Goal: Task Accomplishment & Management: Manage account settings

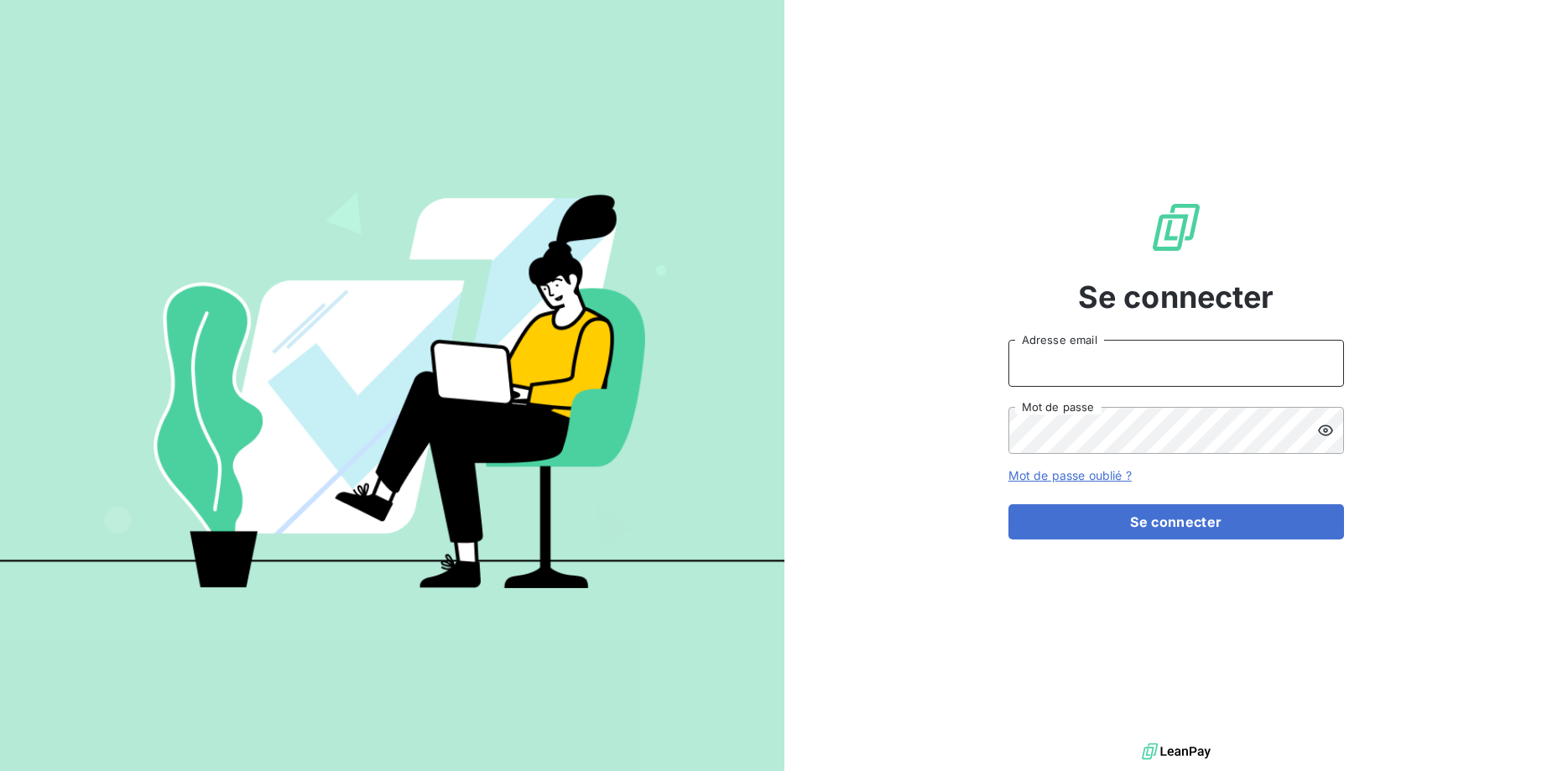
click at [1064, 369] on input "Adresse email" at bounding box center [1176, 363] width 336 height 47
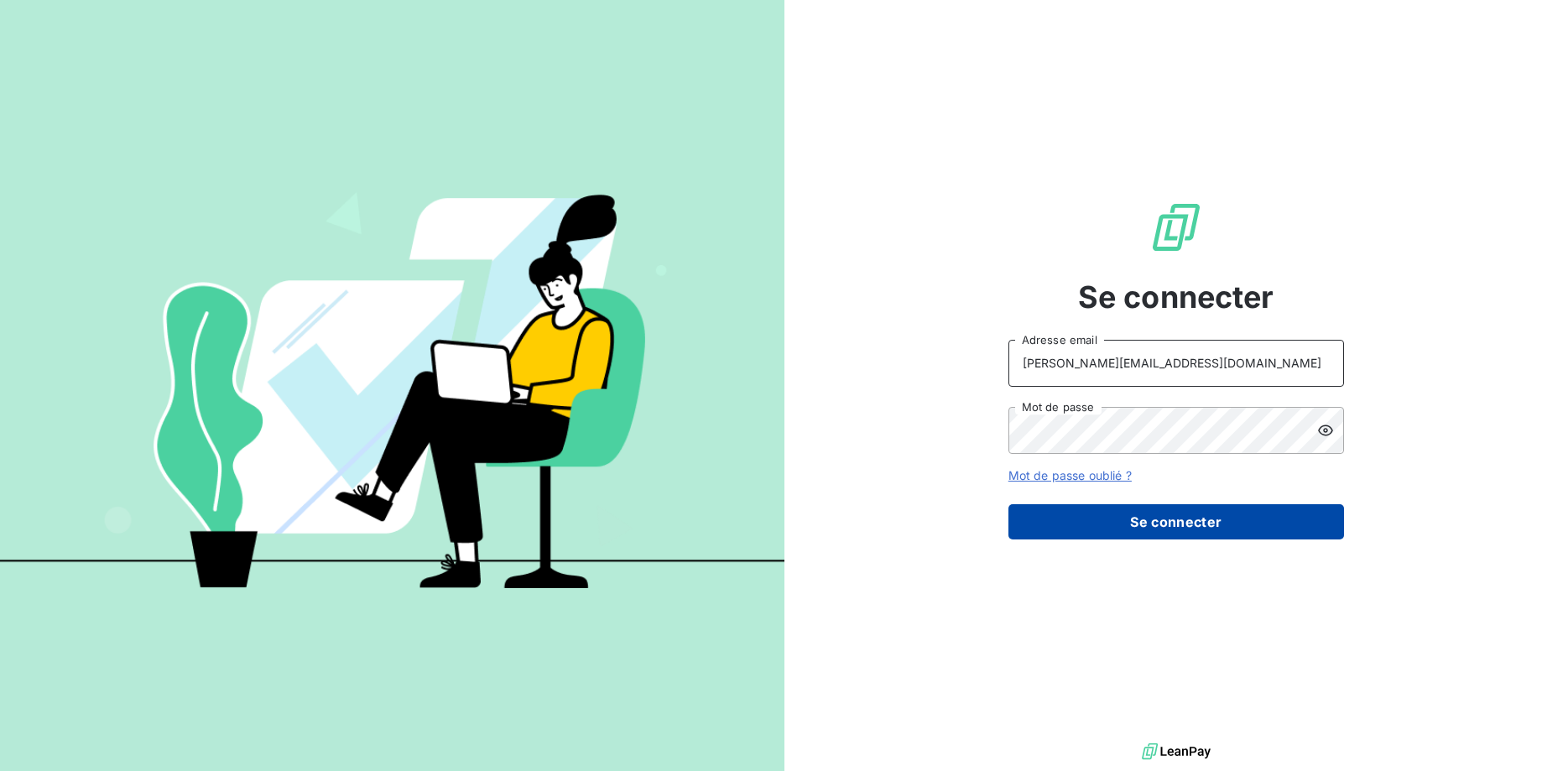
type input "[PERSON_NAME][EMAIL_ADDRESS][DOMAIN_NAME]"
click at [1147, 528] on button "Se connecter" at bounding box center [1176, 522] width 336 height 35
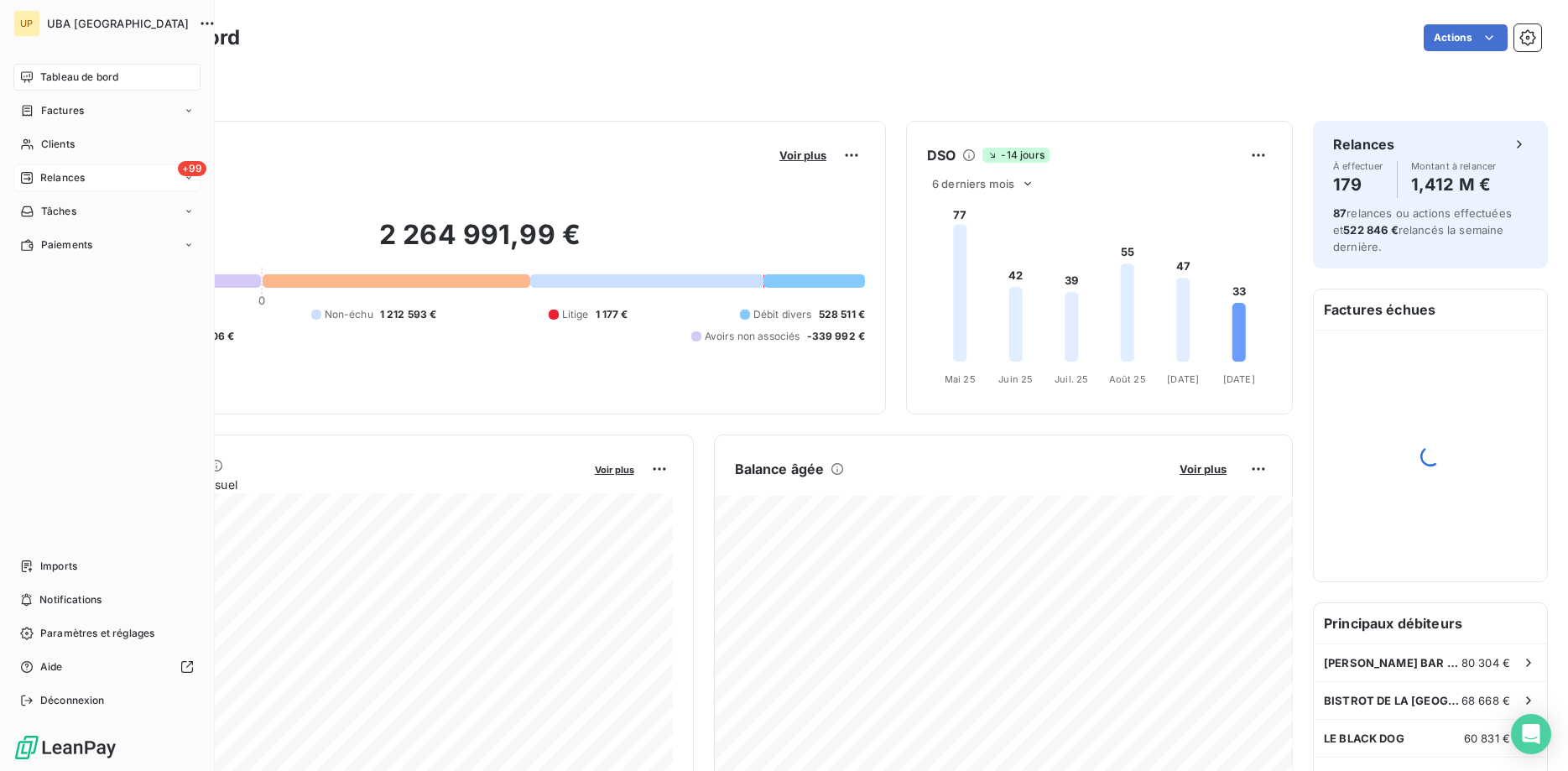
click at [78, 177] on span "Relances" at bounding box center [62, 178] width 45 height 15
click at [114, 212] on div "À effectuer" at bounding box center [117, 211] width 166 height 27
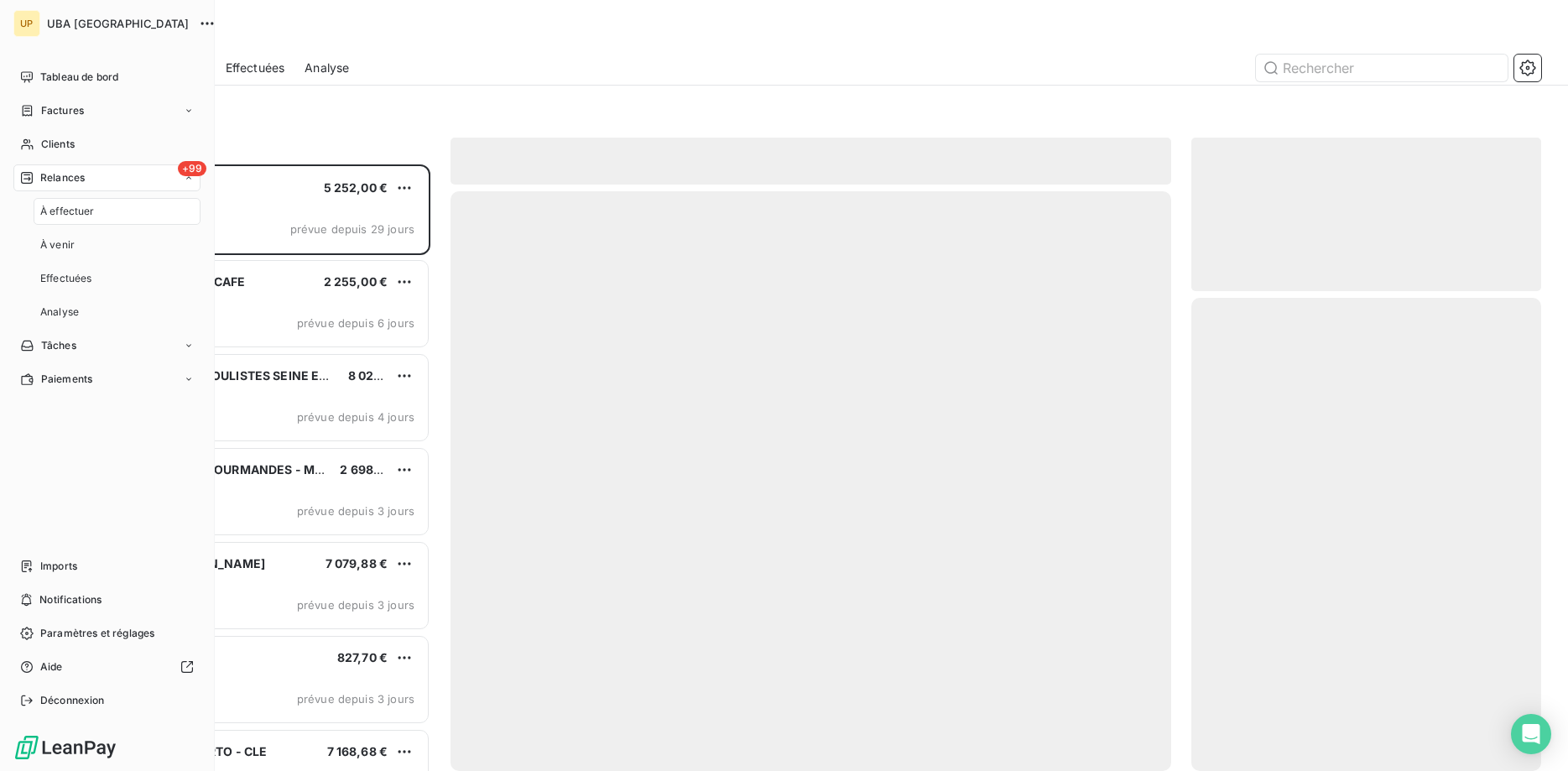
scroll to position [607, 351]
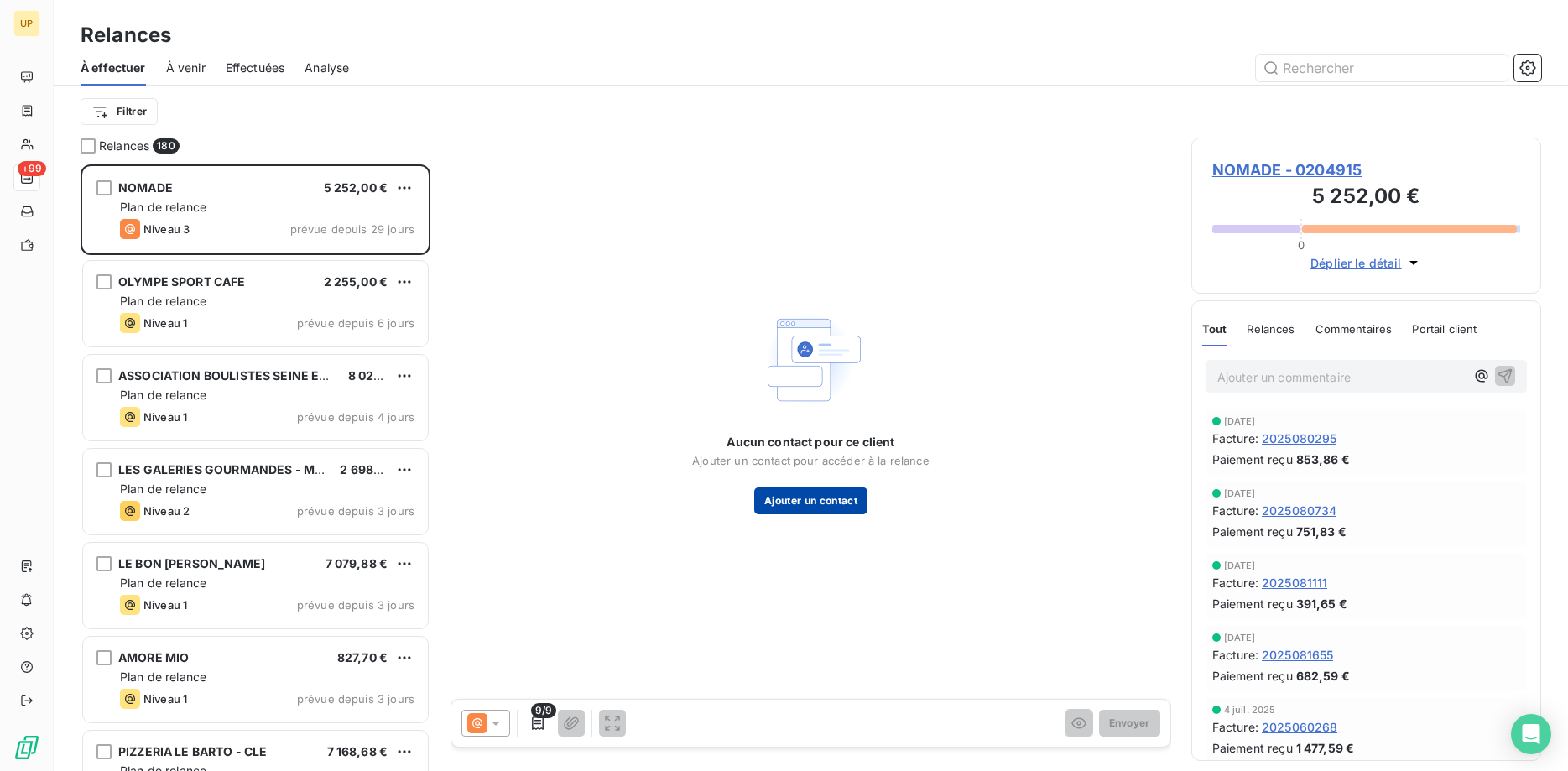
click at [802, 492] on button "Ajouter un contact" at bounding box center [811, 501] width 114 height 27
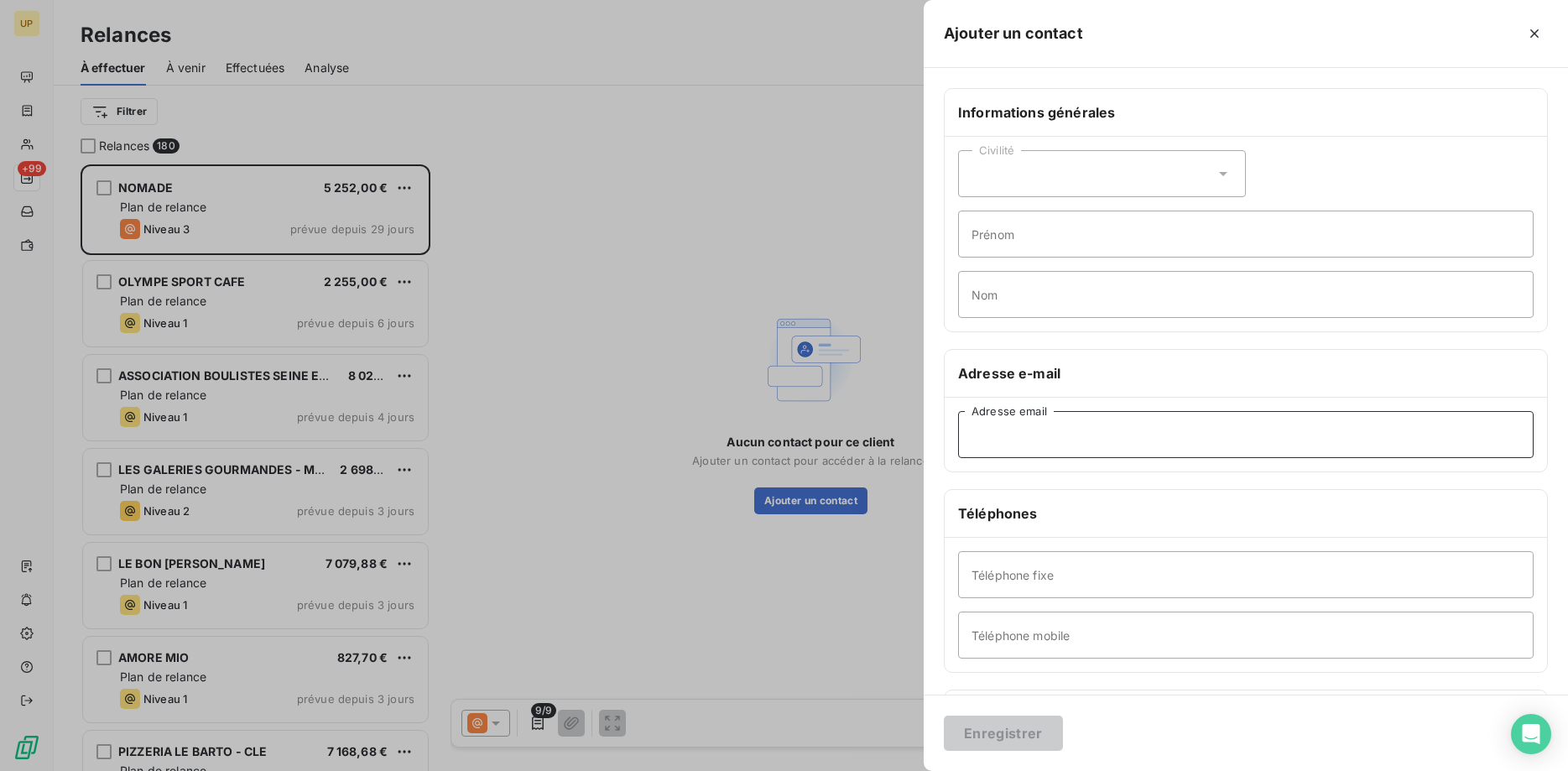
paste input "[EMAIL_ADDRESS][DOMAIN_NAME]"
type input "[EMAIL_ADDRESS][DOMAIN_NAME]"
click at [1013, 735] on button "Enregistrer" at bounding box center [1004, 733] width 120 height 35
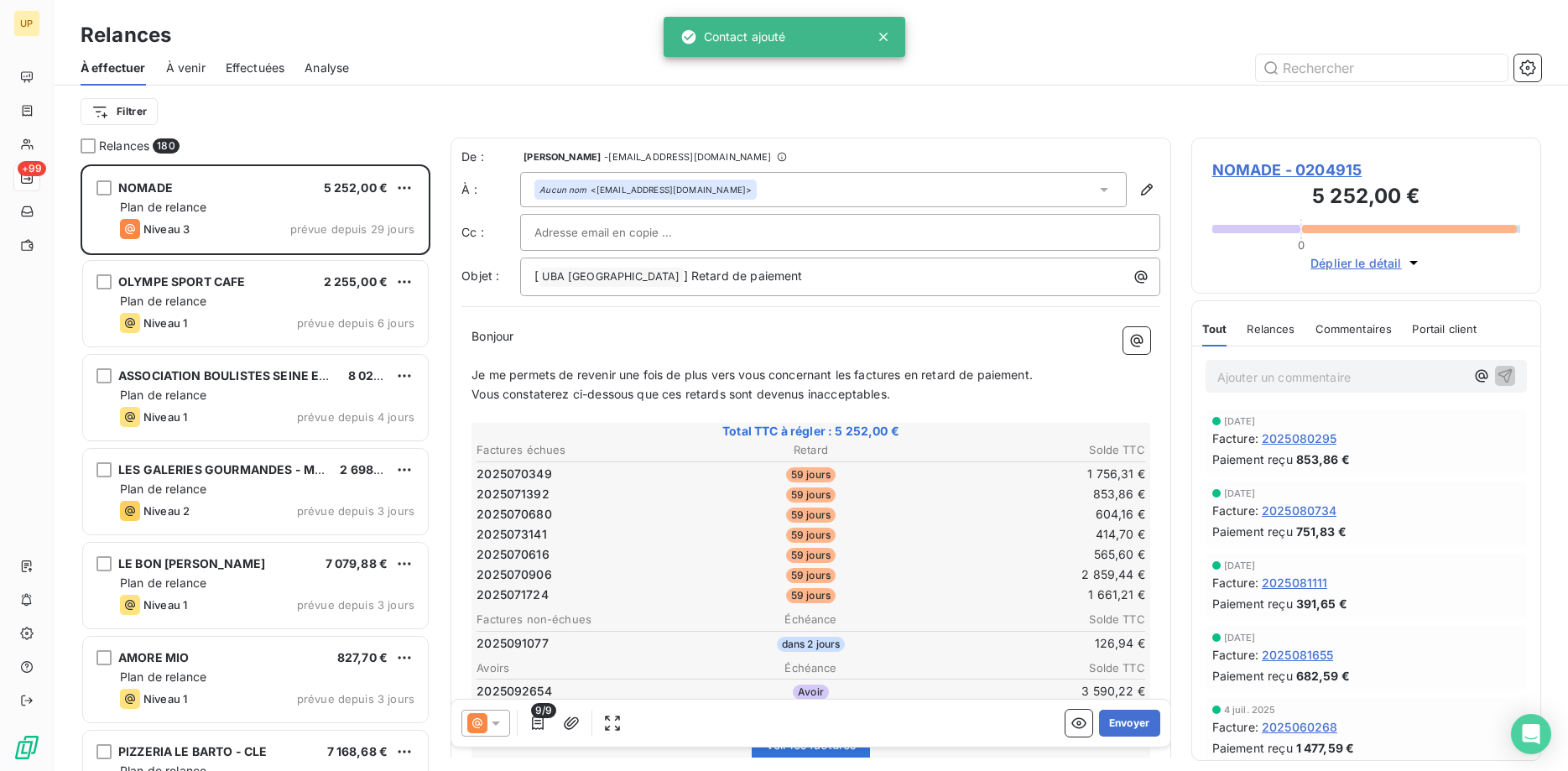
click at [490, 727] on icon at bounding box center [495, 723] width 17 height 17
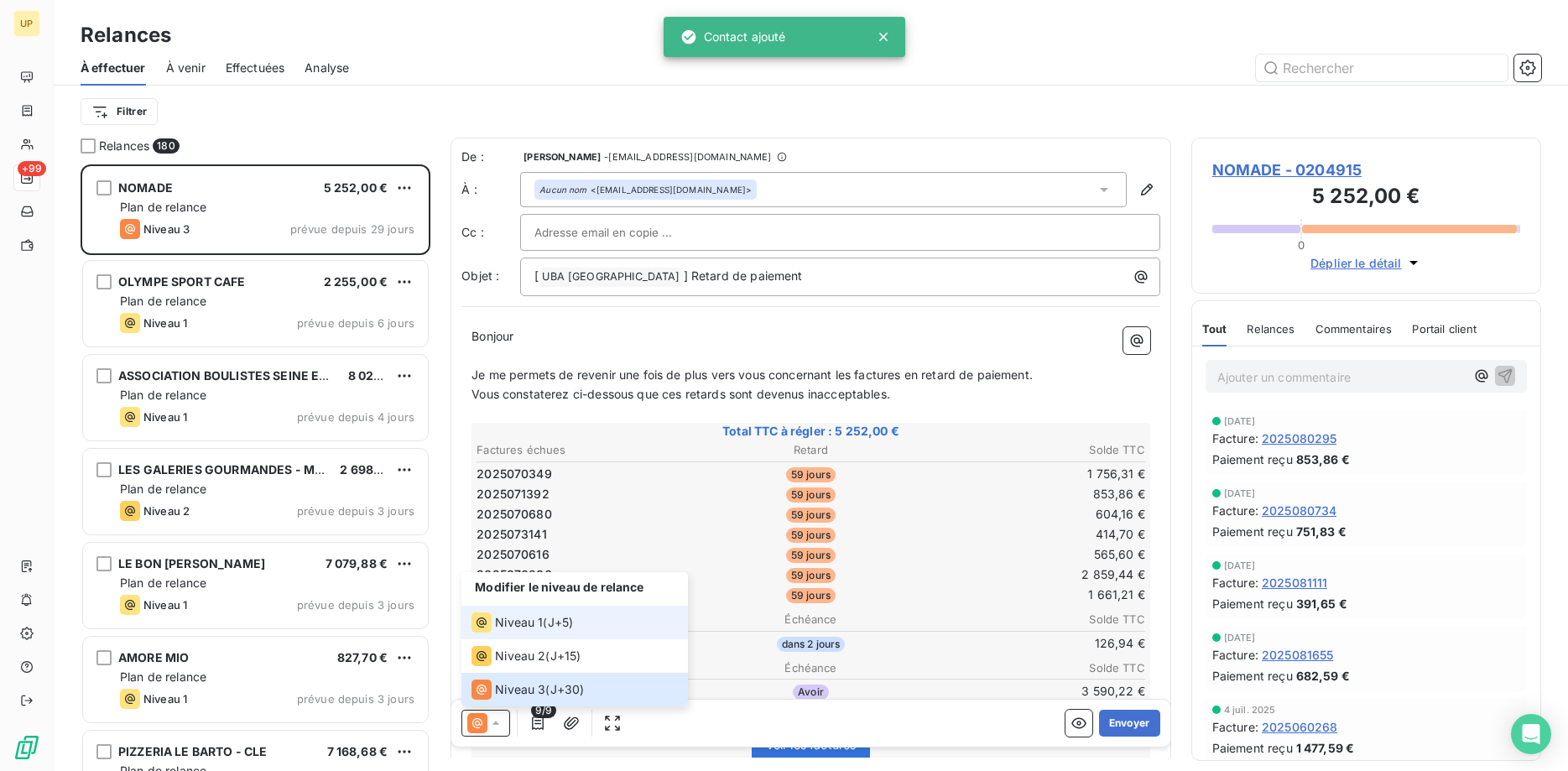
click at [514, 629] on span "Niveau 1" at bounding box center [519, 622] width 48 height 17
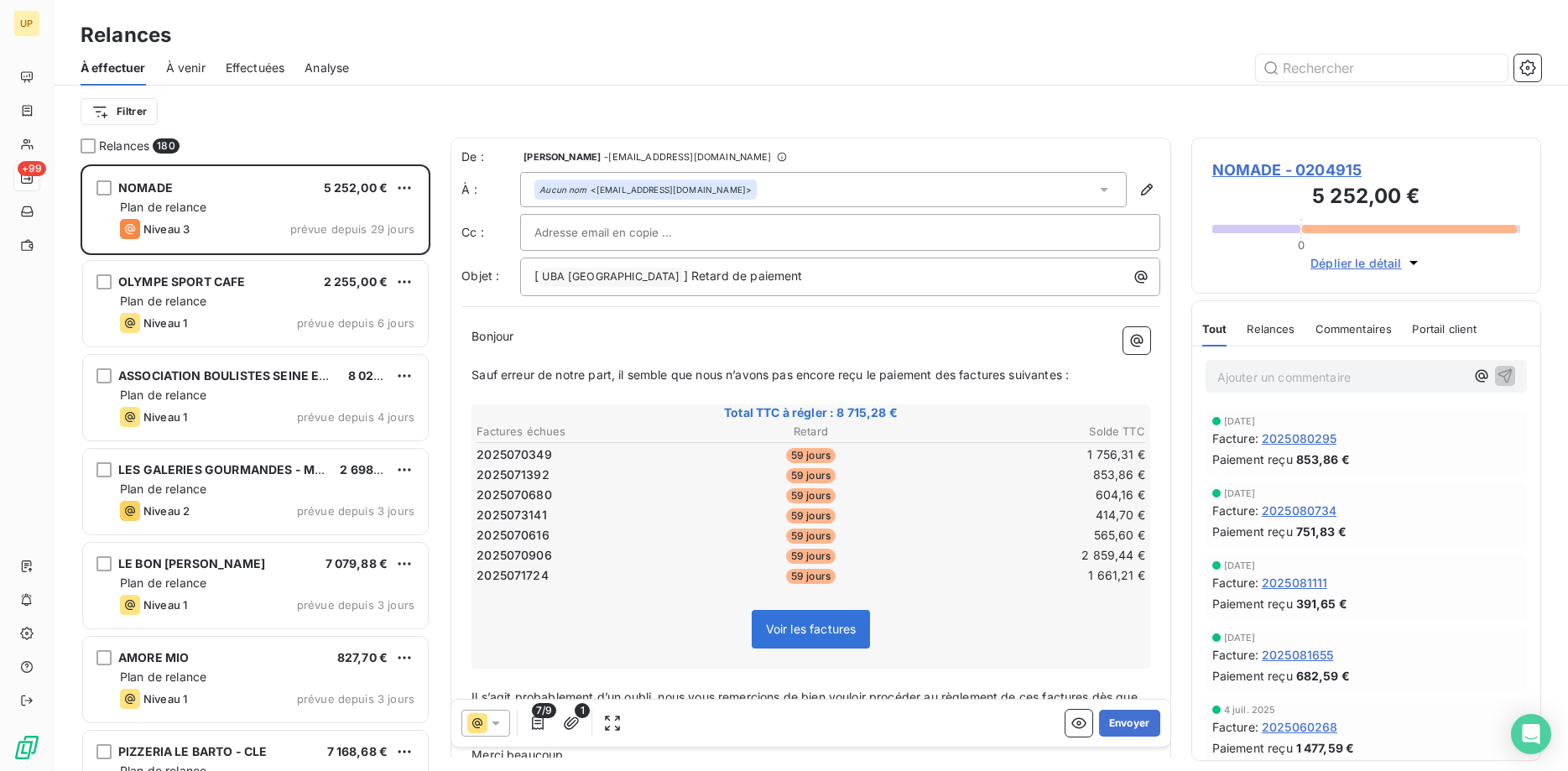
click at [506, 717] on div at bounding box center [485, 723] width 49 height 27
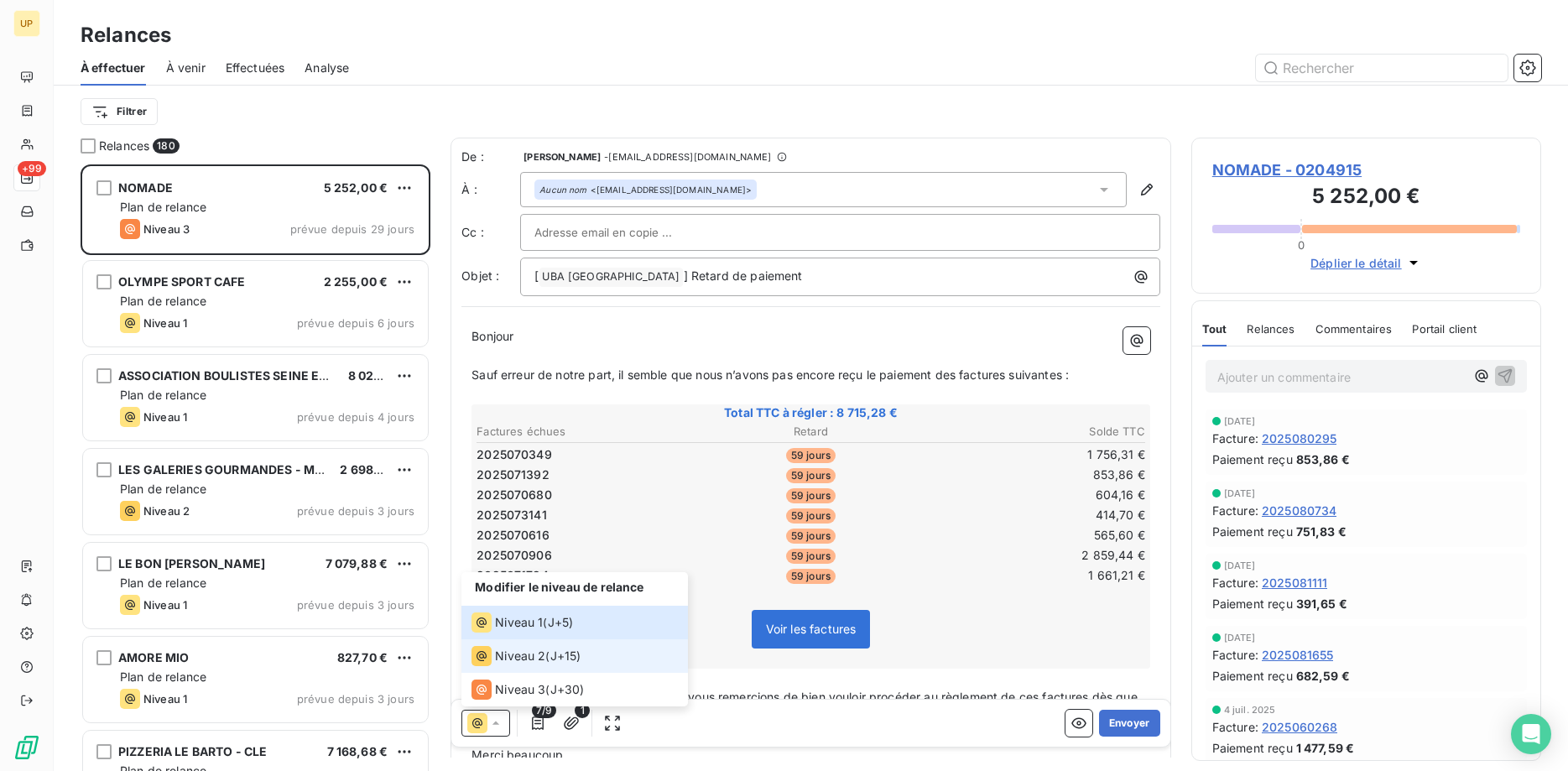
click at [522, 657] on span "Niveau 2" at bounding box center [520, 656] width 51 height 17
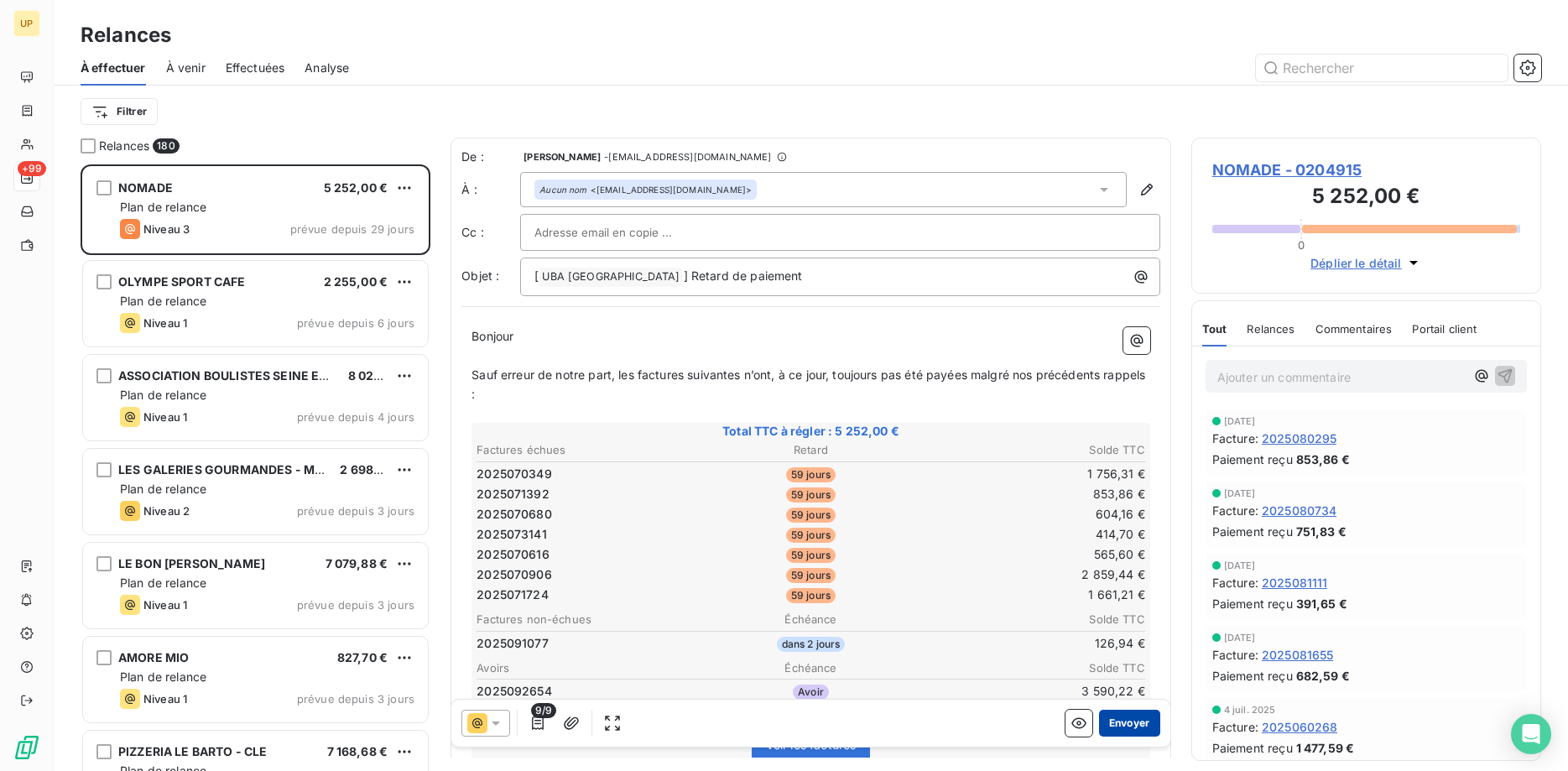
click at [1114, 715] on button "Envoyer" at bounding box center [1129, 723] width 61 height 27
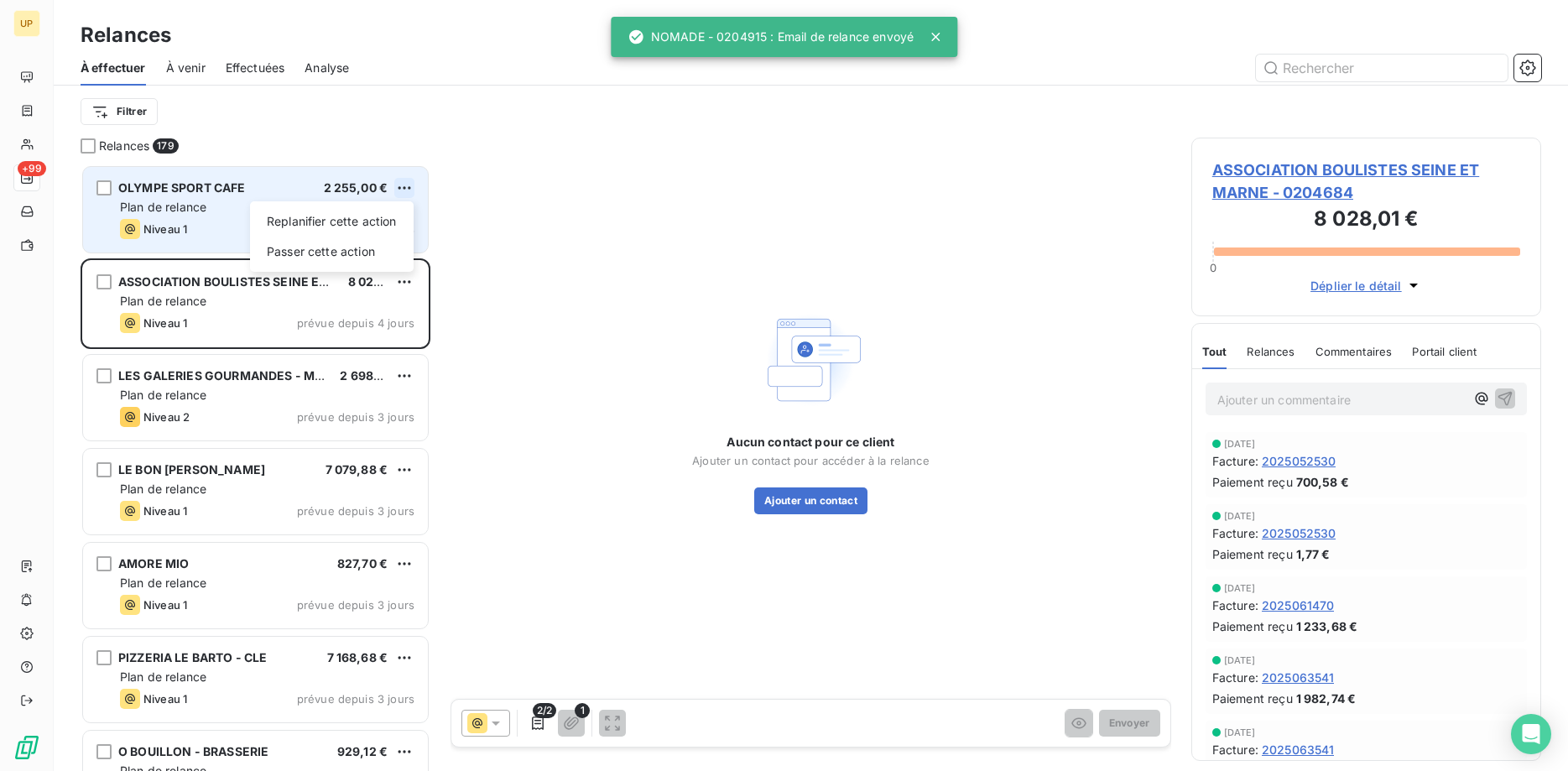
scroll to position [607, 351]
click at [406, 185] on html "UP +99 Relances À effectuer À venir Effectuées Analyse Filtrer Relances 179 OLY…" at bounding box center [784, 385] width 1568 height 771
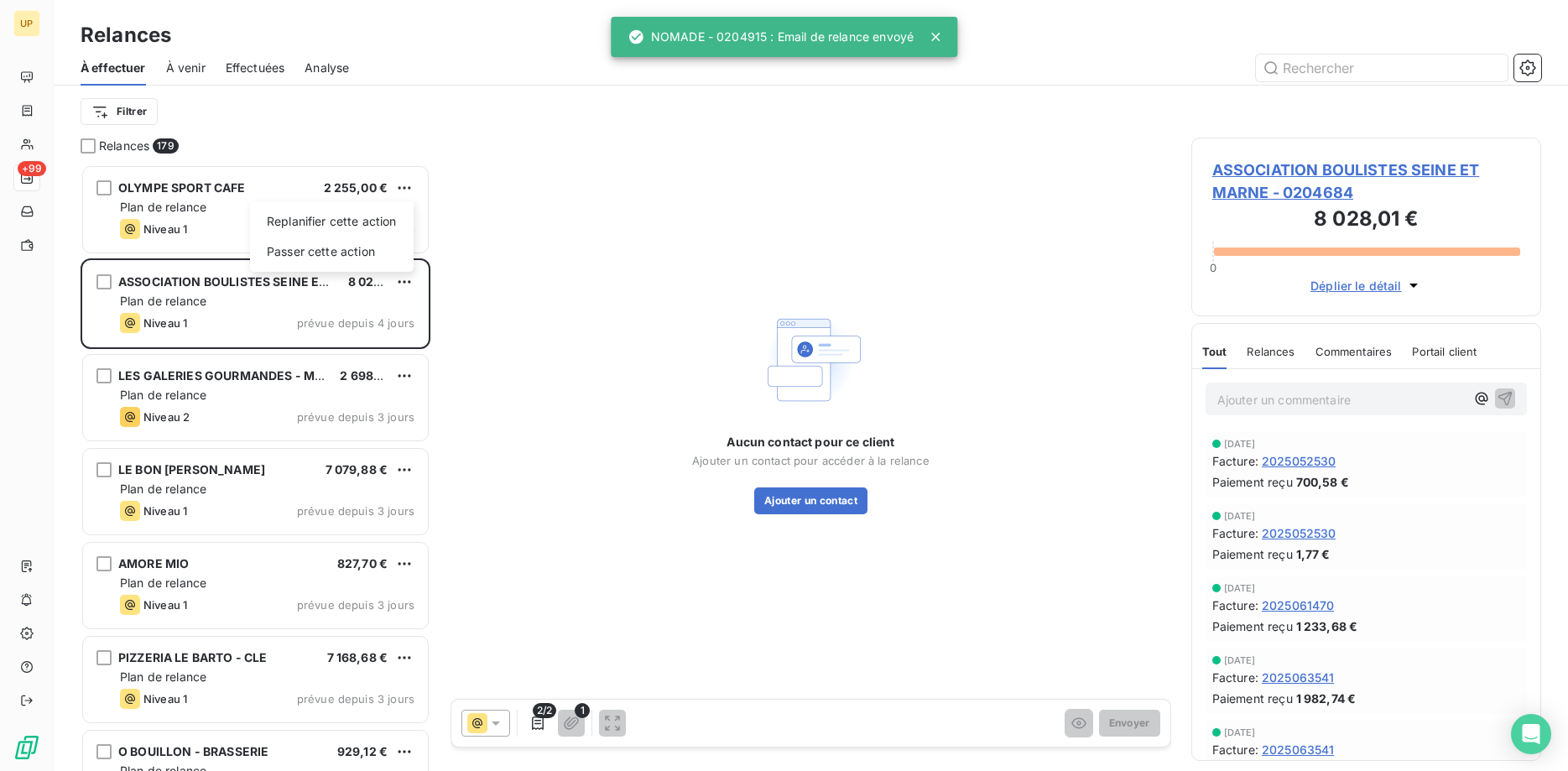
click at [193, 193] on html "UP +99 Relances À effectuer À venir Effectuées Analyse Filtrer Relances 179 OLY…" at bounding box center [784, 385] width 1568 height 771
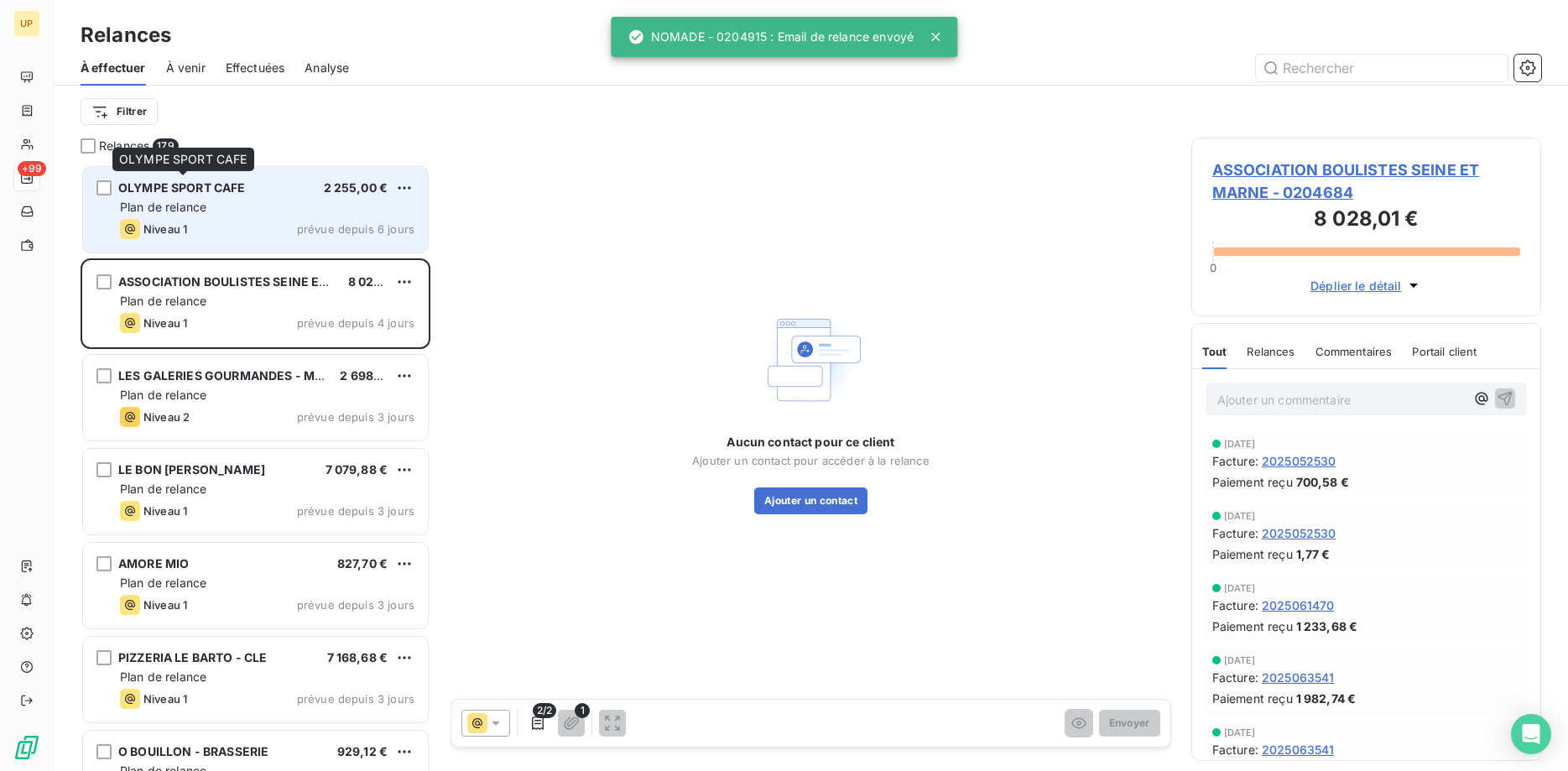
click at [198, 190] on span "OLYMPE SPORT CAFE" at bounding box center [182, 188] width 128 height 14
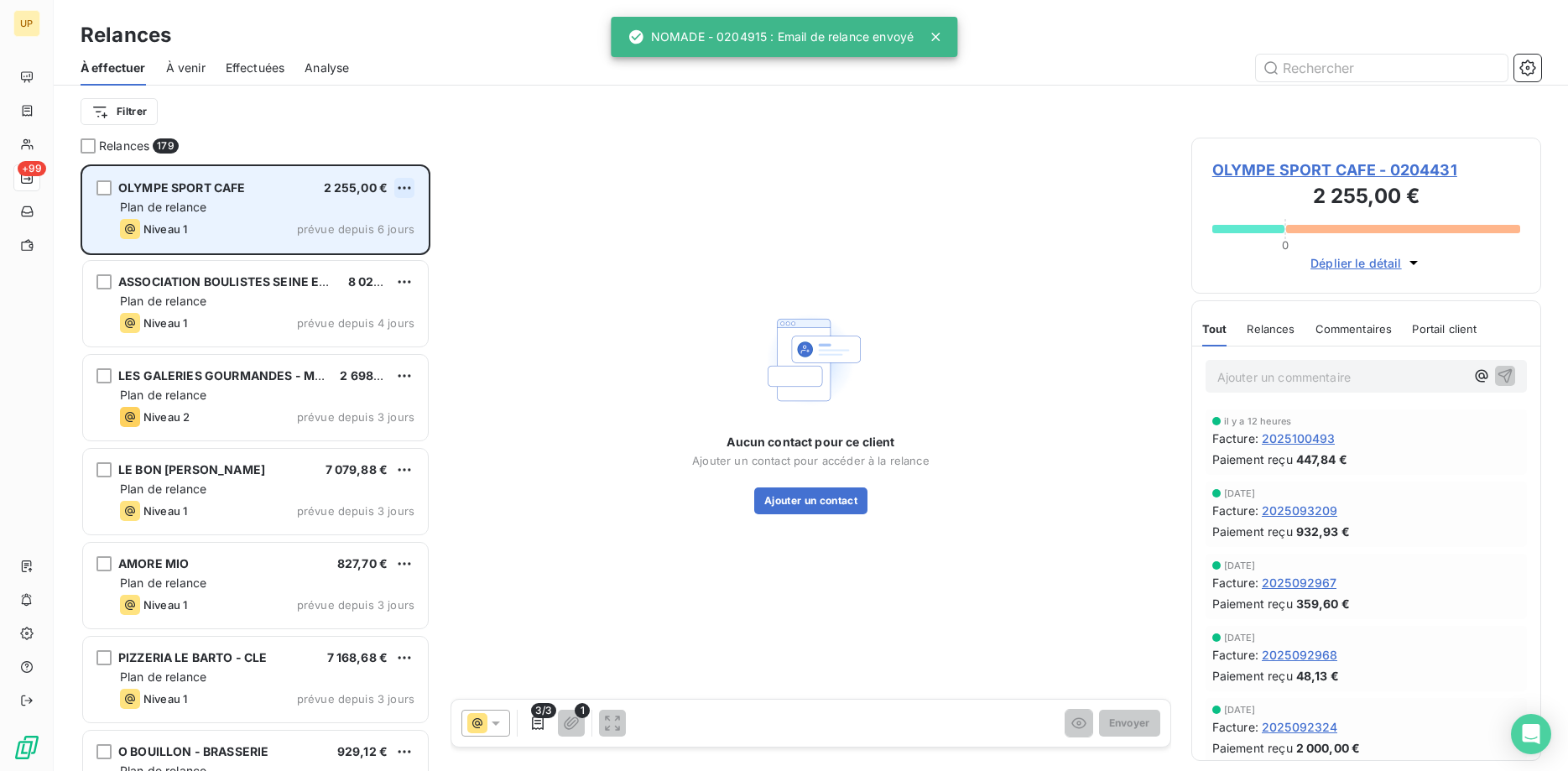
scroll to position [607, 351]
click at [410, 182] on html "UP +99 Relances À effectuer À venir Effectuées Analyse Filtrer Relances 179 OLY…" at bounding box center [784, 385] width 1568 height 771
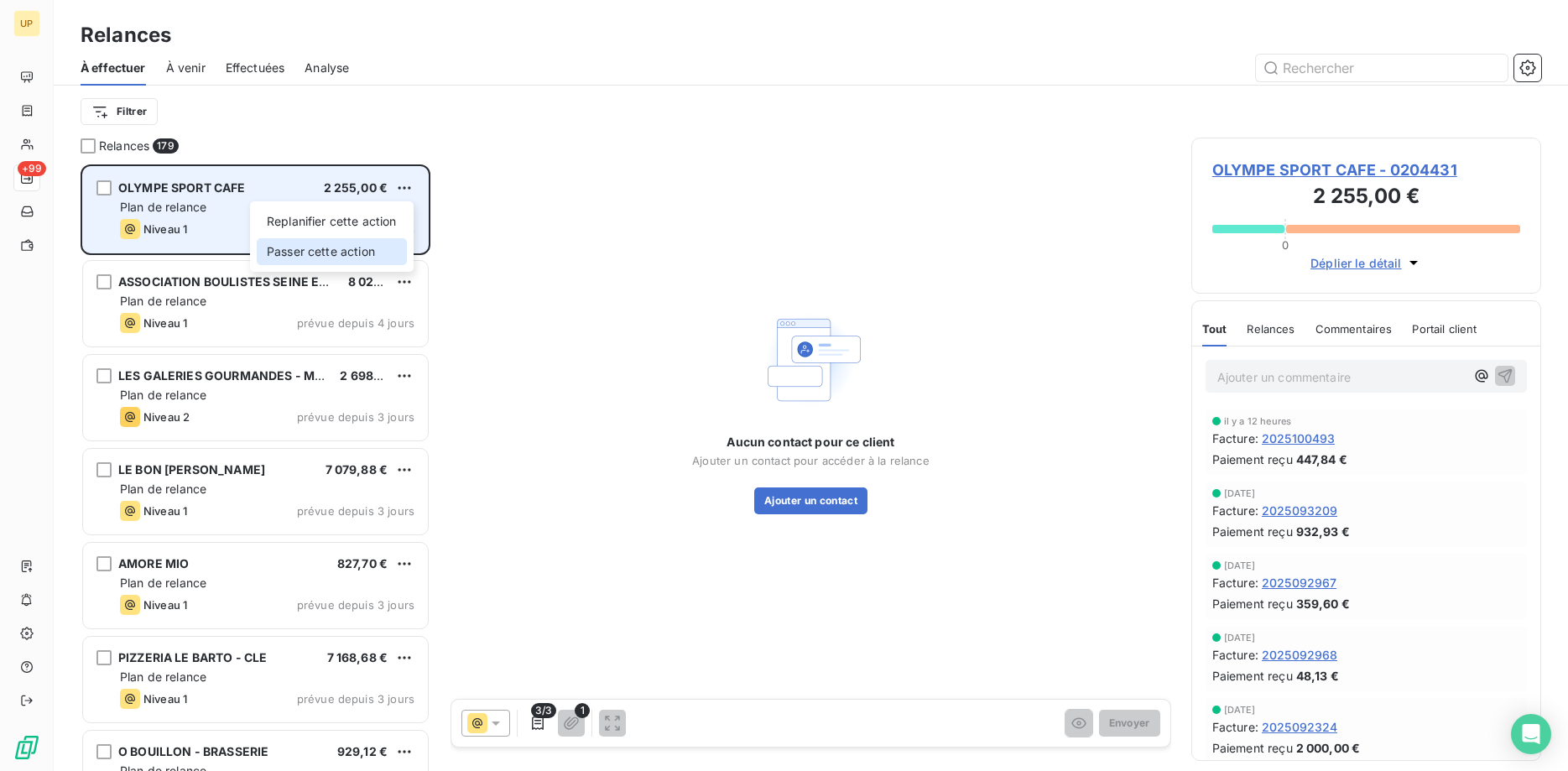
click at [379, 251] on div "Passer cette action" at bounding box center [332, 251] width 151 height 27
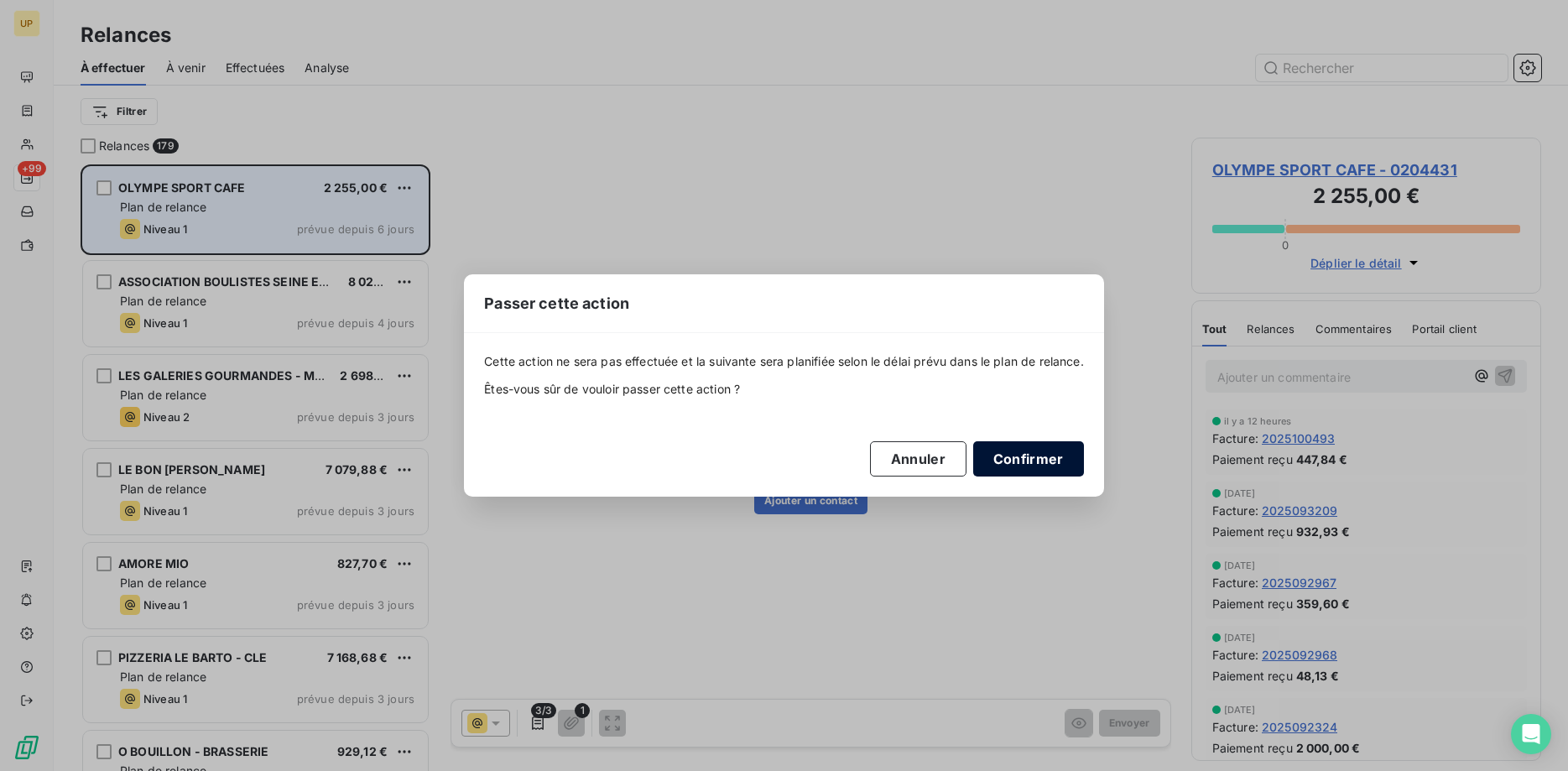
click at [1035, 463] on button "Confirmer" at bounding box center [1028, 459] width 111 height 35
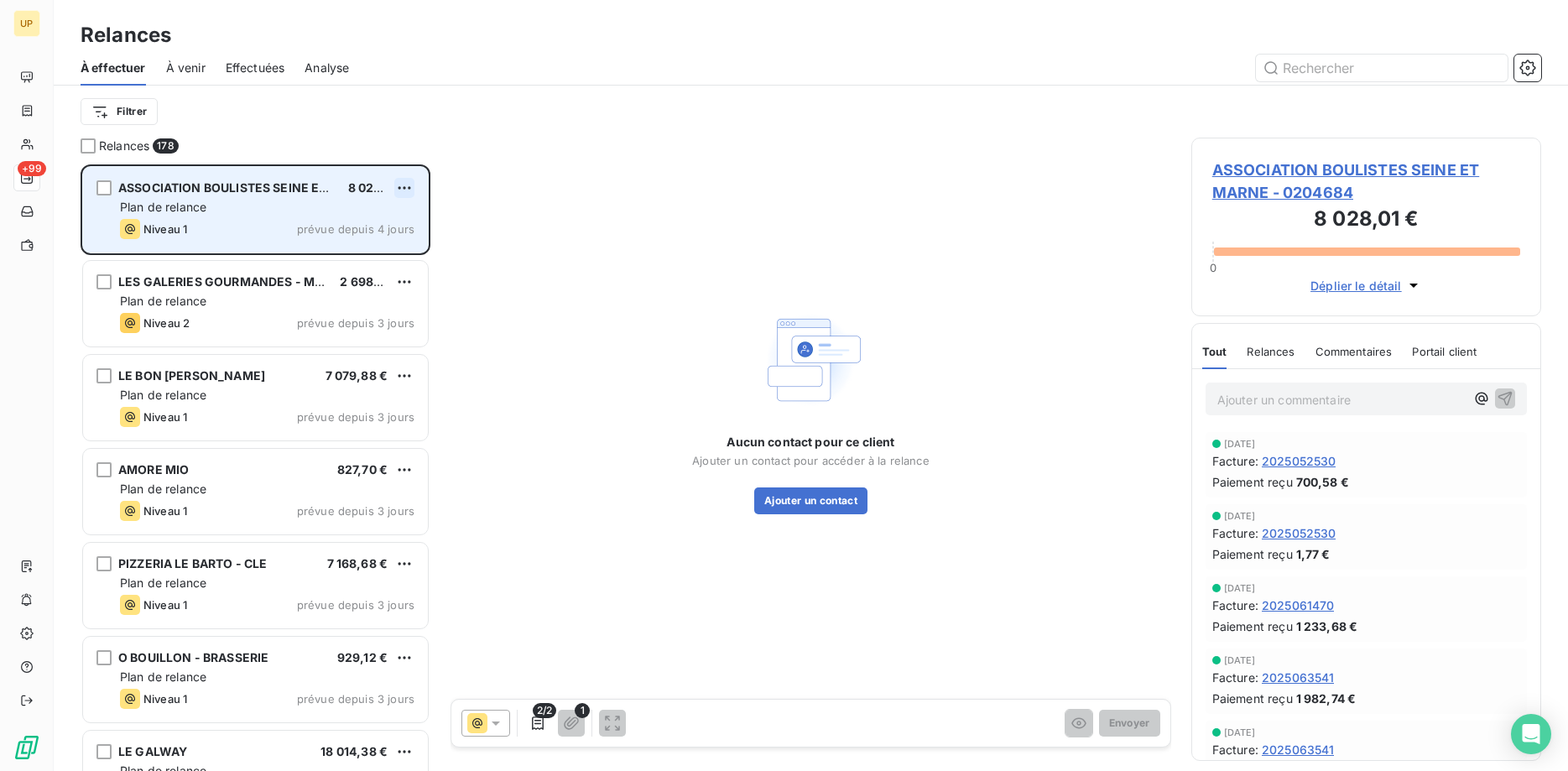
click at [395, 190] on html "UP +99 Relances À effectuer À venir Effectuées Analyse Filtrer Relances 178 ASS…" at bounding box center [784, 385] width 1568 height 771
click at [373, 250] on div "Passer cette action" at bounding box center [332, 251] width 151 height 27
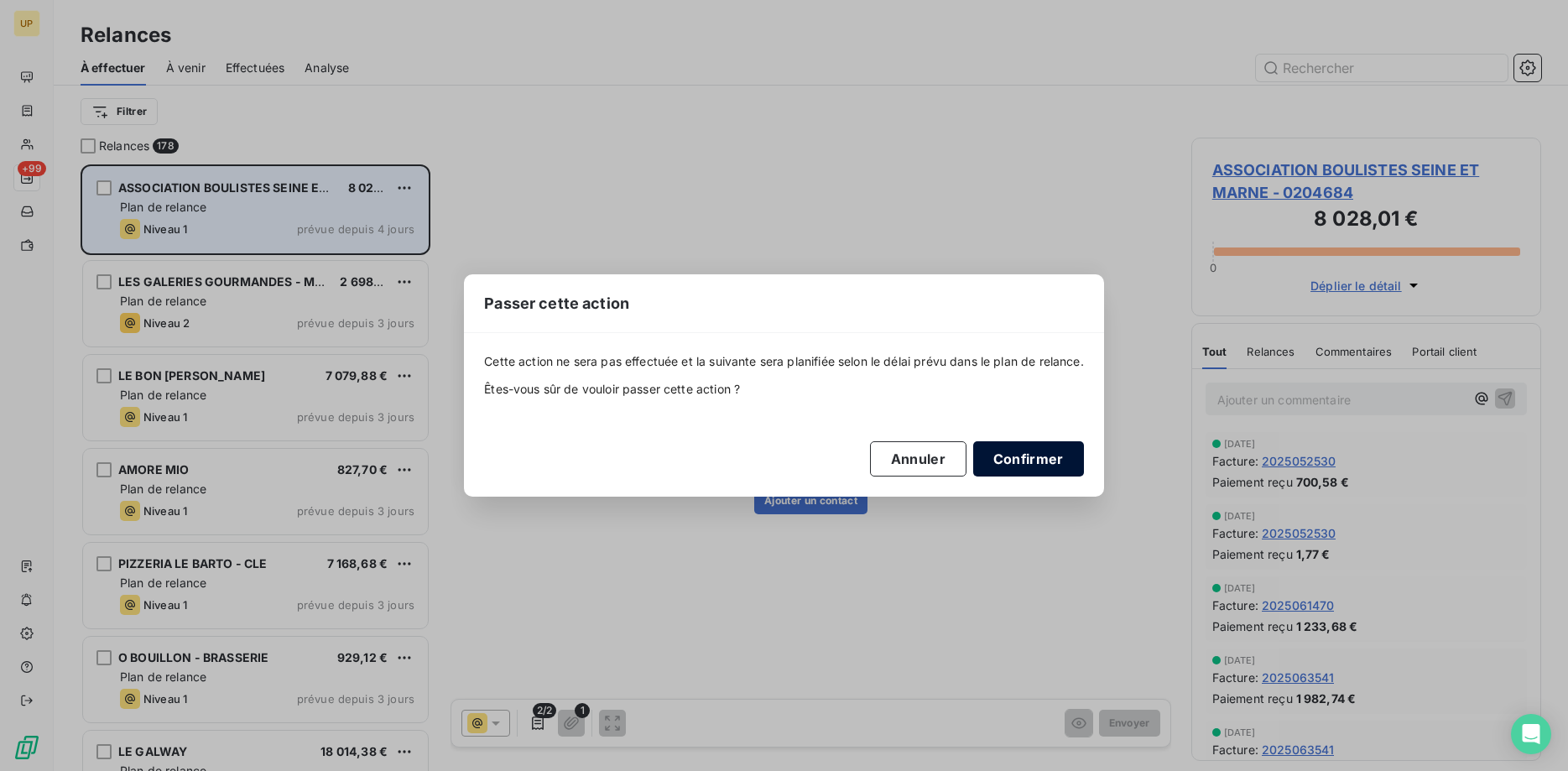
click at [1016, 459] on button "Confirmer" at bounding box center [1028, 459] width 111 height 35
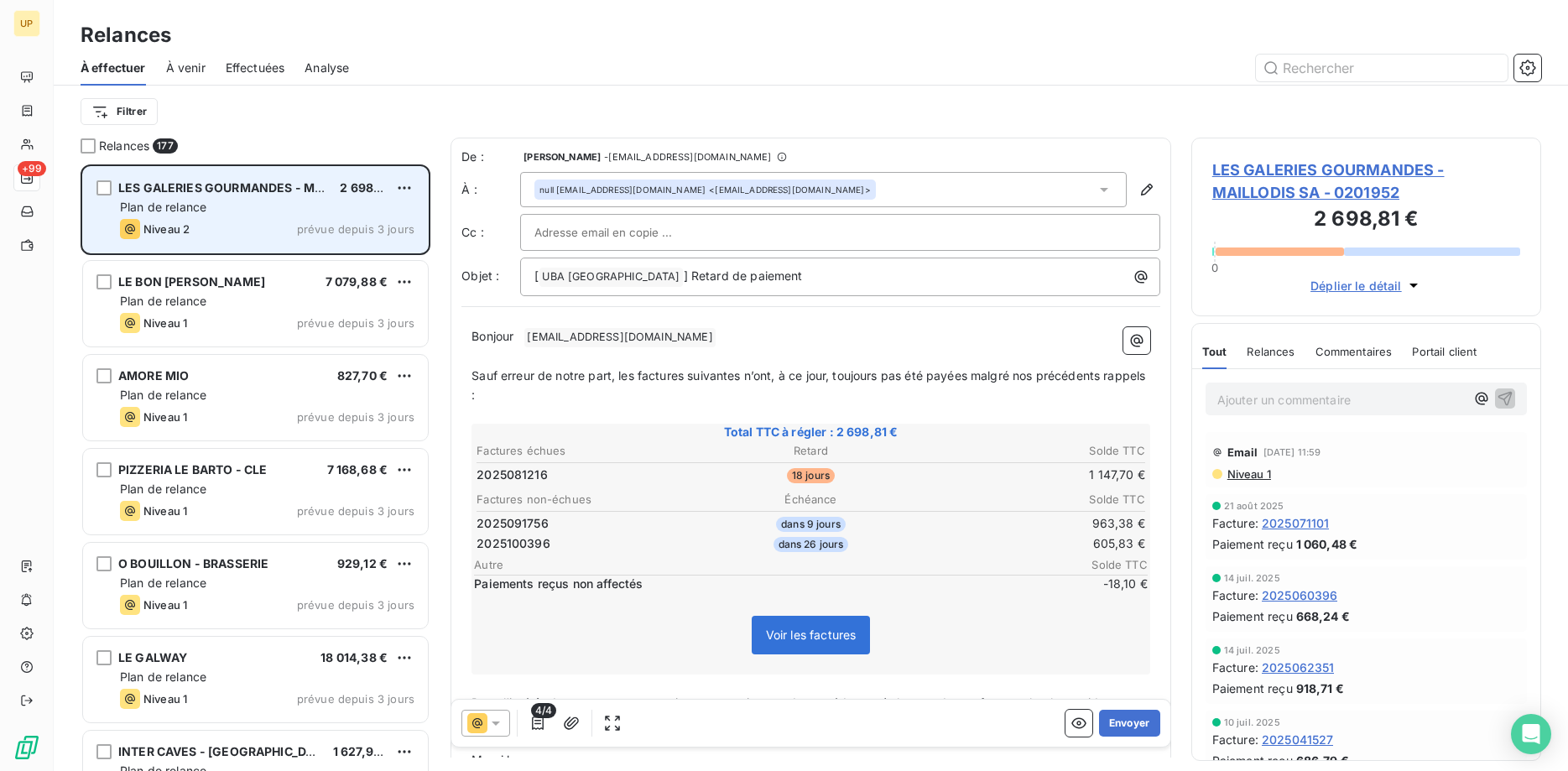
click at [497, 723] on icon at bounding box center [495, 723] width 17 height 17
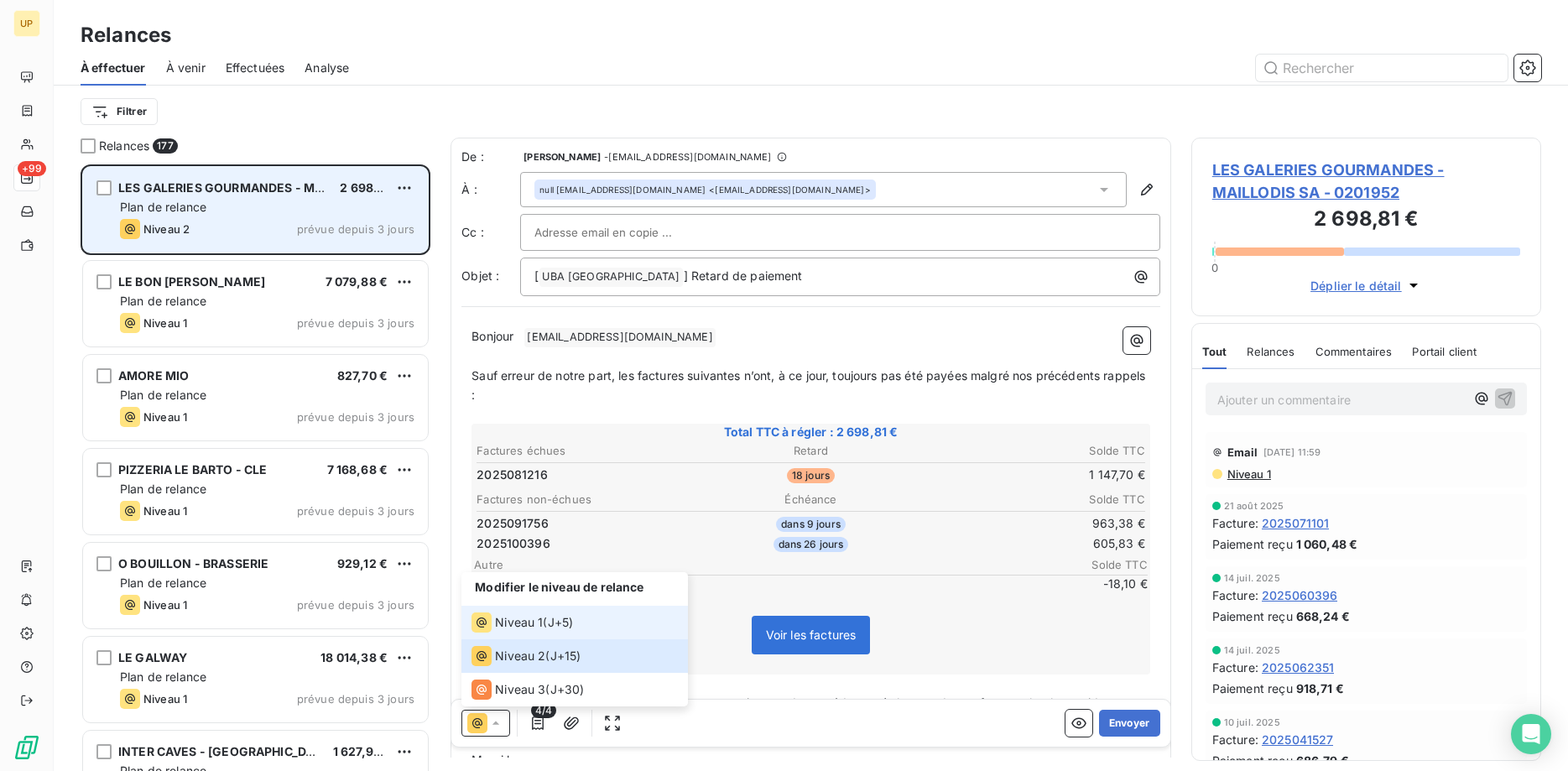
click at [514, 622] on span "Niveau 1" at bounding box center [519, 622] width 48 height 17
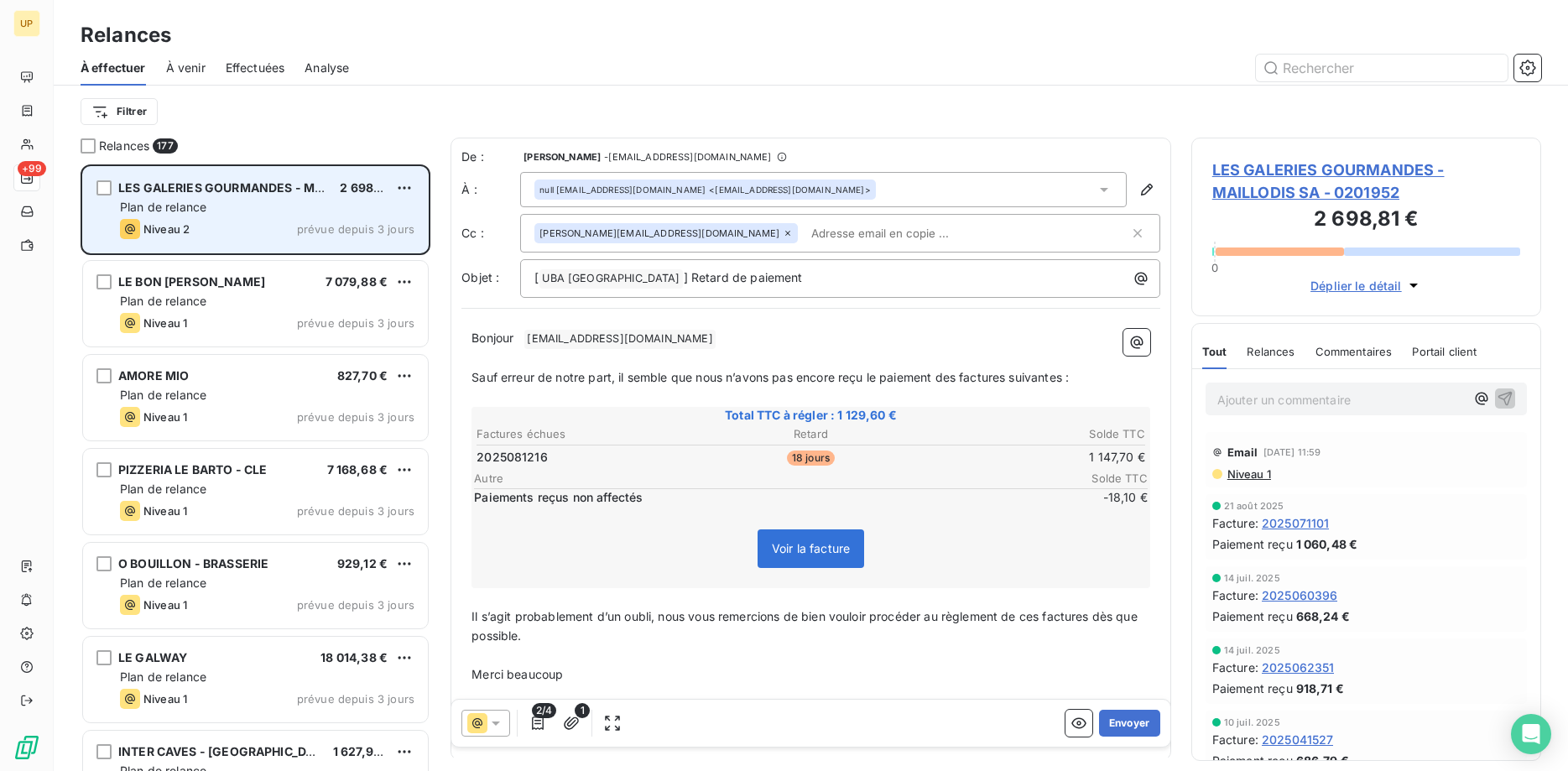
click at [783, 230] on icon at bounding box center [787, 233] width 10 height 10
click at [626, 339] on span "[EMAIL_ADDRESS][DOMAIN_NAME] ﻿" at bounding box center [619, 337] width 190 height 19
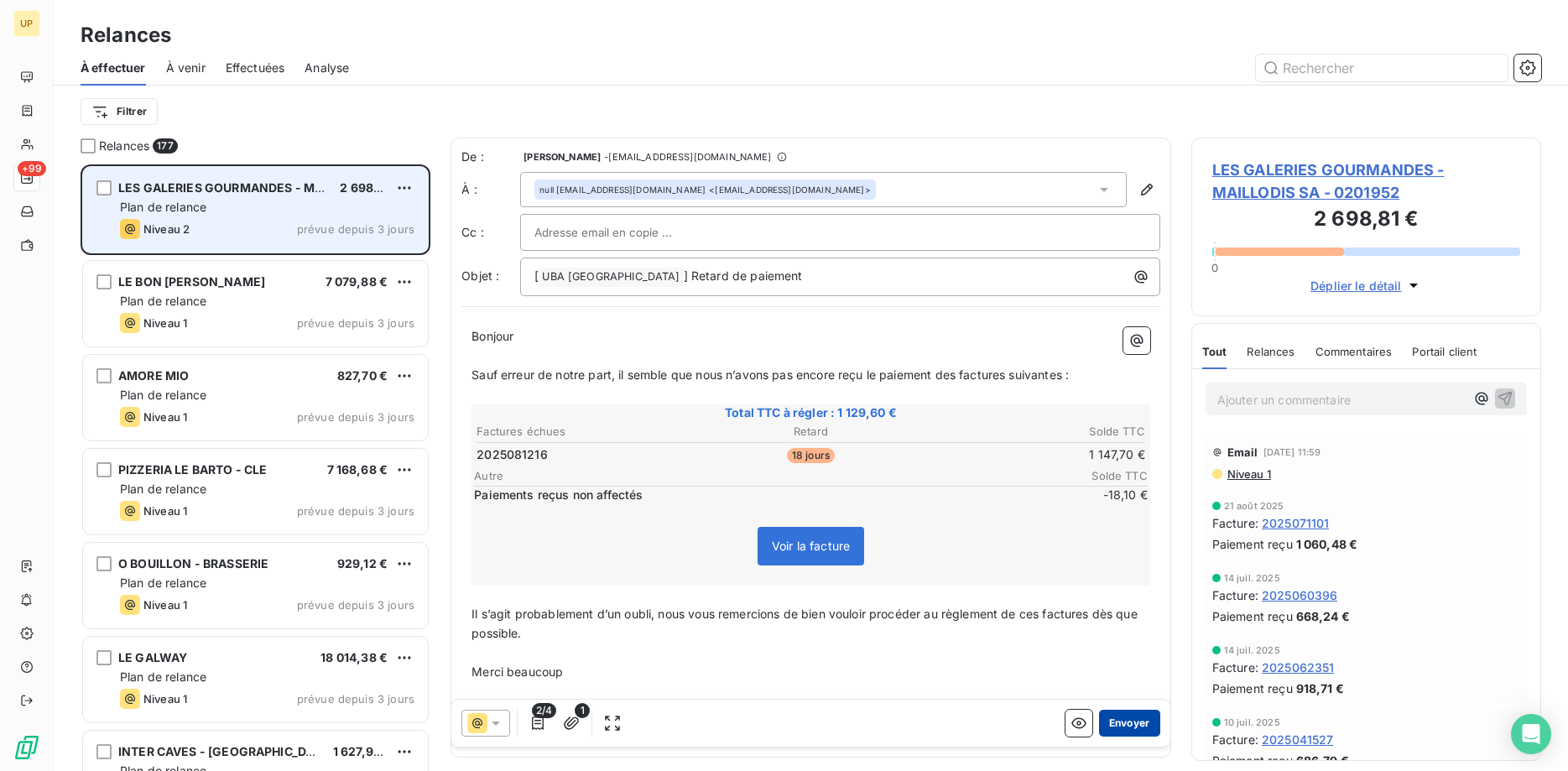
click at [1115, 718] on button "Envoyer" at bounding box center [1129, 723] width 61 height 27
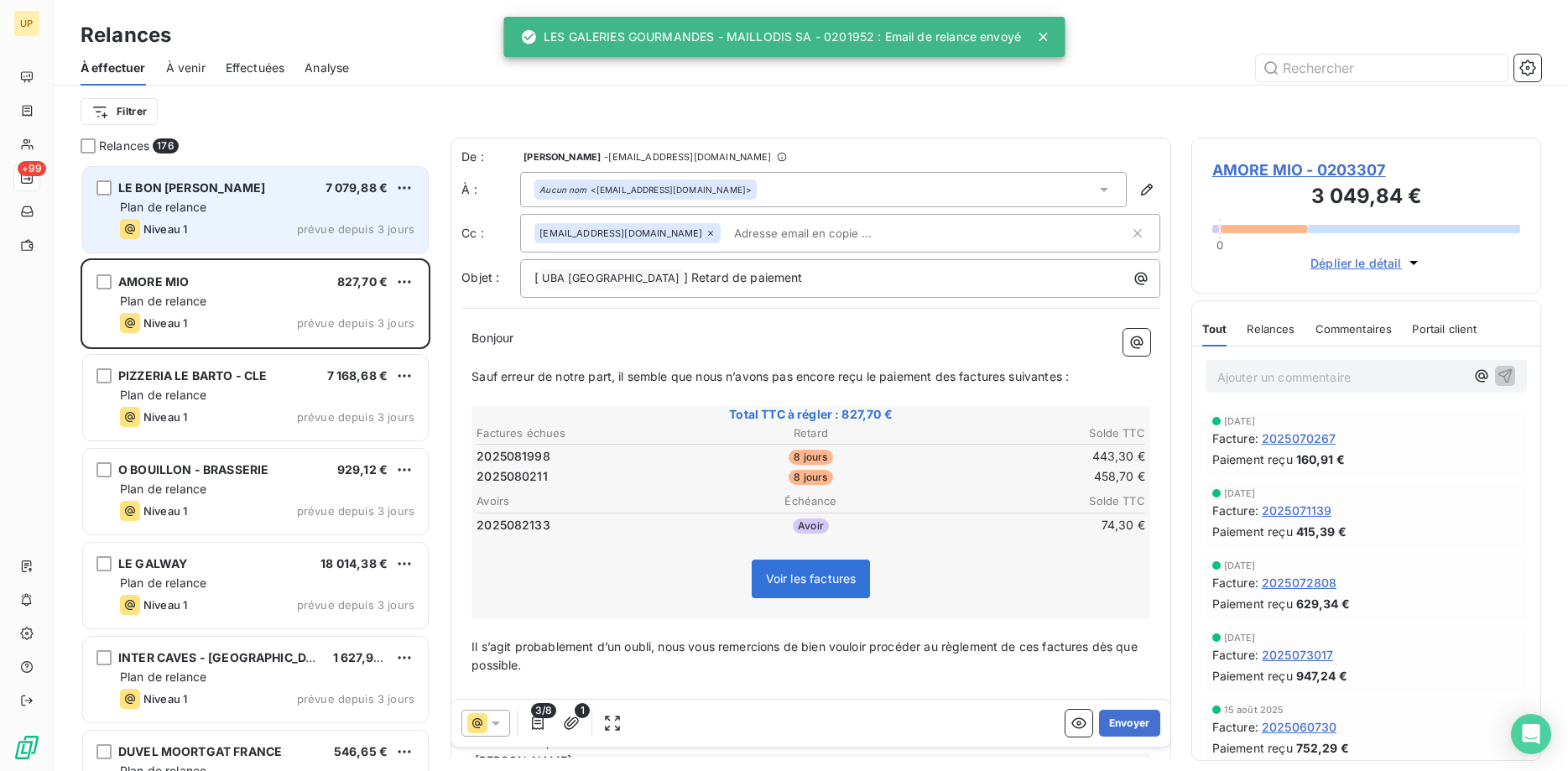
click at [247, 215] on div "LE BON GEORGES - SAS 7 079,88 € Plan de relance Niveau 1 prévue depuis 3 jours" at bounding box center [255, 209] width 345 height 86
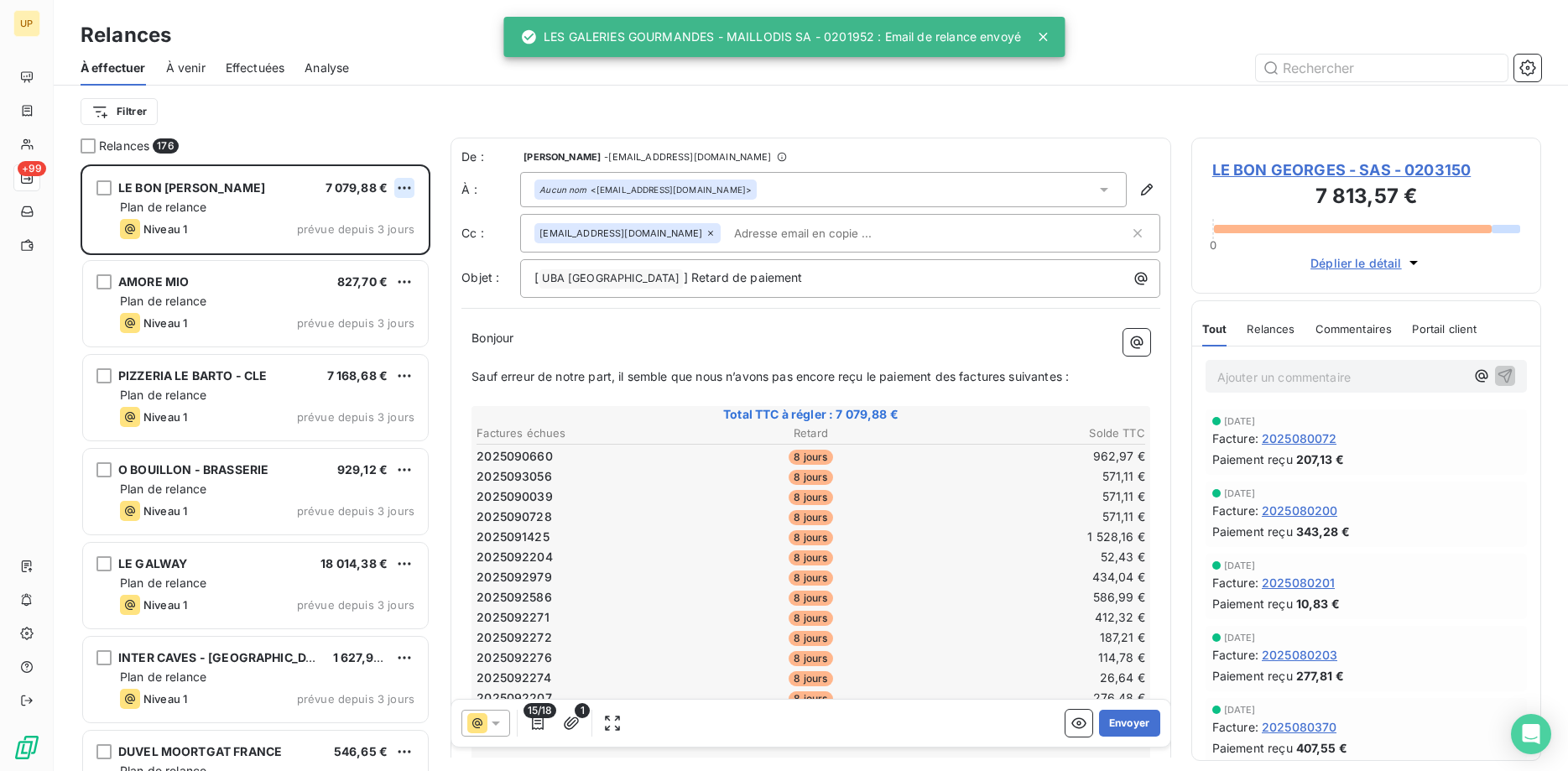
scroll to position [607, 351]
click at [404, 187] on html "UP +99 Relances À effectuer À venir Effectuées Analyse Filtrer Relances 176 LE …" at bounding box center [784, 385] width 1568 height 771
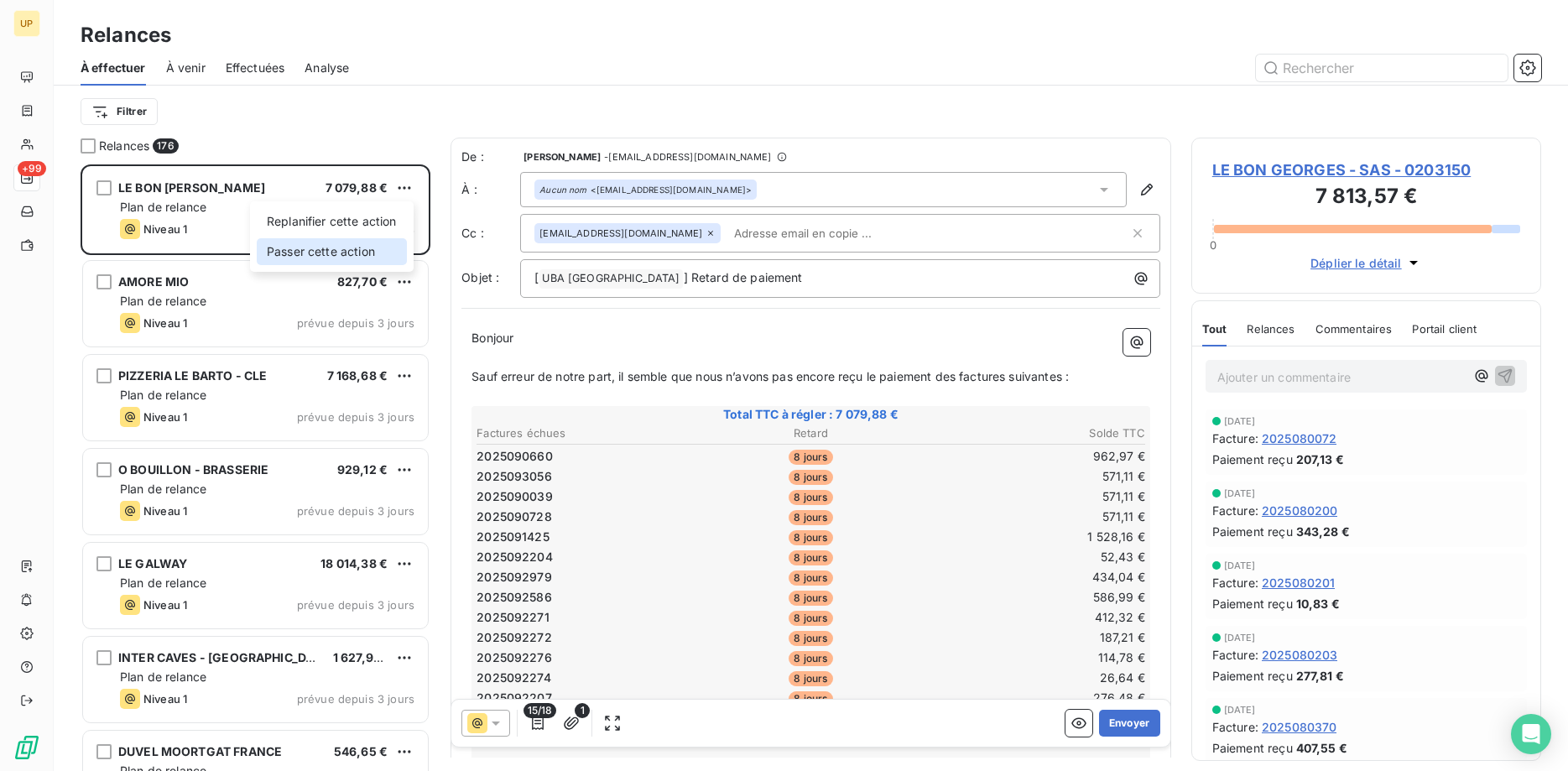
click at [398, 255] on div "Passer cette action" at bounding box center [332, 251] width 151 height 27
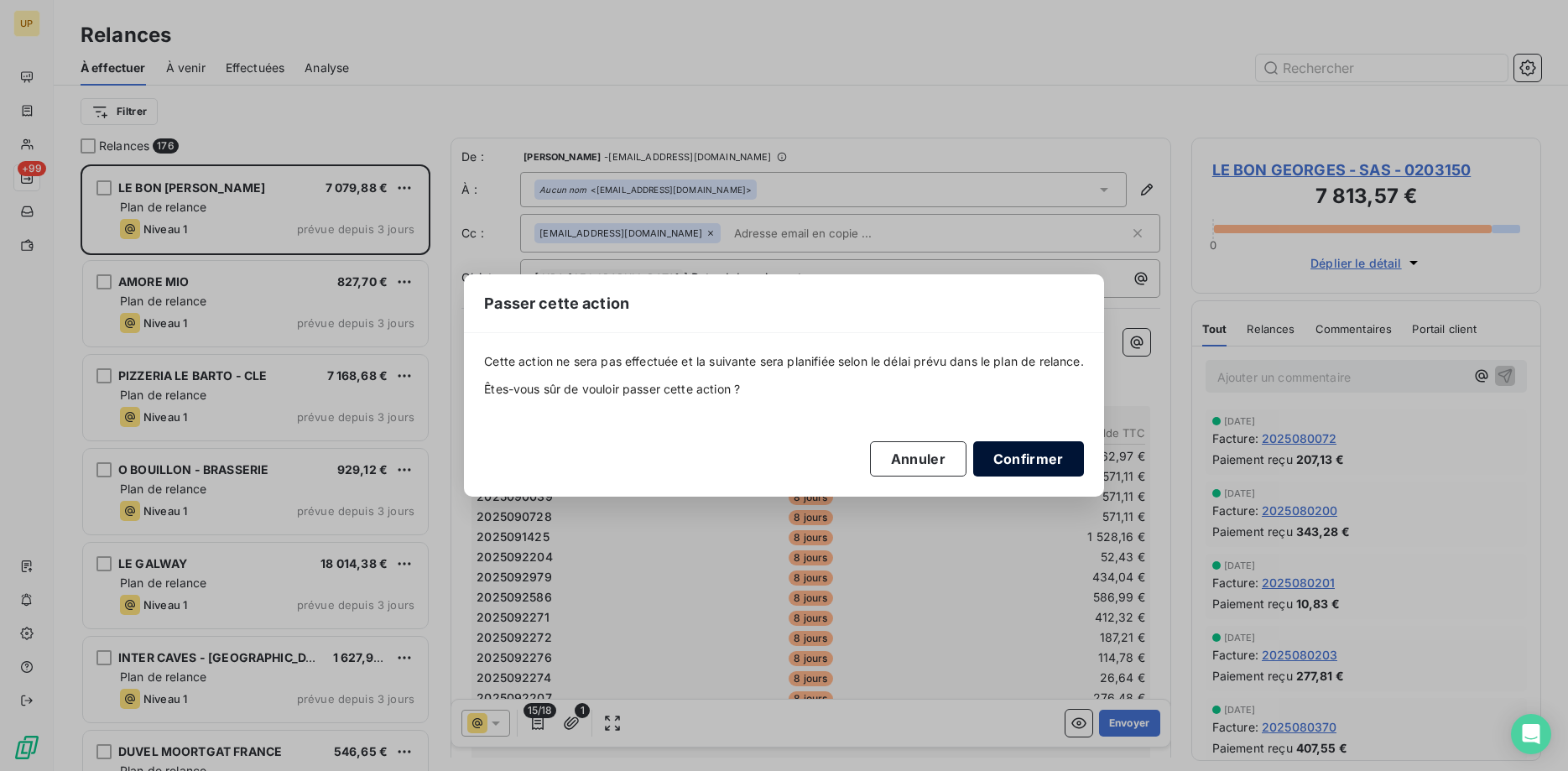
click at [1032, 460] on button "Confirmer" at bounding box center [1028, 459] width 111 height 35
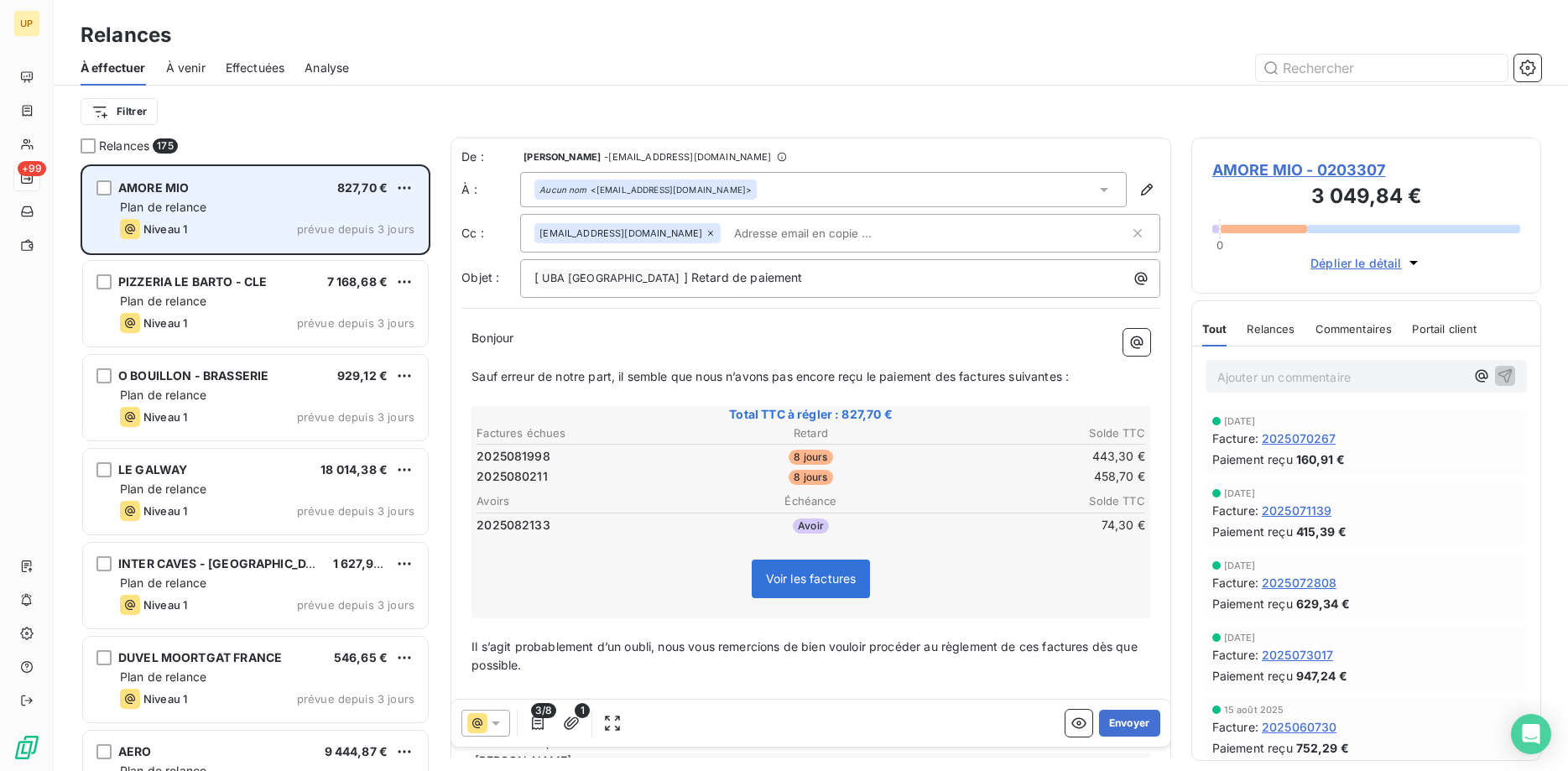
click at [312, 206] on div "Plan de relance" at bounding box center [266, 206] width 294 height 17
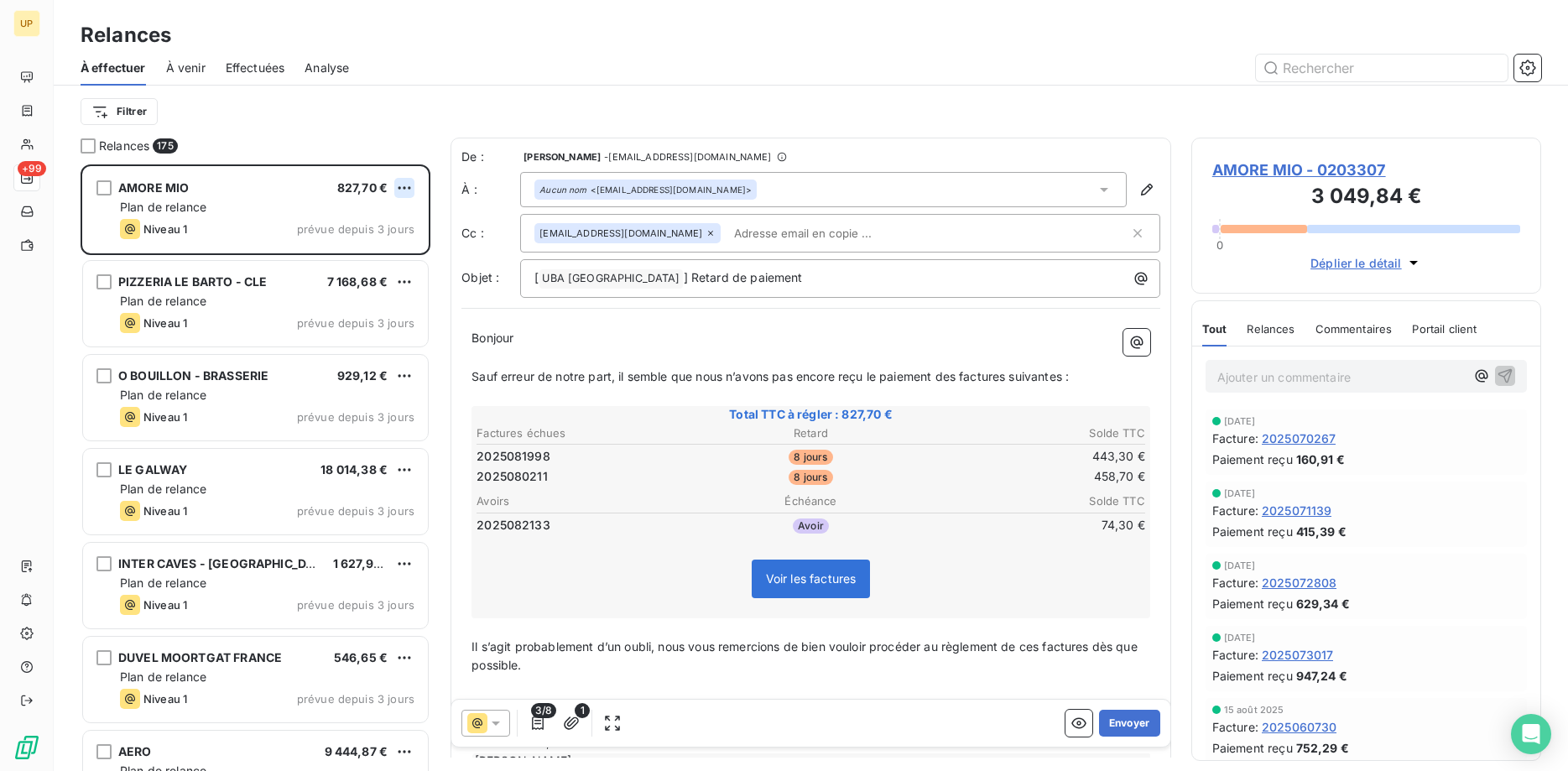
scroll to position [607, 351]
click at [405, 185] on html "UP +99 Relances À effectuer À venir Effectuées Analyse Filtrer Relances 175 AMO…" at bounding box center [784, 385] width 1568 height 771
click at [379, 252] on div "Passer cette action" at bounding box center [332, 251] width 151 height 27
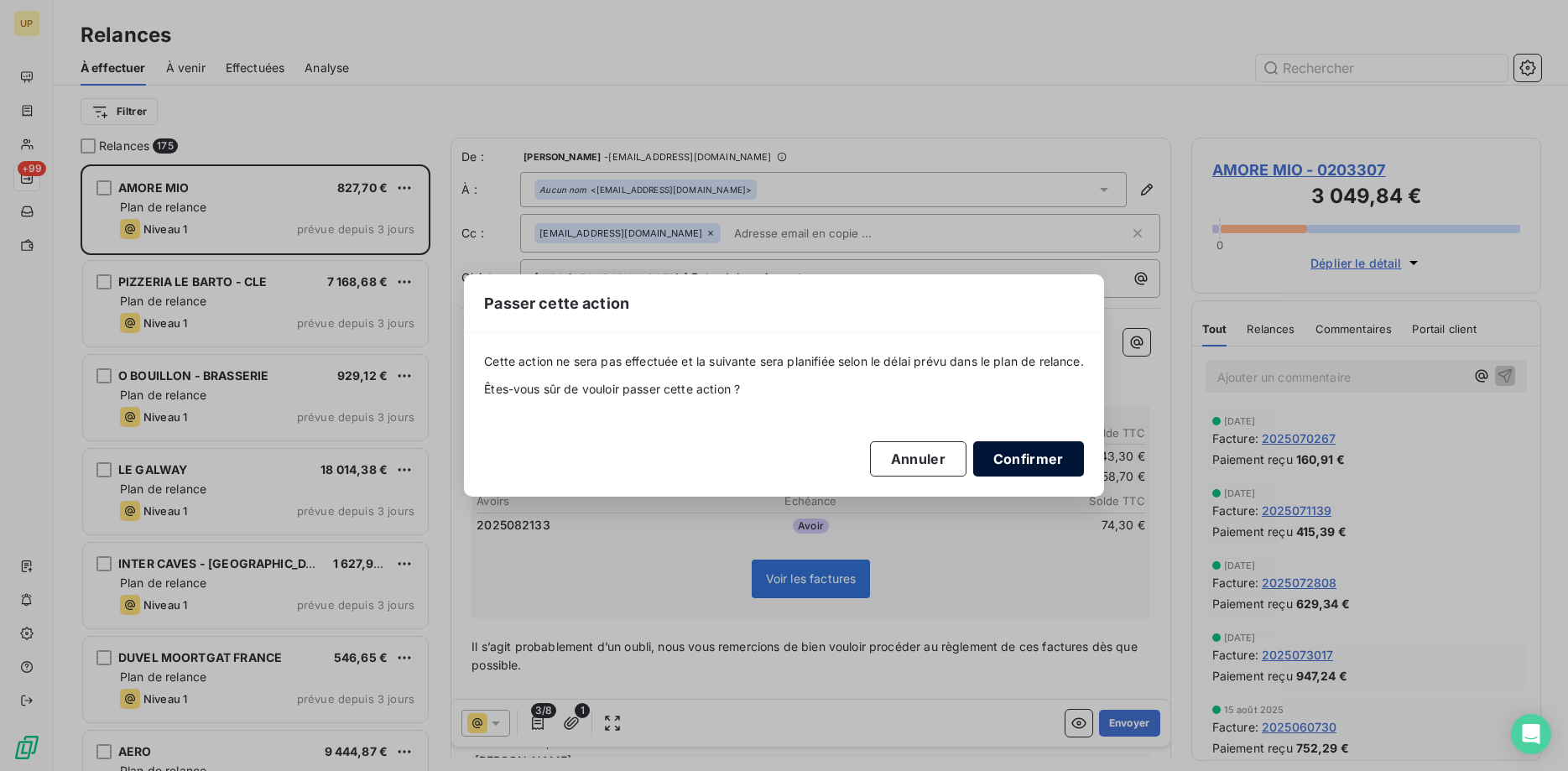
click at [1018, 463] on button "Confirmer" at bounding box center [1028, 459] width 111 height 35
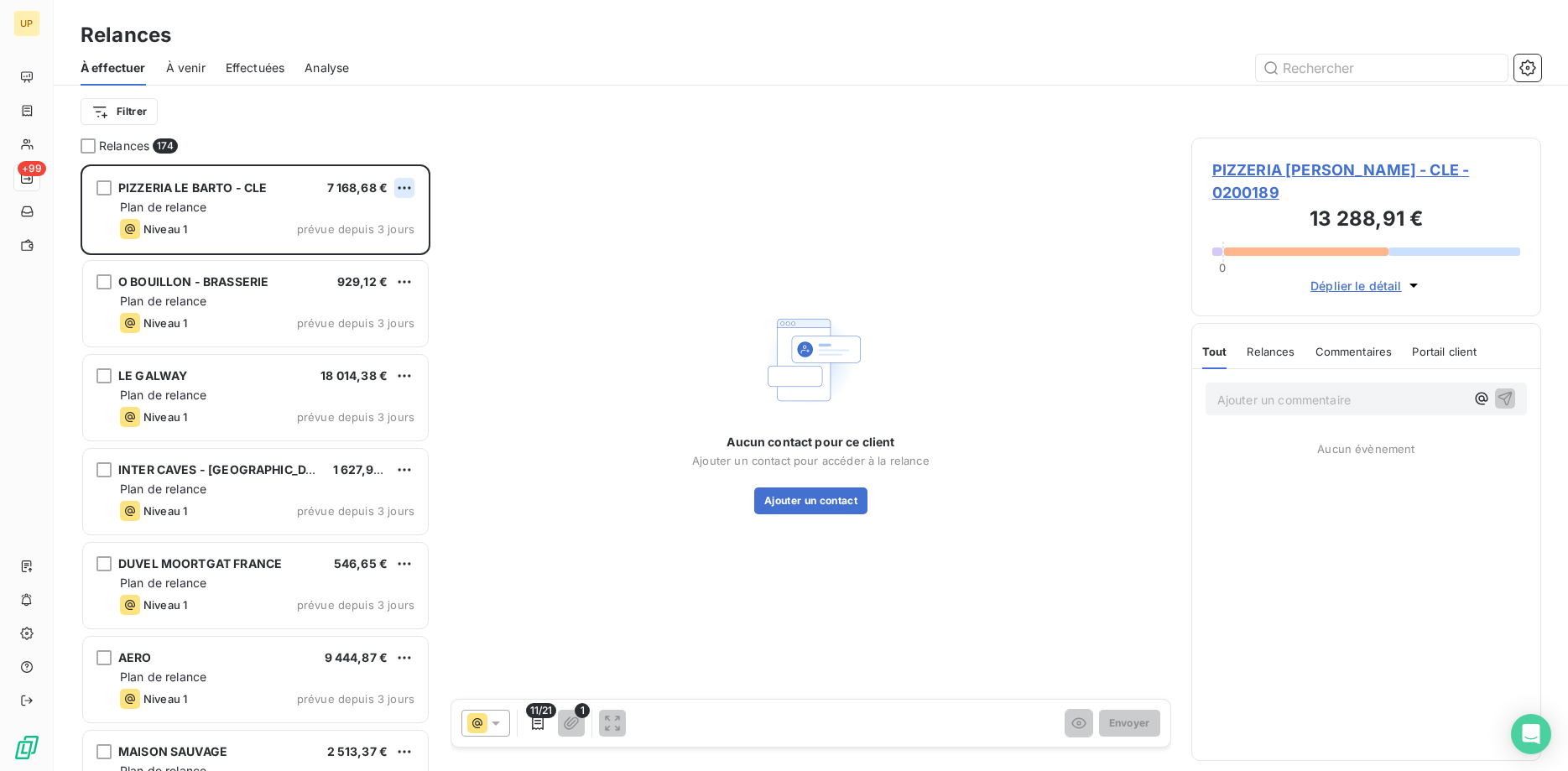
scroll to position [607, 351]
click at [399, 183] on html "UP +99 Relances À effectuer À venir Effectuées Analyse Filtrer Relances 174 PIZ…" at bounding box center [784, 385] width 1568 height 771
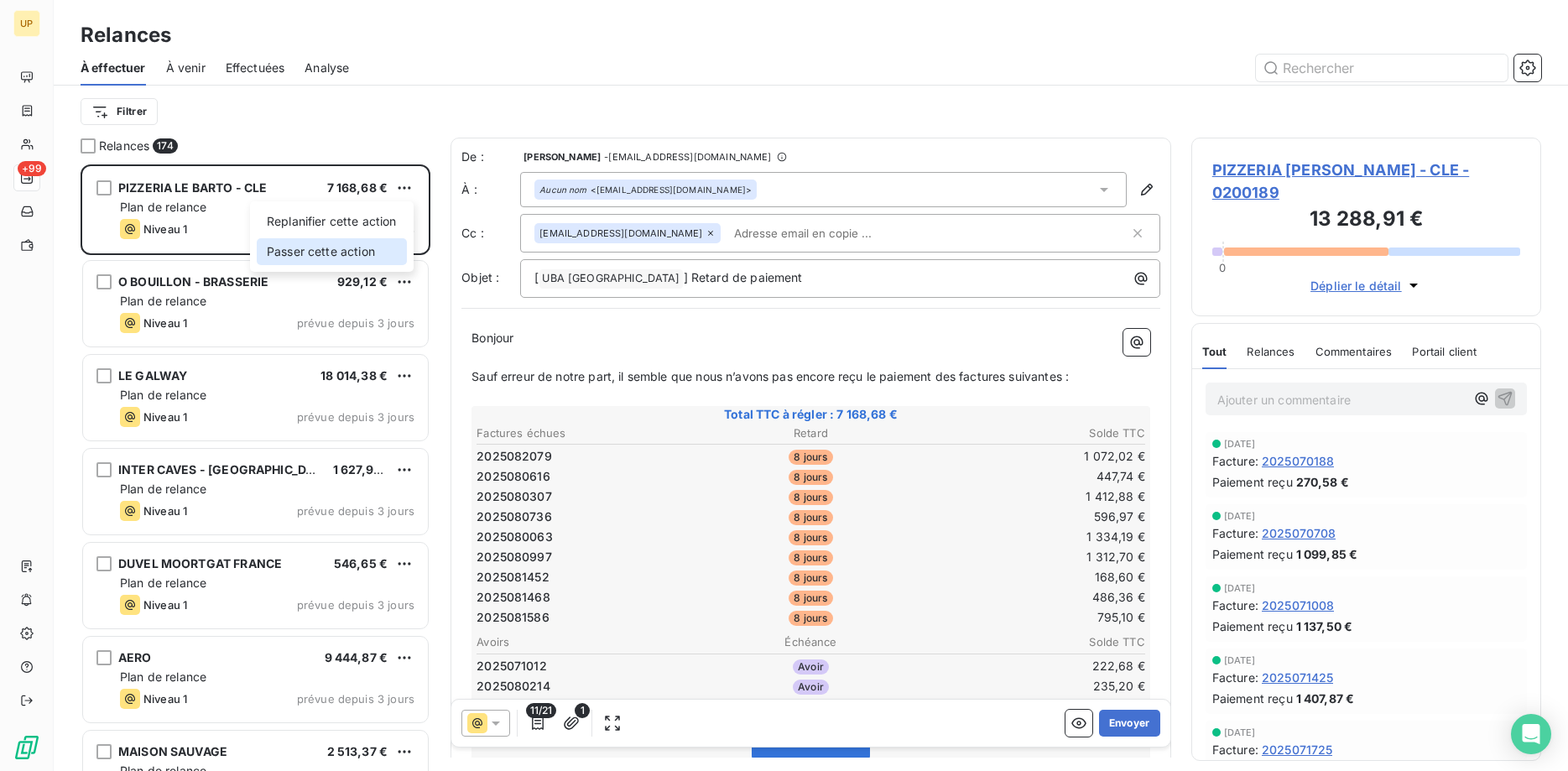
click at [366, 253] on div "Passer cette action" at bounding box center [332, 251] width 151 height 27
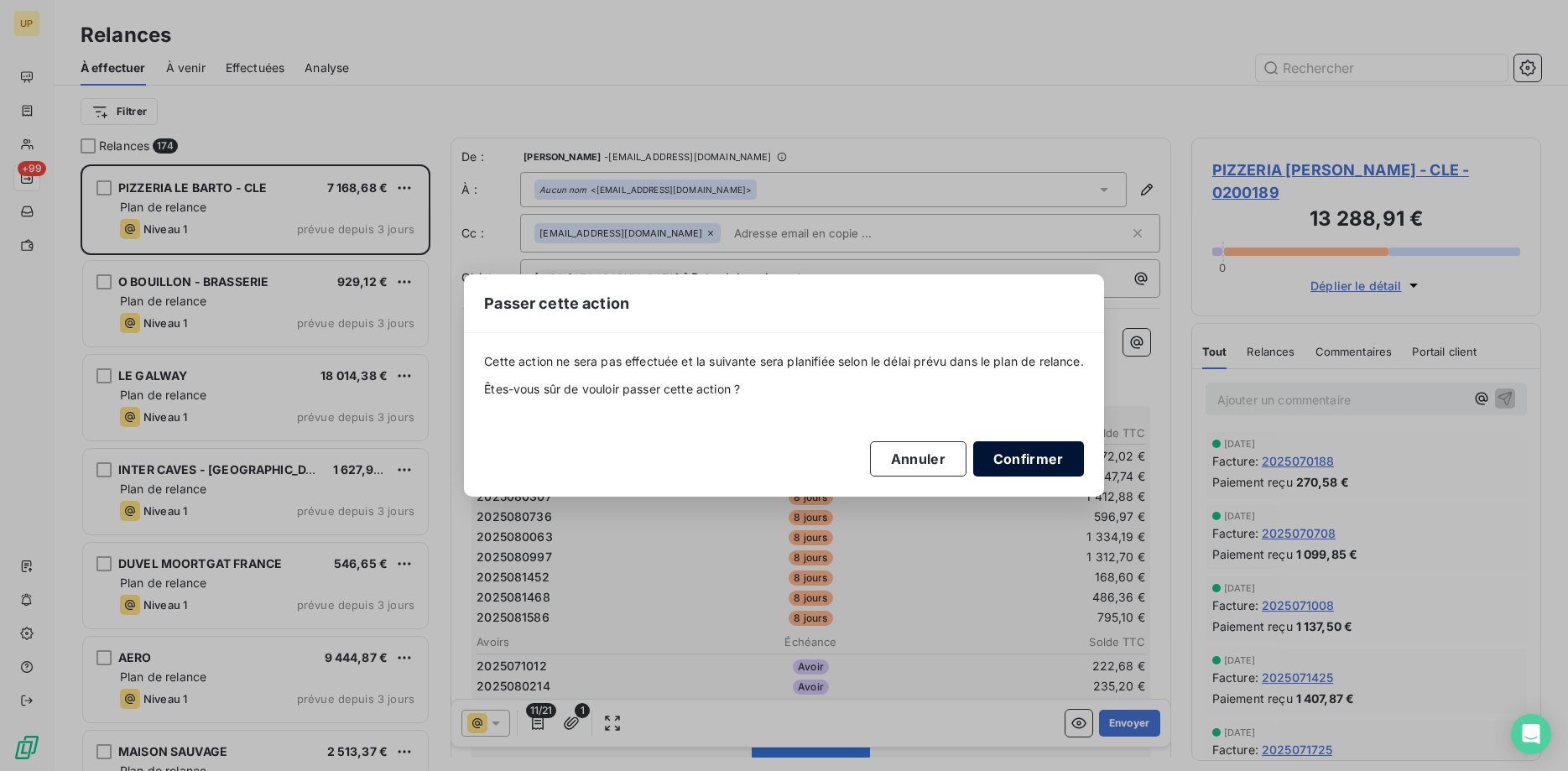
click at [1050, 460] on button "Confirmer" at bounding box center [1028, 459] width 111 height 35
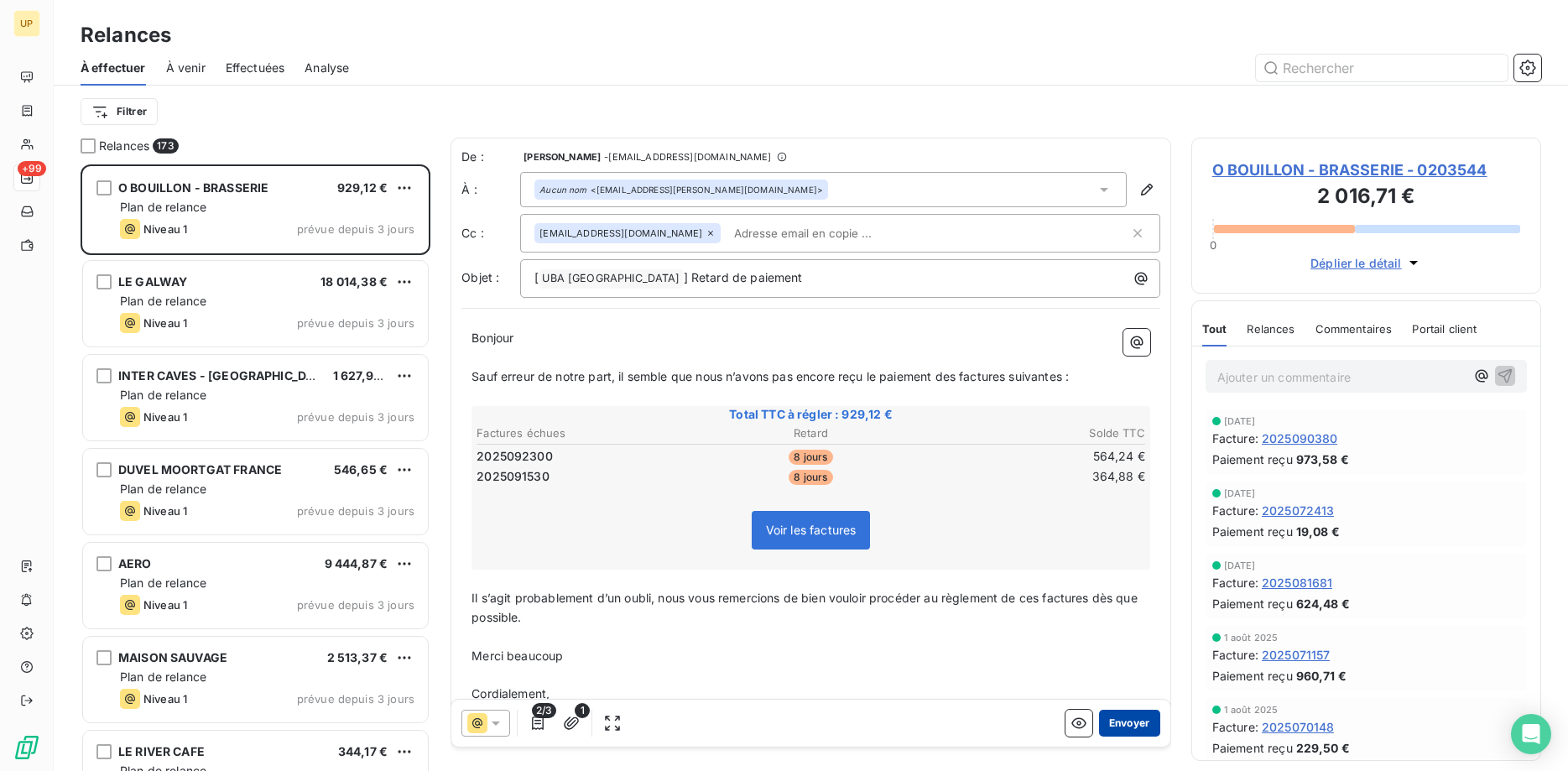
click at [1126, 722] on button "Envoyer" at bounding box center [1129, 723] width 61 height 27
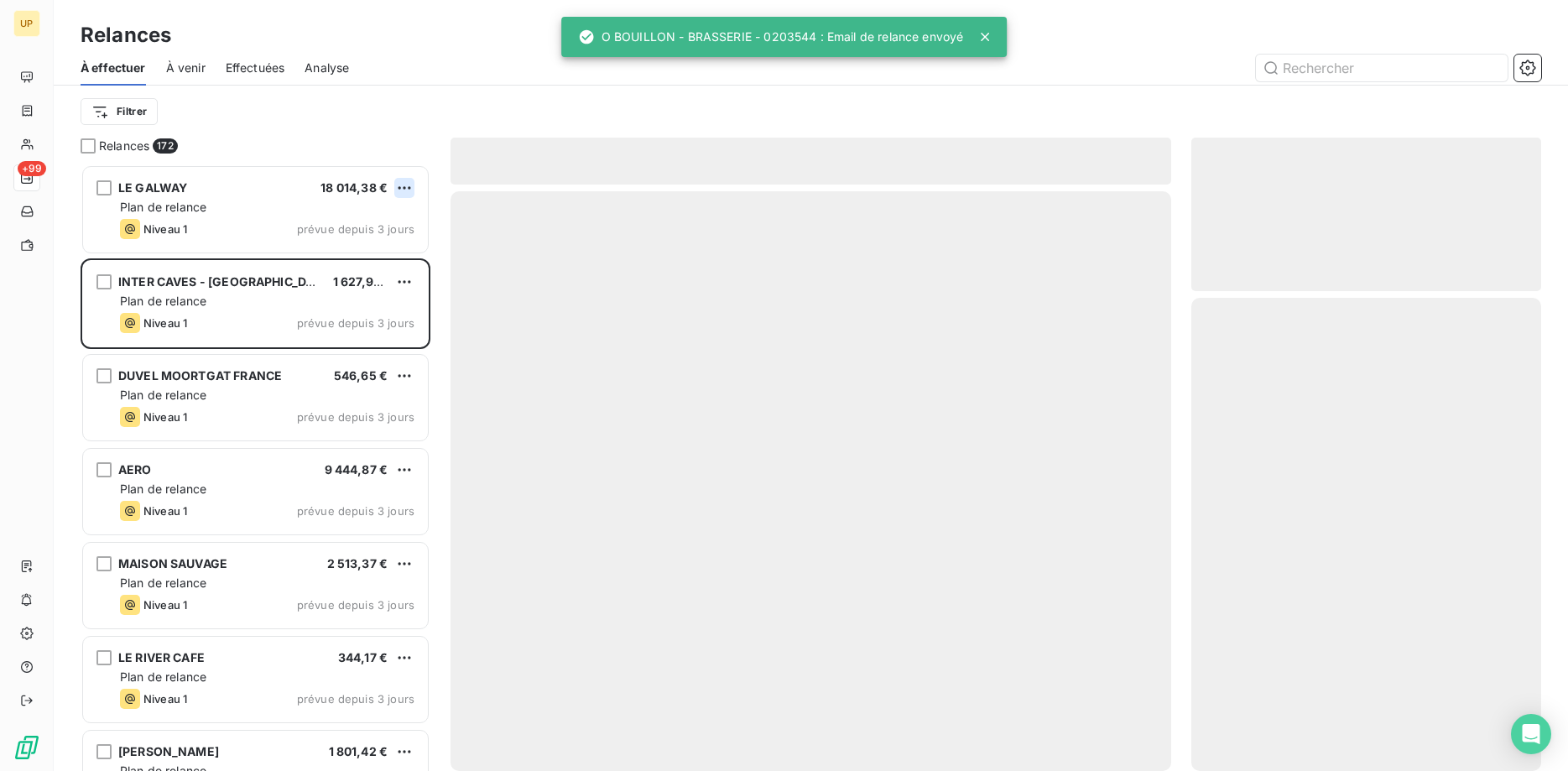
click at [408, 186] on html "UP +99 Relances À effectuer À venir Effectuées Analyse Filtrer Relances 172 LE …" at bounding box center [784, 385] width 1568 height 771
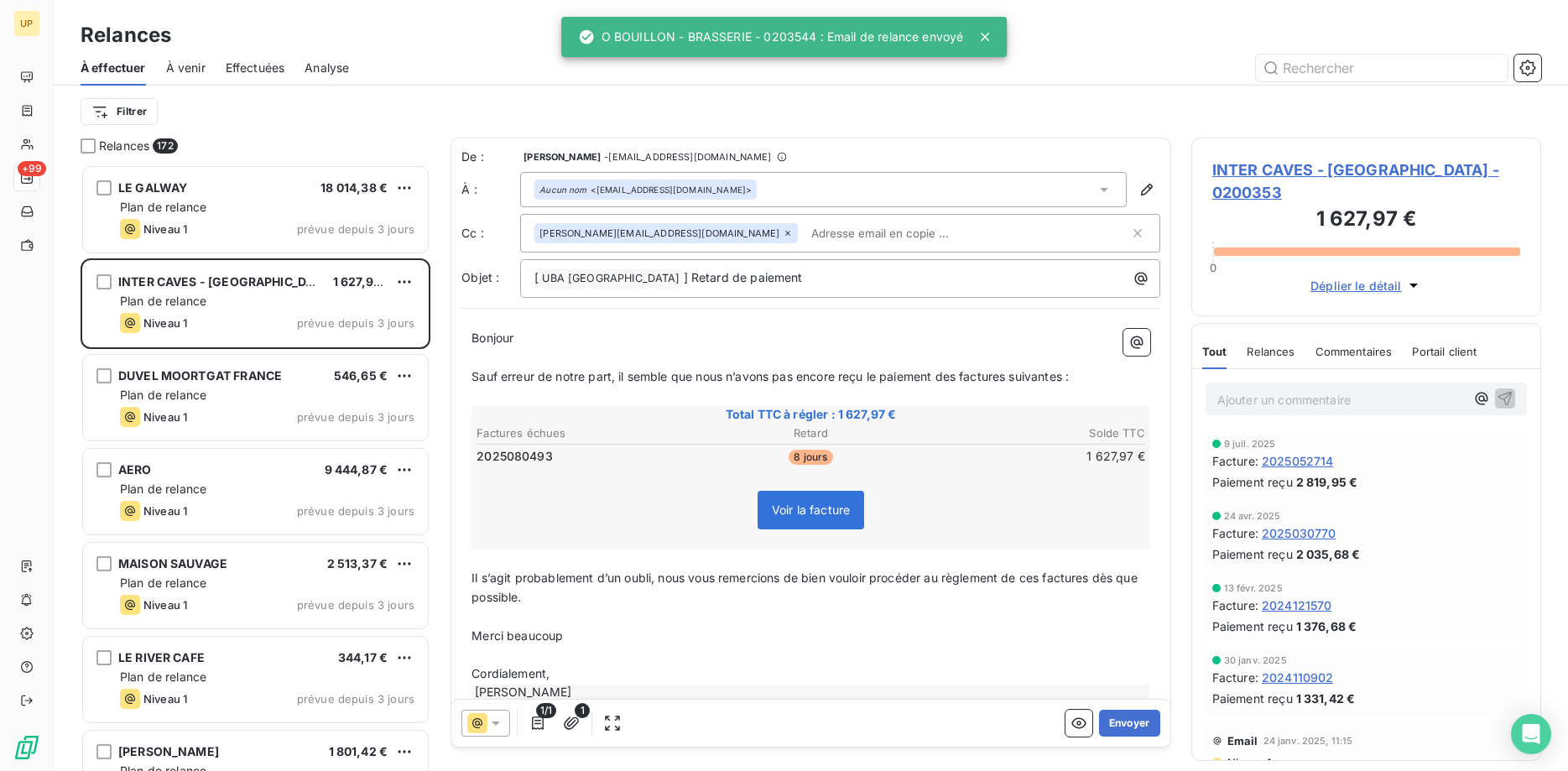
click at [205, 204] on html "UP +99 Relances À effectuer À venir Effectuées Analyse Filtrer Relances 172 LE …" at bounding box center [784, 385] width 1568 height 771
click at [205, 204] on span "Plan de relance" at bounding box center [162, 206] width 87 height 14
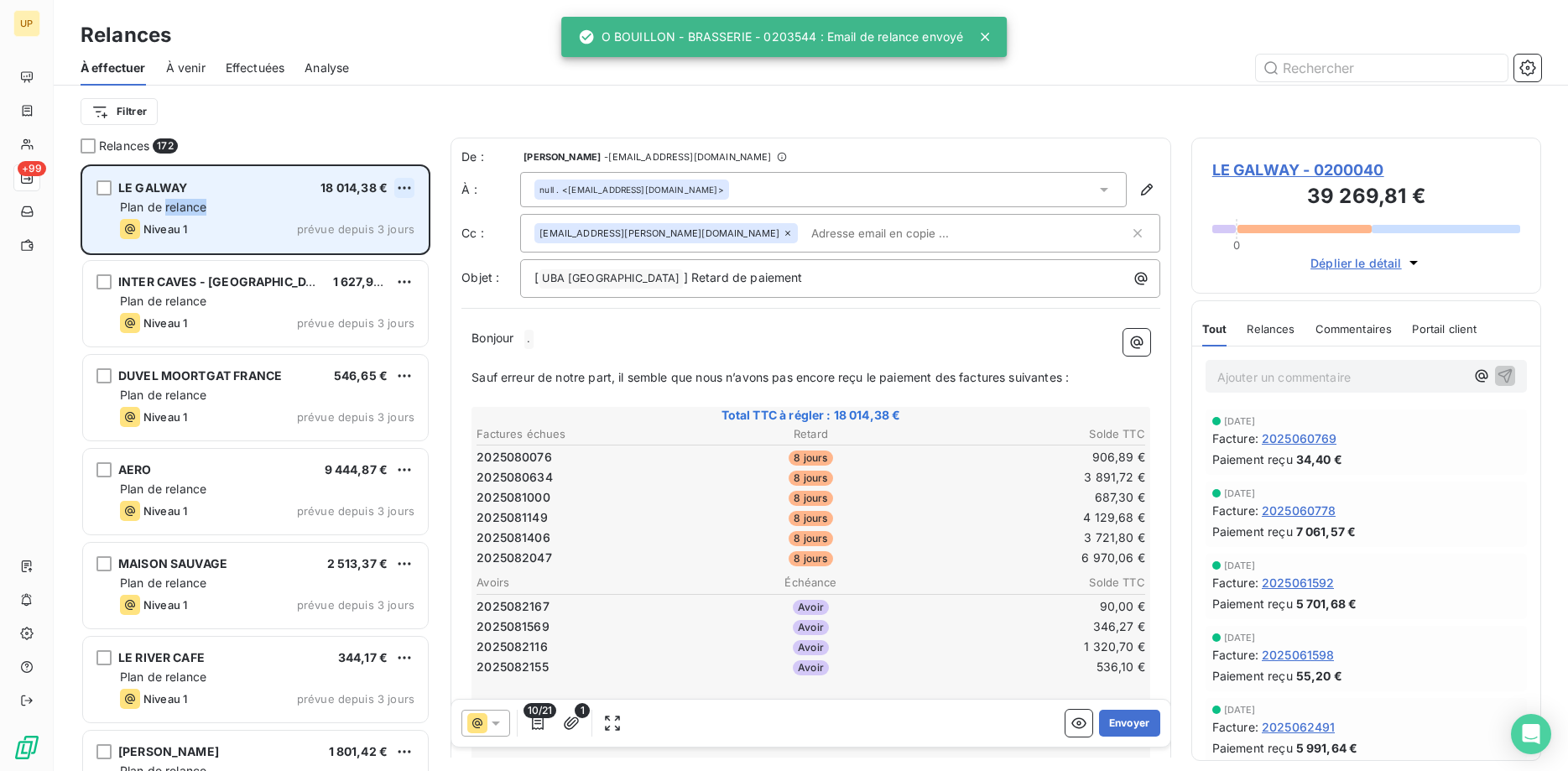
click at [404, 188] on html "UP +99 Relances À effectuer À venir Effectuées Analyse Filtrer Relances 172 LE …" at bounding box center [784, 385] width 1568 height 771
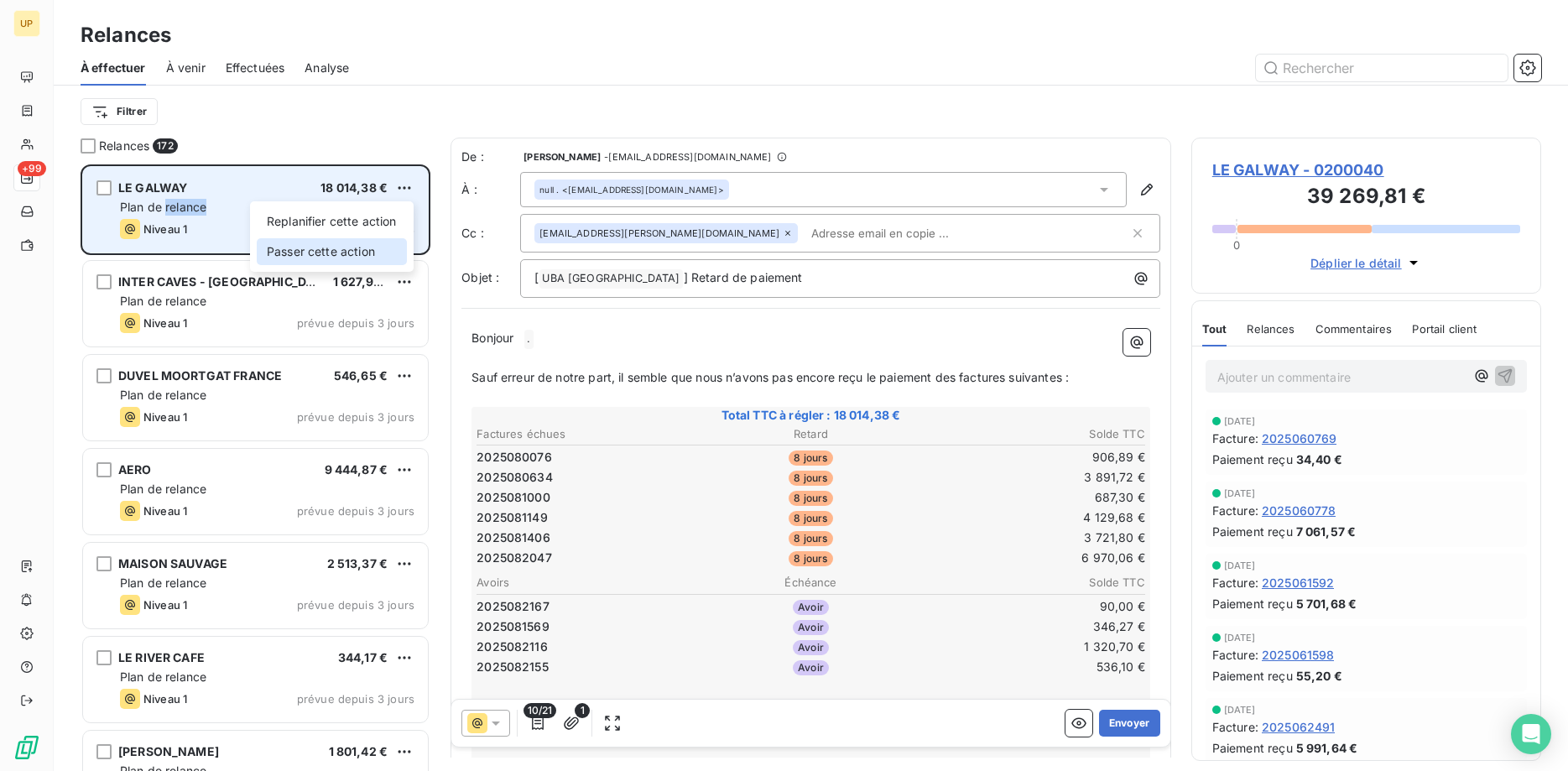
click at [392, 242] on div "Passer cette action" at bounding box center [332, 251] width 151 height 27
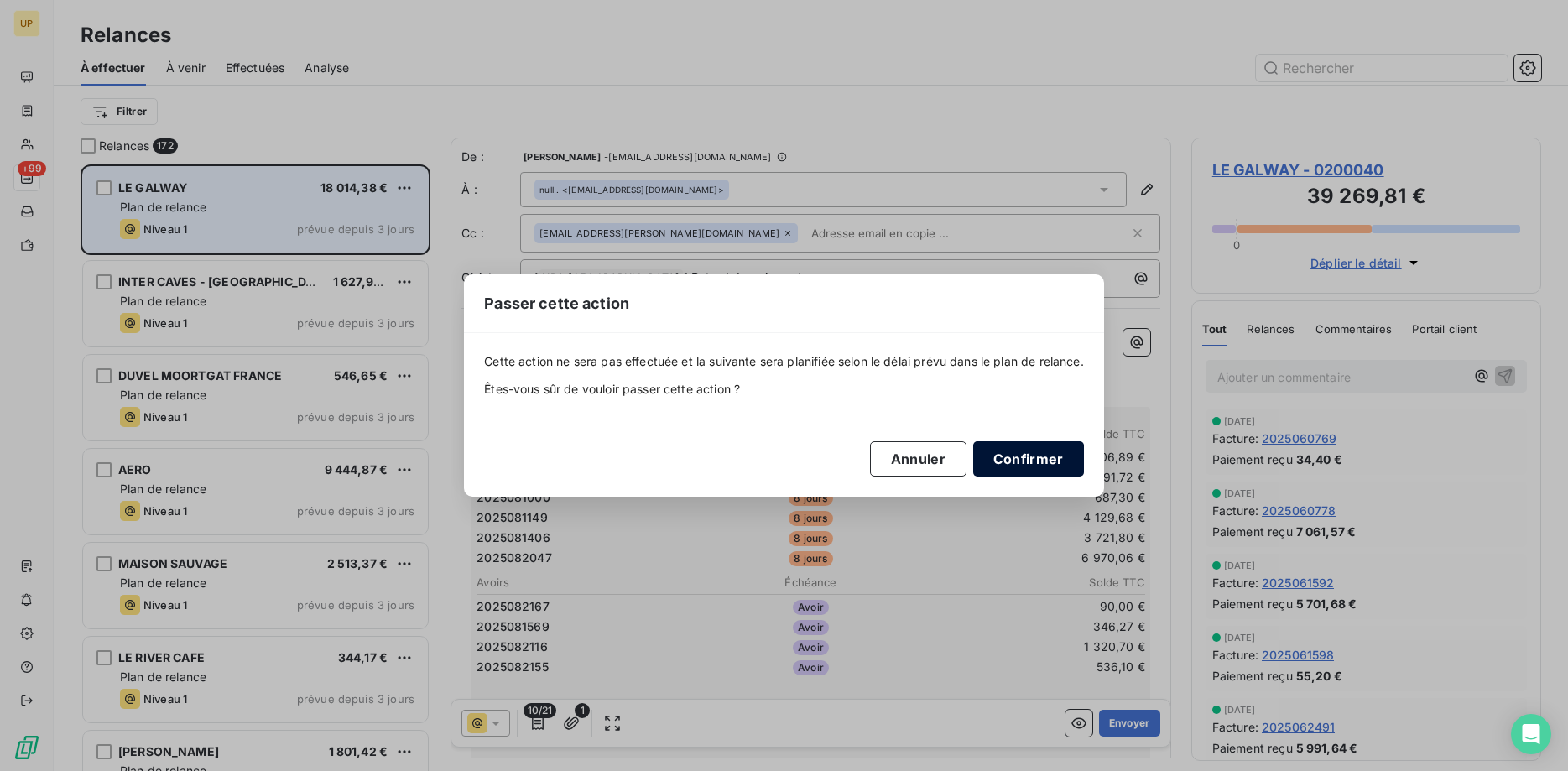
click at [1040, 454] on button "Confirmer" at bounding box center [1028, 459] width 111 height 35
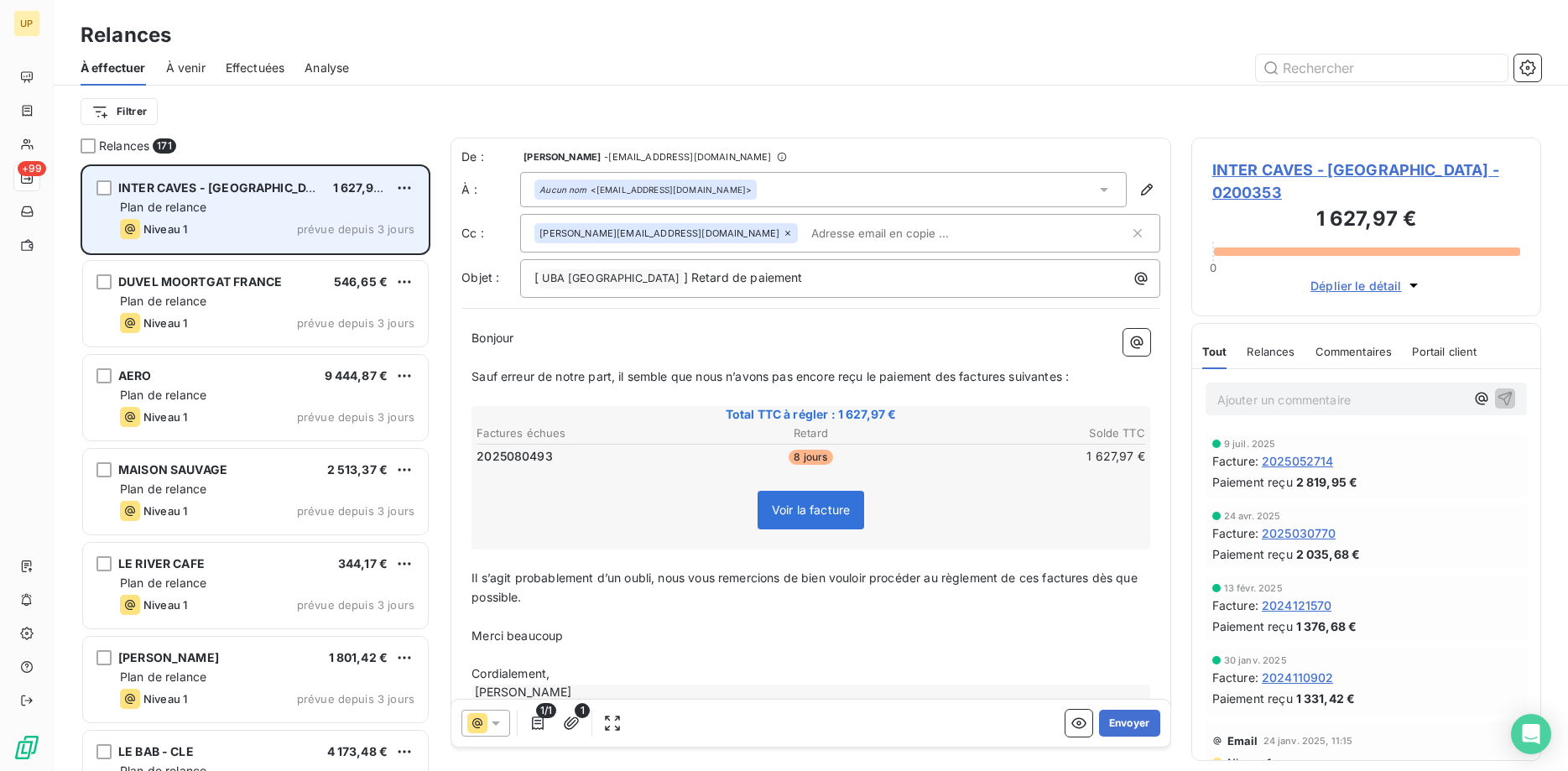
click at [783, 236] on icon at bounding box center [787, 233] width 10 height 10
click at [1130, 725] on button "Envoyer" at bounding box center [1129, 723] width 61 height 27
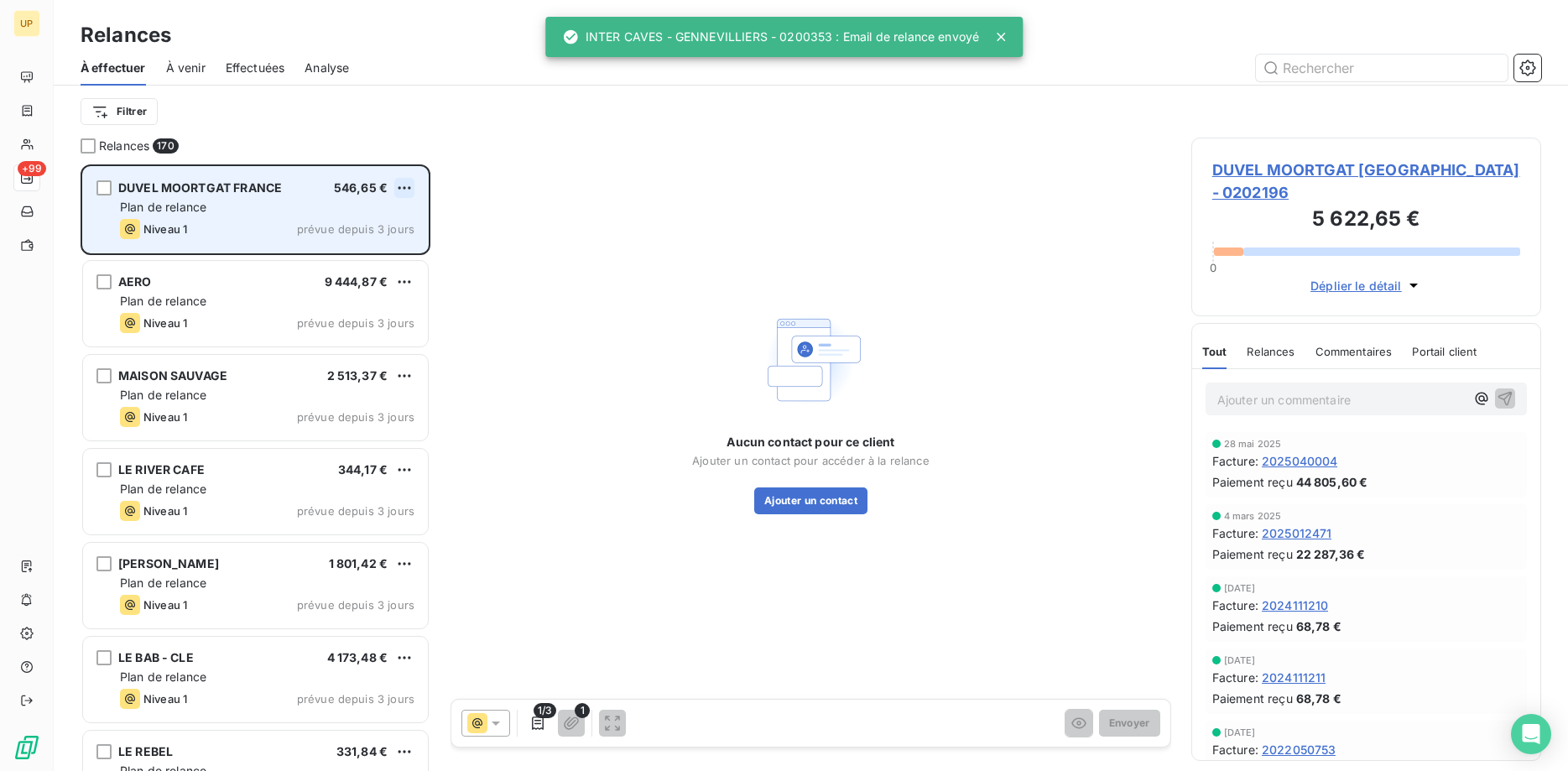
scroll to position [607, 351]
click at [406, 184] on html "UP +99 Relances À effectuer À venir Effectuées Analyse Filtrer Relances 170 DUV…" at bounding box center [784, 385] width 1568 height 771
click at [385, 255] on div "Passer cette action" at bounding box center [332, 251] width 151 height 27
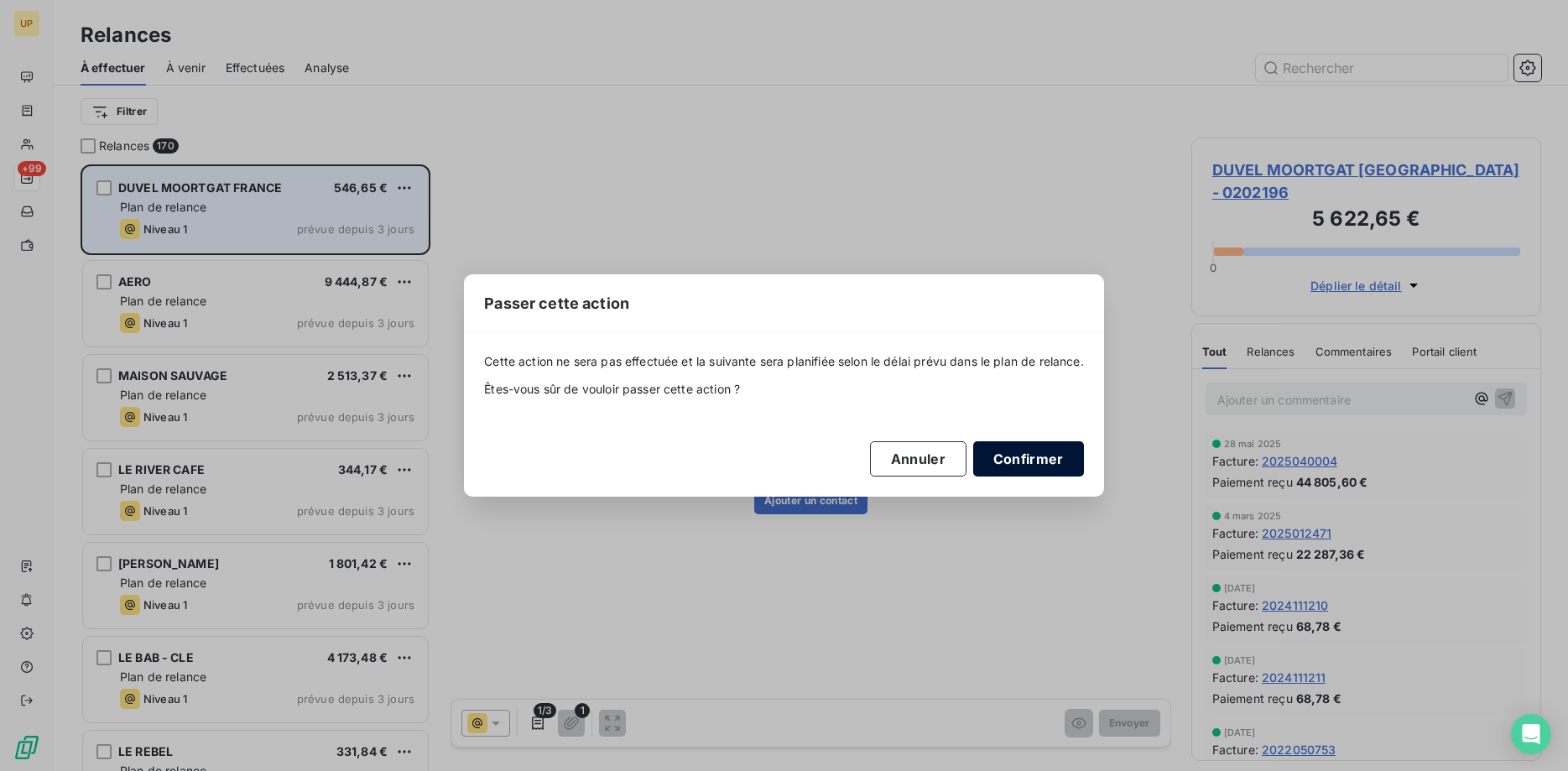
click at [1065, 452] on button "Confirmer" at bounding box center [1028, 459] width 111 height 35
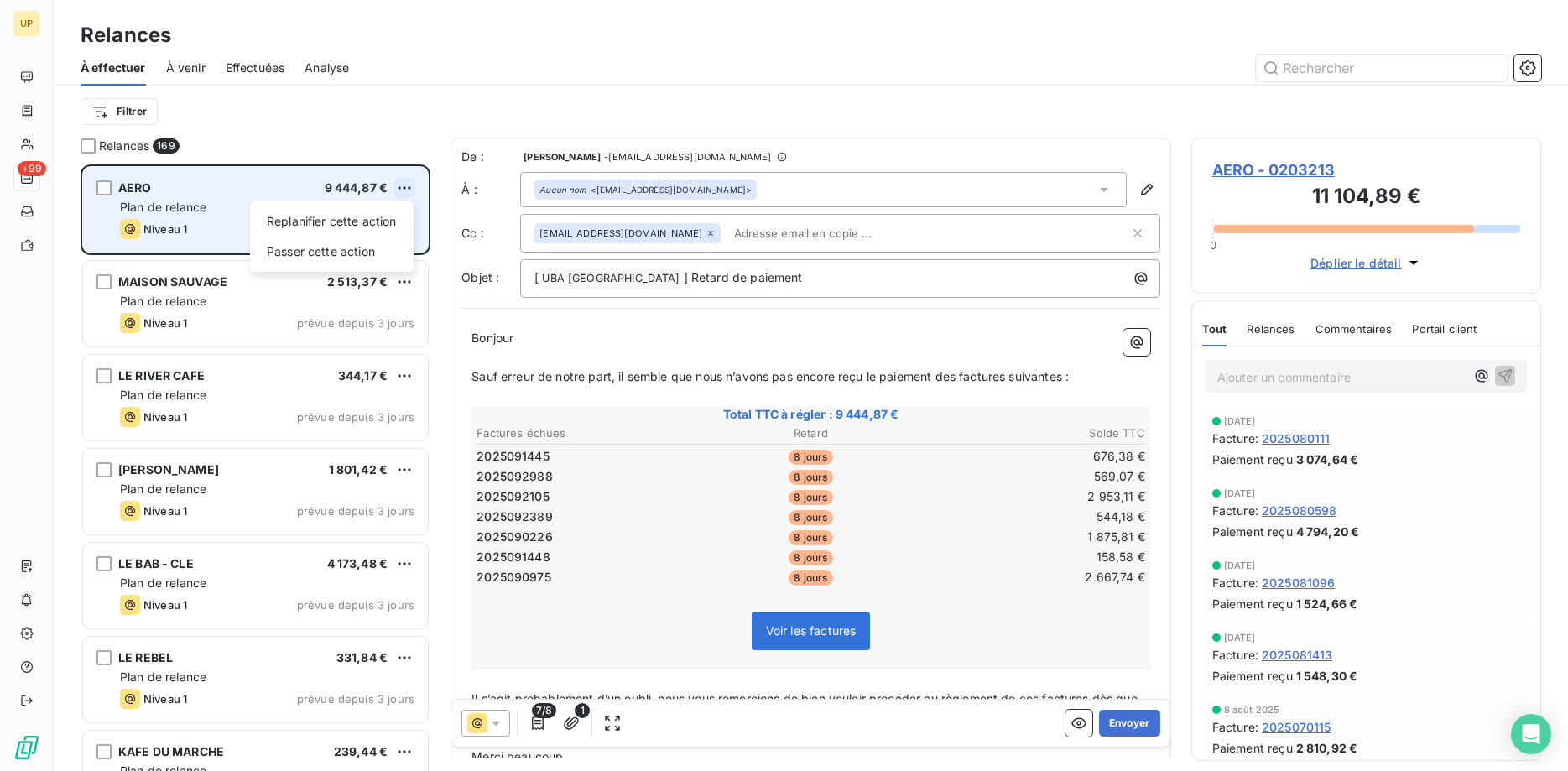
click at [403, 188] on html "UP +99 Relances À effectuer À venir Effectuées Analyse Filtrer Relances 169 AER…" at bounding box center [784, 385] width 1568 height 771
click at [398, 251] on div "Passer cette action" at bounding box center [332, 251] width 151 height 27
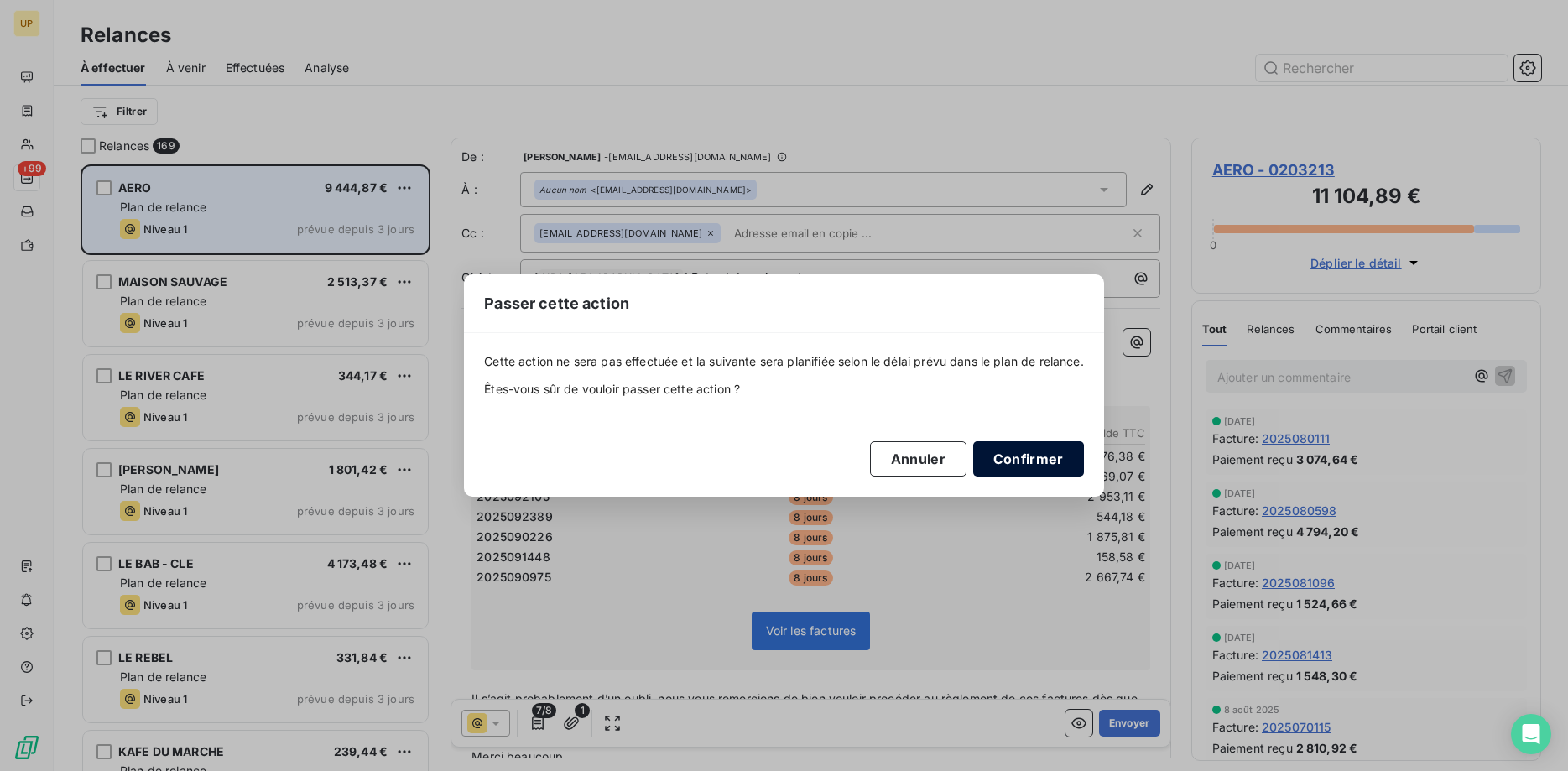
click at [1031, 455] on button "Confirmer" at bounding box center [1028, 459] width 111 height 35
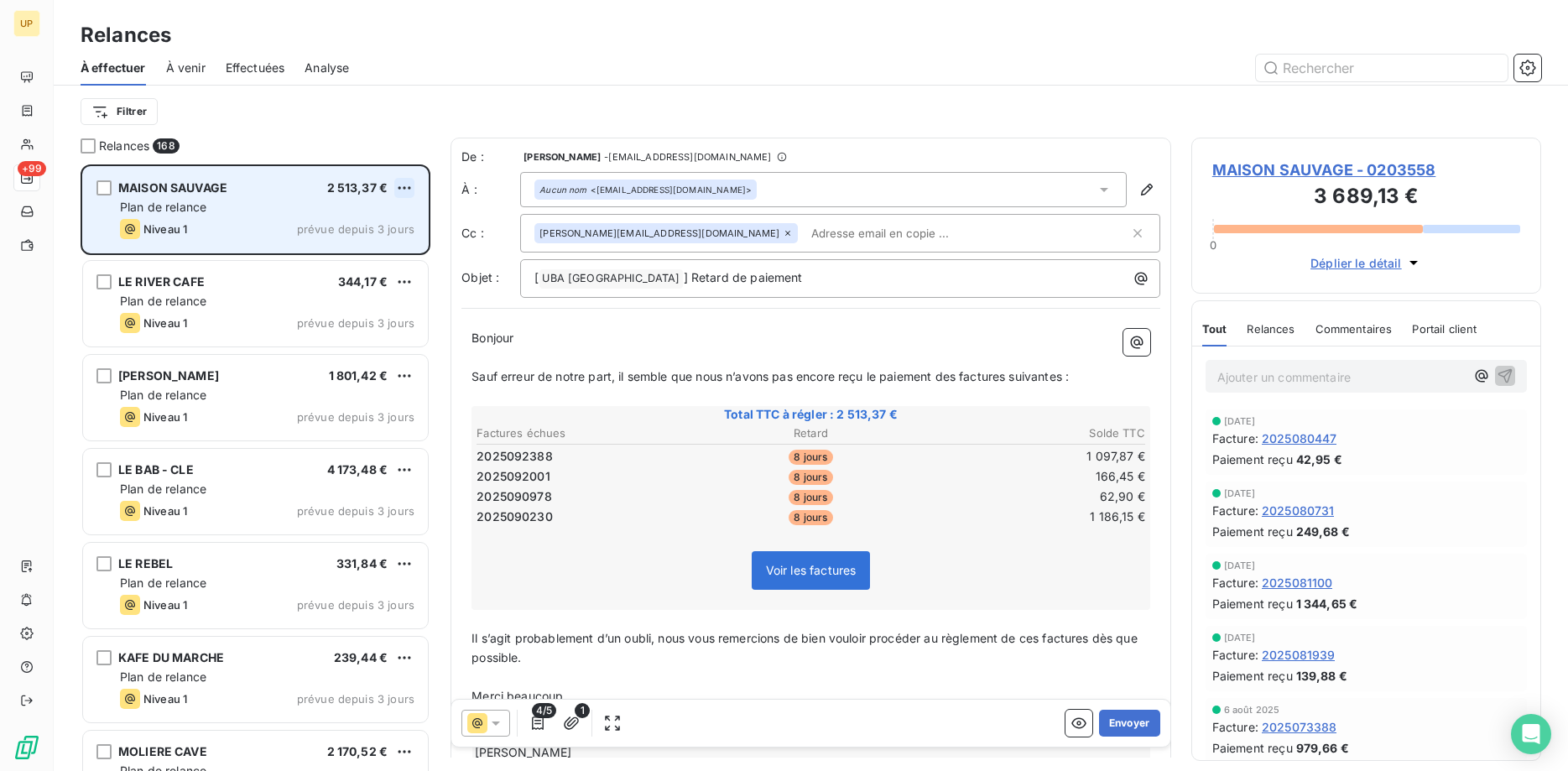
scroll to position [607, 351]
click at [407, 189] on html "UP +99 Relances À effectuer À venir Effectuées Analyse Filtrer Relances 168 MAI…" at bounding box center [784, 385] width 1568 height 771
click at [391, 257] on div "Passer cette action" at bounding box center [332, 251] width 151 height 27
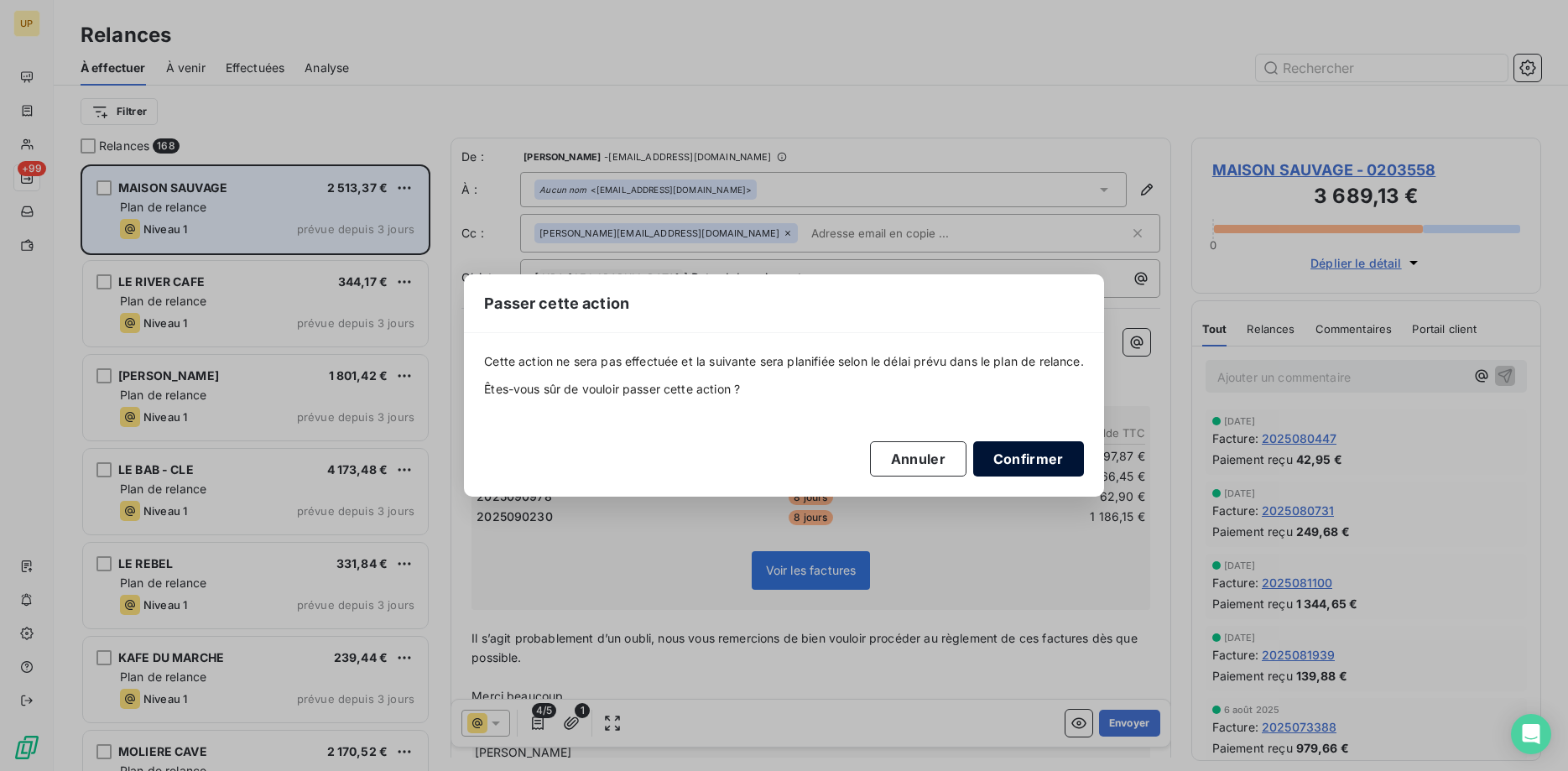
click at [1008, 460] on button "Confirmer" at bounding box center [1028, 459] width 111 height 35
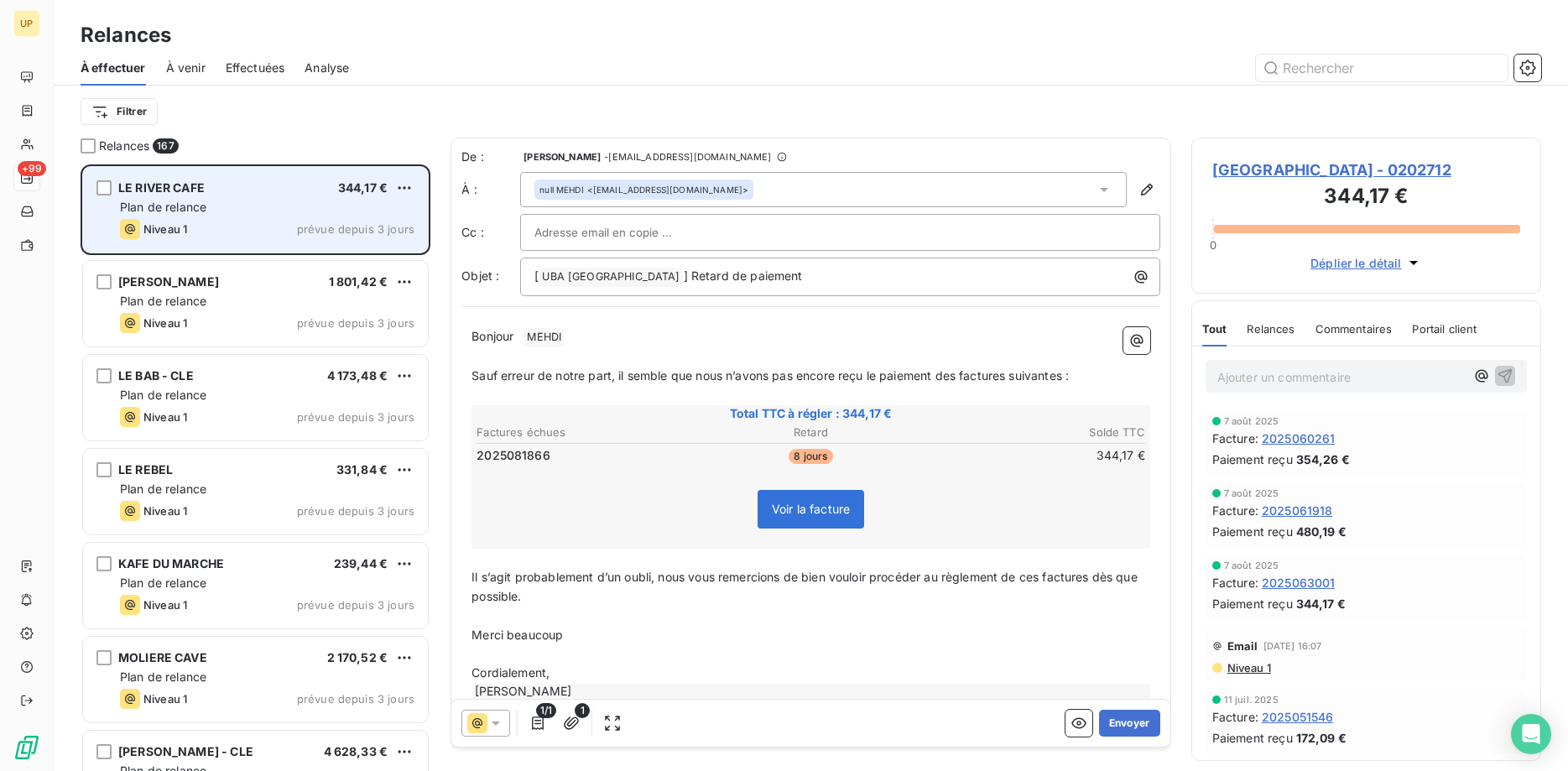
click at [500, 717] on icon at bounding box center [495, 723] width 17 height 17
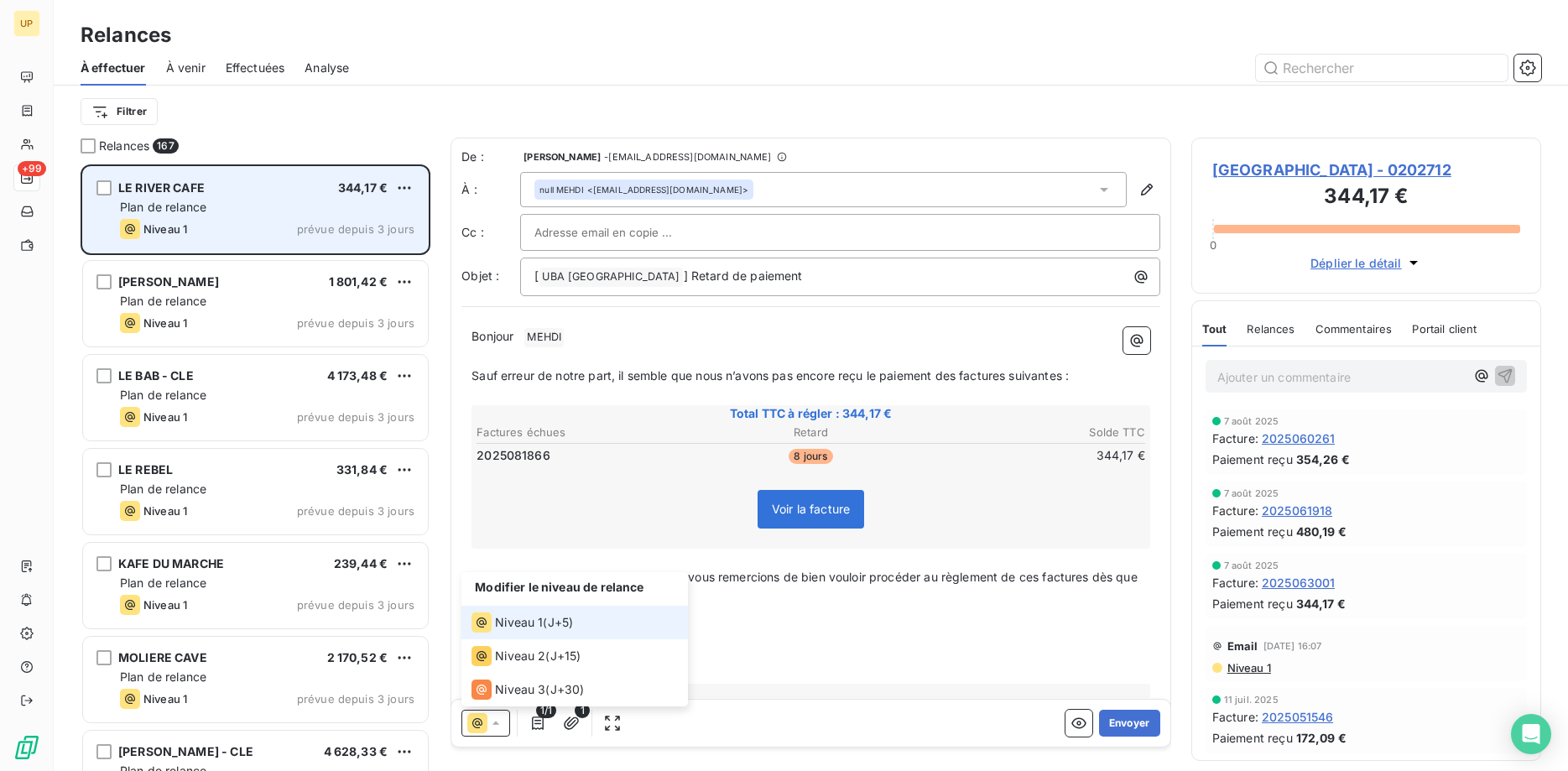
click at [527, 618] on span "Niveau 1" at bounding box center [519, 622] width 48 height 17
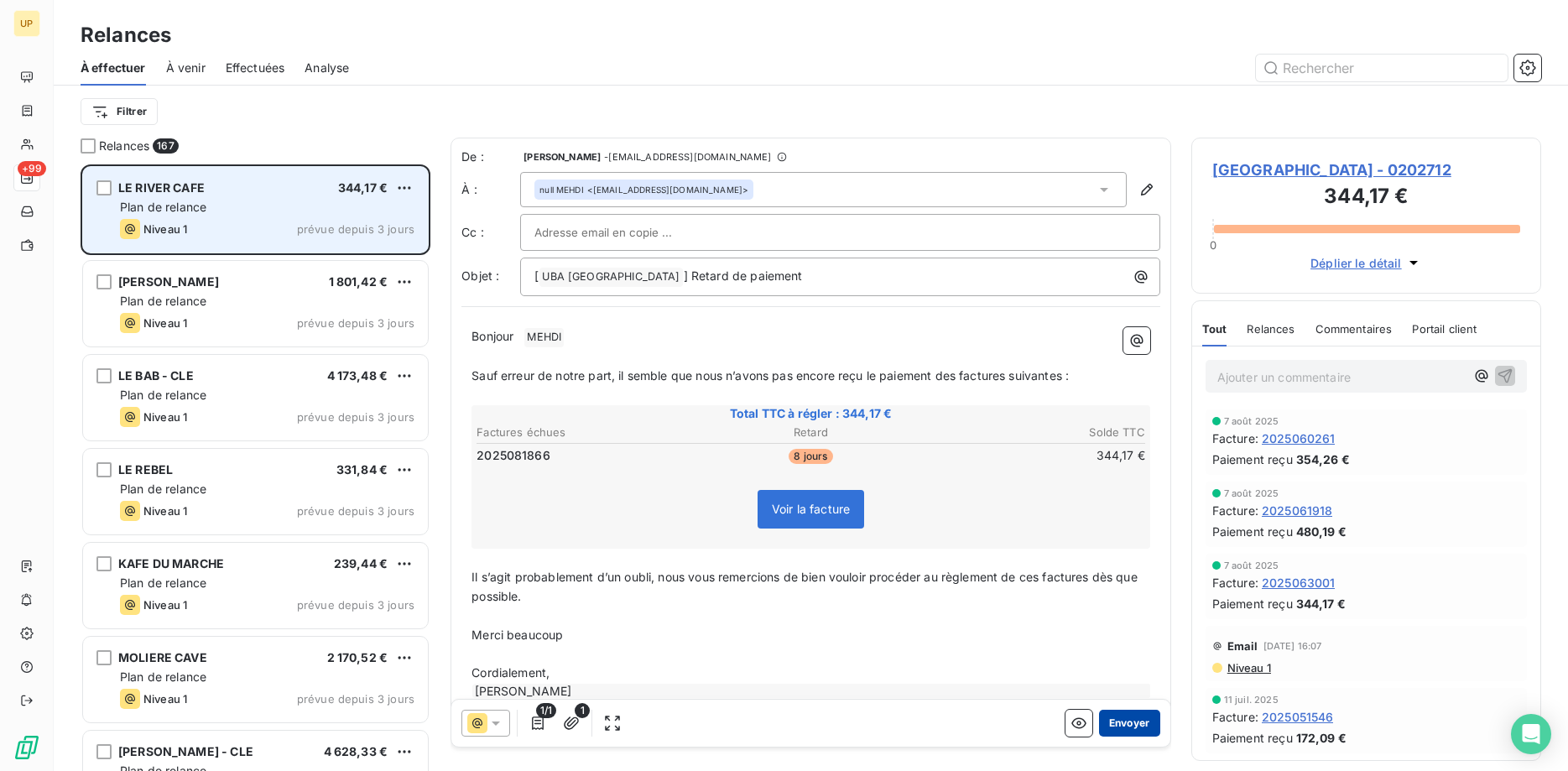
click at [1145, 723] on button "Envoyer" at bounding box center [1129, 723] width 61 height 27
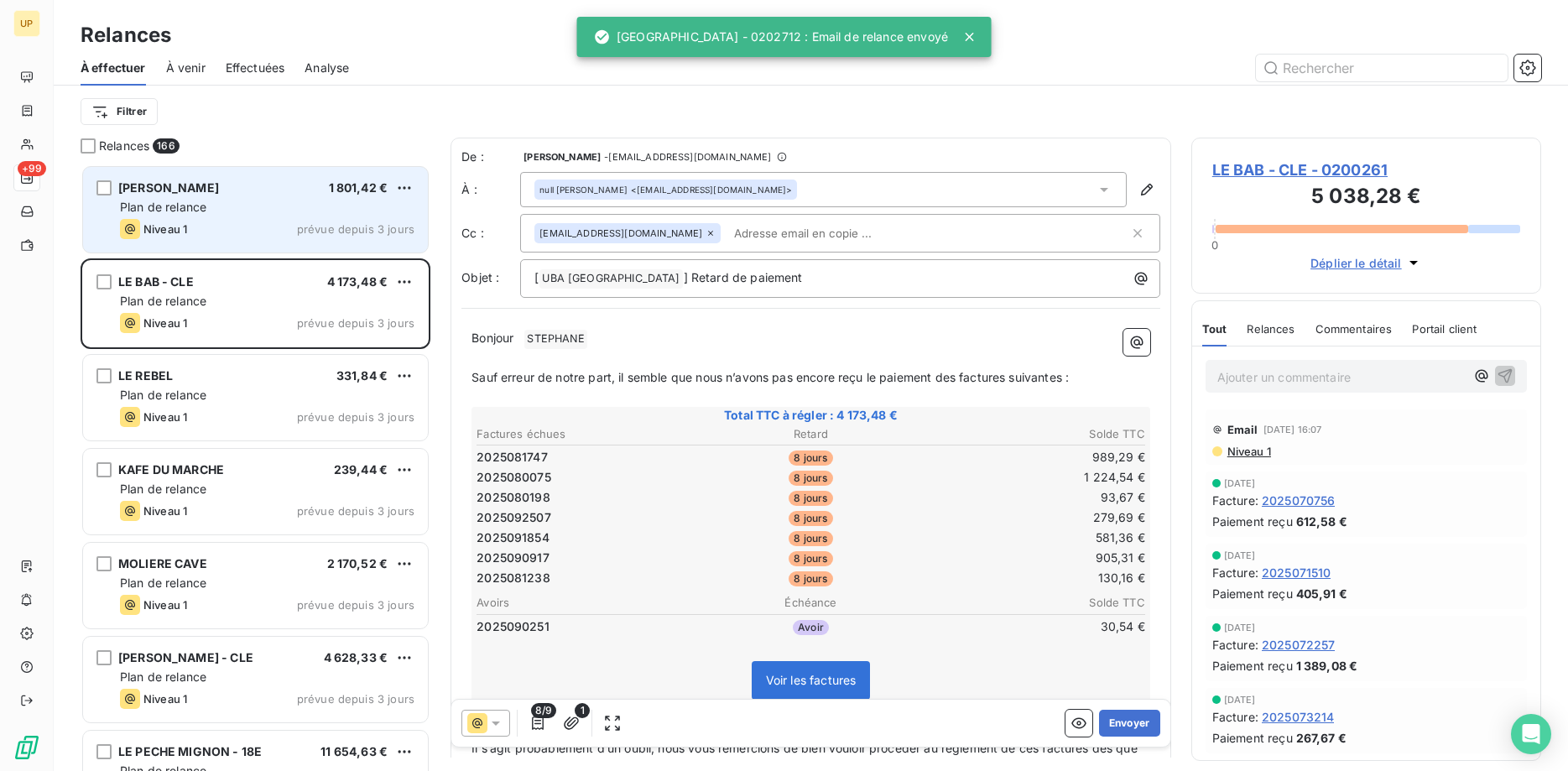
click at [294, 220] on div "Niveau 1 prévue depuis 3 jours" at bounding box center [266, 229] width 294 height 20
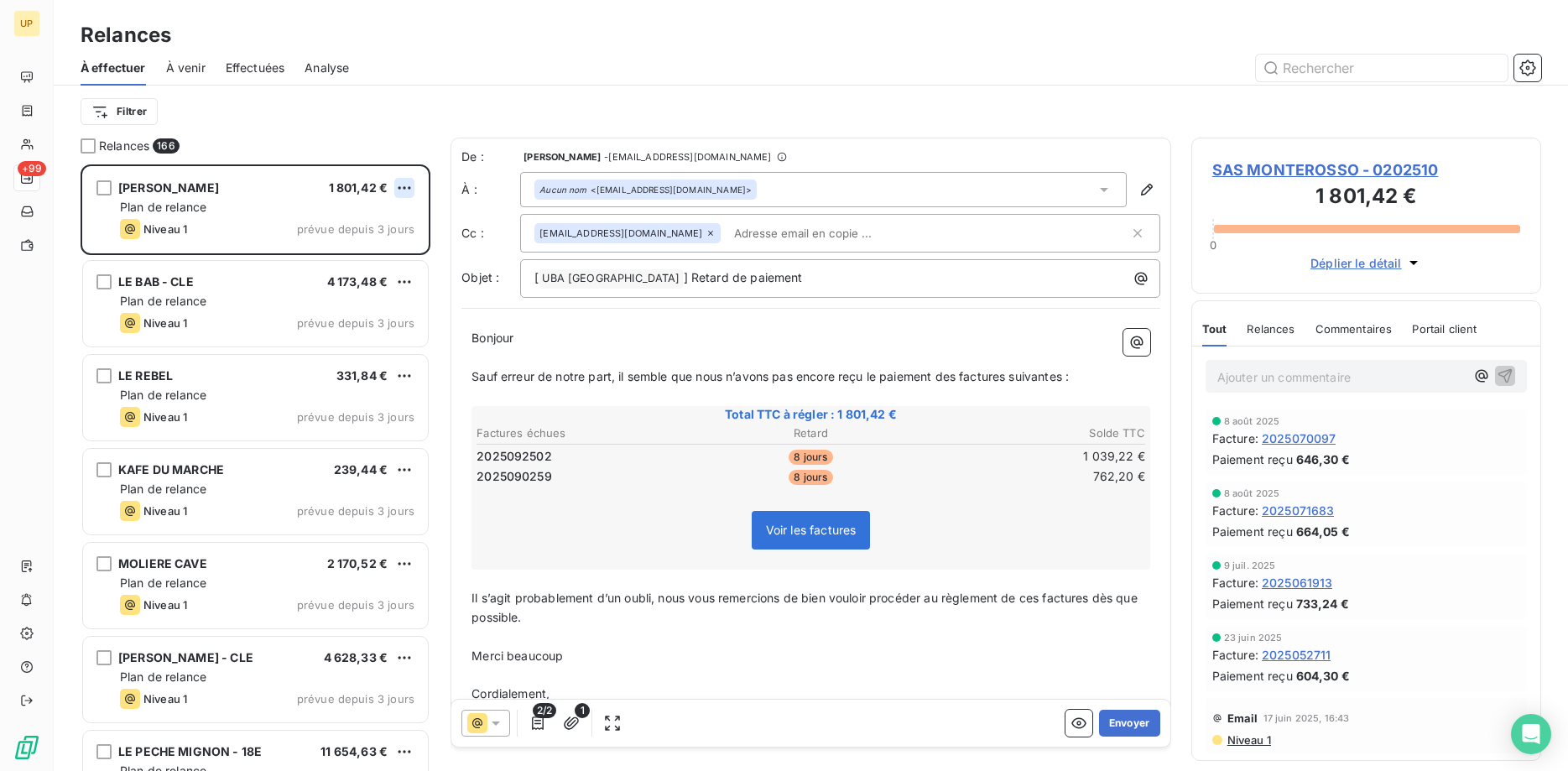
click at [403, 189] on html "UP +99 Relances À effectuer À venir Effectuées Analyse Filtrer Relances 166 SAS…" at bounding box center [784, 385] width 1568 height 771
click at [390, 246] on div "Passer cette action" at bounding box center [332, 251] width 151 height 27
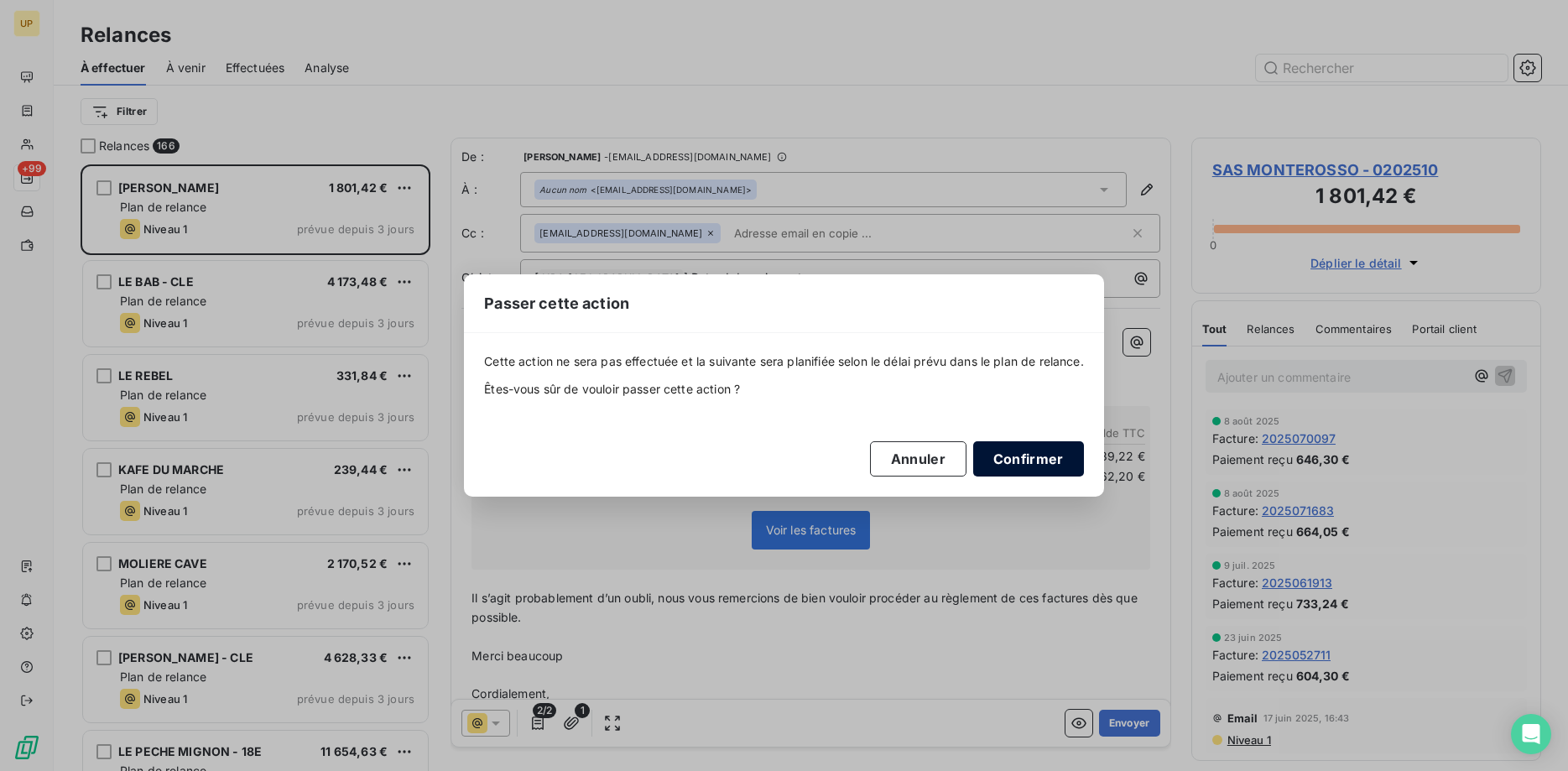
click at [1025, 453] on button "Confirmer" at bounding box center [1028, 459] width 111 height 35
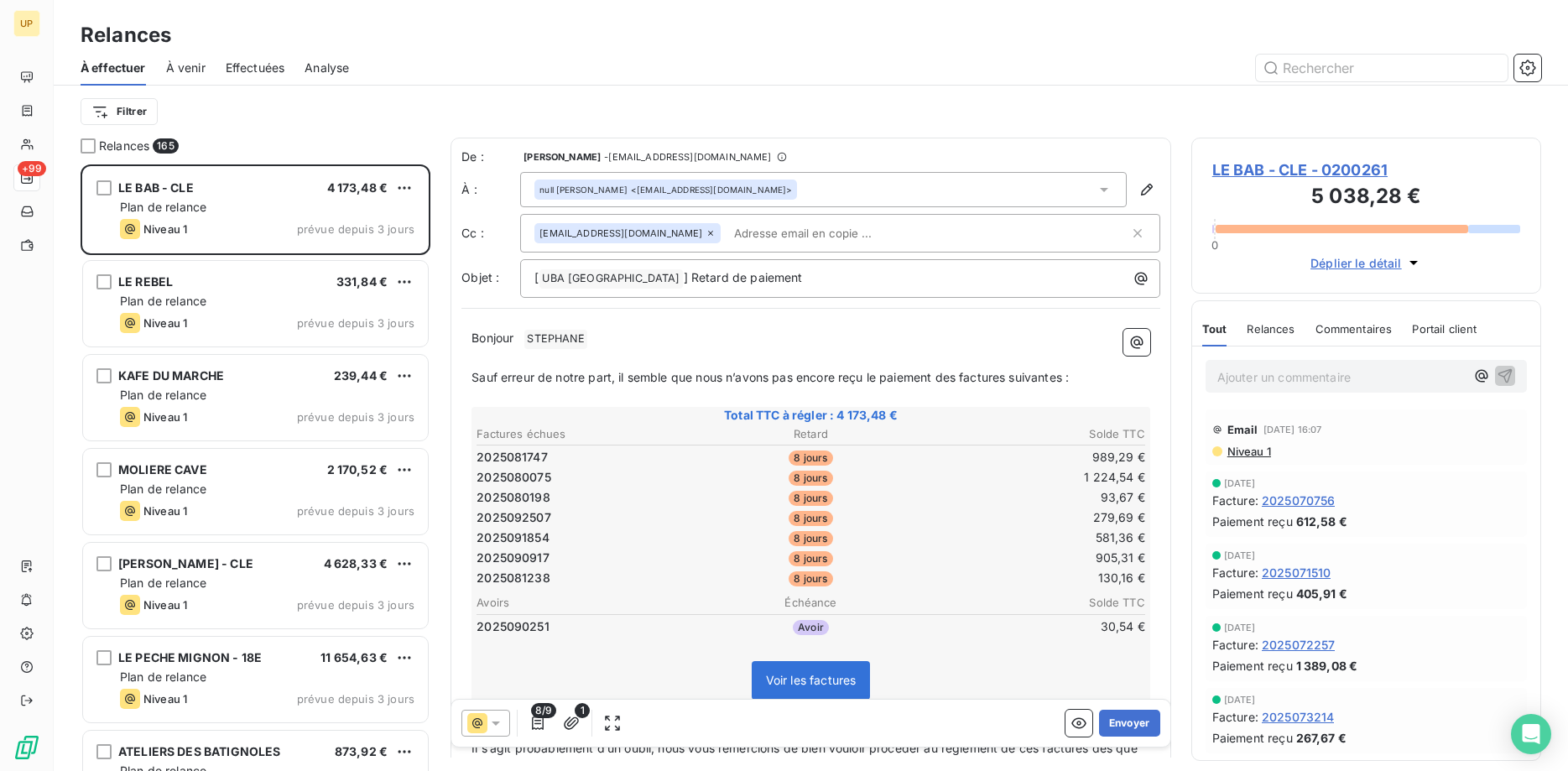
click at [500, 725] on icon at bounding box center [495, 723] width 17 height 17
click at [523, 626] on span "Niveau 1" at bounding box center [519, 622] width 48 height 17
click at [400, 182] on html "UP +99 Relances À effectuer À venir Effectuées Analyse Filtrer Relances 165 LE …" at bounding box center [784, 385] width 1568 height 771
click at [356, 248] on div "Passer cette action" at bounding box center [332, 251] width 151 height 27
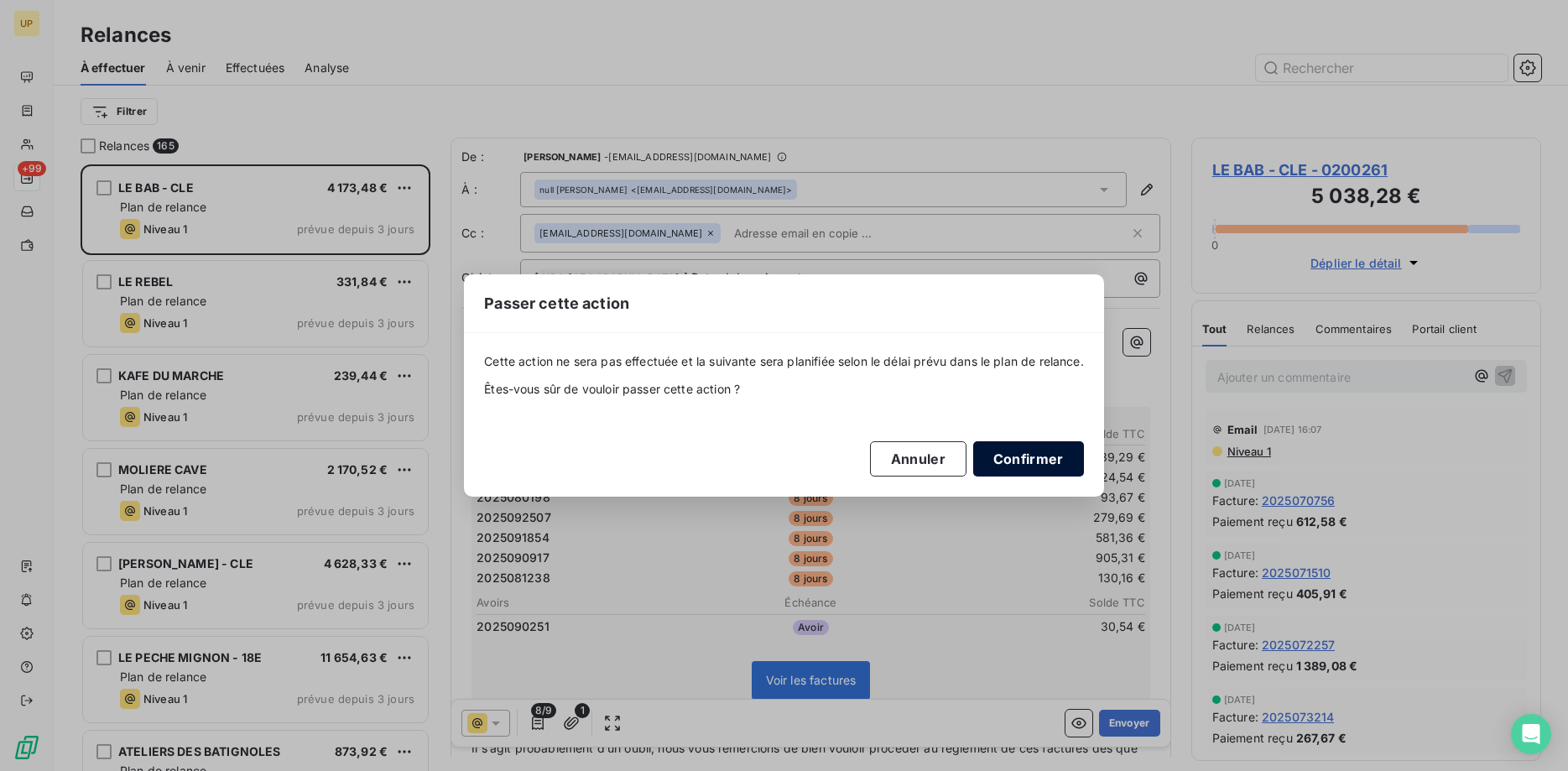
click at [1018, 459] on button "Confirmer" at bounding box center [1028, 459] width 111 height 35
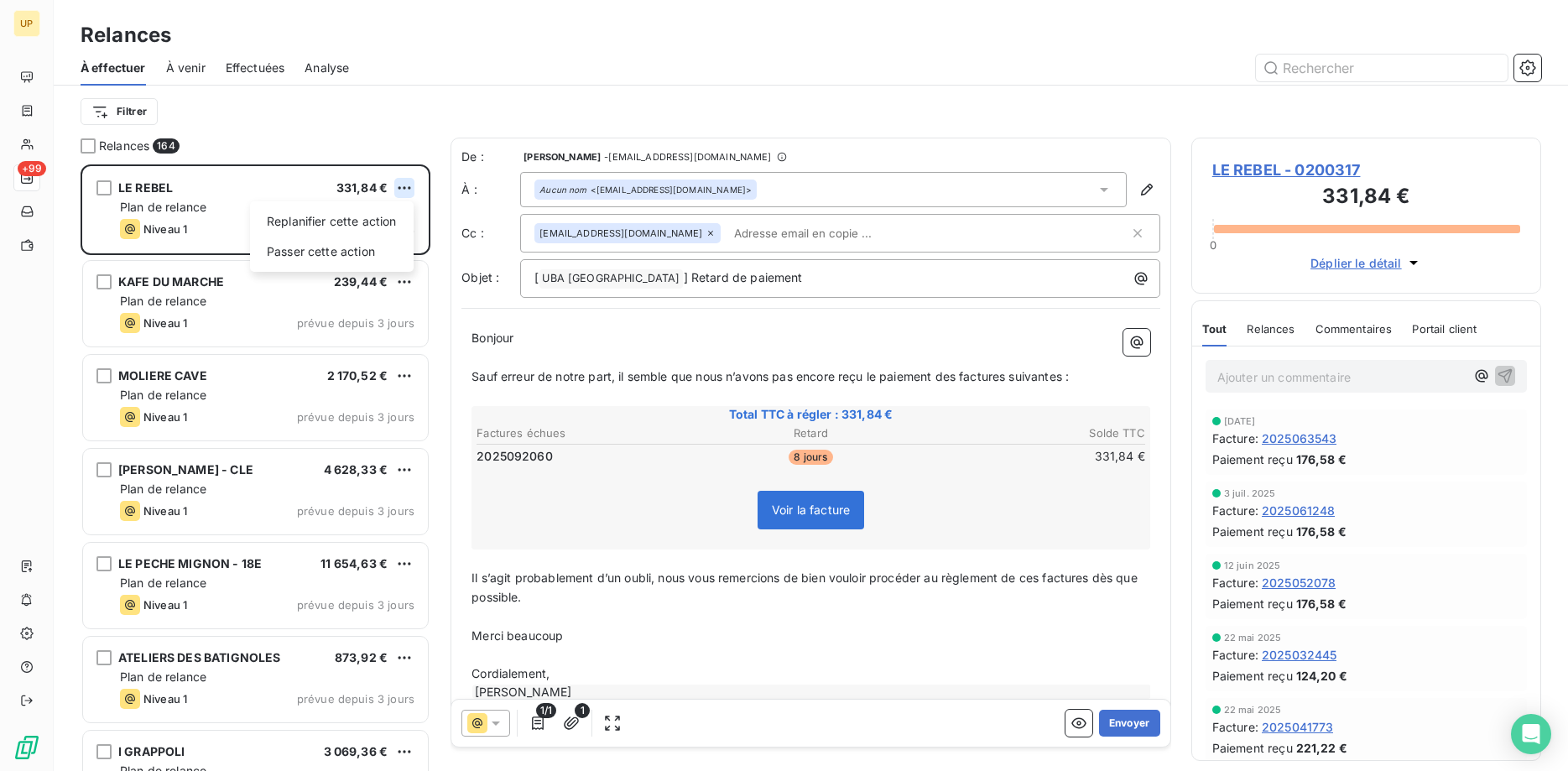
scroll to position [607, 351]
click at [405, 183] on html "UP +99 Relances À effectuer À venir Effectuées Analyse Filtrer Relances 164 LE …" at bounding box center [784, 385] width 1568 height 771
click at [379, 254] on div "Passer cette action" at bounding box center [332, 251] width 151 height 27
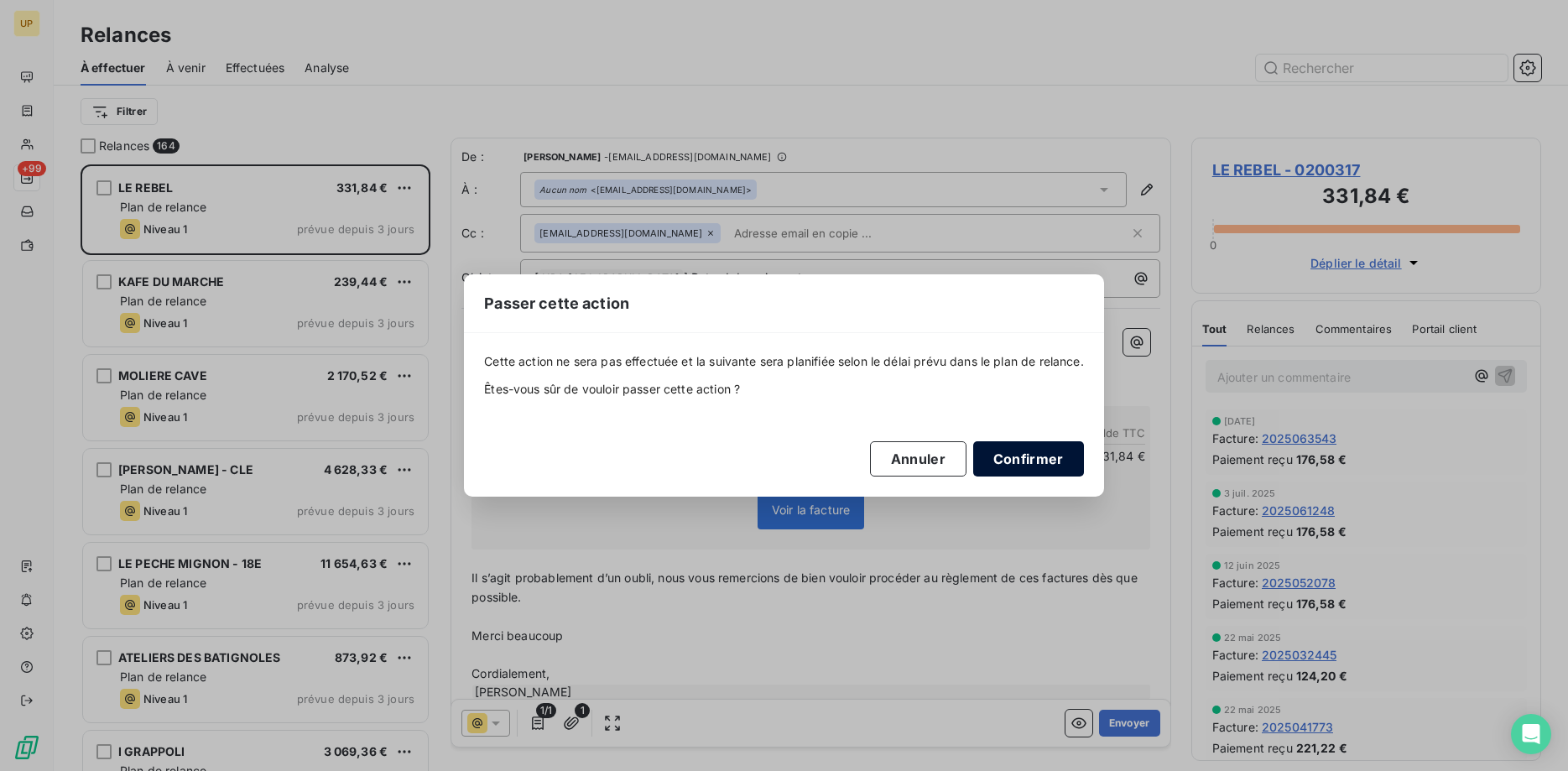
click at [992, 448] on button "Confirmer" at bounding box center [1028, 459] width 111 height 35
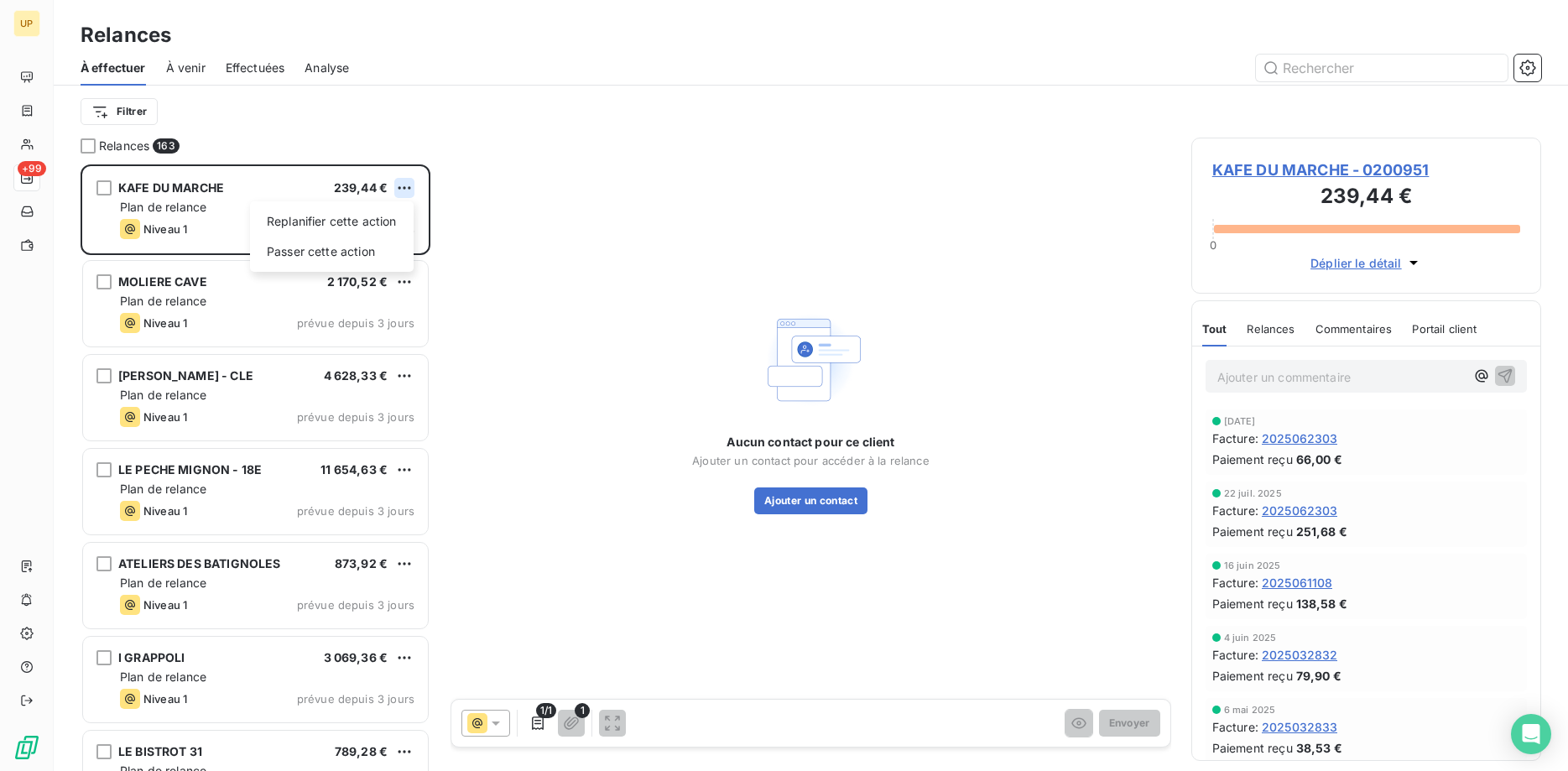
scroll to position [607, 351]
click at [397, 184] on html "UP +99 Relances À effectuer À venir Effectuées Analyse Filtrer Relances 163 KAF…" at bounding box center [784, 385] width 1568 height 771
click at [390, 249] on div "Passer cette action" at bounding box center [332, 251] width 151 height 27
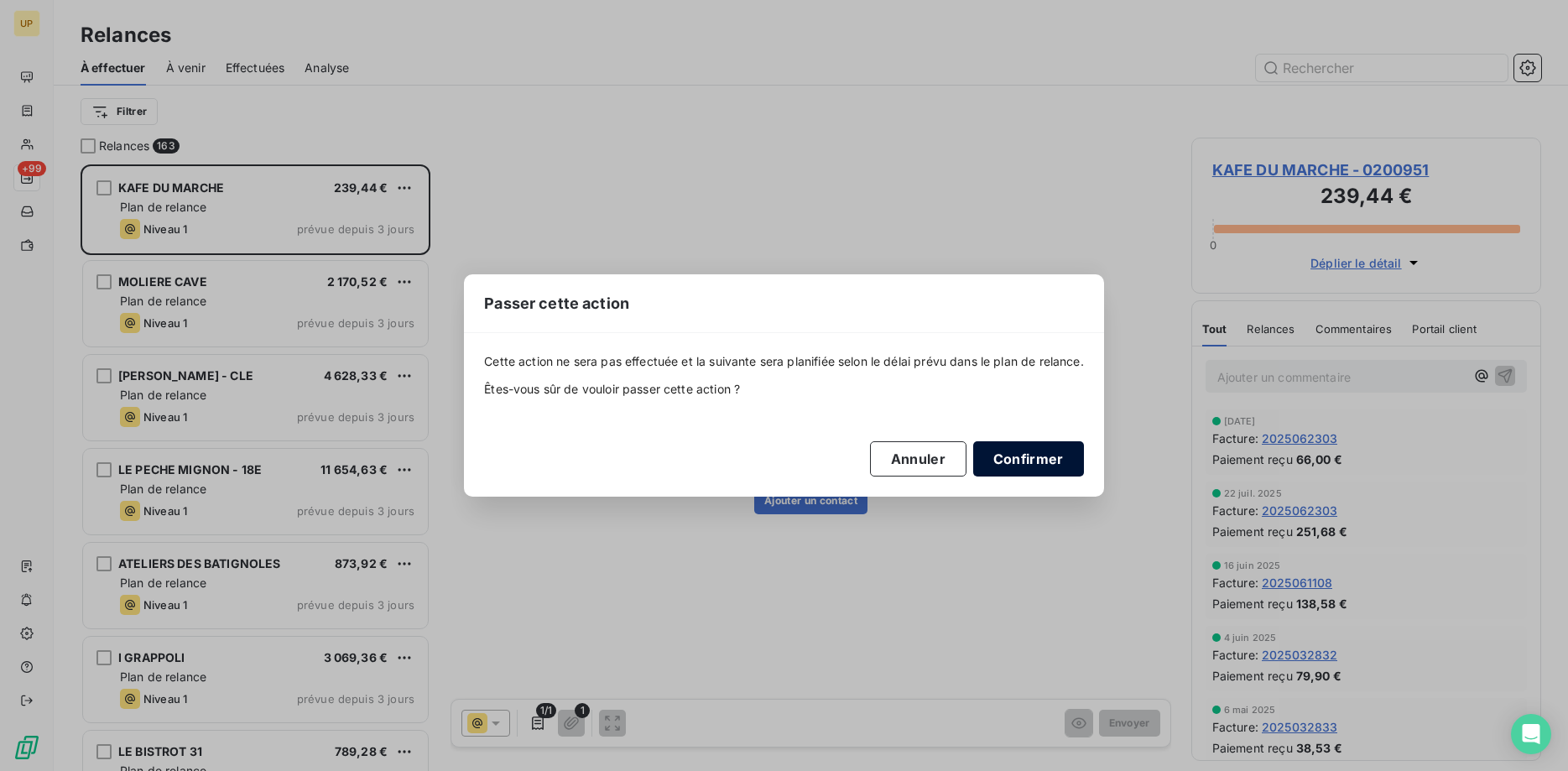
click at [1031, 456] on button "Confirmer" at bounding box center [1028, 459] width 111 height 35
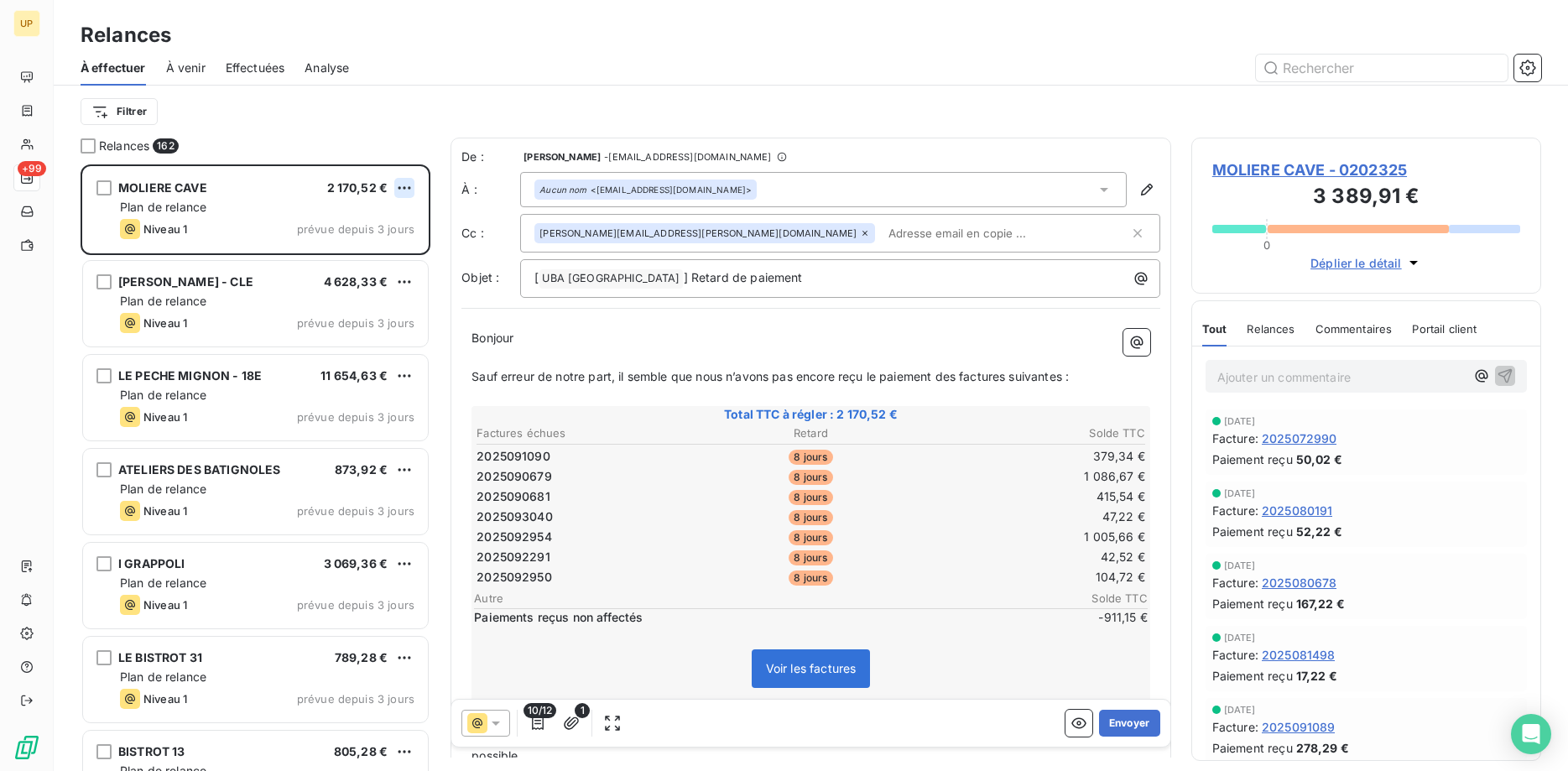
click at [405, 189] on html "UP +99 Relances À effectuer À venir Effectuées Analyse Filtrer Relances 162 MOL…" at bounding box center [784, 385] width 1568 height 771
click at [372, 258] on div "Passer cette action" at bounding box center [332, 251] width 151 height 27
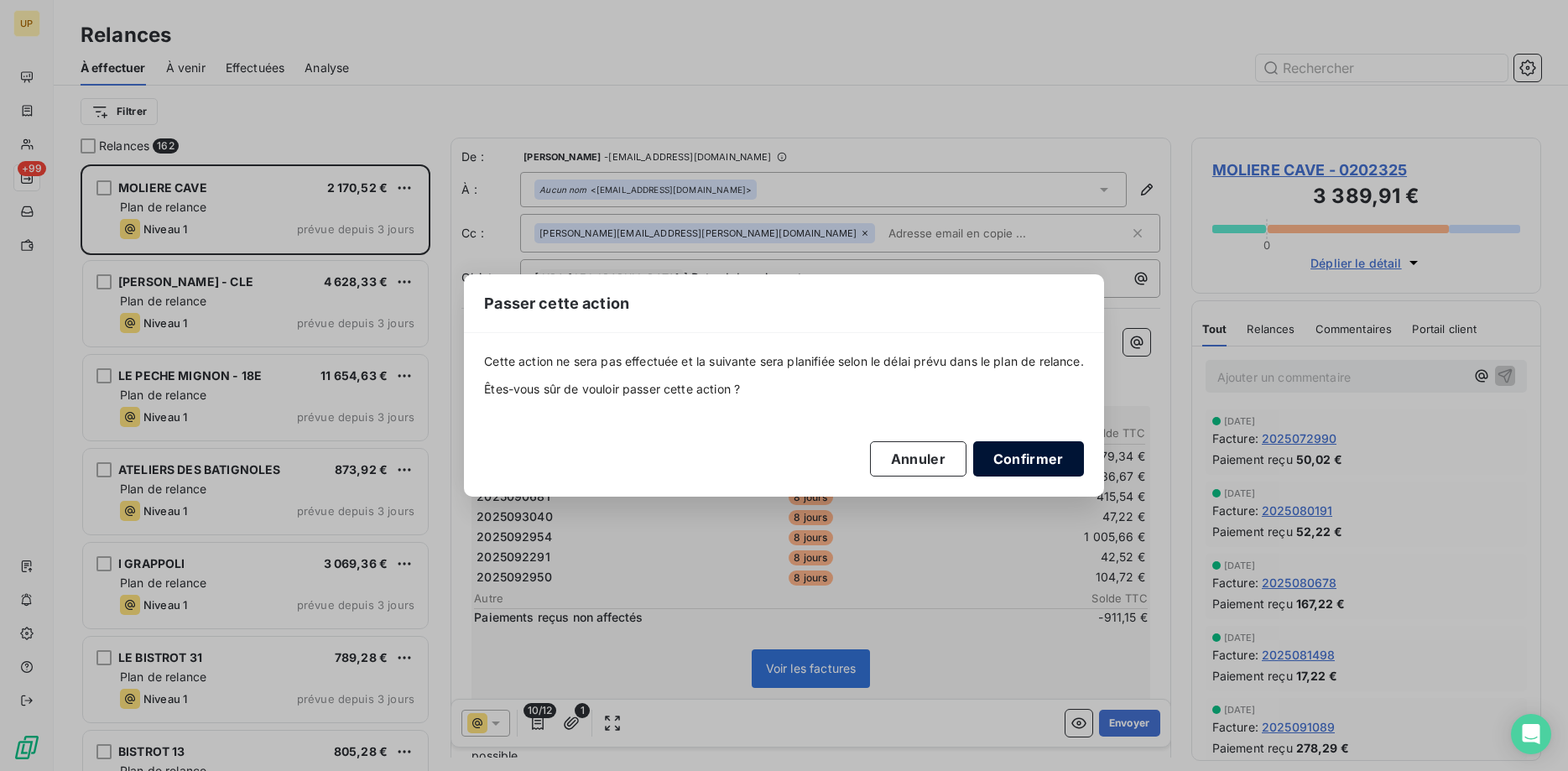
click at [1014, 455] on button "Confirmer" at bounding box center [1028, 459] width 111 height 35
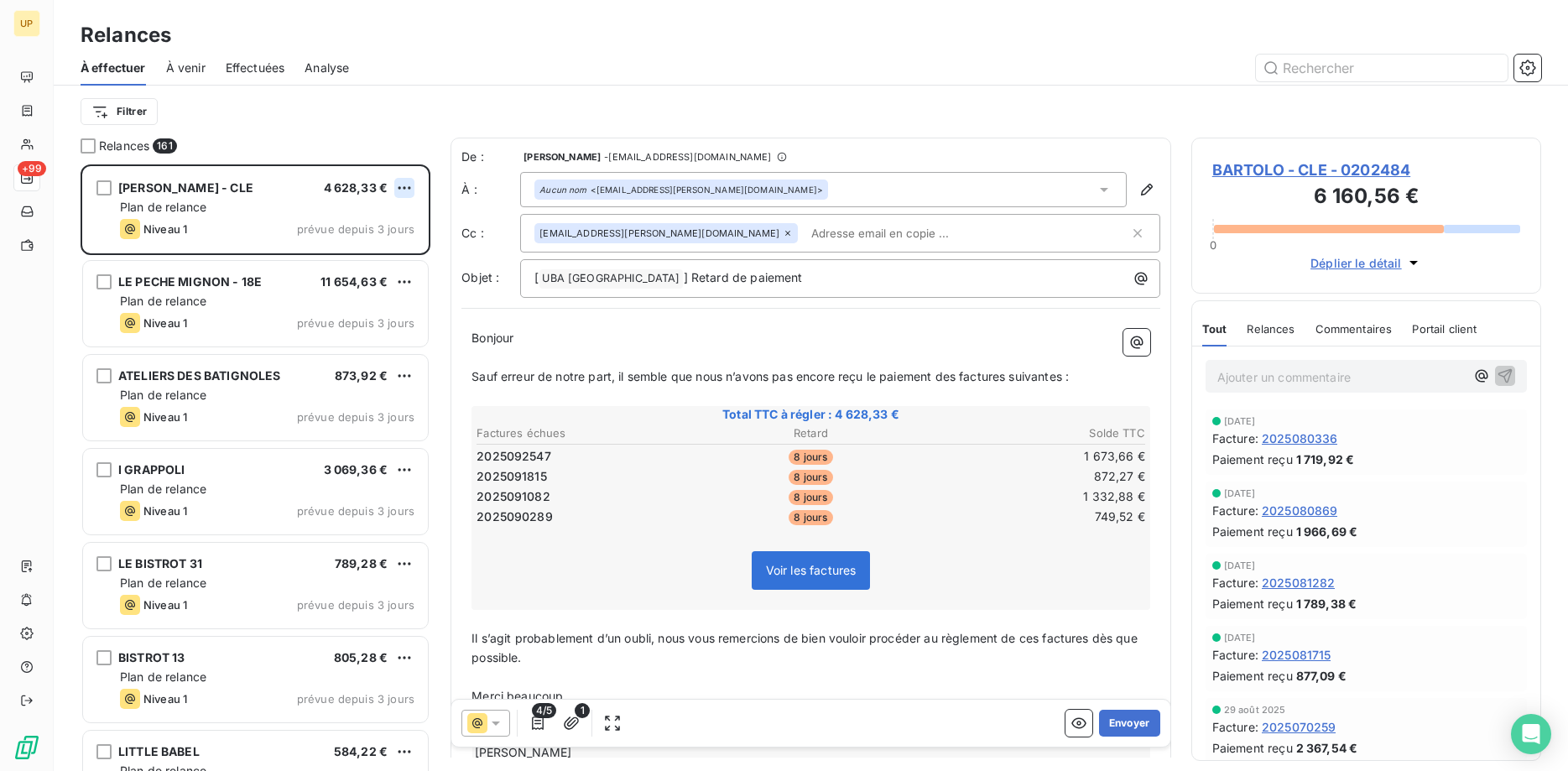
click at [402, 189] on html "UP +99 Relances À effectuer À venir Effectuées Analyse Filtrer Relances 161 BAR…" at bounding box center [784, 385] width 1568 height 771
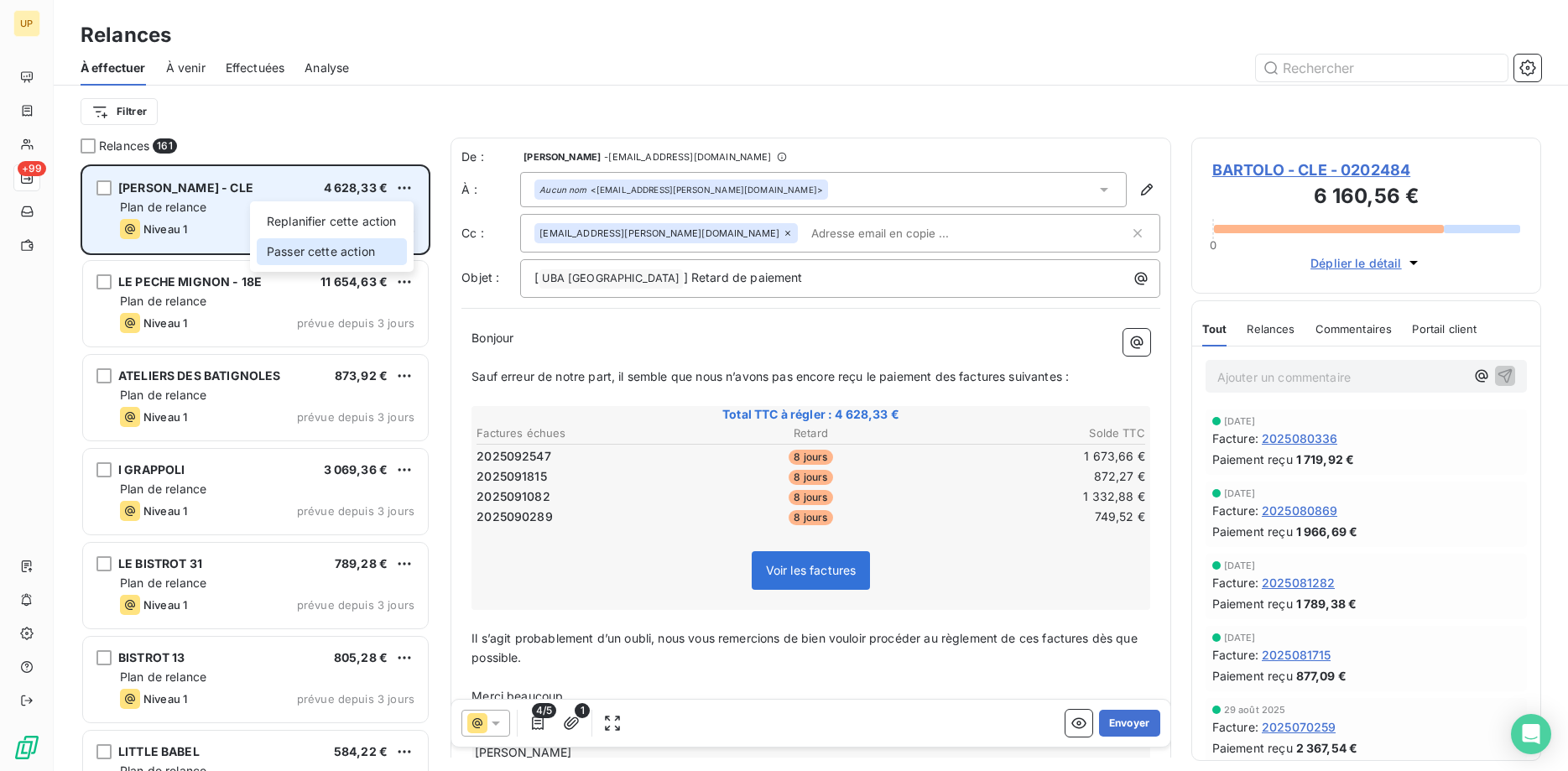
click at [370, 249] on div "Passer cette action" at bounding box center [332, 251] width 151 height 27
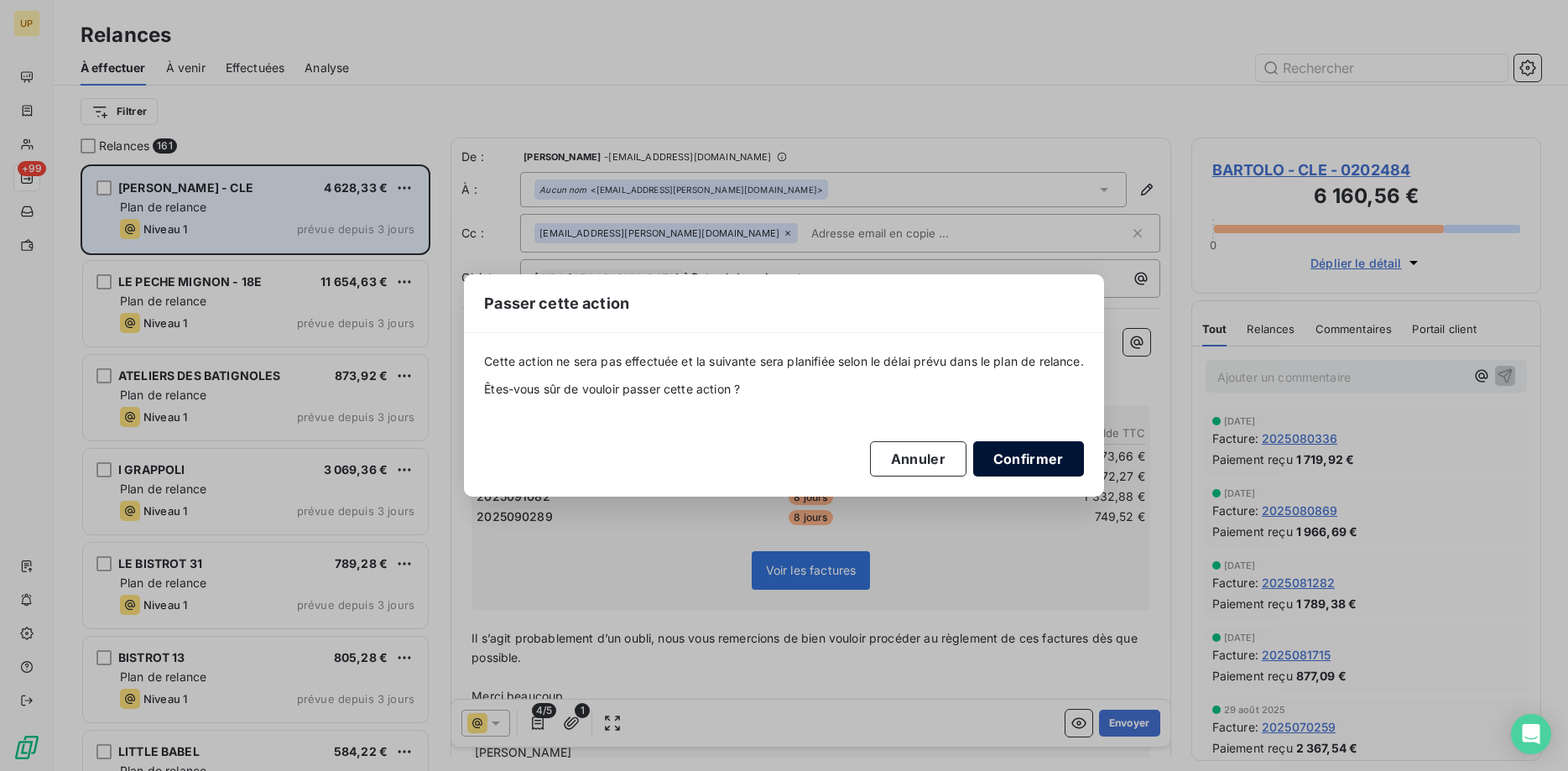
click at [1031, 466] on button "Confirmer" at bounding box center [1028, 459] width 111 height 35
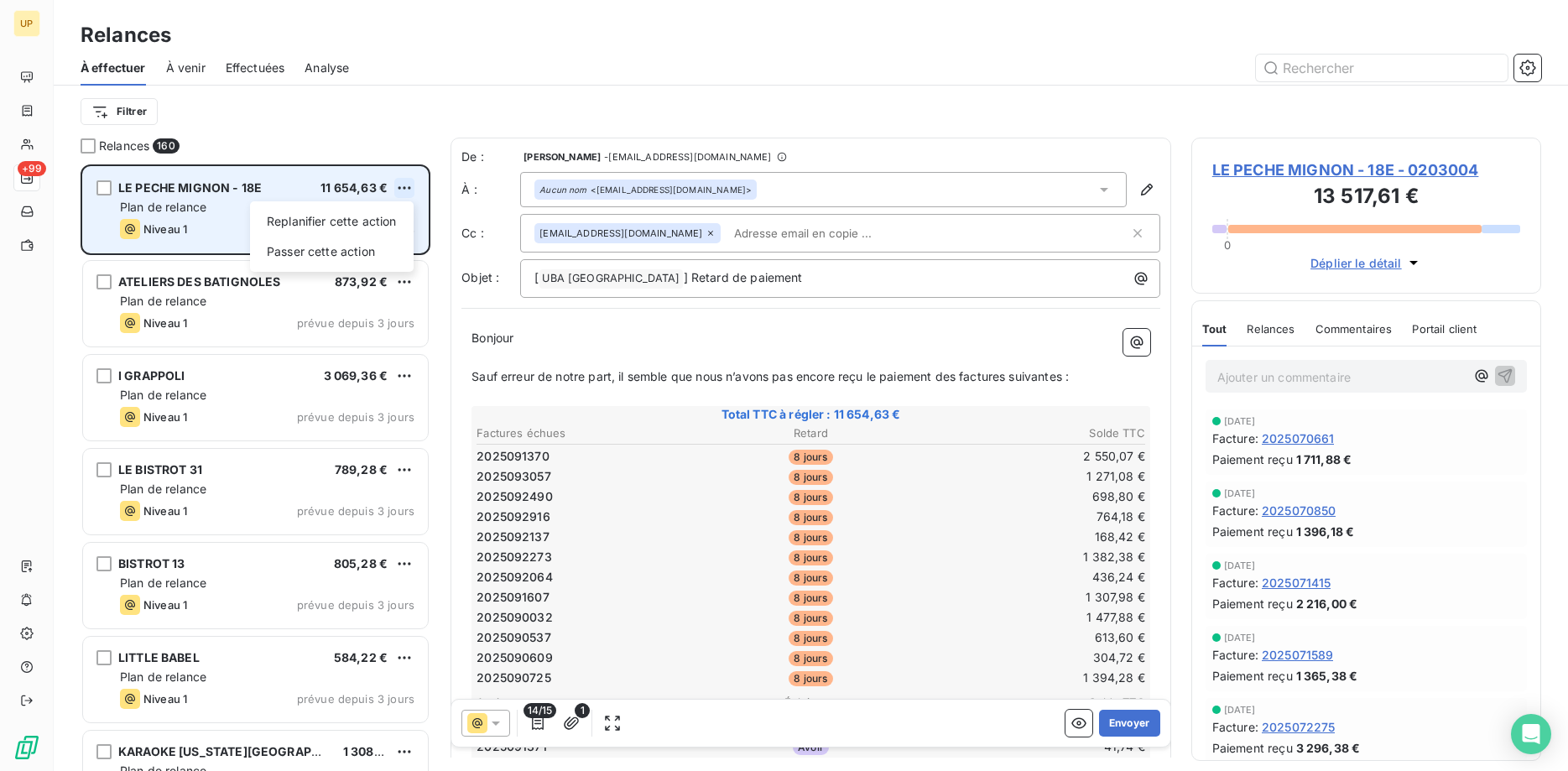
click at [404, 185] on html "UP +99 Relances À effectuer À venir Effectuées Analyse Filtrer Relances 160 LE …" at bounding box center [784, 385] width 1568 height 771
click at [386, 245] on div "Passer cette action" at bounding box center [332, 251] width 151 height 27
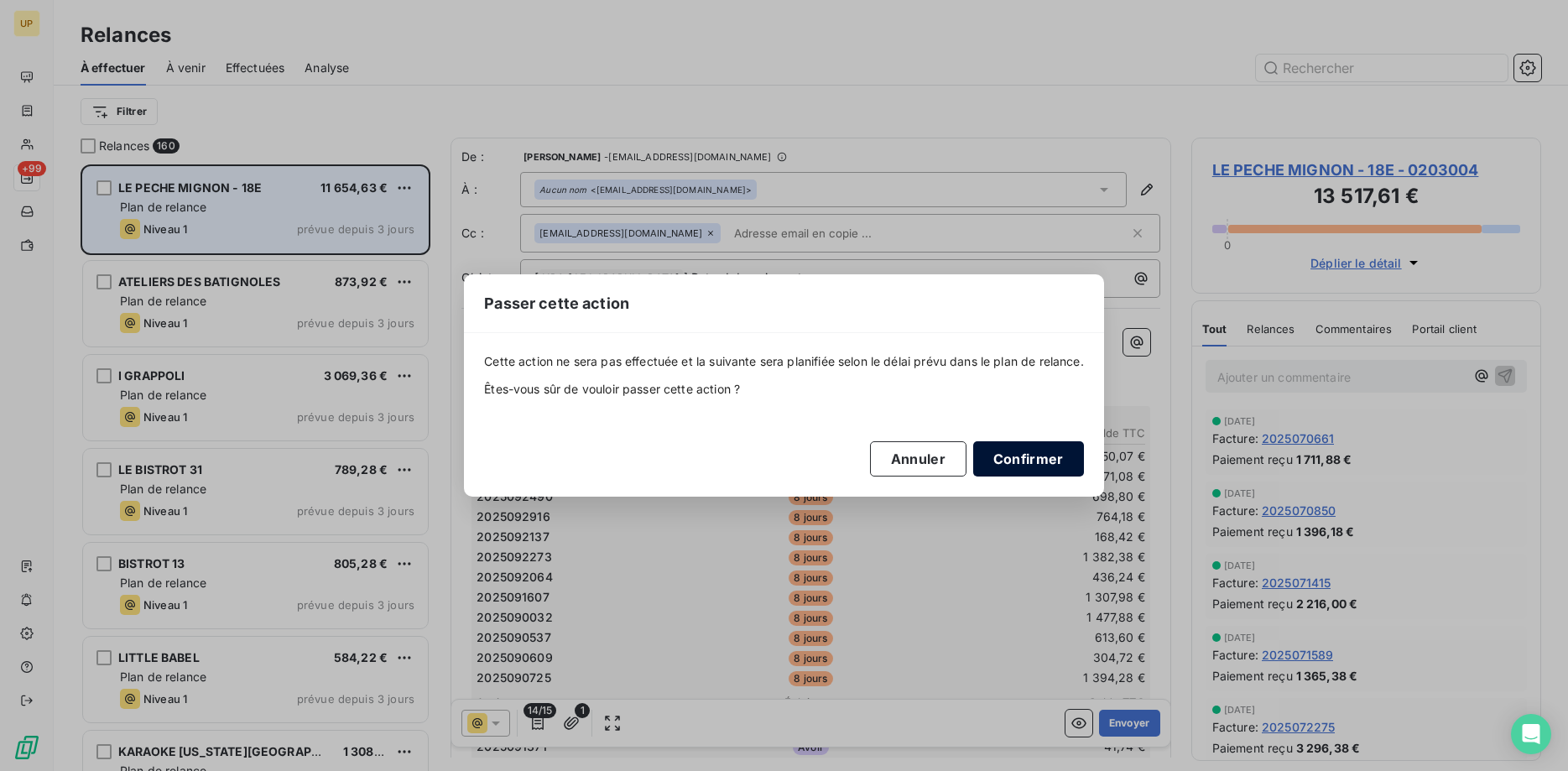
click at [1039, 459] on button "Confirmer" at bounding box center [1028, 459] width 111 height 35
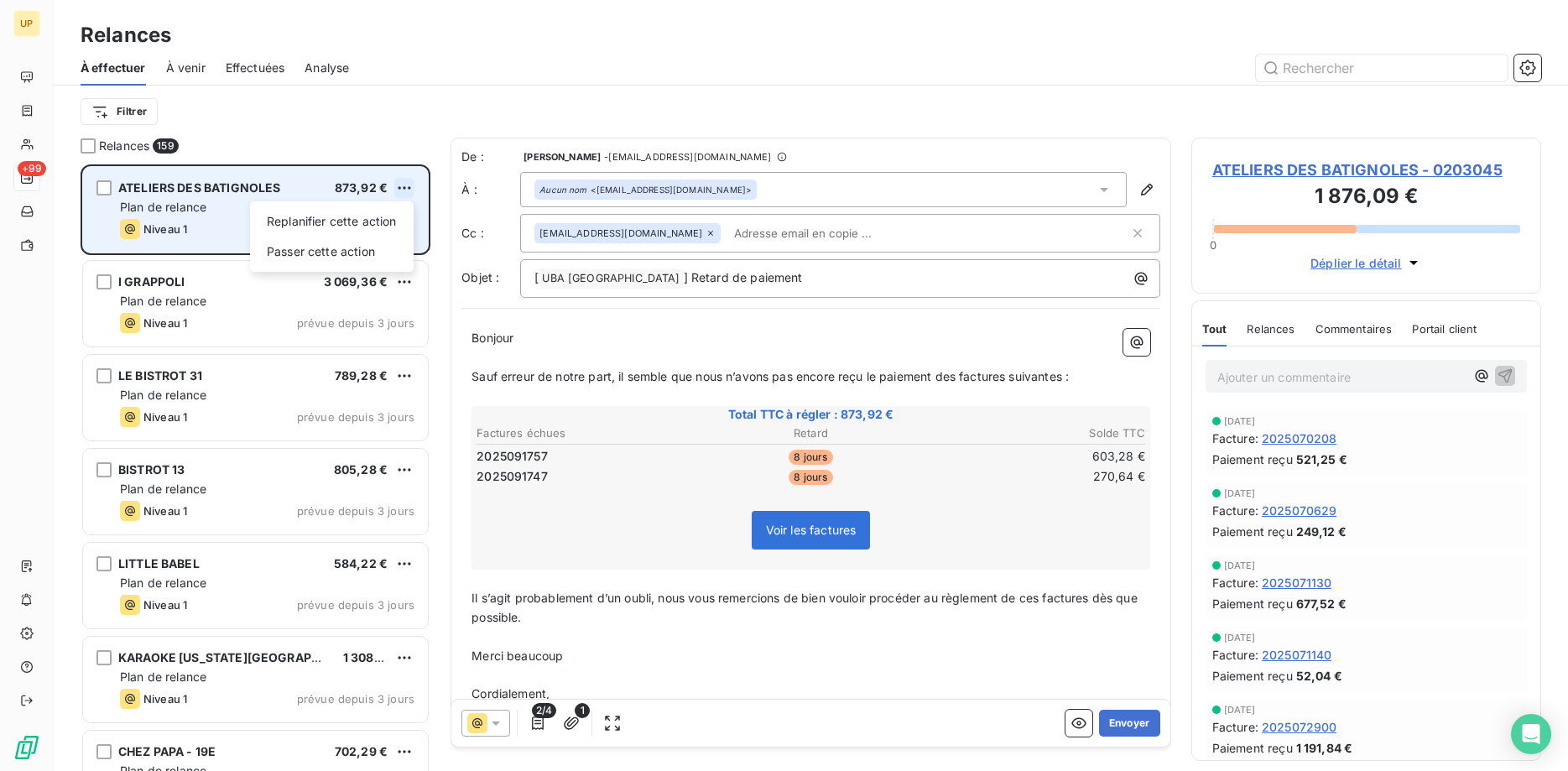
click at [402, 189] on html "UP +99 Relances À effectuer À venir Effectuées Analyse Filtrer Relances 159 ATE…" at bounding box center [784, 385] width 1568 height 771
click at [368, 250] on div "Passer cette action" at bounding box center [332, 251] width 151 height 27
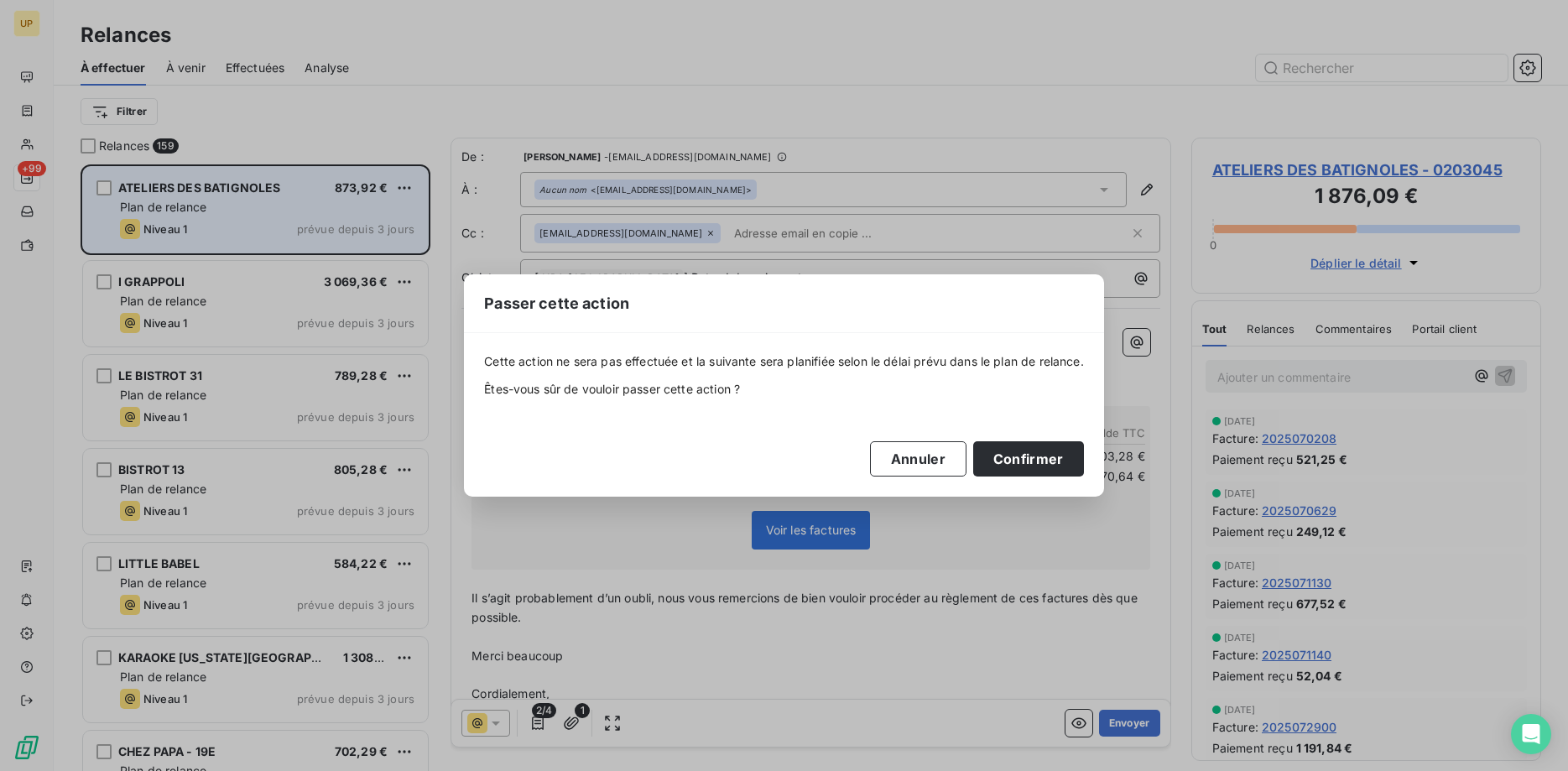
drag, startPoint x: 1004, startPoint y: 462, endPoint x: 724, endPoint y: 371, distance: 294.4
click at [1004, 462] on button "Confirmer" at bounding box center [1028, 459] width 111 height 35
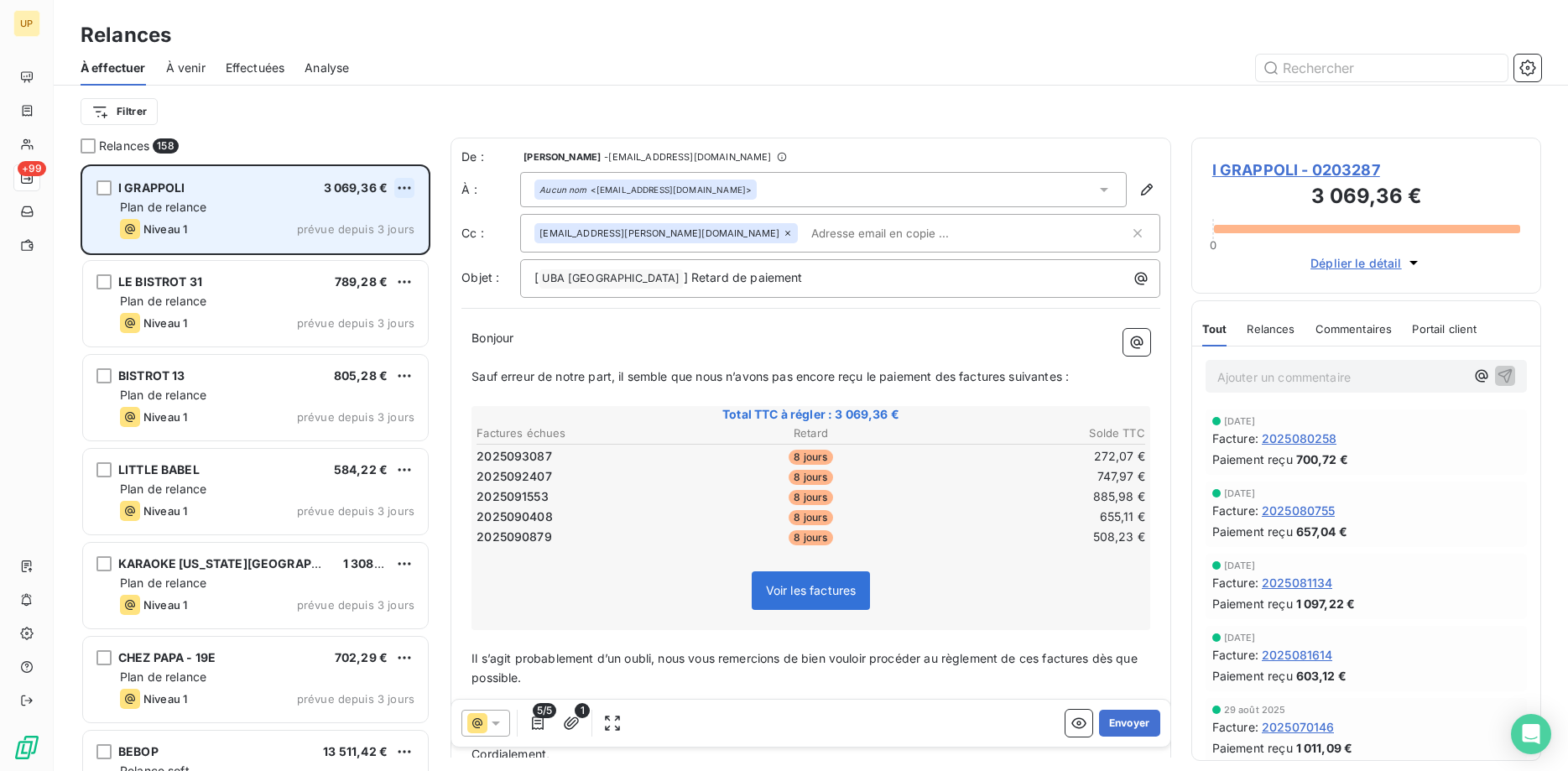
click at [400, 181] on html "UP +99 Relances À effectuer À venir Effectuées Analyse Filtrer Relances 158 I G…" at bounding box center [784, 385] width 1568 height 771
click at [381, 251] on div "Passer cette action" at bounding box center [332, 251] width 151 height 27
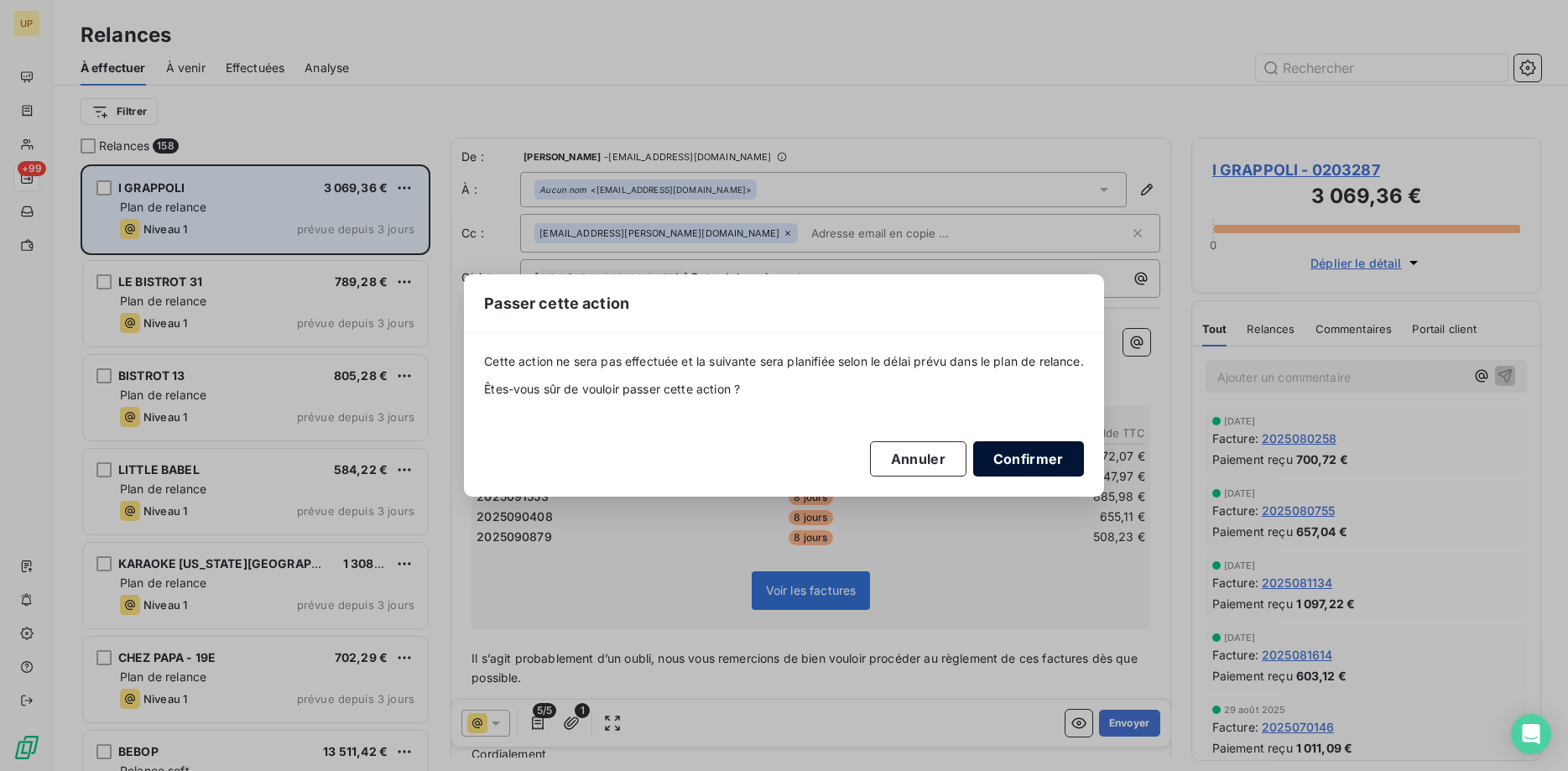
click at [1043, 460] on button "Confirmer" at bounding box center [1028, 459] width 111 height 35
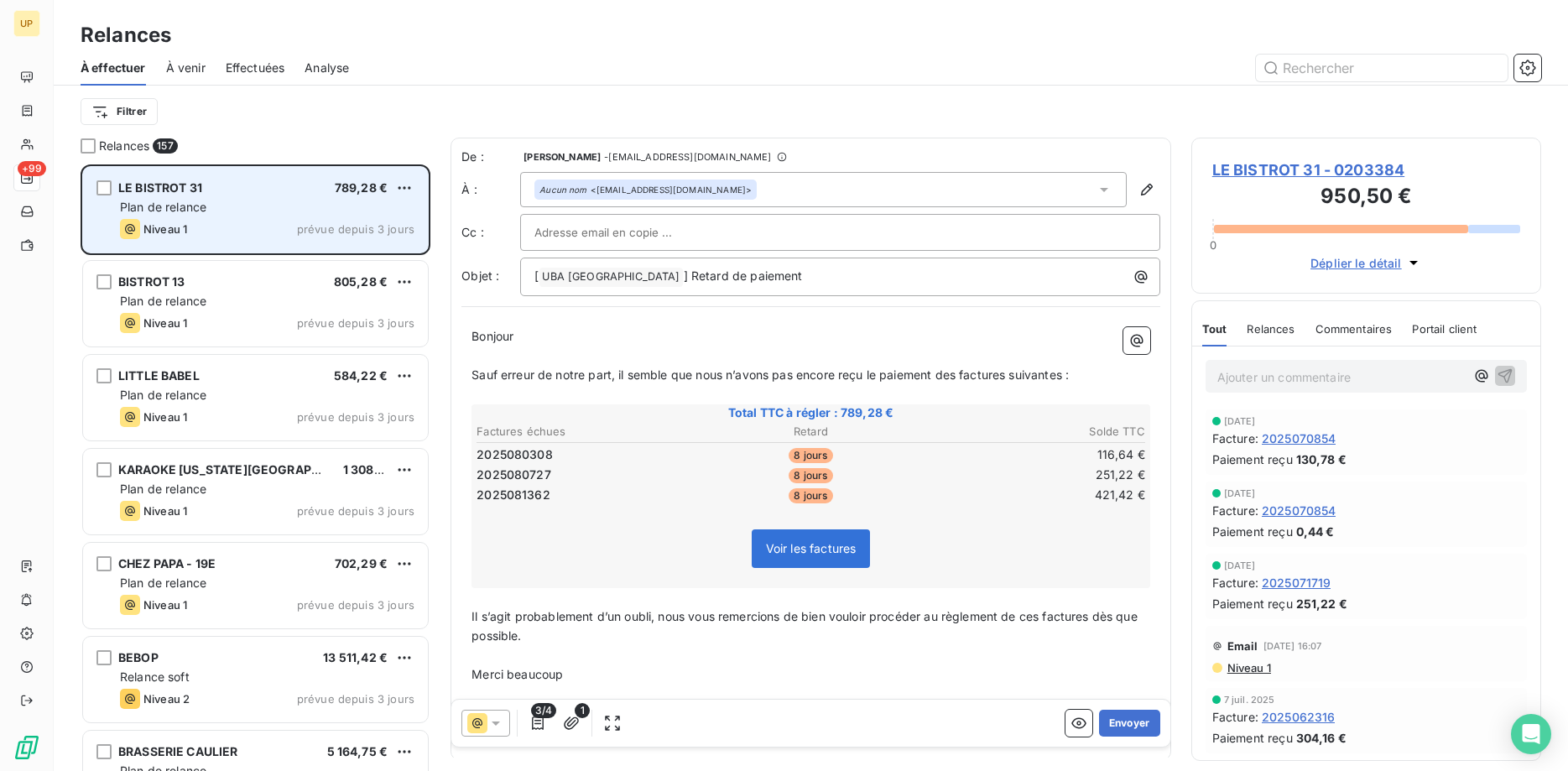
click at [504, 722] on icon at bounding box center [495, 723] width 17 height 17
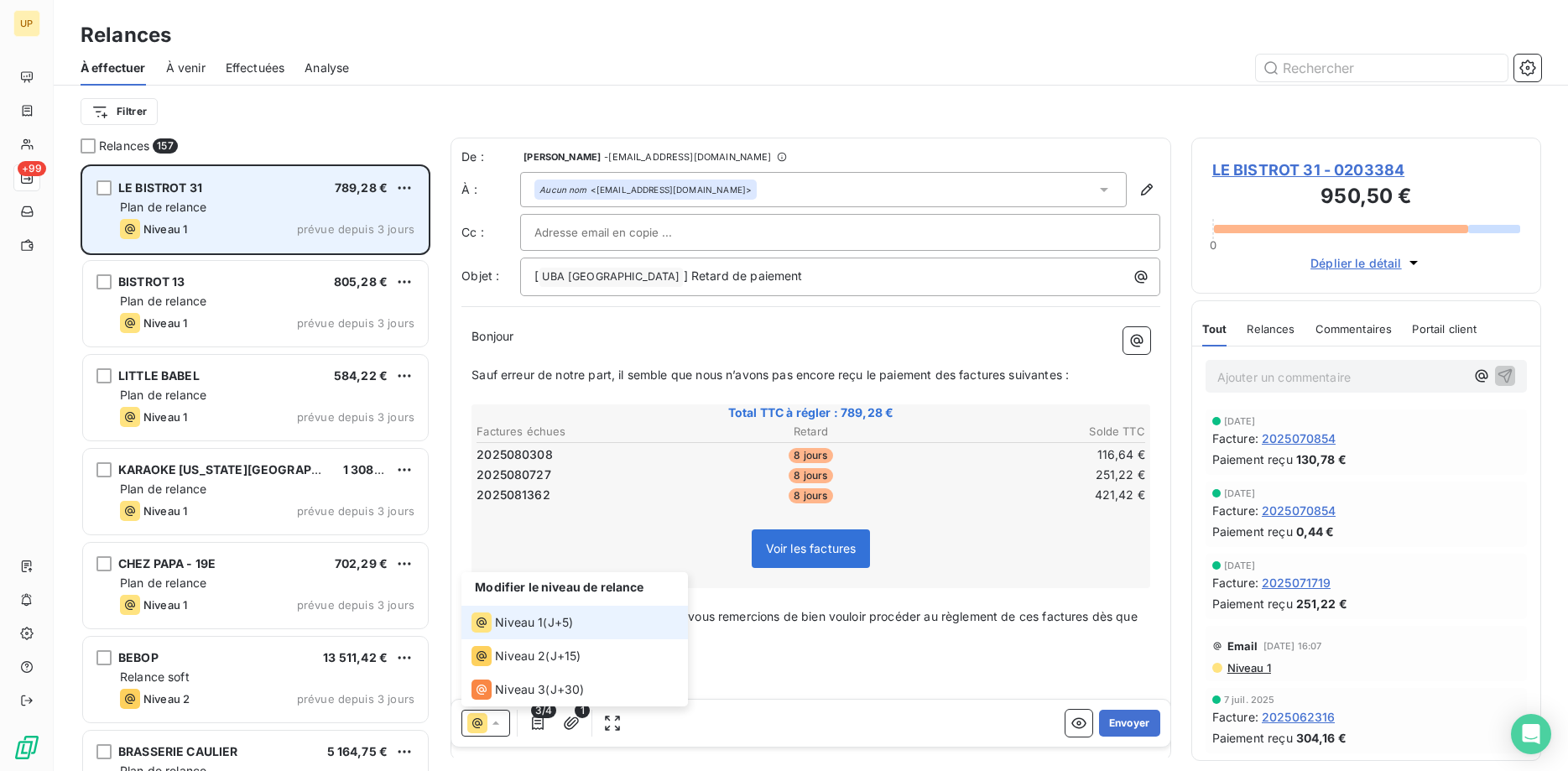
click at [514, 622] on span "Niveau 1" at bounding box center [519, 622] width 48 height 17
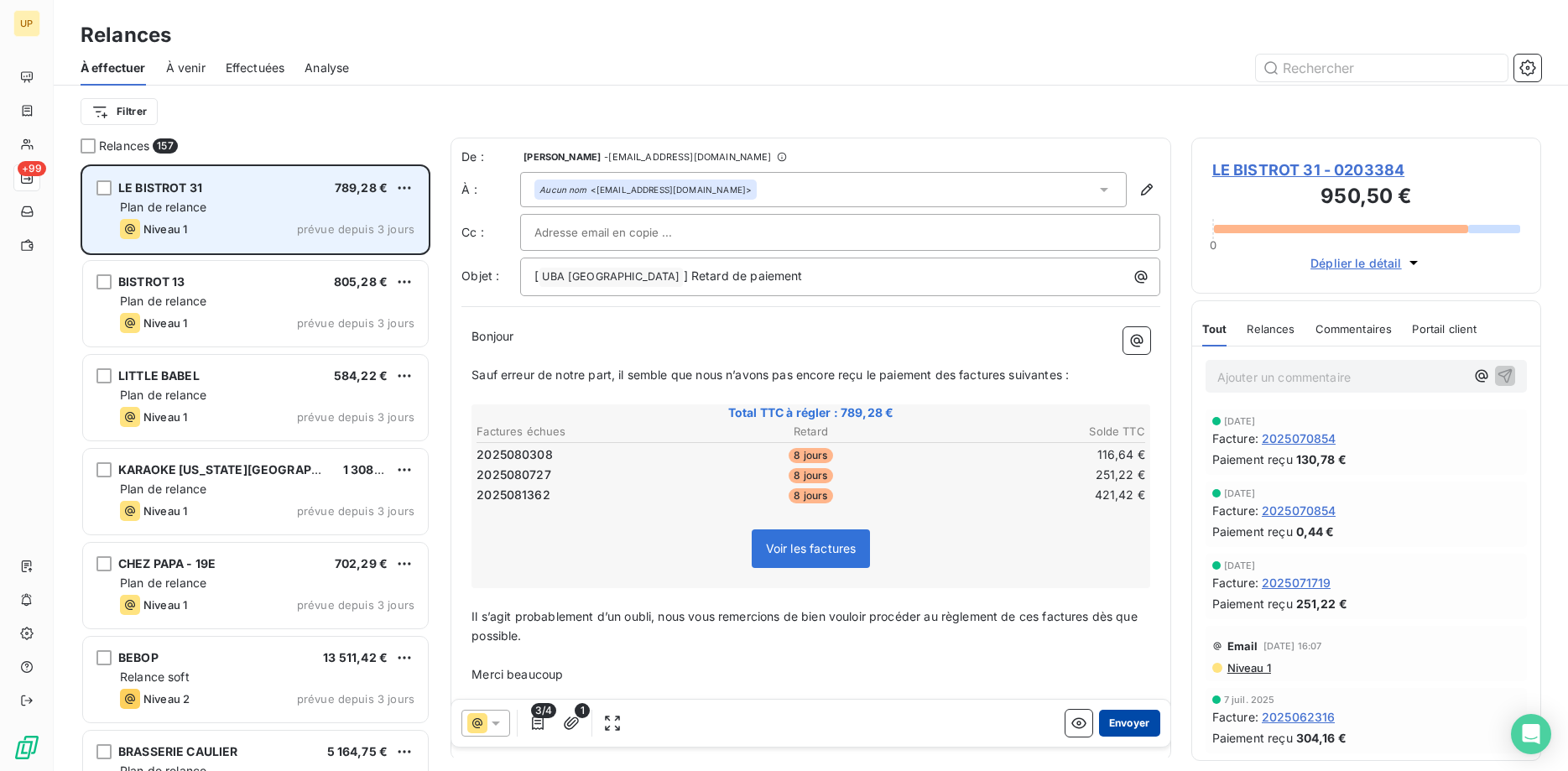
click at [1135, 721] on button "Envoyer" at bounding box center [1129, 723] width 61 height 27
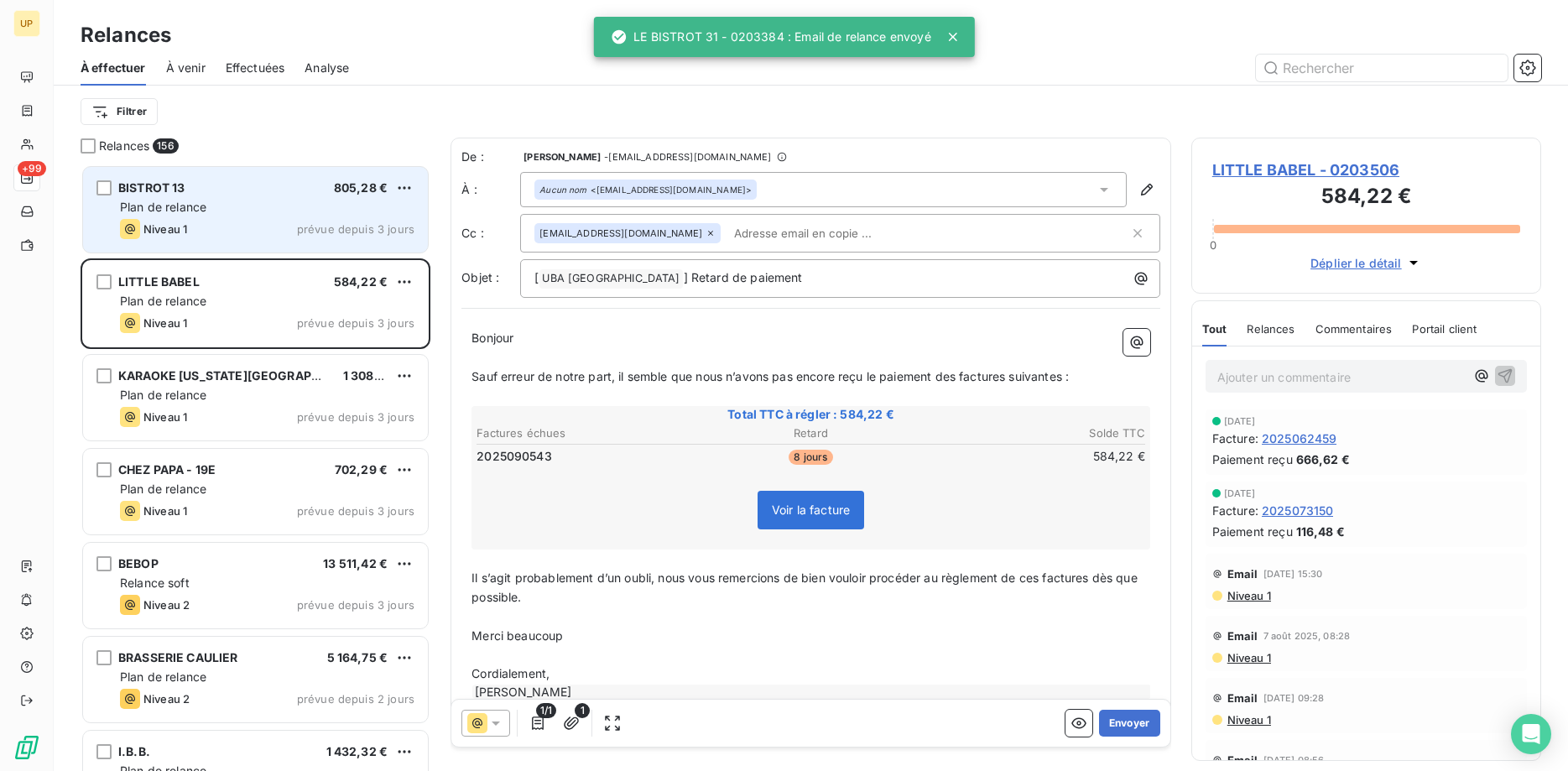
click at [284, 214] on div "Plan de relance" at bounding box center [266, 206] width 294 height 17
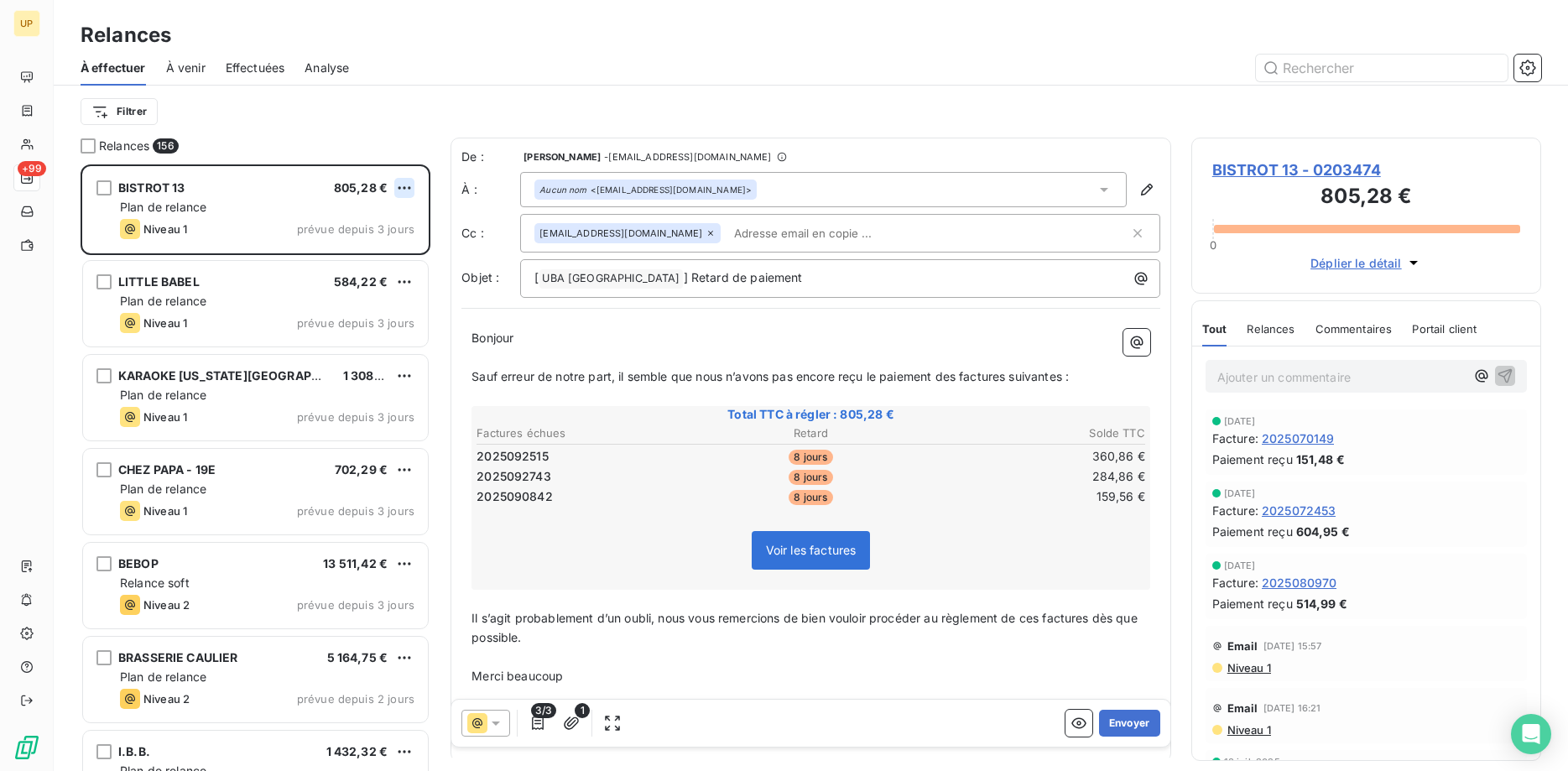
click at [398, 185] on html "UP +99 Relances À effectuer À venir Effectuées Analyse Filtrer Relances 156 BIS…" at bounding box center [784, 385] width 1568 height 771
click at [366, 246] on div "Passer cette action" at bounding box center [332, 251] width 151 height 27
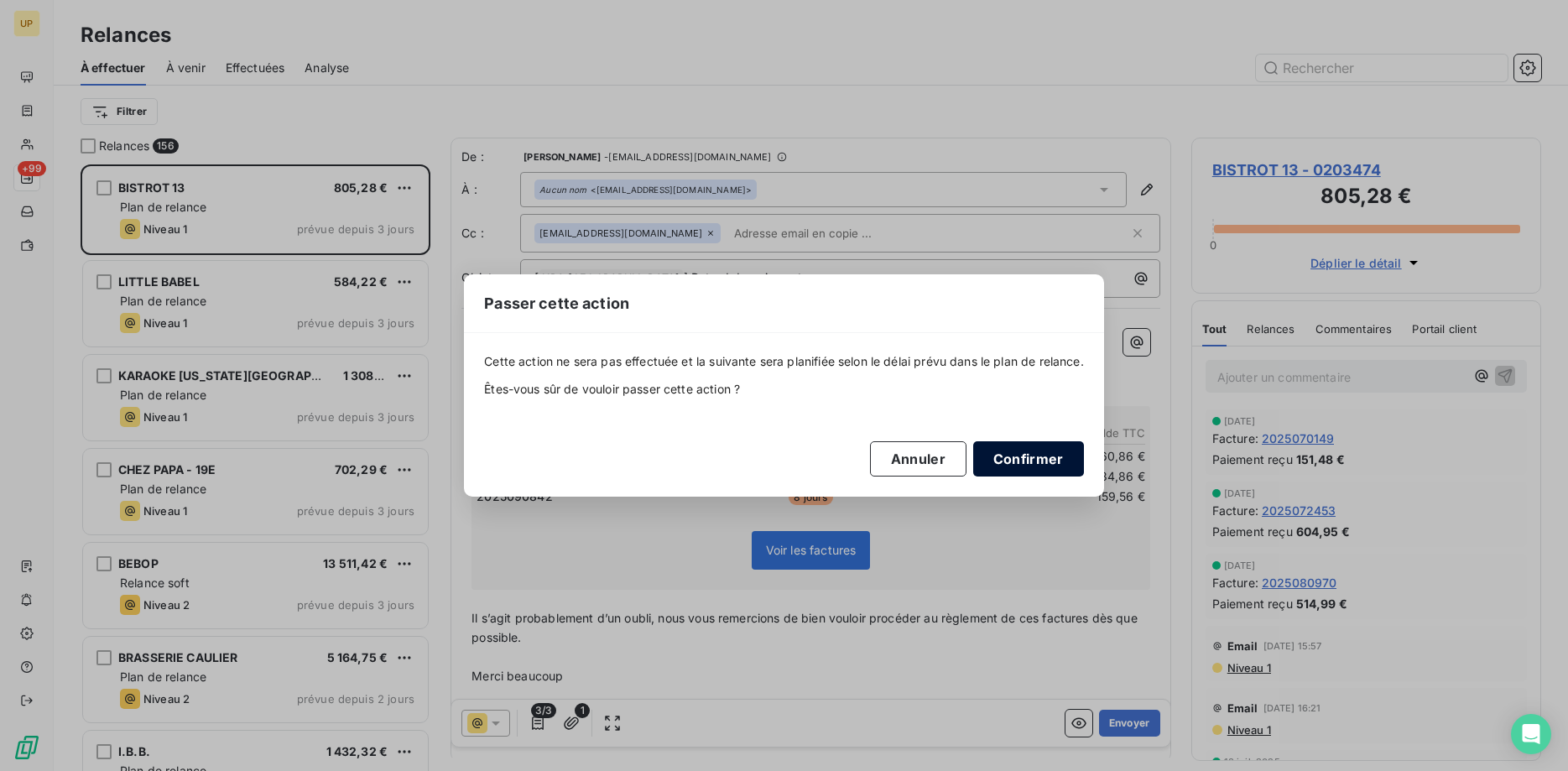
click at [1031, 463] on button "Confirmer" at bounding box center [1028, 459] width 111 height 35
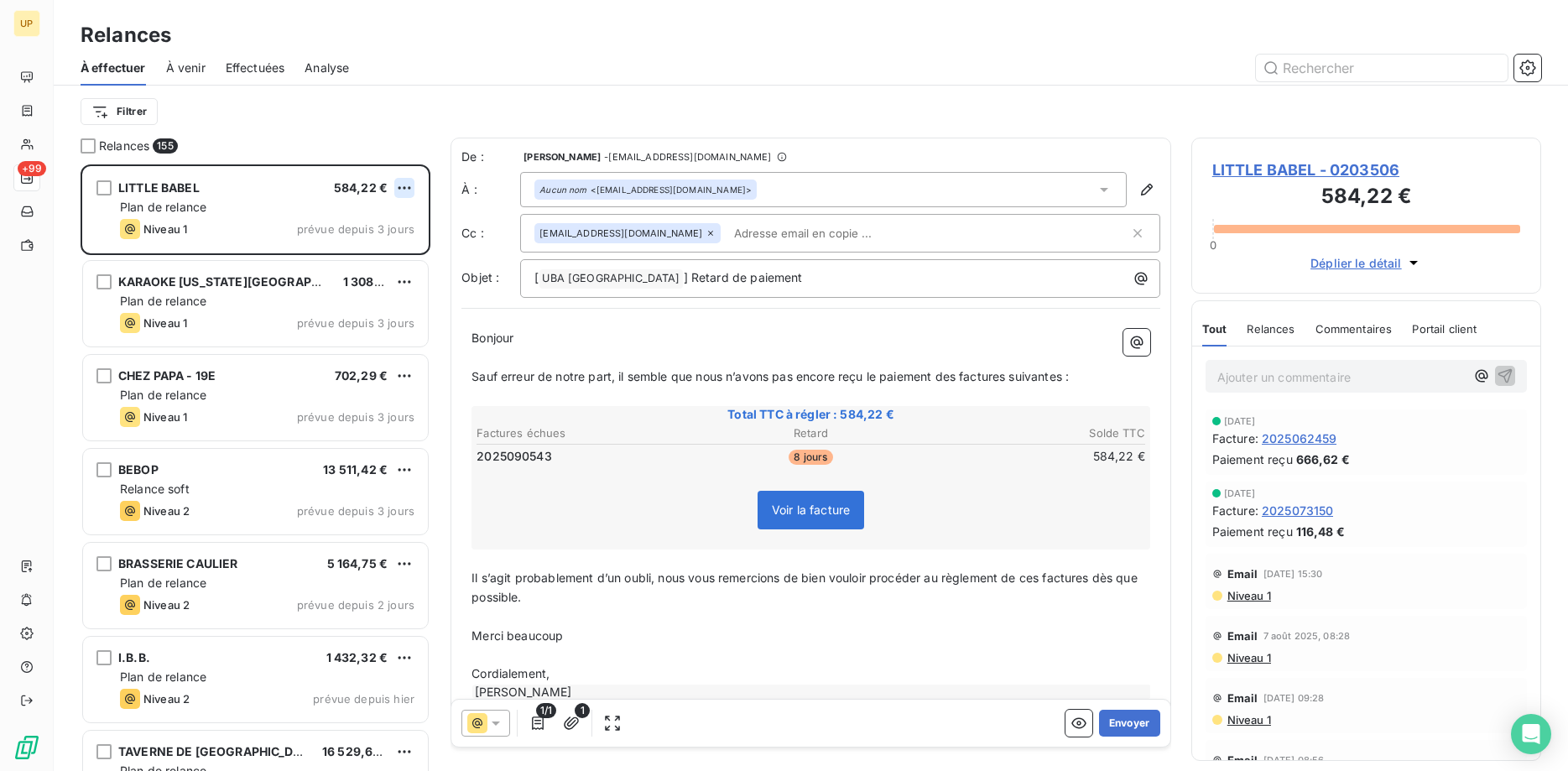
click at [403, 188] on html "UP +99 Relances À effectuer À venir Effectuées Analyse Filtrer Relances 155 LIT…" at bounding box center [784, 385] width 1568 height 771
click at [381, 247] on div "Passer cette action" at bounding box center [332, 251] width 151 height 27
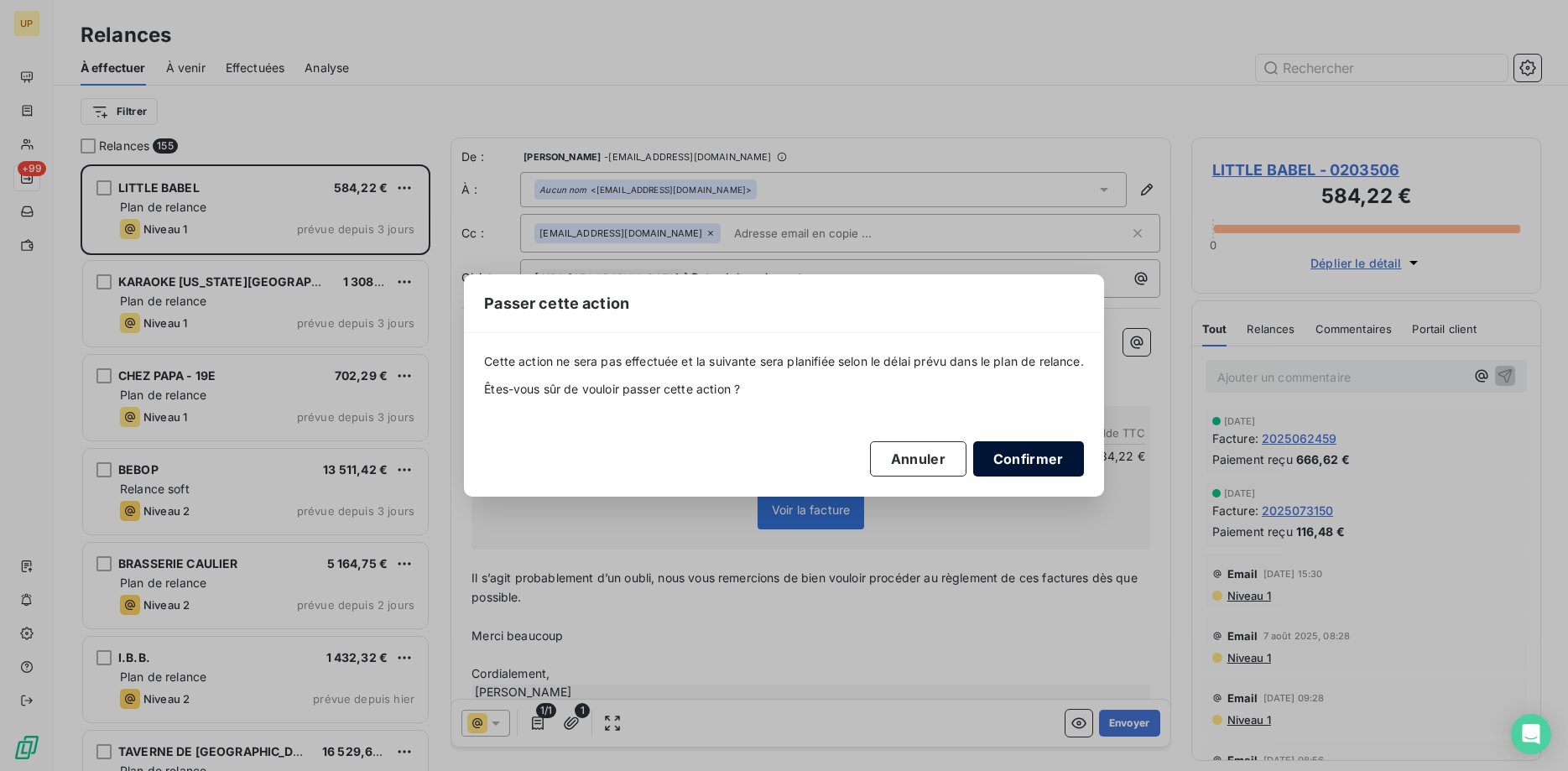
click at [1001, 464] on button "Confirmer" at bounding box center [1028, 459] width 111 height 35
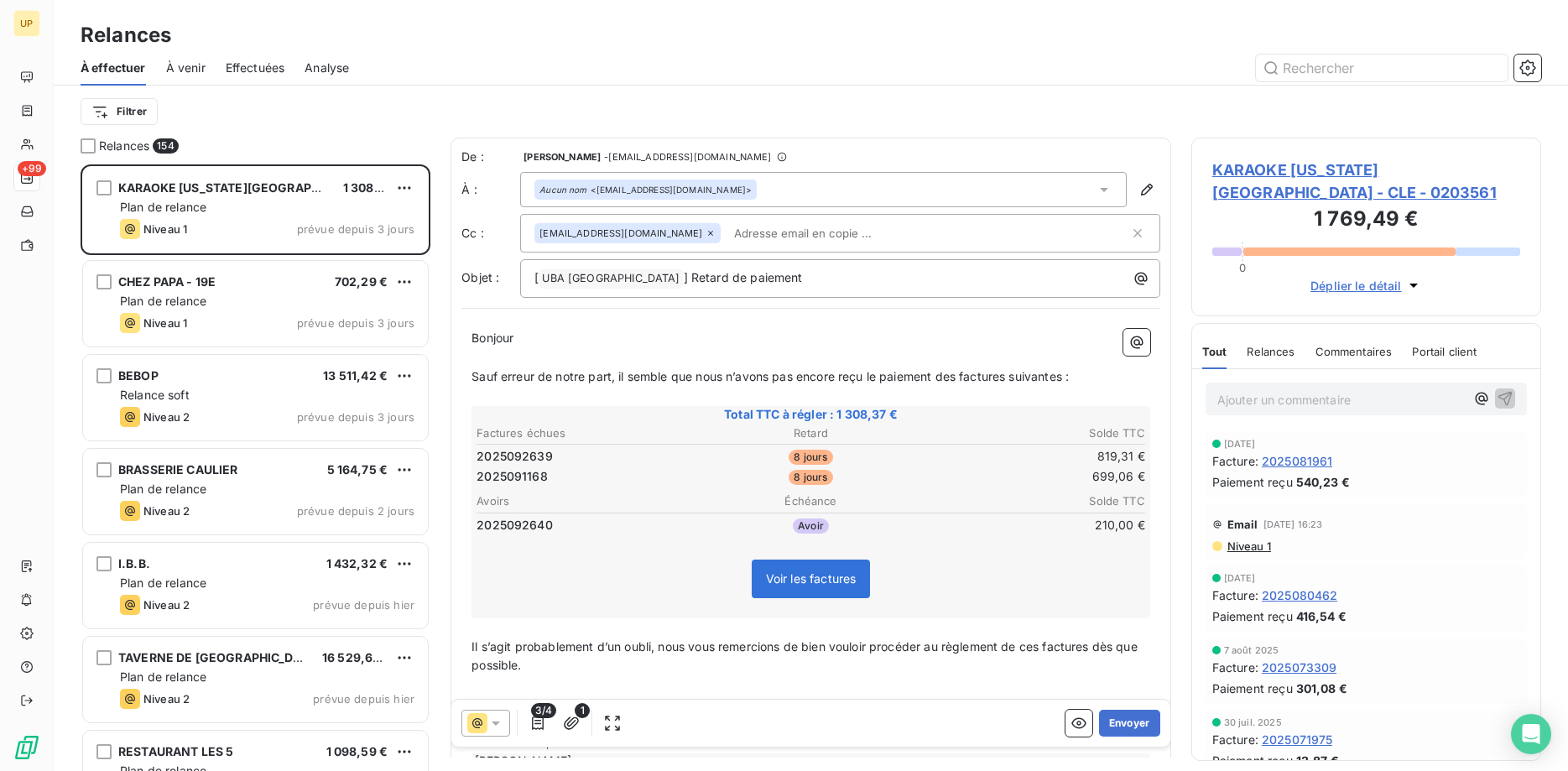
click at [490, 724] on icon at bounding box center [495, 723] width 17 height 17
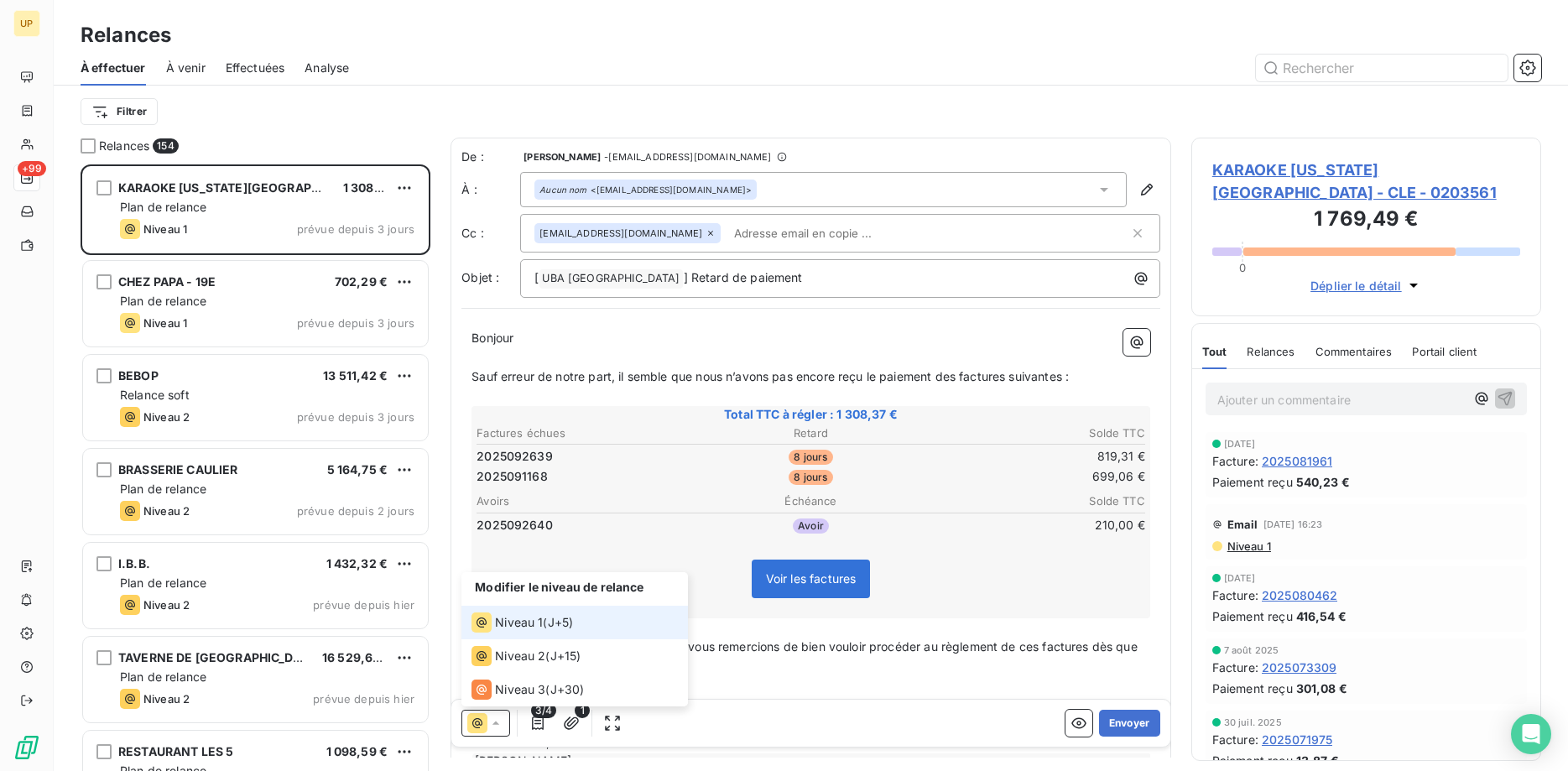
click at [494, 621] on div "Niveau 1" at bounding box center [507, 622] width 72 height 20
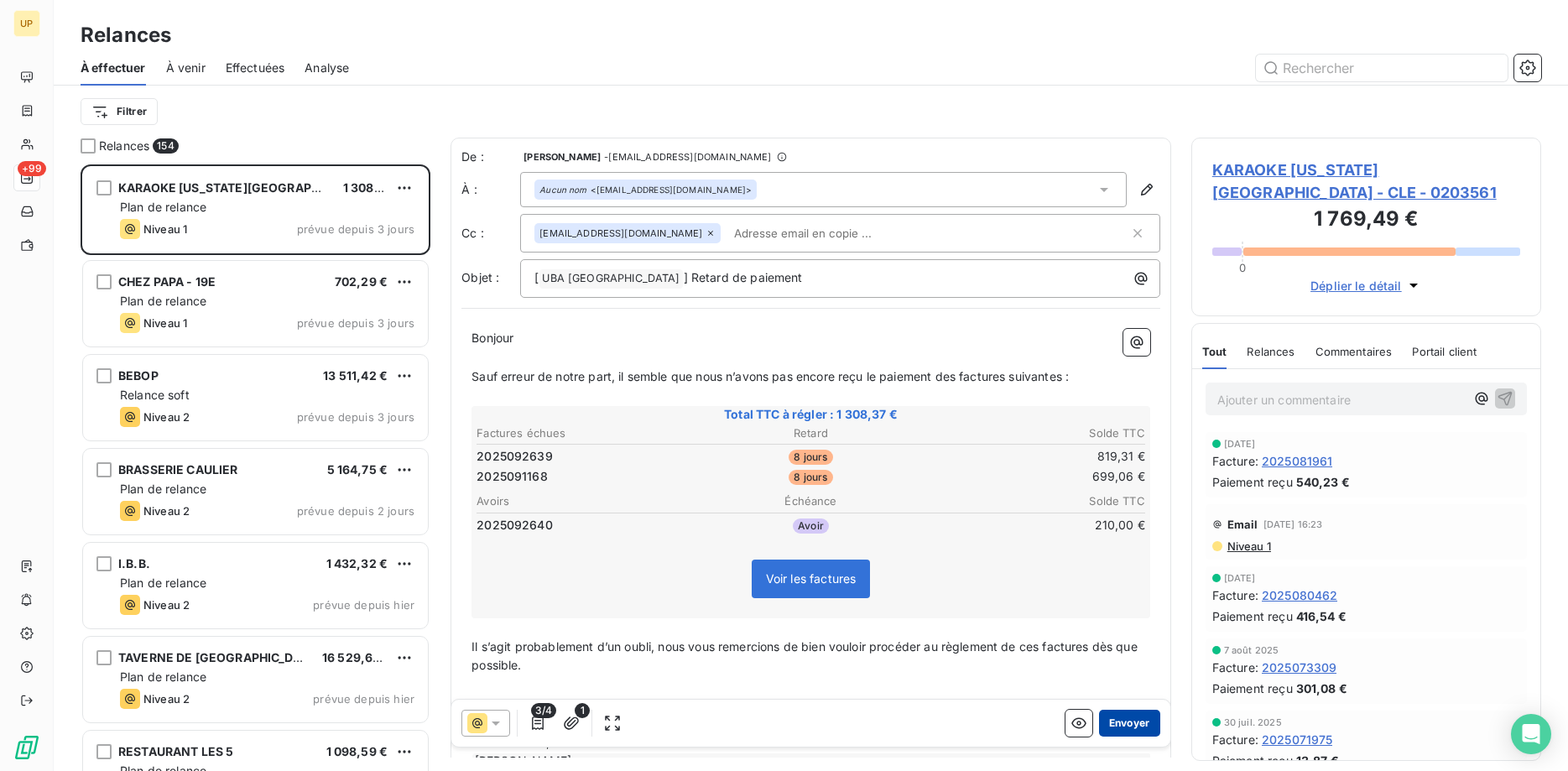
click at [1139, 724] on button "Envoyer" at bounding box center [1129, 723] width 61 height 27
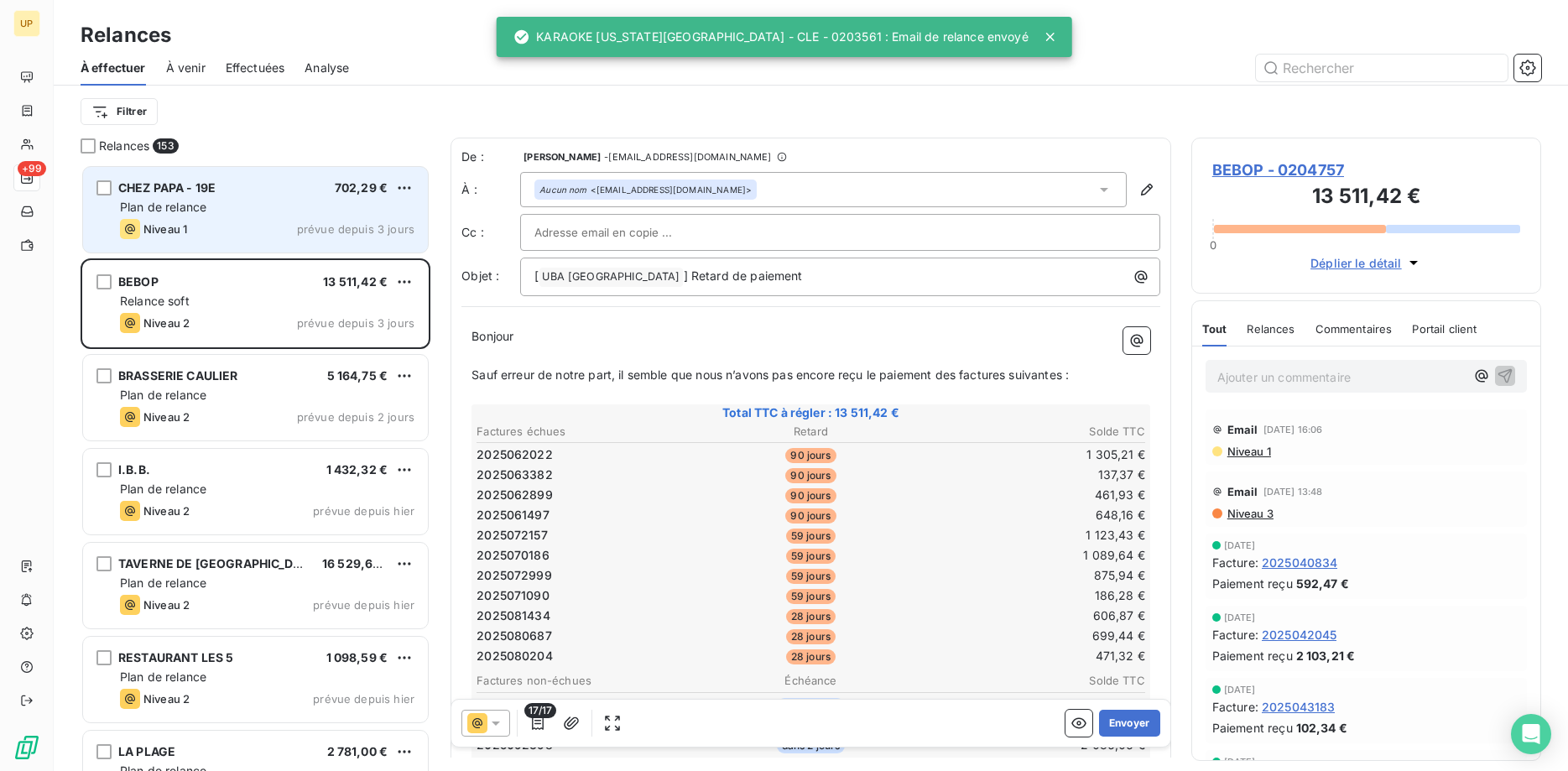
click at [200, 207] on span "Plan de relance" at bounding box center [162, 206] width 87 height 14
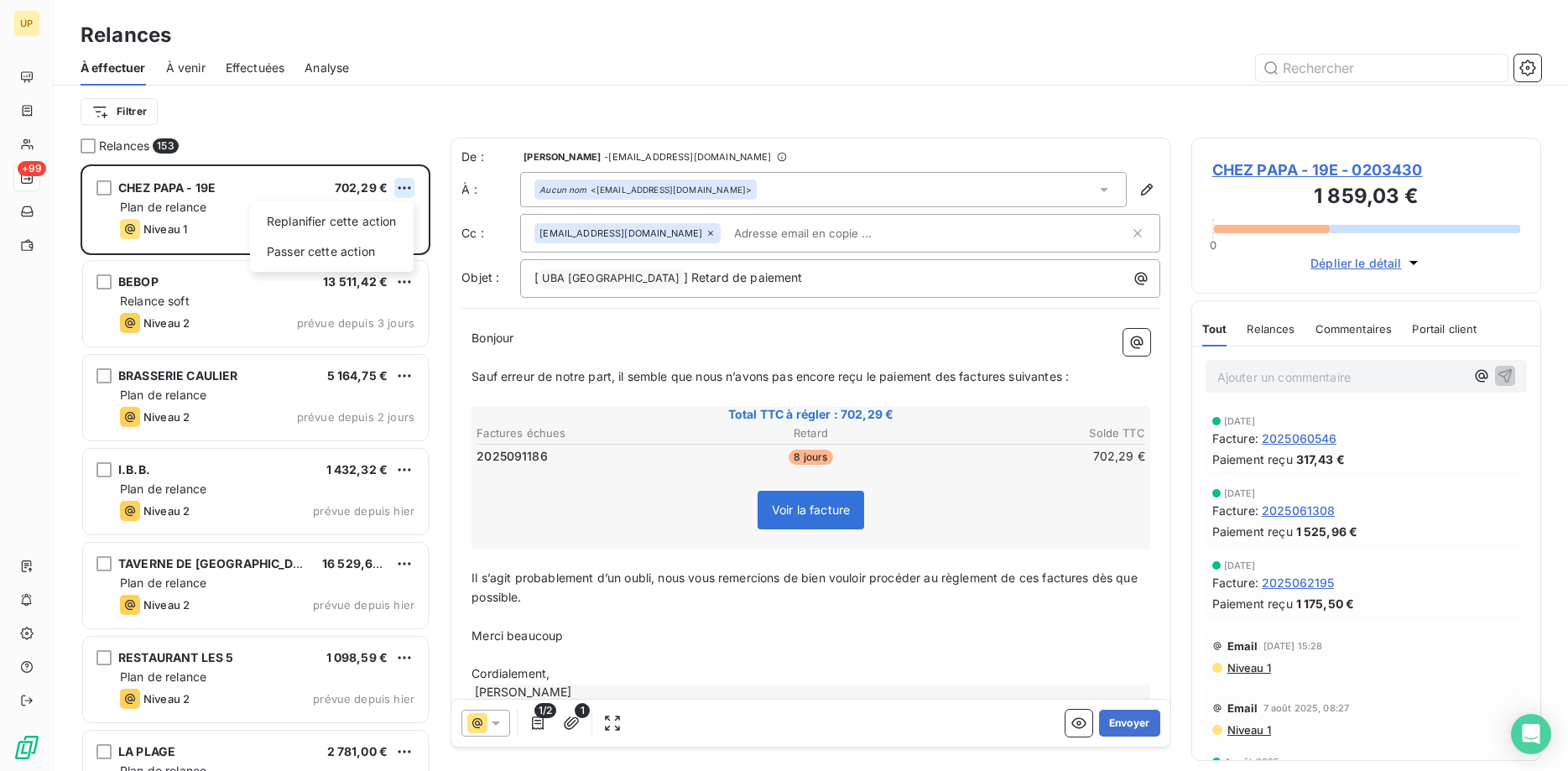
scroll to position [607, 351]
click at [409, 189] on html "UP +99 Relances À effectuer À venir Effectuées Analyse Filtrer Relances 153 CHE…" at bounding box center [784, 385] width 1568 height 771
click at [388, 244] on div "Passer cette action" at bounding box center [332, 251] width 151 height 27
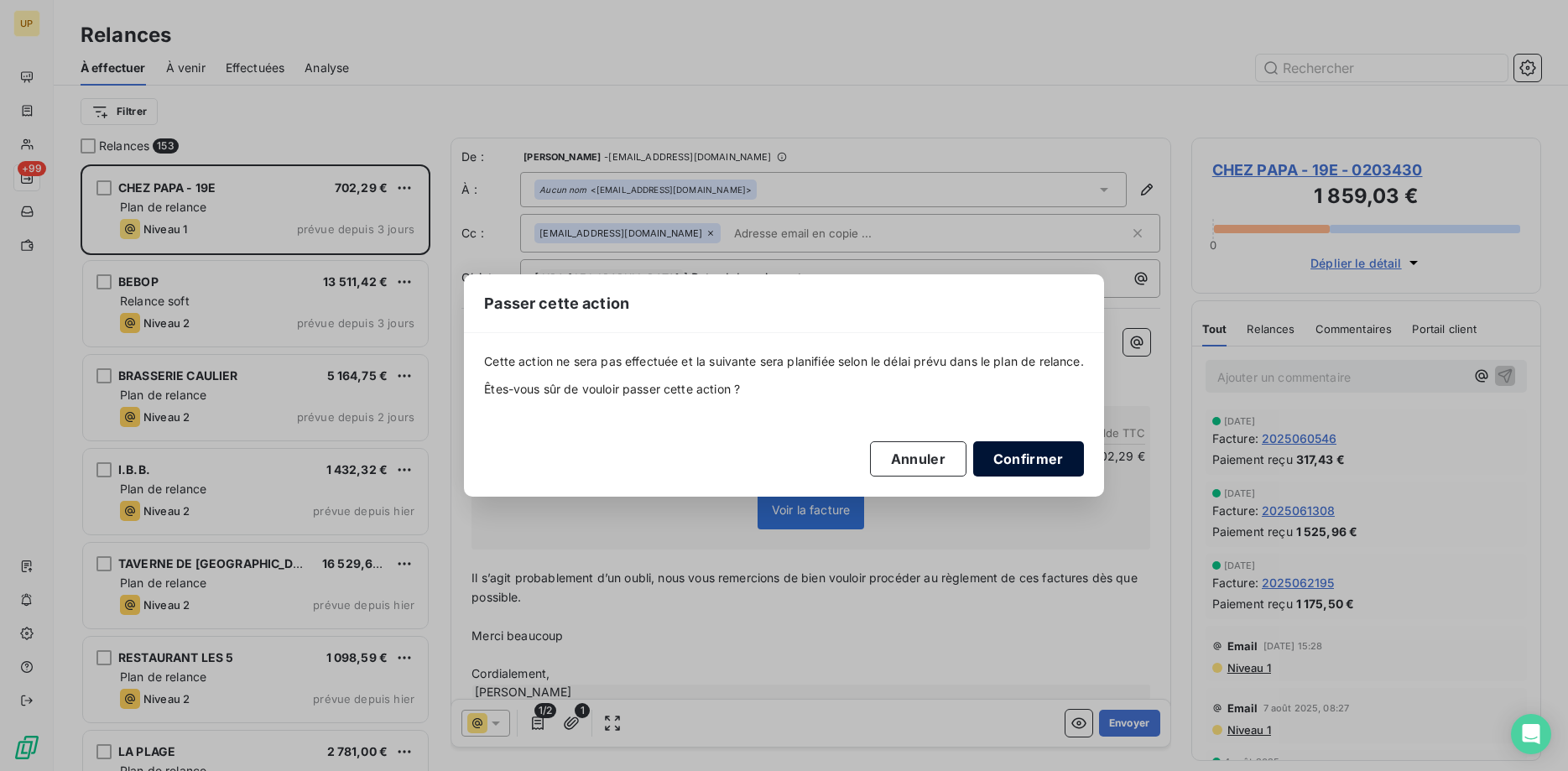
click at [1029, 458] on button "Confirmer" at bounding box center [1028, 459] width 111 height 35
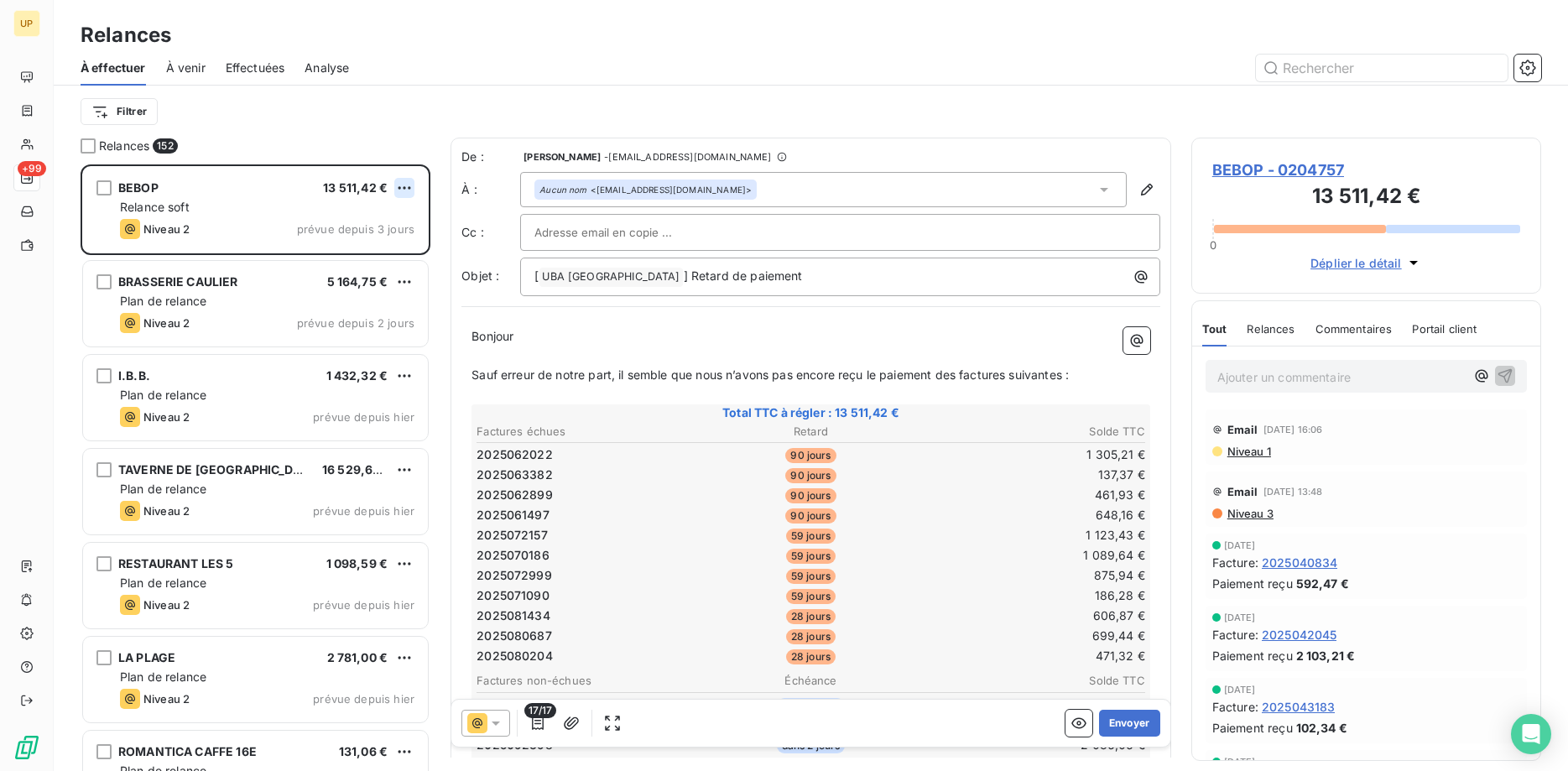
click at [397, 187] on html "UP +99 Relances À effectuer À venir Effectuées Analyse Filtrer Relances 152 BEB…" at bounding box center [784, 385] width 1568 height 771
click at [362, 245] on div "Passer cette action" at bounding box center [332, 251] width 151 height 27
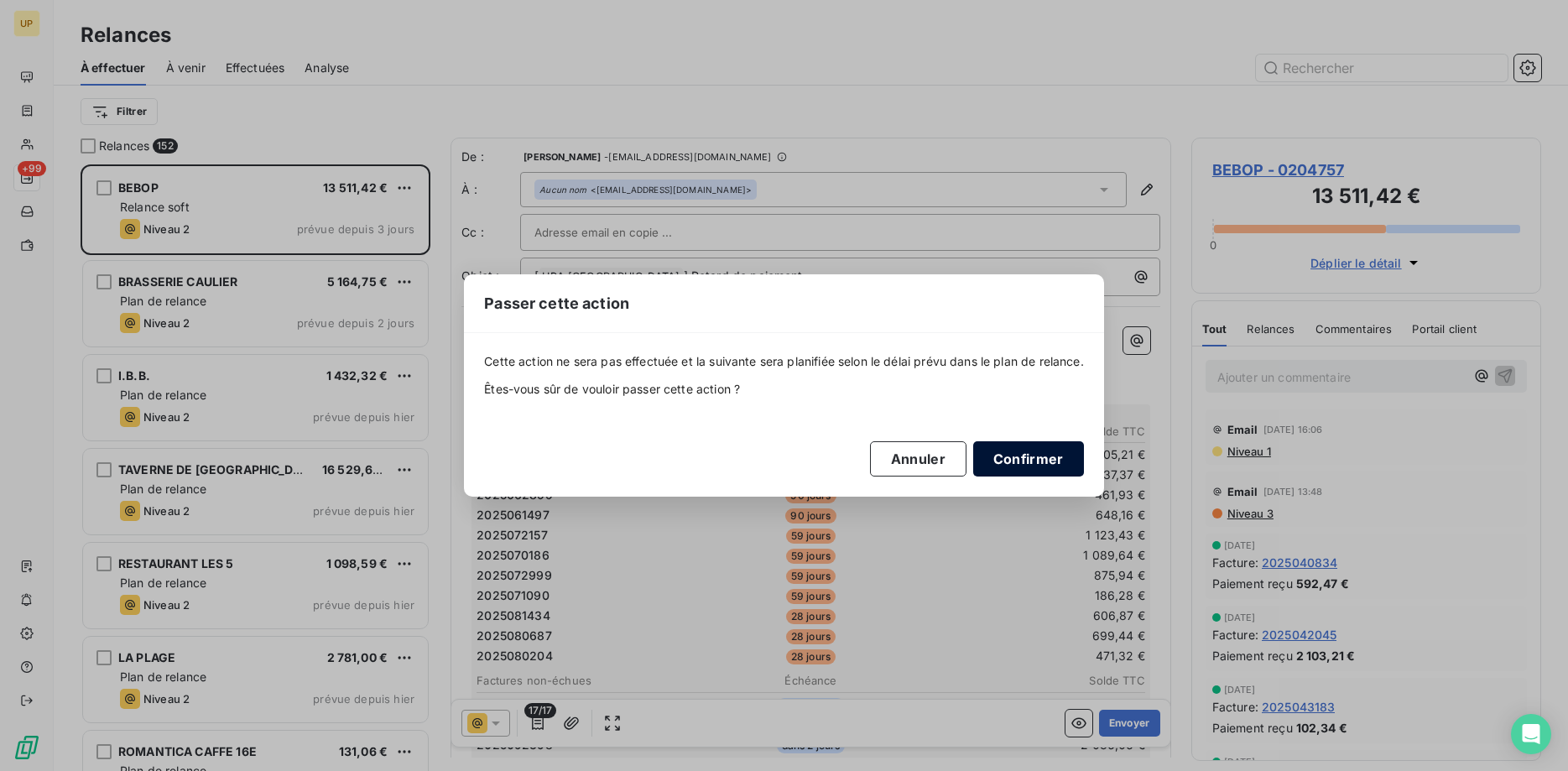
click at [1025, 451] on button "Confirmer" at bounding box center [1028, 459] width 111 height 35
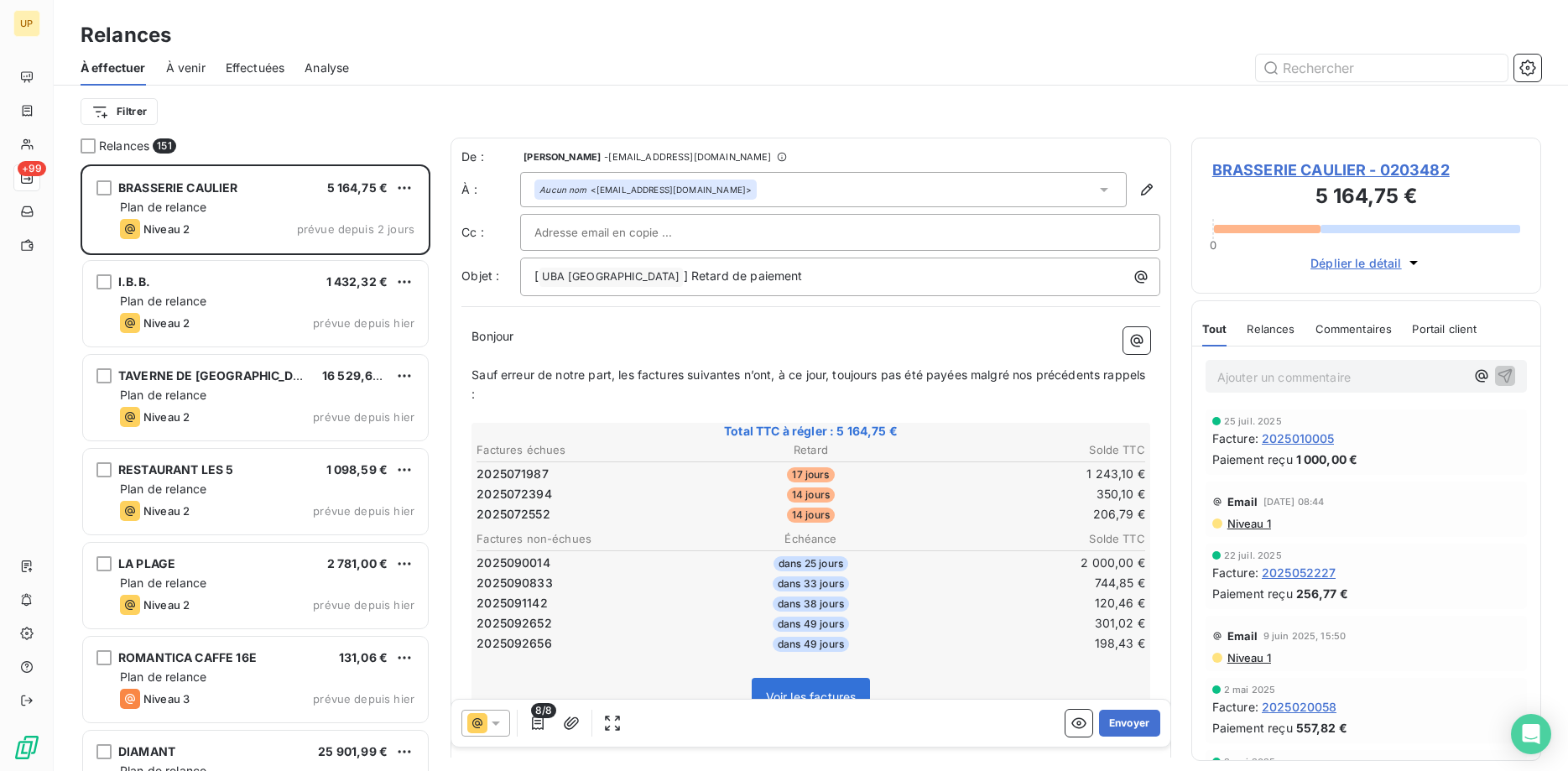
click at [498, 724] on icon at bounding box center [495, 723] width 17 height 17
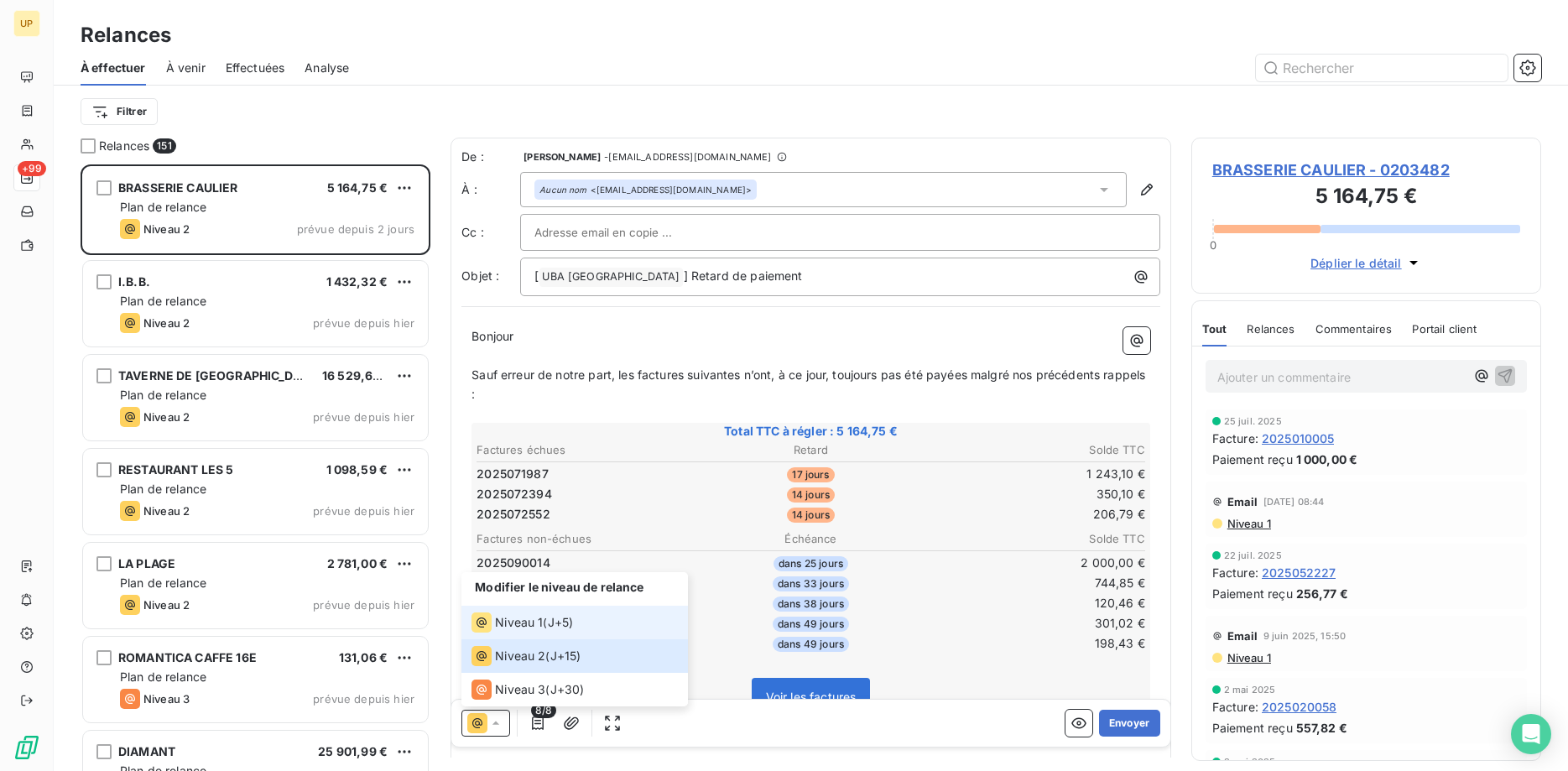
click at [523, 619] on span "Niveau 1" at bounding box center [519, 622] width 48 height 17
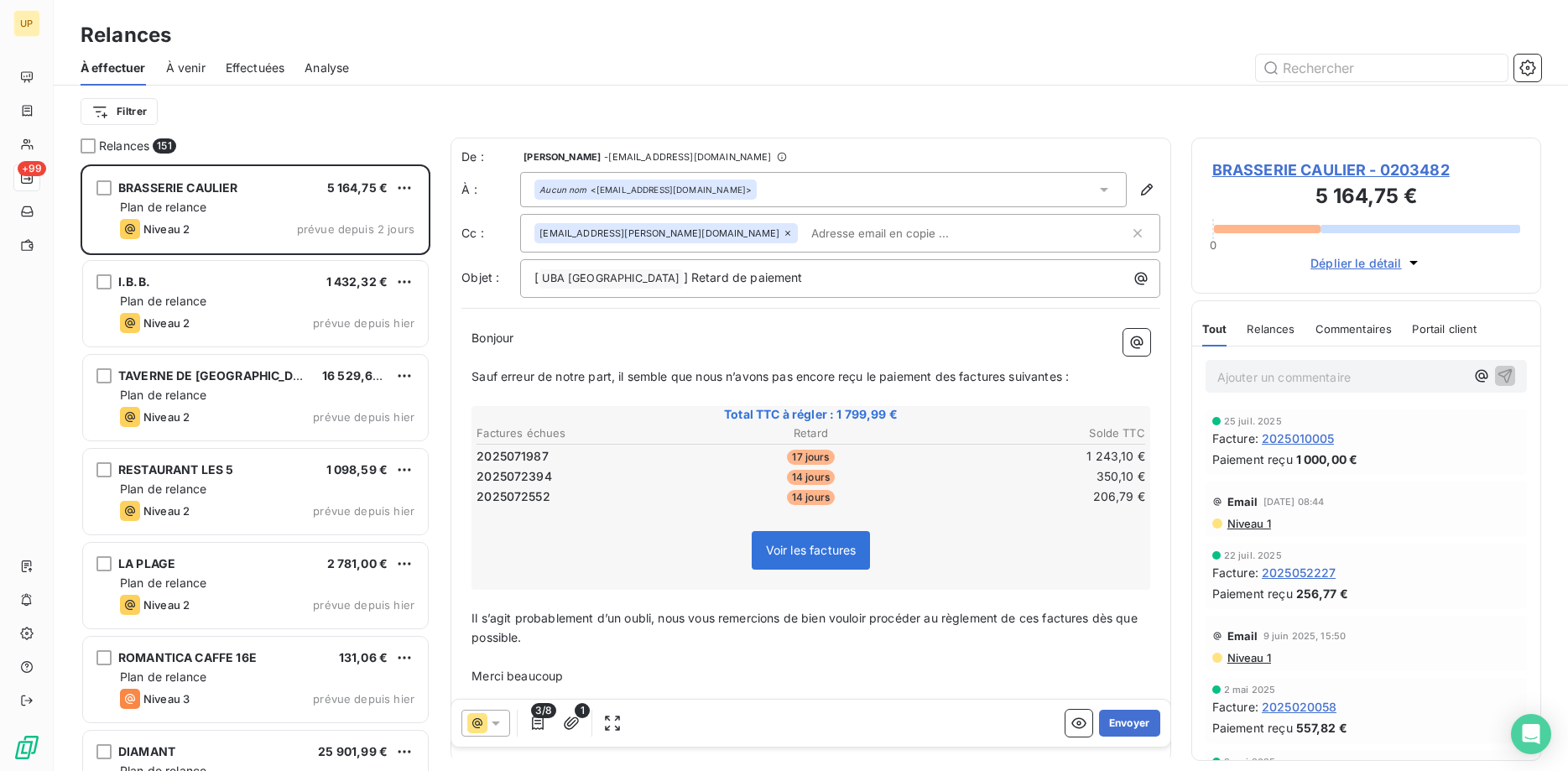
click at [783, 232] on icon at bounding box center [787, 233] width 10 height 10
click at [1135, 726] on button "Envoyer" at bounding box center [1129, 723] width 61 height 27
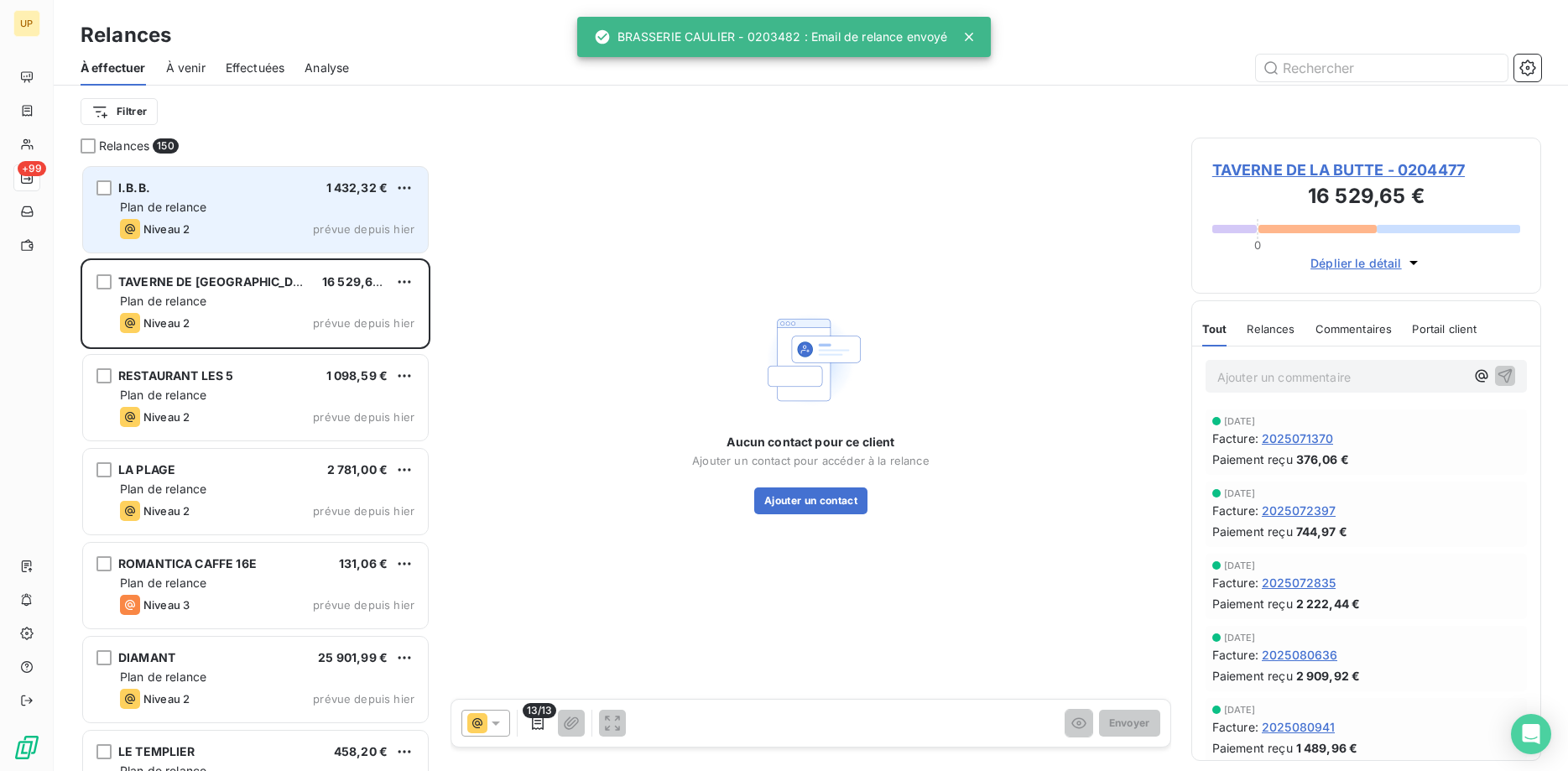
click at [305, 231] on div "Niveau 2 prévue depuis hier" at bounding box center [266, 229] width 294 height 20
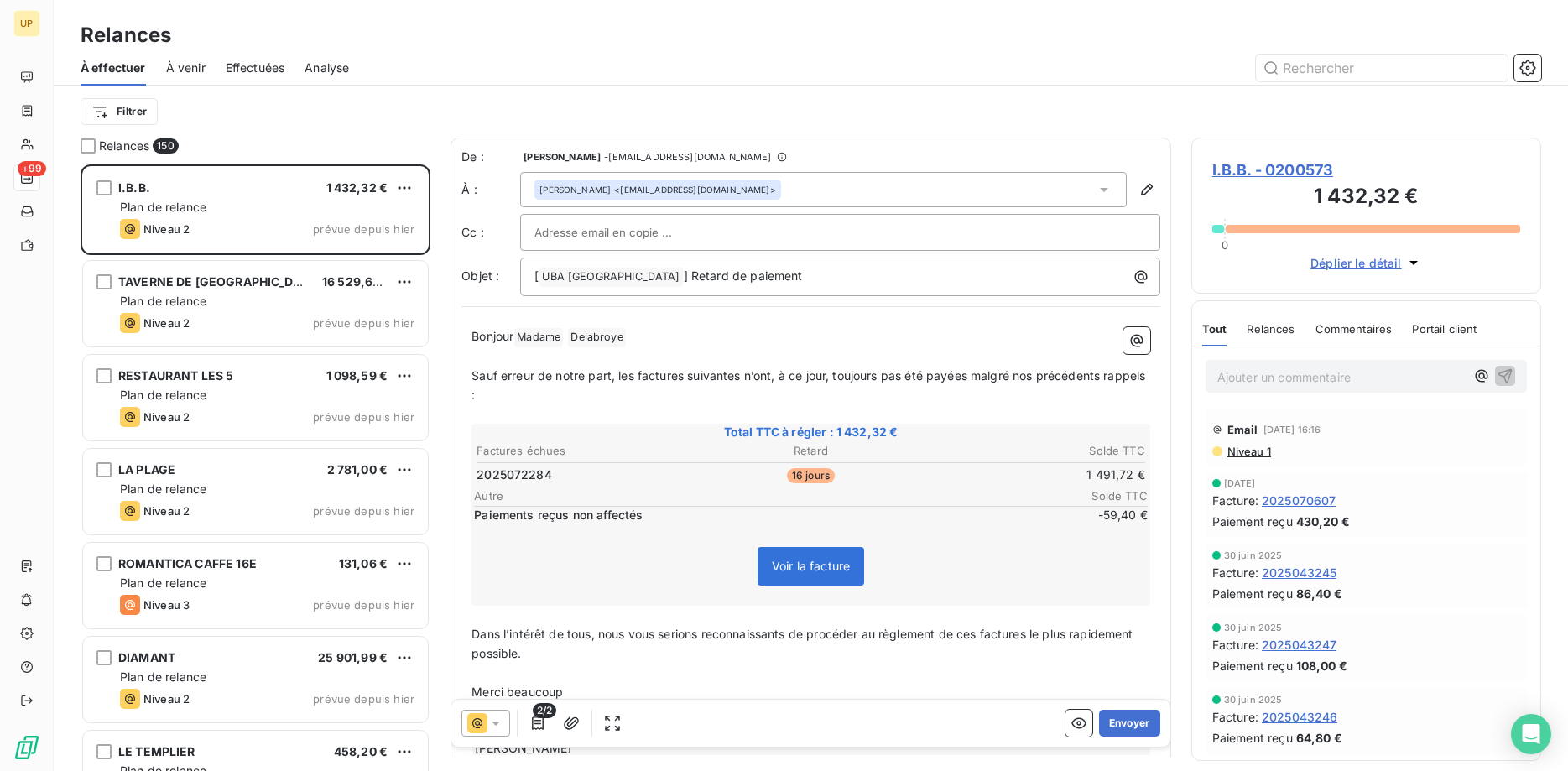
click at [491, 724] on icon at bounding box center [495, 723] width 17 height 17
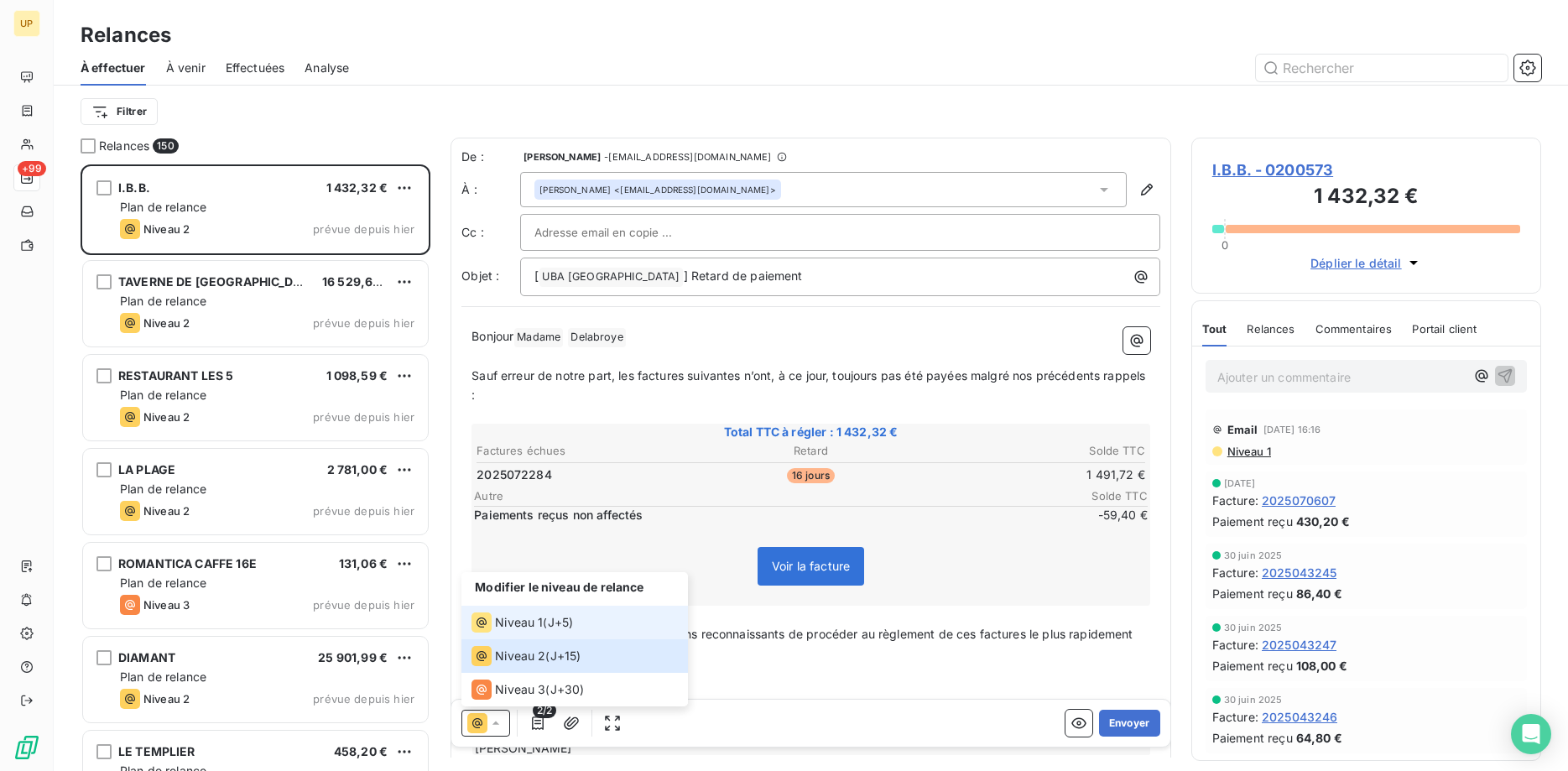
click at [490, 621] on icon at bounding box center [481, 622] width 20 height 20
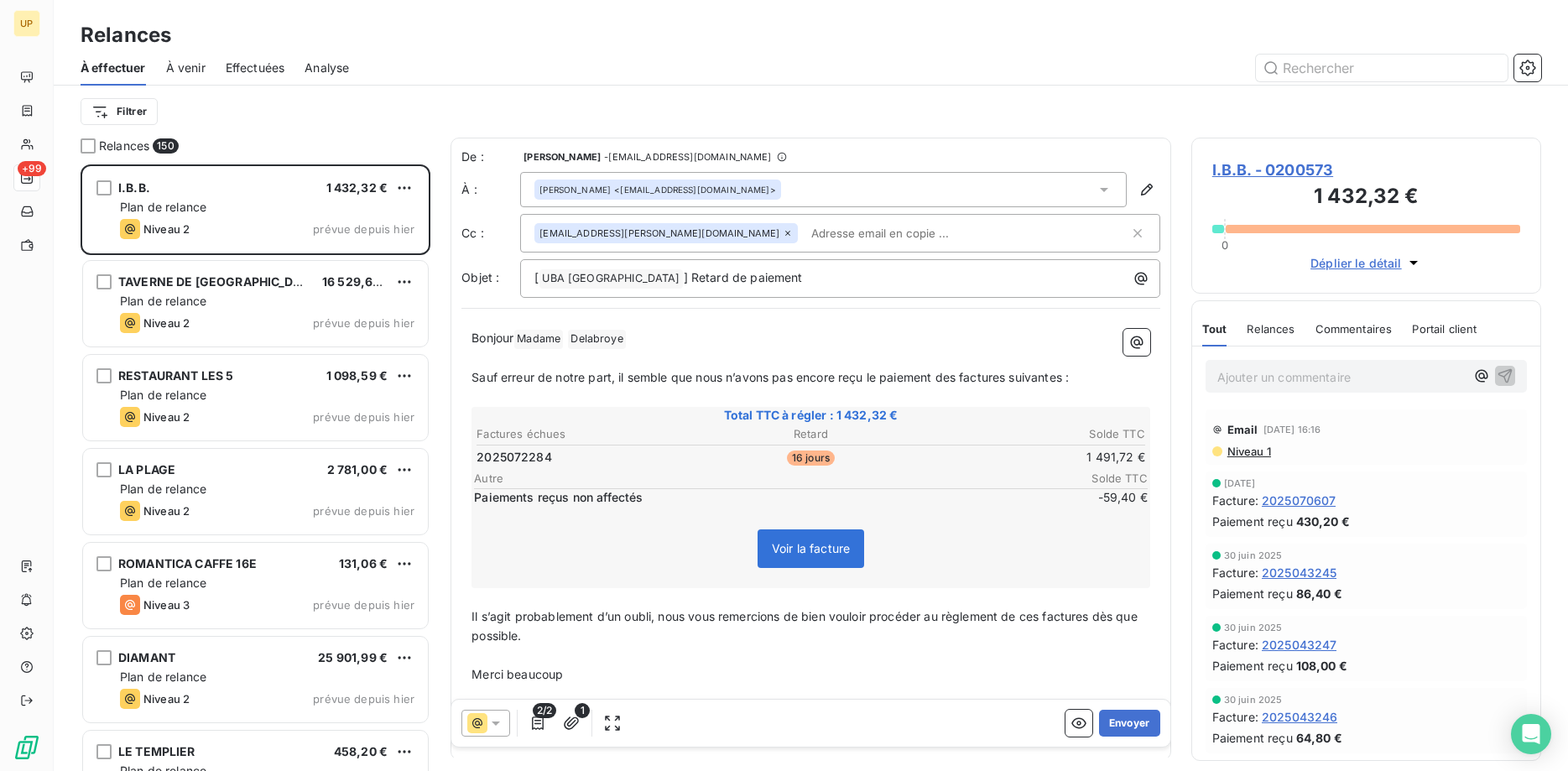
click at [783, 229] on icon at bounding box center [787, 233] width 10 height 10
click at [591, 338] on span "Delabroye ﻿" at bounding box center [596, 337] width 57 height 19
click at [539, 341] on span "Madame ﻿" at bounding box center [538, 337] width 49 height 19
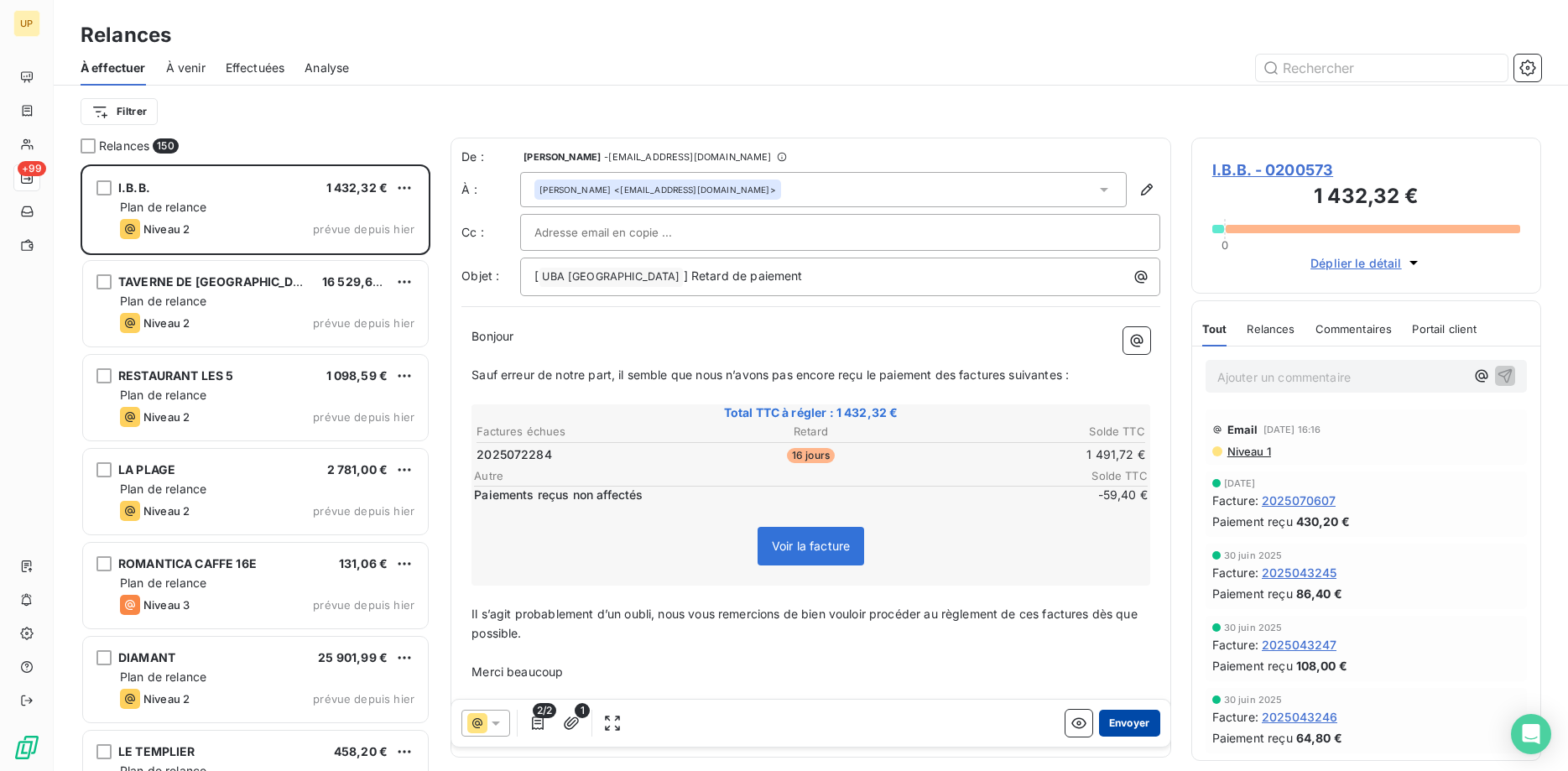
click at [1126, 718] on button "Envoyer" at bounding box center [1129, 723] width 61 height 27
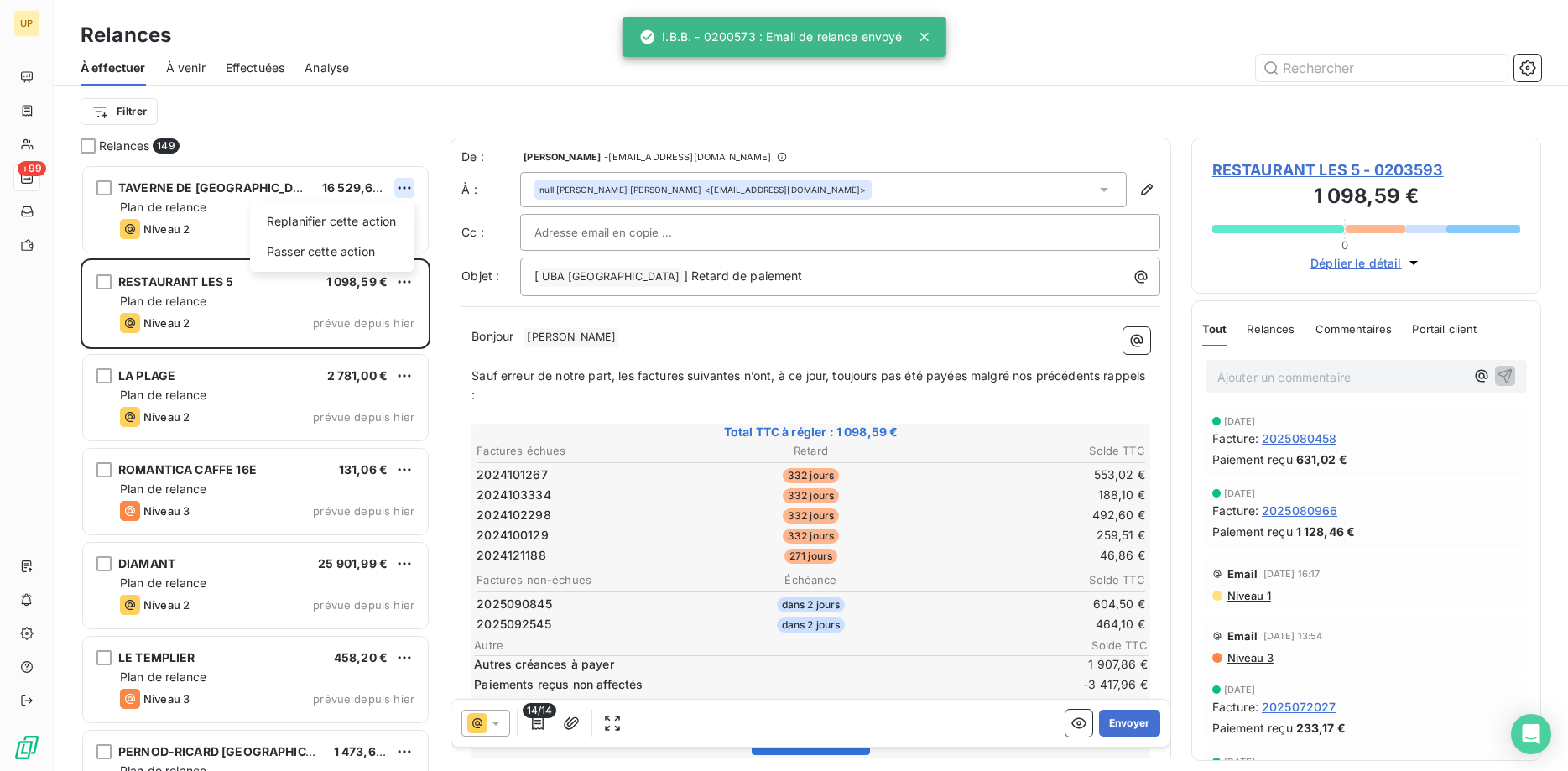
click at [412, 183] on html "UP +99 Relances À effectuer À venir Effectuées Analyse Filtrer Relances 149 TAV…" at bounding box center [784, 385] width 1568 height 771
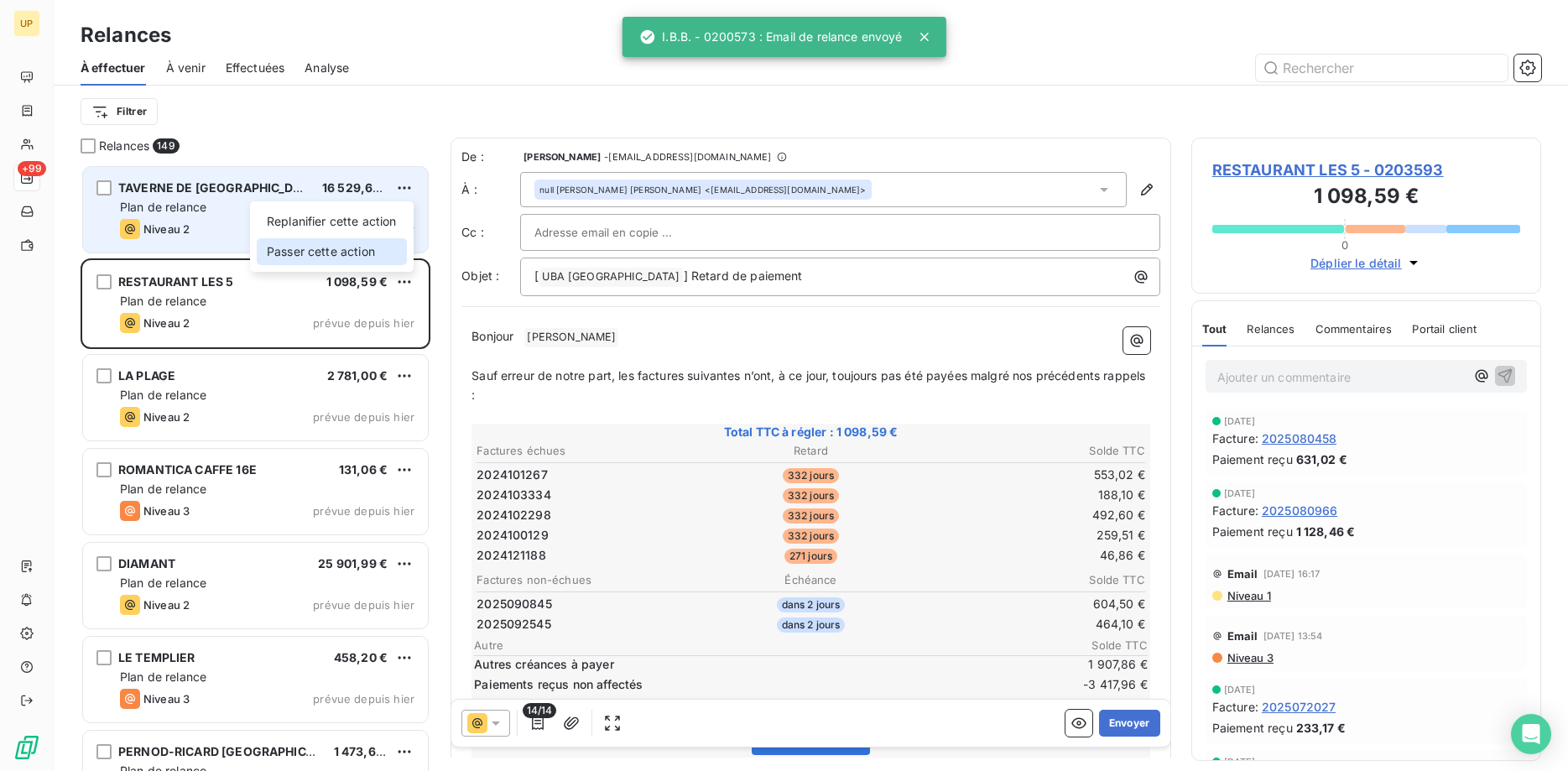
click at [370, 252] on div "Passer cette action" at bounding box center [332, 251] width 151 height 27
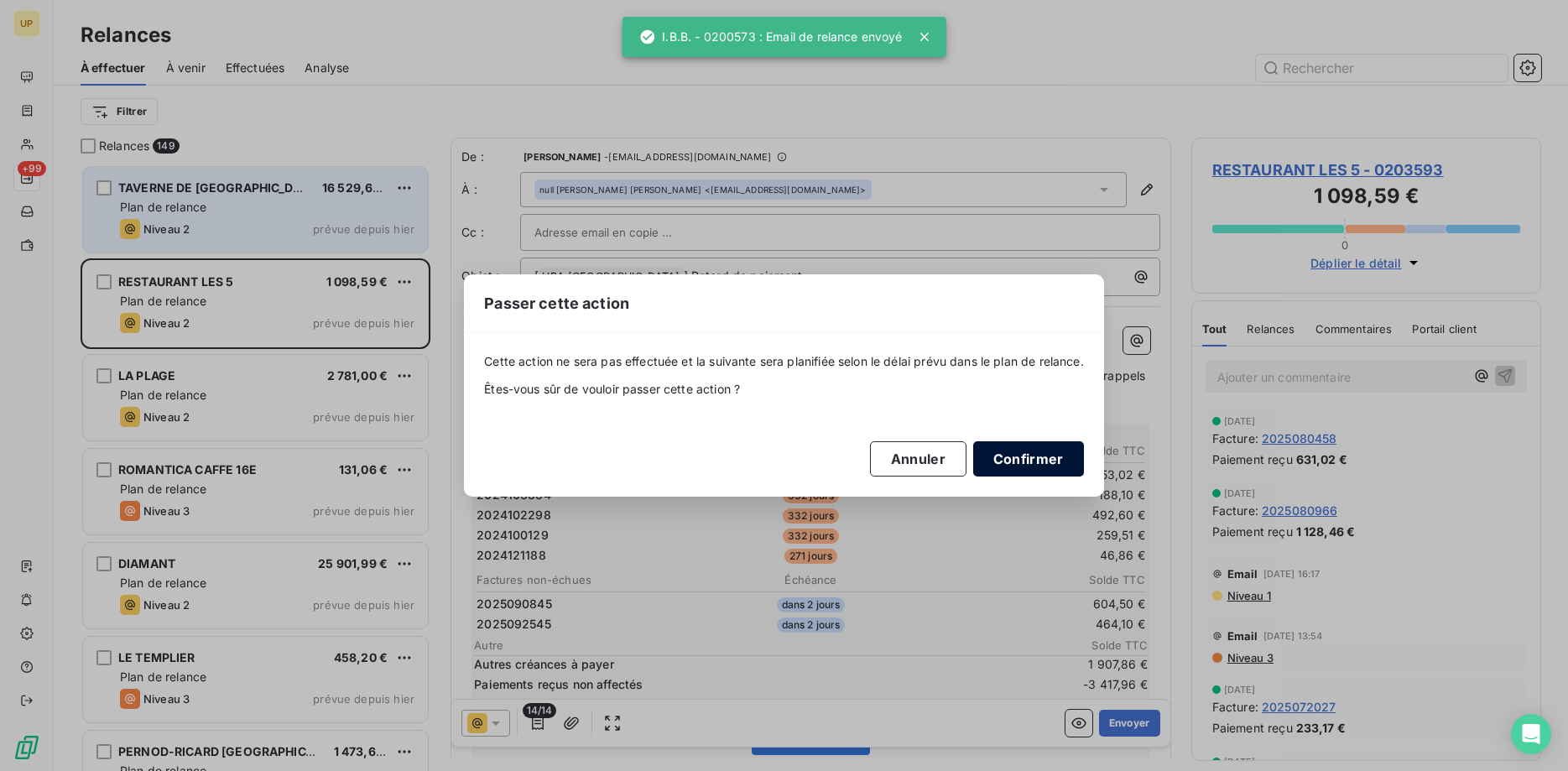
click at [1031, 452] on button "Confirmer" at bounding box center [1028, 459] width 111 height 35
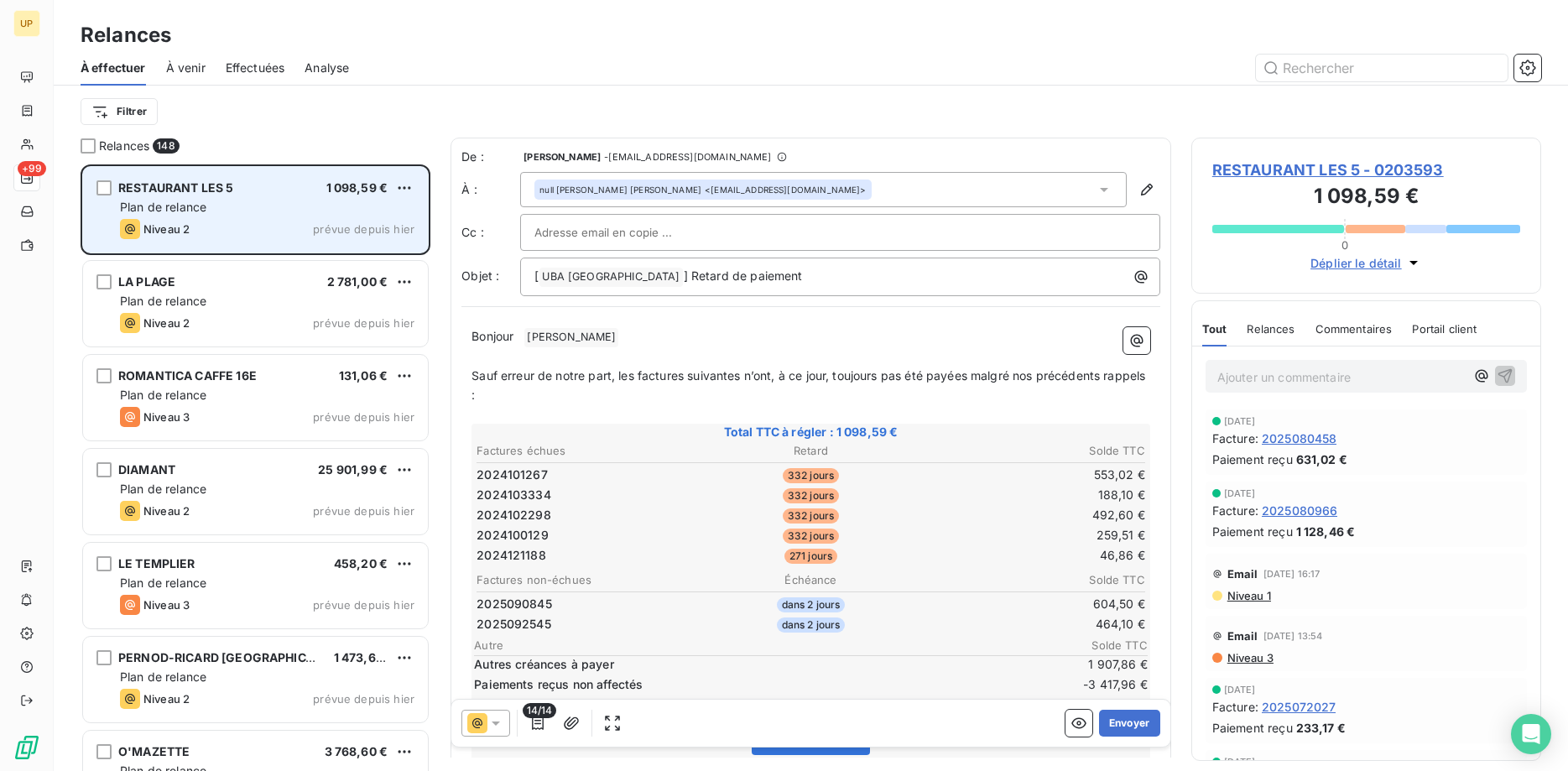
click at [498, 724] on icon at bounding box center [495, 723] width 17 height 17
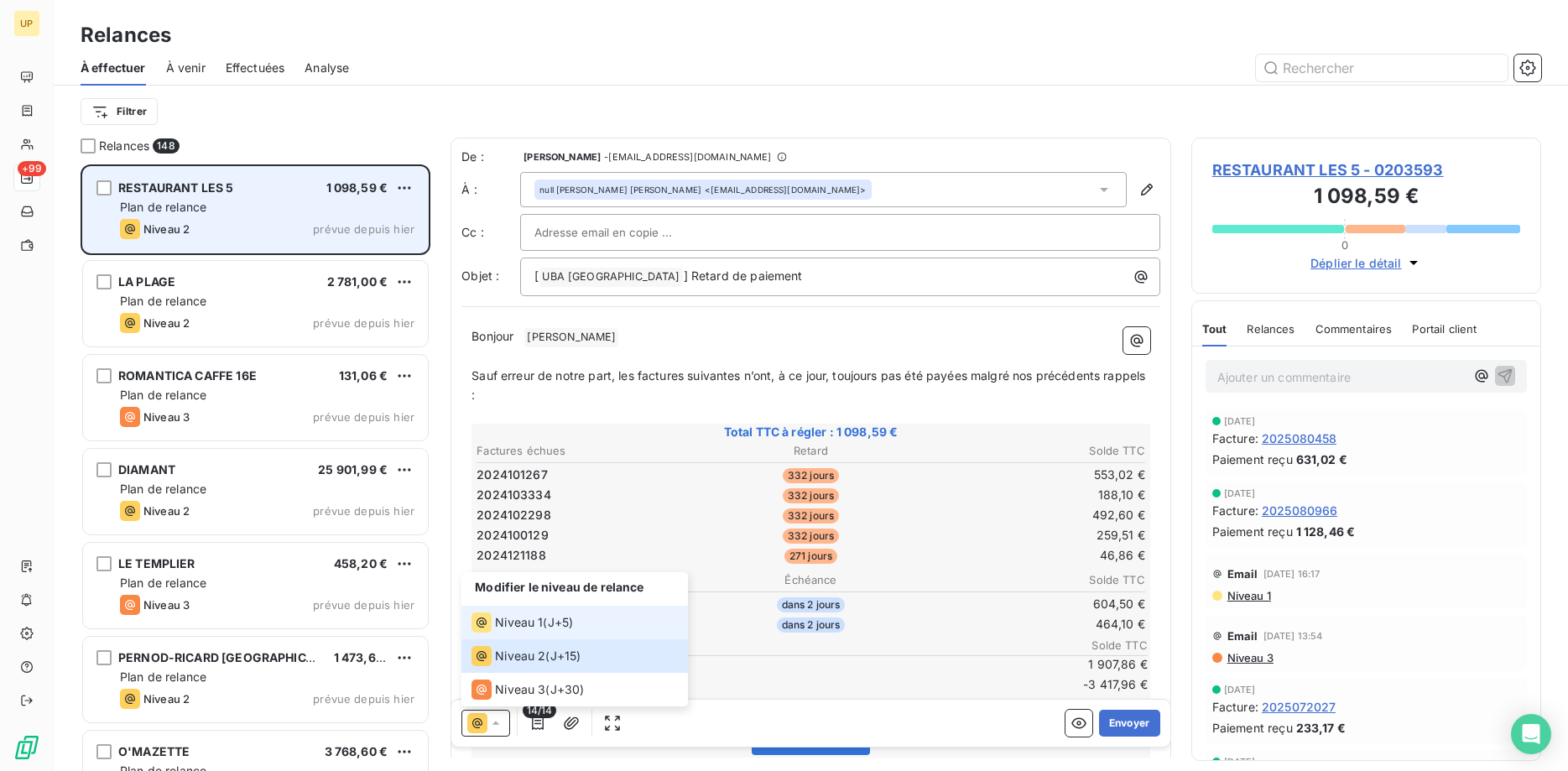
click at [517, 620] on span "Niveau 1" at bounding box center [519, 622] width 48 height 17
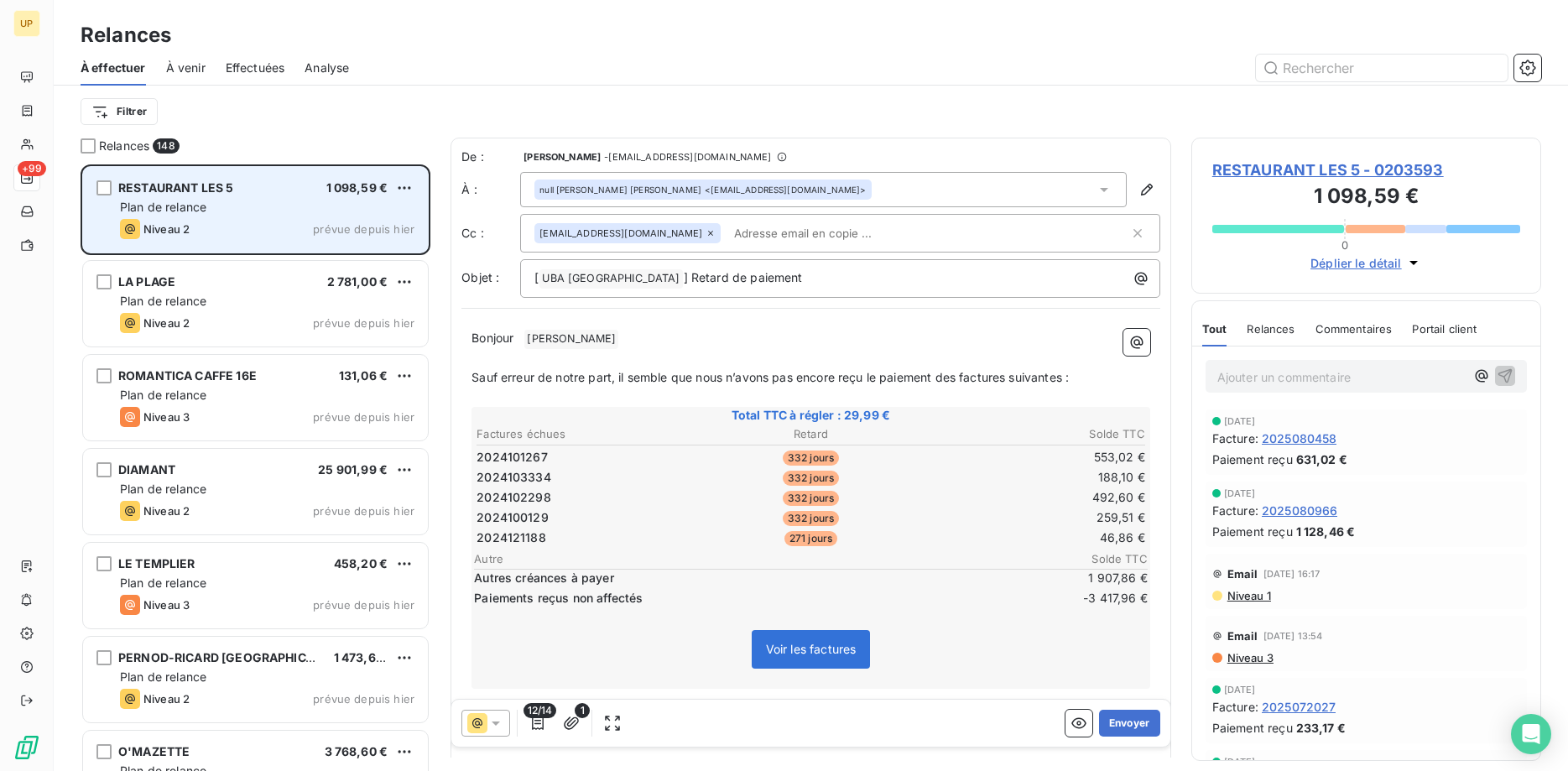
click at [706, 237] on icon at bounding box center [711, 233] width 10 height 10
click at [584, 342] on span "[PERSON_NAME] [PERSON_NAME] ﻿" at bounding box center [571, 337] width 94 height 19
click at [1129, 721] on button "Envoyer" at bounding box center [1129, 723] width 61 height 27
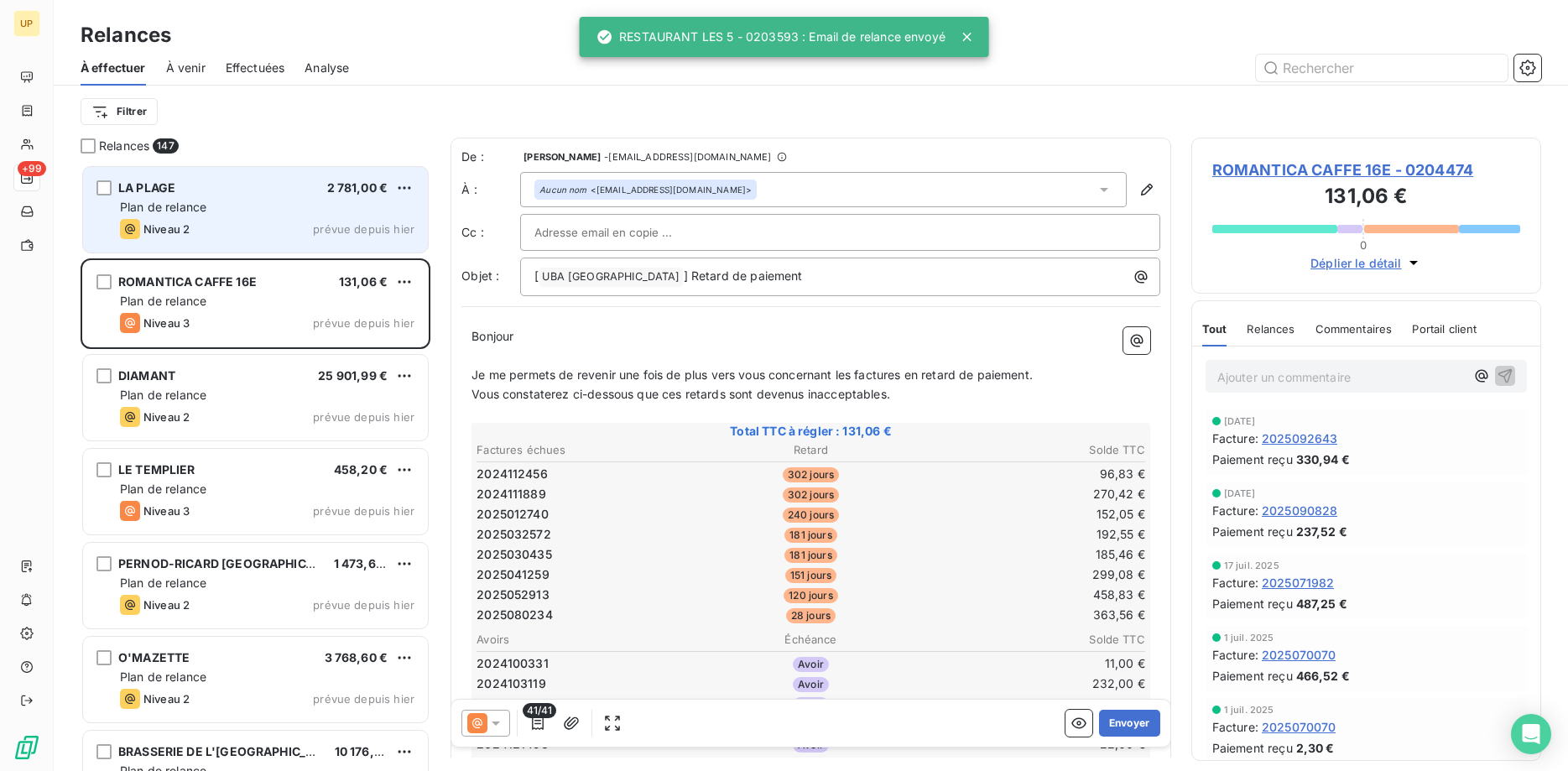
click at [494, 729] on icon at bounding box center [495, 723] width 17 height 17
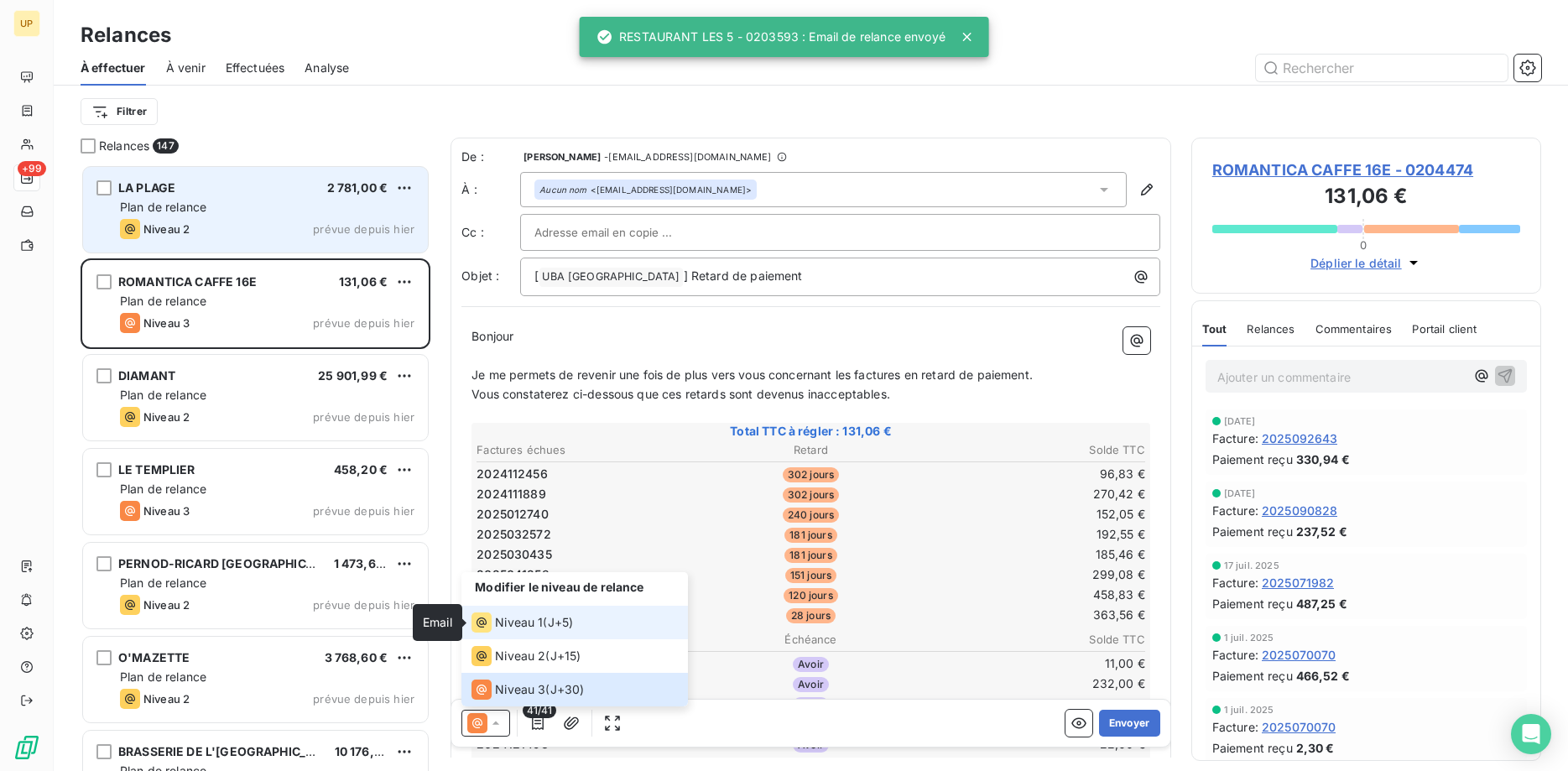
click at [490, 628] on icon at bounding box center [481, 622] width 20 height 20
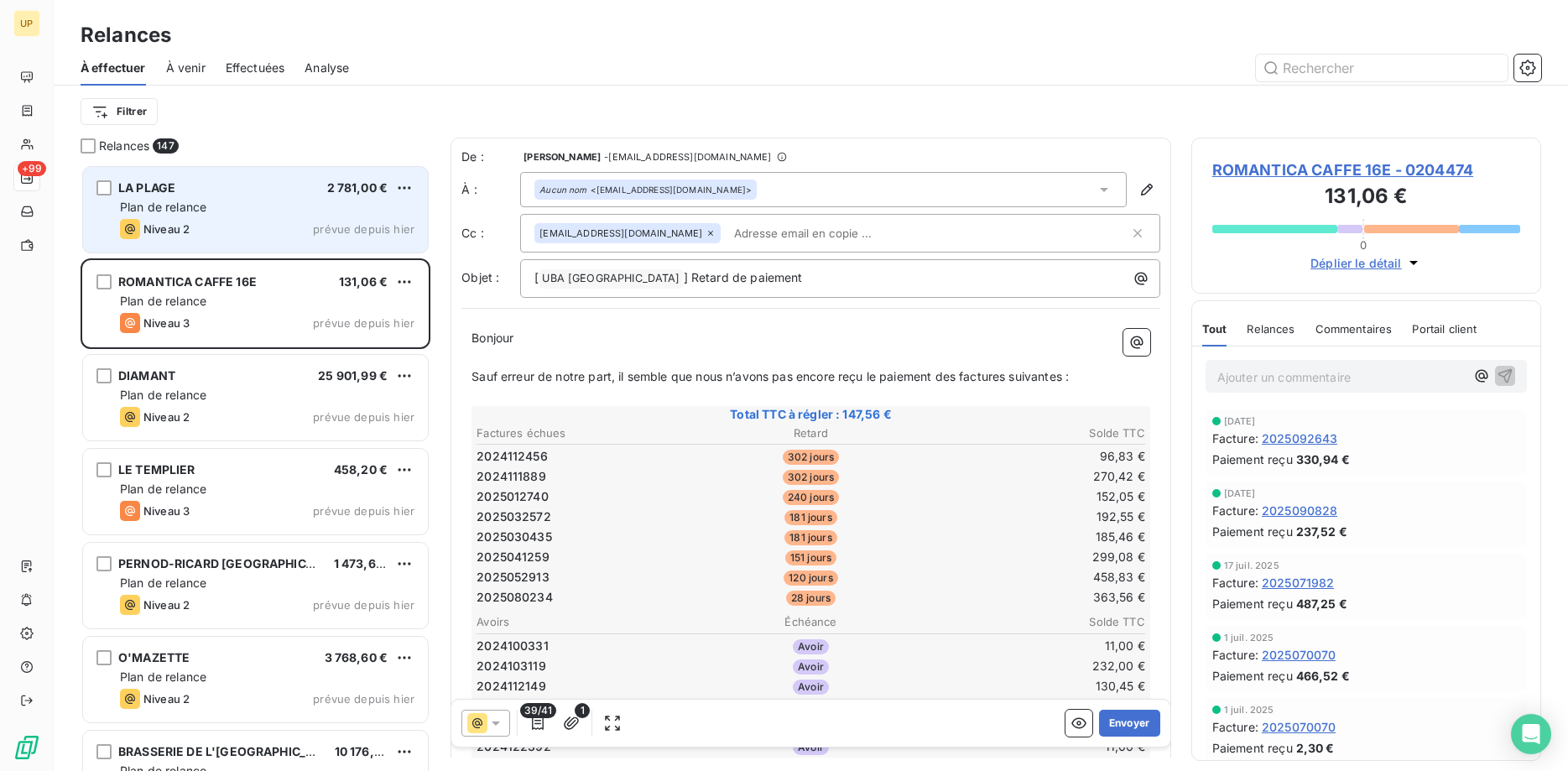
click at [294, 230] on div "Niveau 2 prévue depuis hier" at bounding box center [266, 229] width 294 height 20
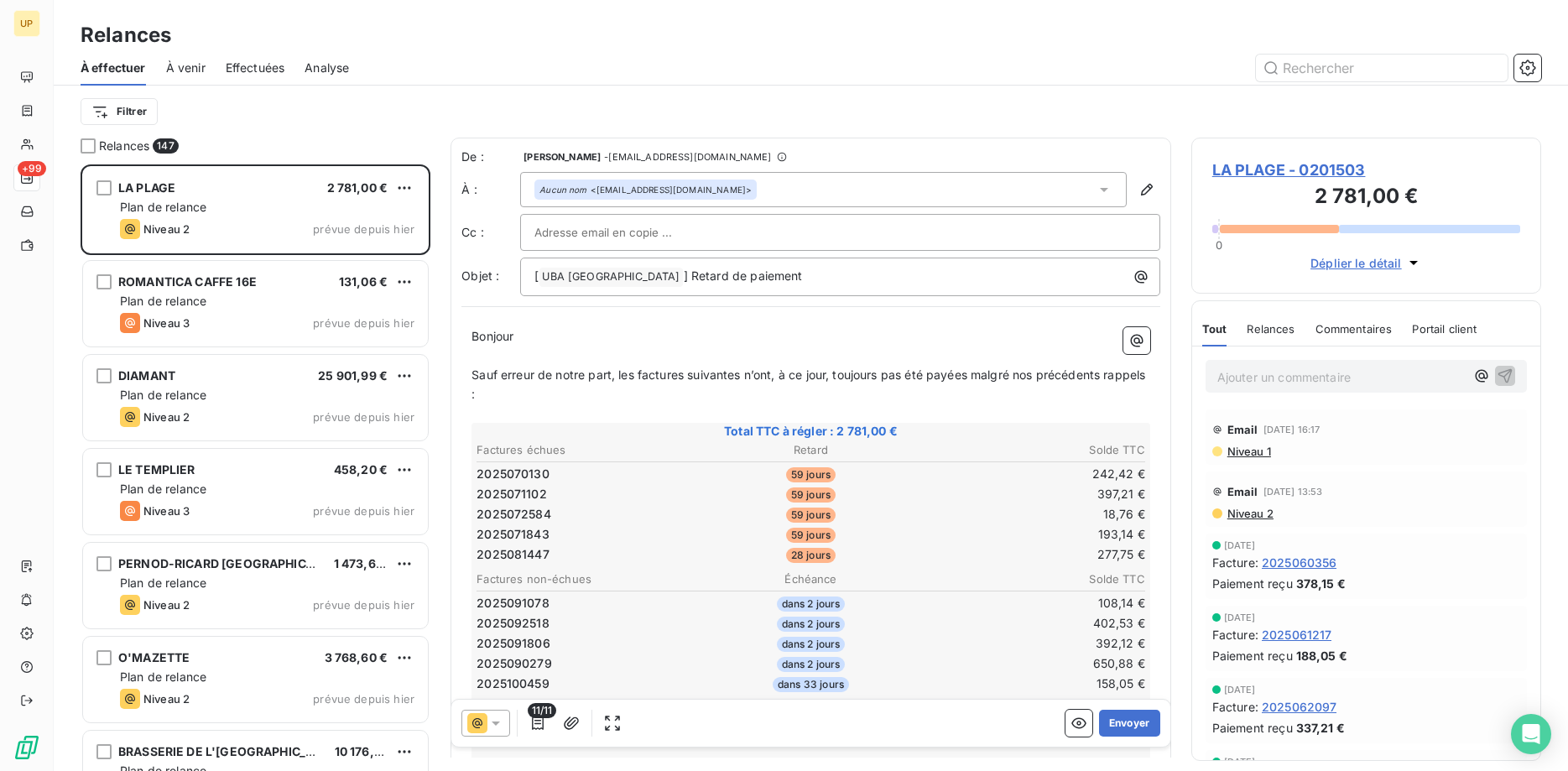
drag, startPoint x: 493, startPoint y: 725, endPoint x: 495, endPoint y: 713, distance: 12.2
click at [494, 724] on icon at bounding box center [495, 723] width 17 height 17
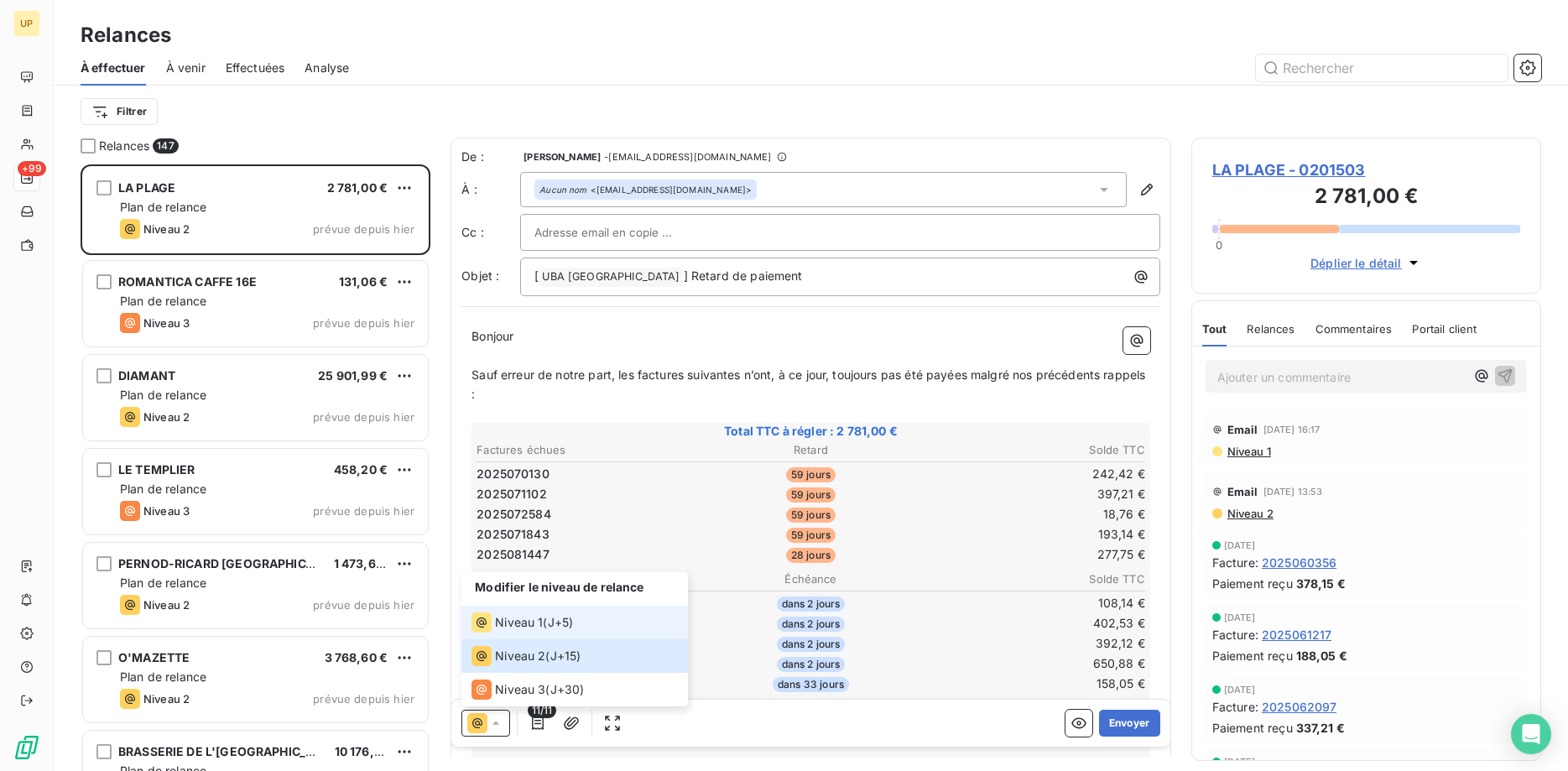
click at [505, 615] on span "Niveau 1" at bounding box center [519, 622] width 48 height 17
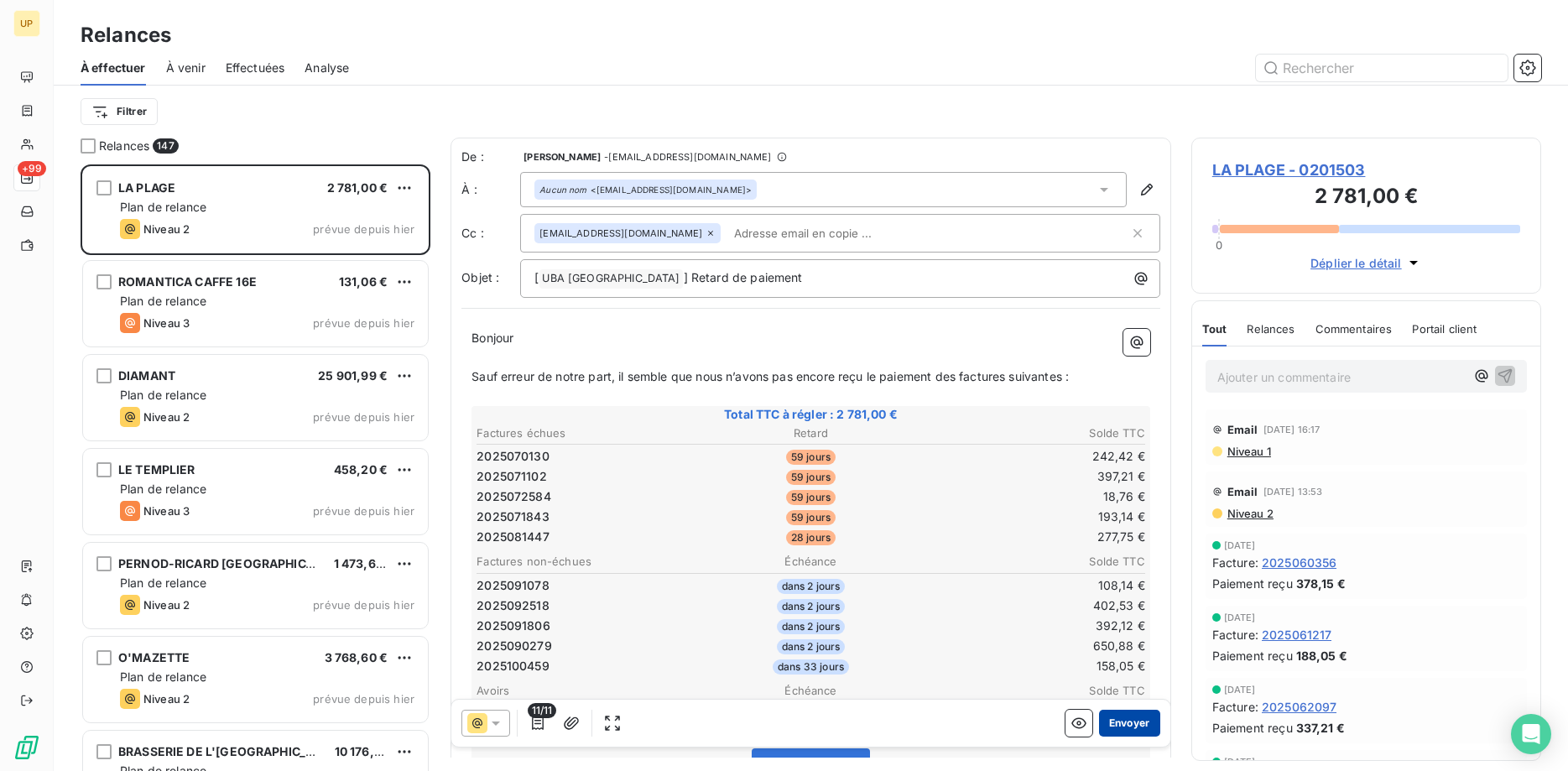
click at [1136, 724] on button "Envoyer" at bounding box center [1129, 723] width 61 height 27
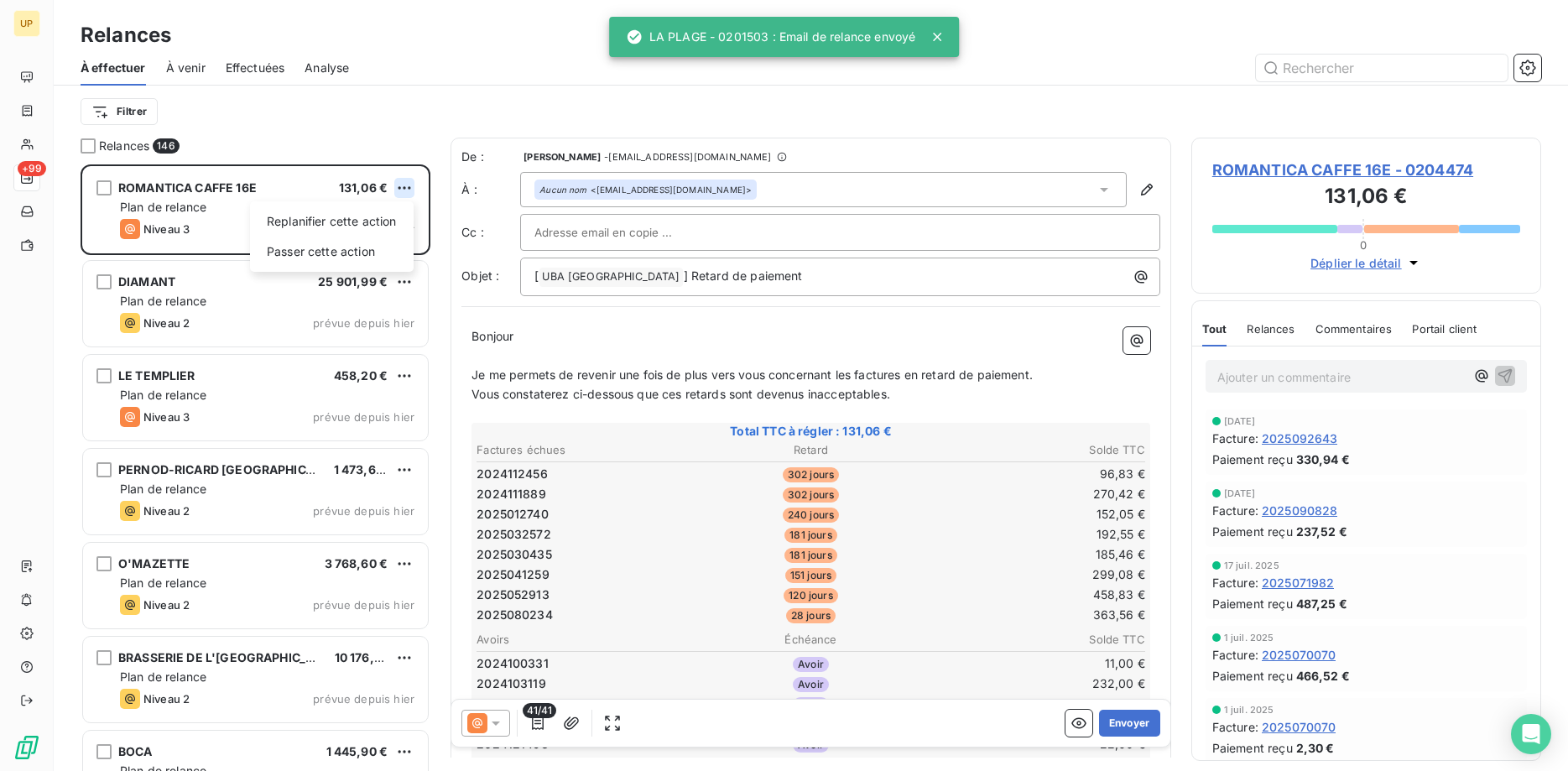
click at [408, 184] on html "UP +99 Relances À effectuer À venir Effectuées Analyse Filtrer Relances 146 ROM…" at bounding box center [784, 385] width 1568 height 771
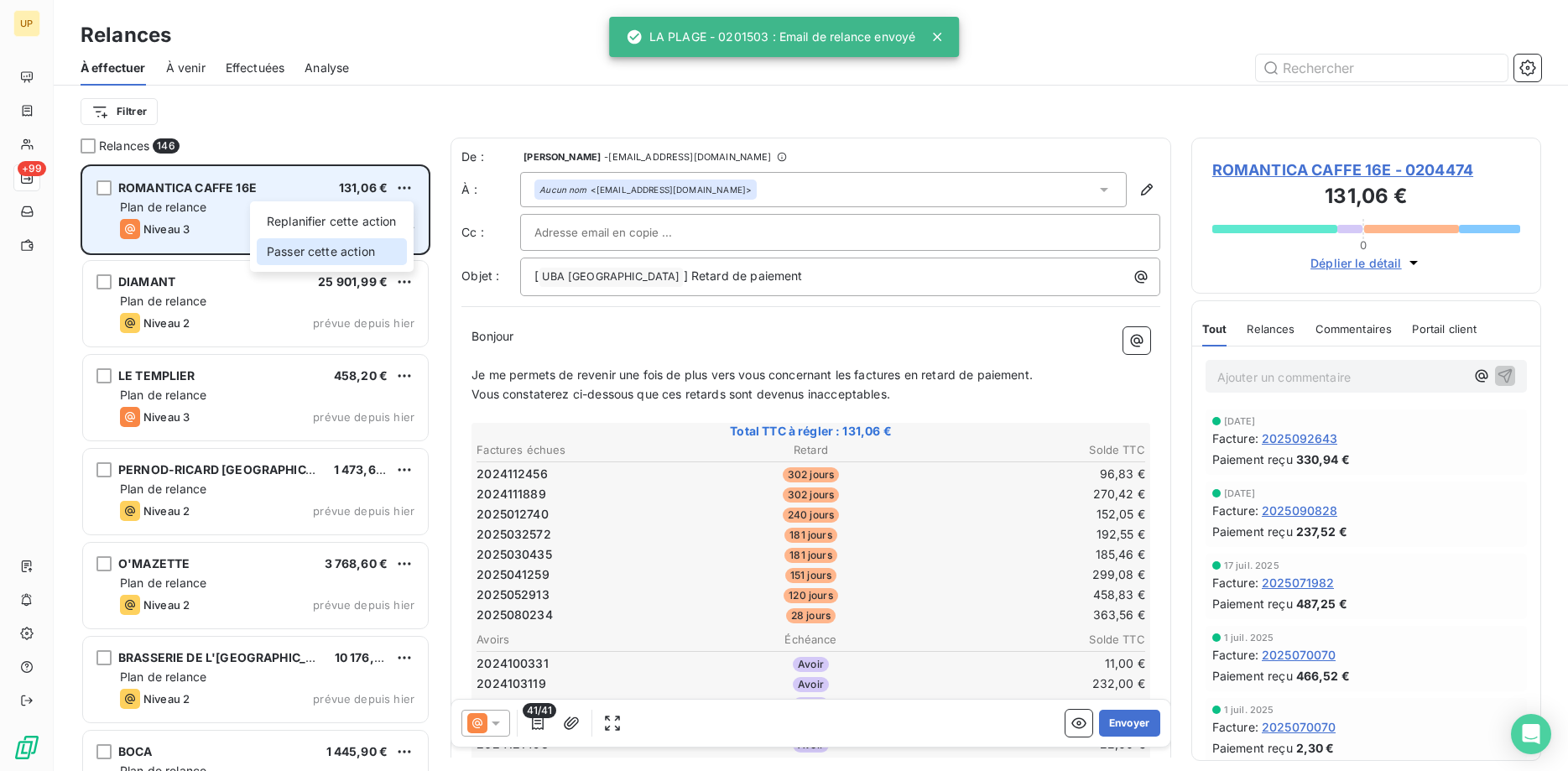
click at [386, 252] on div "Passer cette action" at bounding box center [332, 251] width 151 height 27
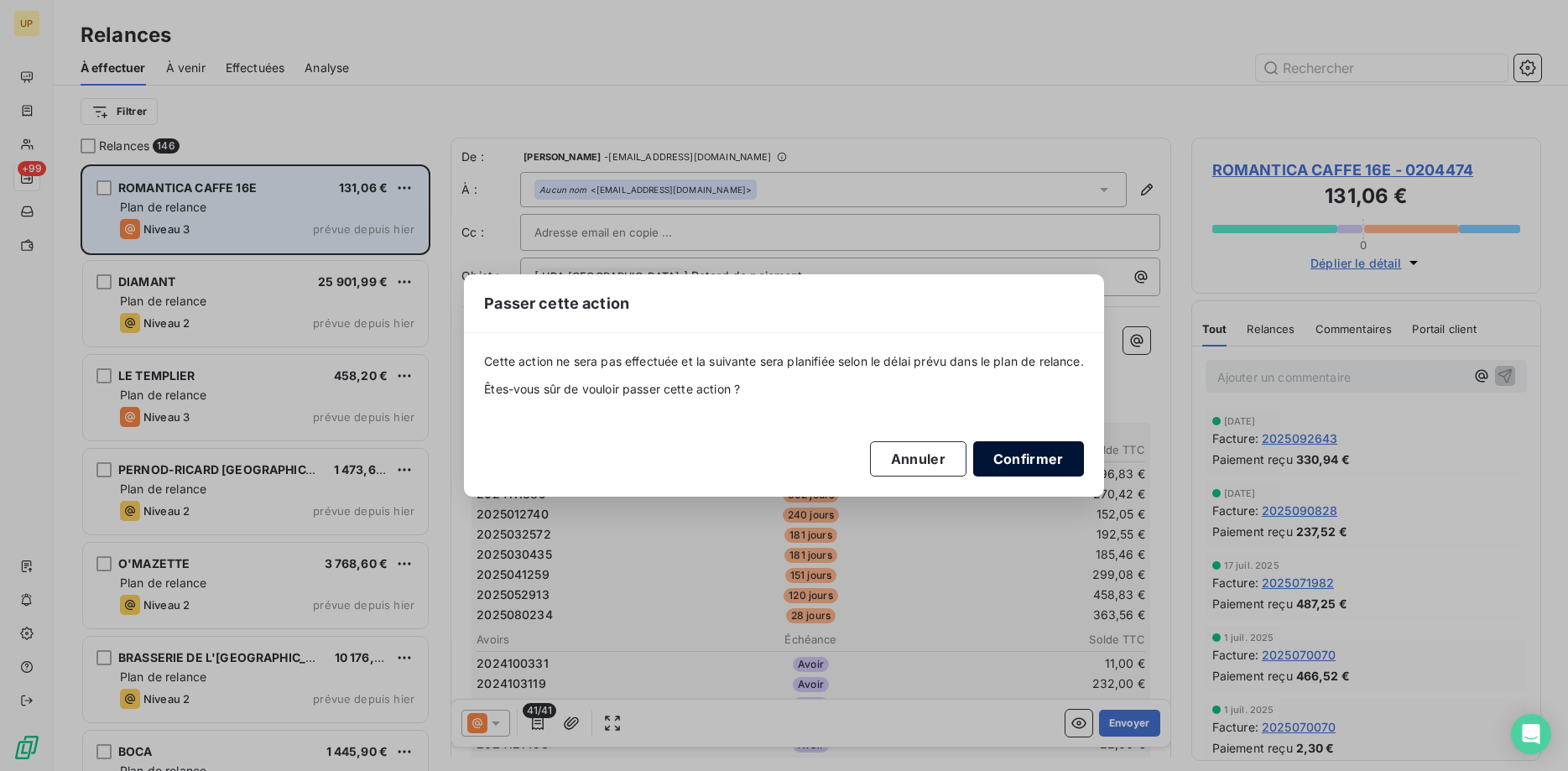
click at [1038, 463] on button "Confirmer" at bounding box center [1028, 459] width 111 height 35
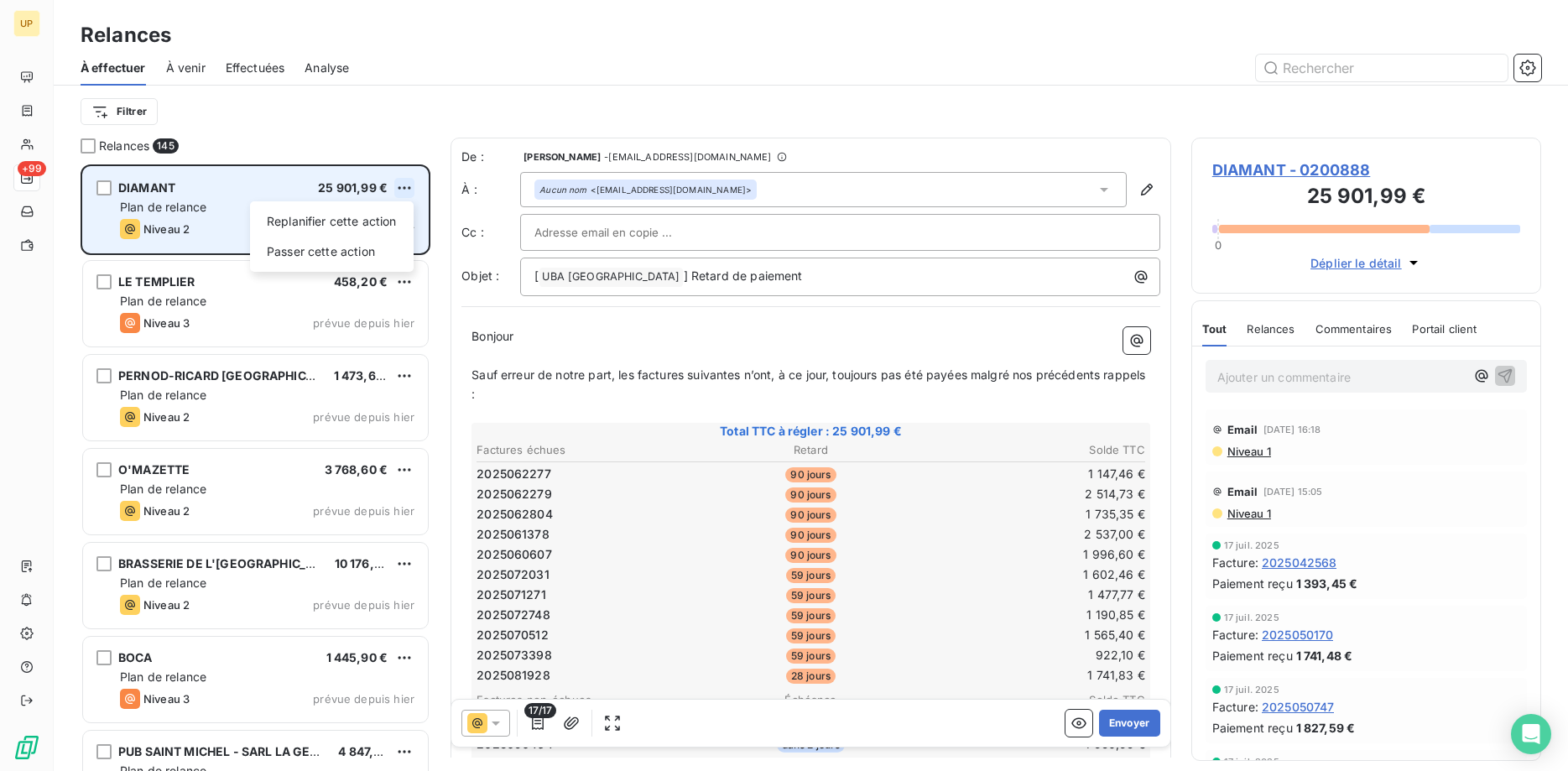
scroll to position [607, 351]
click at [402, 187] on html "UP +99 Relances À effectuer À venir Effectuées Analyse Filtrer Relances 145 DIA…" at bounding box center [784, 385] width 1568 height 771
click at [390, 255] on div "Passer cette action" at bounding box center [332, 251] width 151 height 27
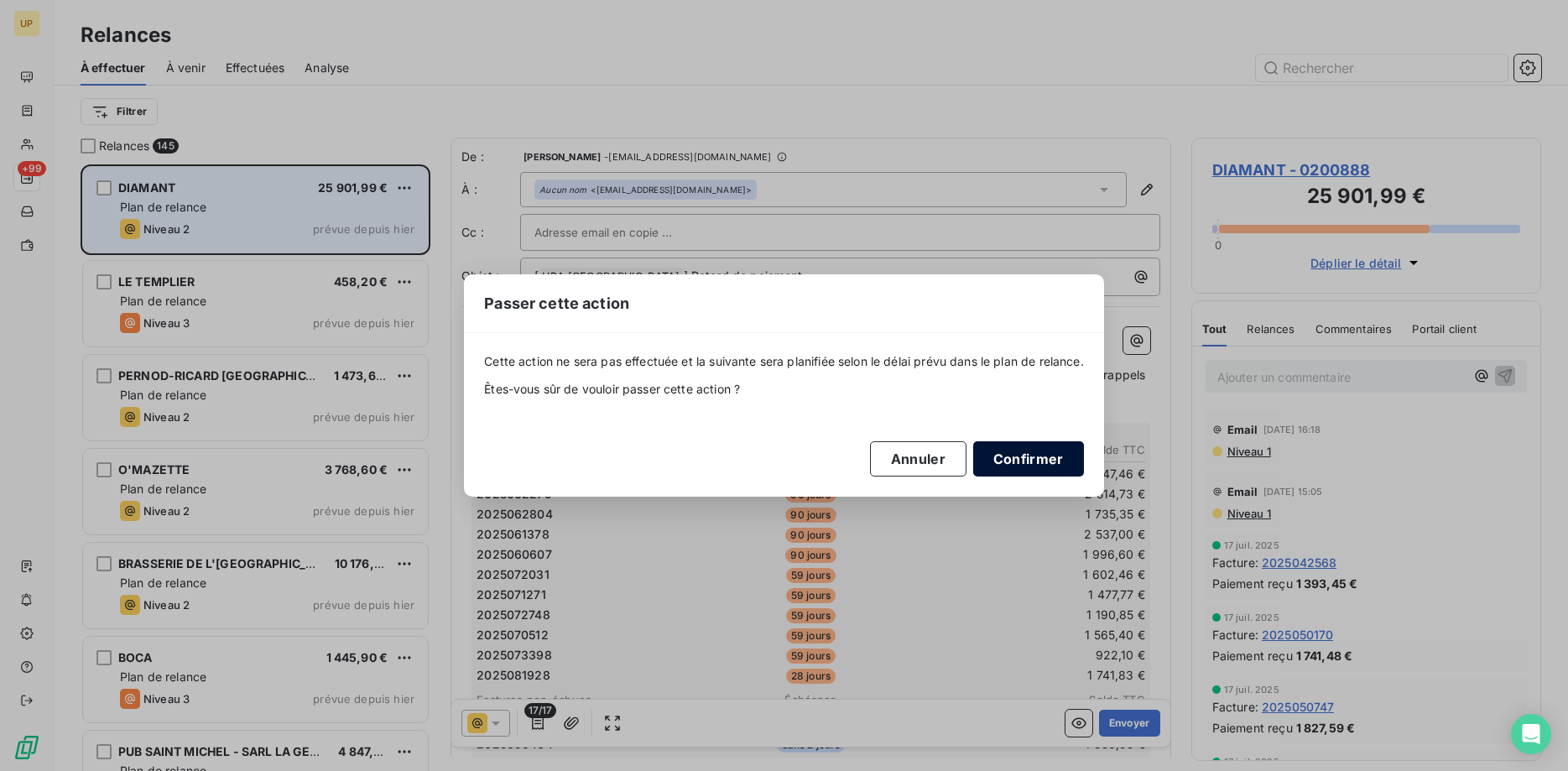
click at [1020, 451] on button "Confirmer" at bounding box center [1028, 459] width 111 height 35
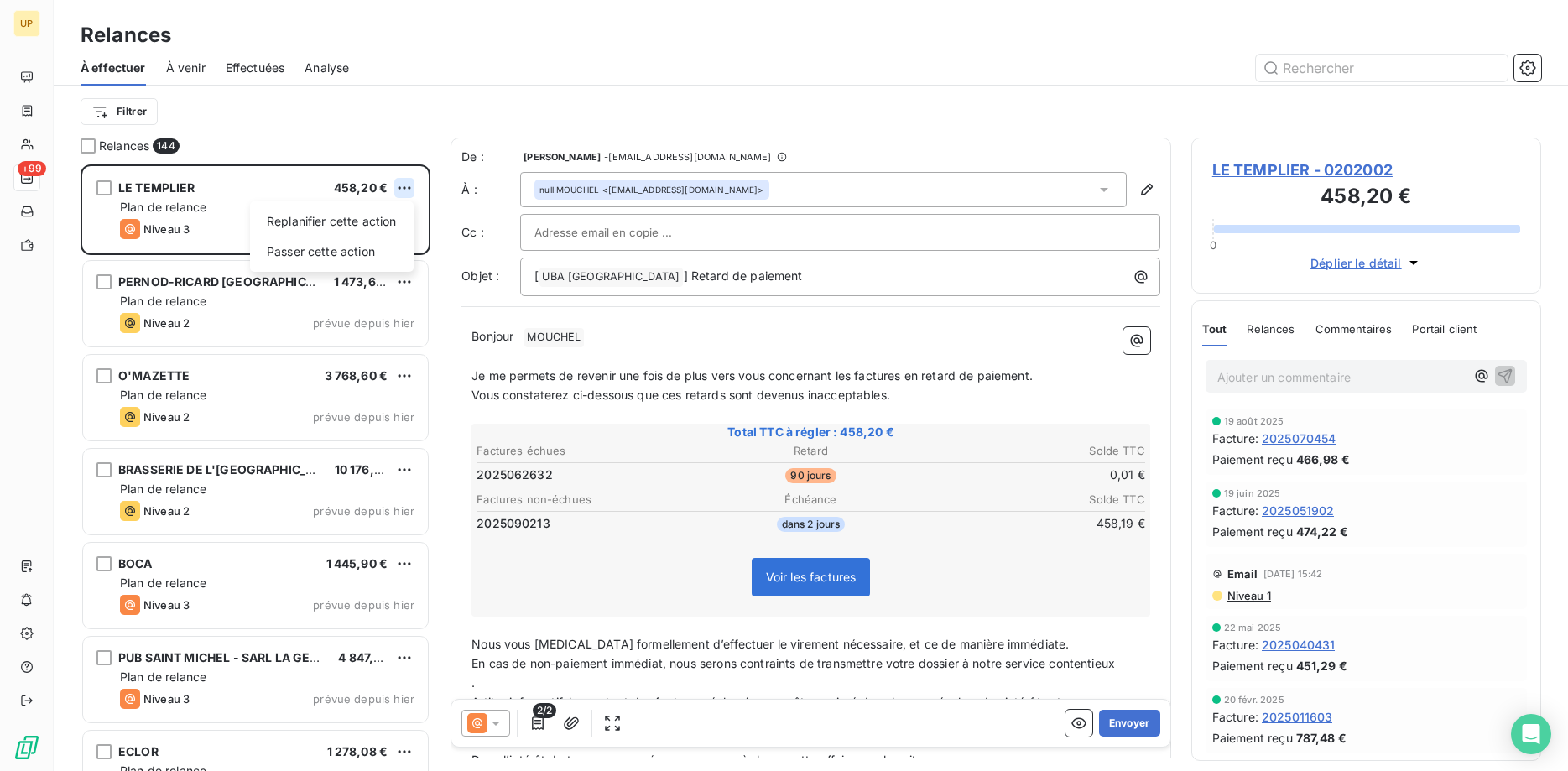
scroll to position [607, 351]
click at [399, 188] on html "UP +99 Relances À effectuer À venir Effectuées Analyse Filtrer Relances 144 LE …" at bounding box center [784, 385] width 1568 height 771
click at [378, 259] on div "Passer cette action" at bounding box center [332, 251] width 151 height 27
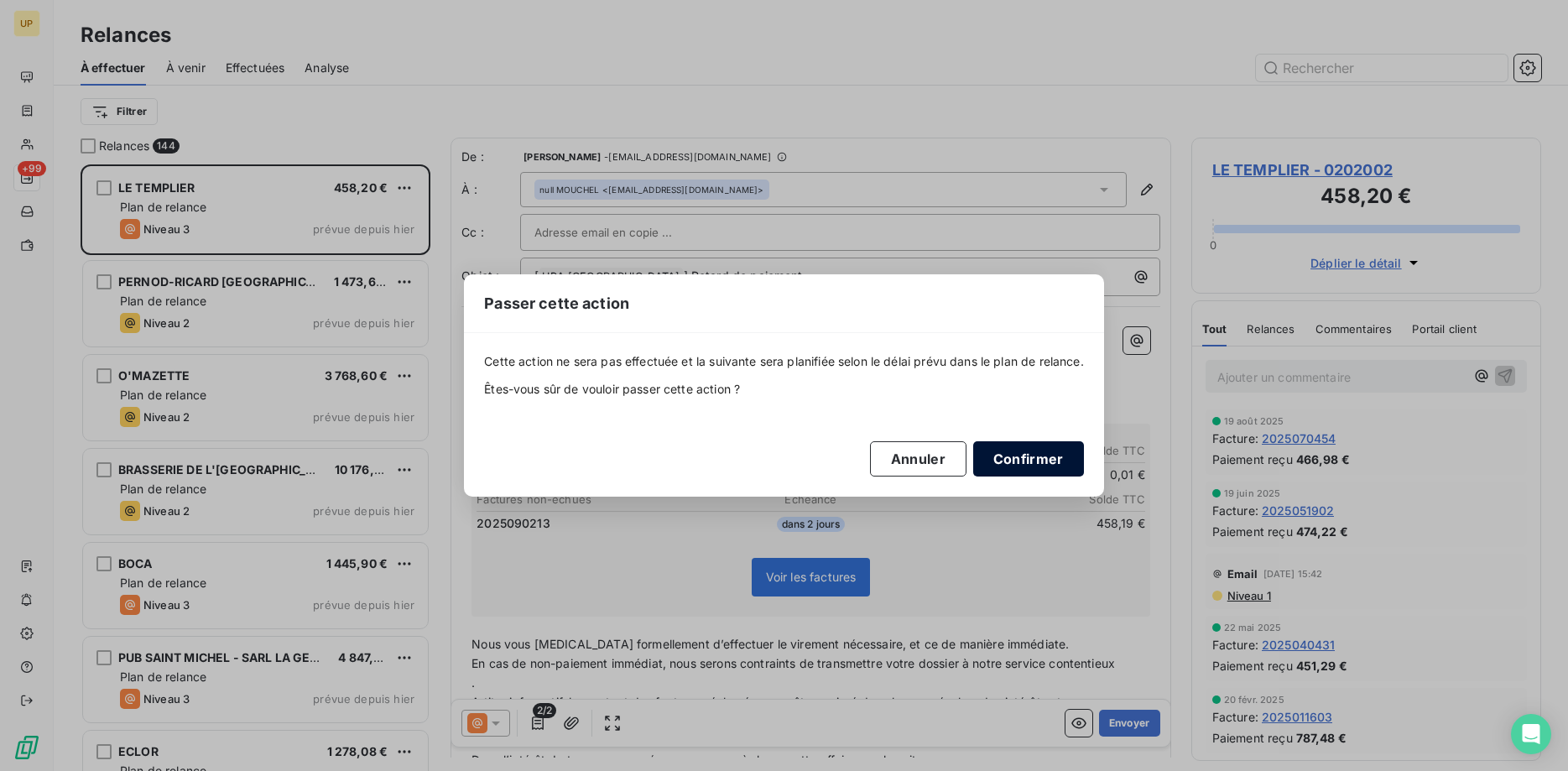
click at [1026, 467] on button "Confirmer" at bounding box center [1028, 459] width 111 height 35
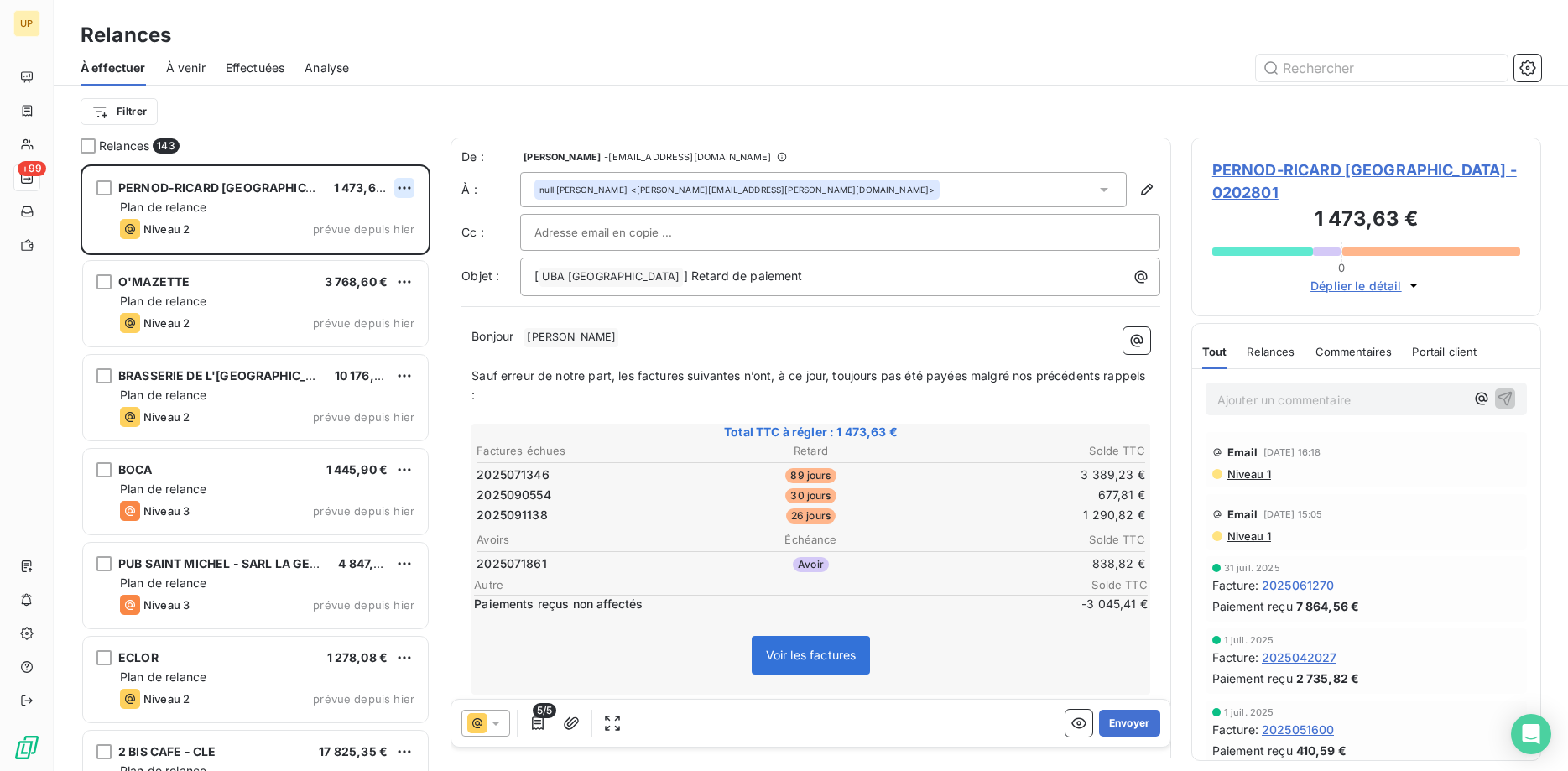
scroll to position [607, 351]
click at [400, 186] on html "UP +99 Relances À effectuer À venir Effectuées Analyse Filtrer Relances 143 PER…" at bounding box center [784, 385] width 1568 height 771
click at [384, 246] on div "Passer cette action" at bounding box center [332, 251] width 151 height 27
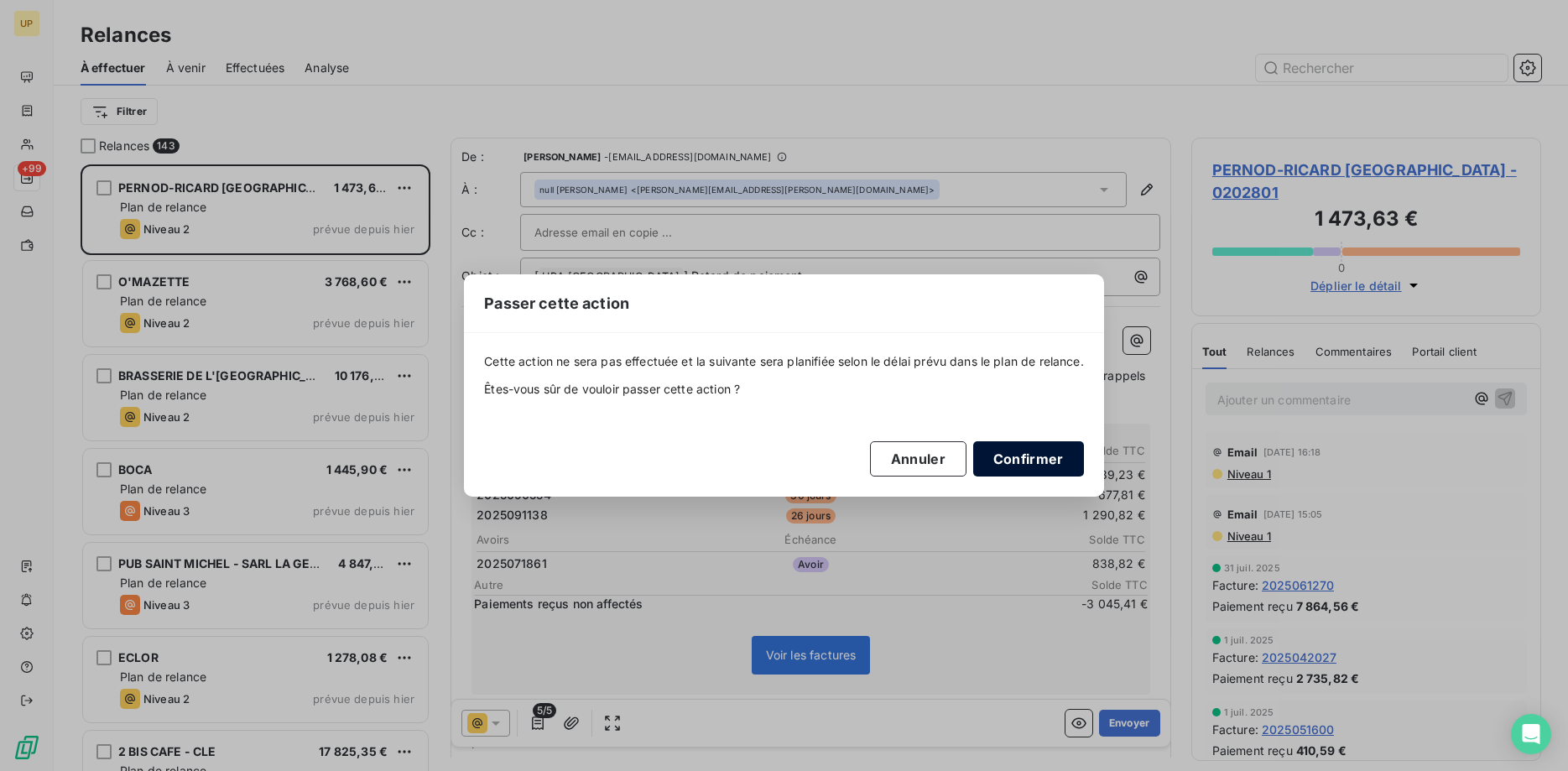
click at [1016, 452] on button "Confirmer" at bounding box center [1028, 459] width 111 height 35
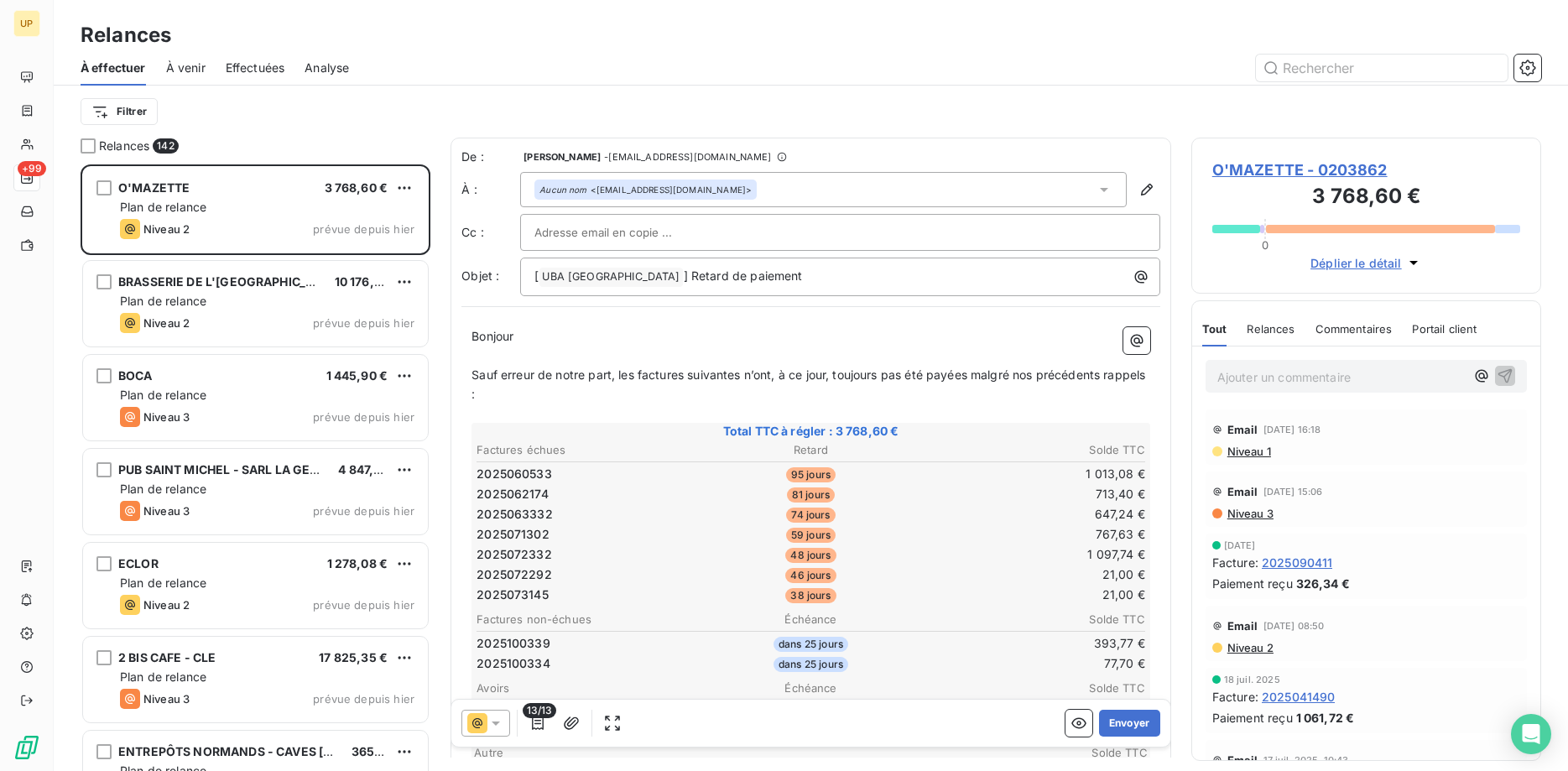
click at [499, 721] on icon at bounding box center [495, 723] width 17 height 17
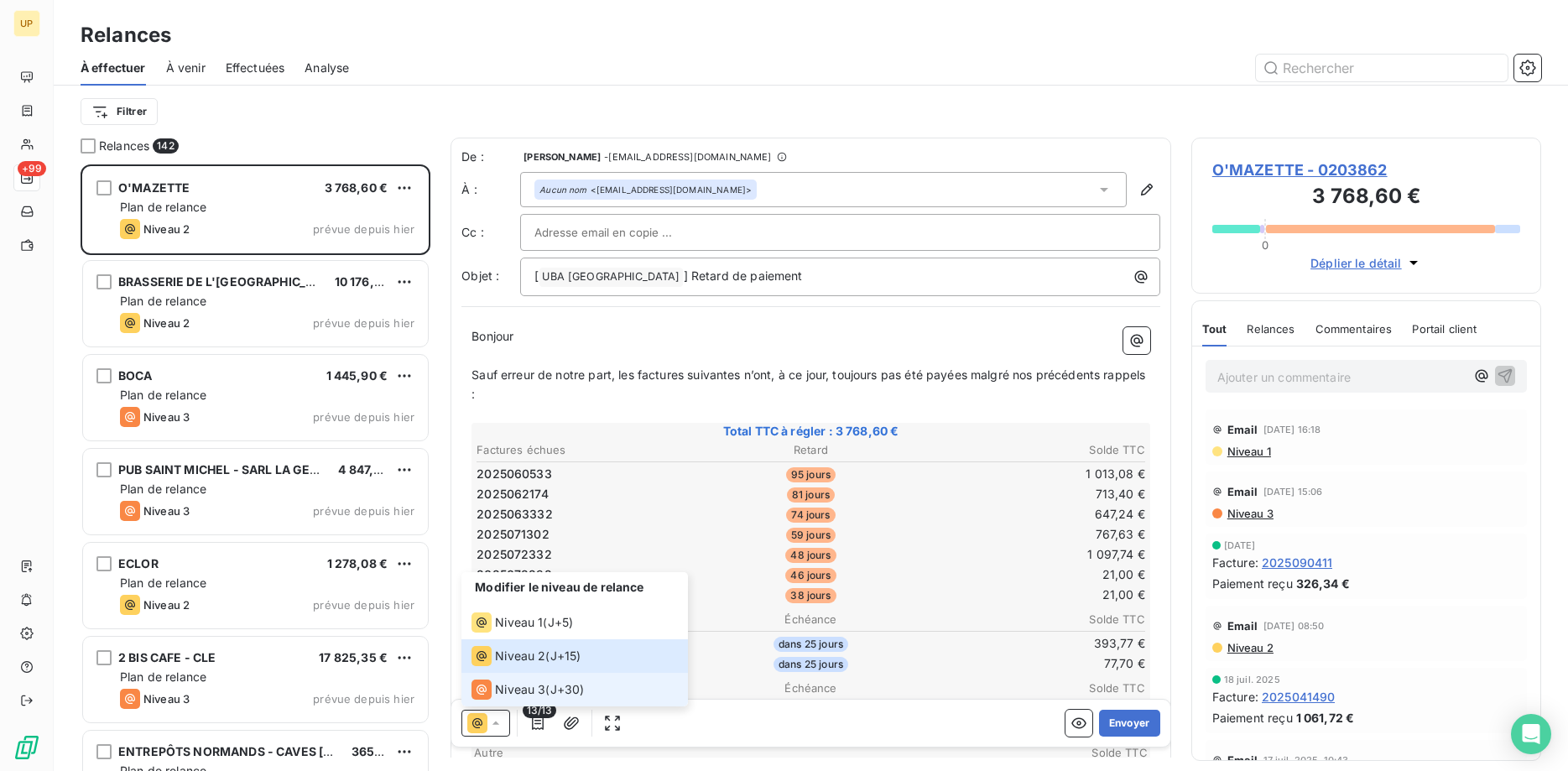
click at [526, 691] on span "Niveau 3" at bounding box center [520, 689] width 51 height 17
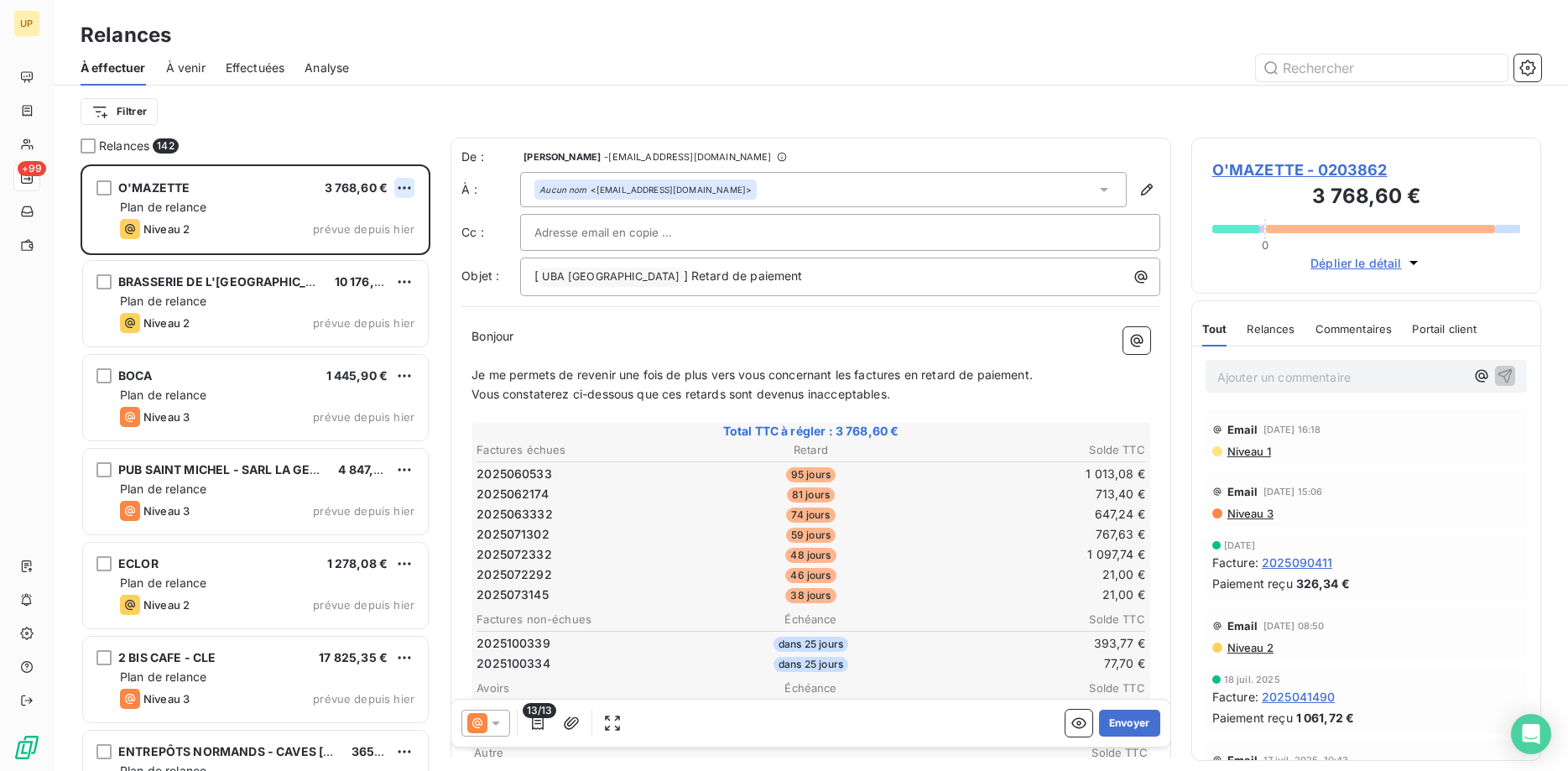
scroll to position [607, 351]
click at [411, 186] on html "UP +99 Relances À effectuer À venir Effectuées Analyse Filtrer Relances 142 O'M…" at bounding box center [784, 385] width 1568 height 771
click at [374, 257] on div "Passer cette action" at bounding box center [332, 251] width 151 height 27
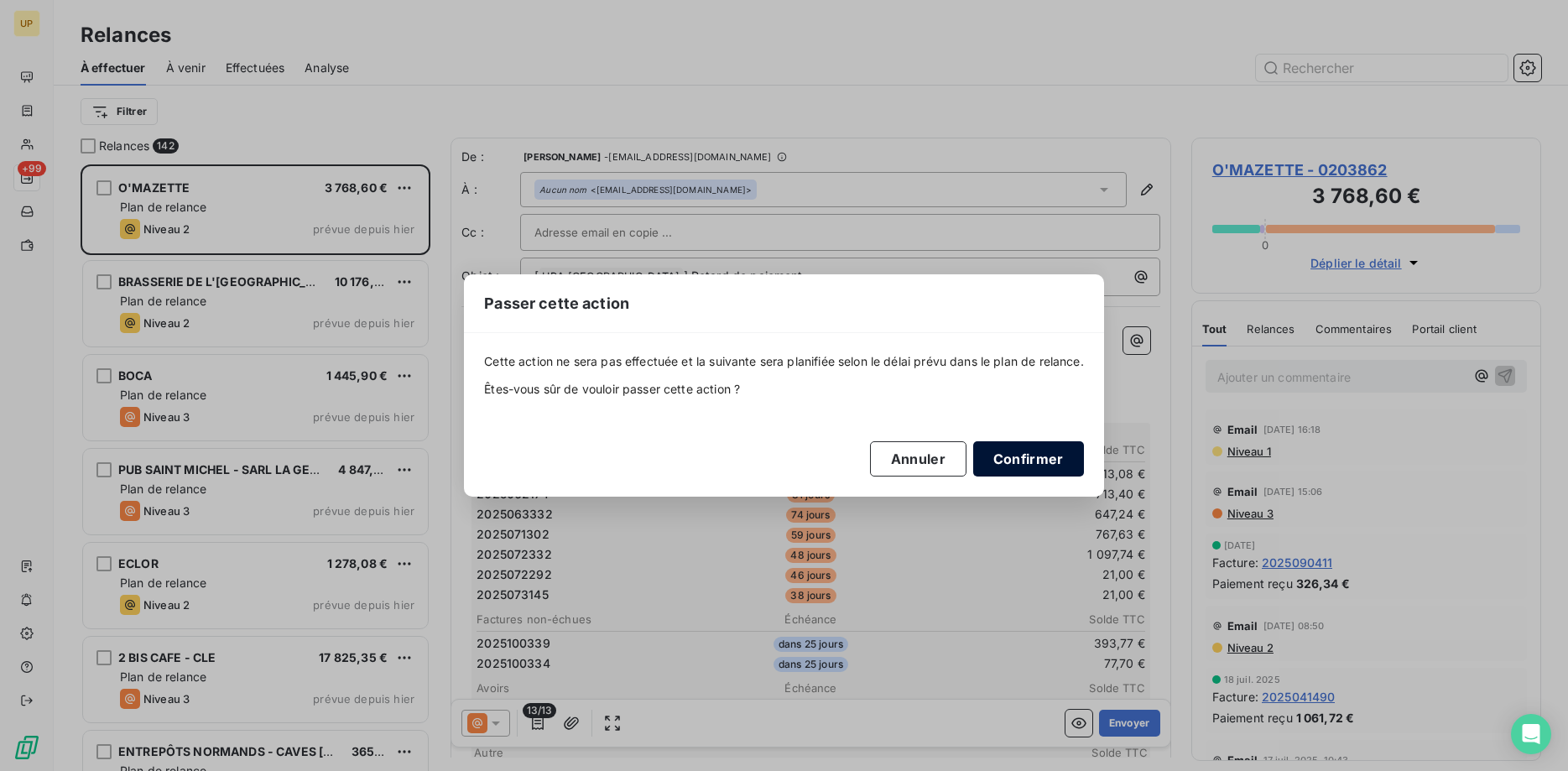
click at [1029, 467] on button "Confirmer" at bounding box center [1028, 459] width 111 height 35
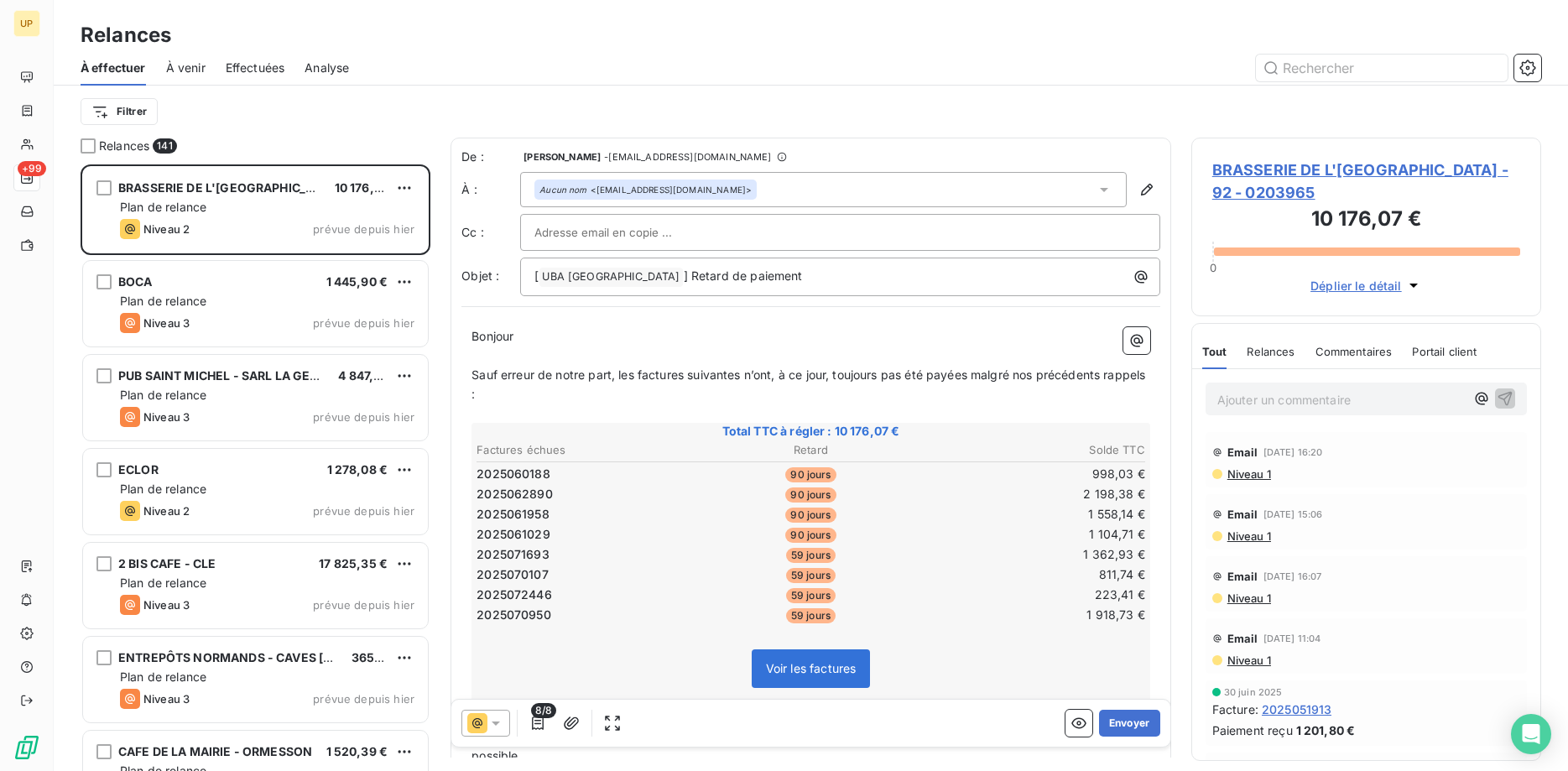
click at [499, 724] on icon at bounding box center [495, 723] width 17 height 17
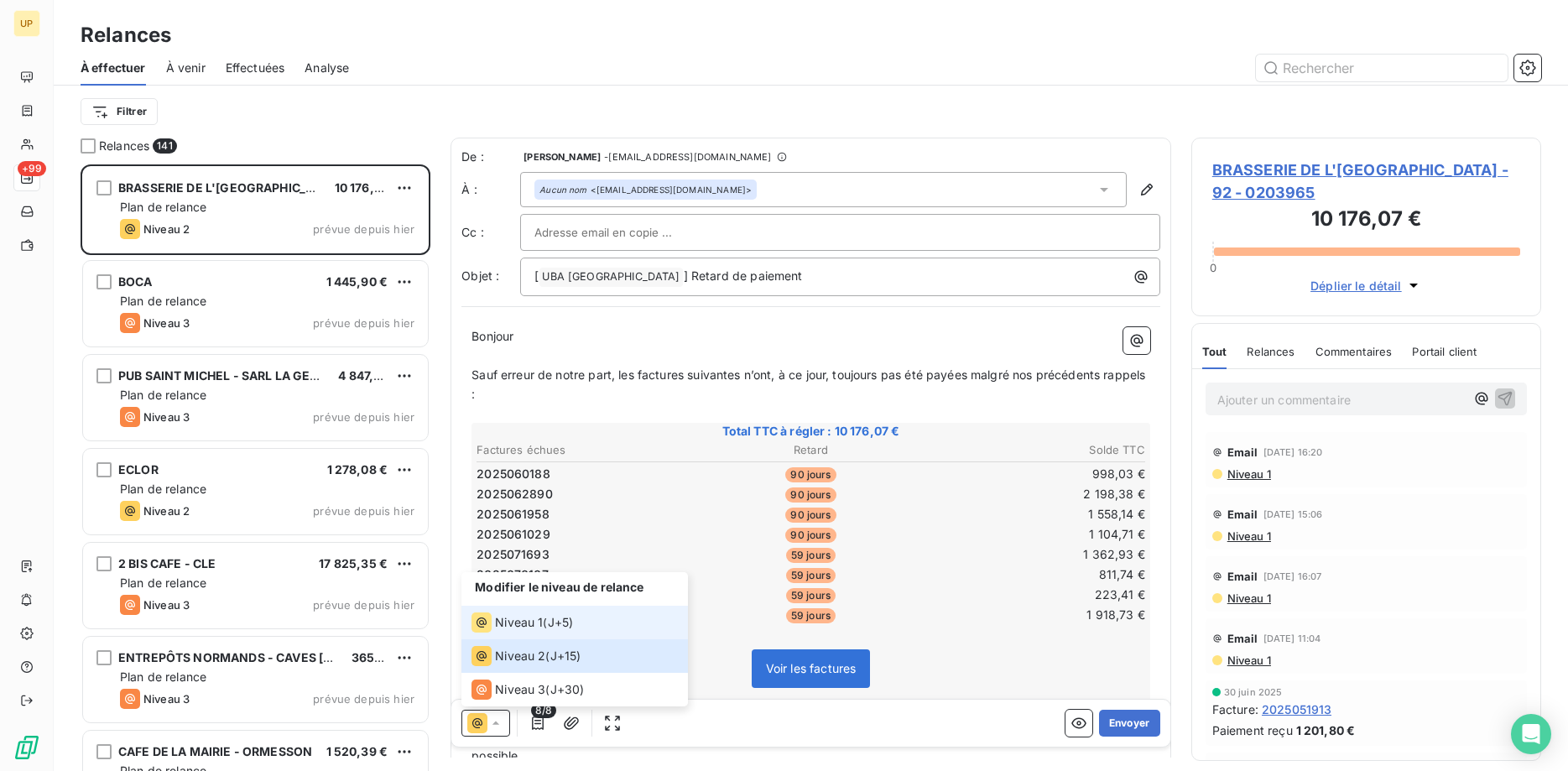
click at [518, 621] on span "Niveau 1" at bounding box center [519, 622] width 48 height 17
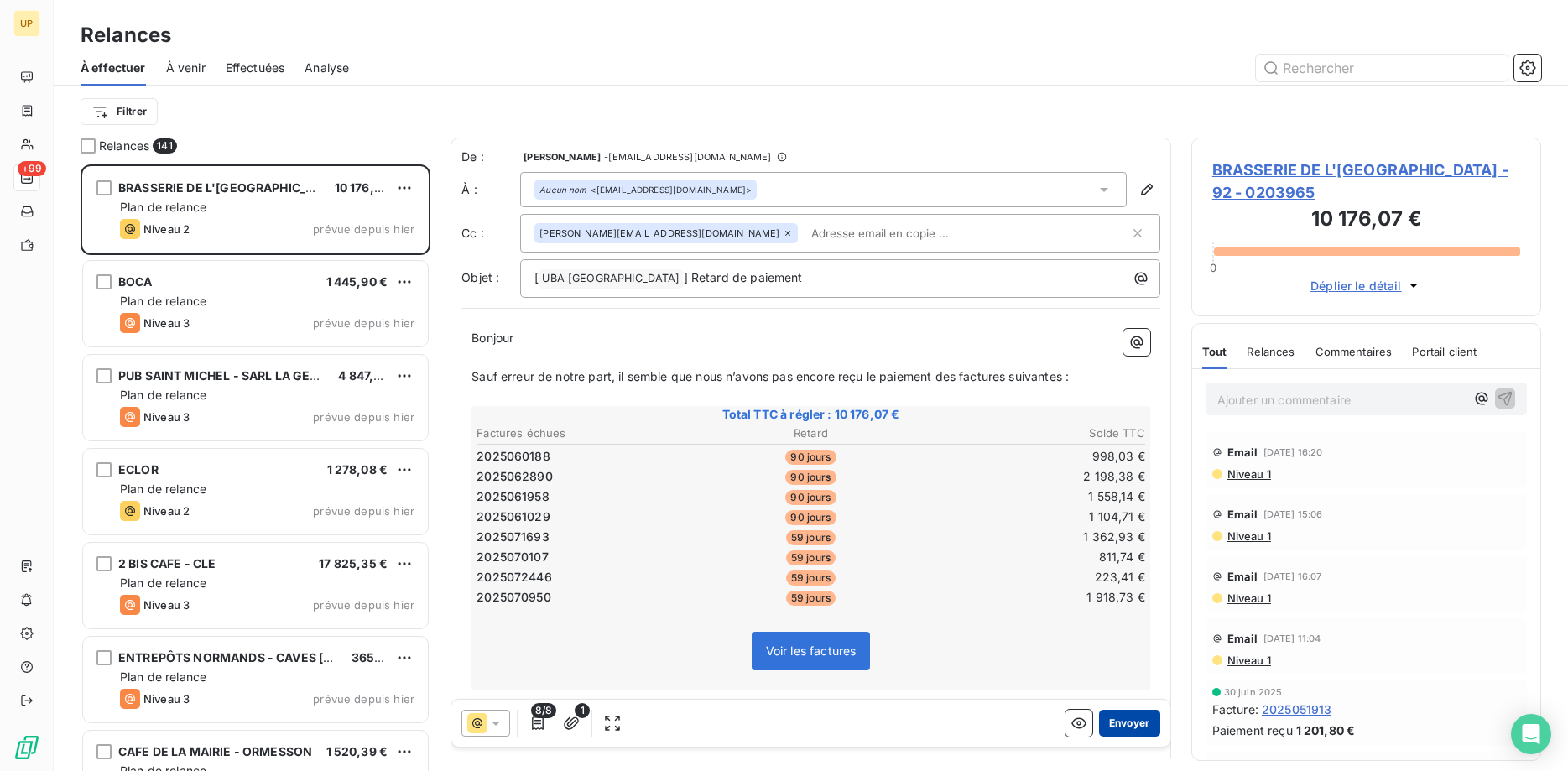
click at [1147, 724] on button "Envoyer" at bounding box center [1129, 723] width 61 height 27
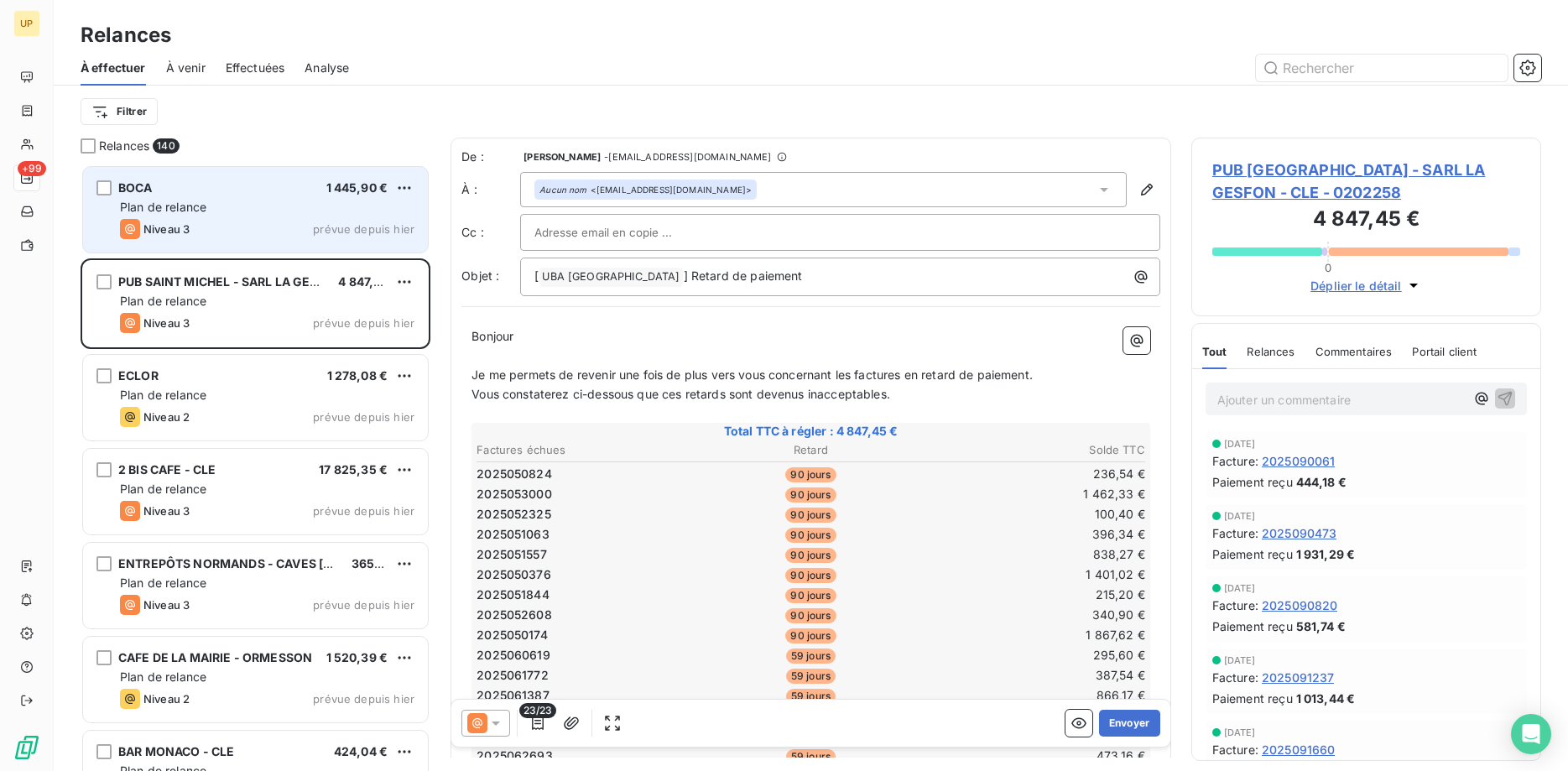
click at [264, 209] on div "Plan de relance" at bounding box center [266, 206] width 294 height 17
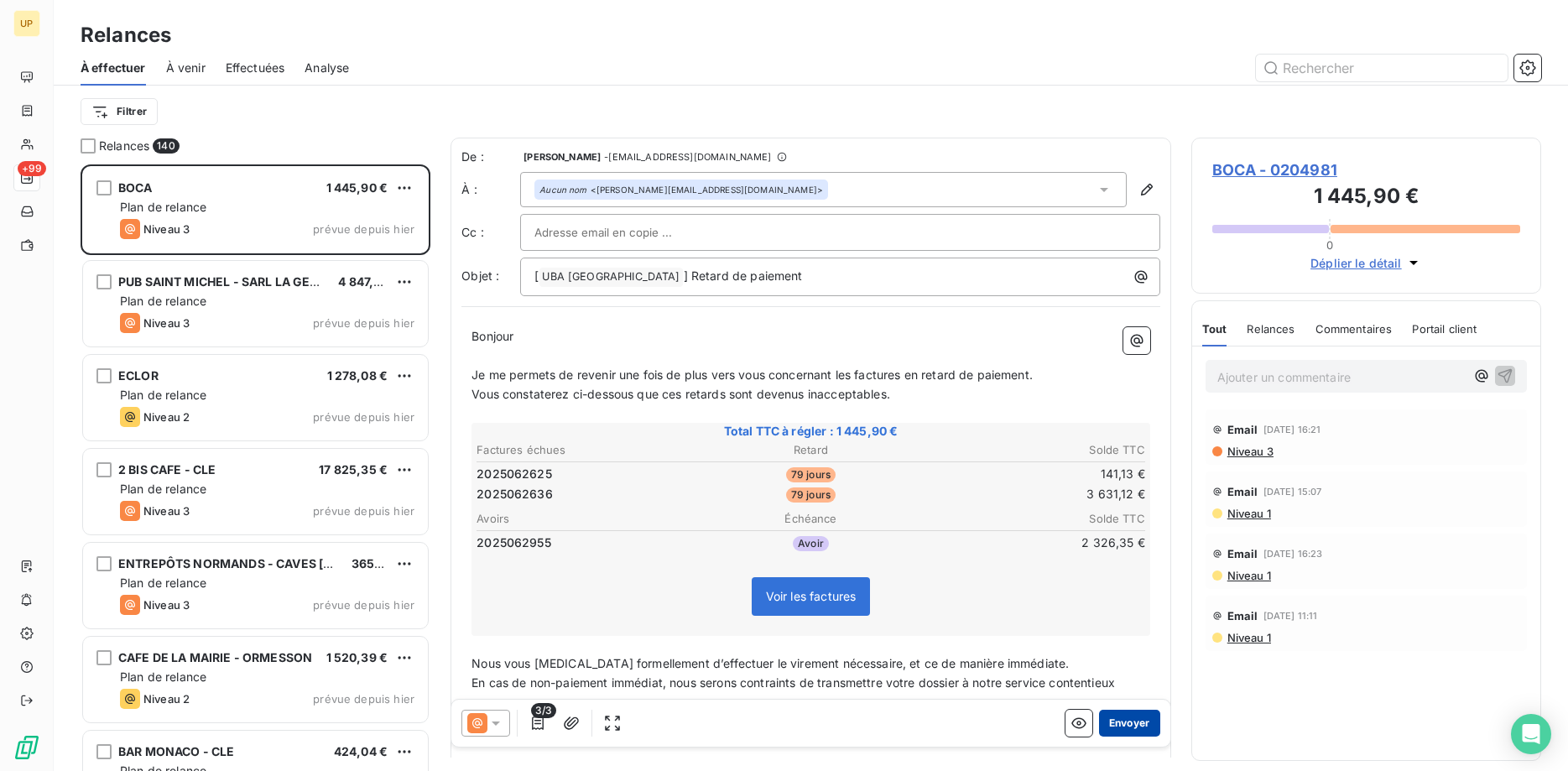
click at [1134, 724] on button "Envoyer" at bounding box center [1129, 723] width 61 height 27
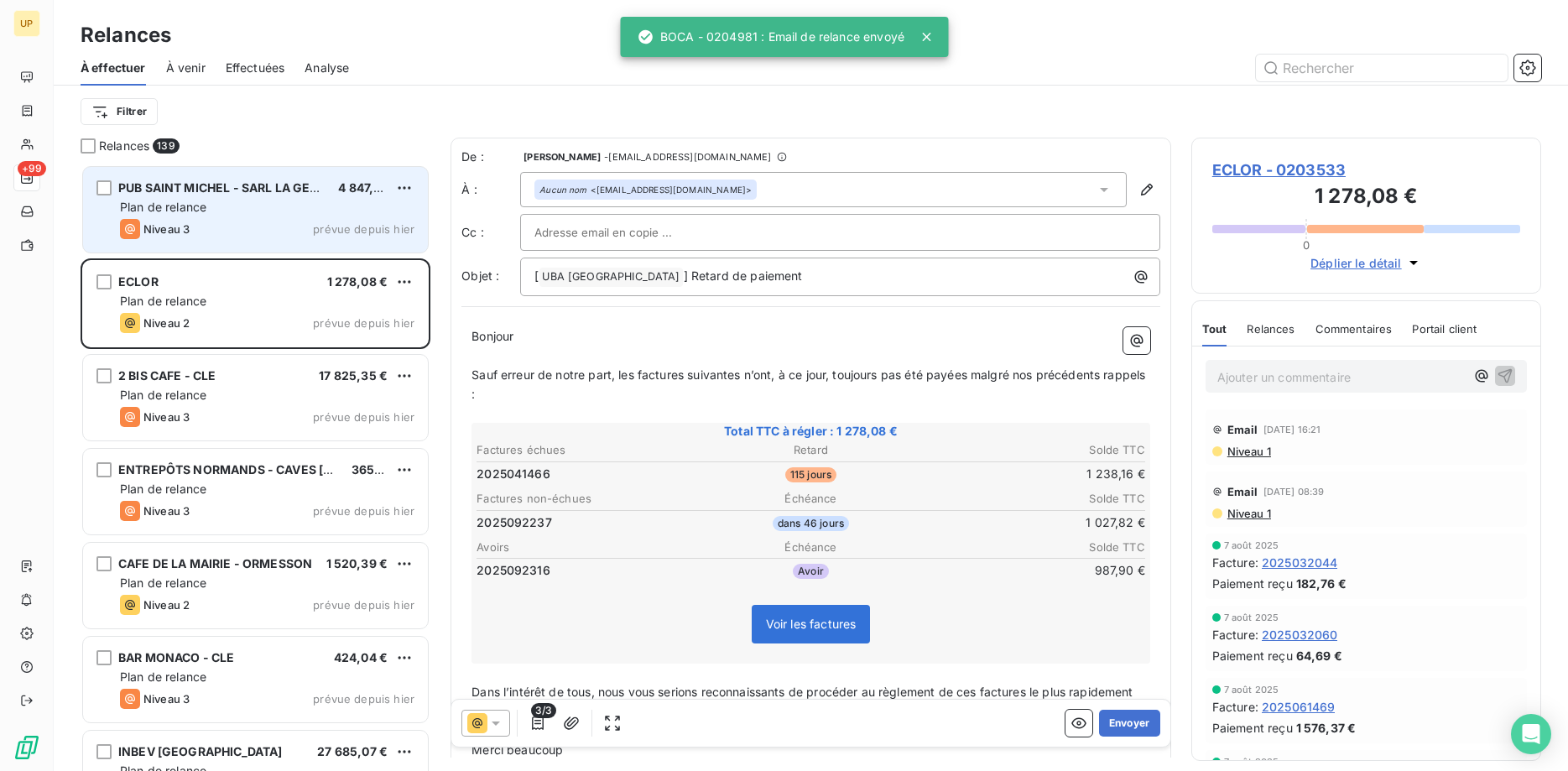
click at [236, 214] on div "Plan de relance" at bounding box center [266, 206] width 294 height 17
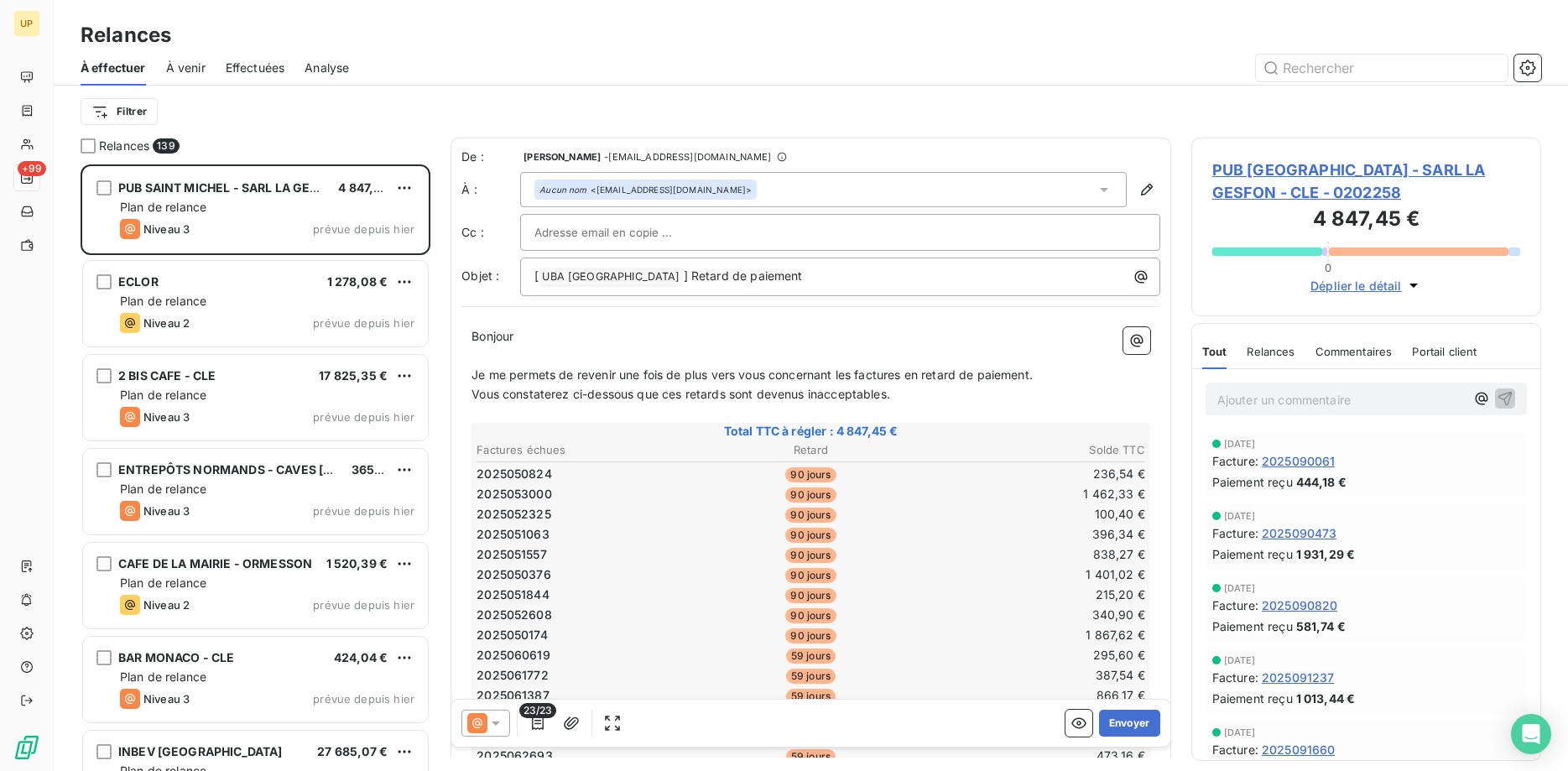
click at [500, 721] on icon at bounding box center [495, 723] width 17 height 17
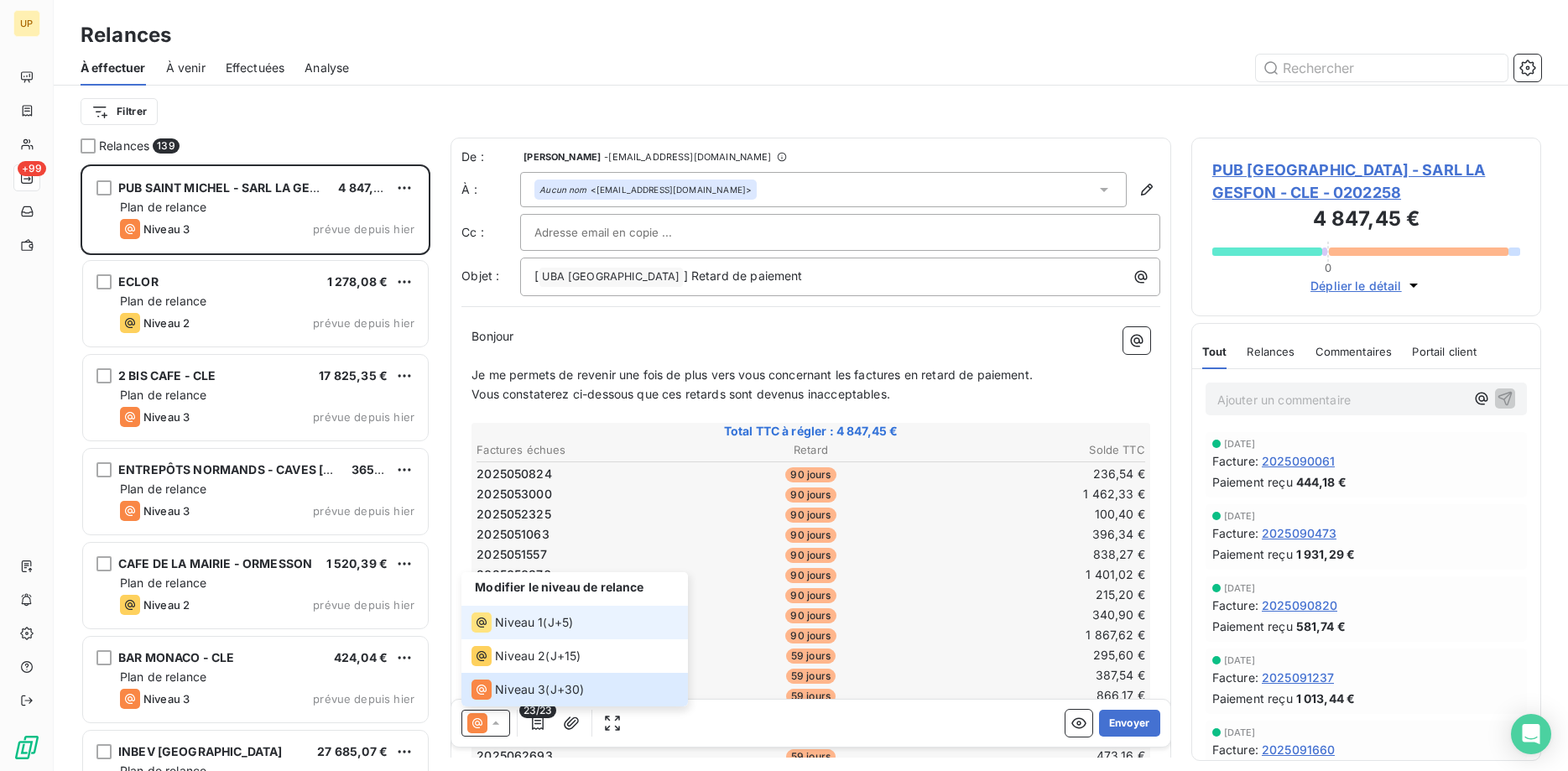
click at [514, 625] on span "Niveau 1" at bounding box center [519, 622] width 48 height 17
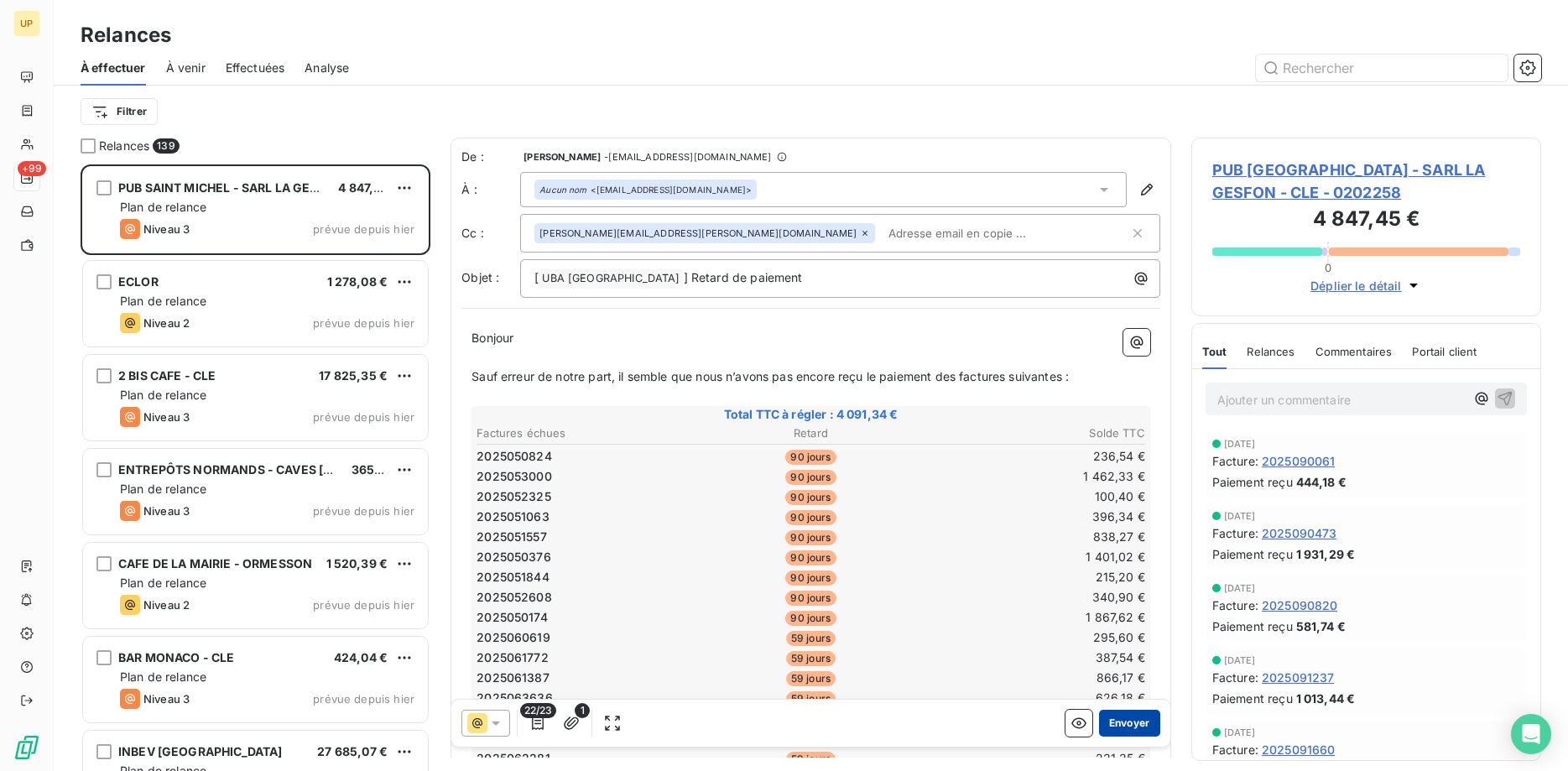
click at [1131, 723] on button "Envoyer" at bounding box center [1129, 723] width 61 height 27
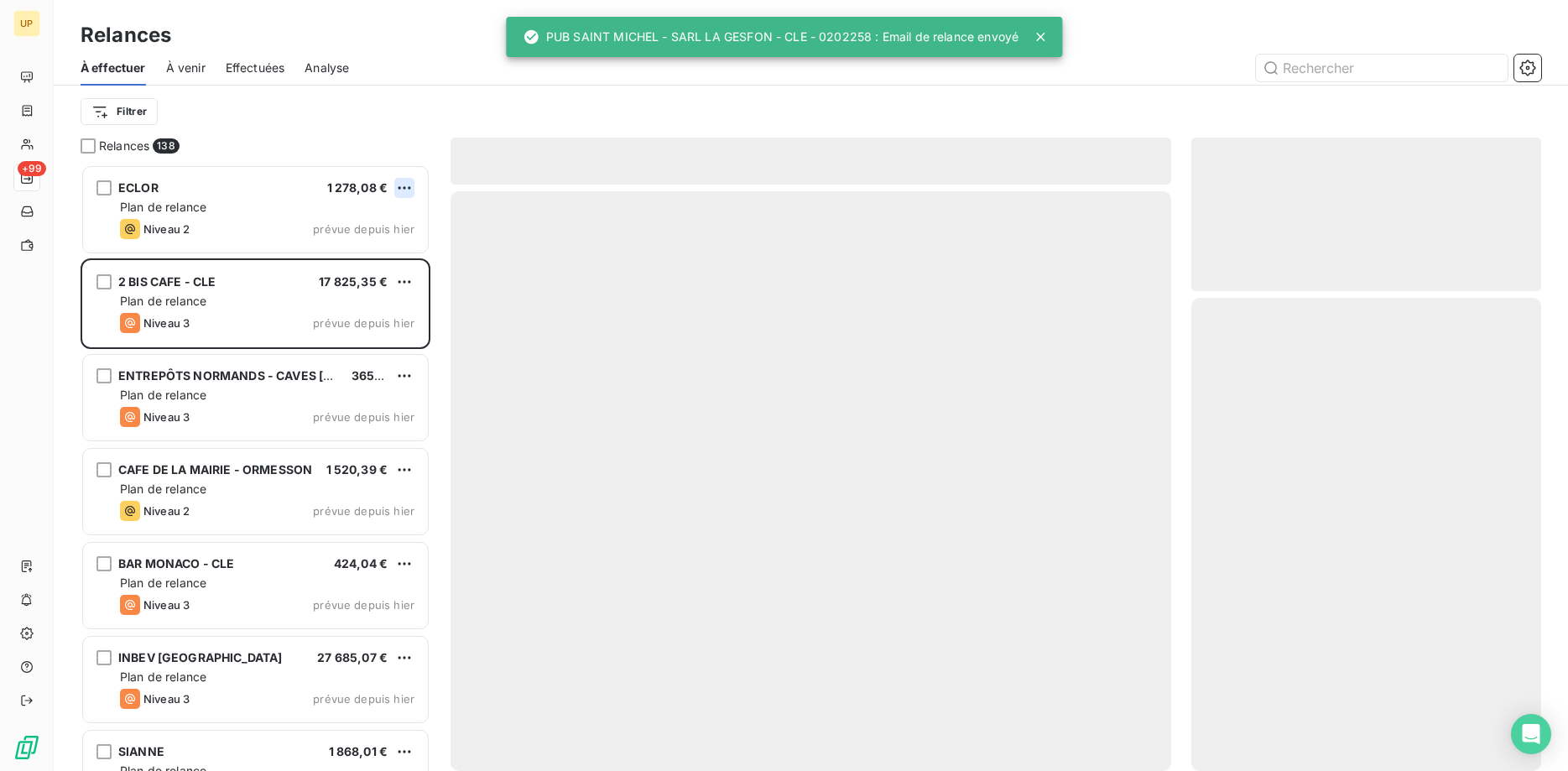
click at [400, 193] on html "UP +99 Relances À effectuer À venir Effectuées Analyse Filtrer Relances 138 ECL…" at bounding box center [784, 385] width 1568 height 771
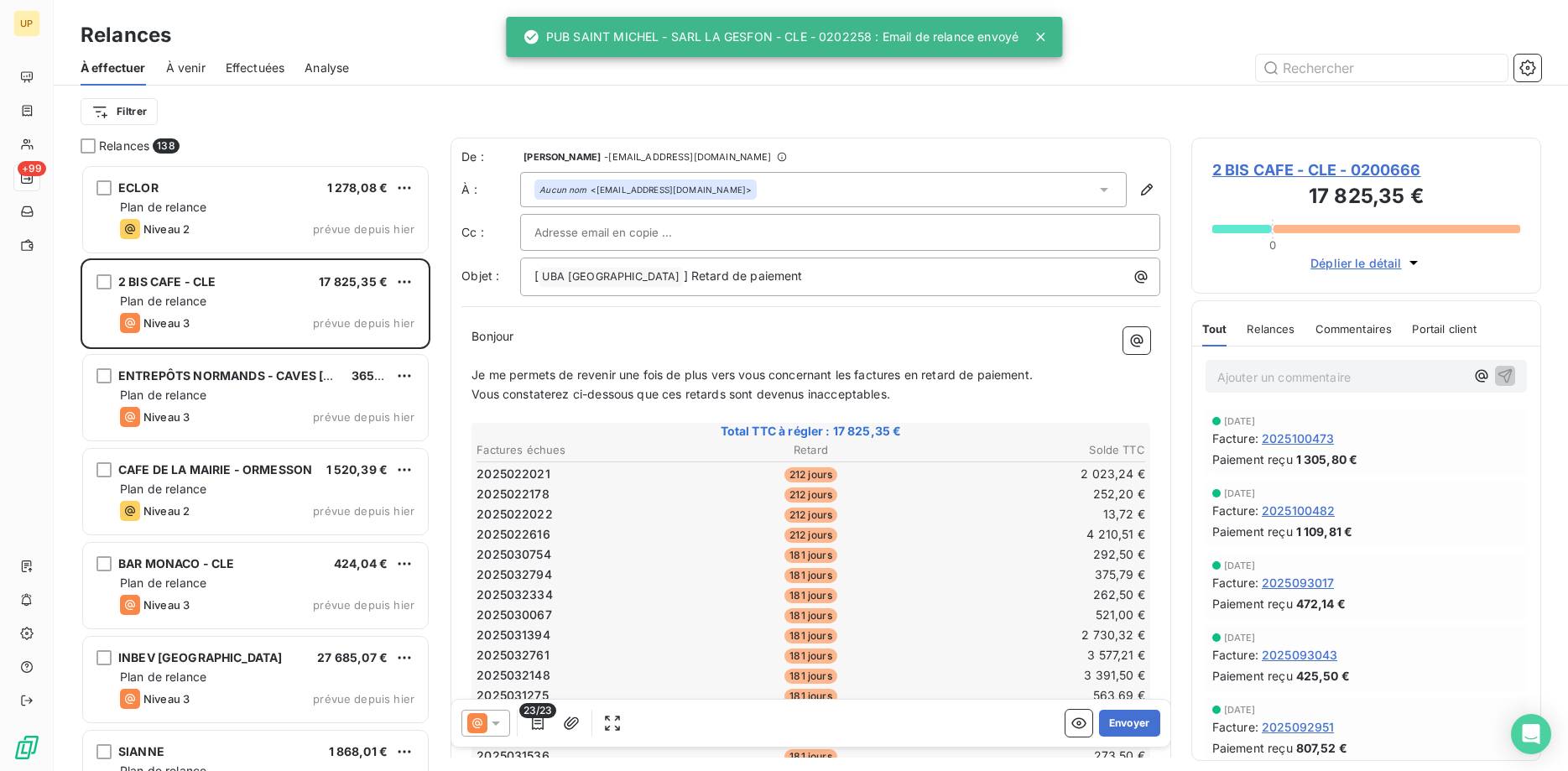
click at [405, 187] on html "UP +99 Relances À effectuer À venir Effectuées Analyse Filtrer Relances 138 ECL…" at bounding box center [784, 385] width 1568 height 771
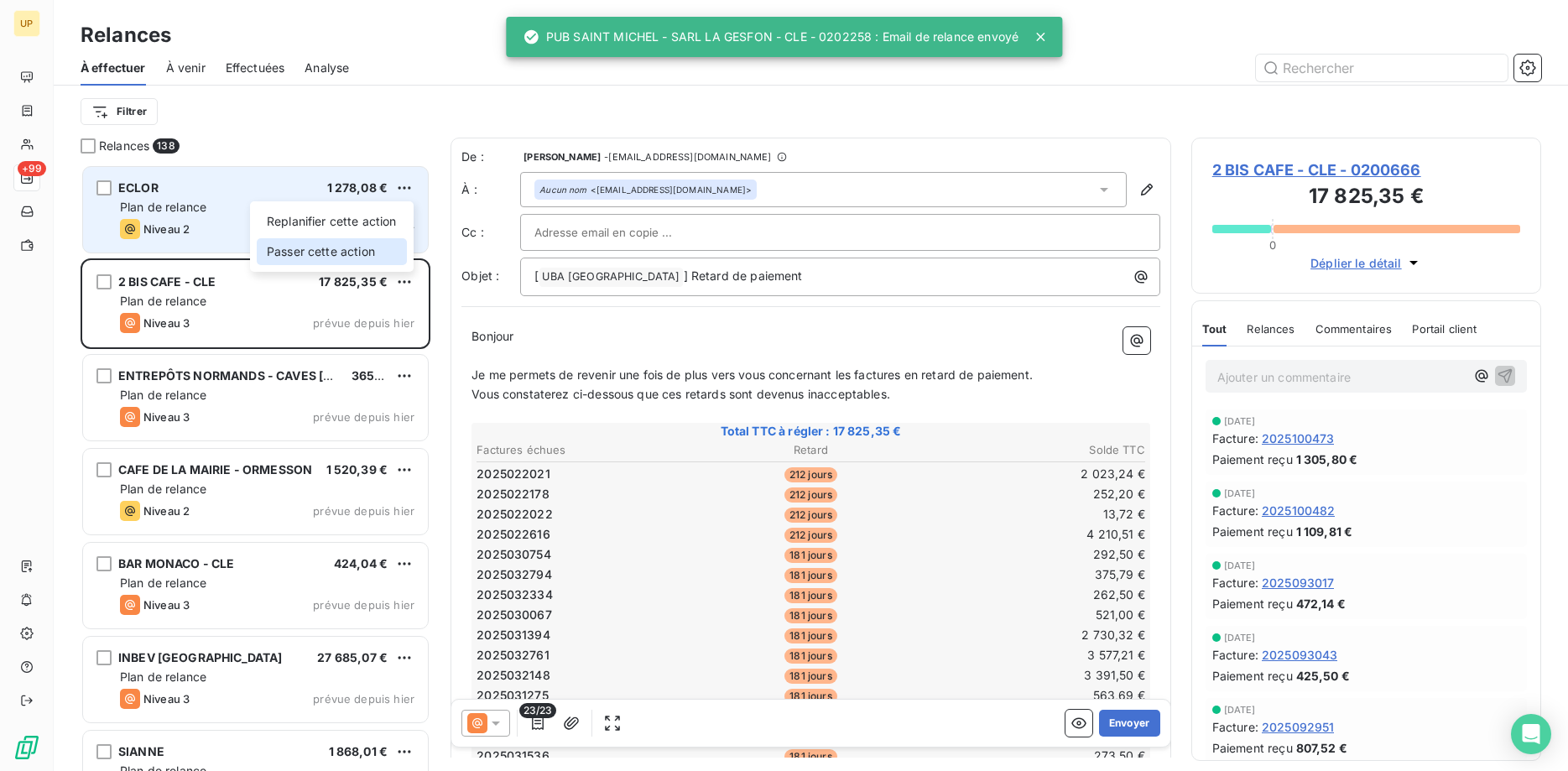
click at [387, 254] on div "Passer cette action" at bounding box center [332, 251] width 151 height 27
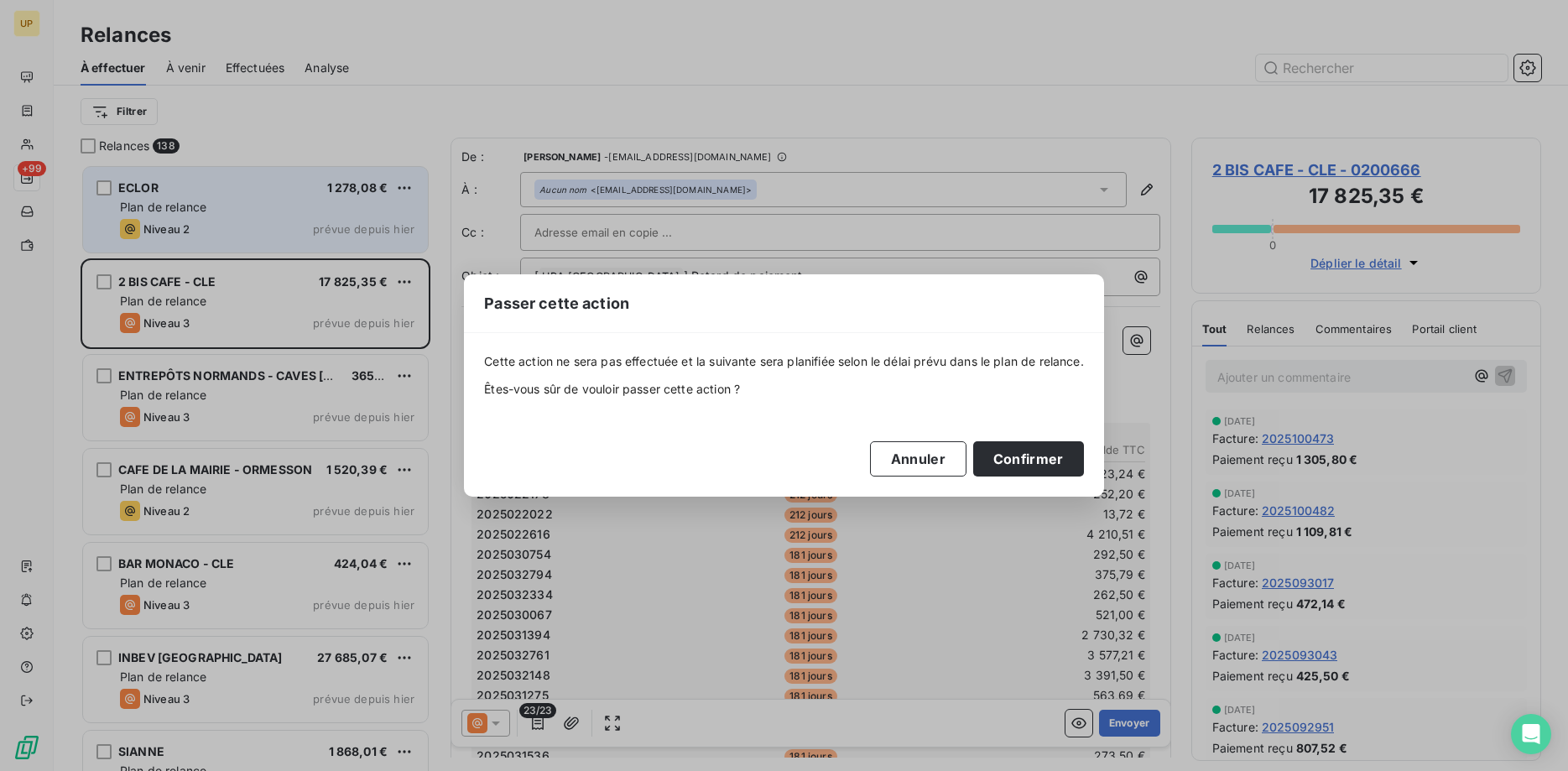
click at [344, 215] on div "Passer cette action Cette action ne sera pas effectuée et la suivante sera plan…" at bounding box center [784, 385] width 1568 height 771
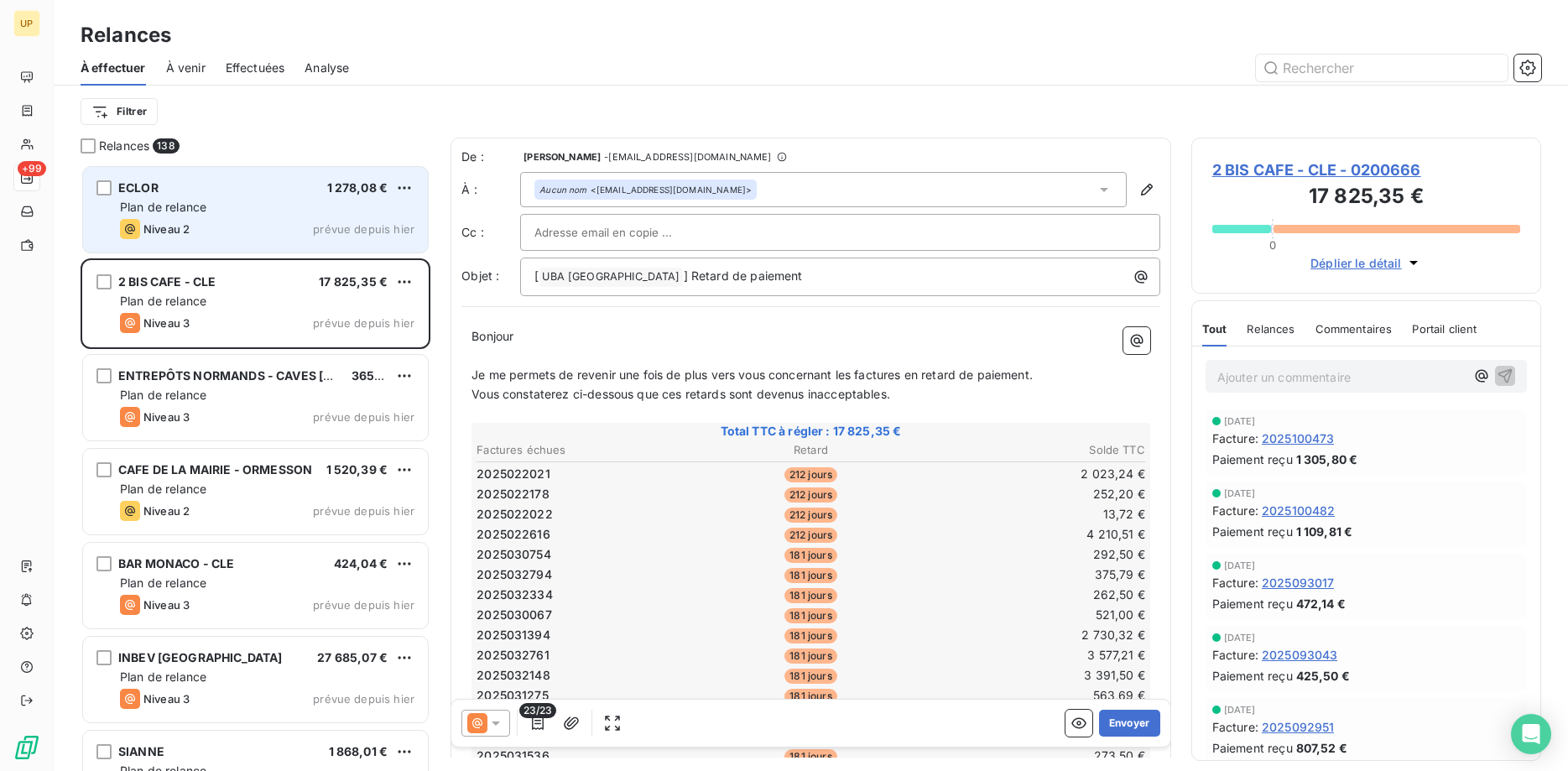
click at [337, 193] on span "1 278,08 €" at bounding box center [357, 188] width 61 height 14
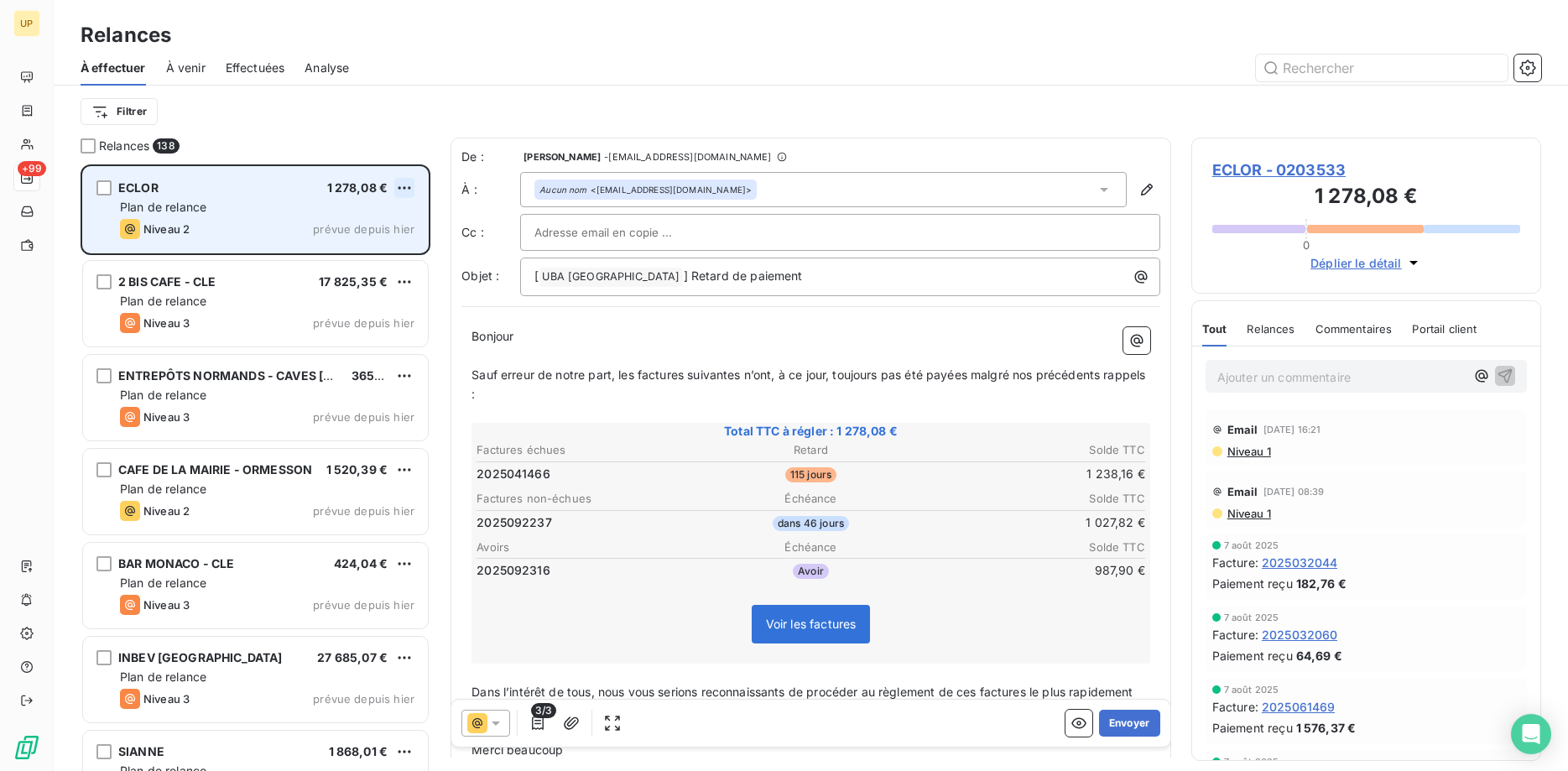
scroll to position [607, 351]
click at [410, 187] on html "UP +99 Relances À effectuer À venir Effectuées Analyse Filtrer Relances 138 ECL…" at bounding box center [784, 385] width 1568 height 771
click at [377, 251] on div "Passer cette action" at bounding box center [332, 251] width 151 height 27
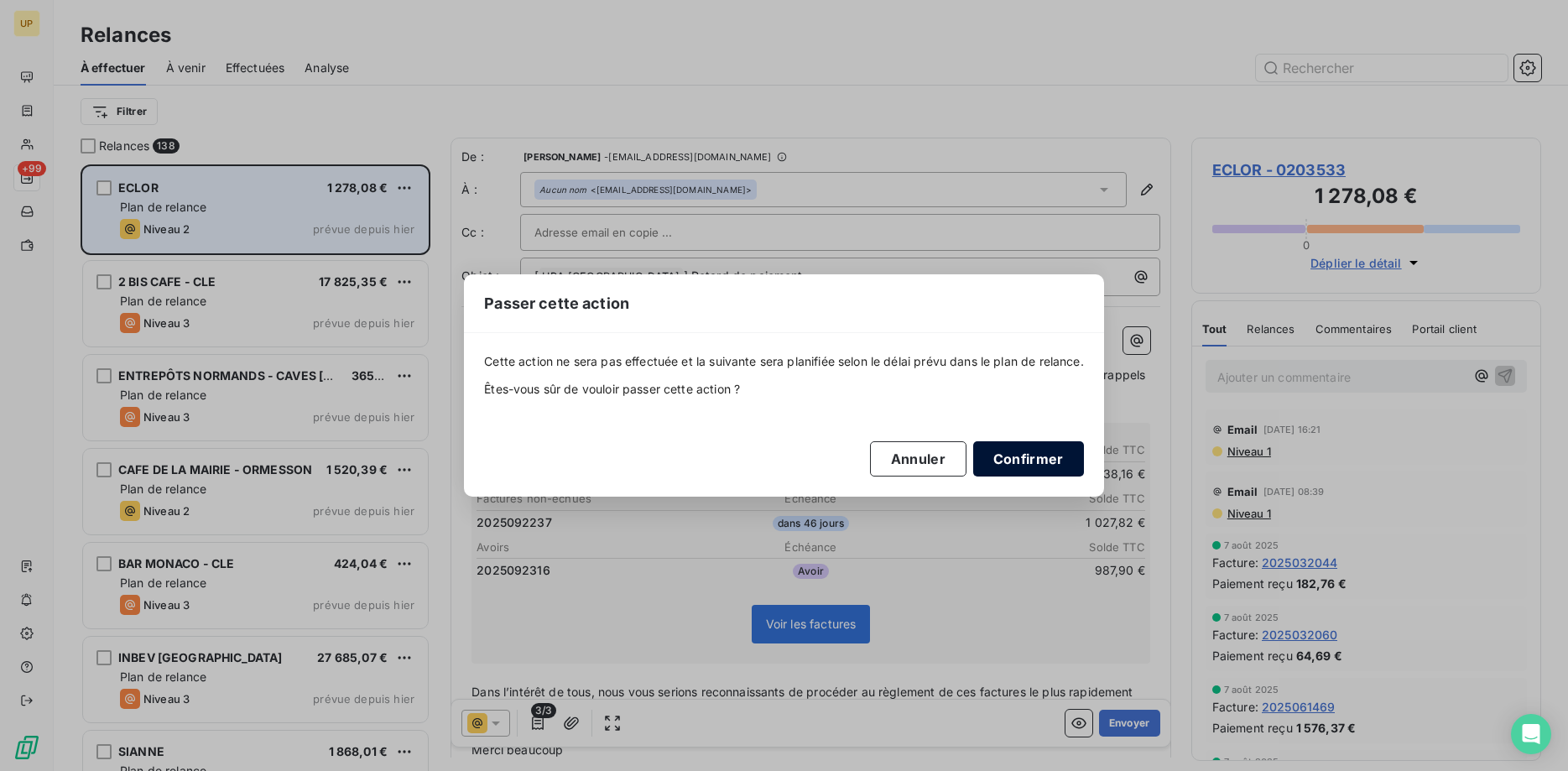
click at [1037, 462] on button "Confirmer" at bounding box center [1028, 459] width 111 height 35
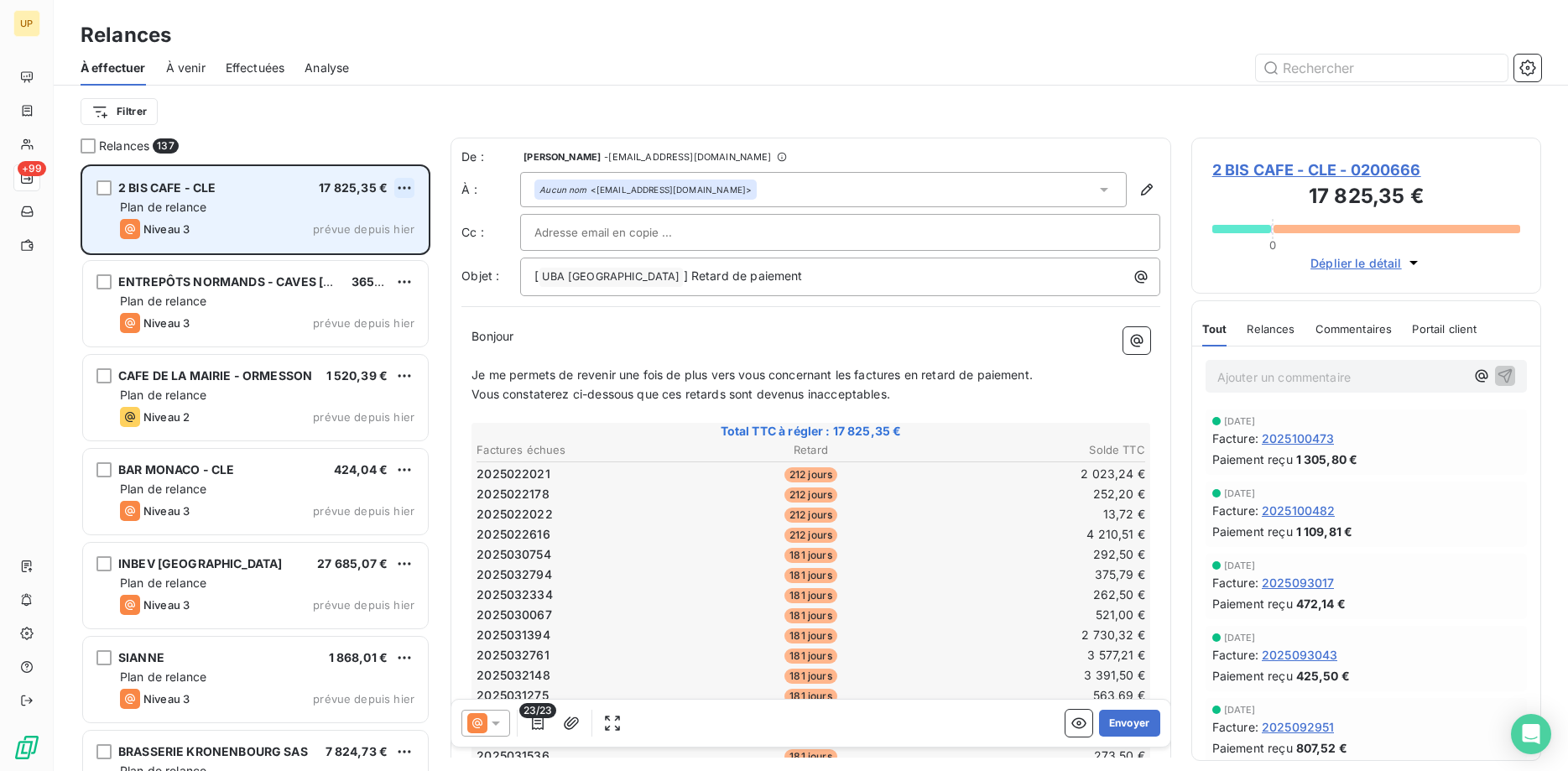
click at [405, 186] on html "UP +99 Relances À effectuer À venir Effectuées Analyse Filtrer Relances 137 2 B…" at bounding box center [784, 385] width 1568 height 771
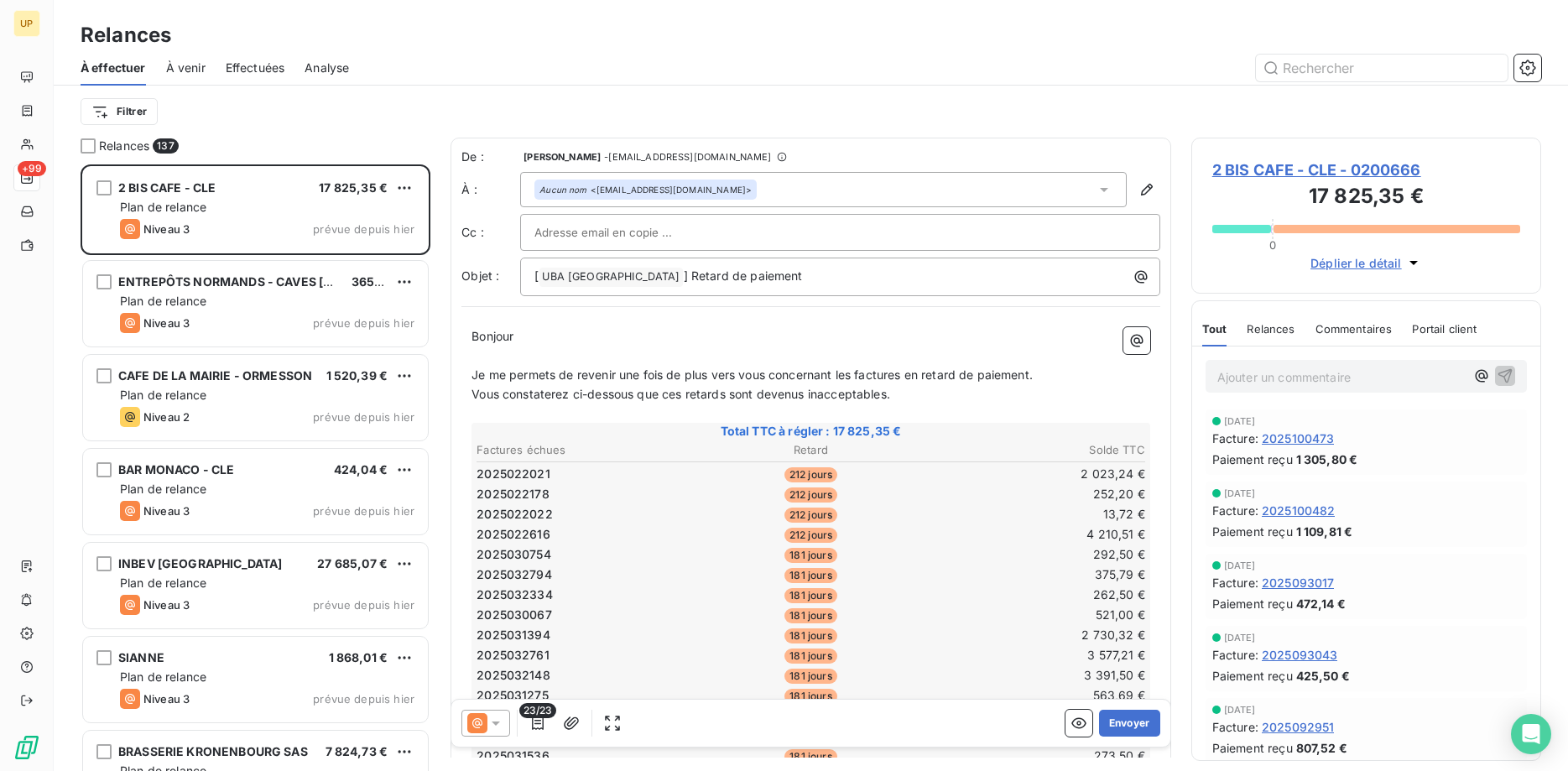
scroll to position [607, 351]
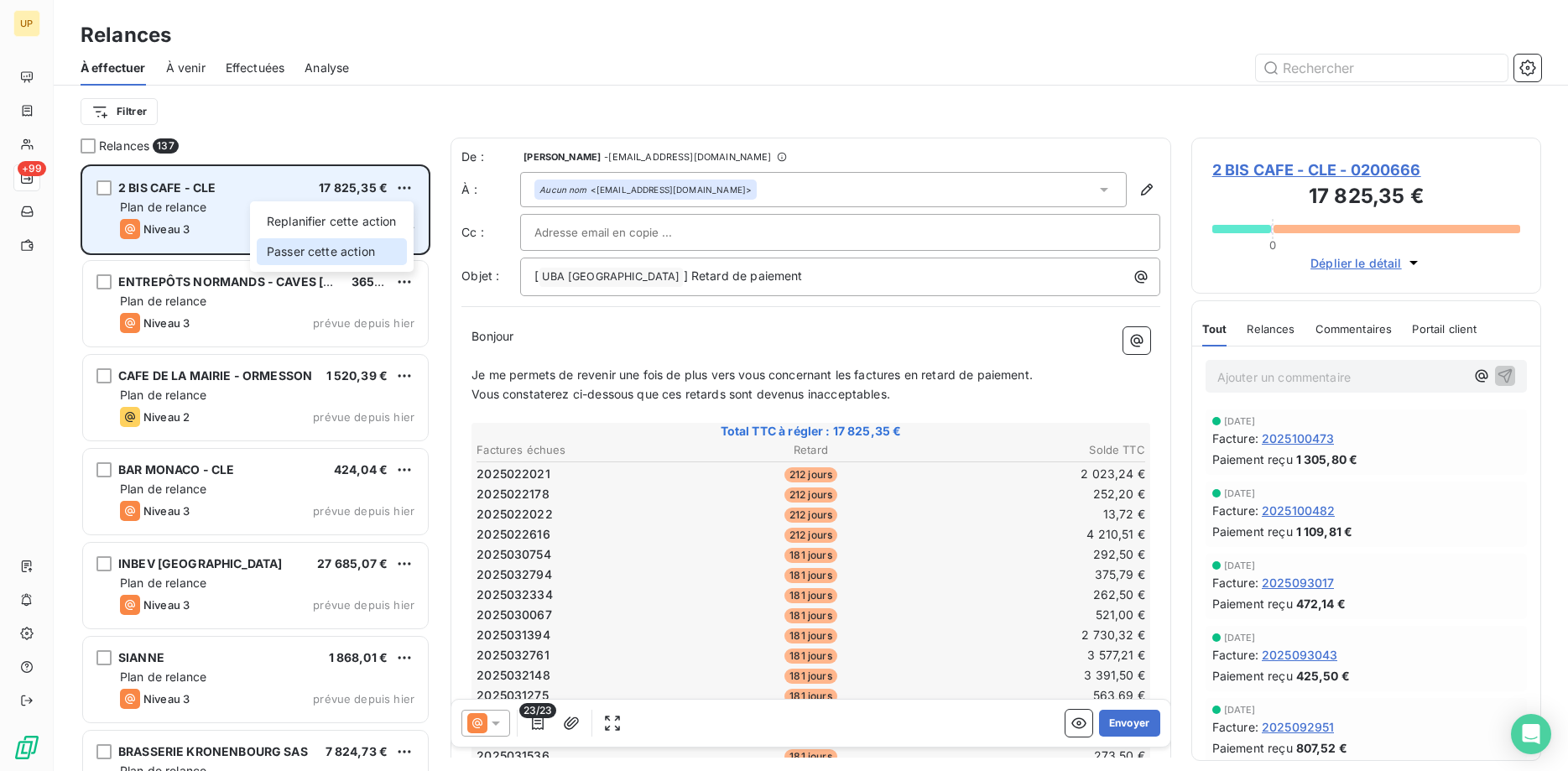
click at [388, 250] on div "Passer cette action" at bounding box center [332, 251] width 151 height 27
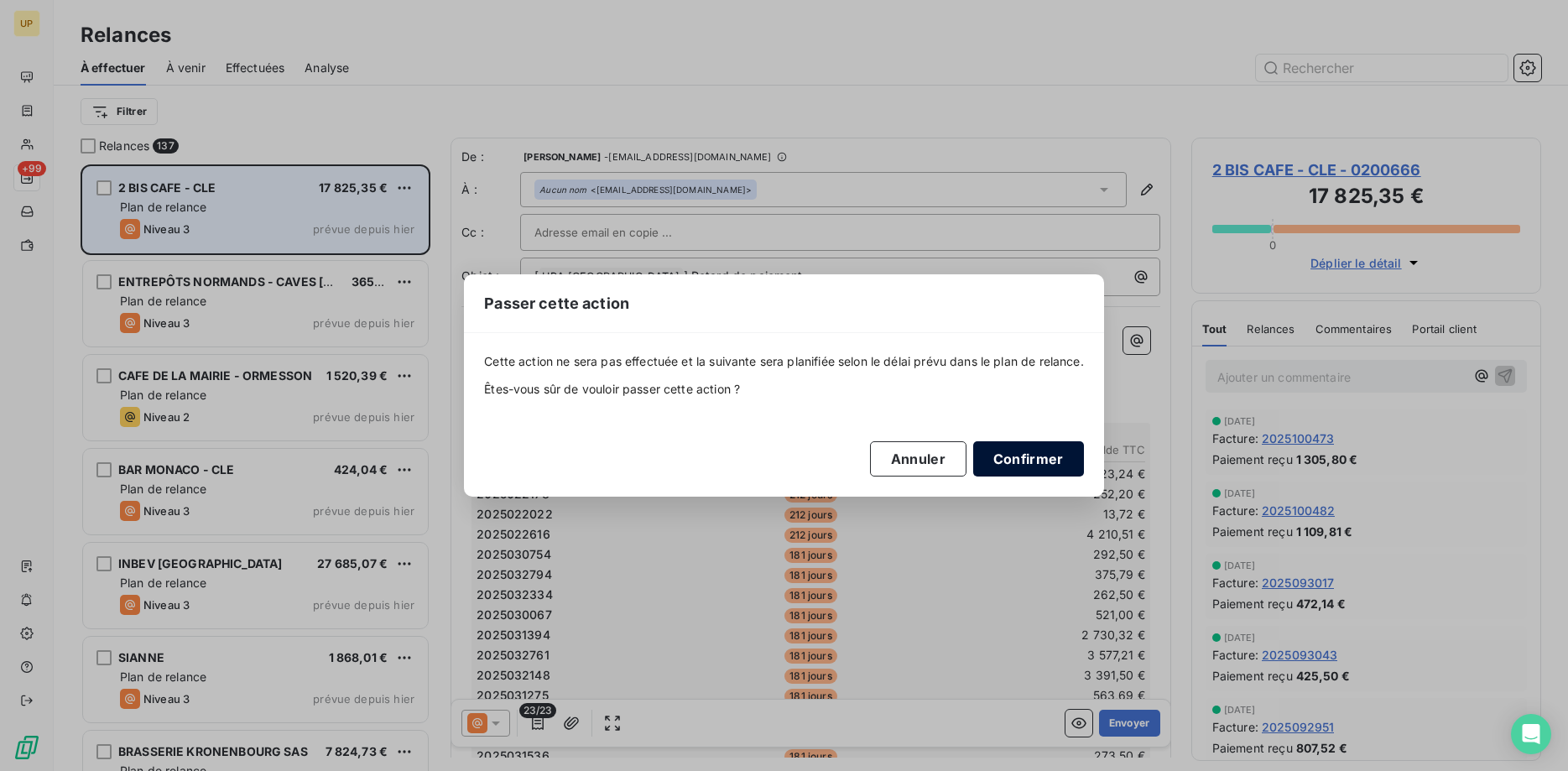
click at [1052, 462] on button "Confirmer" at bounding box center [1028, 459] width 111 height 35
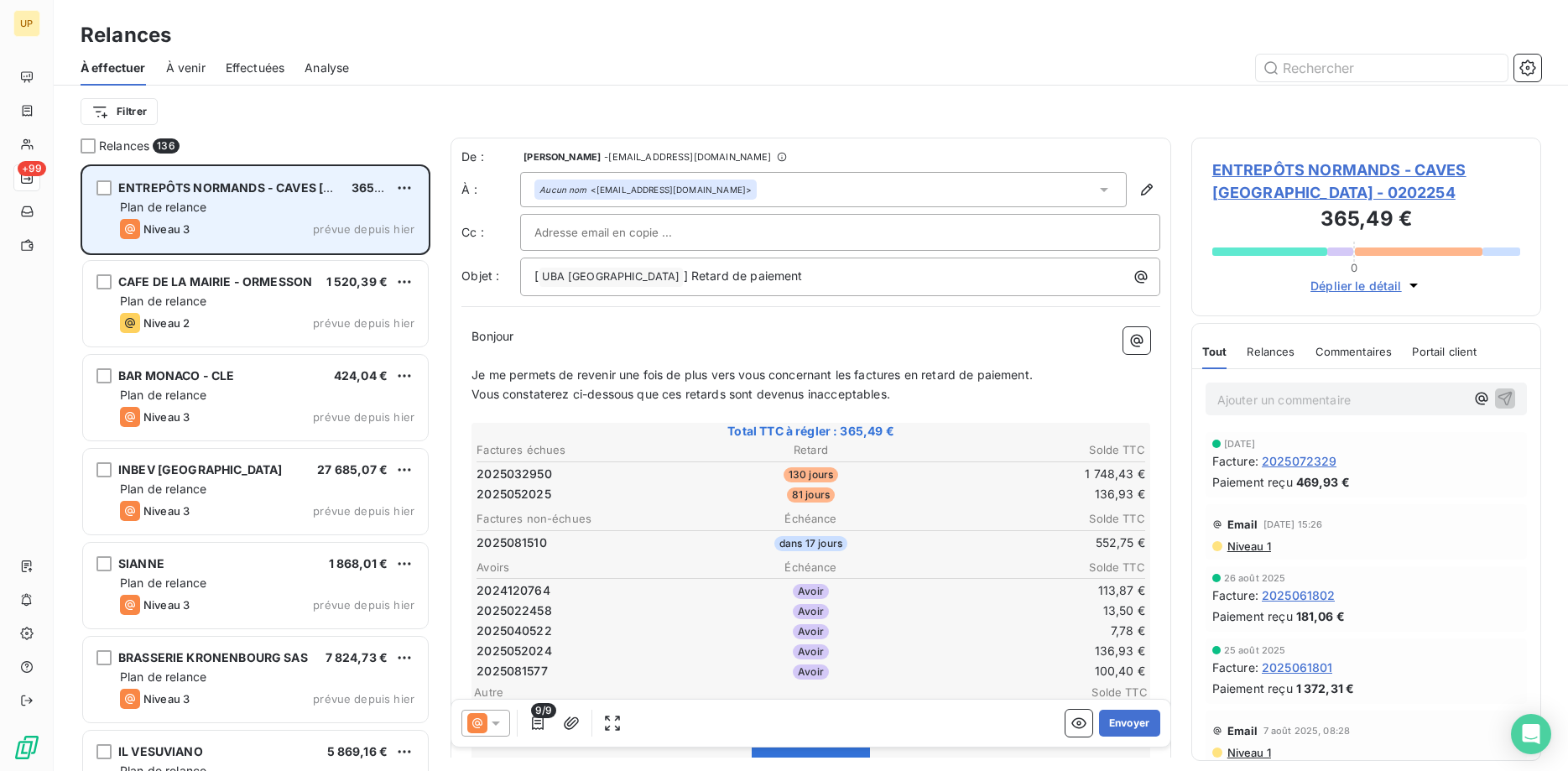
click at [495, 729] on icon at bounding box center [495, 723] width 17 height 17
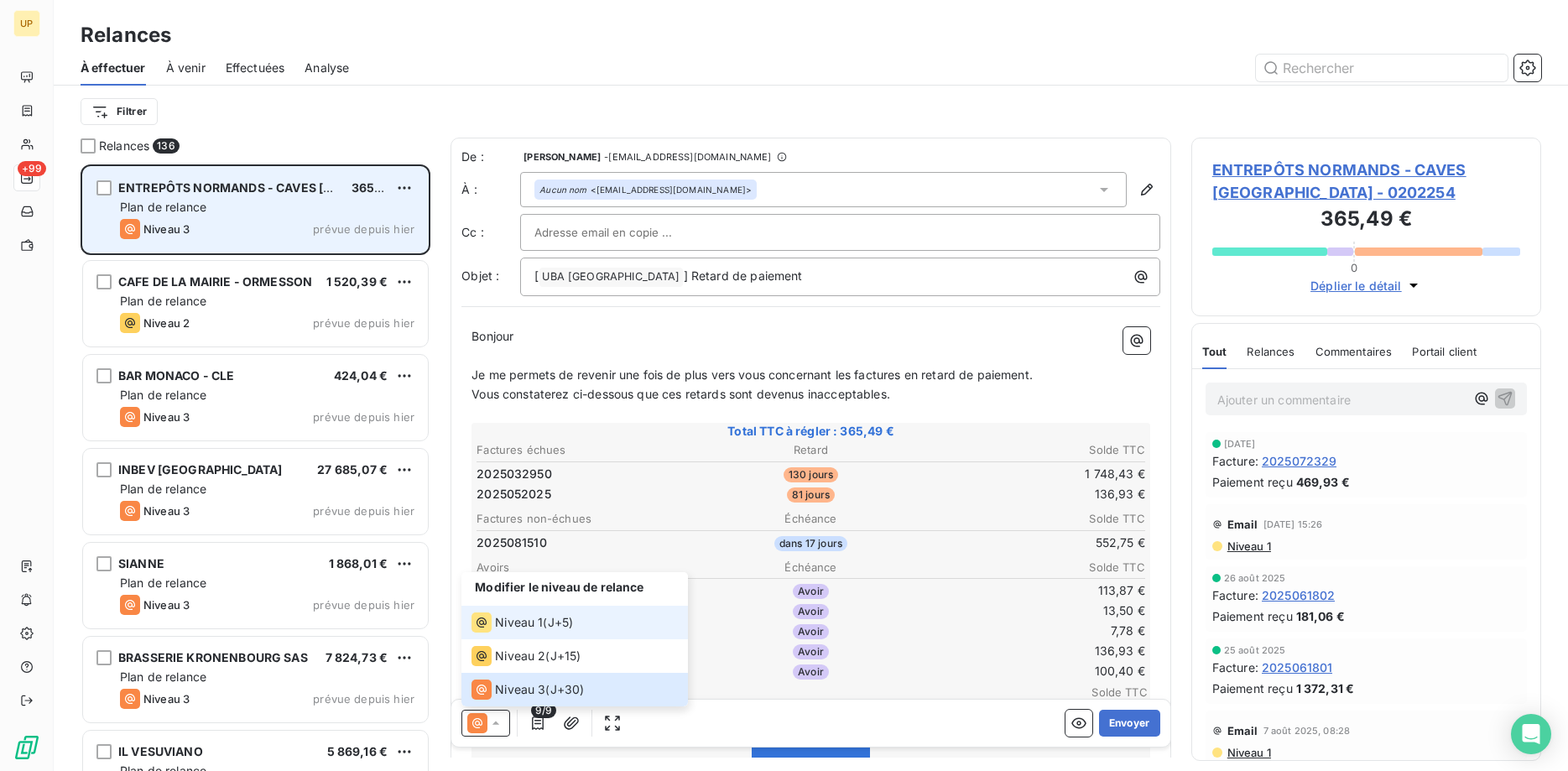
click at [522, 617] on span "Niveau 1" at bounding box center [519, 622] width 48 height 17
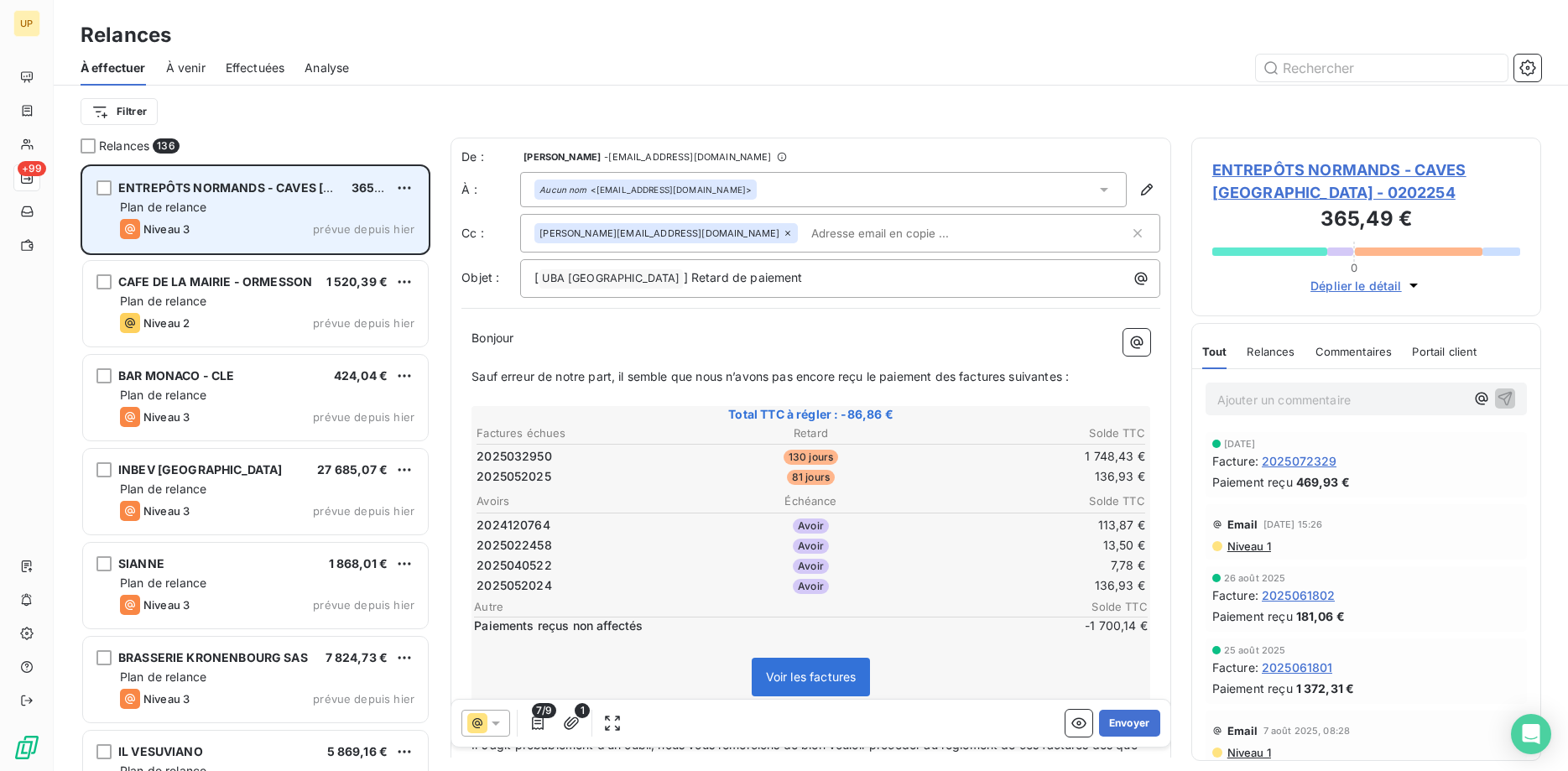
click at [783, 233] on icon at bounding box center [787, 233] width 10 height 10
click at [406, 180] on html "UP +99 Relances À effectuer À venir Effectuées Analyse Filtrer Relances 136 ENT…" at bounding box center [784, 385] width 1568 height 771
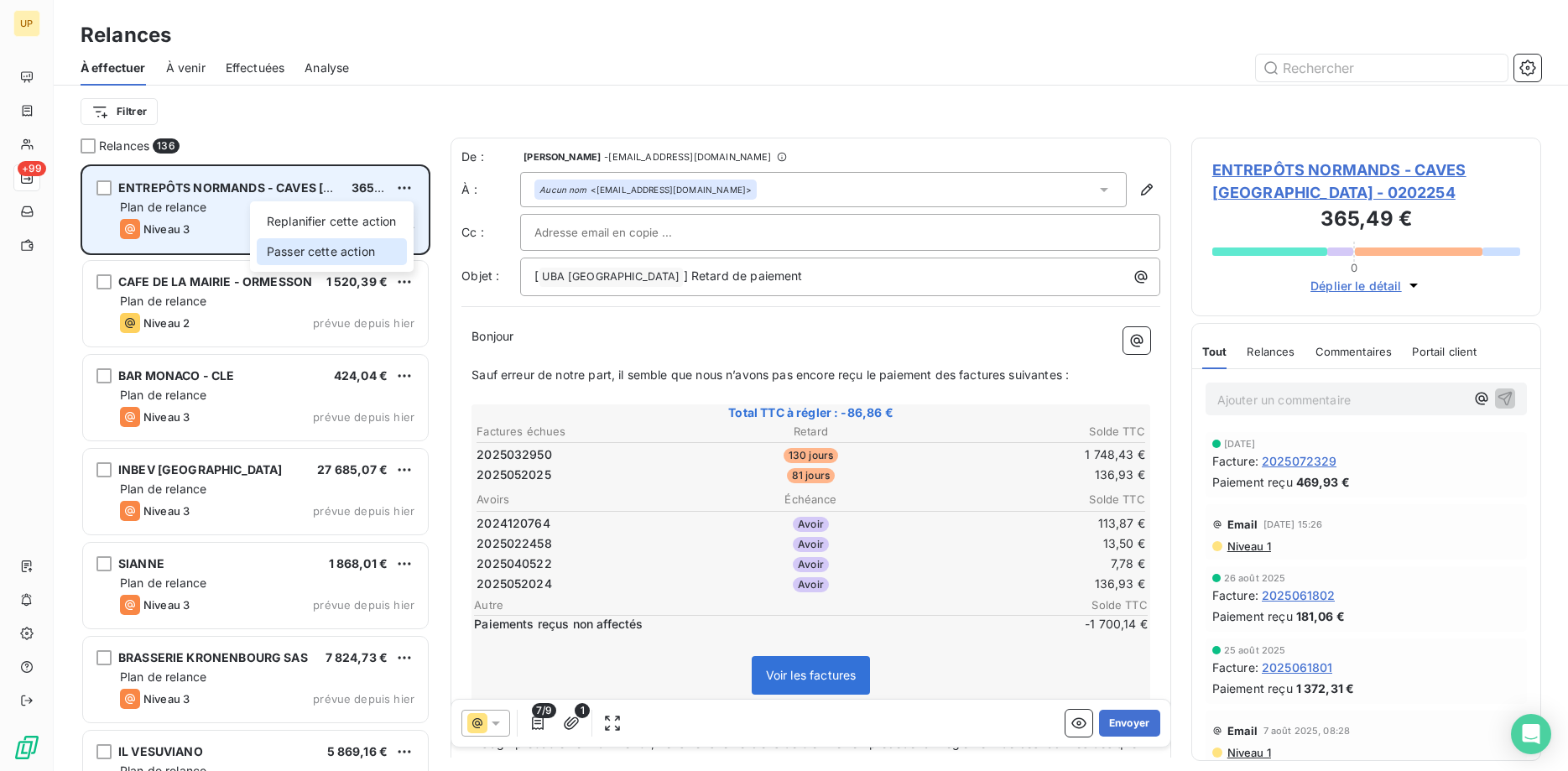
click at [346, 246] on div "Passer cette action" at bounding box center [332, 251] width 151 height 27
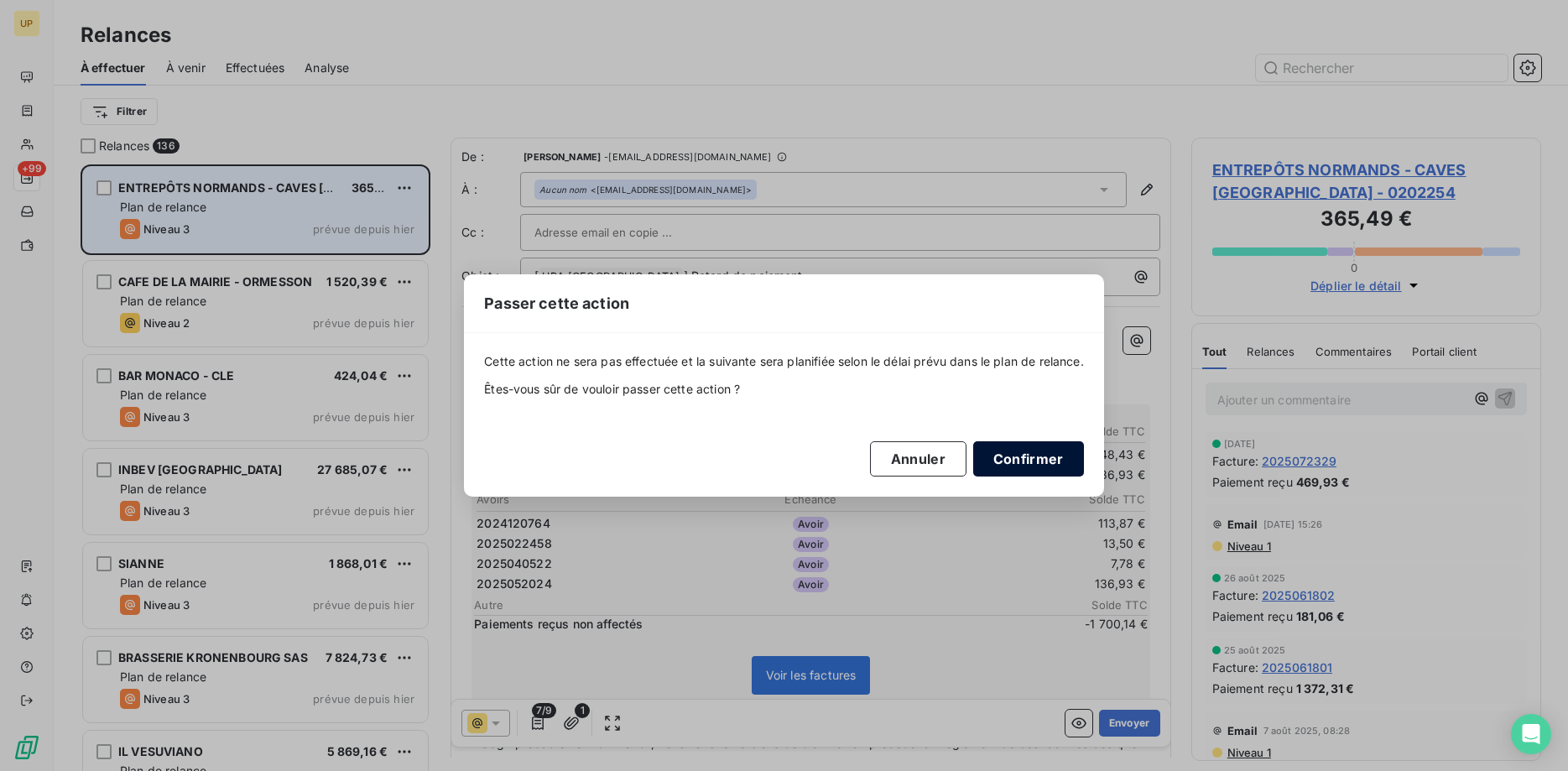
click at [1033, 459] on button "Confirmer" at bounding box center [1028, 459] width 111 height 35
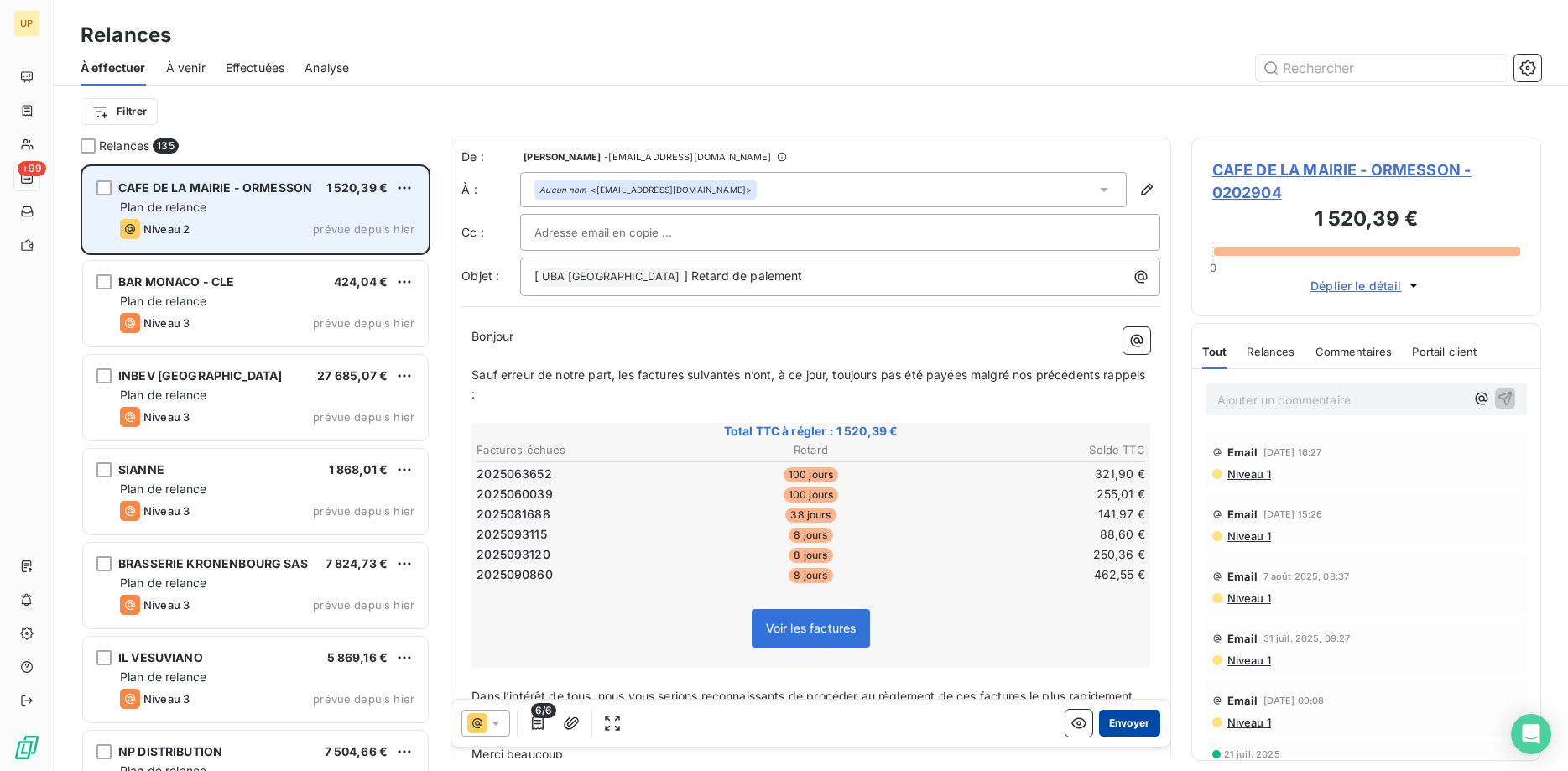
click at [1120, 717] on button "Envoyer" at bounding box center [1129, 723] width 61 height 27
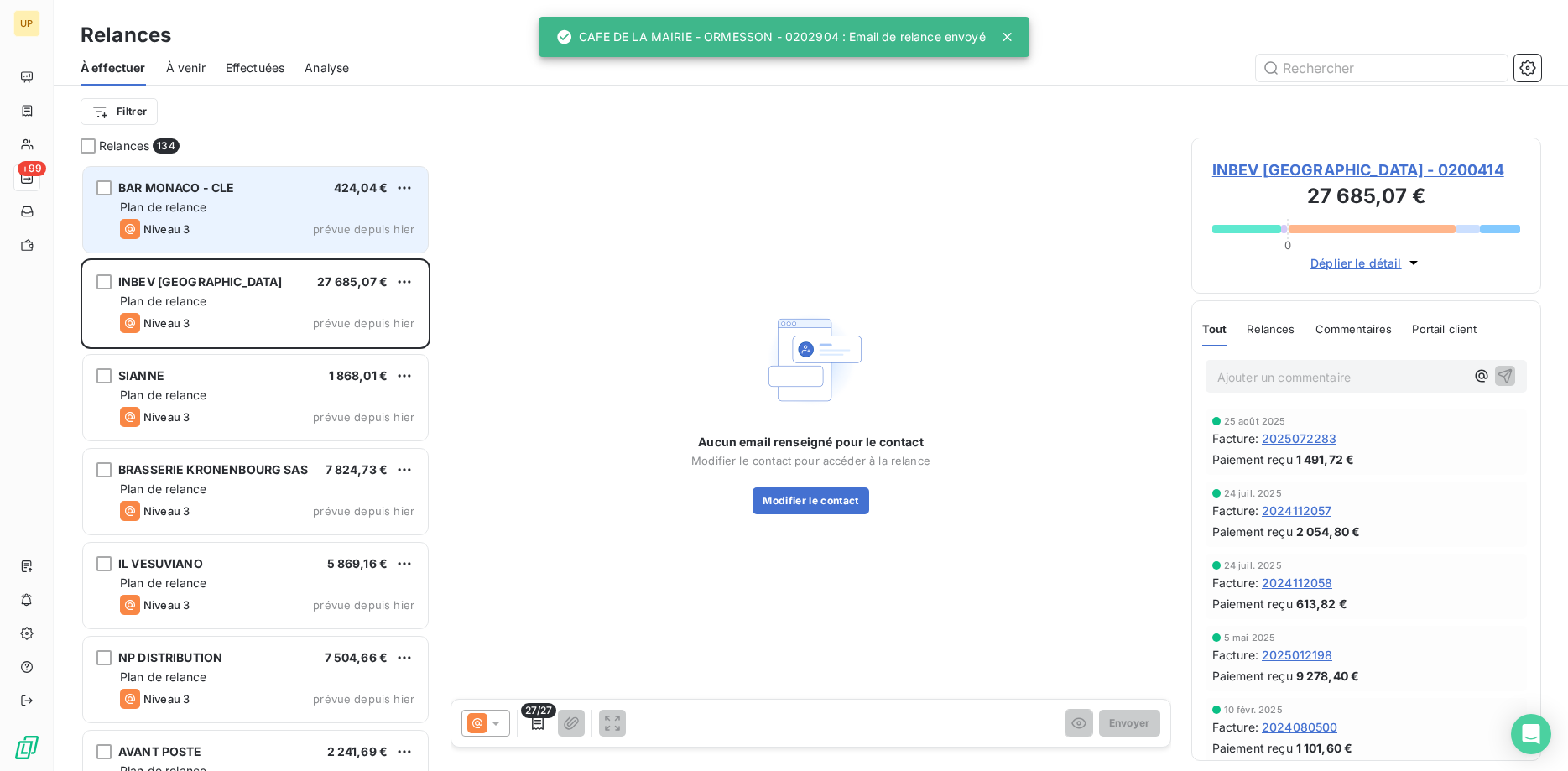
click at [305, 226] on div "Niveau 3 prévue depuis hier" at bounding box center [266, 229] width 294 height 20
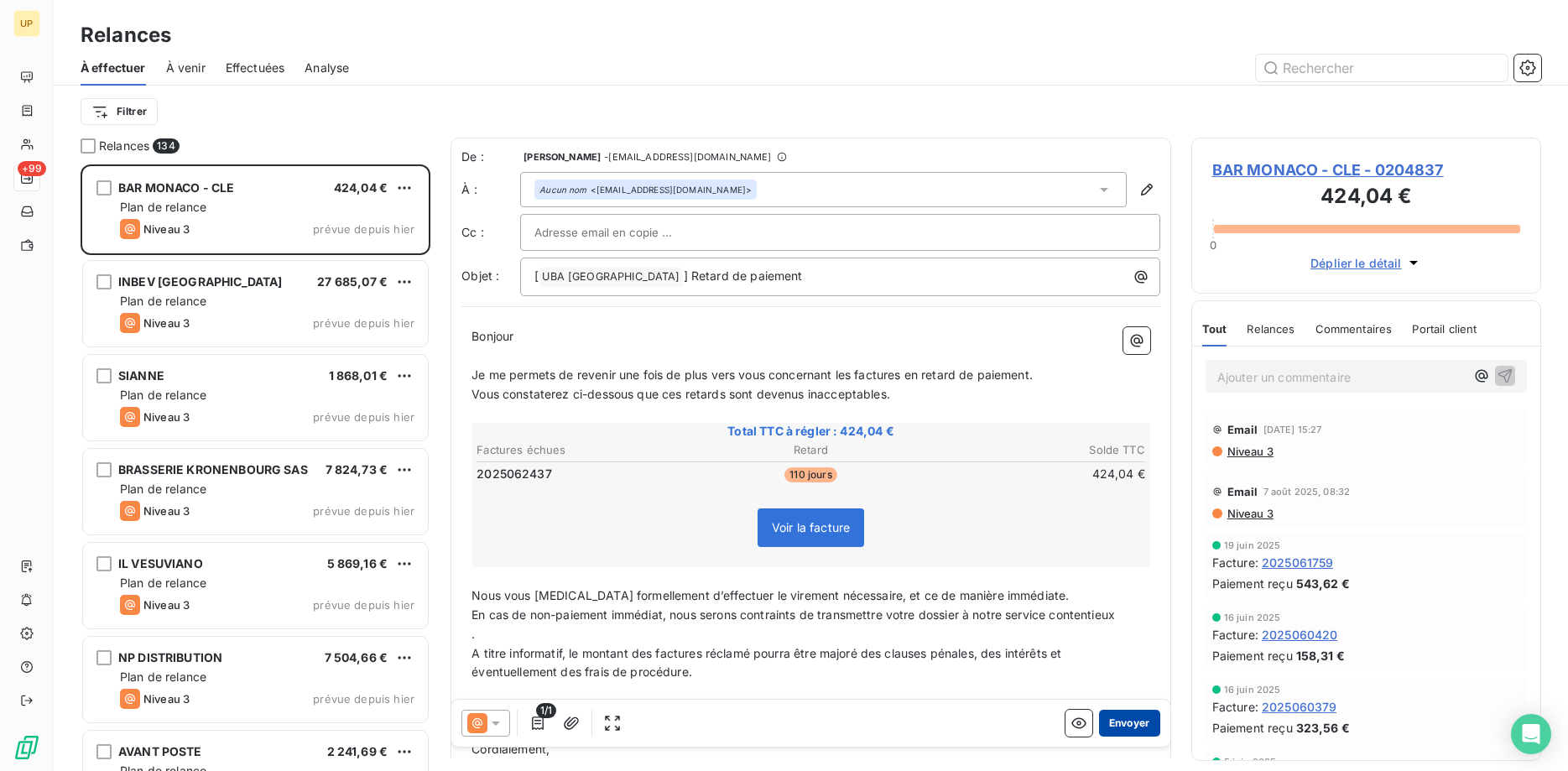
click at [1126, 723] on button "Envoyer" at bounding box center [1129, 723] width 61 height 27
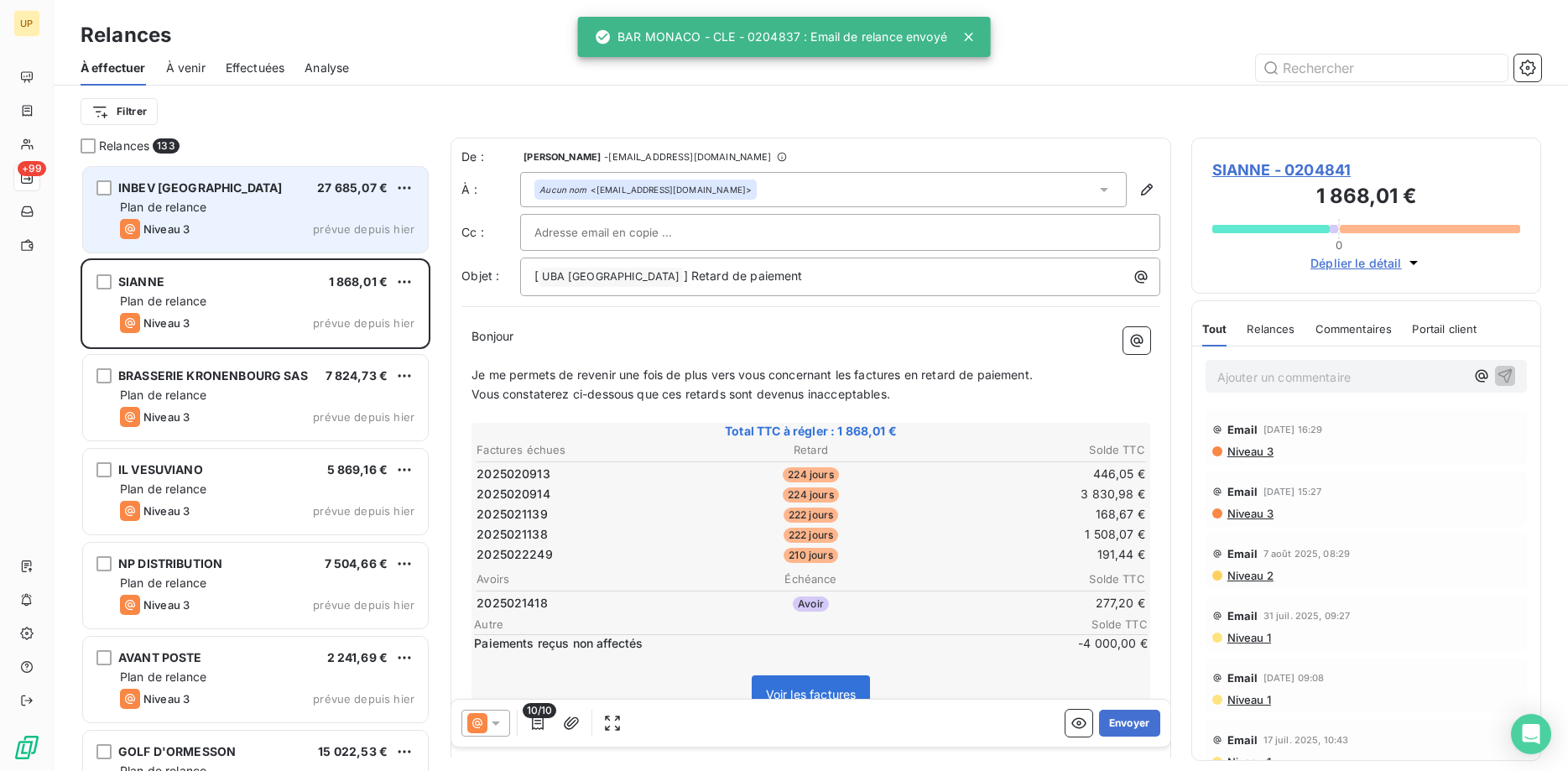
click at [292, 203] on div "Plan de relance" at bounding box center [266, 206] width 294 height 17
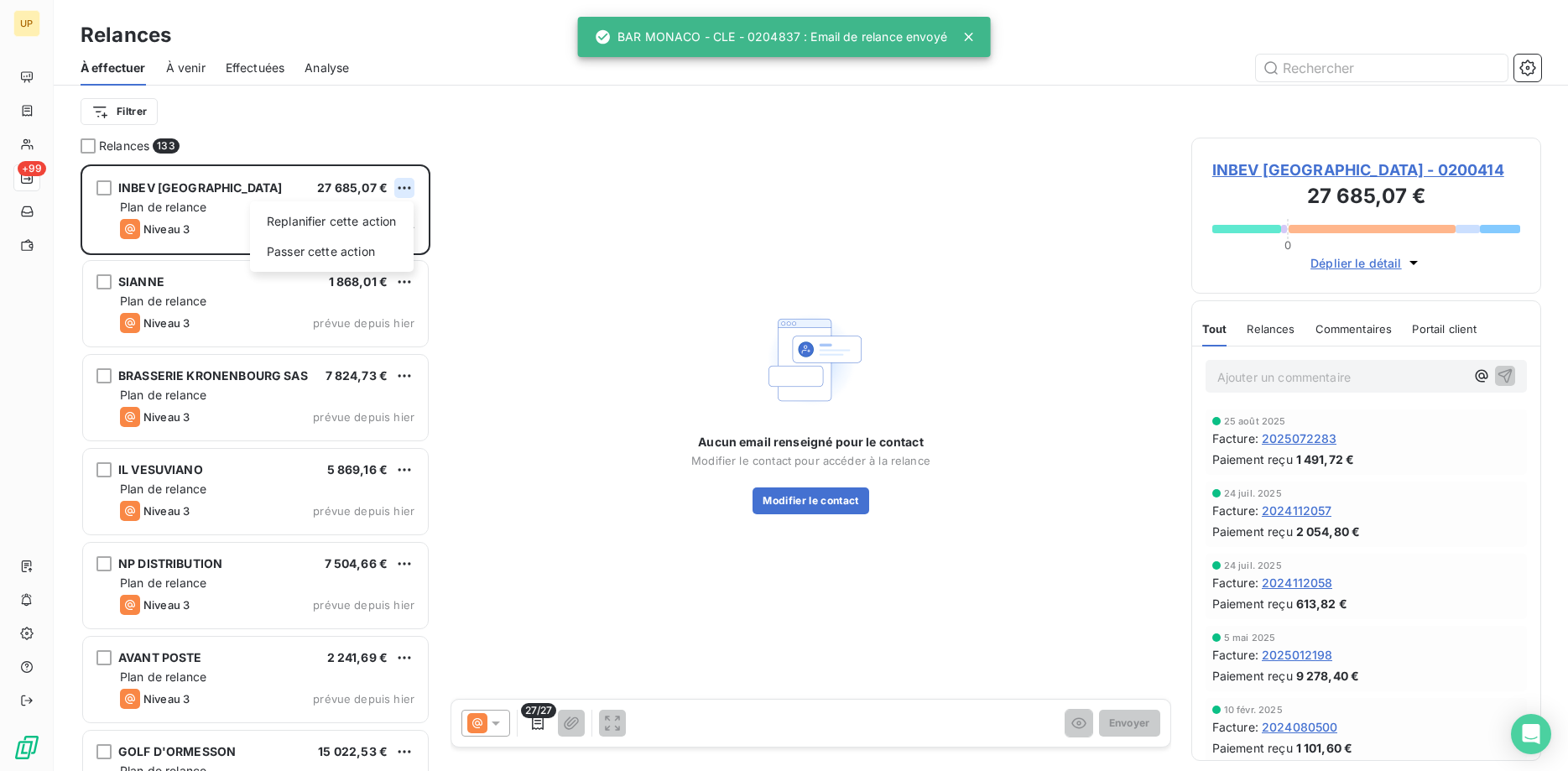
scroll to position [607, 351]
click at [411, 183] on html "UP +99 Relances À effectuer À venir Effectuées Analyse Filtrer Relances 133 INB…" at bounding box center [784, 385] width 1568 height 771
click at [372, 251] on div "Passer cette action" at bounding box center [332, 251] width 151 height 27
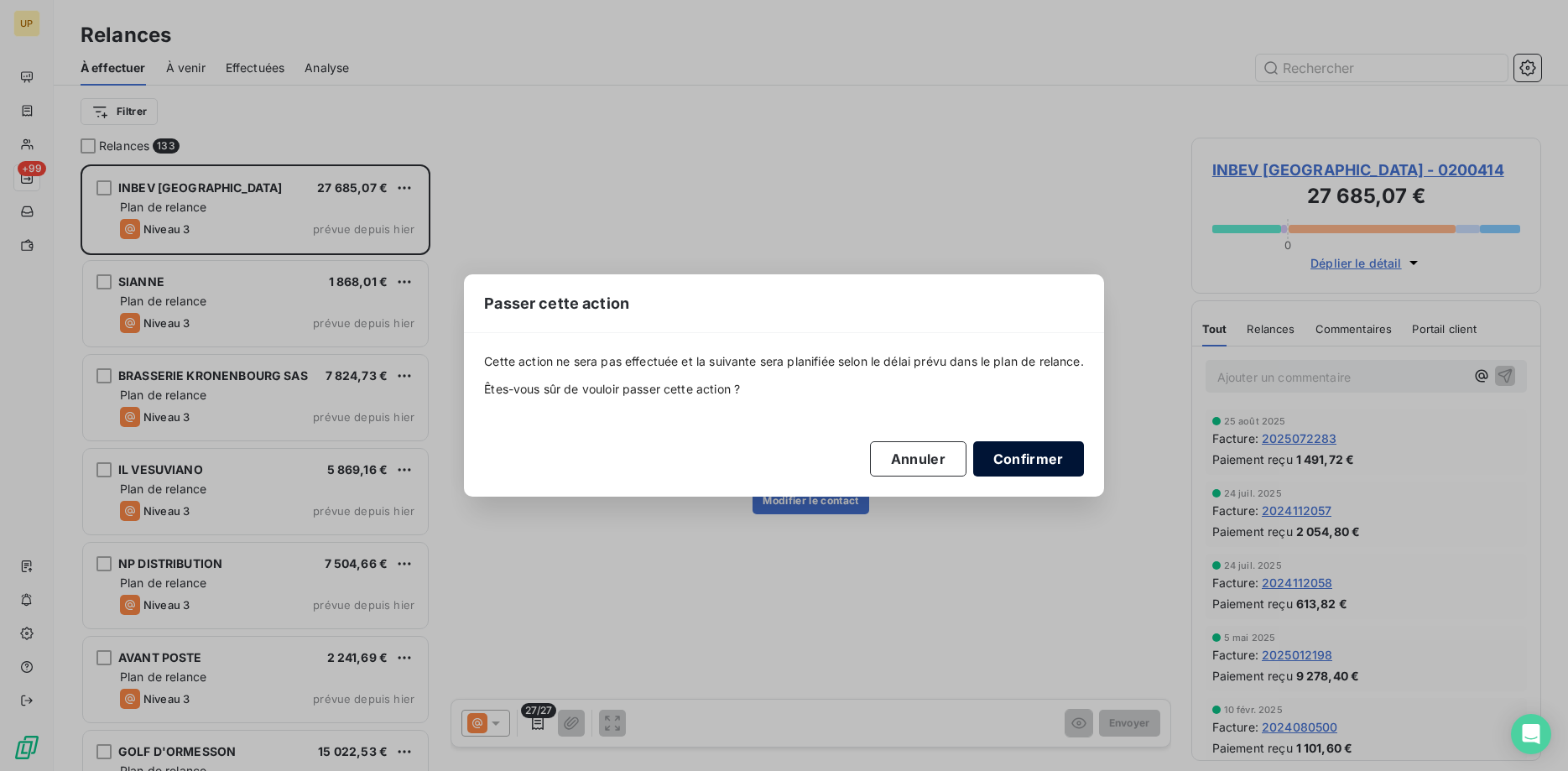
click at [1006, 454] on button "Confirmer" at bounding box center [1028, 459] width 111 height 35
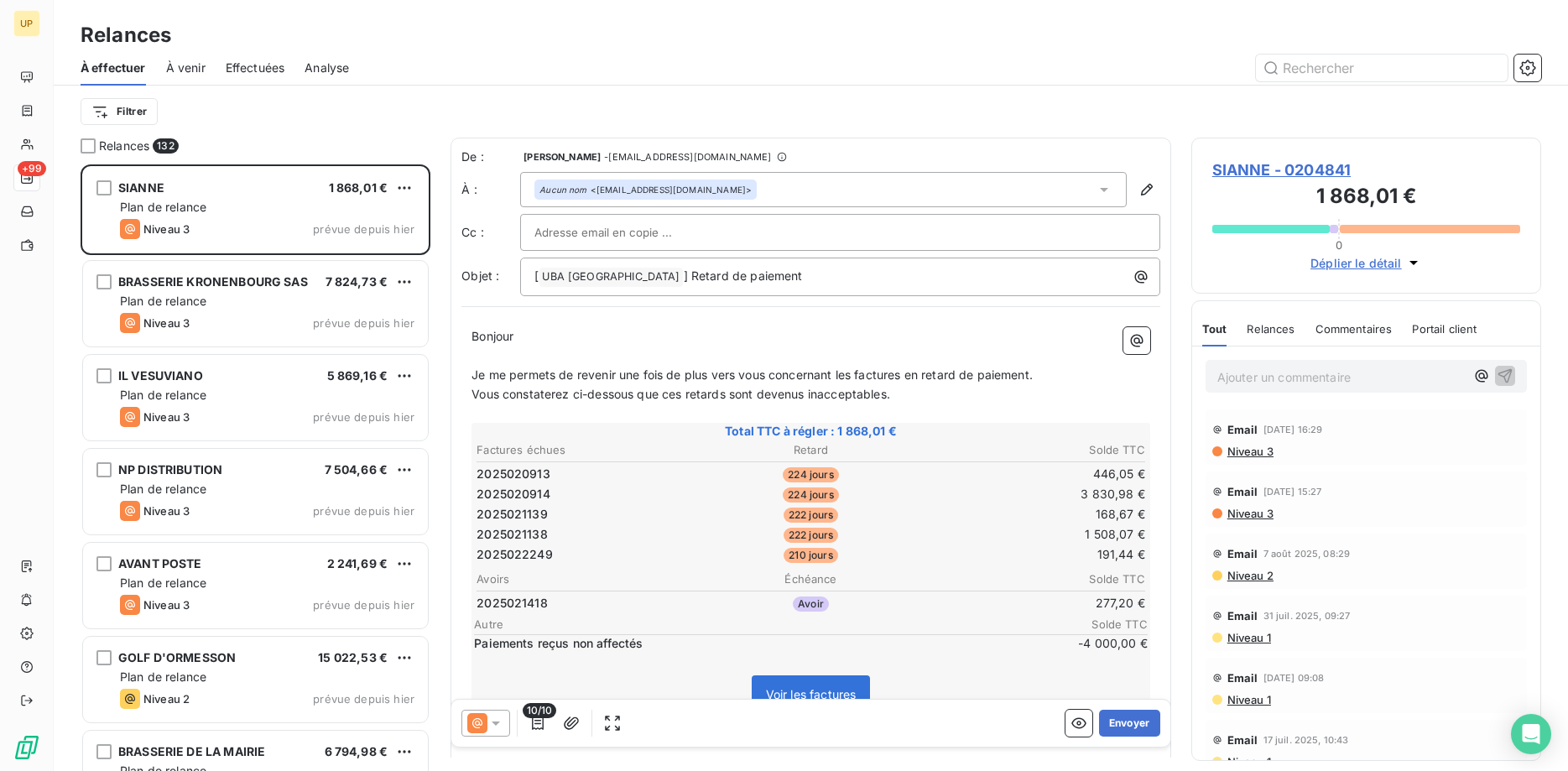
click at [500, 718] on icon at bounding box center [495, 723] width 17 height 17
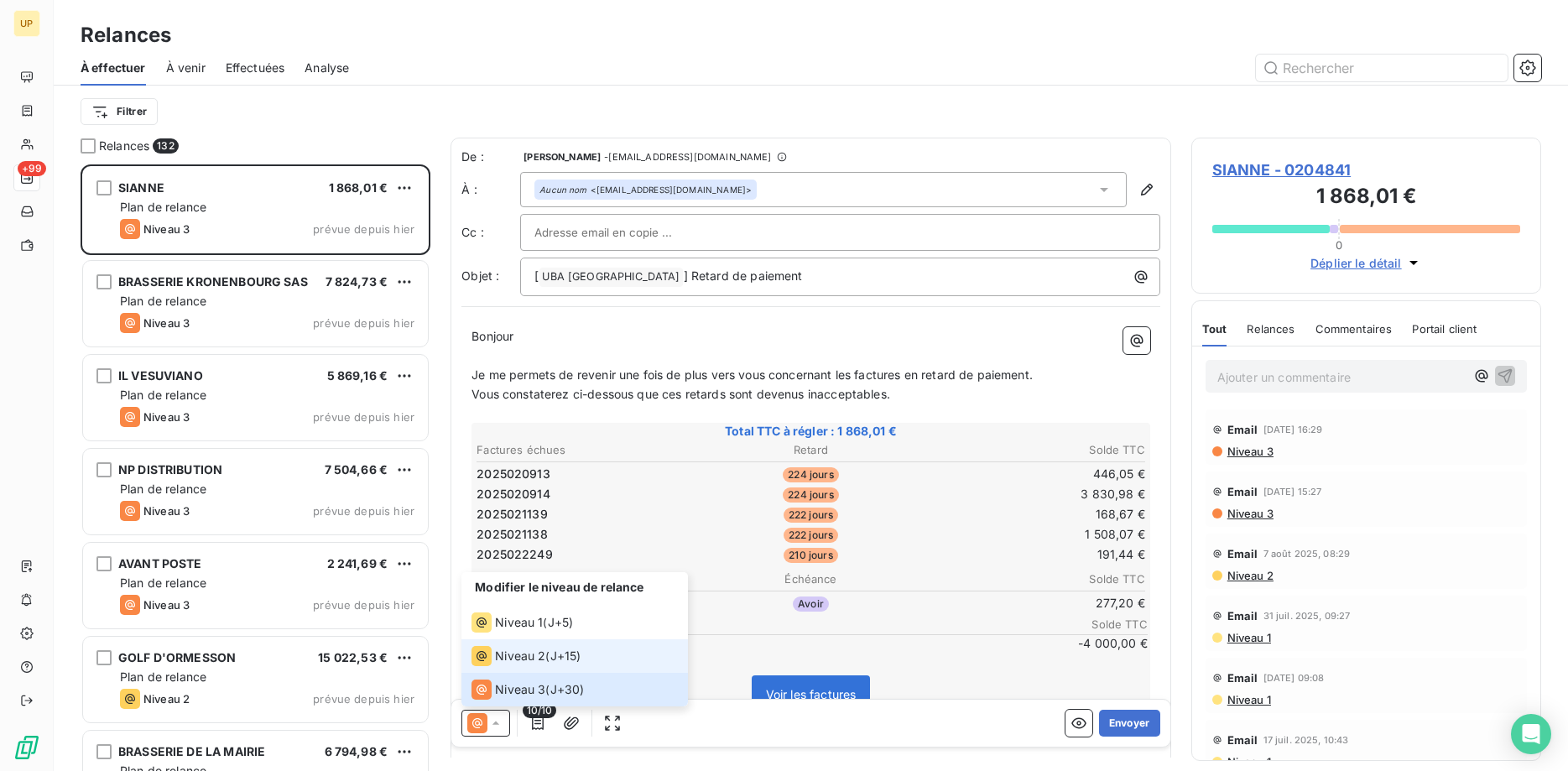
click at [518, 657] on span "Niveau 2" at bounding box center [520, 656] width 51 height 17
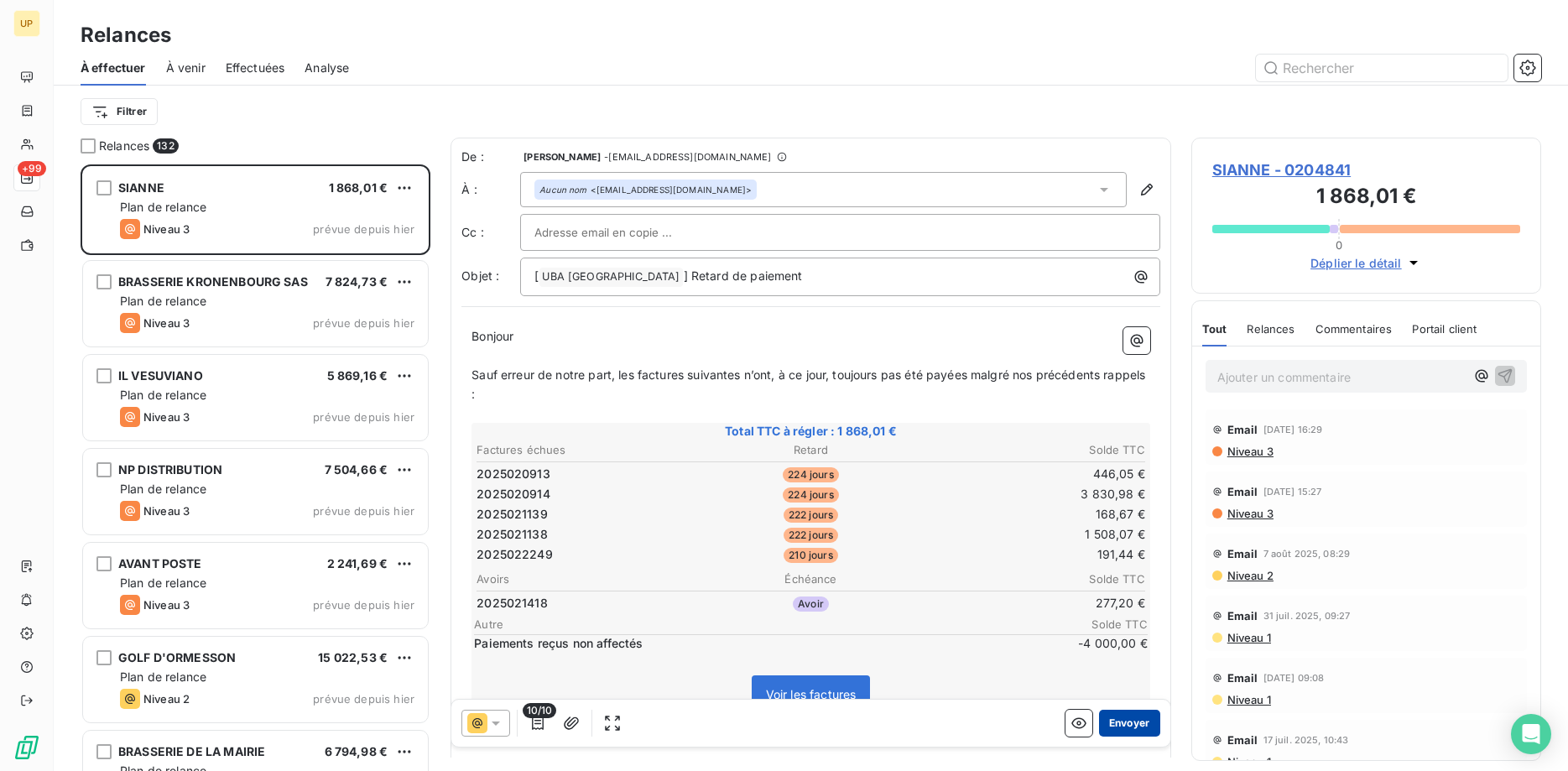
click at [1142, 724] on button "Envoyer" at bounding box center [1129, 723] width 61 height 27
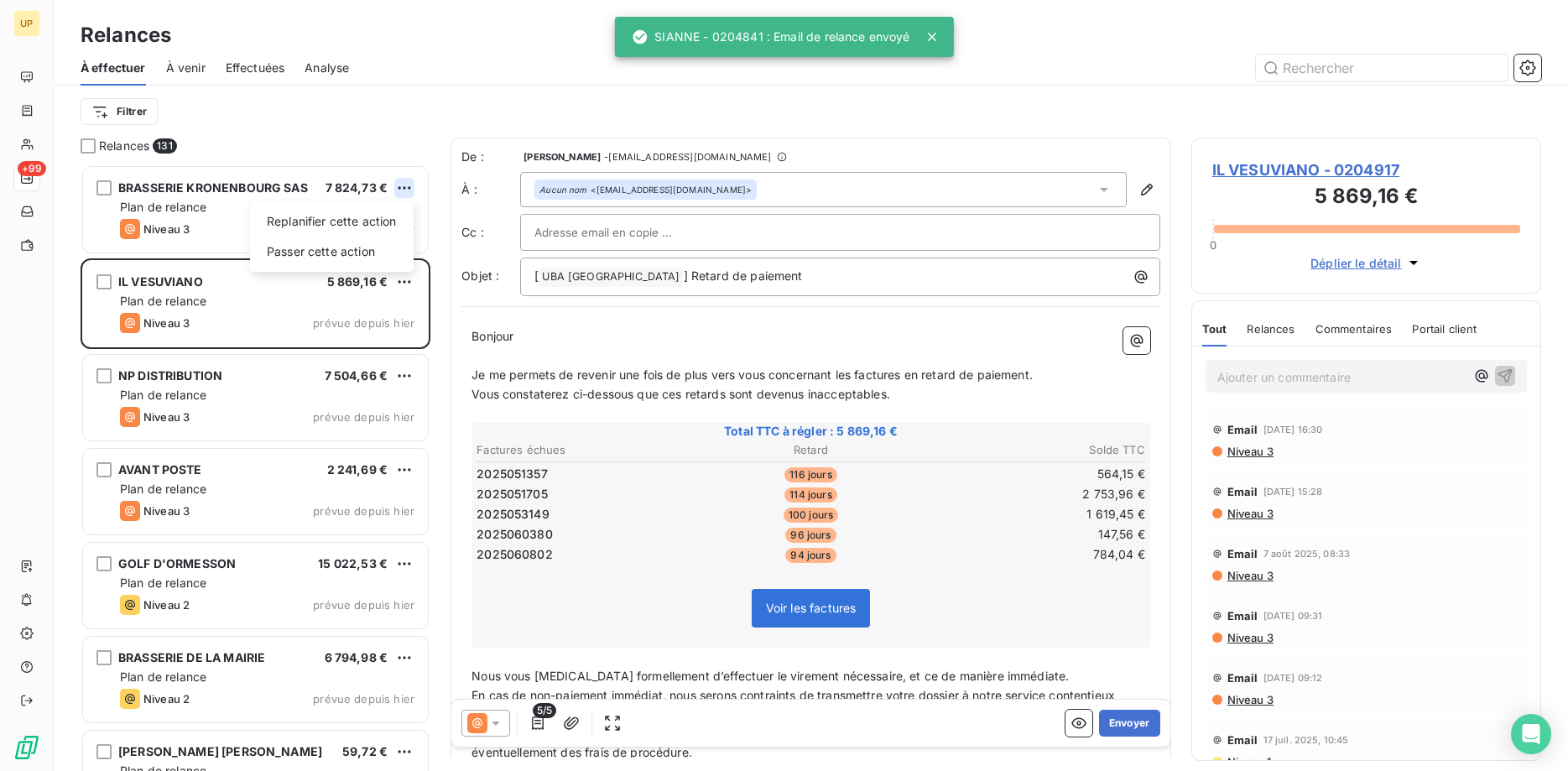
click at [400, 188] on html "UP +99 Relances À effectuer À venir Effectuées Analyse Filtrer Relances 131 BRA…" at bounding box center [784, 385] width 1568 height 771
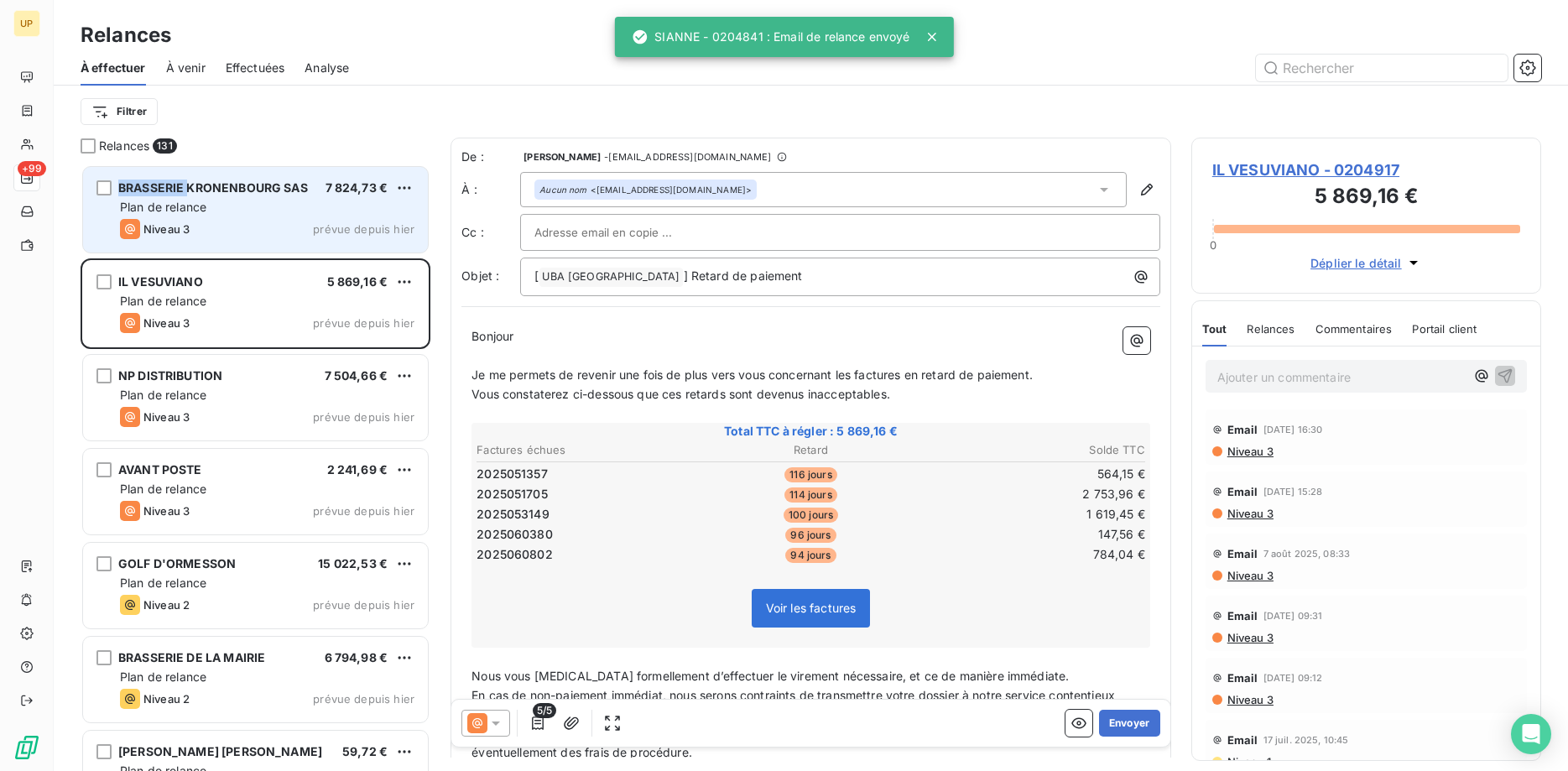
click at [189, 193] on html "UP +99 Relances À effectuer À venir Effectuées Analyse Filtrer Relances 131 BRA…" at bounding box center [784, 385] width 1568 height 771
click at [396, 187] on html "UP +99 Relances À effectuer À venir Effectuées Analyse Filtrer Relances 131 BRA…" at bounding box center [784, 385] width 1568 height 771
click at [363, 248] on div "Passer cette action" at bounding box center [332, 251] width 151 height 27
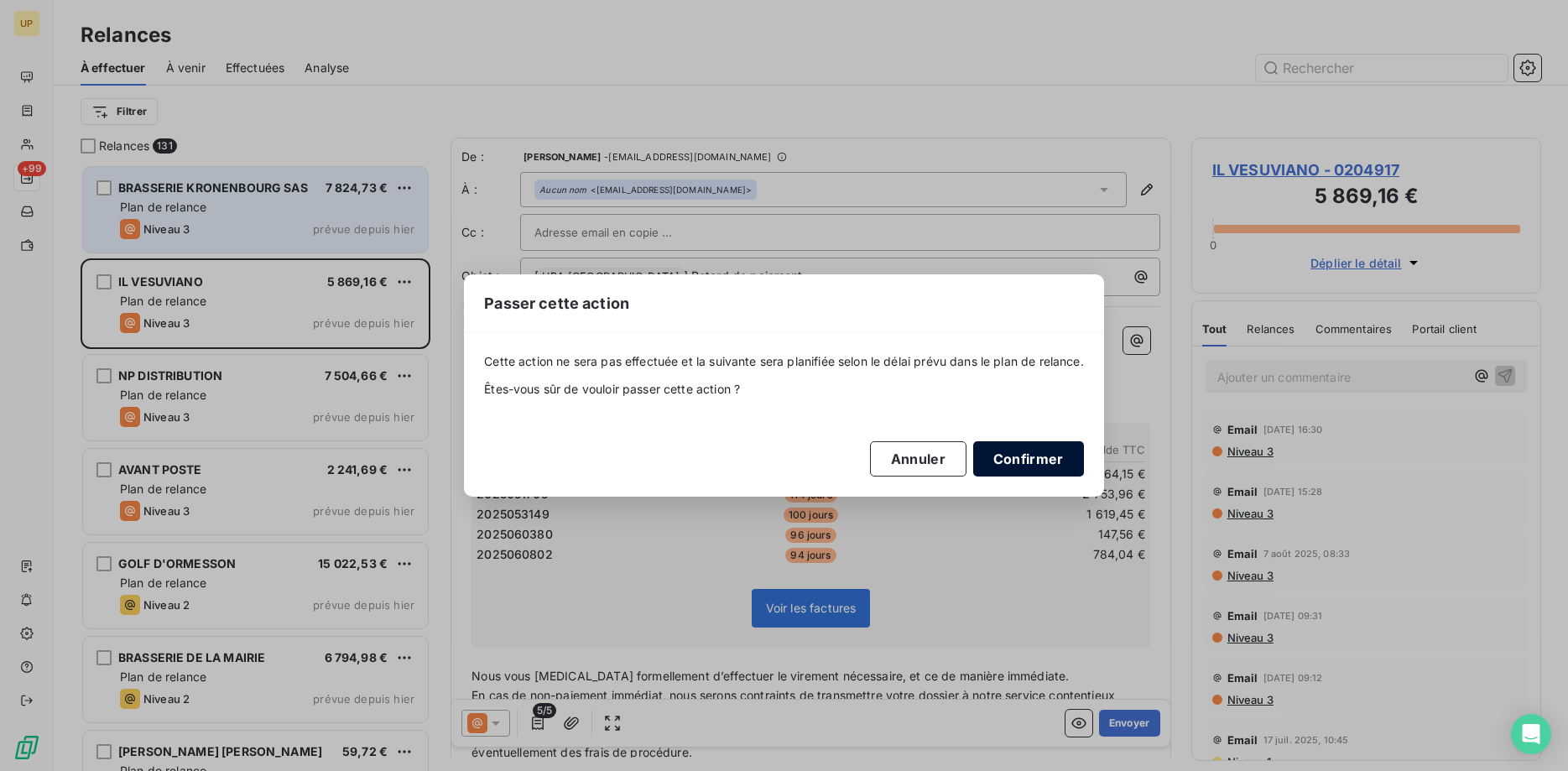
click at [1045, 449] on button "Confirmer" at bounding box center [1028, 459] width 111 height 35
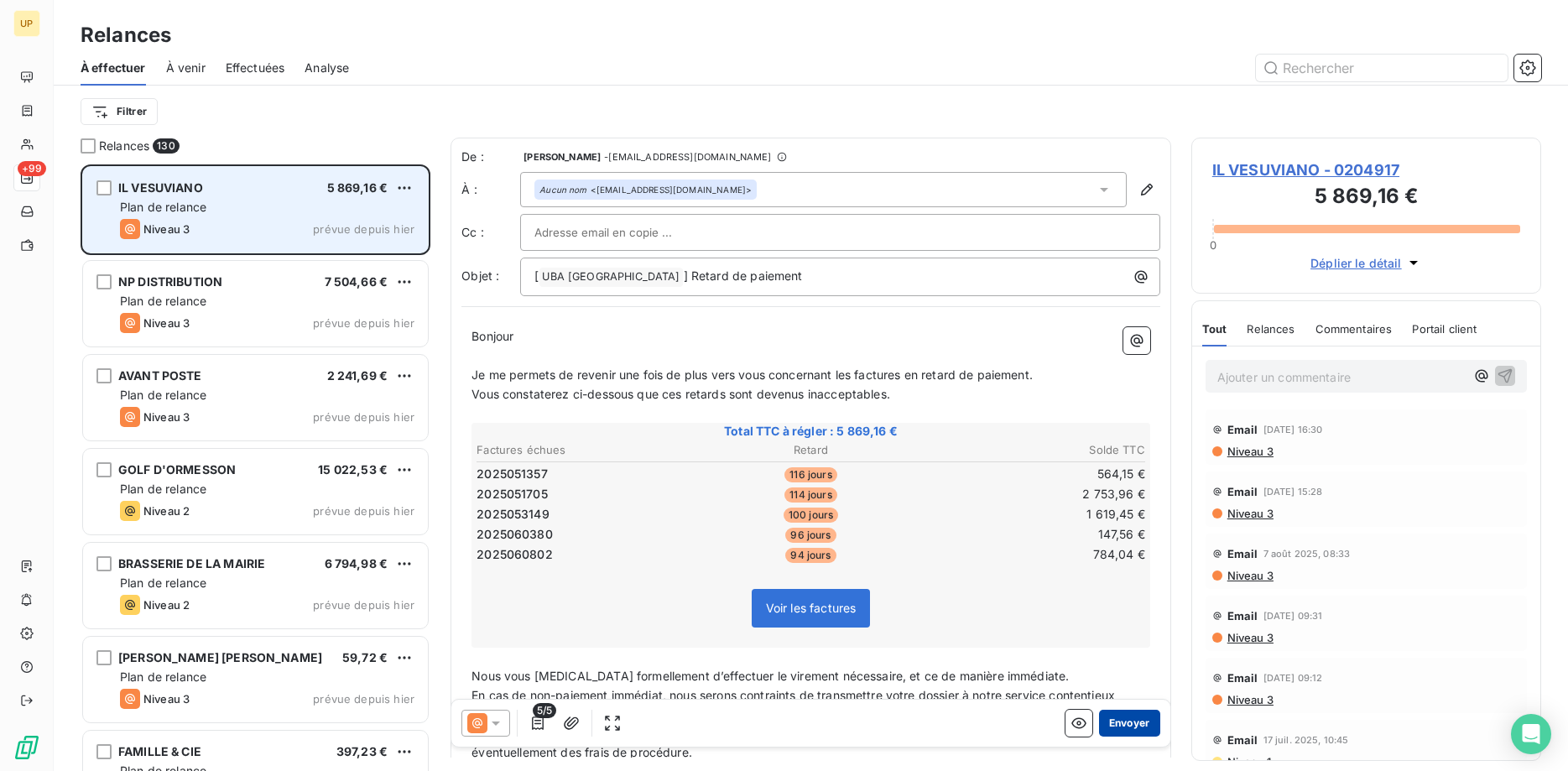
click at [1123, 721] on button "Envoyer" at bounding box center [1129, 723] width 61 height 27
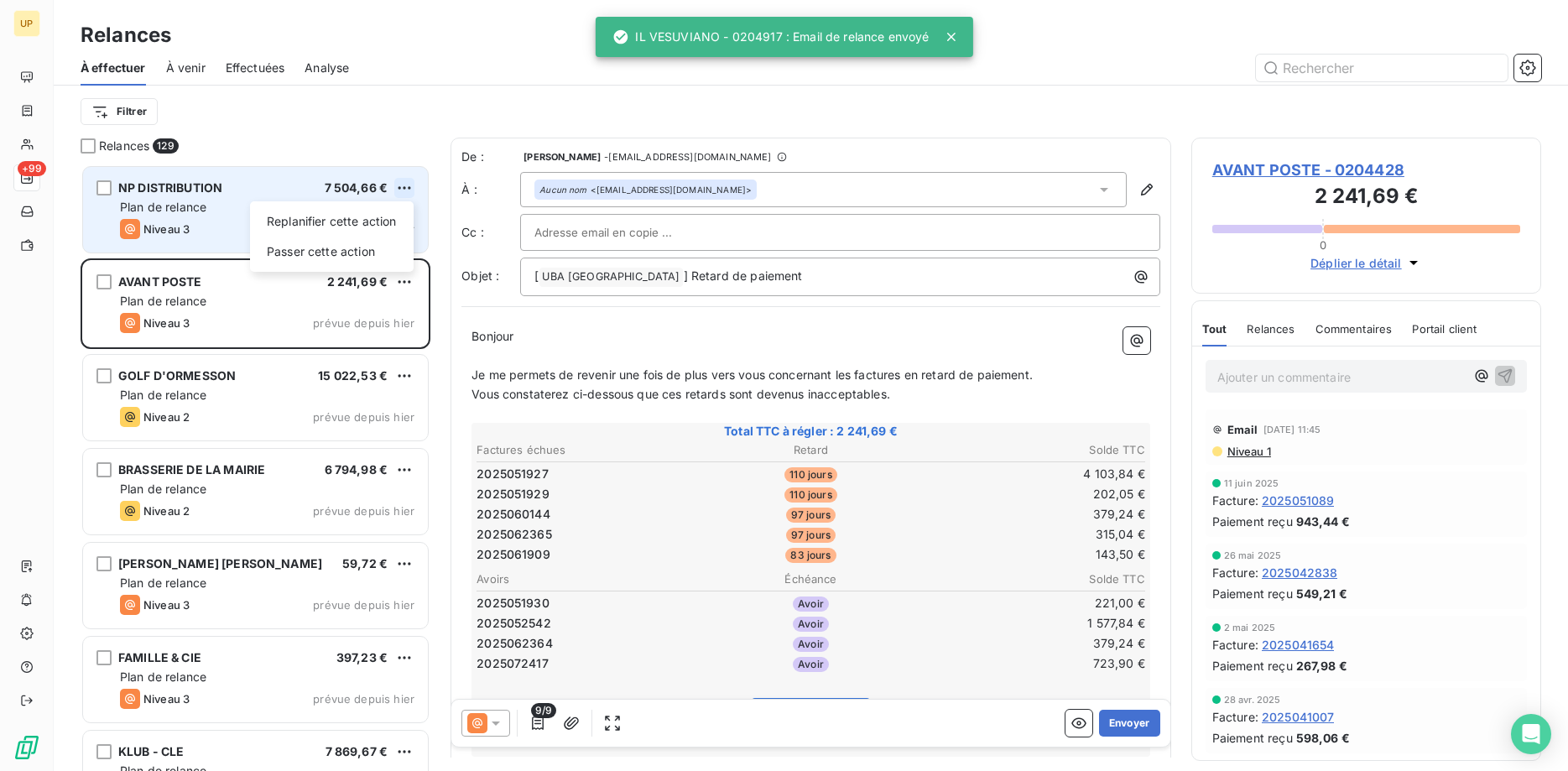
click at [406, 186] on html "UP +99 Relances À effectuer À venir Effectuées Analyse Filtrer Relances 129 NP …" at bounding box center [784, 385] width 1568 height 771
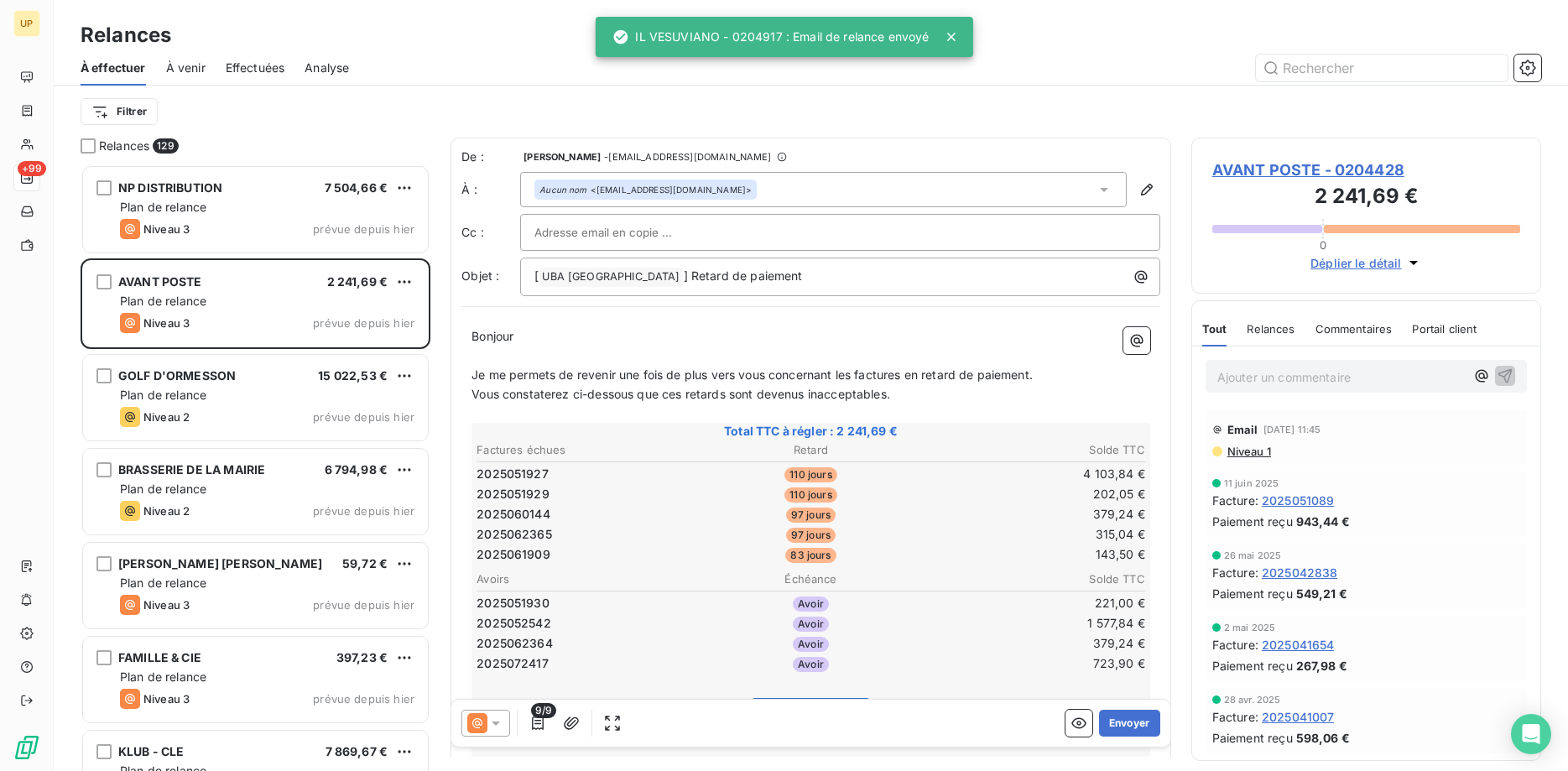
click at [125, 183] on html "UP +99 Relances À effectuer À venir Effectuées Analyse Filtrer Relances 129 NP …" at bounding box center [784, 385] width 1568 height 771
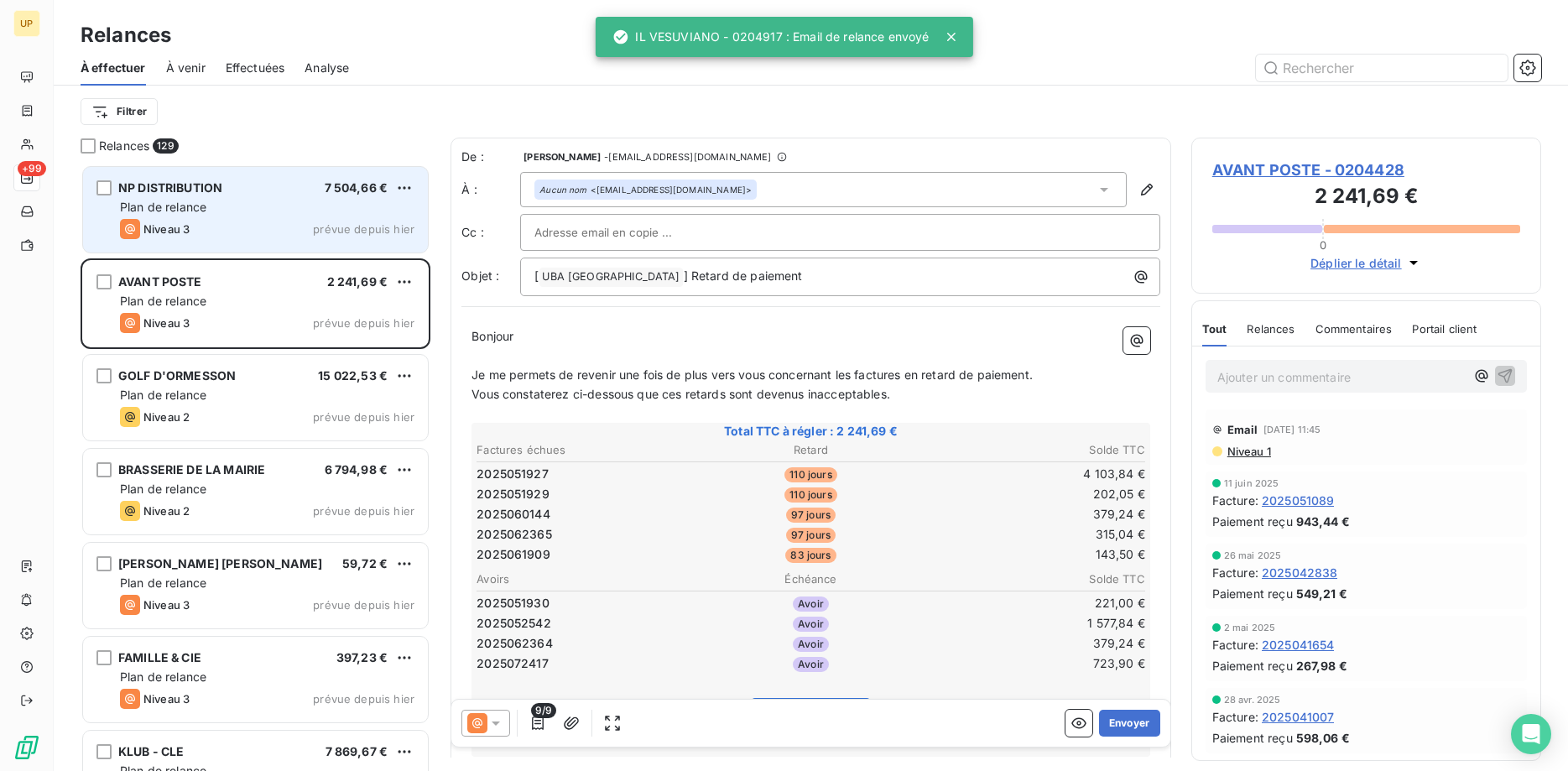
drag, startPoint x: 260, startPoint y: 209, endPoint x: 278, endPoint y: 209, distance: 18.0
click at [259, 209] on div "Plan de relance" at bounding box center [266, 206] width 294 height 17
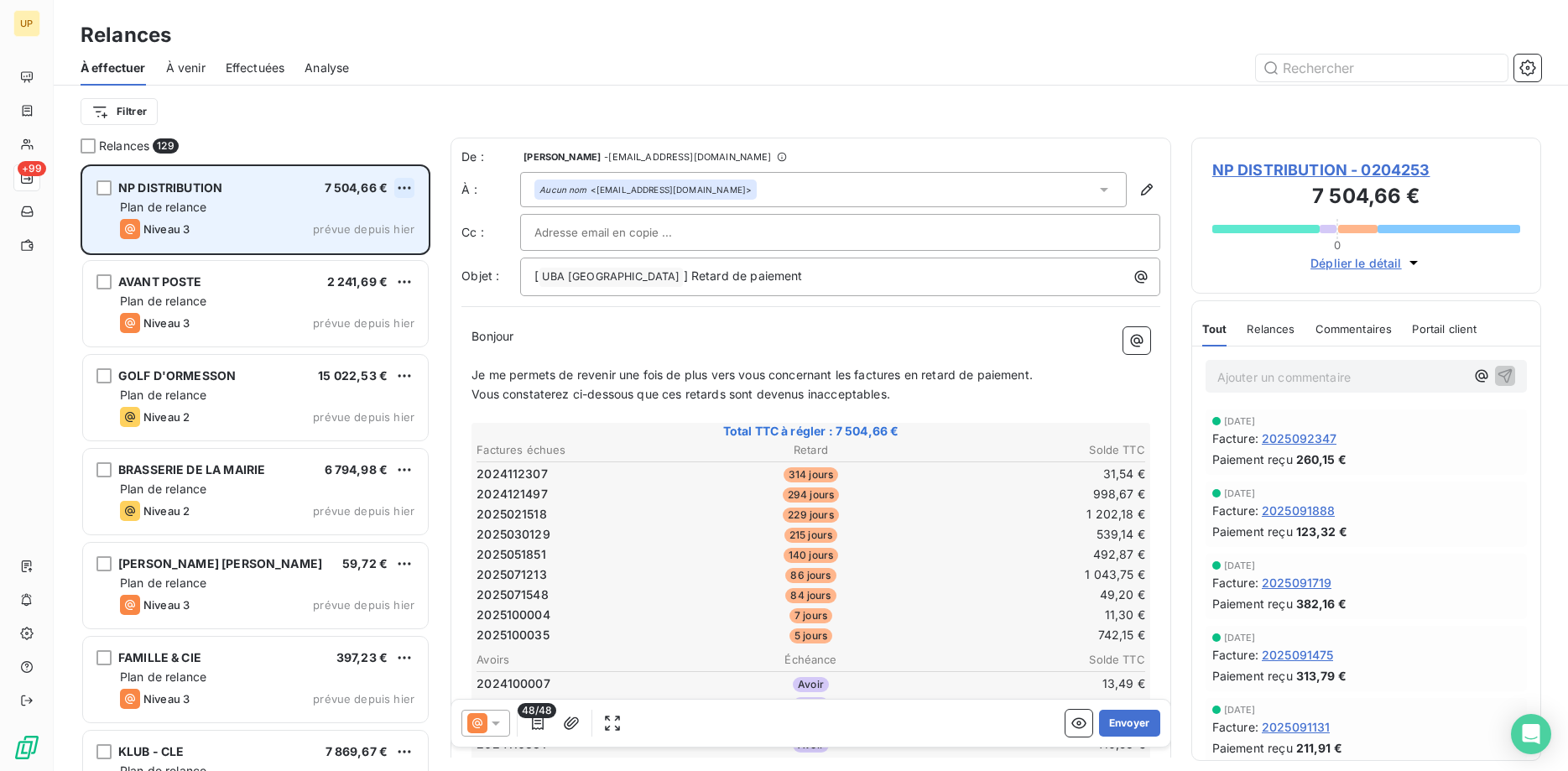
click at [399, 188] on html "UP +99 Relances À effectuer À venir Effectuées Analyse Filtrer Relances 129 NP …" at bounding box center [784, 385] width 1568 height 771
click at [370, 252] on div "Passer cette action" at bounding box center [332, 251] width 151 height 27
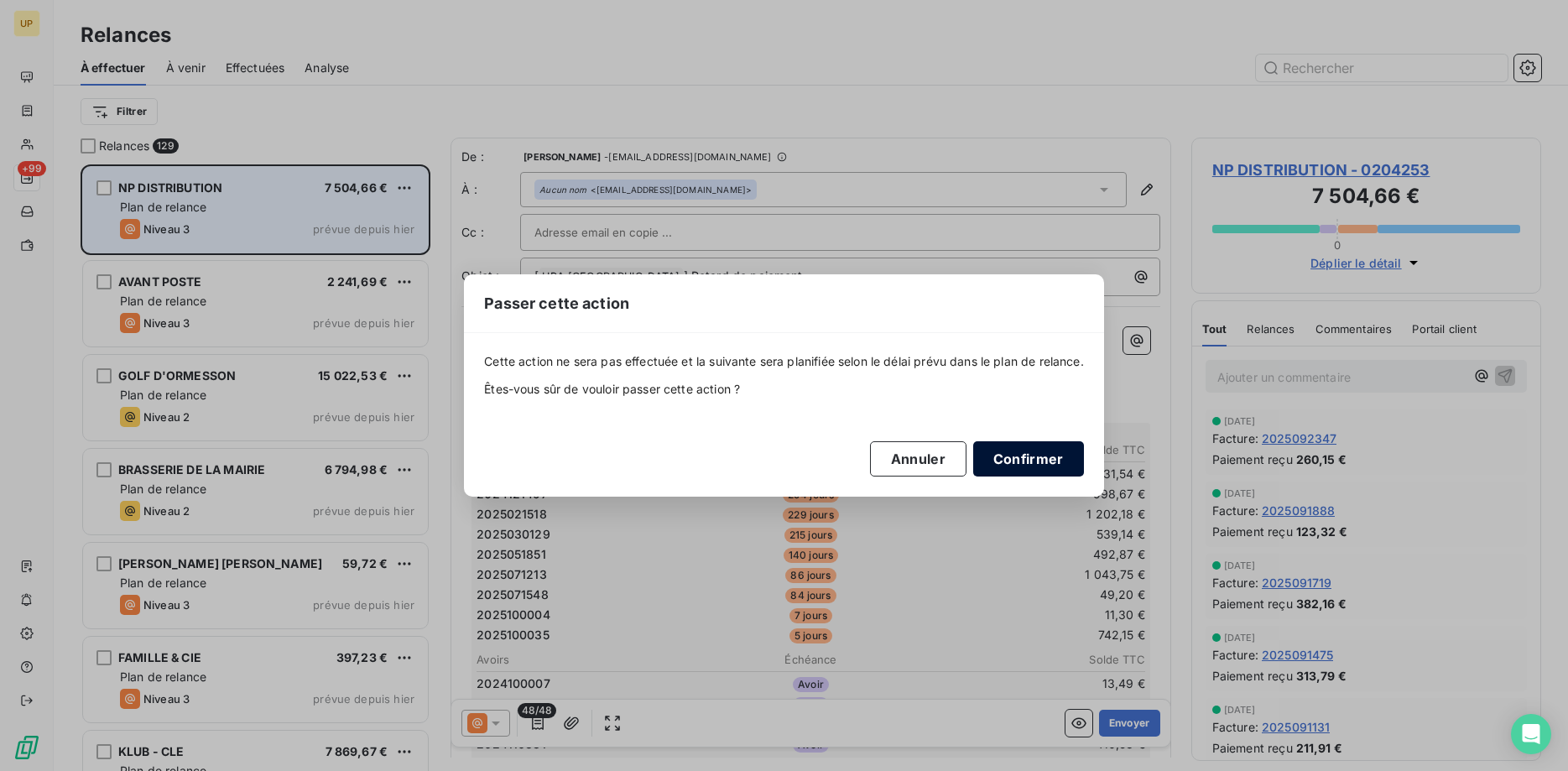
click at [1018, 466] on button "Confirmer" at bounding box center [1028, 459] width 111 height 35
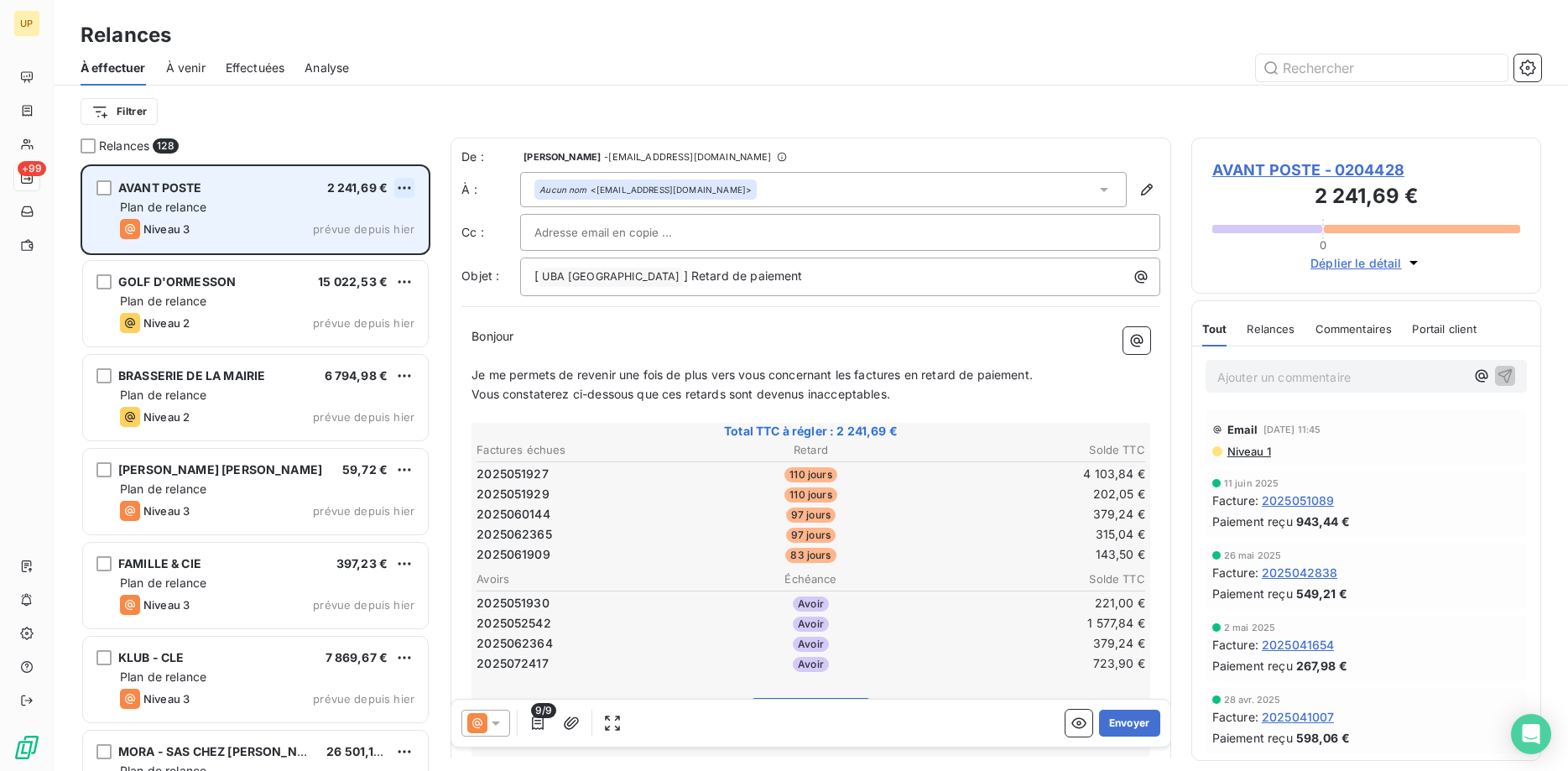
click at [406, 187] on html "UP +99 Relances À effectuer À venir Effectuées Analyse Filtrer Relances 128 AVA…" at bounding box center [784, 385] width 1568 height 771
click at [383, 251] on div "Passer cette action" at bounding box center [332, 251] width 151 height 27
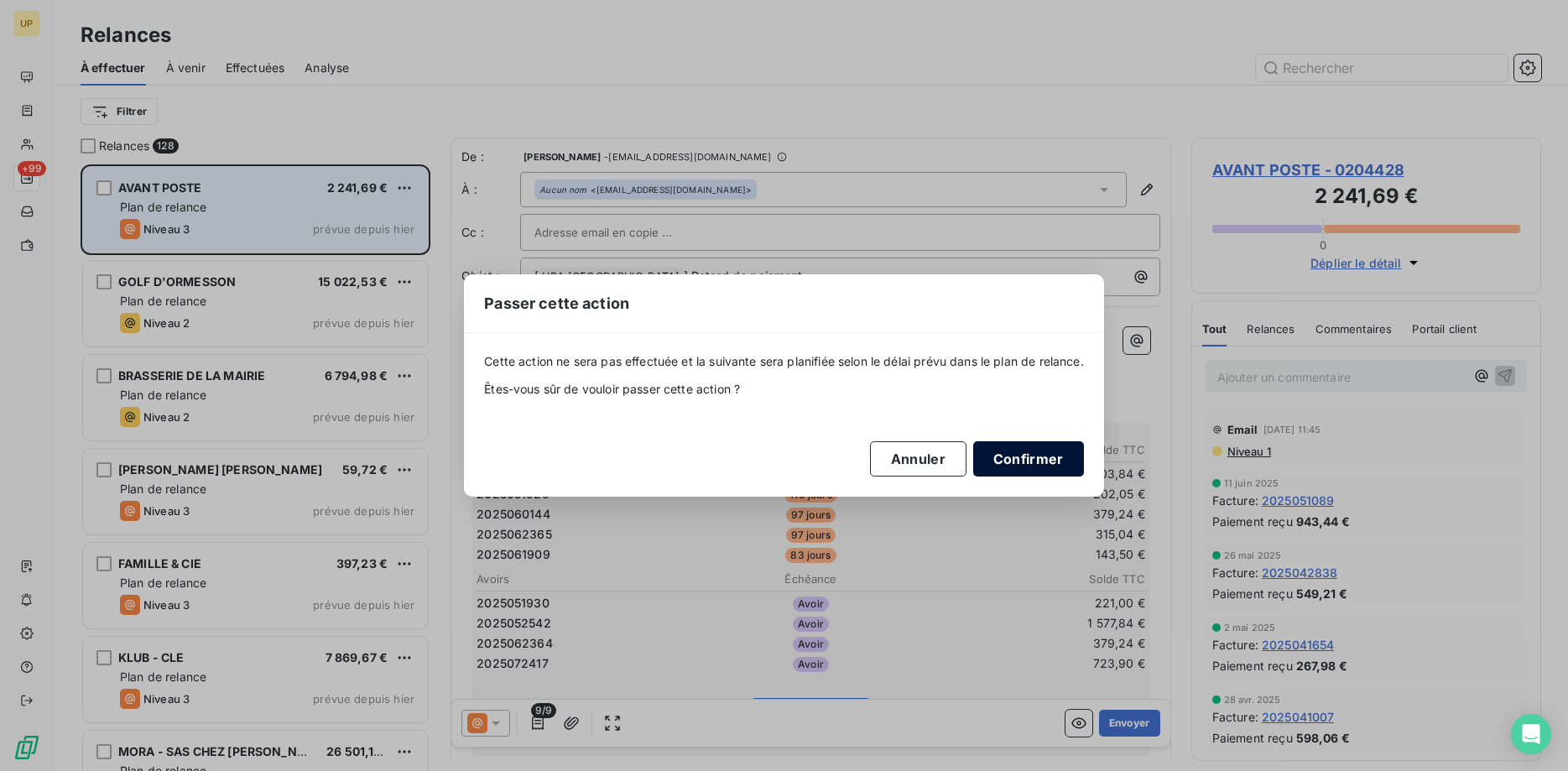
click at [1047, 454] on button "Confirmer" at bounding box center [1028, 459] width 111 height 35
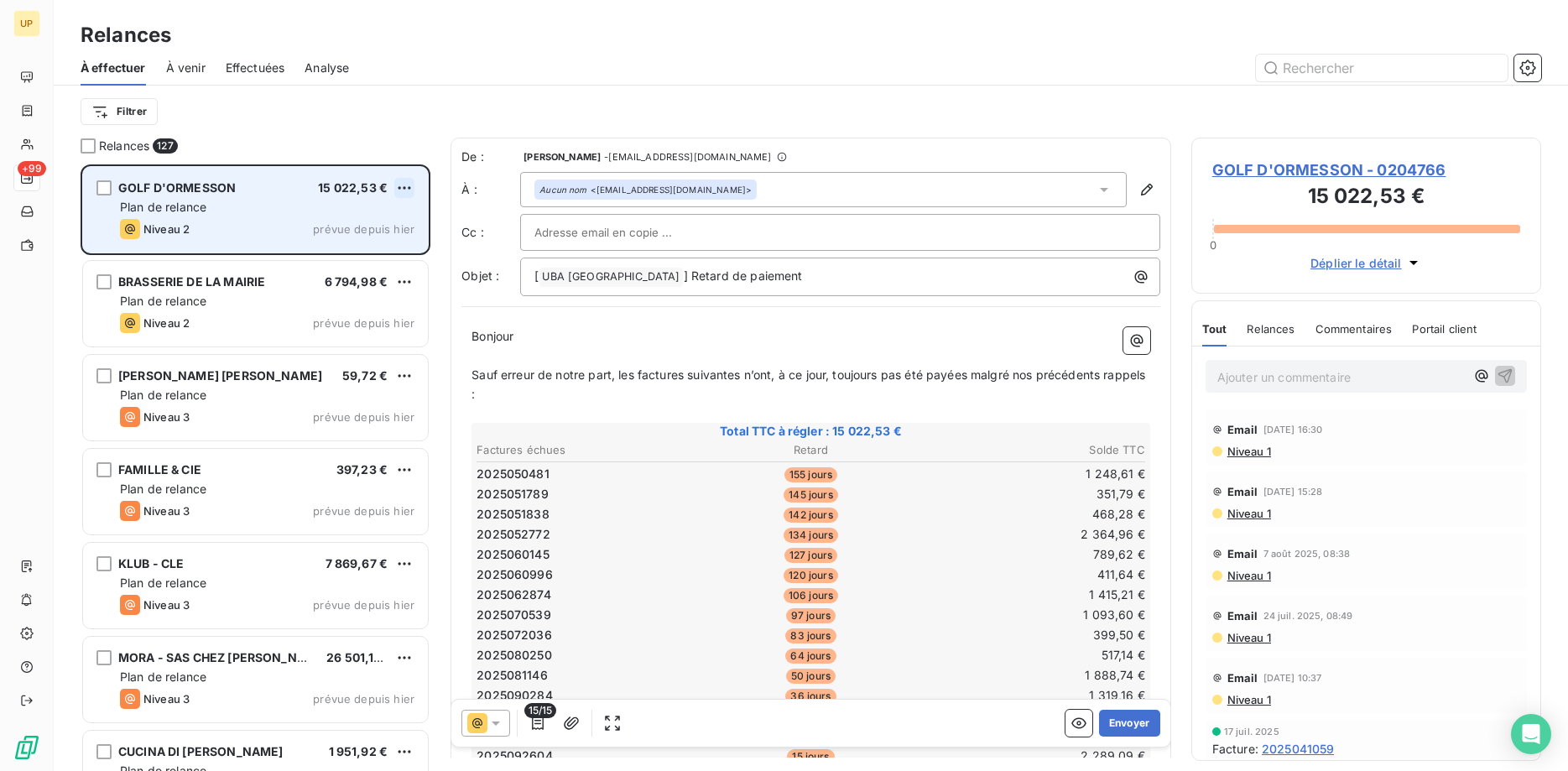
click at [399, 190] on html "UP +99 Relances À effectuer À venir Effectuées Analyse Filtrer Relances 127 GOL…" at bounding box center [784, 385] width 1568 height 771
click at [374, 254] on div "Passer cette action" at bounding box center [332, 251] width 151 height 27
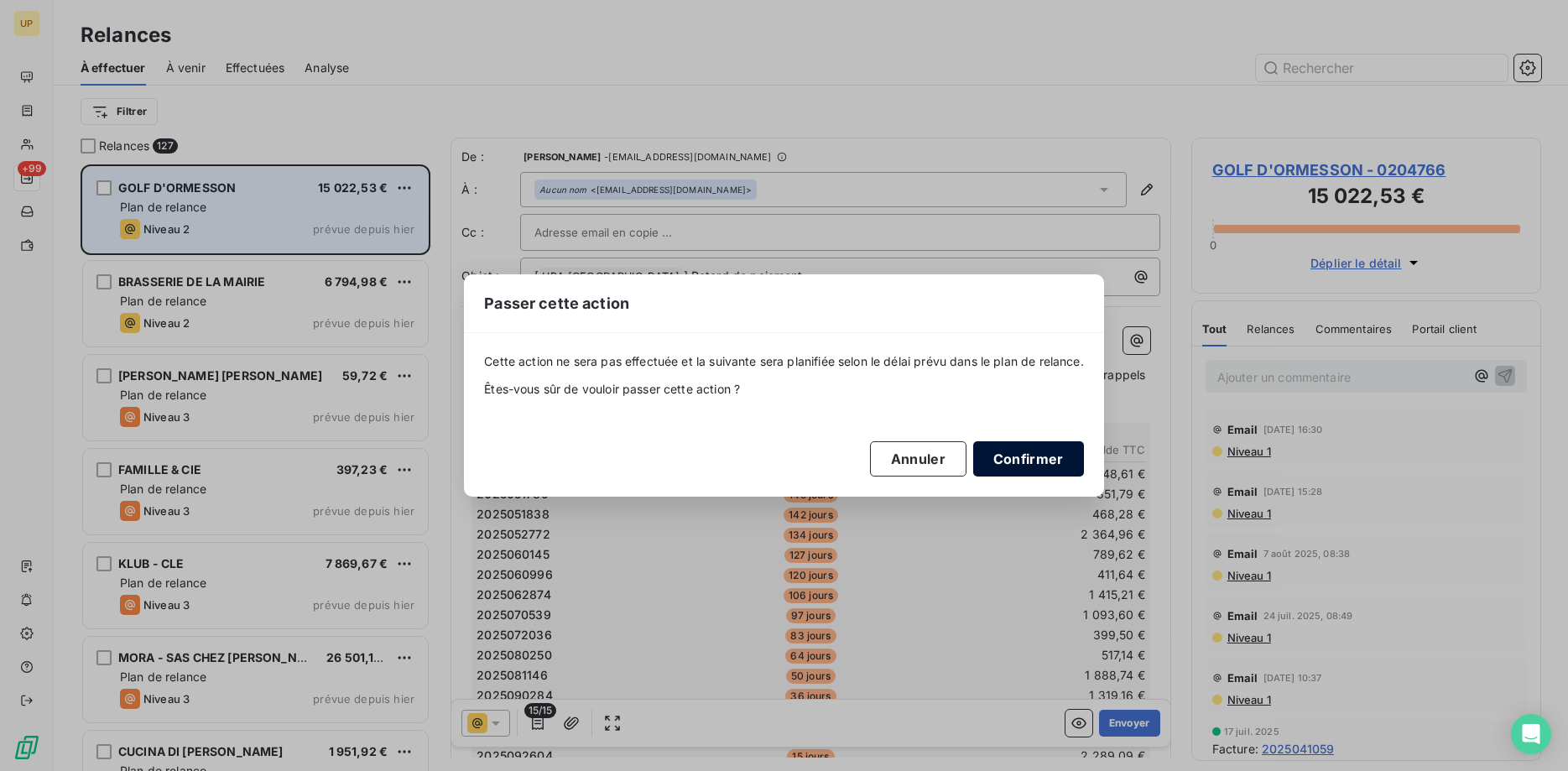
click at [1015, 464] on button "Confirmer" at bounding box center [1028, 459] width 111 height 35
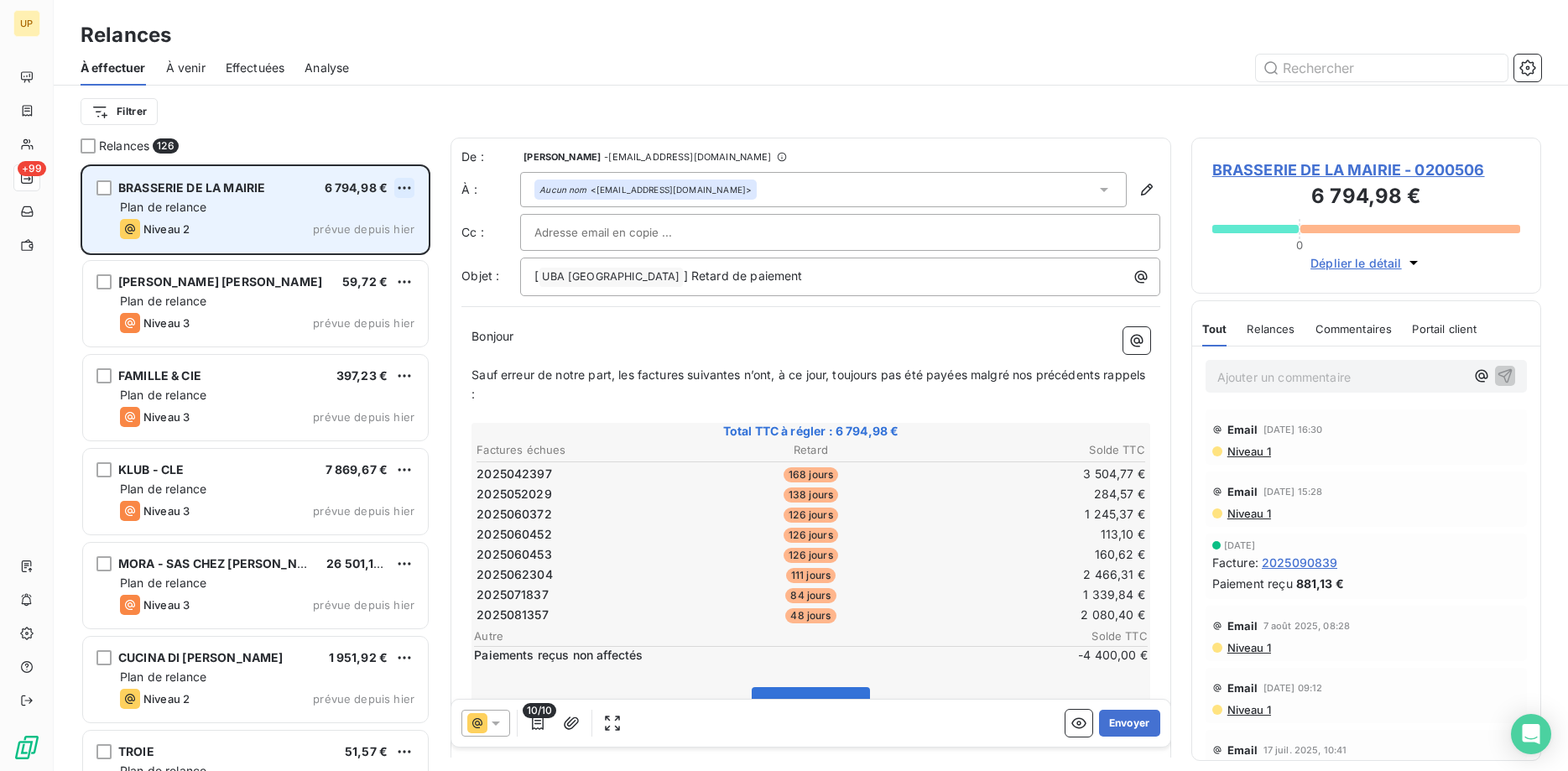
click at [410, 191] on html "UP +99 Relances À effectuer À venir Effectuées Analyse Filtrer Relances 126 BRA…" at bounding box center [784, 385] width 1568 height 771
click at [378, 259] on div "Passer cette action" at bounding box center [332, 251] width 151 height 27
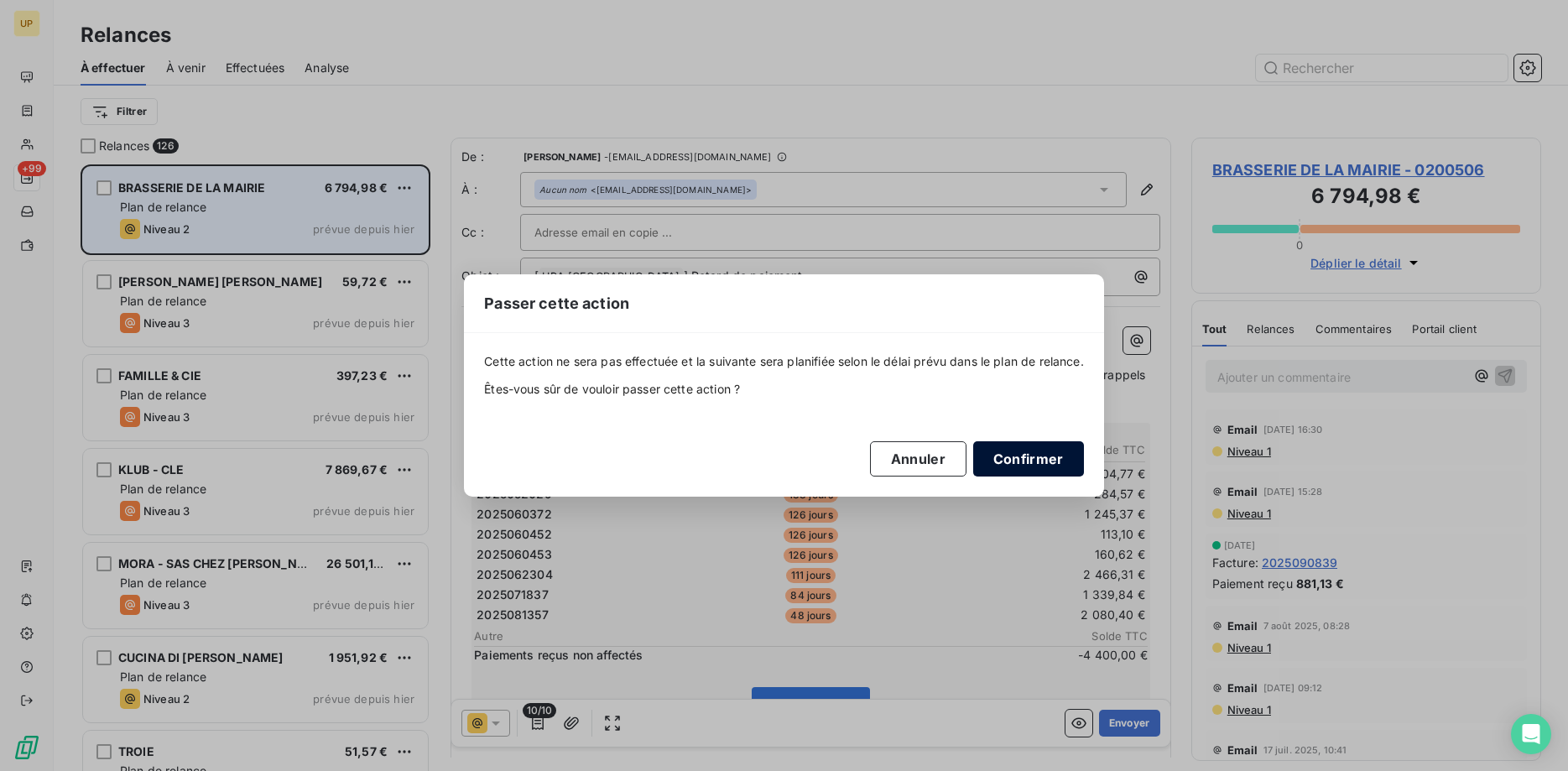
click at [1030, 452] on button "Confirmer" at bounding box center [1028, 459] width 111 height 35
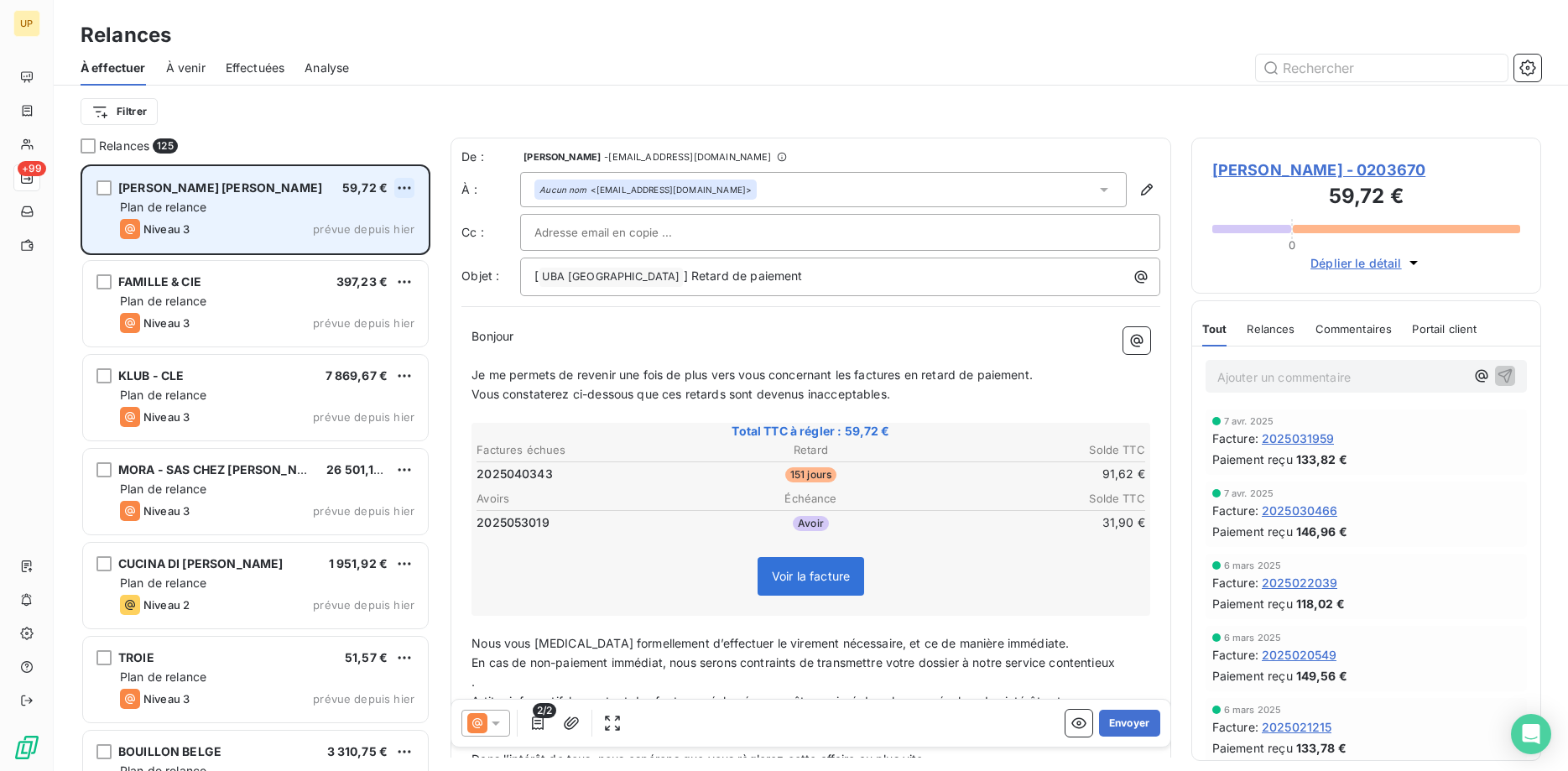
click at [404, 189] on html "UP +99 Relances À effectuer À venir Effectuées Analyse Filtrer Relances 125 [PE…" at bounding box center [784, 385] width 1568 height 771
click at [363, 248] on div "Passer cette action" at bounding box center [332, 251] width 151 height 27
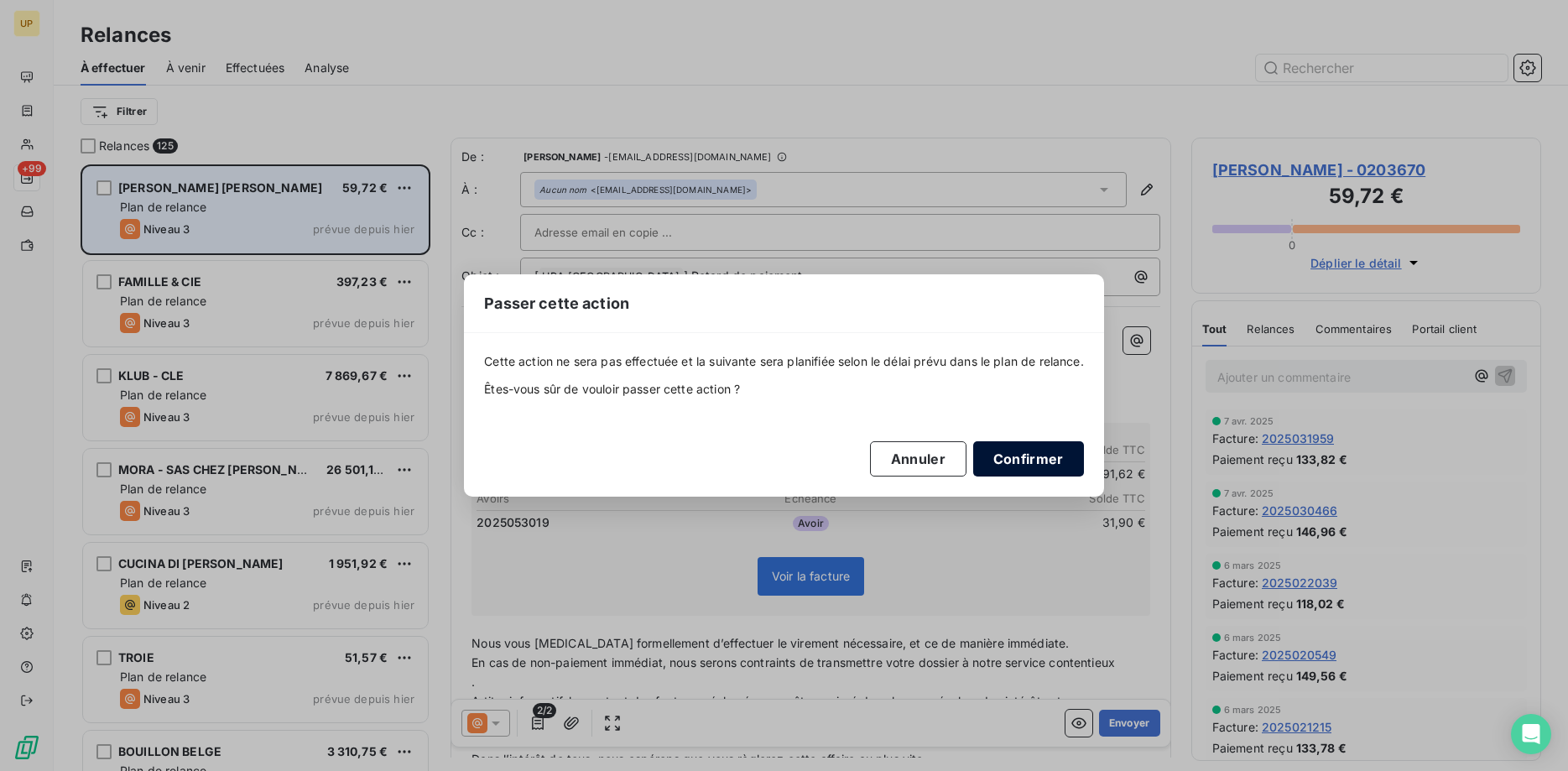
click at [1031, 459] on button "Confirmer" at bounding box center [1028, 459] width 111 height 35
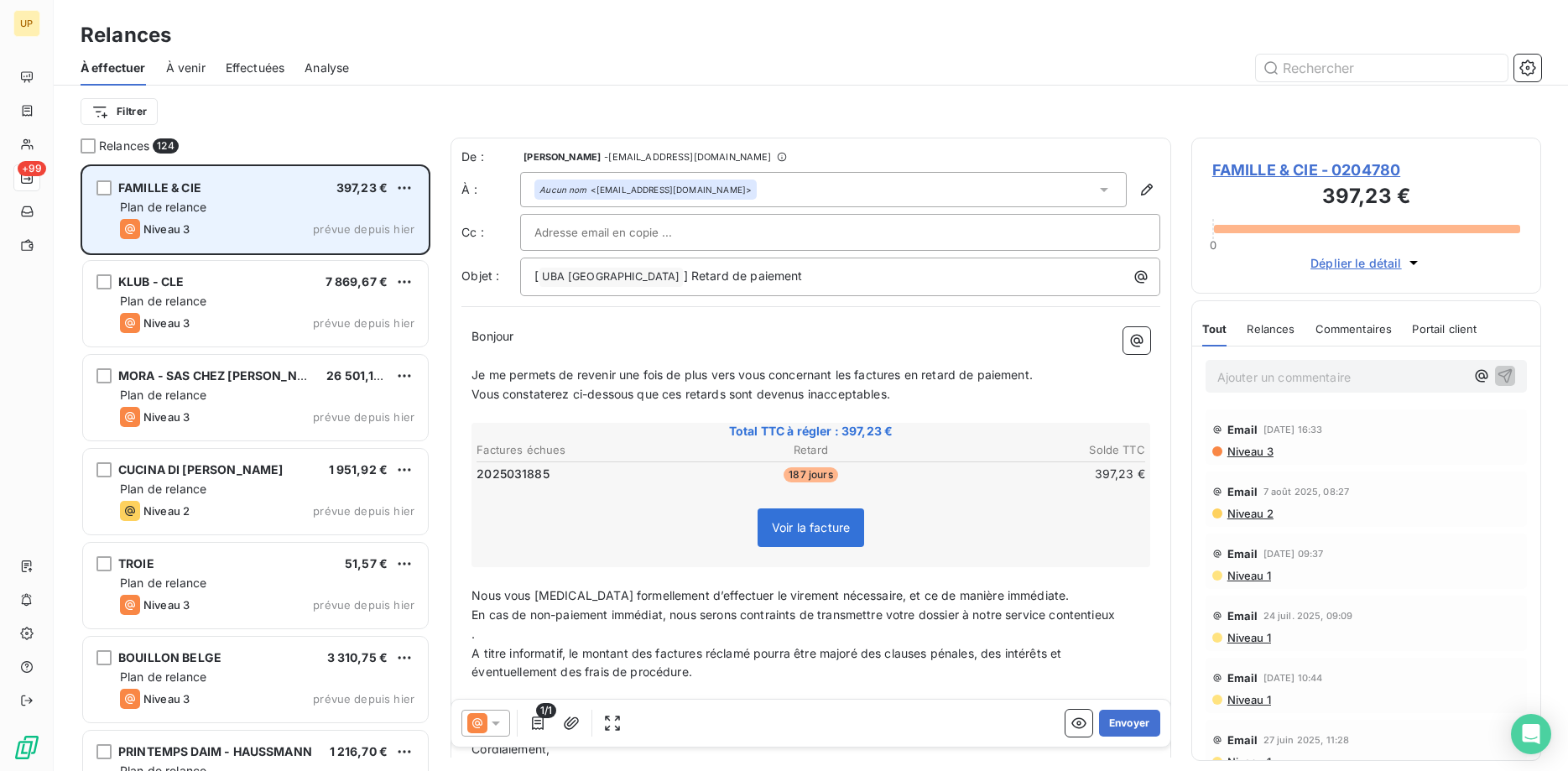
click at [264, 219] on div "Niveau 3 prévue depuis hier" at bounding box center [266, 229] width 294 height 20
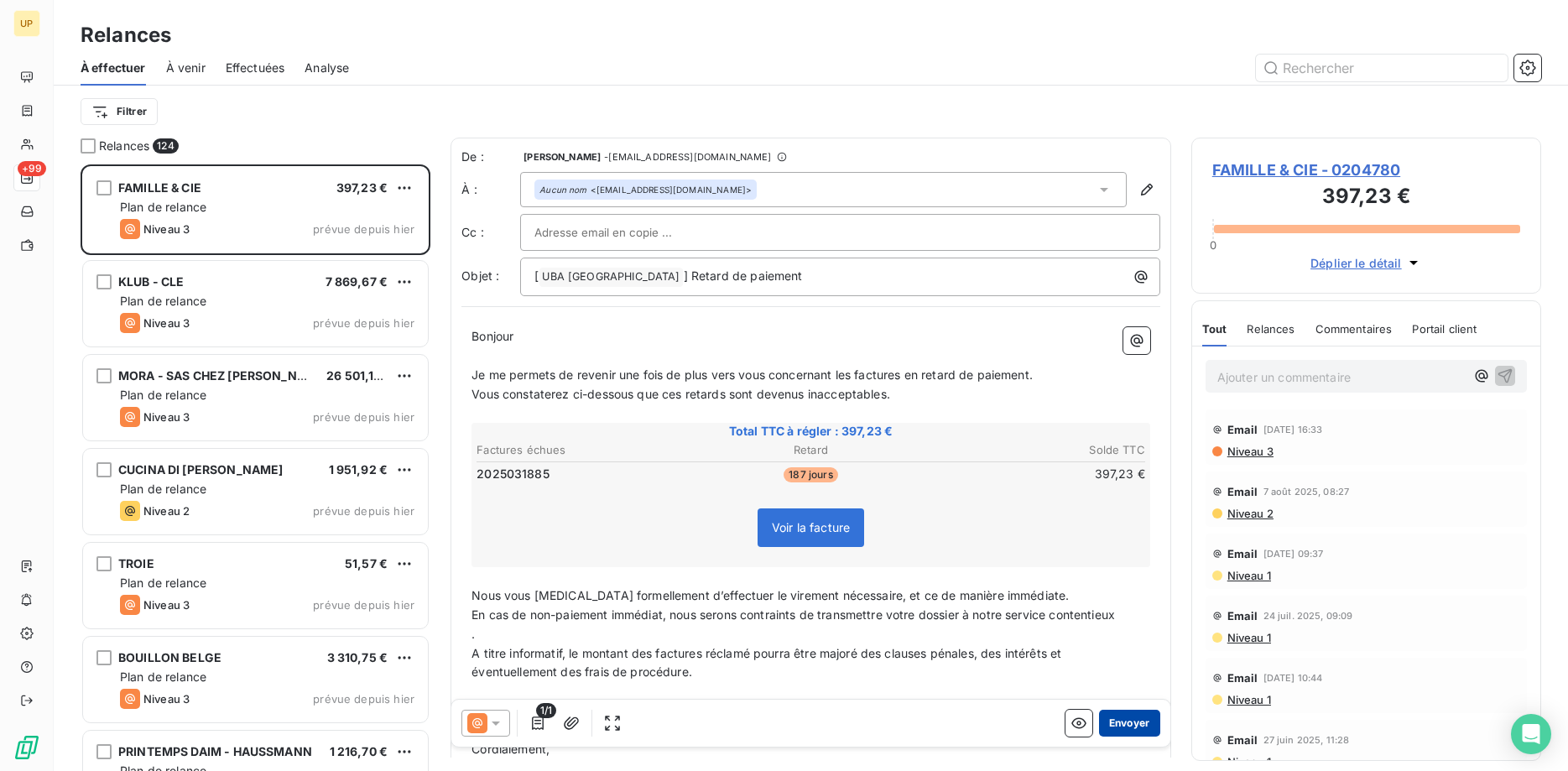
click at [1121, 724] on button "Envoyer" at bounding box center [1129, 723] width 61 height 27
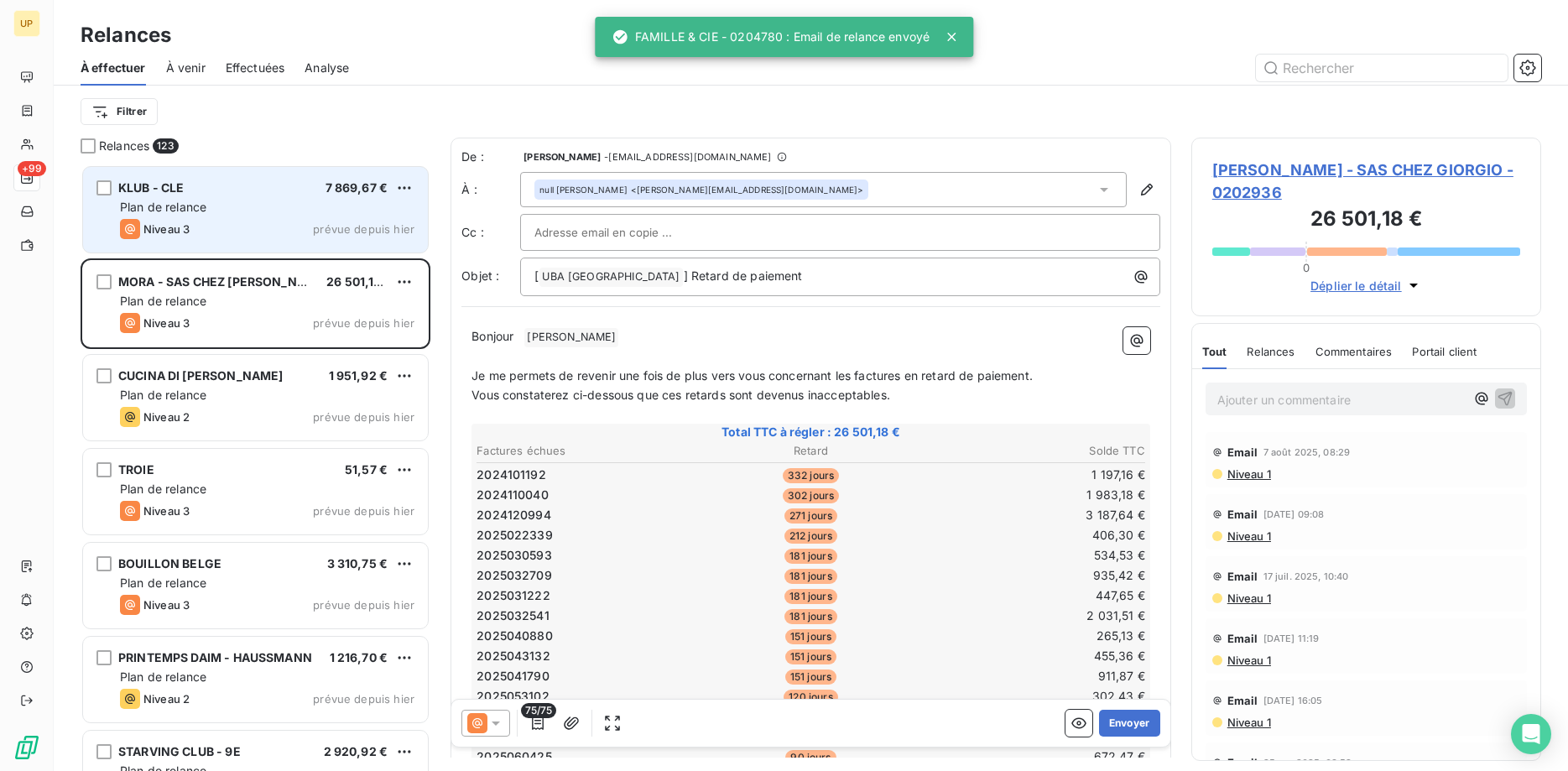
click at [201, 222] on div "Niveau 3 prévue depuis hier" at bounding box center [266, 229] width 294 height 20
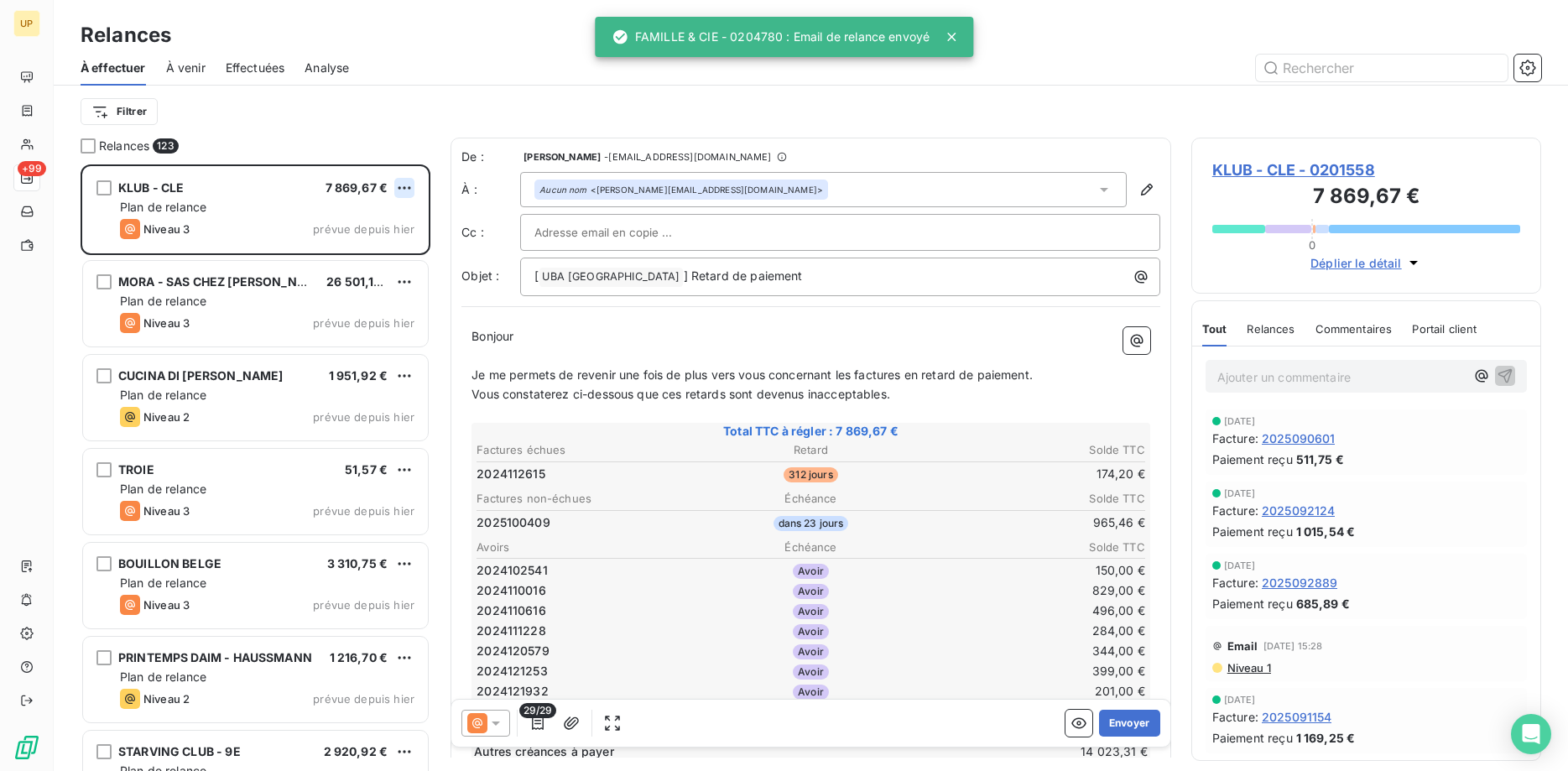
click at [400, 189] on html "UP +99 Relances À effectuer À venir Effectuées Analyse Filtrer Relances 123 KLU…" at bounding box center [784, 385] width 1568 height 771
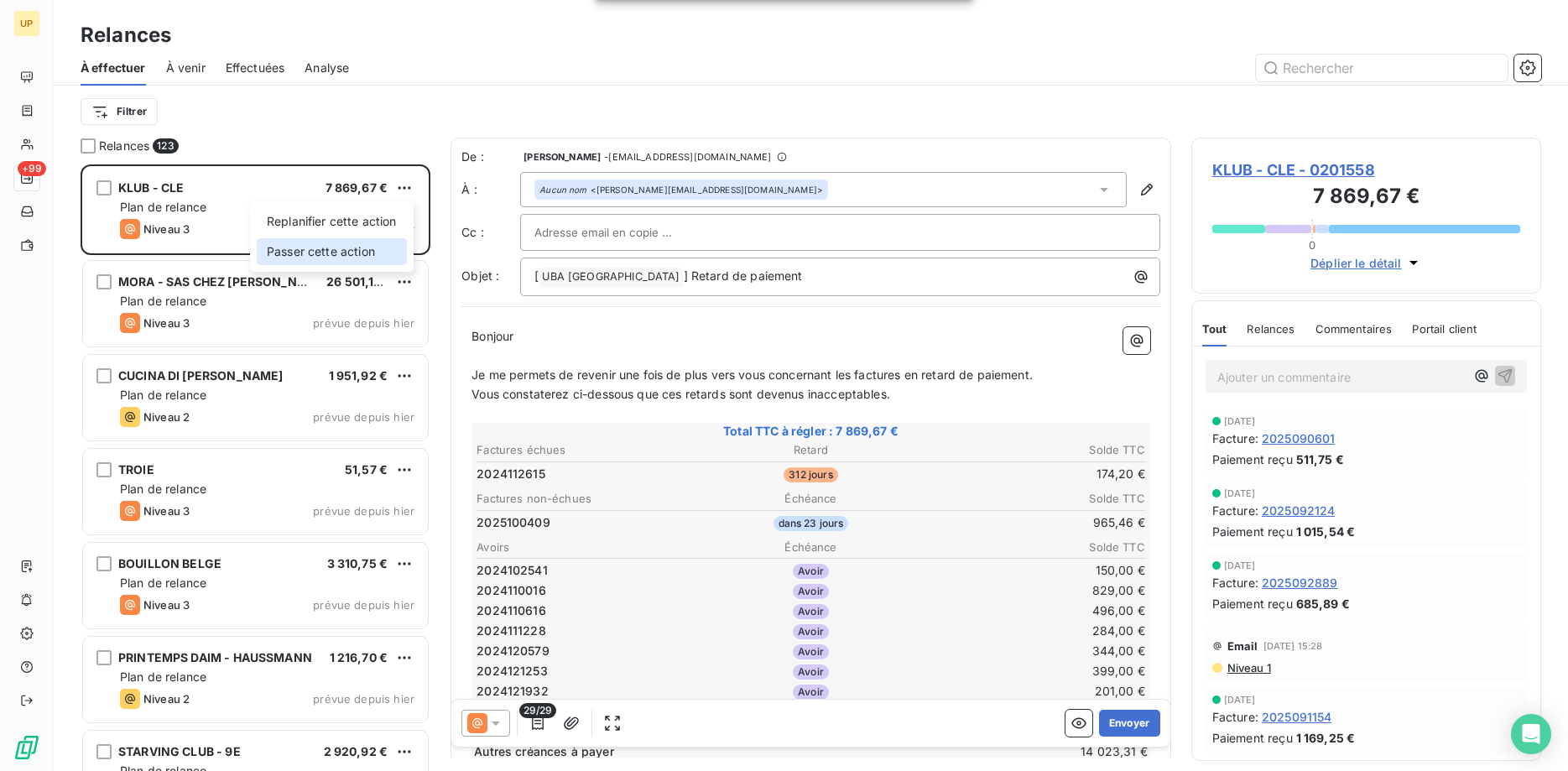
click at [371, 246] on div "Passer cette action" at bounding box center [332, 251] width 151 height 27
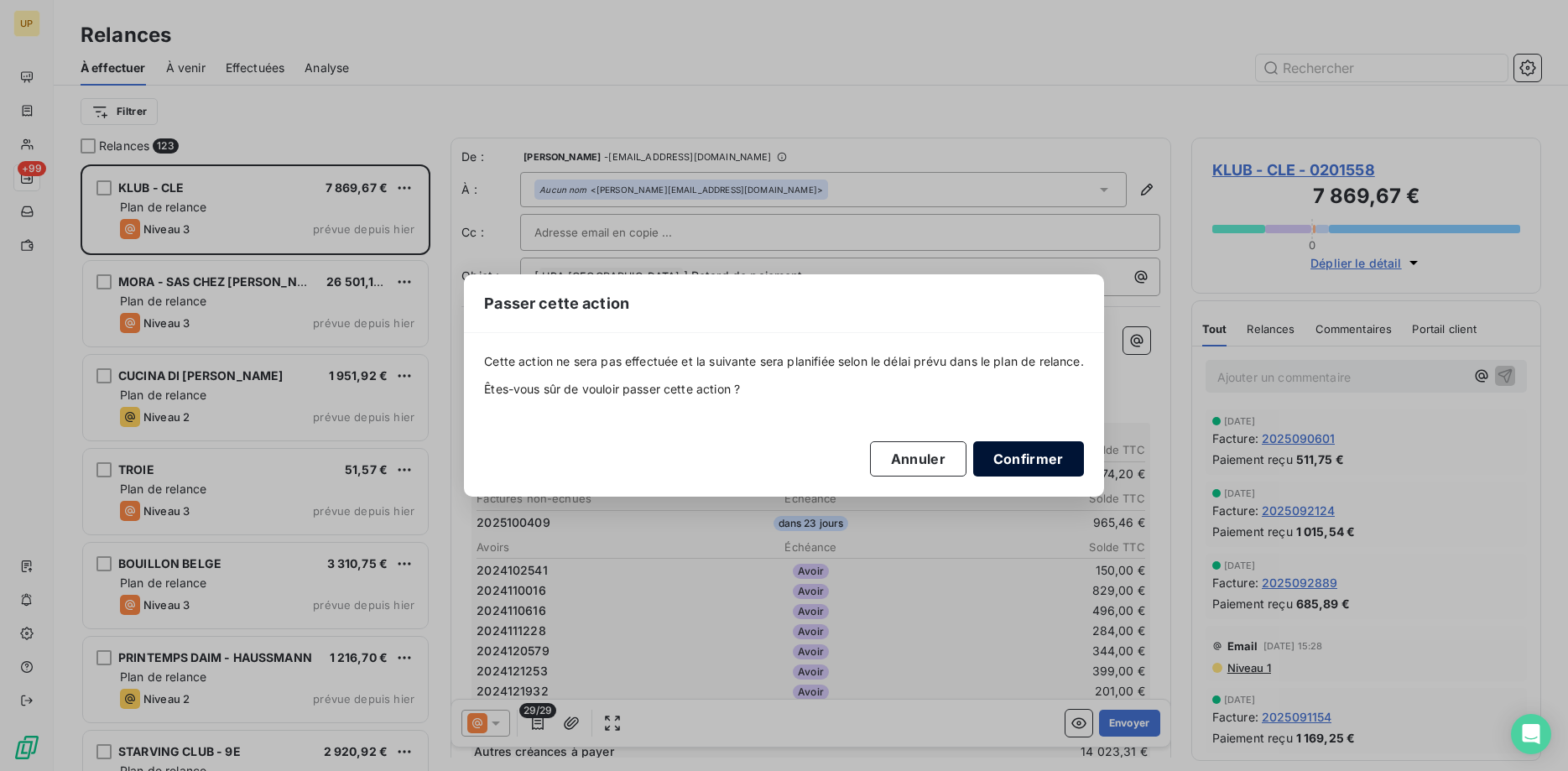
click at [1040, 454] on button "Confirmer" at bounding box center [1028, 459] width 111 height 35
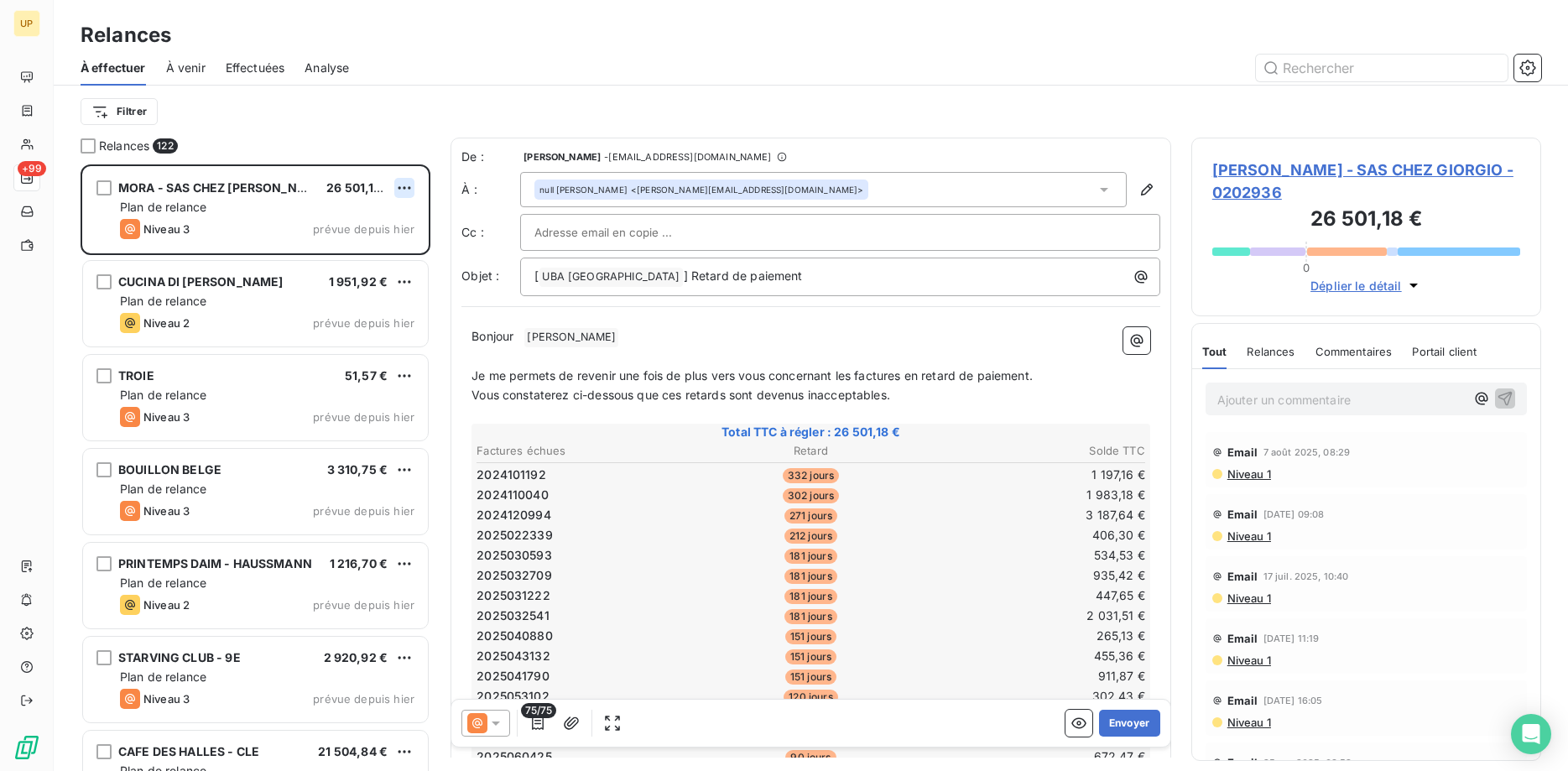
click at [408, 183] on html "UP +99 Relances À effectuer À venir Effectuées Analyse Filtrer Relances 122 [PE…" at bounding box center [784, 385] width 1568 height 771
click at [377, 252] on div "Passer cette action" at bounding box center [332, 251] width 151 height 27
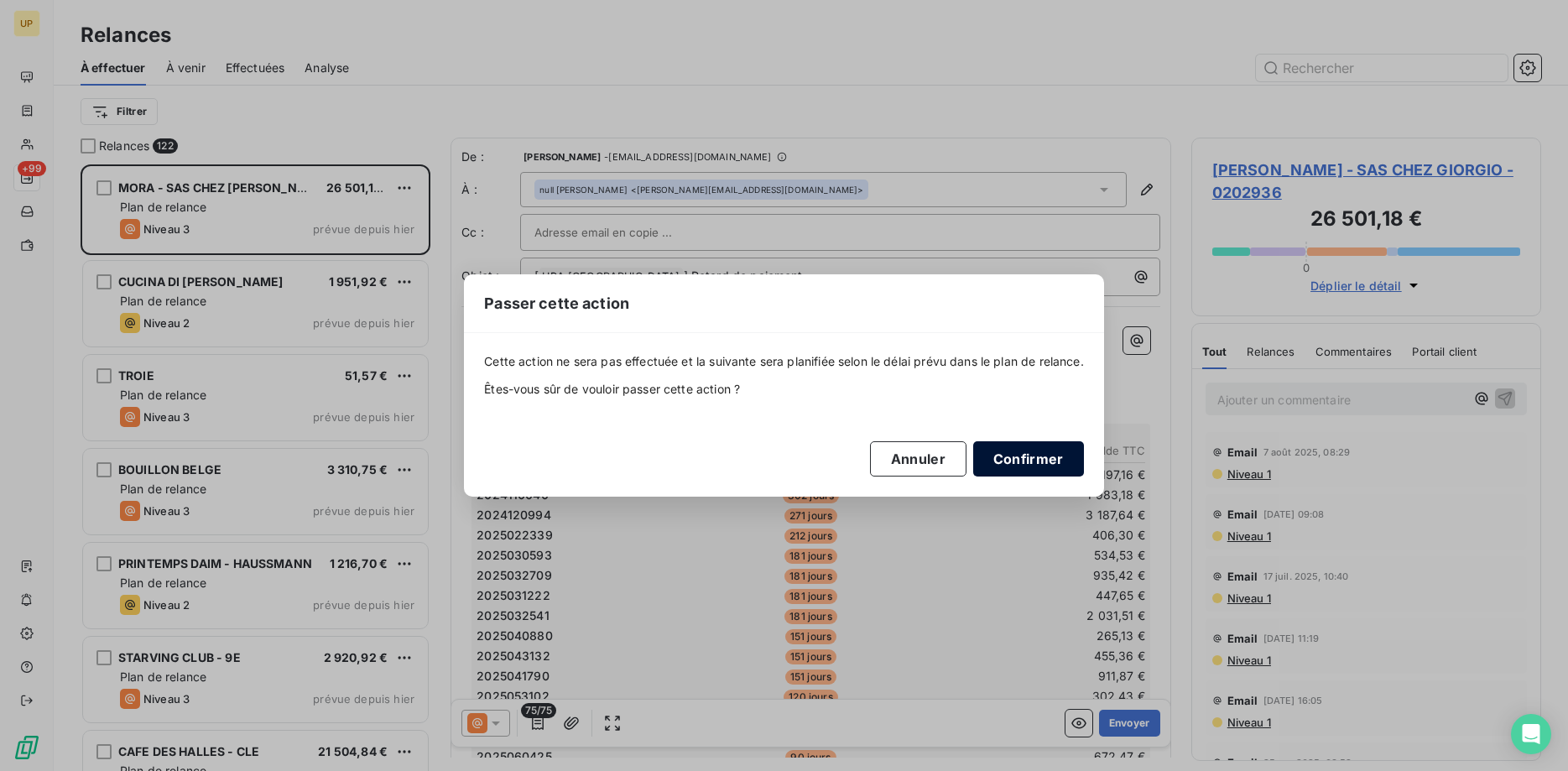
click at [1032, 462] on button "Confirmer" at bounding box center [1028, 459] width 111 height 35
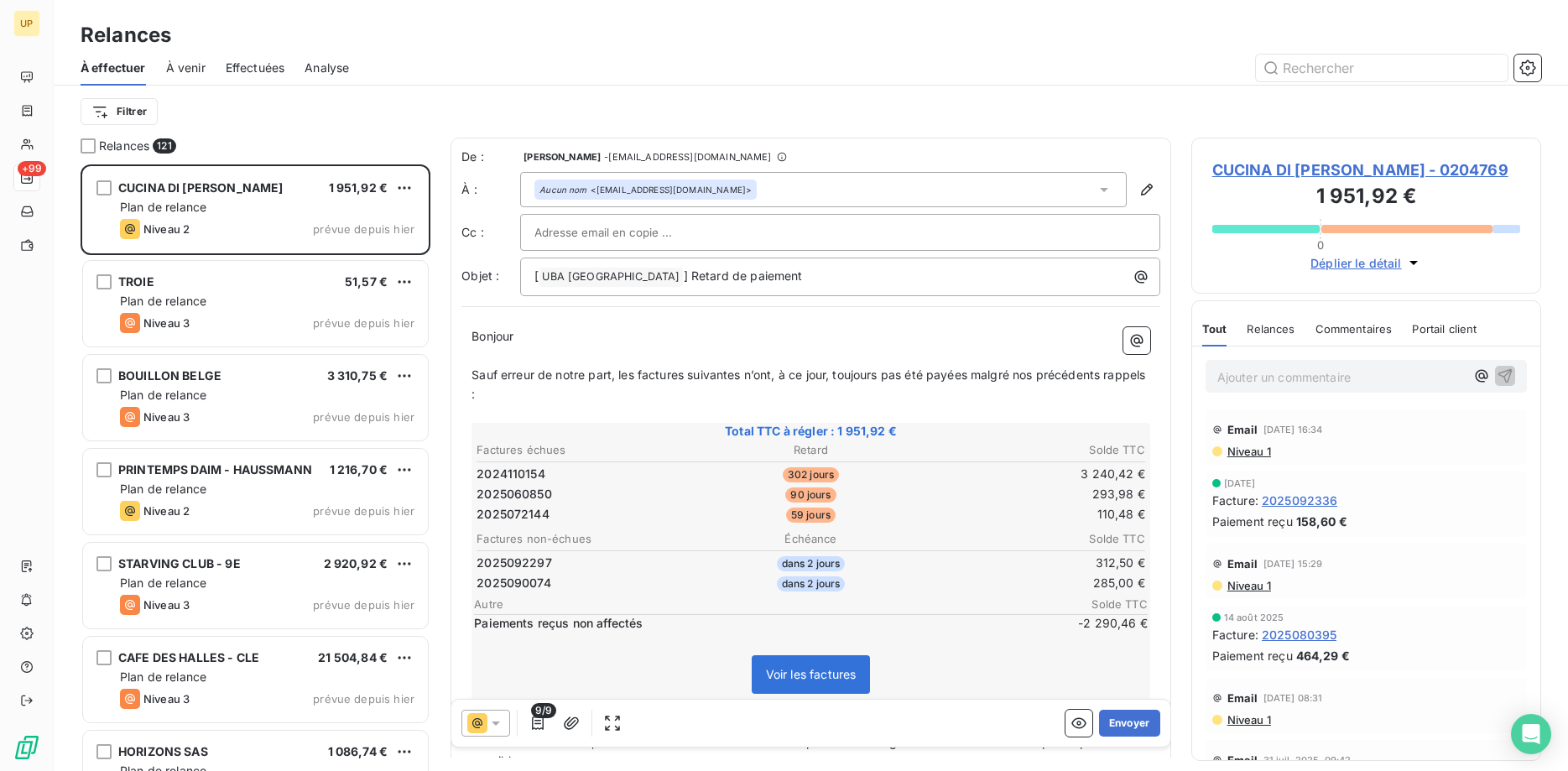
click at [499, 721] on icon at bounding box center [495, 723] width 17 height 17
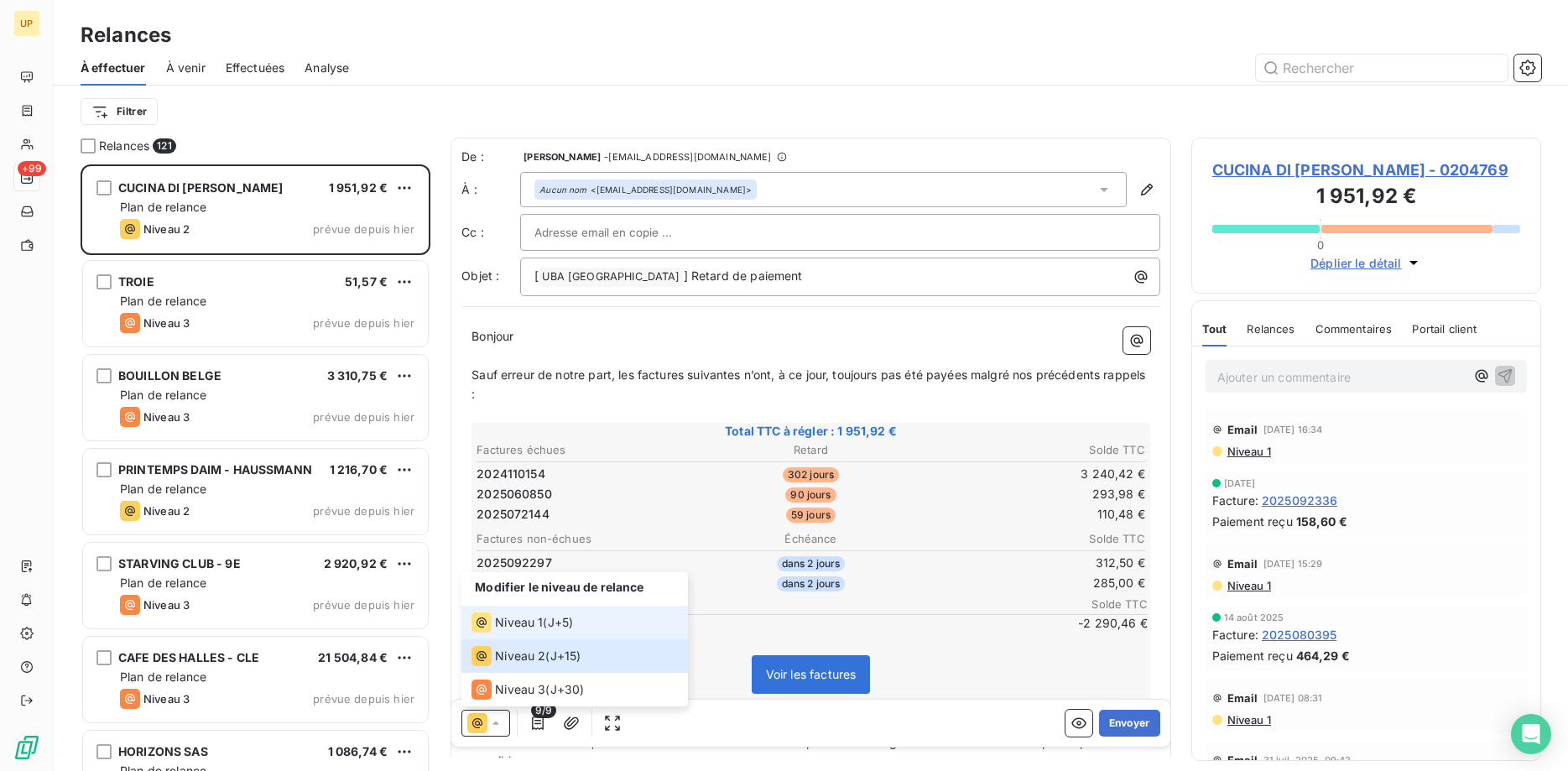
click at [509, 617] on span "Niveau 1" at bounding box center [519, 622] width 48 height 17
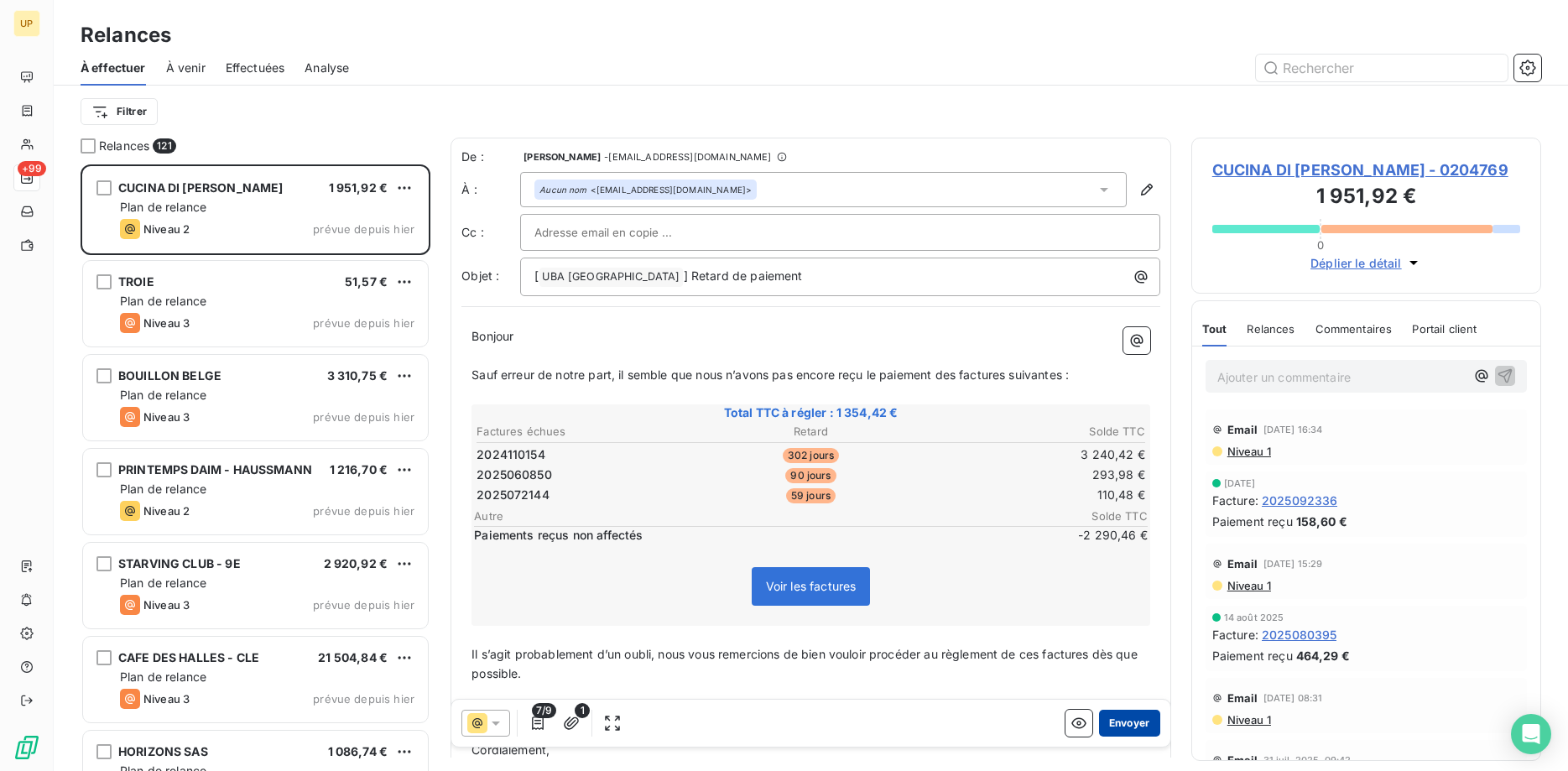
click at [1136, 734] on button "Envoyer" at bounding box center [1129, 723] width 61 height 27
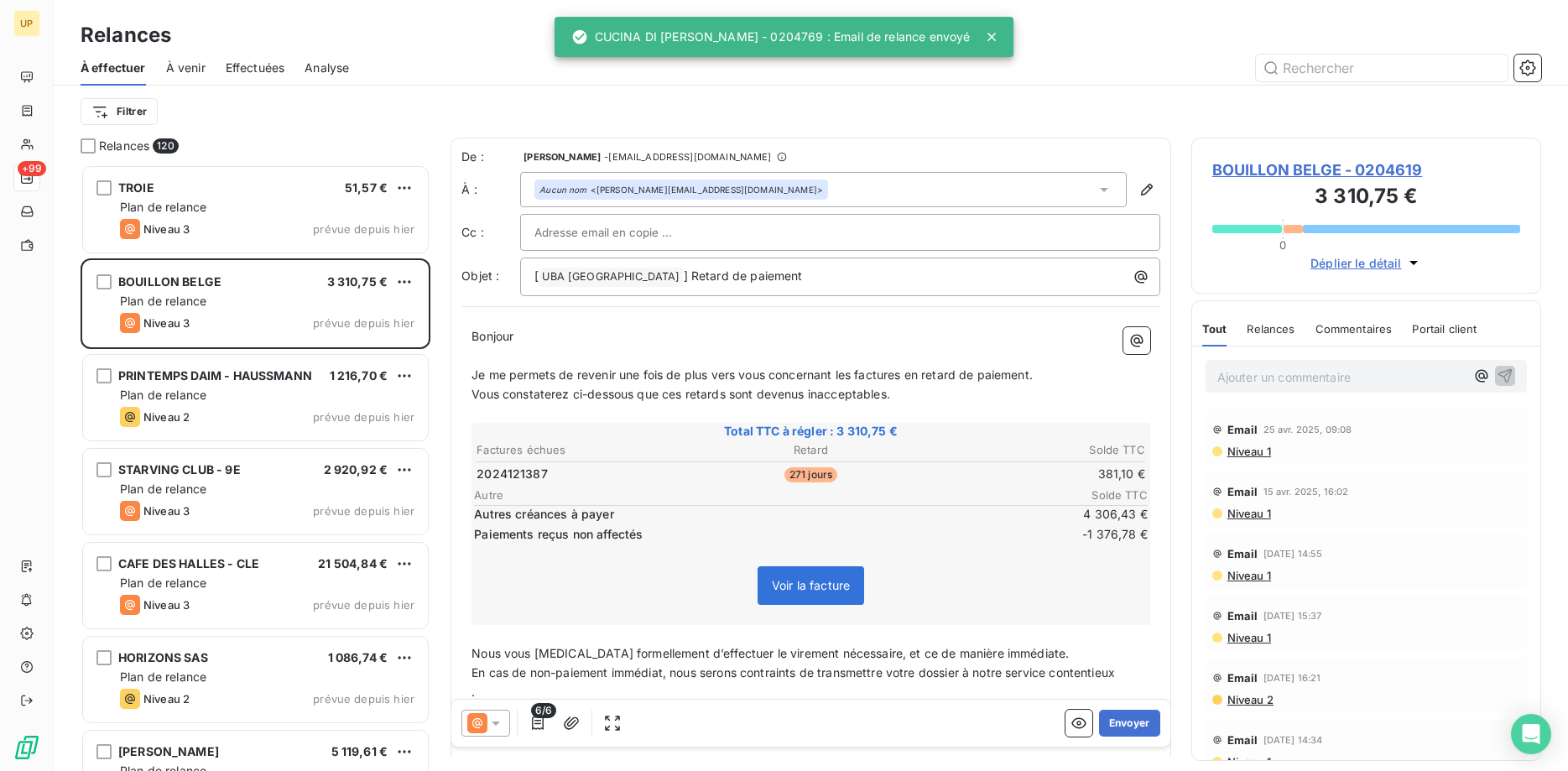
click at [282, 207] on div "Plan de relance" at bounding box center [266, 206] width 294 height 17
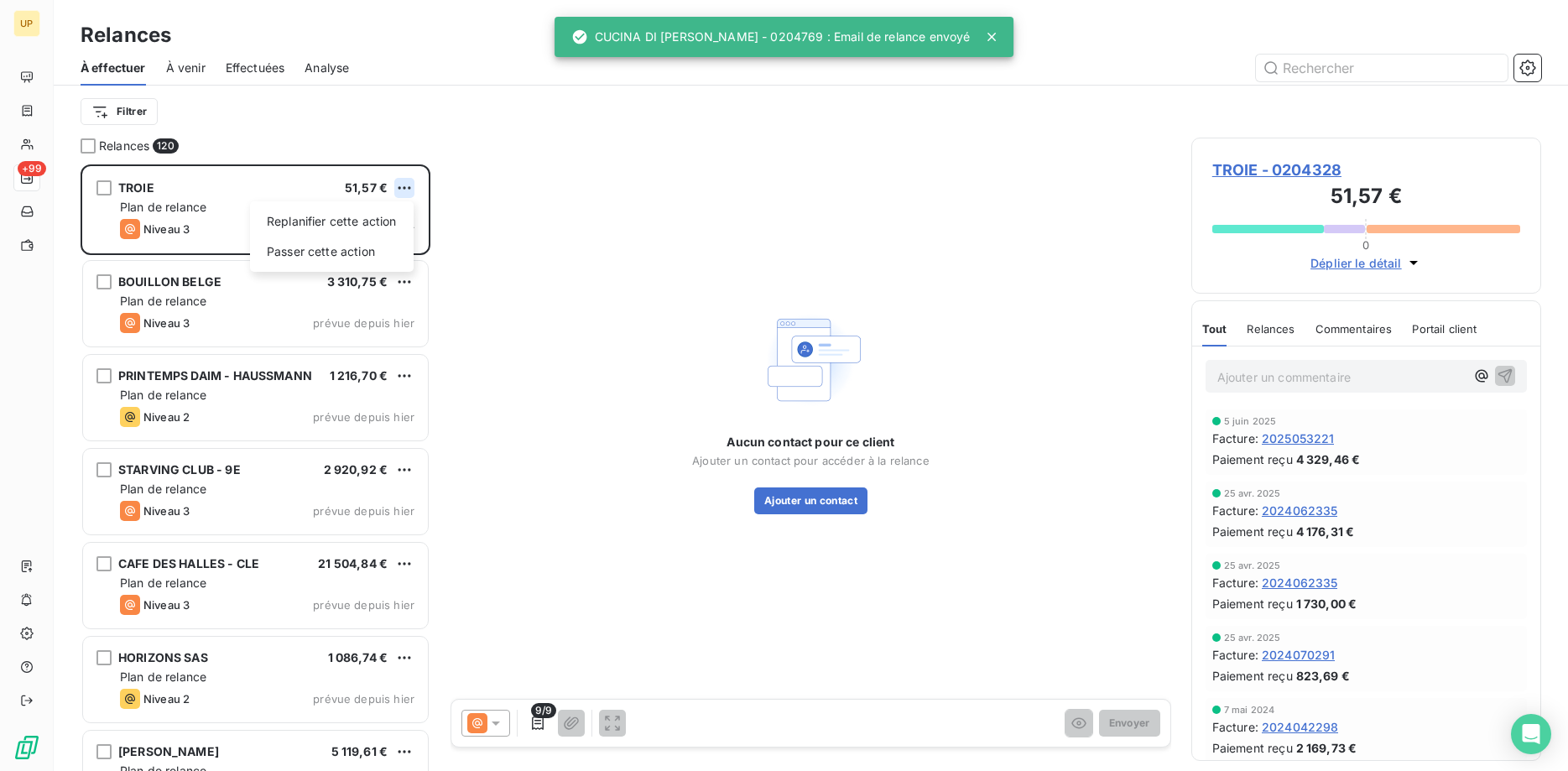
click at [404, 188] on html "UP +99 Relances À effectuer À venir Effectuées Analyse Filtrer Relances 120 TRO…" at bounding box center [784, 385] width 1568 height 771
click at [353, 257] on div "Passer cette action" at bounding box center [332, 251] width 151 height 27
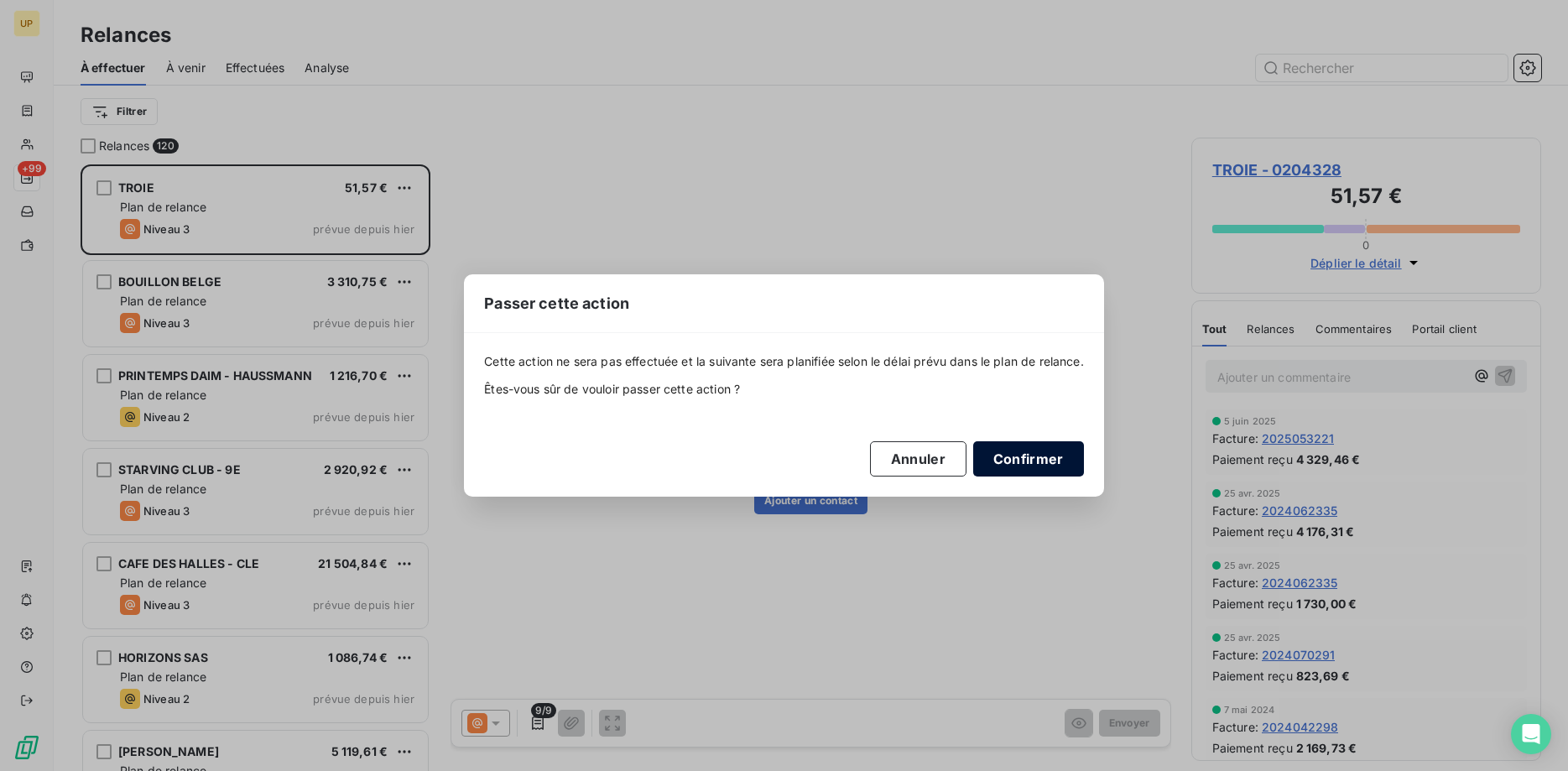
click at [1047, 458] on button "Confirmer" at bounding box center [1028, 459] width 111 height 35
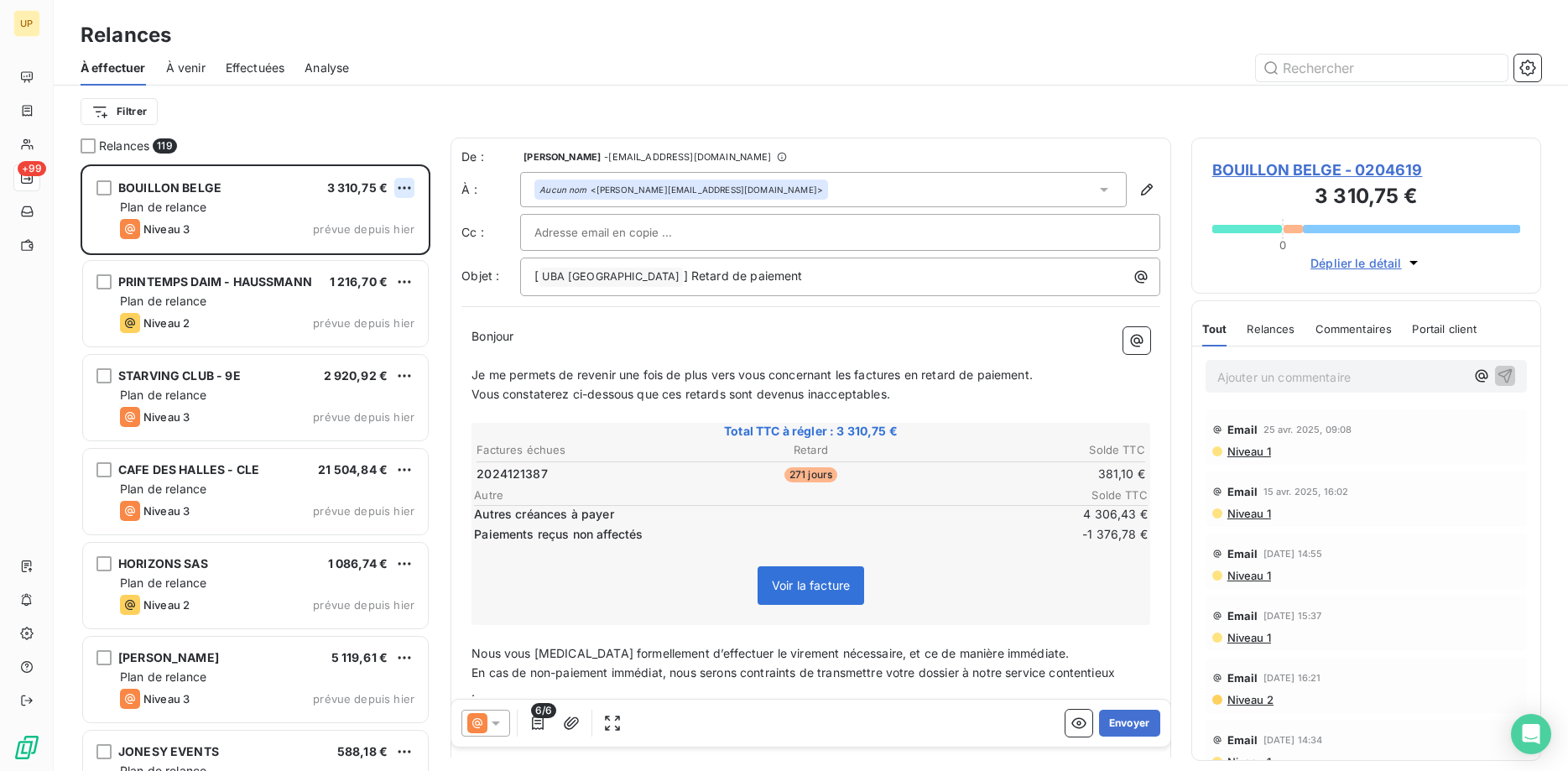
click at [408, 186] on html "UP +99 Relances À effectuer À venir Effectuées Analyse Filtrer Relances 119 BOU…" at bounding box center [784, 385] width 1568 height 771
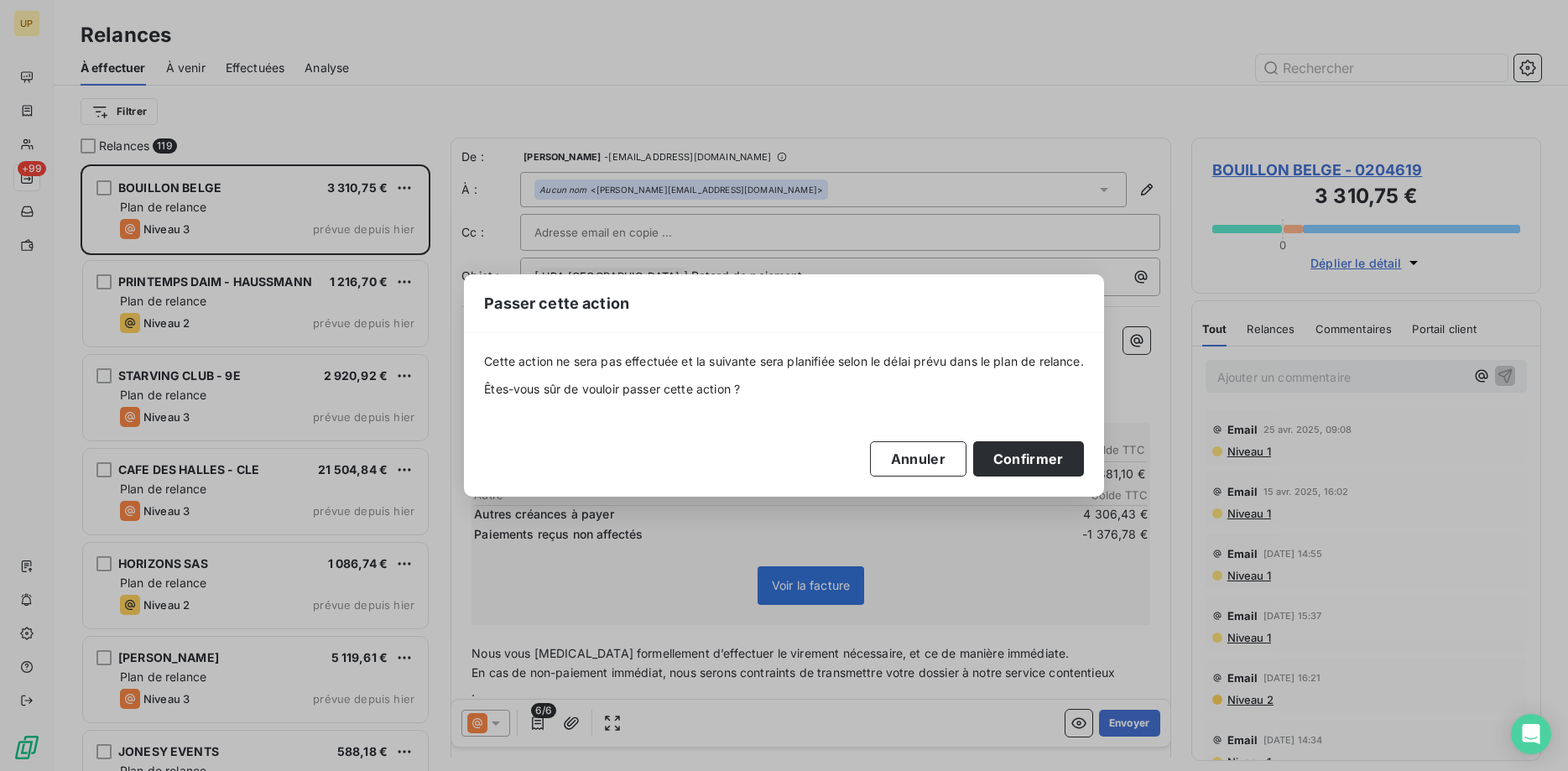
click at [382, 257] on div "Passer cette action Cette action ne sera pas effectuée et la suivante sera plan…" at bounding box center [784, 385] width 1568 height 771
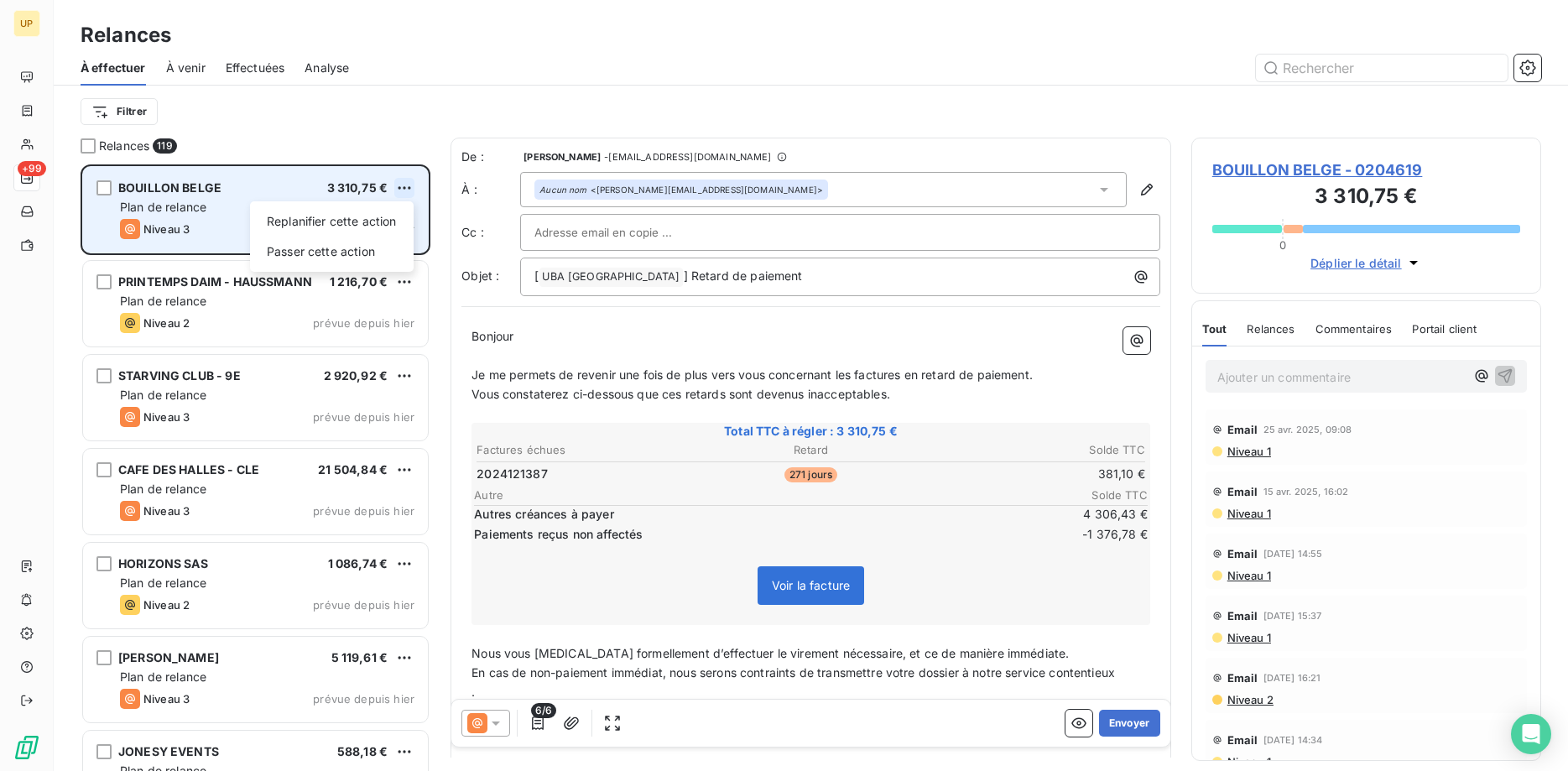
click at [410, 187] on html "UP +99 Relances À effectuer À venir Effectuées Analyse Filtrer Relances 119 BOU…" at bounding box center [784, 385] width 1568 height 771
click at [342, 254] on div "Passer cette action" at bounding box center [332, 251] width 151 height 27
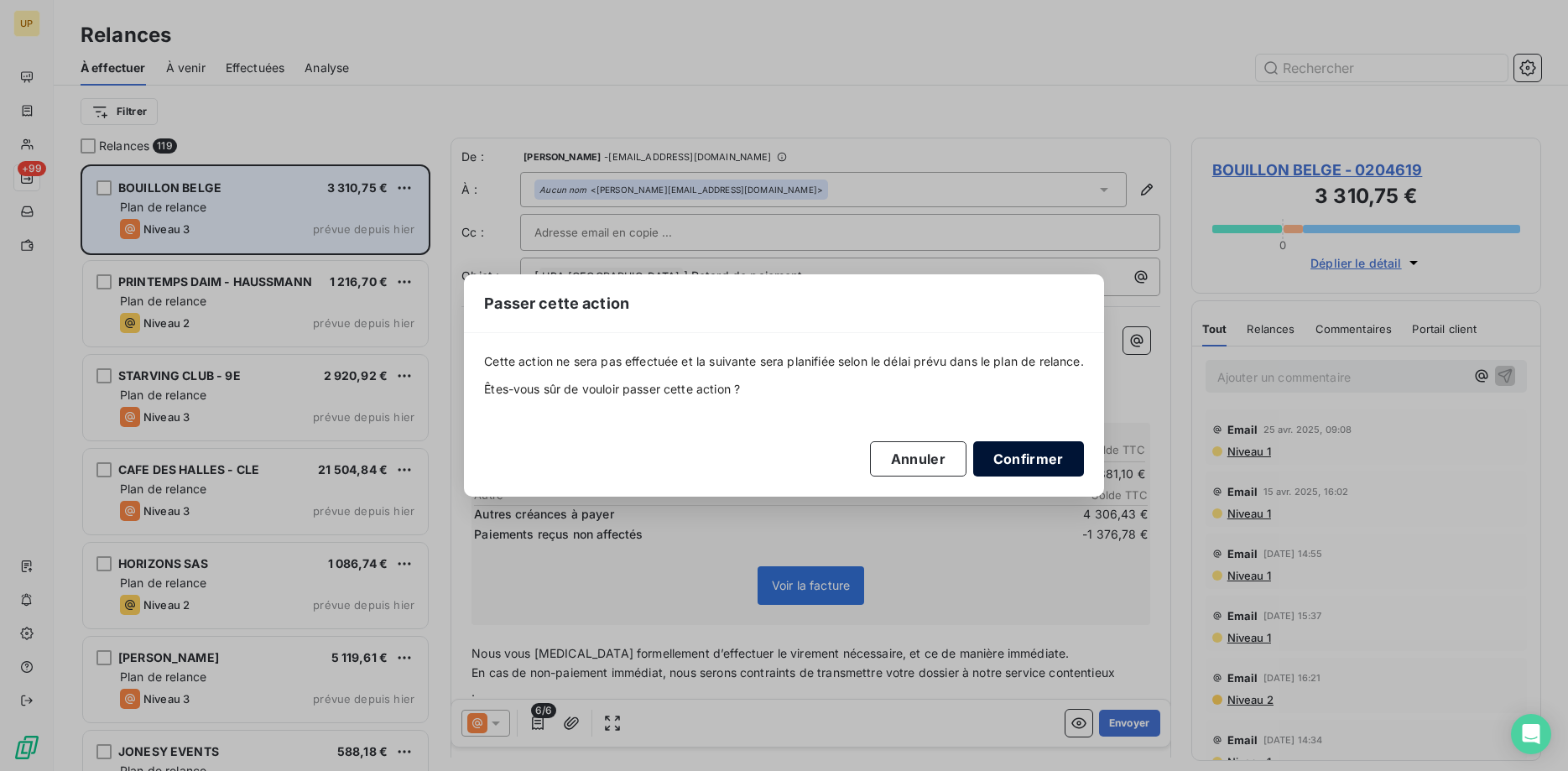
click at [1057, 464] on button "Confirmer" at bounding box center [1028, 459] width 111 height 35
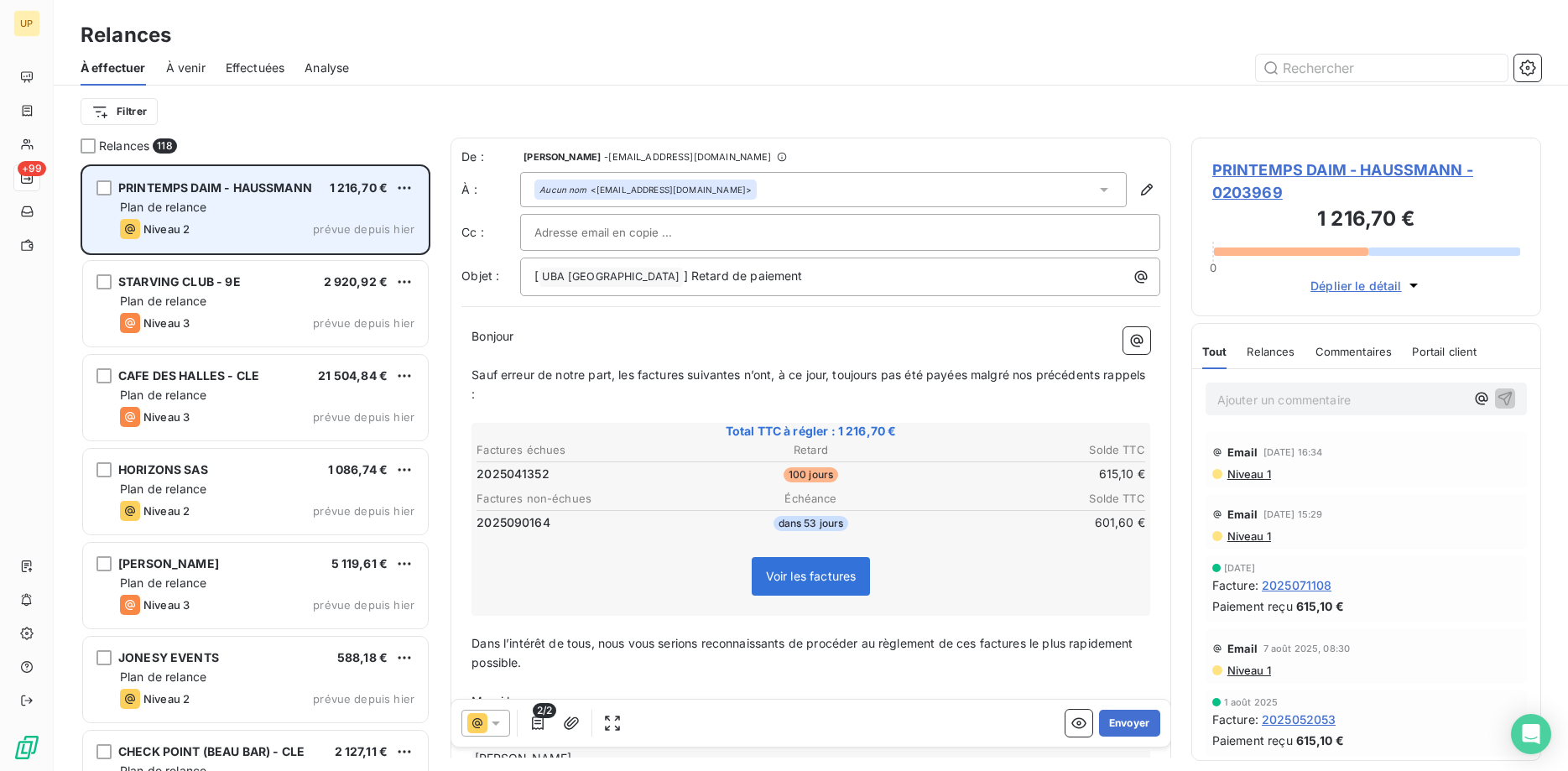
click at [302, 225] on div "Niveau 2 prévue depuis hier" at bounding box center [266, 229] width 294 height 20
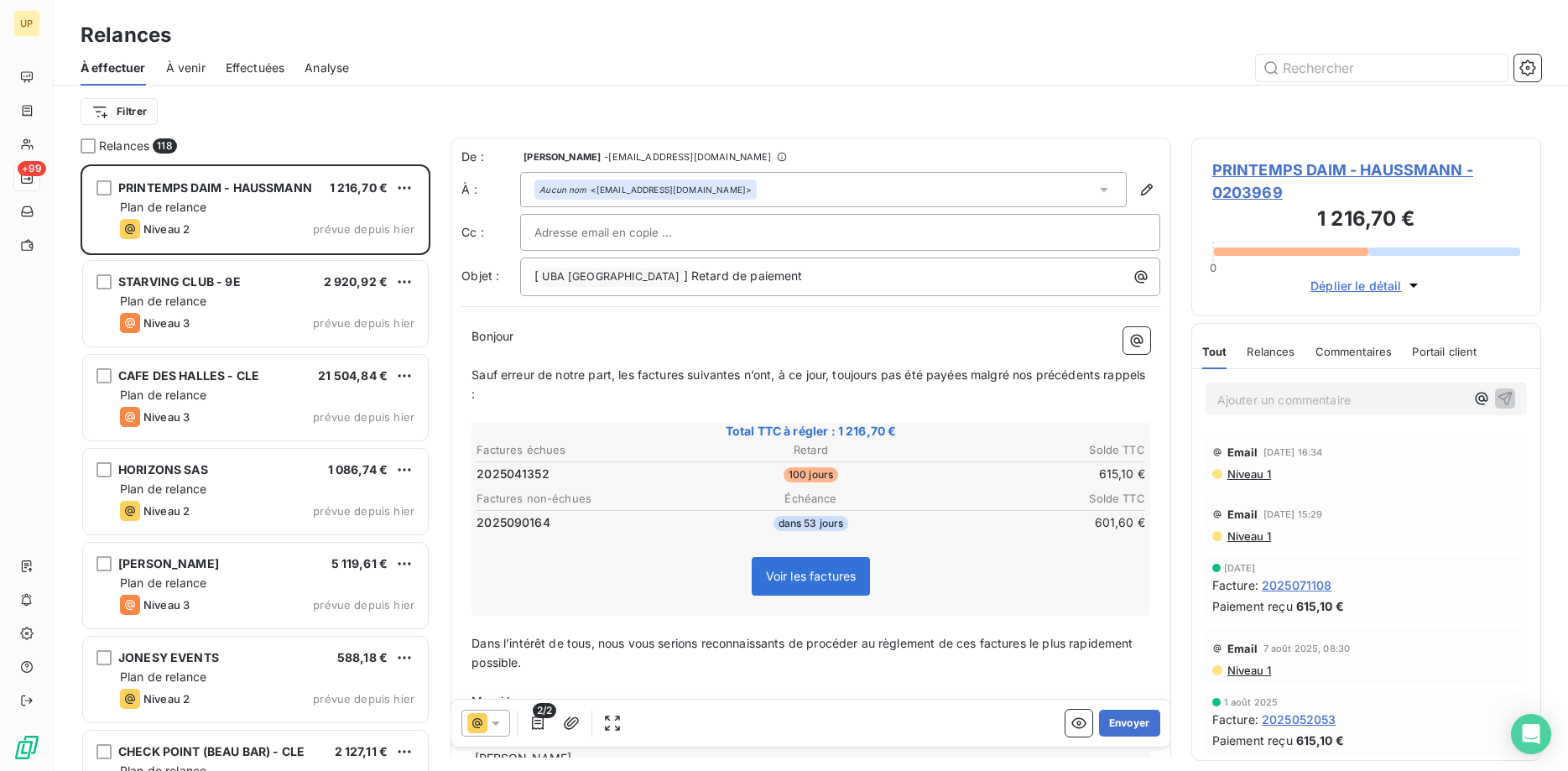
click at [505, 717] on div at bounding box center [485, 723] width 49 height 27
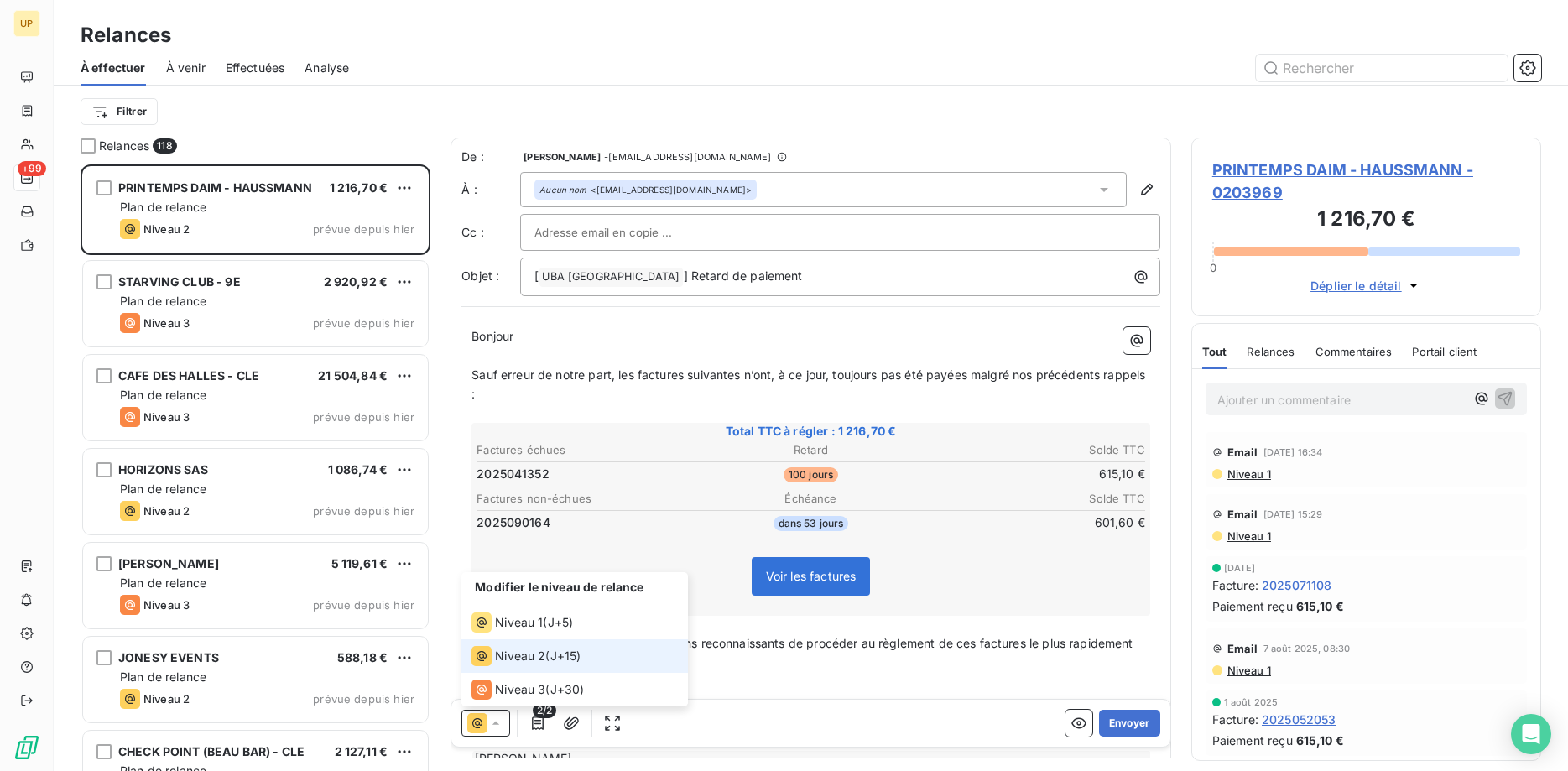
click at [534, 651] on span "Niveau 2" at bounding box center [520, 656] width 51 height 17
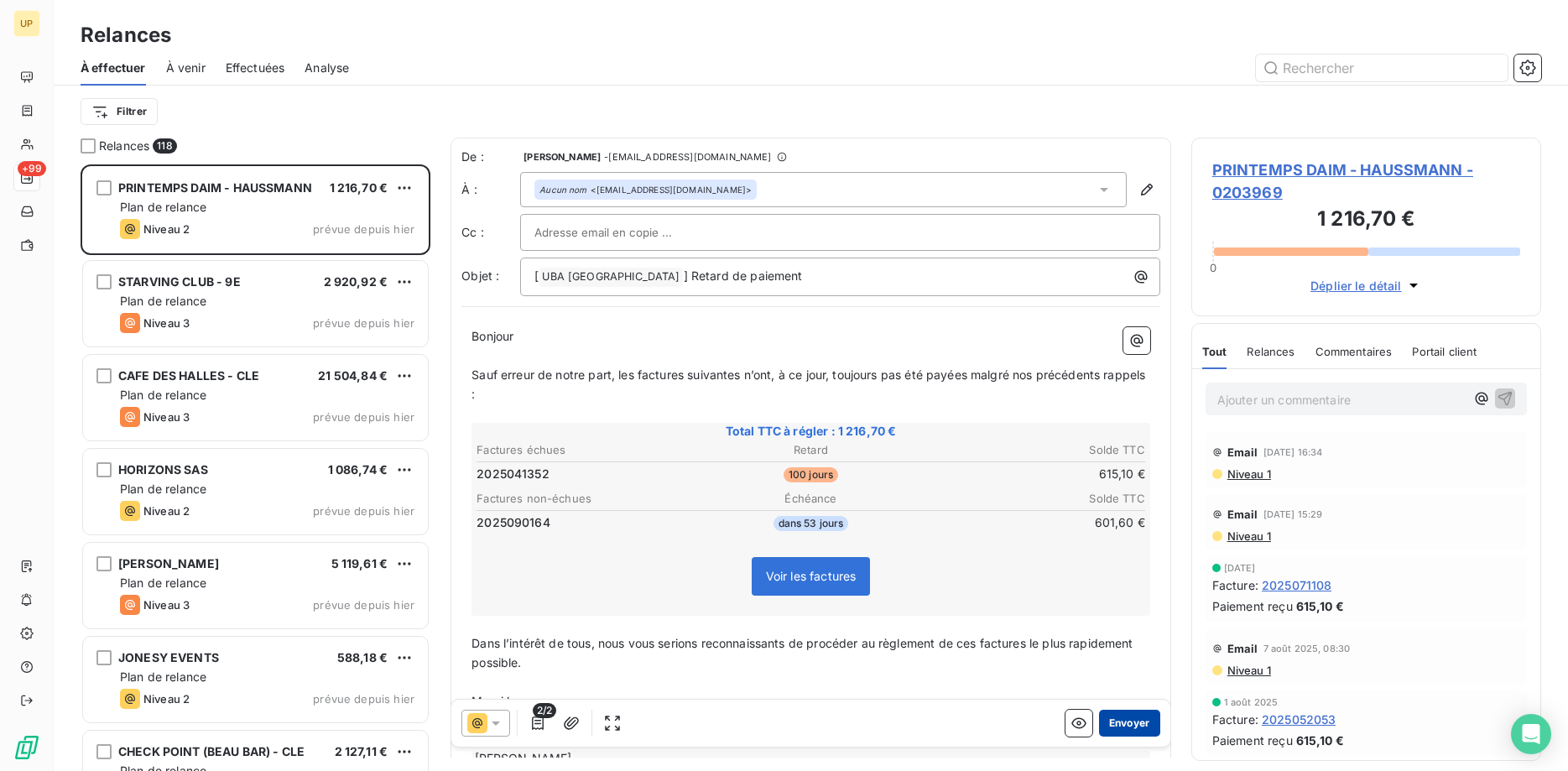
click at [1138, 719] on button "Envoyer" at bounding box center [1129, 723] width 61 height 27
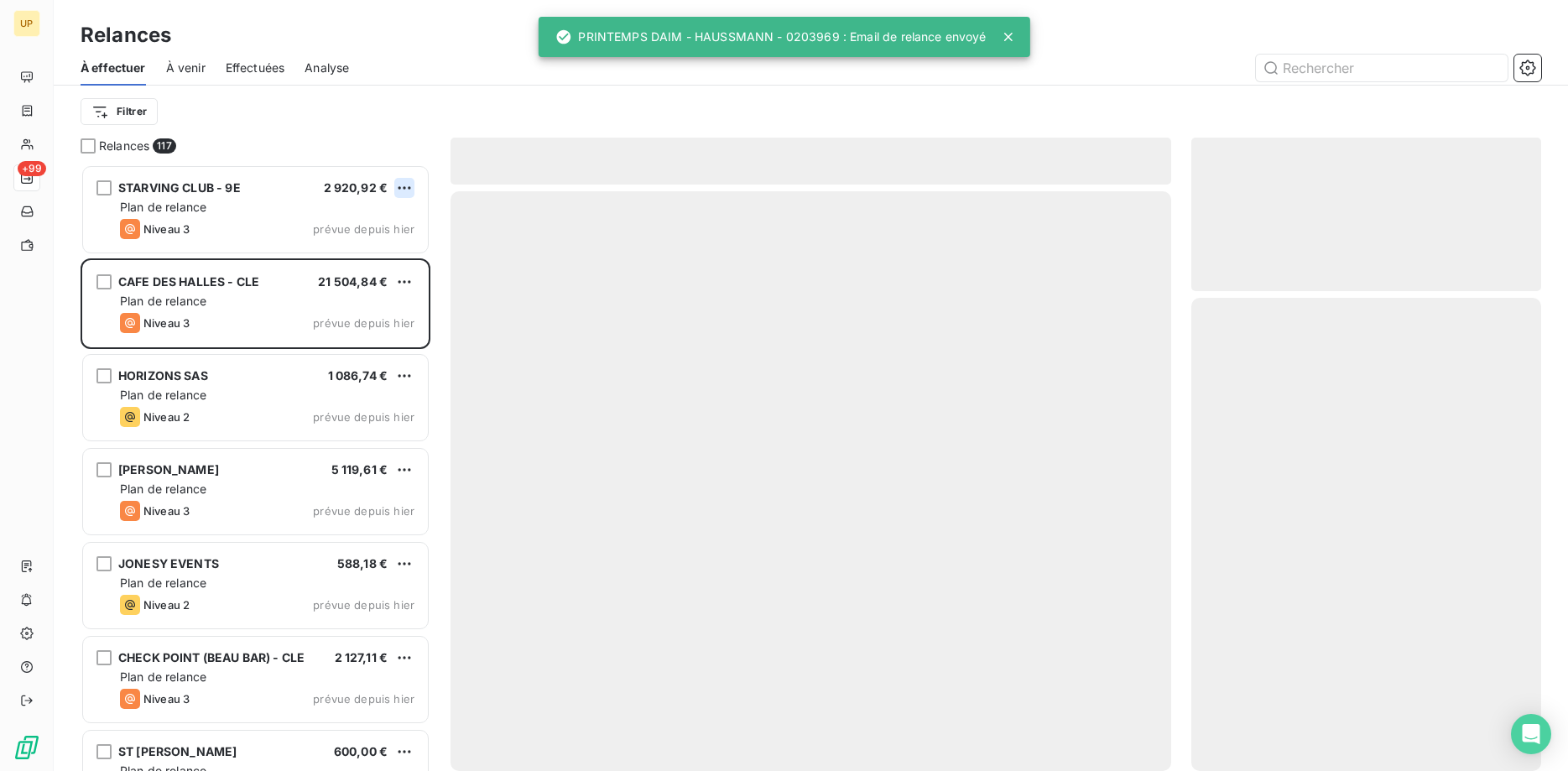
click at [410, 183] on html "UP +99 Relances À effectuer À venir Effectuées Analyse Filtrer Relances 117 STA…" at bounding box center [784, 385] width 1568 height 771
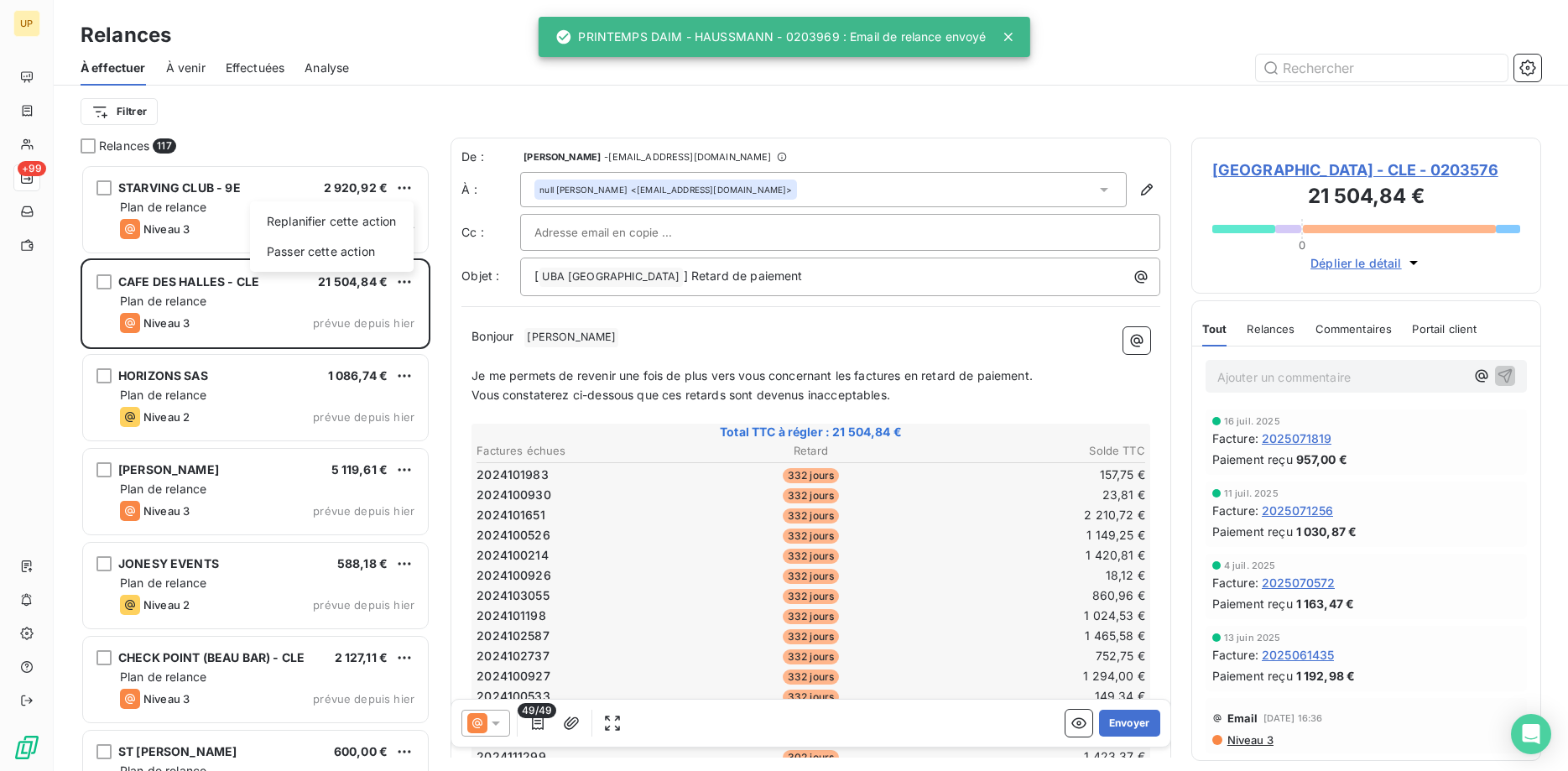
click at [172, 198] on html "UP +99 Relances À effectuer À venir Effectuées Analyse Filtrer Relances 117 STA…" at bounding box center [784, 385] width 1568 height 771
click at [172, 198] on div "Plan de relance" at bounding box center [266, 206] width 294 height 17
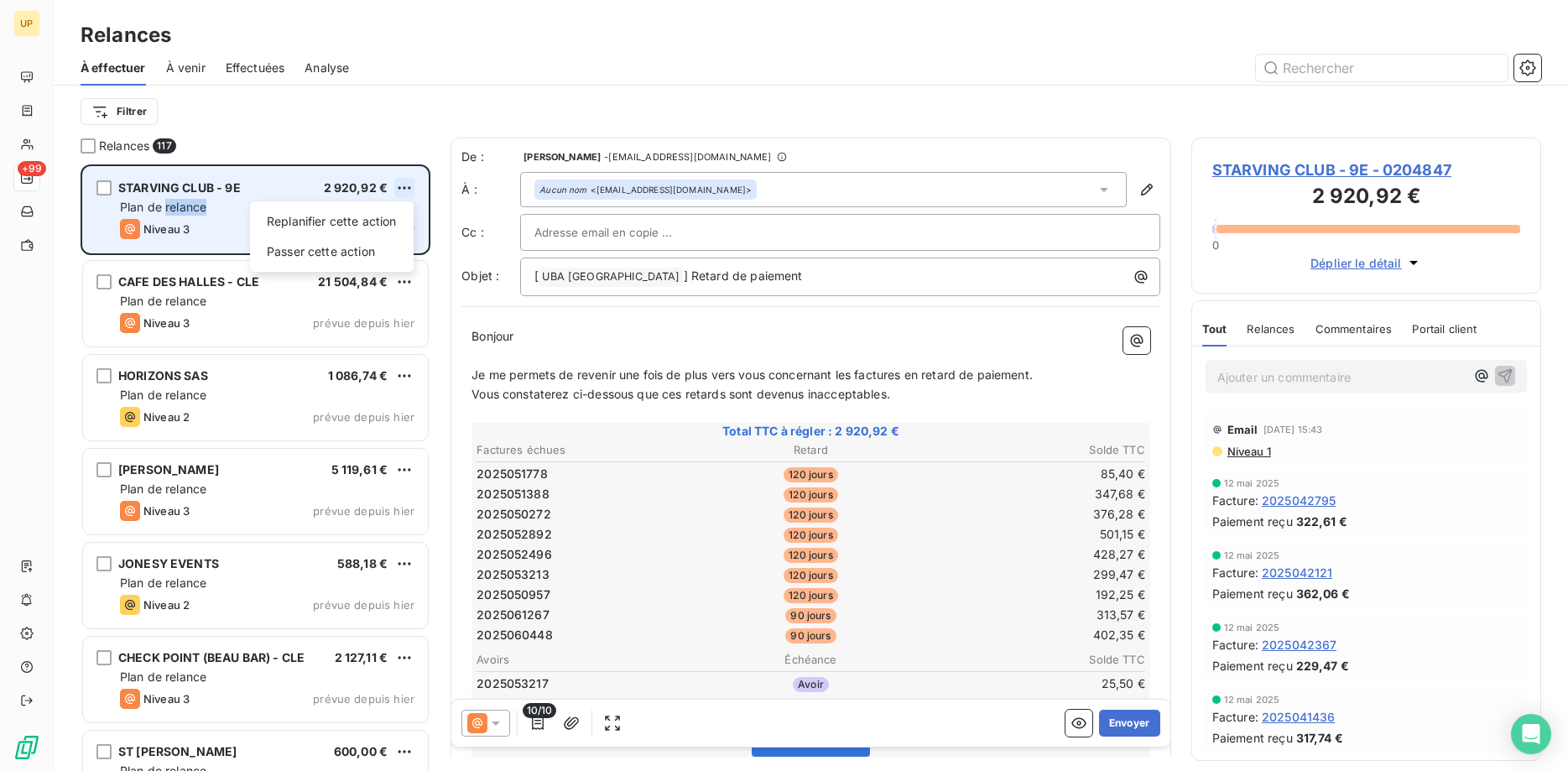
click at [406, 182] on html "UP +99 Relances À effectuer À venir Effectuées Analyse Filtrer Relances 117 STA…" at bounding box center [784, 385] width 1568 height 771
click at [360, 256] on div "Passer cette action" at bounding box center [332, 251] width 151 height 27
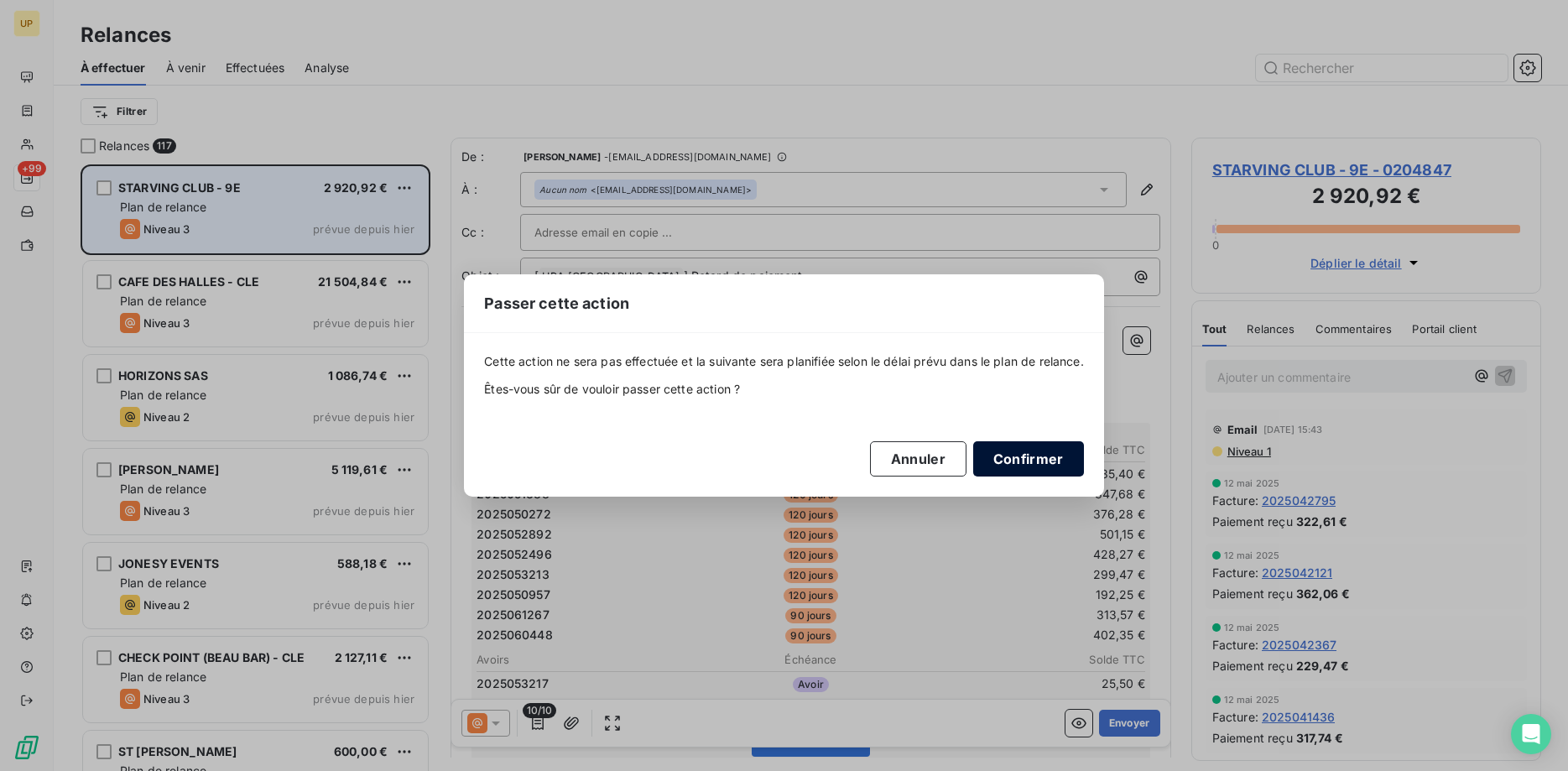
click at [1044, 454] on button "Confirmer" at bounding box center [1028, 459] width 111 height 35
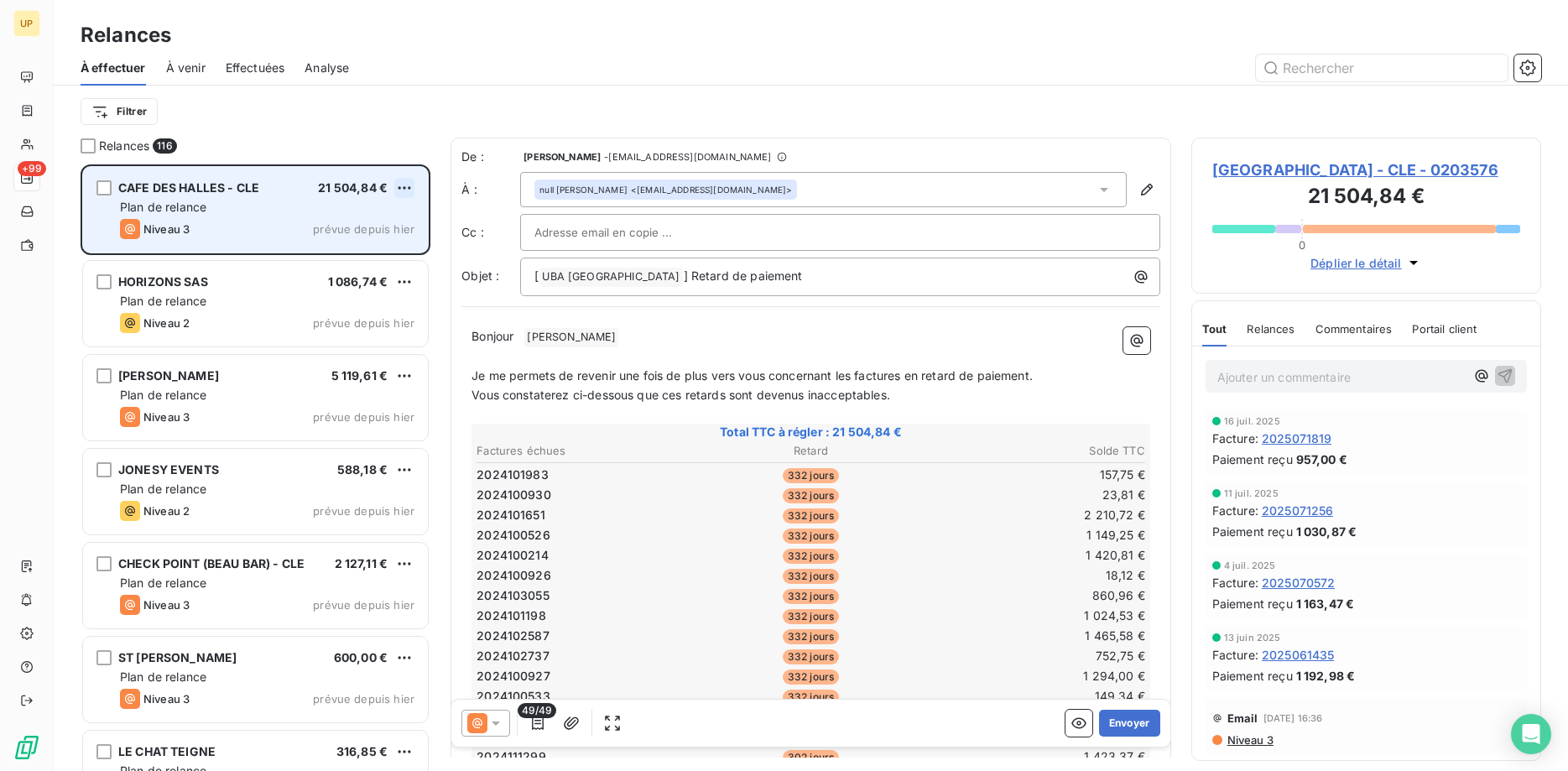
click at [399, 183] on html "UP +99 Relances À effectuer À venir Effectuées Analyse Filtrer Relances 116 CAF…" at bounding box center [784, 385] width 1568 height 771
click at [375, 251] on div "Passer cette action" at bounding box center [332, 251] width 151 height 27
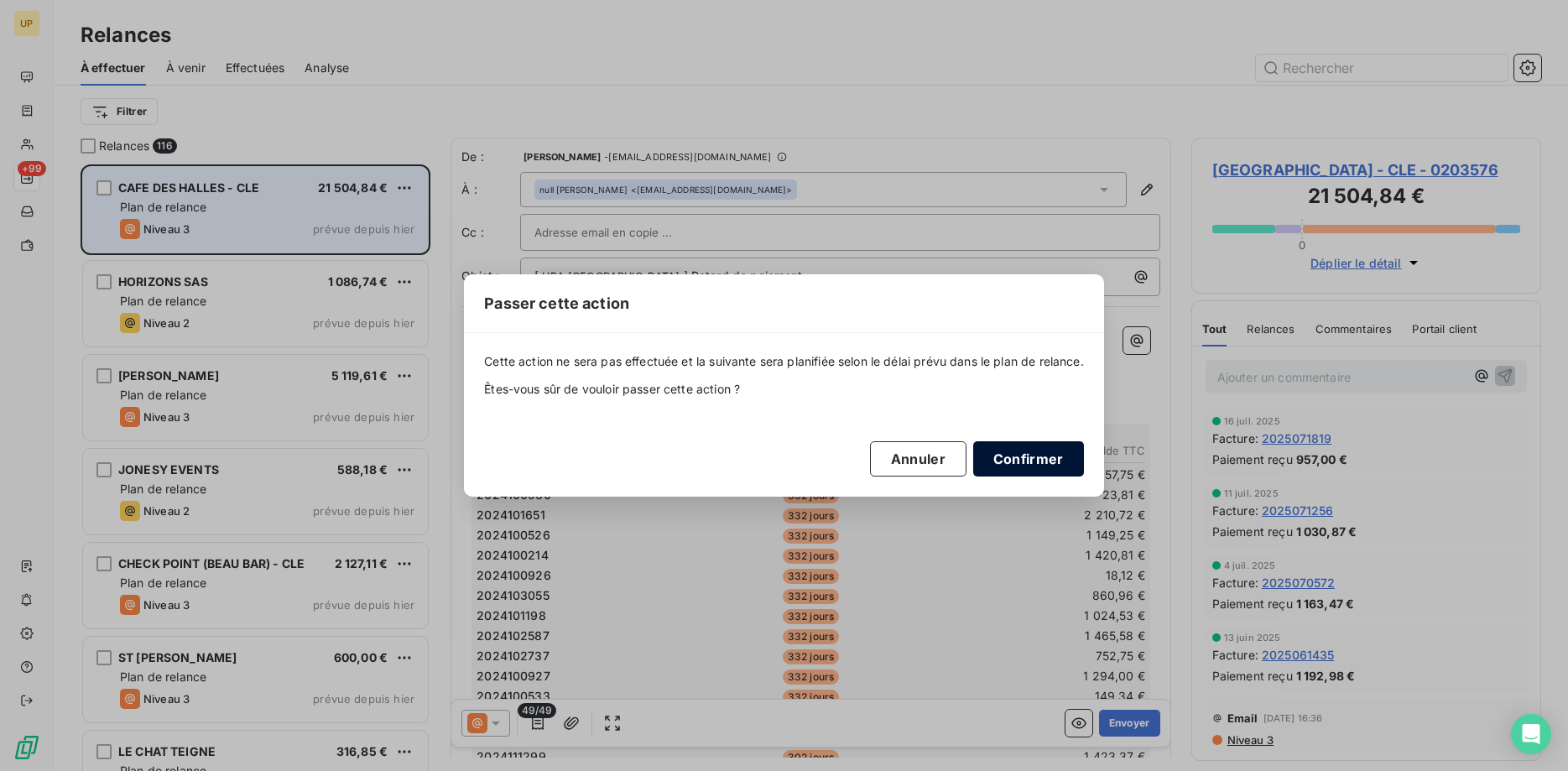
click at [1020, 451] on button "Confirmer" at bounding box center [1028, 459] width 111 height 35
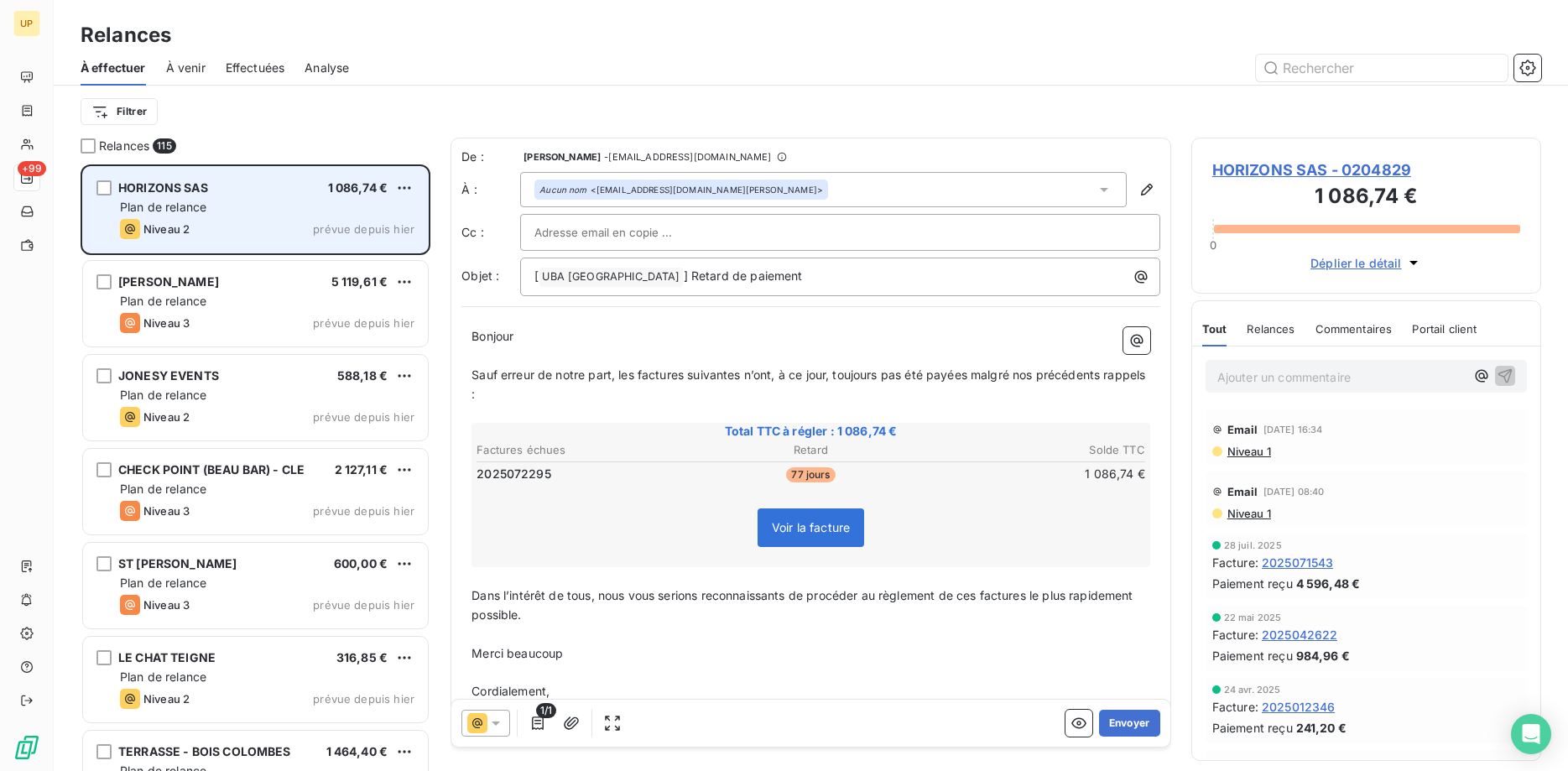
click at [495, 718] on icon at bounding box center [495, 723] width 17 height 17
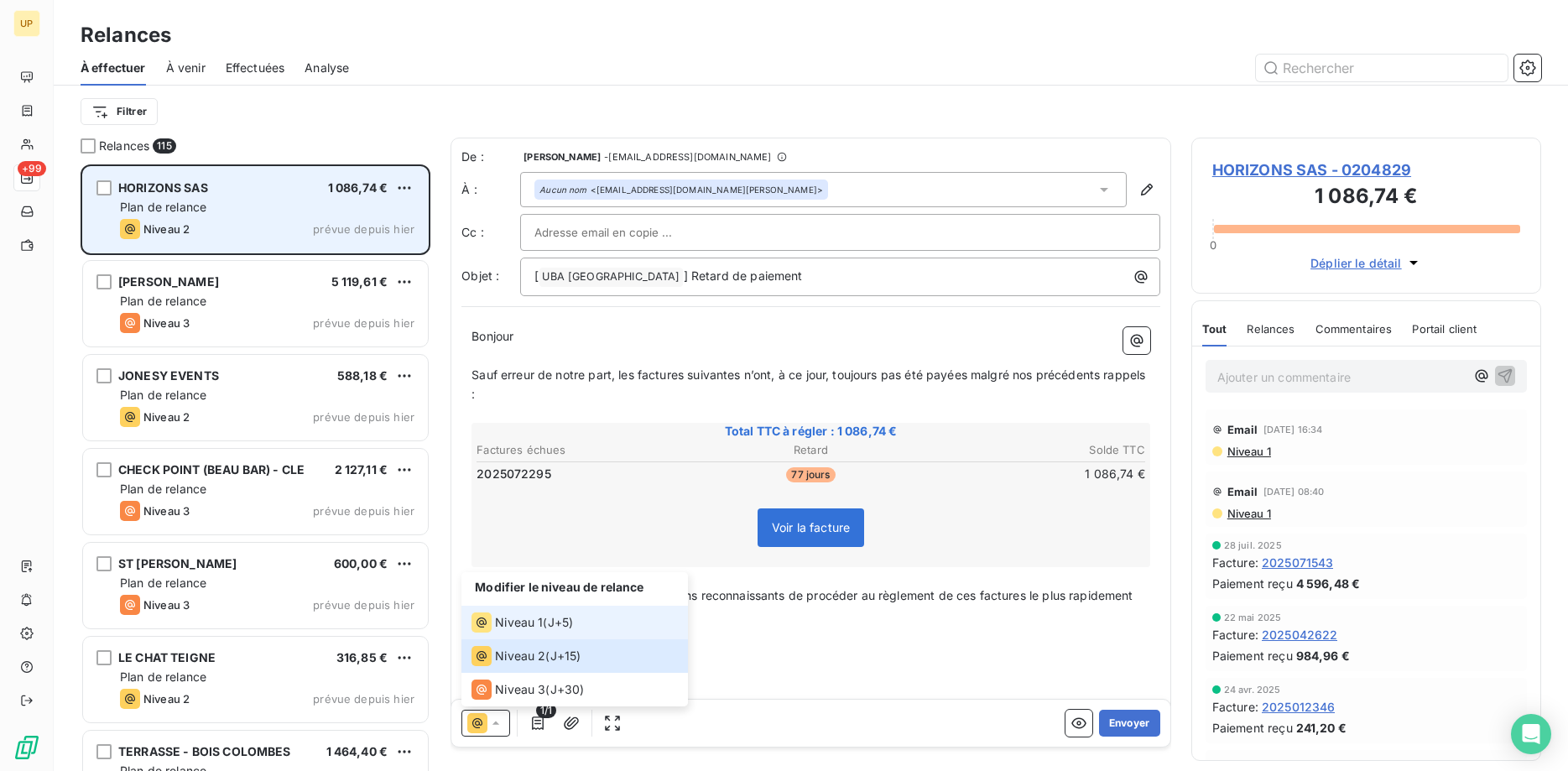
click at [495, 617] on div "Niveau 1" at bounding box center [507, 622] width 72 height 20
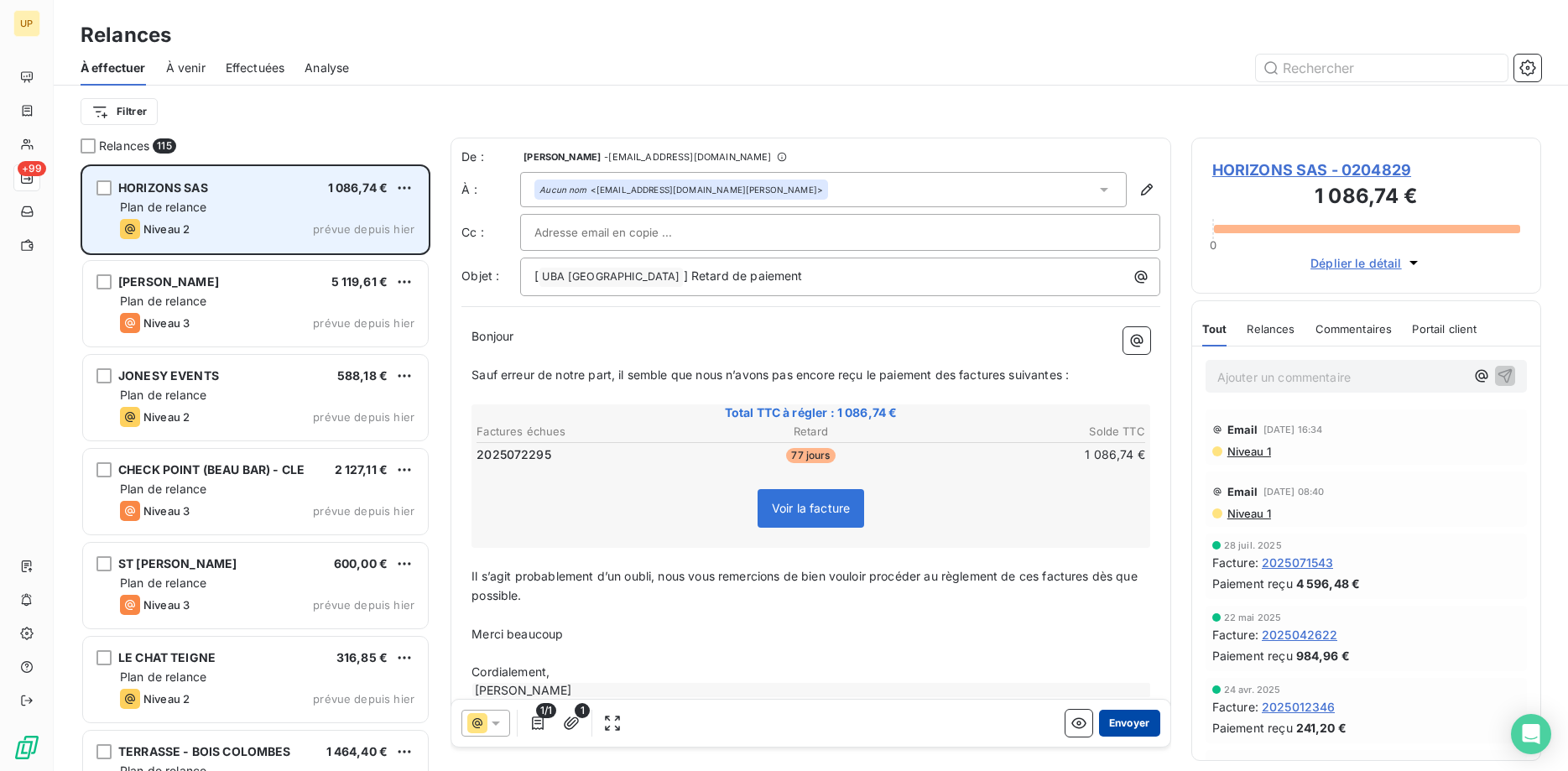
click at [1132, 725] on button "Envoyer" at bounding box center [1129, 723] width 61 height 27
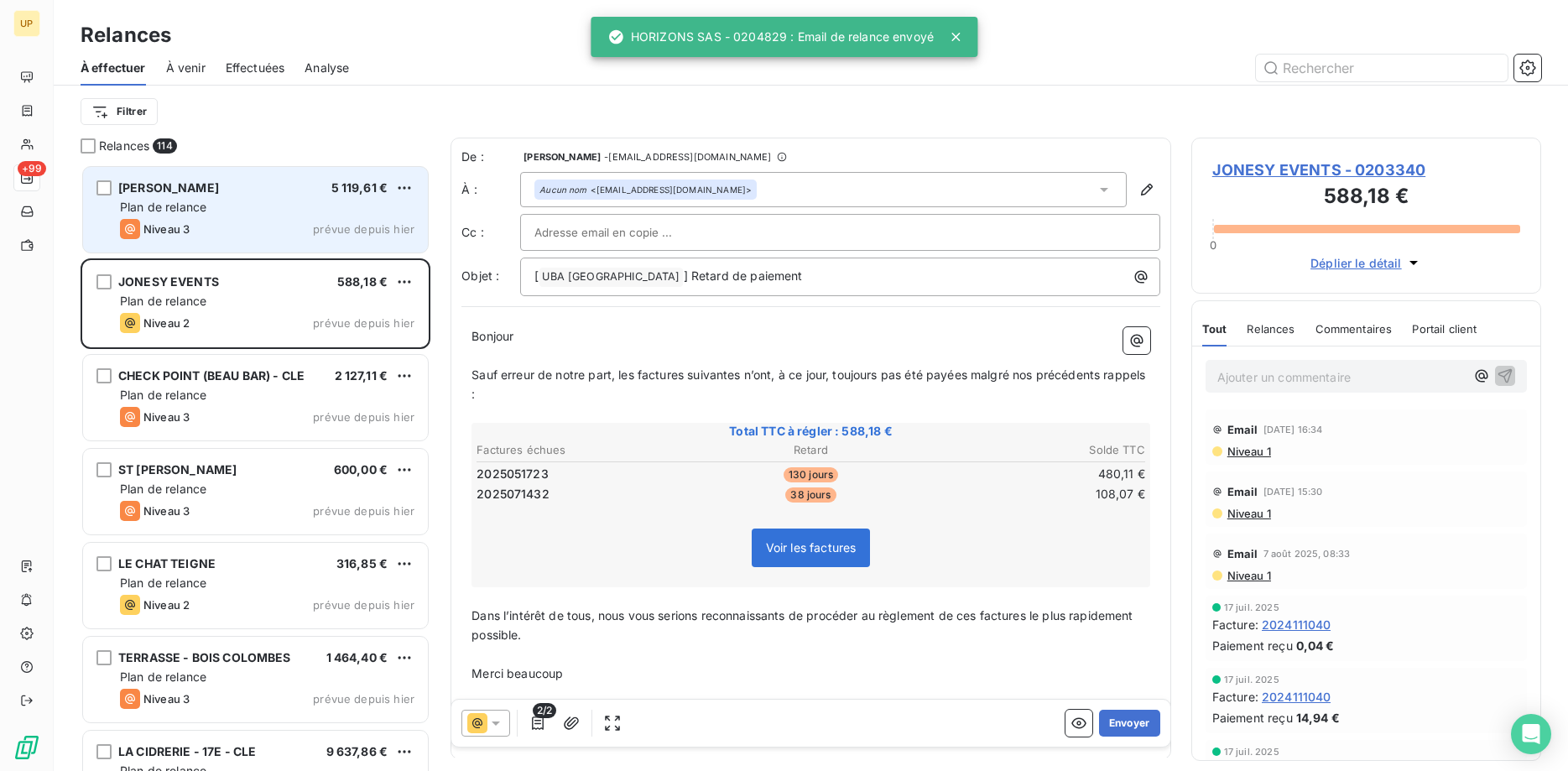
click at [249, 228] on div "Niveau 3 prévue depuis hier" at bounding box center [266, 229] width 294 height 20
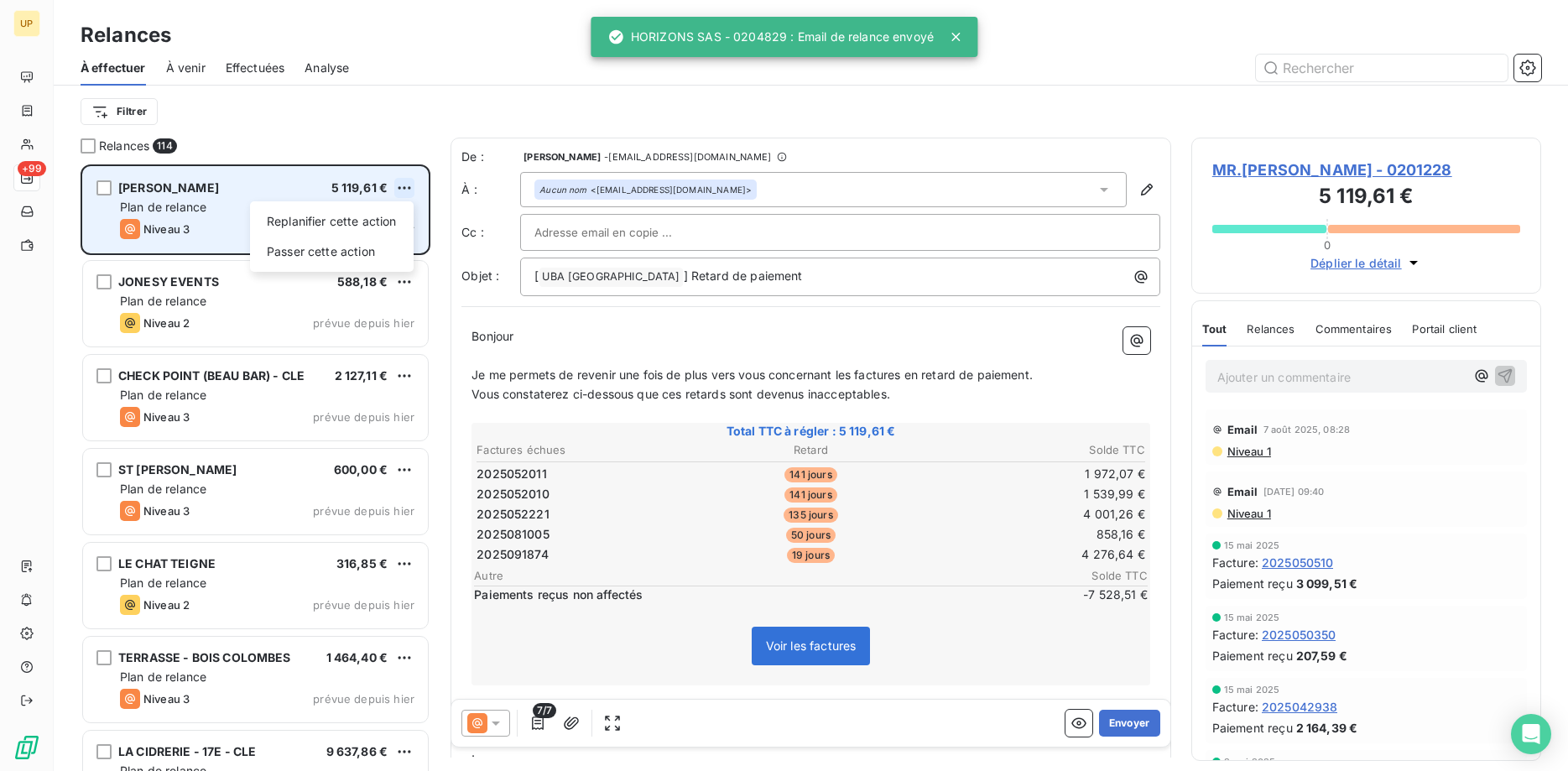
click at [400, 187] on html "UP +99 Relances À effectuer À venir Effectuées Analyse Filtrer Relances 114 MR.…" at bounding box center [784, 385] width 1568 height 771
click at [384, 252] on div "Passer cette action" at bounding box center [332, 251] width 151 height 27
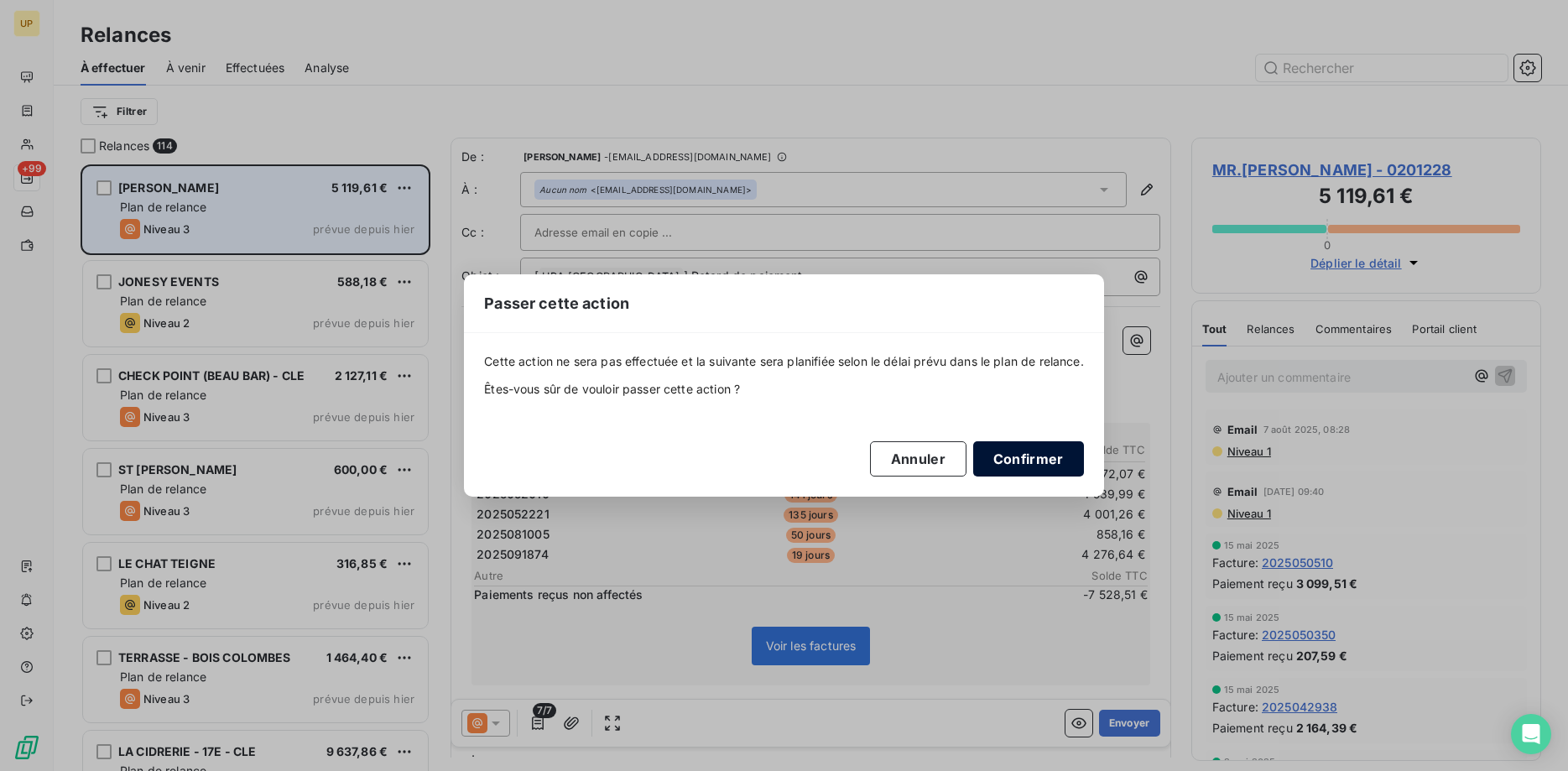
click at [1023, 452] on button "Confirmer" at bounding box center [1028, 459] width 111 height 35
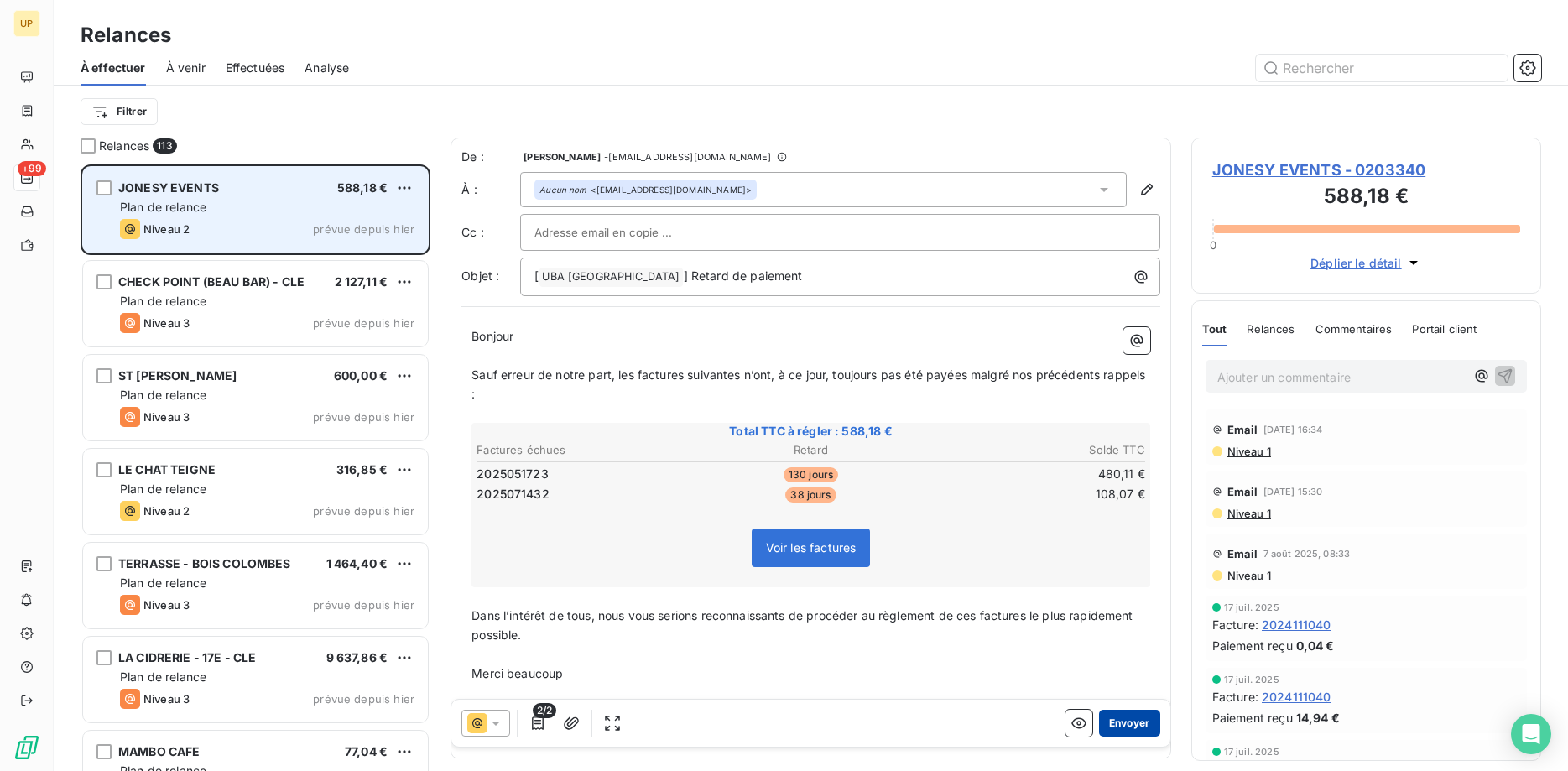
click at [1136, 723] on button "Envoyer" at bounding box center [1129, 723] width 61 height 27
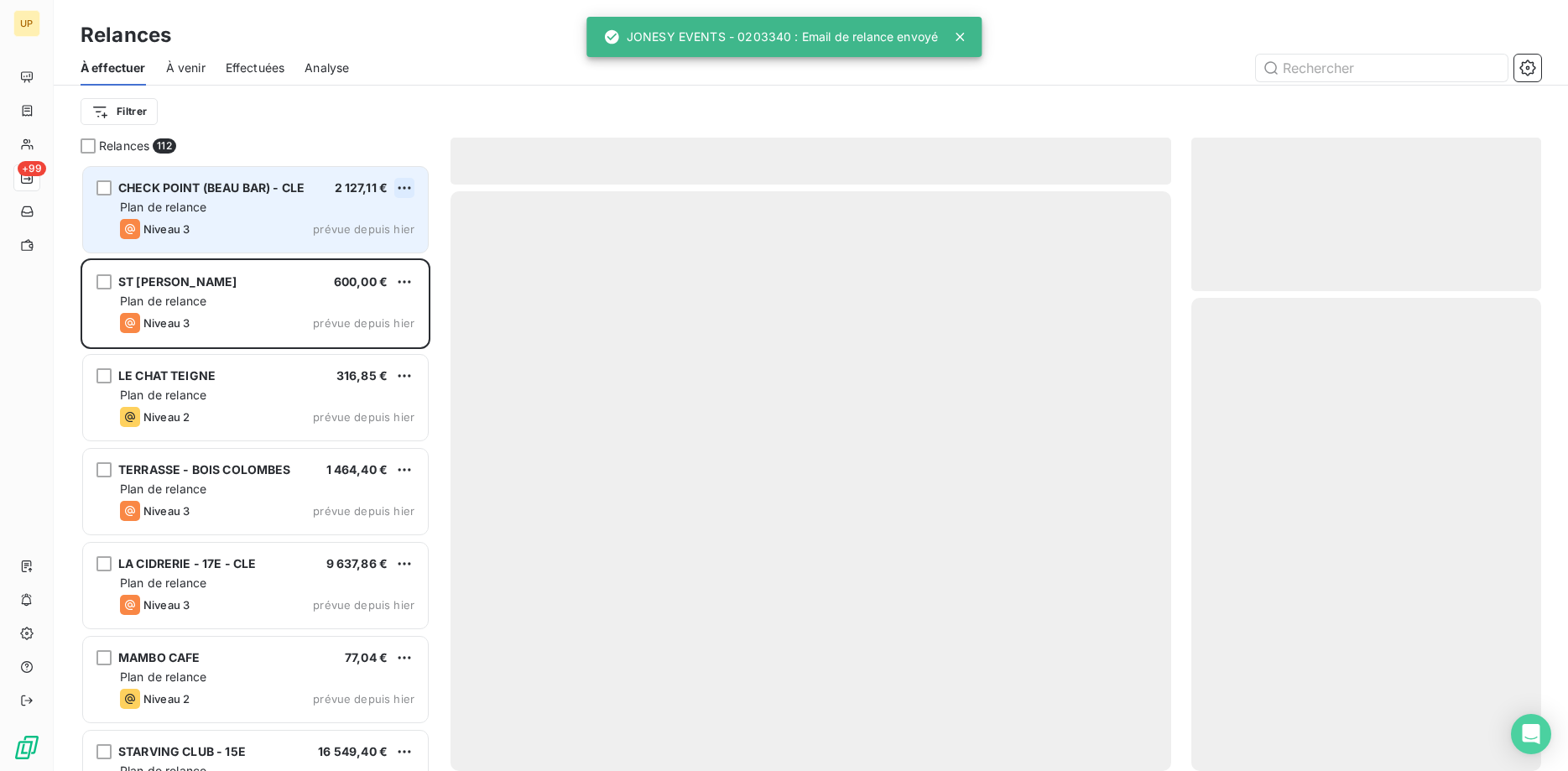
click at [404, 183] on html "UP +99 Relances À effectuer À venir Effectuées Analyse Filtrer Relances 112 CHE…" at bounding box center [784, 385] width 1568 height 771
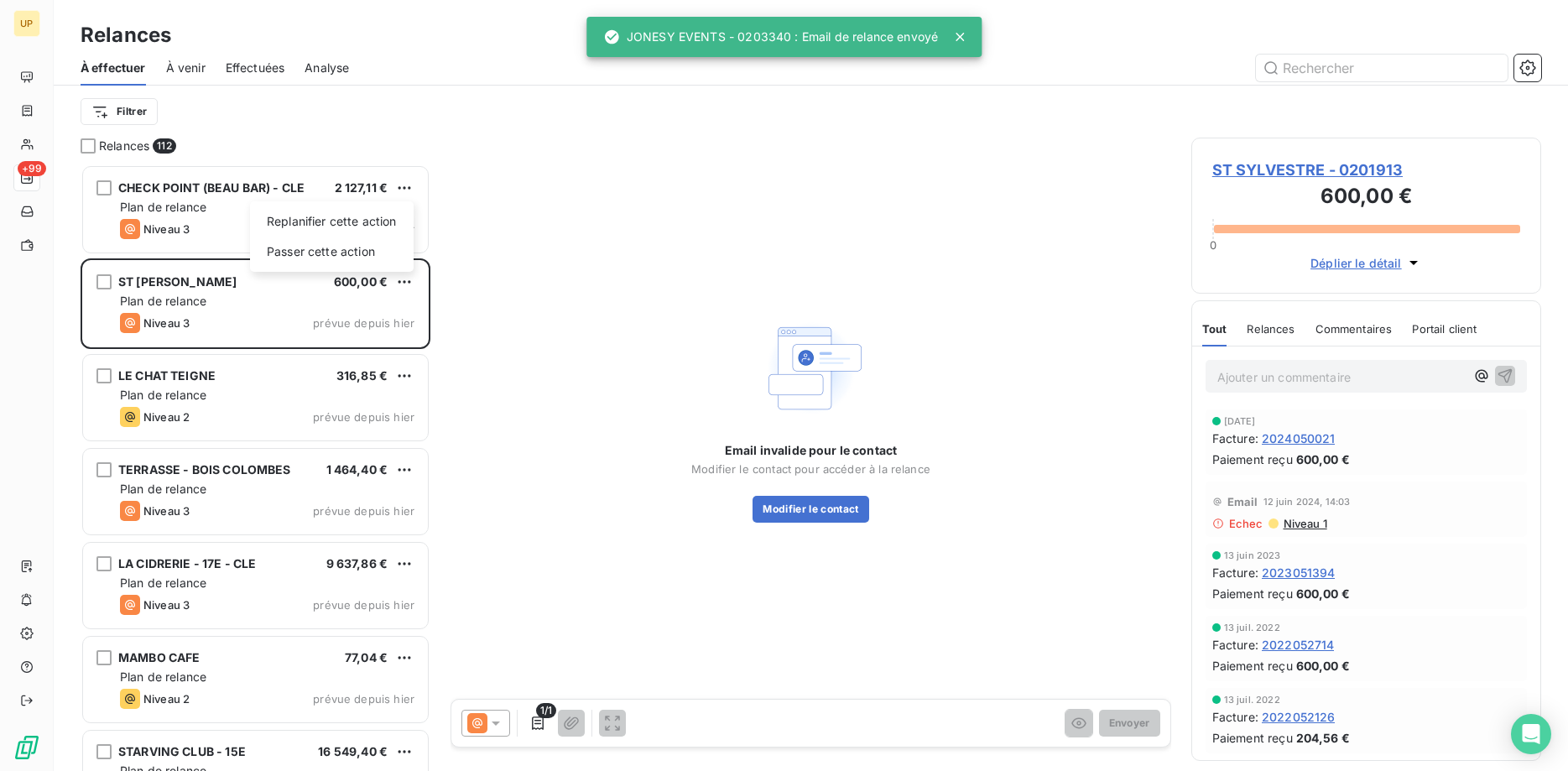
click at [176, 191] on html "UP +99 Relances À effectuer À venir Effectuées Analyse Filtrer Relances 112 CHE…" at bounding box center [784, 385] width 1568 height 771
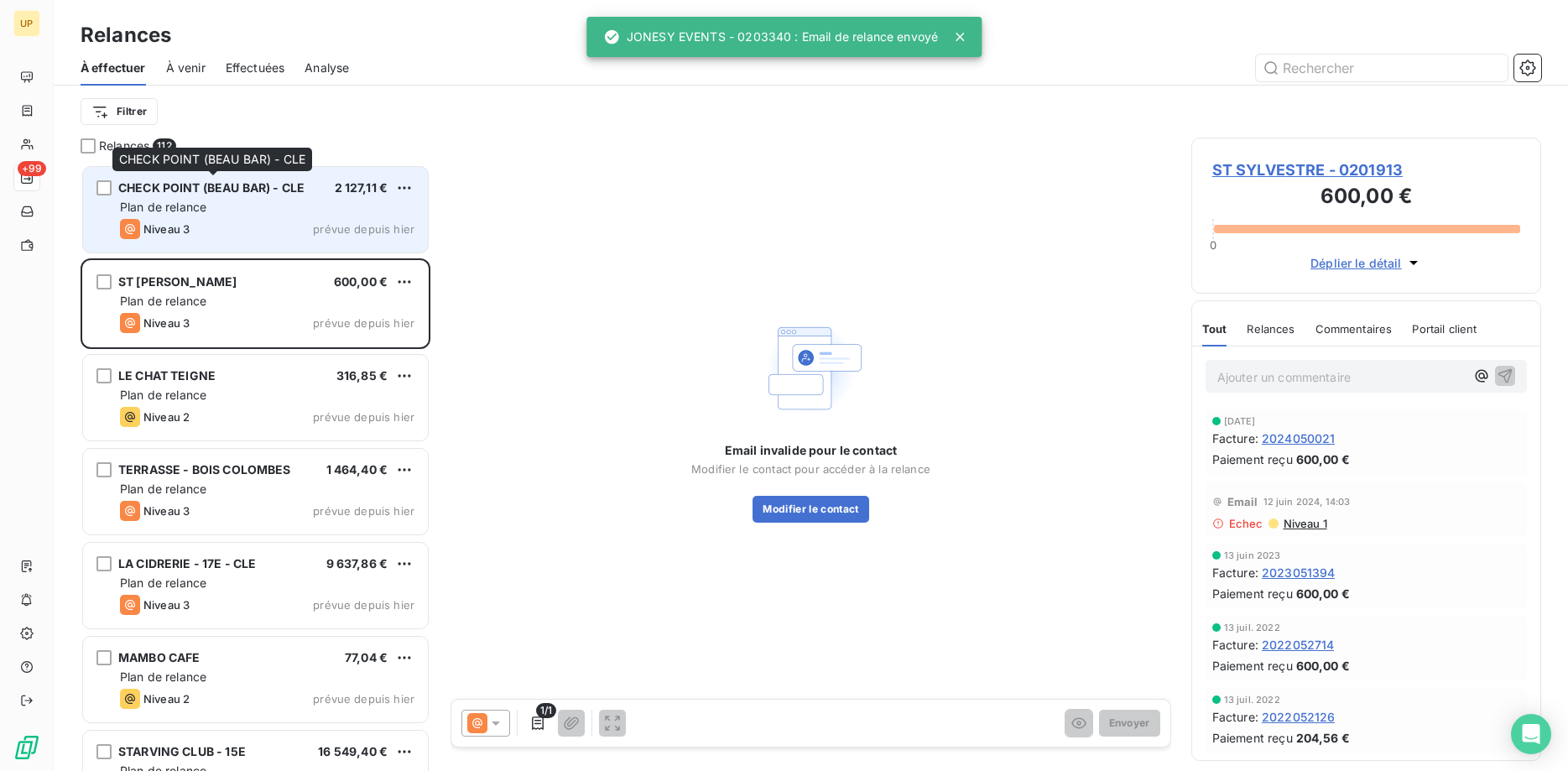
click at [178, 188] on span "CHECK POINT (BEAU BAR) - CLE" at bounding box center [211, 188] width 186 height 14
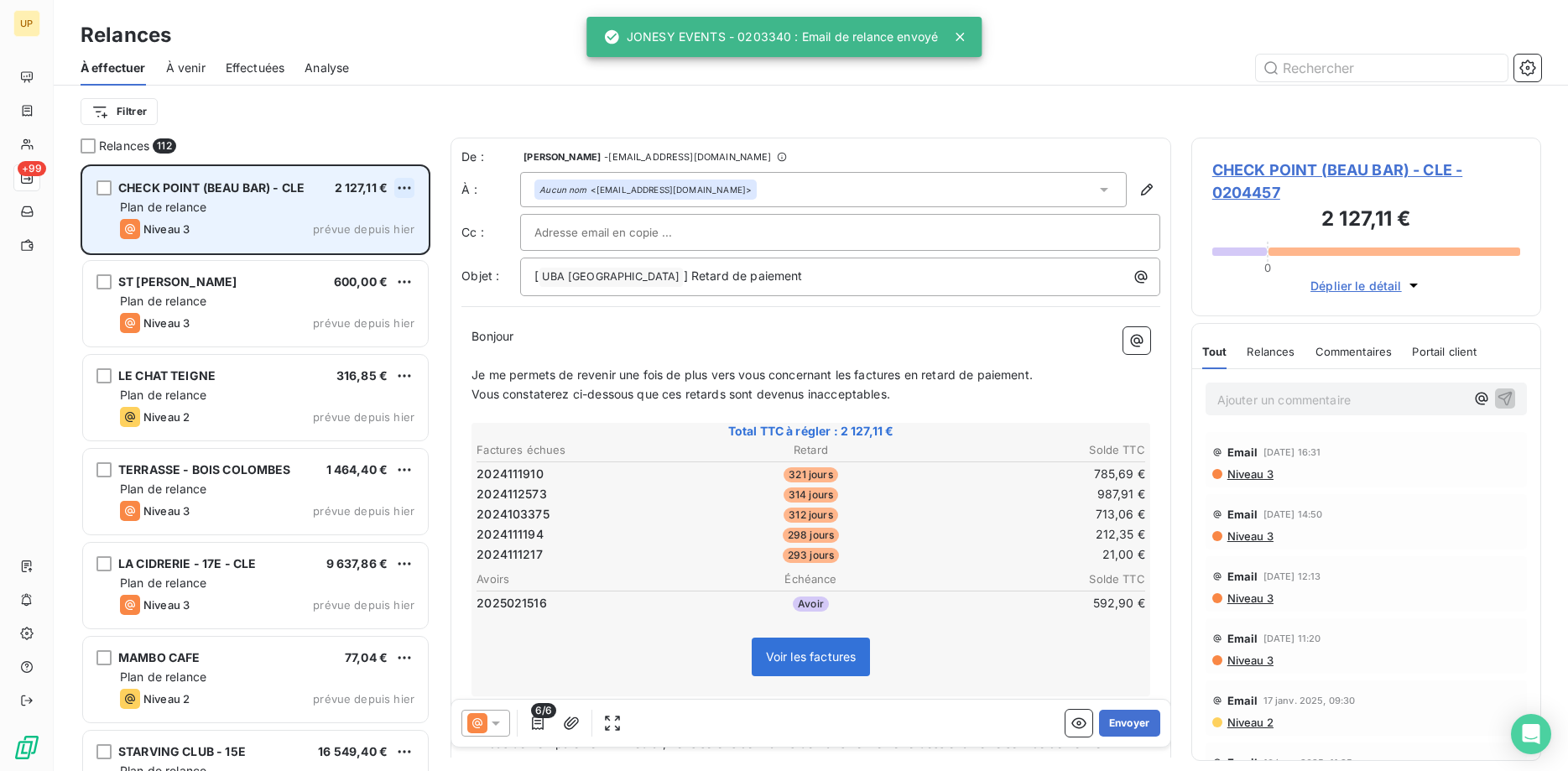
click at [406, 186] on html "UP +99 Relances À effectuer À venir Effectuées Analyse Filtrer Relances 112 CHE…" at bounding box center [784, 385] width 1568 height 771
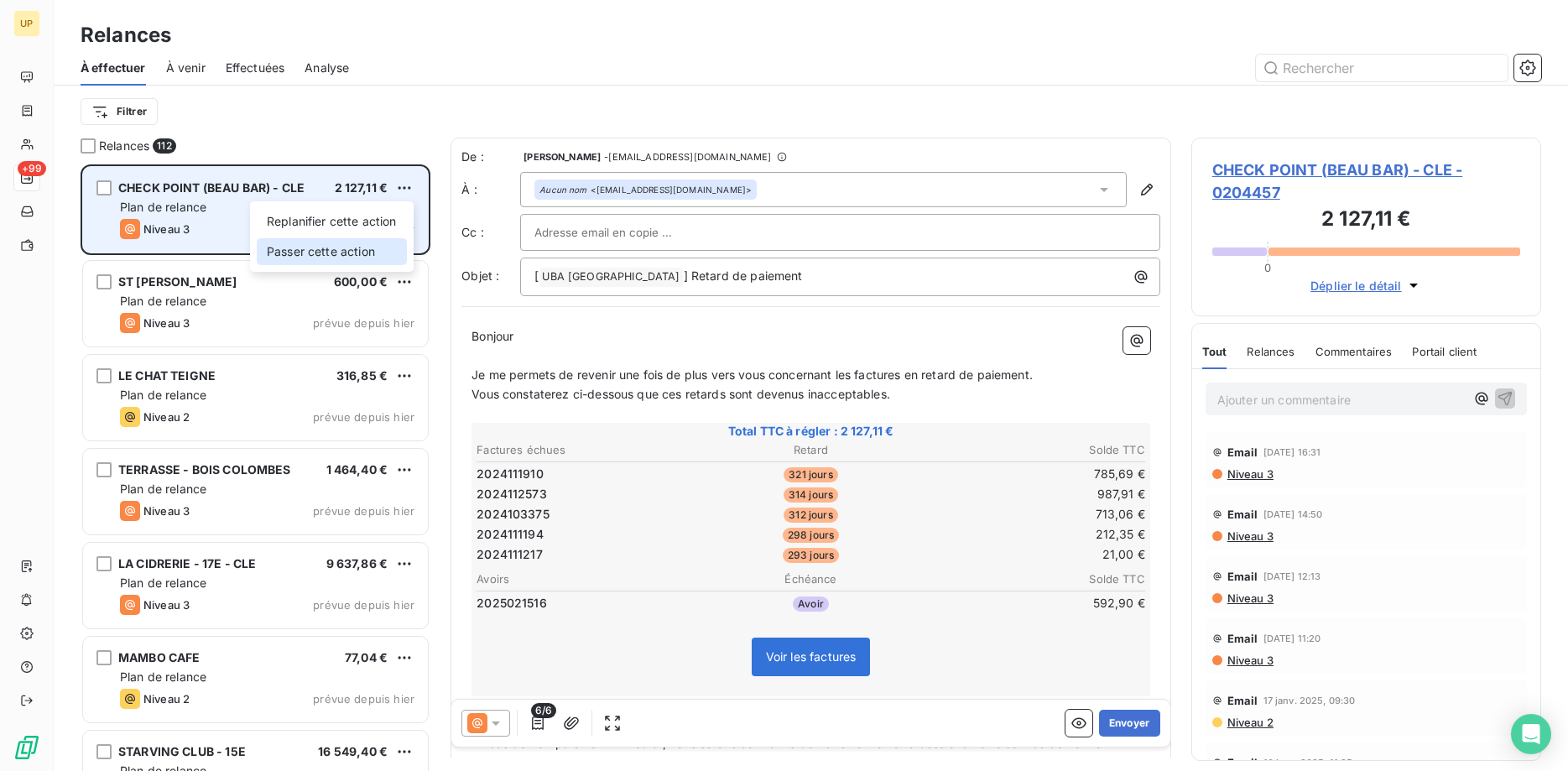
click at [370, 244] on div "Passer cette action" at bounding box center [332, 251] width 151 height 27
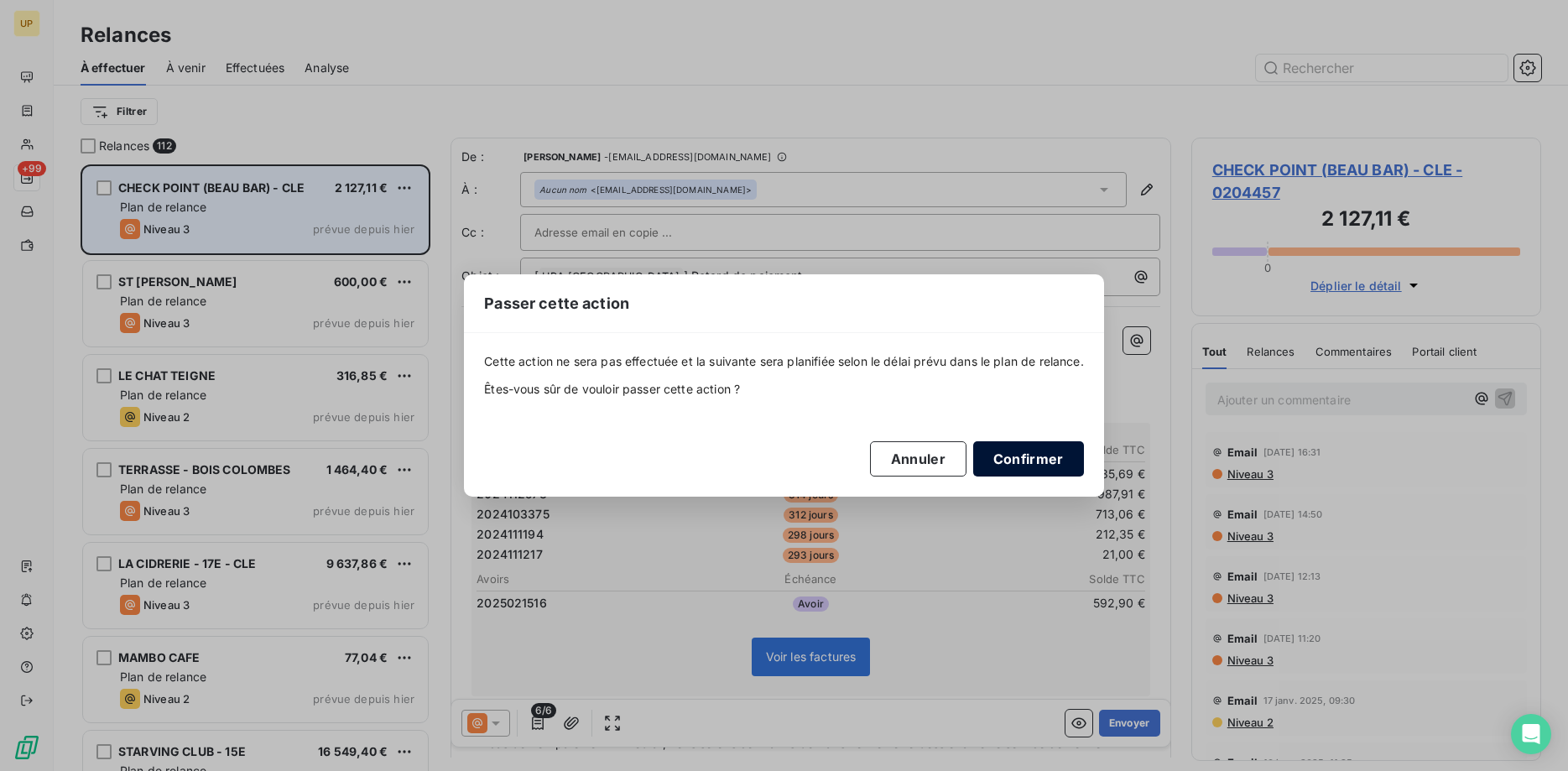
click at [1027, 462] on button "Confirmer" at bounding box center [1028, 459] width 111 height 35
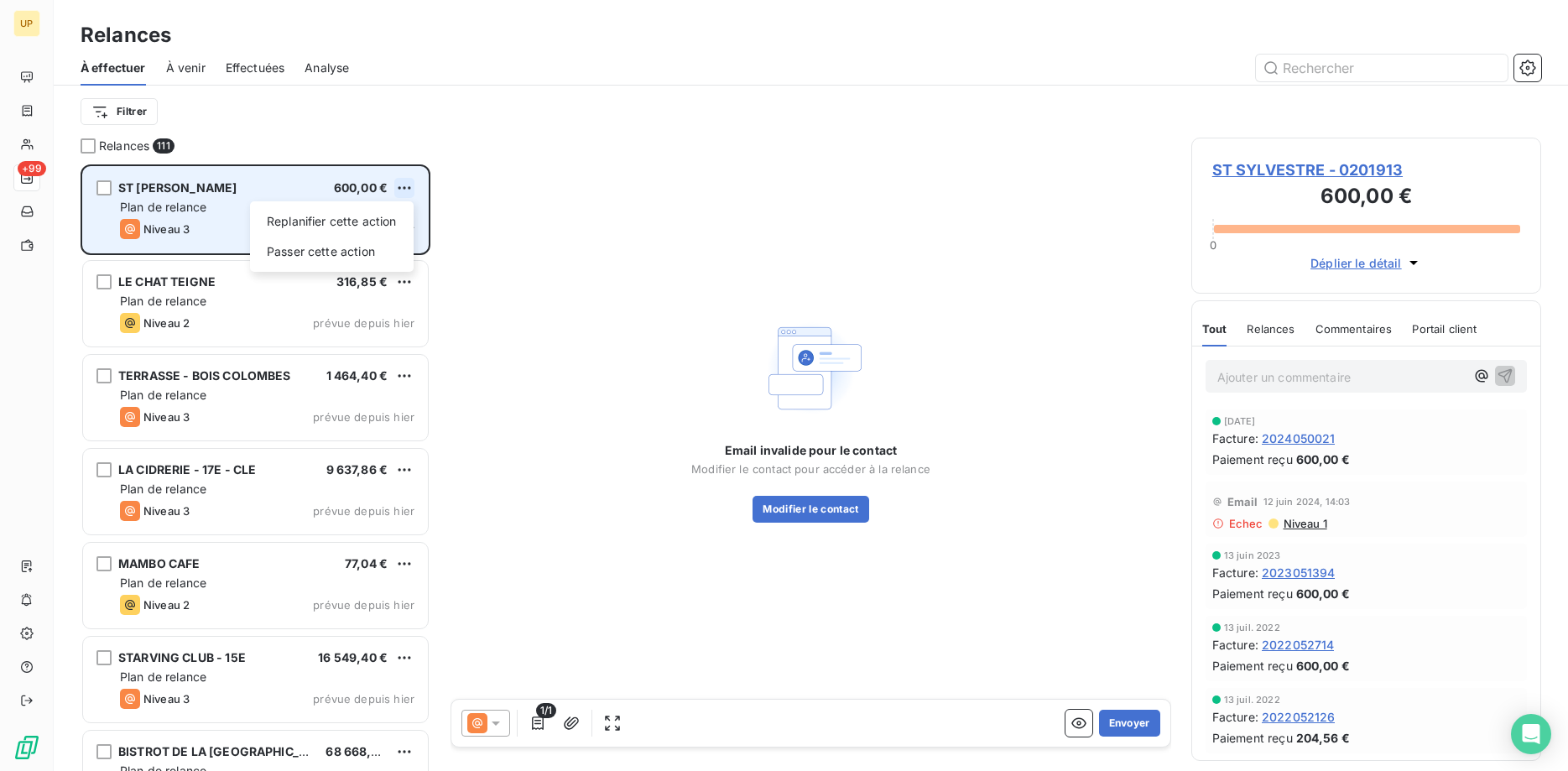
click at [401, 183] on html "UP +99 Relances À effectuer À venir Effectuées Analyse Filtrer Relances 111 ST …" at bounding box center [784, 385] width 1568 height 771
click at [399, 240] on div "Passer cette action" at bounding box center [332, 251] width 151 height 27
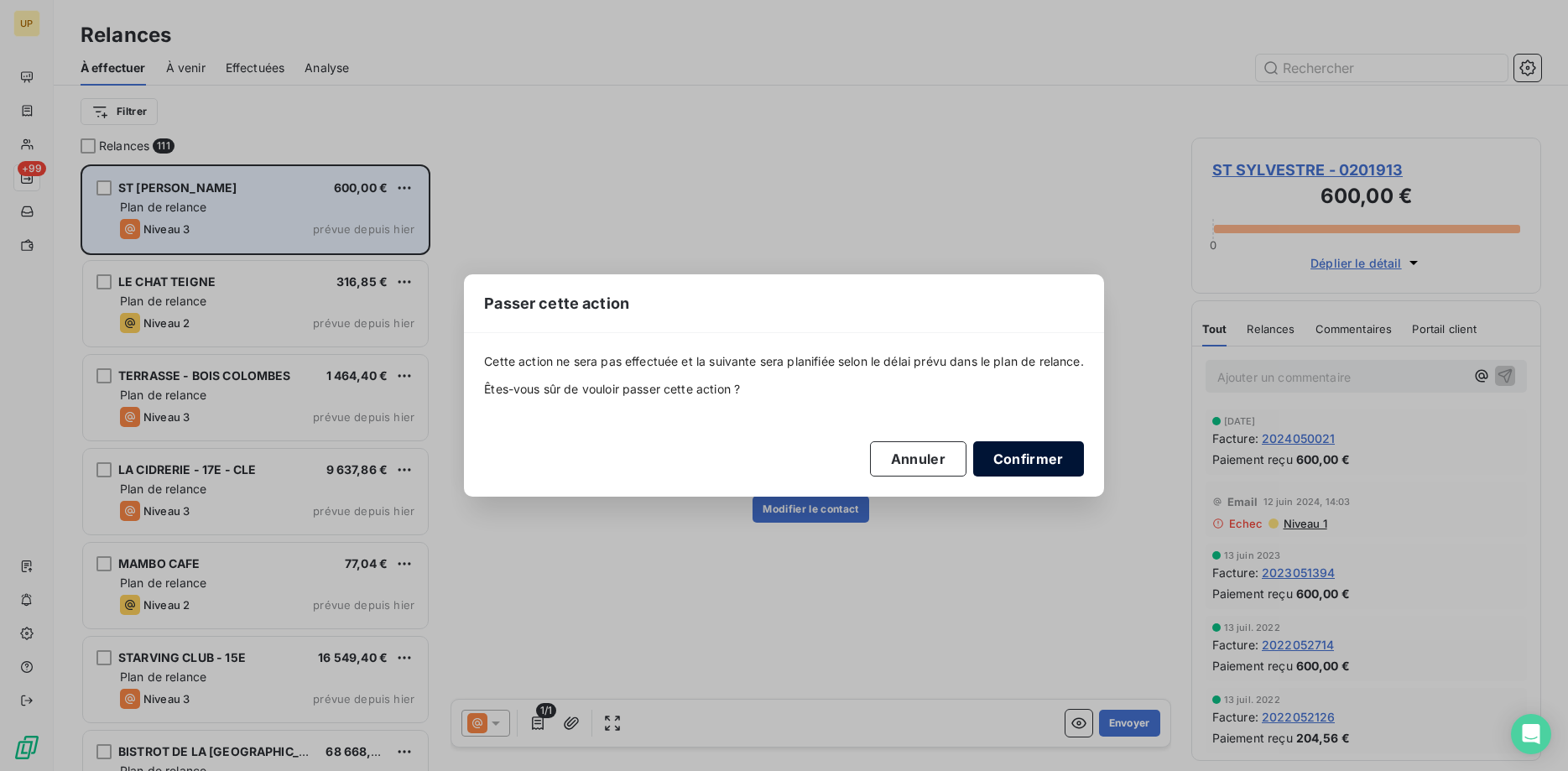
click at [1020, 449] on button "Confirmer" at bounding box center [1028, 459] width 111 height 35
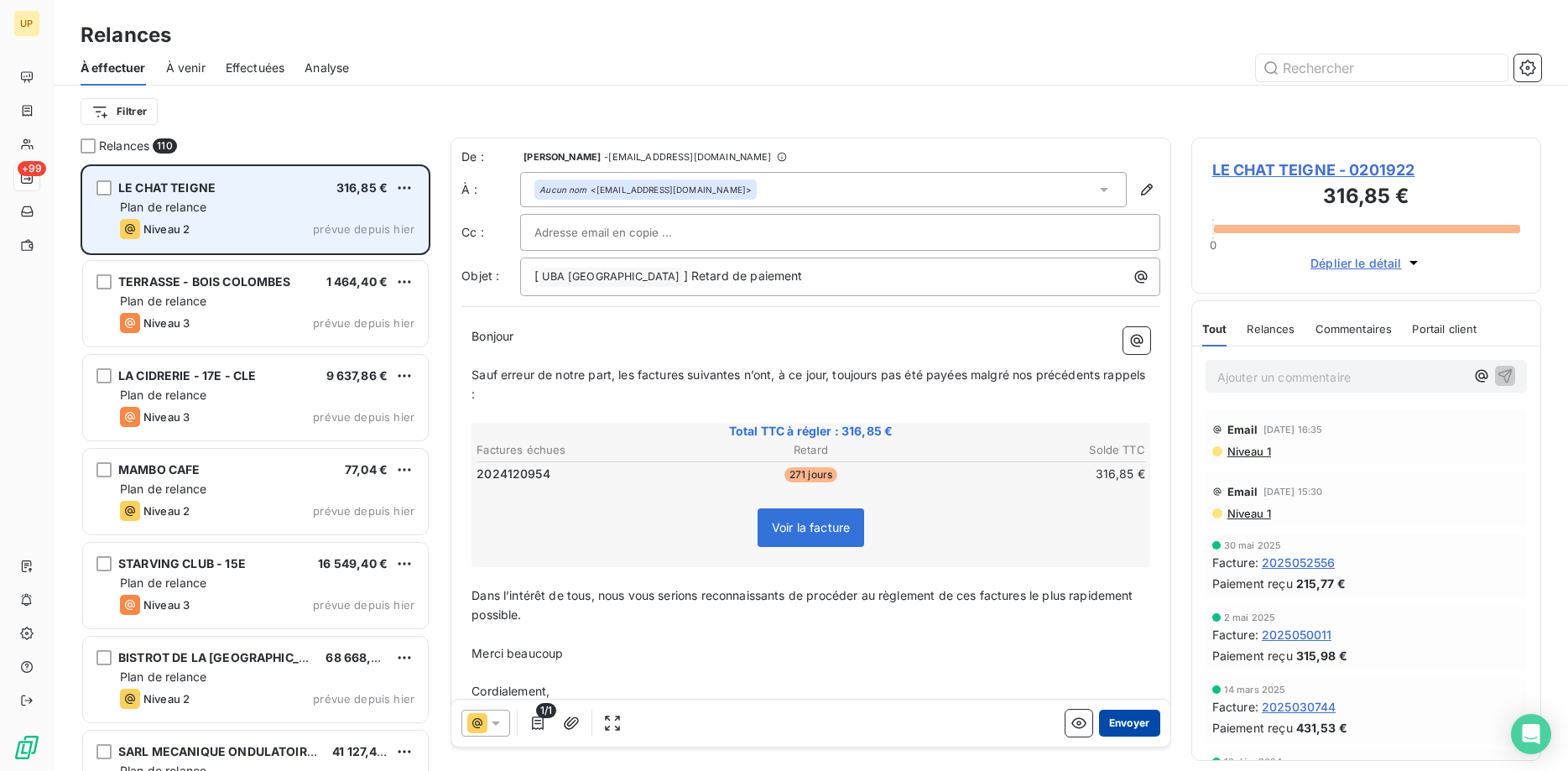
click at [1130, 722] on button "Envoyer" at bounding box center [1129, 723] width 61 height 27
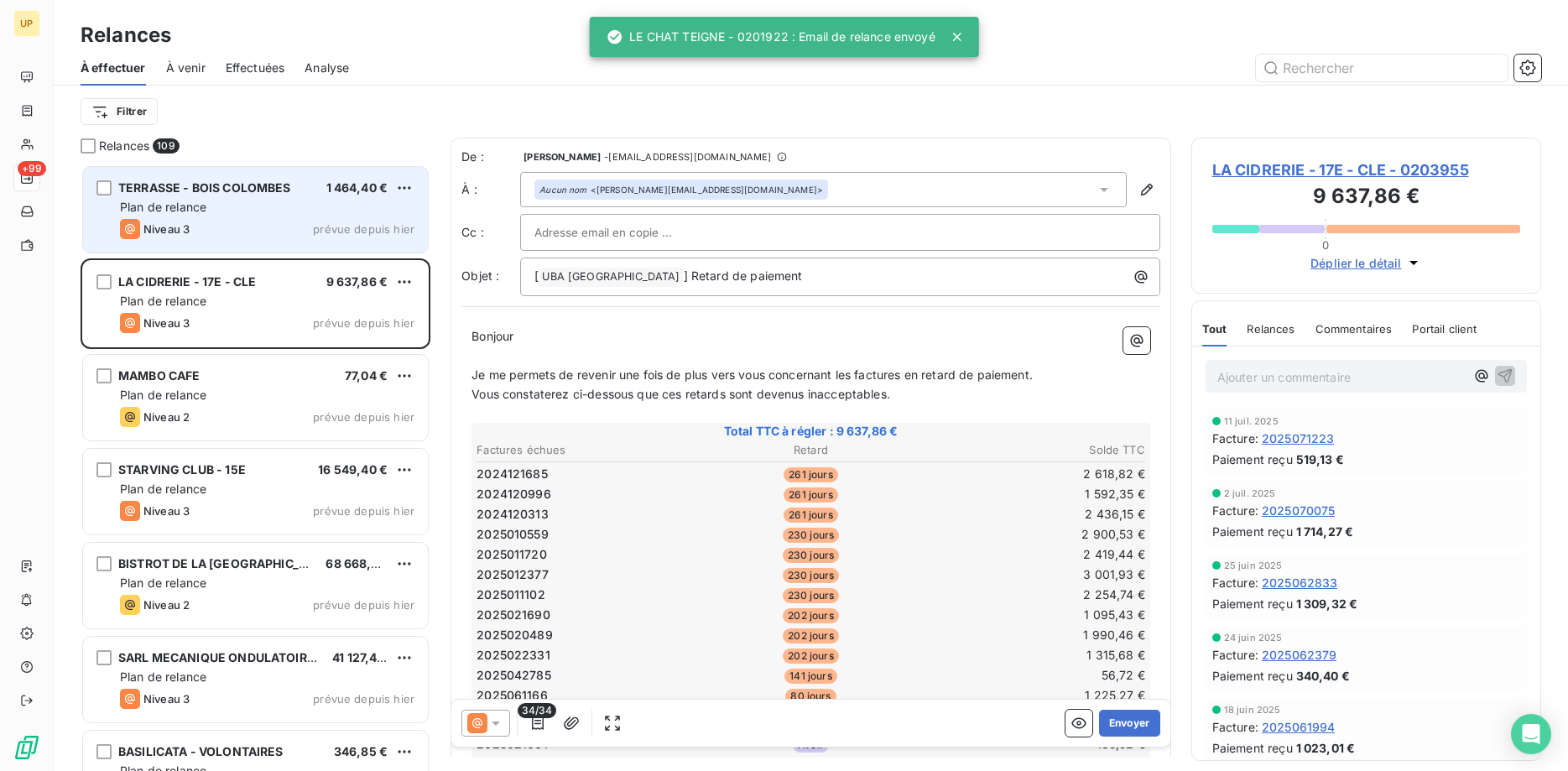
click at [178, 174] on div "TERRASSE - BOIS COLOMBES 1 464,40 € Plan de relance Niveau 3 prévue depuis hier" at bounding box center [255, 209] width 345 height 86
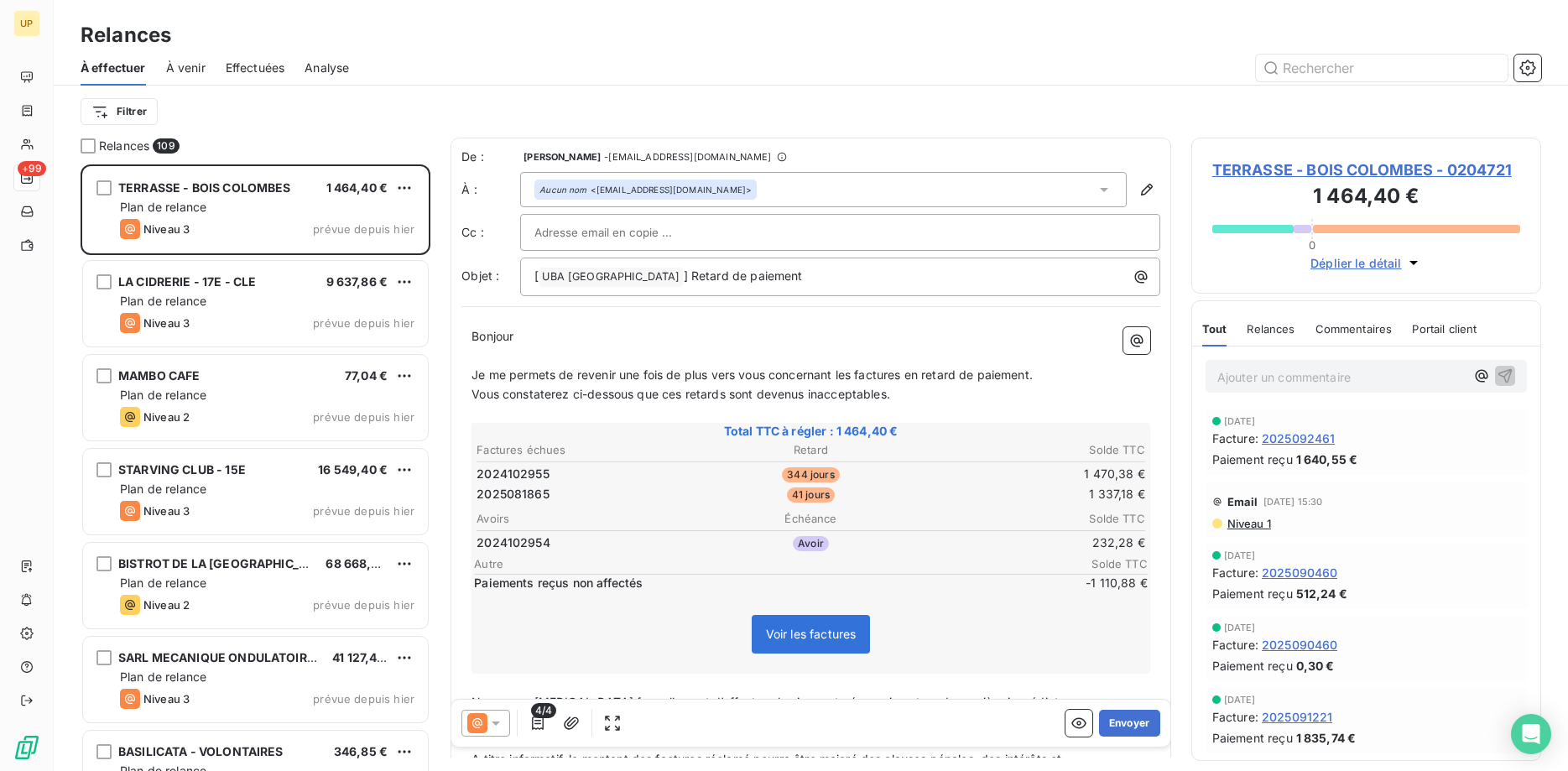
click at [500, 720] on icon at bounding box center [495, 723] width 17 height 17
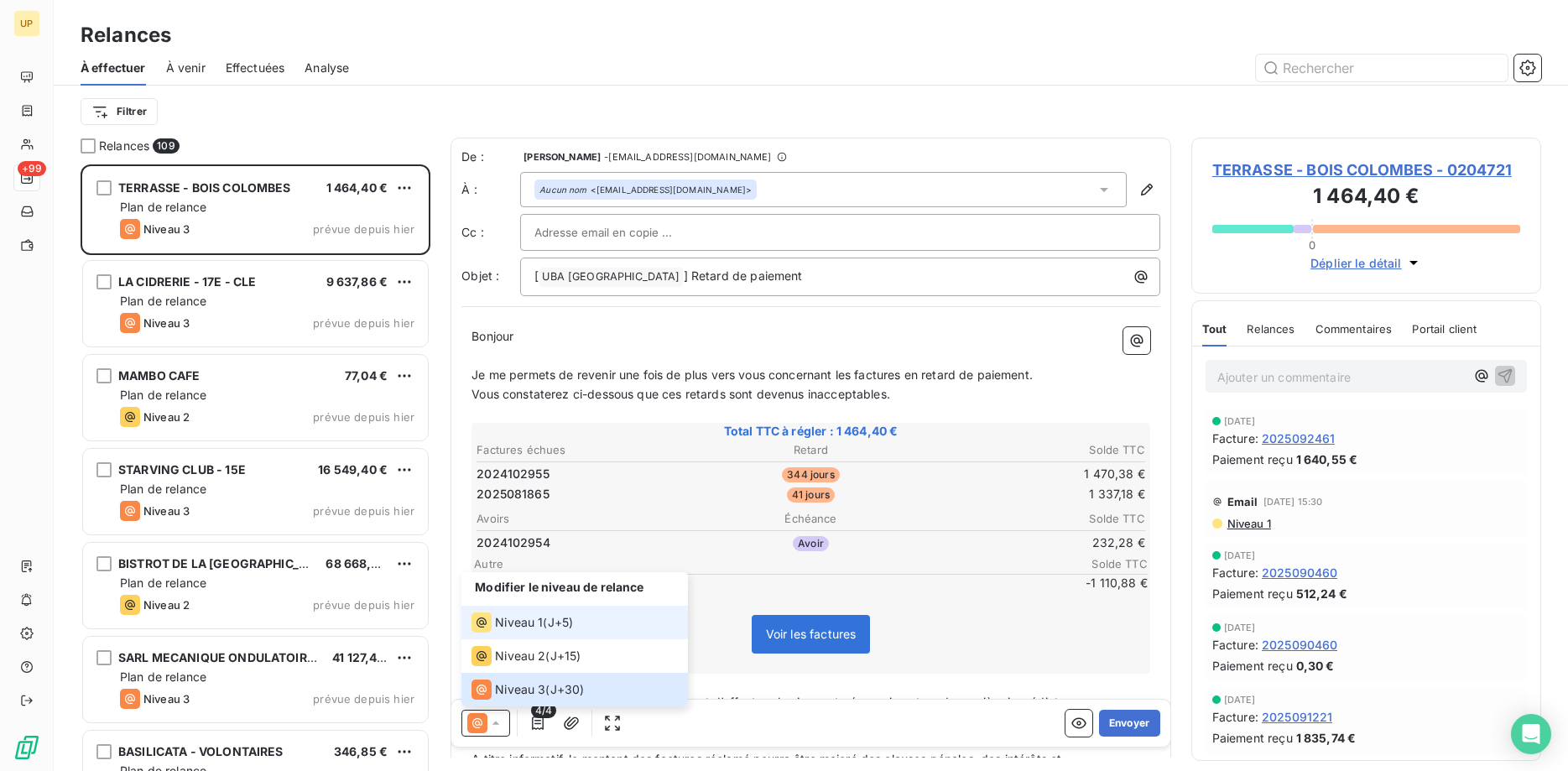
click at [516, 613] on div "Niveau 1" at bounding box center [507, 622] width 72 height 20
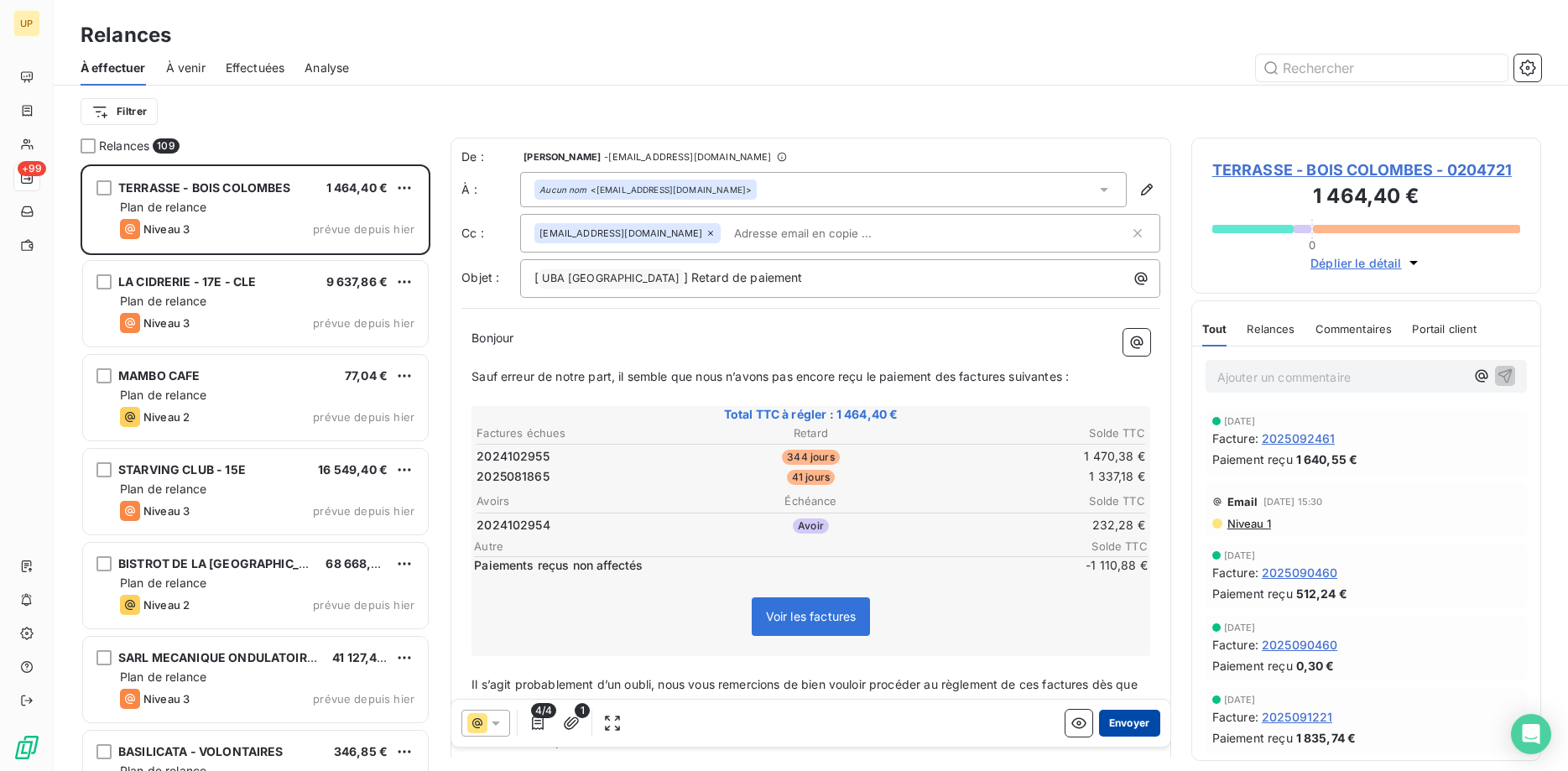
click at [1137, 716] on button "Envoyer" at bounding box center [1129, 723] width 61 height 27
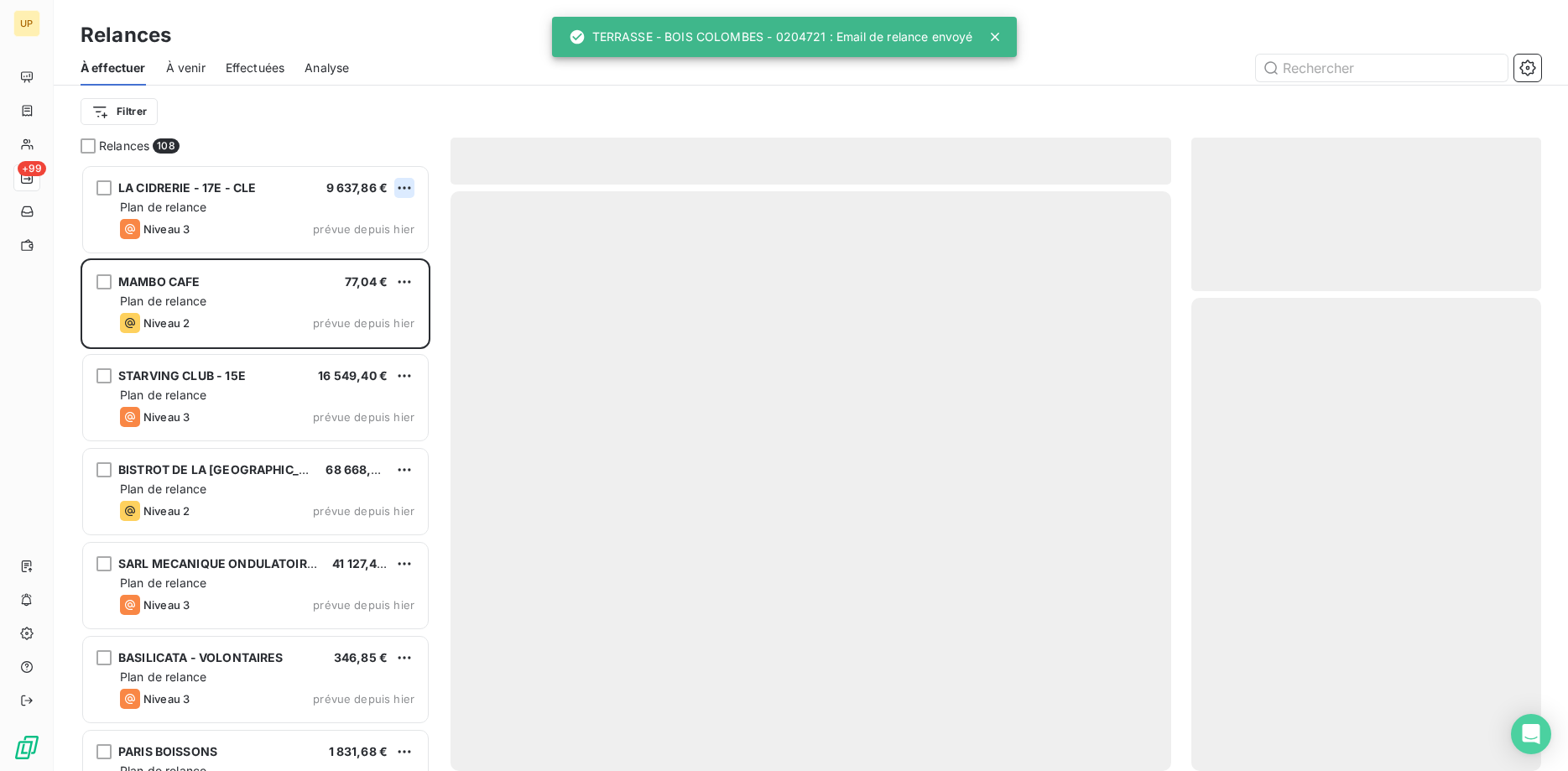
click at [406, 185] on html "UP +99 Relances À effectuer À venir Effectuées Analyse Filtrer Relances 108 LA …" at bounding box center [784, 385] width 1568 height 771
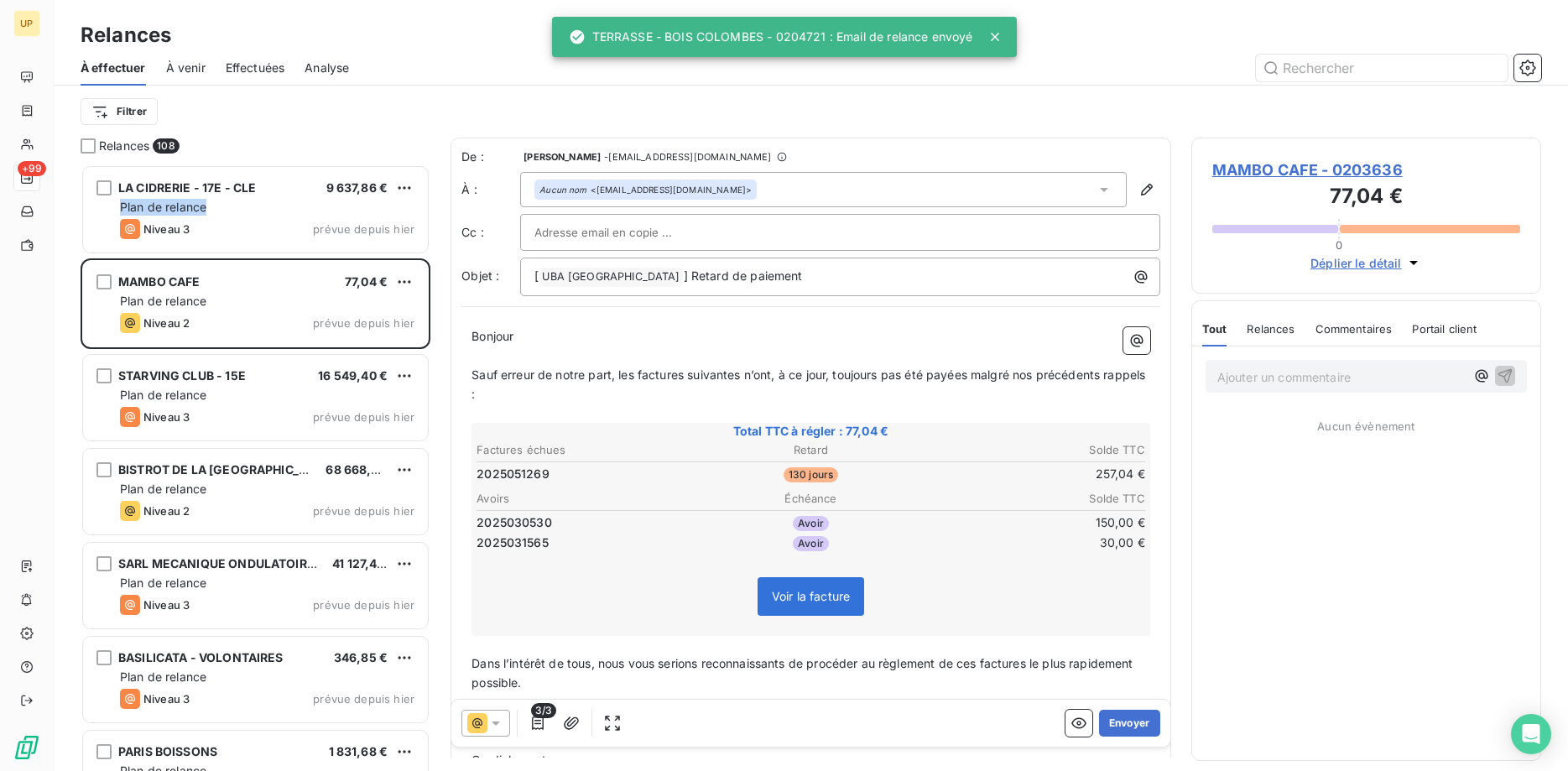
click at [241, 205] on html "UP +99 Relances À effectuer À venir Effectuées Analyse Filtrer Relances 108 LA …" at bounding box center [784, 385] width 1568 height 771
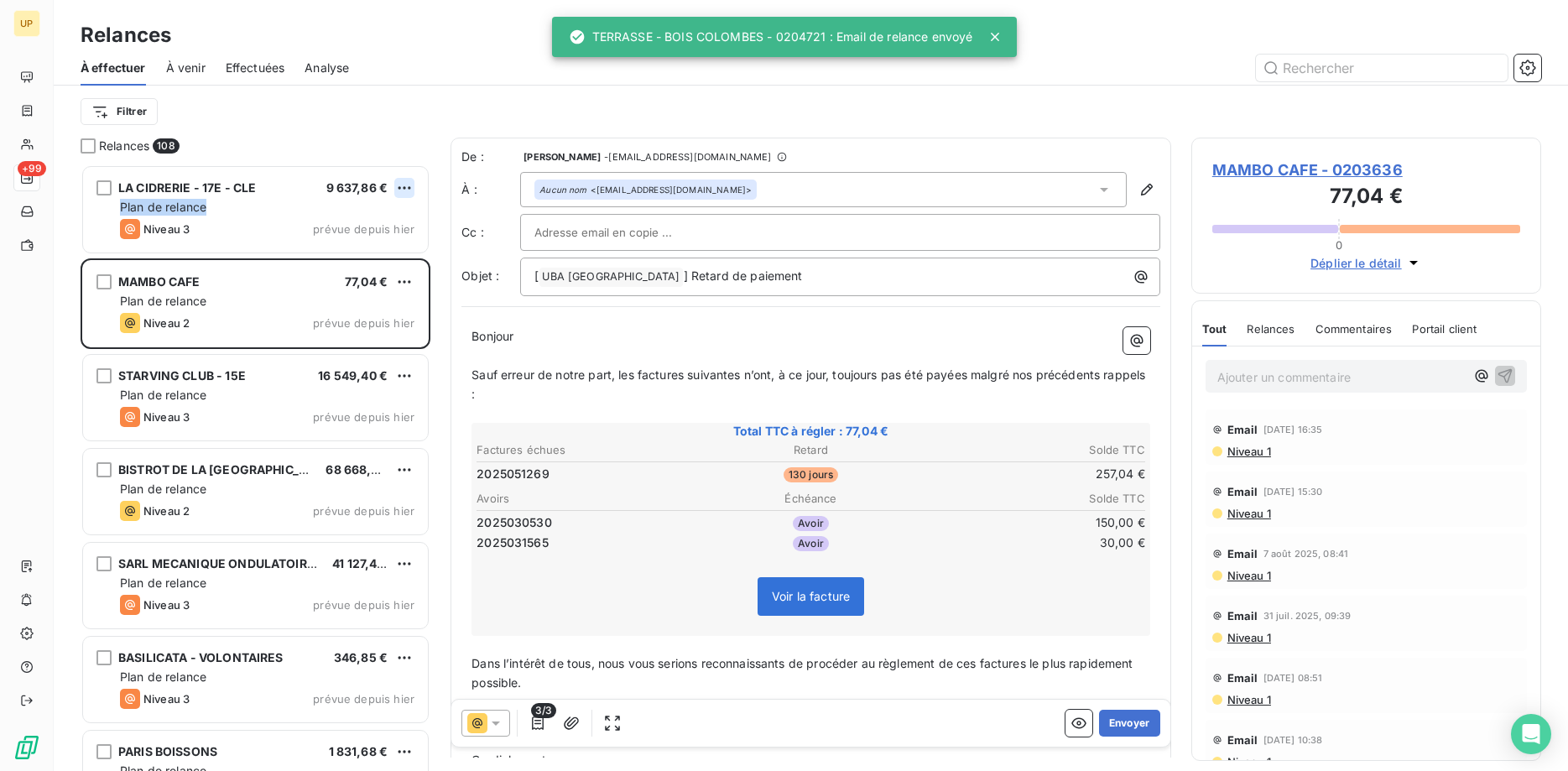
click at [405, 191] on html "UP +99 Relances À effectuer À venir Effectuées Analyse Filtrer Relances 108 LA …" at bounding box center [784, 385] width 1568 height 771
click at [369, 253] on div "Passer cette action" at bounding box center [332, 251] width 151 height 27
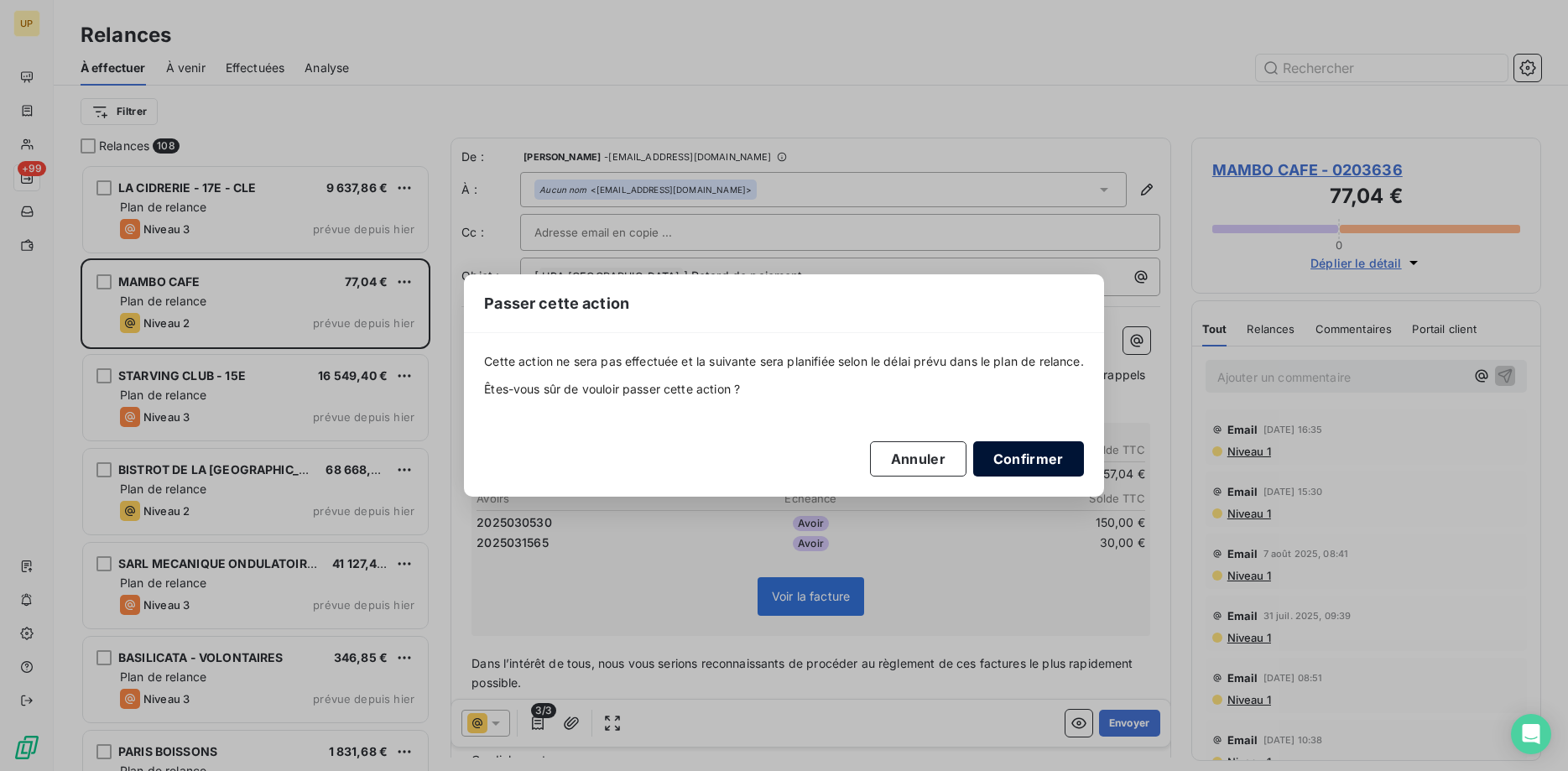
click at [1026, 449] on button "Confirmer" at bounding box center [1028, 459] width 111 height 35
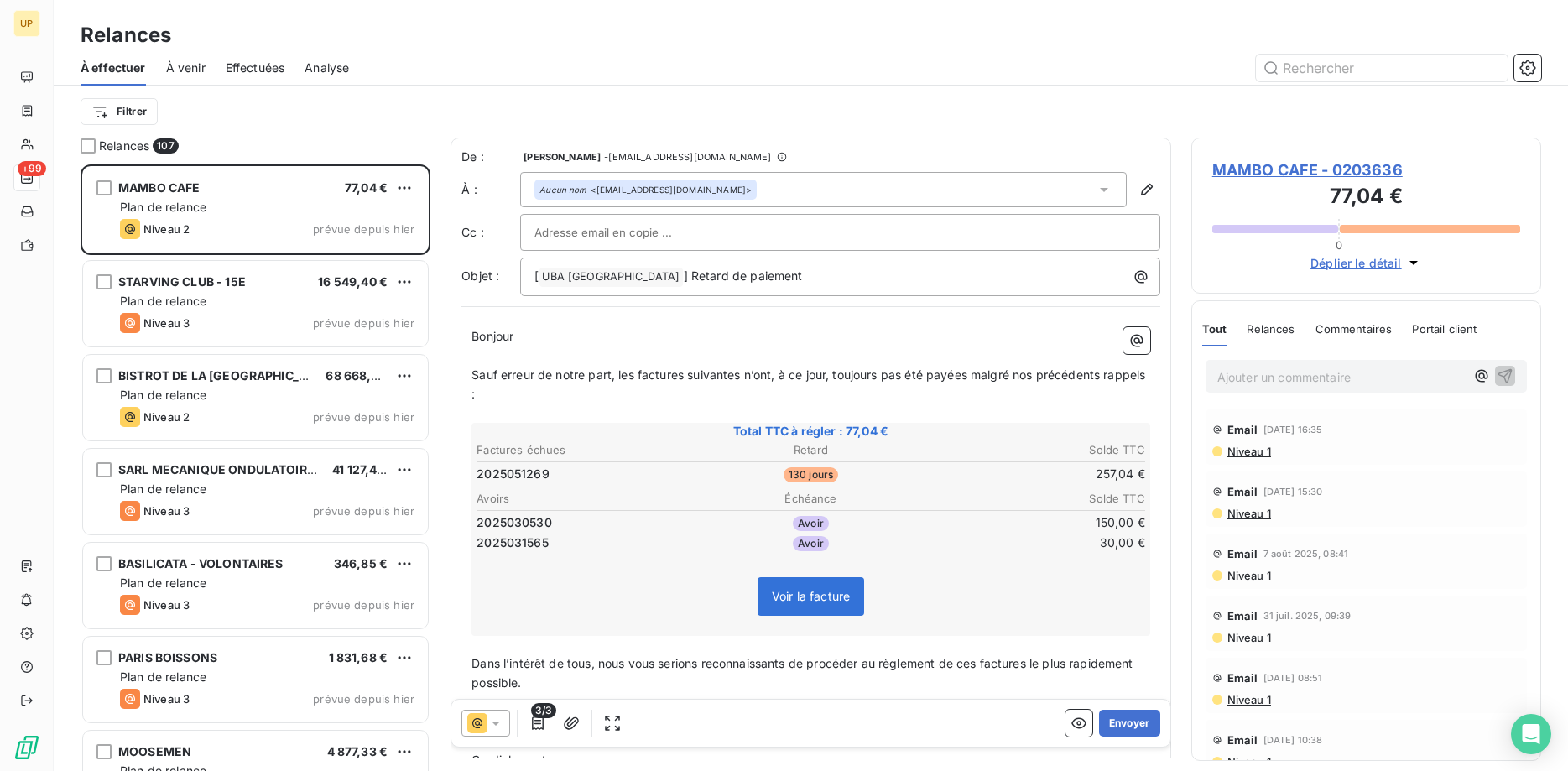
click at [495, 713] on div at bounding box center [485, 723] width 49 height 27
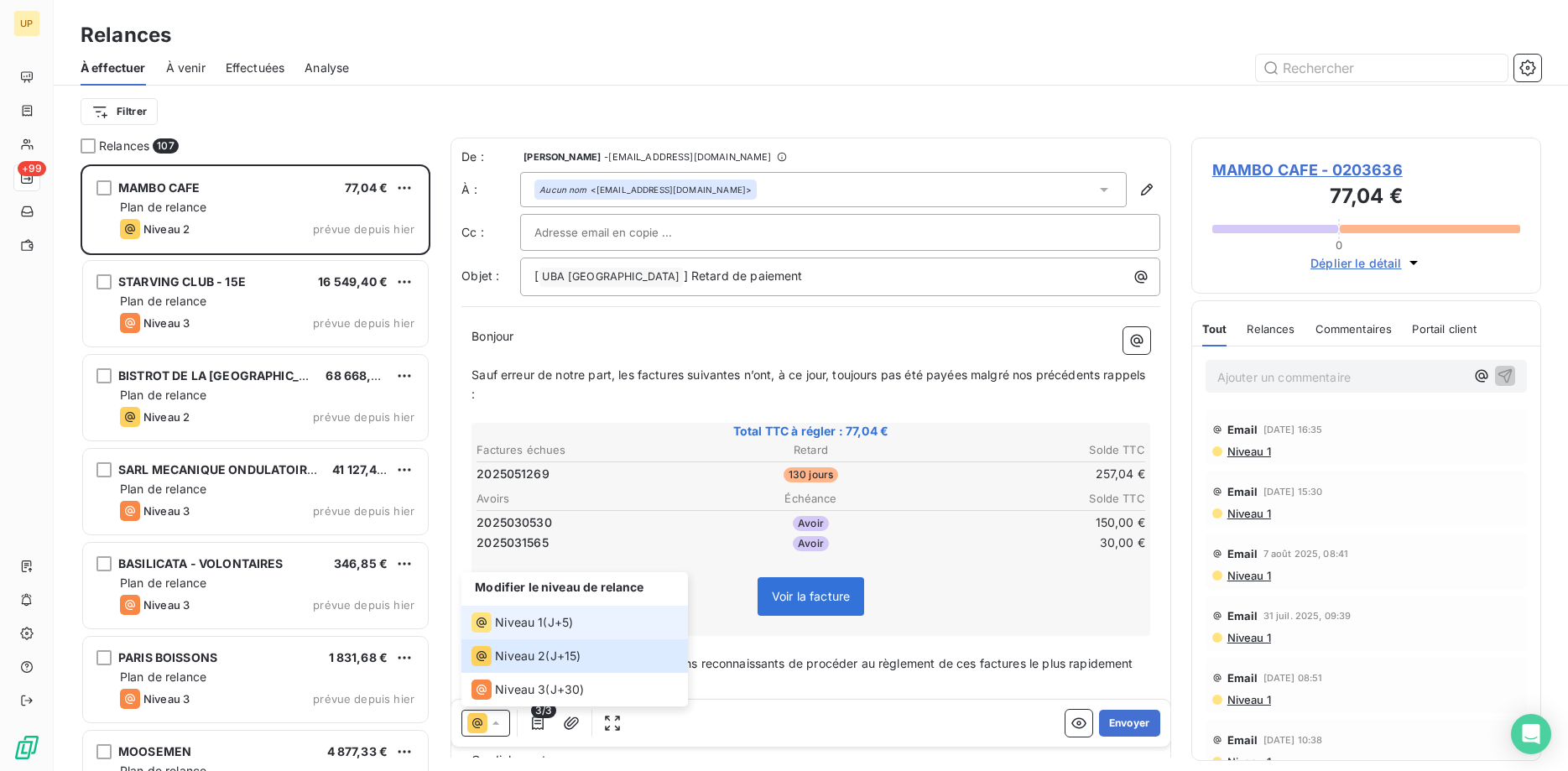
click at [506, 613] on div "Niveau 1" at bounding box center [507, 622] width 72 height 20
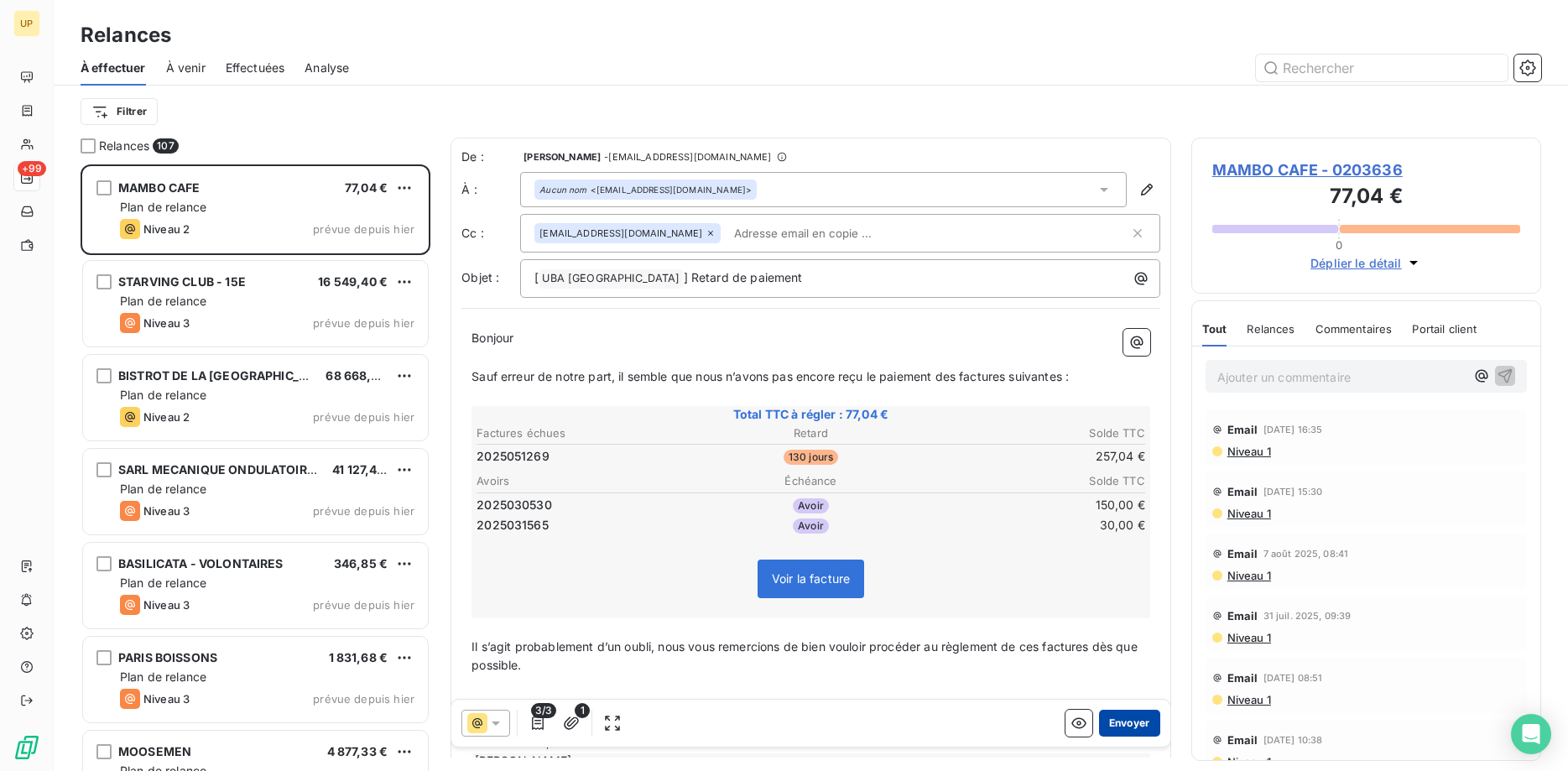
click at [1134, 713] on button "Envoyer" at bounding box center [1129, 723] width 61 height 27
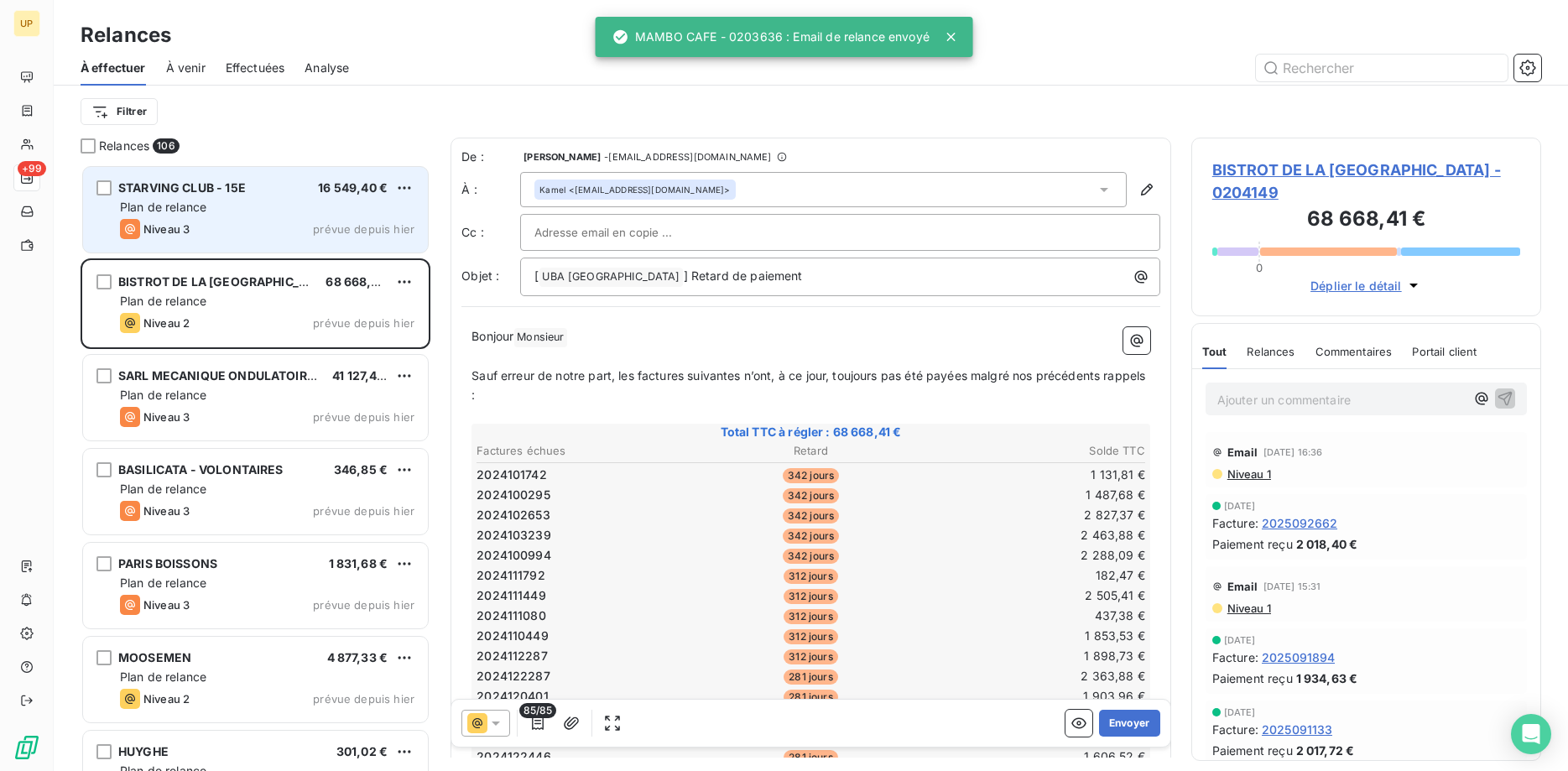
click at [238, 214] on div "Plan de relance" at bounding box center [266, 206] width 294 height 17
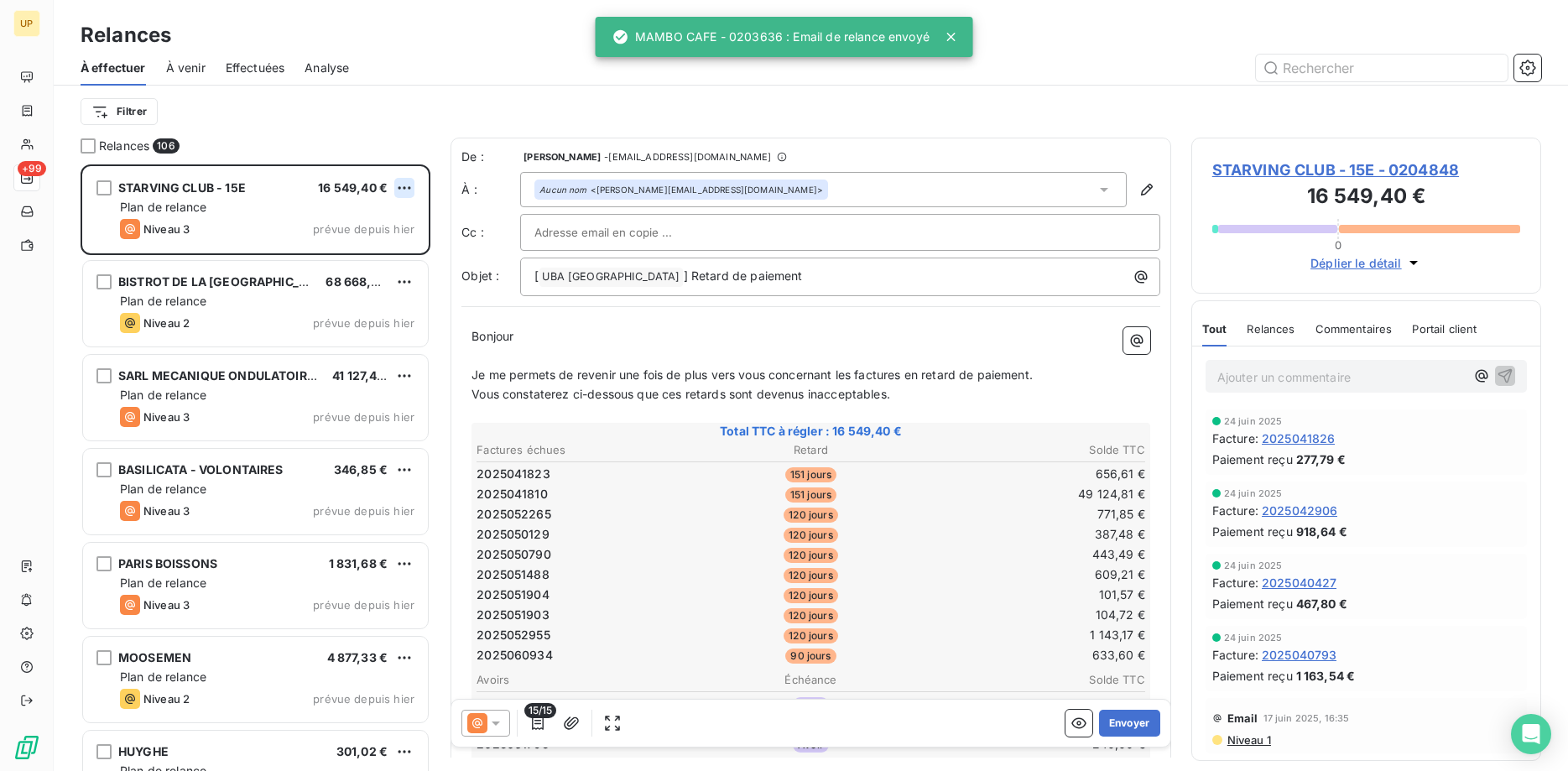
click at [402, 188] on html "UP +99 Relances À effectuer À venir Effectuées Analyse Filtrer Relances 106 STA…" at bounding box center [784, 385] width 1568 height 771
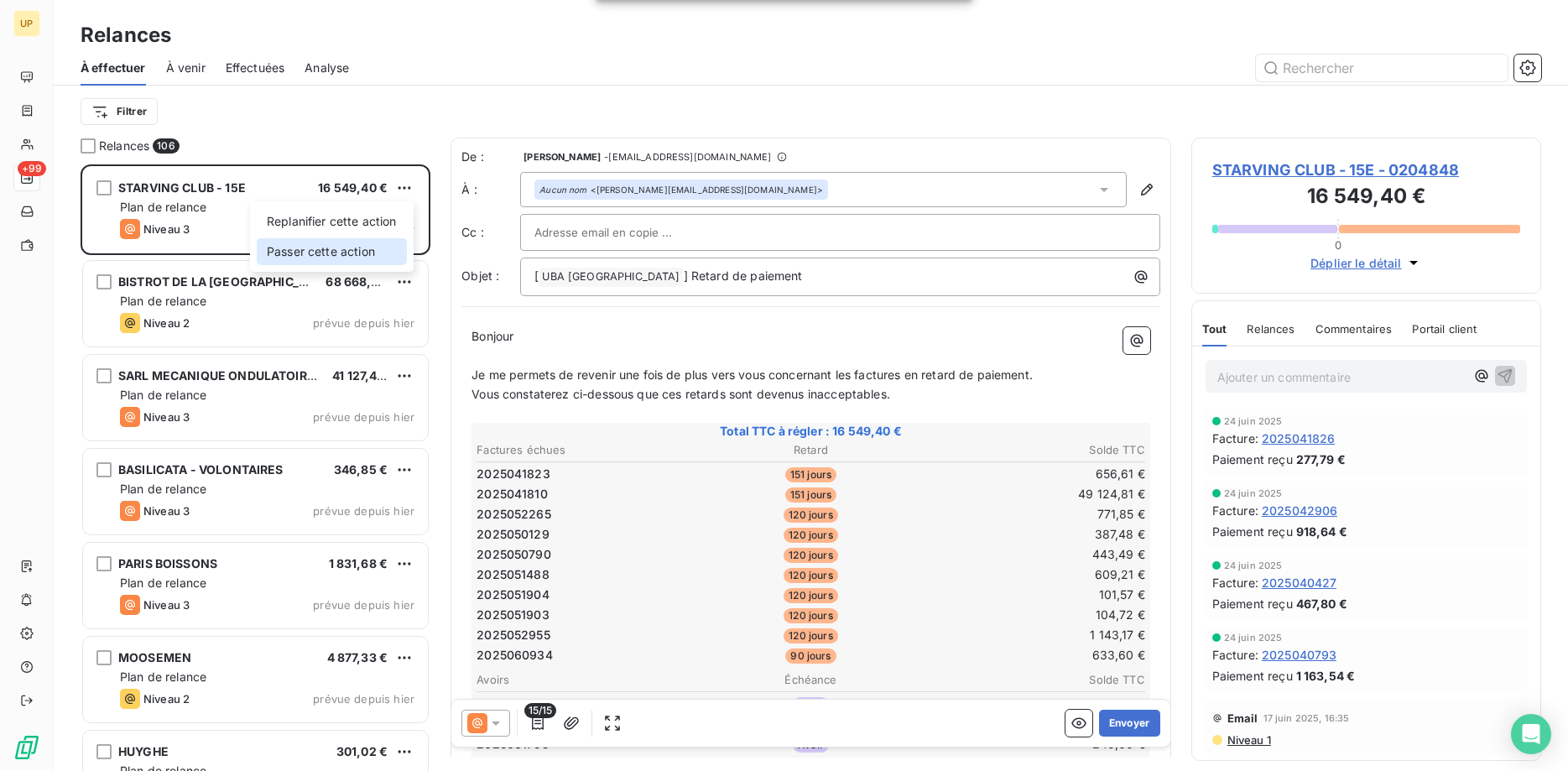
click at [354, 252] on div "Passer cette action" at bounding box center [332, 251] width 151 height 27
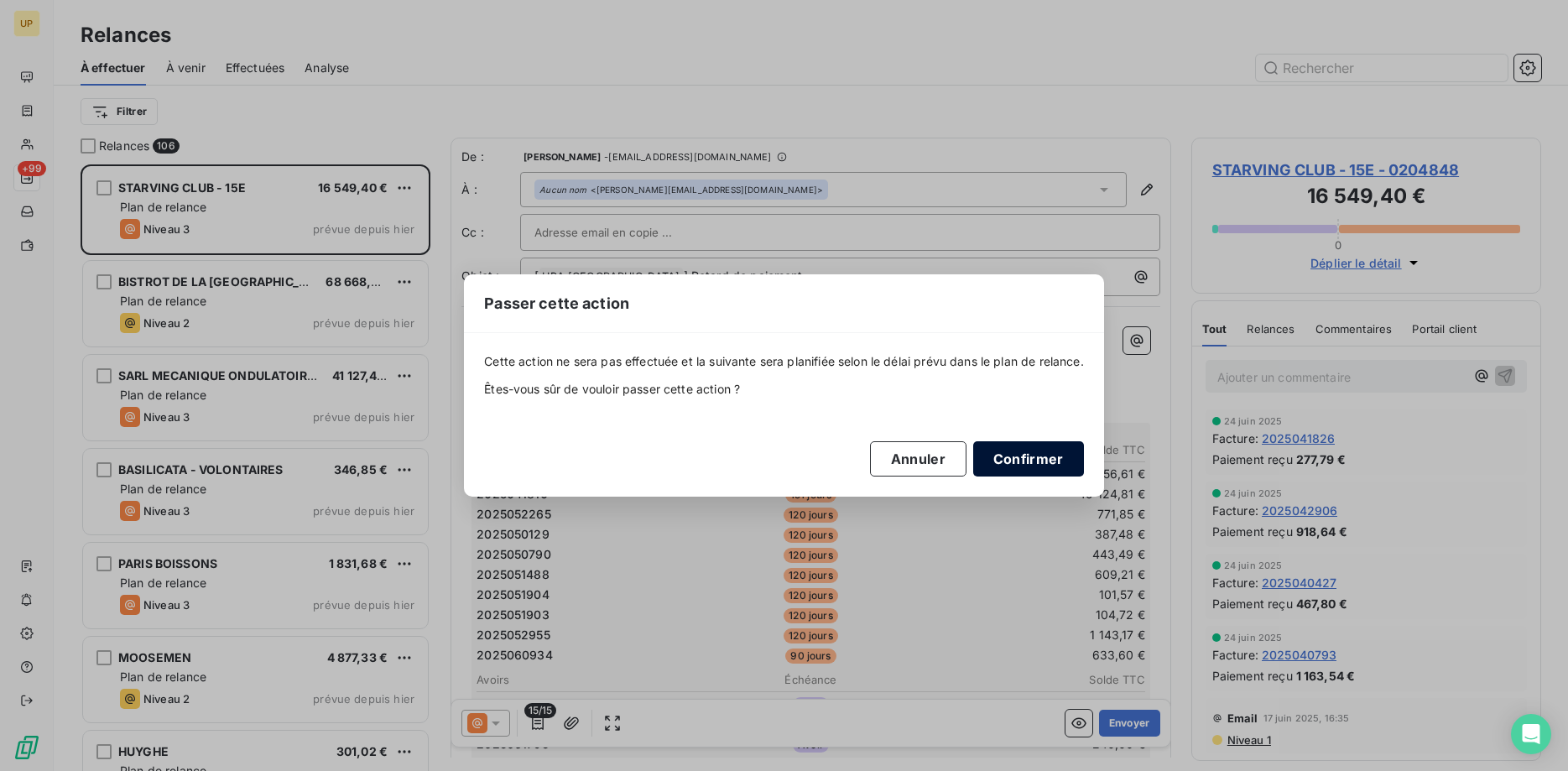
click at [1025, 460] on button "Confirmer" at bounding box center [1028, 459] width 111 height 35
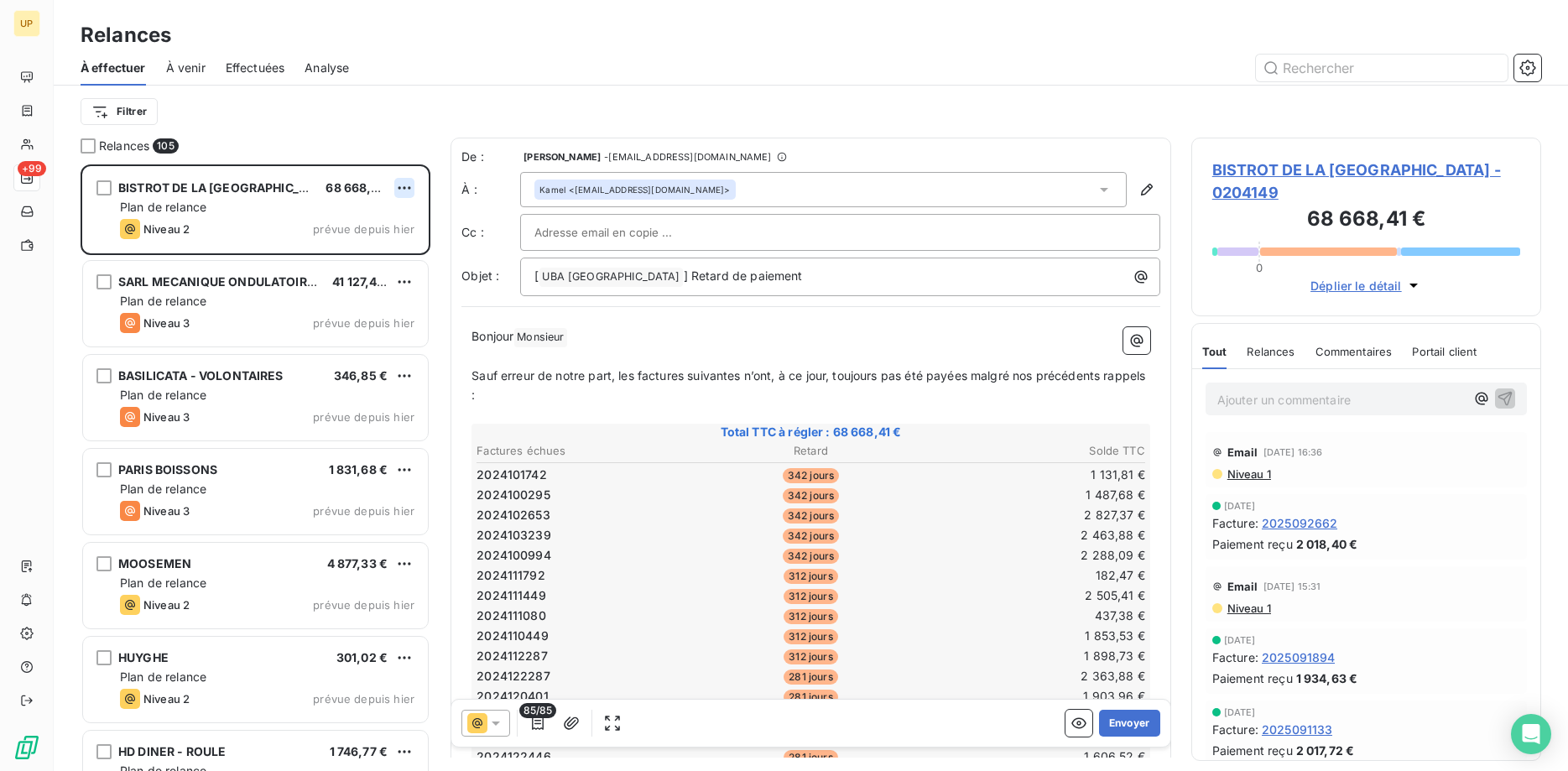
click at [402, 189] on html "UP +99 Relances À effectuer À venir Effectuées Analyse Filtrer Relances 105 BIS…" at bounding box center [784, 385] width 1568 height 771
click at [370, 246] on div "Passer cette action" at bounding box center [332, 251] width 151 height 27
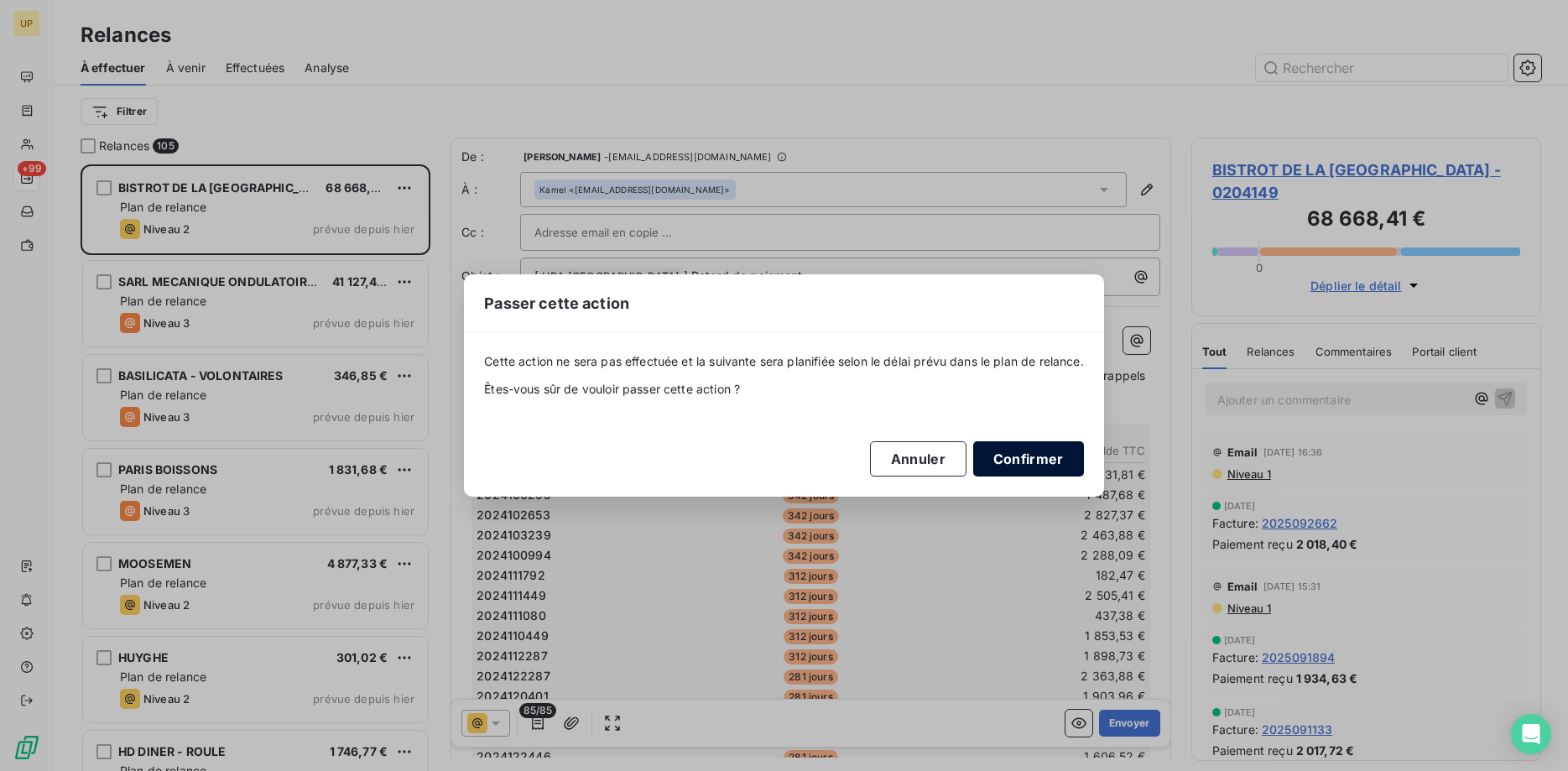
click at [1026, 458] on button "Confirmer" at bounding box center [1028, 459] width 111 height 35
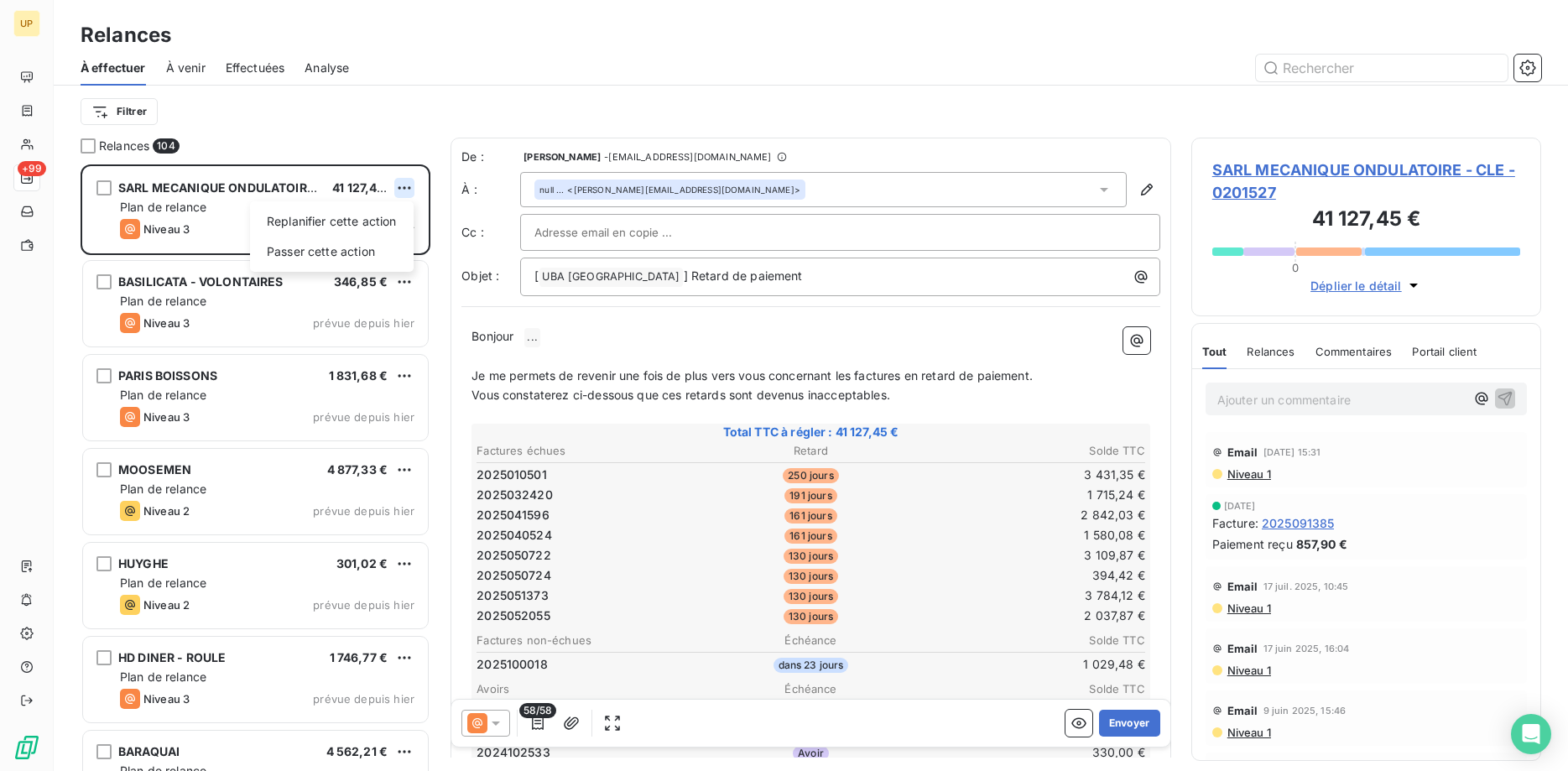
click at [404, 188] on html "UP +99 Relances À effectuer À venir Effectuées Analyse Filtrer Relances 104 SAR…" at bounding box center [784, 385] width 1568 height 771
click at [383, 243] on div "Passer cette action" at bounding box center [332, 251] width 151 height 27
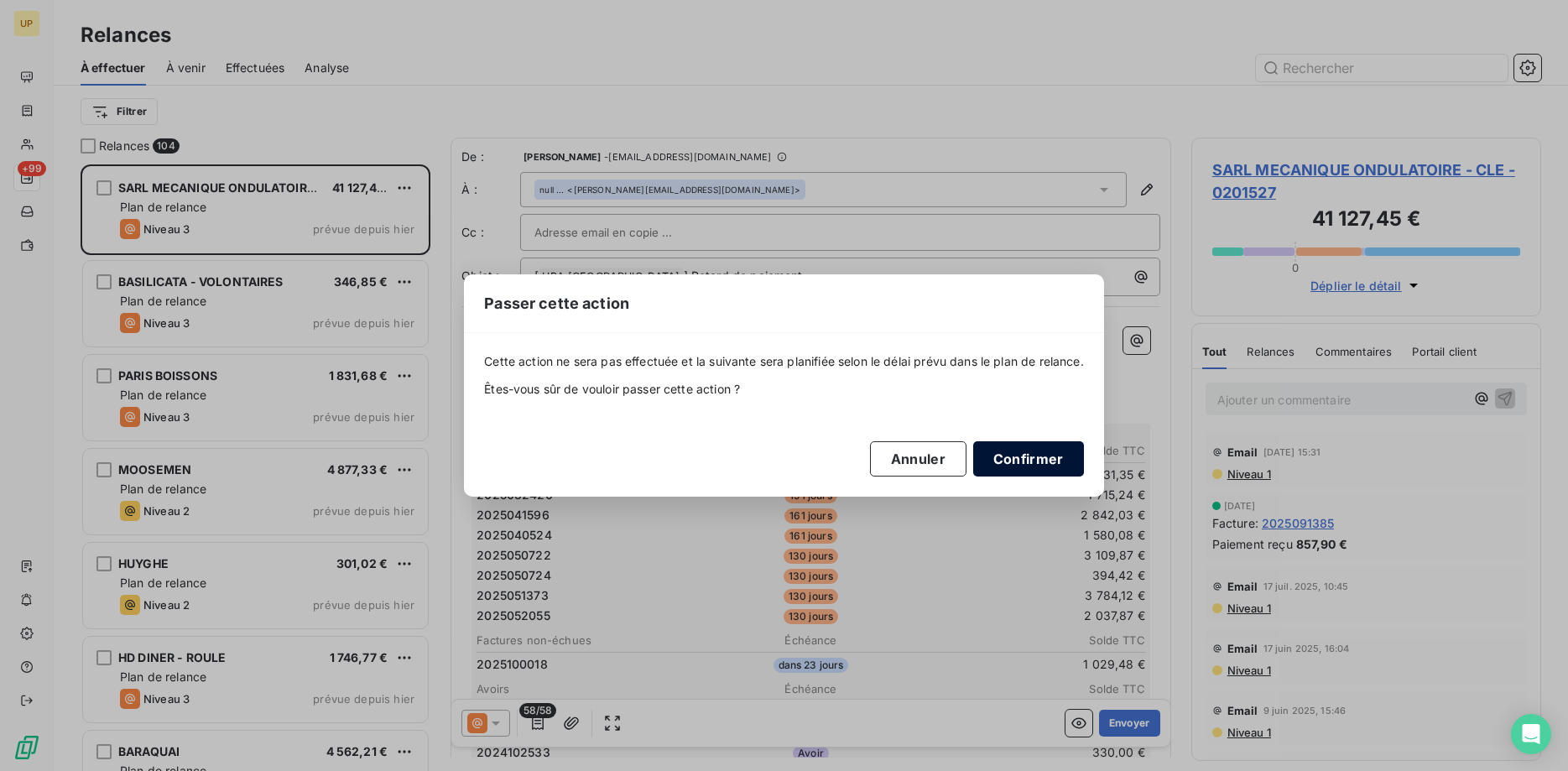
click at [1025, 447] on button "Confirmer" at bounding box center [1028, 459] width 111 height 35
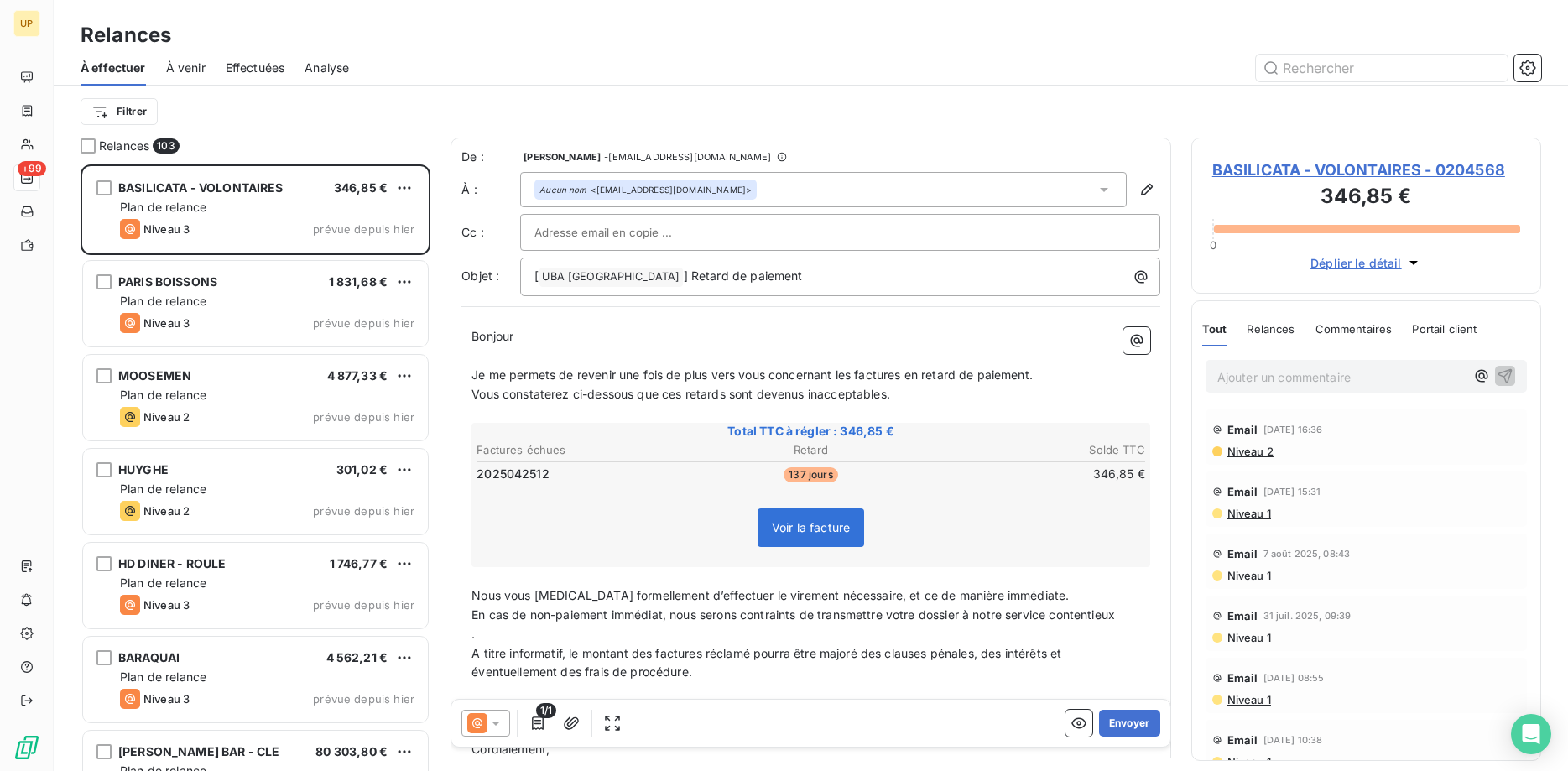
click at [637, 231] on input "text" at bounding box center [624, 232] width 180 height 25
paste input "[EMAIL_ADDRESS][DOMAIN_NAME]"
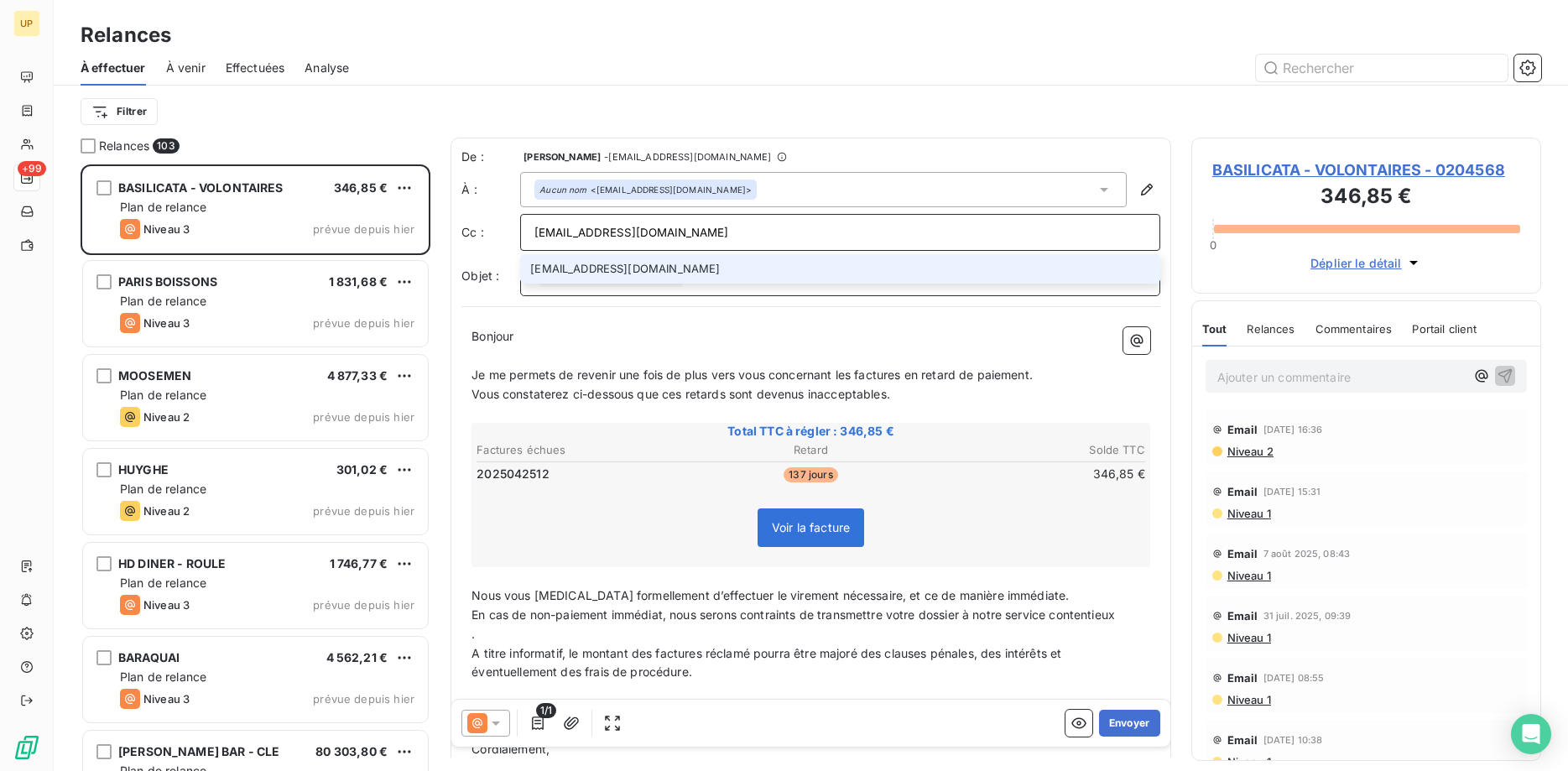
type input "[EMAIL_ADDRESS][DOMAIN_NAME]"
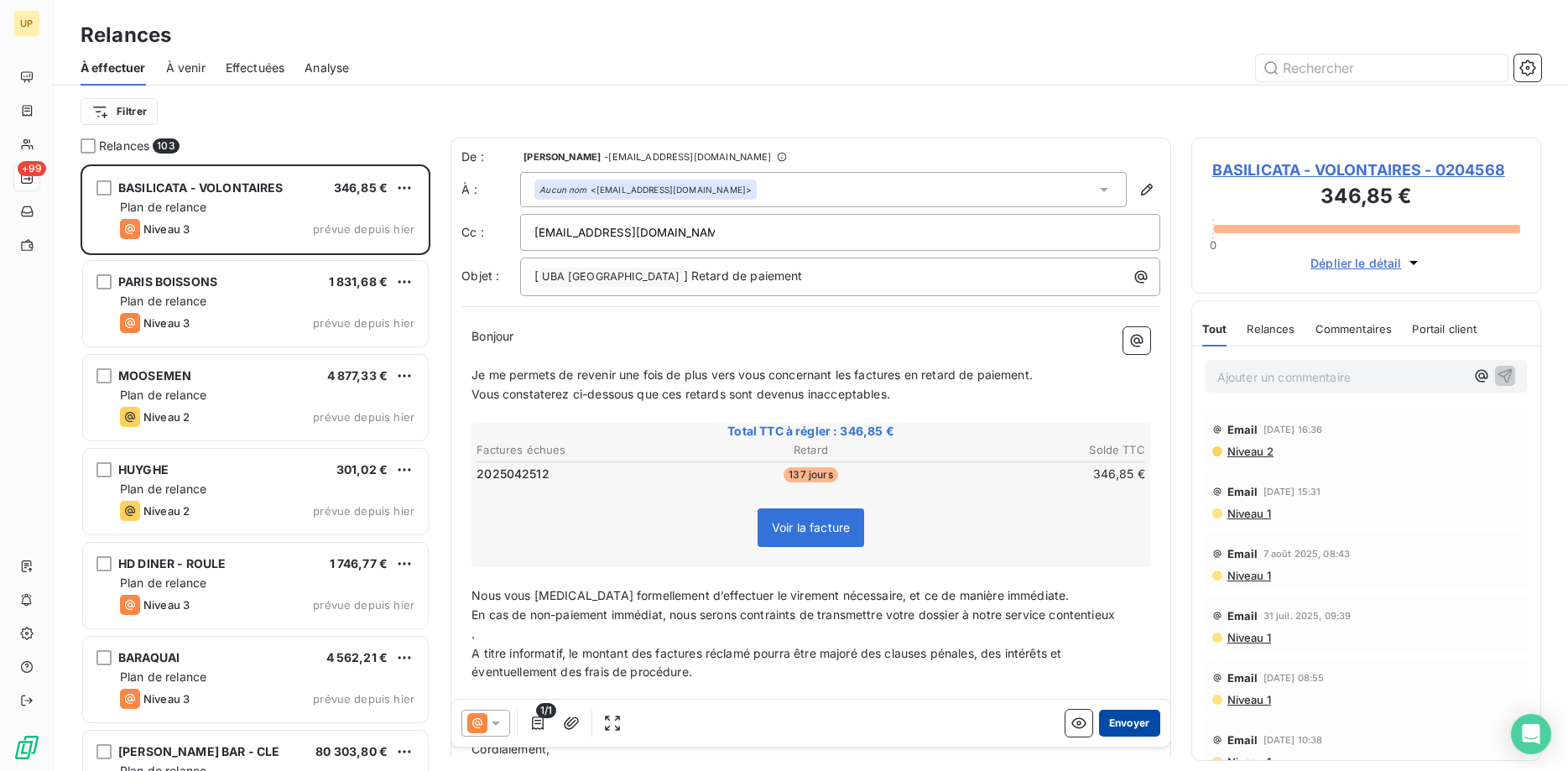
click at [1131, 724] on button "Envoyer" at bounding box center [1129, 723] width 61 height 27
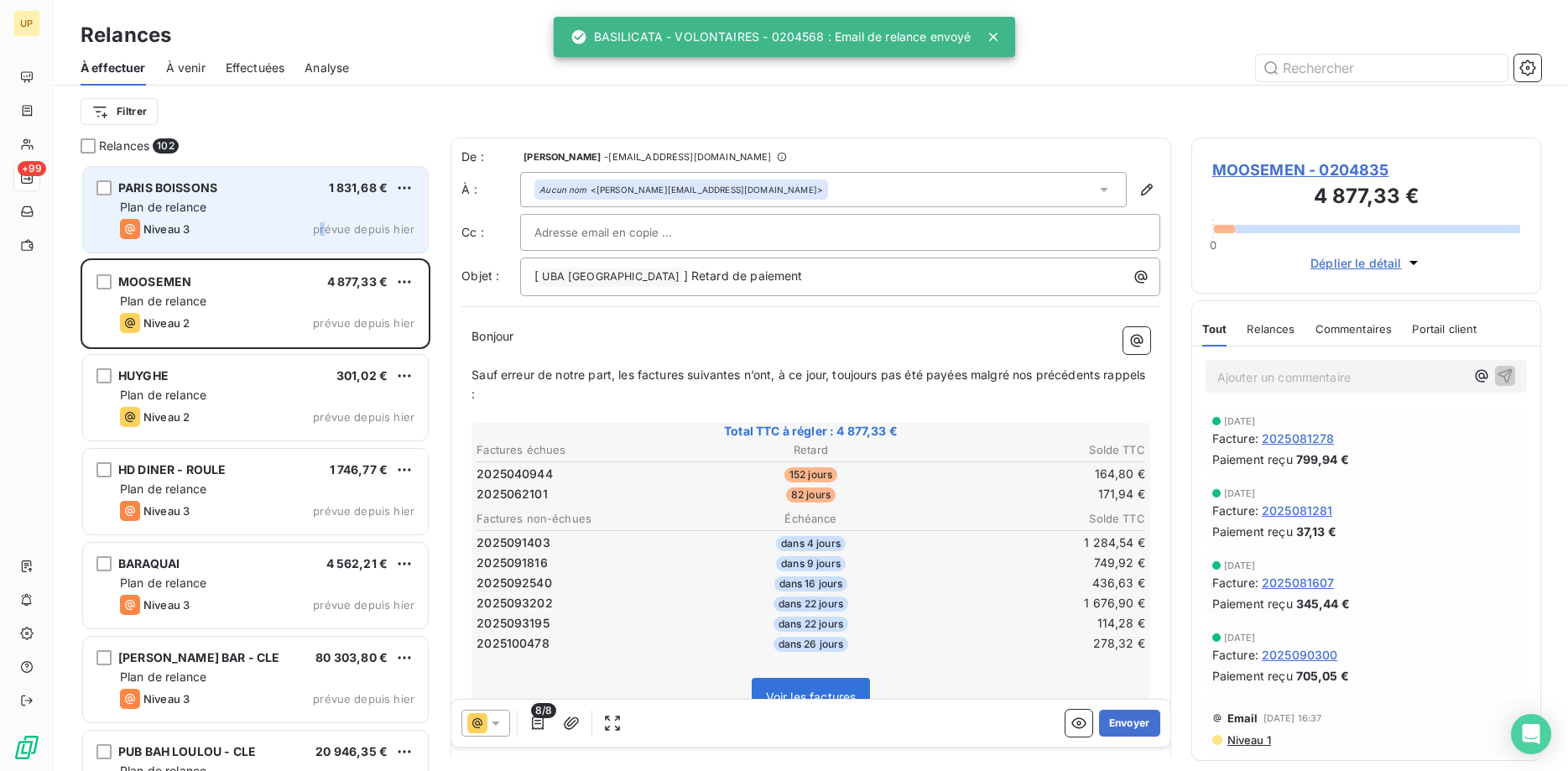
click at [322, 223] on span "prévue depuis hier" at bounding box center [364, 228] width 102 height 13
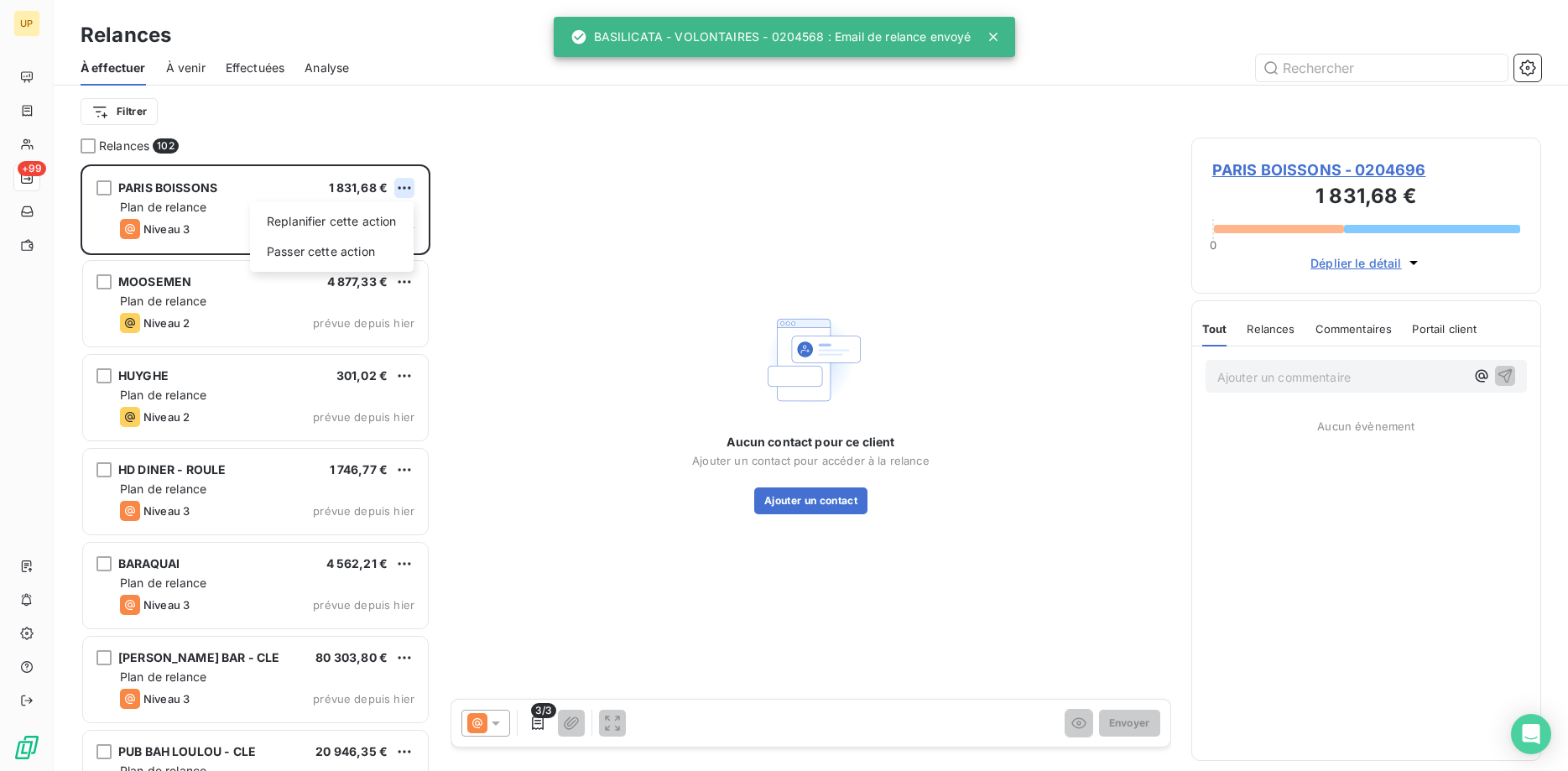
click at [404, 191] on html "UP +99 Relances À effectuer À venir Effectuées Analyse Filtrer Relances 102 [GE…" at bounding box center [784, 385] width 1568 height 771
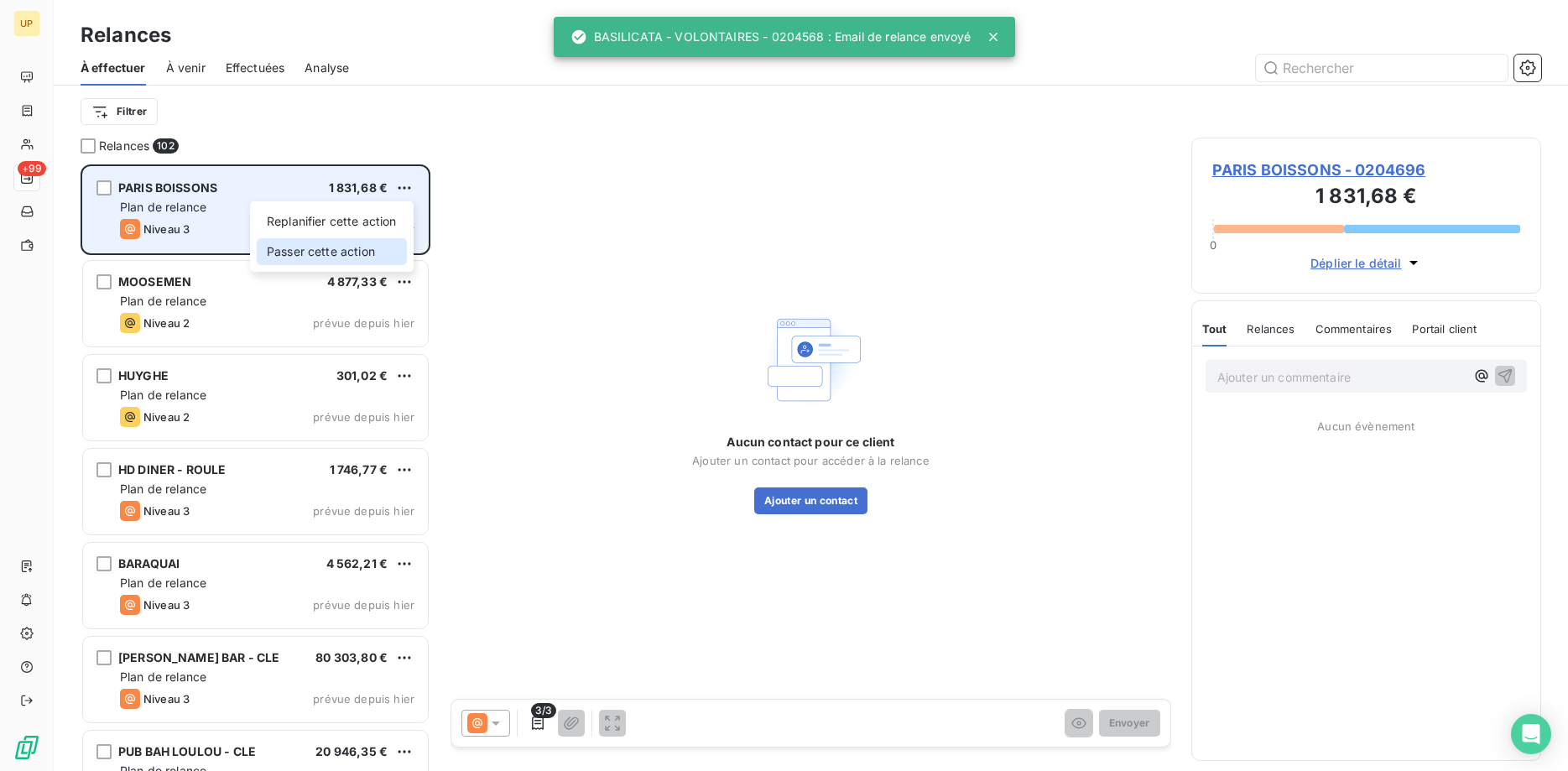
click at [373, 252] on div "Passer cette action" at bounding box center [332, 251] width 151 height 27
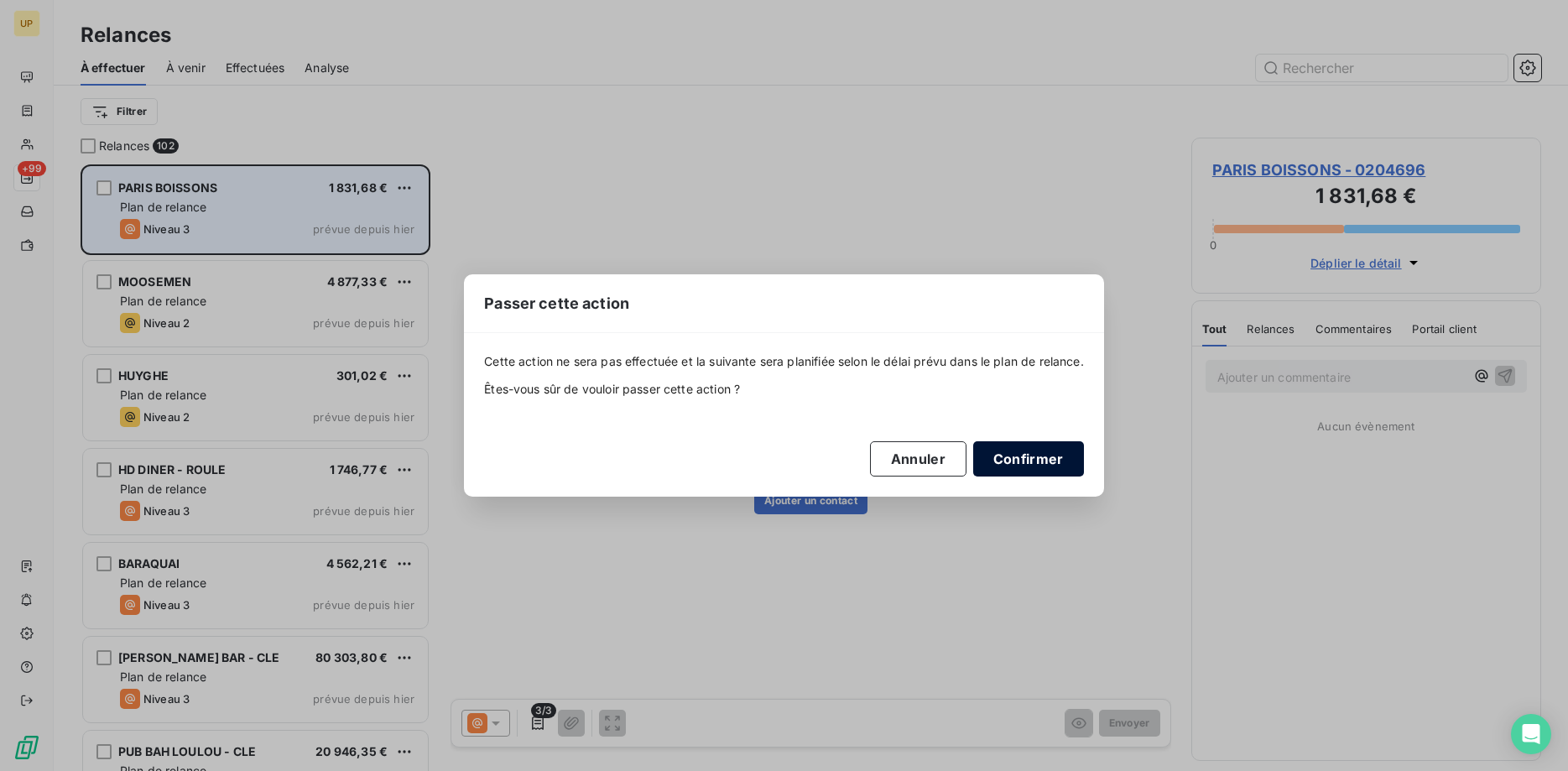
click at [1000, 455] on button "Confirmer" at bounding box center [1028, 459] width 111 height 35
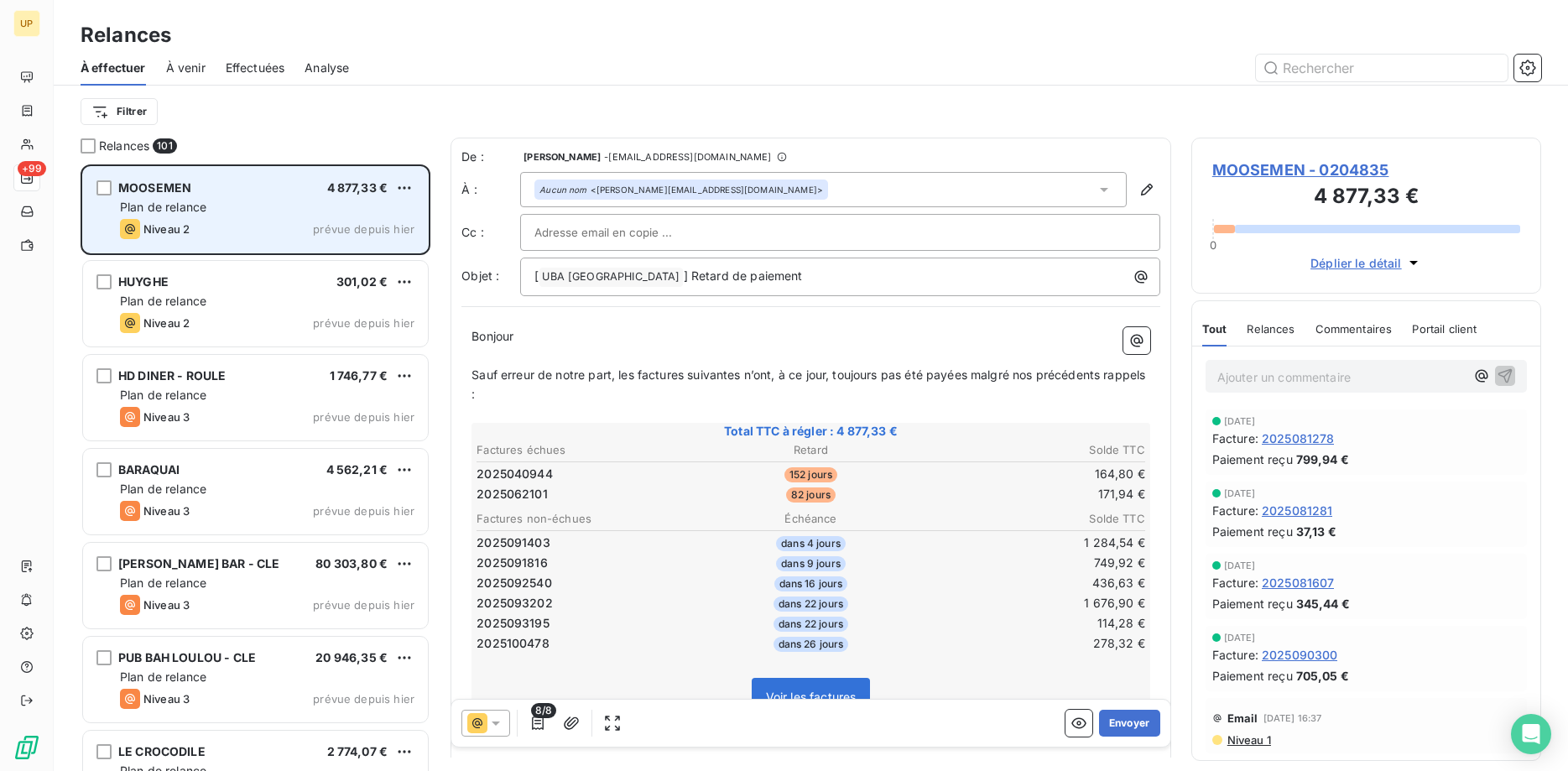
click at [494, 727] on icon at bounding box center [495, 723] width 17 height 17
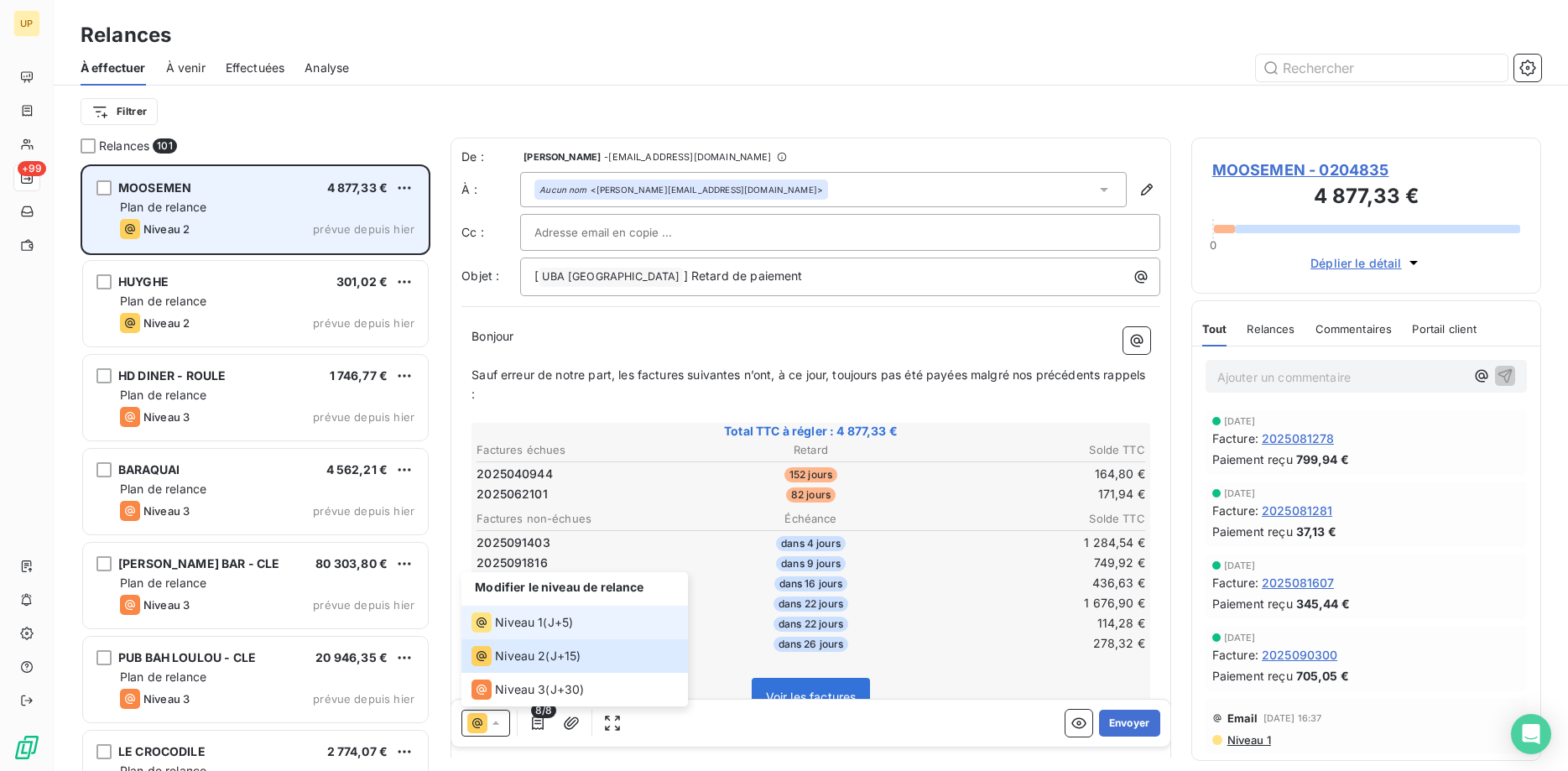
click at [512, 624] on span "Niveau 1" at bounding box center [519, 622] width 48 height 17
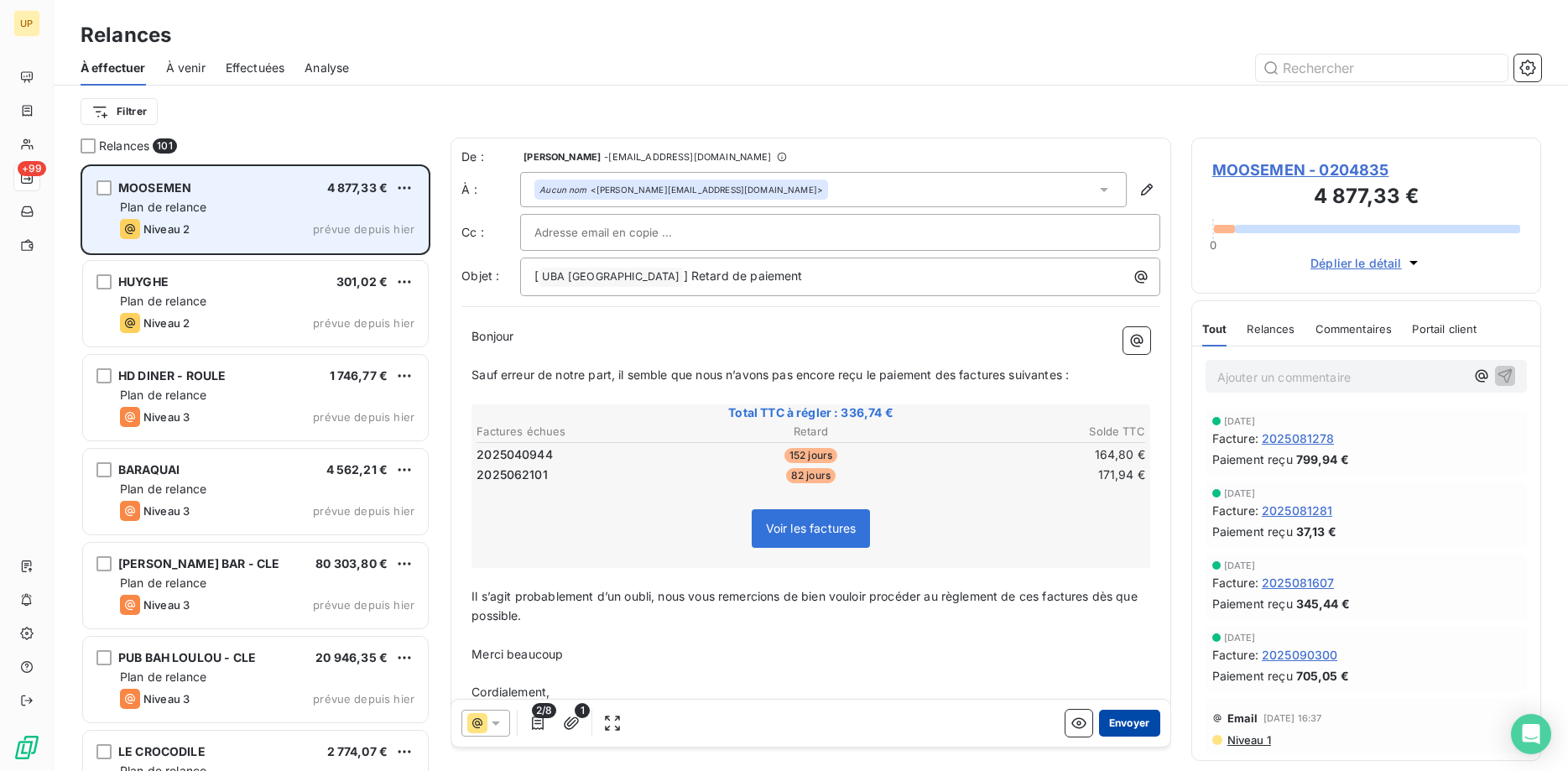
click at [1136, 720] on button "Envoyer" at bounding box center [1129, 723] width 61 height 27
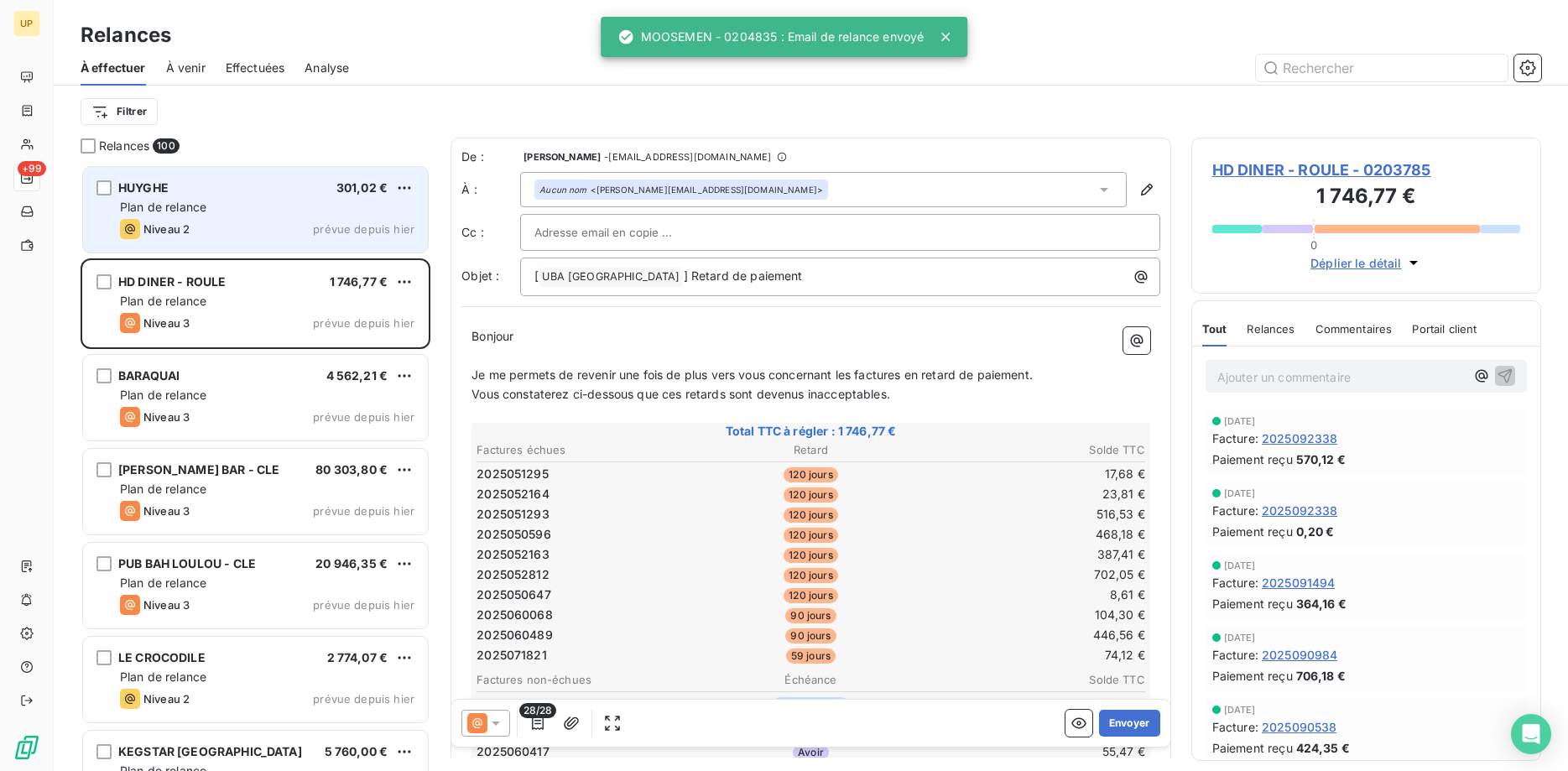
click at [262, 214] on div "Plan de relance" at bounding box center [266, 206] width 294 height 17
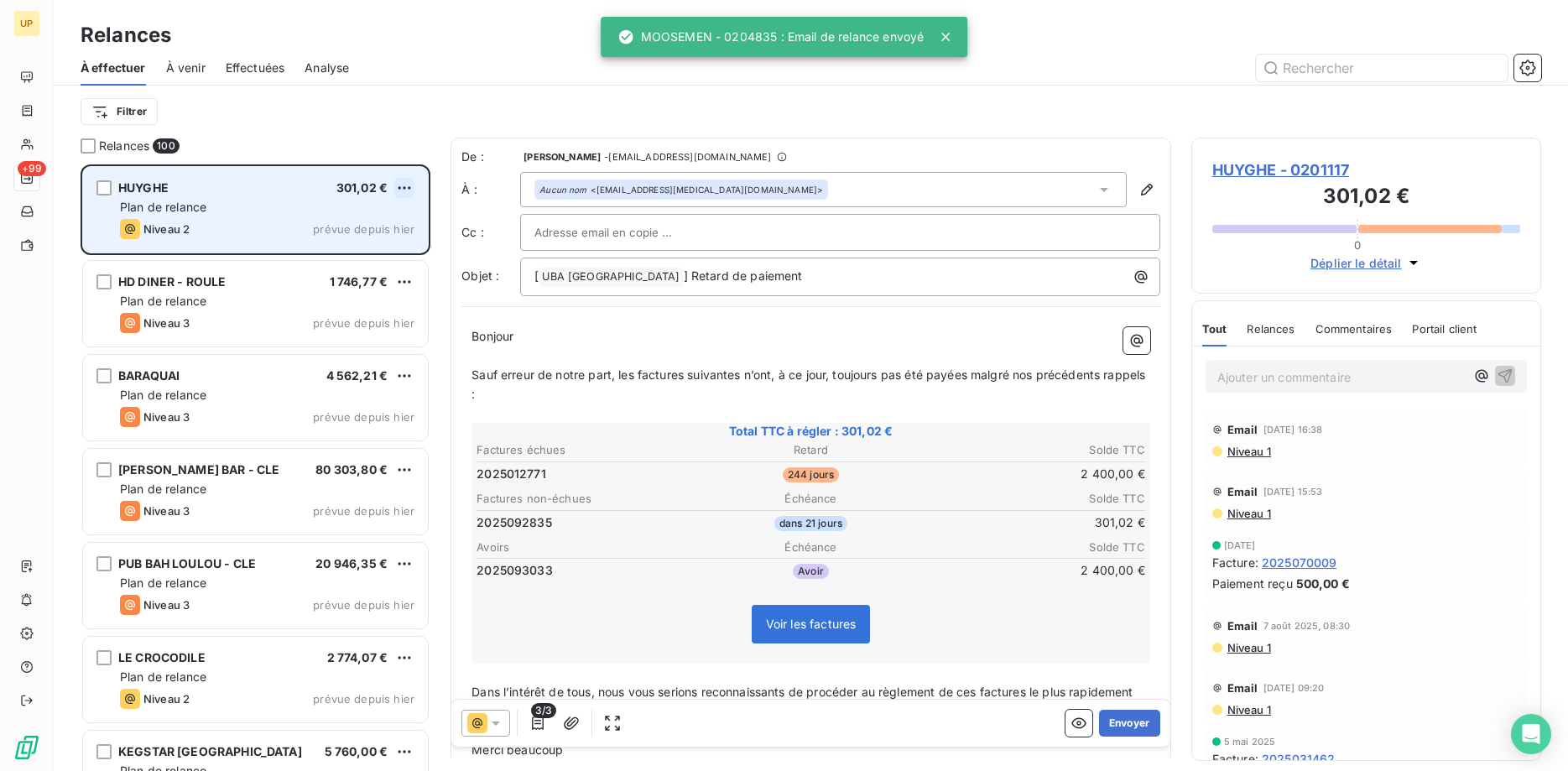
scroll to position [607, 351]
click at [411, 182] on html "UP +99 Relances À effectuer À venir Effectuées Analyse Filtrer Relances 100 HUY…" at bounding box center [784, 385] width 1568 height 771
click at [374, 242] on div "Passer cette action" at bounding box center [332, 251] width 151 height 27
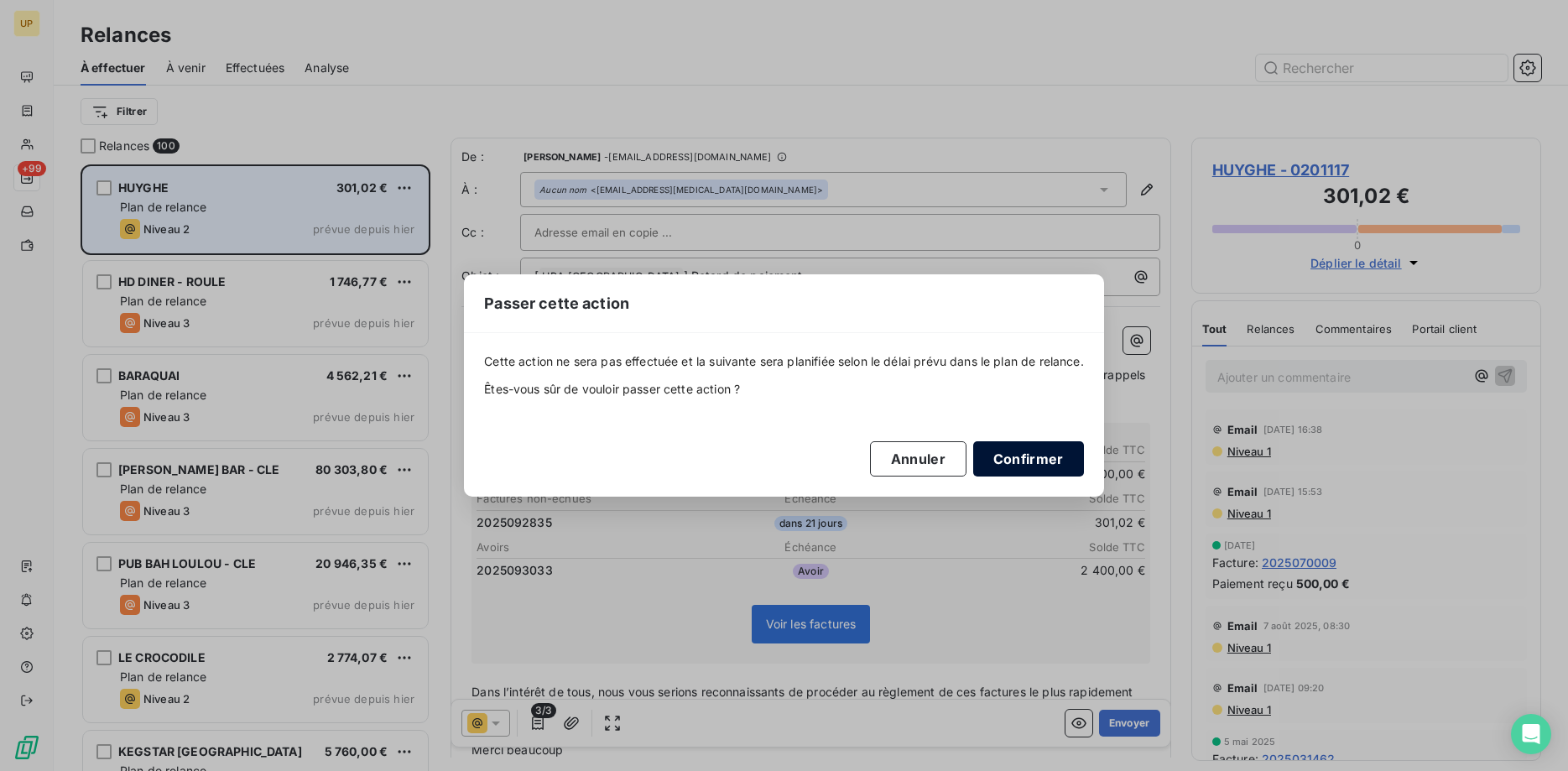
click at [1026, 459] on button "Confirmer" at bounding box center [1028, 459] width 111 height 35
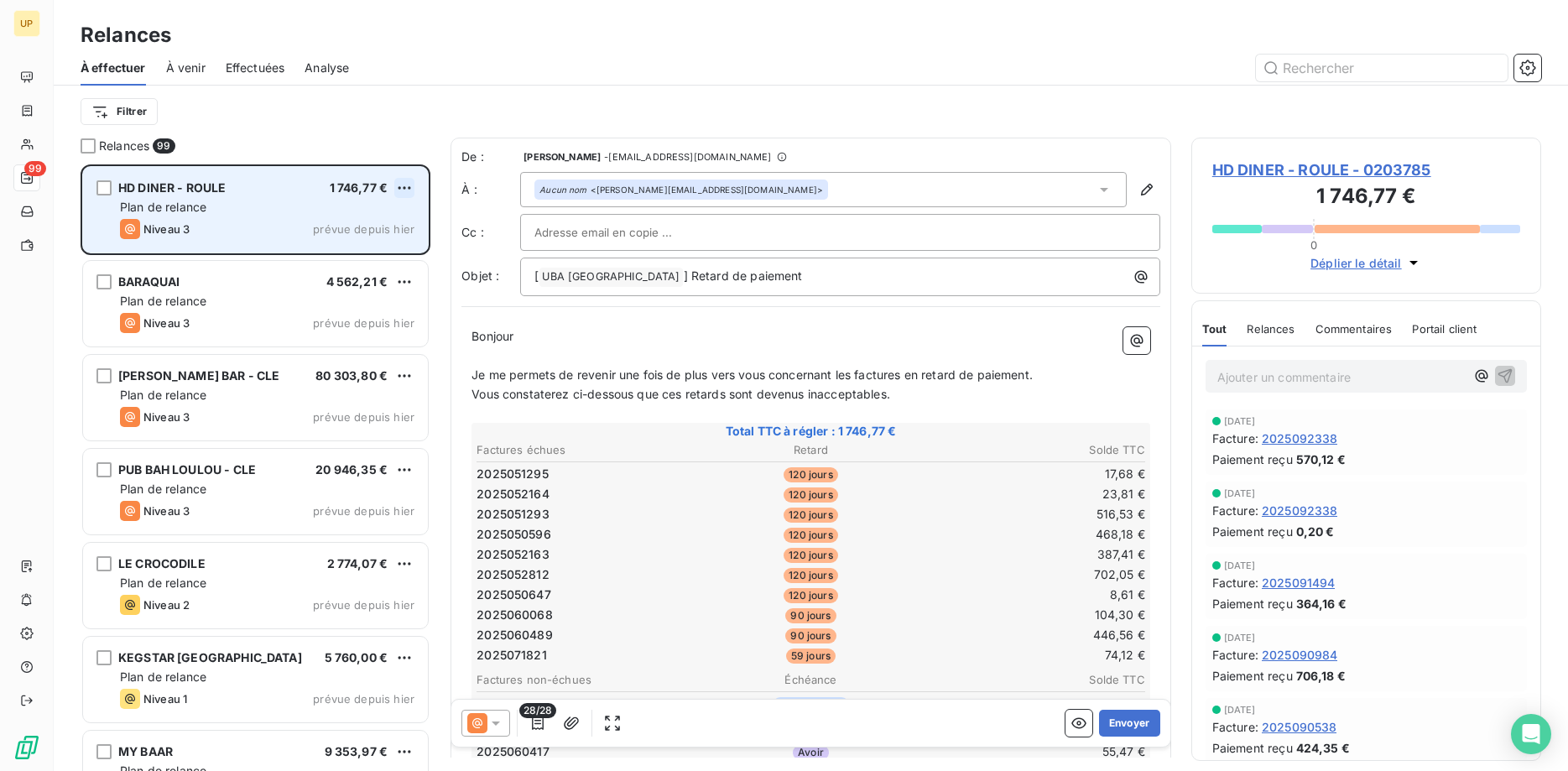
click at [406, 185] on html "UP 99 Relances À effectuer À venir Effectuées Analyse Filtrer Relances 99 HD DI…" at bounding box center [784, 385] width 1568 height 771
click at [389, 253] on div "Passer cette action" at bounding box center [332, 251] width 151 height 27
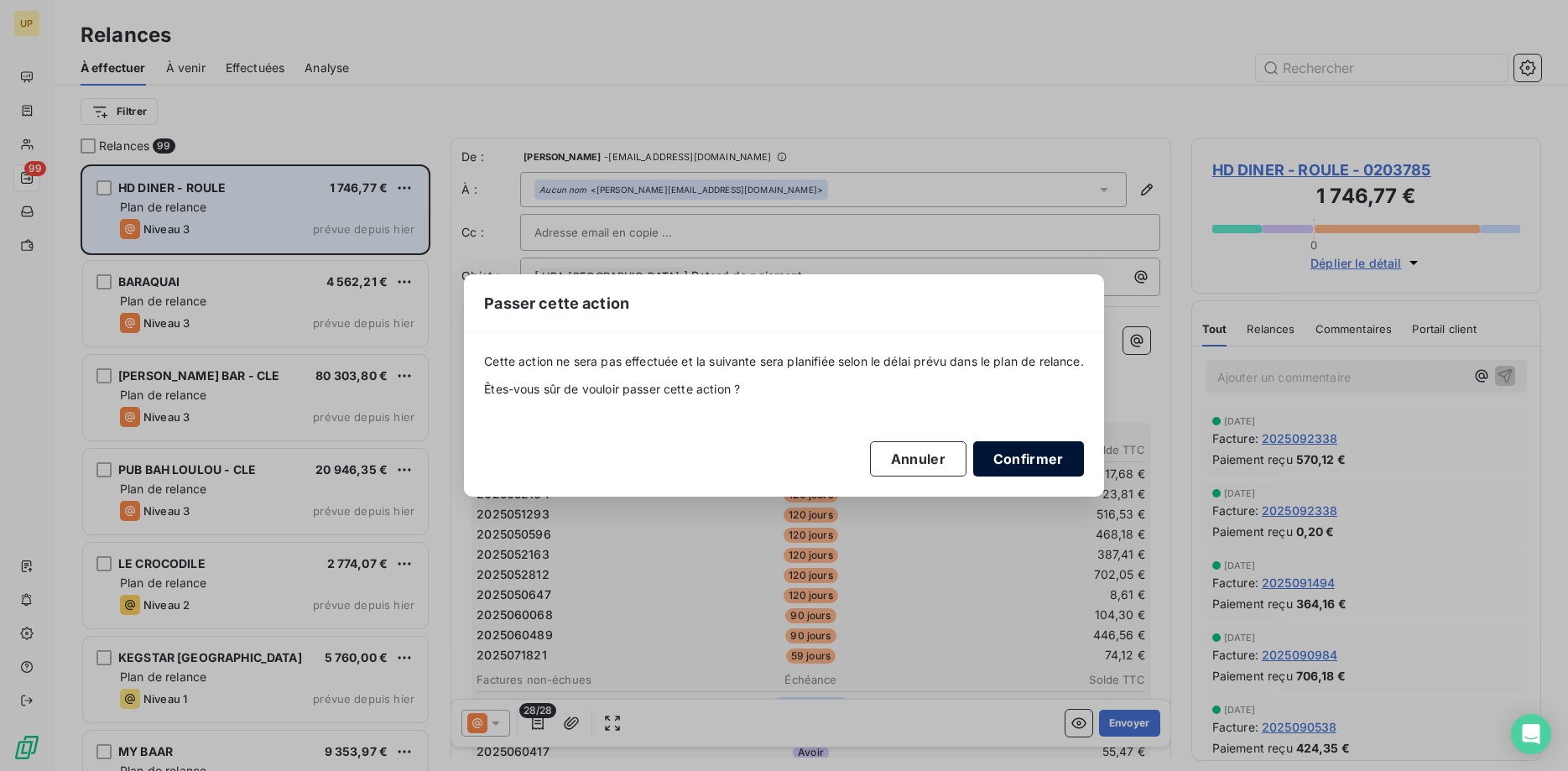
drag, startPoint x: 1017, startPoint y: 458, endPoint x: 999, endPoint y: 445, distance: 22.2
click at [1015, 457] on button "Confirmer" at bounding box center [1028, 459] width 111 height 35
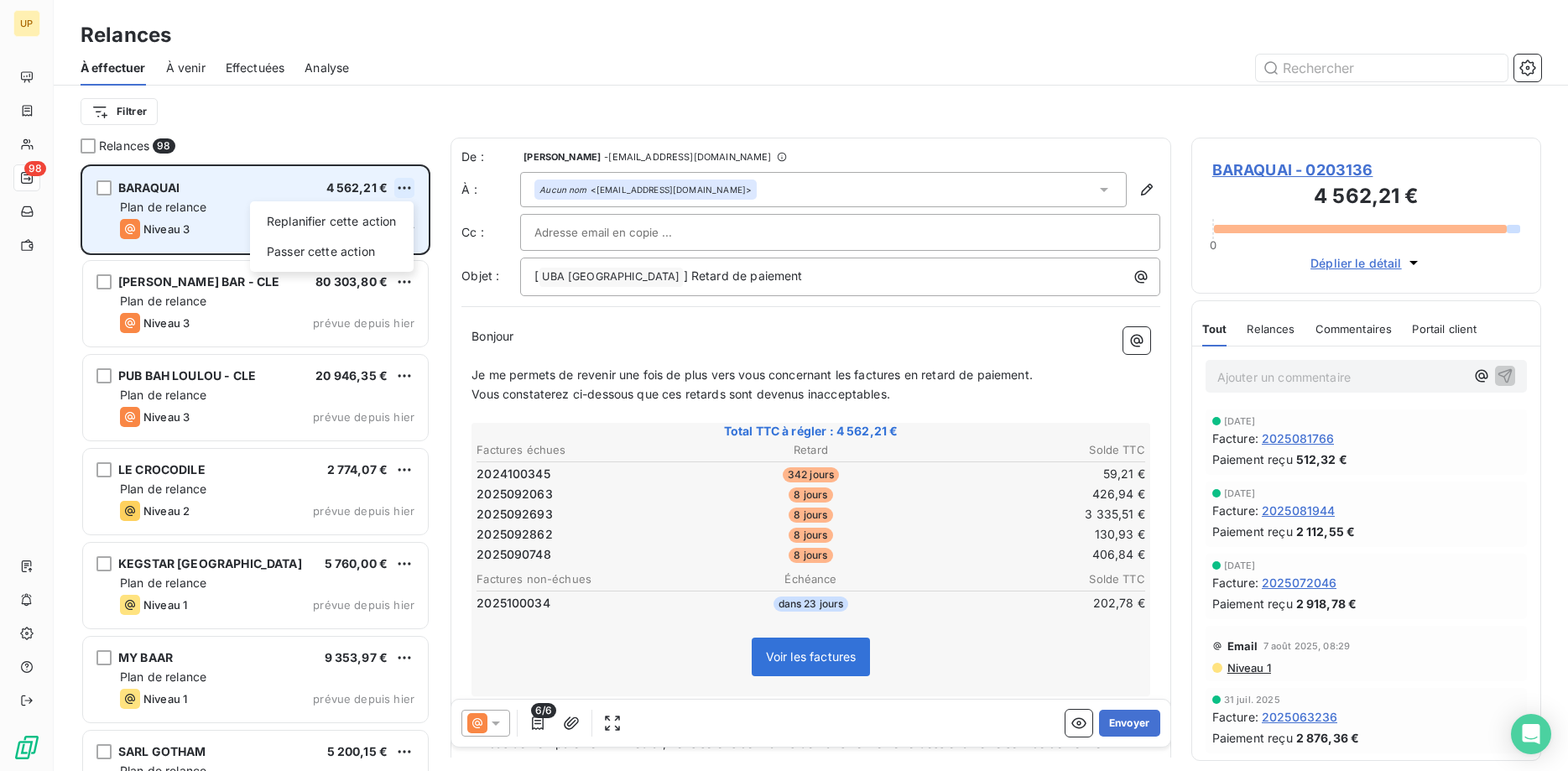
scroll to position [607, 351]
click at [404, 187] on html "UP 98 Relances À effectuer À venir Effectuées Analyse Filtrer Relances 98 BARAQ…" at bounding box center [784, 385] width 1568 height 771
click at [384, 244] on div "Passer cette action" at bounding box center [332, 251] width 151 height 27
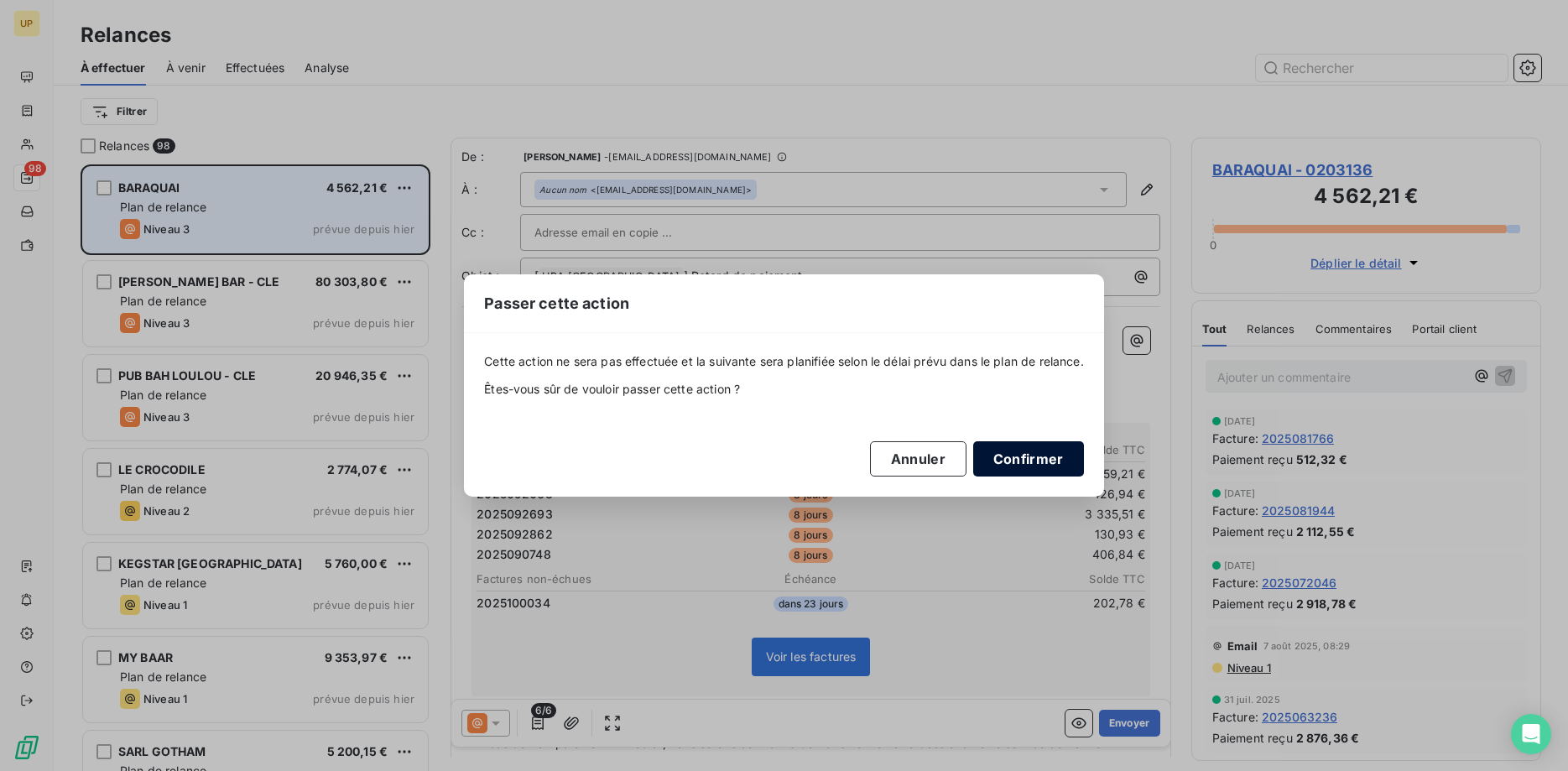
click at [1022, 461] on button "Confirmer" at bounding box center [1028, 459] width 111 height 35
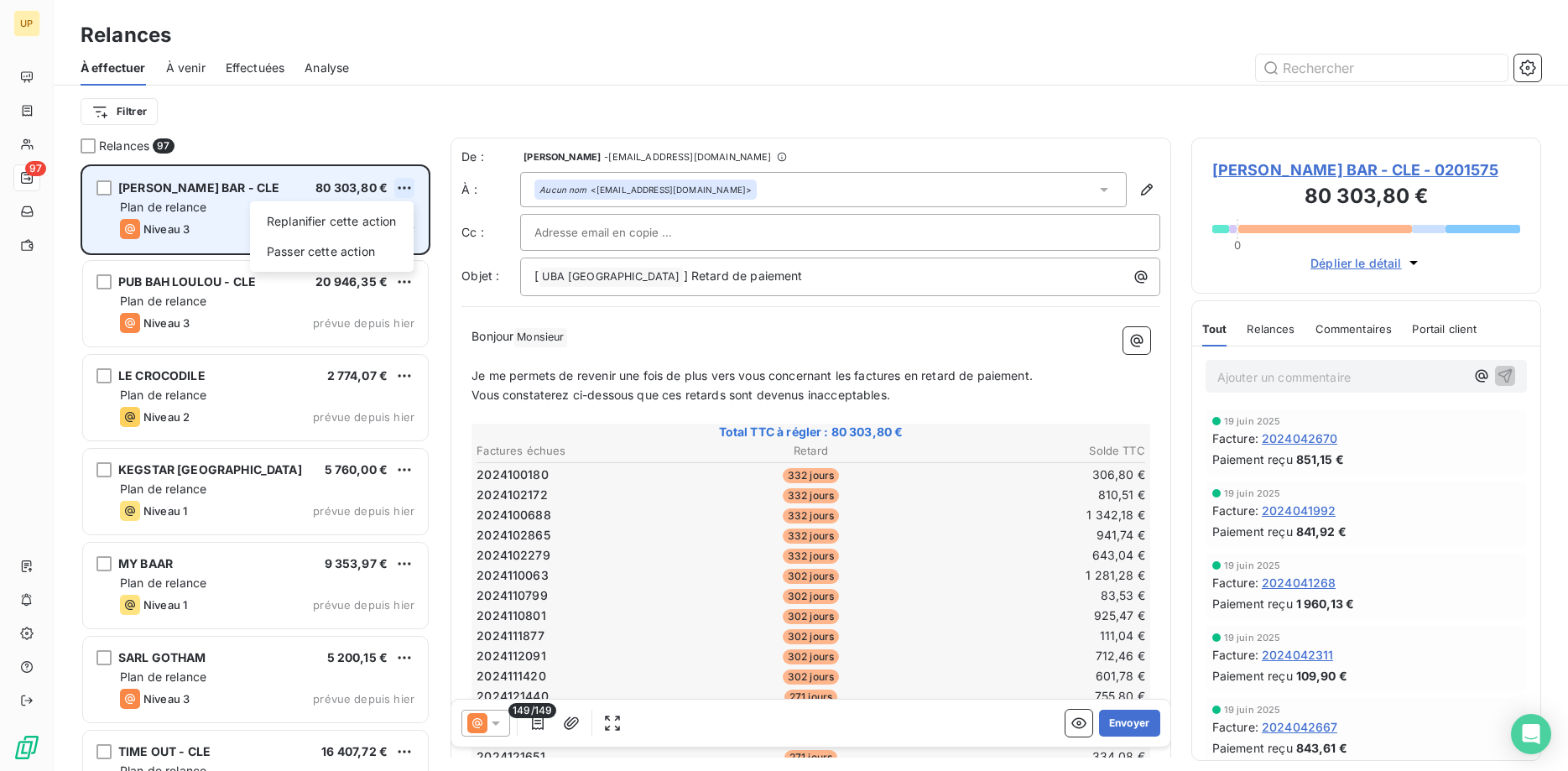
click at [406, 184] on html "UP 97 Relances À effectuer À venir Effectuées Analyse Filtrer Relances 97 [PERS…" at bounding box center [784, 385] width 1568 height 771
click at [384, 249] on div "Passer cette action" at bounding box center [332, 251] width 151 height 27
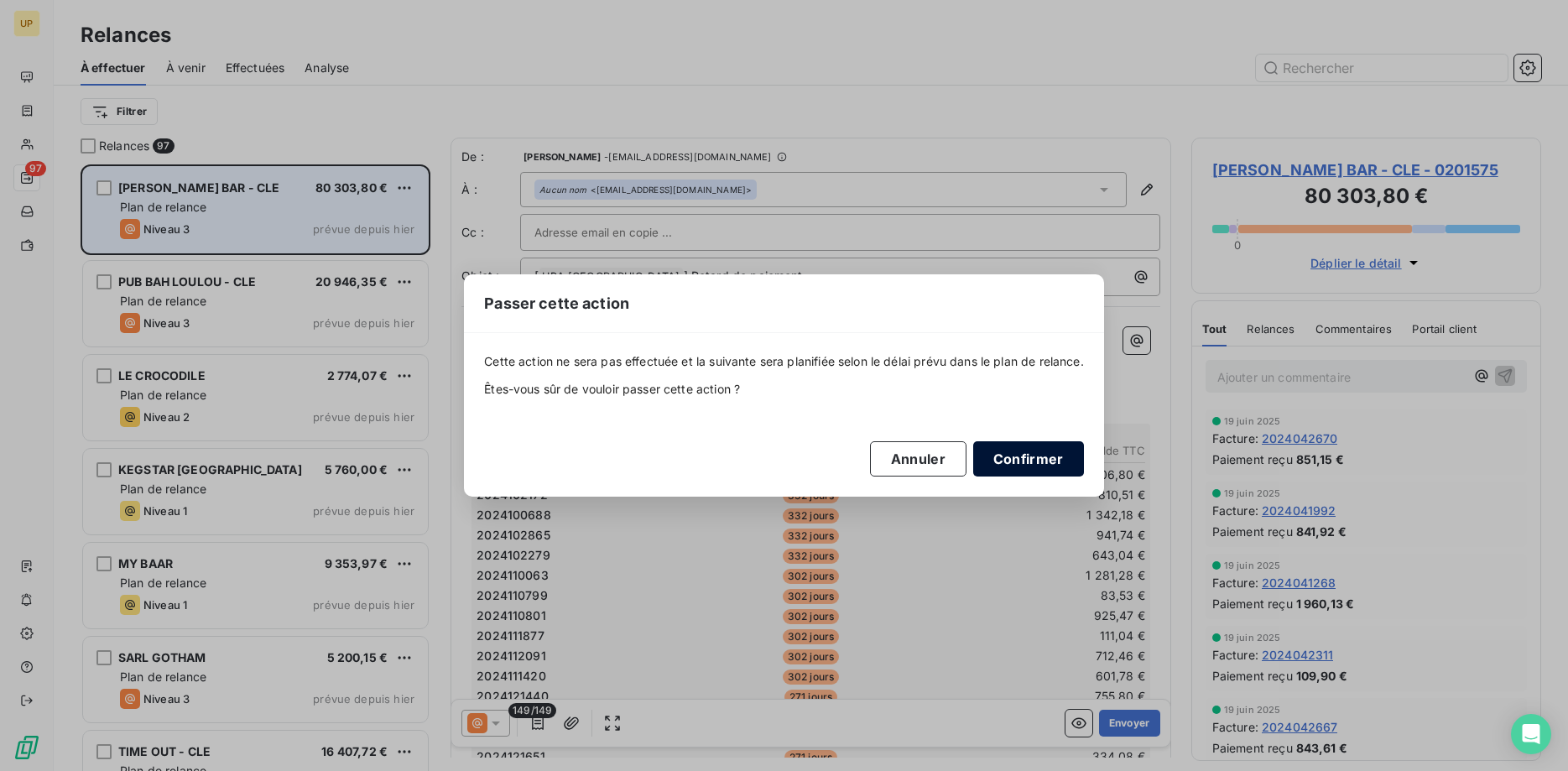
click at [1015, 453] on button "Confirmer" at bounding box center [1028, 459] width 111 height 35
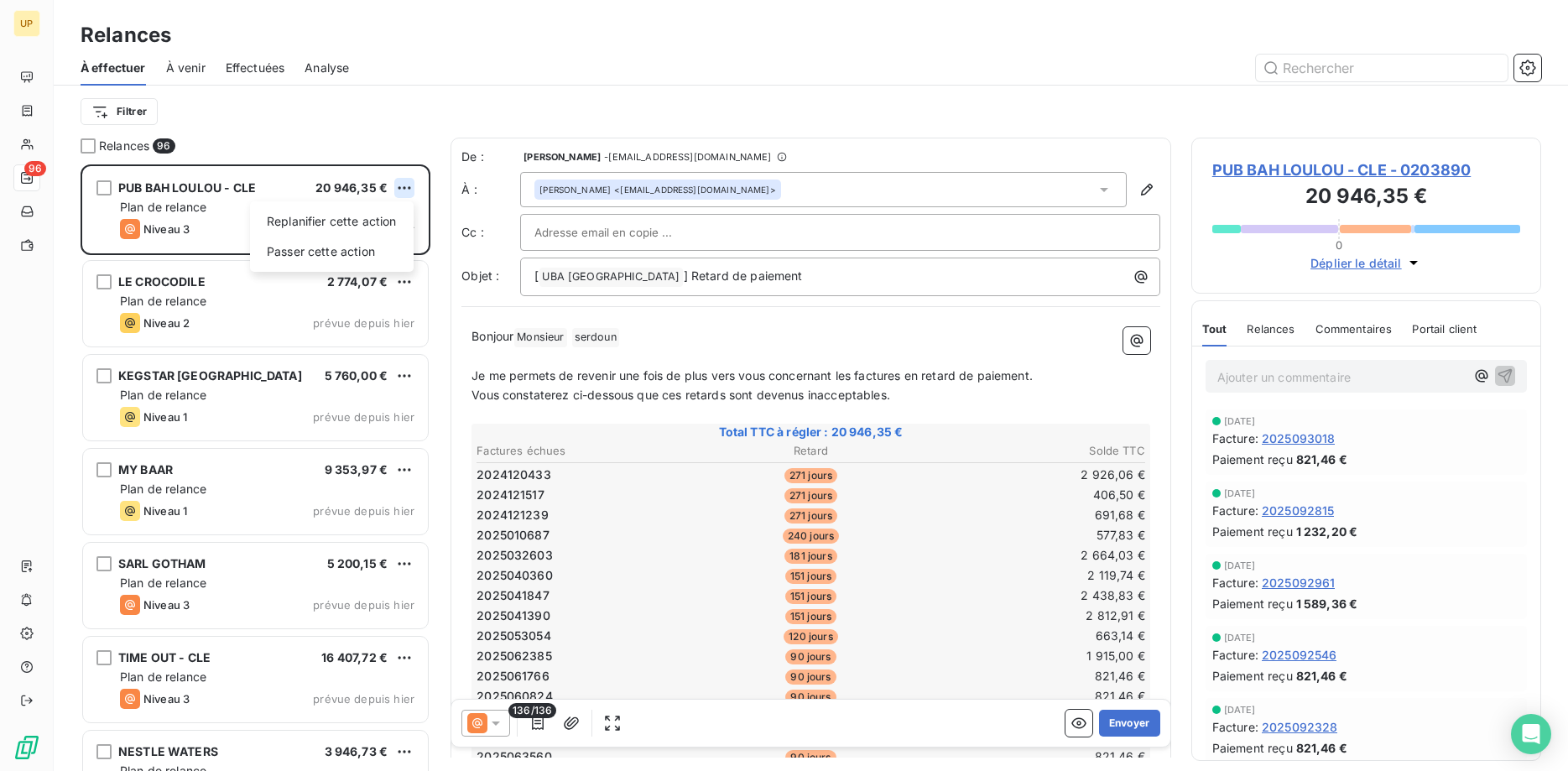
click at [395, 185] on html "UP 96 Relances À effectuer À venir Effectuées Analyse Filtrer Relances 96 PUB B…" at bounding box center [784, 385] width 1568 height 771
click at [374, 247] on div "Passer cette action" at bounding box center [332, 251] width 151 height 27
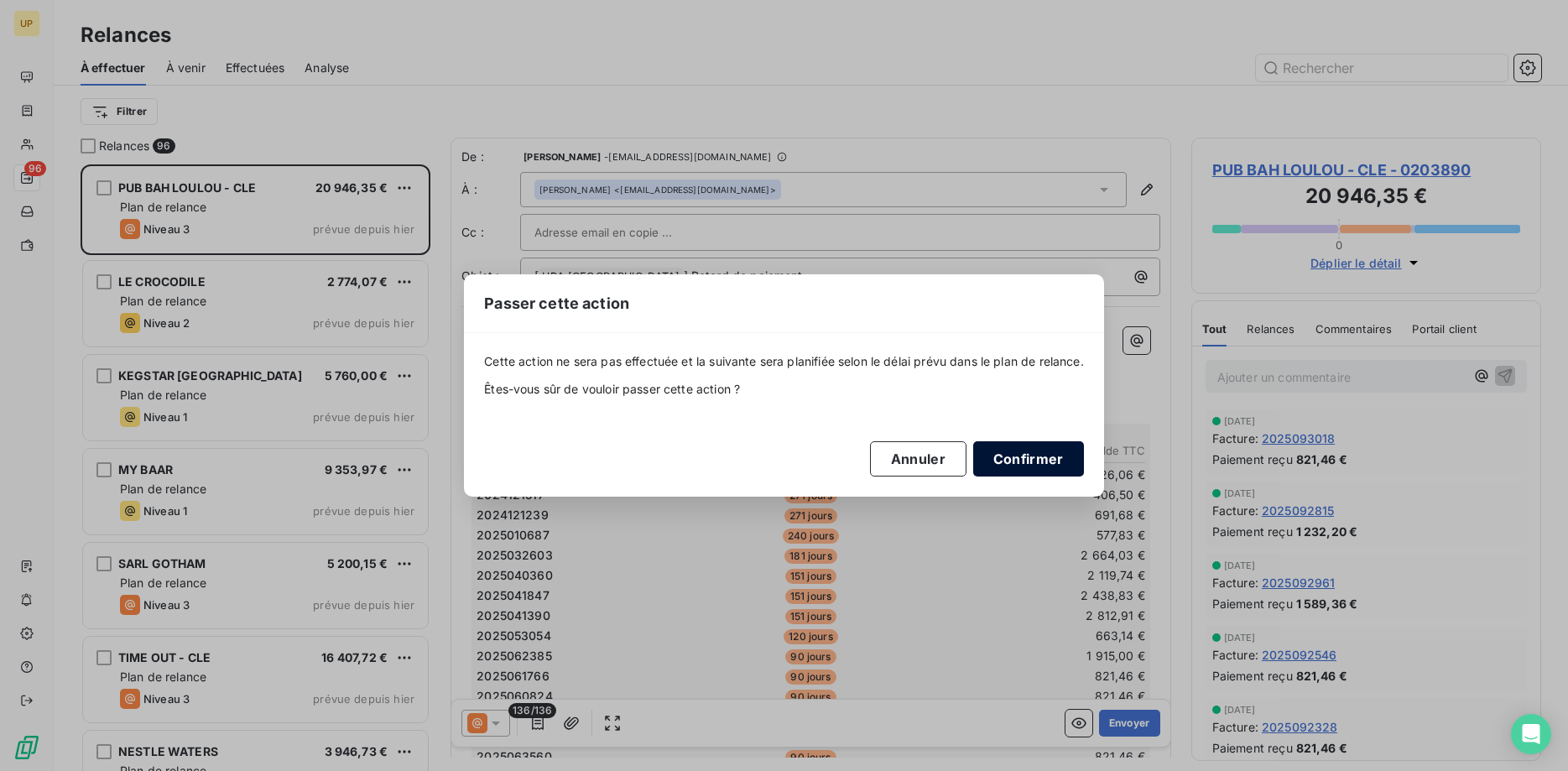
click at [1025, 459] on button "Confirmer" at bounding box center [1028, 459] width 111 height 35
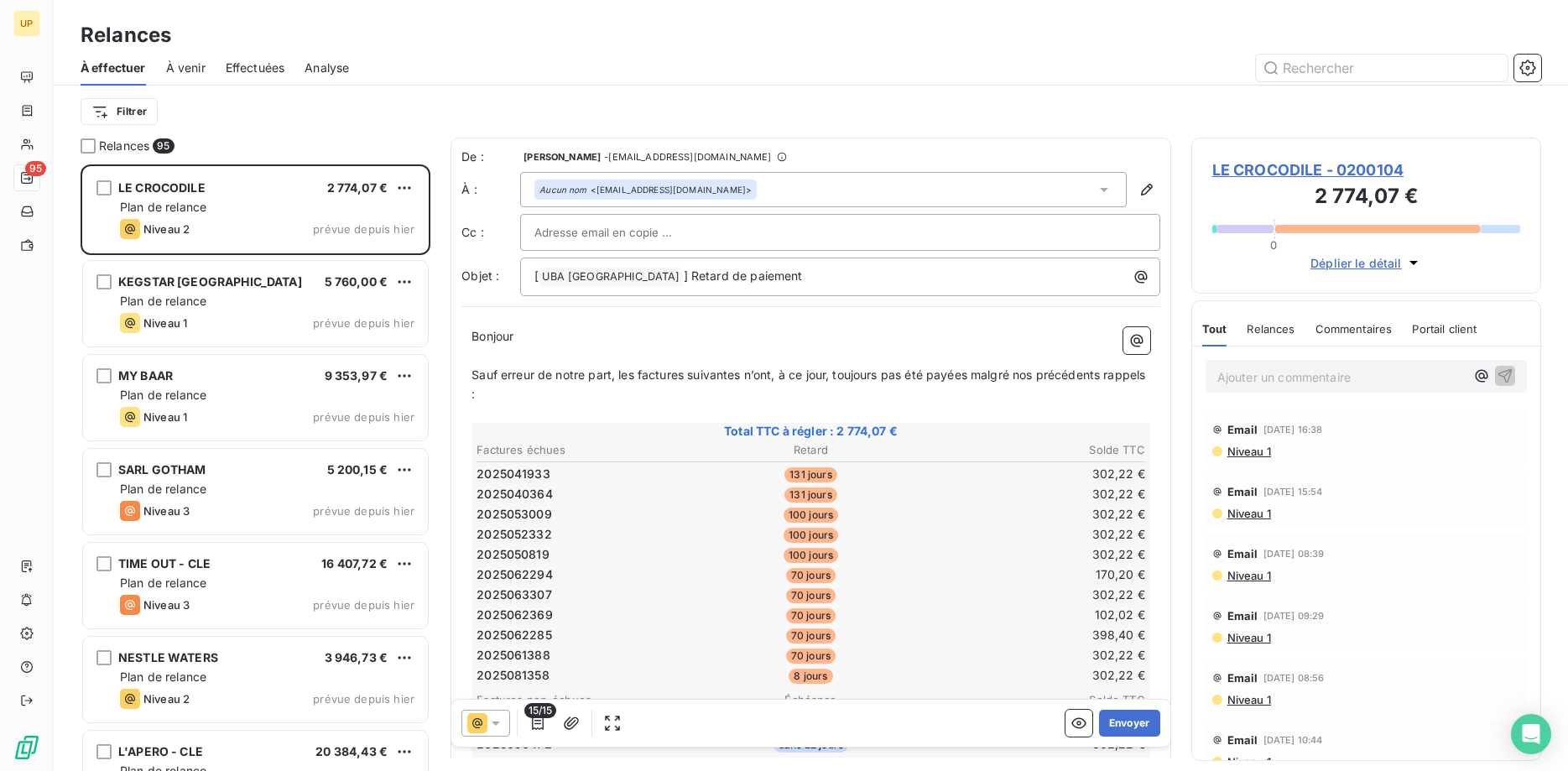
click at [500, 720] on icon at bounding box center [495, 723] width 17 height 17
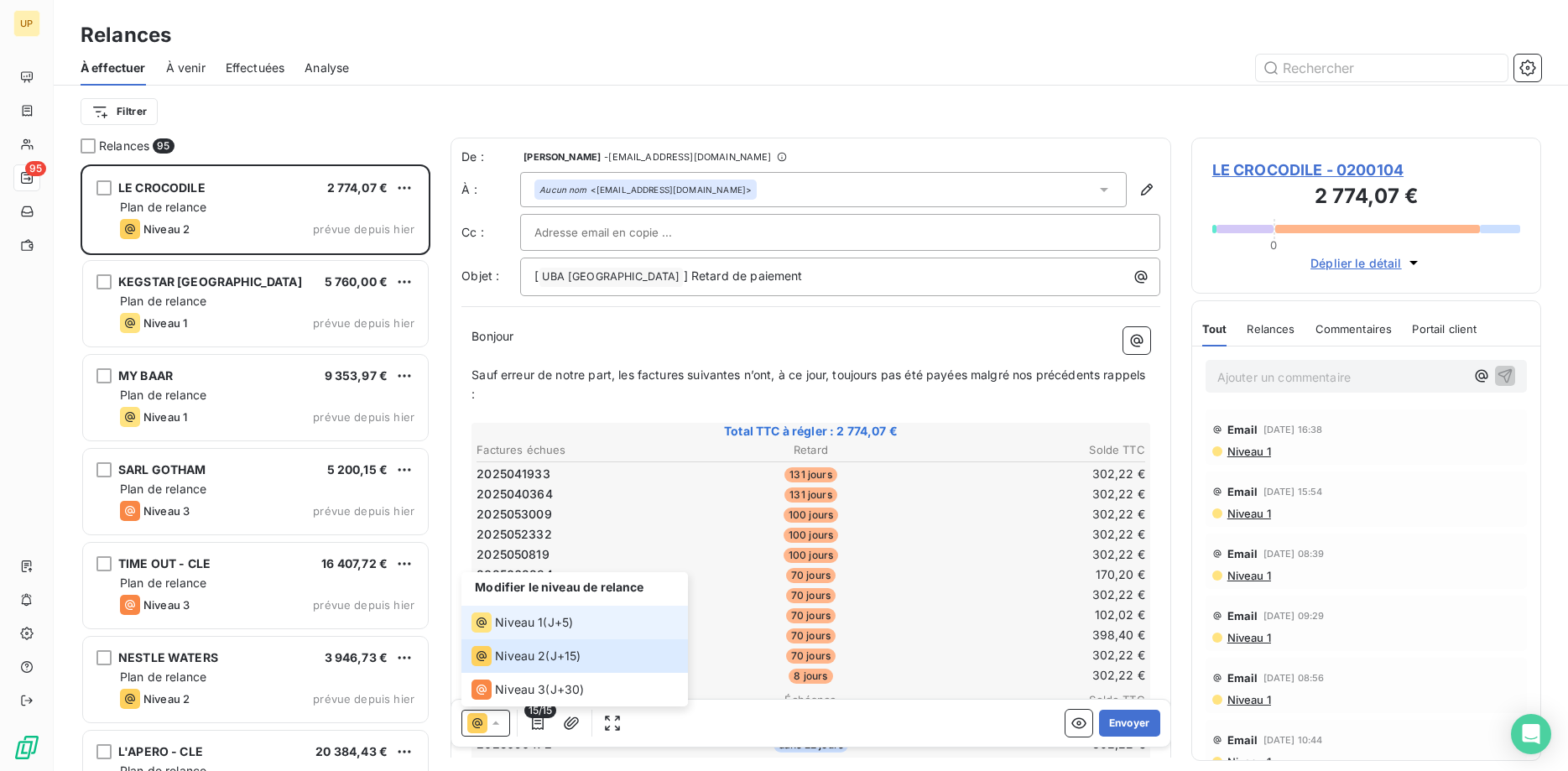
click at [518, 627] on span "Niveau 1" at bounding box center [519, 622] width 48 height 17
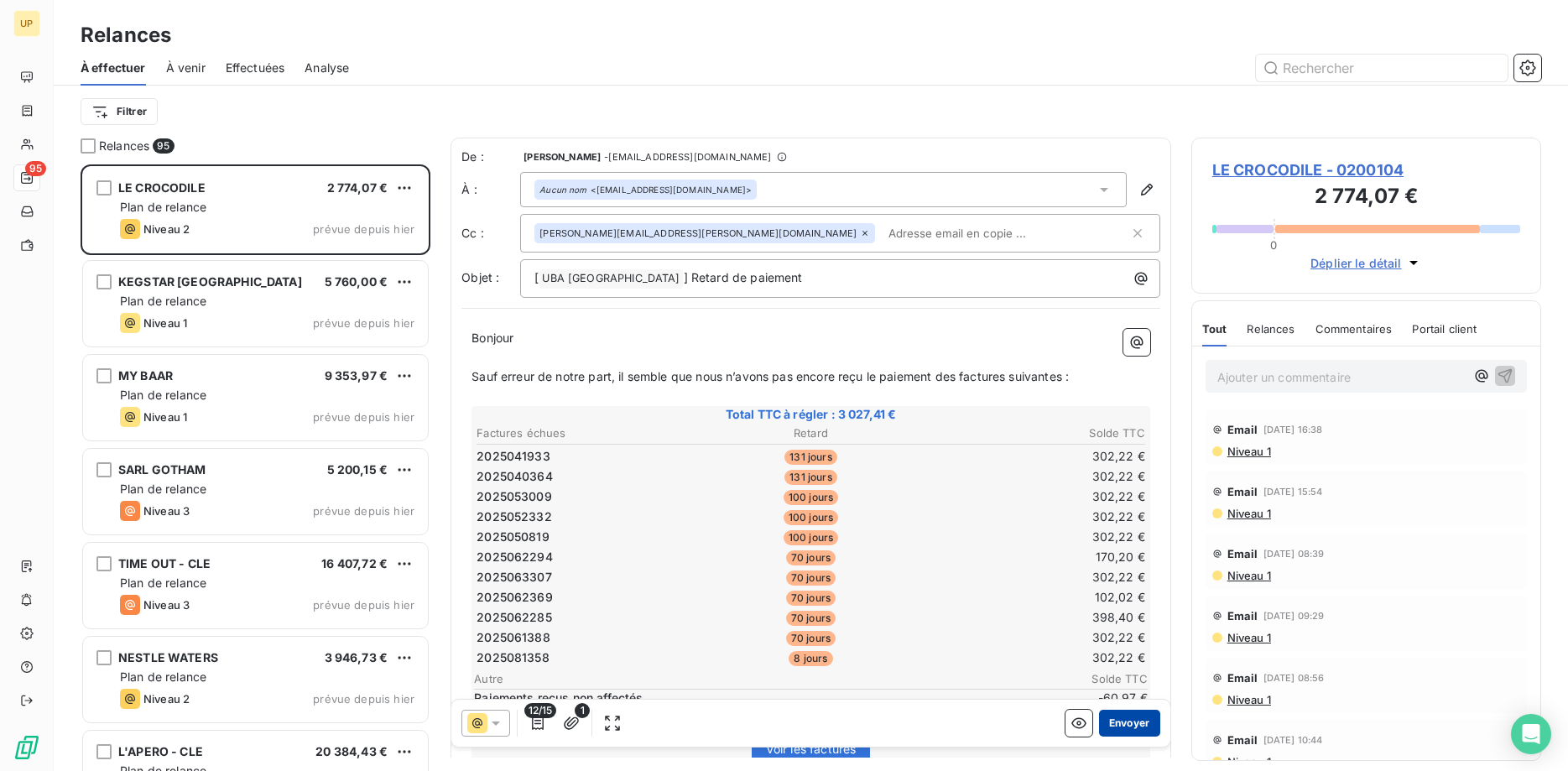
click at [1122, 718] on button "Envoyer" at bounding box center [1129, 723] width 61 height 27
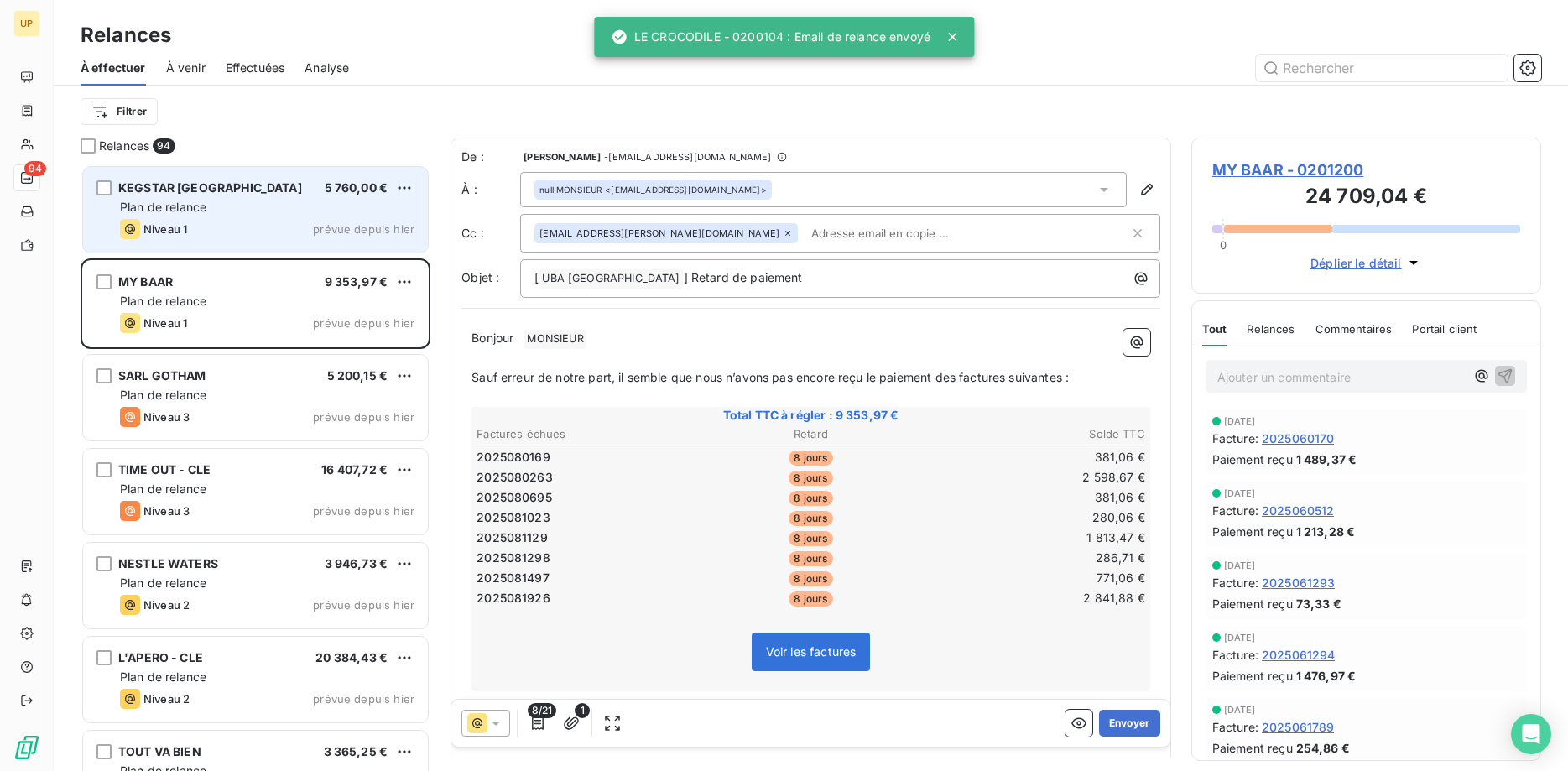
click at [243, 214] on div "Plan de relance" at bounding box center [266, 206] width 294 height 17
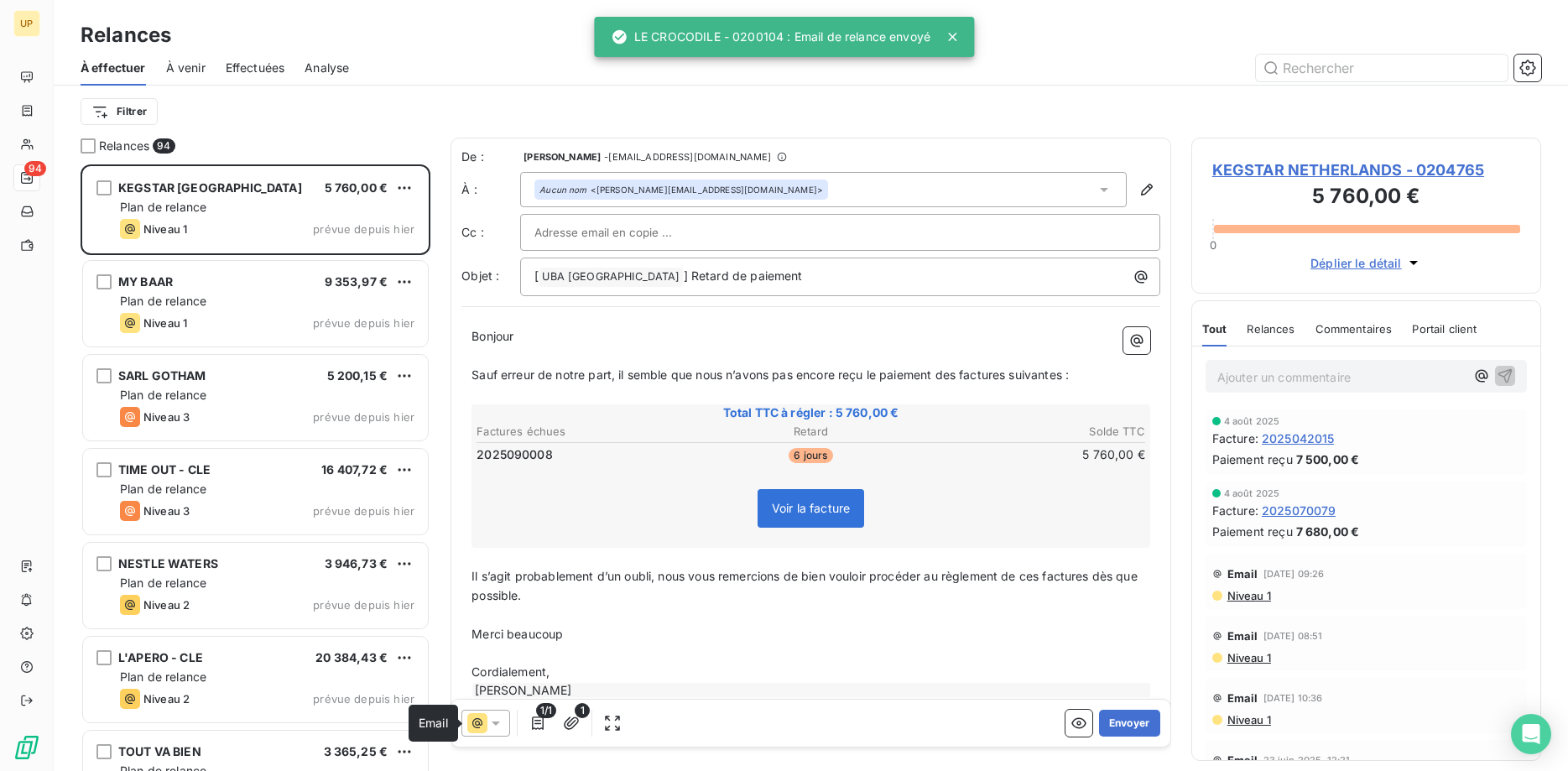
click at [490, 722] on icon at bounding box center [495, 723] width 17 height 17
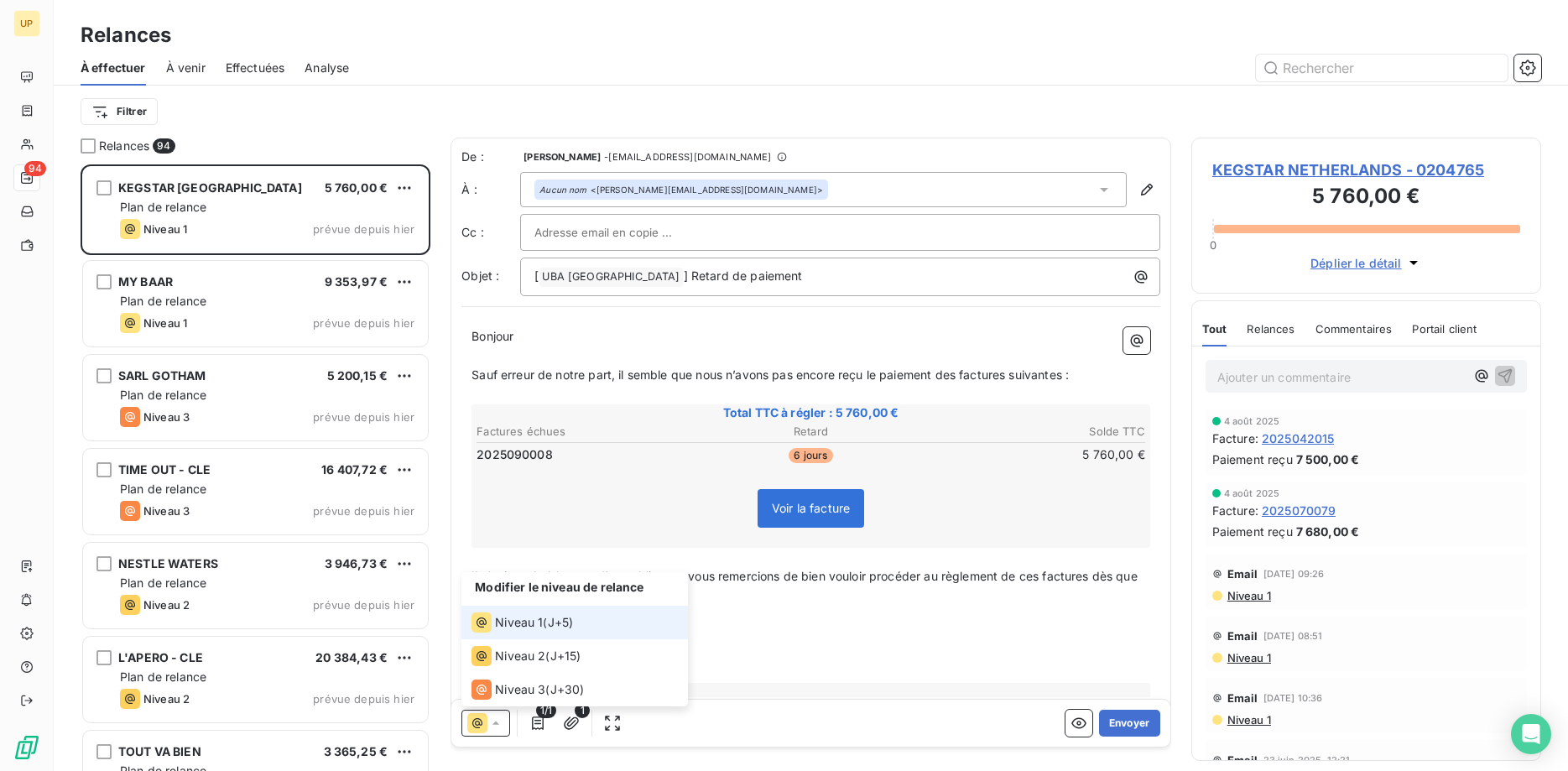
click at [505, 623] on span "Niveau 1" at bounding box center [519, 622] width 48 height 17
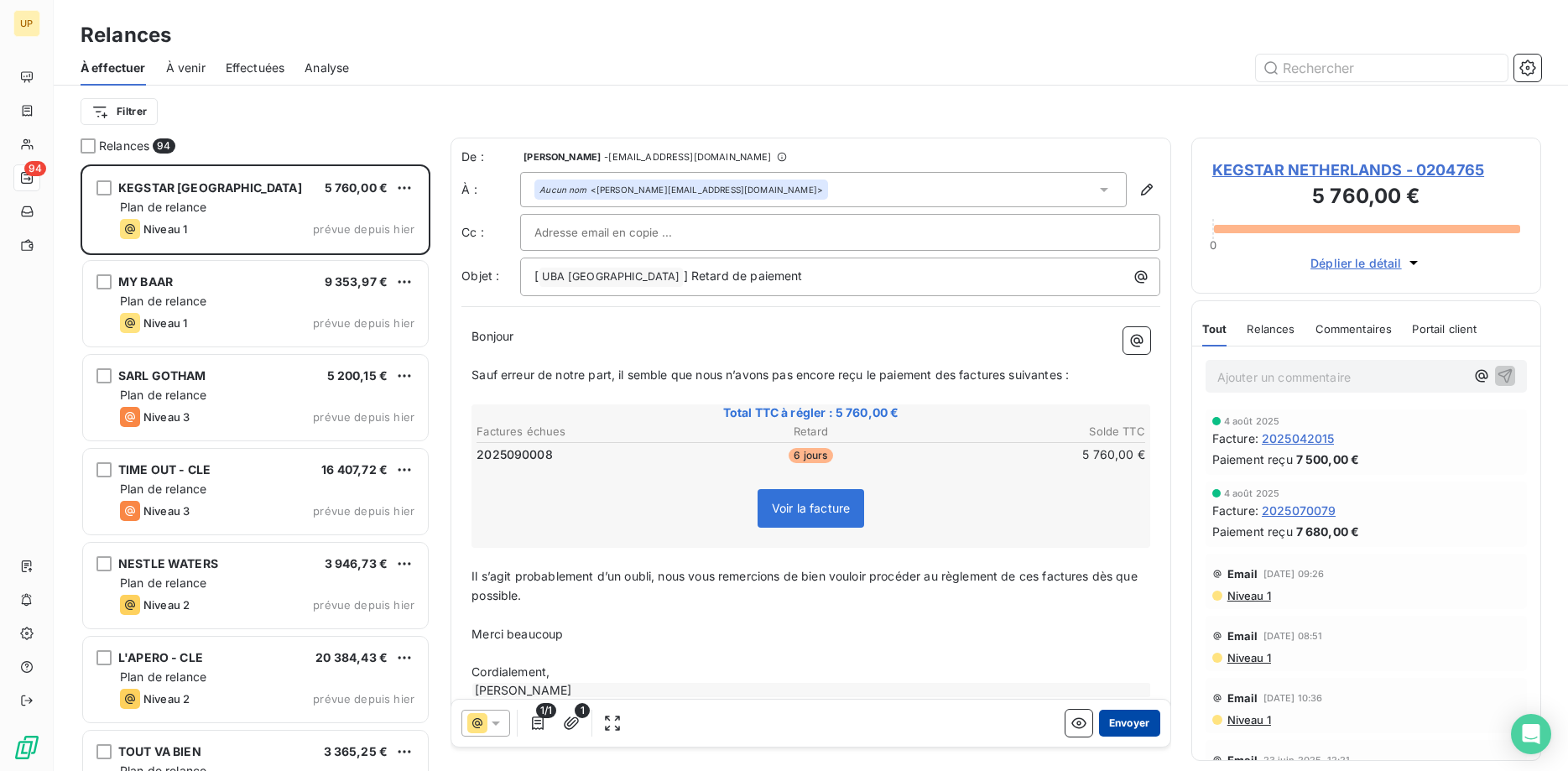
click at [1126, 723] on button "Envoyer" at bounding box center [1129, 723] width 61 height 27
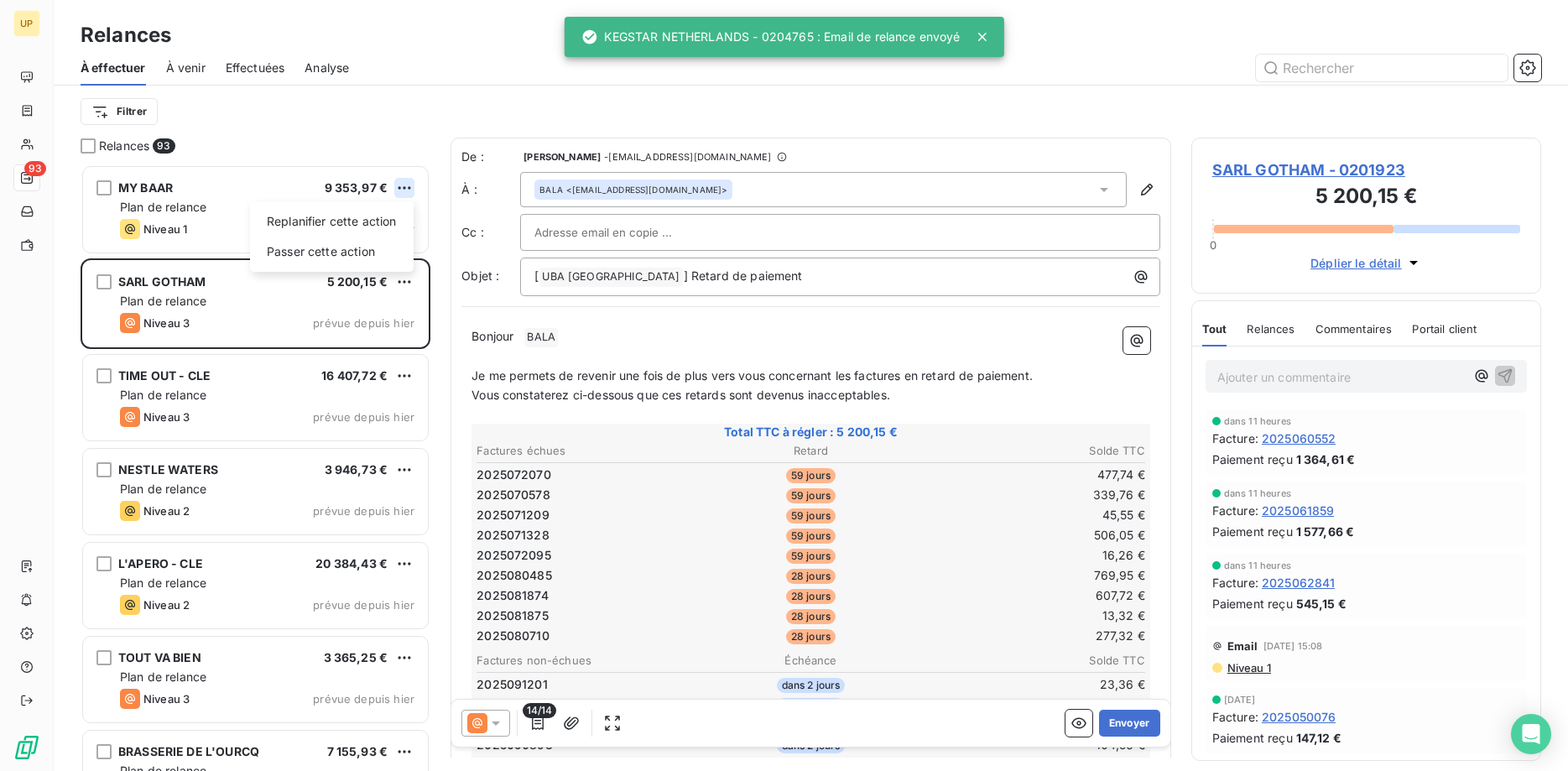
click at [406, 184] on html "UP 93 Relances À effectuer À venir Effectuées Analyse Filtrer Relances 93 MY BA…" at bounding box center [784, 385] width 1568 height 771
click at [357, 244] on div "Passer cette action" at bounding box center [332, 251] width 151 height 27
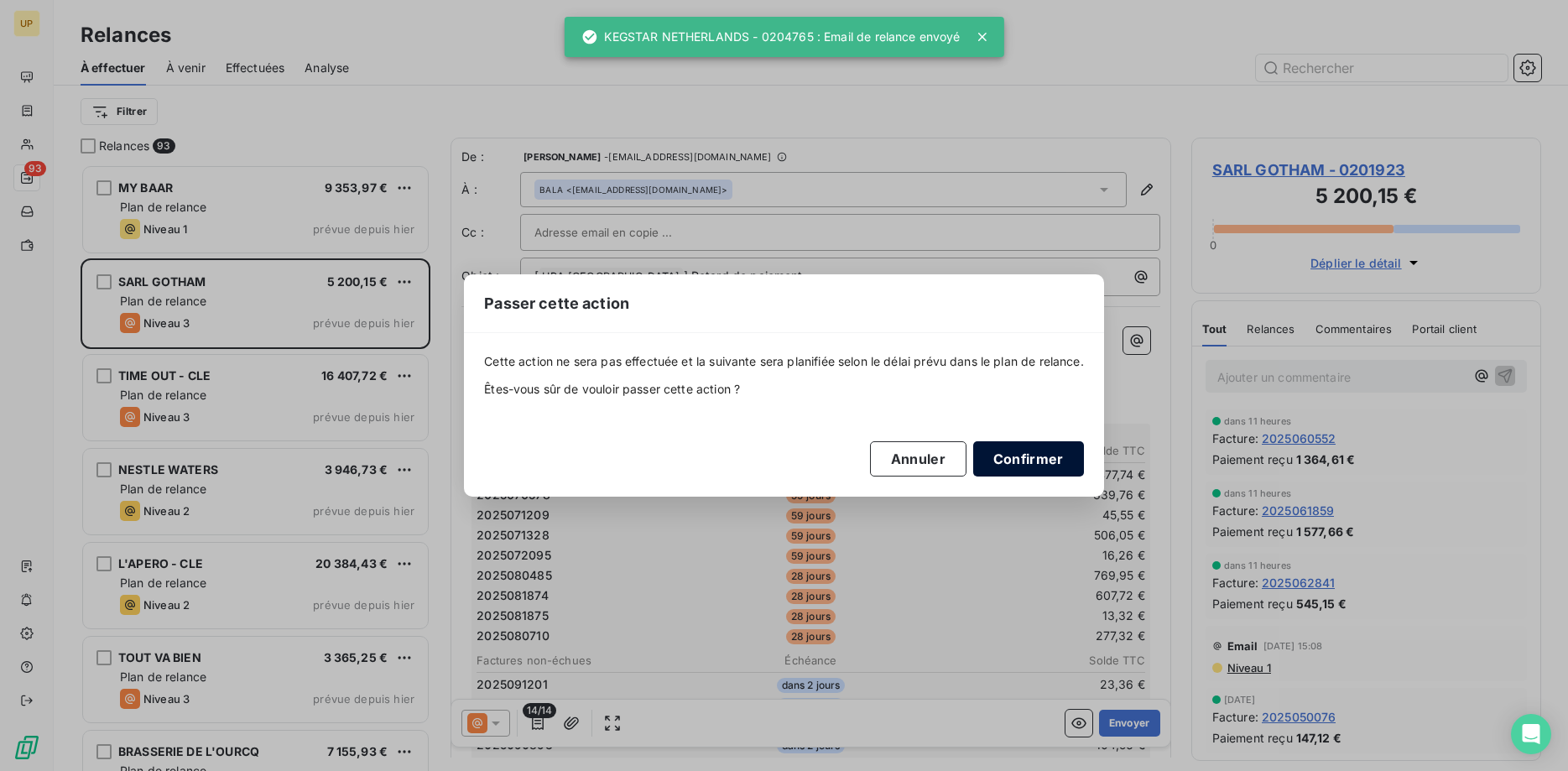
click at [1026, 457] on button "Confirmer" at bounding box center [1028, 459] width 111 height 35
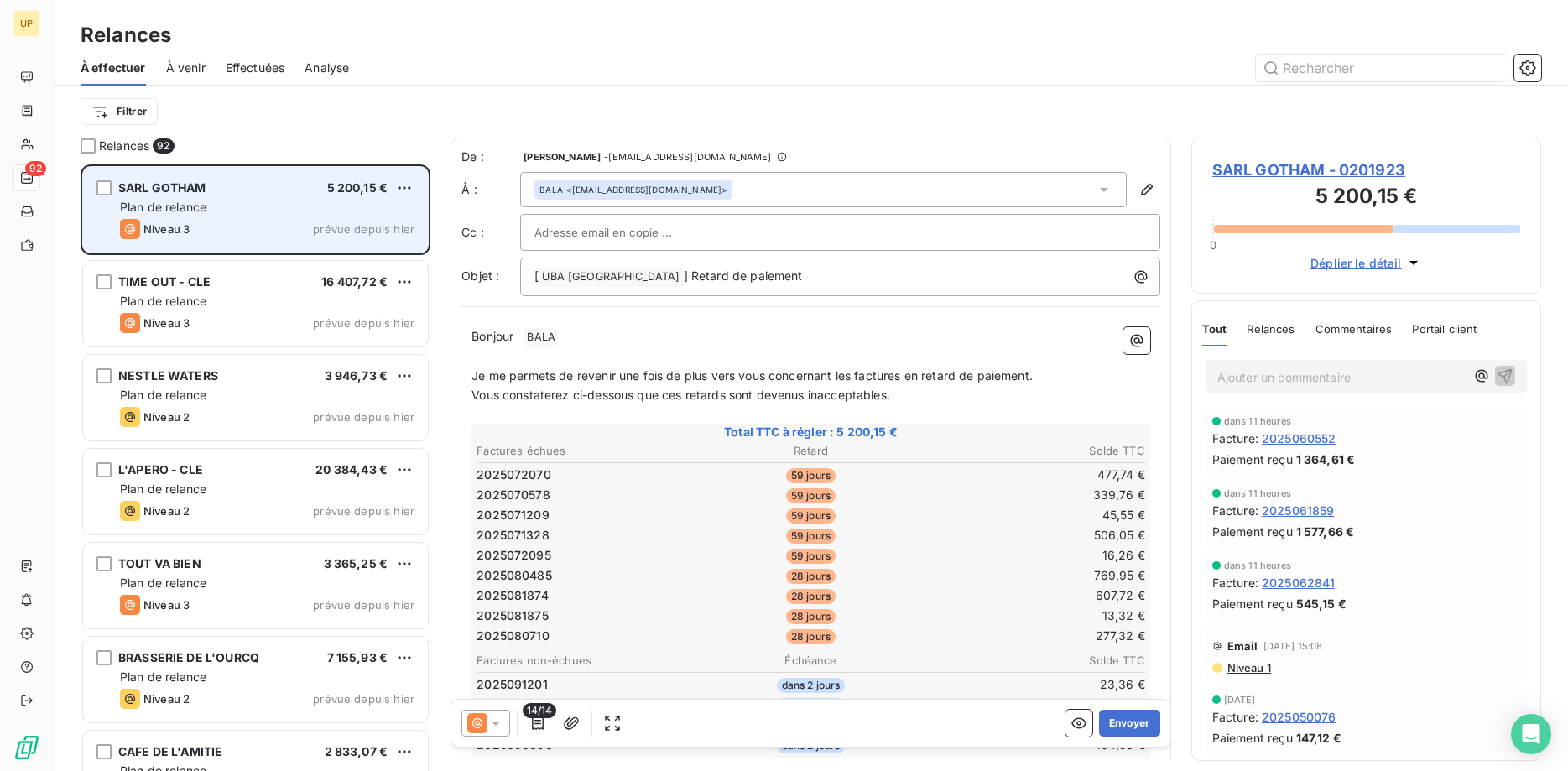
click at [304, 217] on div "SARL GOTHAM 5 200,15 € Plan de relance Niveau 3 prévue depuis hier" at bounding box center [255, 209] width 345 height 86
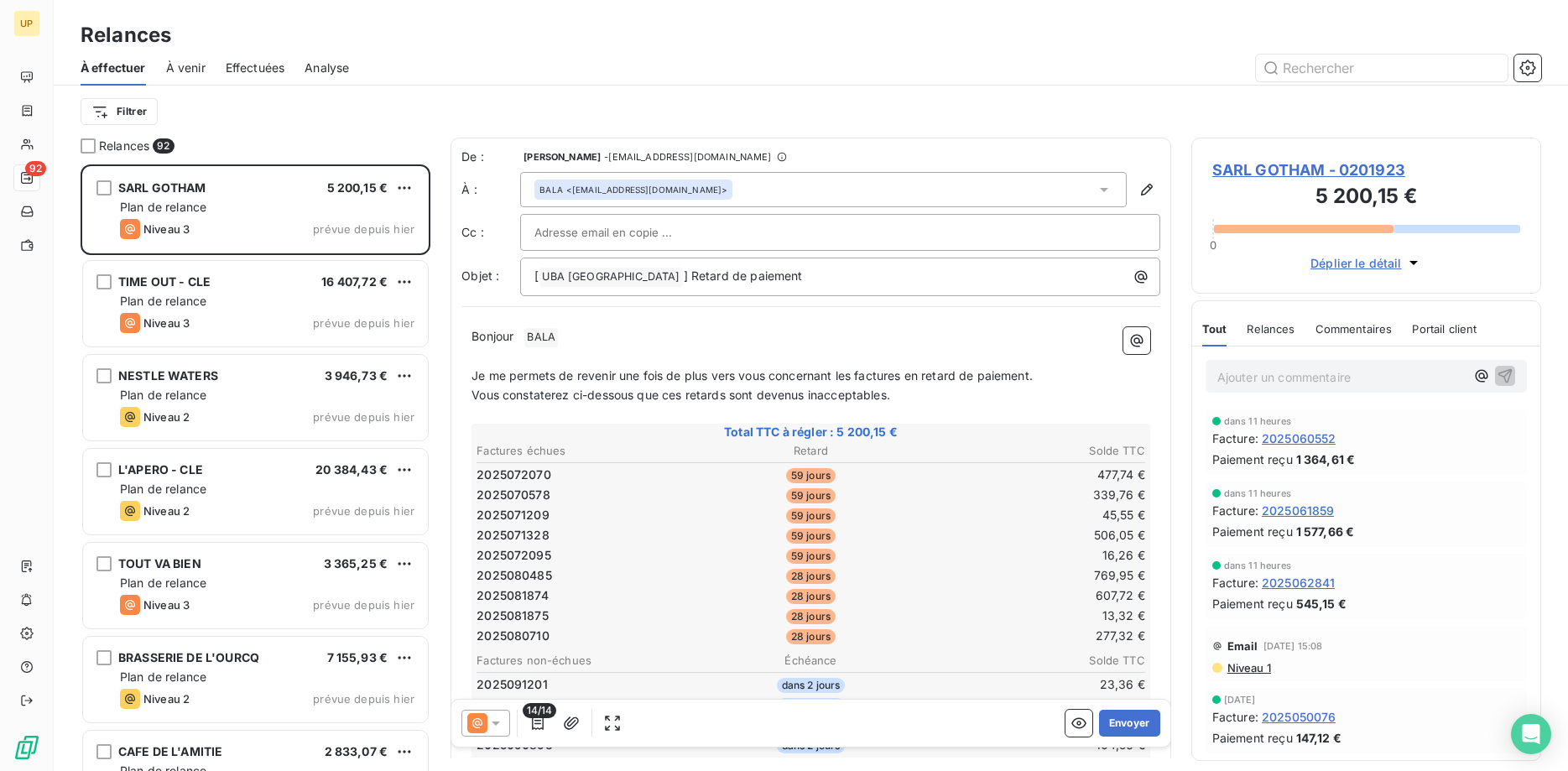
click at [498, 714] on div at bounding box center [485, 723] width 49 height 27
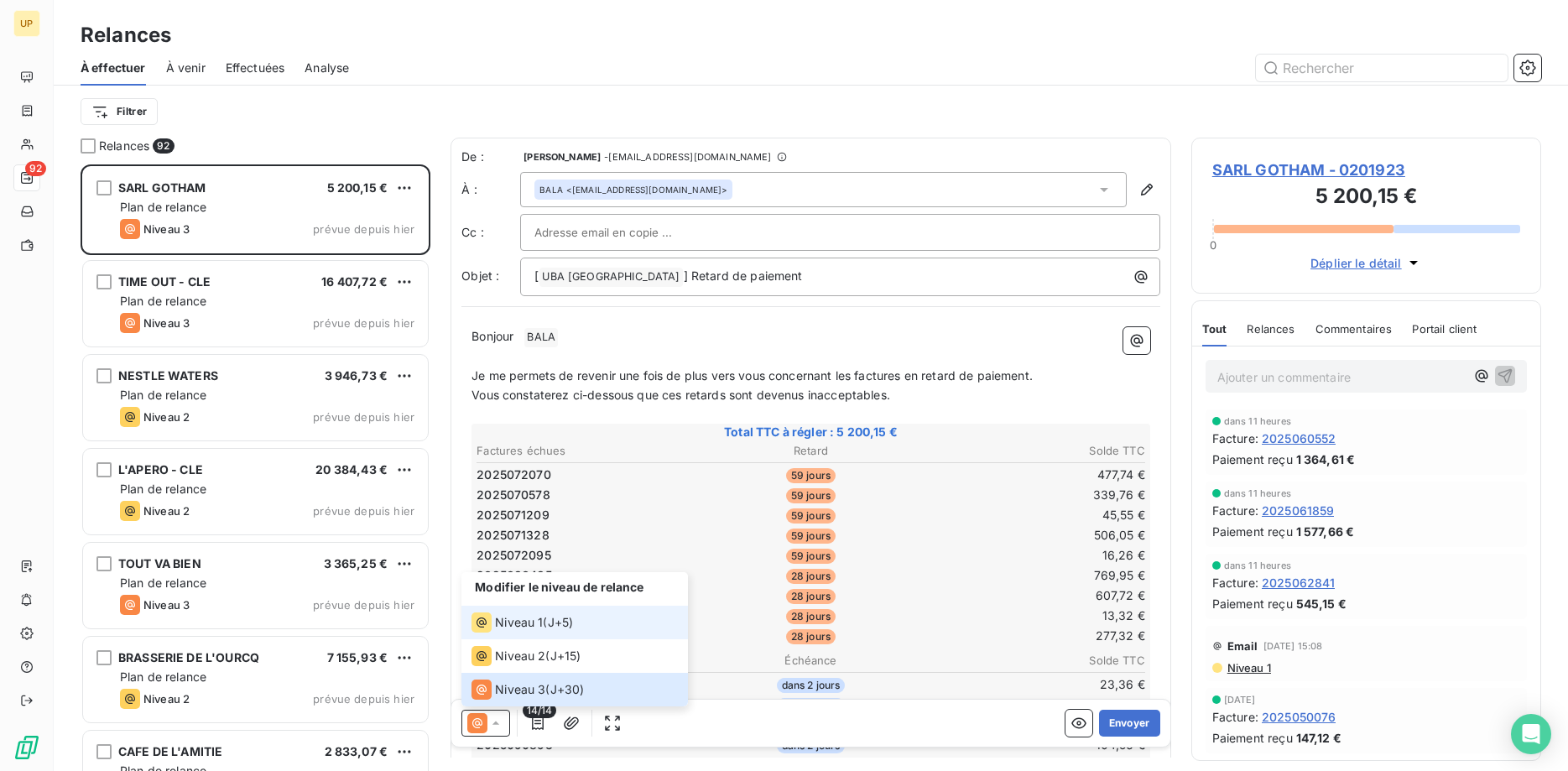
click at [520, 617] on span "Niveau 1" at bounding box center [519, 622] width 48 height 17
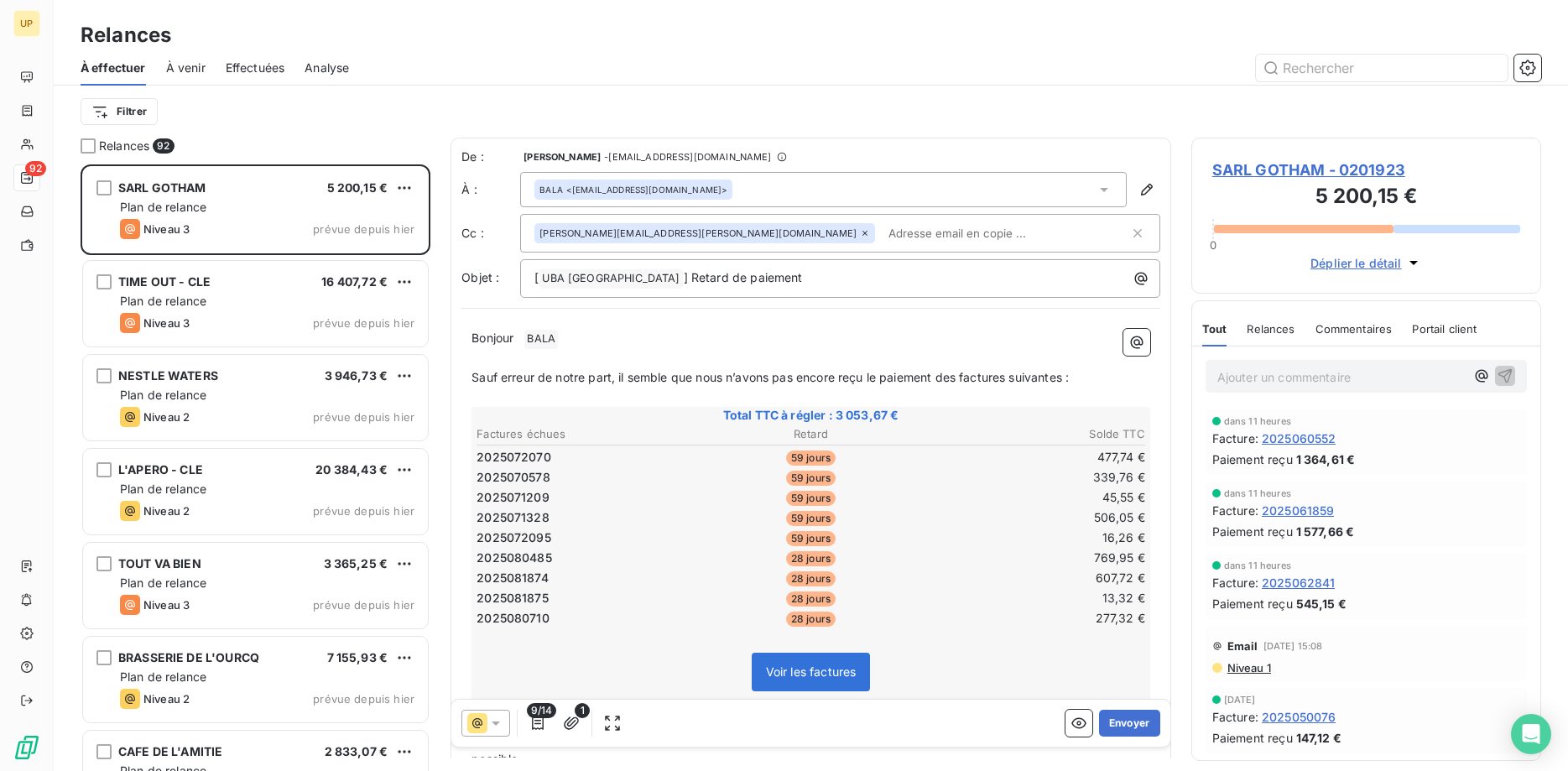
click at [540, 342] on span "BALA ﻿" at bounding box center [541, 339] width 34 height 19
click at [1138, 723] on button "Envoyer" at bounding box center [1129, 723] width 61 height 27
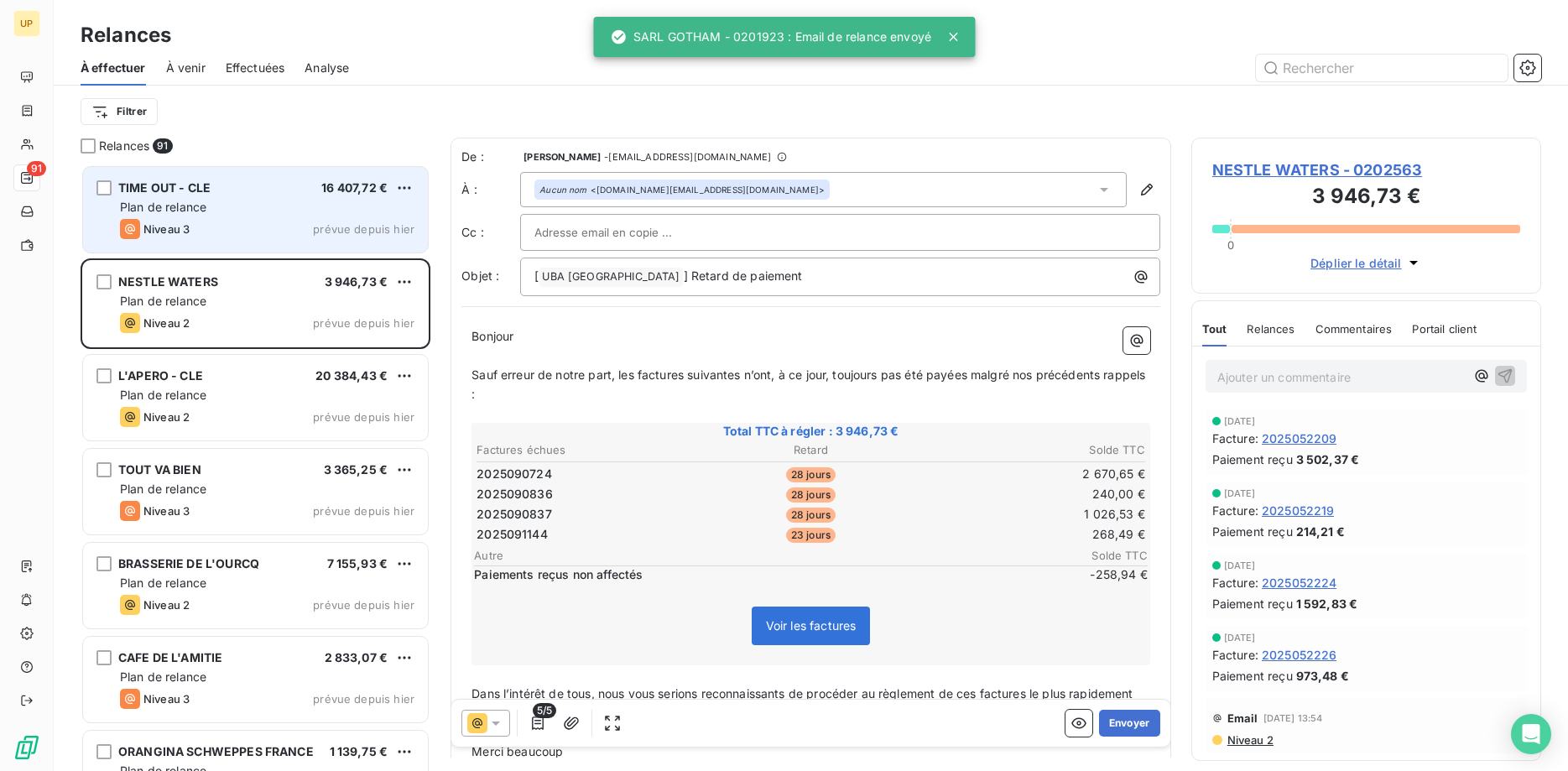
click at [294, 216] on div "TIME OUT - CLE 16 407,72 € Plan de relance Niveau 3 prévue depuis hier" at bounding box center [255, 209] width 345 height 86
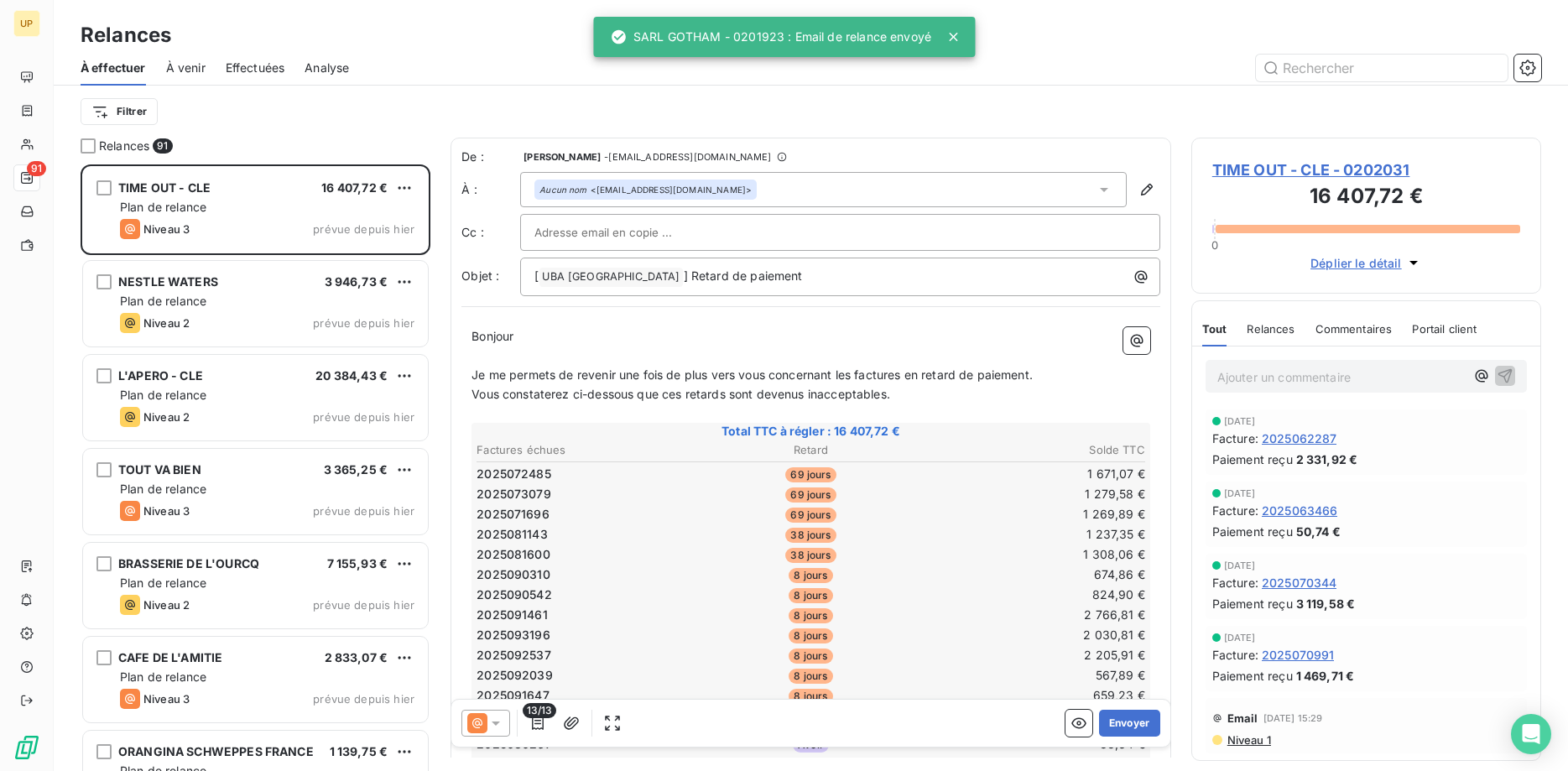
click at [493, 716] on icon at bounding box center [495, 723] width 17 height 17
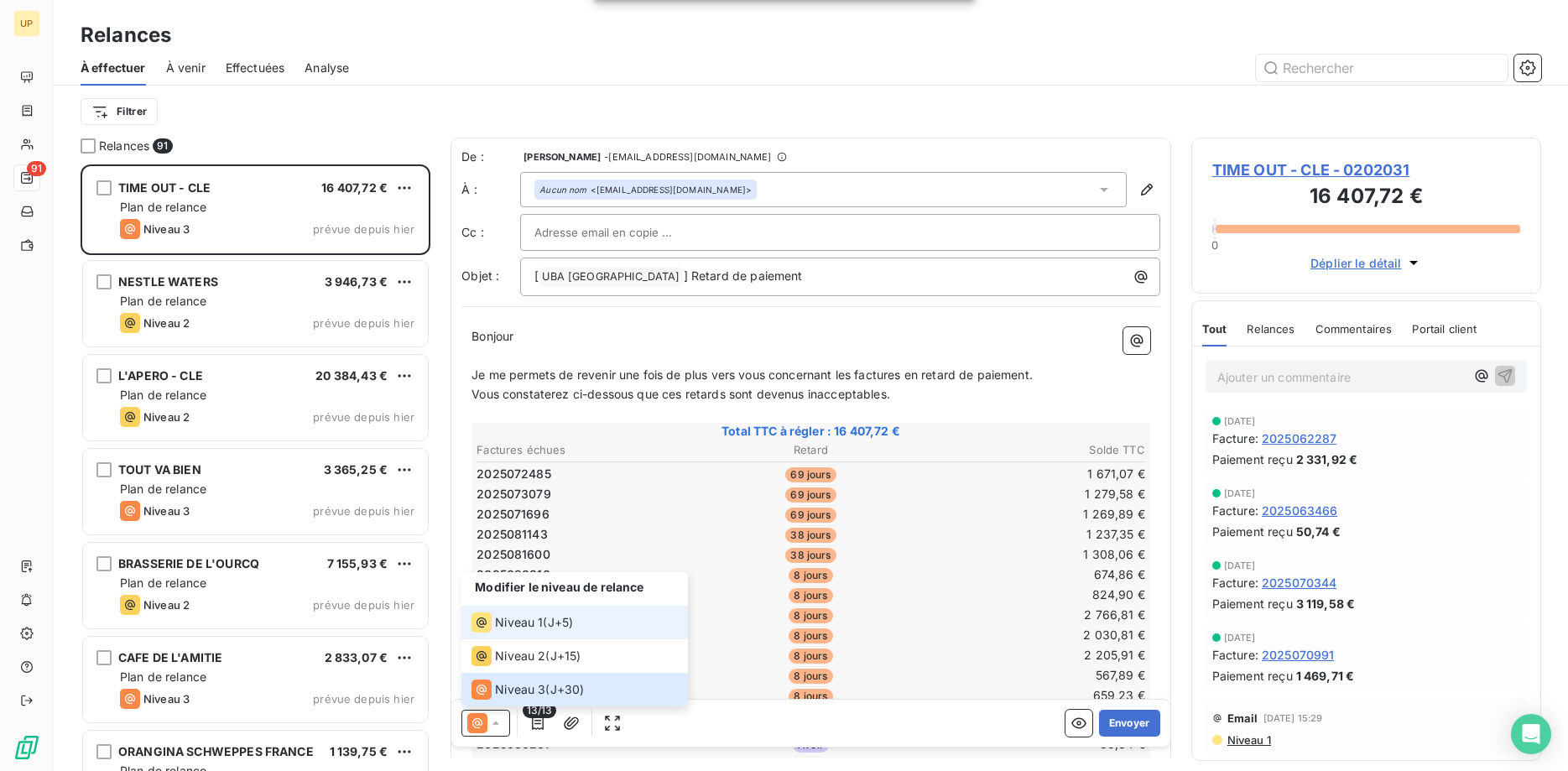
click at [506, 625] on span "Niveau 1" at bounding box center [519, 622] width 48 height 17
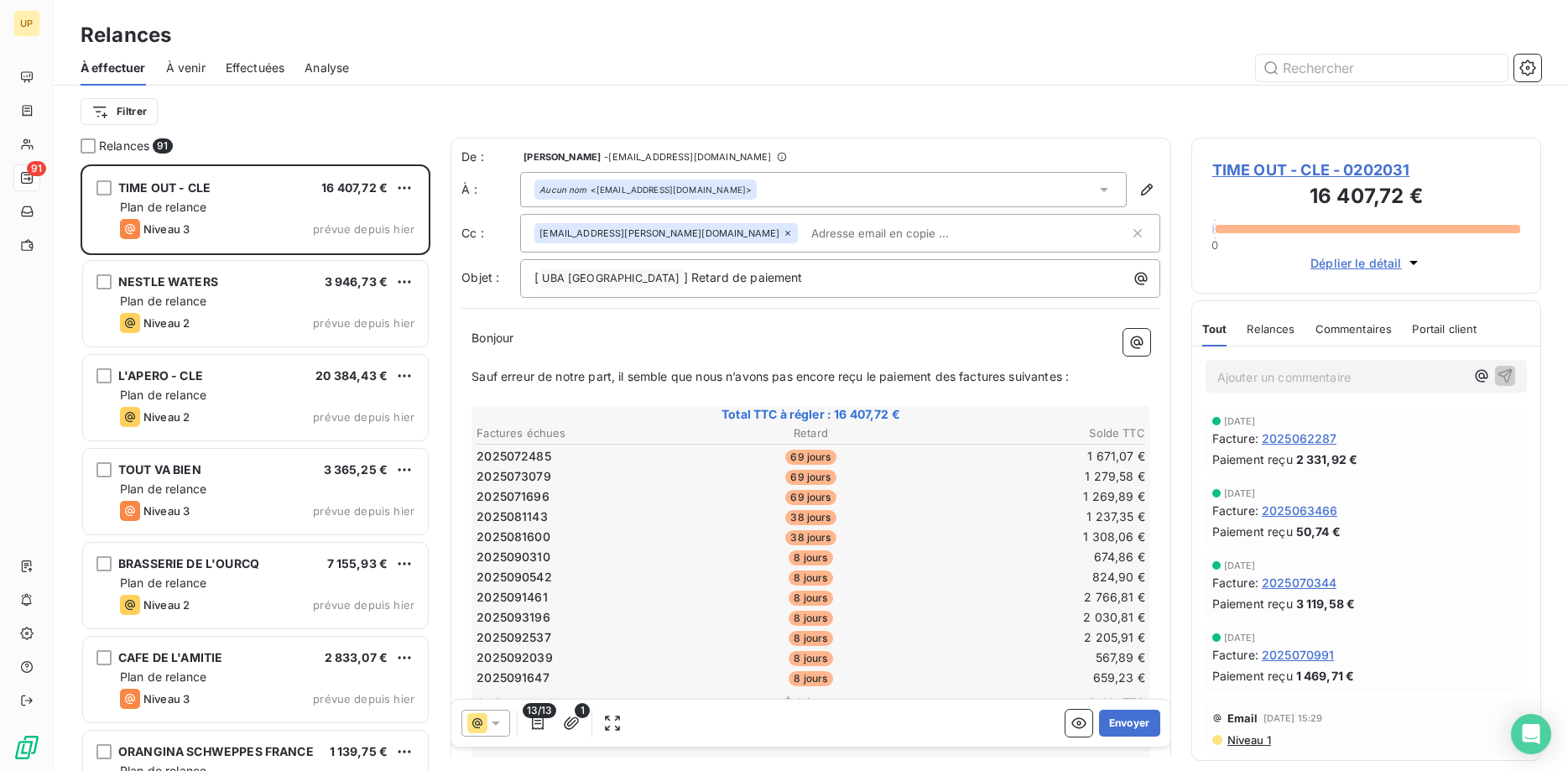
click at [783, 236] on icon at bounding box center [787, 233] width 10 height 10
click at [1127, 718] on button "Envoyer" at bounding box center [1129, 723] width 61 height 27
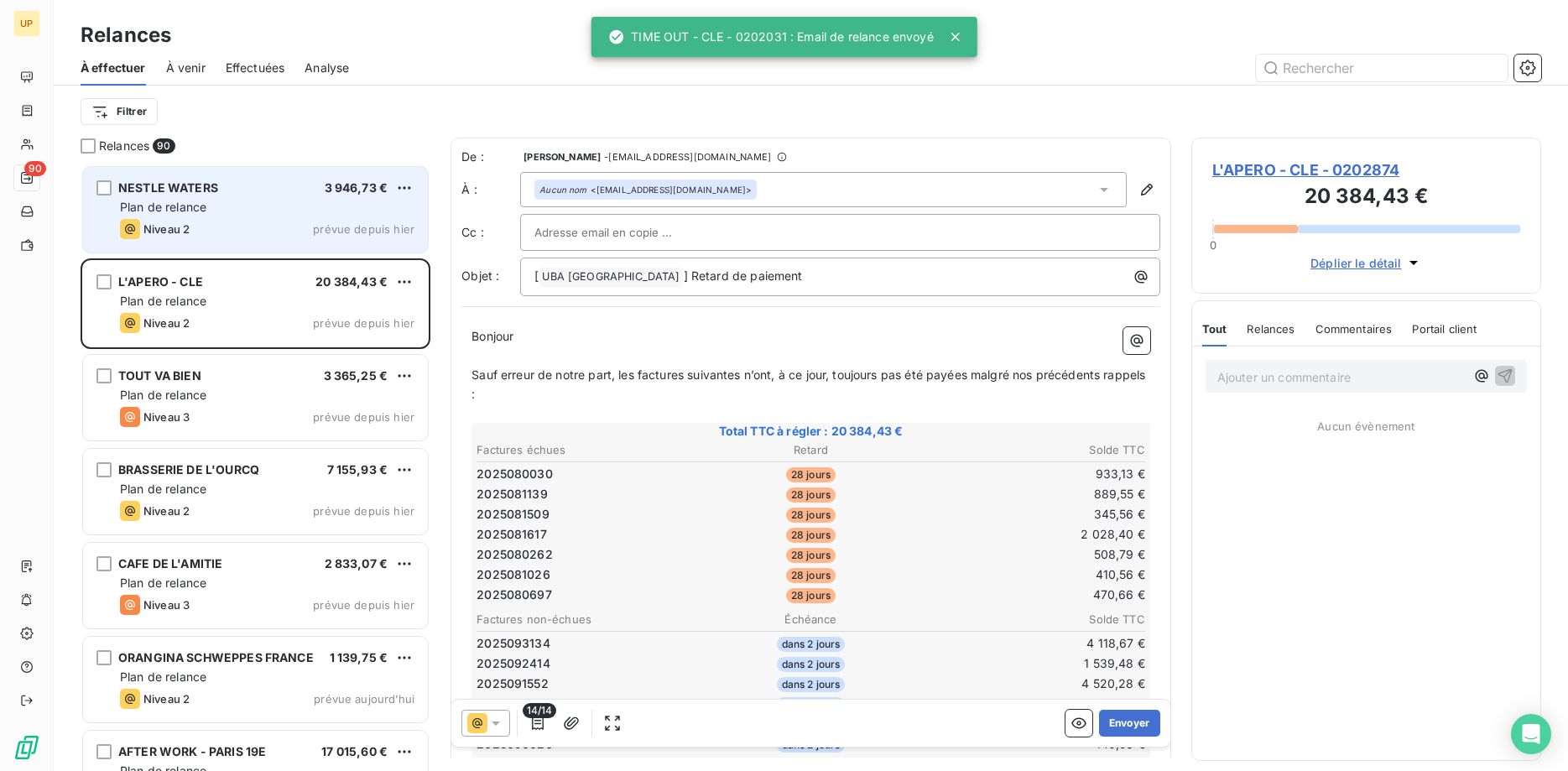
click at [219, 203] on div "Plan de relance" at bounding box center [266, 206] width 294 height 17
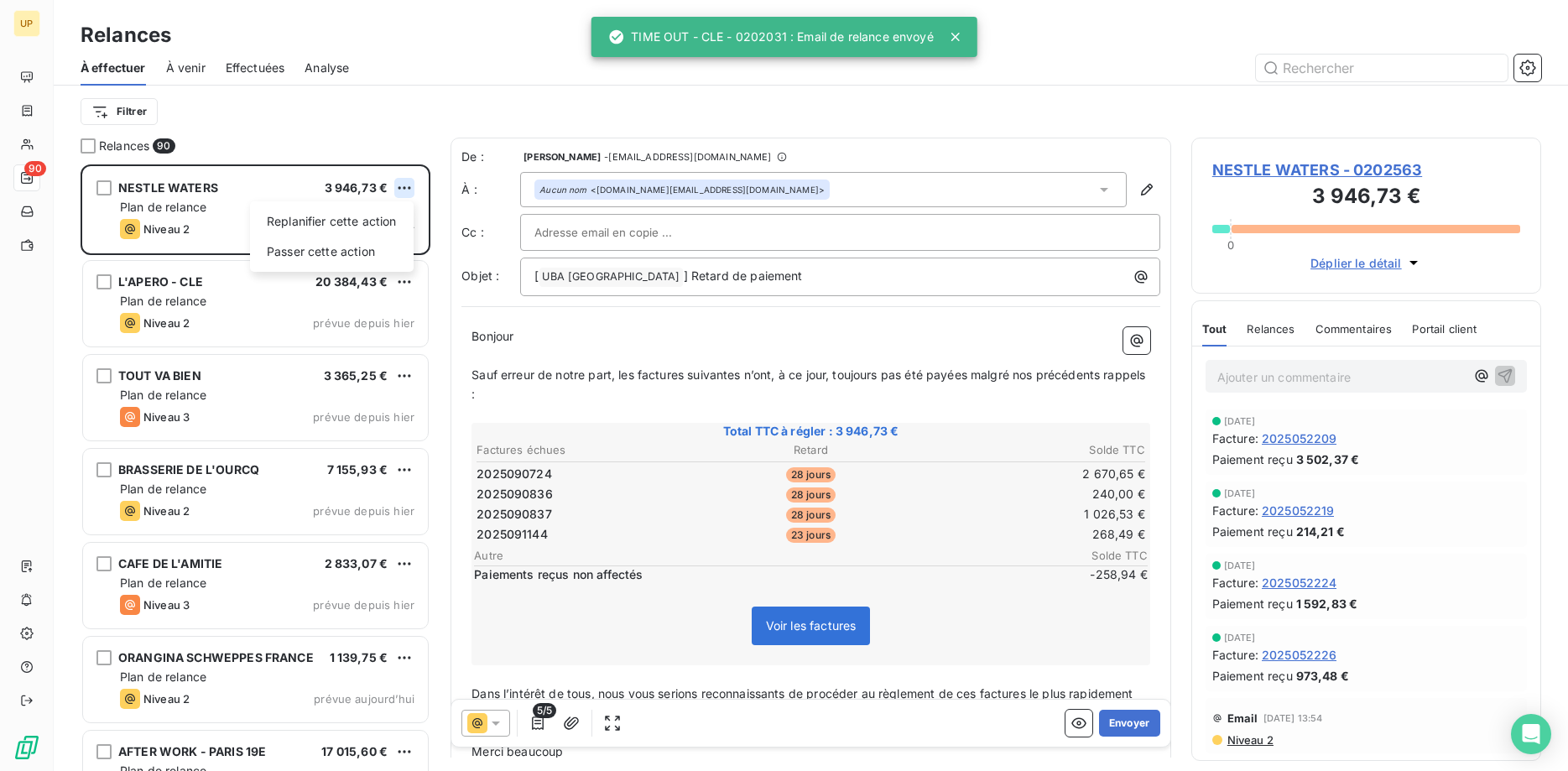
scroll to position [607, 351]
click at [400, 188] on html "UP 90 Relances À effectuer À venir Effectuées Analyse Filtrer Relances 90 NESTL…" at bounding box center [784, 385] width 1568 height 771
click at [353, 244] on div "Passer cette action" at bounding box center [332, 251] width 151 height 27
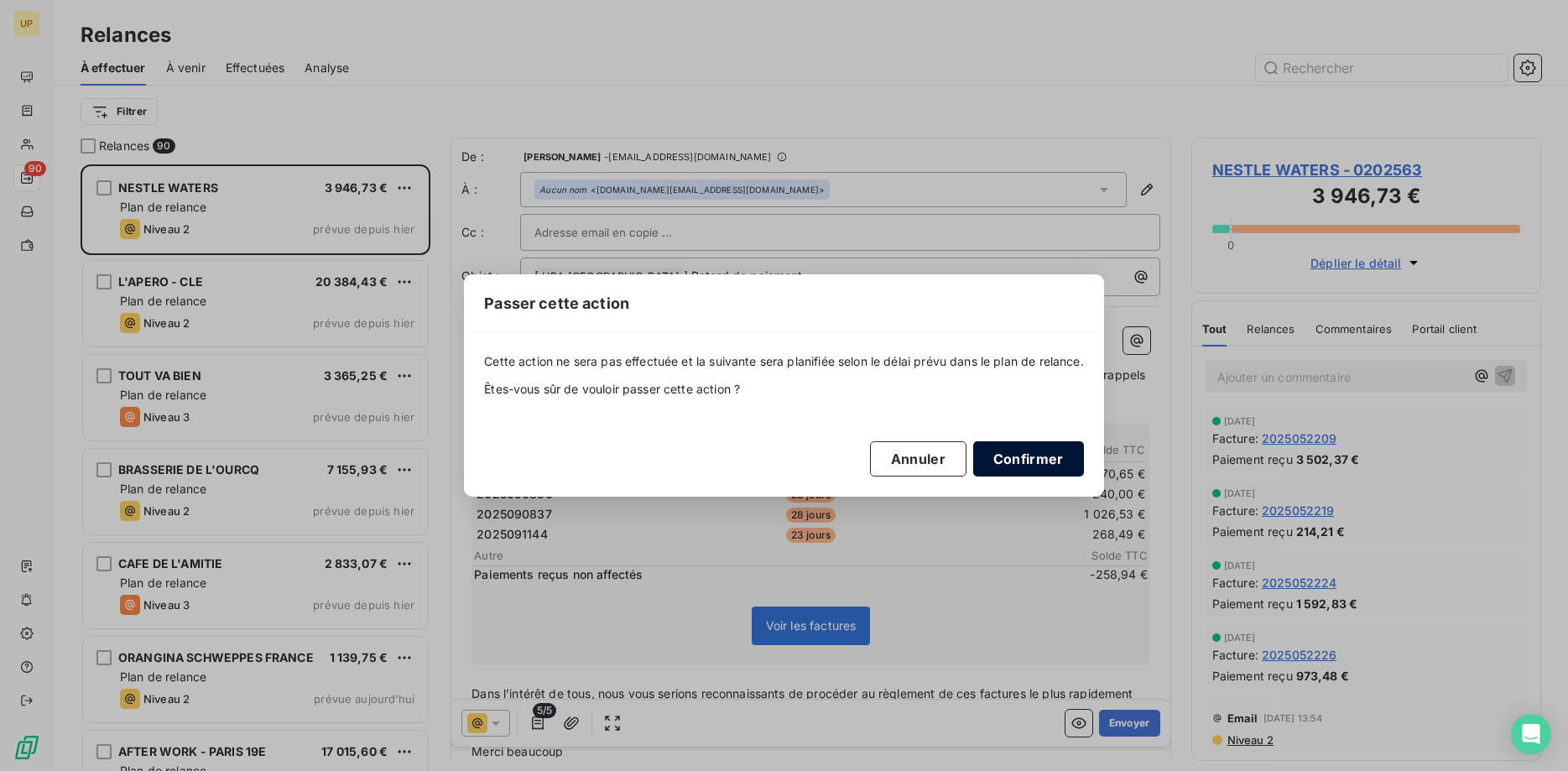
click at [1018, 454] on button "Confirmer" at bounding box center [1028, 459] width 111 height 35
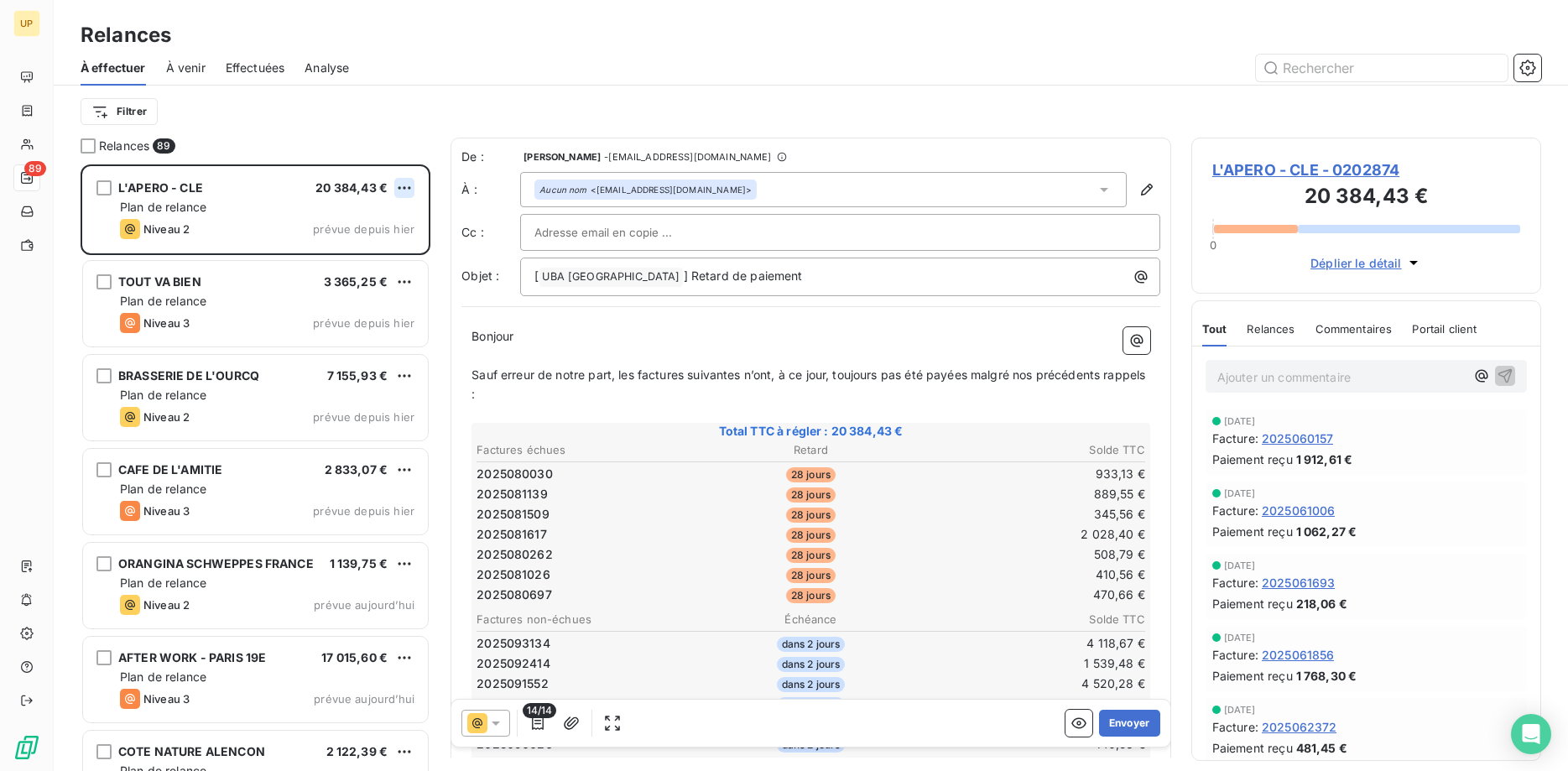
scroll to position [607, 351]
click at [400, 187] on html "UP 89 Relances À effectuer À venir Effectuées Analyse Filtrer Relances 89 L'APE…" at bounding box center [784, 385] width 1568 height 771
click at [334, 255] on div "Passer cette action" at bounding box center [332, 251] width 151 height 27
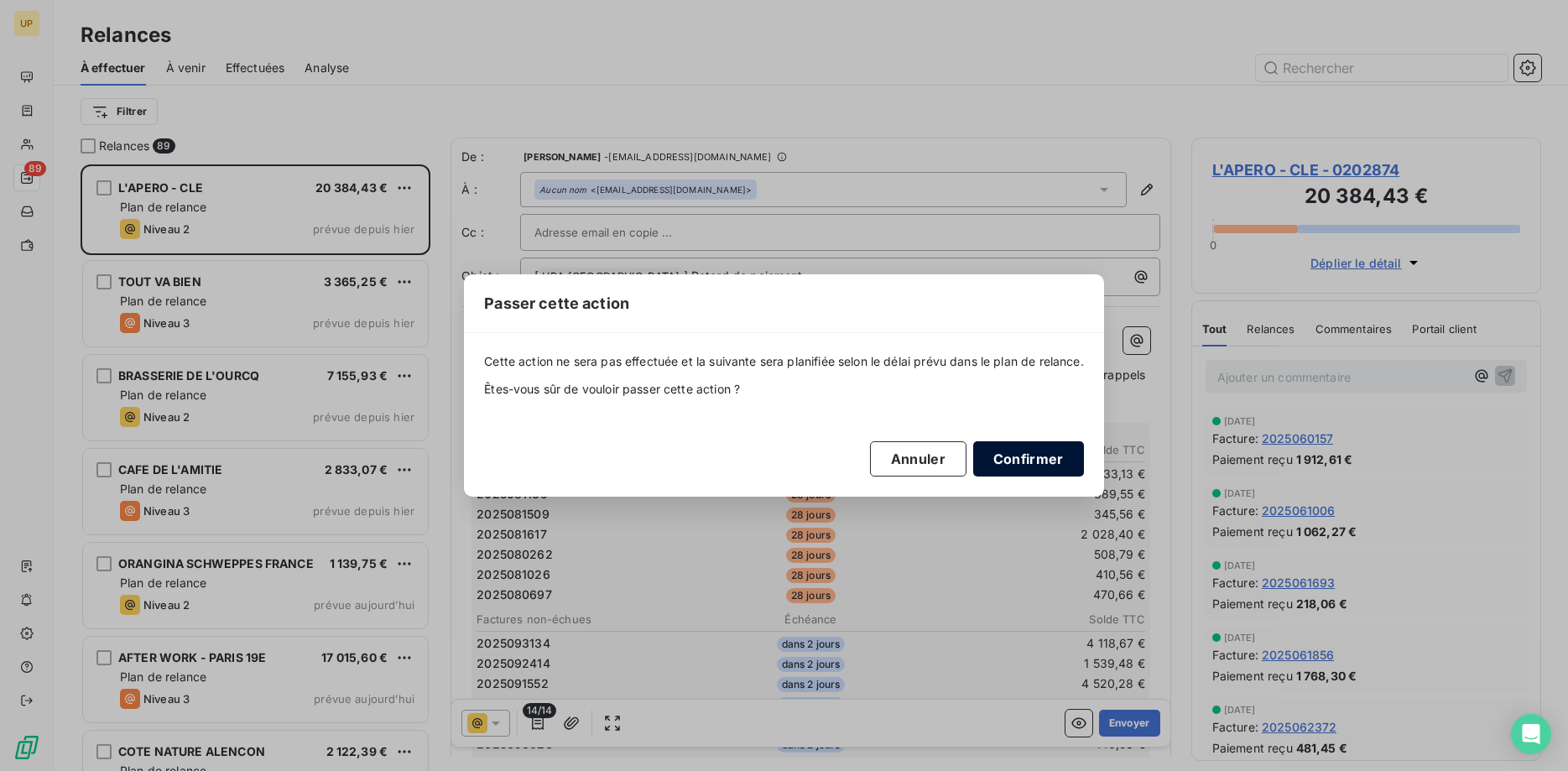
click at [1015, 459] on button "Confirmer" at bounding box center [1028, 459] width 111 height 35
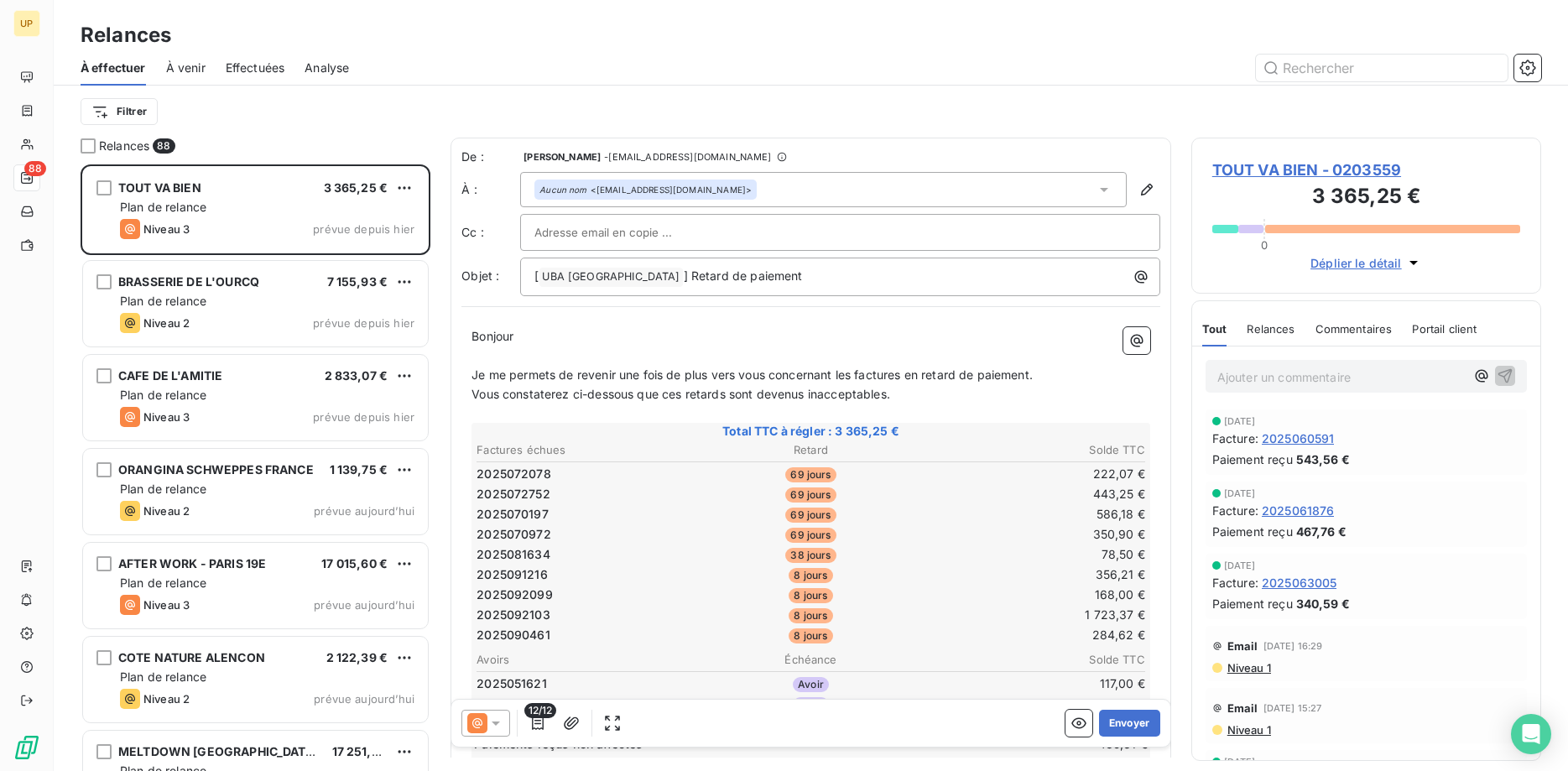
click at [492, 729] on icon at bounding box center [495, 723] width 17 height 17
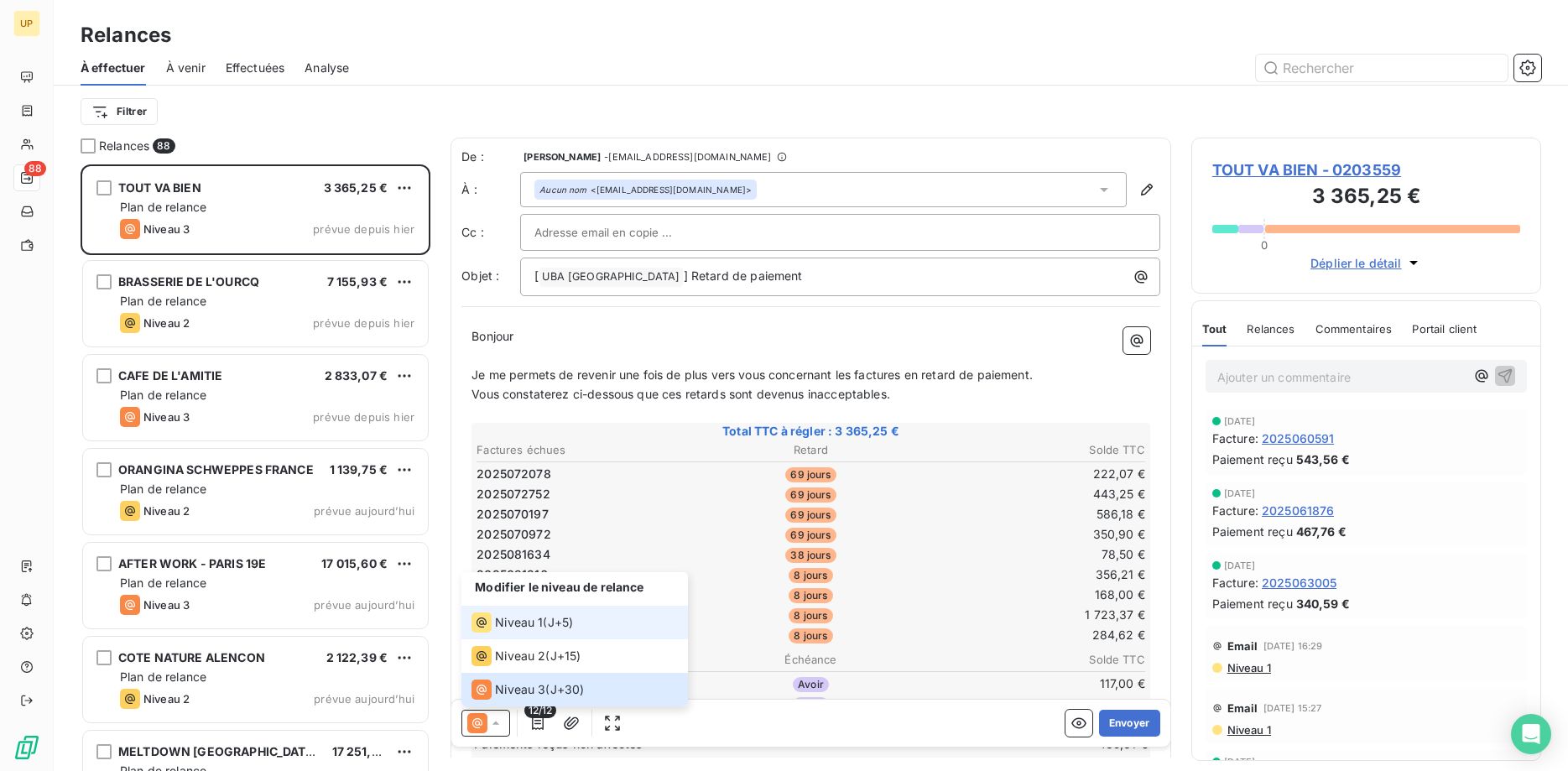
click at [507, 628] on span "Niveau 1" at bounding box center [519, 622] width 48 height 17
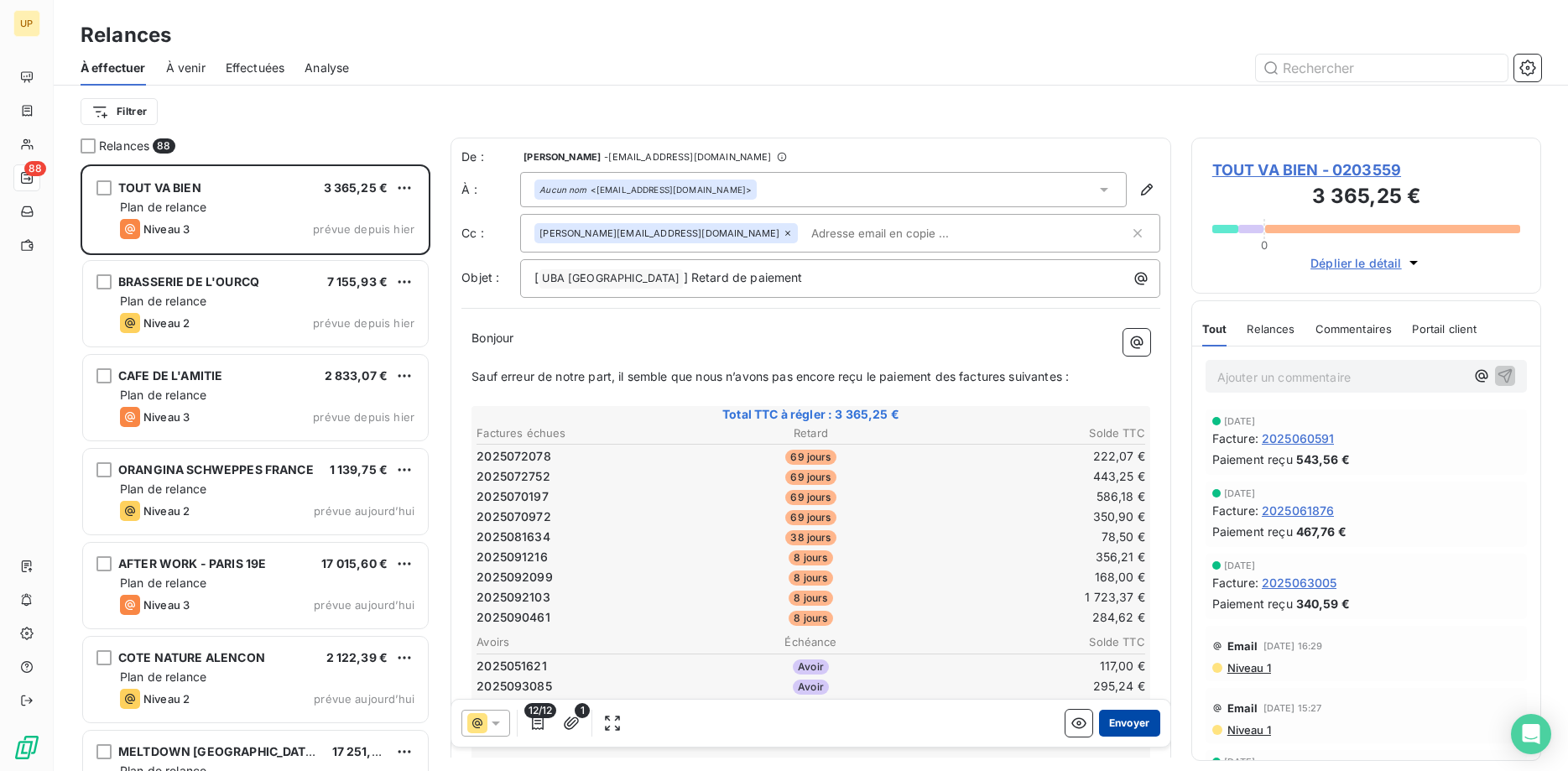
click at [1122, 717] on button "Envoyer" at bounding box center [1129, 723] width 61 height 27
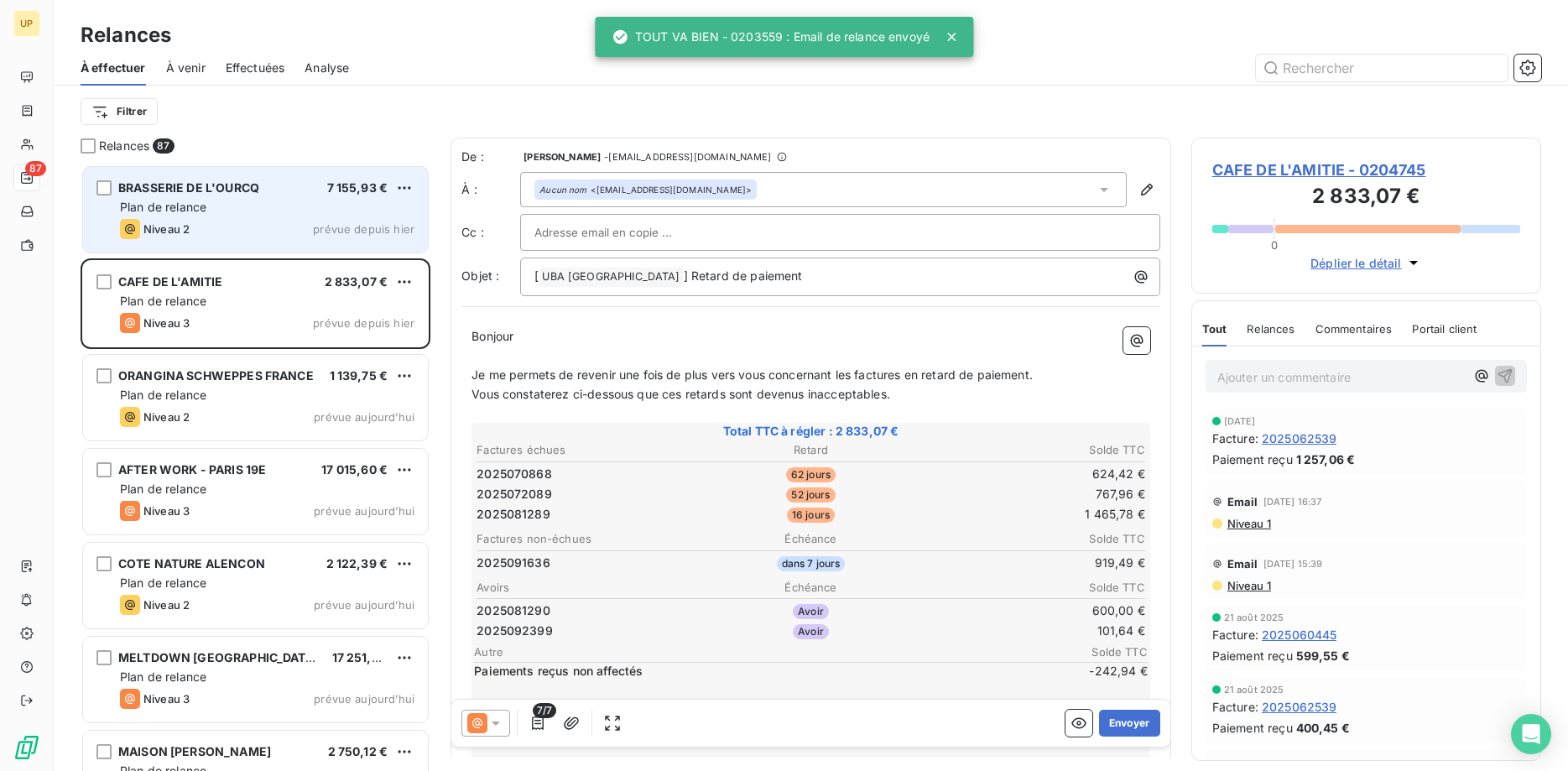
click at [203, 203] on span "Plan de relance" at bounding box center [162, 206] width 87 height 14
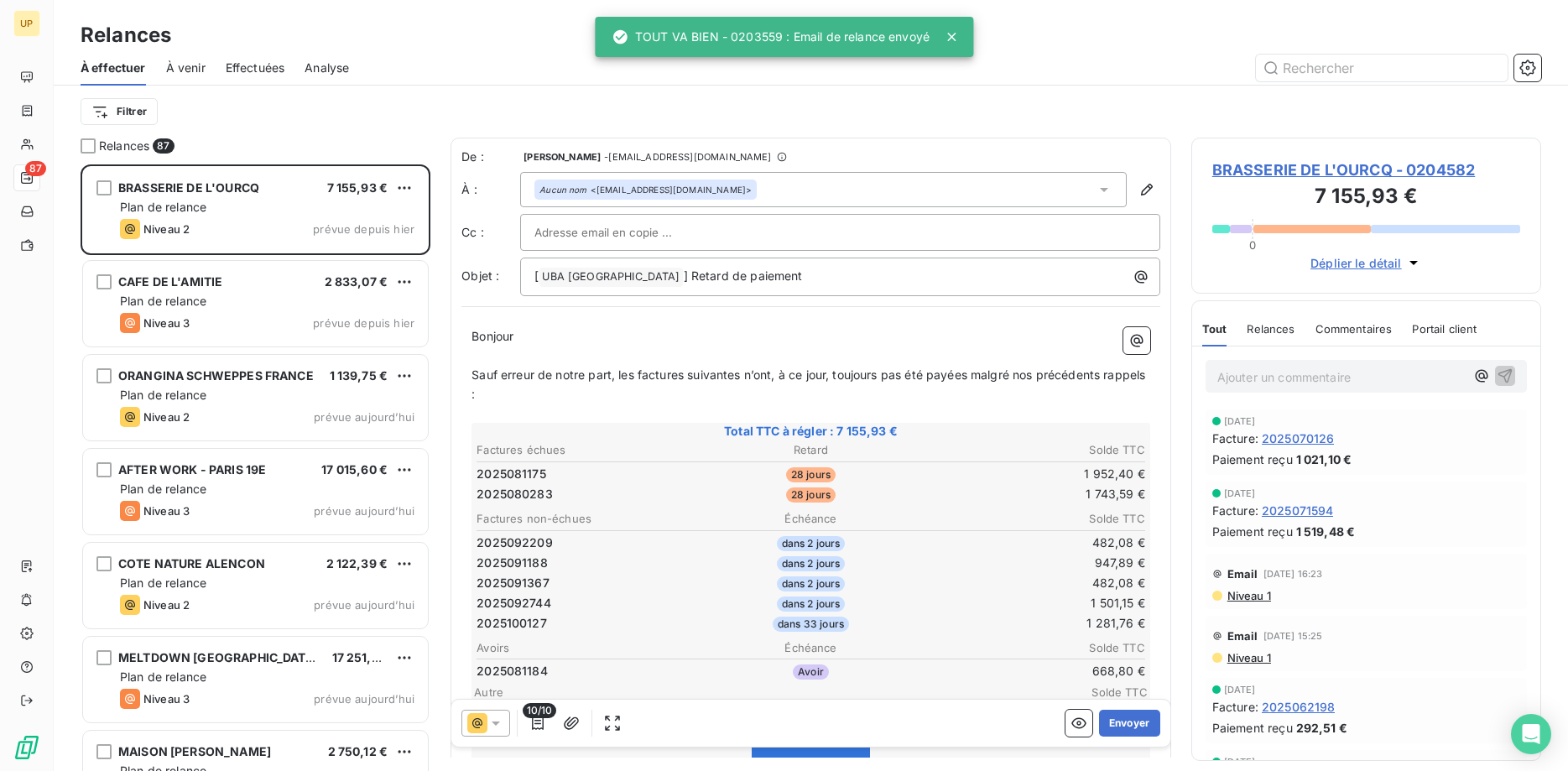
click at [497, 716] on icon at bounding box center [495, 723] width 17 height 17
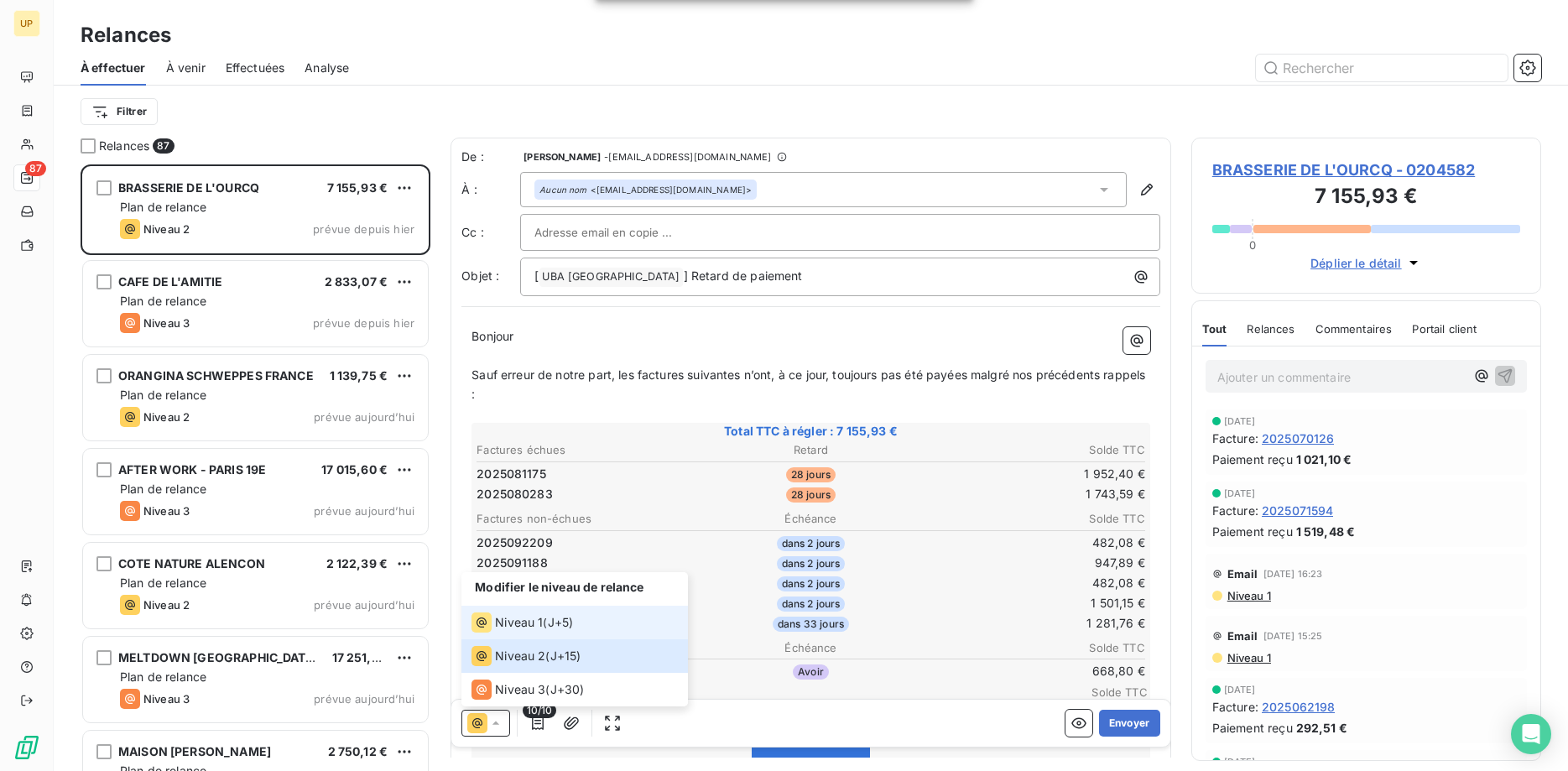
click at [506, 628] on span "Niveau 1" at bounding box center [519, 622] width 48 height 17
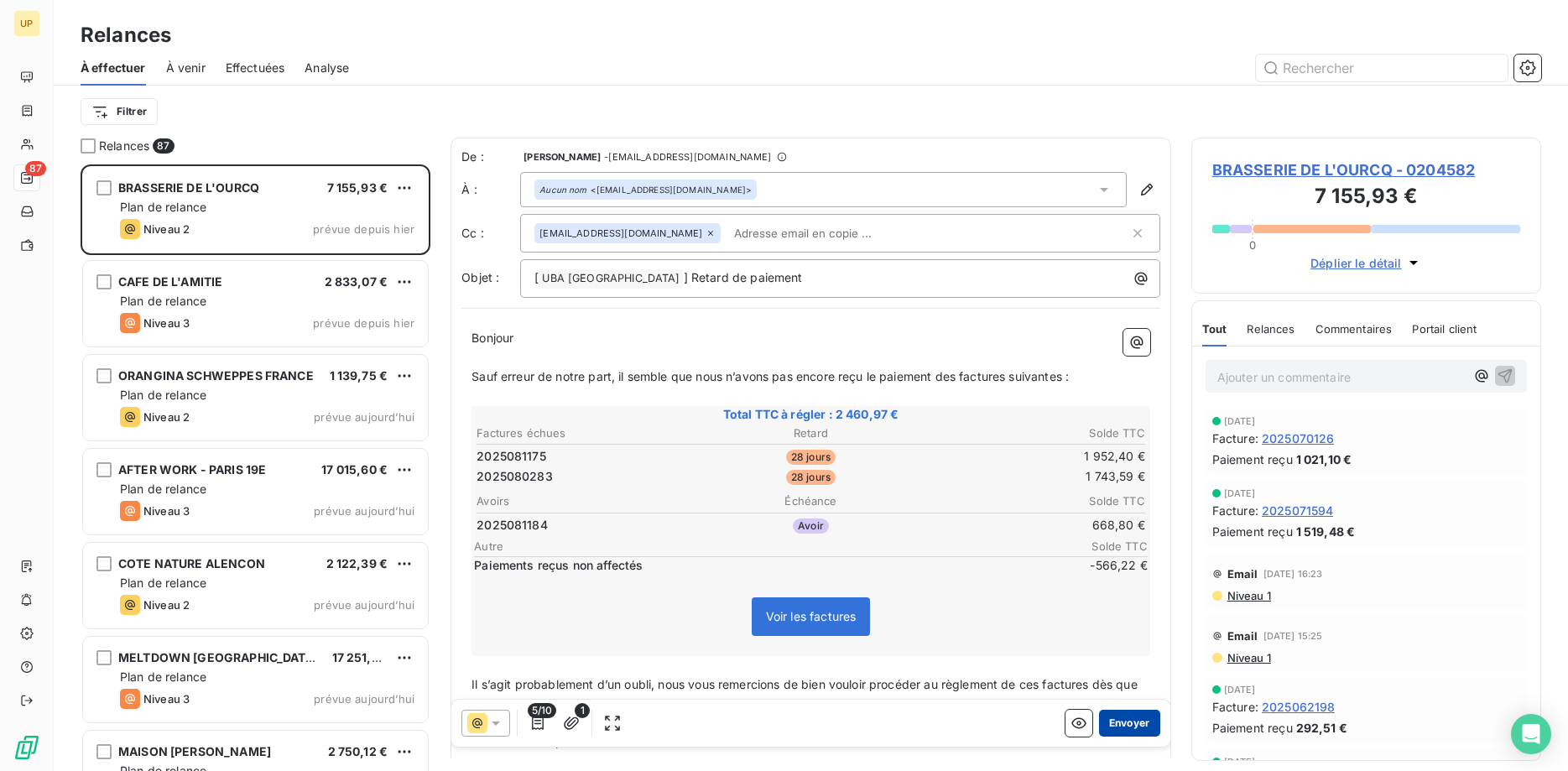
click at [1134, 725] on button "Envoyer" at bounding box center [1129, 723] width 61 height 27
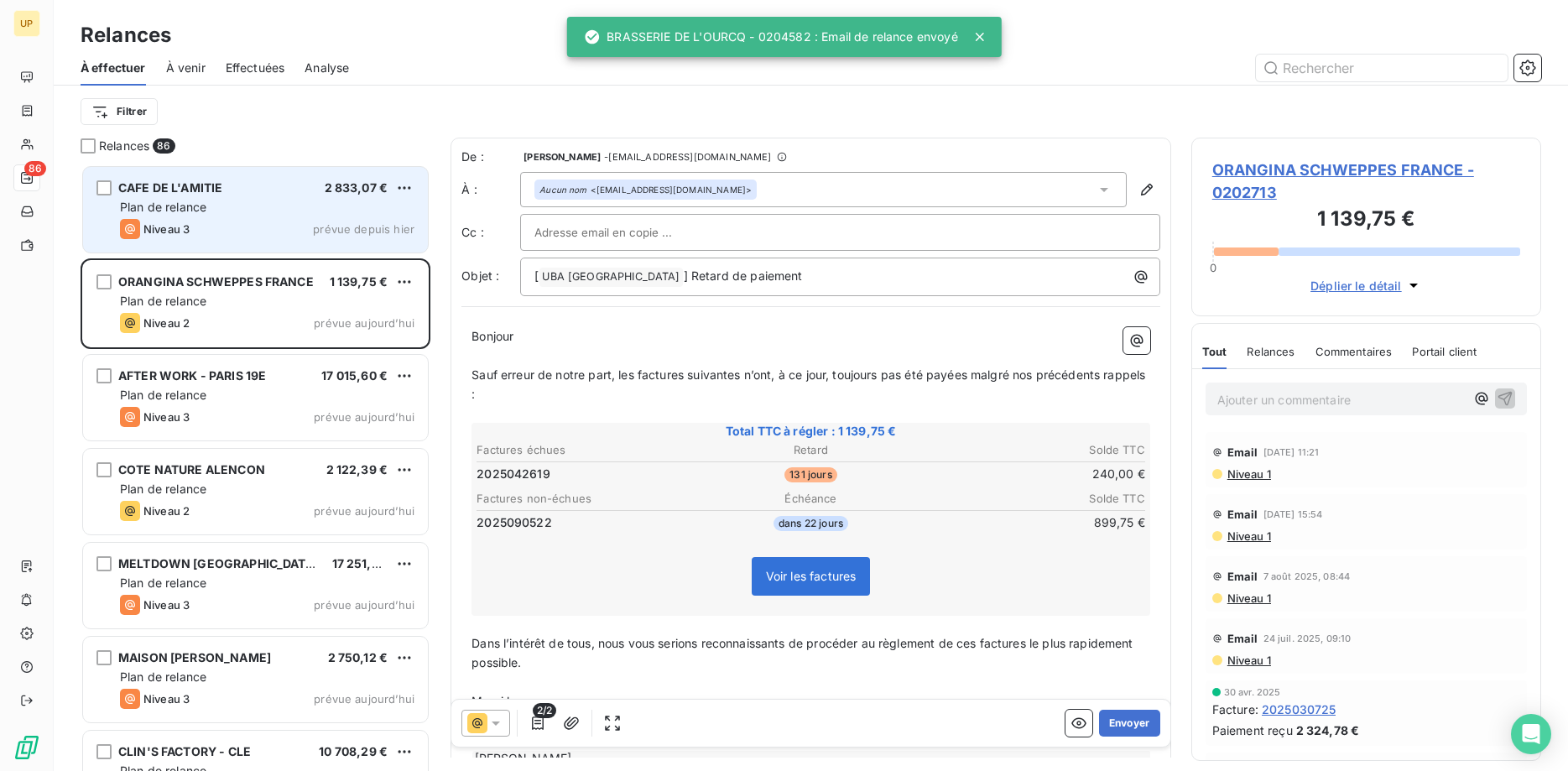
click at [354, 209] on div "Plan de relance" at bounding box center [266, 206] width 294 height 17
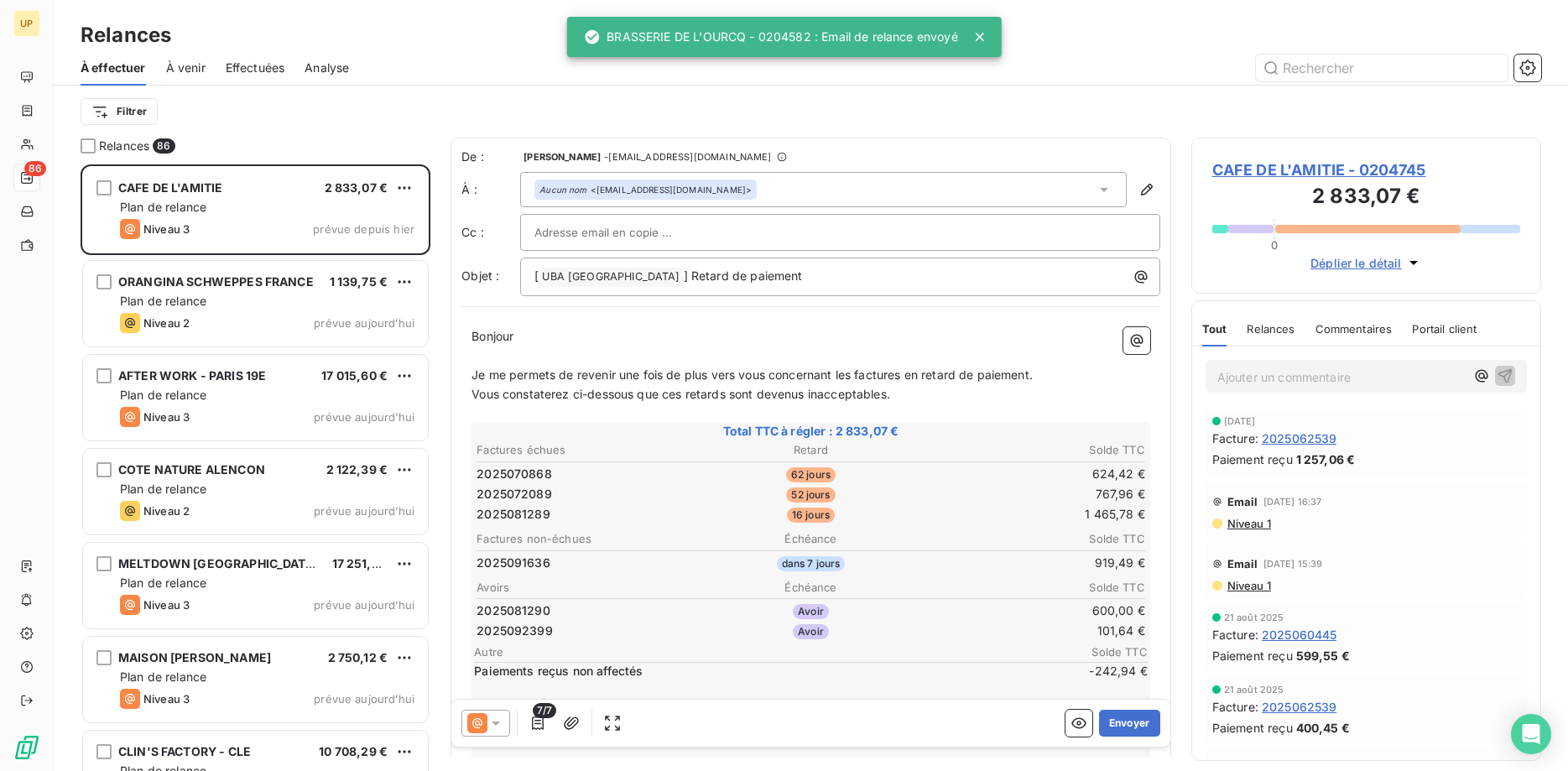
drag, startPoint x: 500, startPoint y: 721, endPoint x: 506, endPoint y: 708, distance: 14.3
click at [500, 720] on icon at bounding box center [495, 723] width 17 height 17
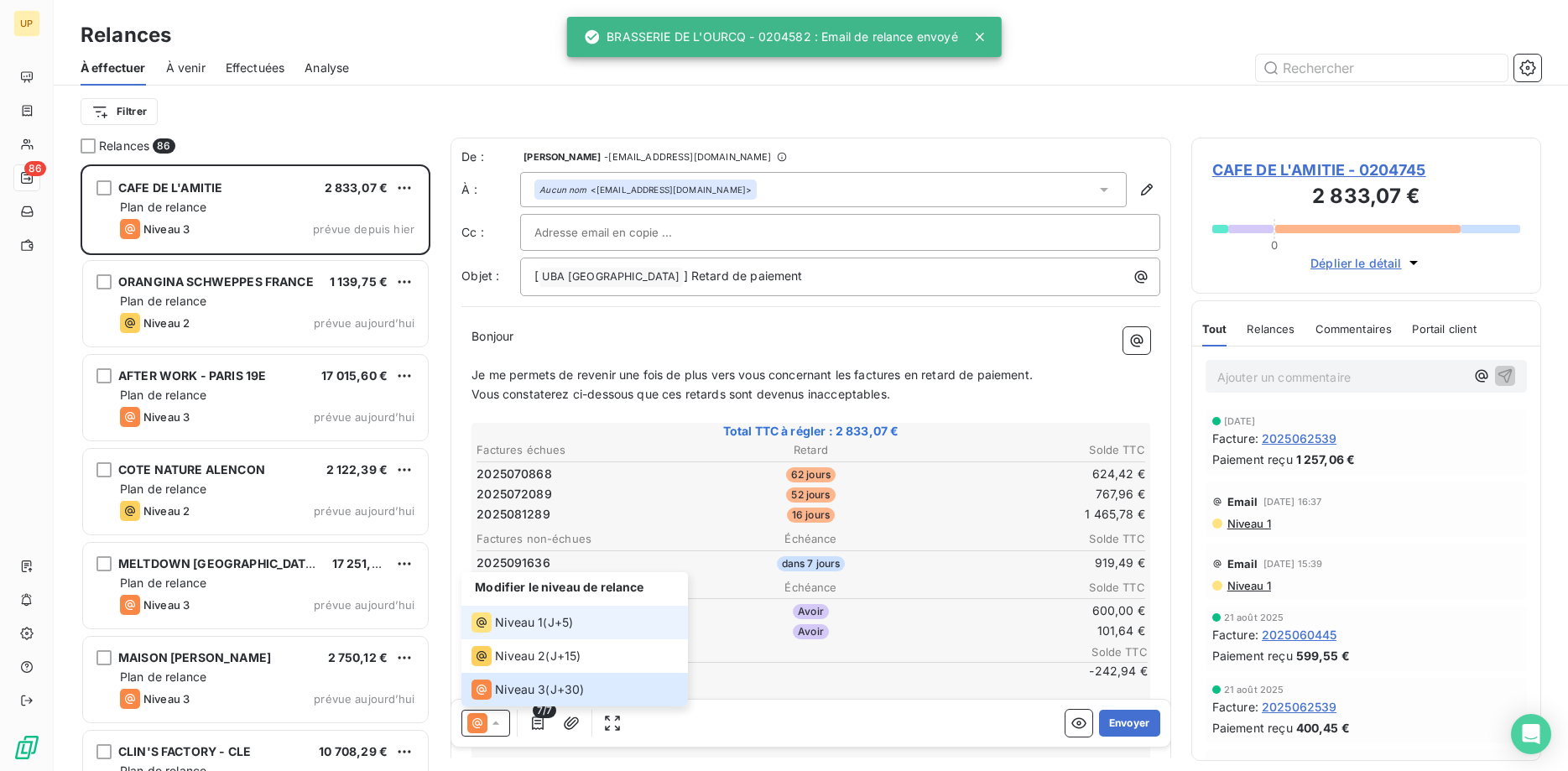
click at [527, 621] on span "Niveau 1" at bounding box center [519, 622] width 48 height 17
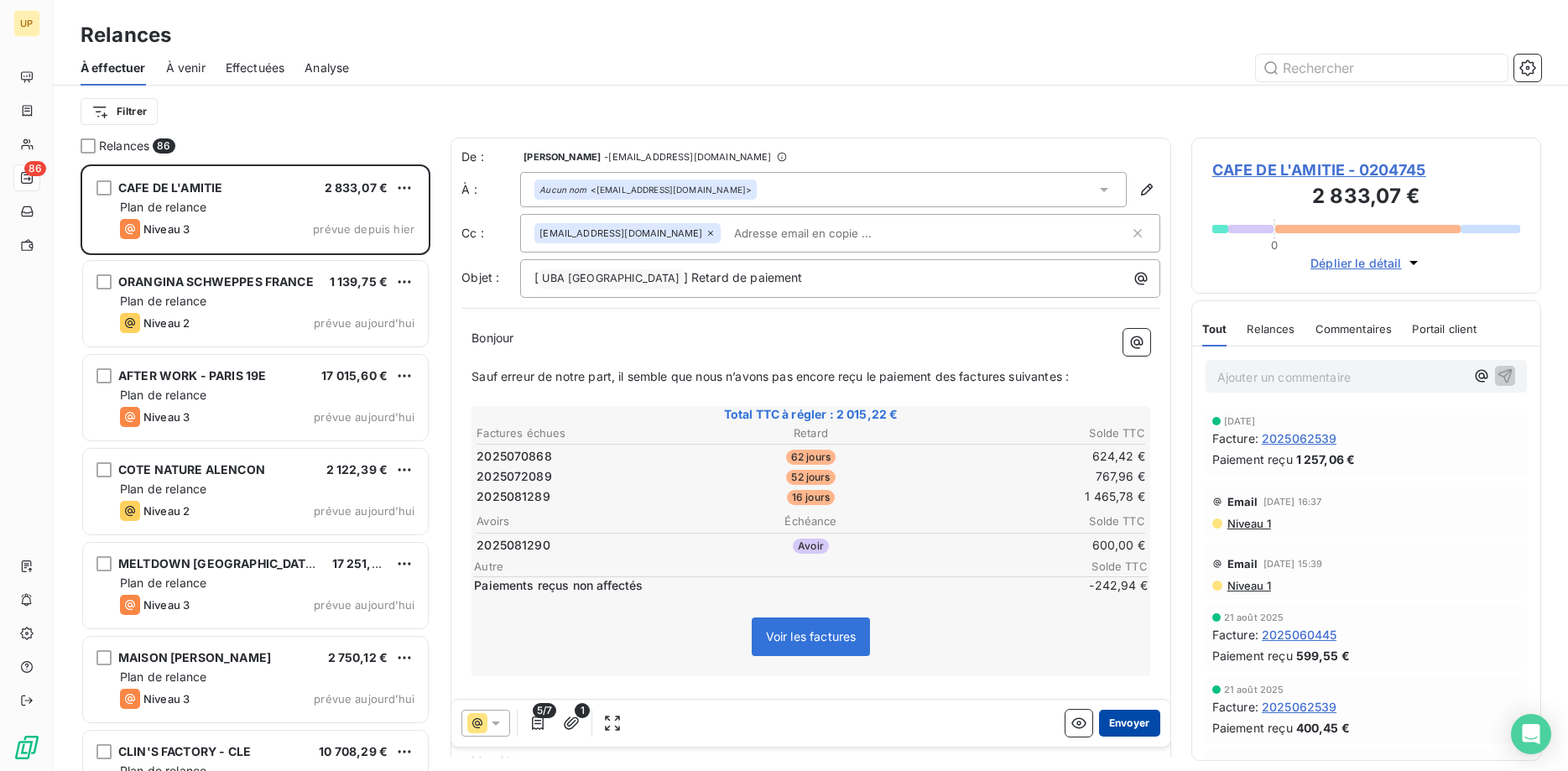
click at [1130, 716] on button "Envoyer" at bounding box center [1129, 723] width 61 height 27
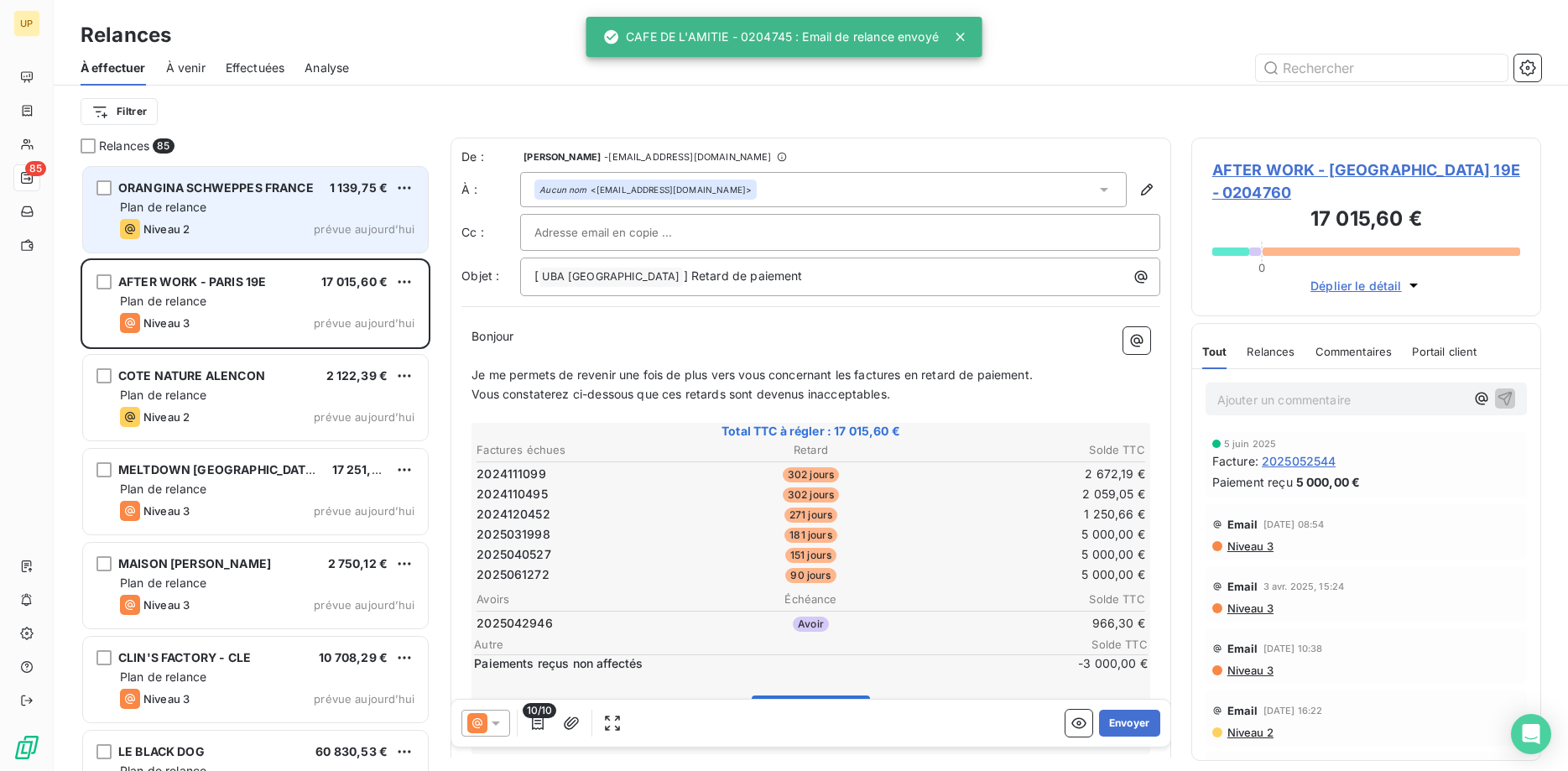
click at [308, 214] on div "Plan de relance" at bounding box center [266, 206] width 294 height 17
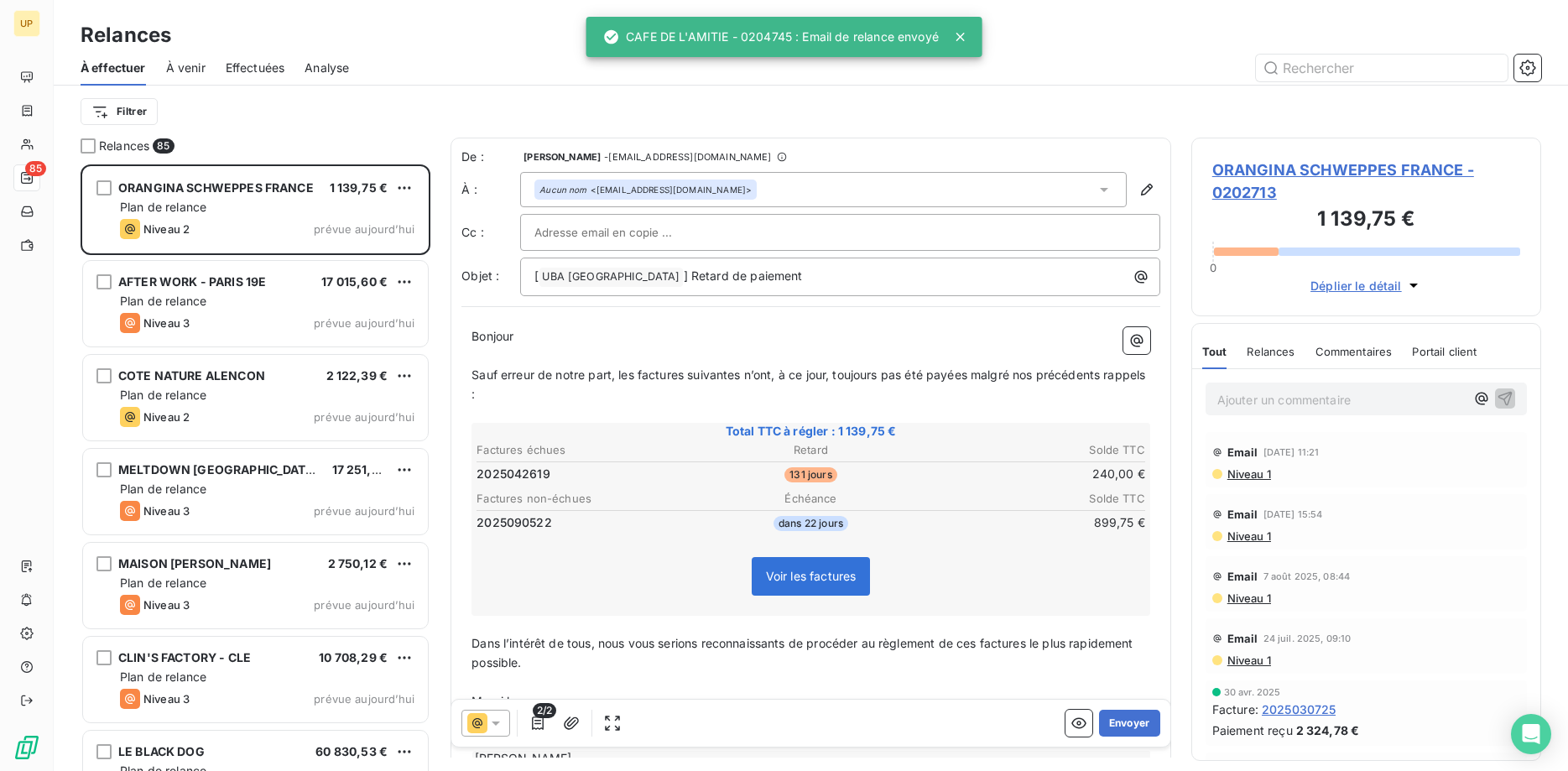
click at [494, 717] on icon at bounding box center [495, 723] width 17 height 17
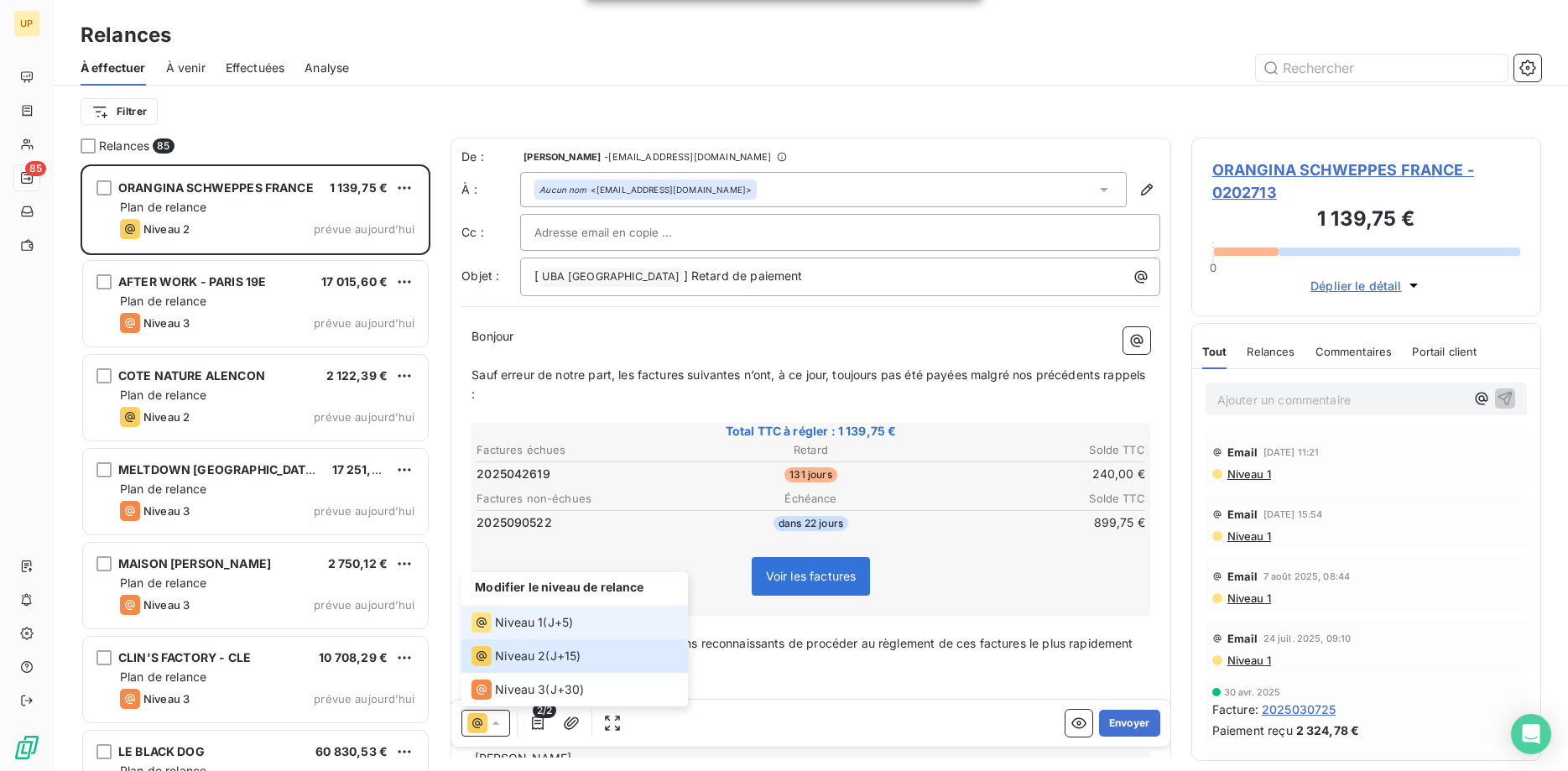
click at [505, 620] on span "Niveau 1" at bounding box center [519, 622] width 48 height 17
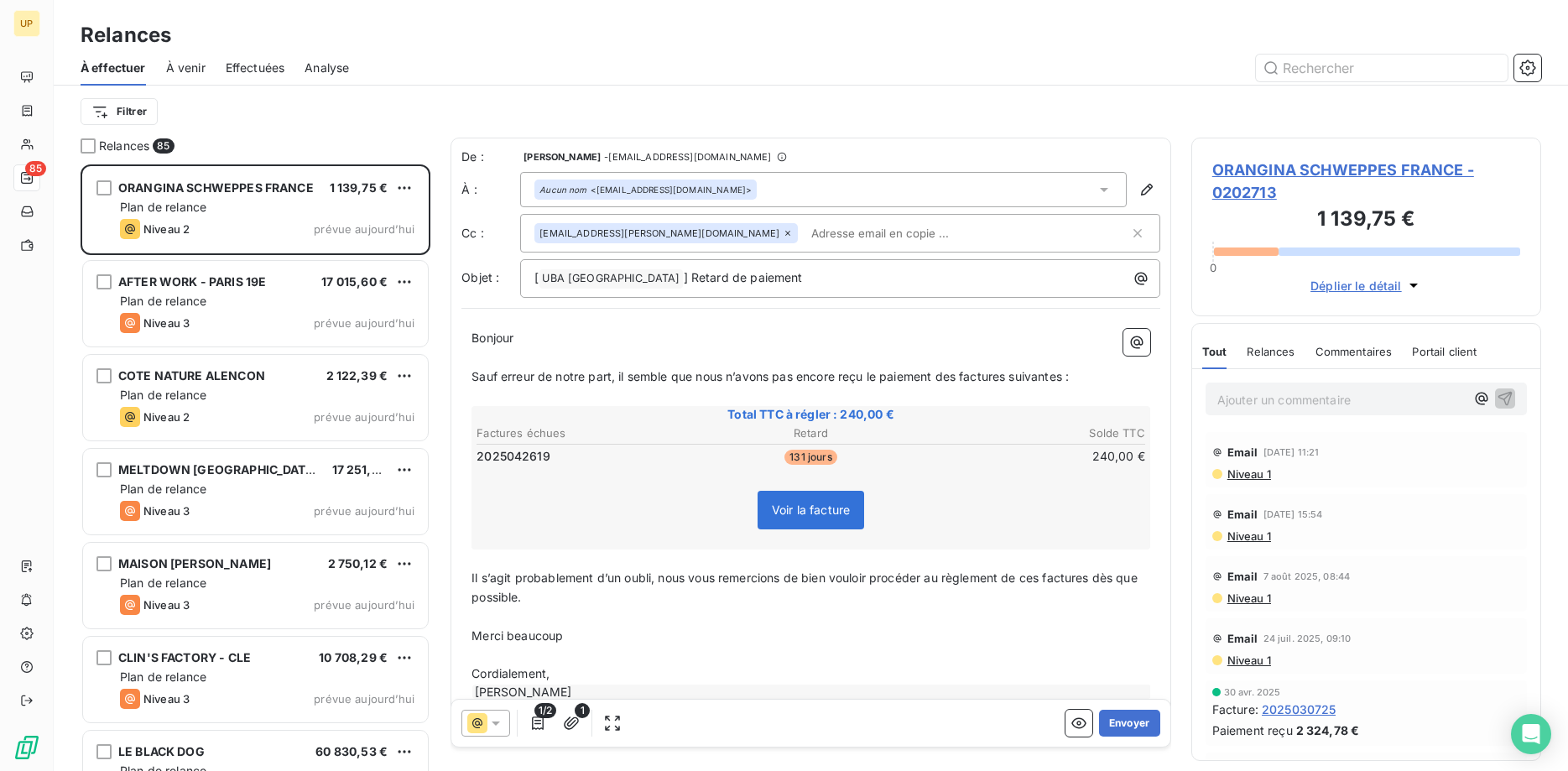
click at [783, 234] on icon at bounding box center [787, 233] width 10 height 10
click at [1135, 720] on button "Envoyer" at bounding box center [1129, 723] width 61 height 27
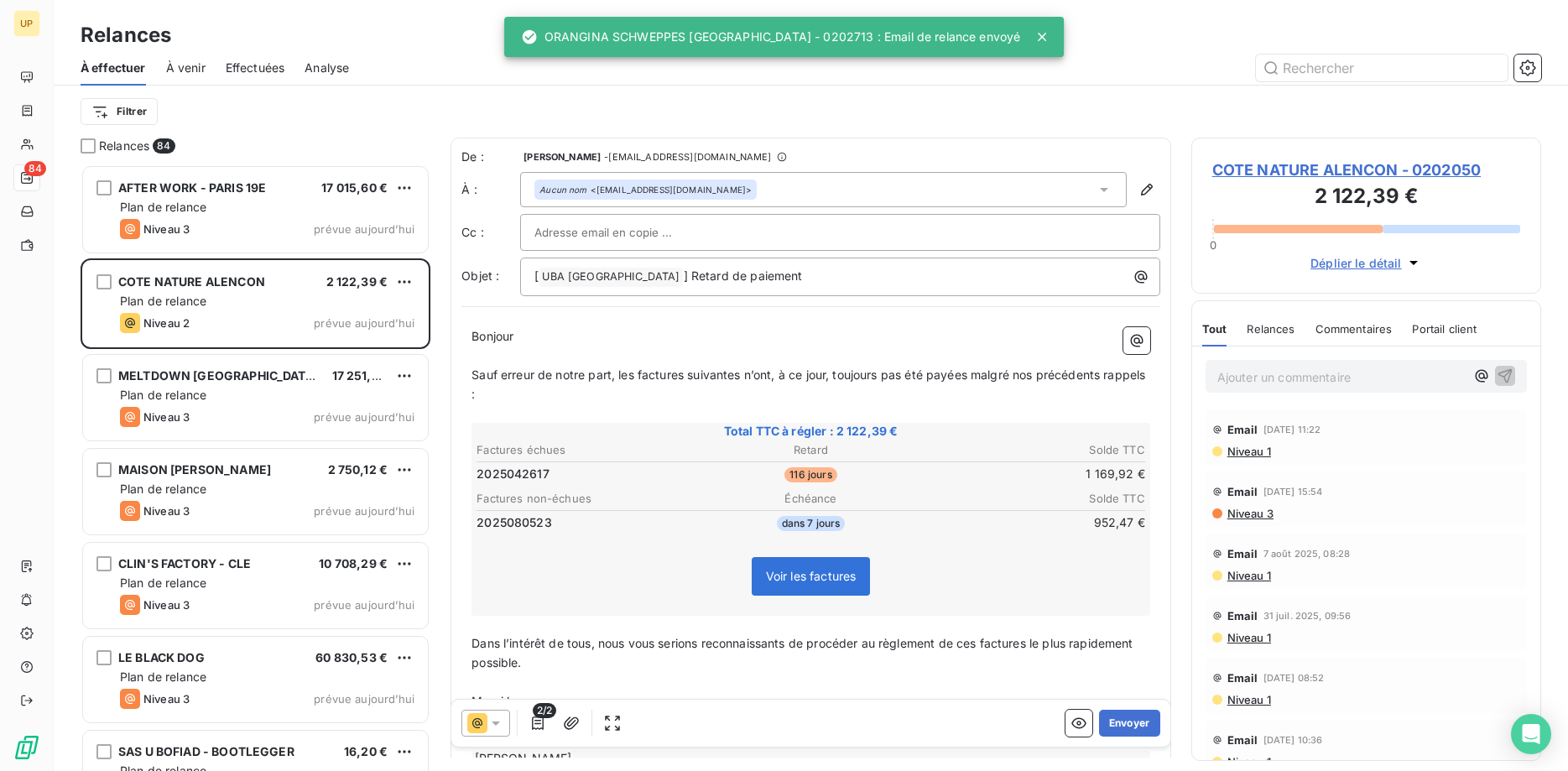
click at [253, 214] on div "Plan de relance" at bounding box center [266, 206] width 294 height 17
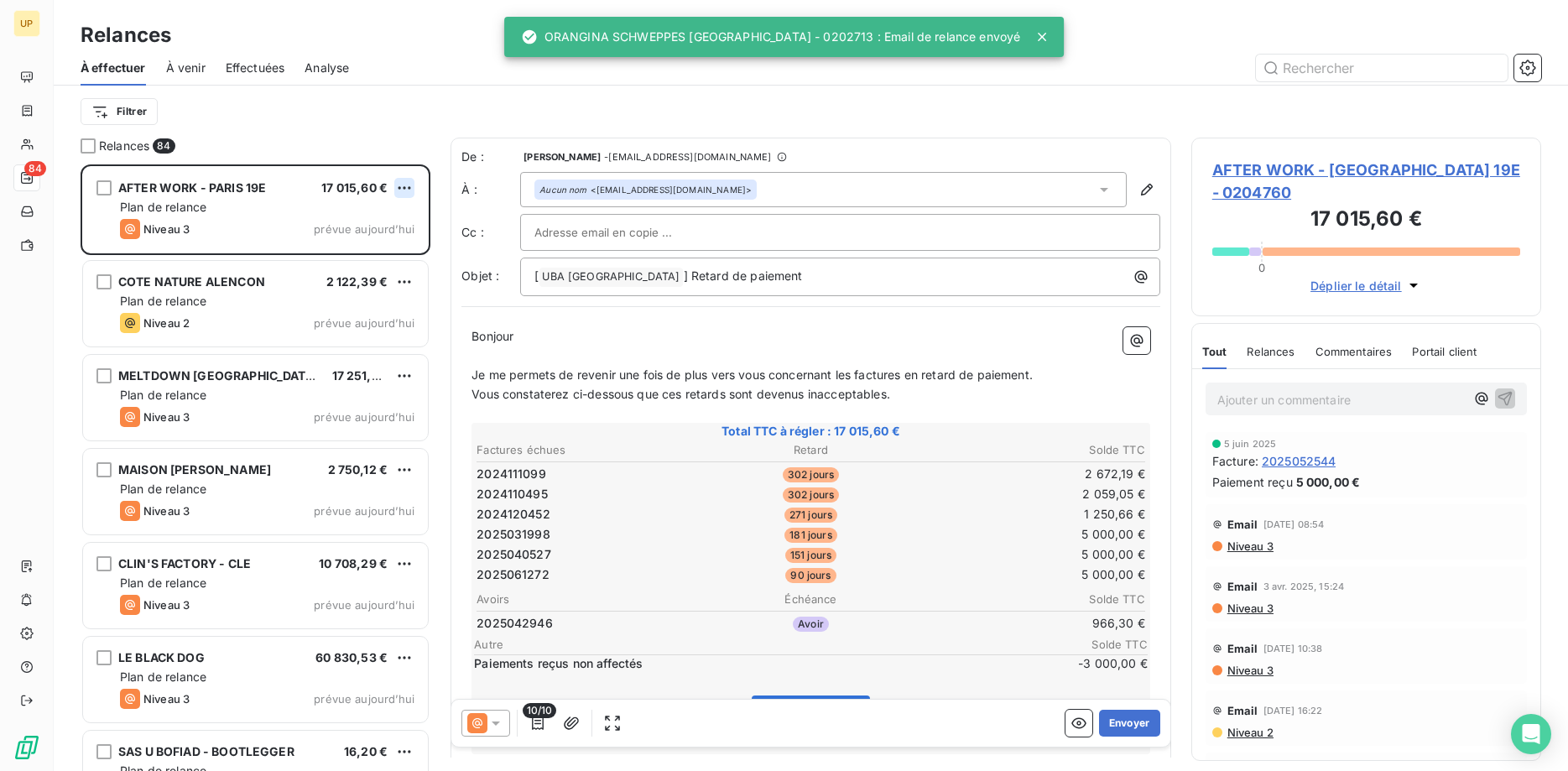
click at [406, 185] on html "UP 84 Relances À effectuer À venir Effectuées Analyse Filtrer Relances 84 AFTER…" at bounding box center [784, 385] width 1568 height 771
click at [365, 246] on div "Passer cette action" at bounding box center [332, 251] width 151 height 27
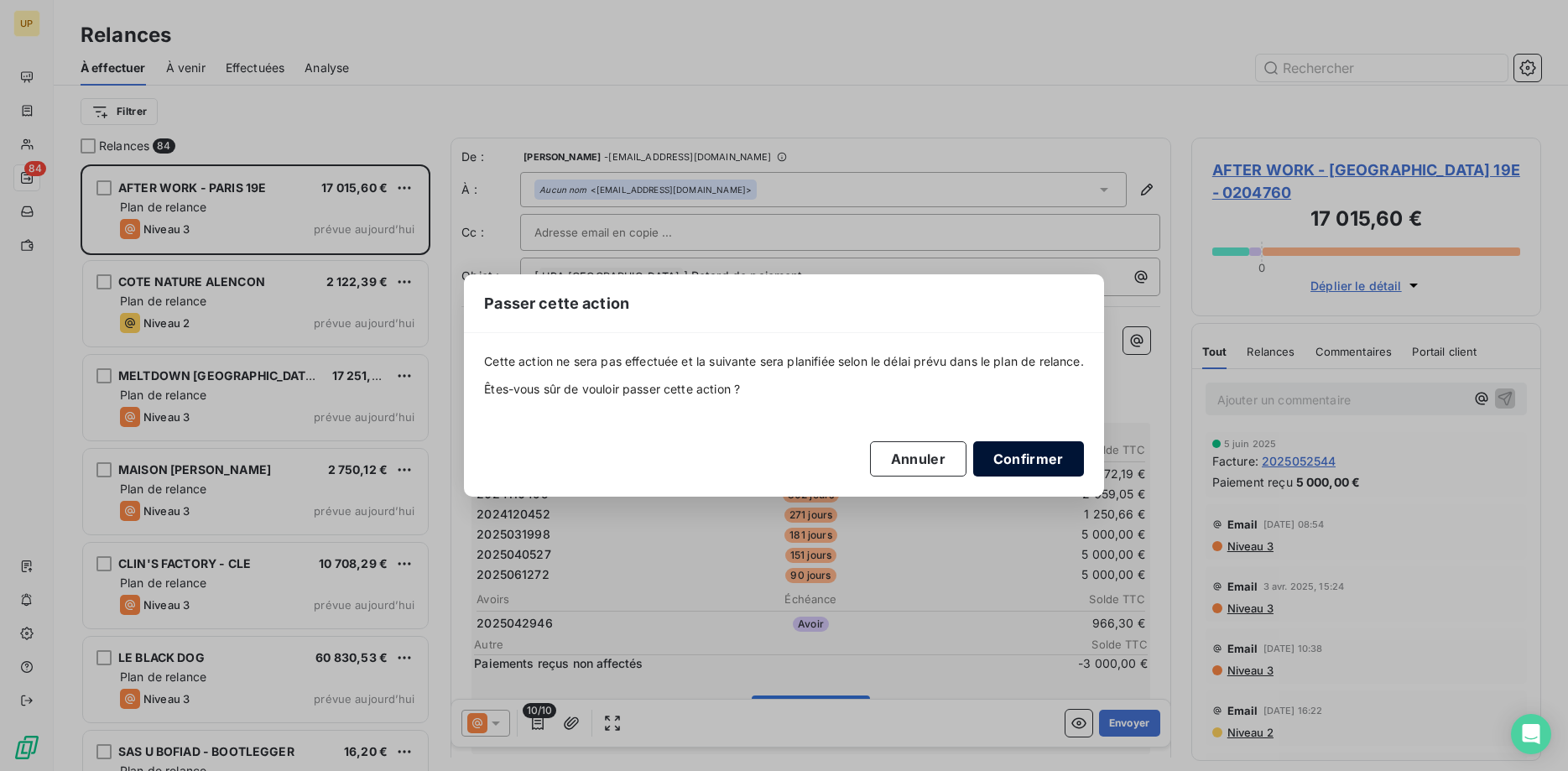
click at [1030, 464] on button "Confirmer" at bounding box center [1028, 459] width 111 height 35
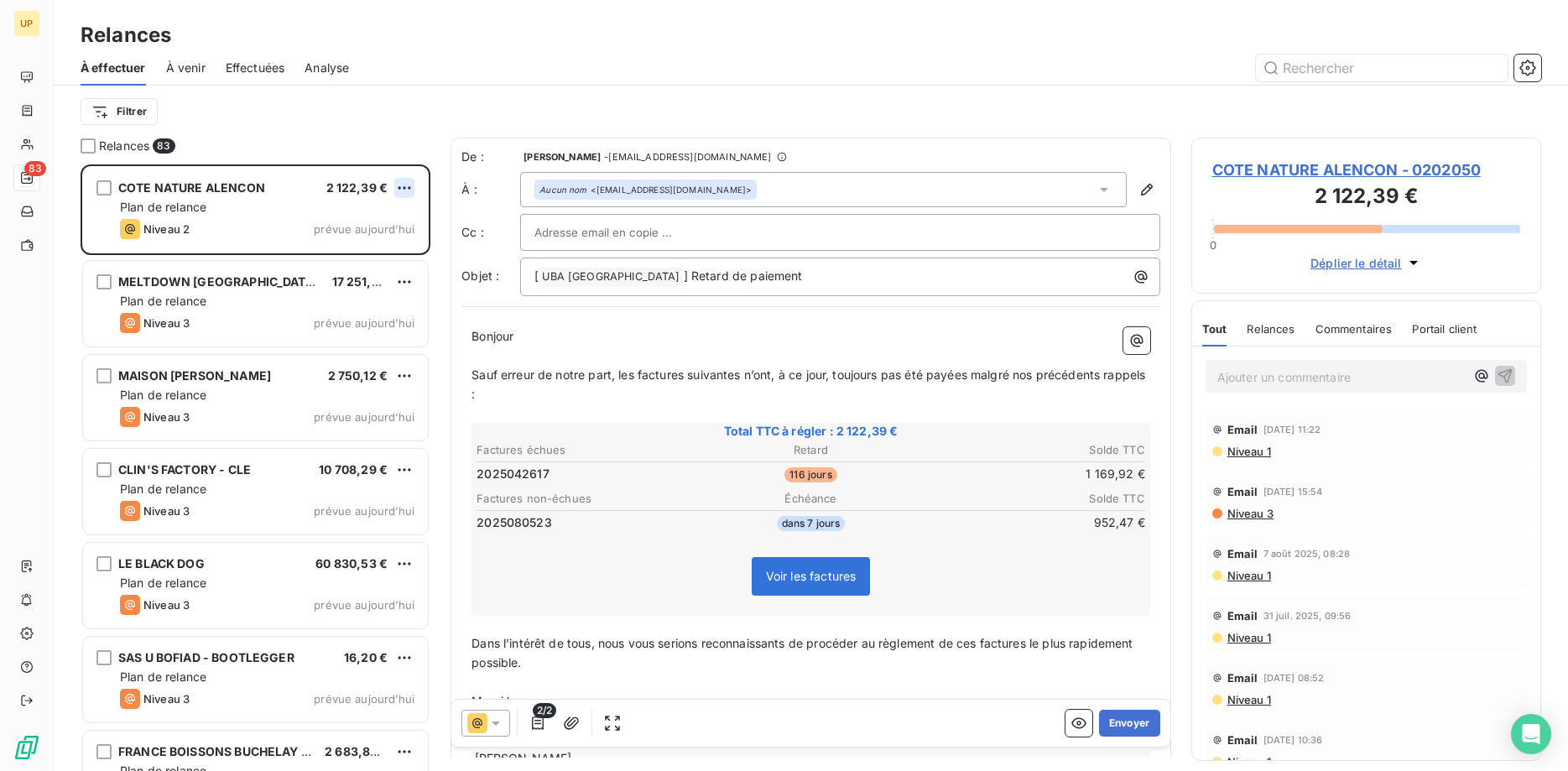
click at [411, 184] on html "UP 83 Relances À effectuer À venir Effectuées Analyse Filtrer Relances 83 COTE …" at bounding box center [784, 385] width 1568 height 771
click at [386, 243] on div "Passer cette action" at bounding box center [332, 251] width 151 height 27
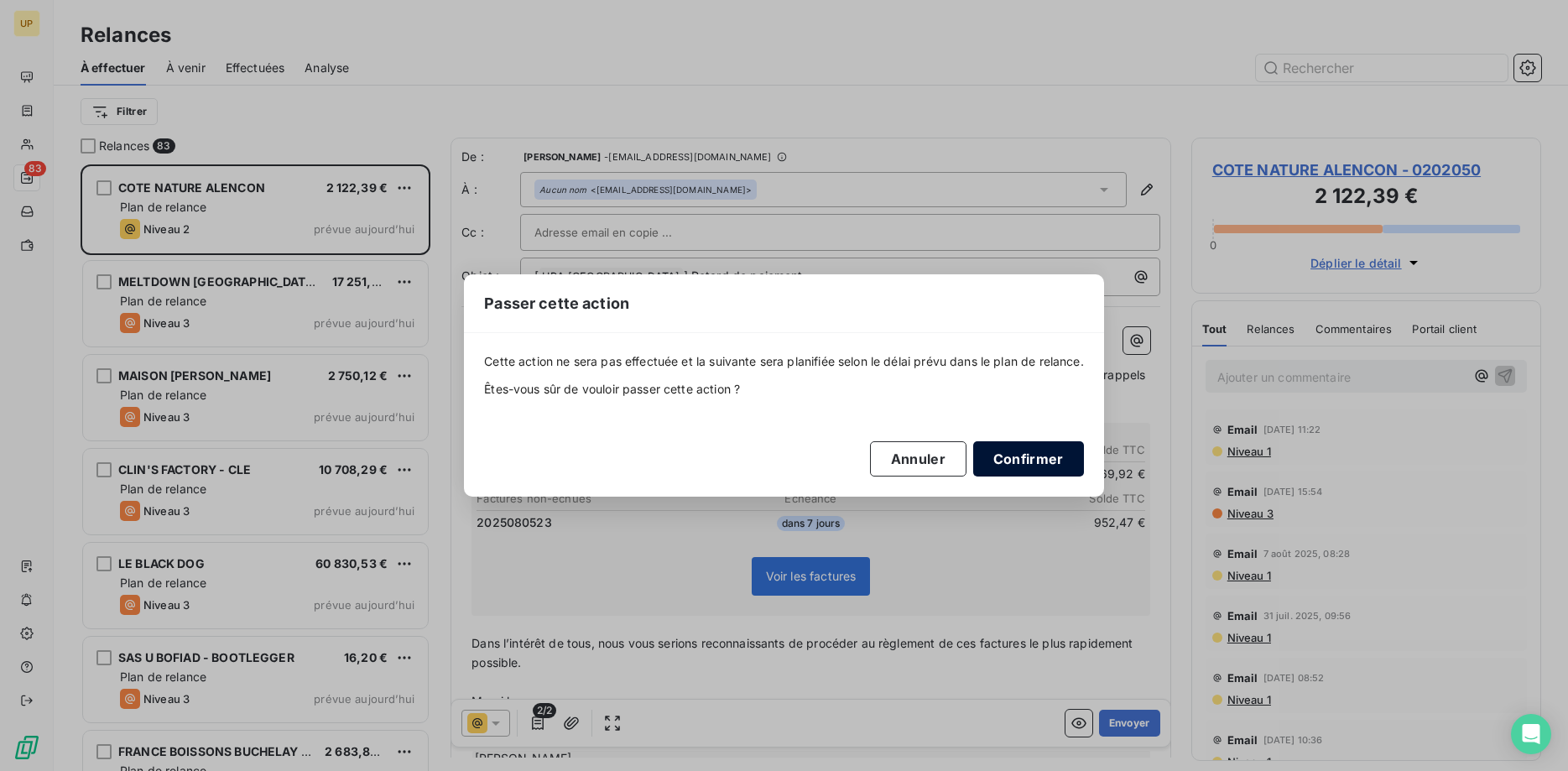
click at [1012, 458] on button "Confirmer" at bounding box center [1028, 459] width 111 height 35
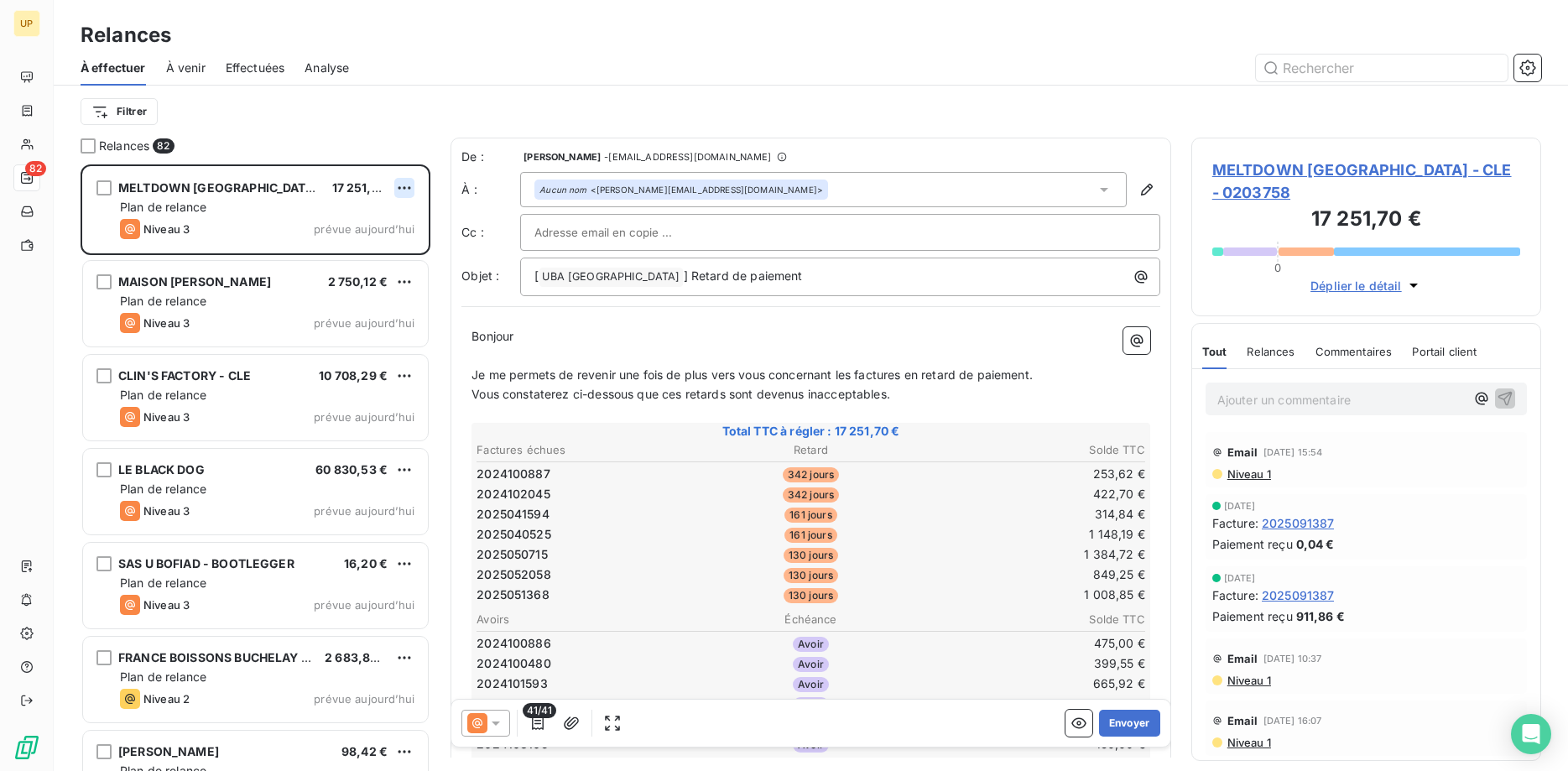
click at [404, 189] on html "UP 82 Relances À effectuer À venir Effectuées Analyse Filtrer Relances 82 MELTD…" at bounding box center [784, 385] width 1568 height 771
click at [377, 252] on div "Passer cette action" at bounding box center [332, 251] width 151 height 27
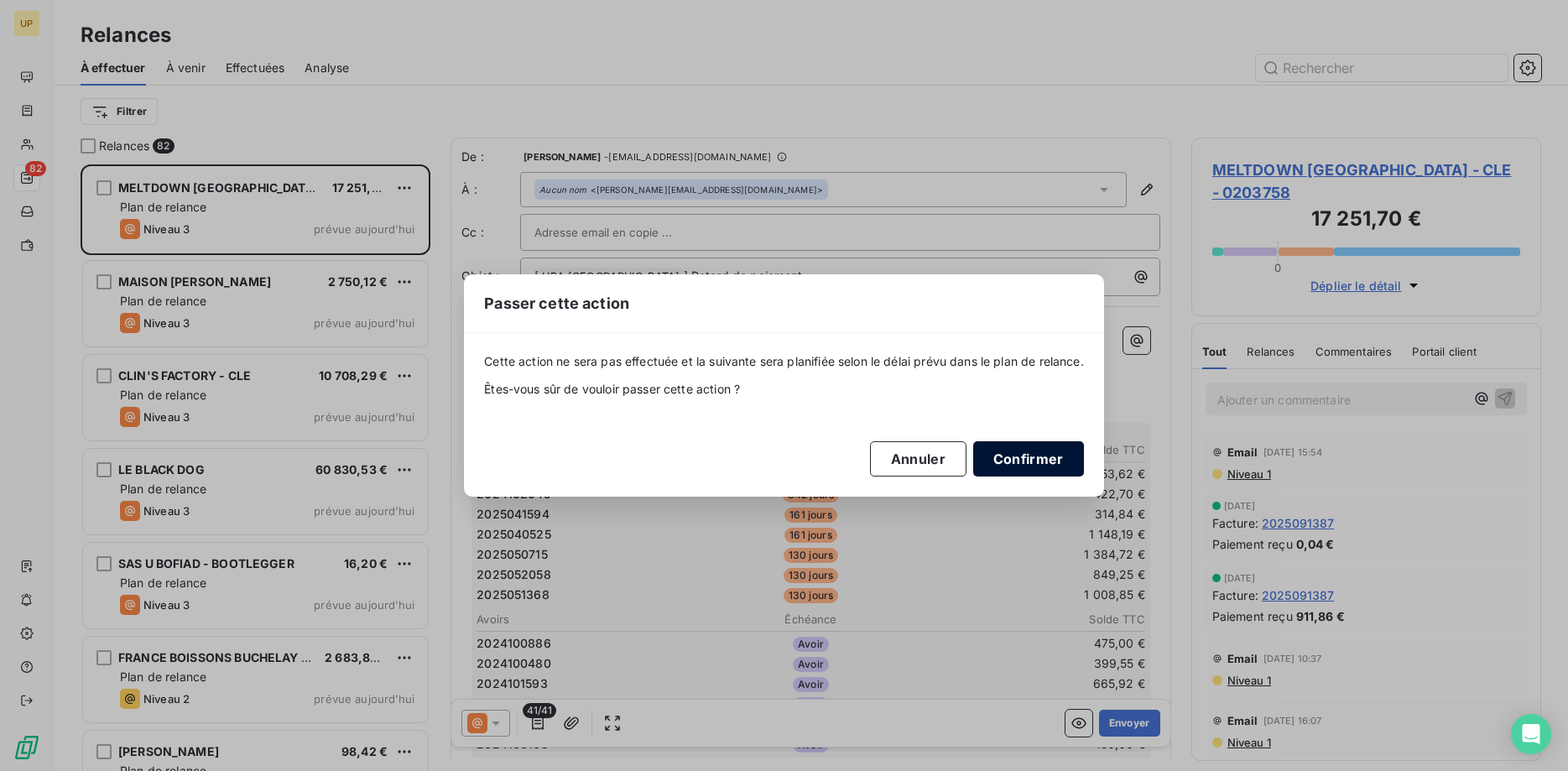
drag, startPoint x: 1028, startPoint y: 455, endPoint x: 1018, endPoint y: 448, distance: 12.2
click at [1027, 455] on button "Confirmer" at bounding box center [1028, 459] width 111 height 35
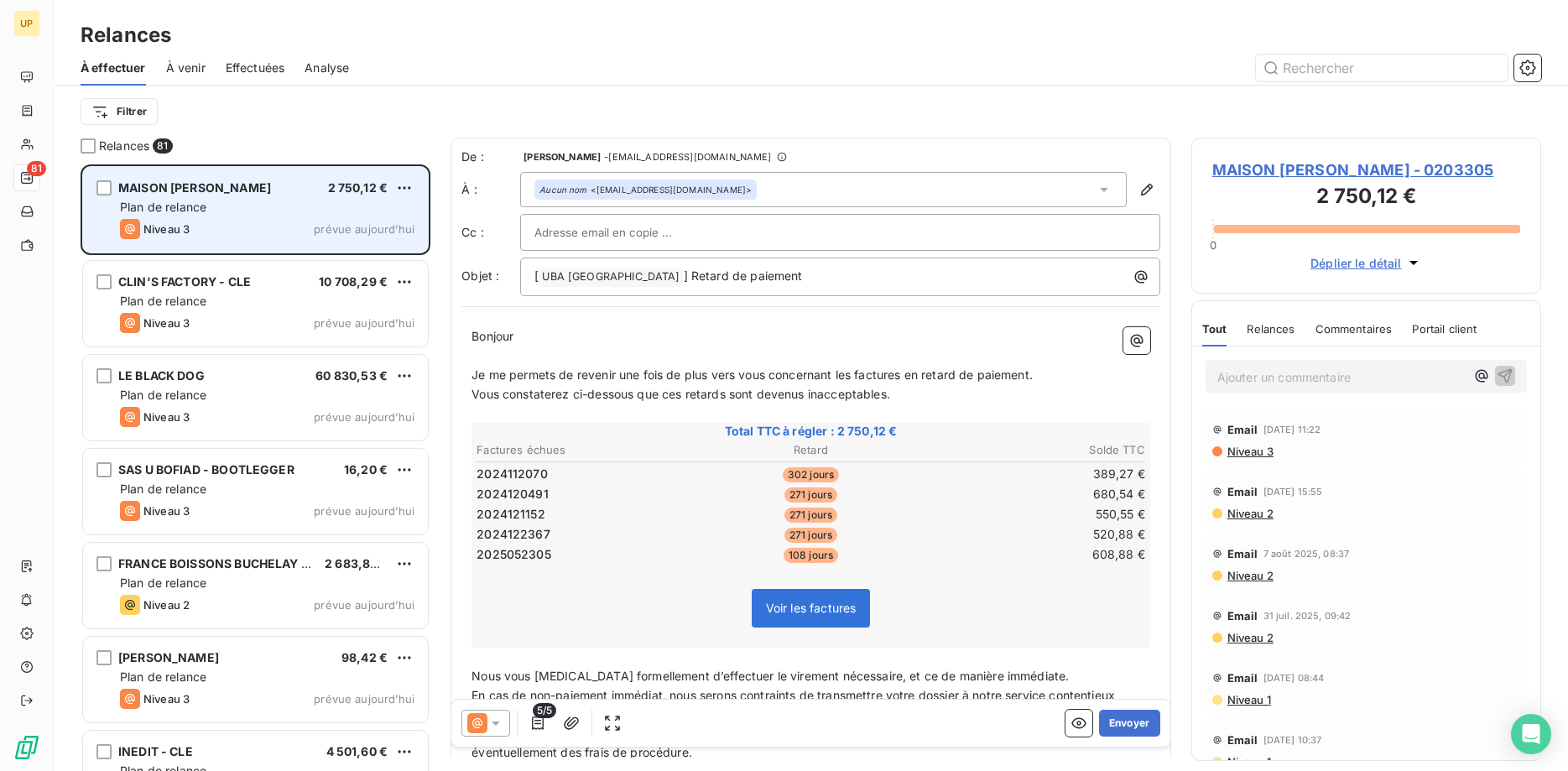
click at [281, 204] on div "Plan de relance" at bounding box center [266, 206] width 294 height 17
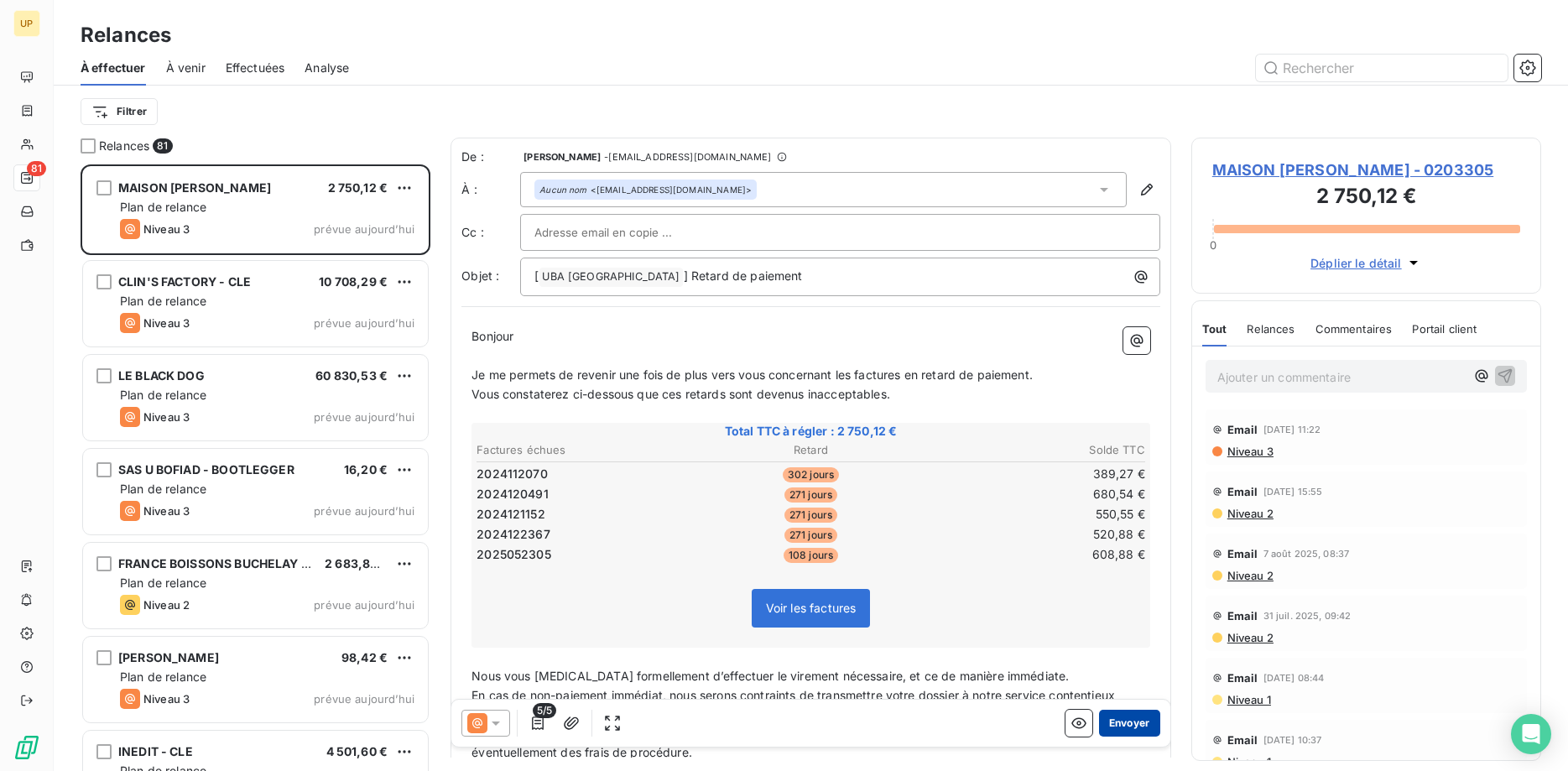
click at [1131, 724] on button "Envoyer" at bounding box center [1129, 723] width 61 height 27
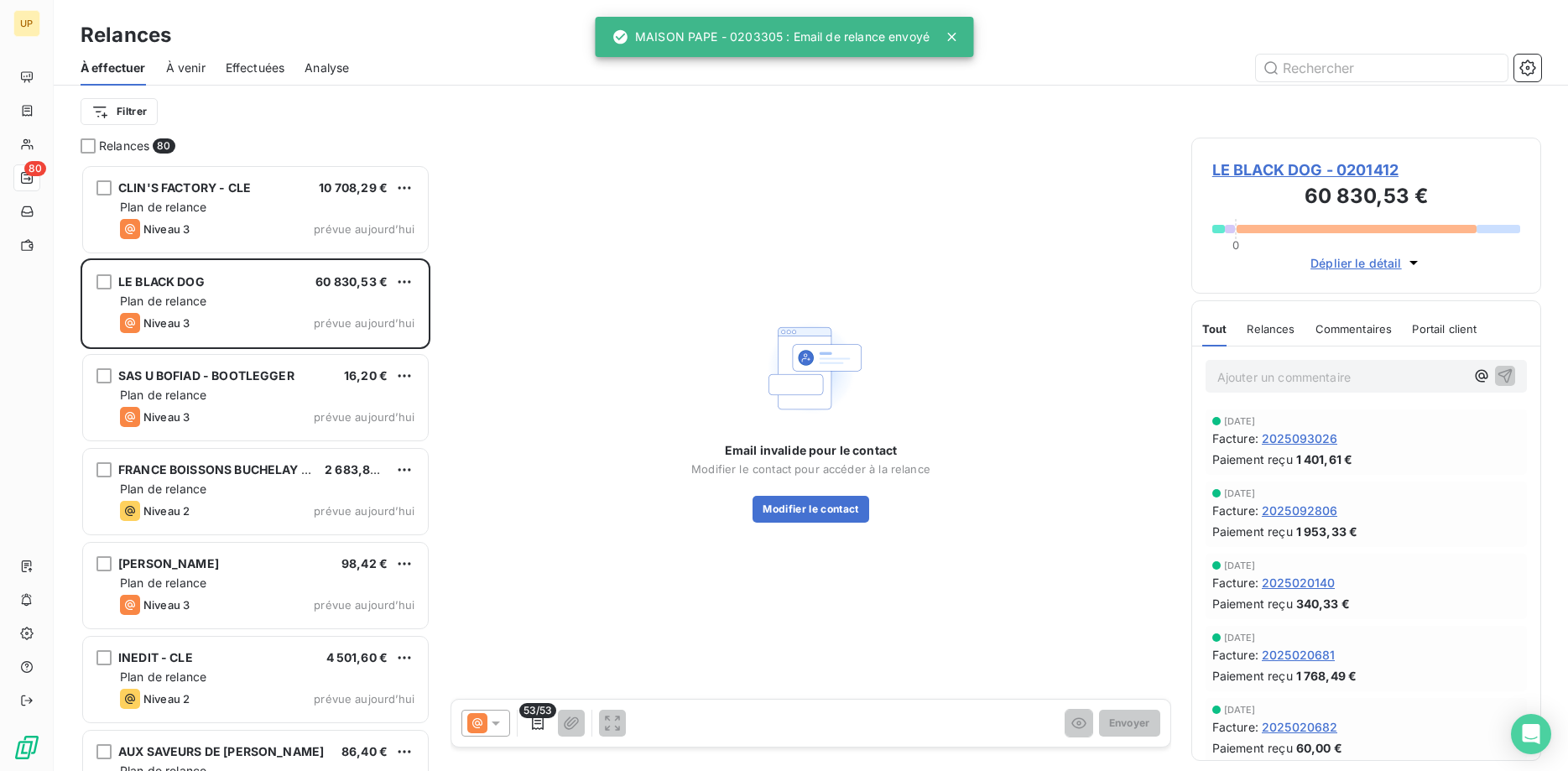
click at [180, 224] on span "Niveau 3" at bounding box center [166, 228] width 46 height 13
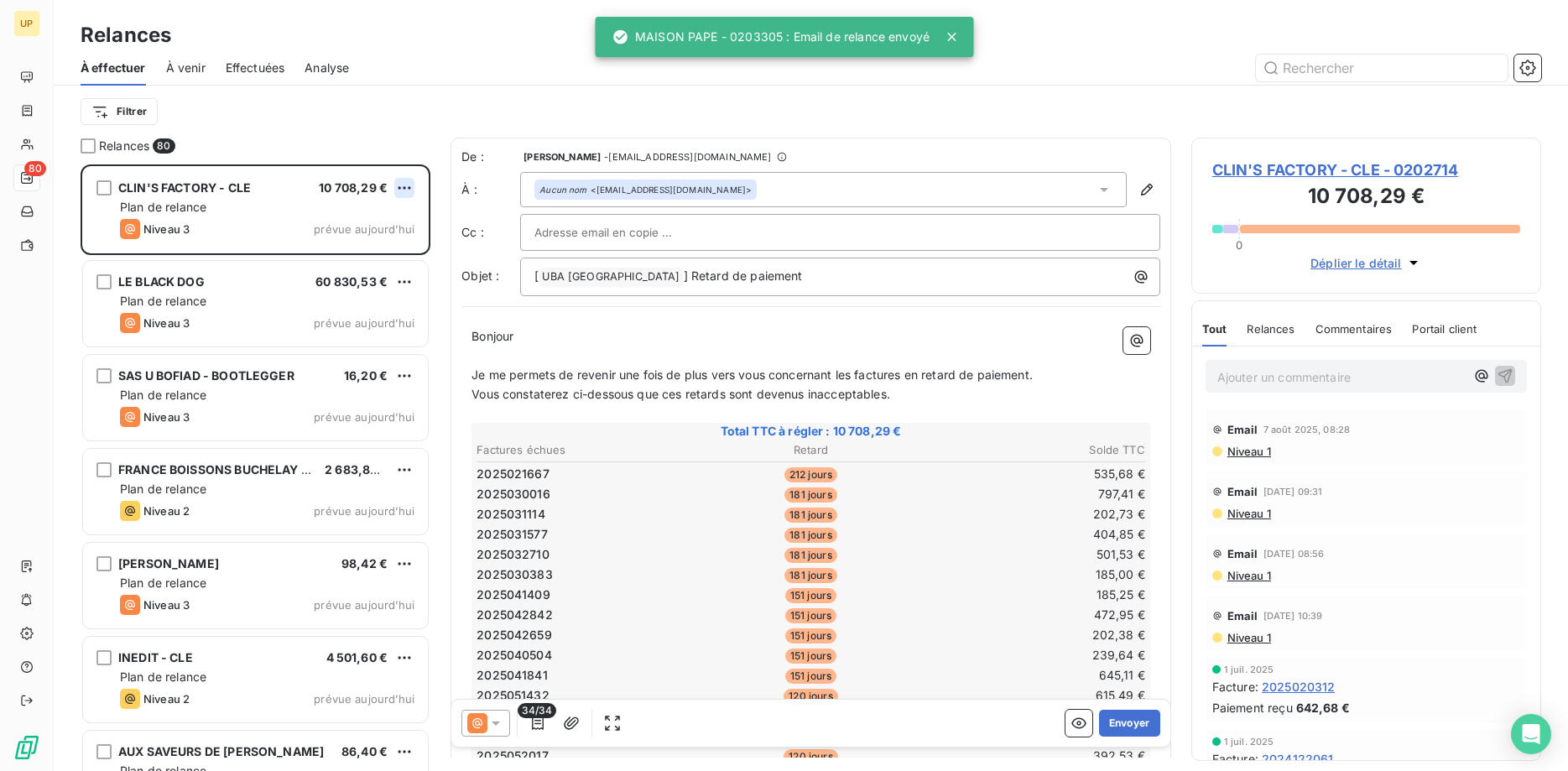
scroll to position [607, 351]
click at [395, 187] on html "UP 80 Relances À effectuer À venir Effectuées Analyse Filtrer Relances 80 CLIN'…" at bounding box center [784, 385] width 1568 height 771
click at [368, 241] on div "Passer cette action" at bounding box center [332, 251] width 151 height 27
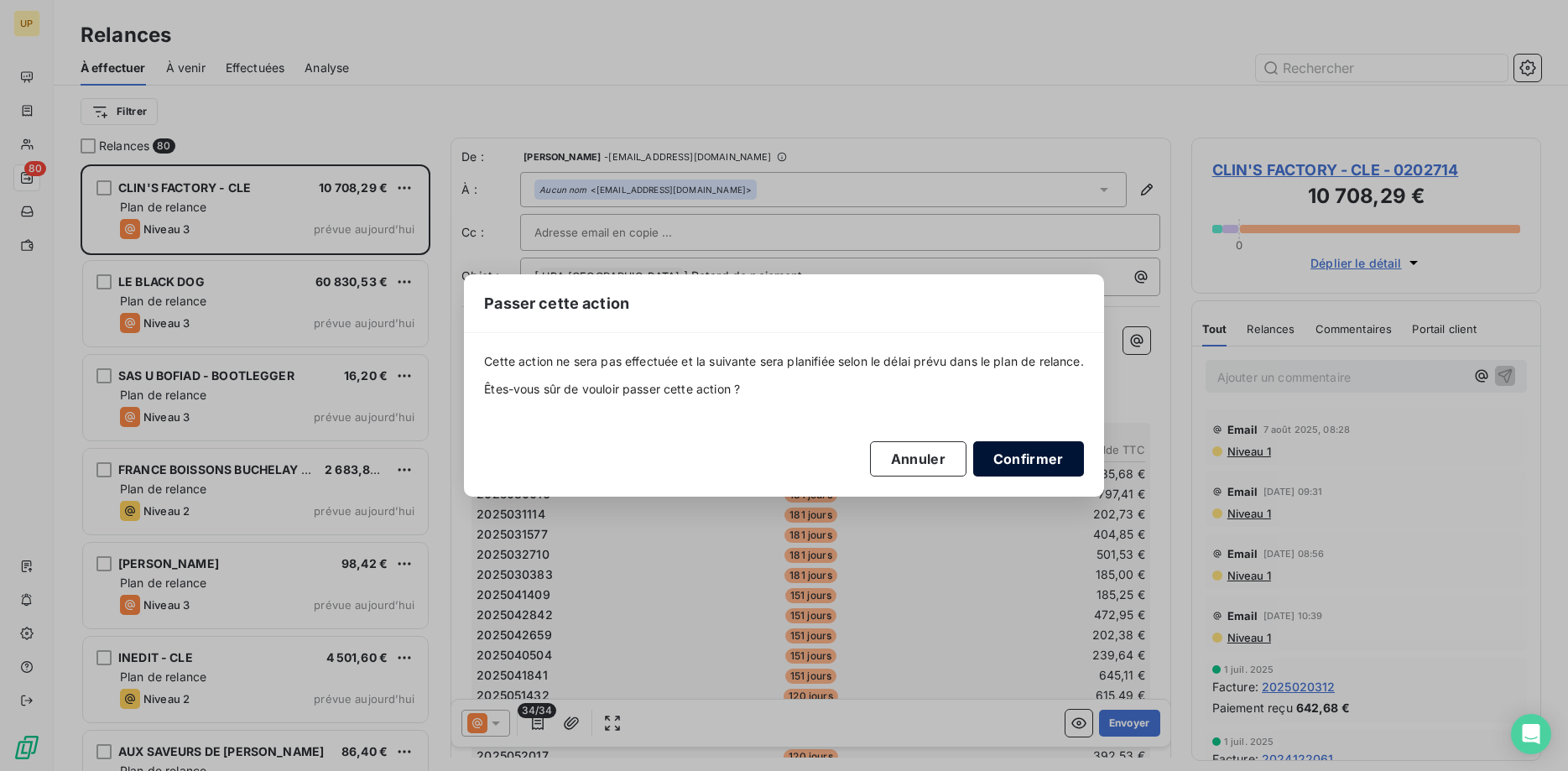
click at [1004, 461] on button "Confirmer" at bounding box center [1028, 459] width 111 height 35
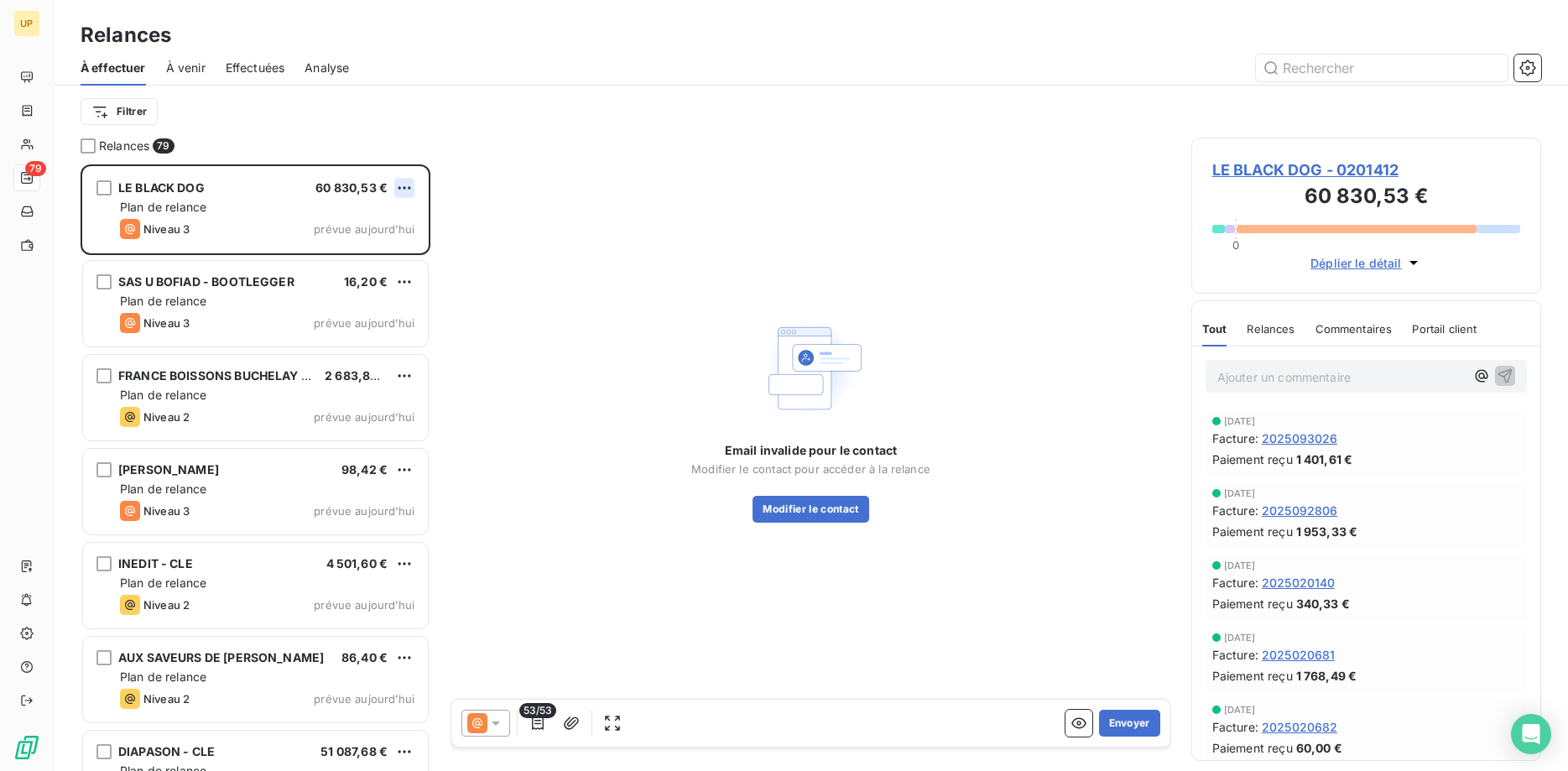
click at [400, 185] on html "UP 79 Relances À effectuer À venir Effectuées Analyse Filtrer Relances 79 LE BL…" at bounding box center [784, 385] width 1568 height 771
click at [360, 248] on div "Passer cette action" at bounding box center [332, 251] width 151 height 27
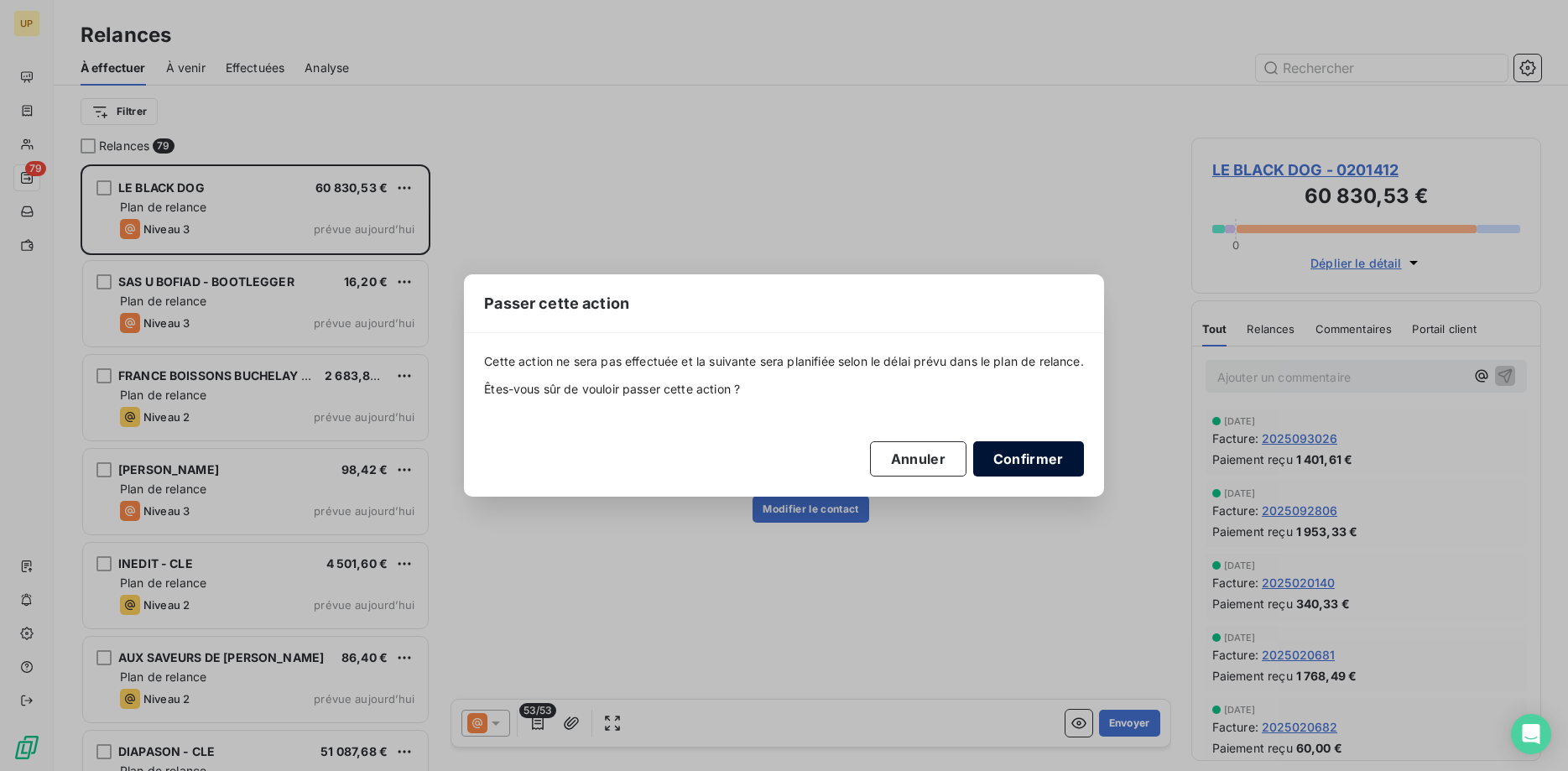
click at [1004, 454] on button "Confirmer" at bounding box center [1028, 459] width 111 height 35
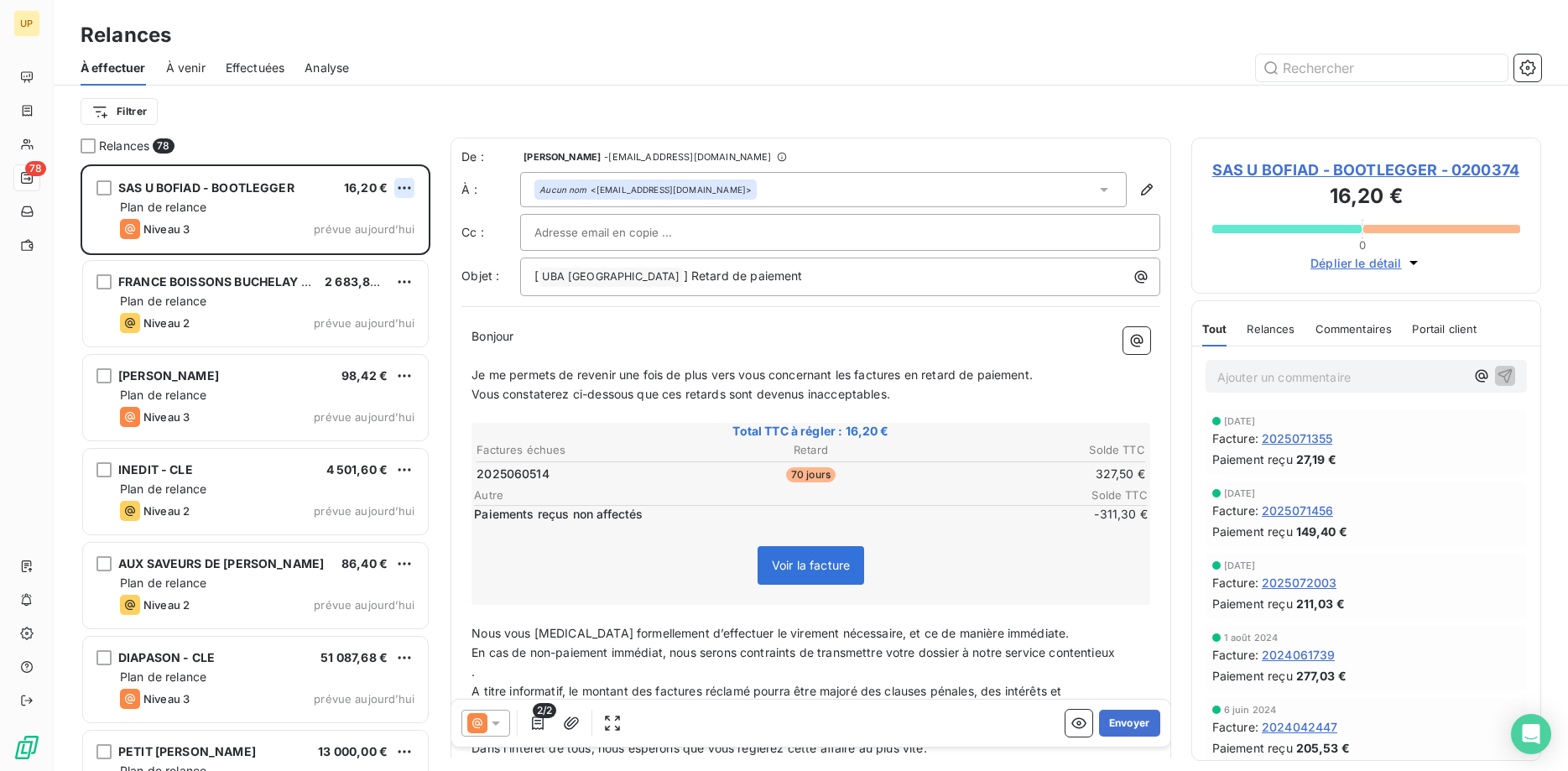
scroll to position [607, 351]
click at [403, 187] on html "UP 78 Relances À effectuer À venir Effectuées Analyse Filtrer Relances 78 SAS U…" at bounding box center [784, 385] width 1568 height 771
click at [353, 257] on div "Passer cette action" at bounding box center [332, 251] width 151 height 27
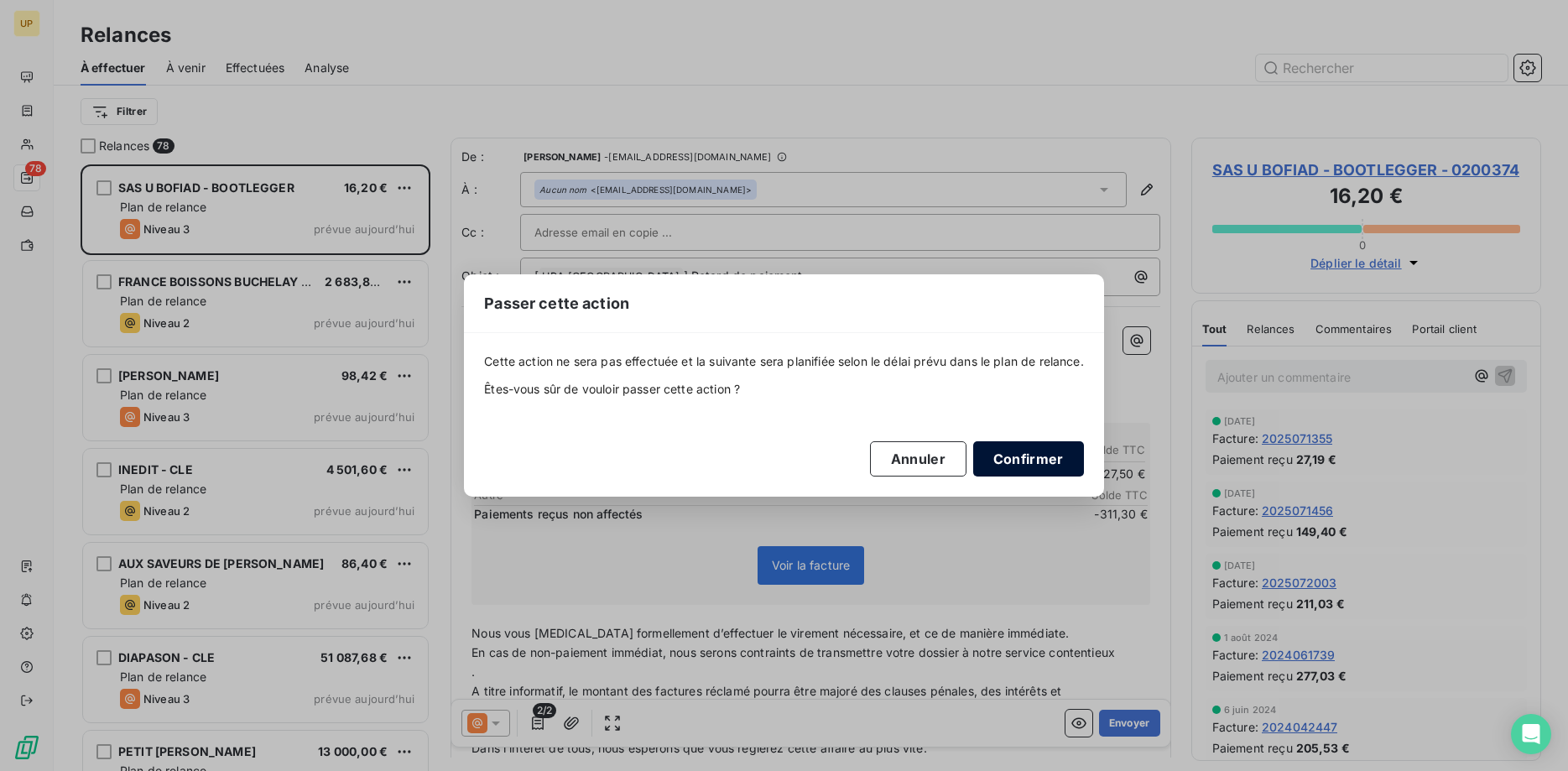
click at [1004, 457] on button "Confirmer" at bounding box center [1028, 459] width 111 height 35
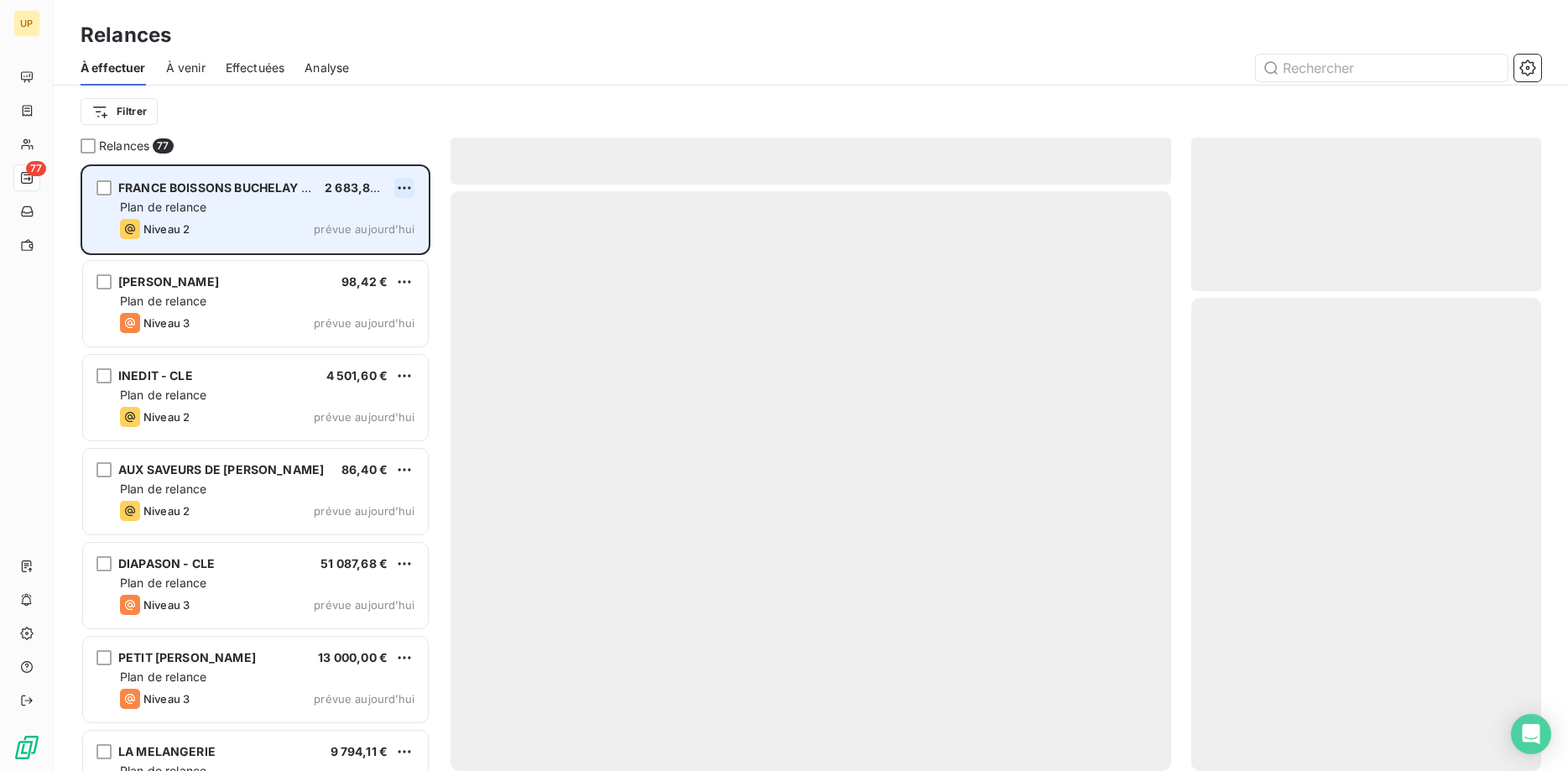
click at [407, 183] on html "UP 77 Relances À effectuer À venir Effectuées Analyse Filtrer Relances 77 FRANC…" at bounding box center [784, 385] width 1568 height 771
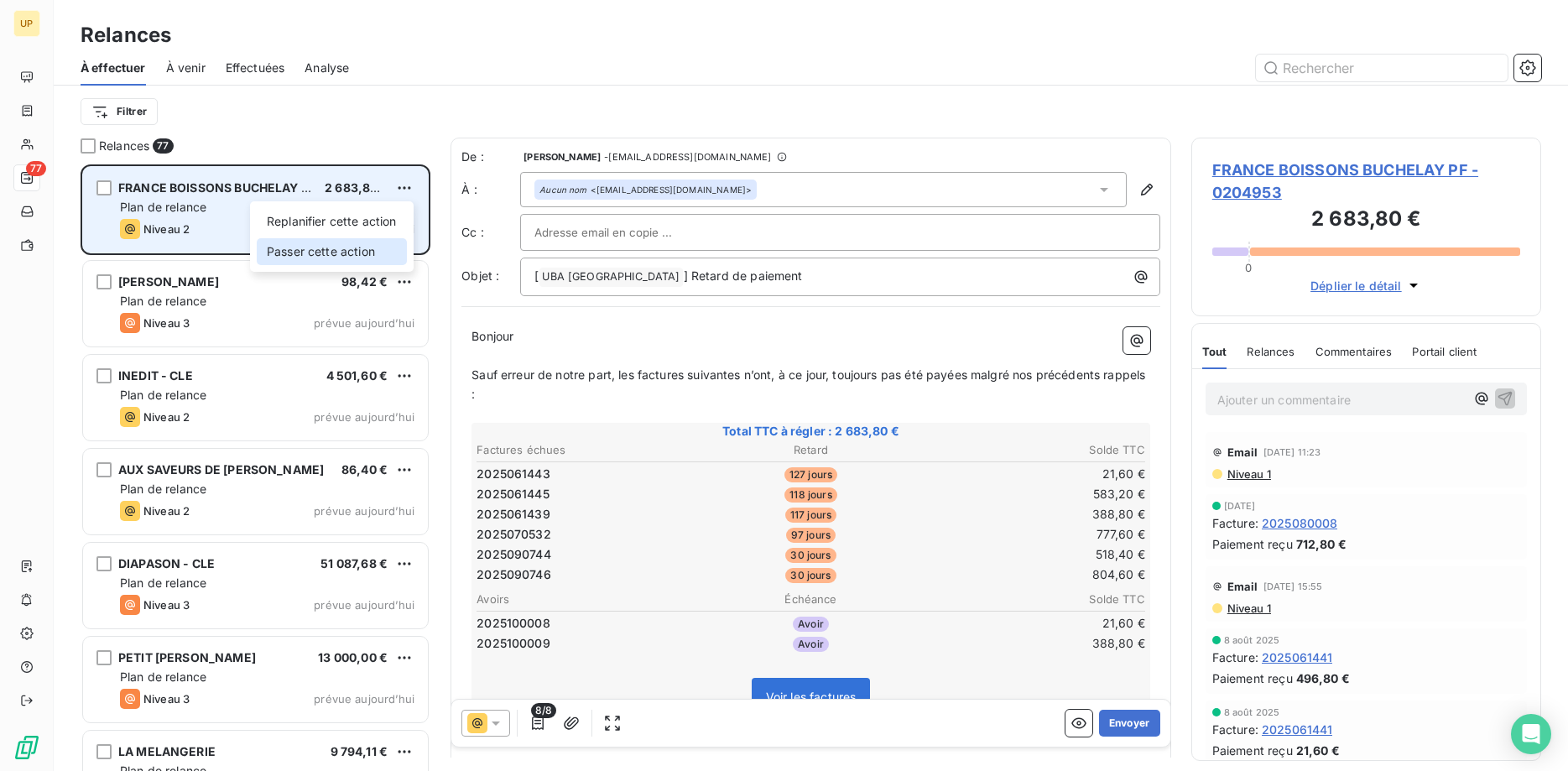
click at [359, 247] on div "Passer cette action" at bounding box center [332, 251] width 151 height 27
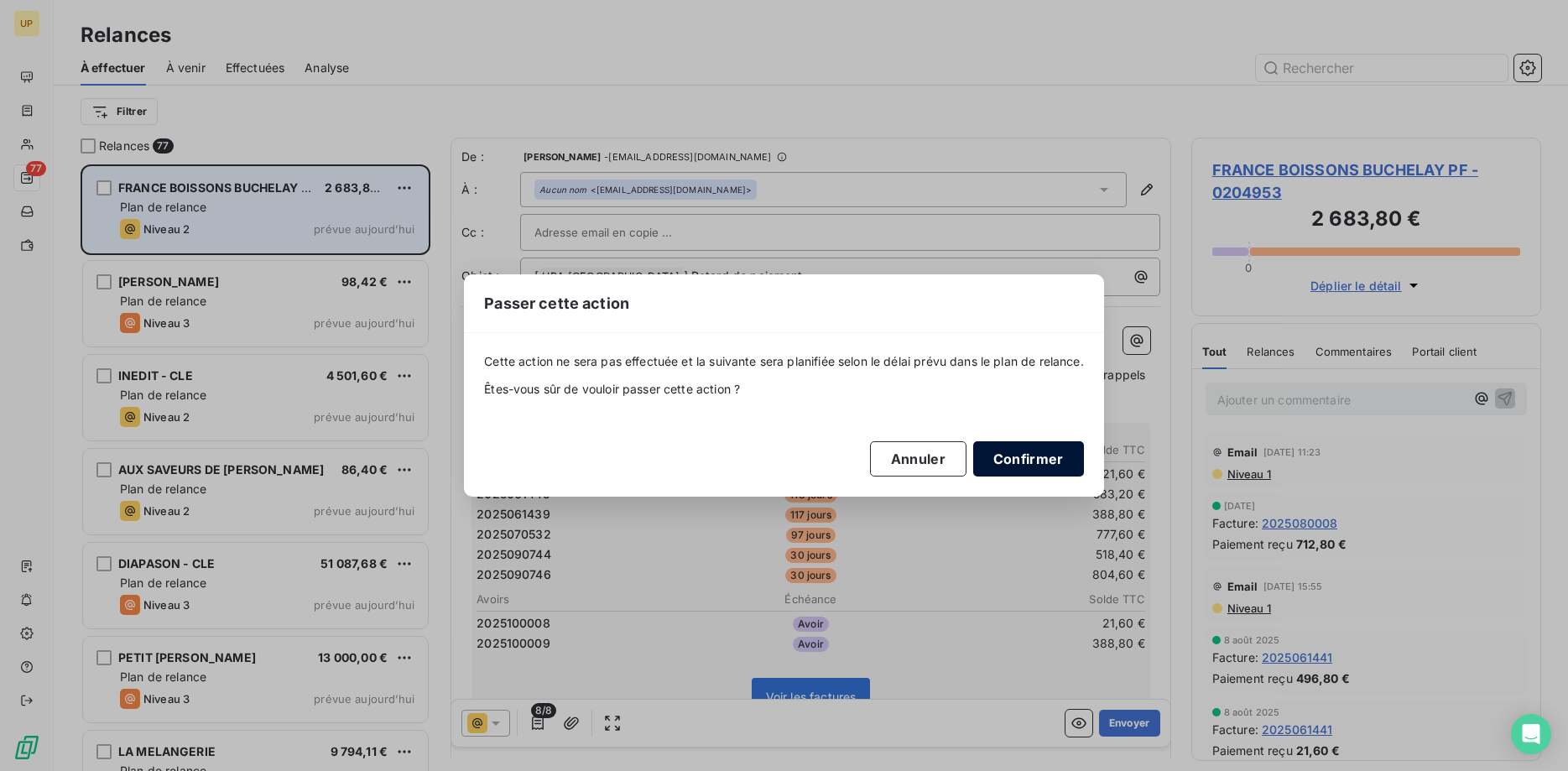
click at [1022, 454] on button "Confirmer" at bounding box center [1028, 459] width 111 height 35
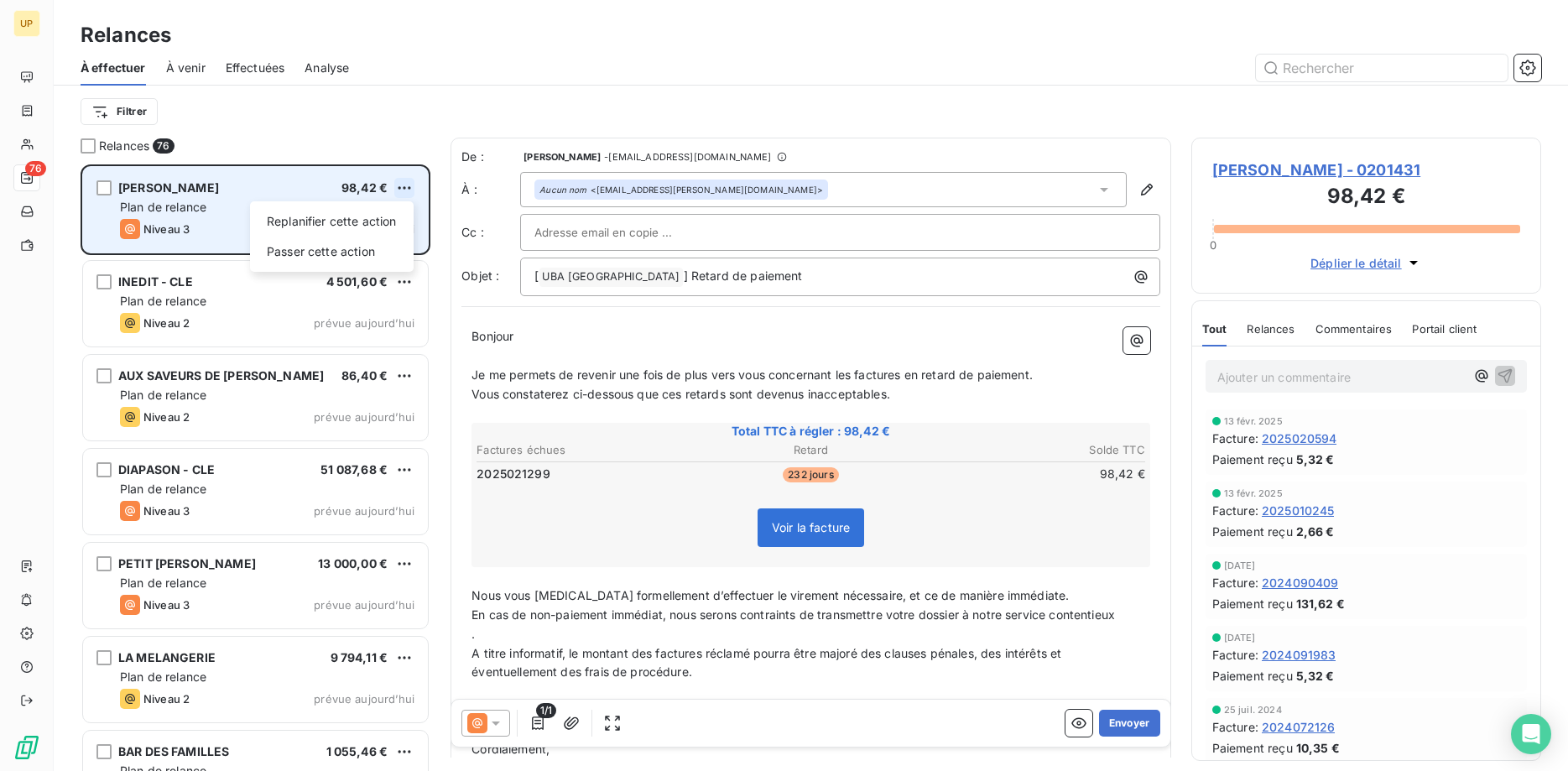
click at [408, 186] on html "UP 76 Relances À effectuer À venir Effectuées Analyse Filtrer Relances 76 [PERS…" at bounding box center [784, 385] width 1568 height 771
click at [374, 255] on div "Passer cette action" at bounding box center [332, 251] width 151 height 27
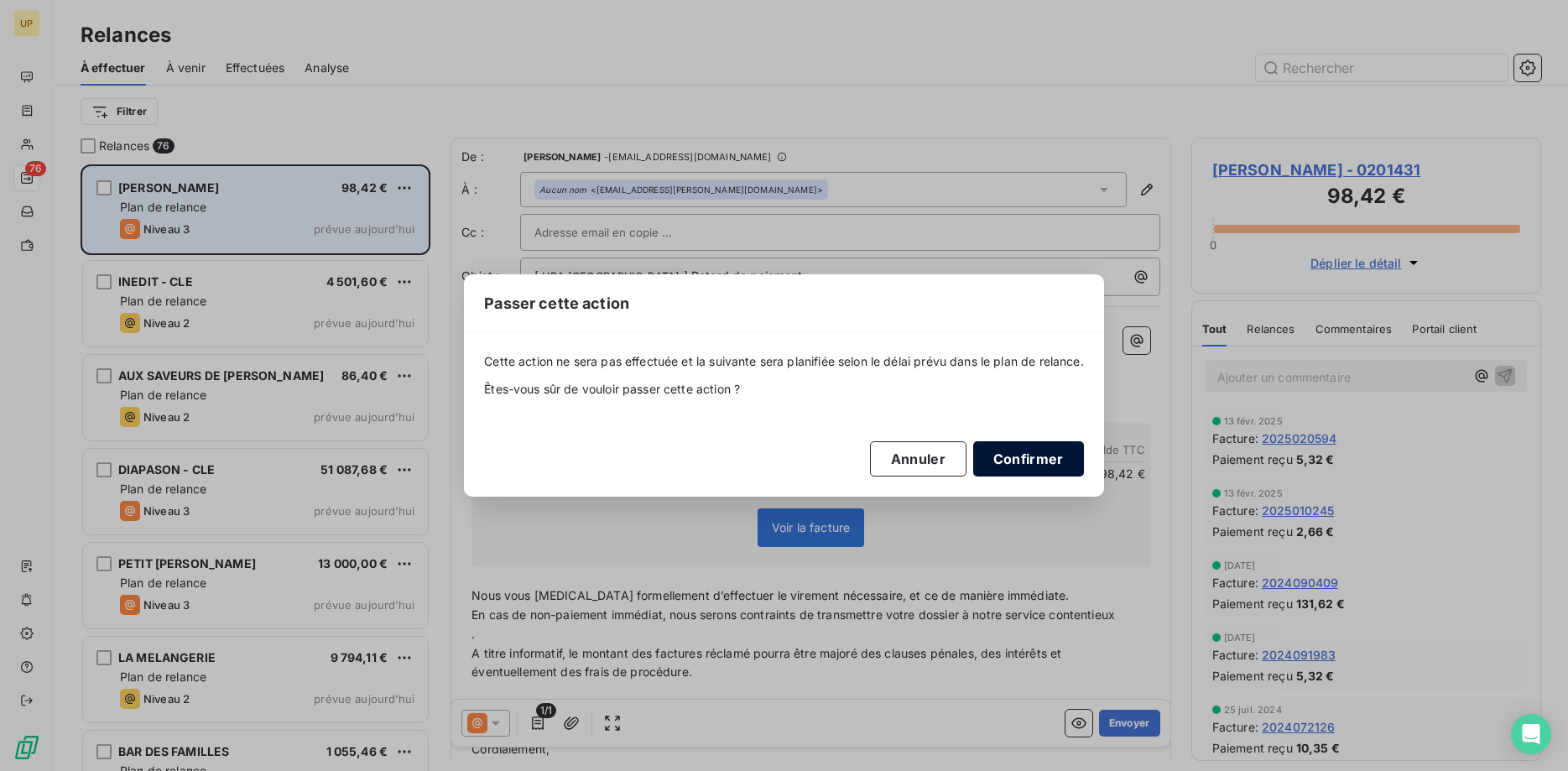
click at [1031, 457] on button "Confirmer" at bounding box center [1028, 459] width 111 height 35
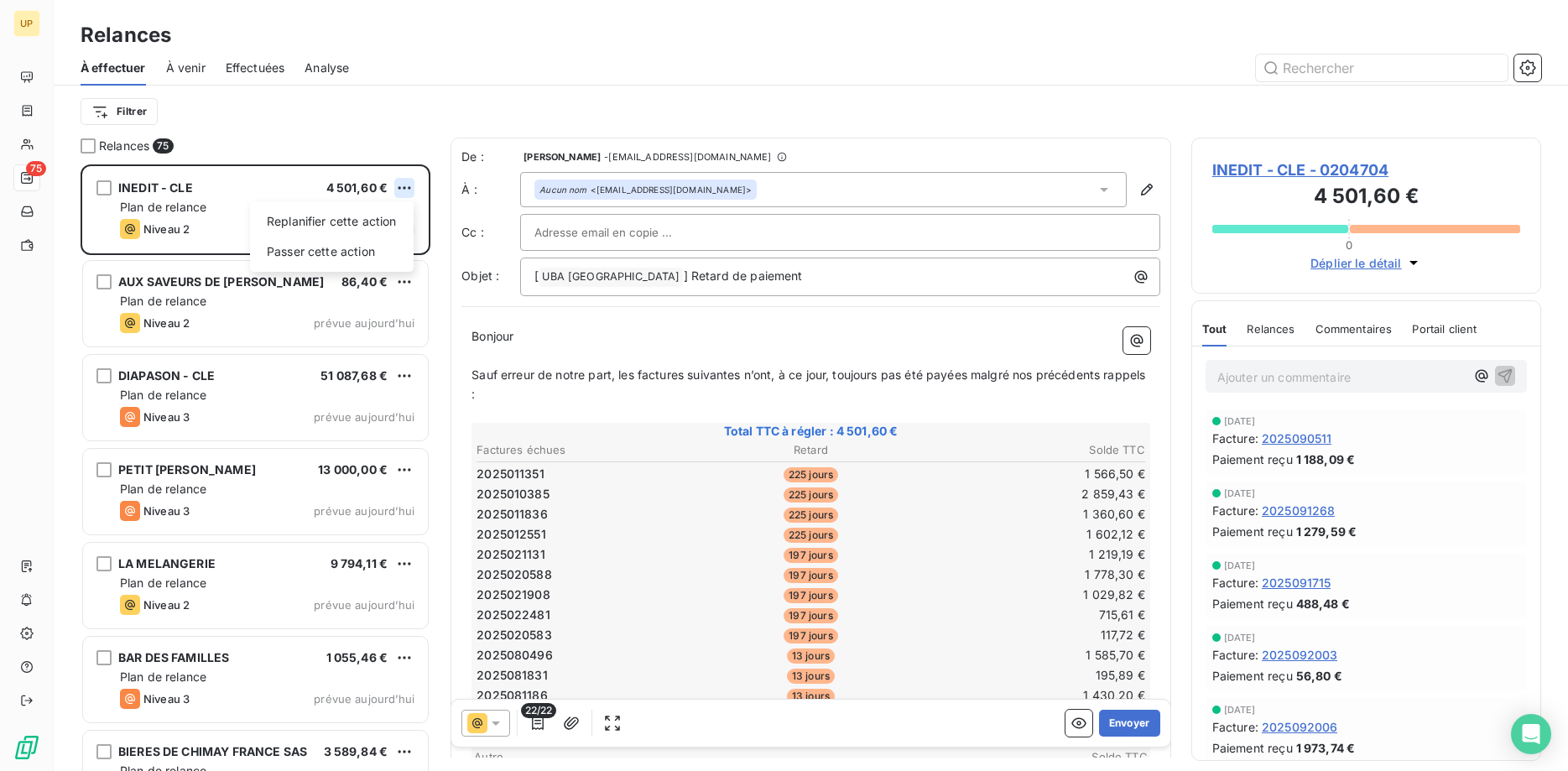
click at [405, 187] on html "UP 75 Relances À effectuer À venir Effectuées Analyse Filtrer Relances 75 INEDI…" at bounding box center [784, 385] width 1568 height 771
click at [364, 256] on div "Passer cette action" at bounding box center [332, 251] width 151 height 27
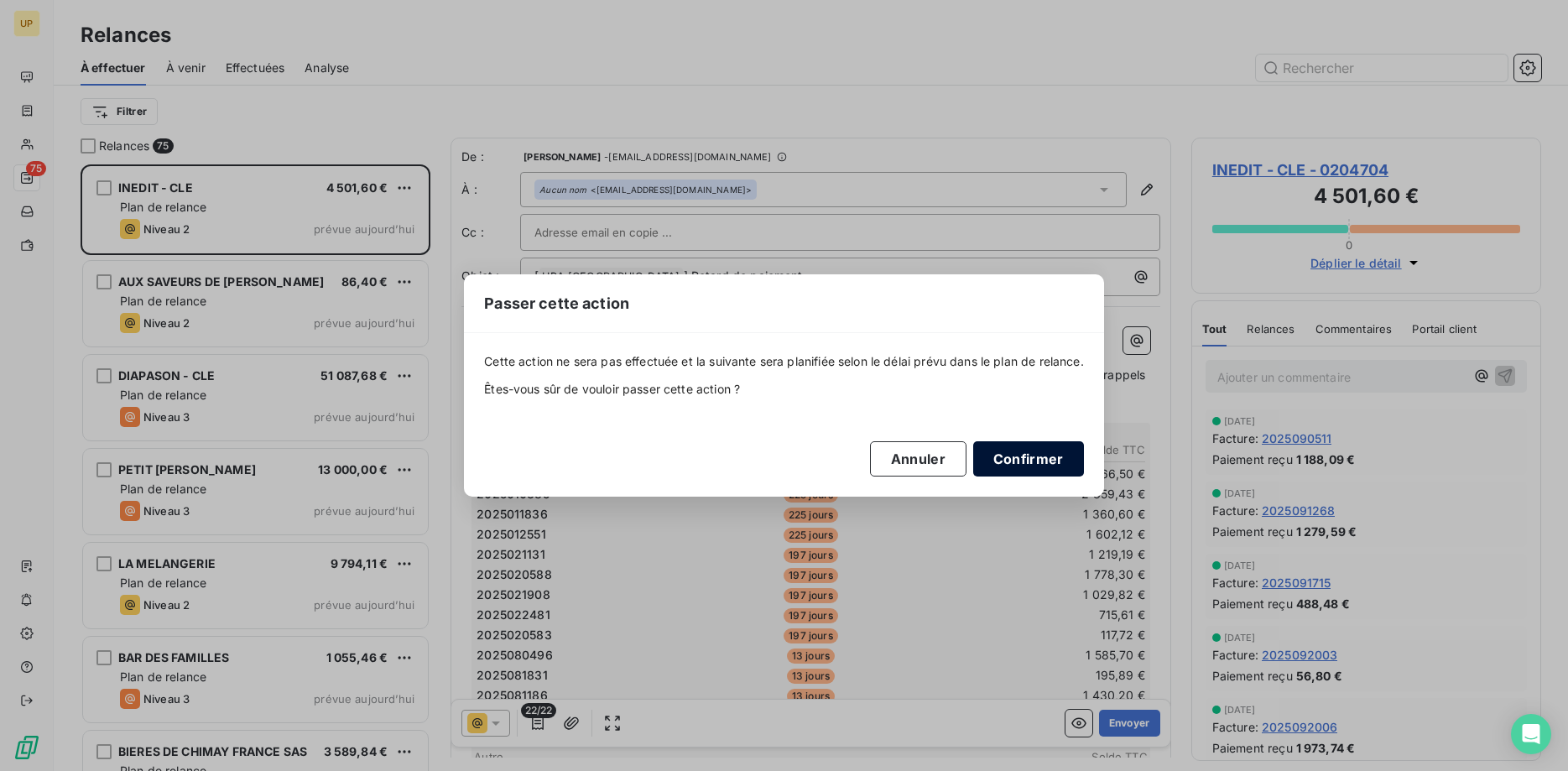
click at [1044, 462] on button "Confirmer" at bounding box center [1028, 459] width 111 height 35
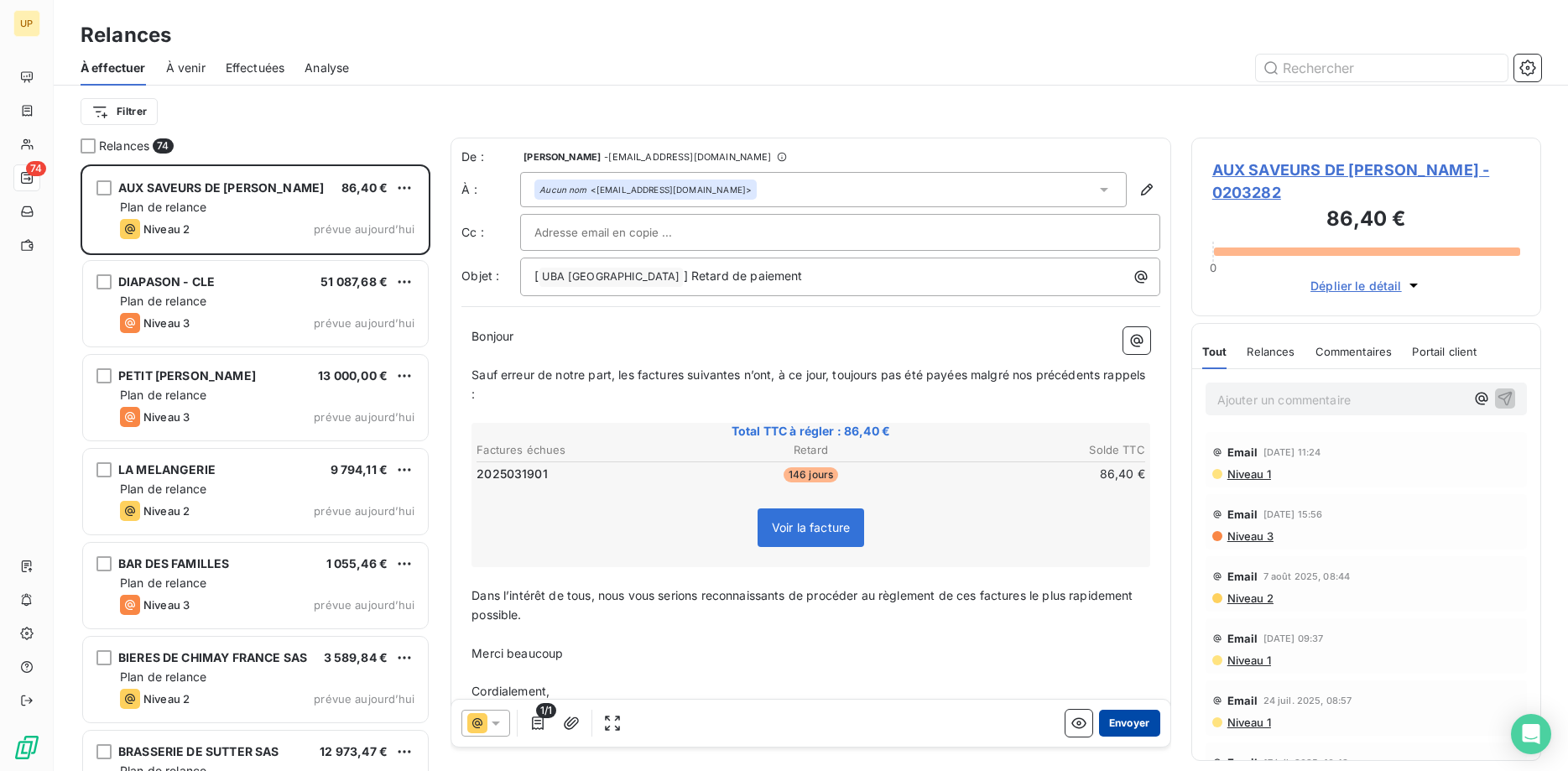
click at [1135, 718] on button "Envoyer" at bounding box center [1129, 723] width 61 height 27
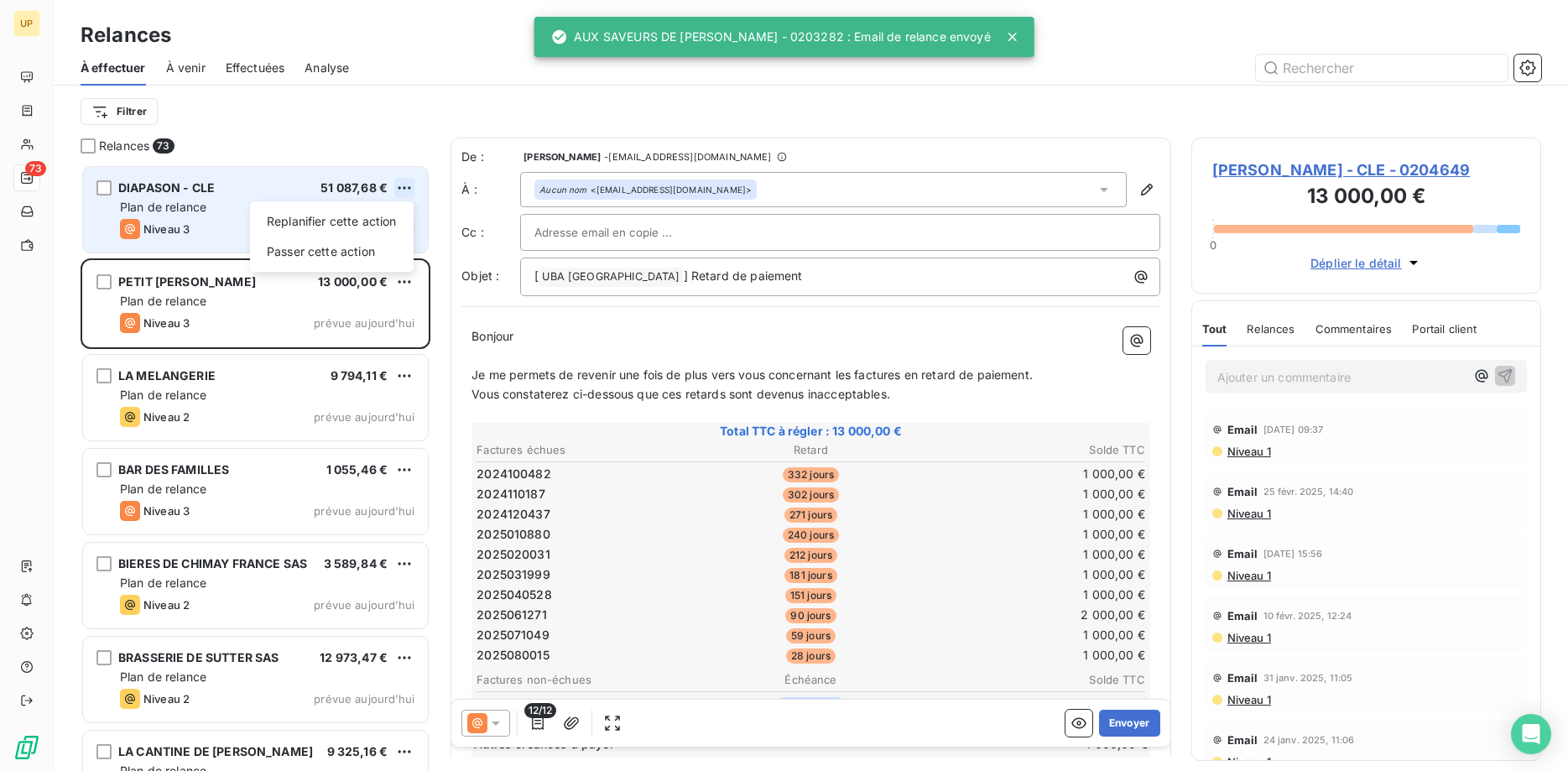
click at [413, 183] on html "UP 73 Relances À effectuer À venir Effectuées Analyse Filtrer Relances 73 DIAPA…" at bounding box center [784, 385] width 1568 height 771
click at [363, 246] on div "Passer cette action" at bounding box center [332, 251] width 151 height 27
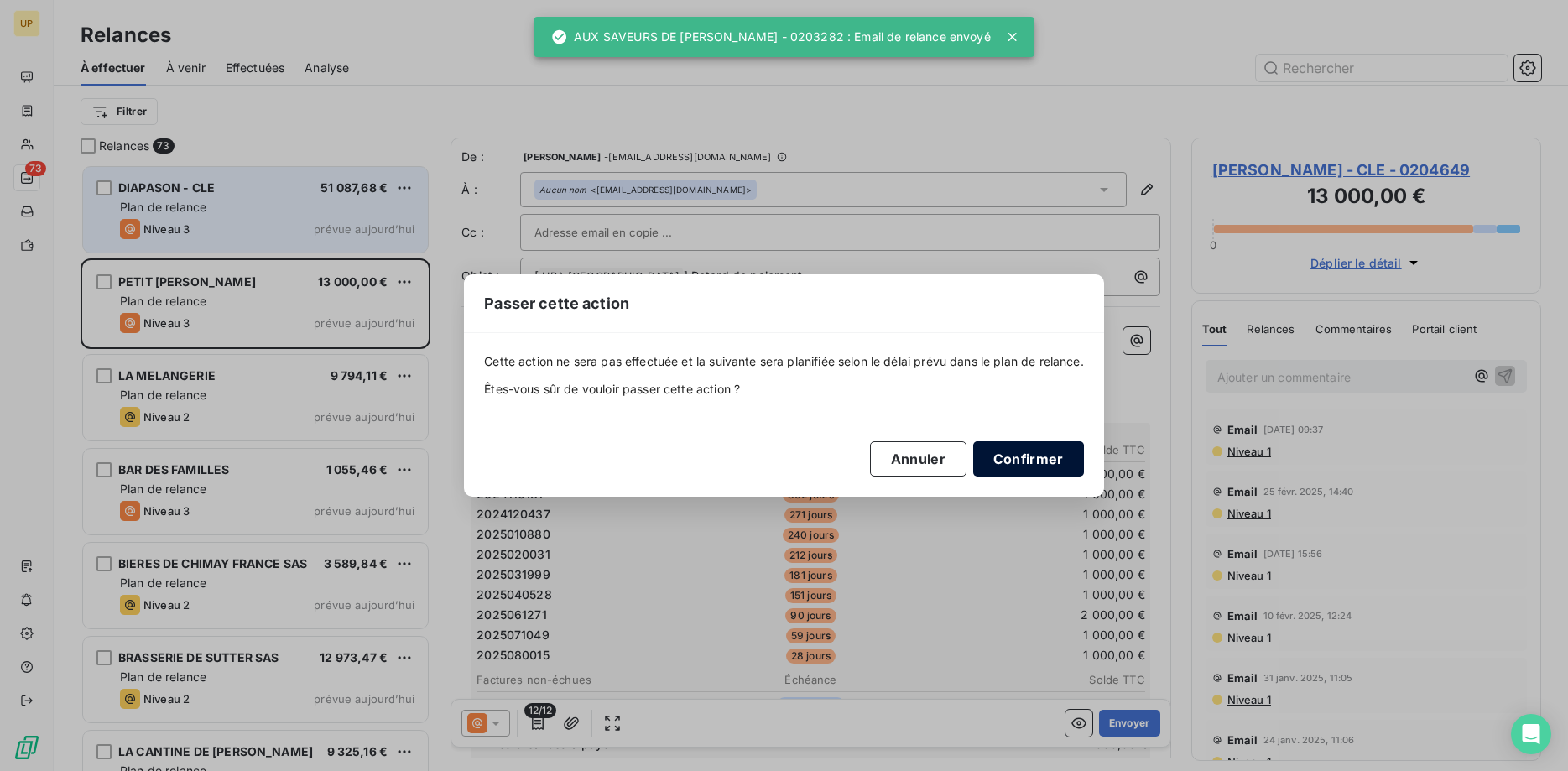
click at [1001, 458] on button "Confirmer" at bounding box center [1028, 459] width 111 height 35
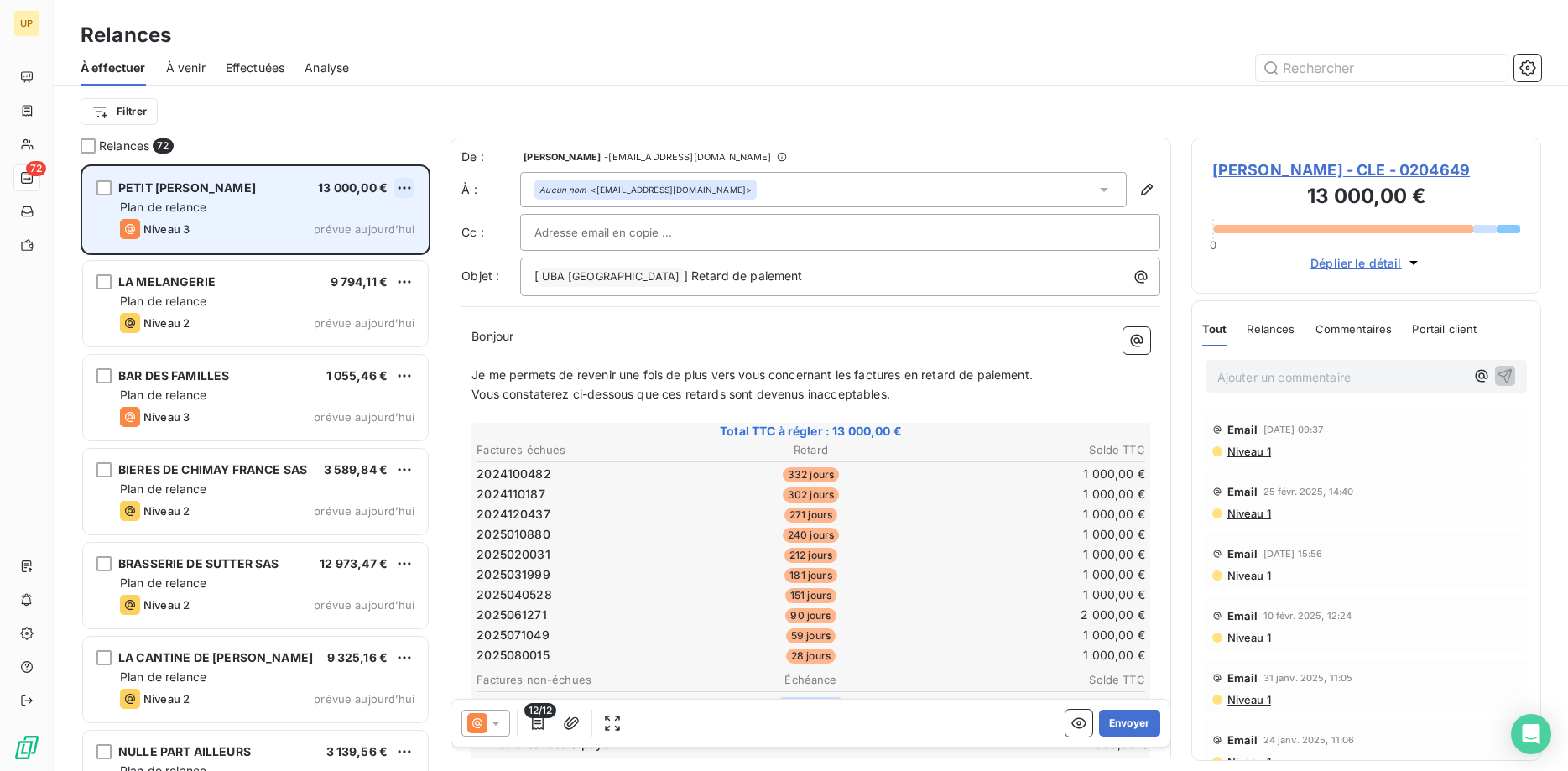
click at [410, 187] on html "UP 72 Relances À effectuer À venir Effectuées Analyse Filtrer Relances 72 PETIT…" at bounding box center [784, 385] width 1568 height 771
click at [377, 240] on div "Passer cette action" at bounding box center [332, 251] width 151 height 27
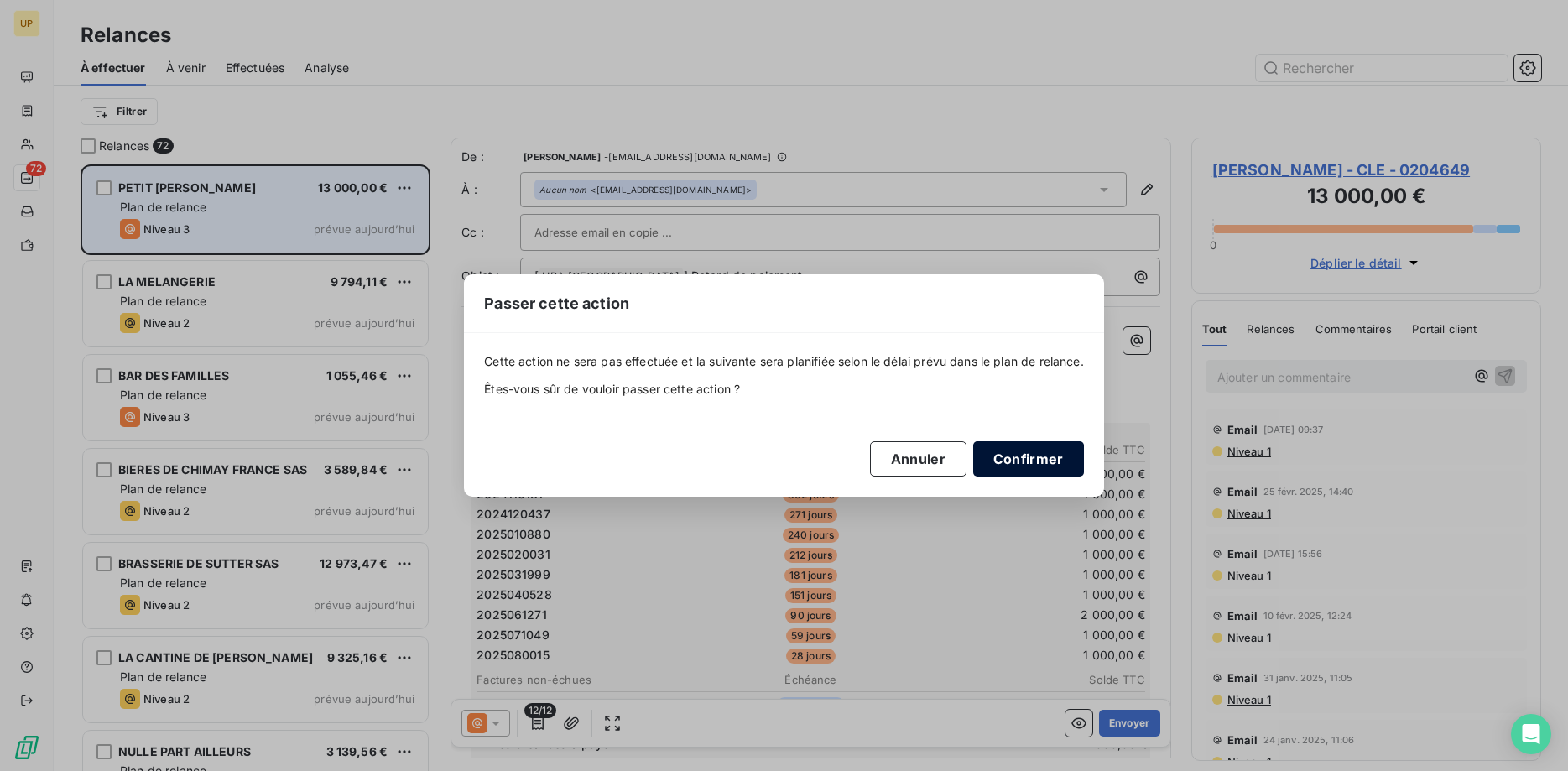
click at [1040, 460] on button "Confirmer" at bounding box center [1028, 459] width 111 height 35
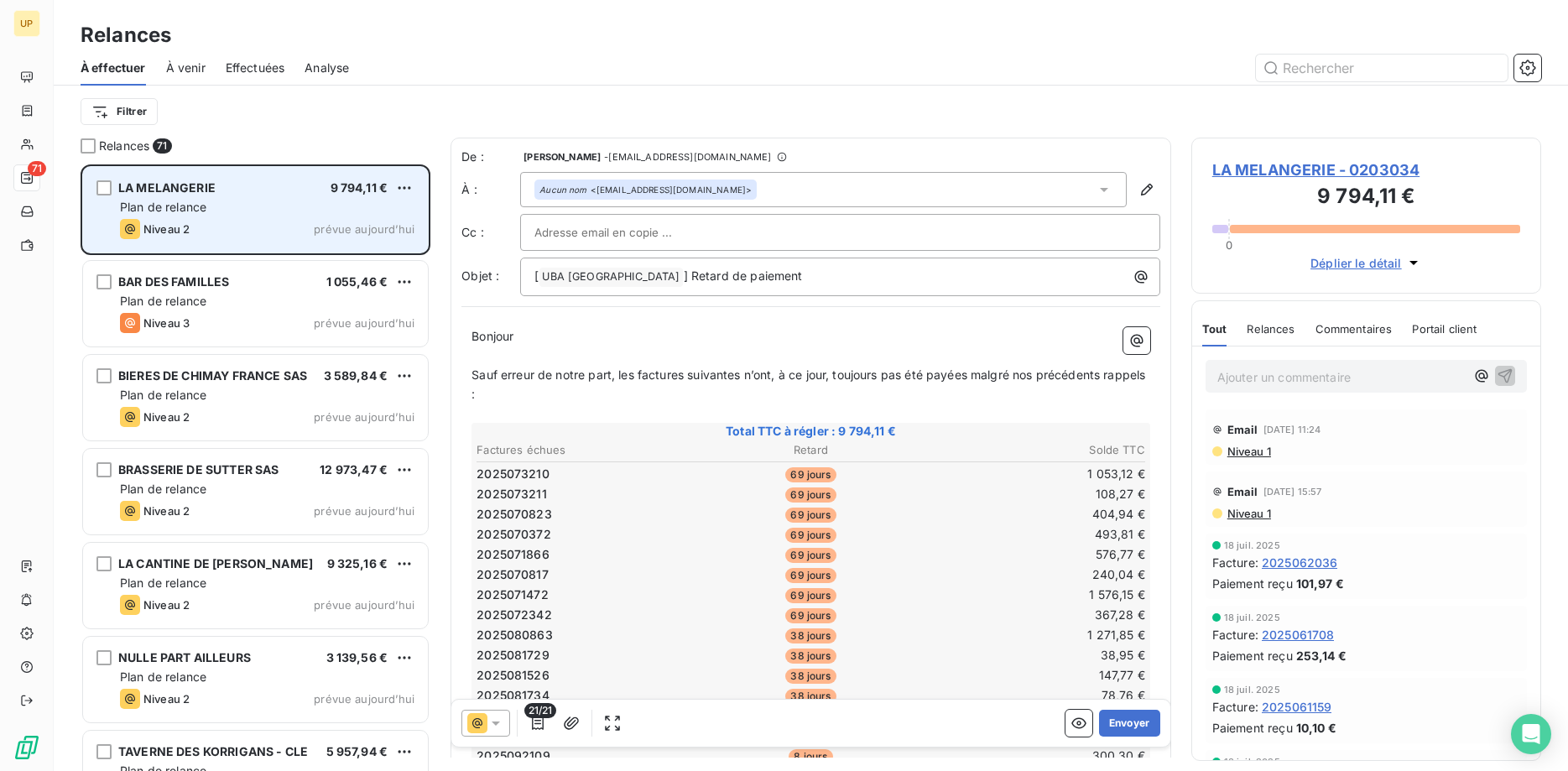
click at [497, 717] on icon at bounding box center [495, 723] width 17 height 17
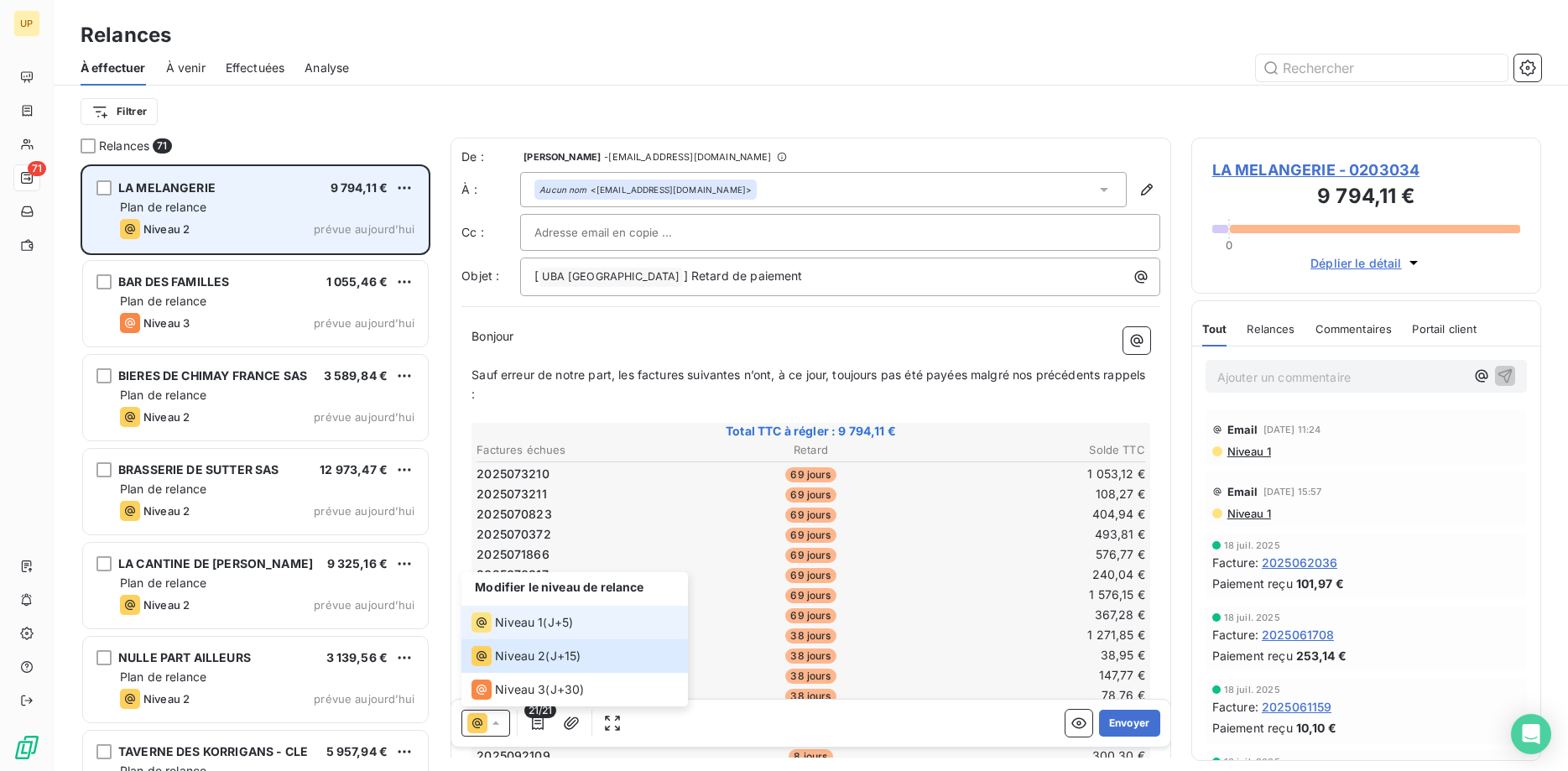
click at [525, 613] on div "Niveau 1" at bounding box center [507, 622] width 72 height 20
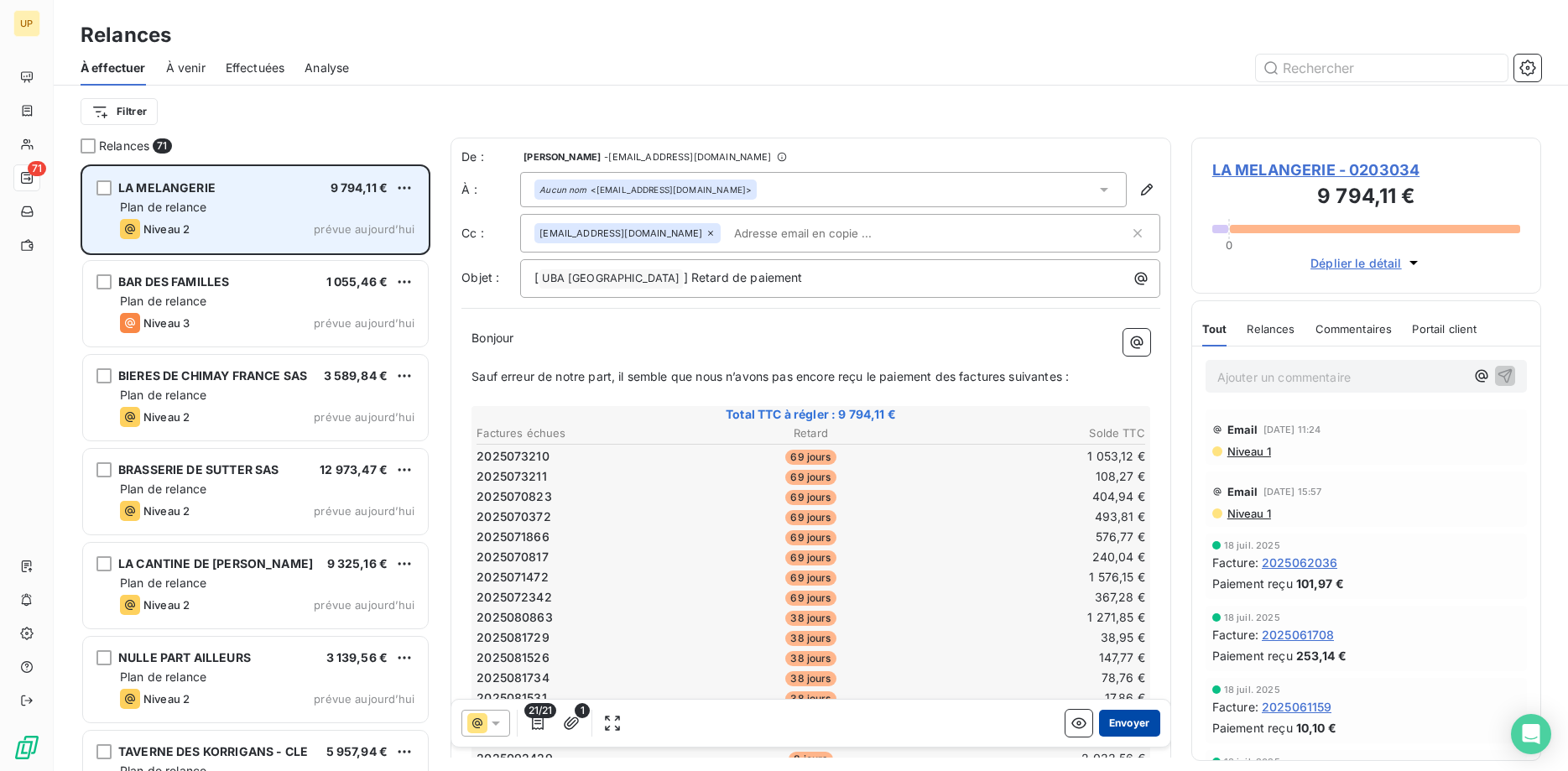
click at [1131, 716] on button "Envoyer" at bounding box center [1129, 723] width 61 height 27
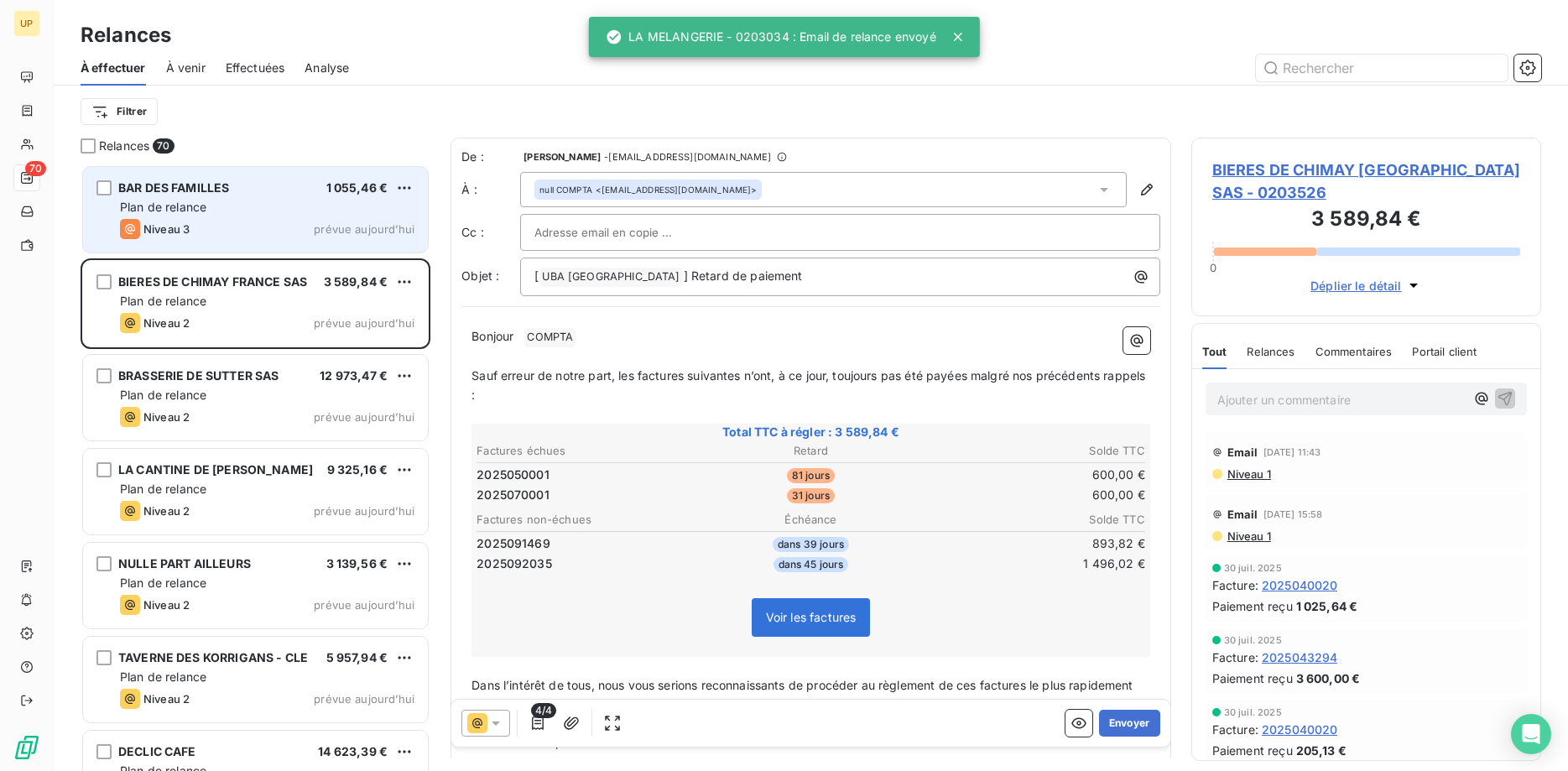
click at [267, 210] on div "Plan de relance" at bounding box center [266, 206] width 294 height 17
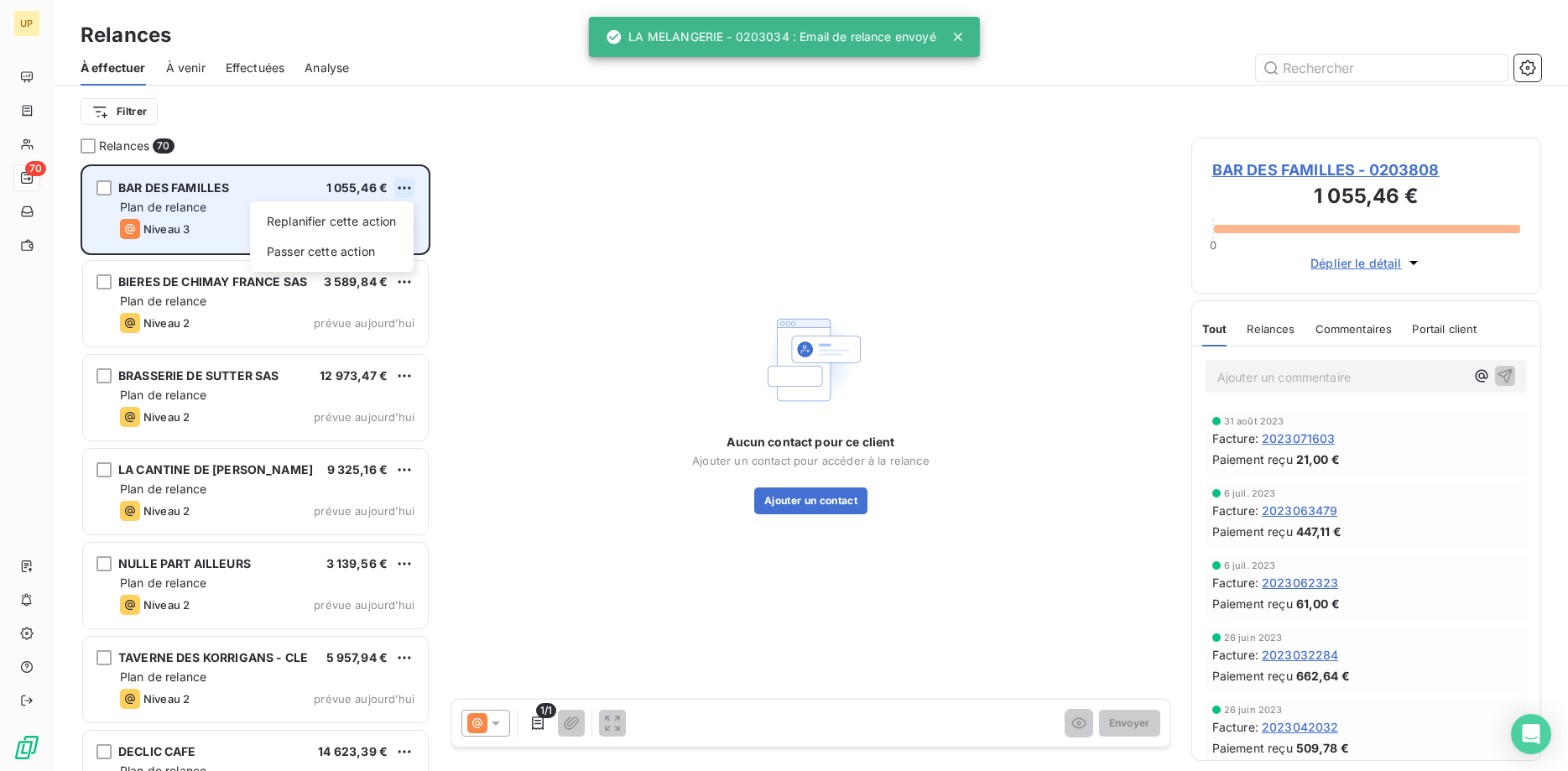
click at [406, 183] on html "UP 70 Relances À effectuer À venir Effectuées Analyse Filtrer Relances 70 BAR D…" at bounding box center [784, 385] width 1568 height 771
click at [374, 250] on div "Passer cette action" at bounding box center [332, 251] width 151 height 27
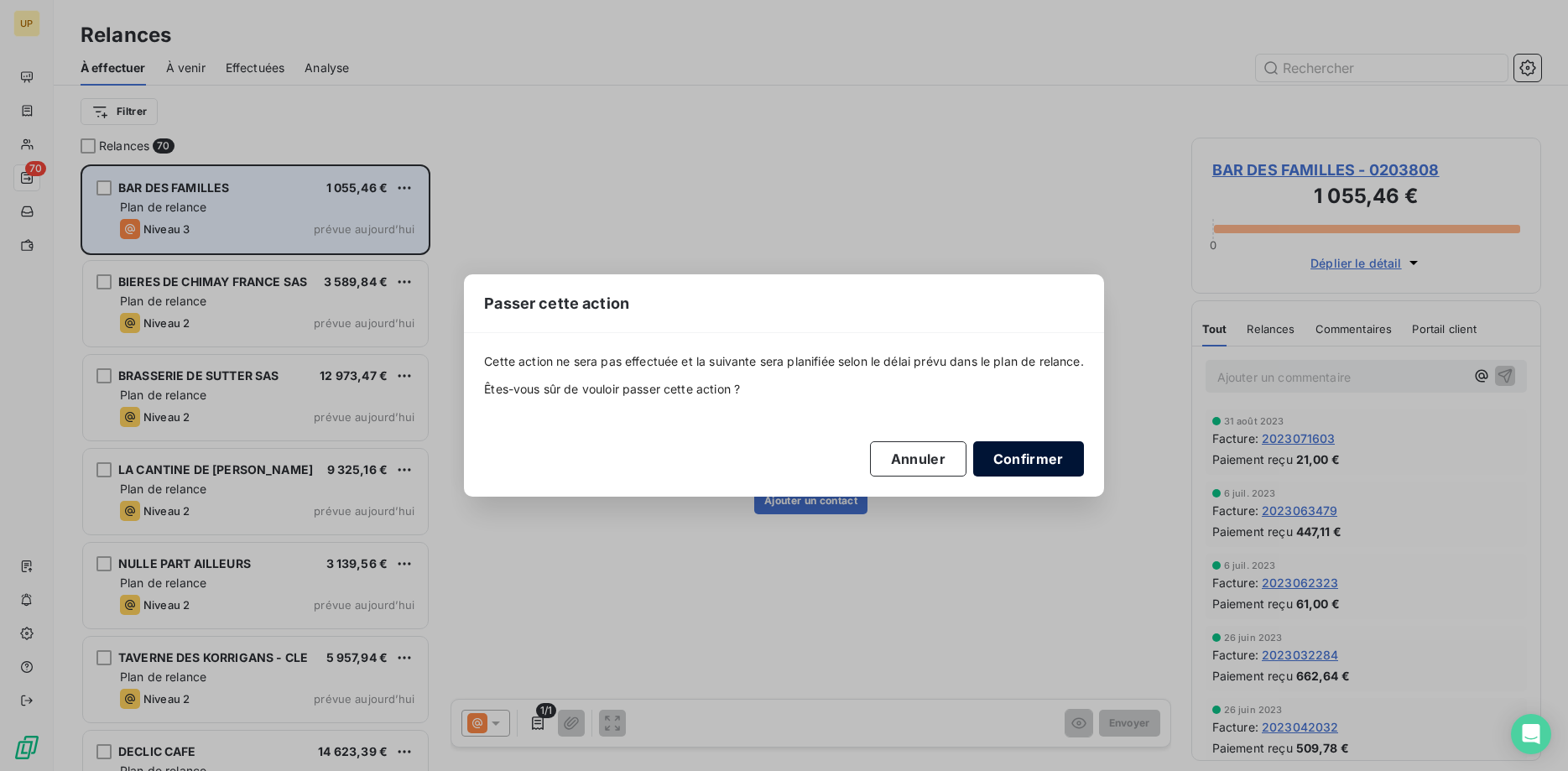
click at [1016, 456] on button "Confirmer" at bounding box center [1028, 459] width 111 height 35
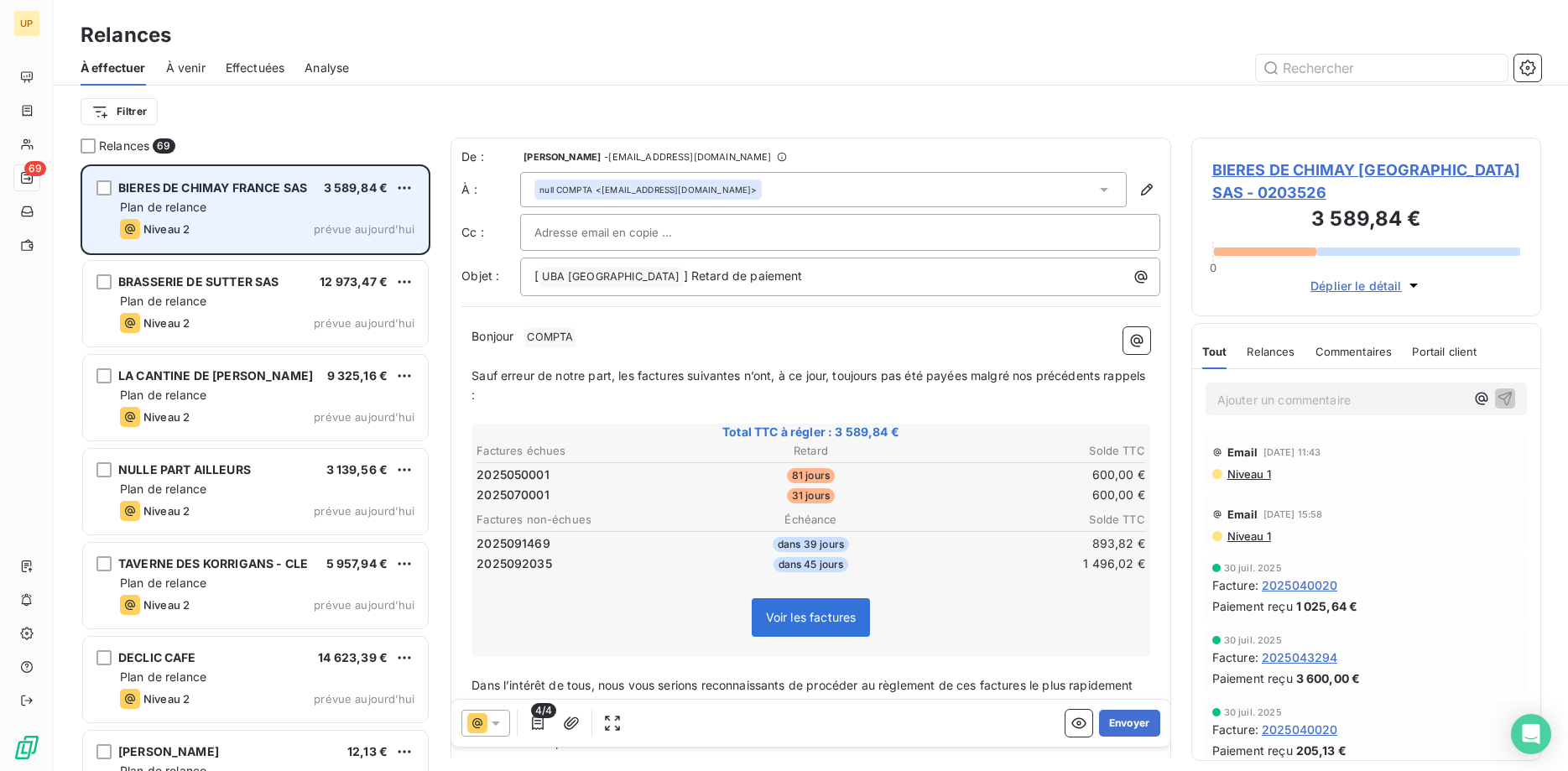
click at [547, 340] on span "COMPTA ﻿" at bounding box center [549, 337] width 51 height 19
click at [1132, 724] on button "Envoyer" at bounding box center [1129, 723] width 61 height 27
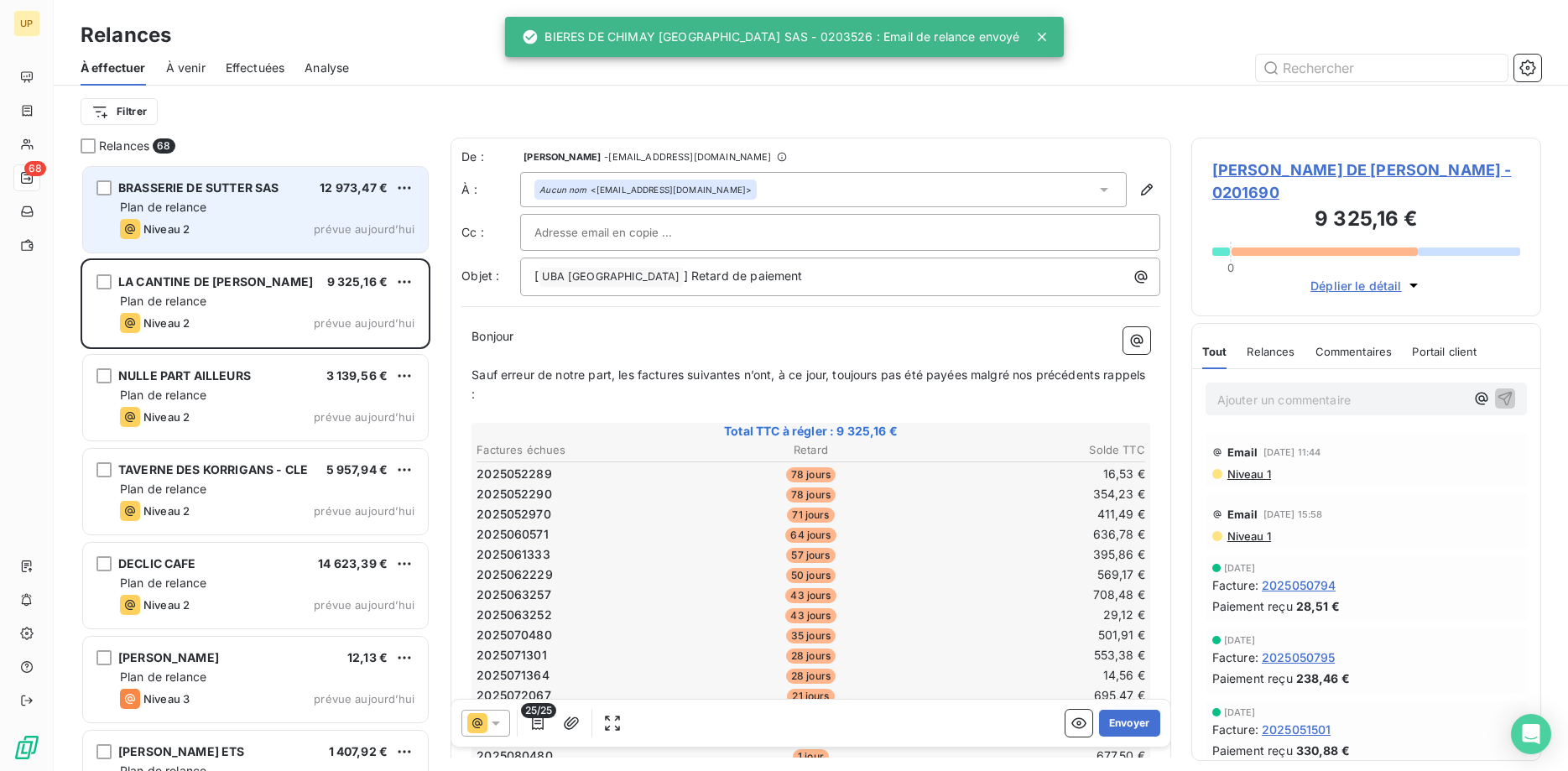
click at [267, 214] on div "Plan de relance" at bounding box center [266, 206] width 294 height 17
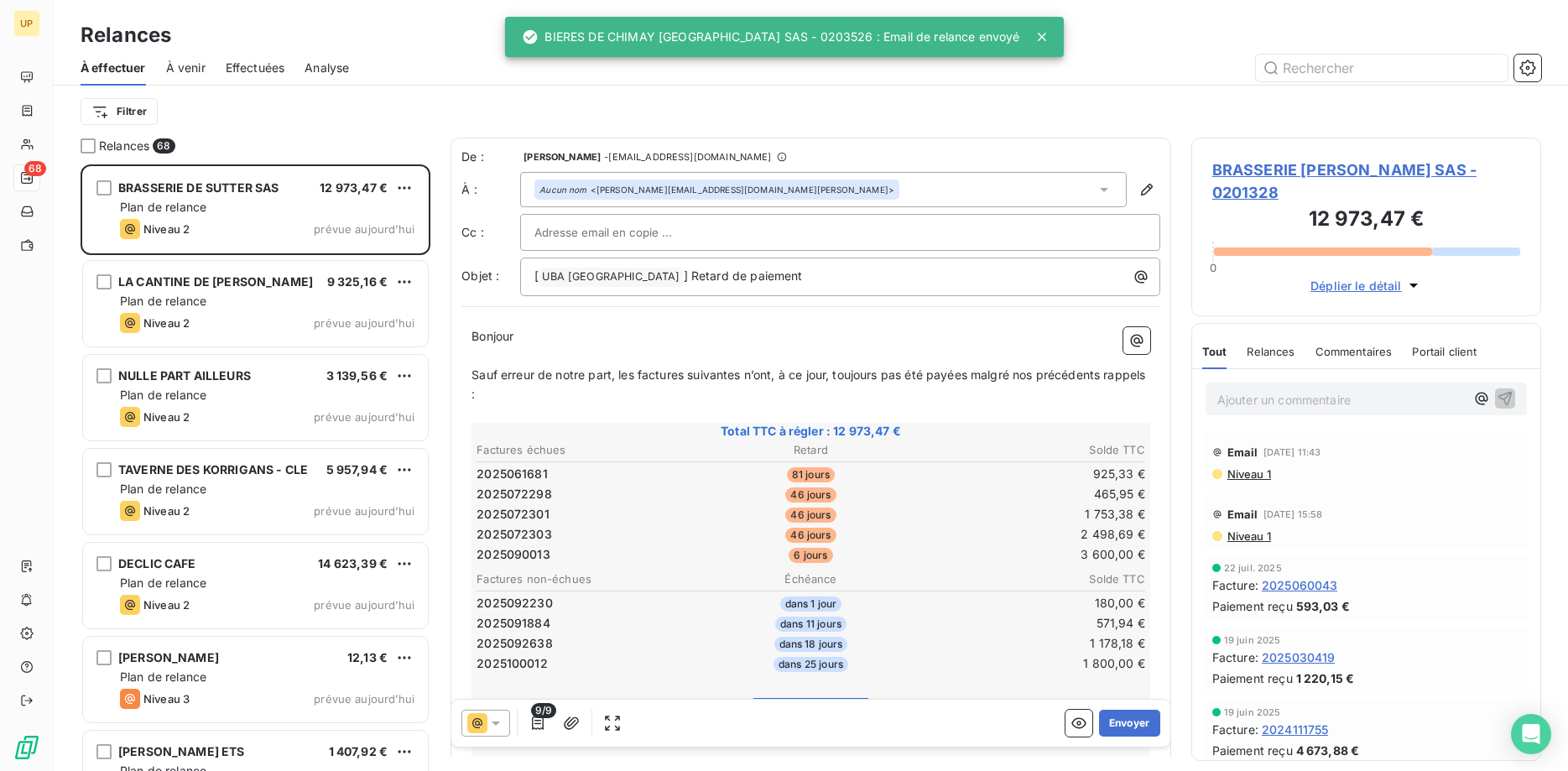
click at [498, 720] on icon at bounding box center [495, 723] width 17 height 17
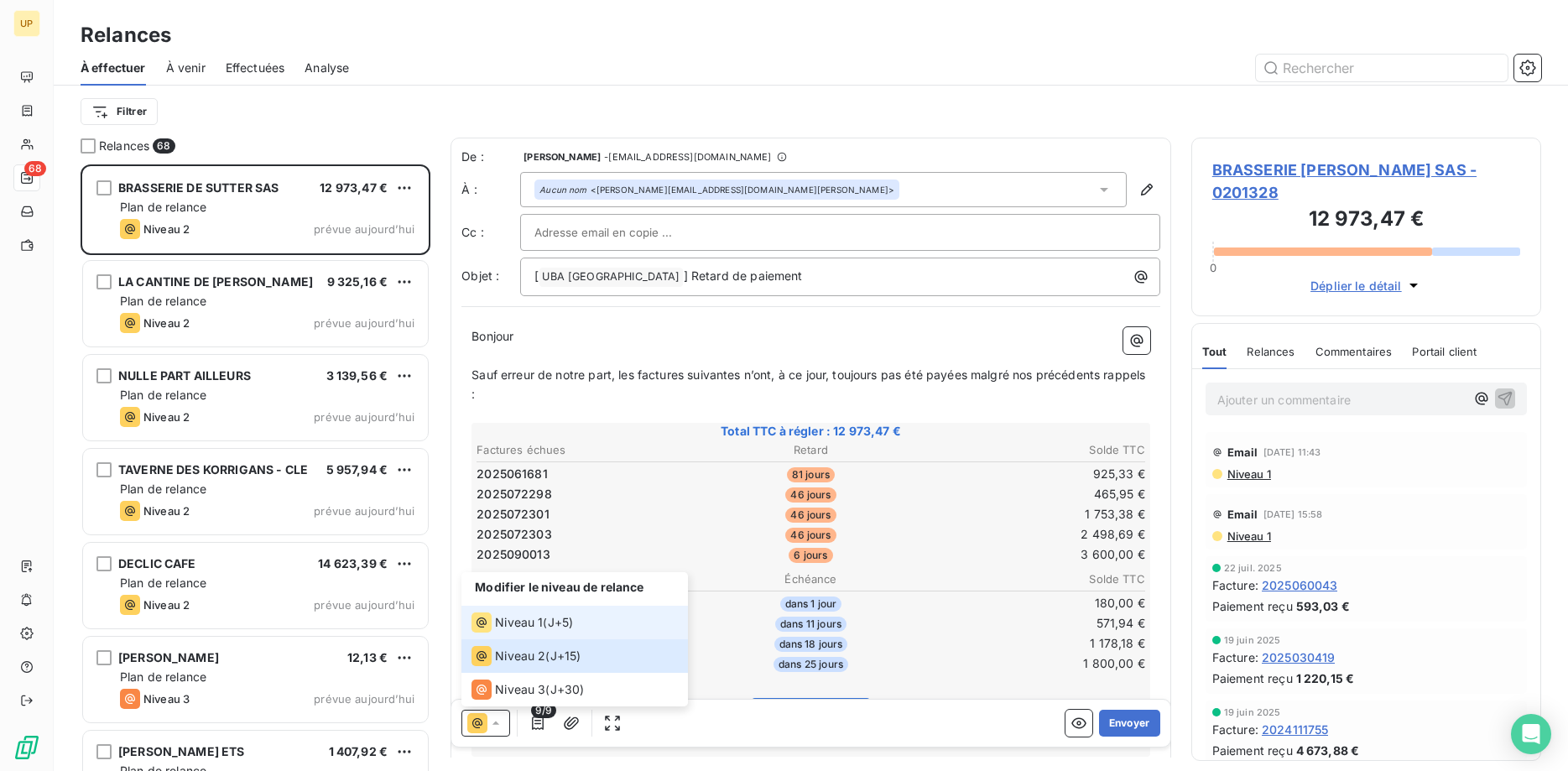
click at [481, 621] on icon at bounding box center [481, 622] width 10 height 10
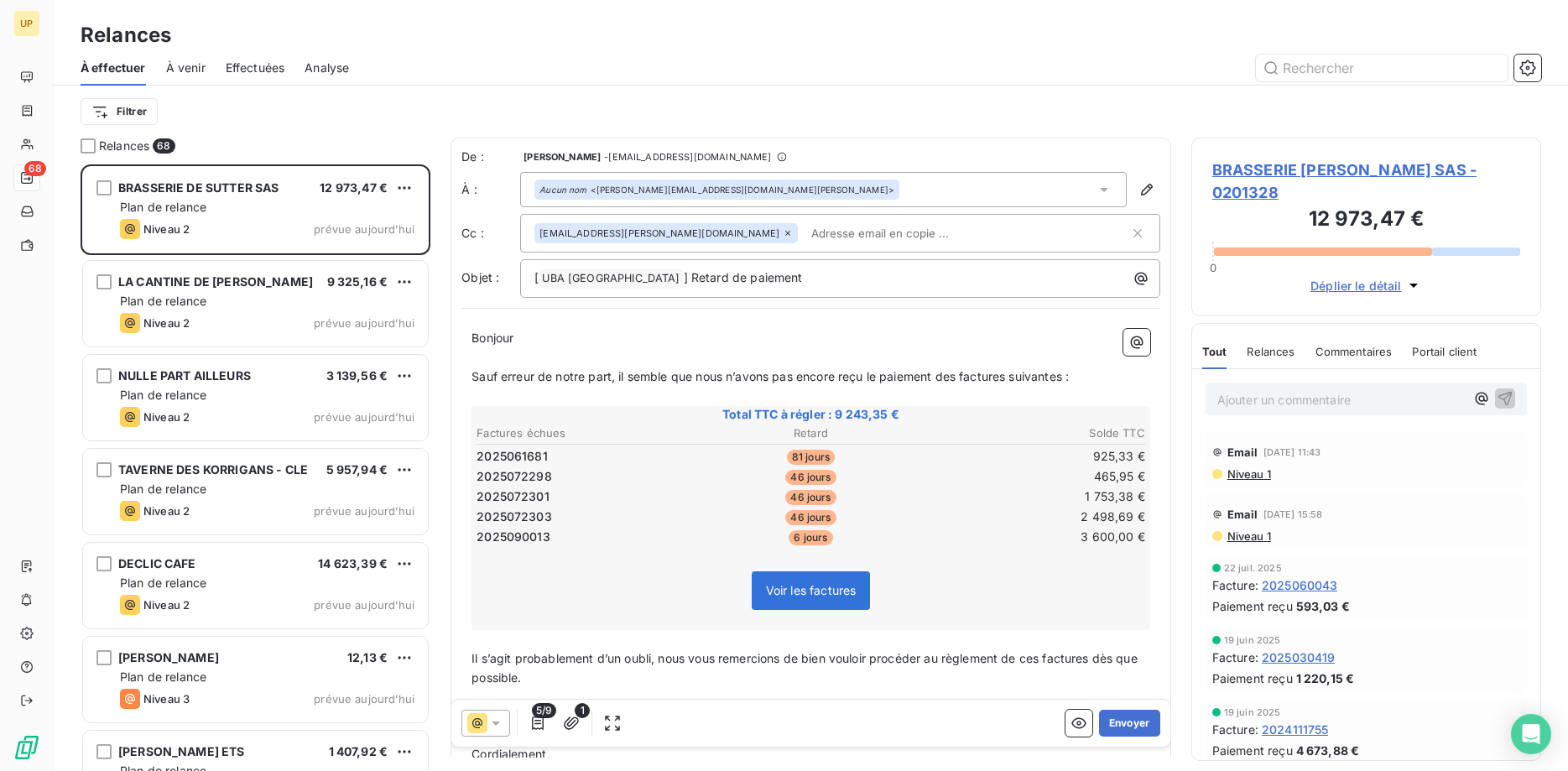
click at [783, 231] on icon at bounding box center [787, 233] width 10 height 10
click at [1132, 726] on button "Envoyer" at bounding box center [1129, 723] width 61 height 27
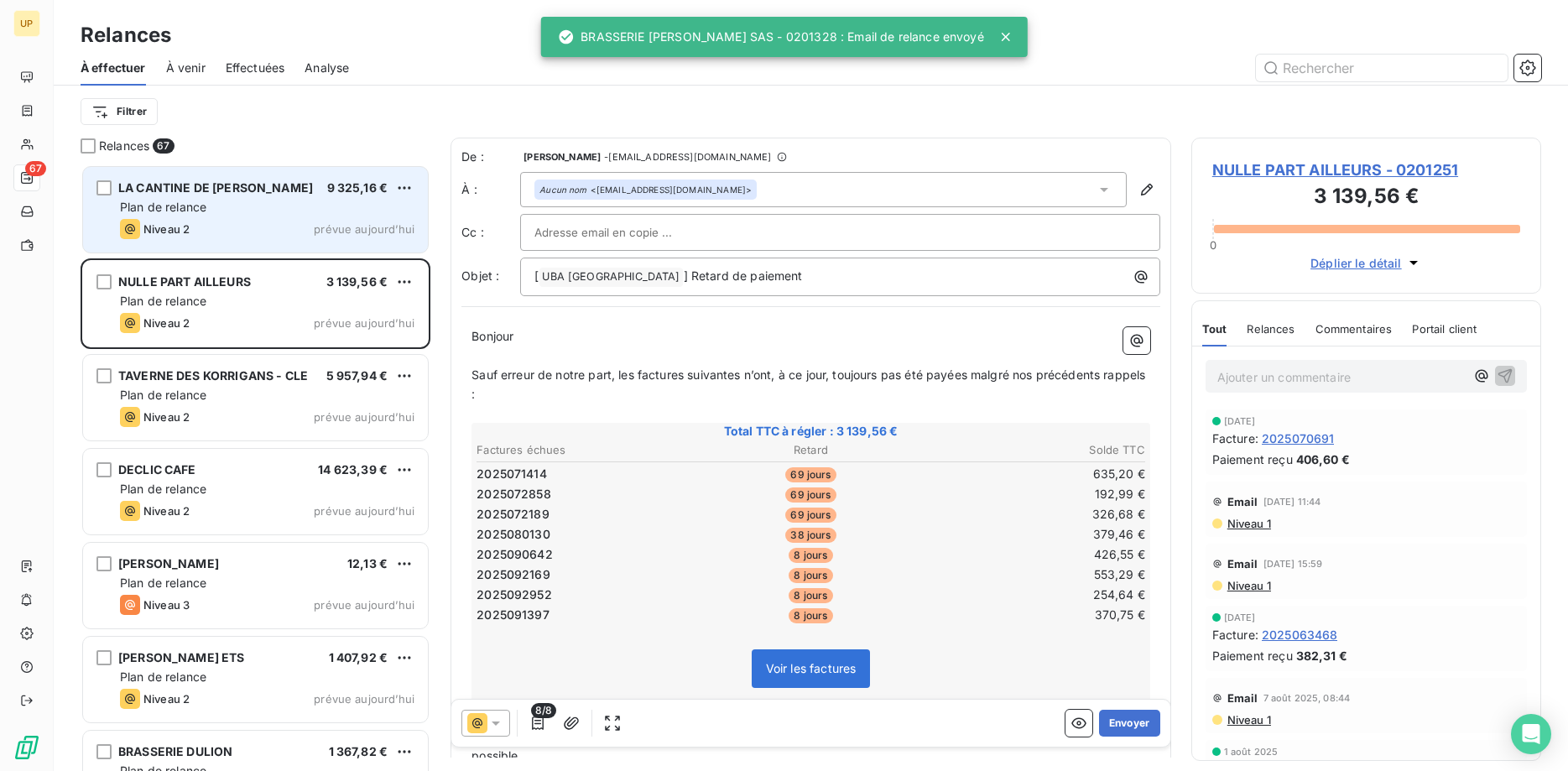
click at [288, 214] on div "LA CANTINE DE [PERSON_NAME] 9 325,16 € Plan de relance Niveau 2 prévue [DATE]" at bounding box center [255, 209] width 345 height 86
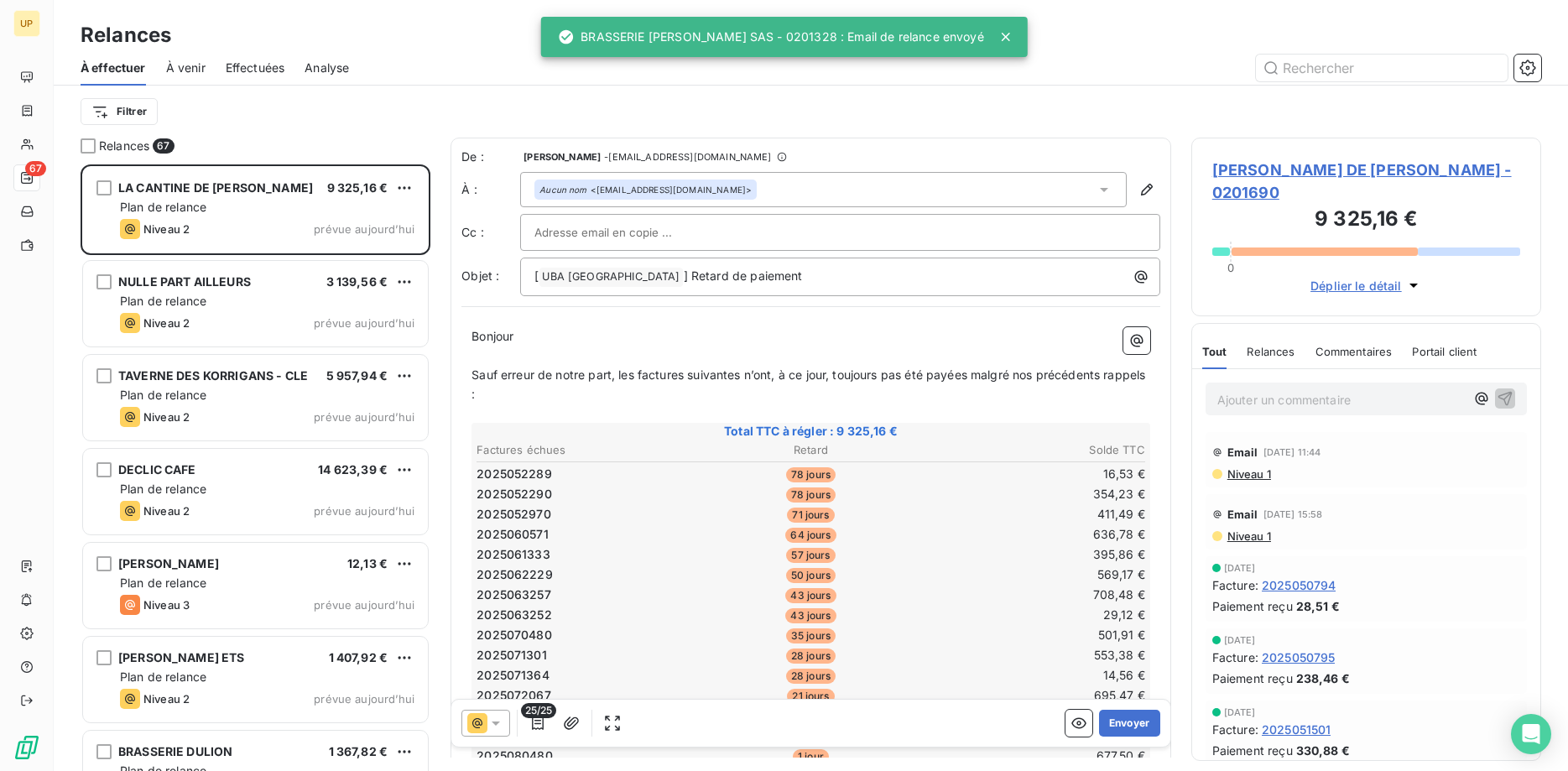
click at [499, 724] on icon at bounding box center [495, 723] width 17 height 17
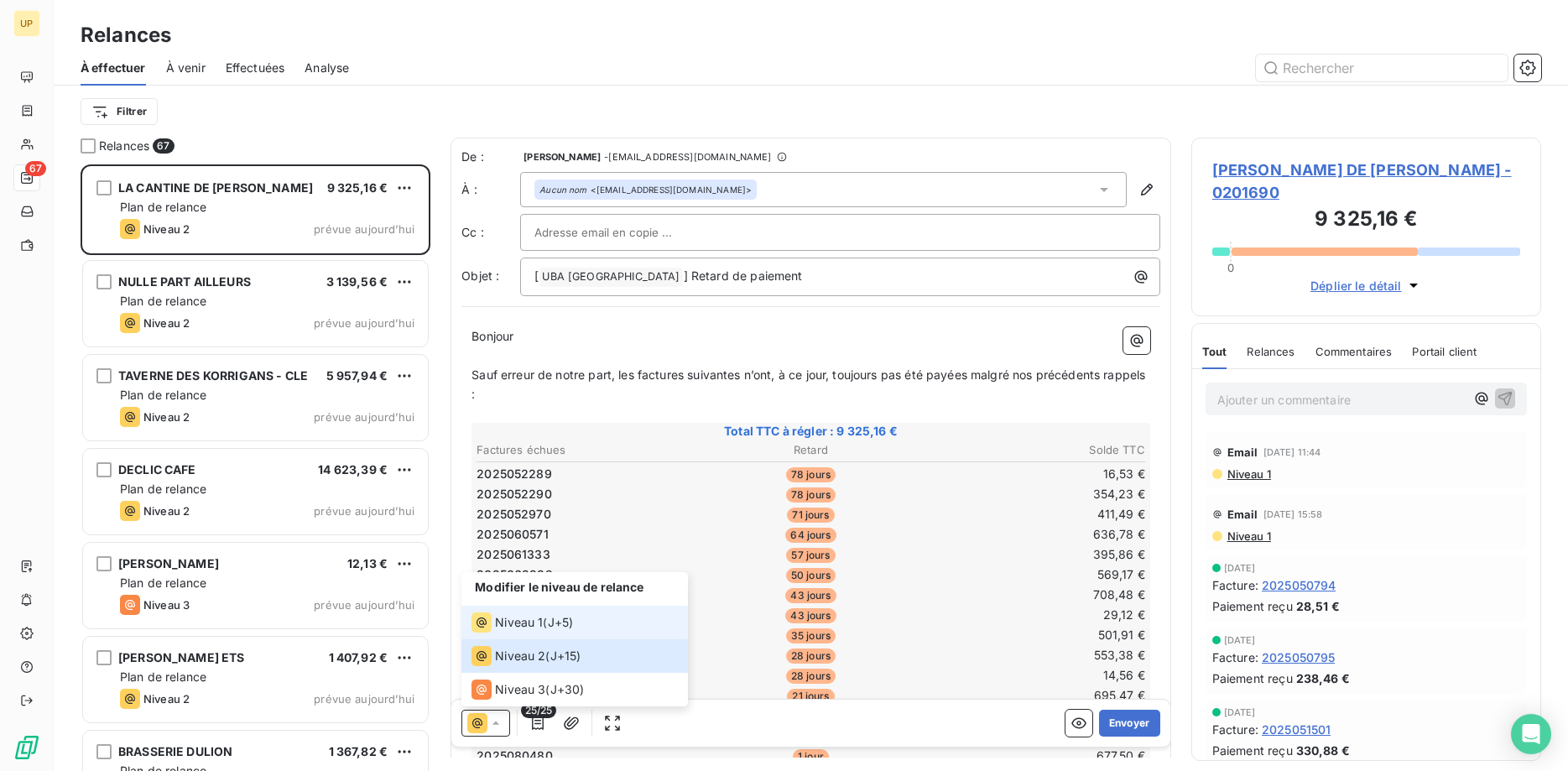
click at [524, 613] on div "Niveau 1" at bounding box center [507, 622] width 72 height 20
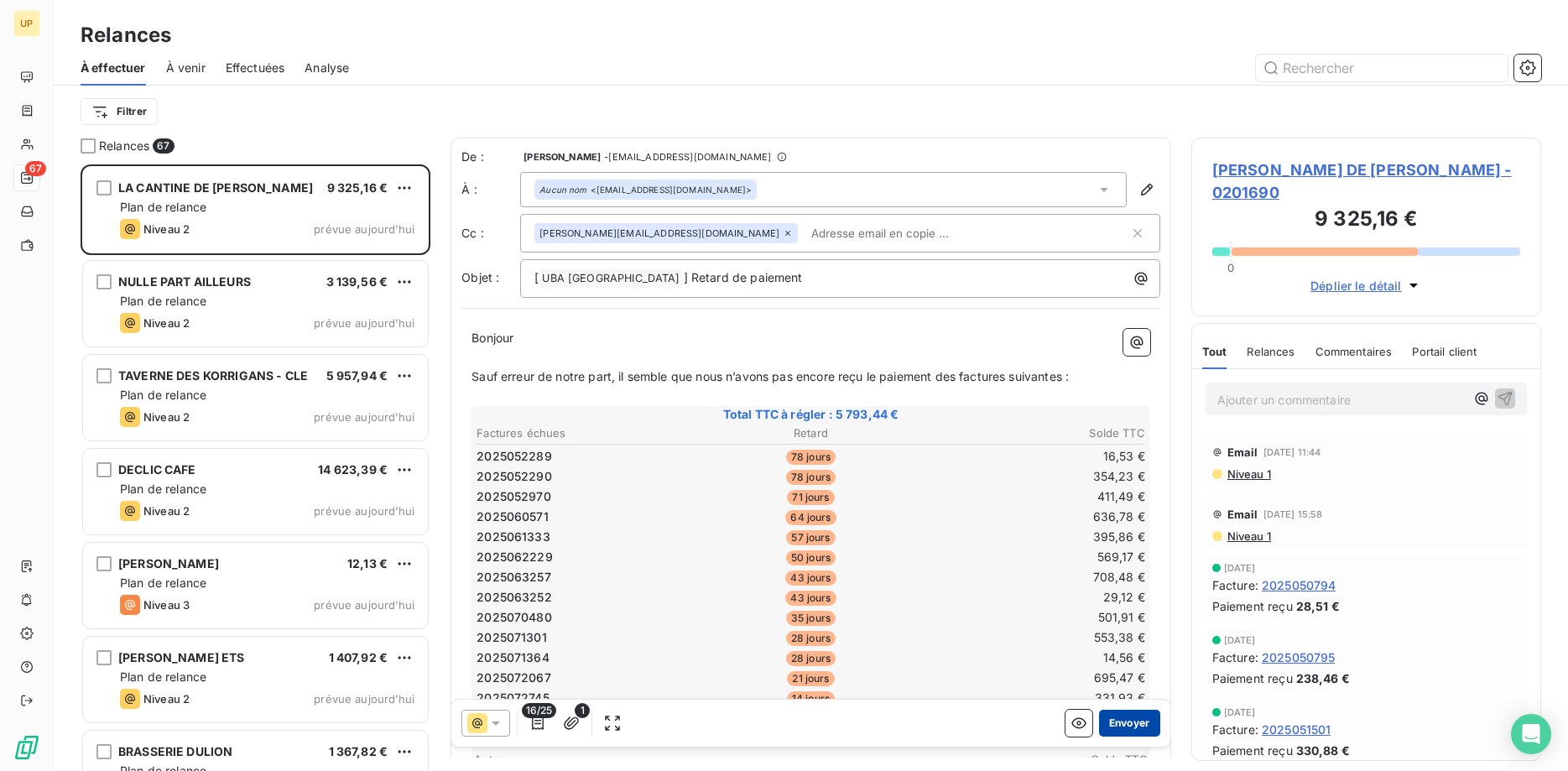
click at [1135, 718] on button "Envoyer" at bounding box center [1129, 723] width 61 height 27
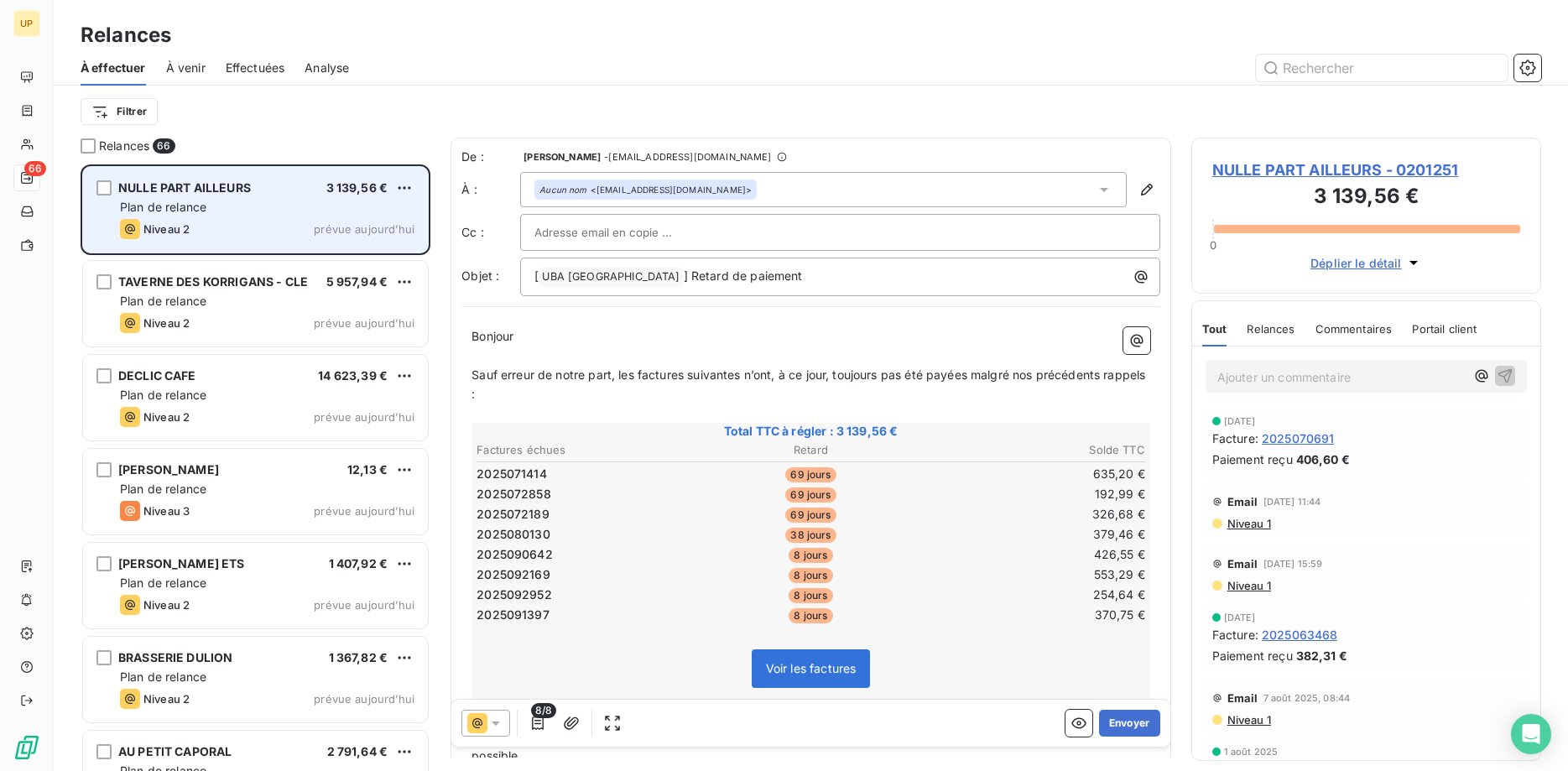
click at [314, 222] on div "Niveau 2 prévue aujourd’hui" at bounding box center [266, 229] width 294 height 20
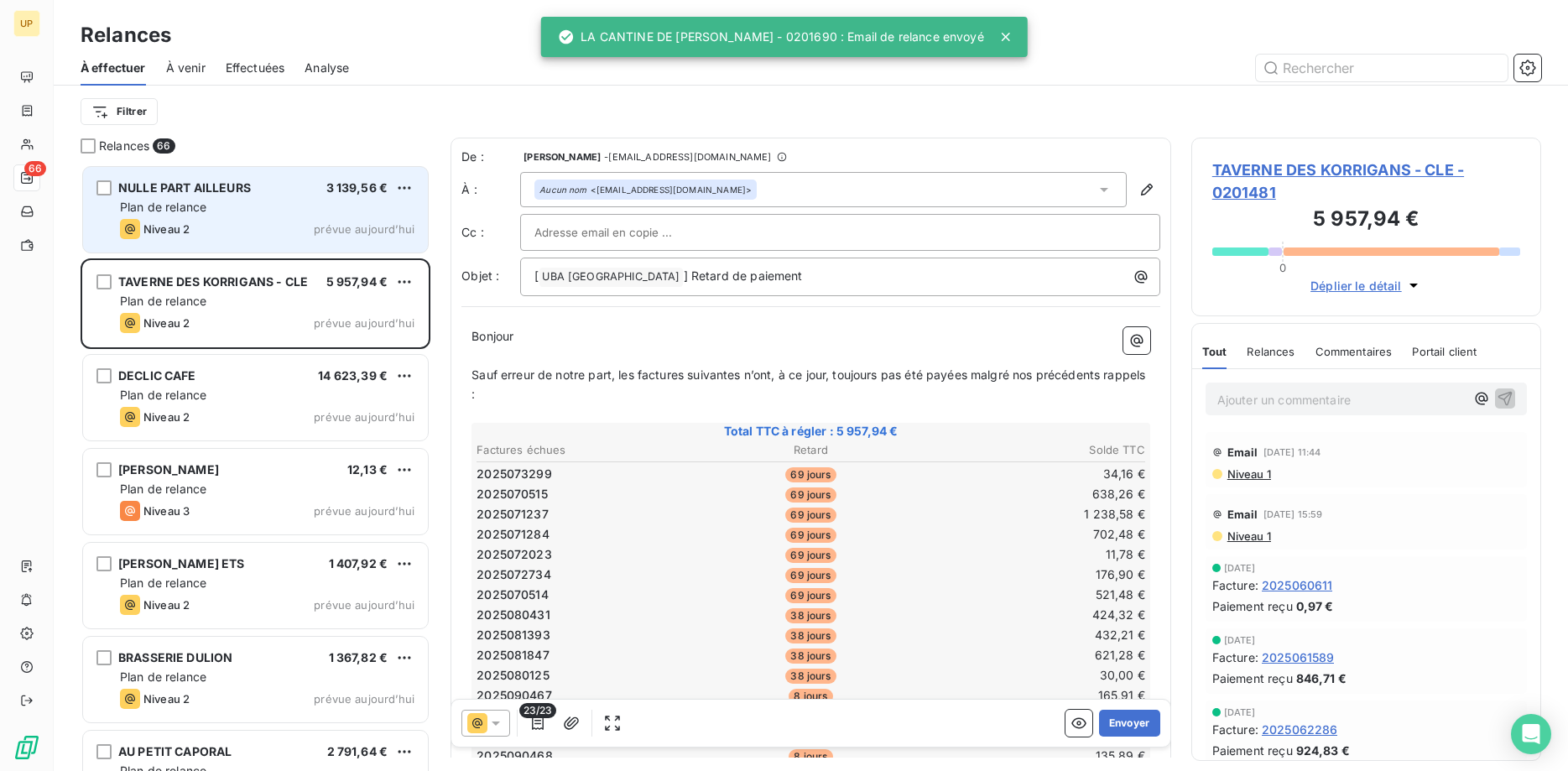
click at [336, 221] on div "Niveau 2 prévue aujourd’hui" at bounding box center [266, 229] width 294 height 20
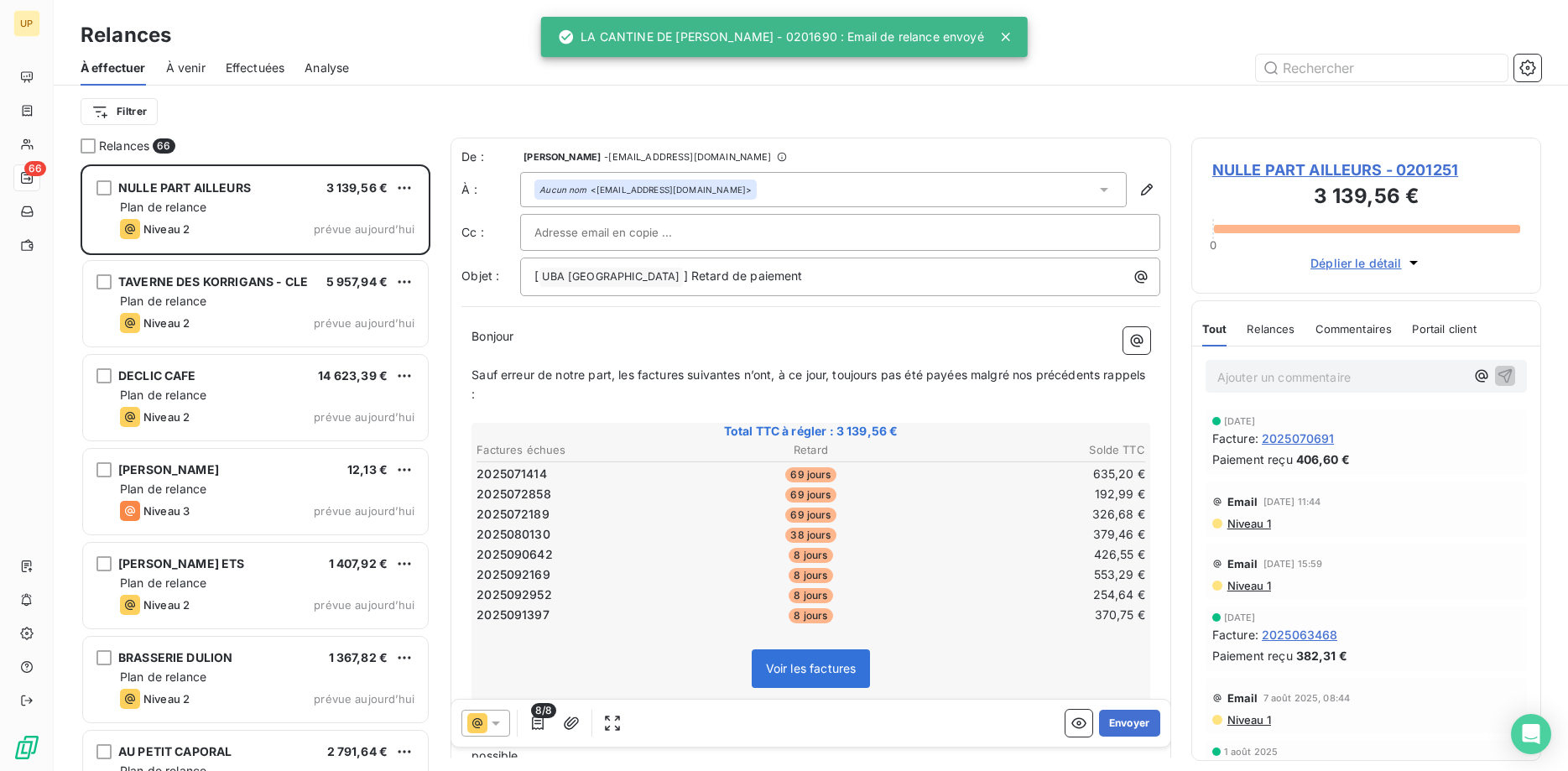
drag, startPoint x: 492, startPoint y: 728, endPoint x: 495, endPoint y: 714, distance: 14.3
click at [493, 728] on icon at bounding box center [495, 723] width 17 height 17
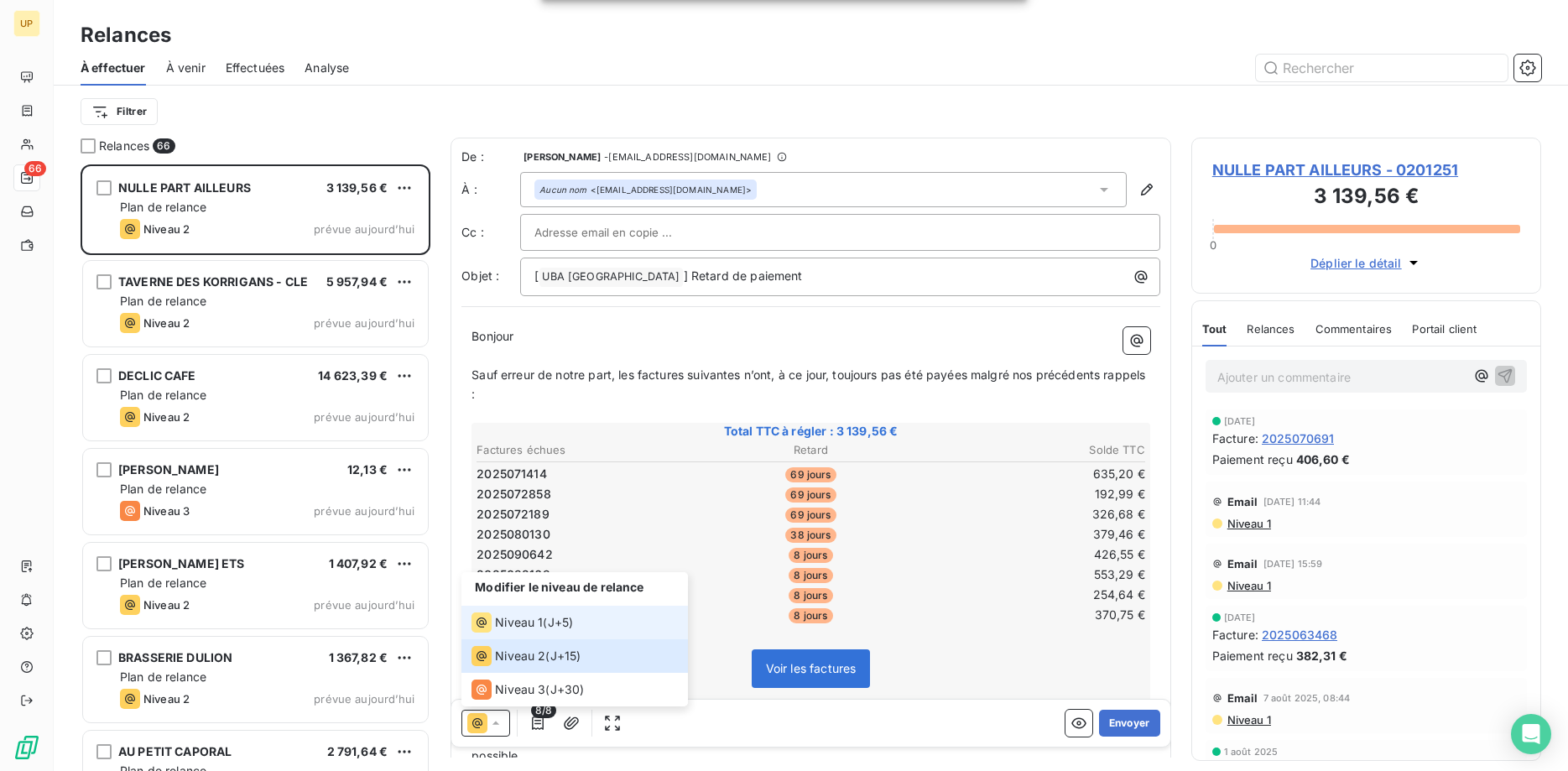
click at [488, 623] on icon at bounding box center [481, 622] width 20 height 20
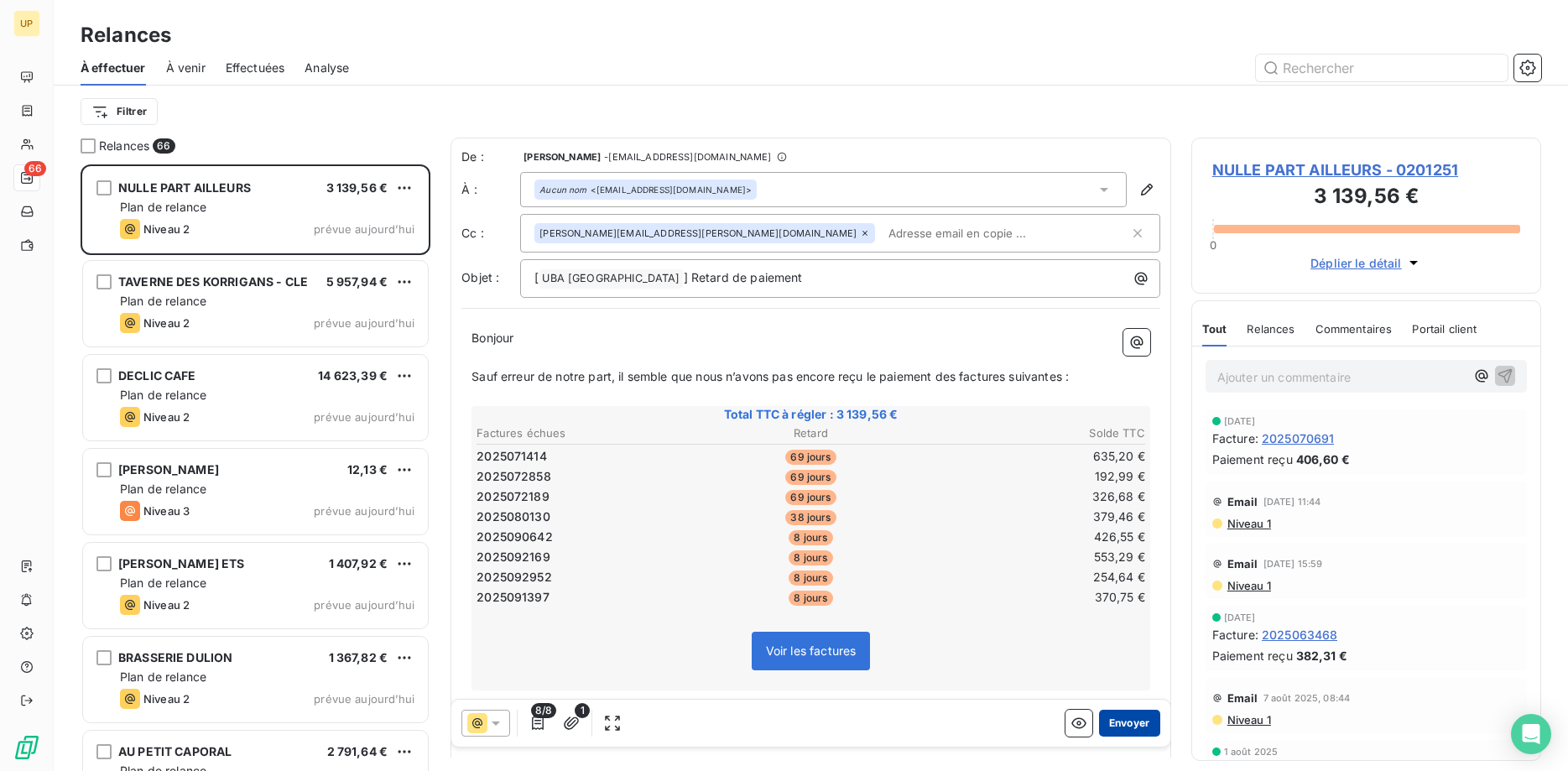
click at [1136, 718] on button "Envoyer" at bounding box center [1129, 723] width 61 height 27
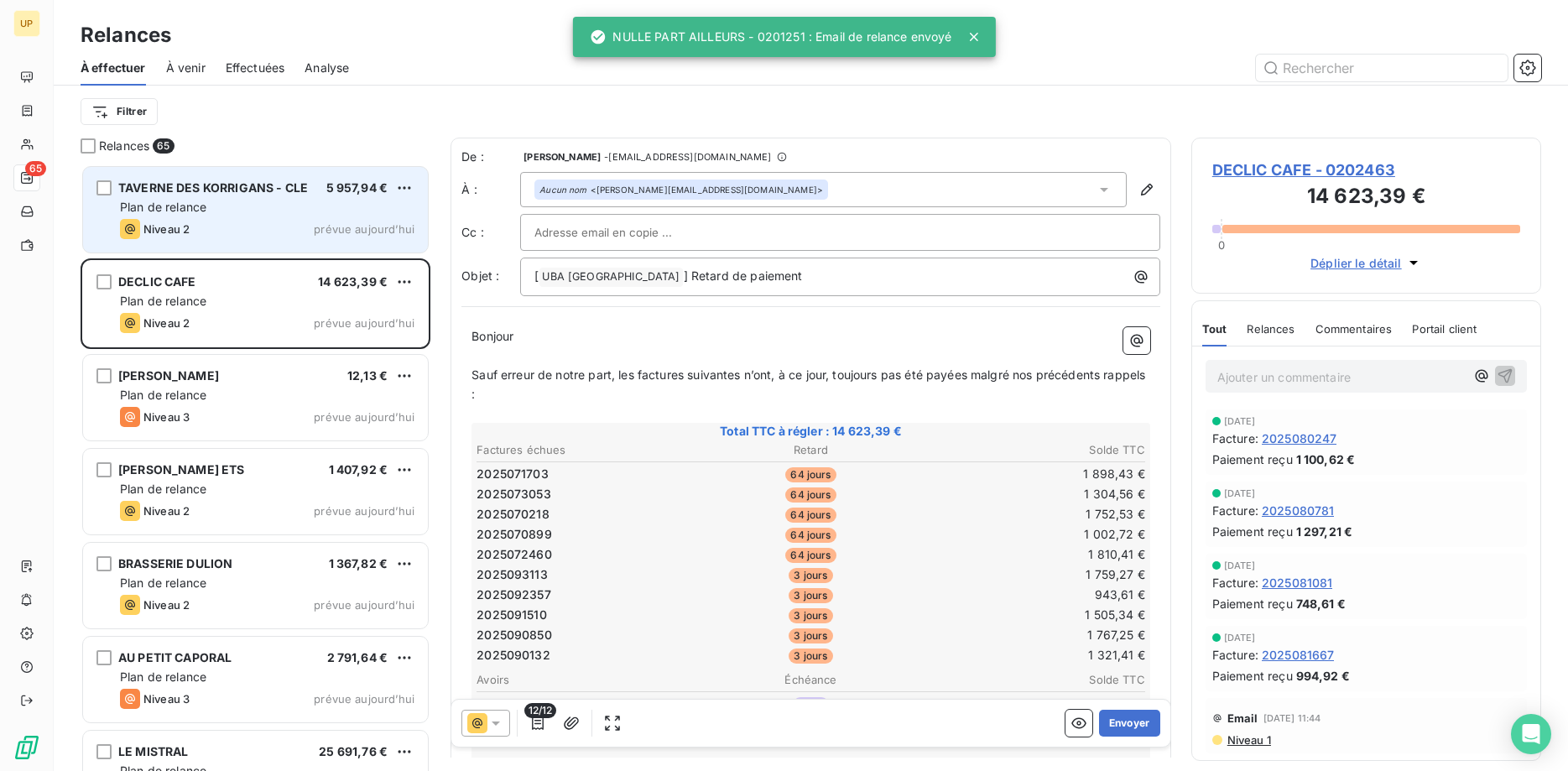
click at [280, 234] on div "Niveau 2 prévue aujourd’hui" at bounding box center [266, 229] width 294 height 20
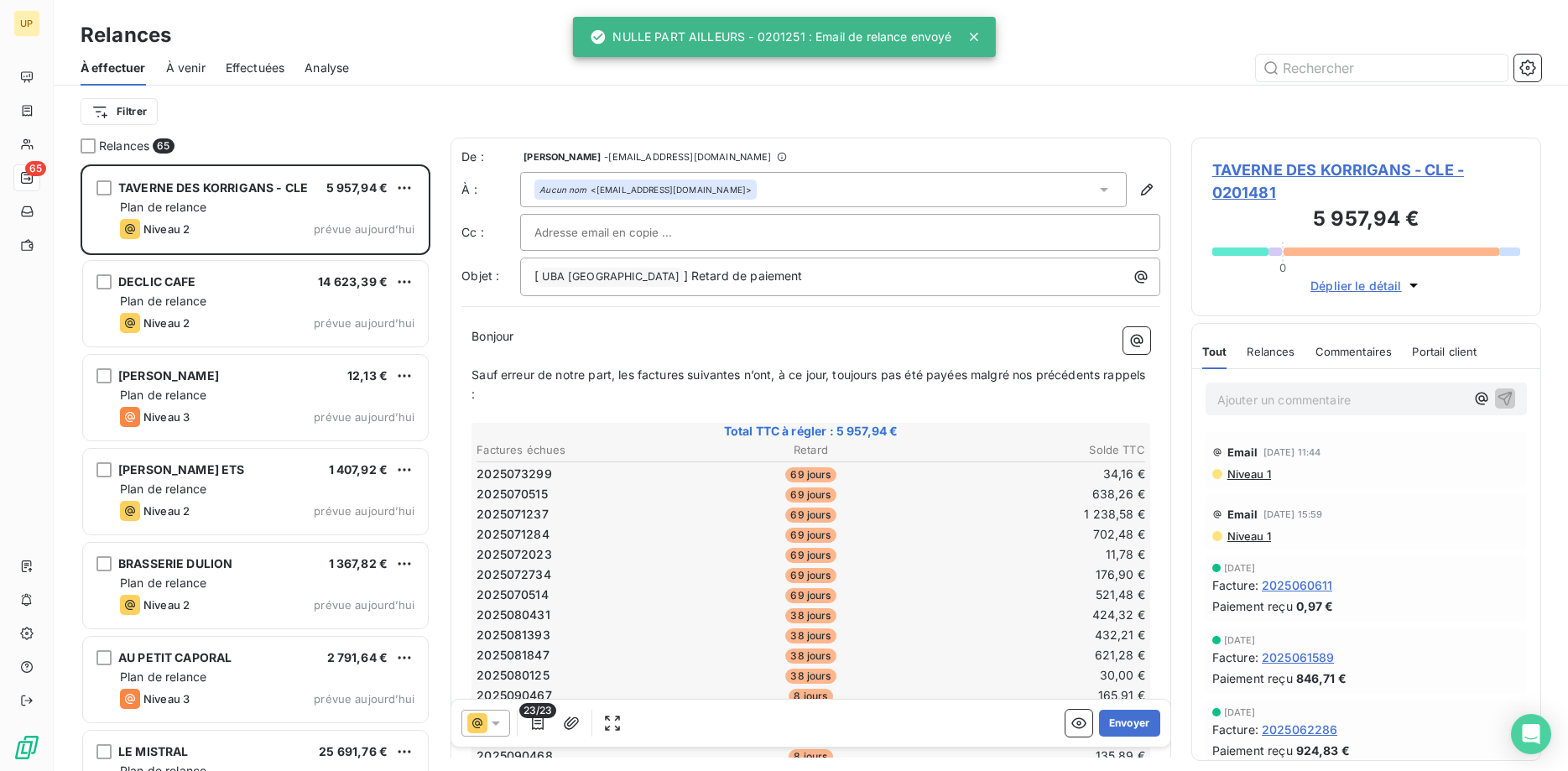
click at [492, 724] on icon at bounding box center [495, 723] width 17 height 17
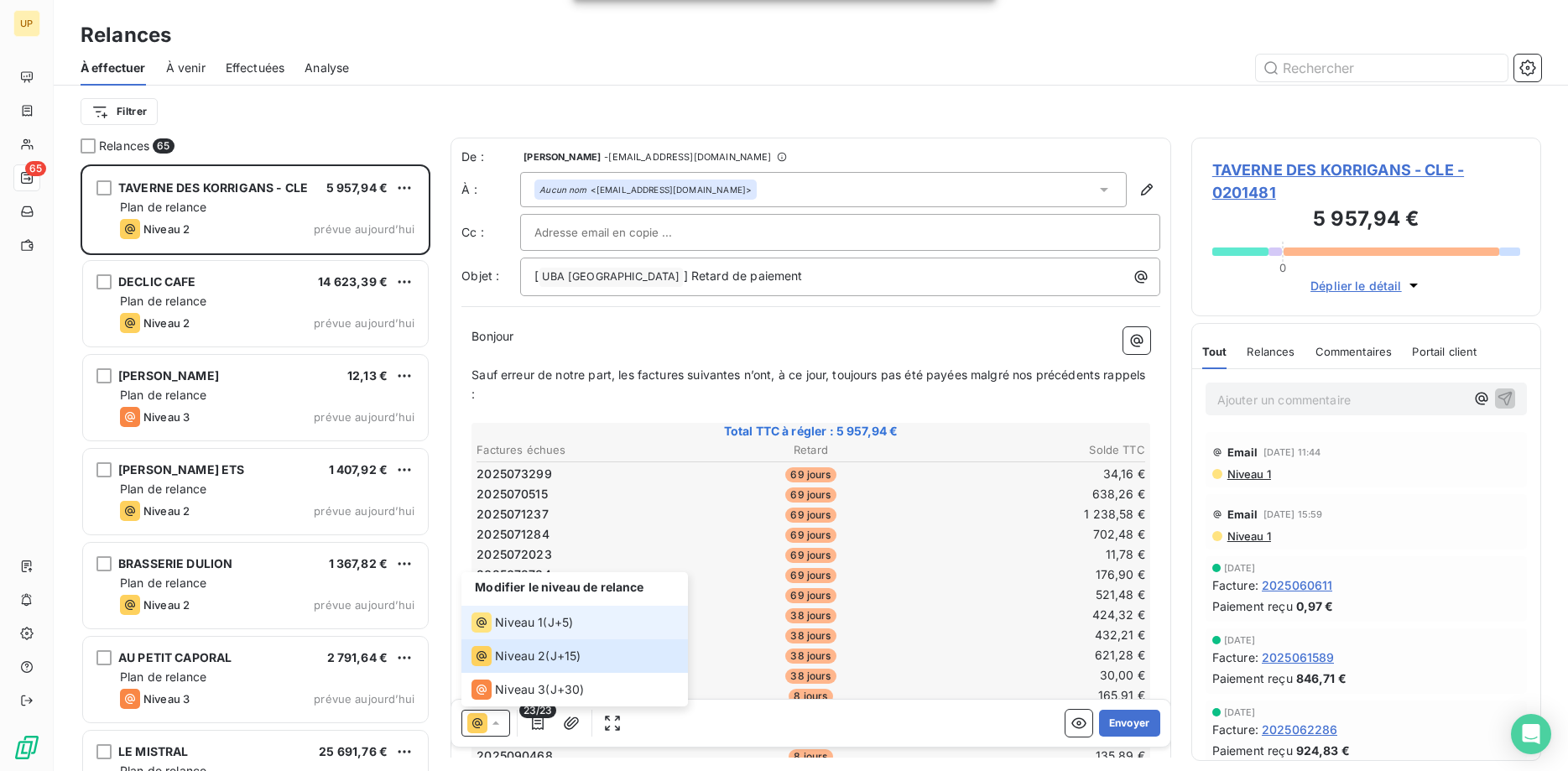
click at [496, 632] on div "Niveau 1" at bounding box center [507, 622] width 72 height 20
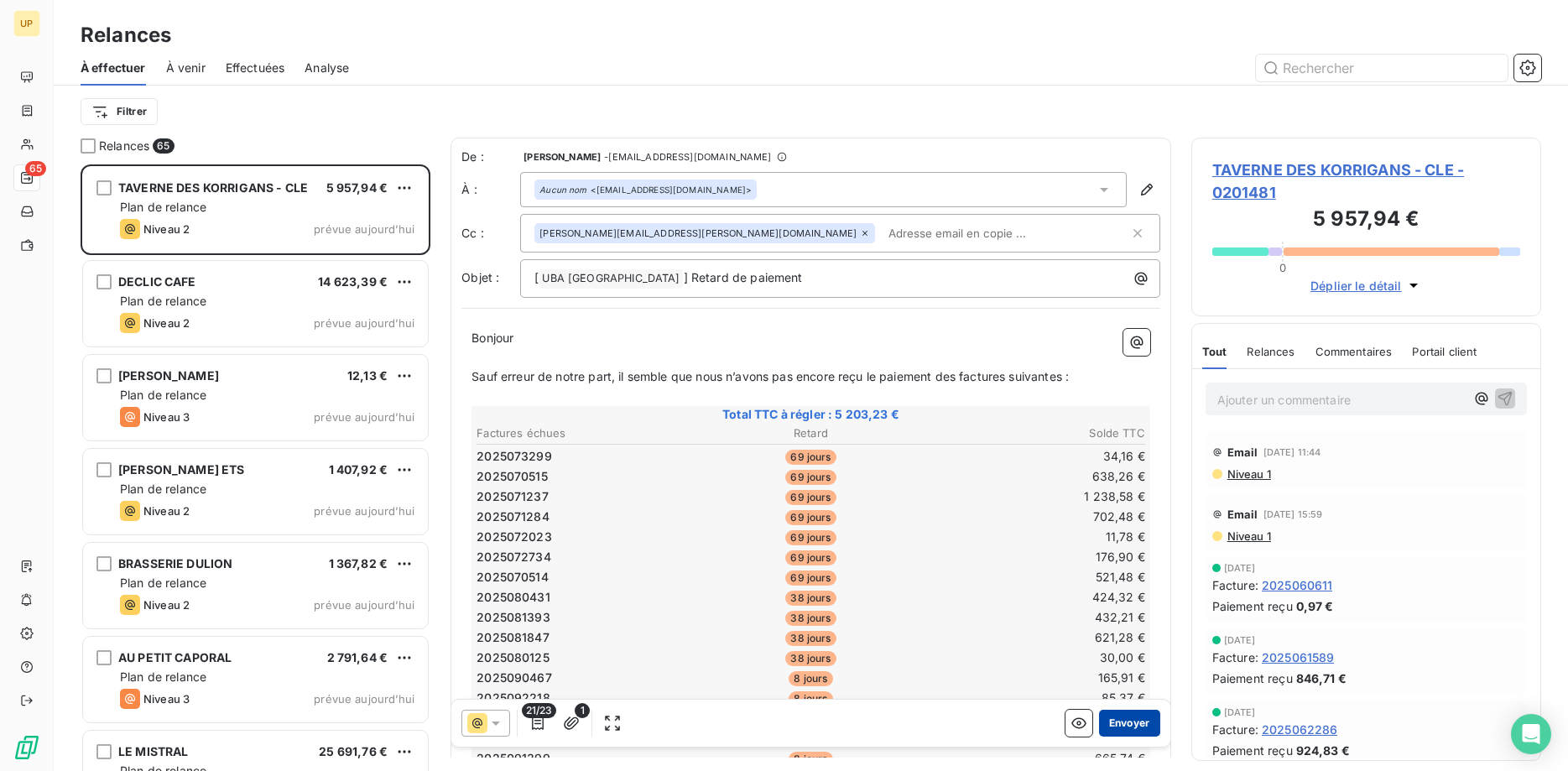
click at [1126, 722] on button "Envoyer" at bounding box center [1129, 723] width 61 height 27
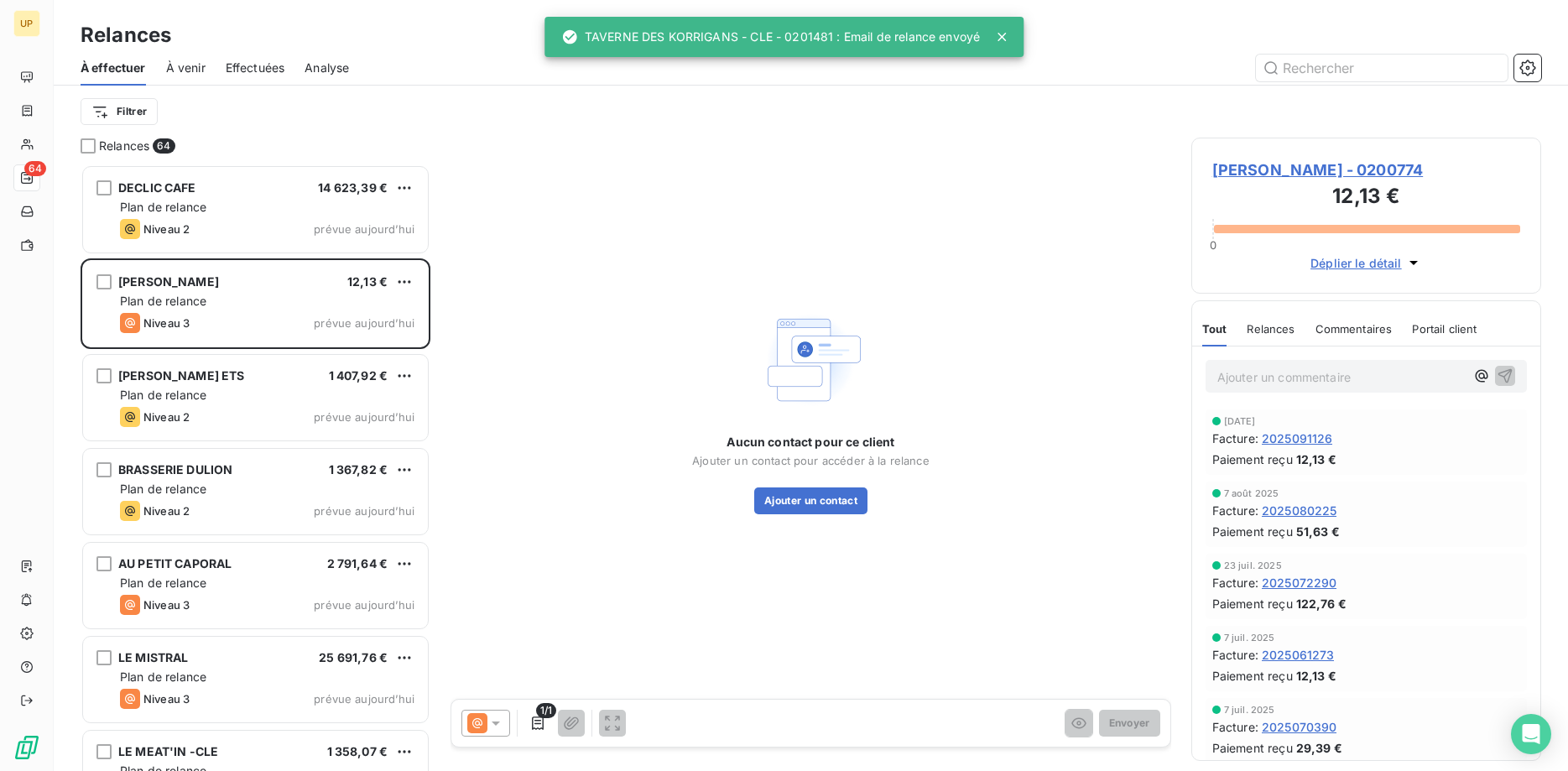
click at [499, 721] on icon at bounding box center [495, 723] width 17 height 17
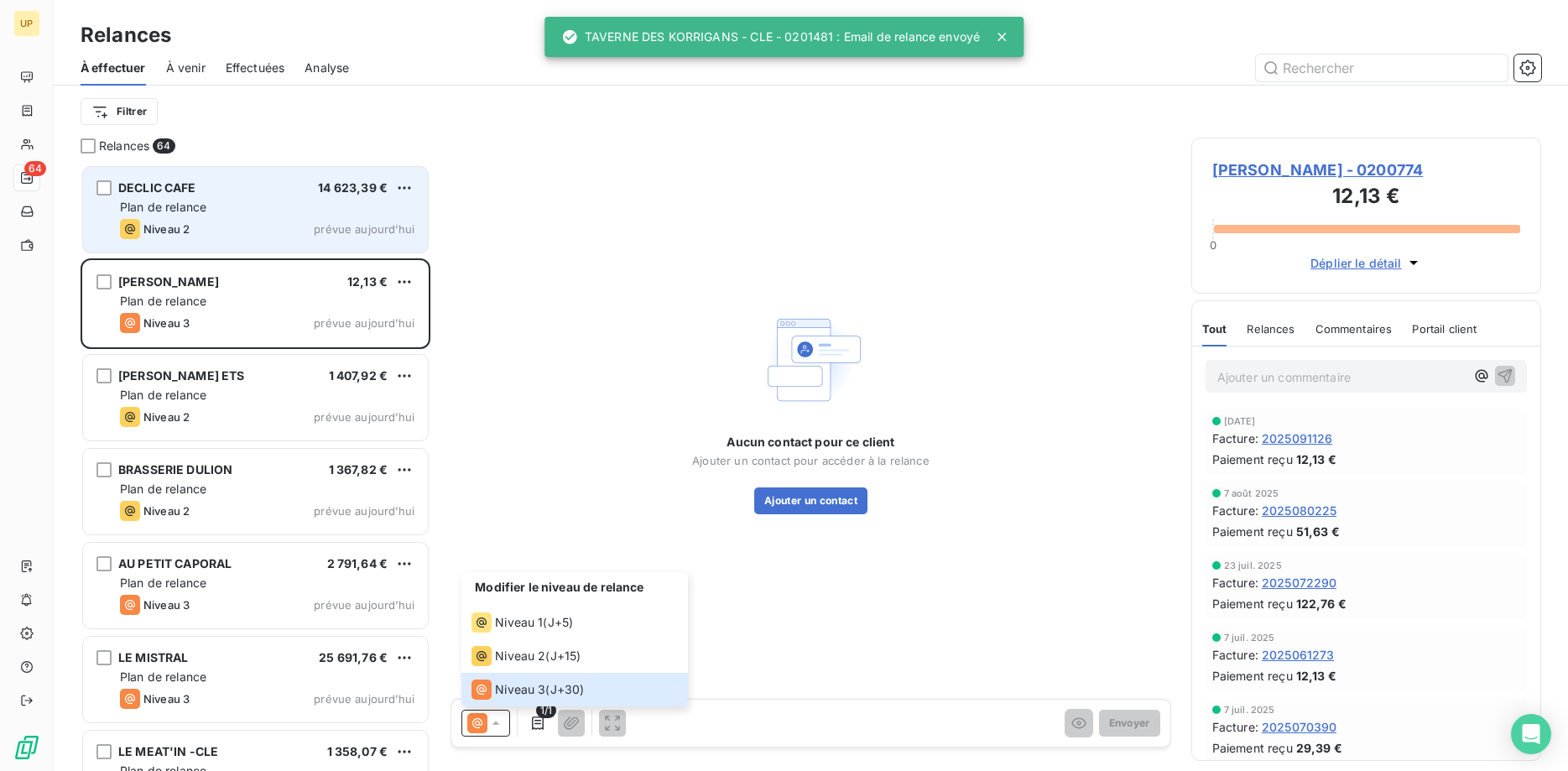
click at [246, 223] on div "Niveau 2 prévue aujourd’hui" at bounding box center [266, 229] width 294 height 20
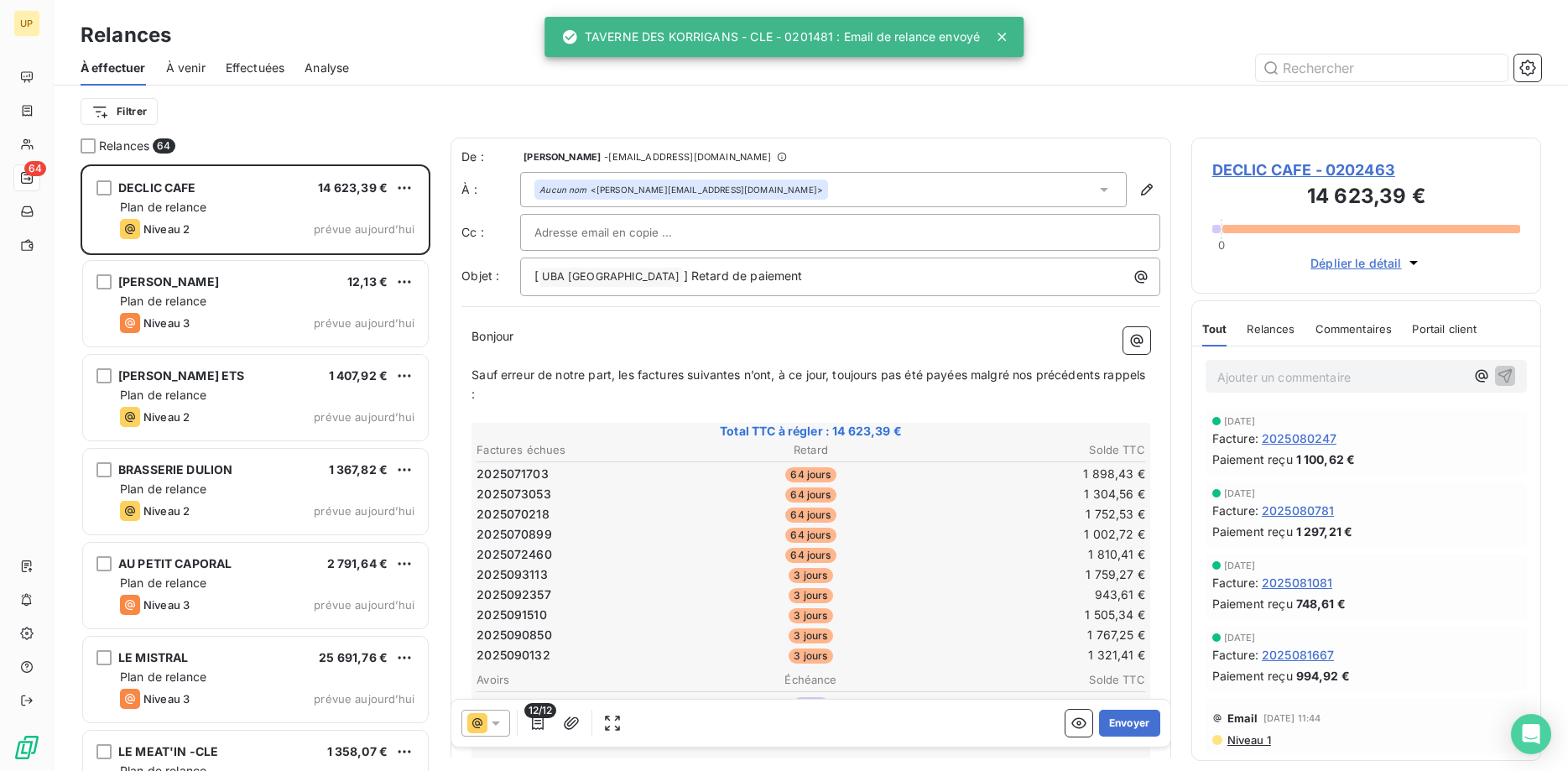
click at [498, 721] on icon at bounding box center [495, 723] width 17 height 17
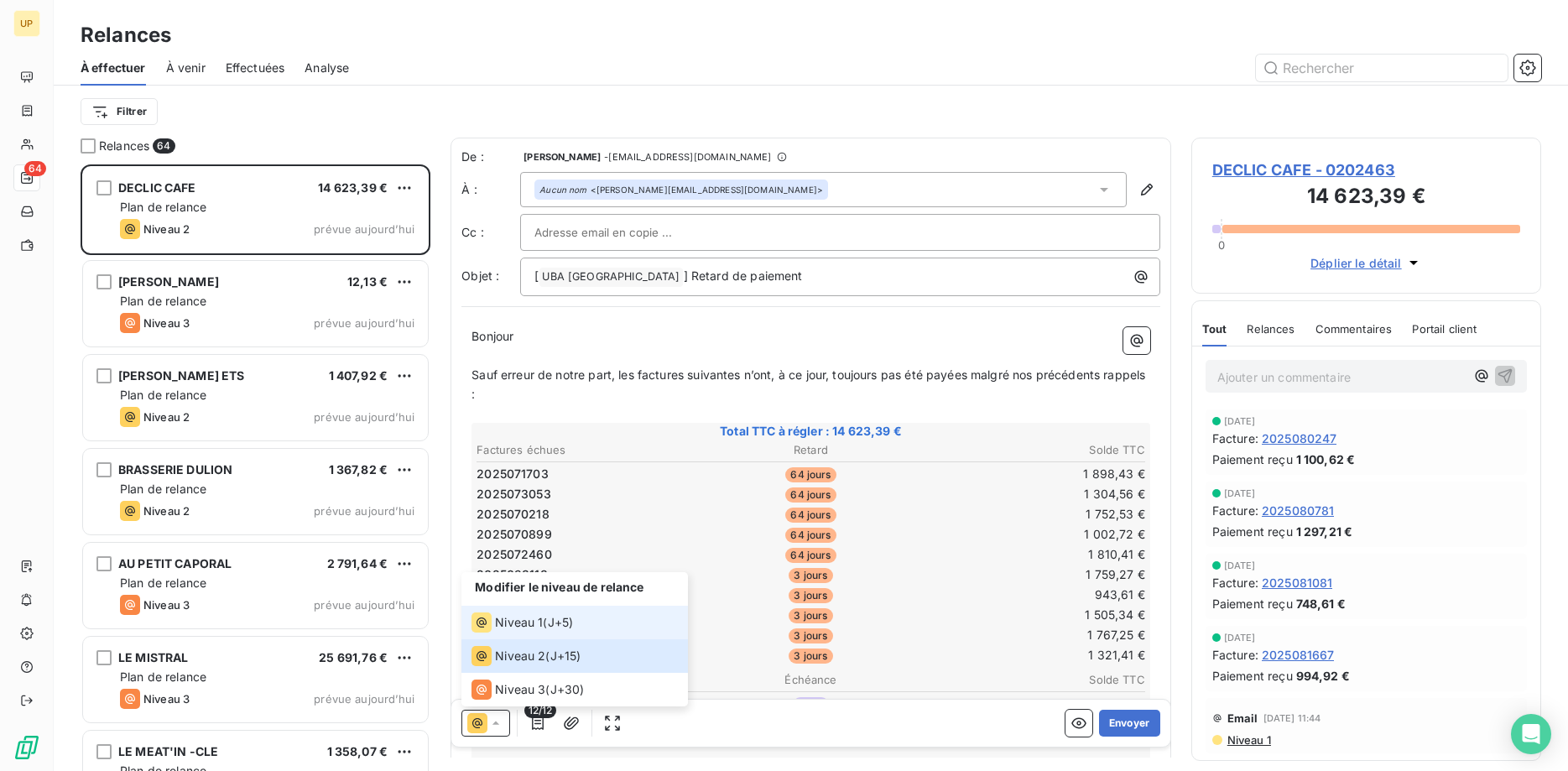
click at [502, 627] on span "Niveau 1" at bounding box center [519, 622] width 48 height 17
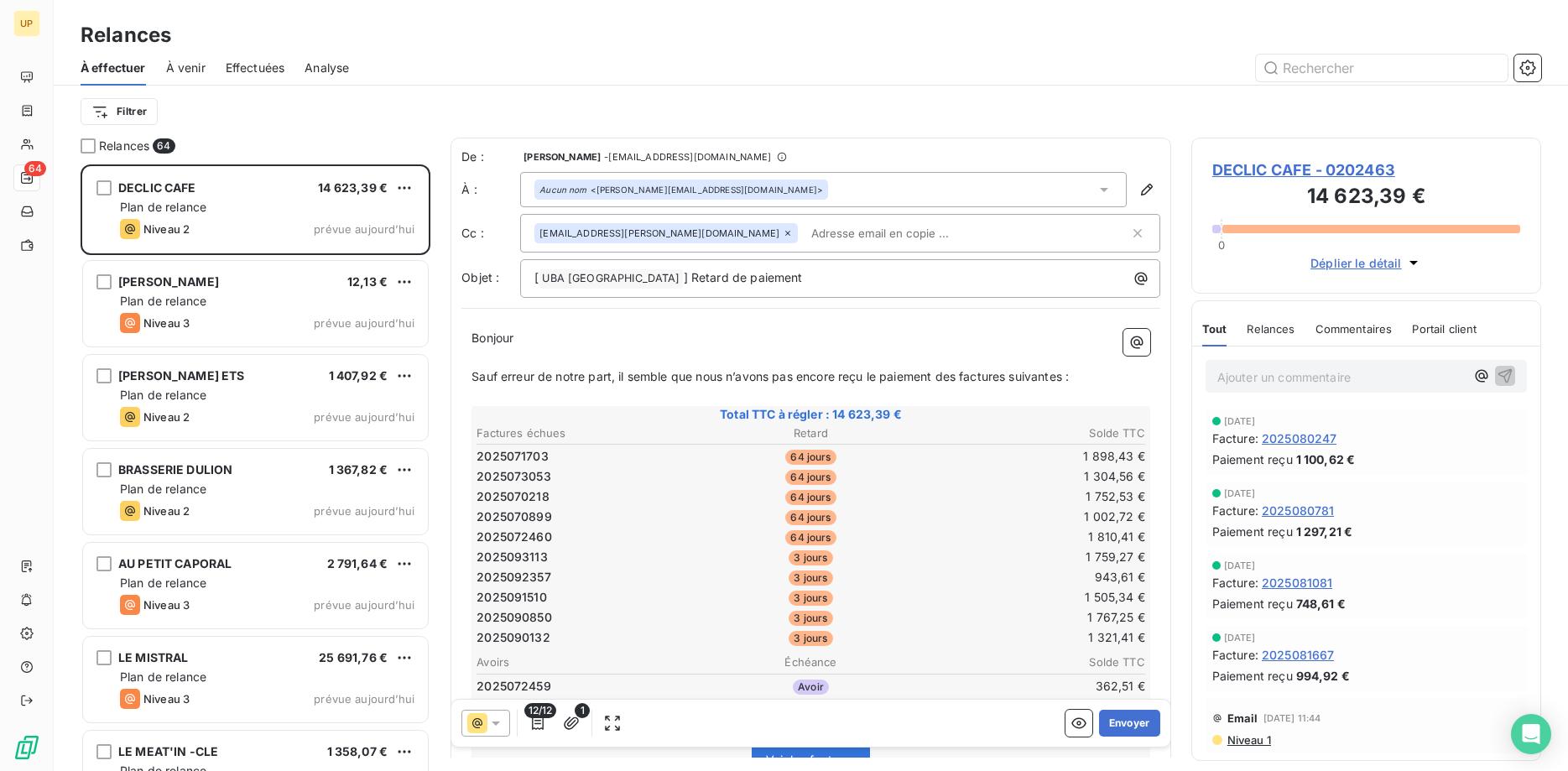
click at [783, 230] on icon at bounding box center [787, 233] width 10 height 10
click at [1127, 715] on button "Envoyer" at bounding box center [1129, 723] width 61 height 27
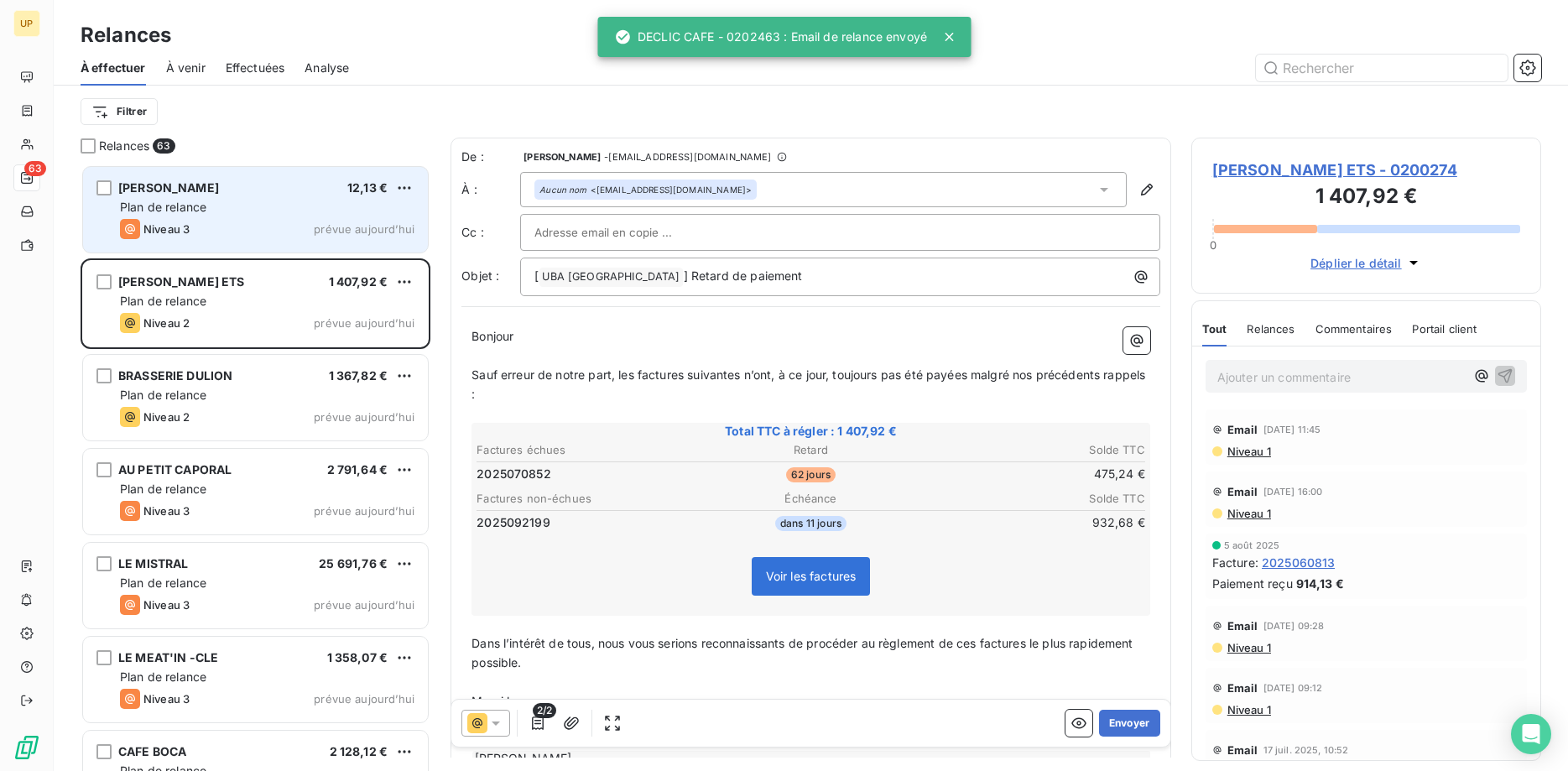
click at [272, 218] on div "[PERSON_NAME] 12,13 € Plan de relance Niveau 3 prévue aujourd’hui" at bounding box center [255, 209] width 345 height 86
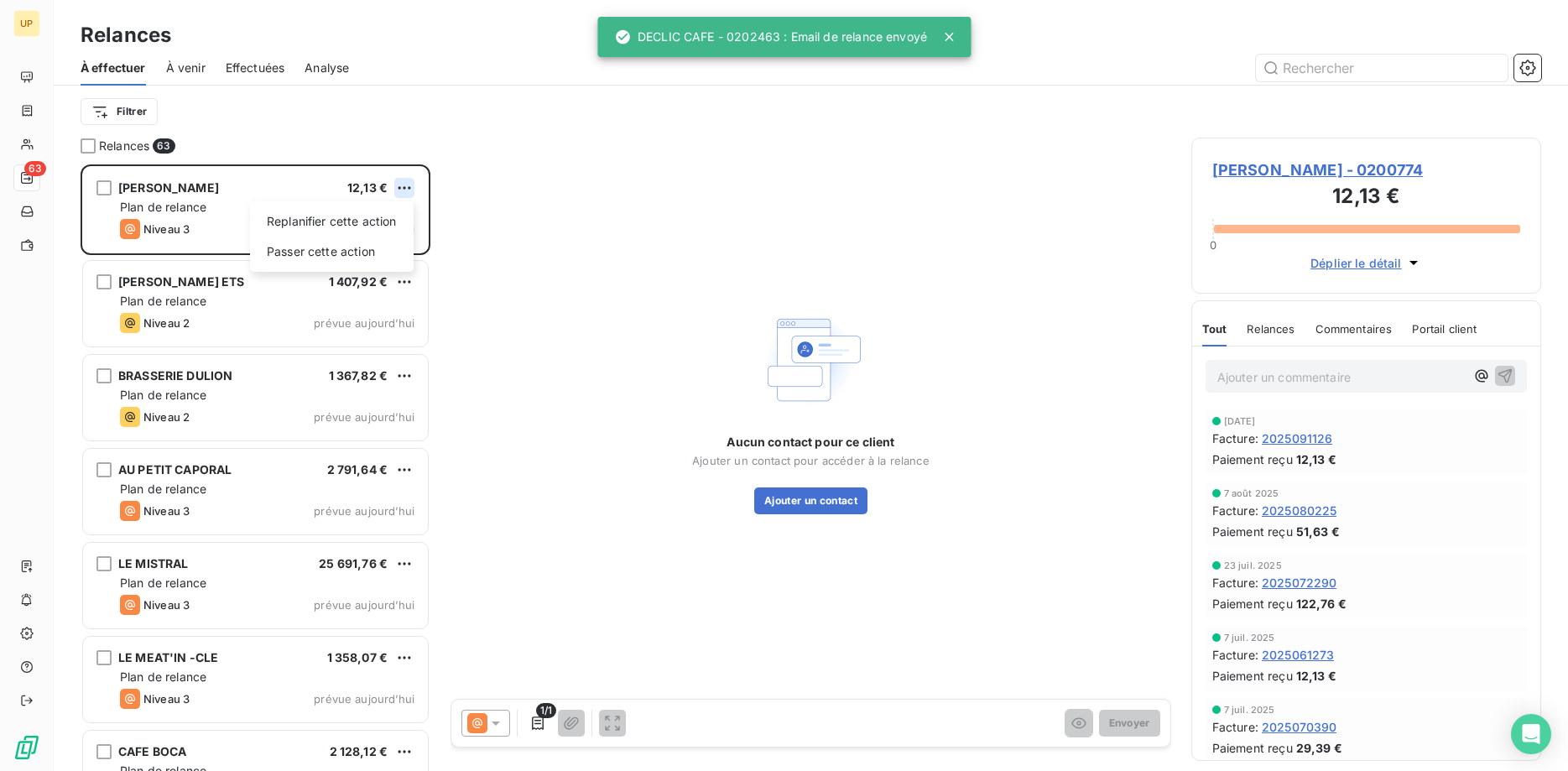
click at [401, 186] on html "UP 63 Relances À effectuer À venir Effectuées Analyse Filtrer Relances 63 [PERS…" at bounding box center [784, 385] width 1568 height 771
click at [379, 246] on div "Passer cette action" at bounding box center [332, 251] width 151 height 27
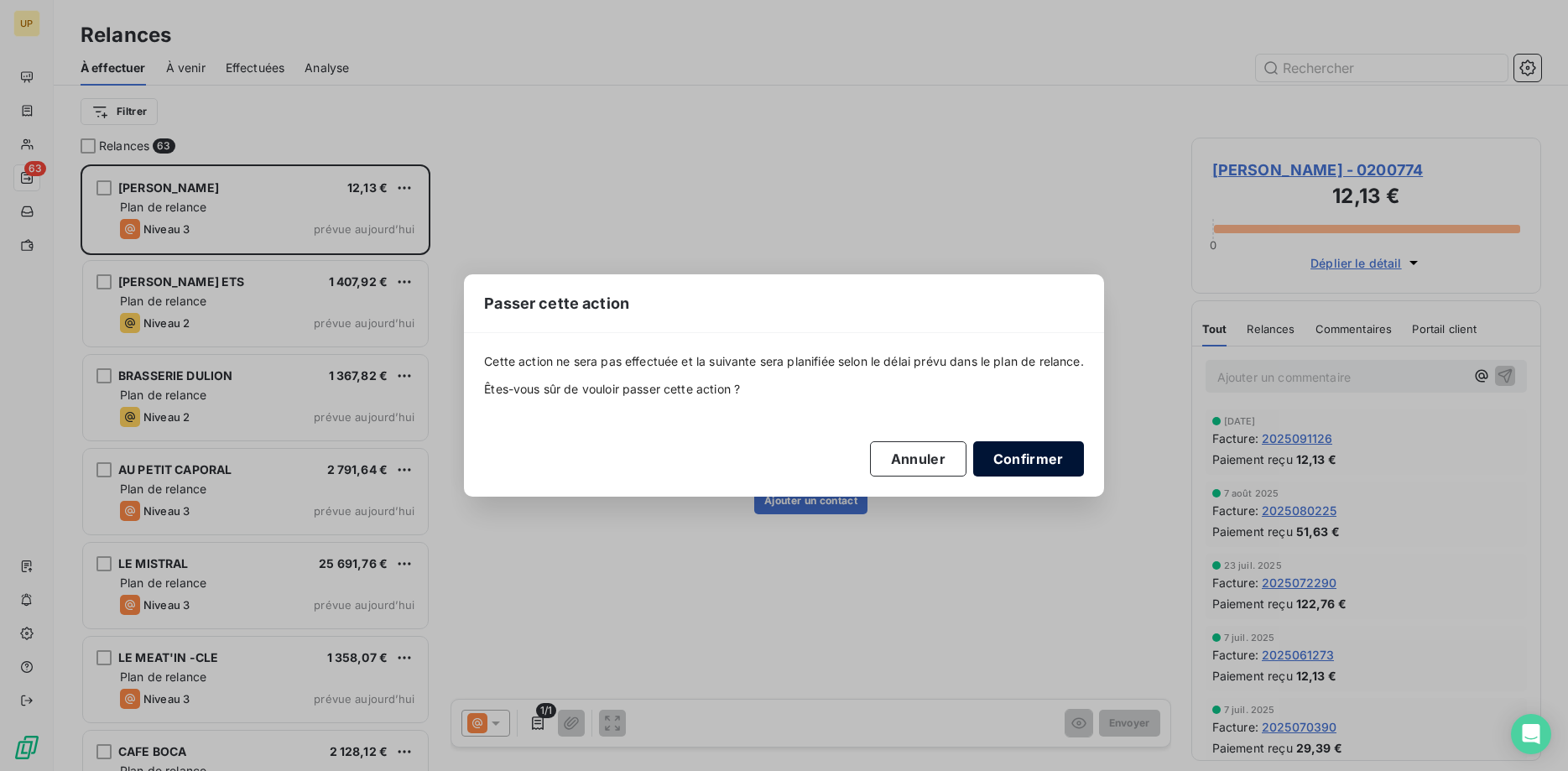
click at [1020, 455] on button "Confirmer" at bounding box center [1028, 459] width 111 height 35
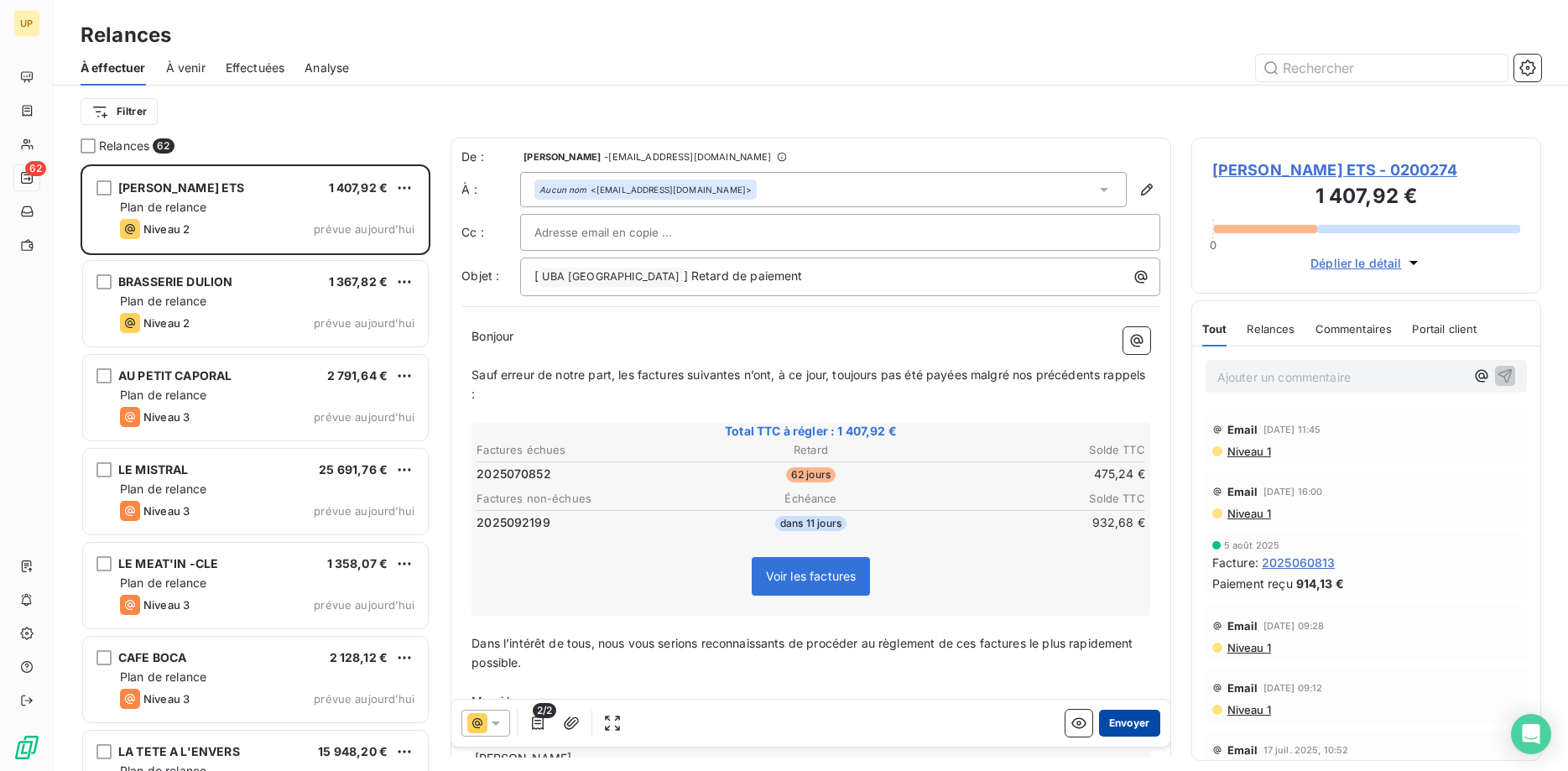
click at [1136, 718] on button "Envoyer" at bounding box center [1129, 723] width 61 height 27
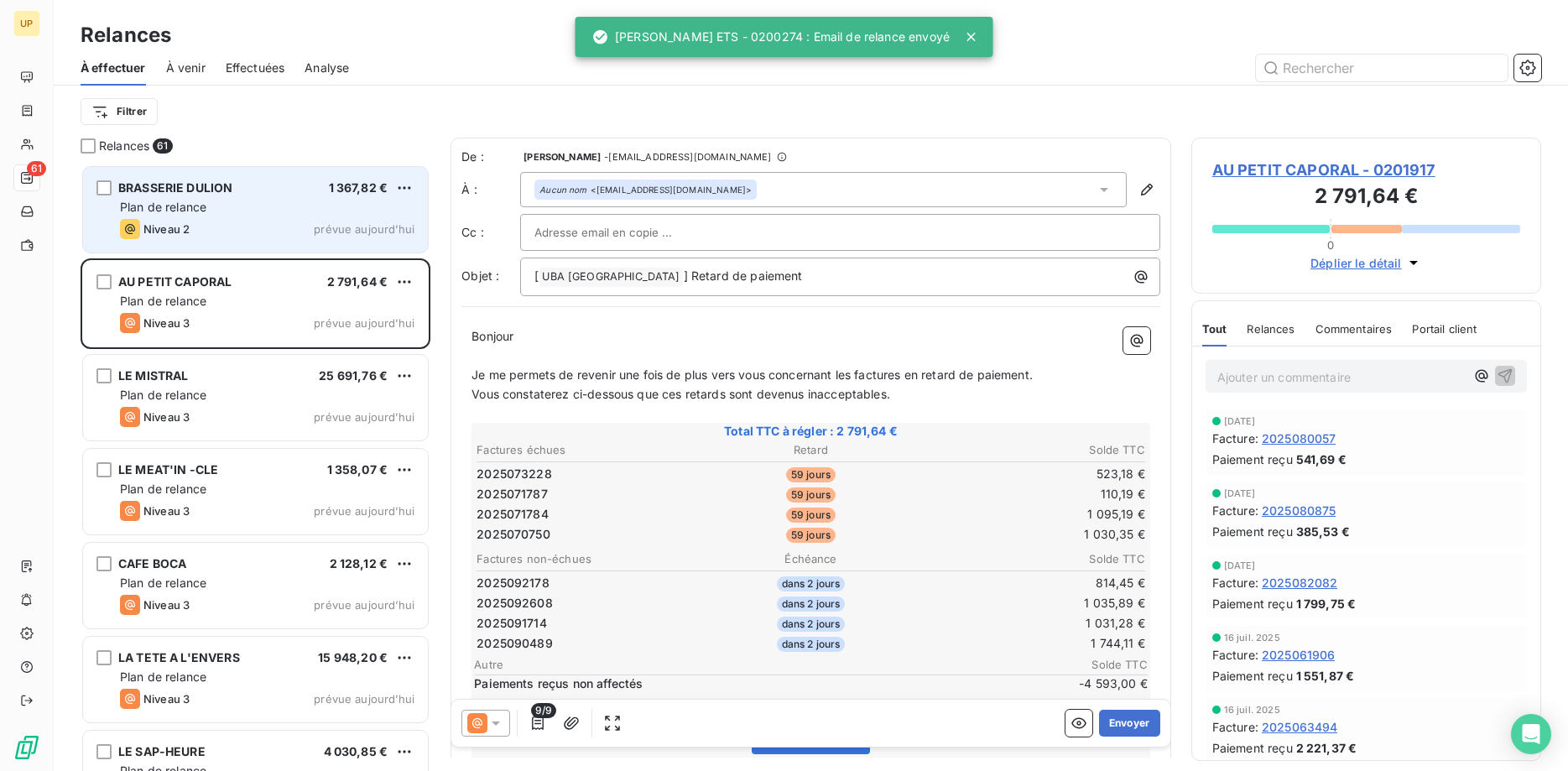
click at [245, 208] on div "Plan de relance" at bounding box center [266, 206] width 294 height 17
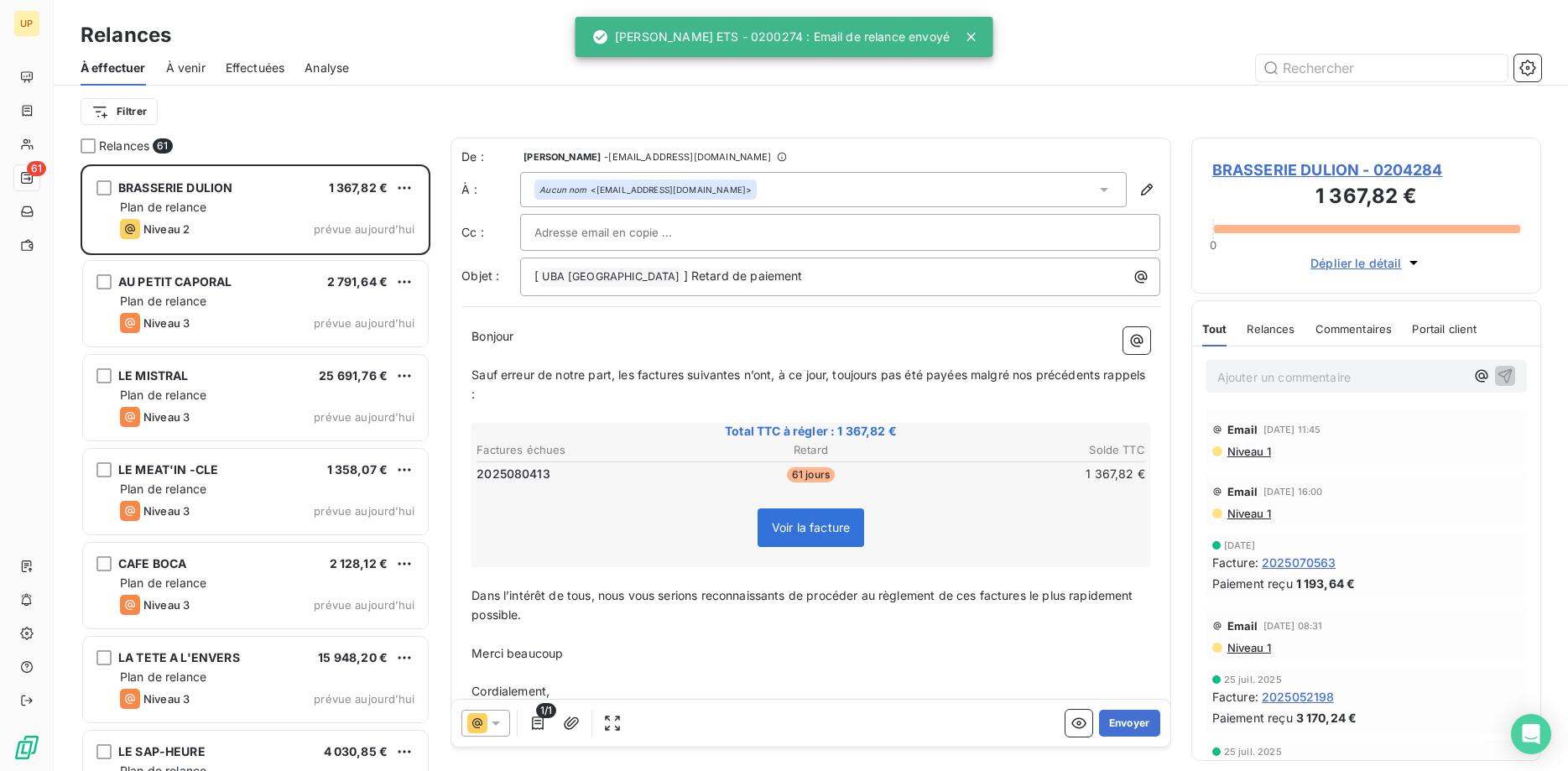
click at [504, 721] on div at bounding box center [485, 723] width 49 height 27
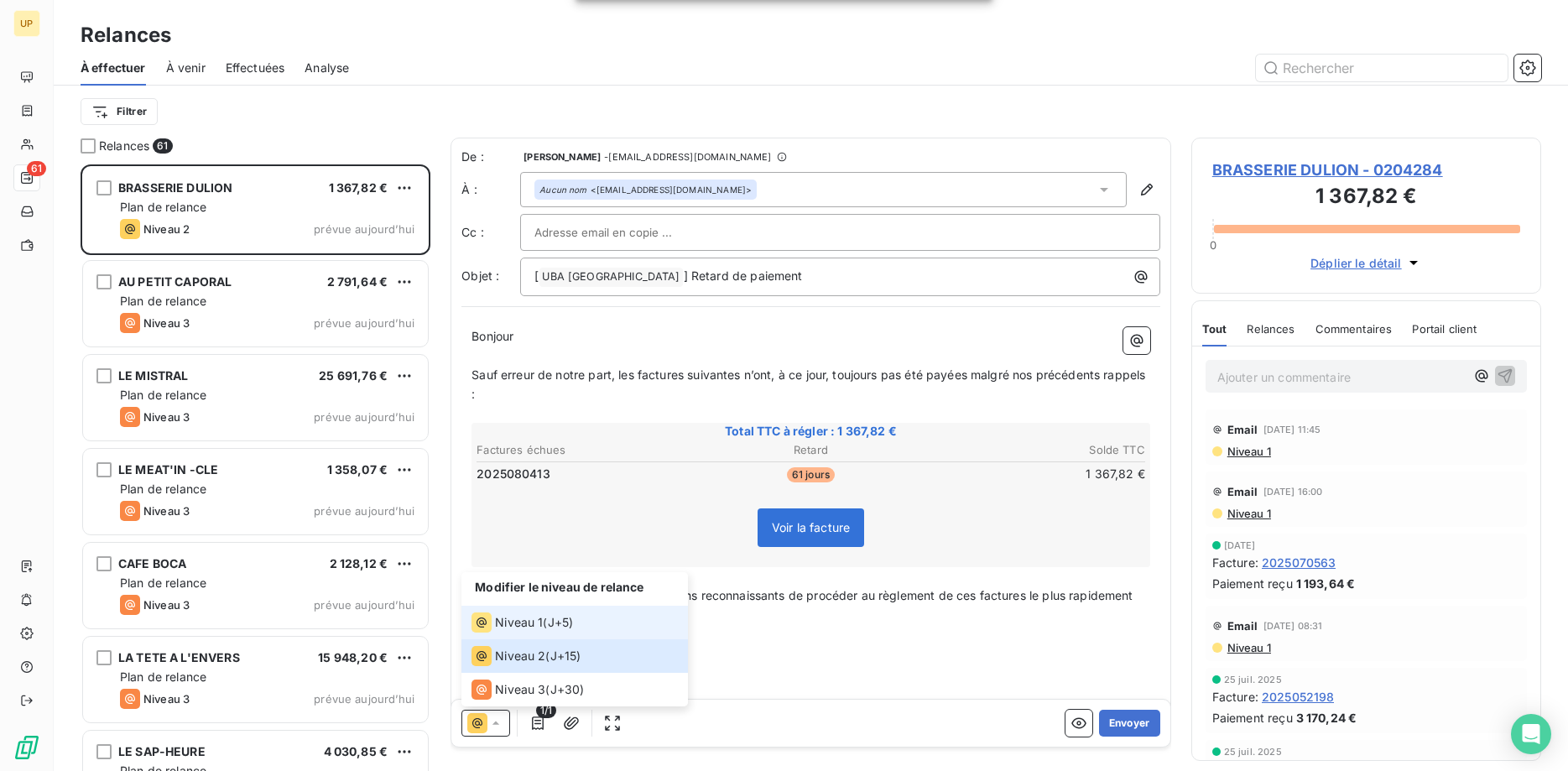
click at [519, 617] on span "Niveau 1" at bounding box center [519, 622] width 48 height 17
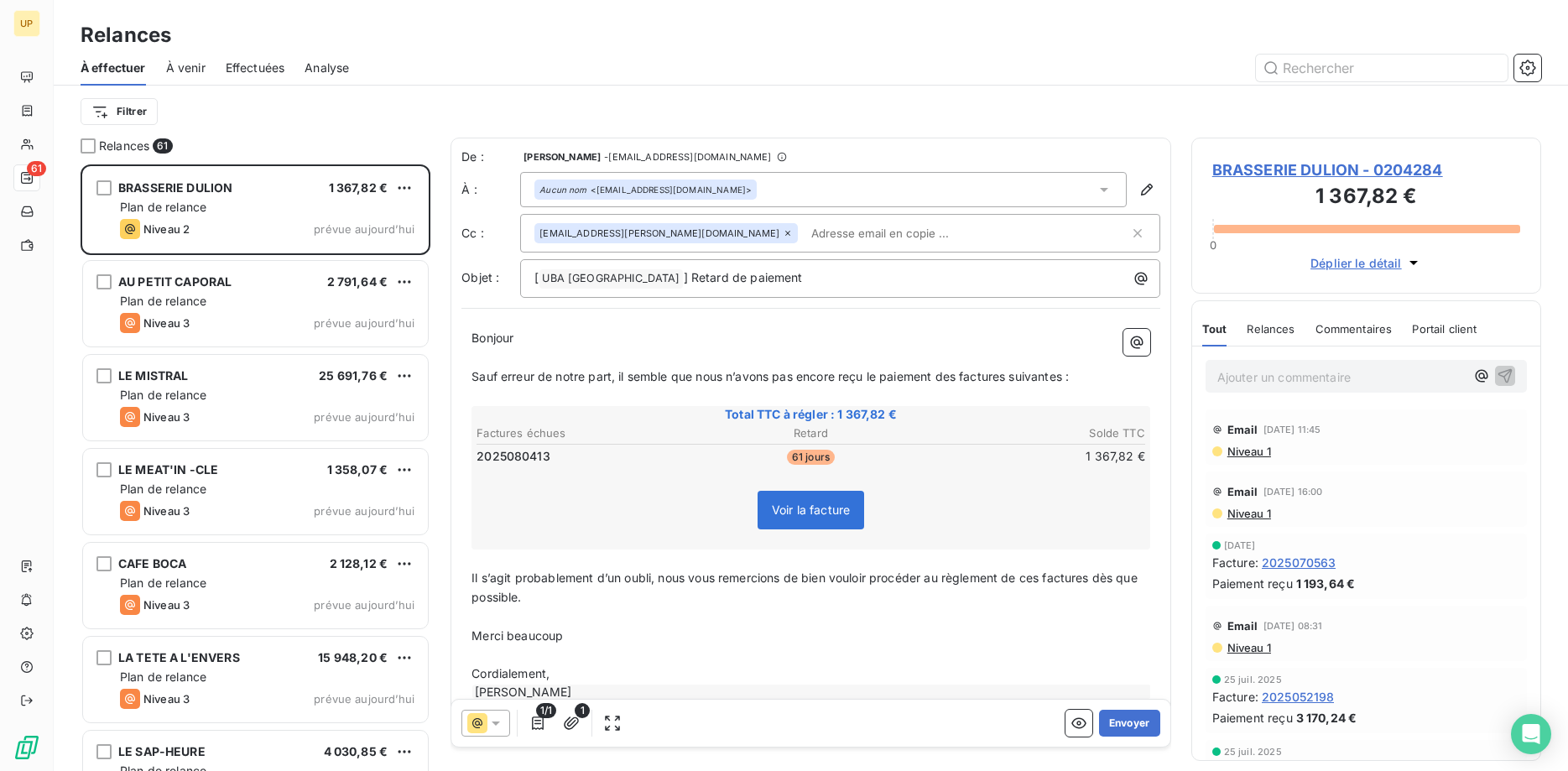
drag, startPoint x: 677, startPoint y: 231, endPoint x: 692, endPoint y: 248, distance: 22.7
click at [783, 232] on icon at bounding box center [787, 233] width 10 height 10
click at [1141, 722] on button "Envoyer" at bounding box center [1129, 723] width 61 height 27
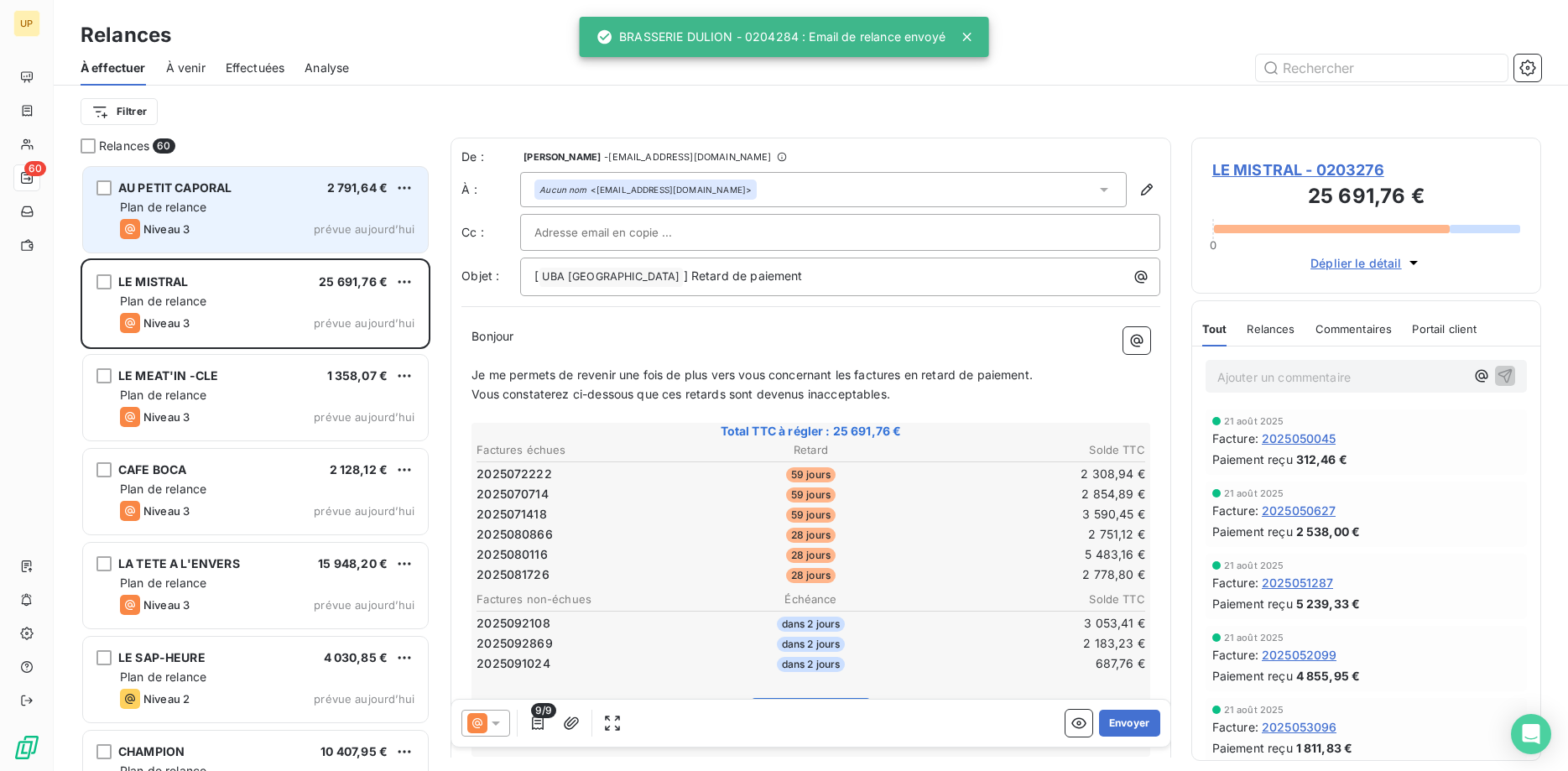
click at [311, 204] on div "Plan de relance" at bounding box center [266, 206] width 294 height 17
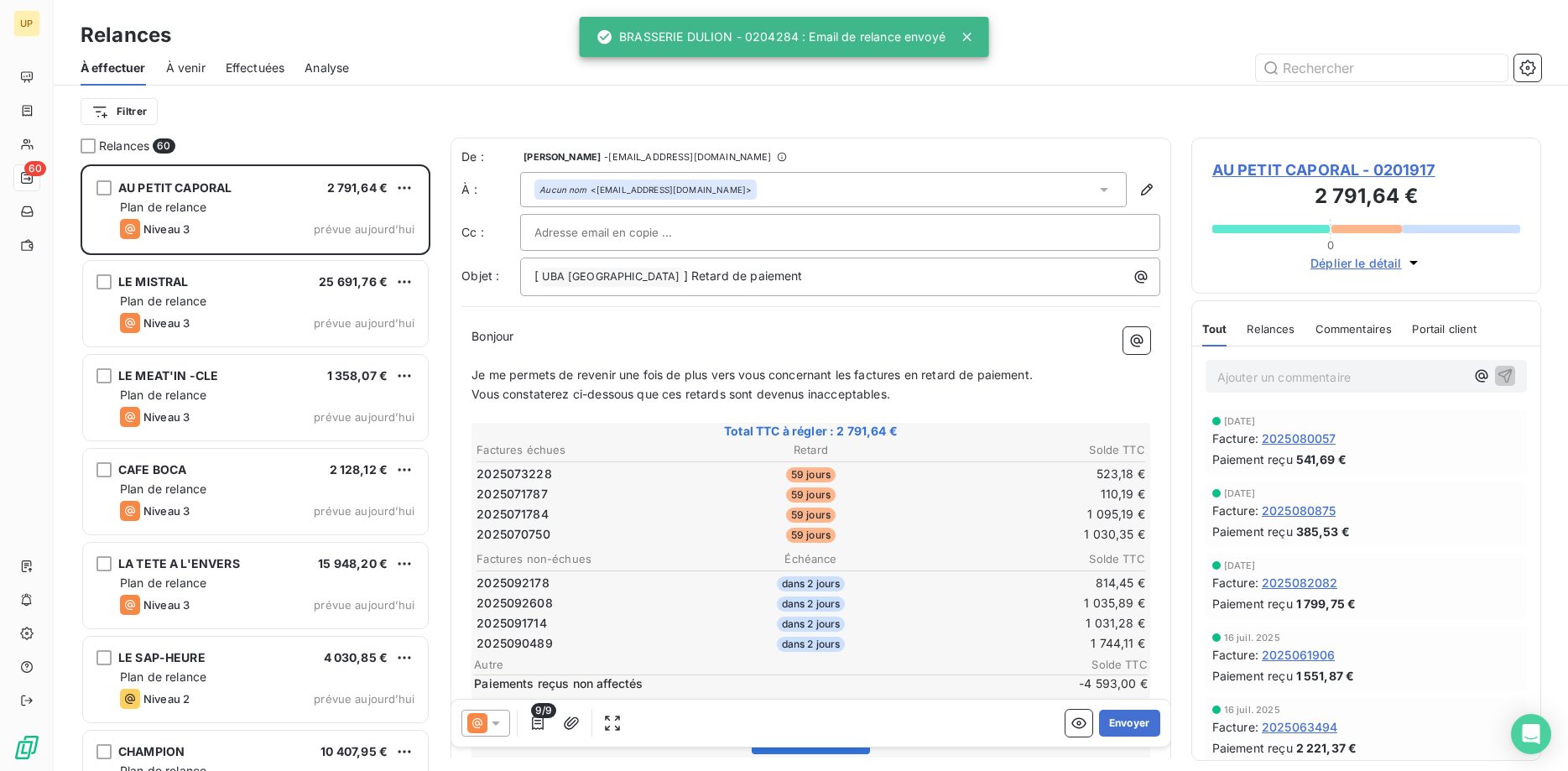
click at [501, 718] on icon at bounding box center [495, 723] width 17 height 17
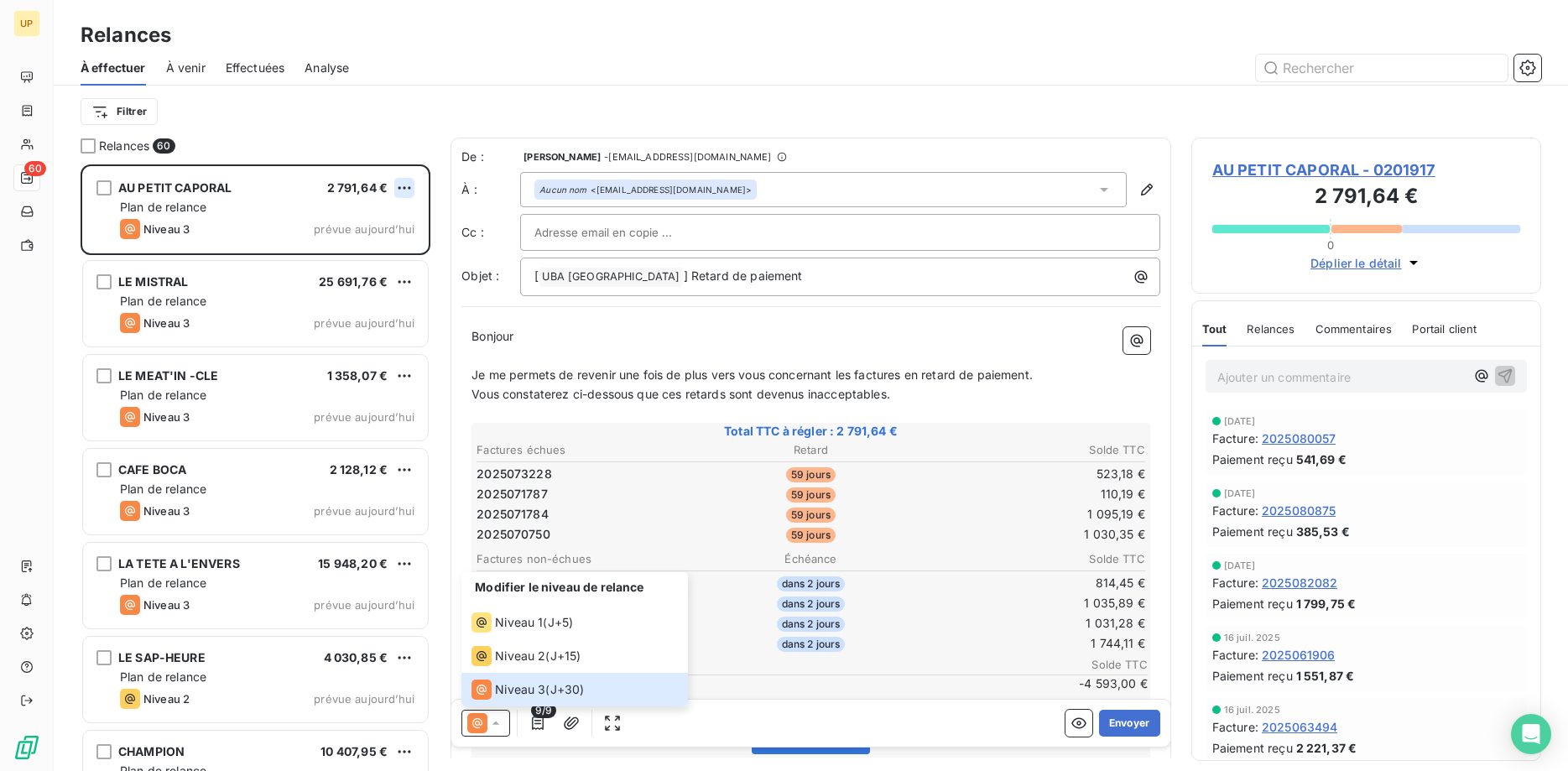
click at [405, 185] on html "UP 60 Relances À effectuer À venir Effectuées Analyse Filtrer Relances 60 AU PE…" at bounding box center [784, 385] width 1568 height 771
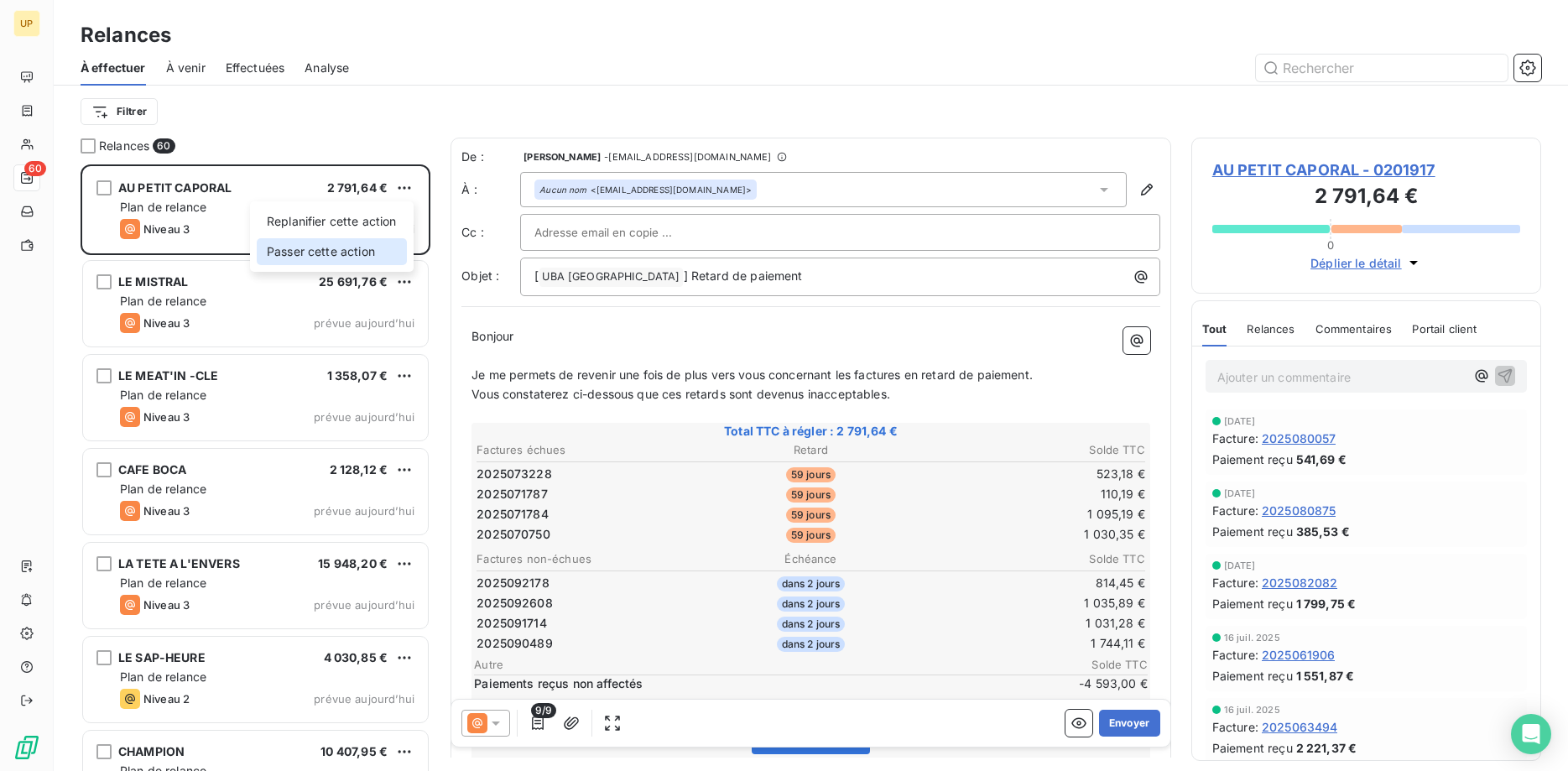
click at [375, 251] on div "Passer cette action" at bounding box center [332, 251] width 151 height 27
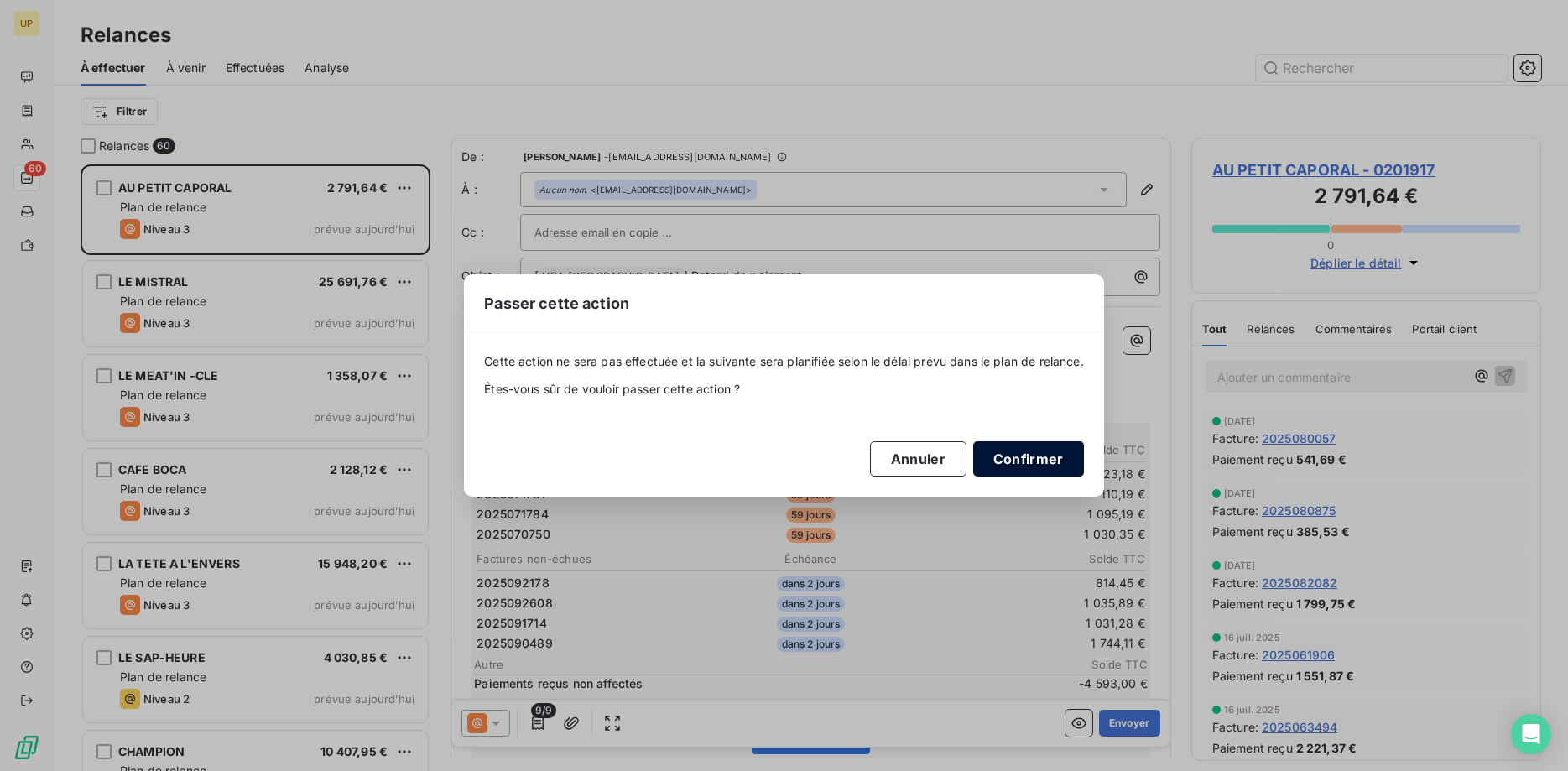
click at [1015, 454] on button "Confirmer" at bounding box center [1028, 459] width 111 height 35
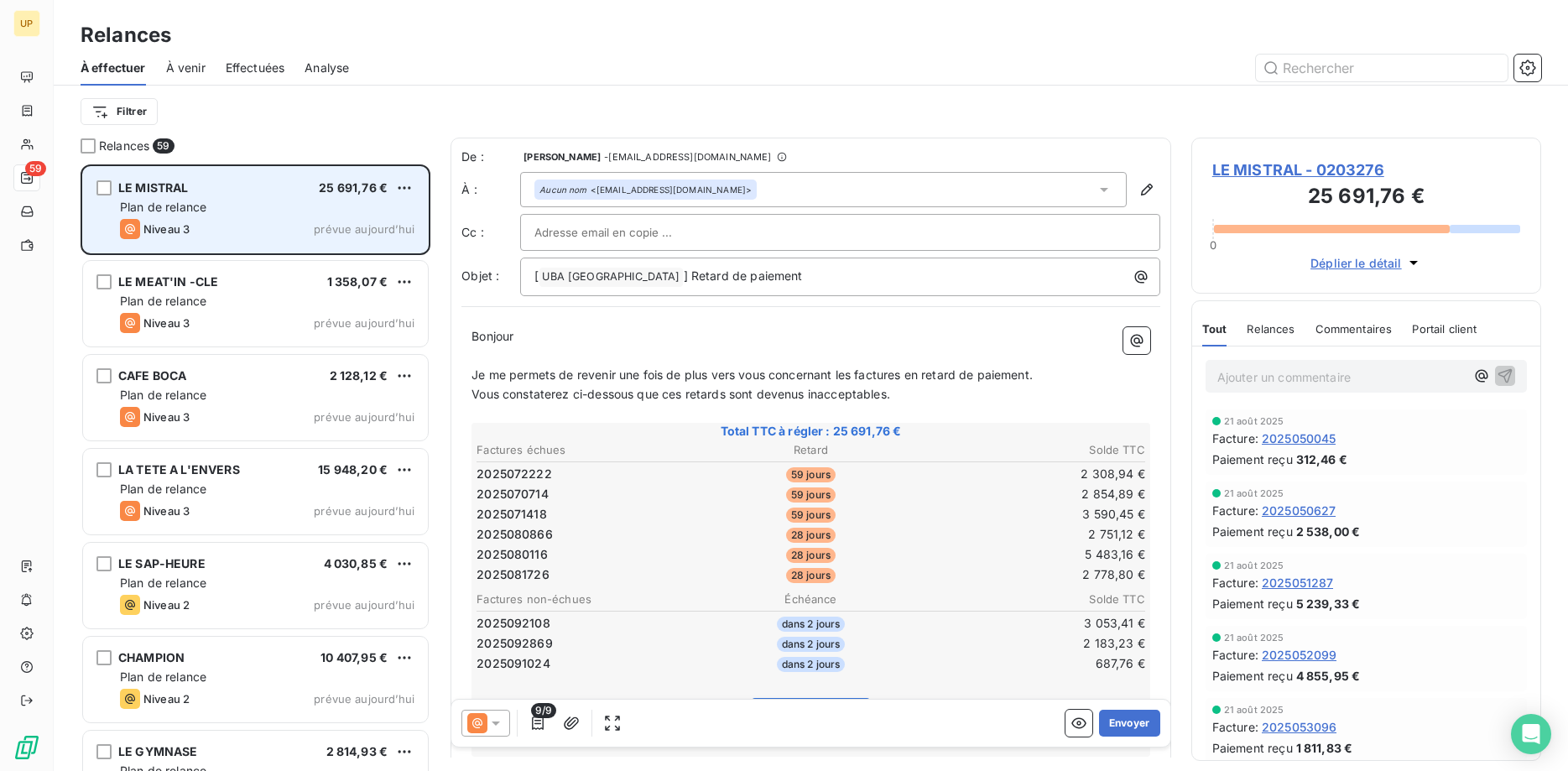
click at [339, 216] on div "LE MISTRAL 25 691,76 € Plan de relance Niveau 3 prévue [DATE]" at bounding box center [255, 209] width 345 height 86
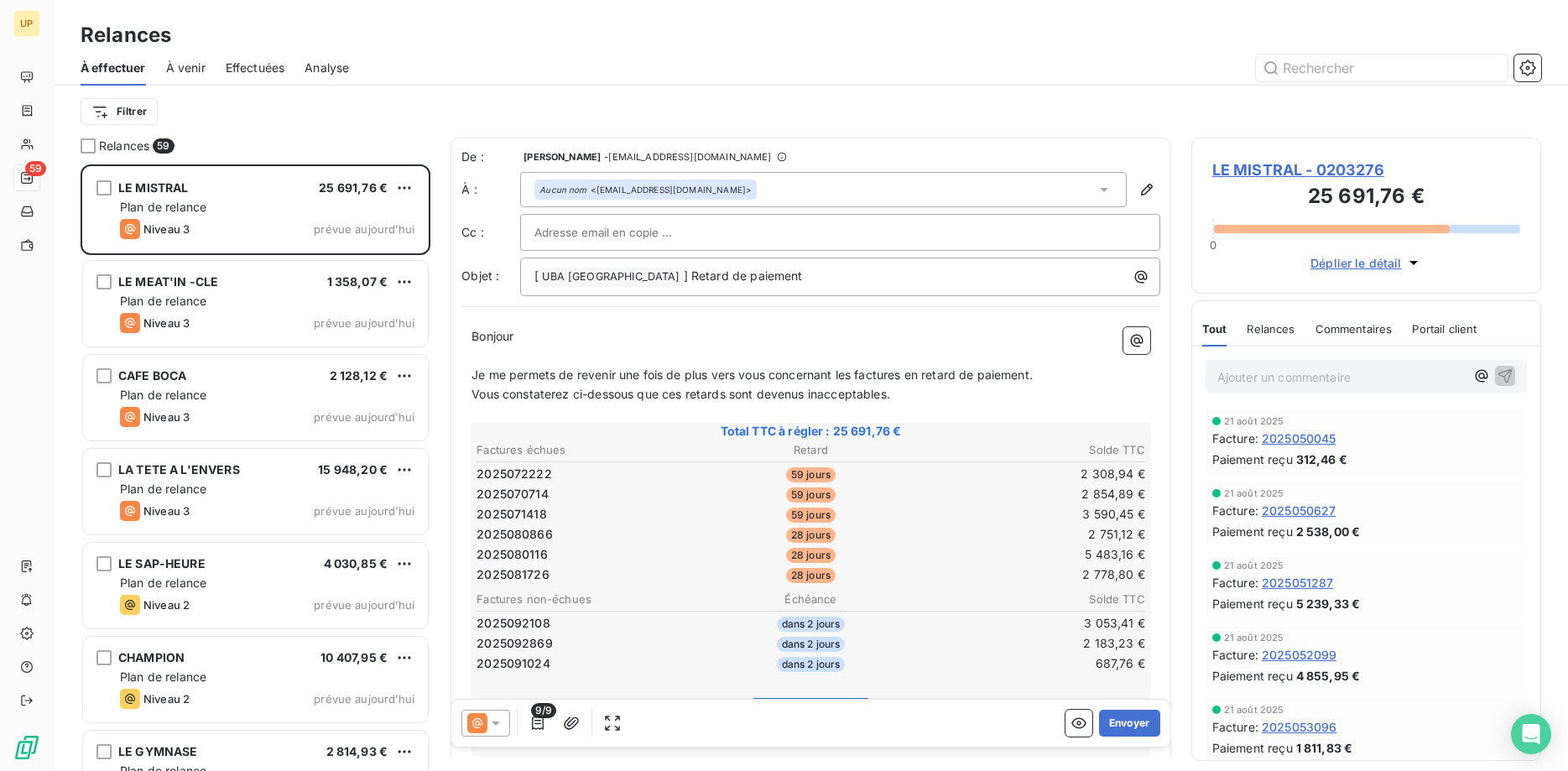
click at [498, 717] on icon at bounding box center [495, 723] width 17 height 17
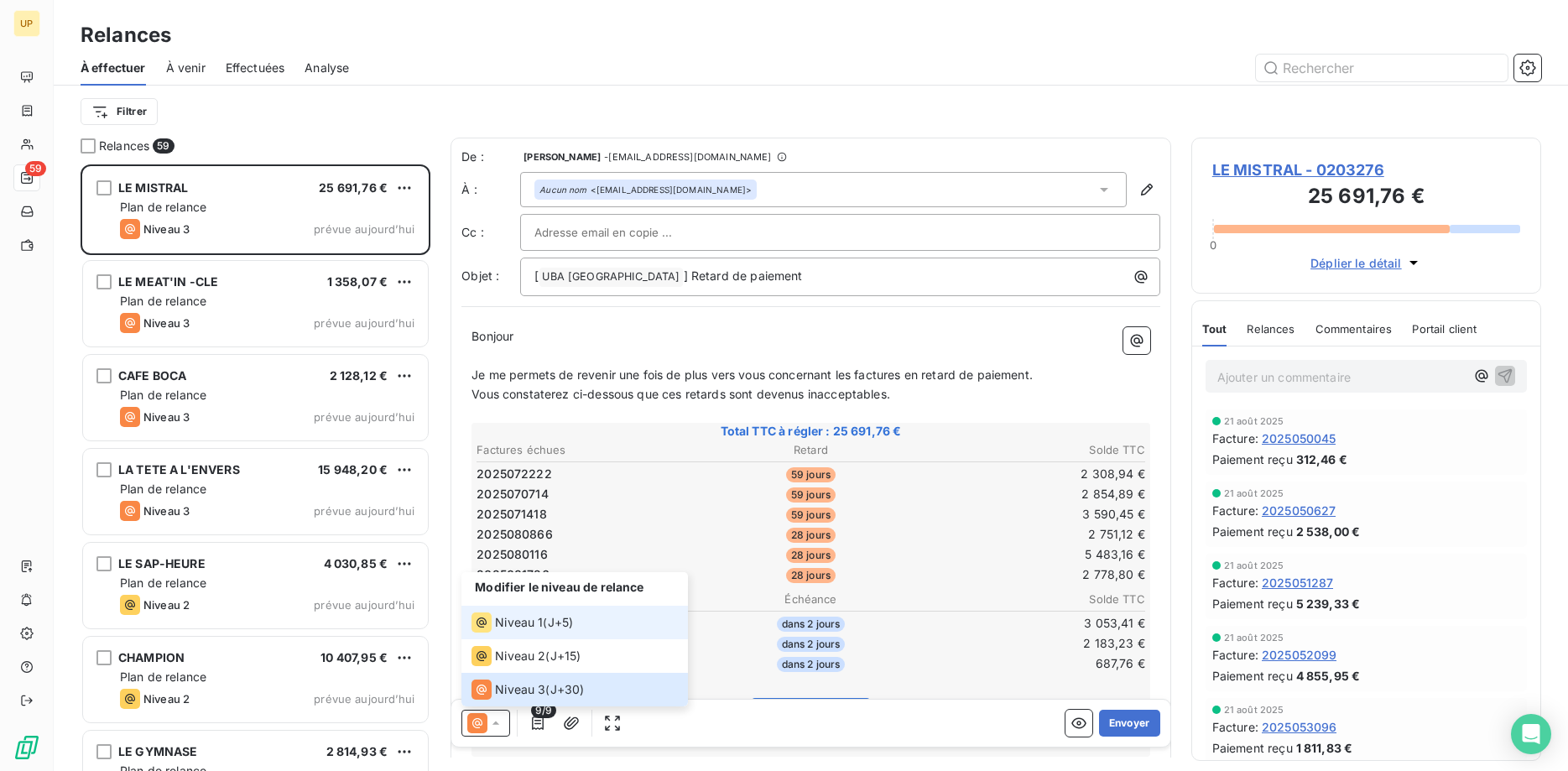
click at [520, 617] on span "Niveau 1" at bounding box center [519, 622] width 48 height 17
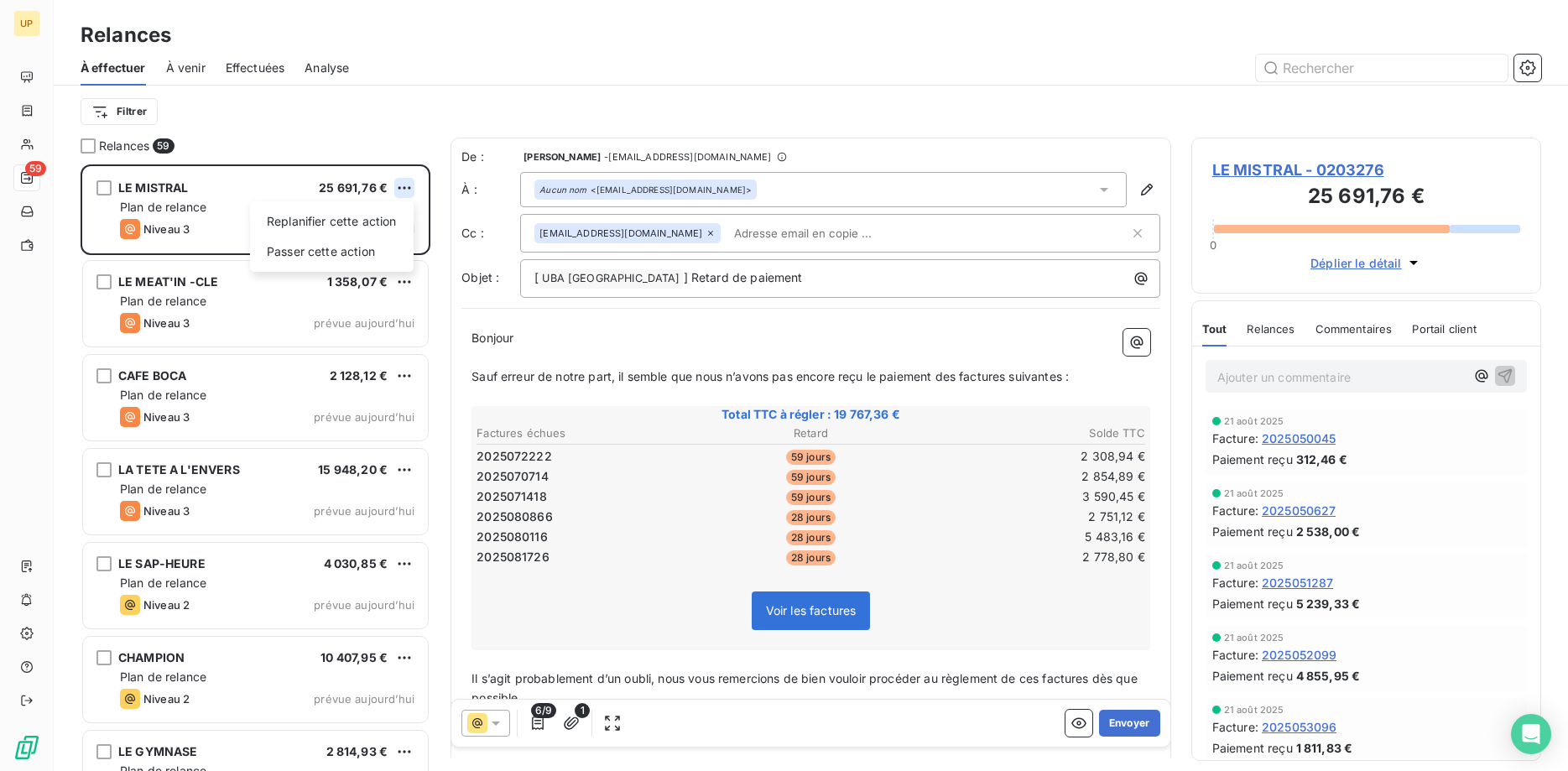
scroll to position [607, 351]
click at [405, 191] on html "UP 59 Relances À effectuer À venir Effectuées Analyse Filtrer Relances 59 LE MI…" at bounding box center [784, 385] width 1568 height 771
click at [391, 251] on div "Passer cette action" at bounding box center [332, 251] width 151 height 27
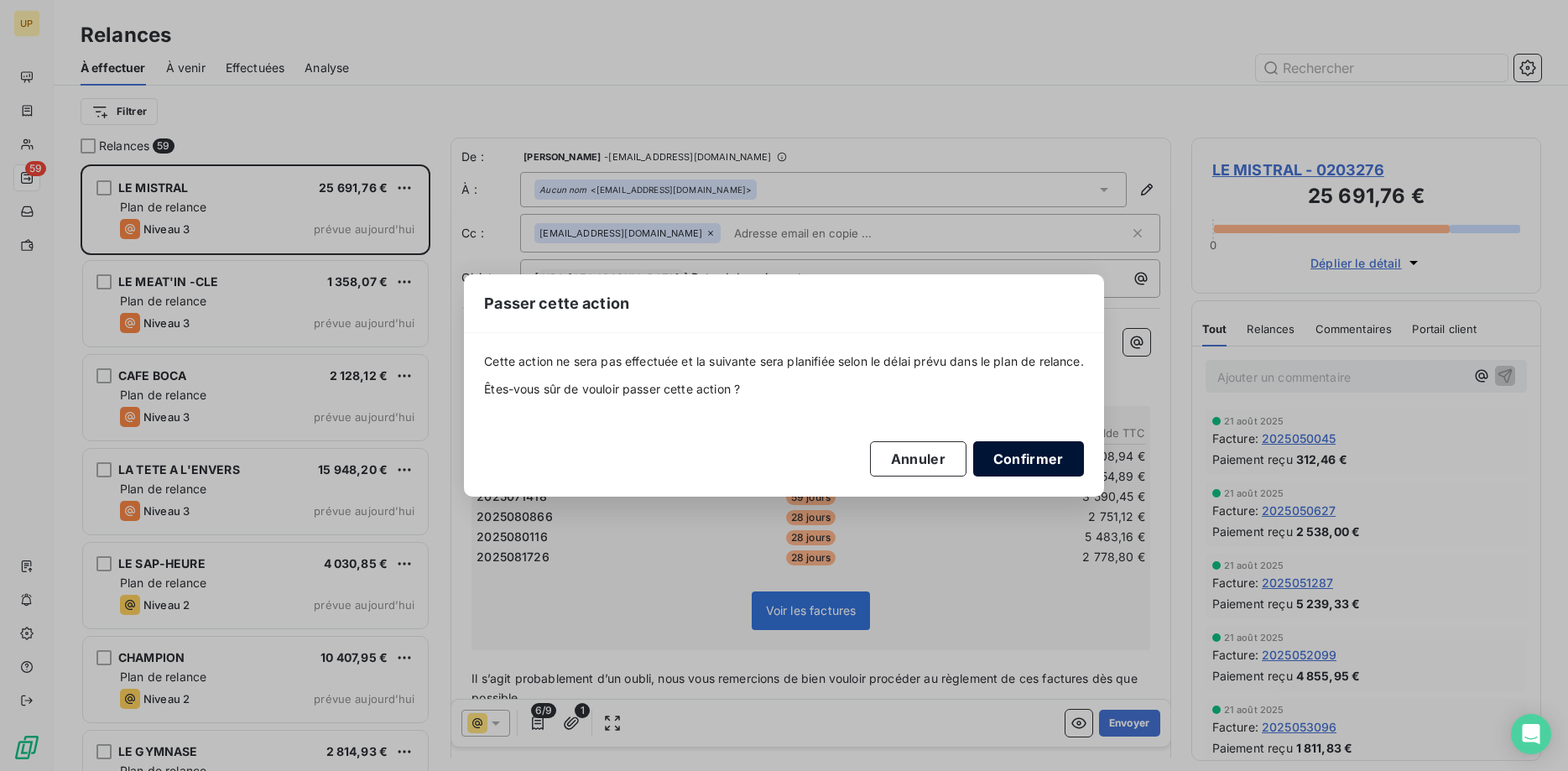
click at [1025, 459] on button "Confirmer" at bounding box center [1028, 459] width 111 height 35
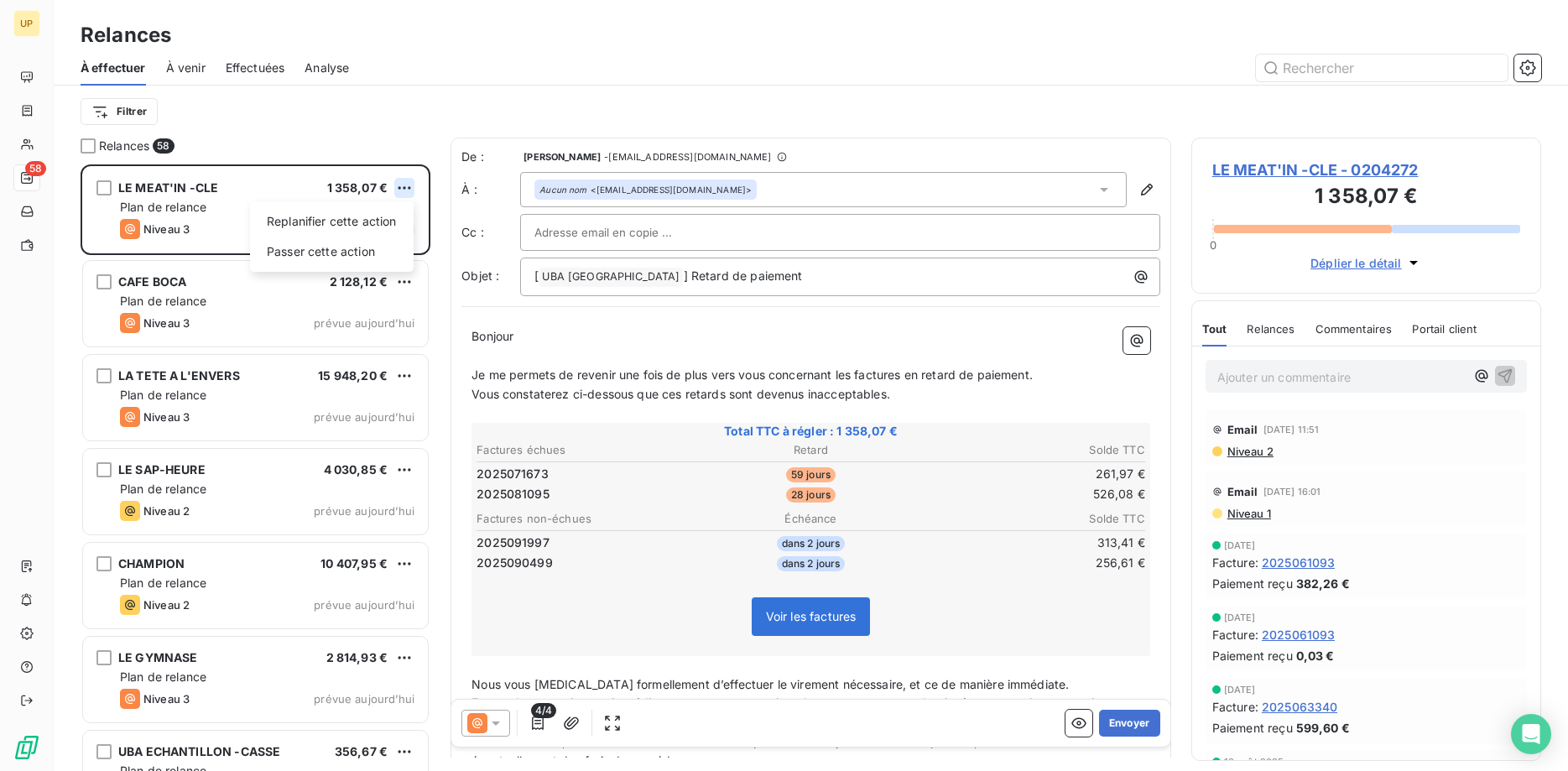
scroll to position [607, 351]
click at [403, 183] on html "UP 58 Relances À effectuer À venir Effectuées Analyse Filtrer Relances 58 LE ME…" at bounding box center [784, 385] width 1568 height 771
click at [349, 252] on div "Passer cette action" at bounding box center [332, 251] width 151 height 27
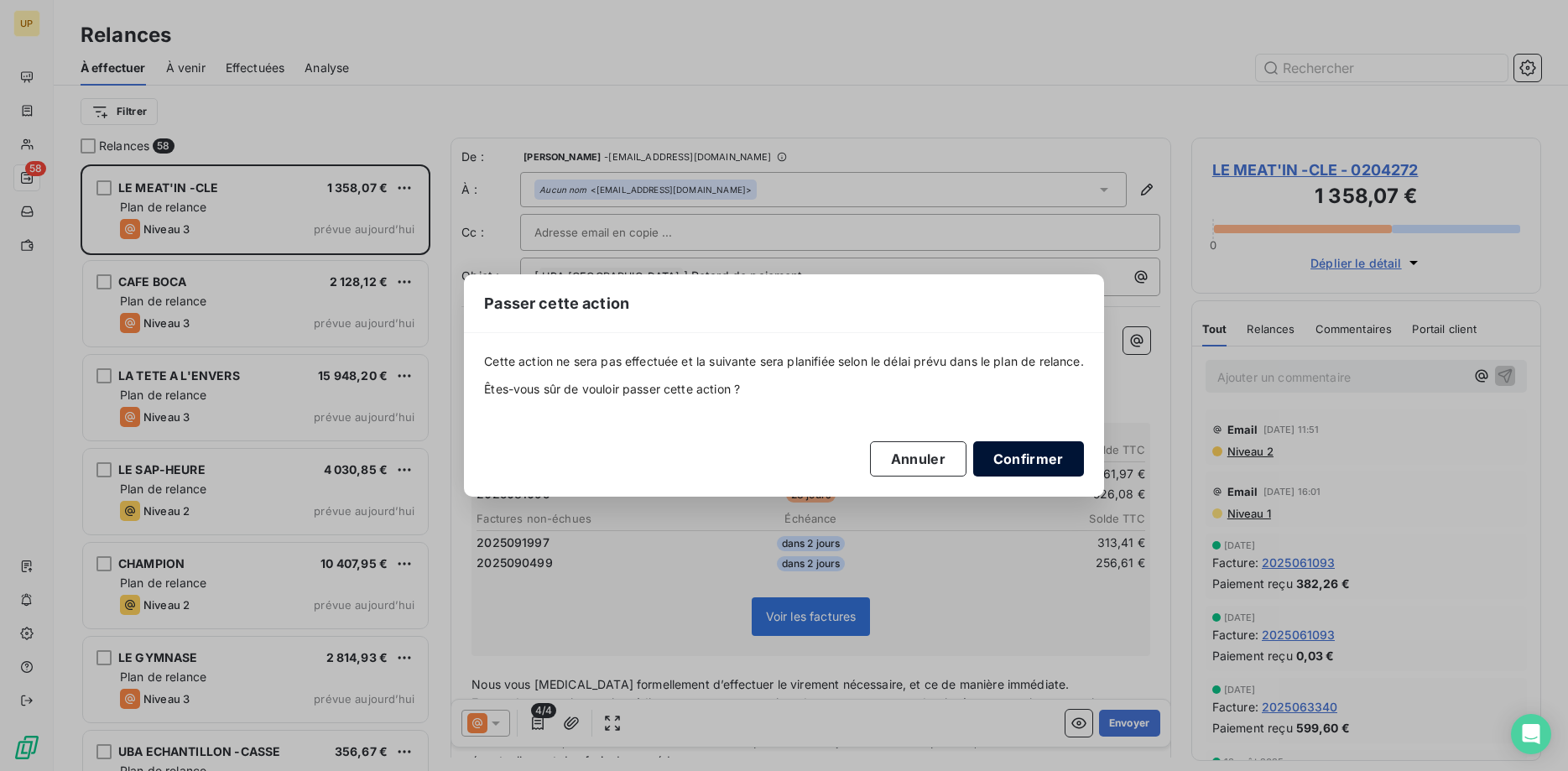
click at [1029, 455] on button "Confirmer" at bounding box center [1028, 459] width 111 height 35
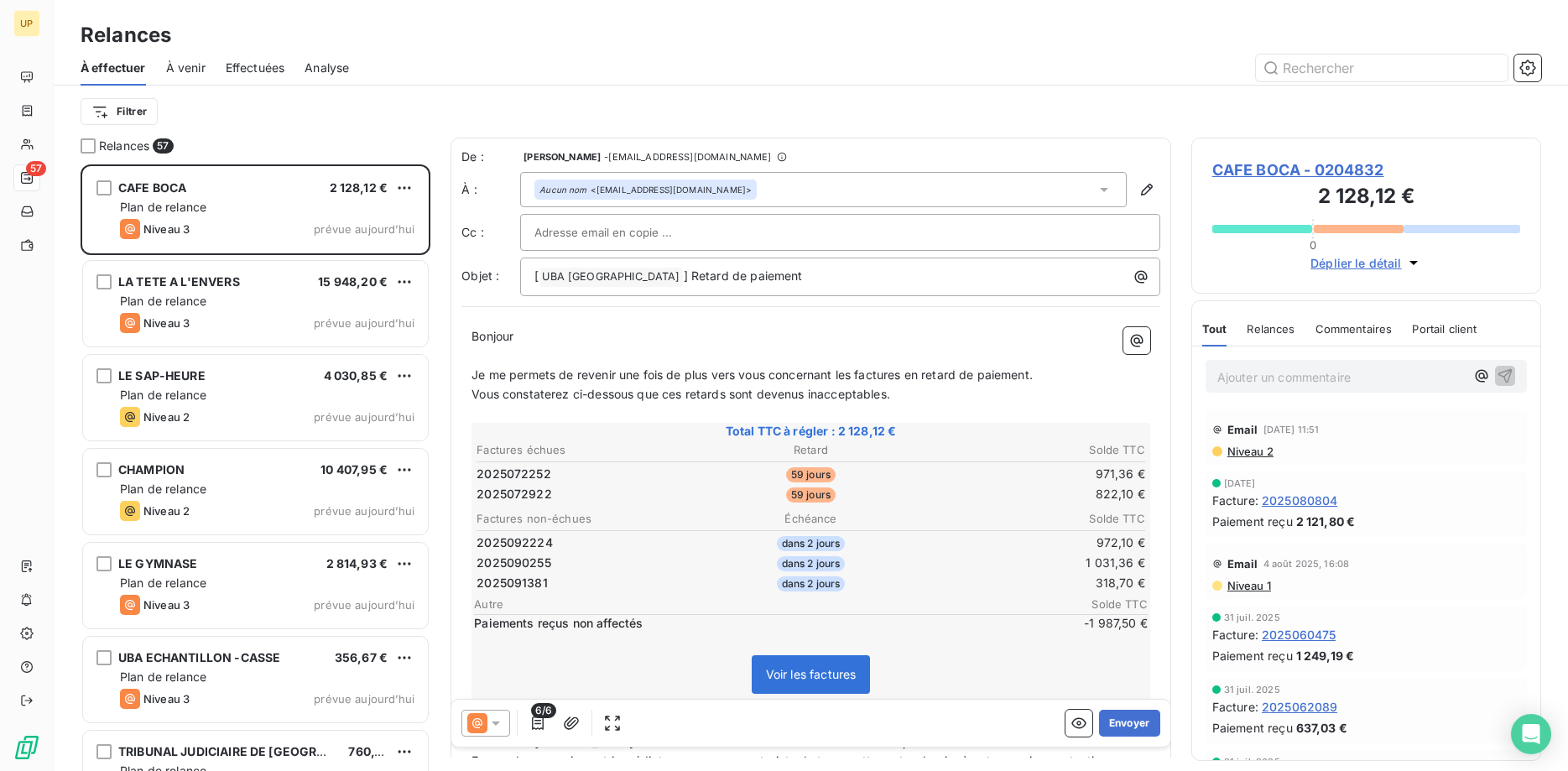
click at [491, 725] on icon at bounding box center [495, 723] width 17 height 17
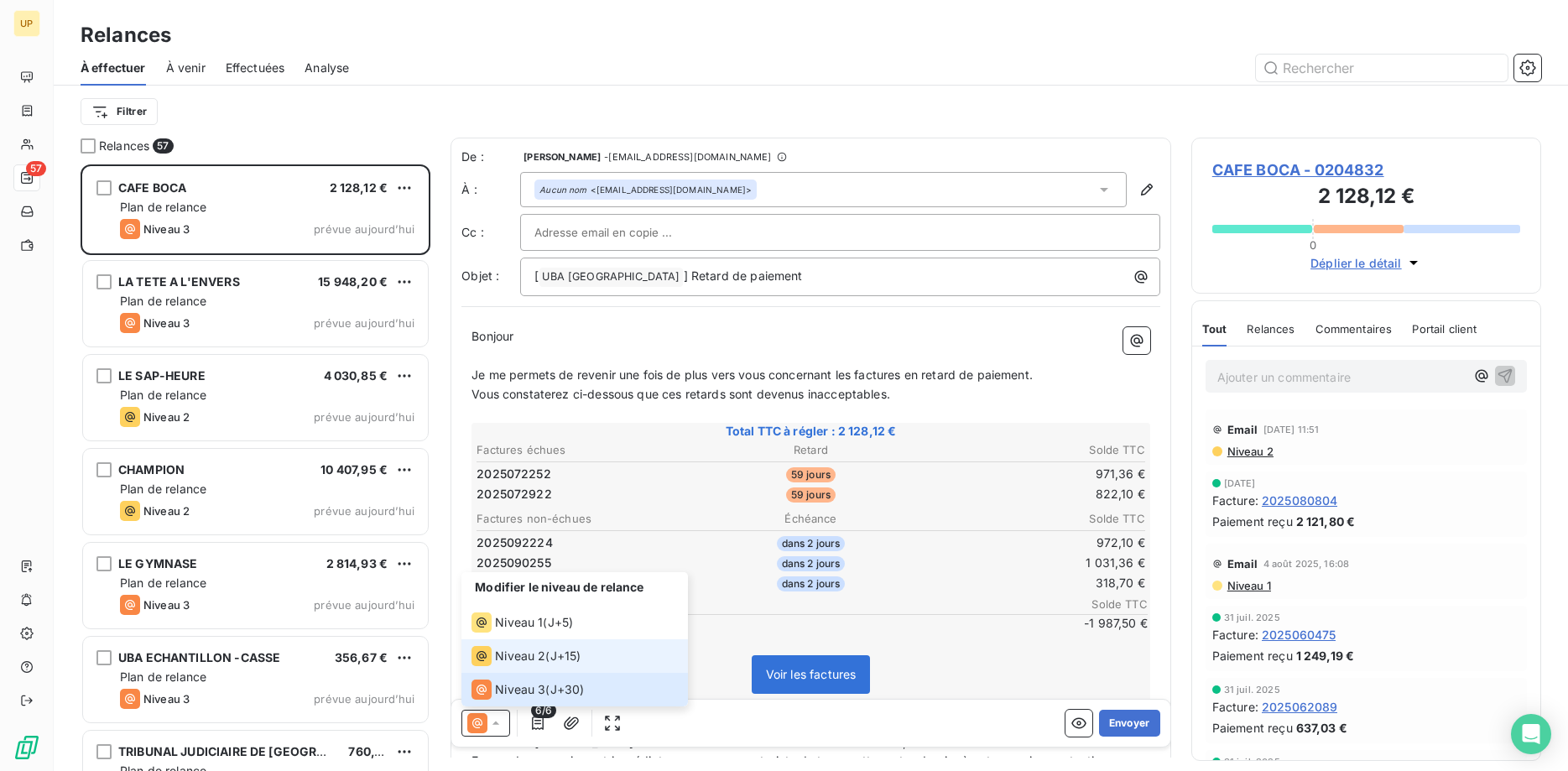
click at [527, 645] on li "Niveau 2 ( J+15 )" at bounding box center [574, 656] width 226 height 34
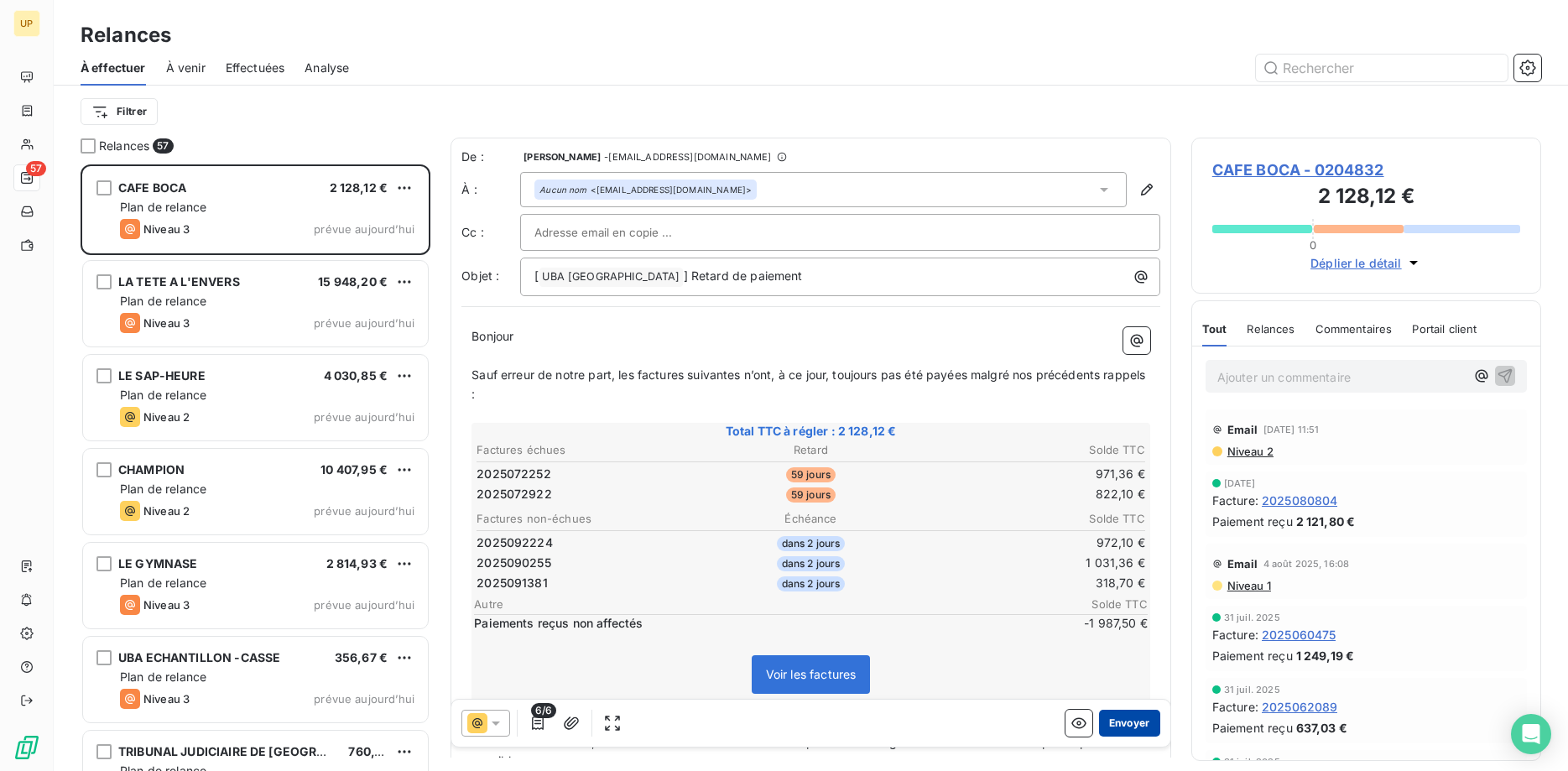
click at [1129, 721] on button "Envoyer" at bounding box center [1129, 723] width 61 height 27
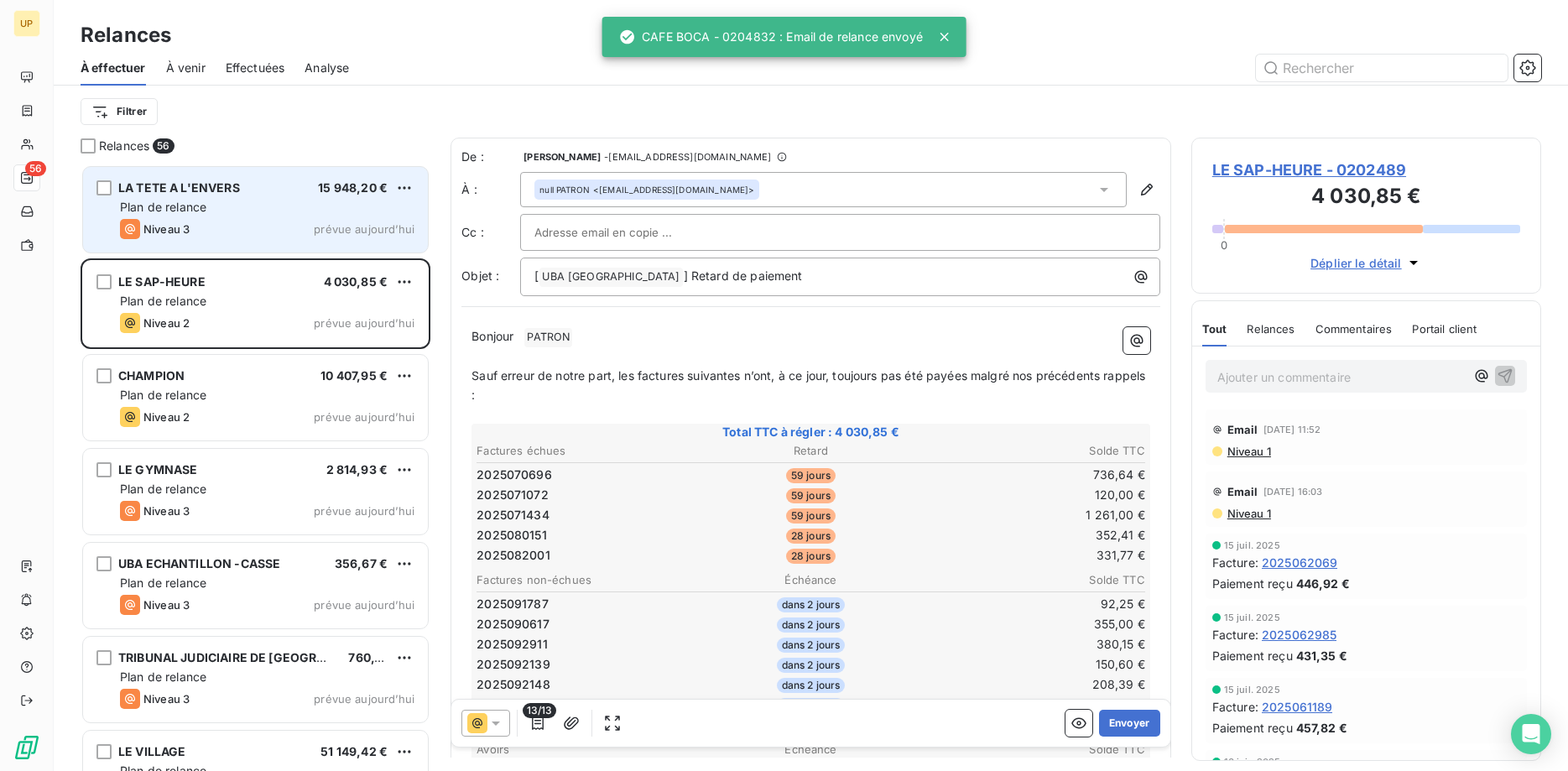
click at [369, 229] on span "prévue aujourd’hui" at bounding box center [364, 228] width 101 height 13
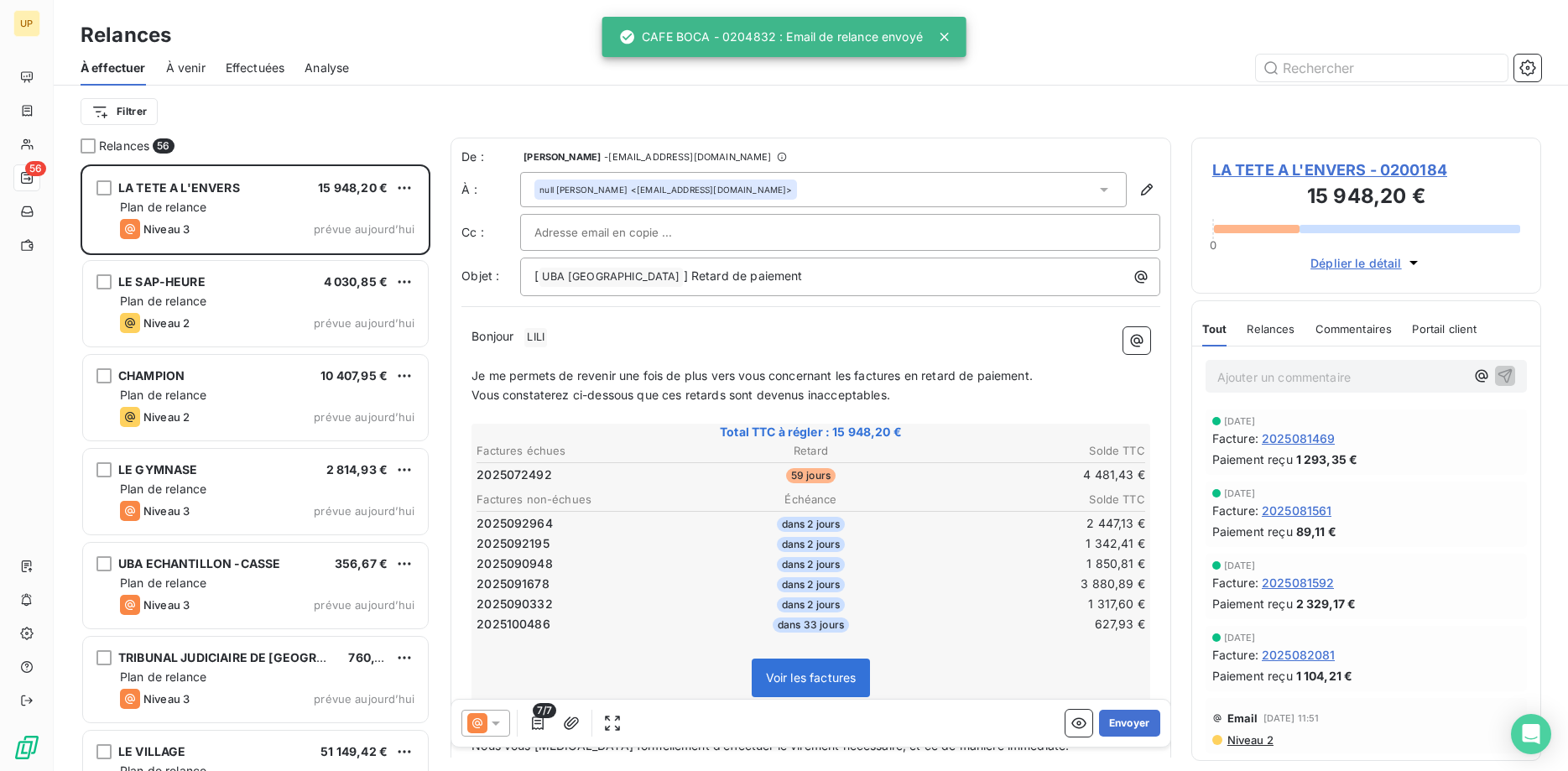
drag, startPoint x: 490, startPoint y: 719, endPoint x: 493, endPoint y: 710, distance: 9.5
click at [491, 719] on icon at bounding box center [495, 723] width 17 height 17
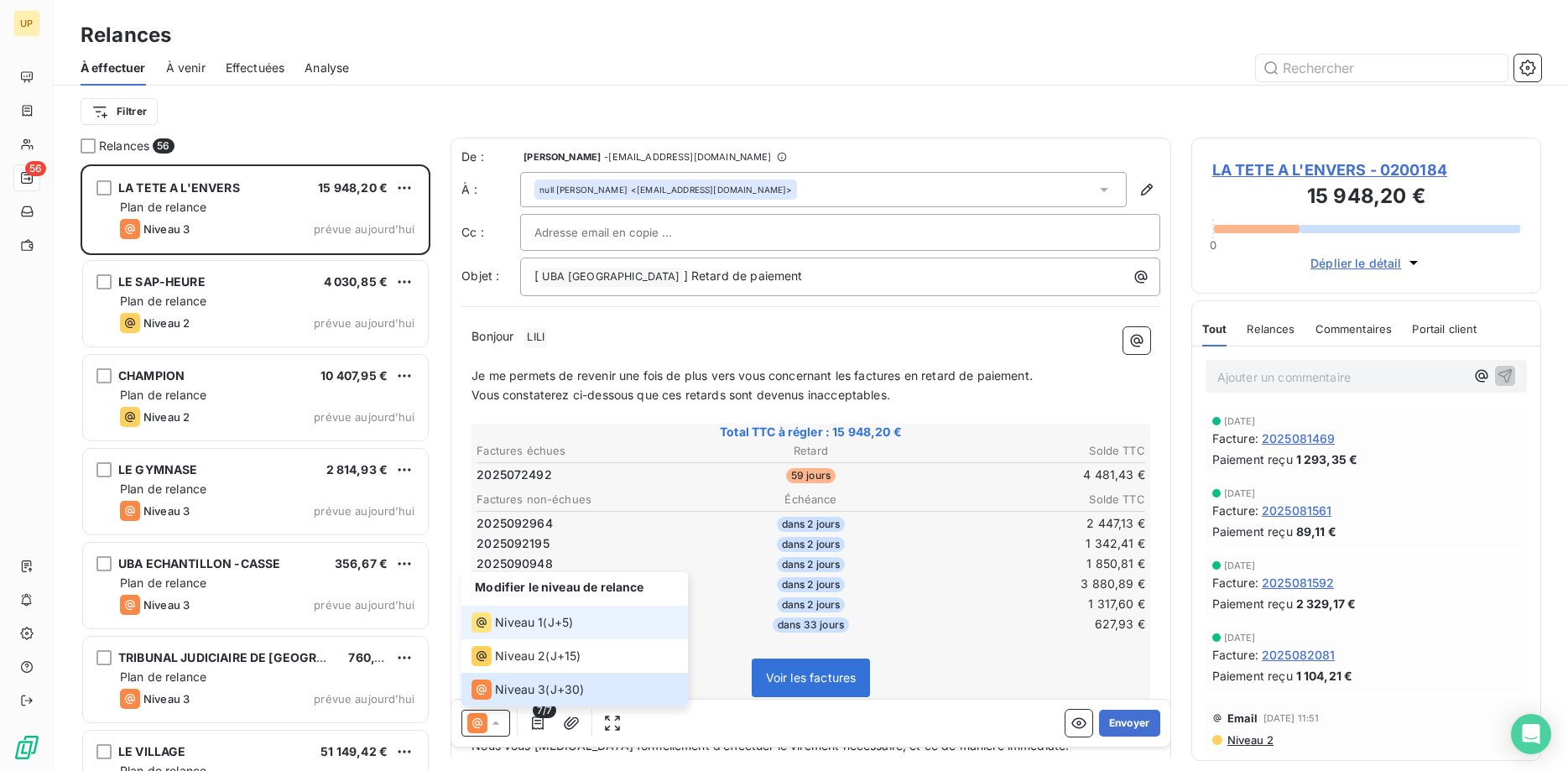
click at [503, 621] on span "Niveau 1" at bounding box center [519, 622] width 48 height 17
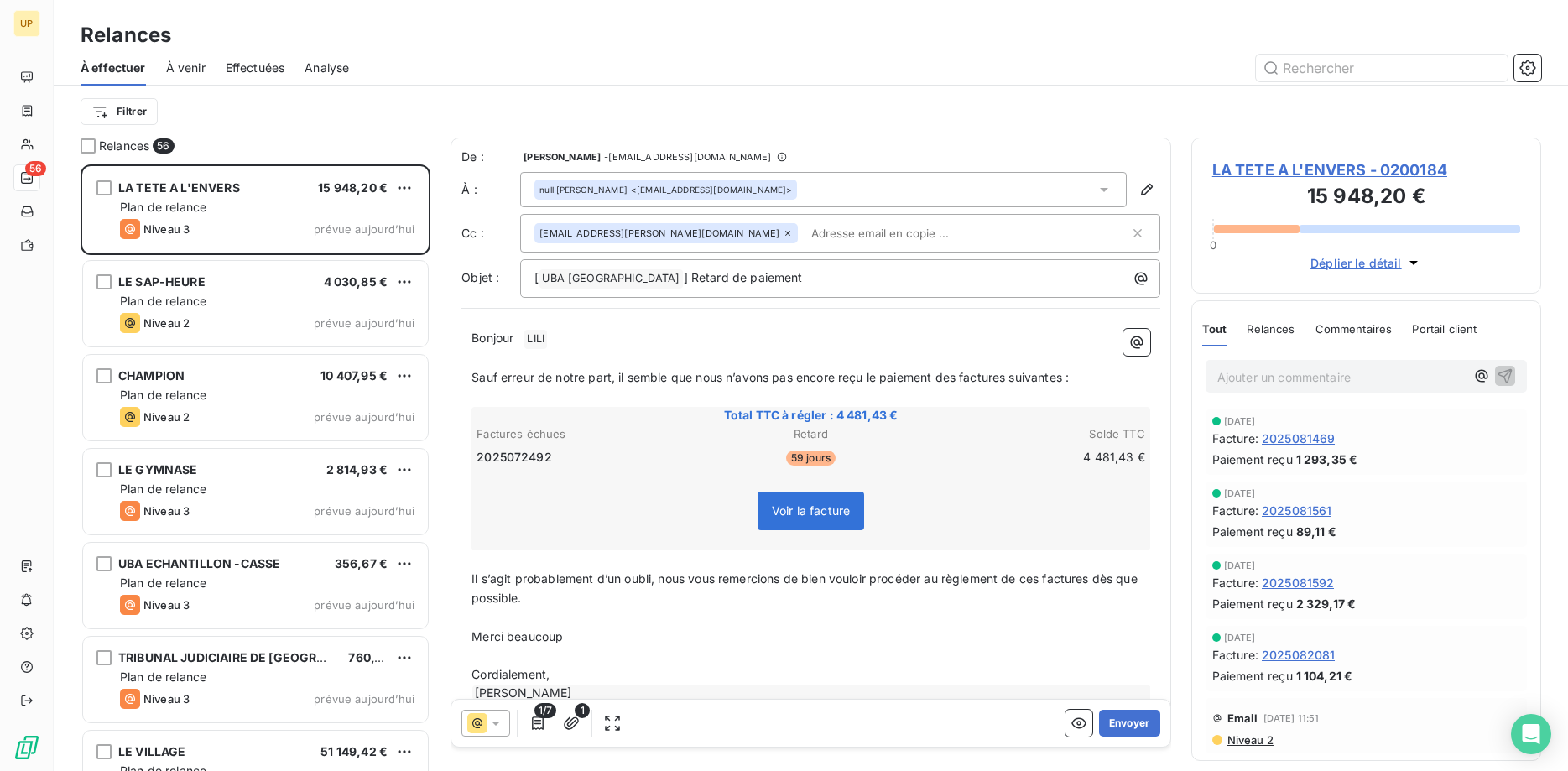
click at [783, 233] on icon at bounding box center [787, 233] width 10 height 10
click at [530, 337] on p "Bonjour ﻿ LILI ﻿ ﻿" at bounding box center [810, 337] width 679 height 20
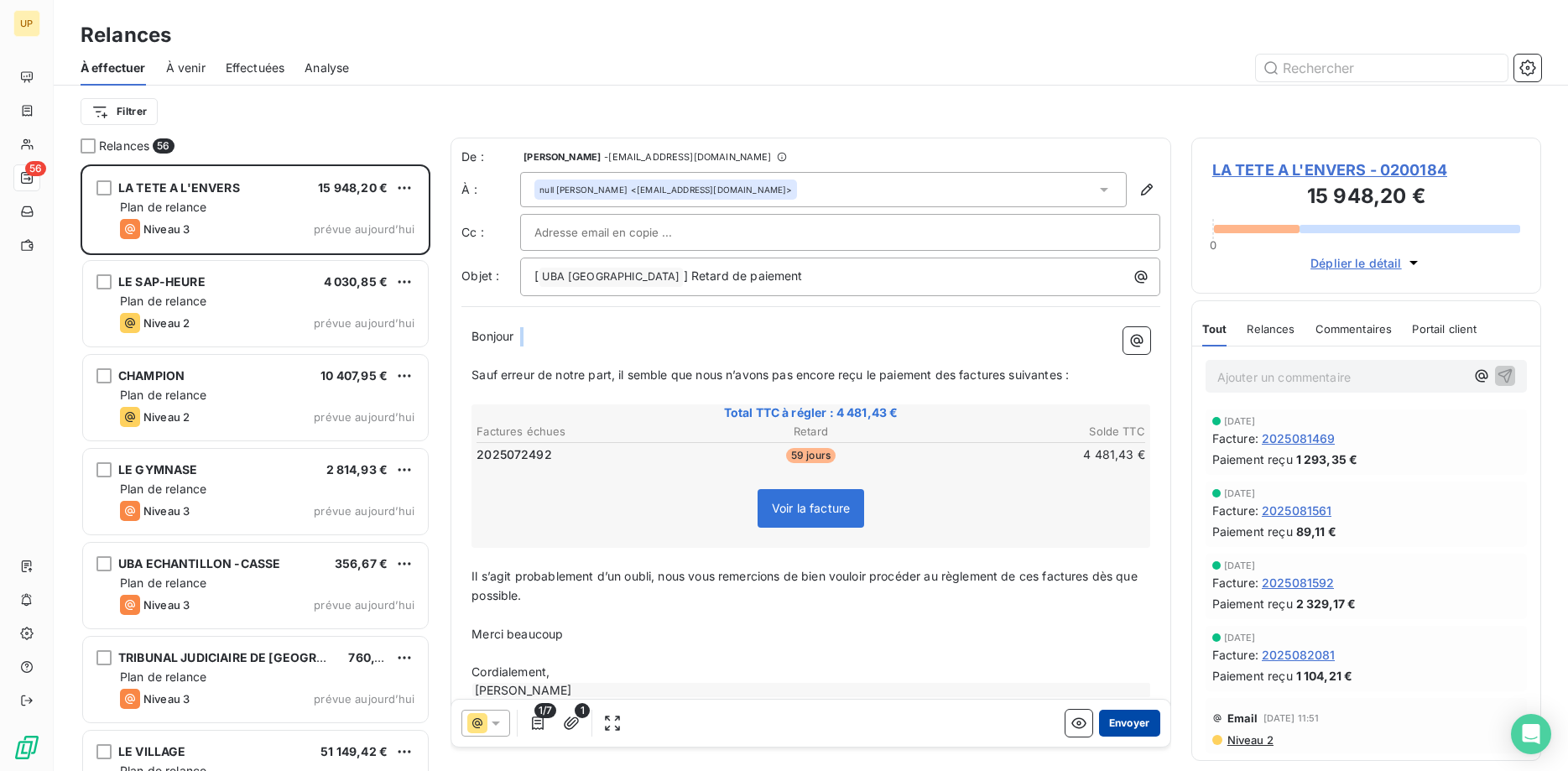
click at [1123, 723] on button "Envoyer" at bounding box center [1129, 723] width 61 height 27
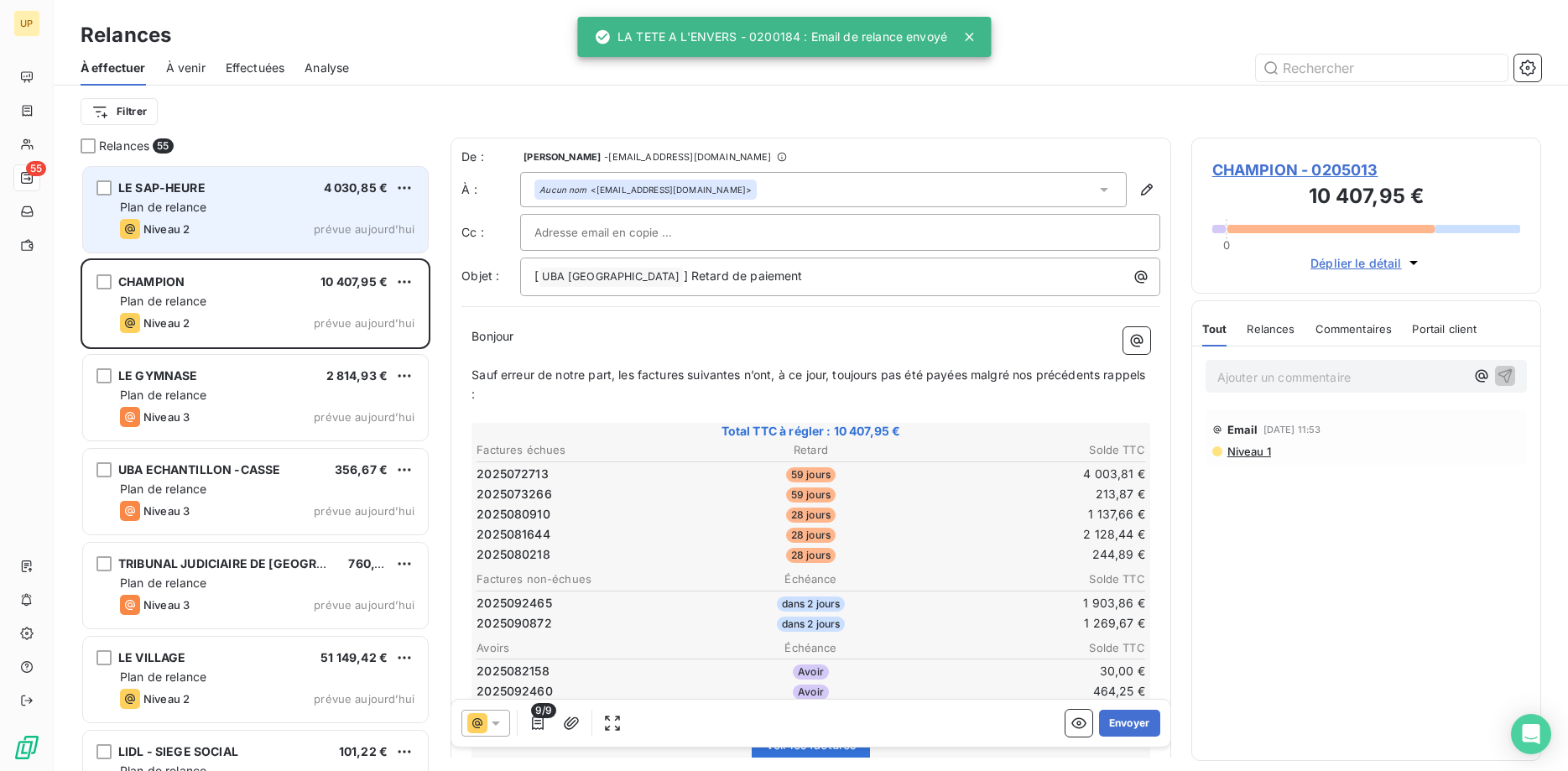
click at [228, 236] on div "Niveau 2 prévue aujourd’hui" at bounding box center [266, 229] width 294 height 20
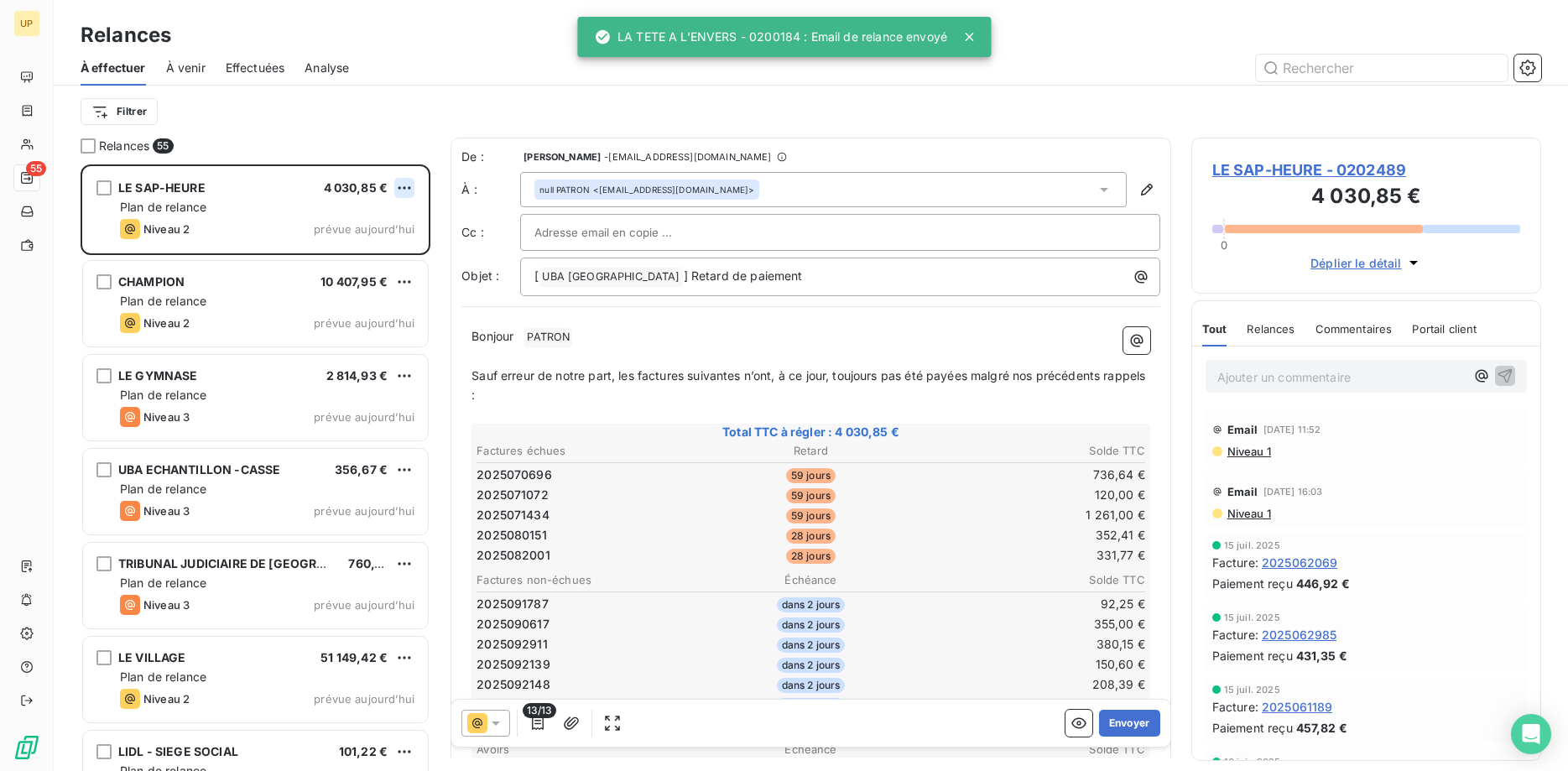
click at [413, 189] on html "UP 55 Relances À effectuer À venir Effectuées Analyse Filtrer Relances 55 LE SA…" at bounding box center [784, 385] width 1568 height 771
click at [384, 241] on div "Passer cette action" at bounding box center [332, 251] width 151 height 27
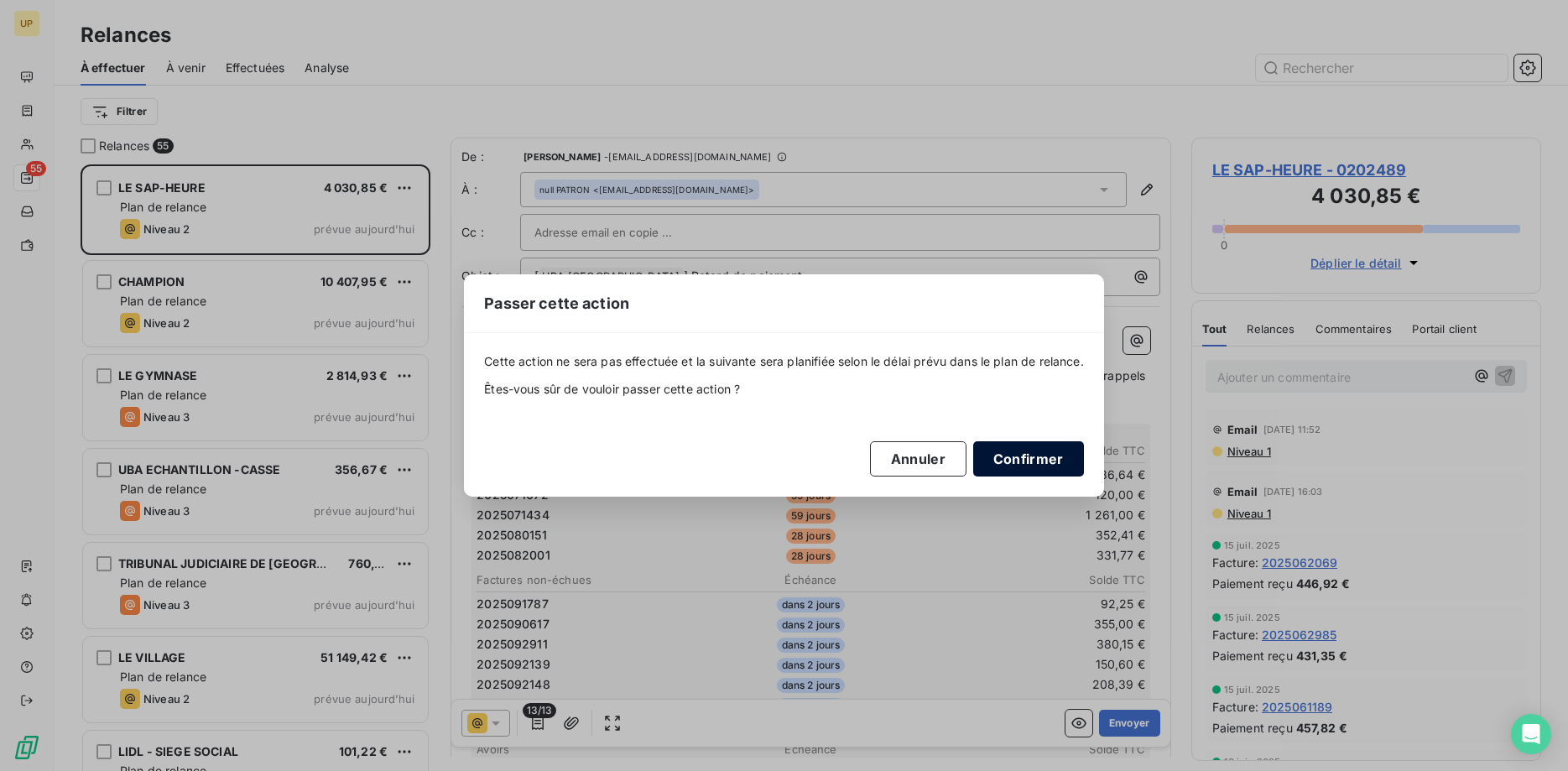
click at [1027, 455] on button "Confirmer" at bounding box center [1028, 459] width 111 height 35
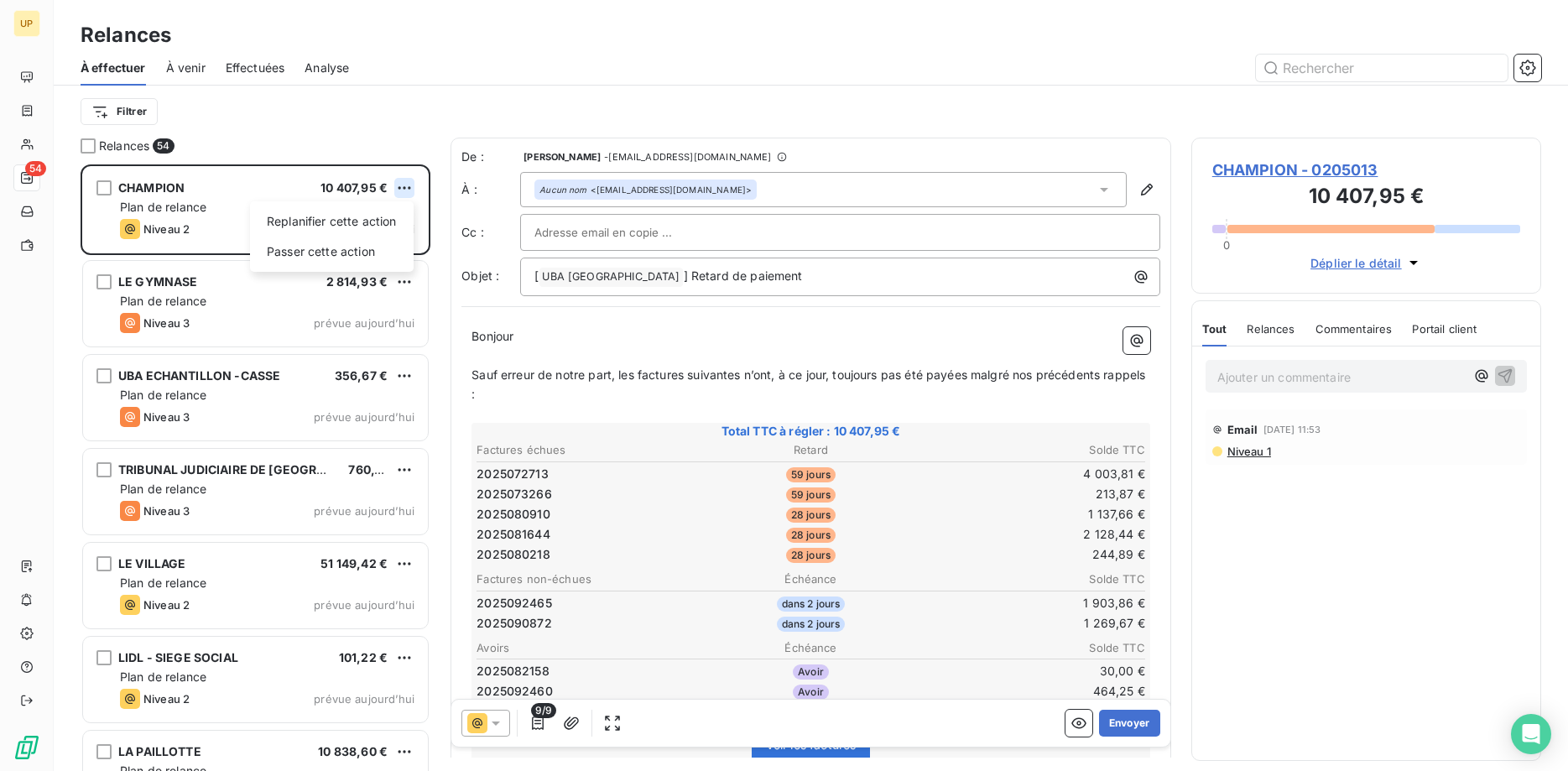
click at [406, 186] on html "UP 54 Relances À effectuer À venir Effectuées Analyse Filtrer Relances 54 CHAMP…" at bounding box center [784, 385] width 1568 height 771
click at [387, 243] on div "Passer cette action" at bounding box center [332, 251] width 151 height 27
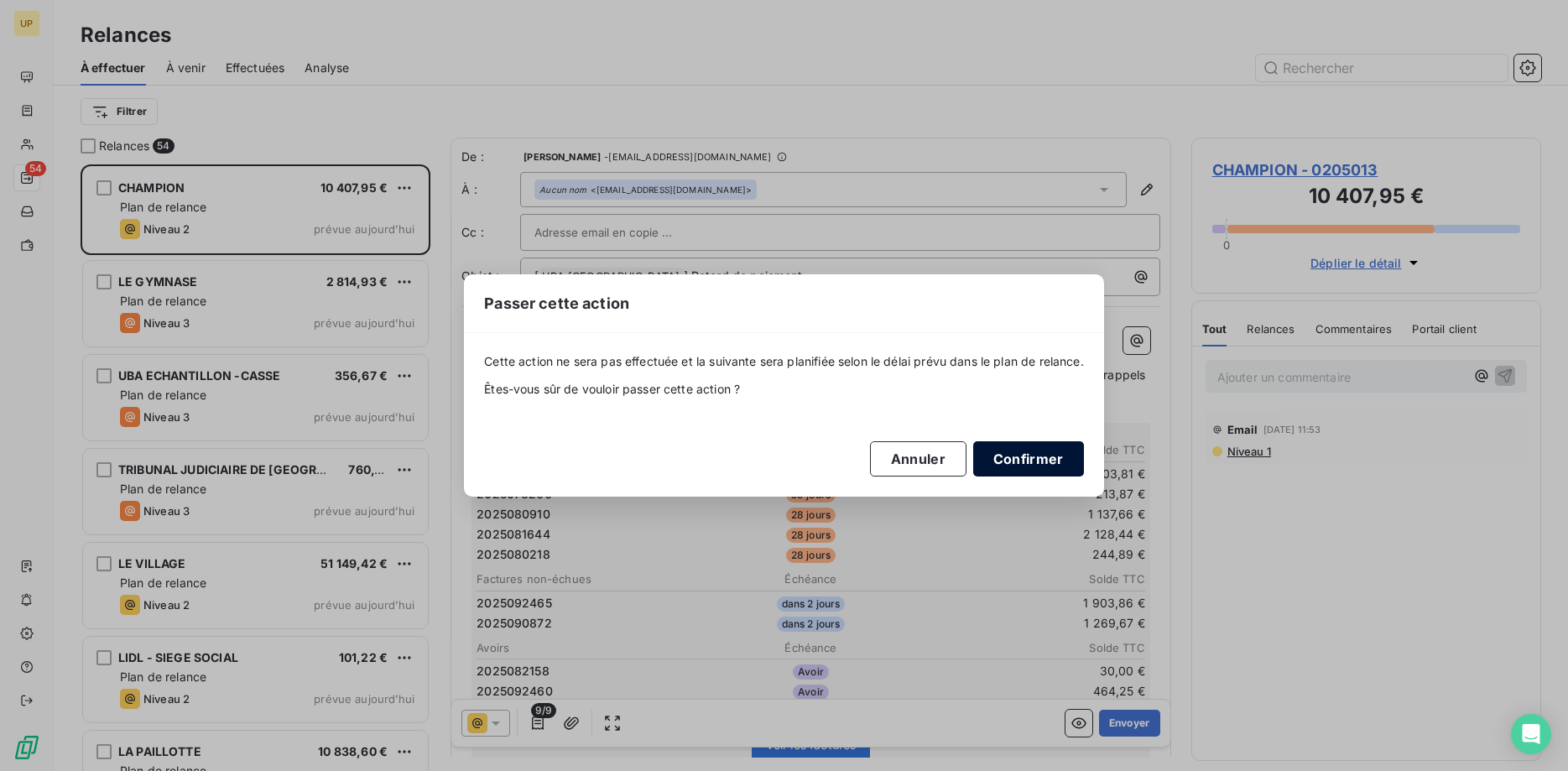
click at [1046, 459] on button "Confirmer" at bounding box center [1028, 459] width 111 height 35
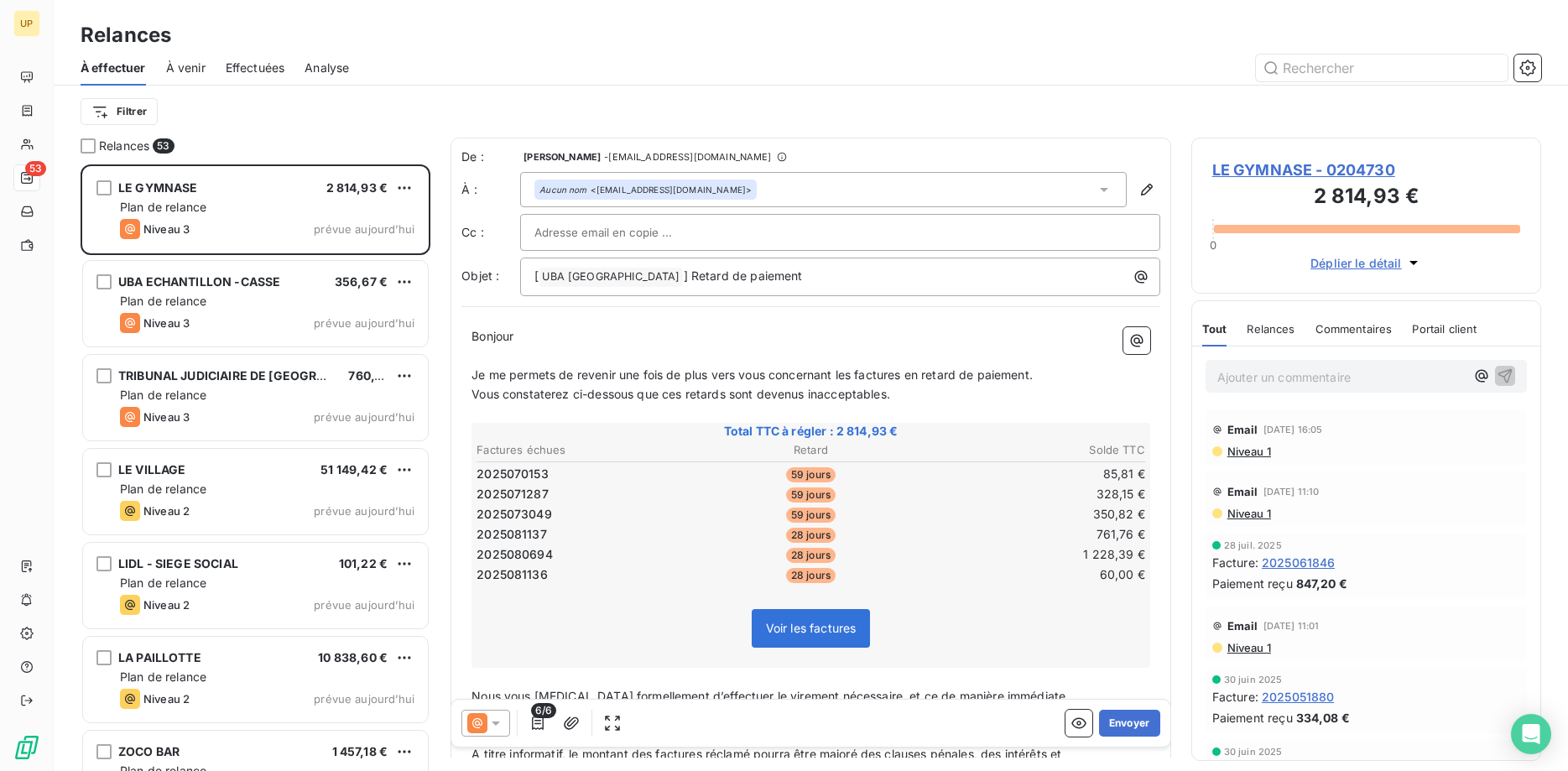
click at [503, 721] on icon at bounding box center [495, 723] width 17 height 17
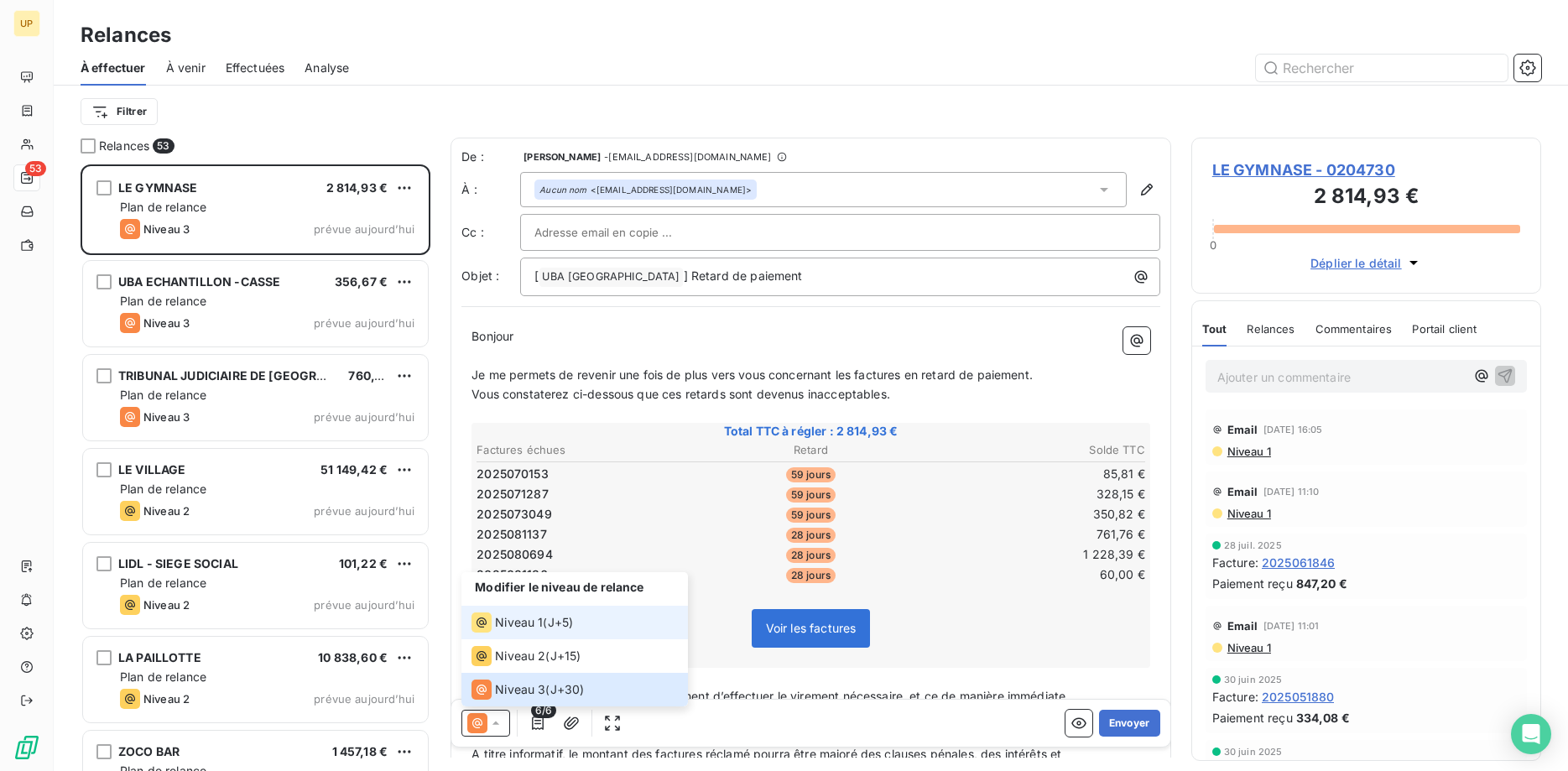
click at [510, 617] on span "Niveau 1" at bounding box center [519, 622] width 48 height 17
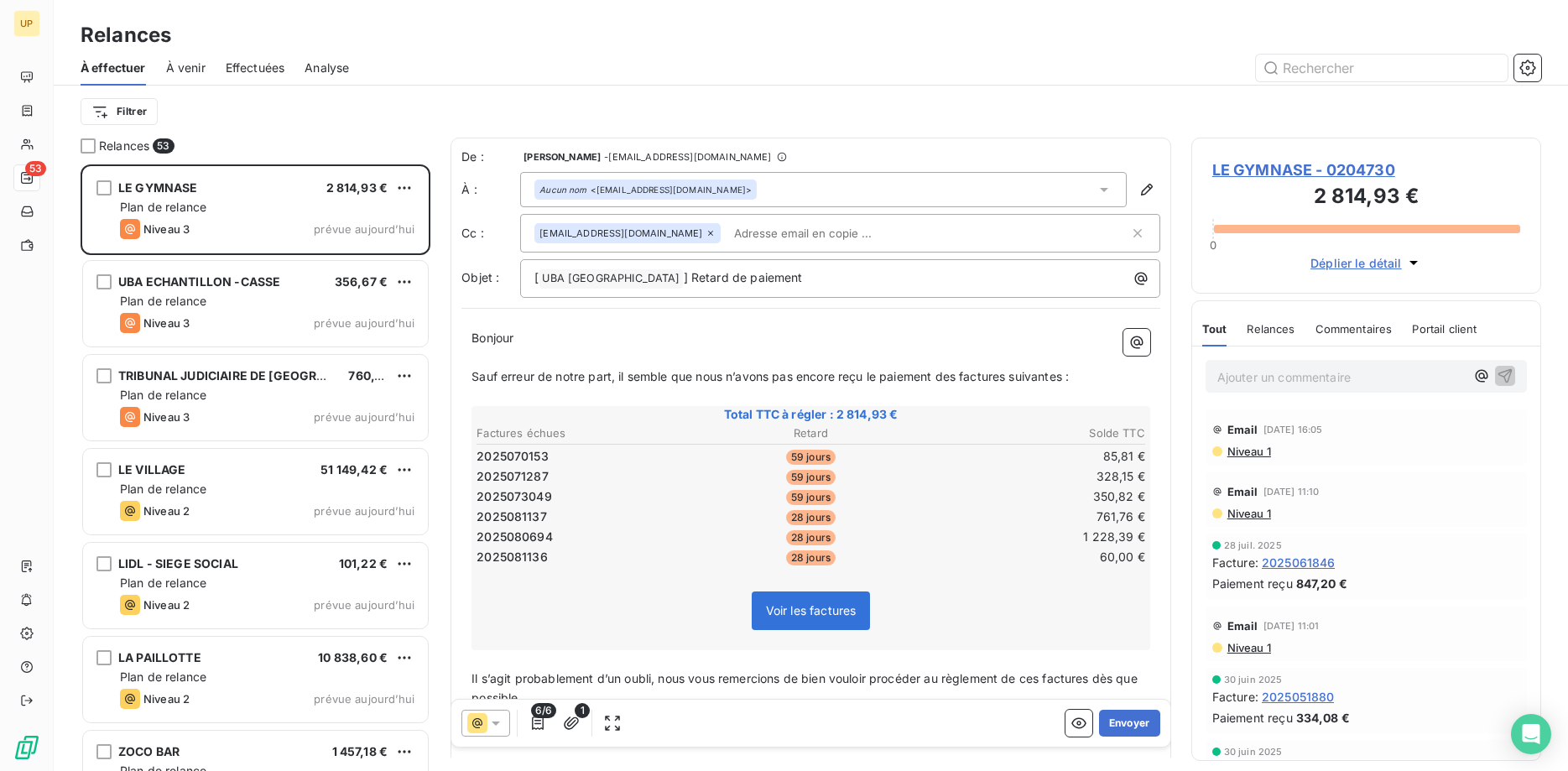
click at [499, 714] on div at bounding box center [485, 723] width 49 height 27
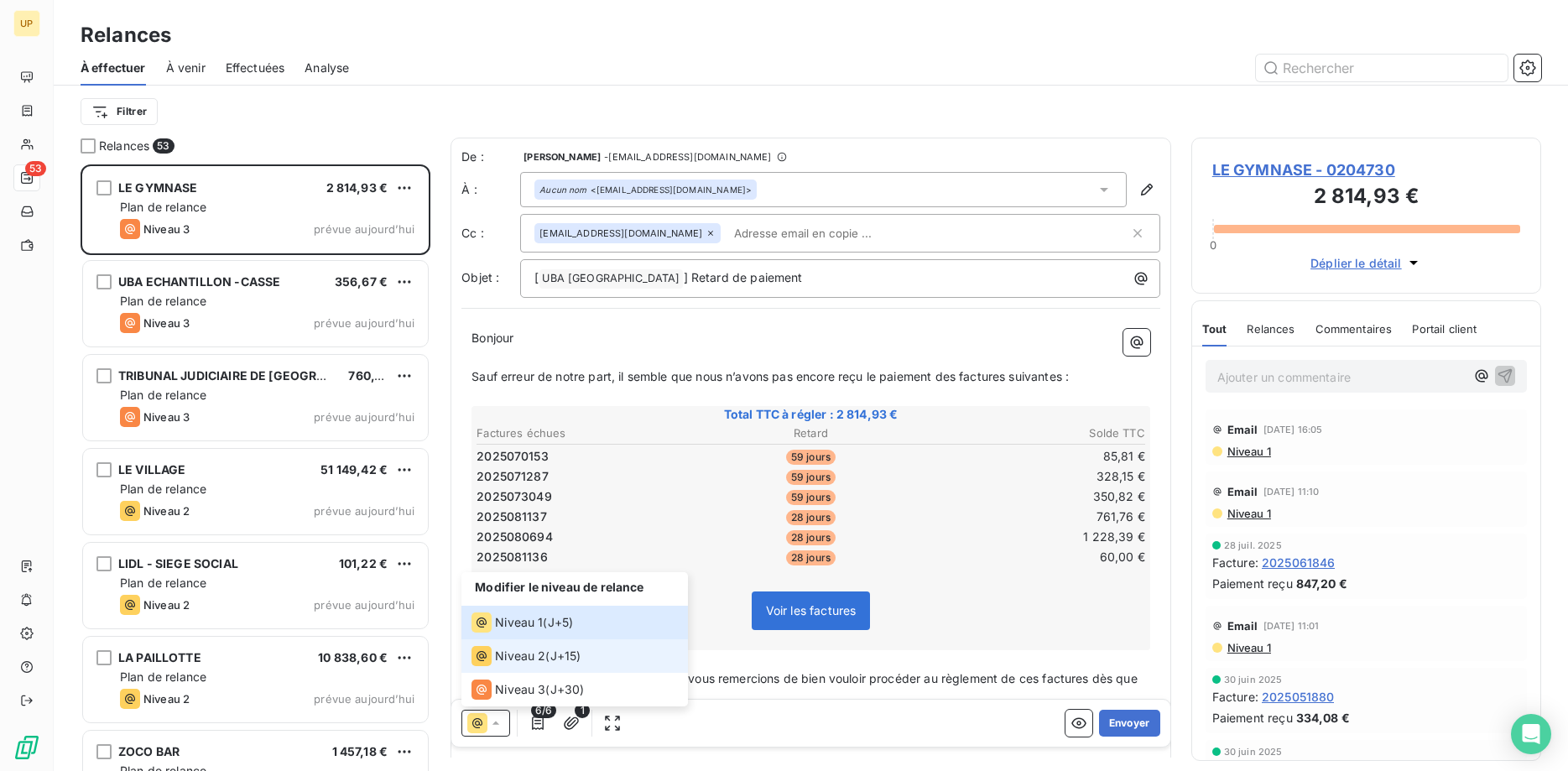
click at [516, 658] on span "Niveau 2" at bounding box center [520, 656] width 51 height 17
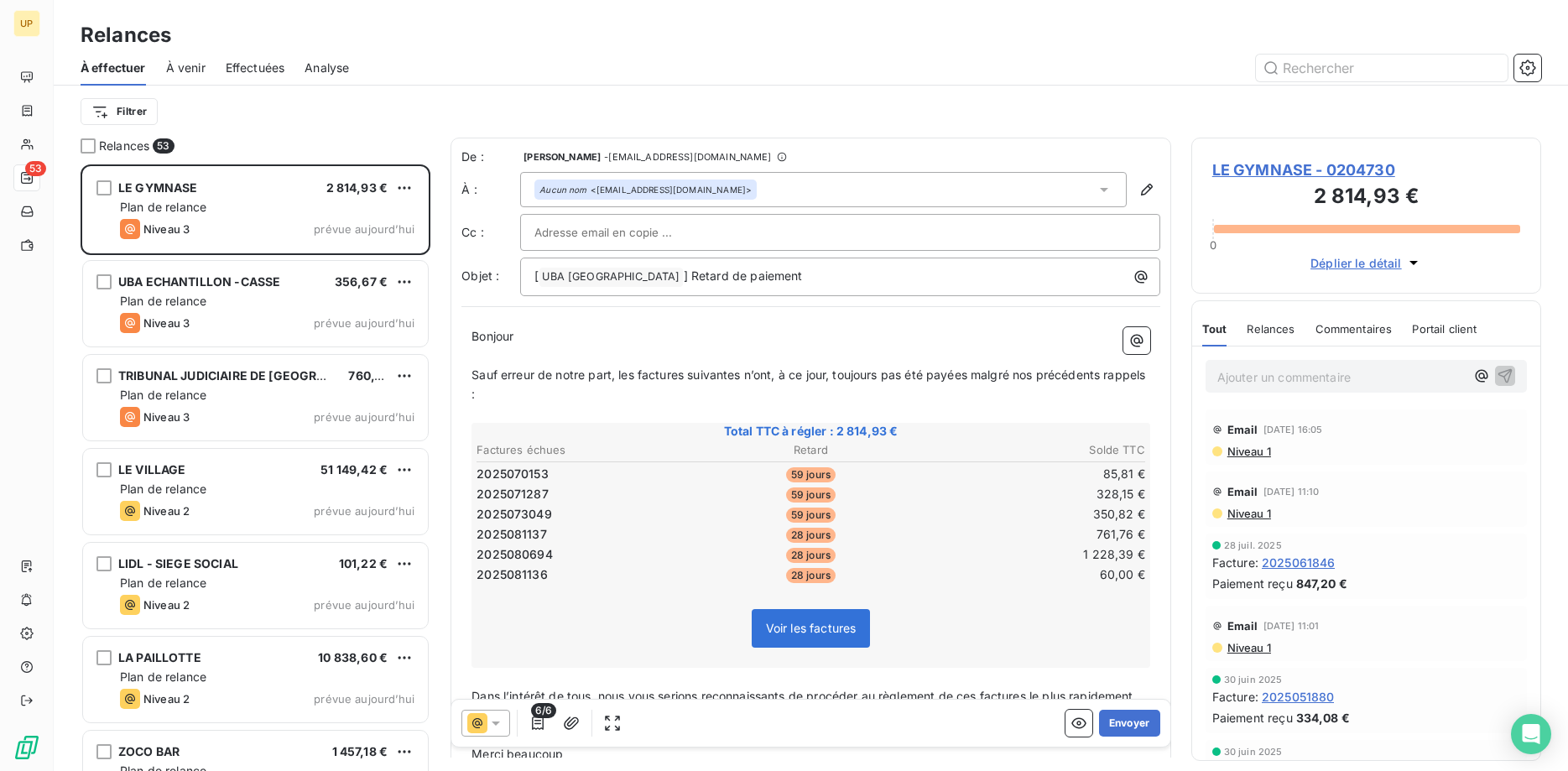
click at [503, 725] on icon at bounding box center [495, 723] width 17 height 17
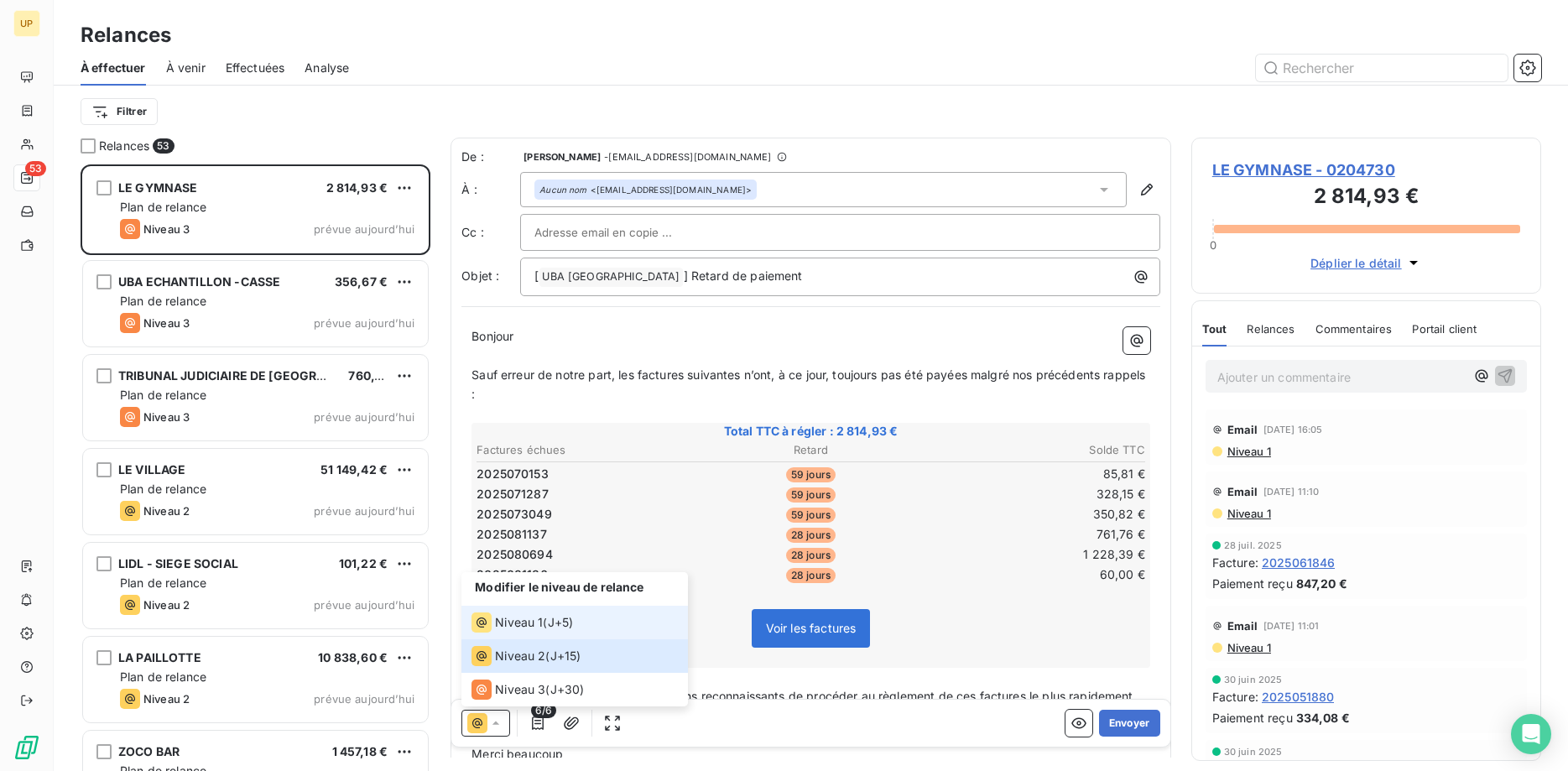
click at [521, 625] on span "Niveau 1" at bounding box center [519, 622] width 48 height 17
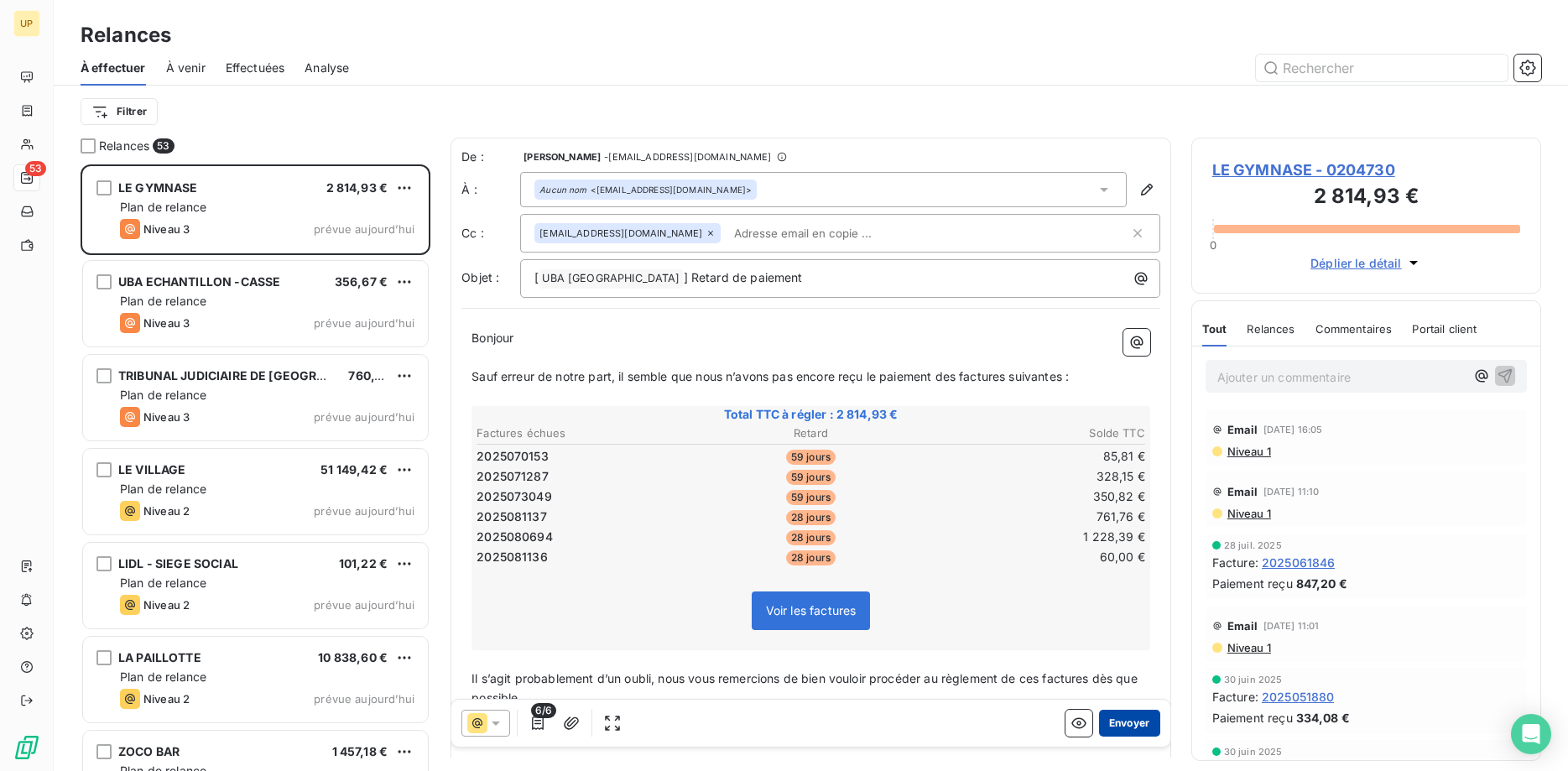
click at [1125, 723] on button "Envoyer" at bounding box center [1129, 723] width 61 height 27
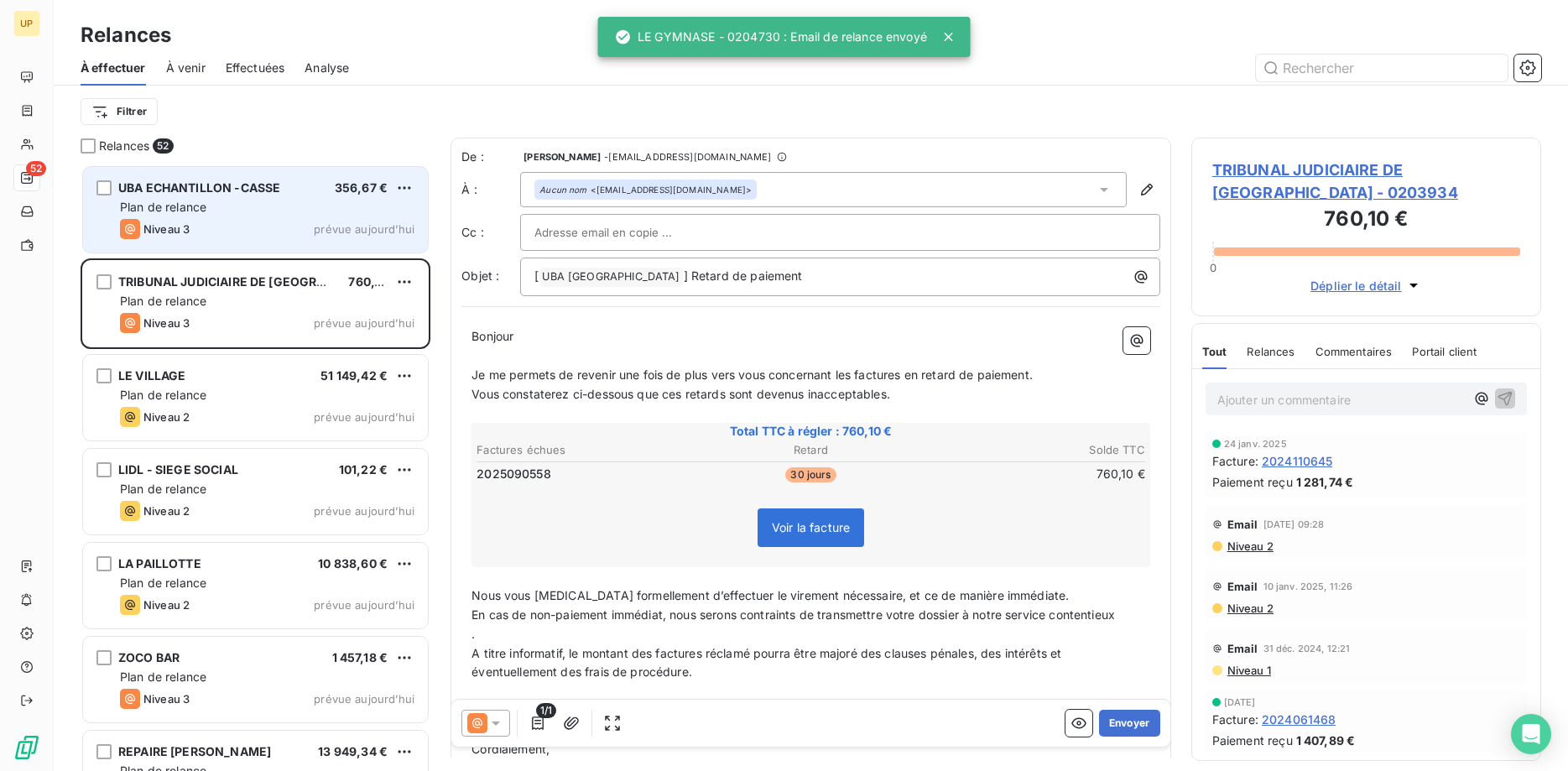
click at [262, 210] on div "Plan de relance" at bounding box center [266, 206] width 294 height 17
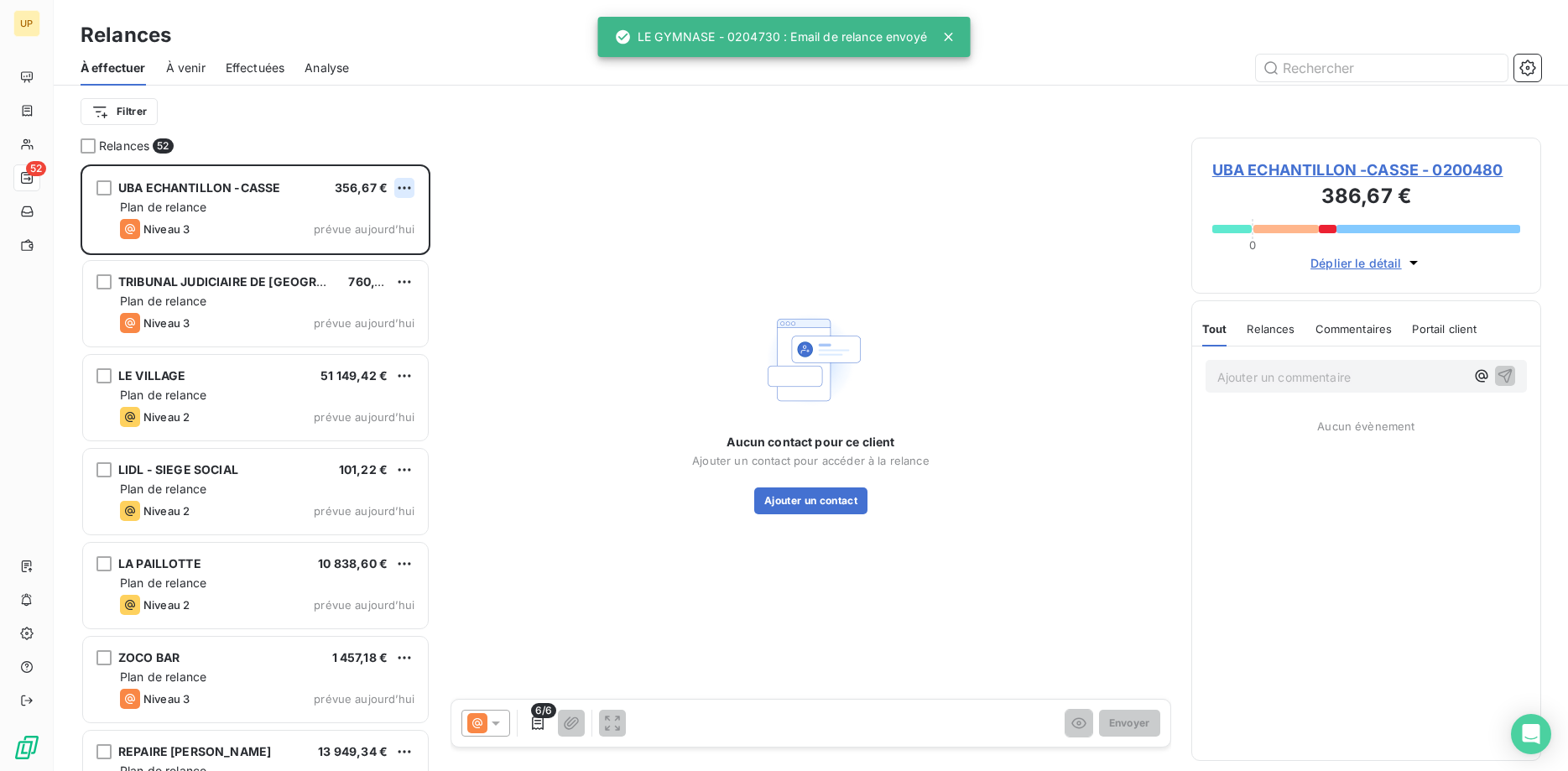
click at [406, 188] on html "UP 52 Relances À effectuer À venir Effectuées Analyse Filtrer Relances 52 UBA E…" at bounding box center [784, 385] width 1568 height 771
click at [374, 252] on div "Passer cette action" at bounding box center [332, 251] width 151 height 27
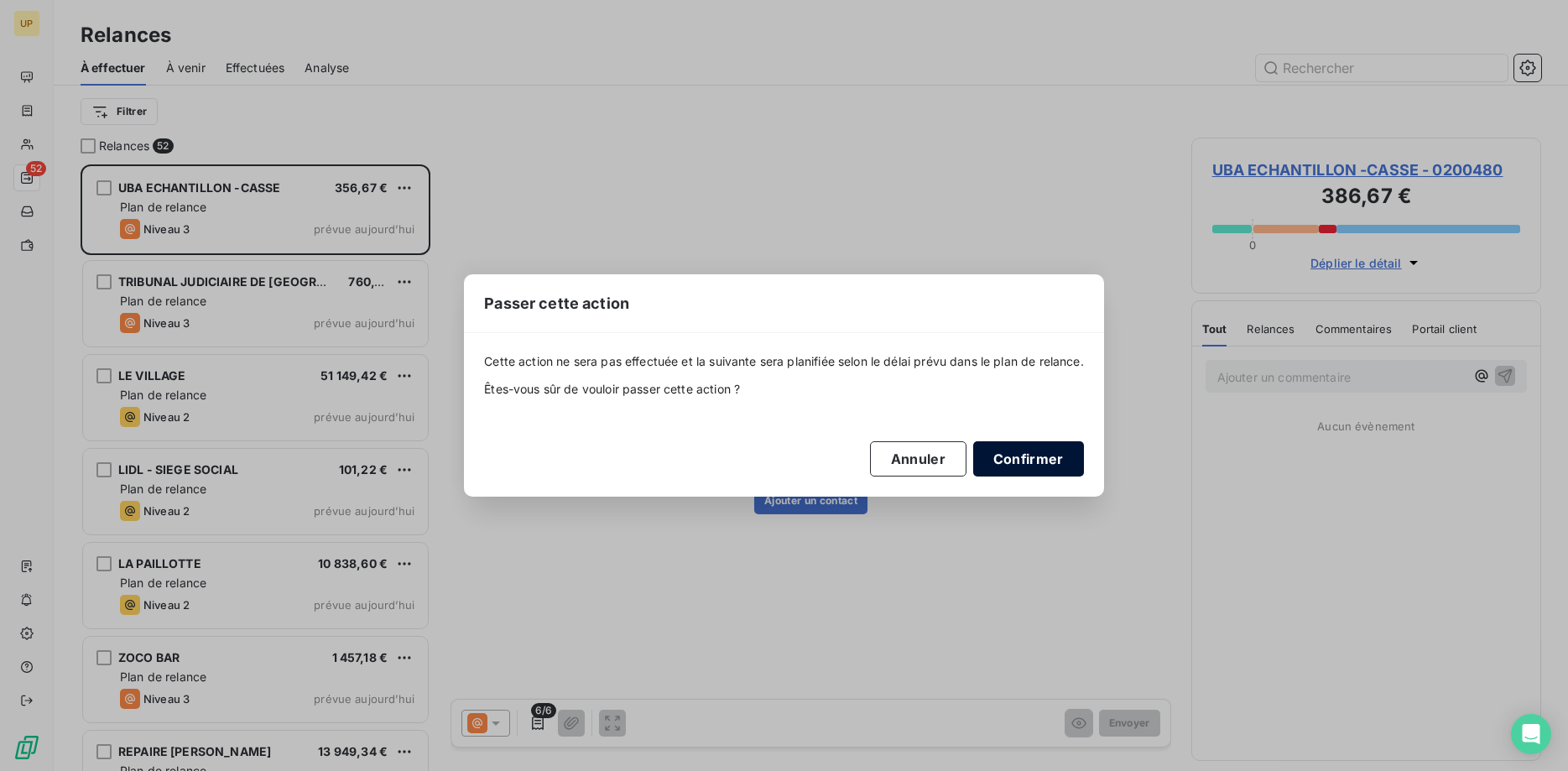
click at [1020, 457] on button "Confirmer" at bounding box center [1028, 459] width 111 height 35
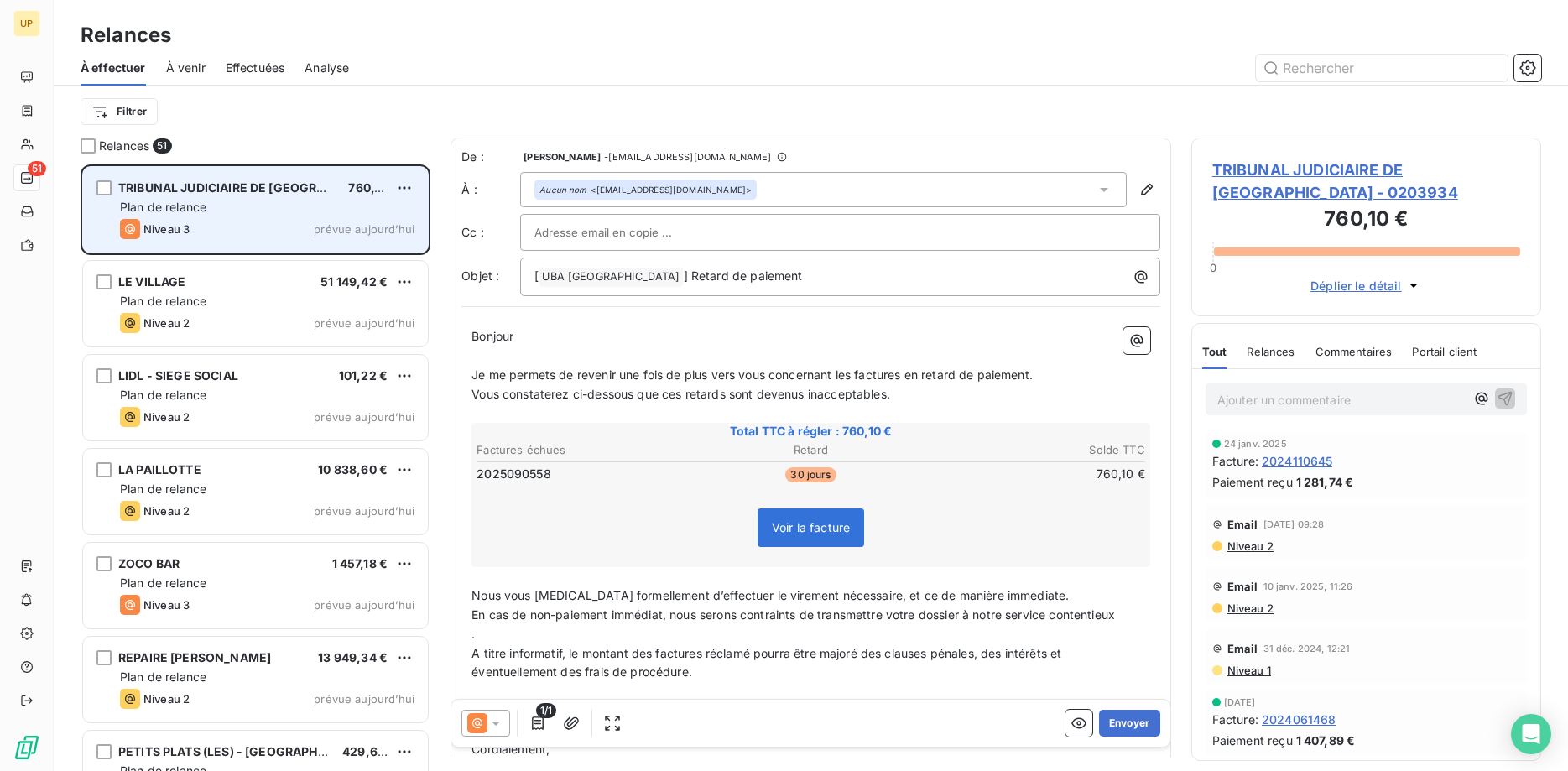
click at [268, 204] on div "Plan de relance" at bounding box center [266, 206] width 294 height 17
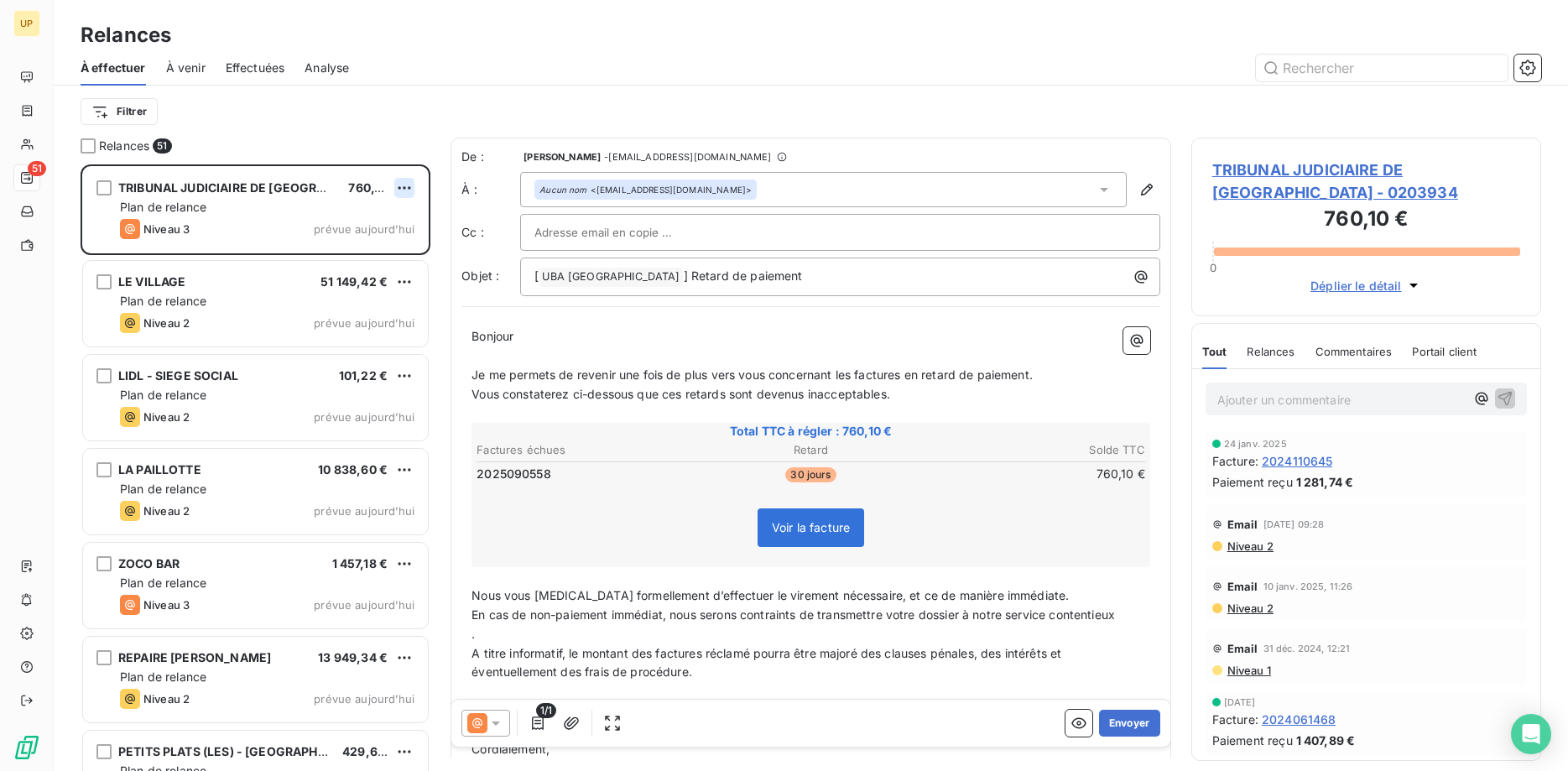
scroll to position [607, 351]
click at [410, 187] on html "UP 51 Relances À effectuer À venir Effectuées Analyse Filtrer Relances 51 TRIBU…" at bounding box center [784, 385] width 1568 height 771
click at [383, 249] on div "Passer cette action" at bounding box center [332, 251] width 151 height 27
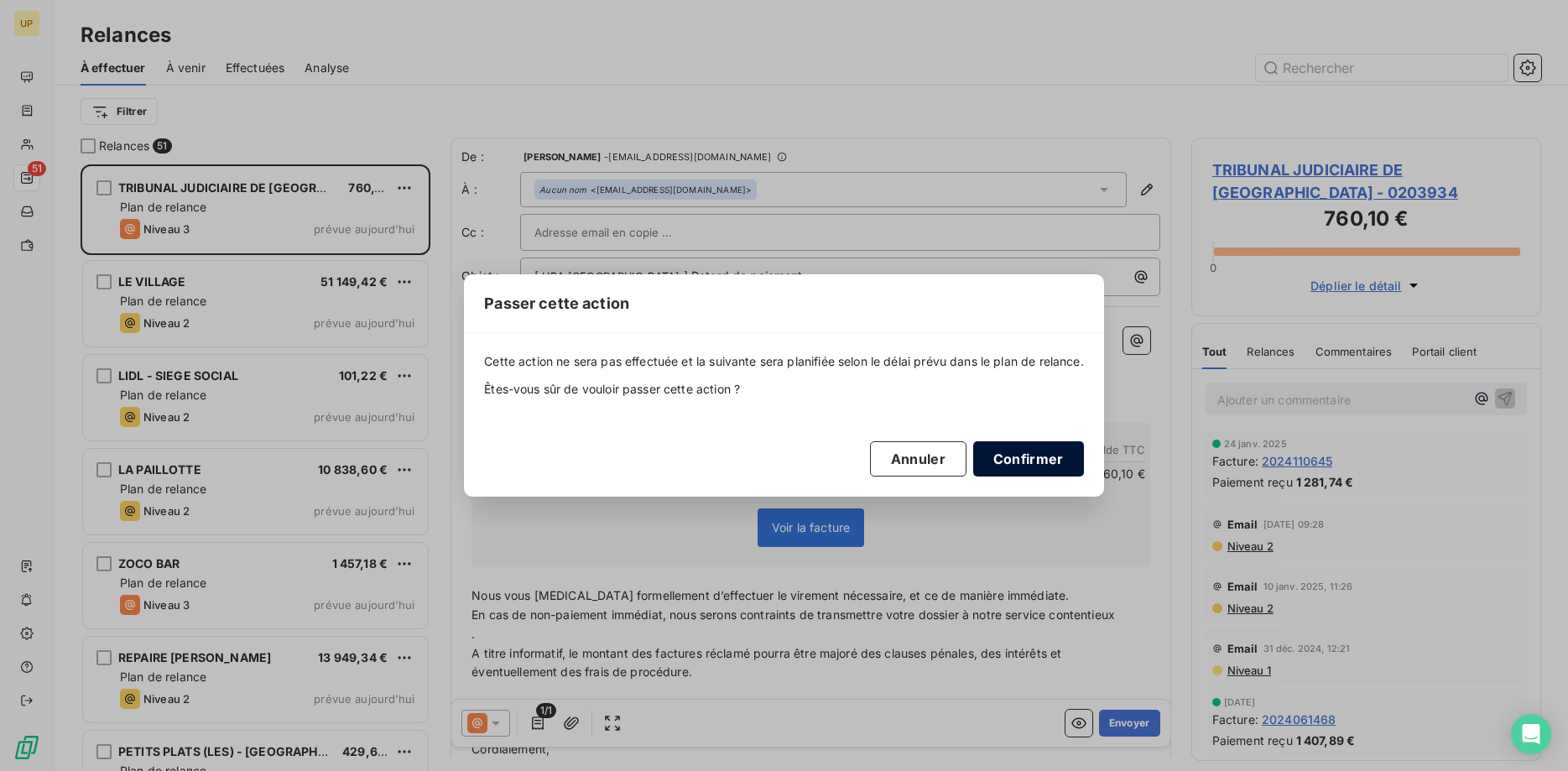
click at [1045, 464] on button "Confirmer" at bounding box center [1028, 459] width 111 height 35
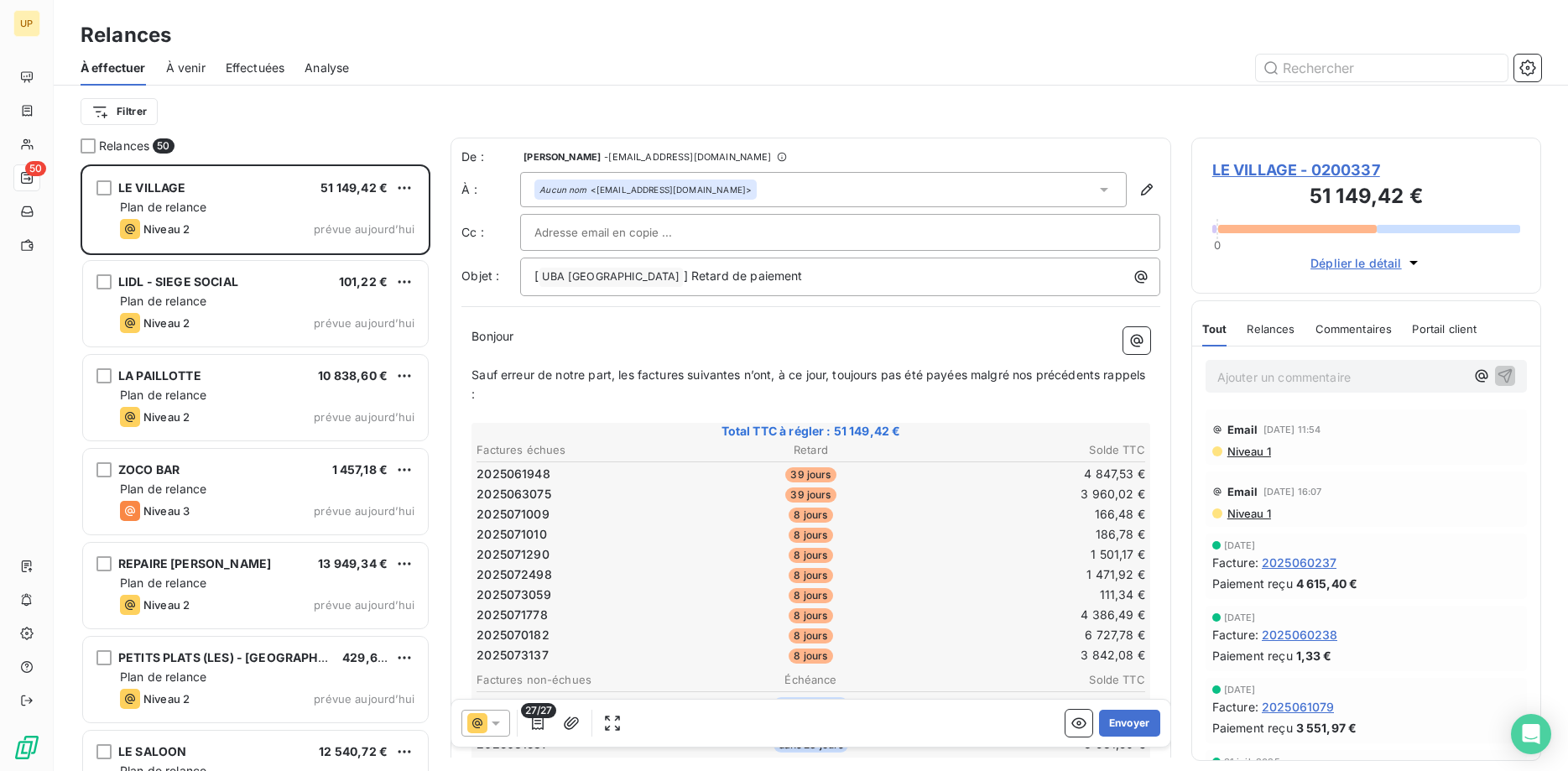
click at [496, 724] on icon at bounding box center [495, 724] width 8 height 4
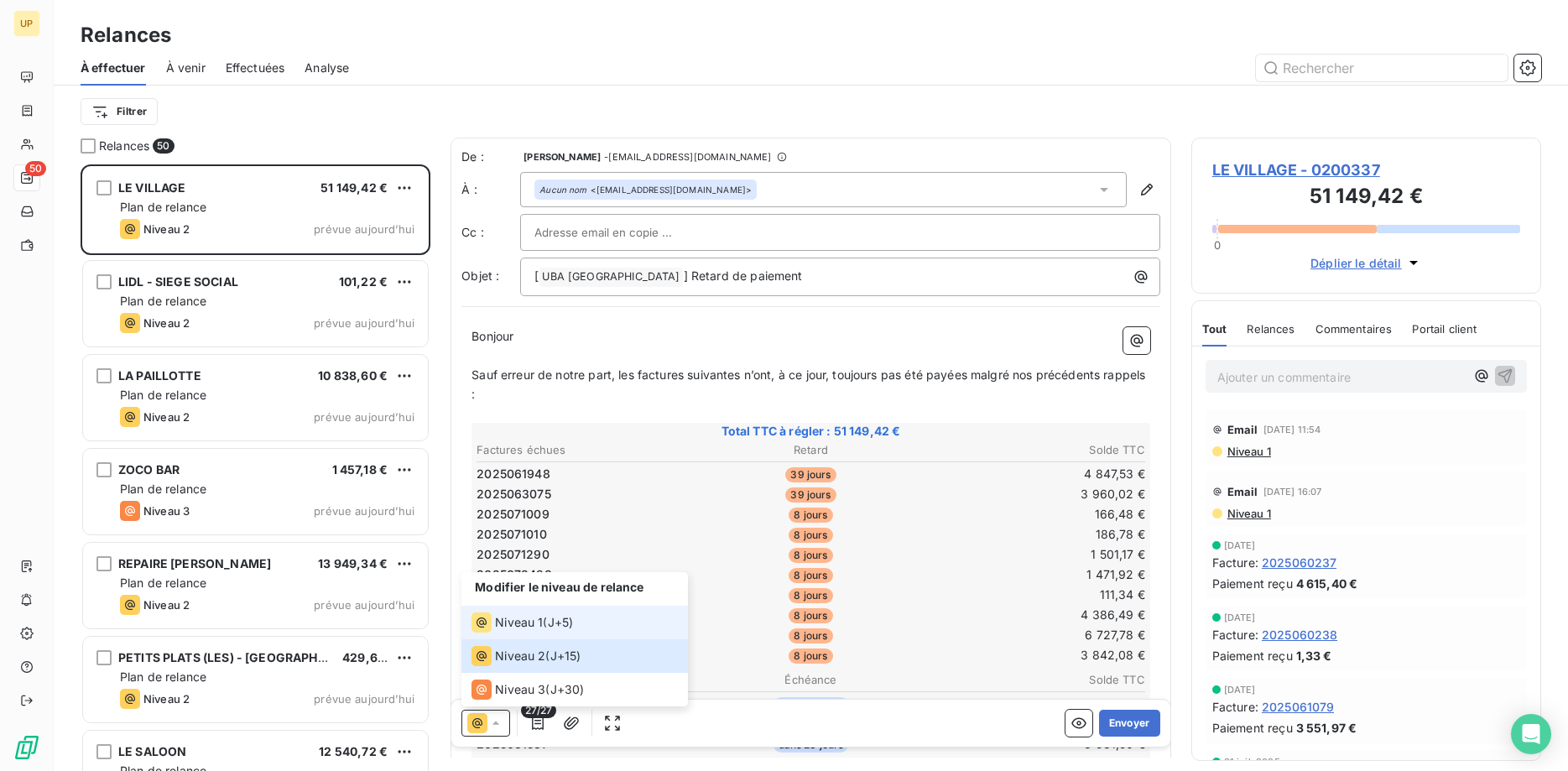
click at [519, 620] on span "Niveau 1" at bounding box center [519, 622] width 48 height 17
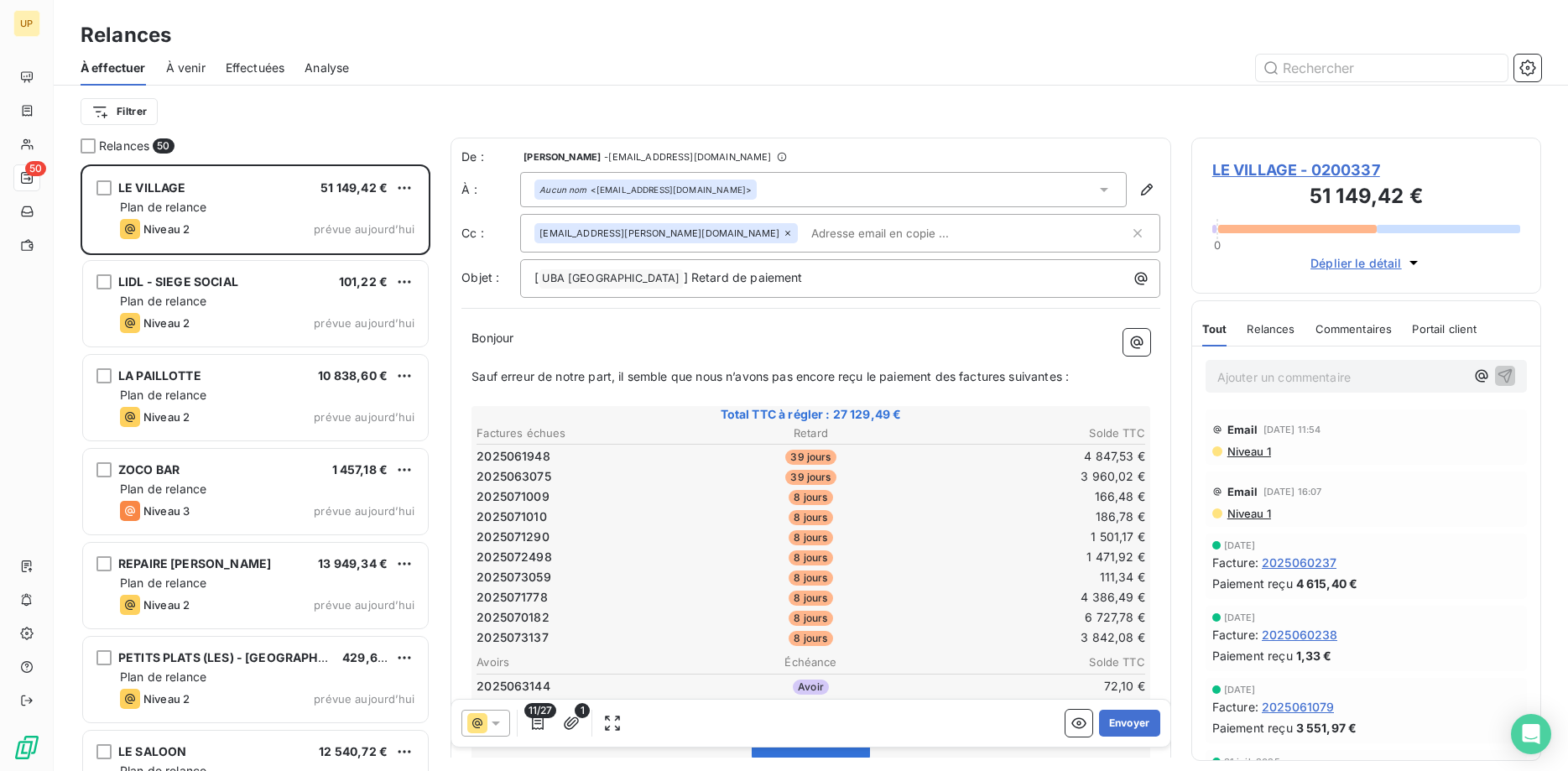
click at [783, 232] on icon at bounding box center [787, 233] width 10 height 10
click at [1128, 717] on button "Envoyer" at bounding box center [1129, 723] width 61 height 27
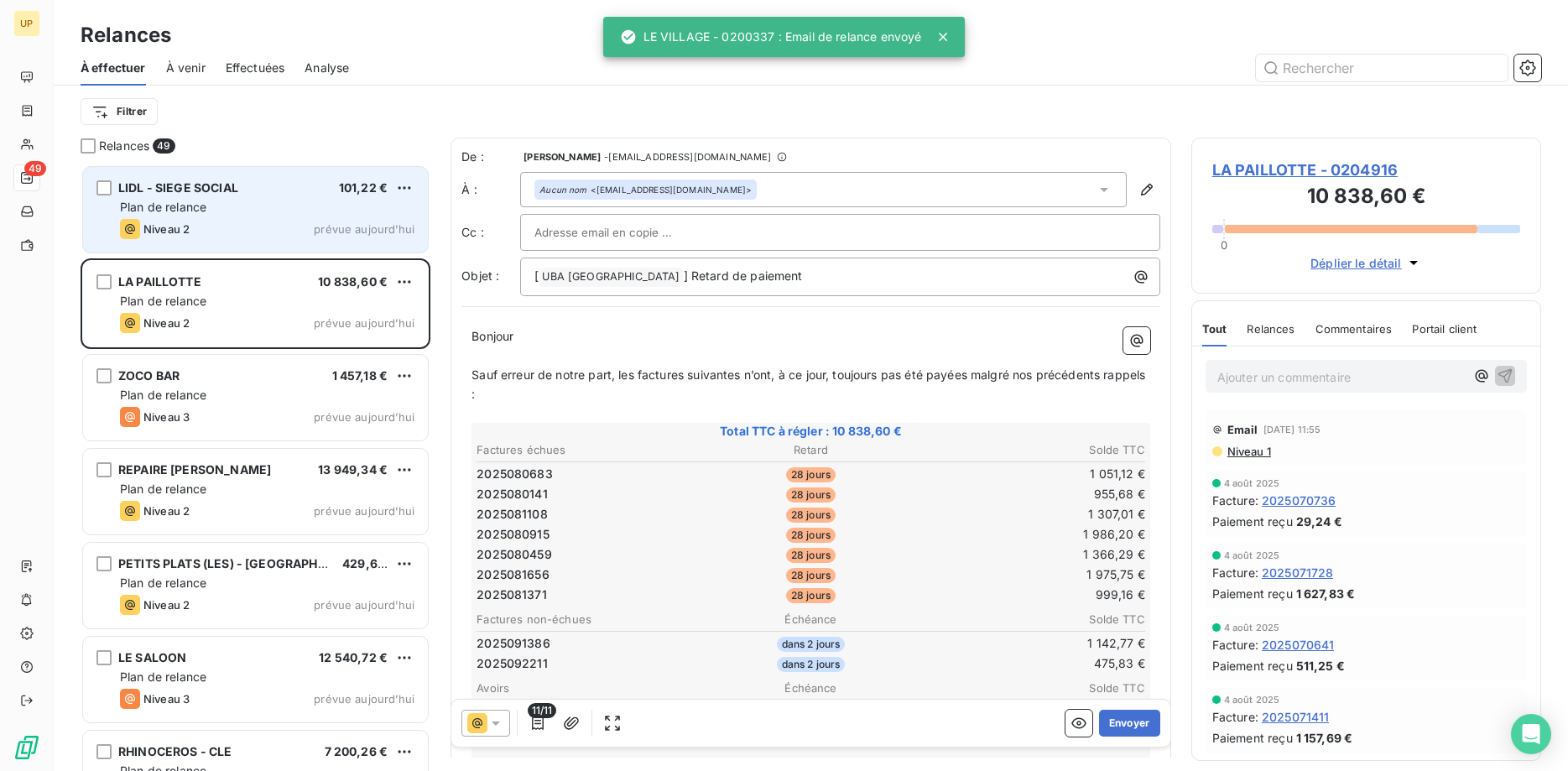
click at [302, 230] on div "Niveau 2 prévue aujourd’hui" at bounding box center [266, 229] width 294 height 20
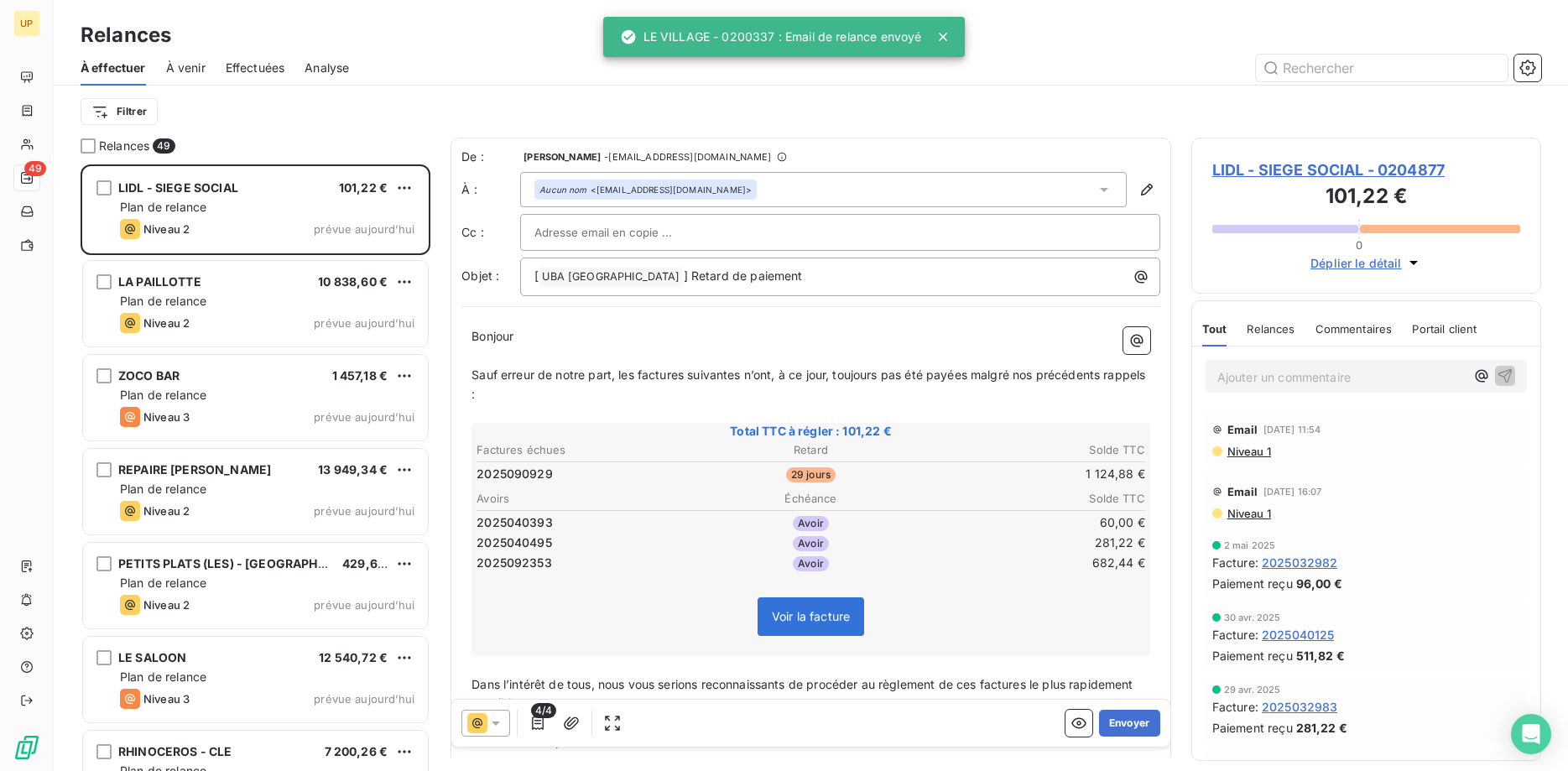
click at [498, 721] on icon at bounding box center [495, 723] width 17 height 17
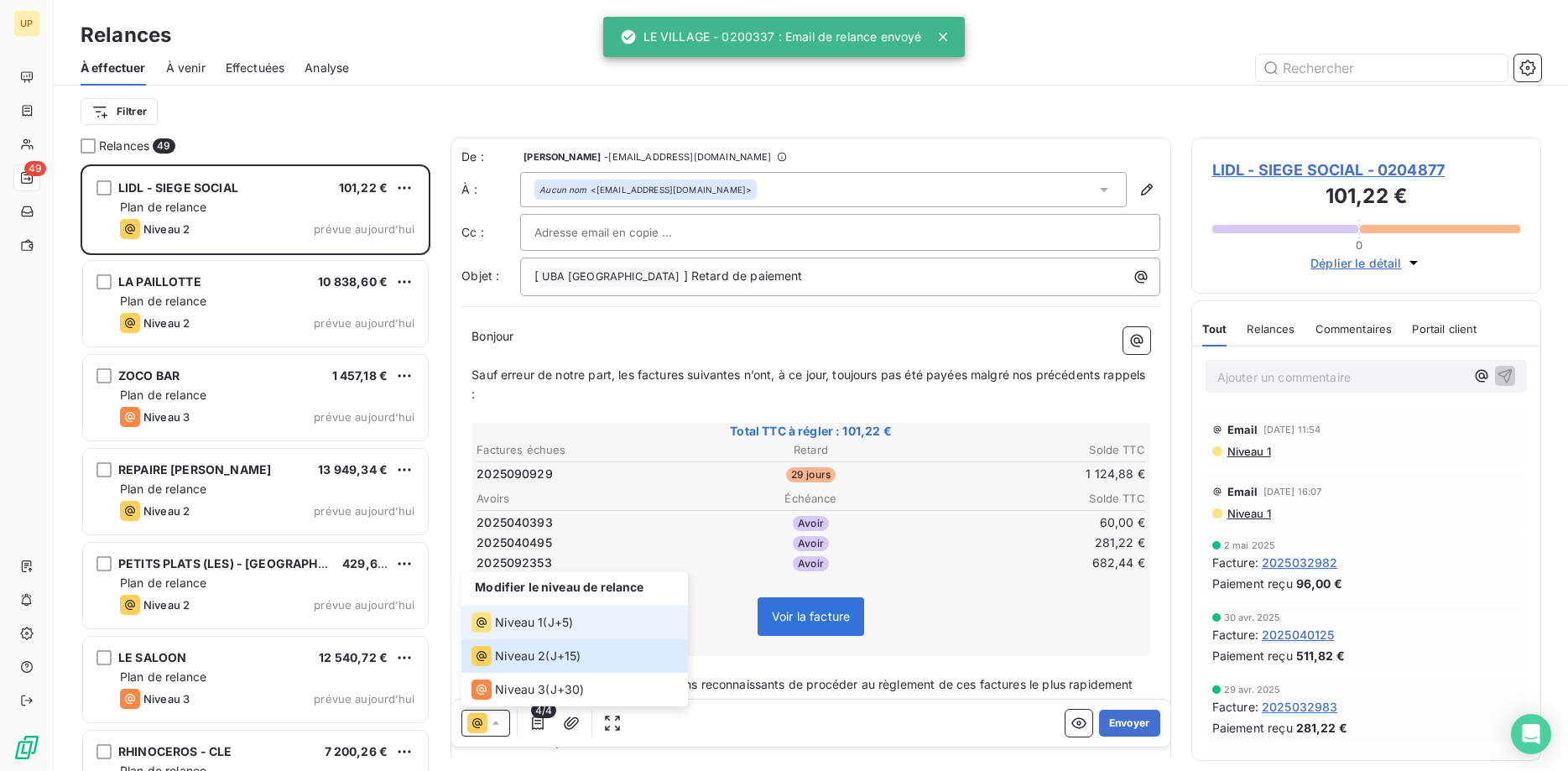
click at [518, 617] on span "Niveau 1" at bounding box center [519, 622] width 48 height 17
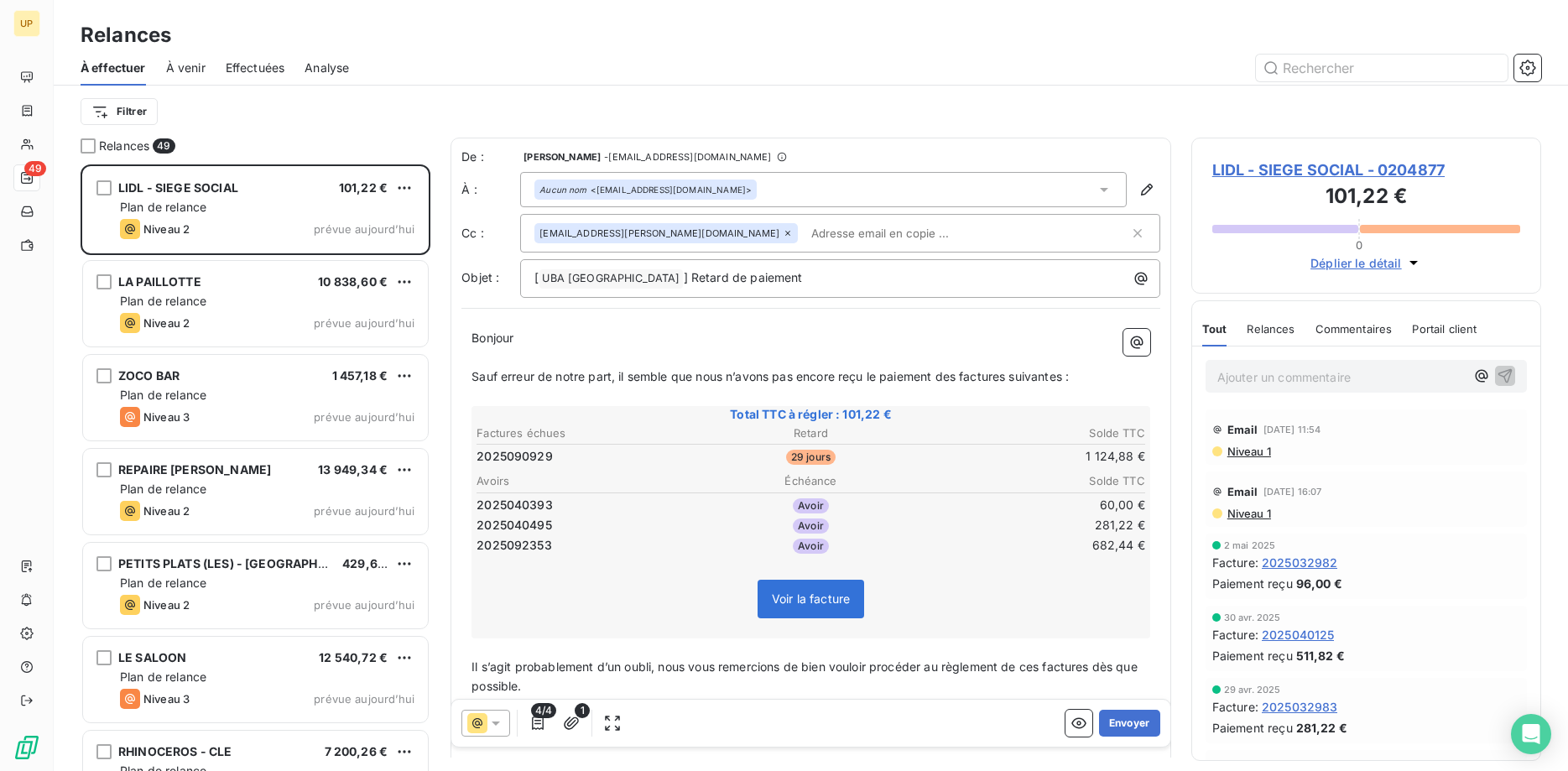
click at [783, 232] on icon at bounding box center [787, 233] width 10 height 10
click at [1126, 720] on button "Envoyer" at bounding box center [1129, 723] width 61 height 27
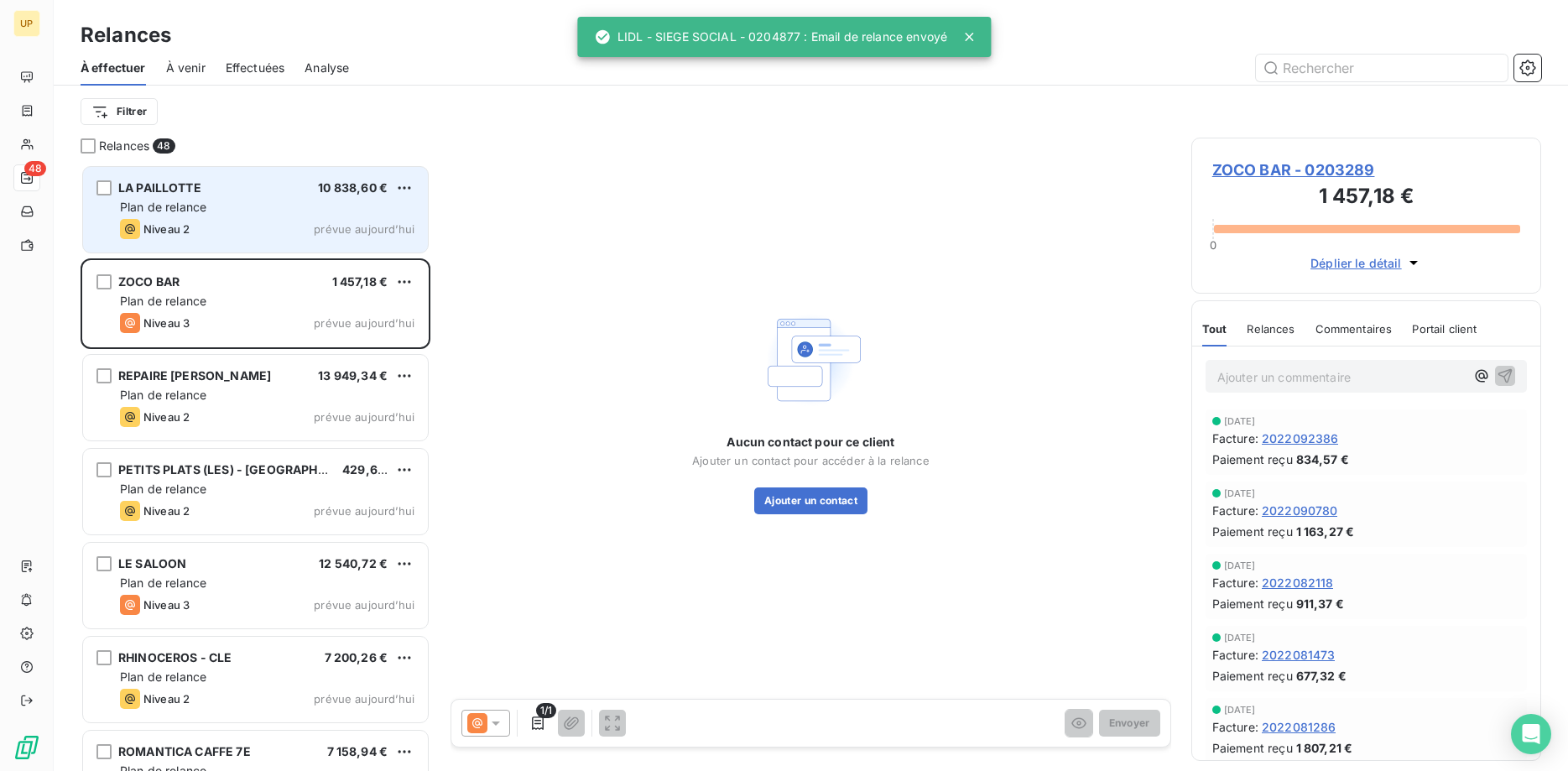
click at [220, 196] on div "LA PAILLOTTE 10 838,60 € Plan de relance Niveau 2 prévue aujourd’hui" at bounding box center [255, 209] width 345 height 86
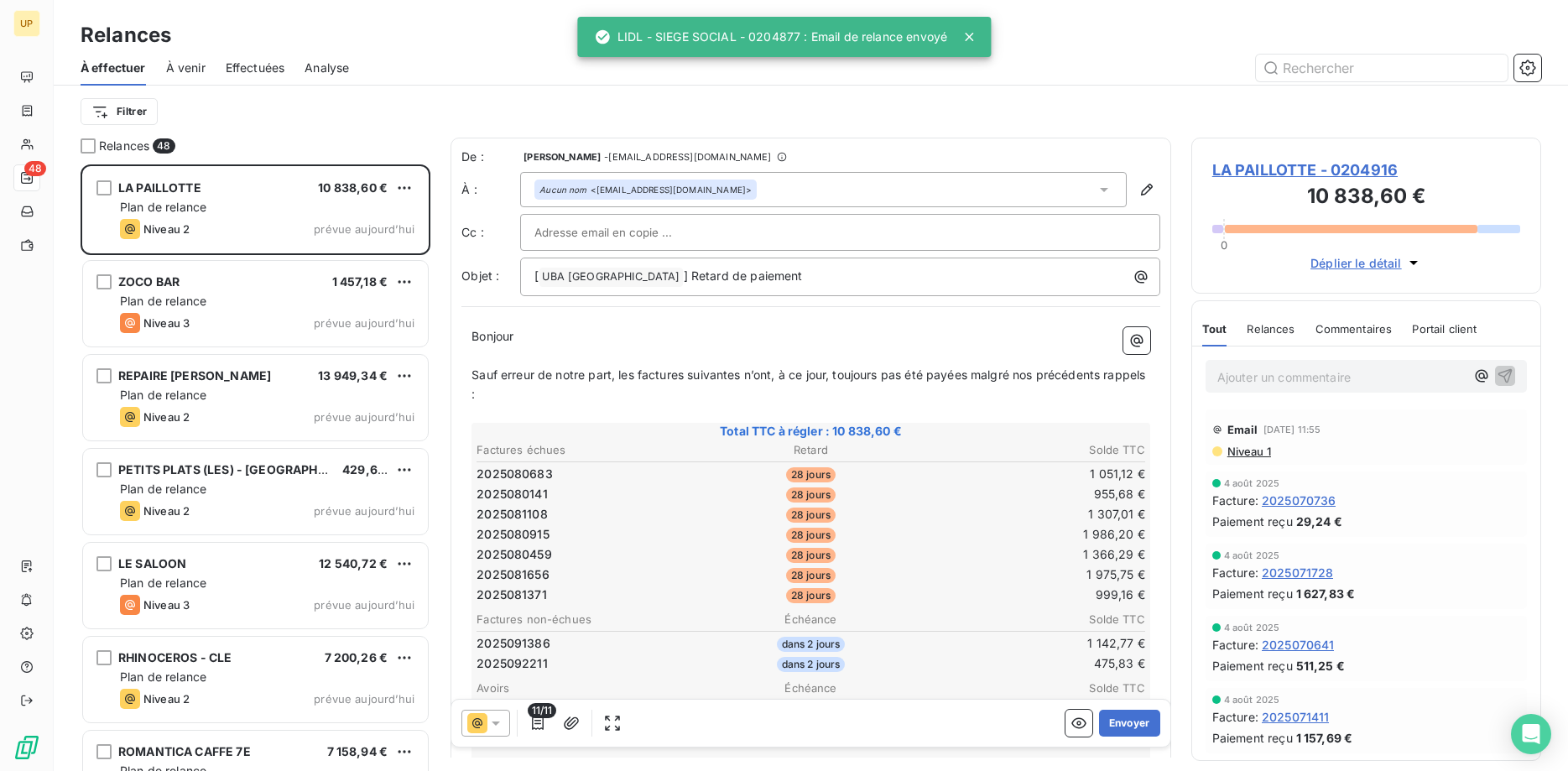
click at [495, 722] on icon at bounding box center [495, 724] width 8 height 4
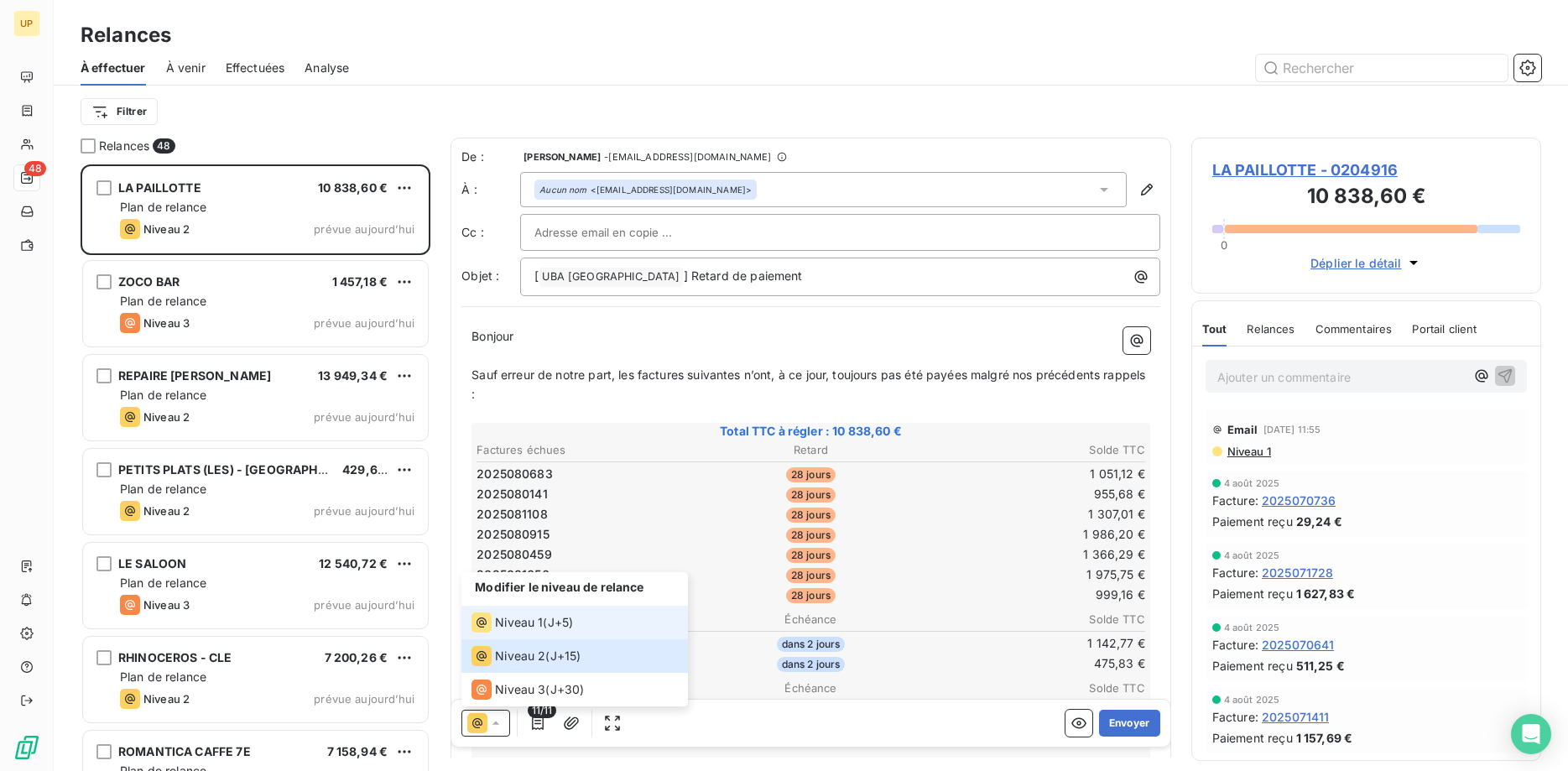
click at [506, 620] on span "Niveau 1" at bounding box center [519, 622] width 48 height 17
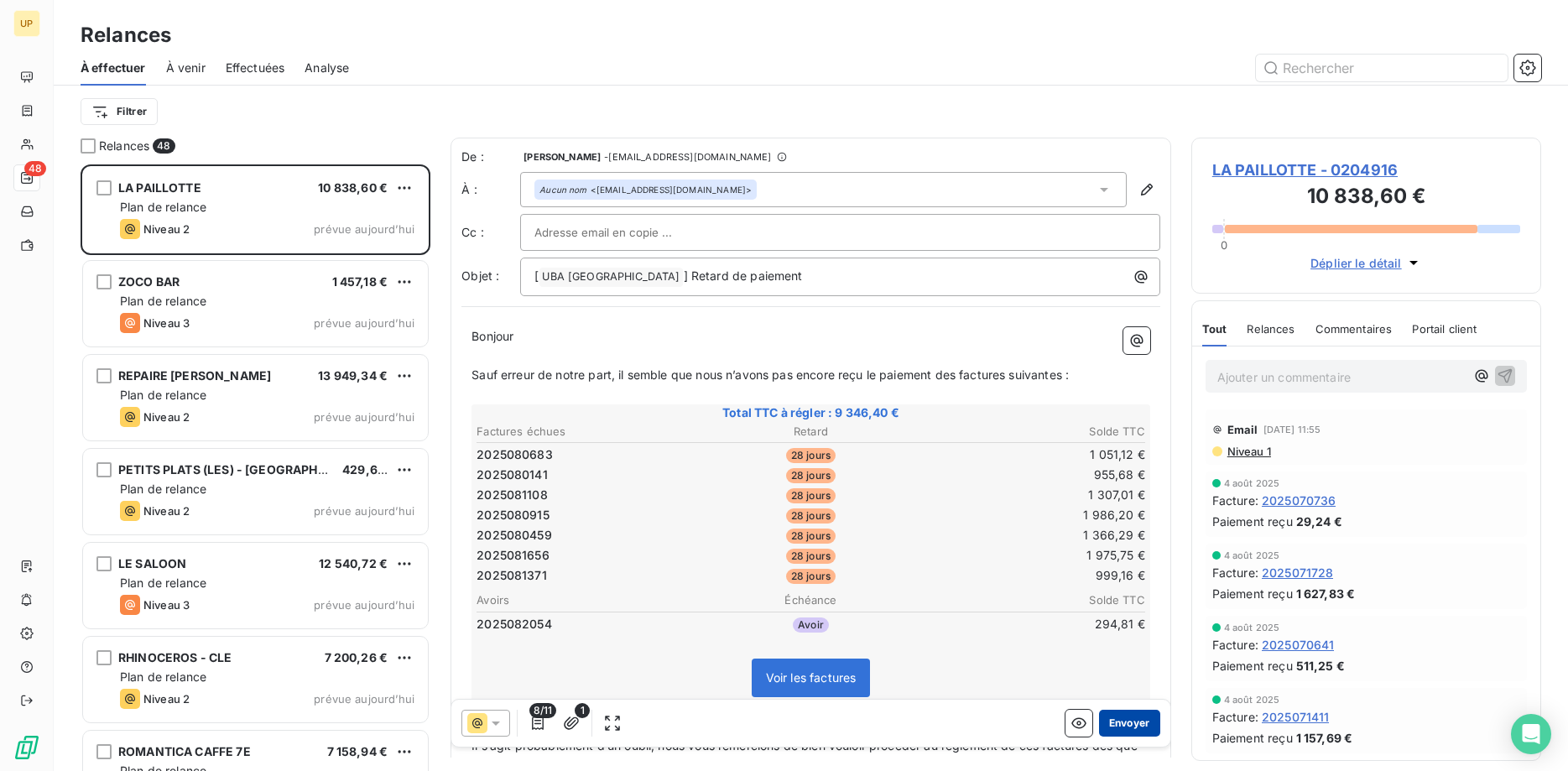
click at [1142, 718] on button "Envoyer" at bounding box center [1129, 723] width 61 height 27
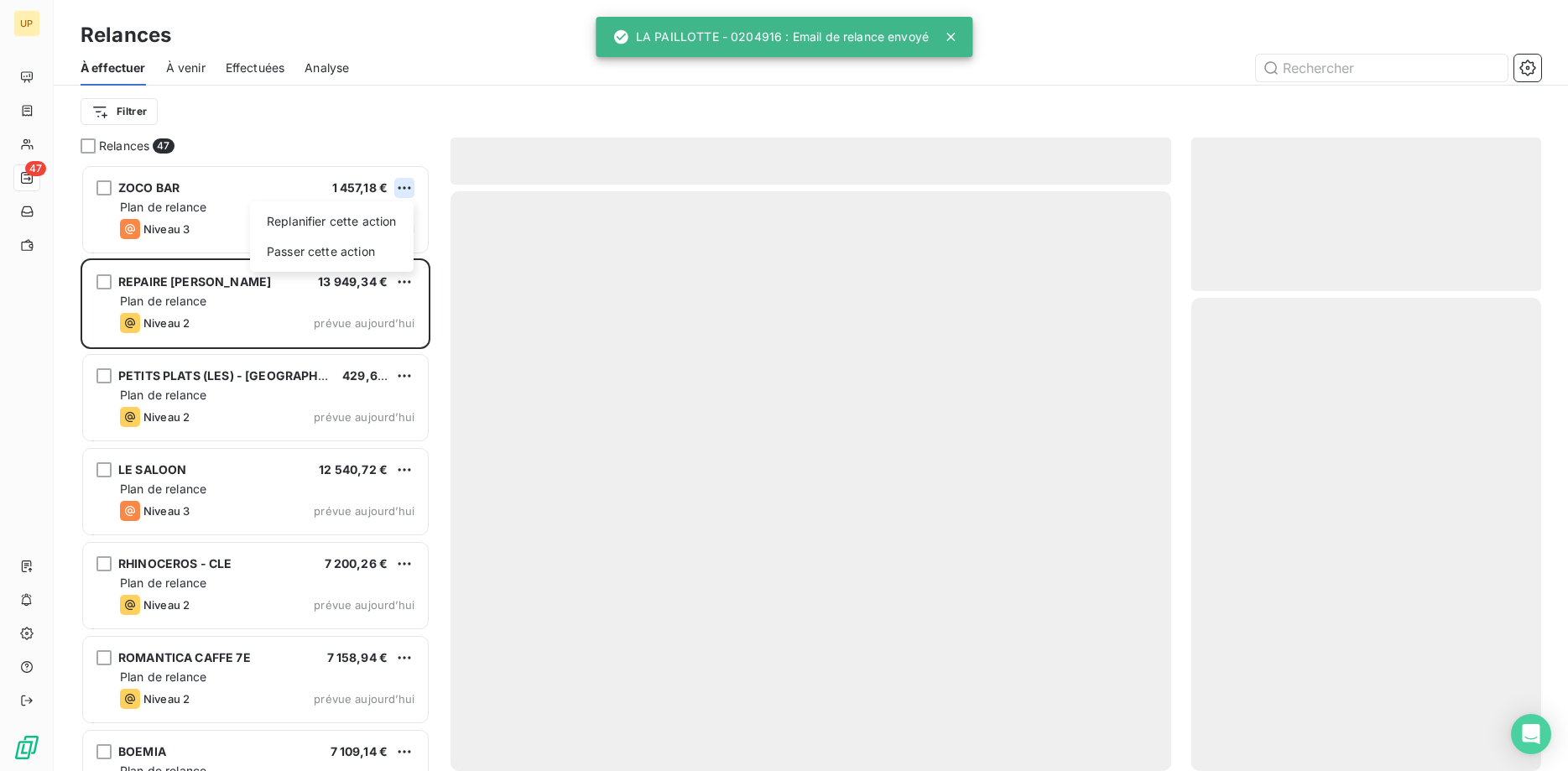
click at [403, 182] on html "UP 47 Relances À effectuer À venir Effectuées Analyse Filtrer Relances 47 ZOCO …" at bounding box center [784, 385] width 1568 height 771
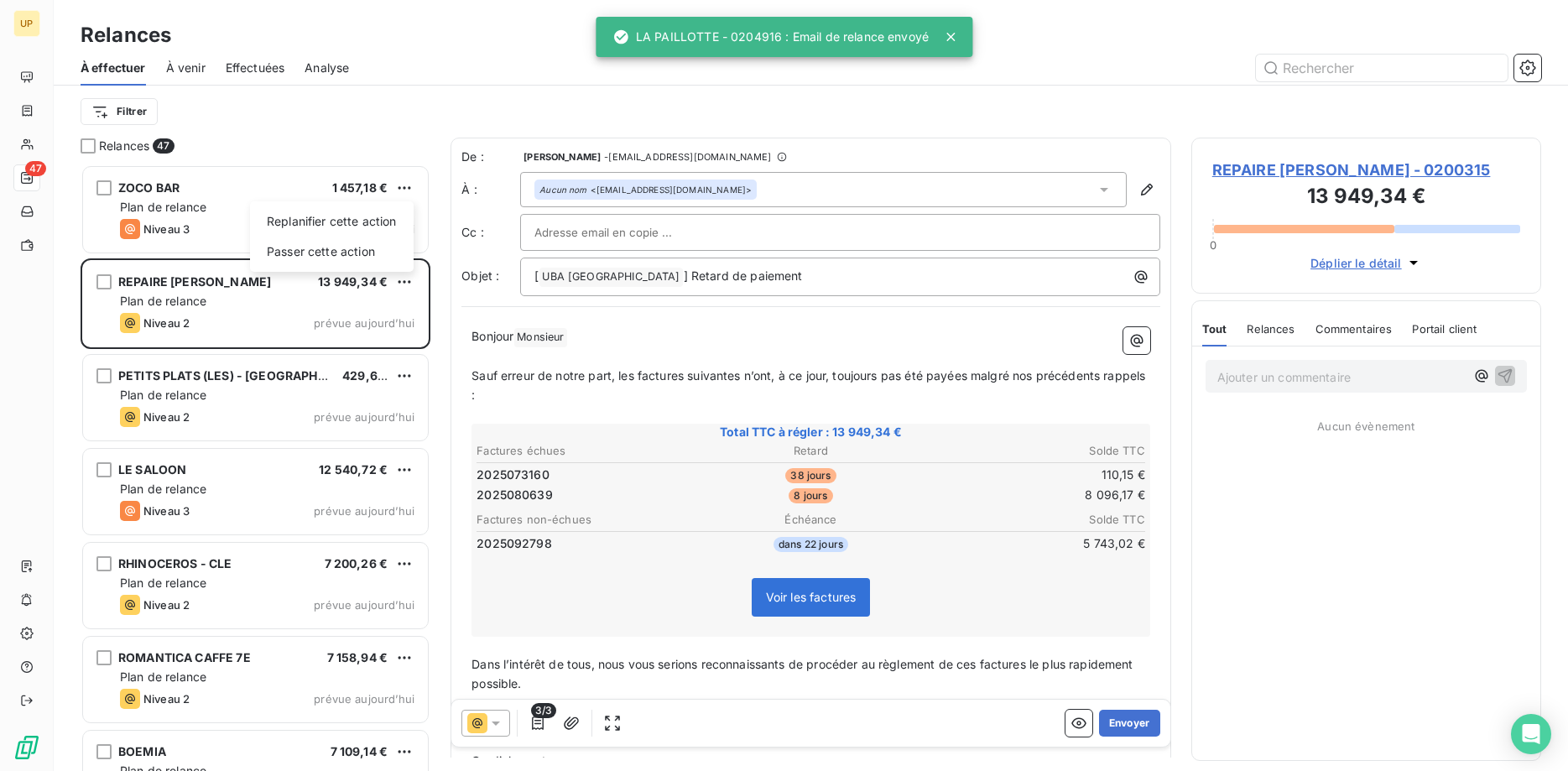
click at [182, 208] on html "UP 47 Relances À effectuer À venir Effectuées Analyse Filtrer Relances 47 ZOCO …" at bounding box center [784, 385] width 1568 height 771
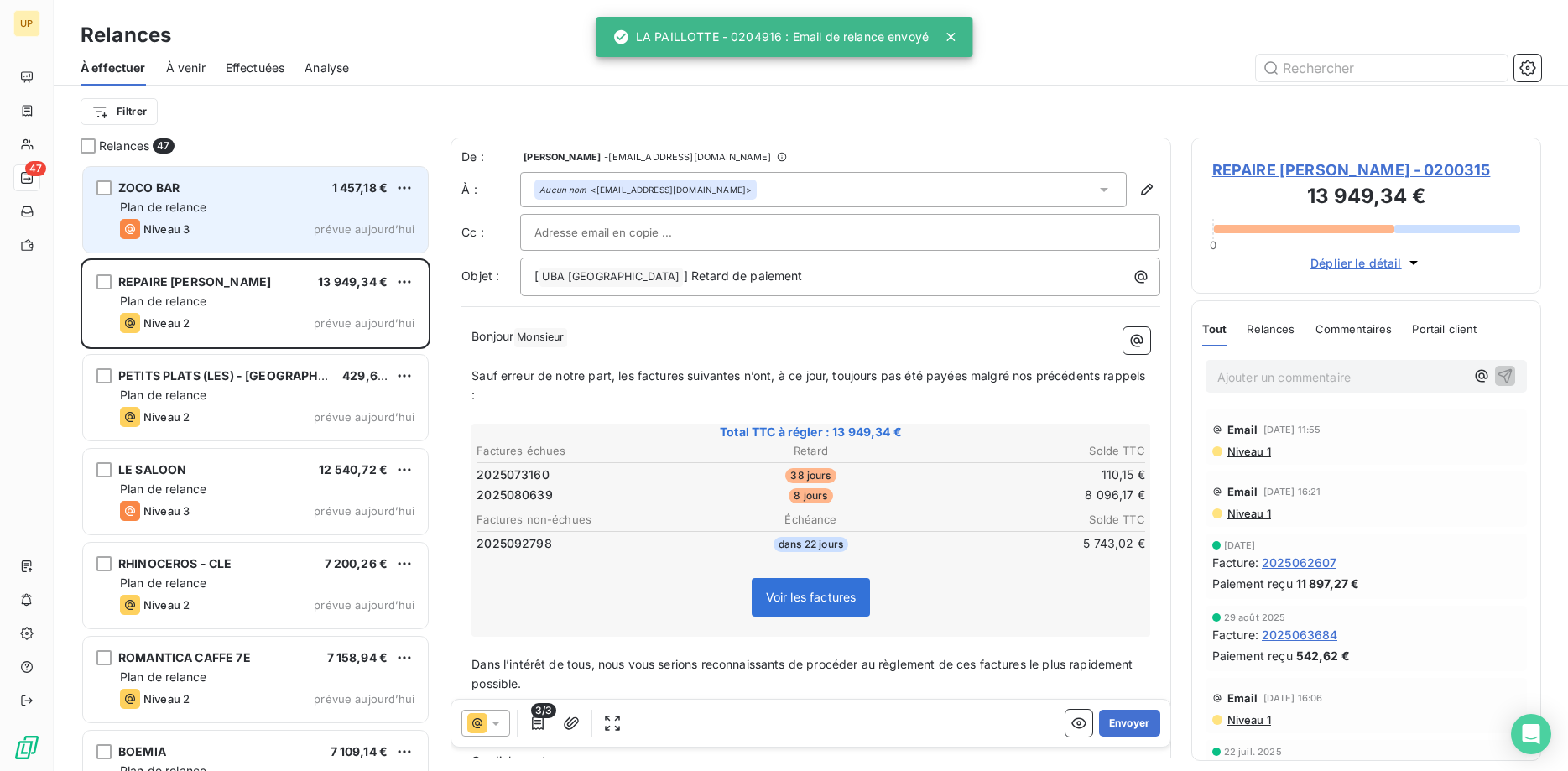
click at [247, 207] on div "Plan de relance" at bounding box center [266, 206] width 294 height 17
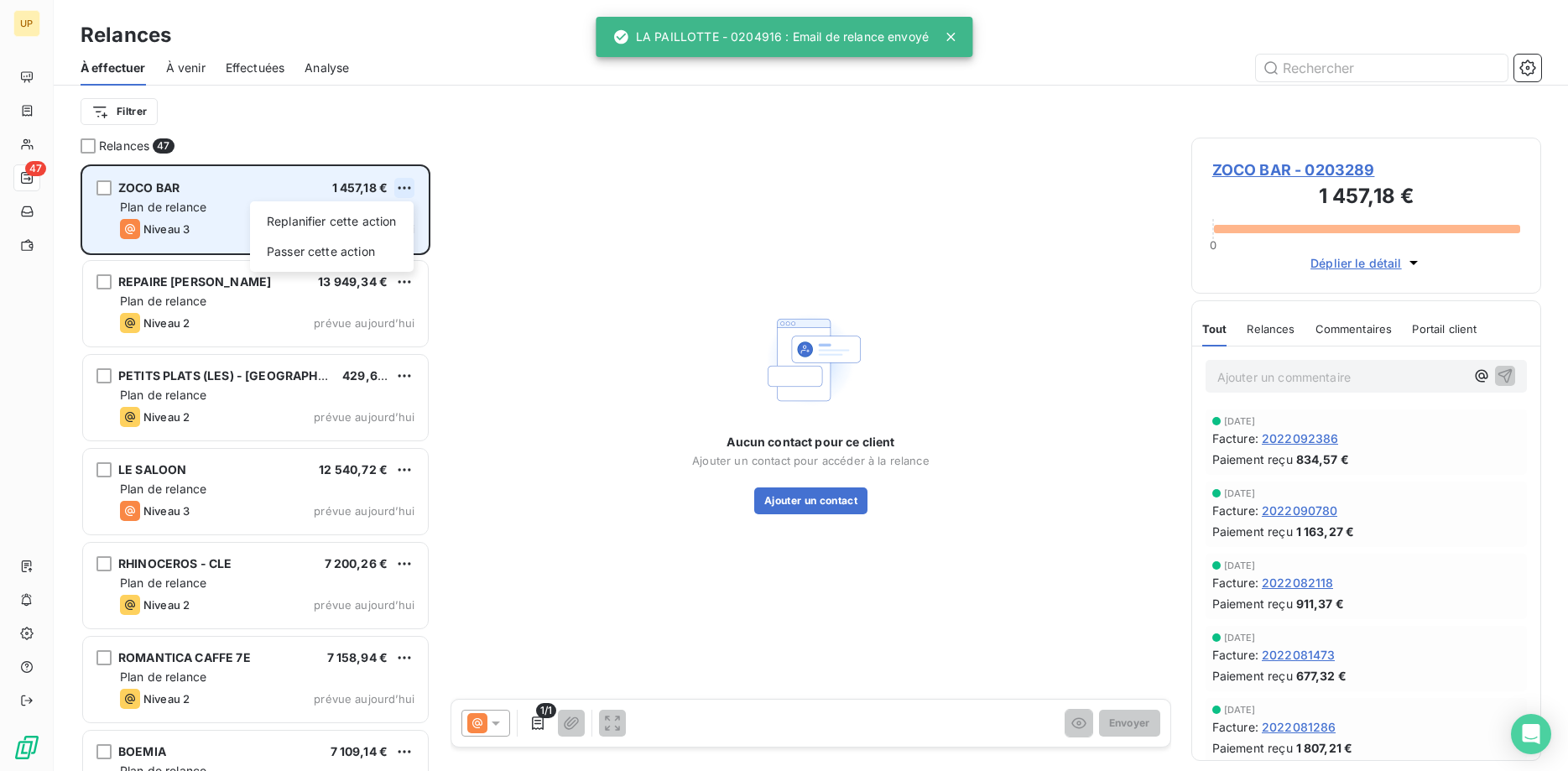
click at [402, 188] on html "UP 47 Relances À effectuer À venir Effectuées Analyse Filtrer Relances 47 ZOCO …" at bounding box center [784, 385] width 1568 height 771
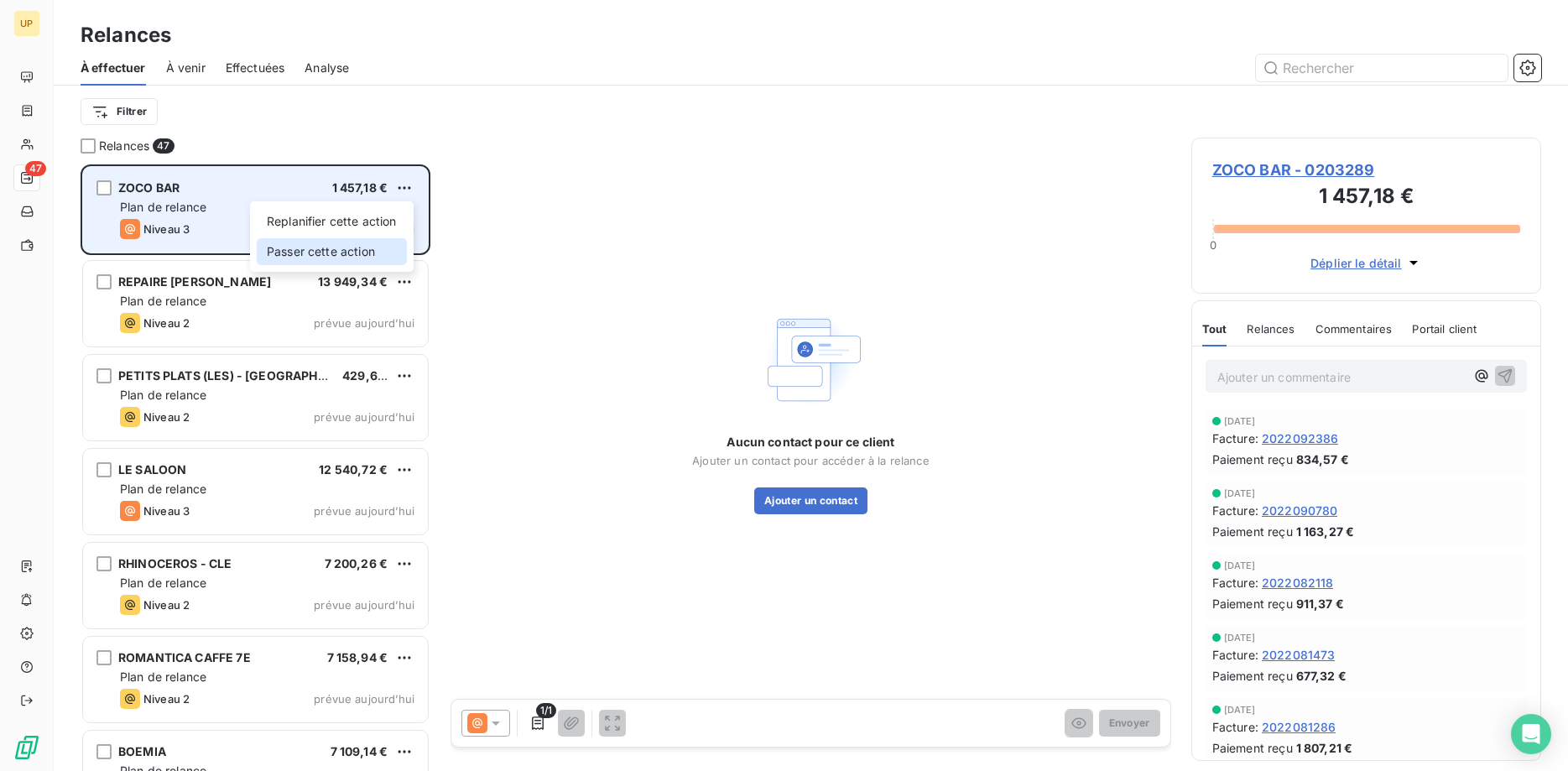
click at [362, 253] on div "Passer cette action" at bounding box center [332, 251] width 151 height 27
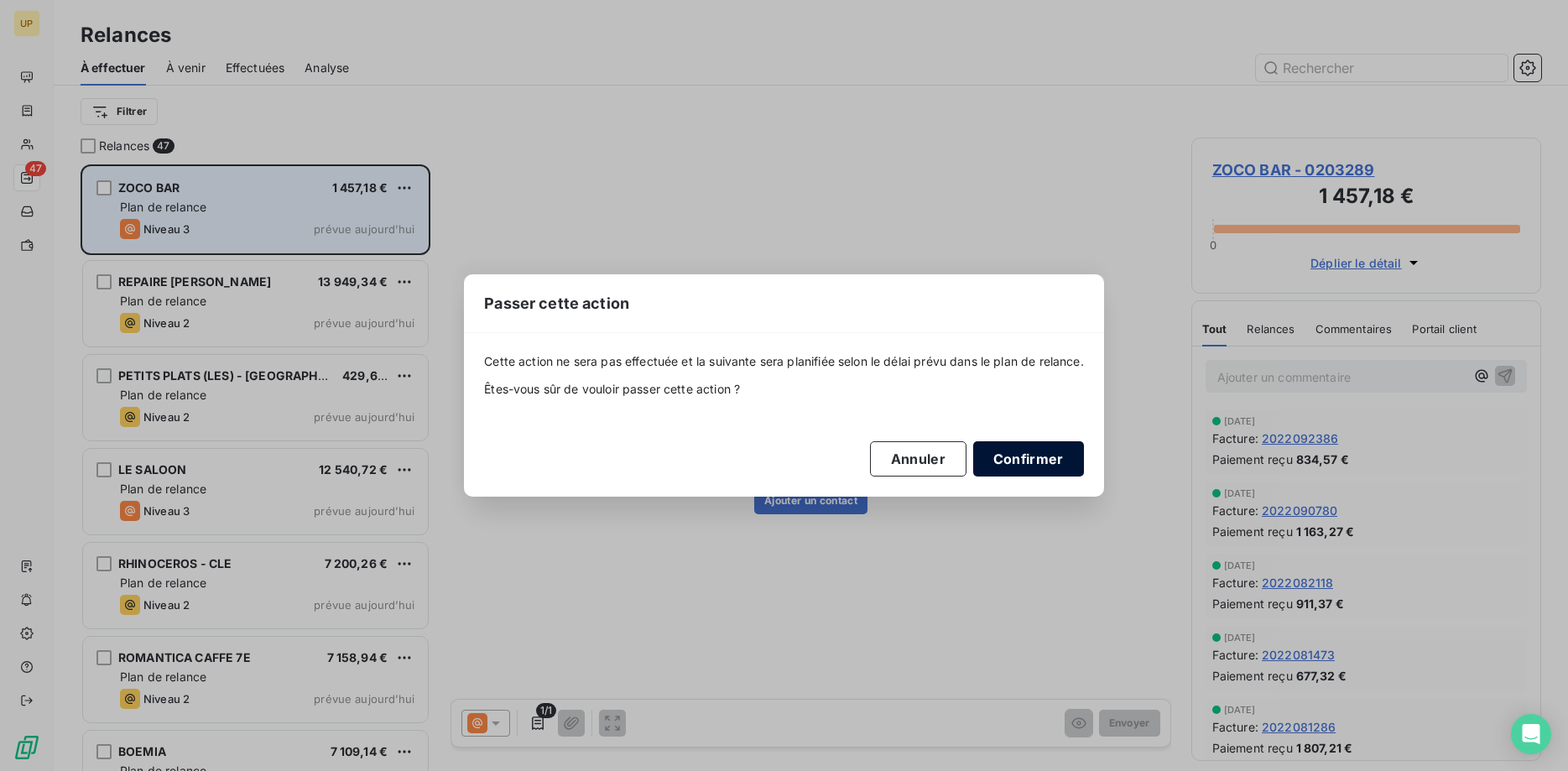
click at [1034, 458] on button "Confirmer" at bounding box center [1028, 459] width 111 height 35
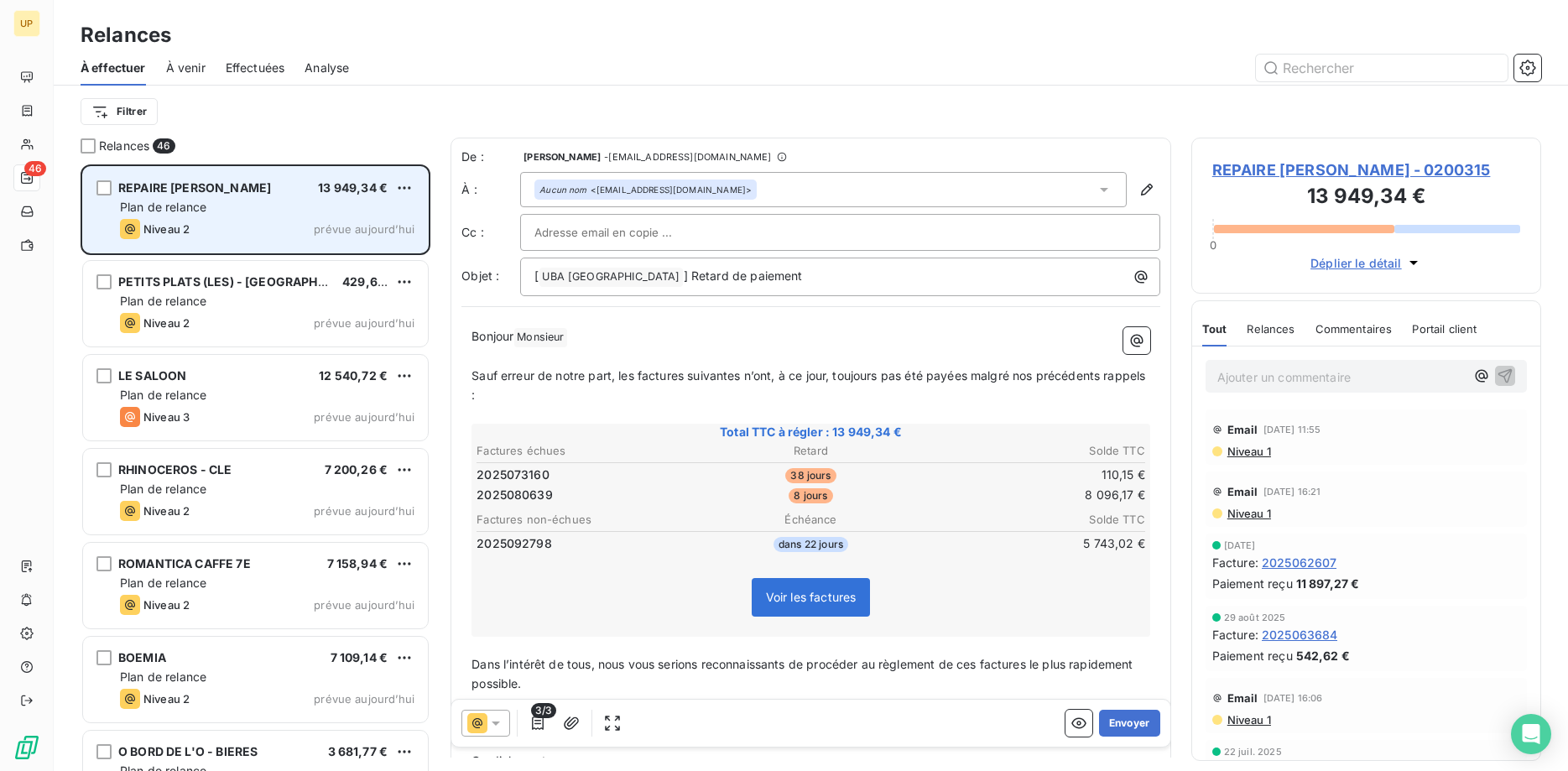
drag, startPoint x: 495, startPoint y: 718, endPoint x: 501, endPoint y: 712, distance: 8.5
click at [495, 719] on icon at bounding box center [495, 723] width 17 height 17
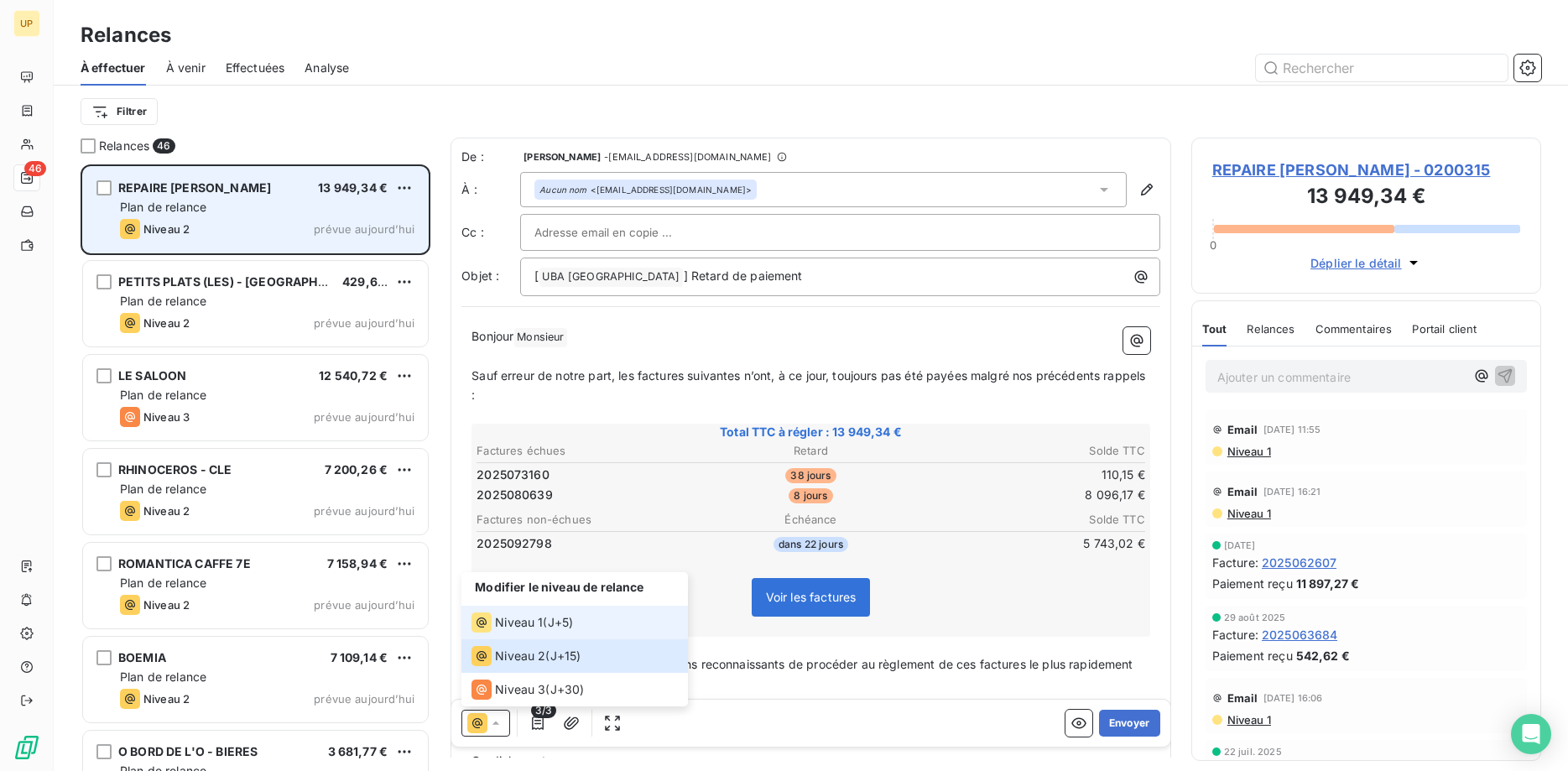
click at [511, 627] on span "Niveau 1" at bounding box center [519, 622] width 48 height 17
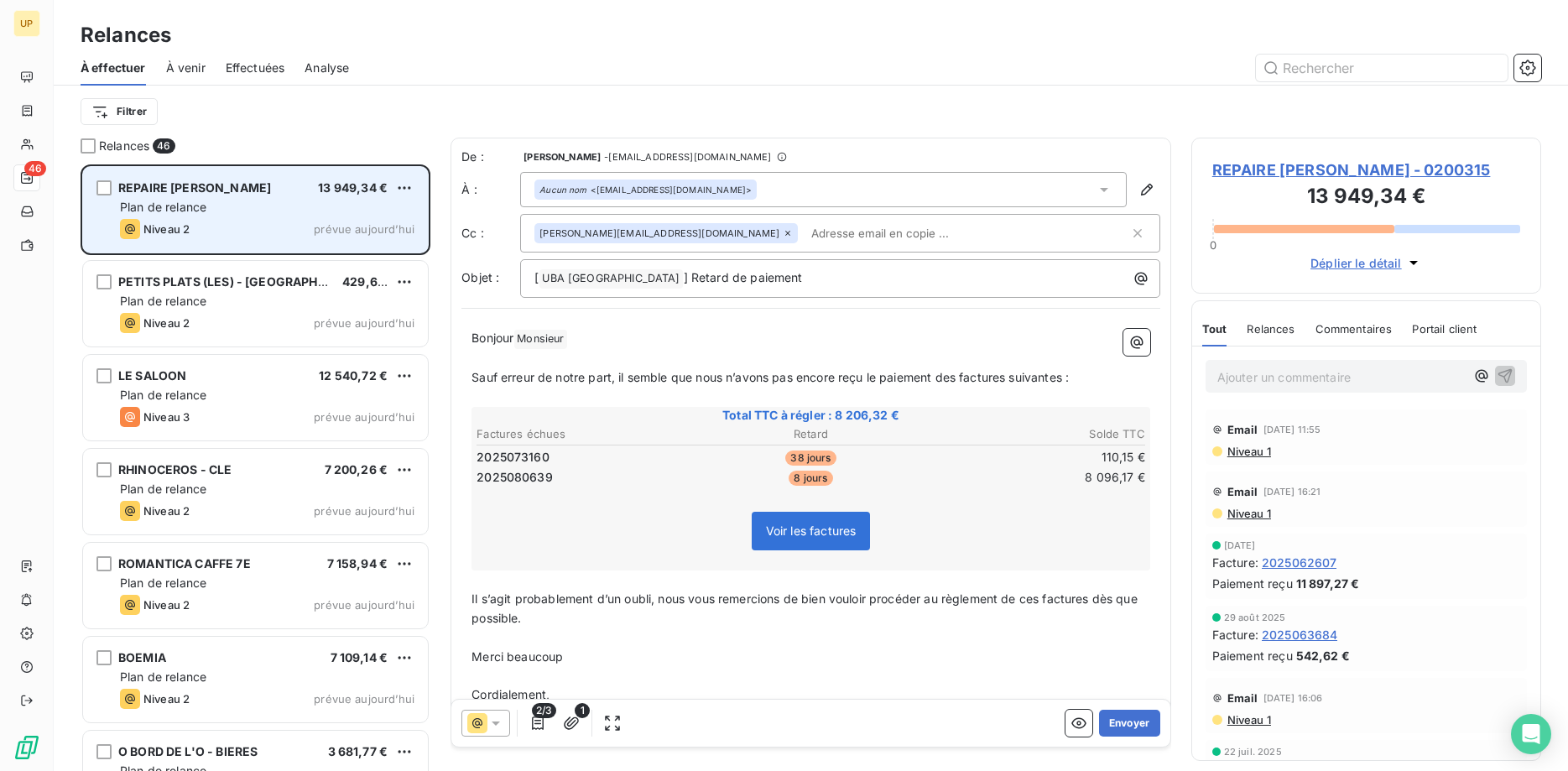
click at [783, 228] on icon at bounding box center [787, 233] width 10 height 10
click at [543, 339] on span "Monsieur ﻿" at bounding box center [540, 337] width 52 height 19
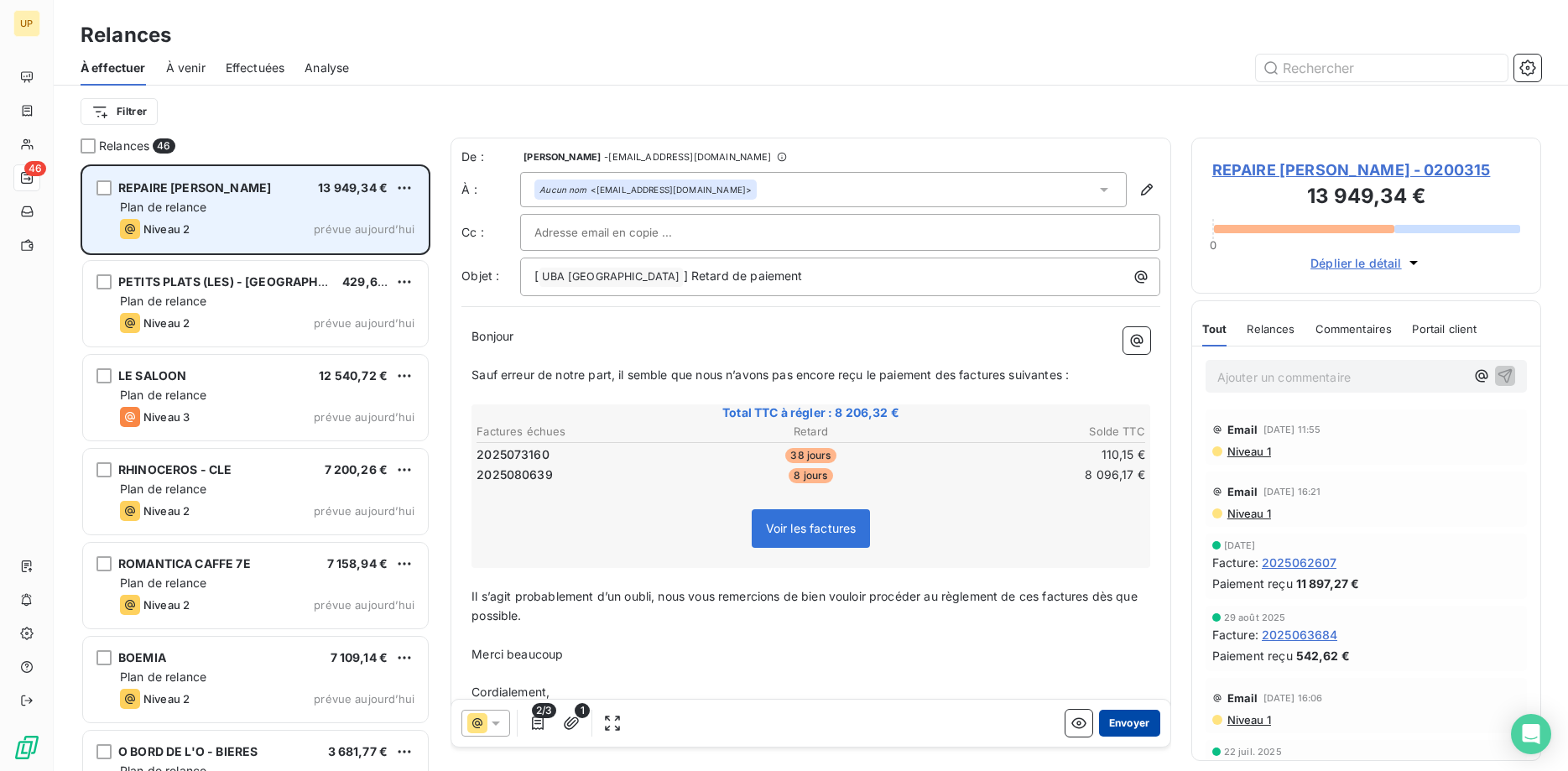
click at [1123, 723] on button "Envoyer" at bounding box center [1129, 723] width 61 height 27
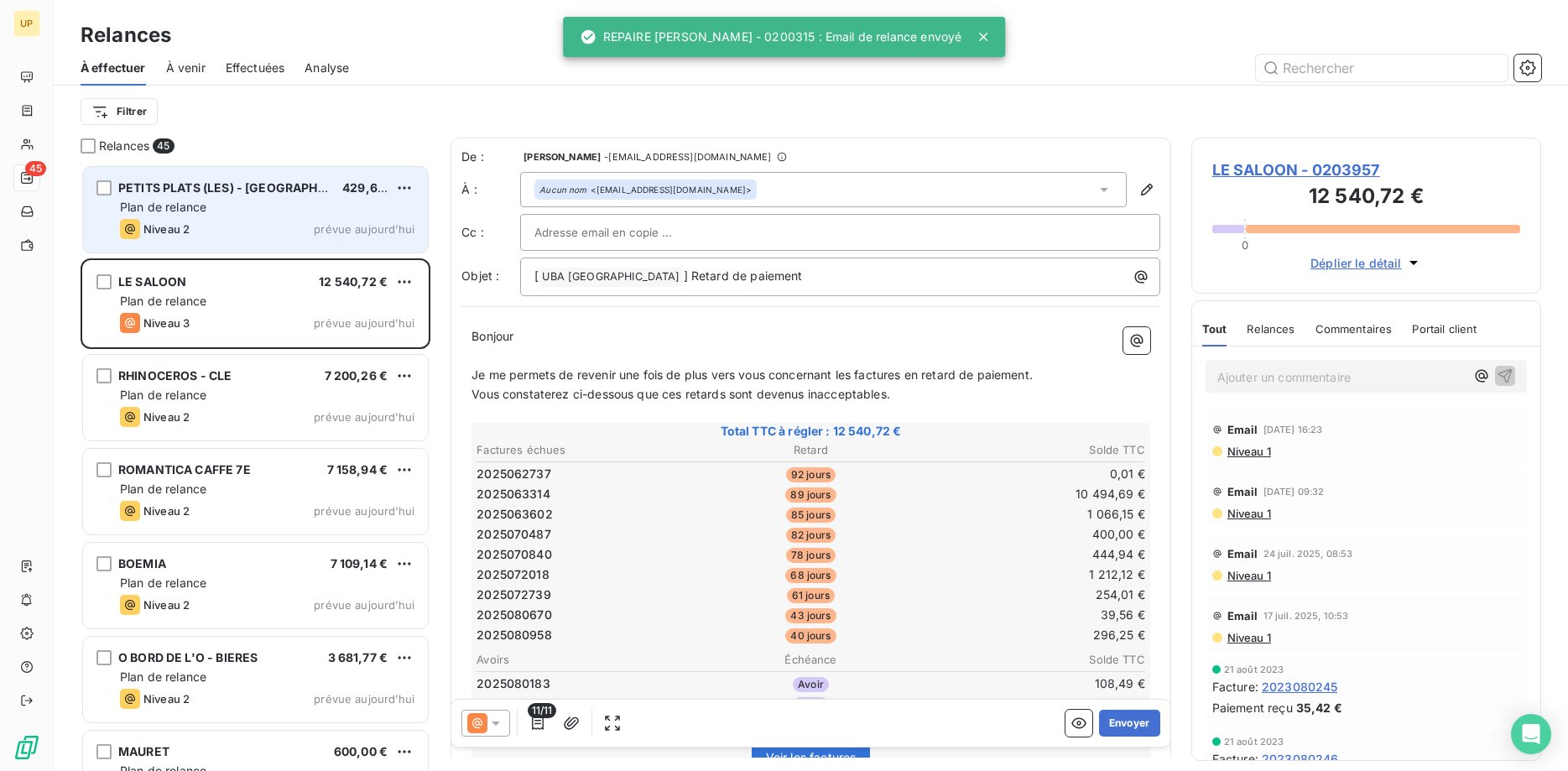
click at [333, 210] on div "Plan de relance" at bounding box center [266, 206] width 294 height 17
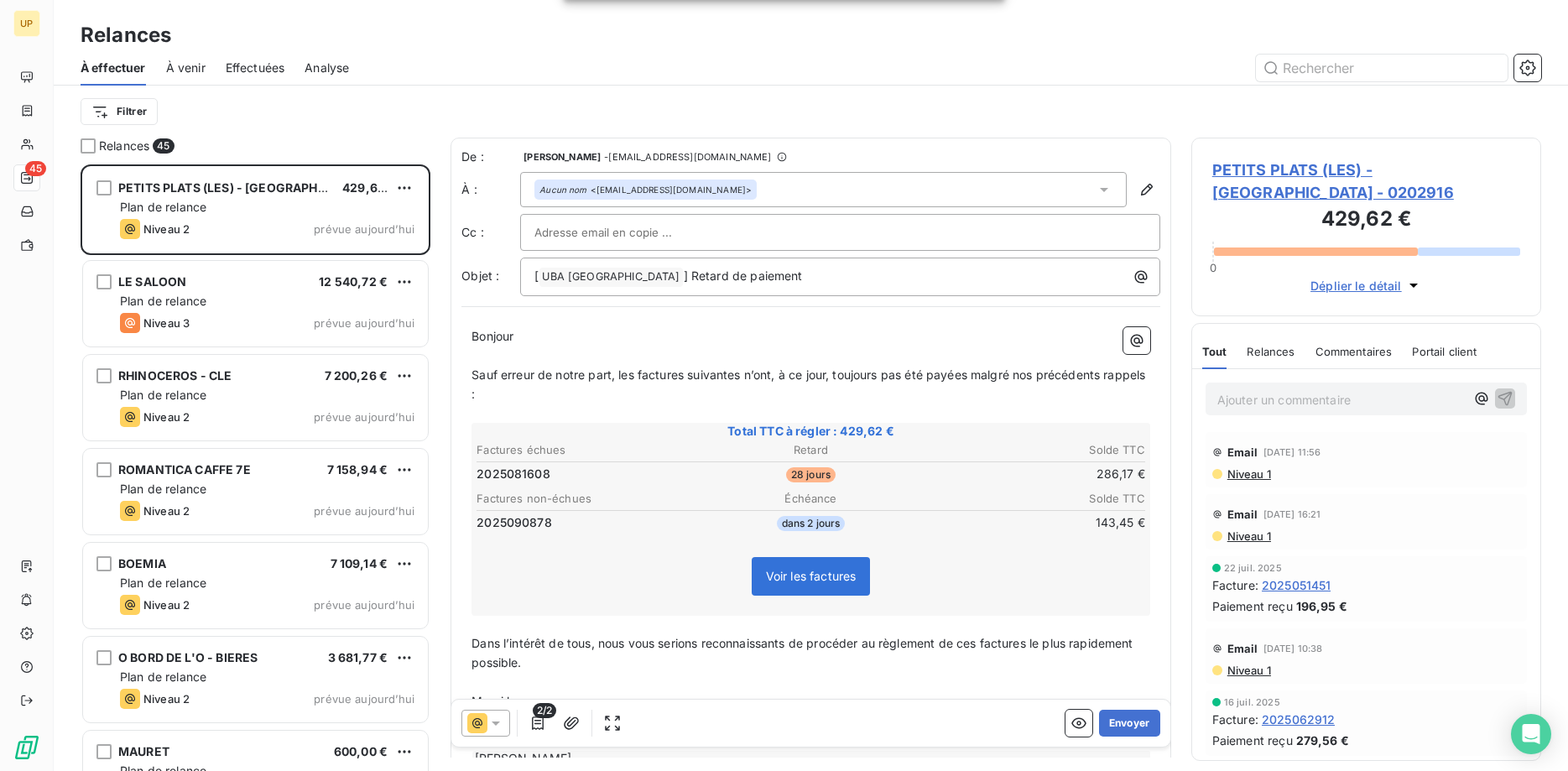
click at [499, 727] on icon at bounding box center [495, 723] width 17 height 17
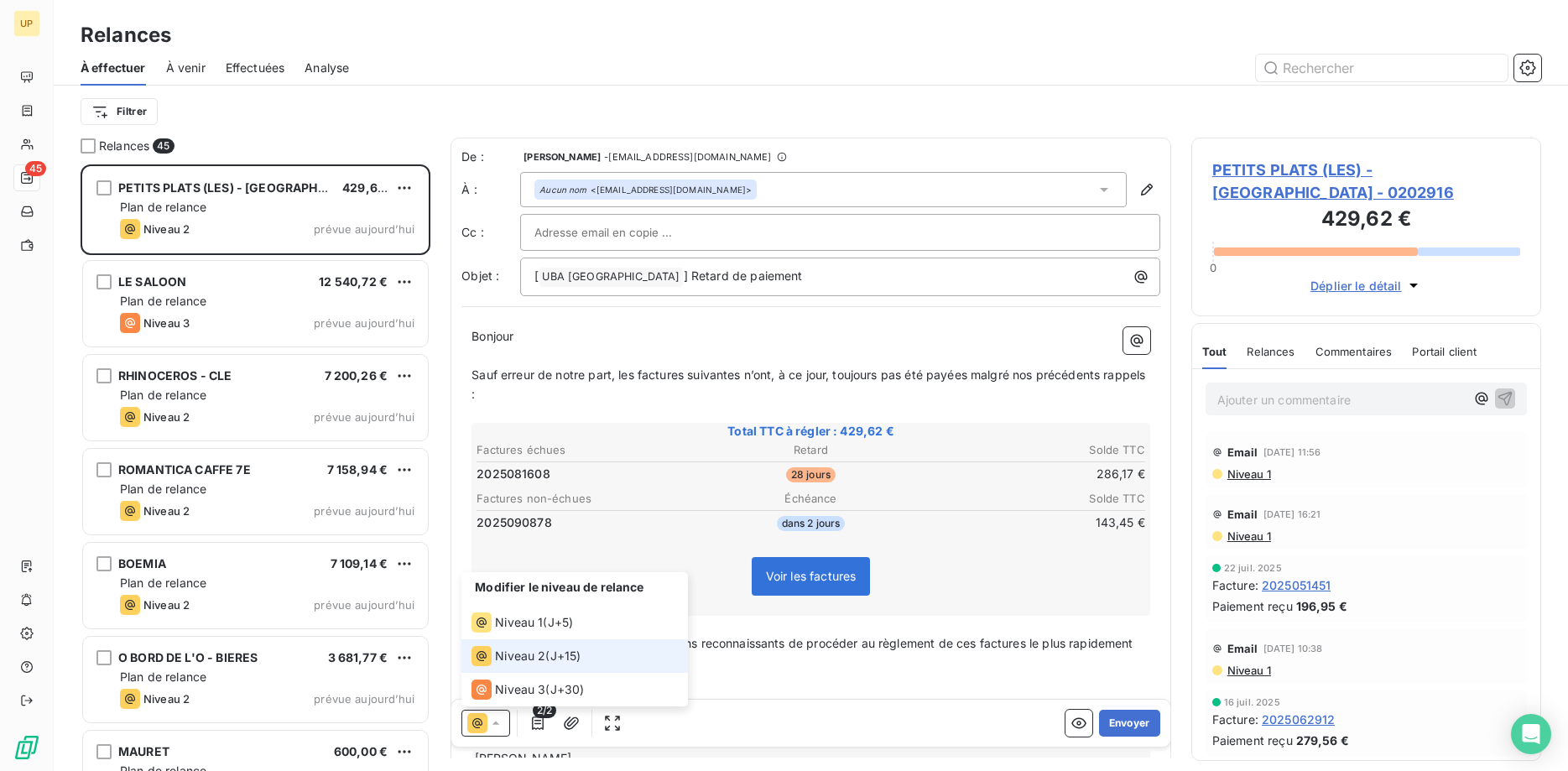
click at [516, 652] on span "Niveau 2" at bounding box center [520, 656] width 51 height 17
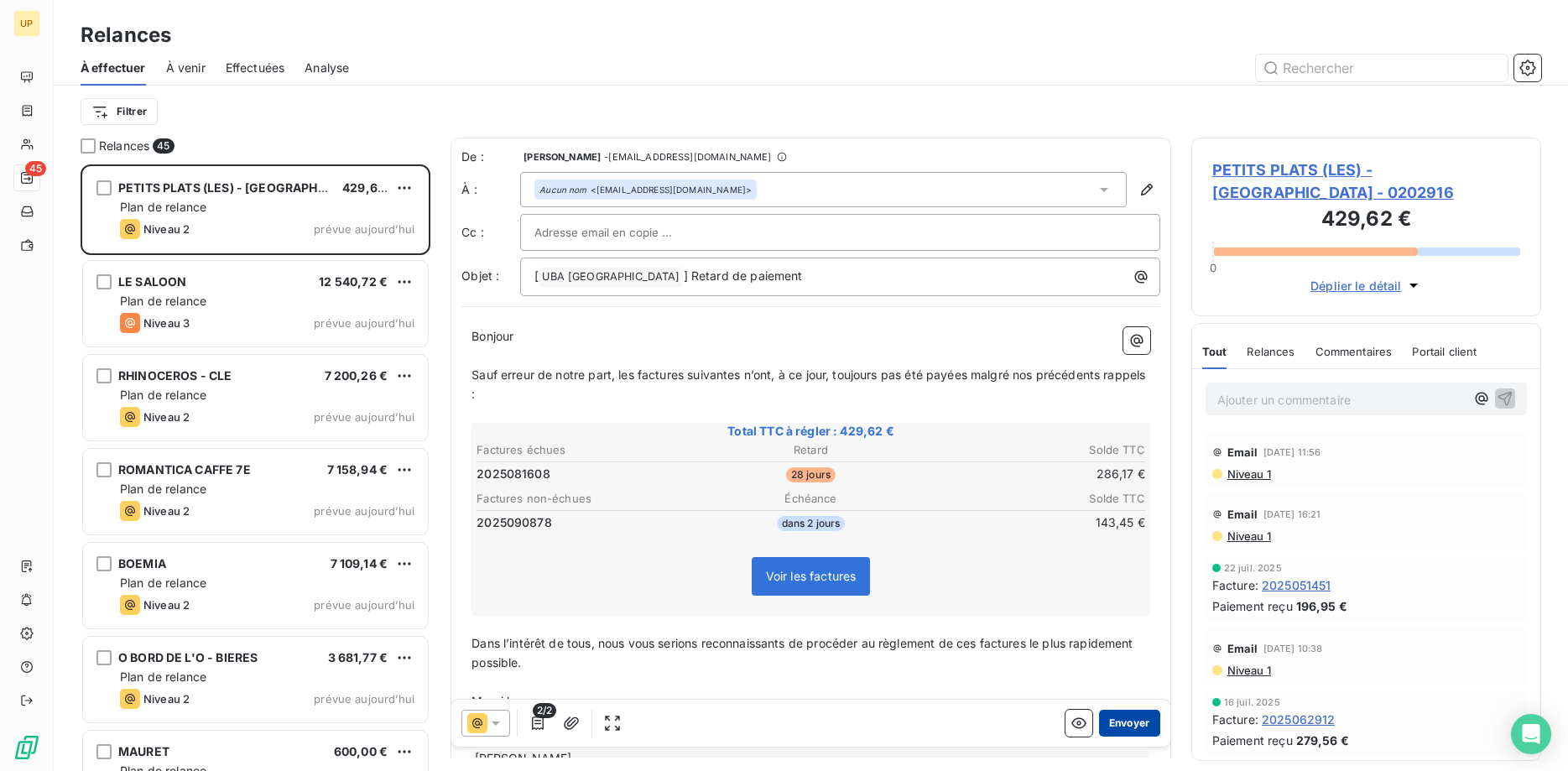
click at [1136, 724] on button "Envoyer" at bounding box center [1129, 723] width 61 height 27
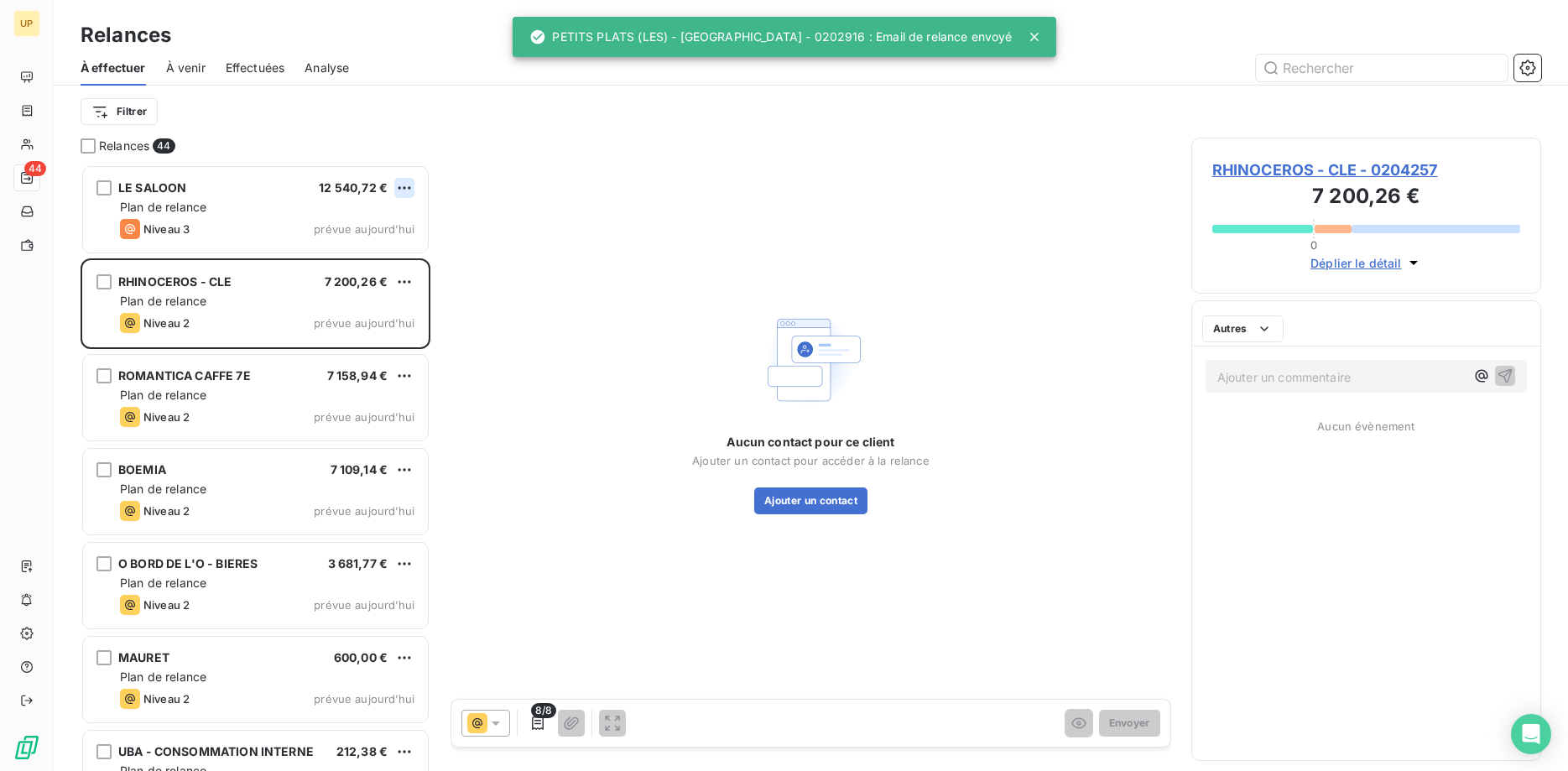
click at [405, 179] on html "UP 44 Relances À effectuer À venir Effectuées Analyse Filtrer Relances 44 LE SA…" at bounding box center [784, 385] width 1568 height 771
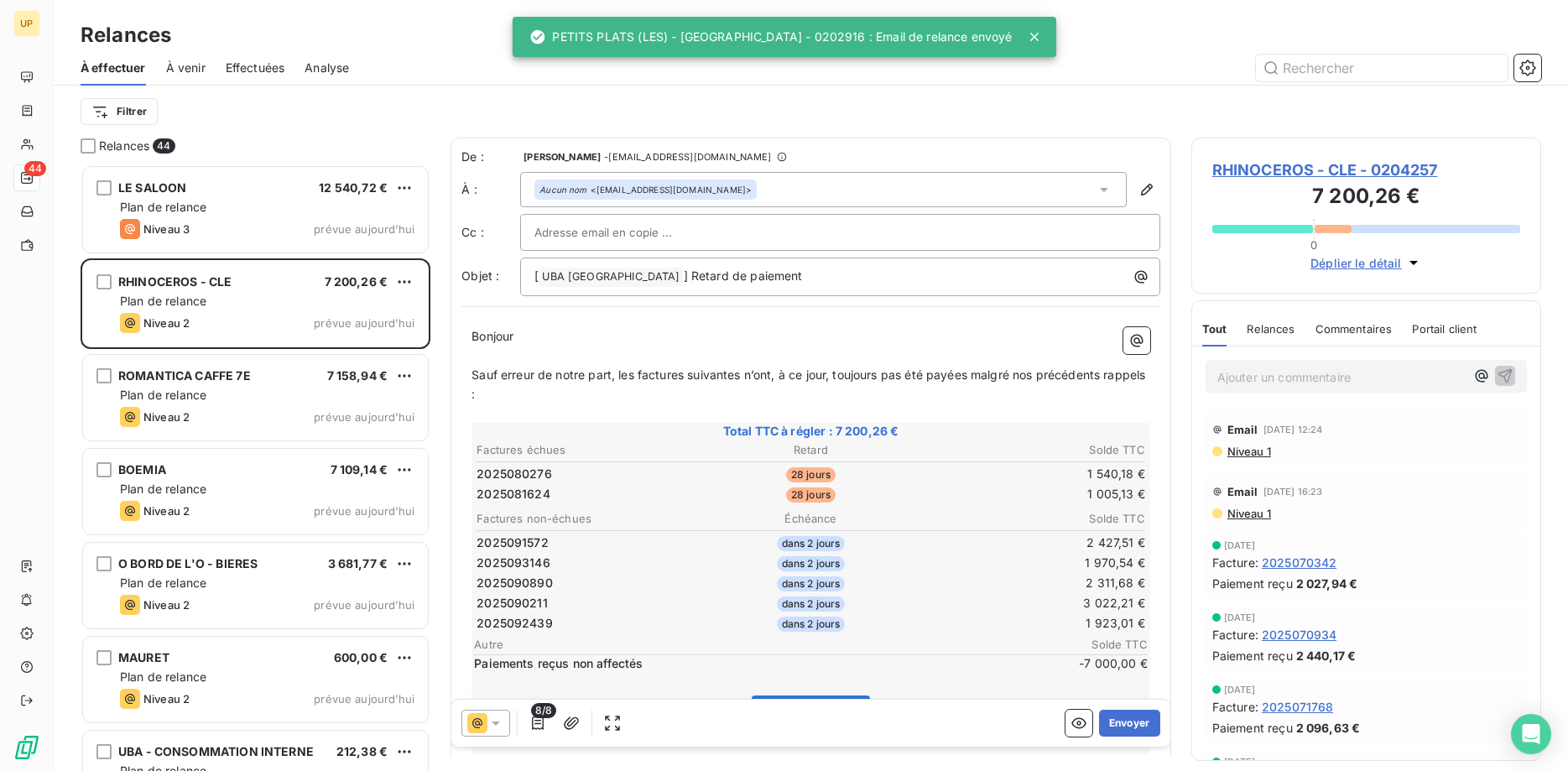
click at [195, 216] on html "UP 44 Relances À effectuer À venir Effectuées Analyse Filtrer Relances 44 LE SA…" at bounding box center [784, 385] width 1568 height 771
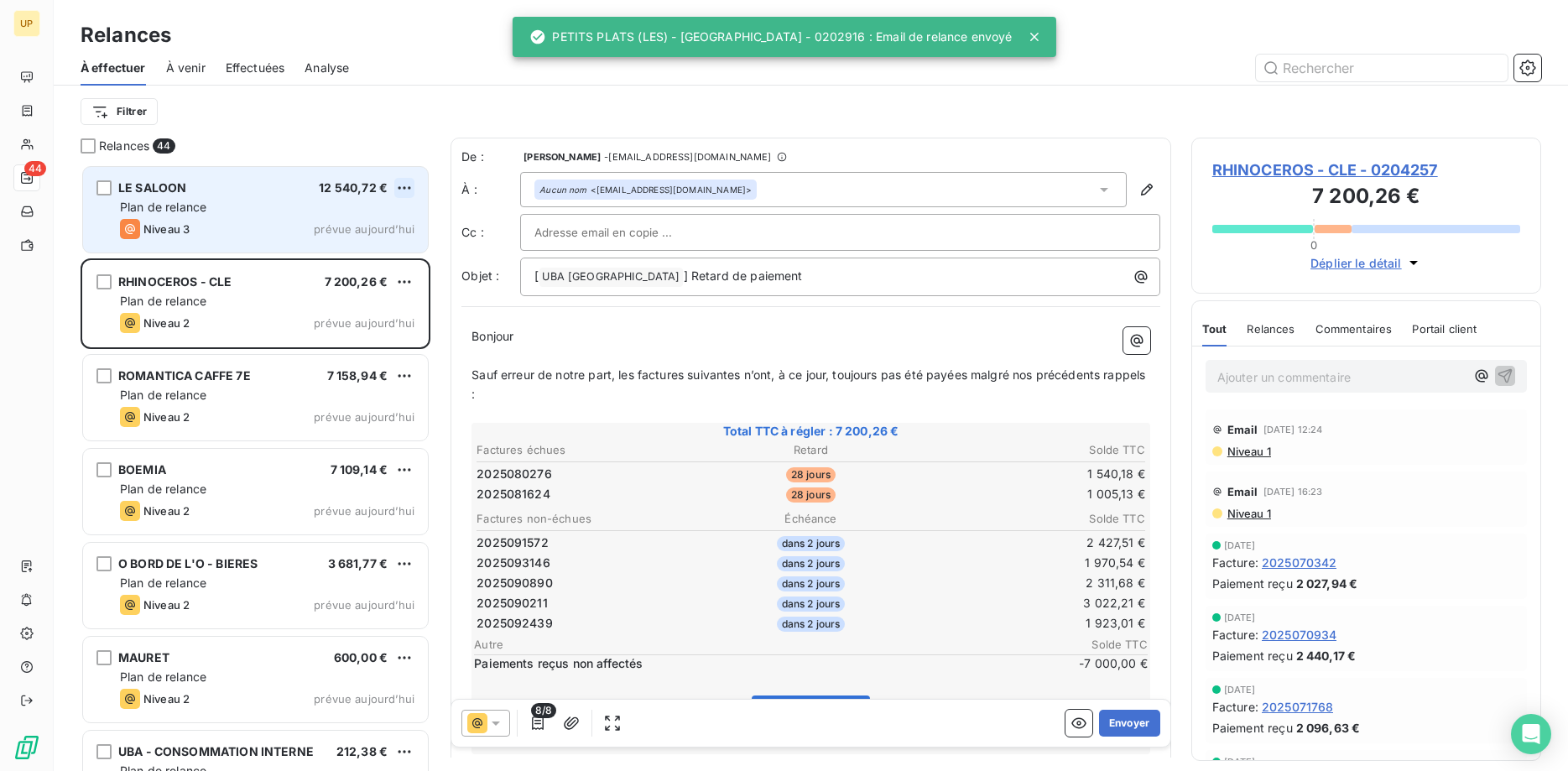
click at [402, 185] on html "UP 44 Relances À effectuer À venir Effectuées Analyse Filtrer Relances 44 LE SA…" at bounding box center [784, 385] width 1568 height 771
click at [351, 250] on div "Passer cette action" at bounding box center [332, 251] width 151 height 27
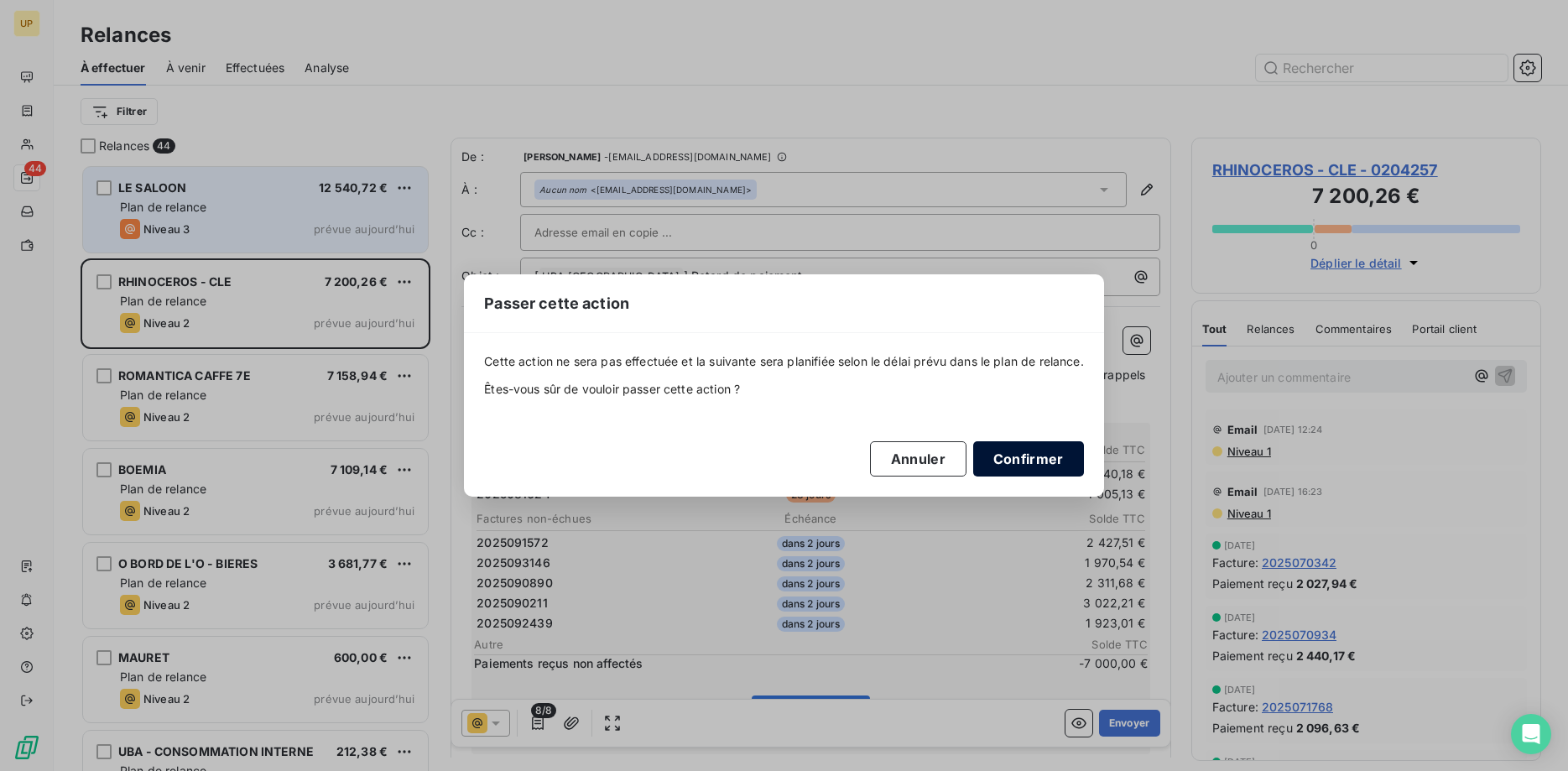
click at [1027, 462] on button "Confirmer" at bounding box center [1028, 459] width 111 height 35
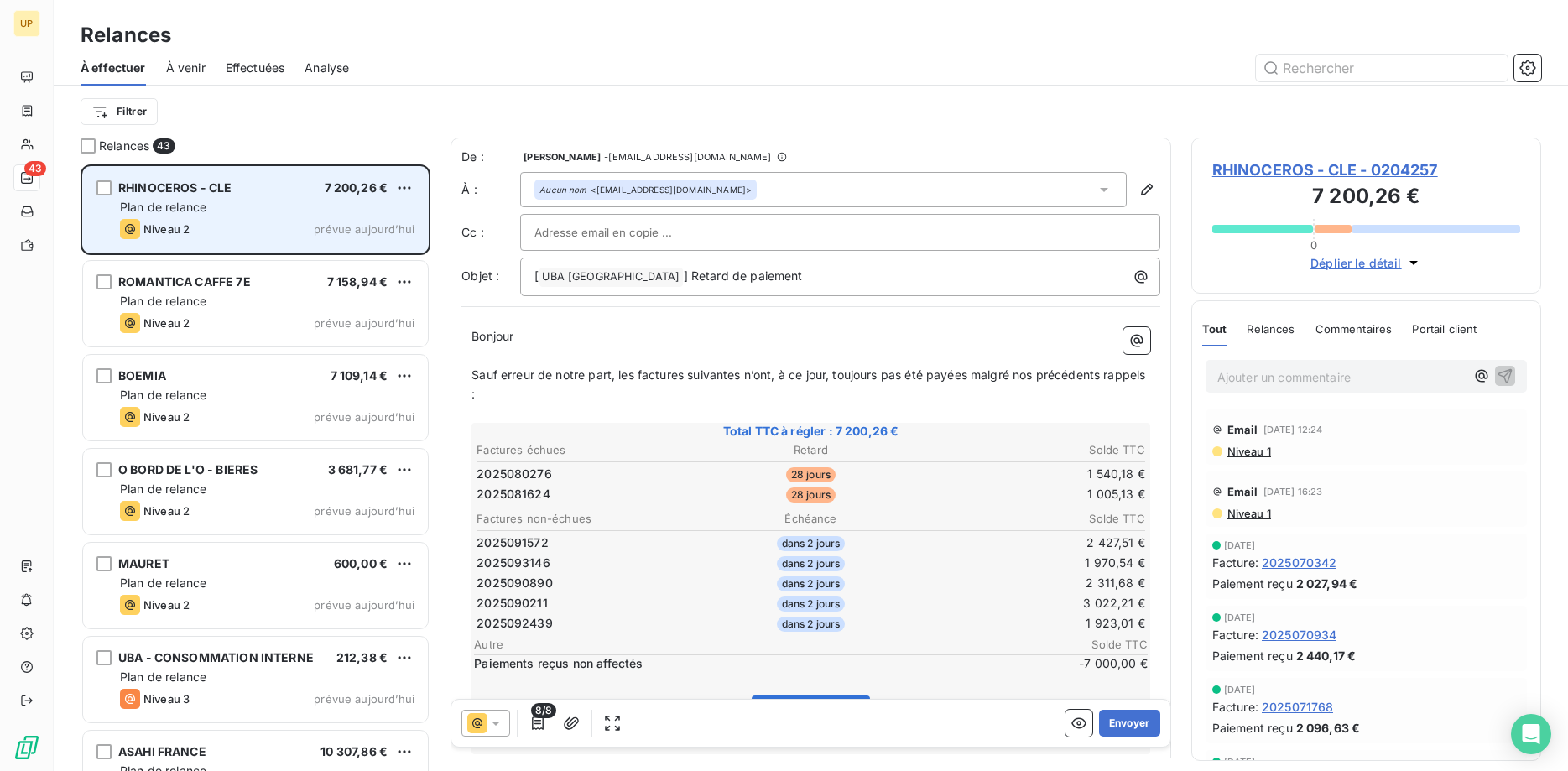
click at [263, 212] on div "Plan de relance" at bounding box center [266, 206] width 294 height 17
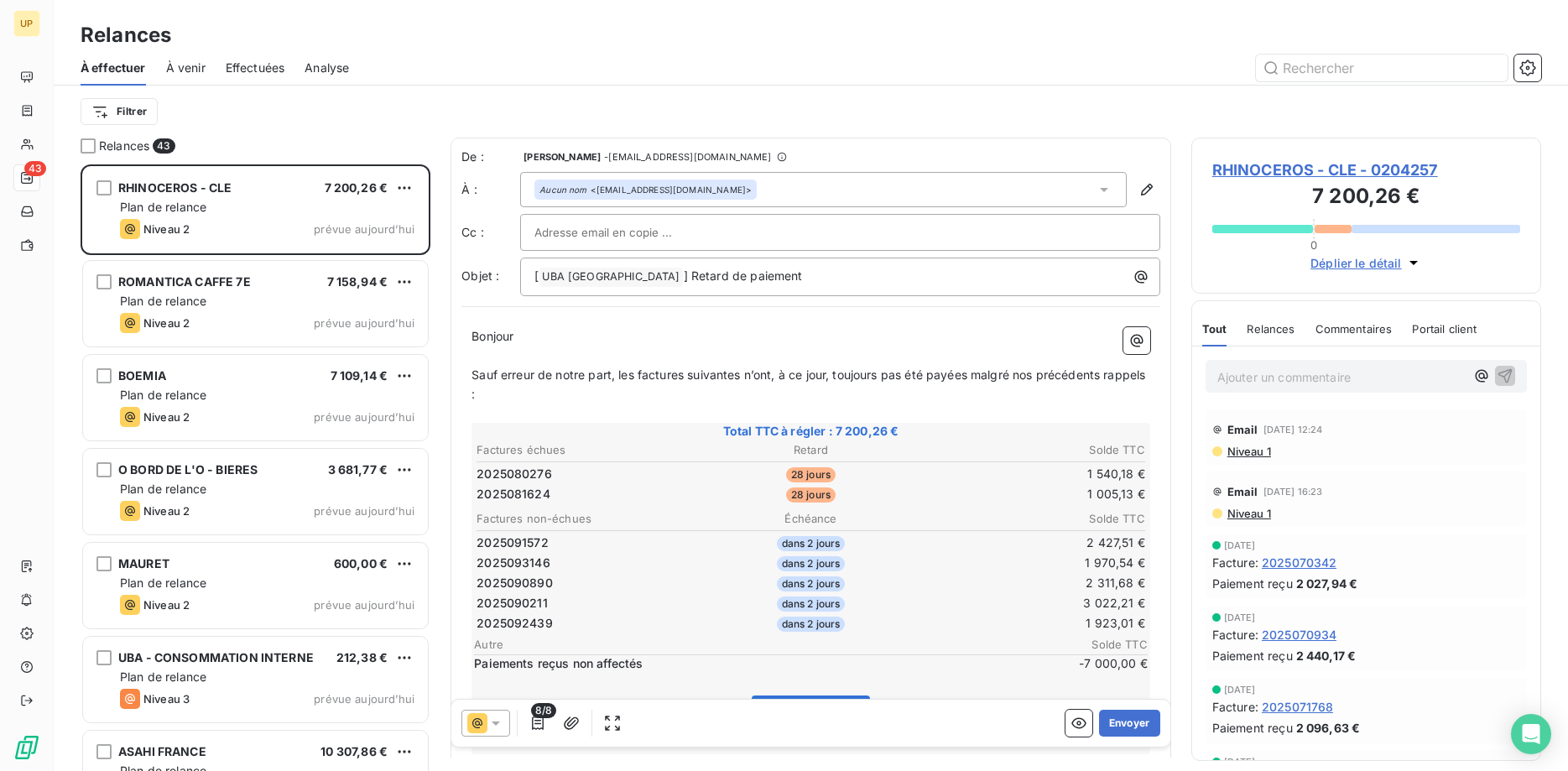
click at [495, 721] on icon at bounding box center [495, 723] width 17 height 17
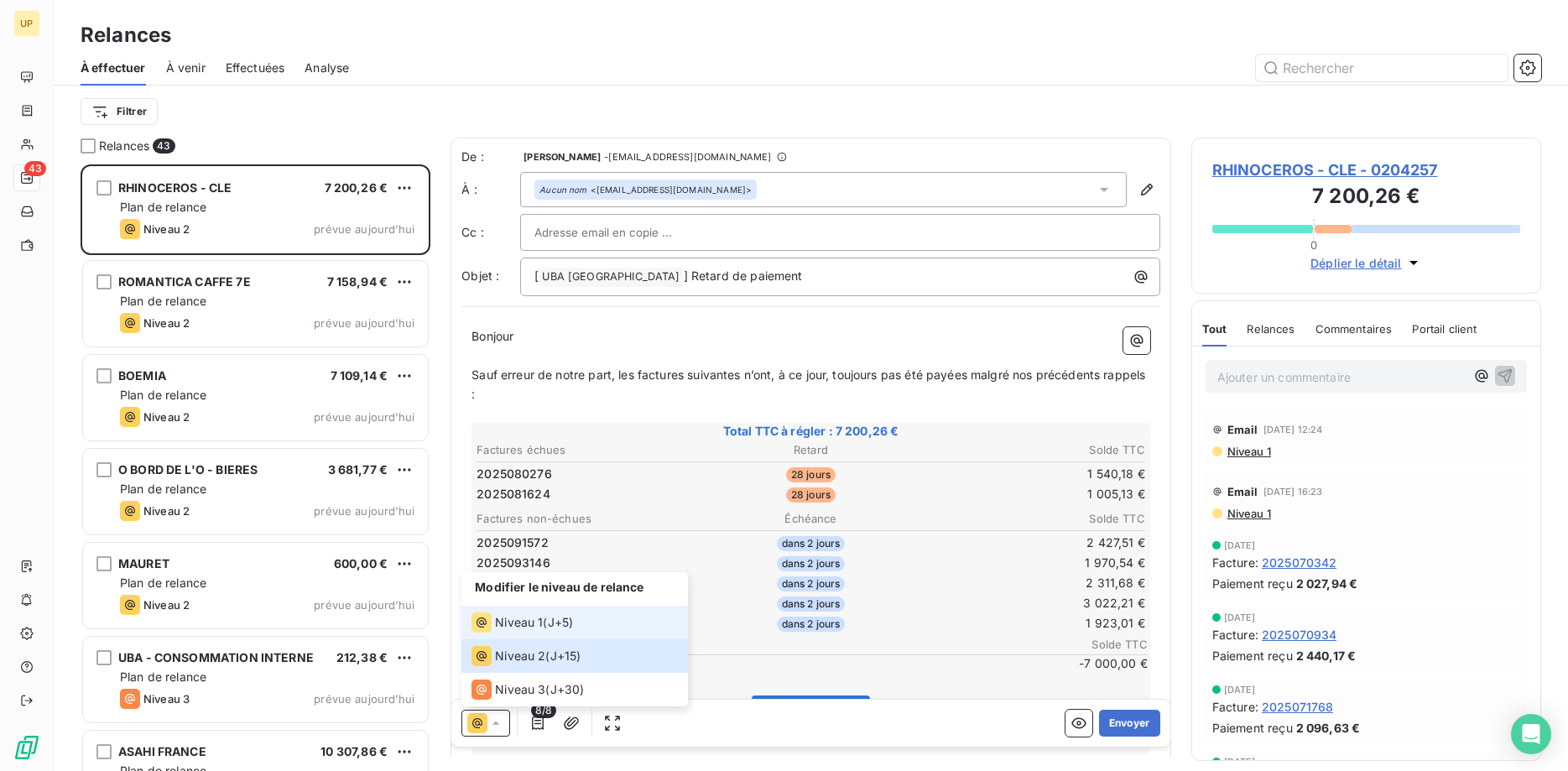
click at [517, 617] on span "Niveau 1" at bounding box center [519, 622] width 48 height 17
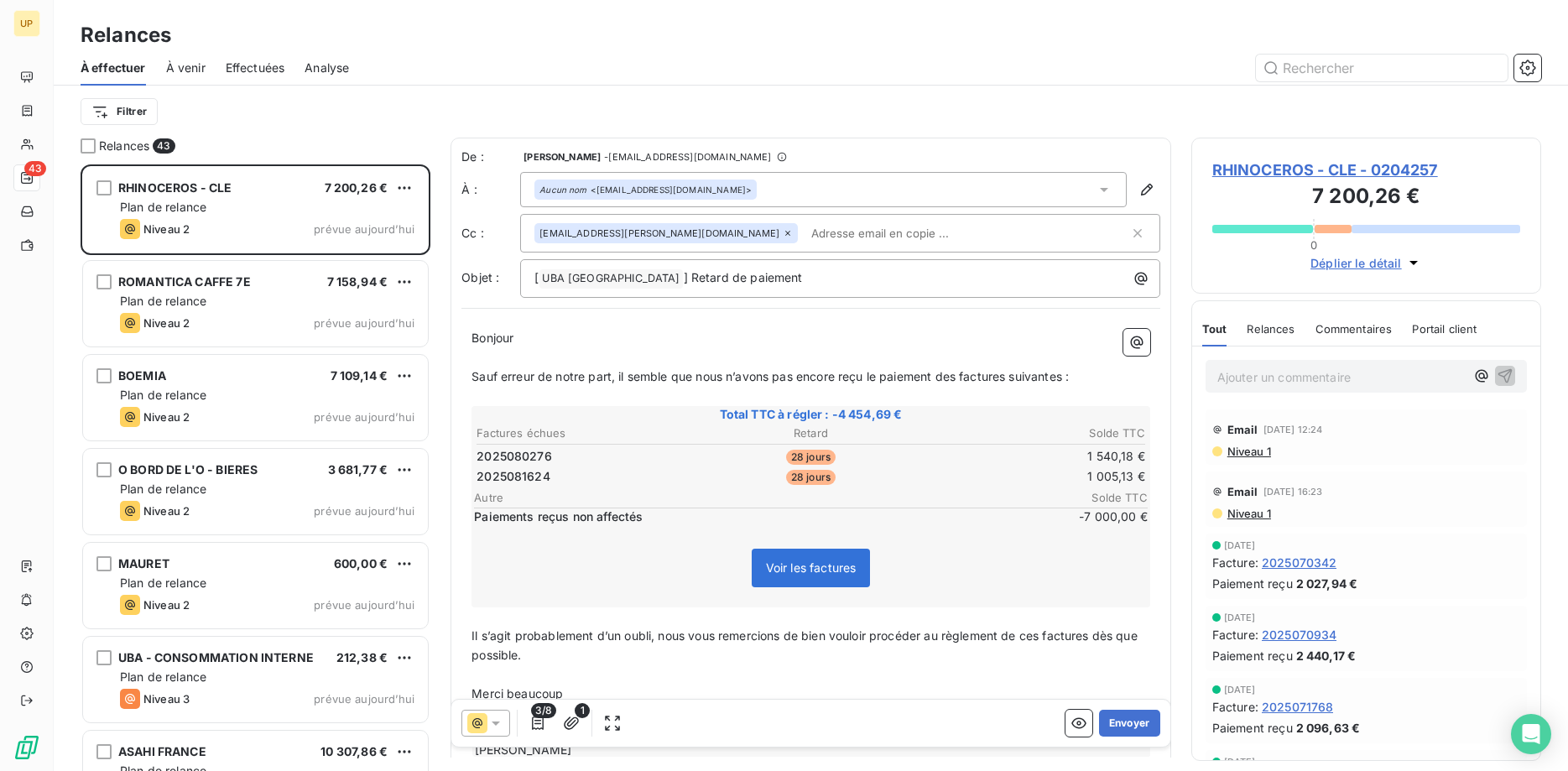
click at [499, 725] on icon at bounding box center [495, 723] width 17 height 17
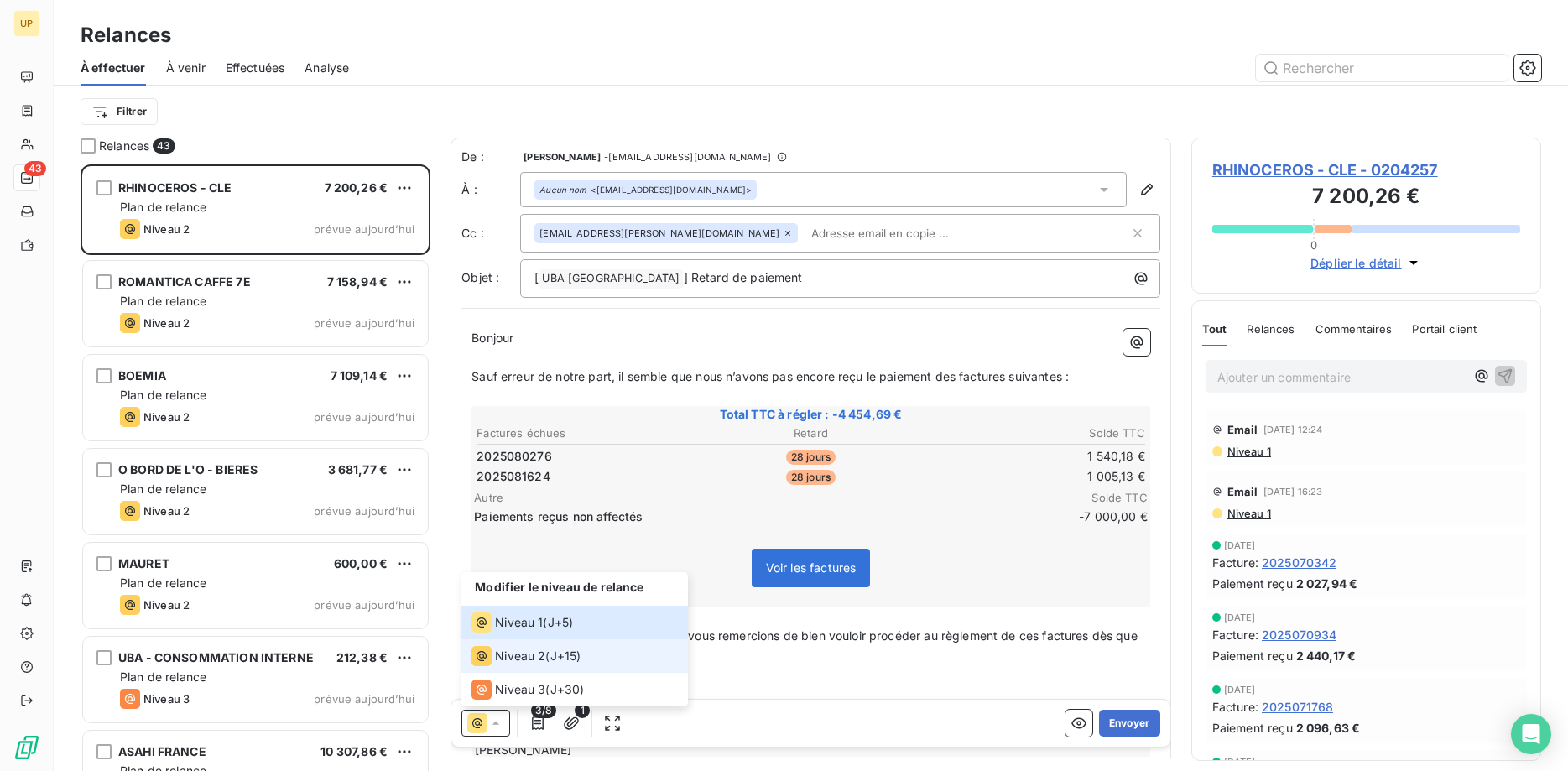
click at [493, 655] on div "Niveau 2" at bounding box center [508, 656] width 74 height 20
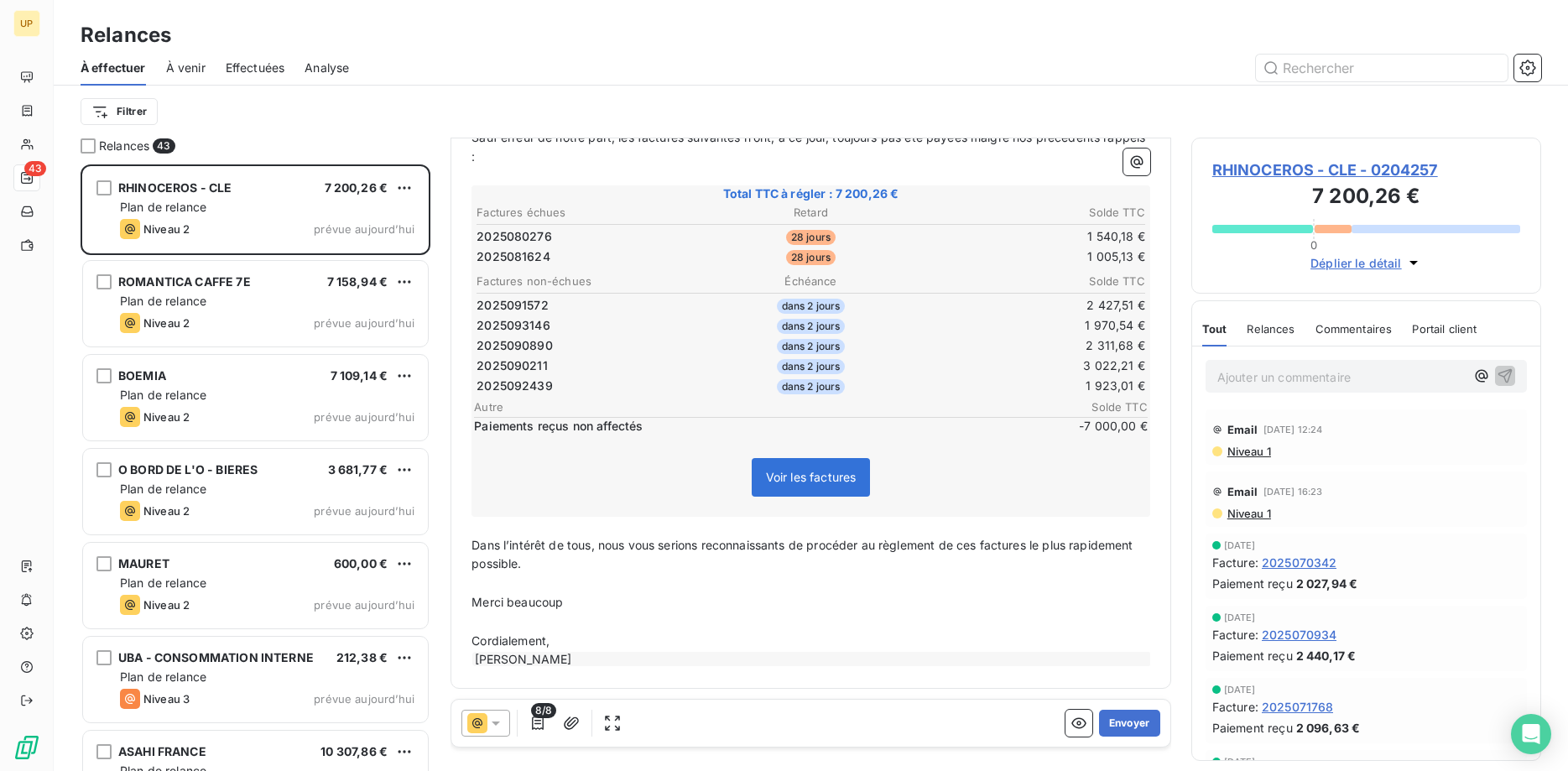
scroll to position [0, 0]
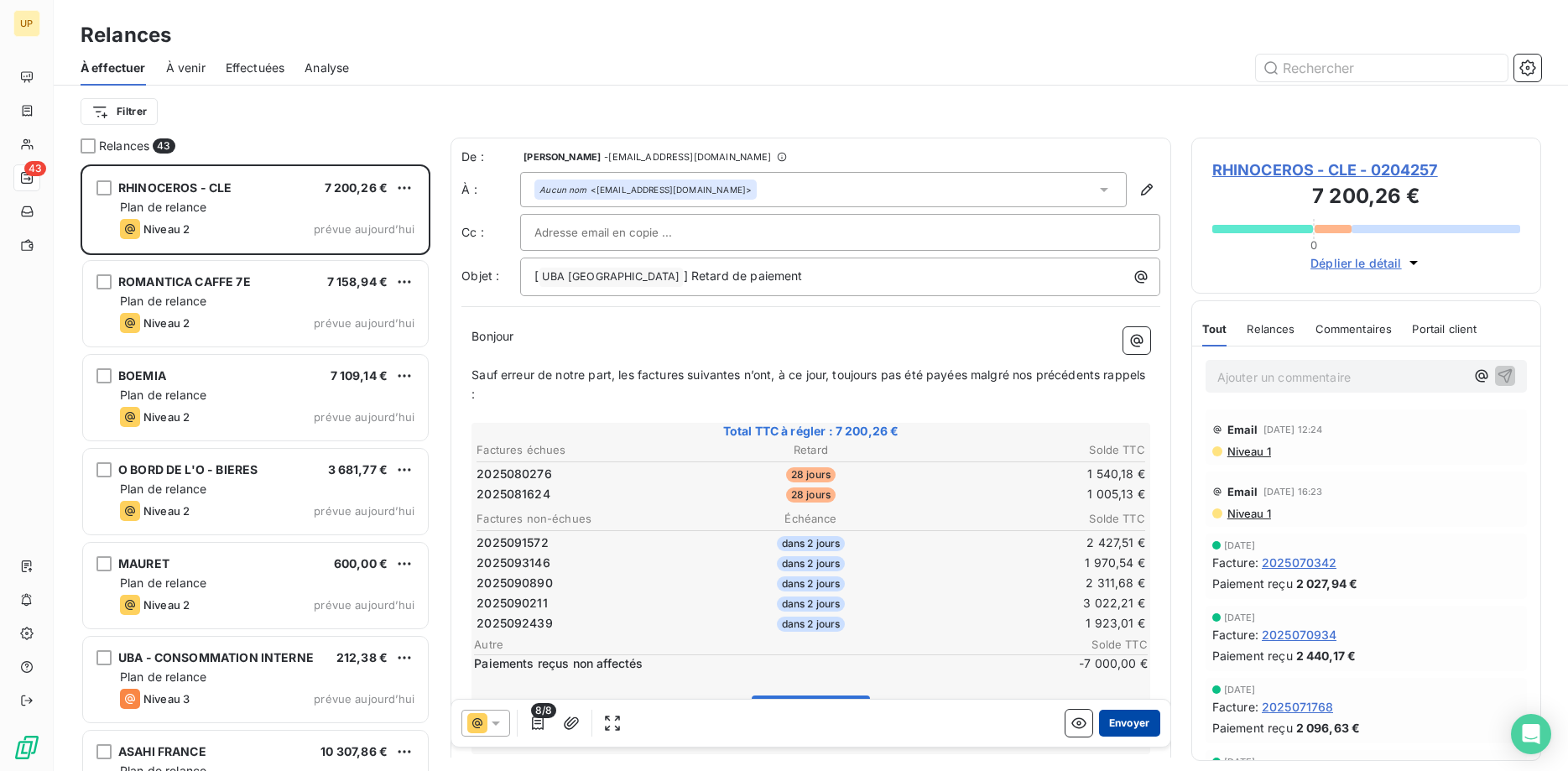
click at [1132, 719] on button "Envoyer" at bounding box center [1129, 723] width 61 height 27
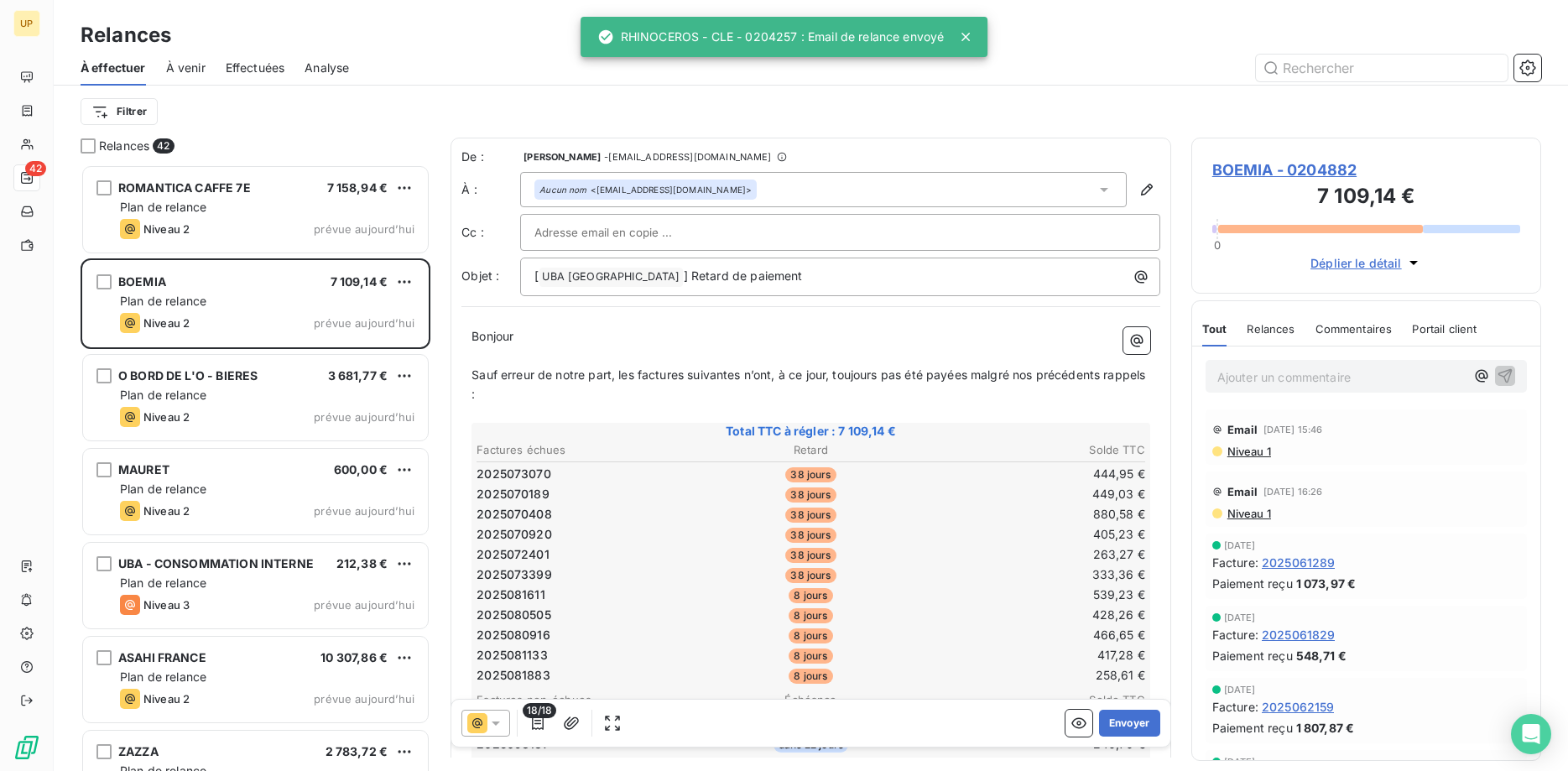
click at [259, 188] on div "ROMANTICA CAFFE 7E 7 158,94 €" at bounding box center [266, 188] width 294 height 15
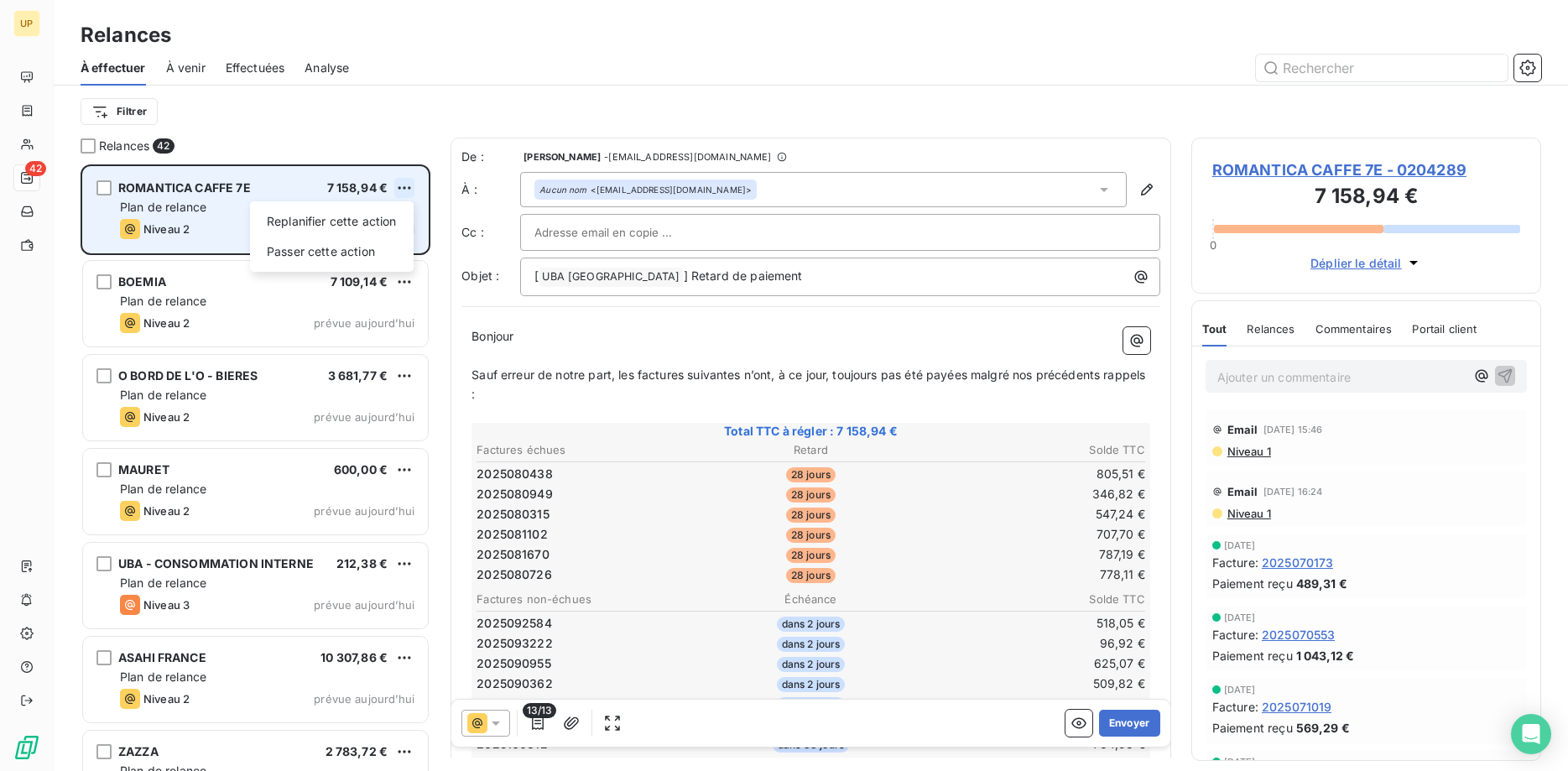
click at [411, 187] on html "UP 42 Relances À effectuer À venir Effectuées Analyse Filtrer Relances 42 ROMAN…" at bounding box center [784, 385] width 1568 height 771
click at [405, 247] on div "Passer cette action" at bounding box center [332, 251] width 151 height 27
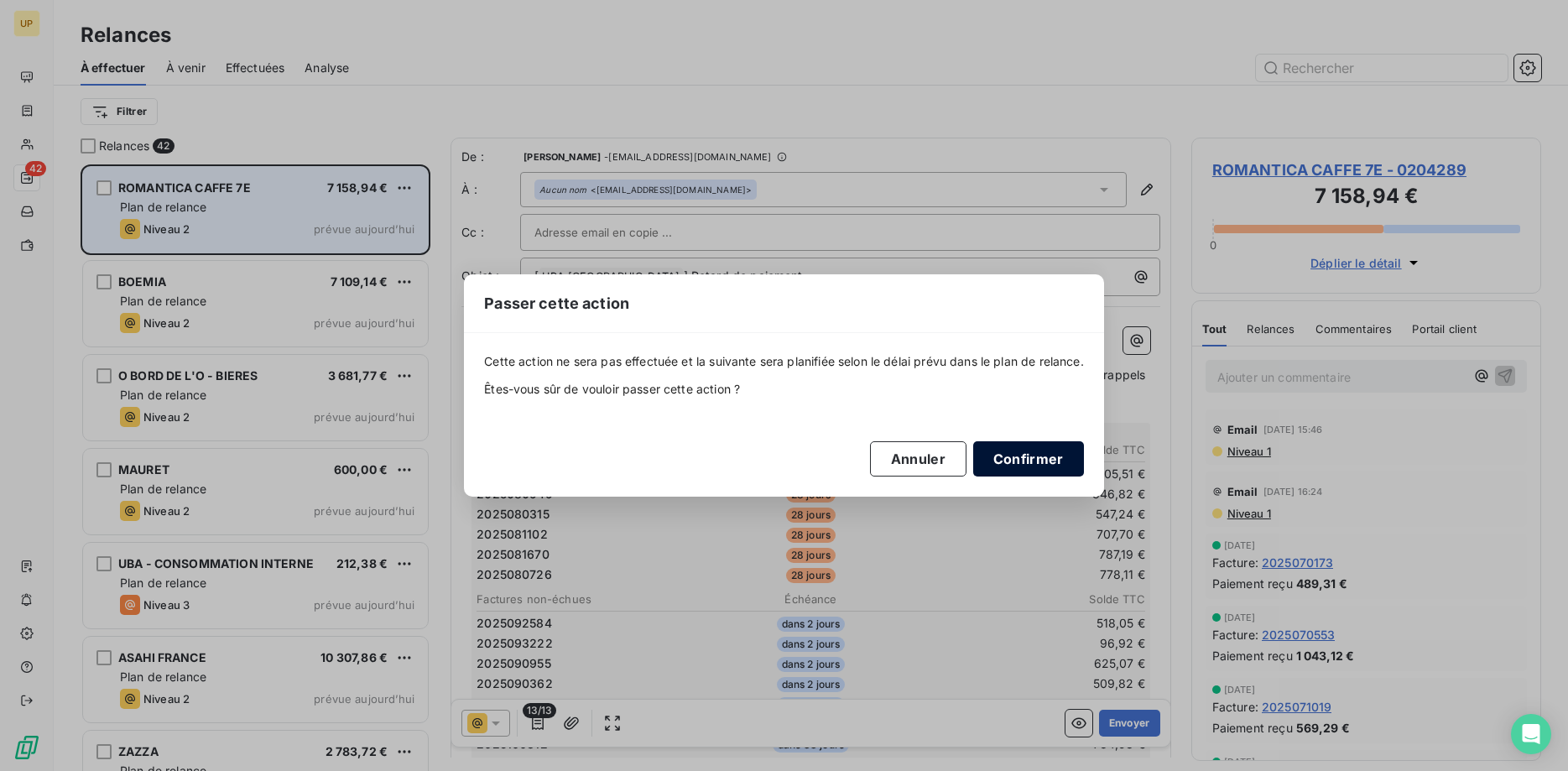
click at [1031, 454] on button "Confirmer" at bounding box center [1028, 459] width 111 height 35
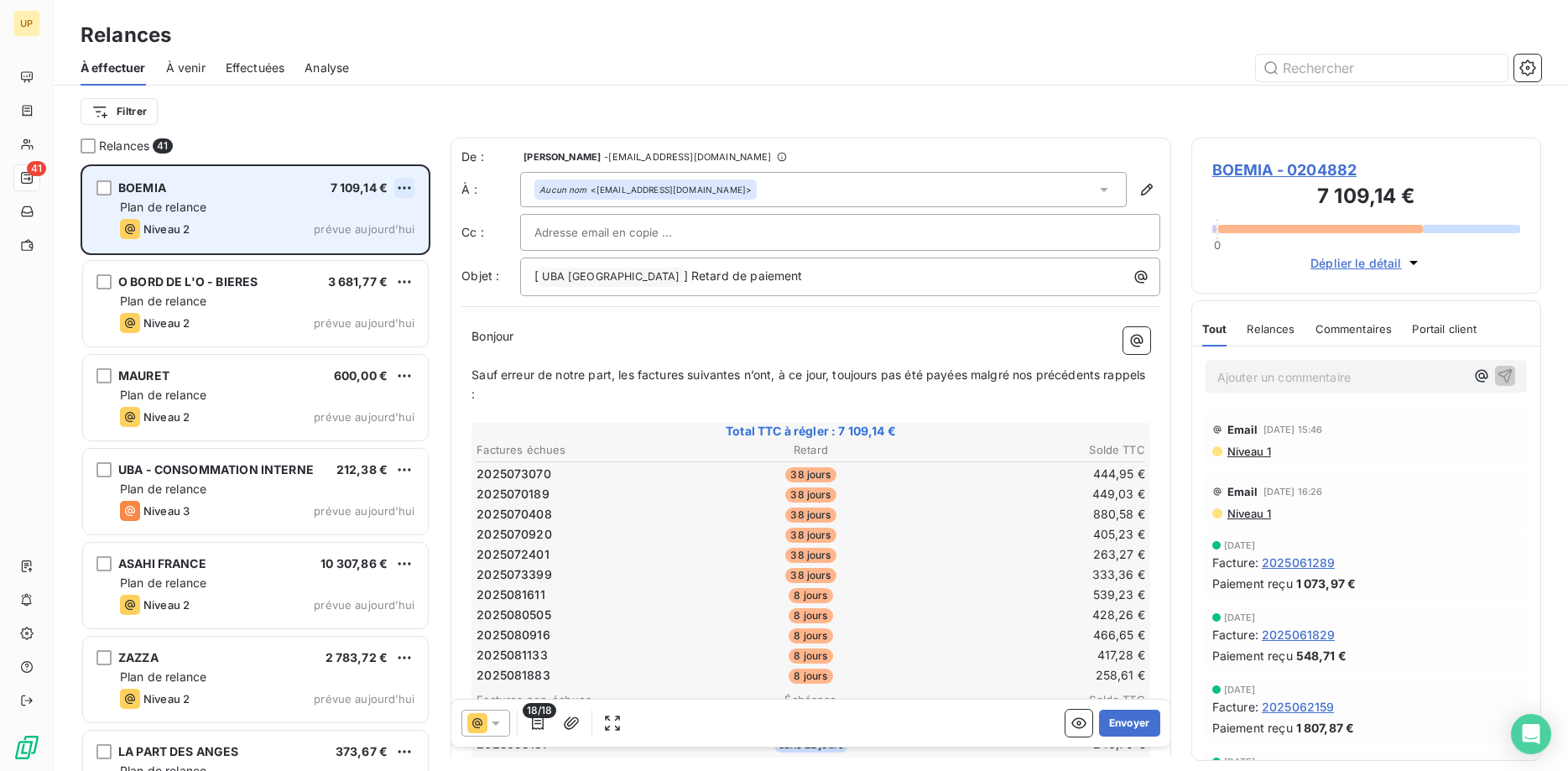
scroll to position [607, 351]
click at [401, 188] on html "UP 41 Relances À effectuer À venir Effectuées Analyse Filtrer Relances 41 BOEMI…" at bounding box center [784, 385] width 1568 height 771
click at [382, 250] on div "Passer cette action" at bounding box center [332, 251] width 151 height 27
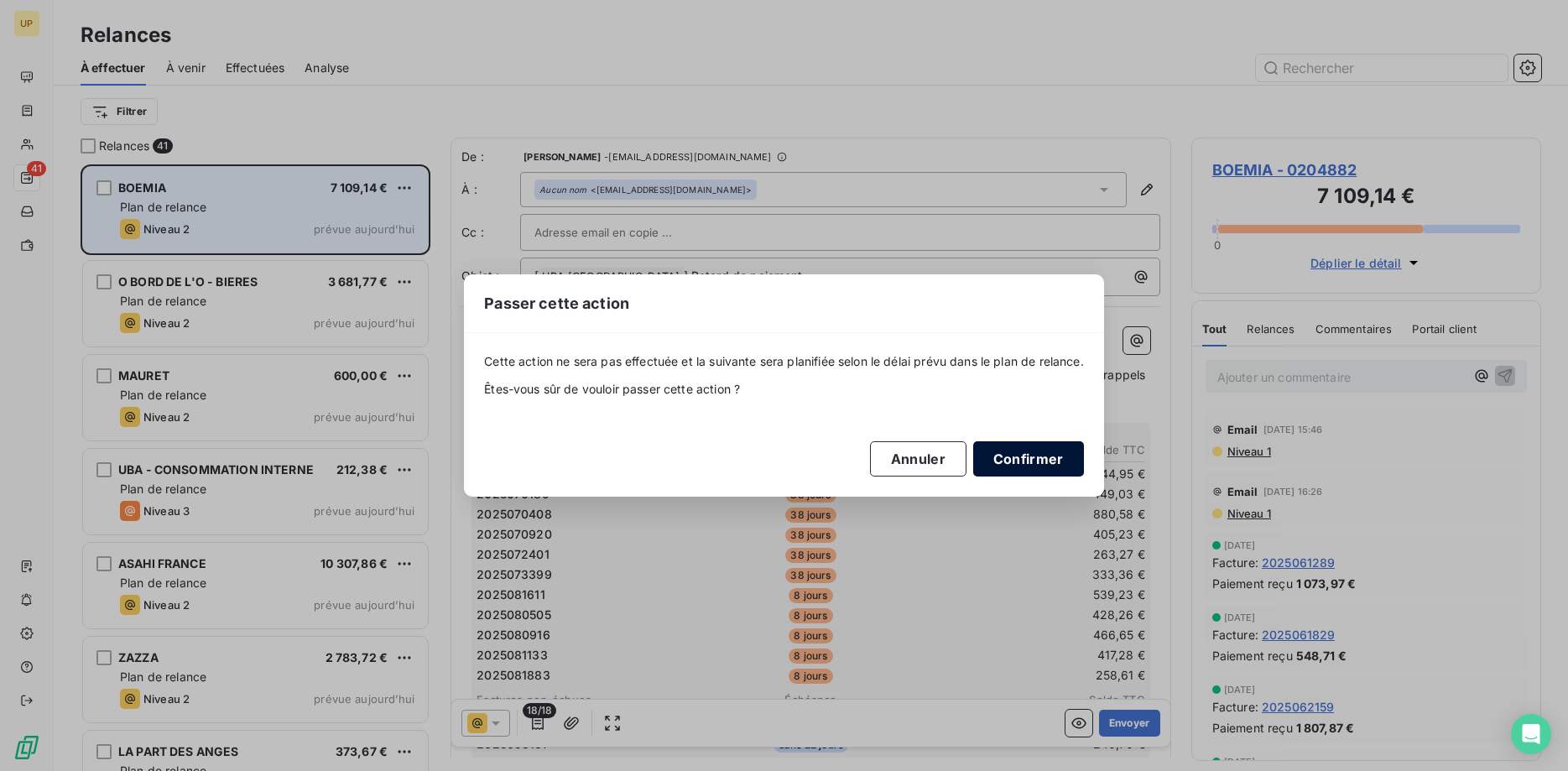
click at [1033, 460] on button "Confirmer" at bounding box center [1028, 459] width 111 height 35
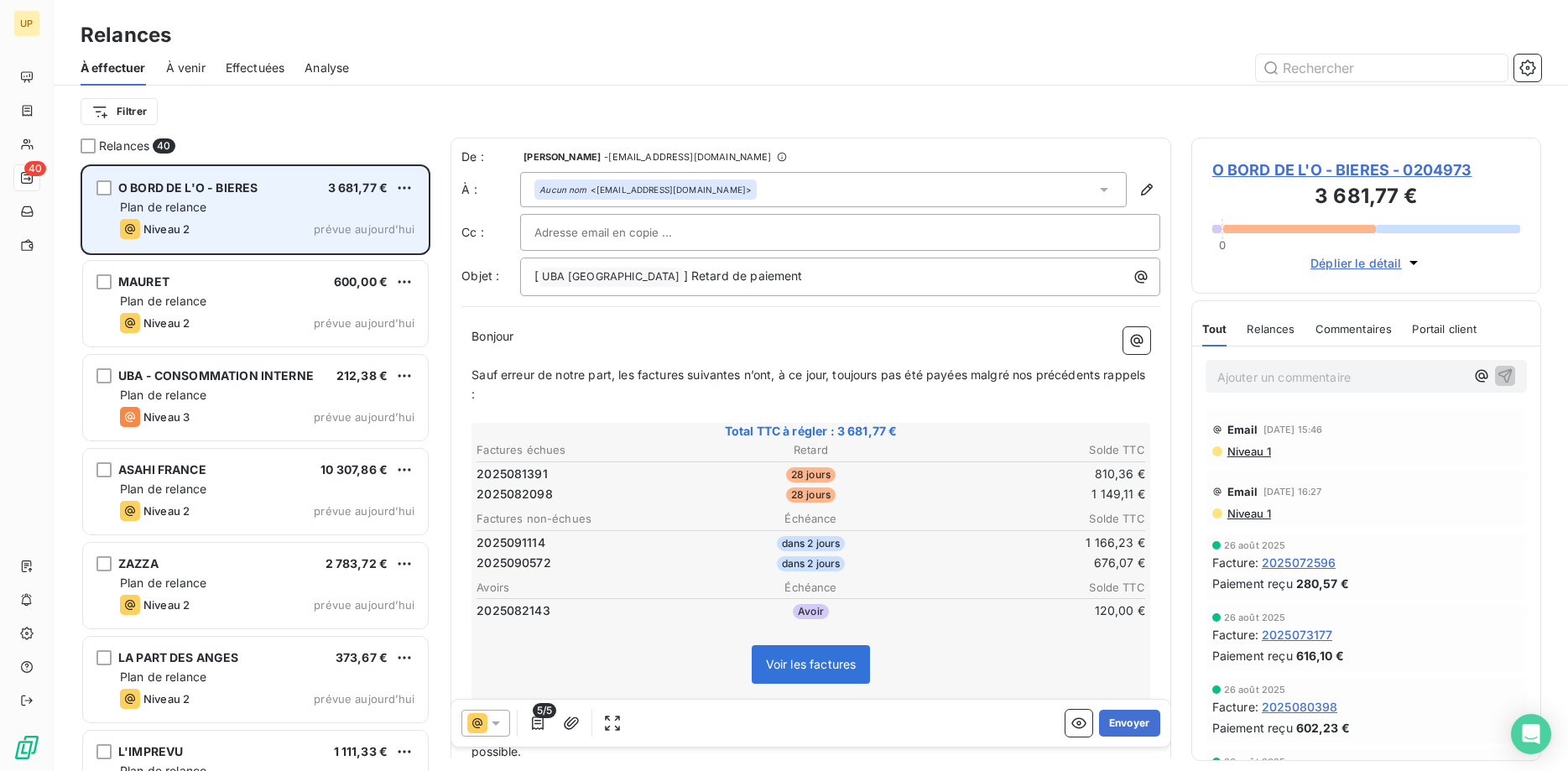
click at [495, 717] on icon at bounding box center [495, 723] width 17 height 17
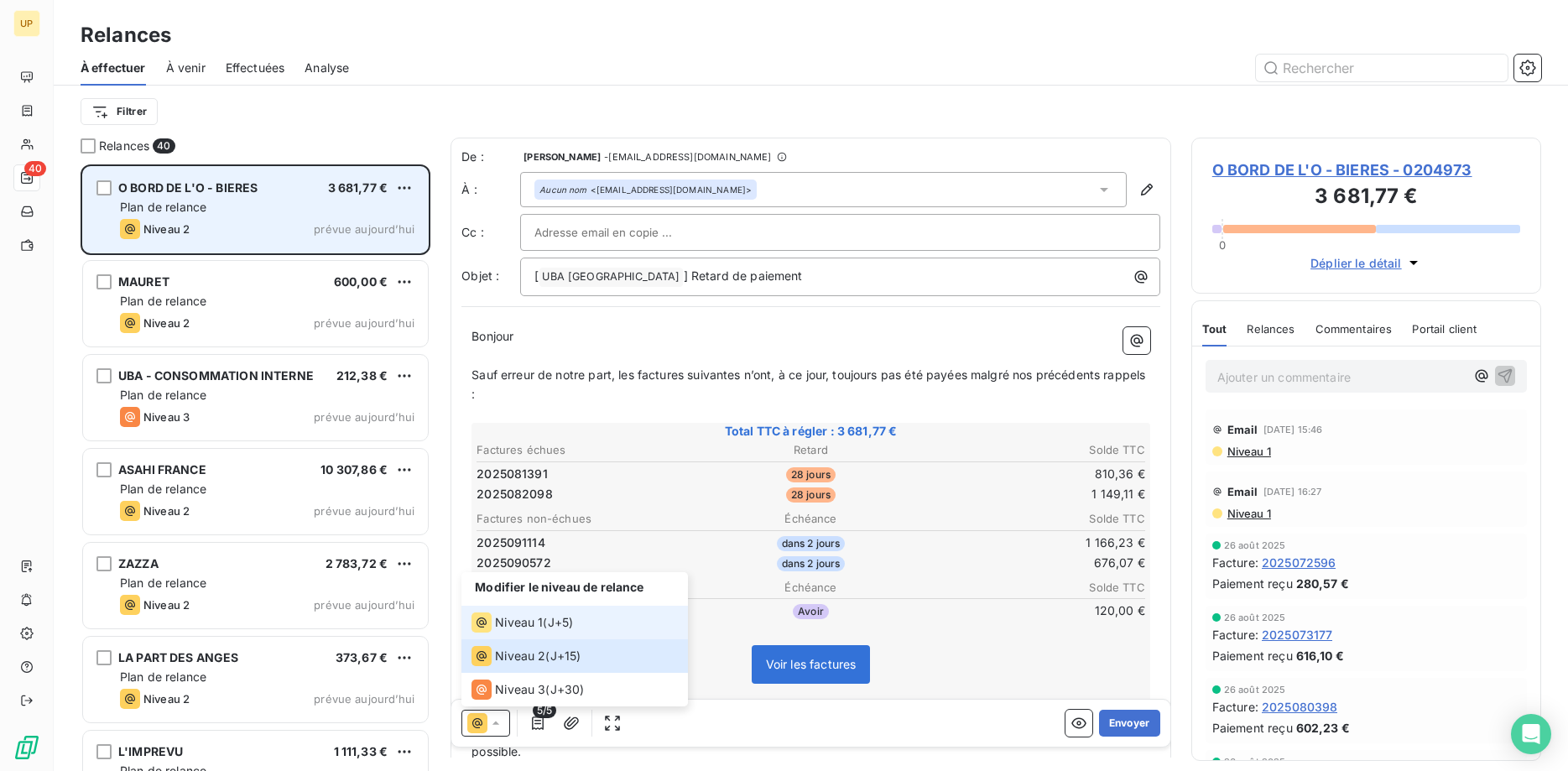
click at [516, 622] on span "Niveau 1" at bounding box center [519, 622] width 48 height 17
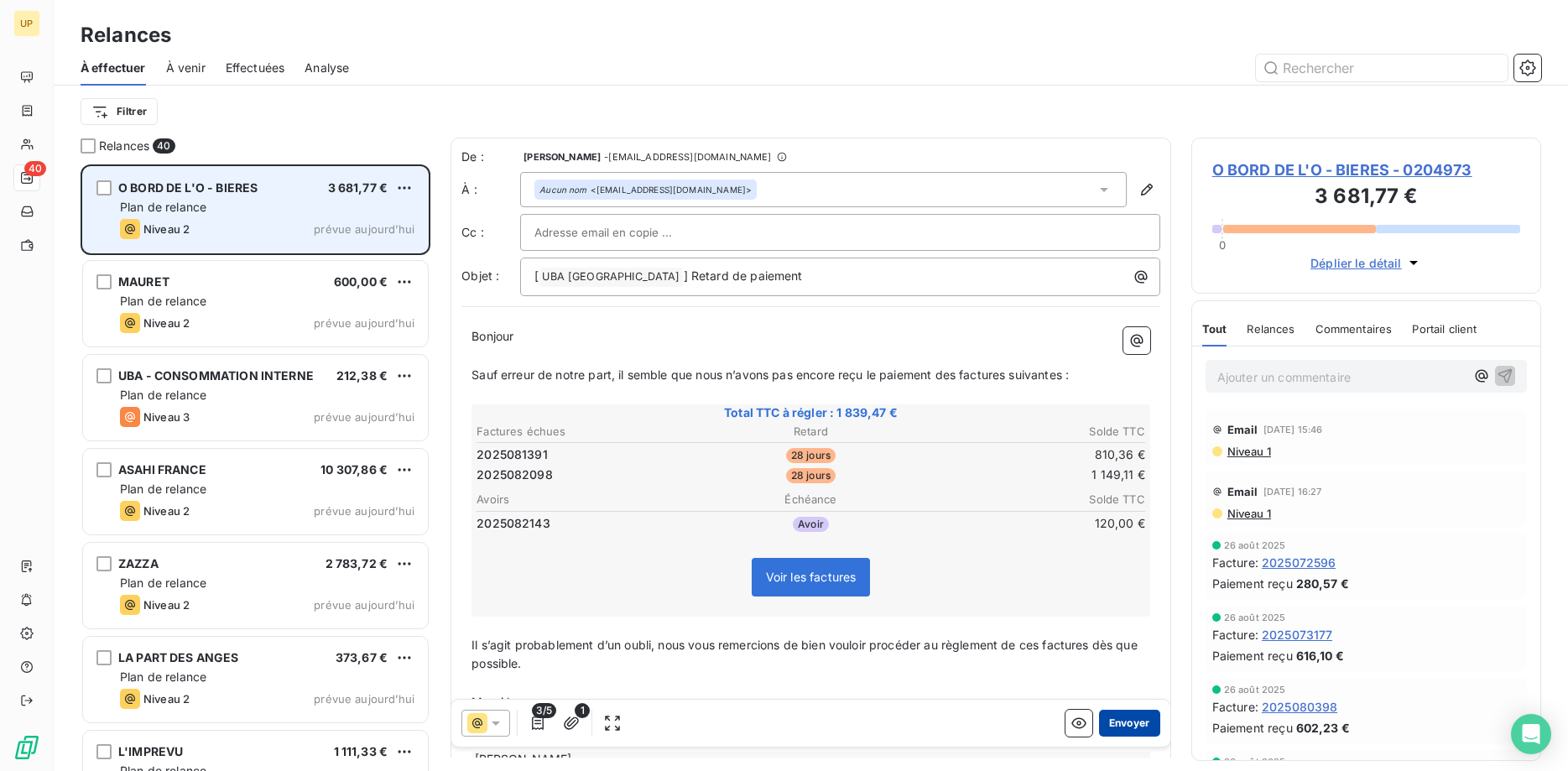
click at [1136, 726] on button "Envoyer" at bounding box center [1129, 723] width 61 height 27
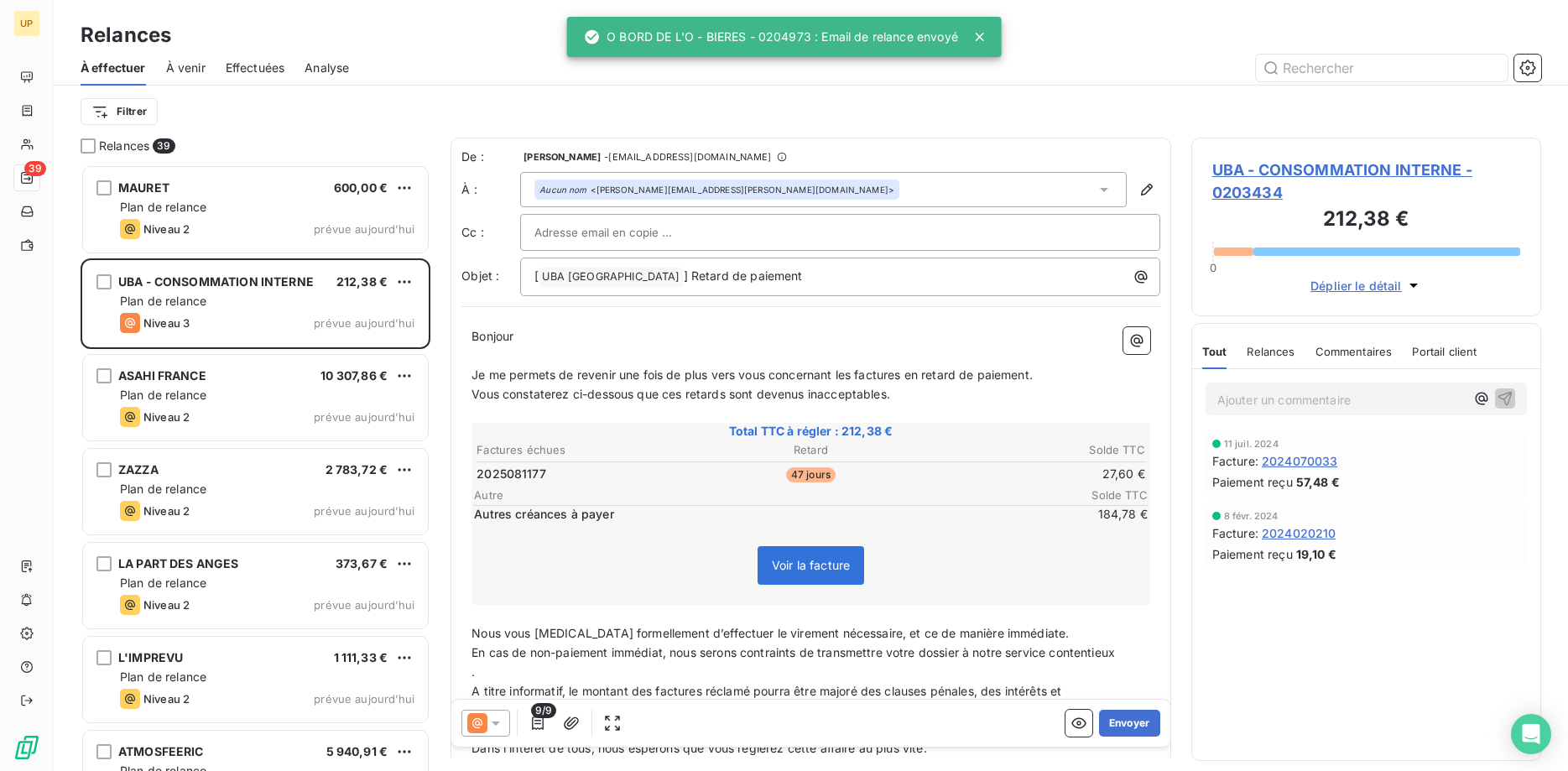
click at [497, 720] on icon at bounding box center [495, 723] width 17 height 17
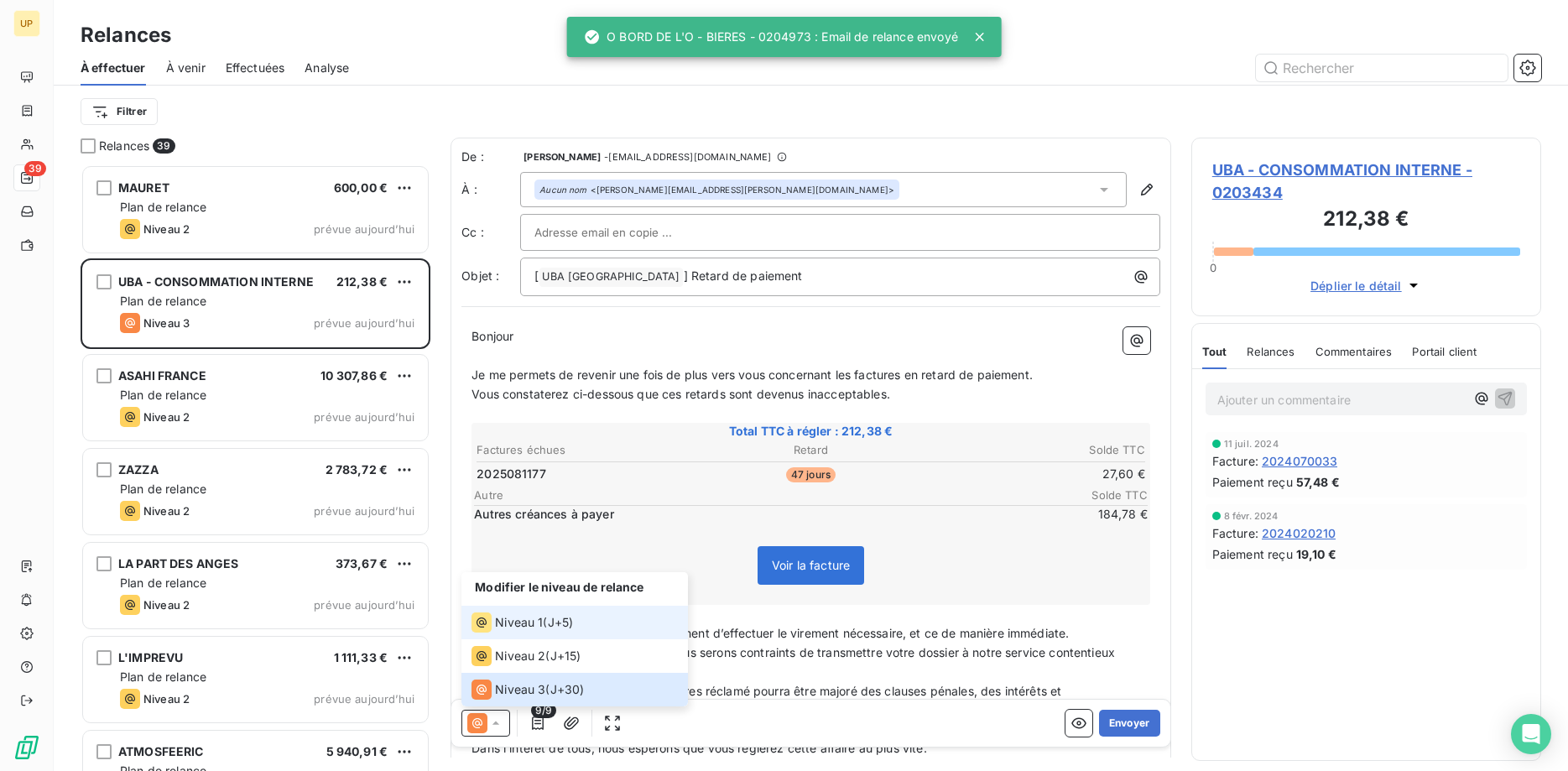
click at [521, 621] on span "Niveau 1" at bounding box center [519, 622] width 48 height 17
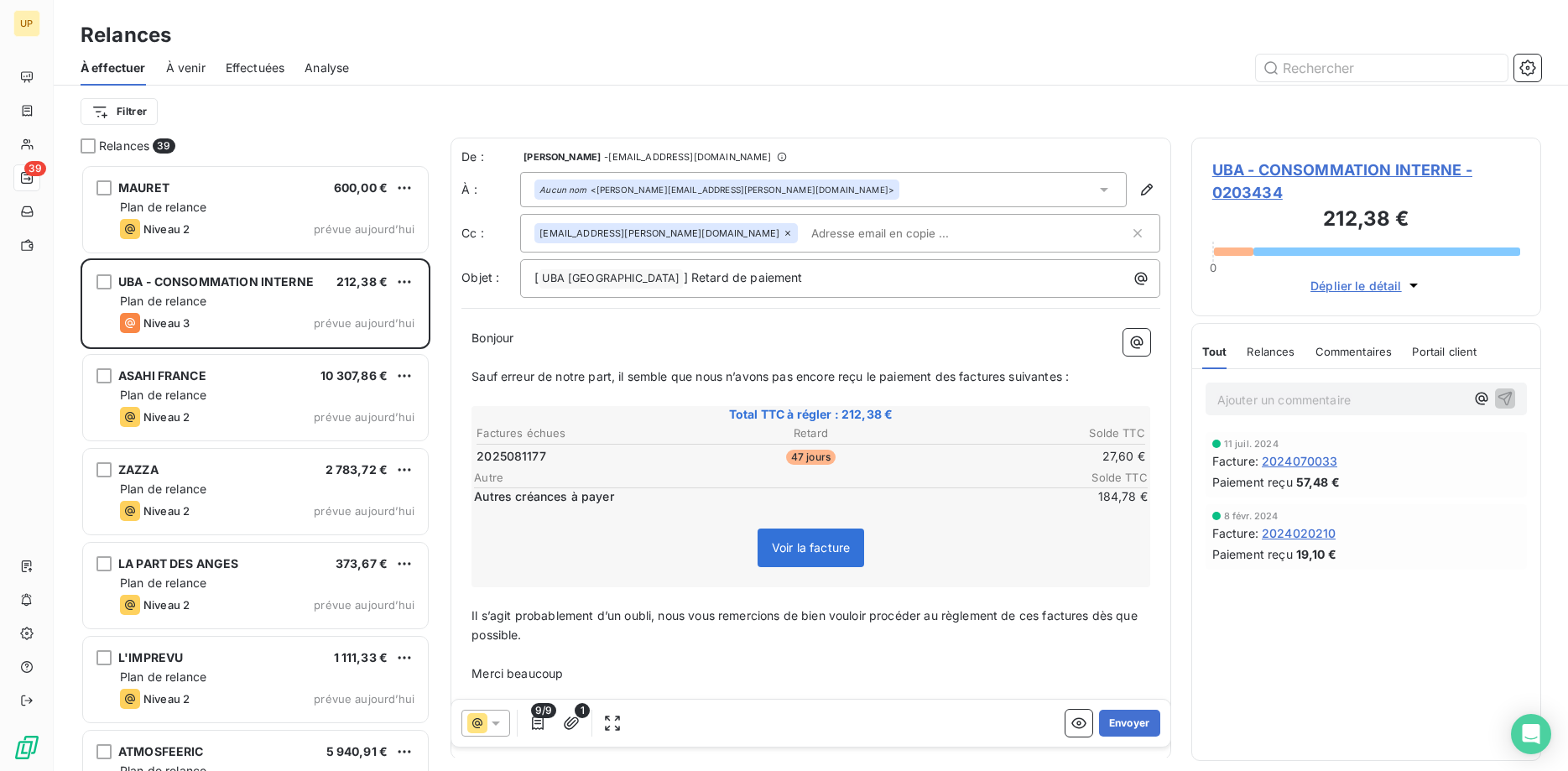
click at [783, 230] on icon at bounding box center [787, 233] width 10 height 10
click at [1123, 724] on button "Envoyer" at bounding box center [1129, 723] width 61 height 27
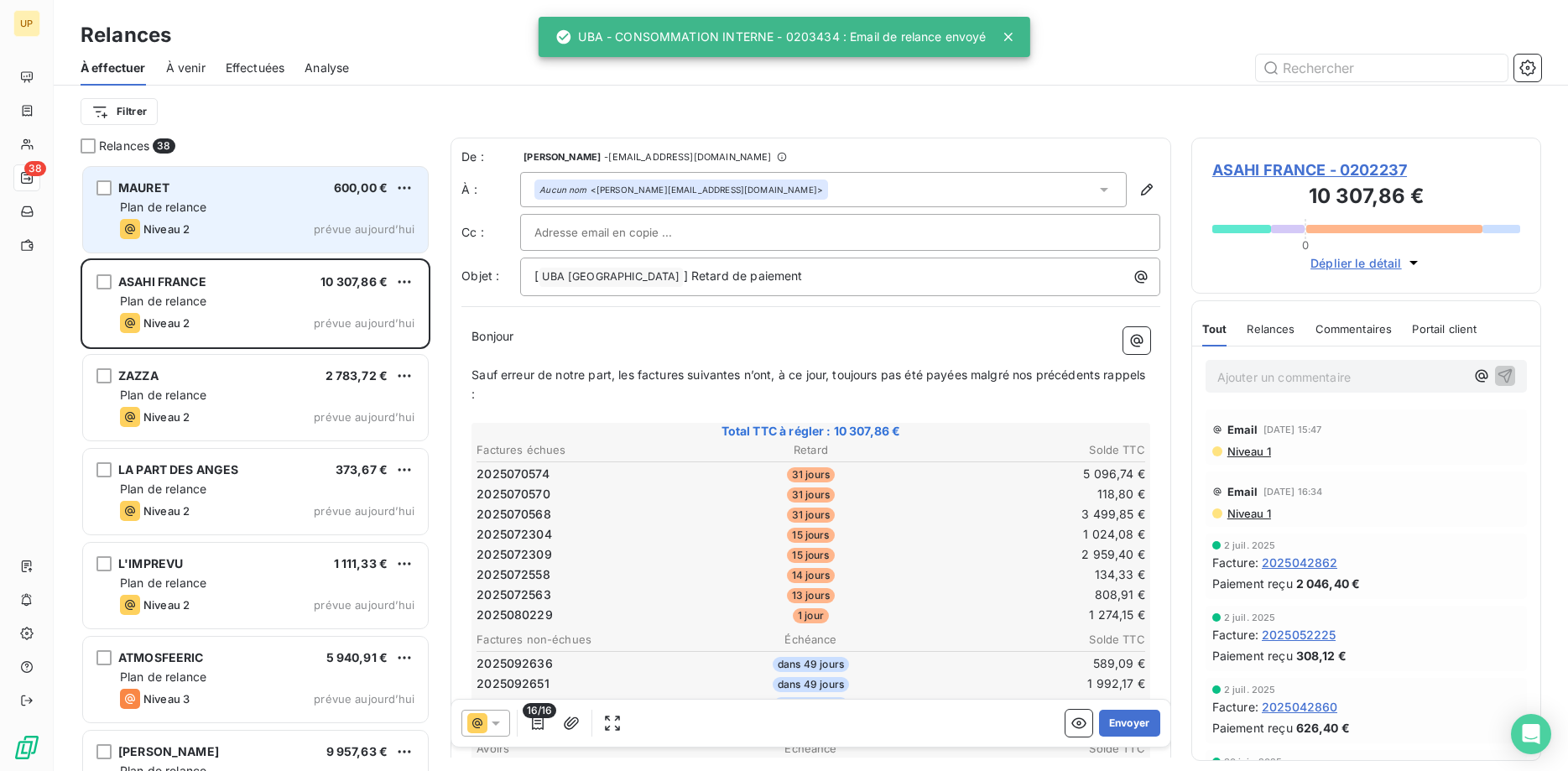
click at [332, 222] on div "Niveau 2 prévue aujourd’hui" at bounding box center [266, 229] width 294 height 20
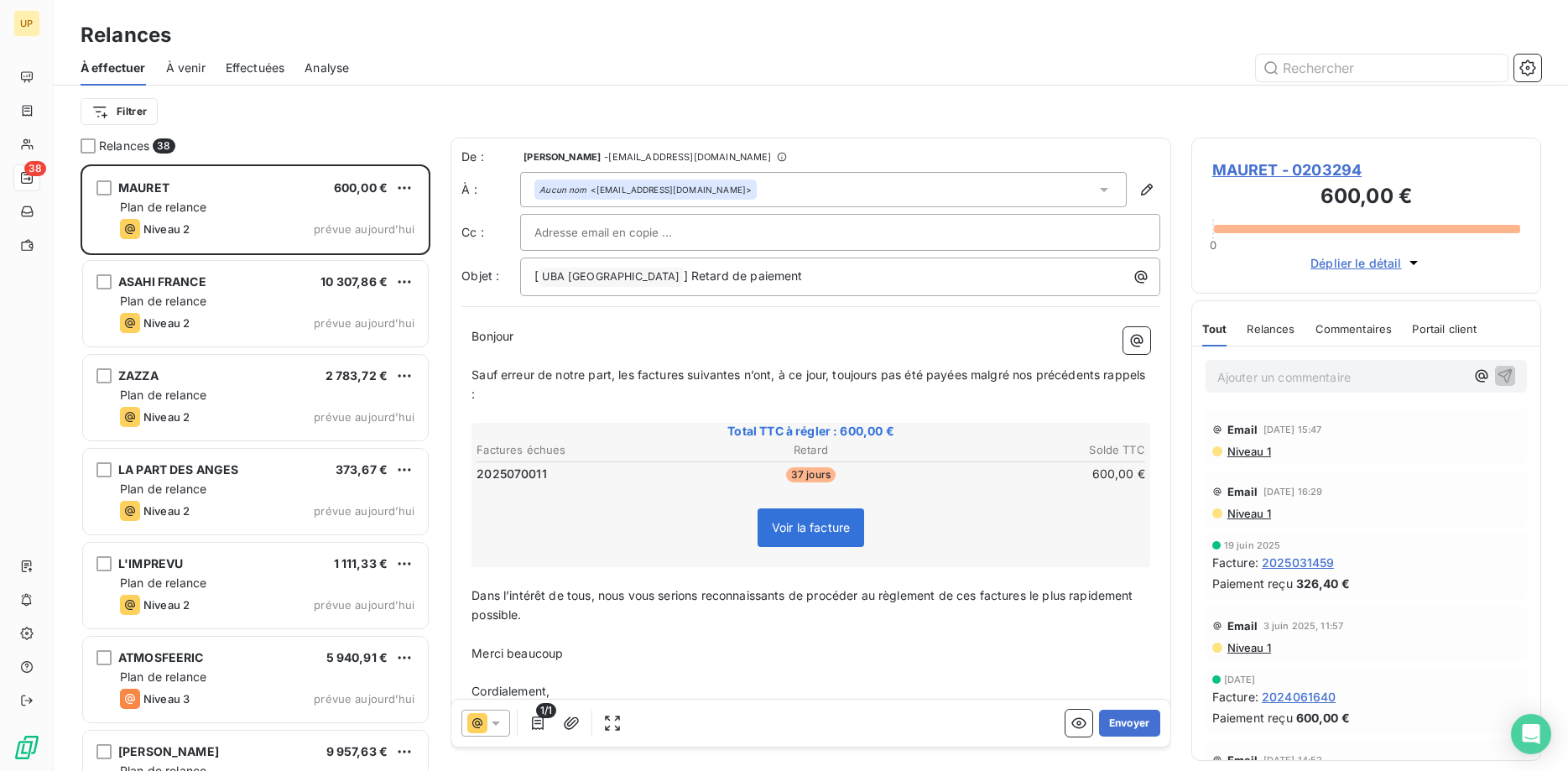
click at [494, 720] on icon at bounding box center [495, 723] width 17 height 17
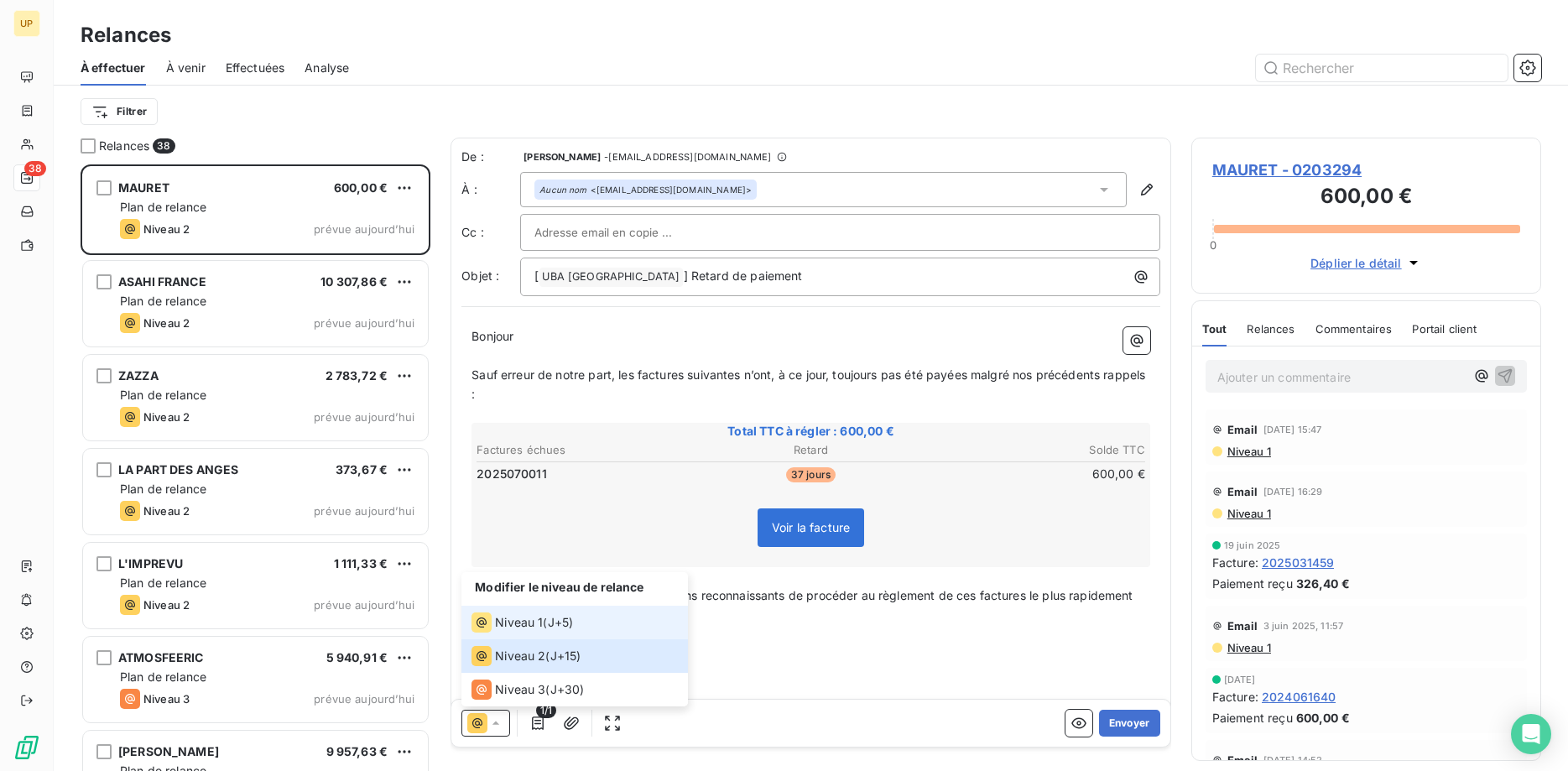
click at [511, 621] on span "Niveau 1" at bounding box center [519, 622] width 48 height 17
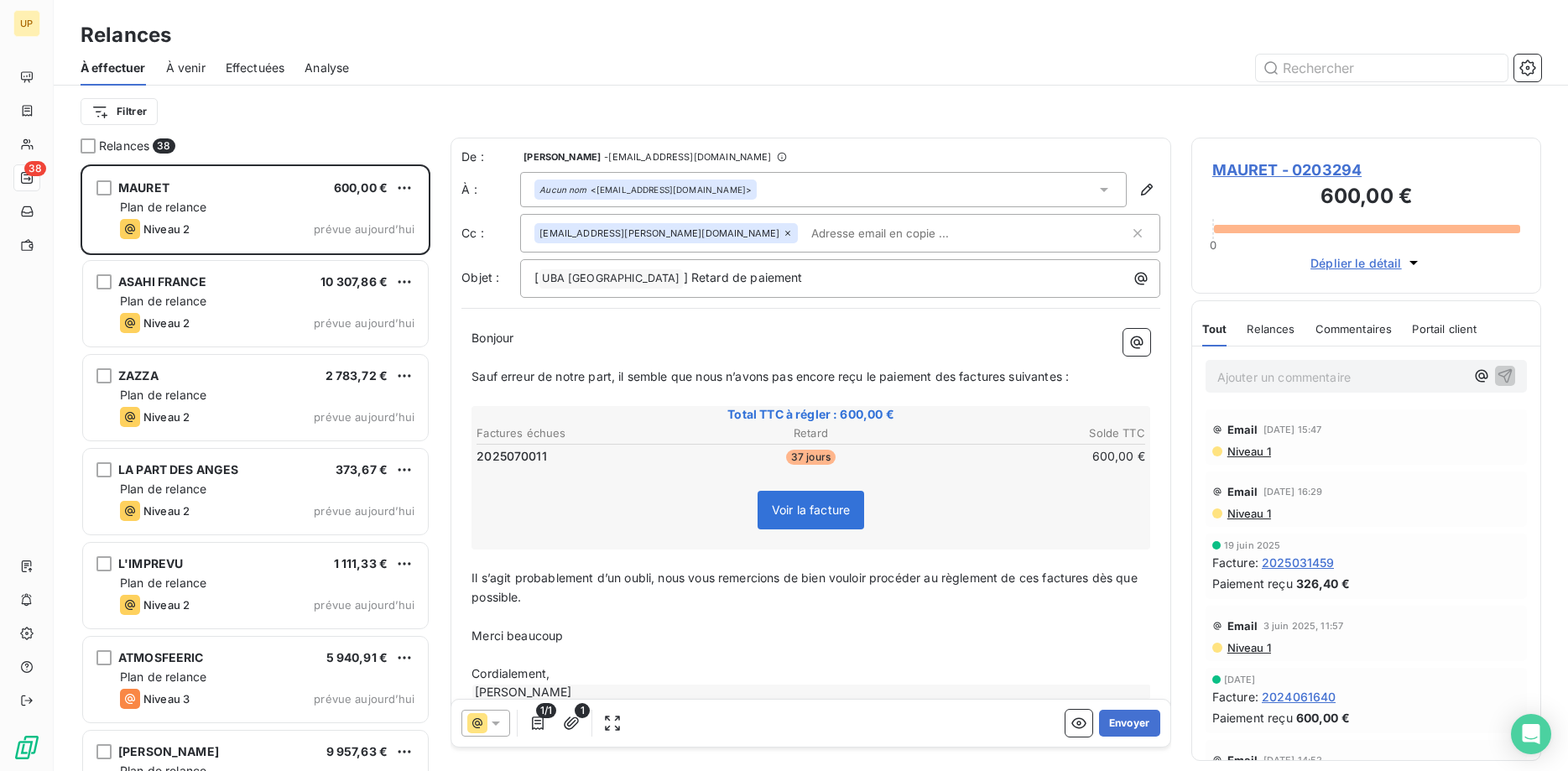
click at [785, 235] on icon at bounding box center [787, 232] width 5 height 5
click at [1130, 726] on button "Envoyer" at bounding box center [1129, 723] width 61 height 27
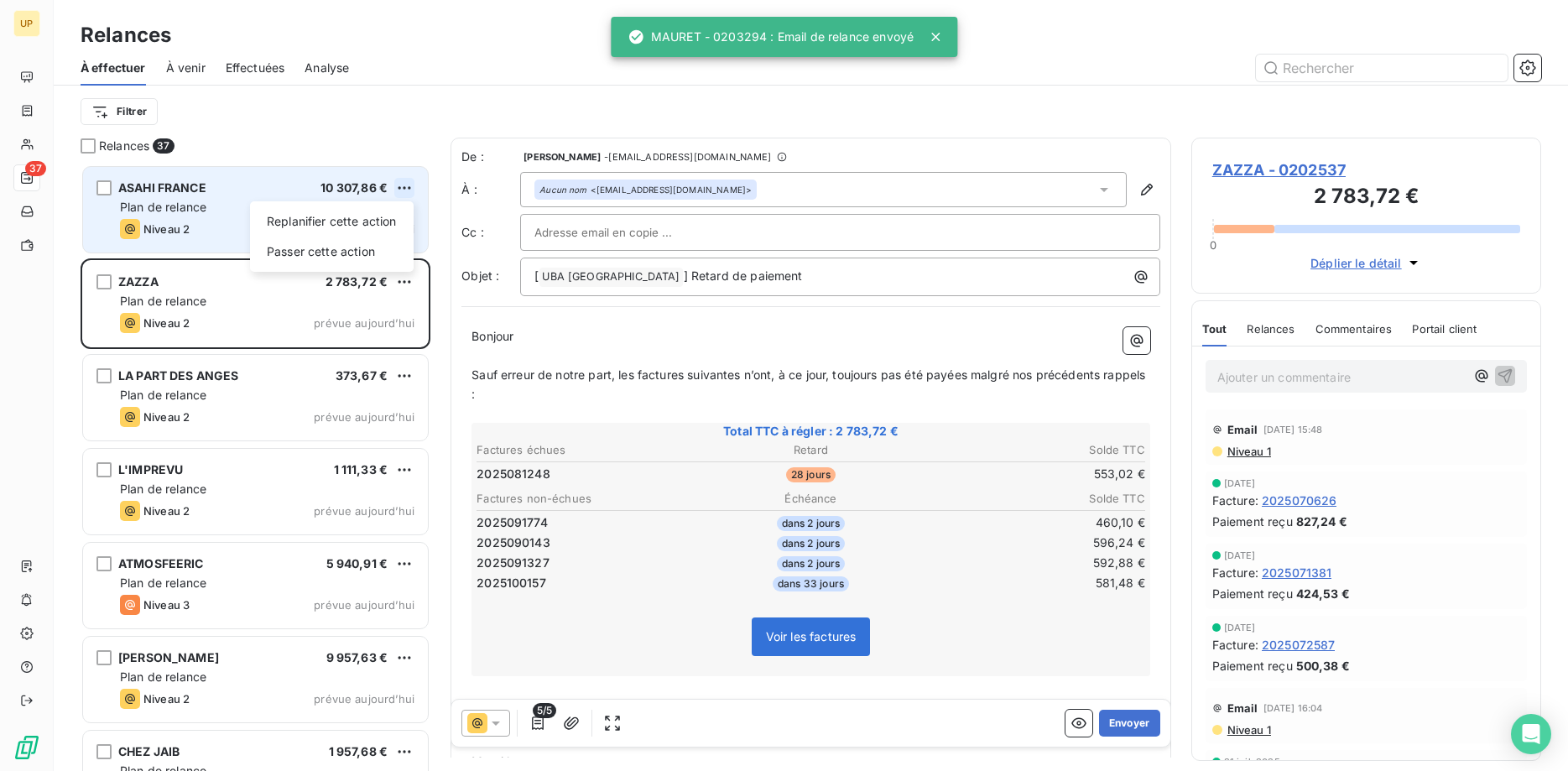
click at [406, 188] on html "UP 37 Relances À effectuer À venir Effectuées Analyse Filtrer Relances 37 ASAHI…" at bounding box center [784, 385] width 1568 height 771
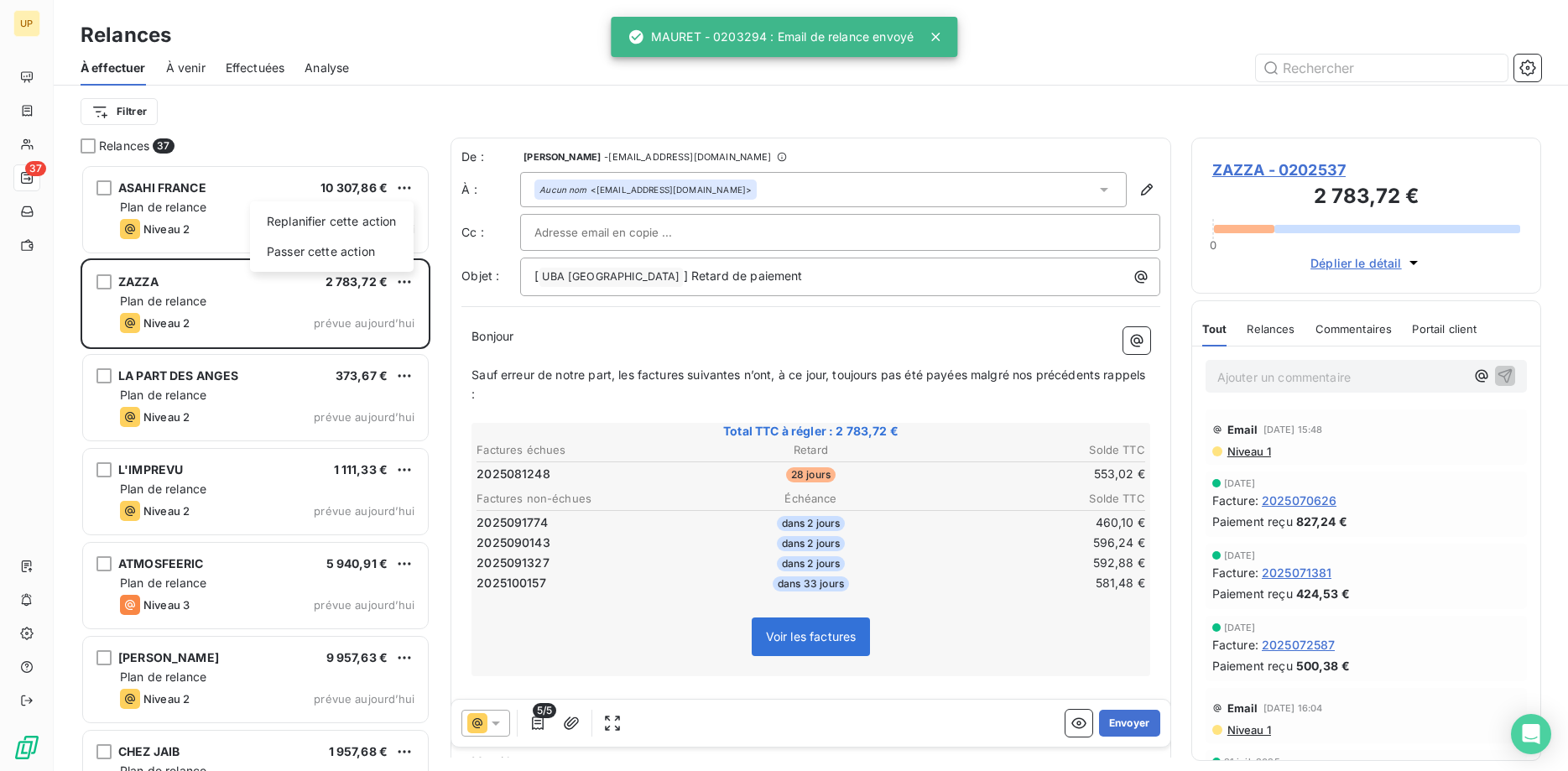
click at [180, 214] on html "UP 37 Relances À effectuer À venir Effectuées Analyse Filtrer Relances 37 ASAHI…" at bounding box center [784, 385] width 1568 height 771
click at [180, 214] on span "Plan de relance" at bounding box center [162, 206] width 87 height 14
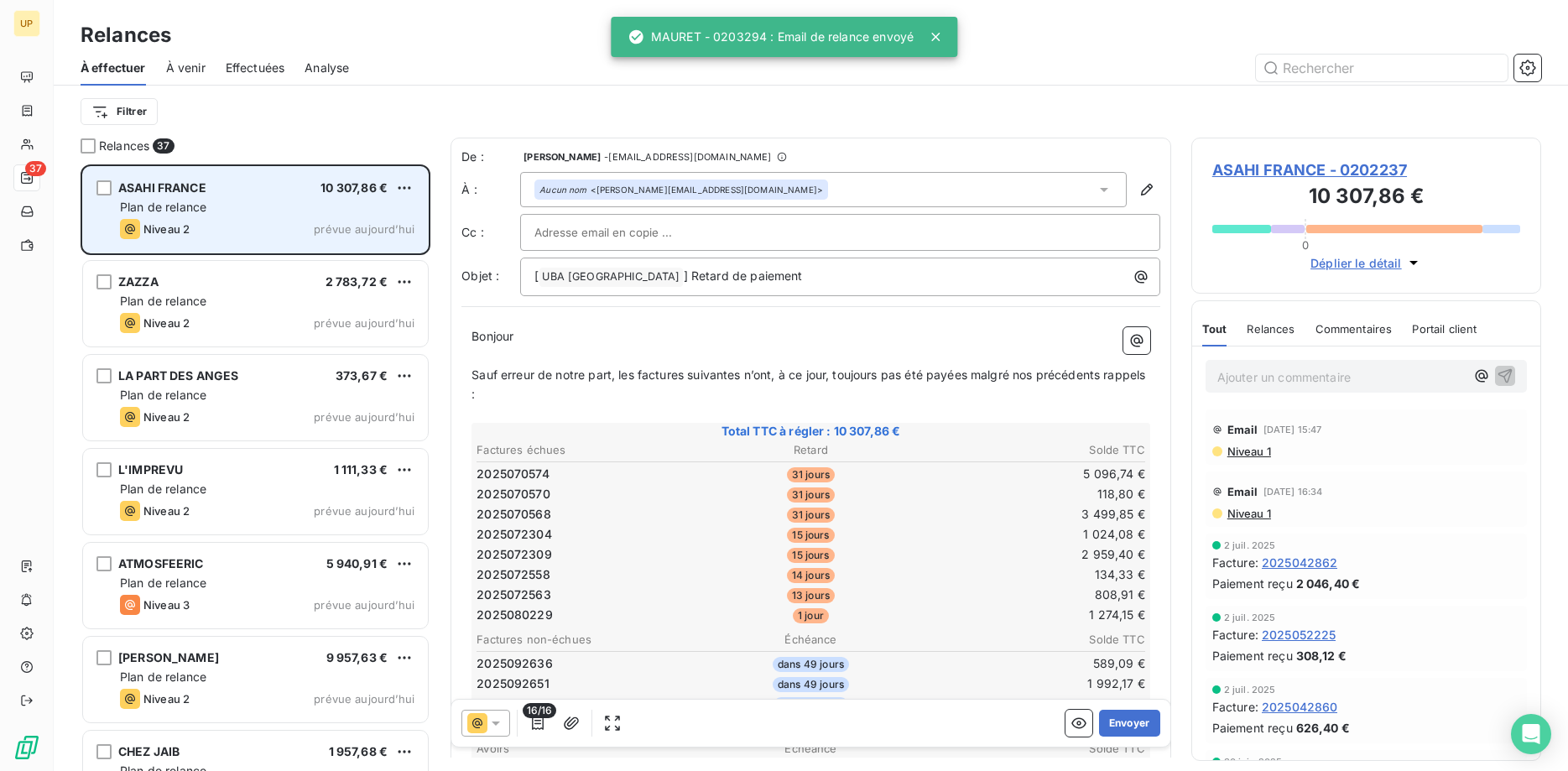
click at [313, 202] on div "Plan de relance" at bounding box center [266, 206] width 294 height 17
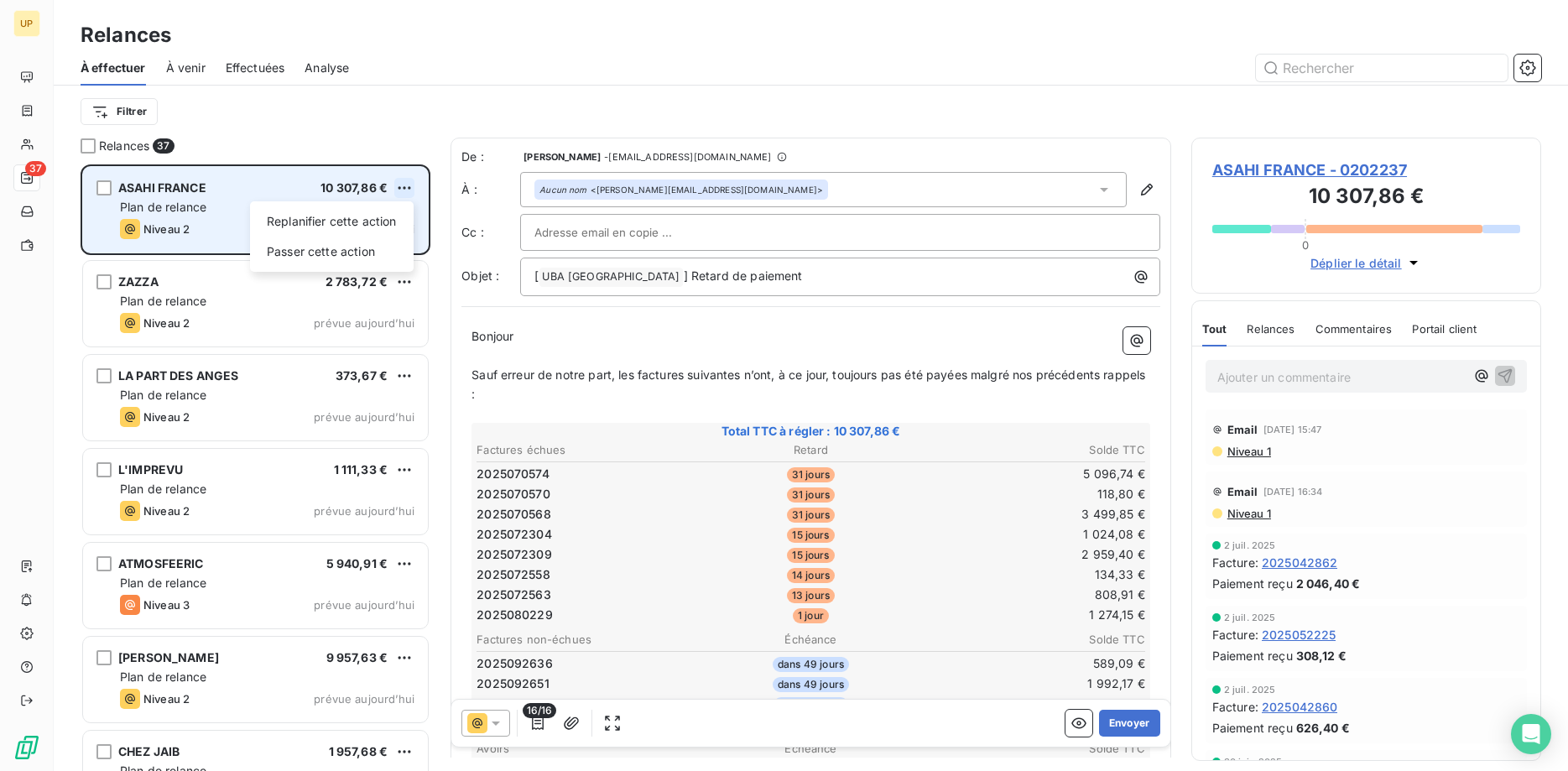
scroll to position [607, 351]
click at [406, 185] on html "UP 37 Relances À effectuer À venir Effectuées Analyse Filtrer Relances 37 ASAHI…" at bounding box center [784, 385] width 1568 height 771
click at [372, 243] on div "Passer cette action" at bounding box center [332, 251] width 151 height 27
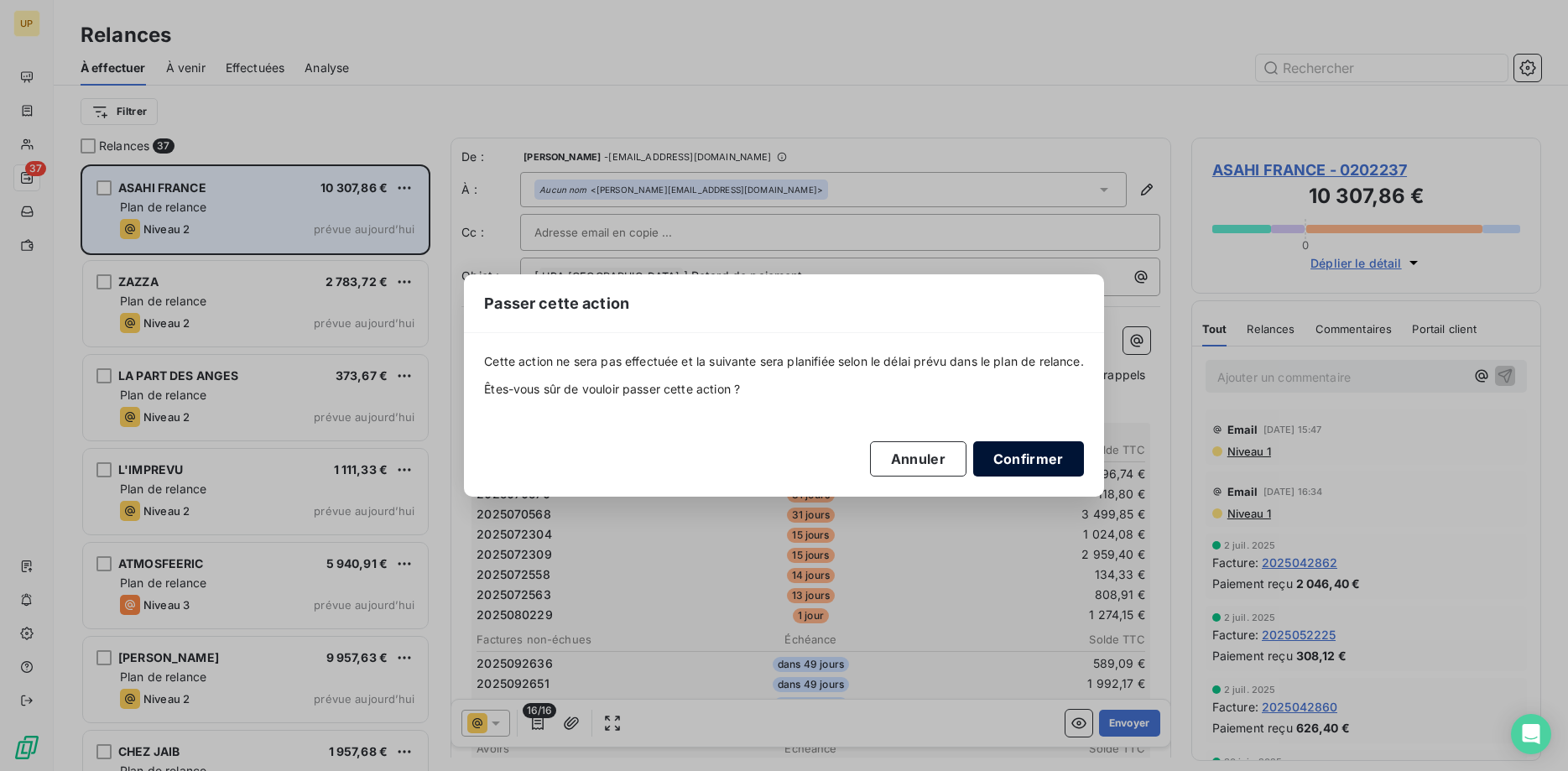
click at [1037, 456] on button "Confirmer" at bounding box center [1028, 459] width 111 height 35
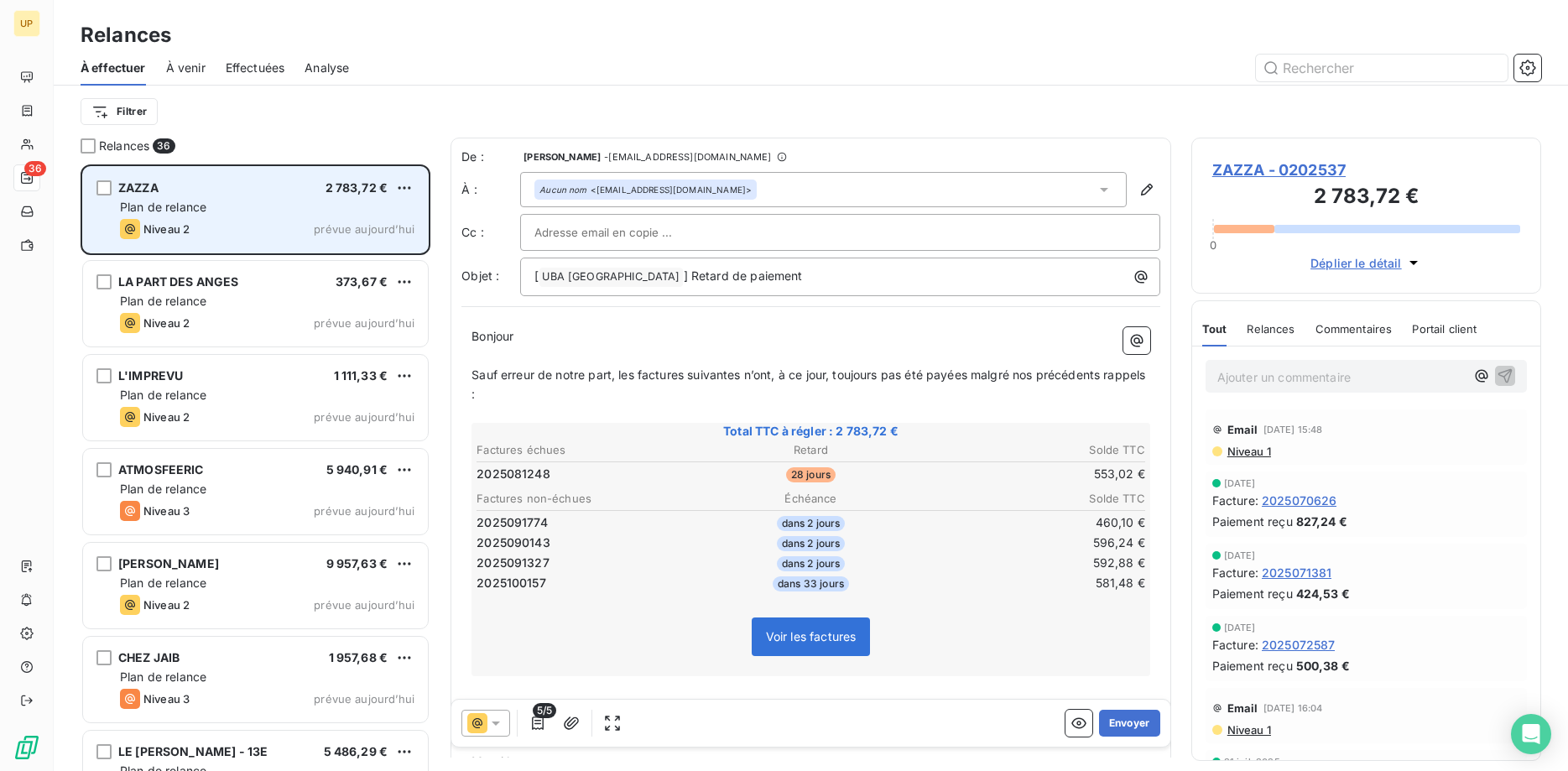
click at [269, 222] on div "Niveau 2 prévue aujourd’hui" at bounding box center [266, 229] width 294 height 20
click at [266, 215] on div "ZAZZA 2 783,72 € Plan de relance Niveau 2 prévue aujourd’hui" at bounding box center [255, 209] width 345 height 86
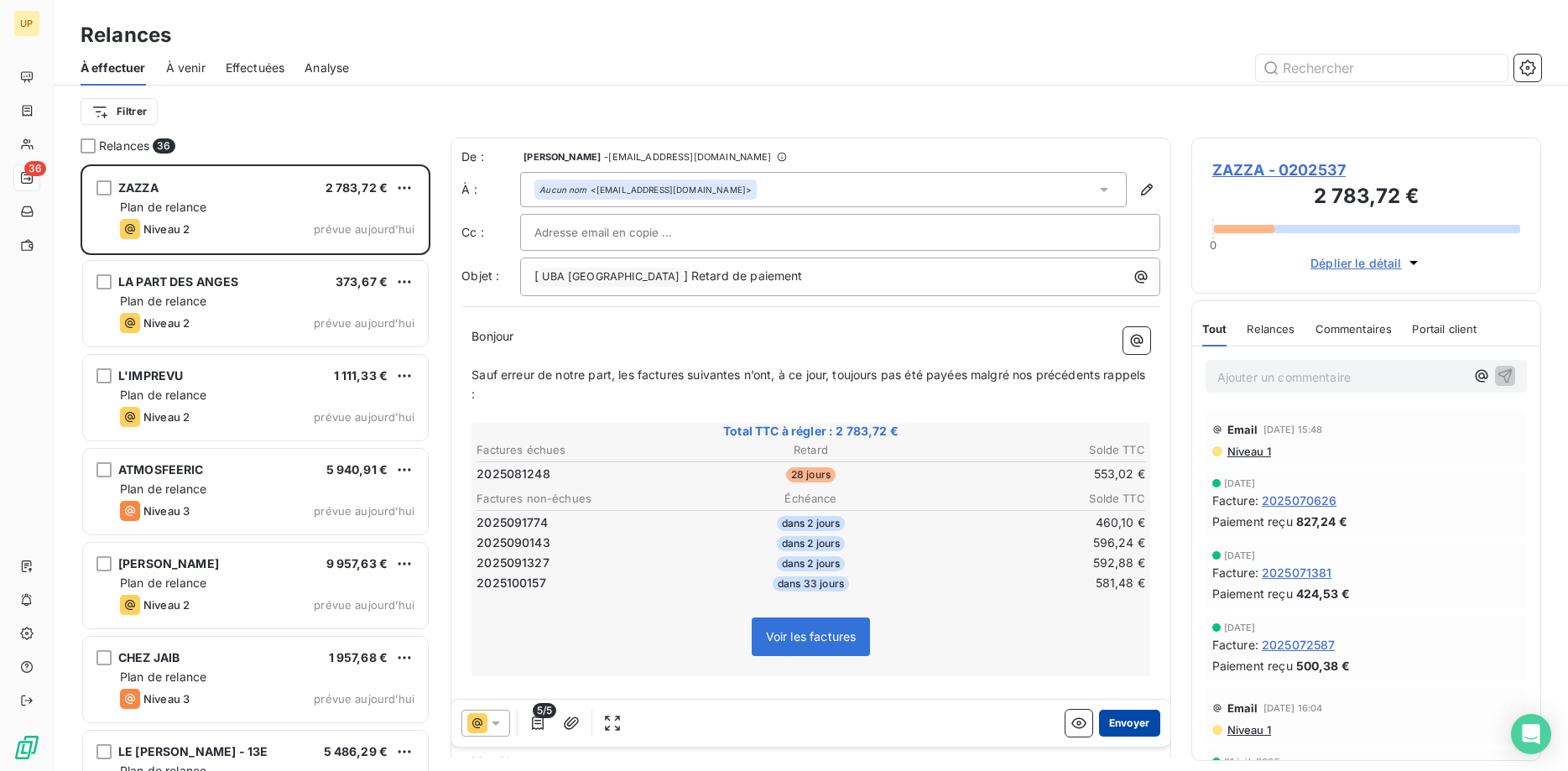
click at [1127, 723] on button "Envoyer" at bounding box center [1129, 723] width 61 height 27
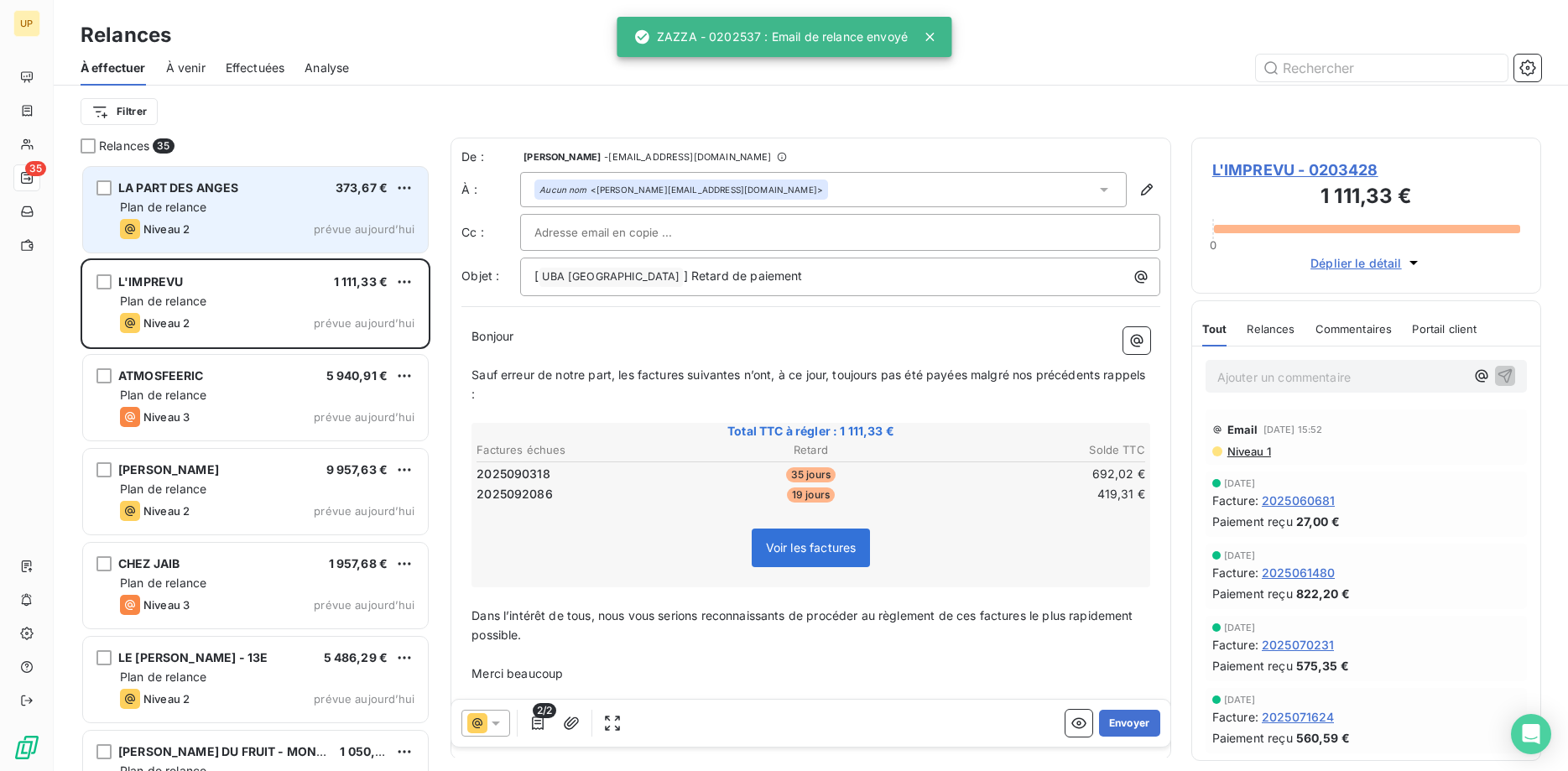
click at [383, 202] on div "Plan de relance" at bounding box center [266, 206] width 294 height 17
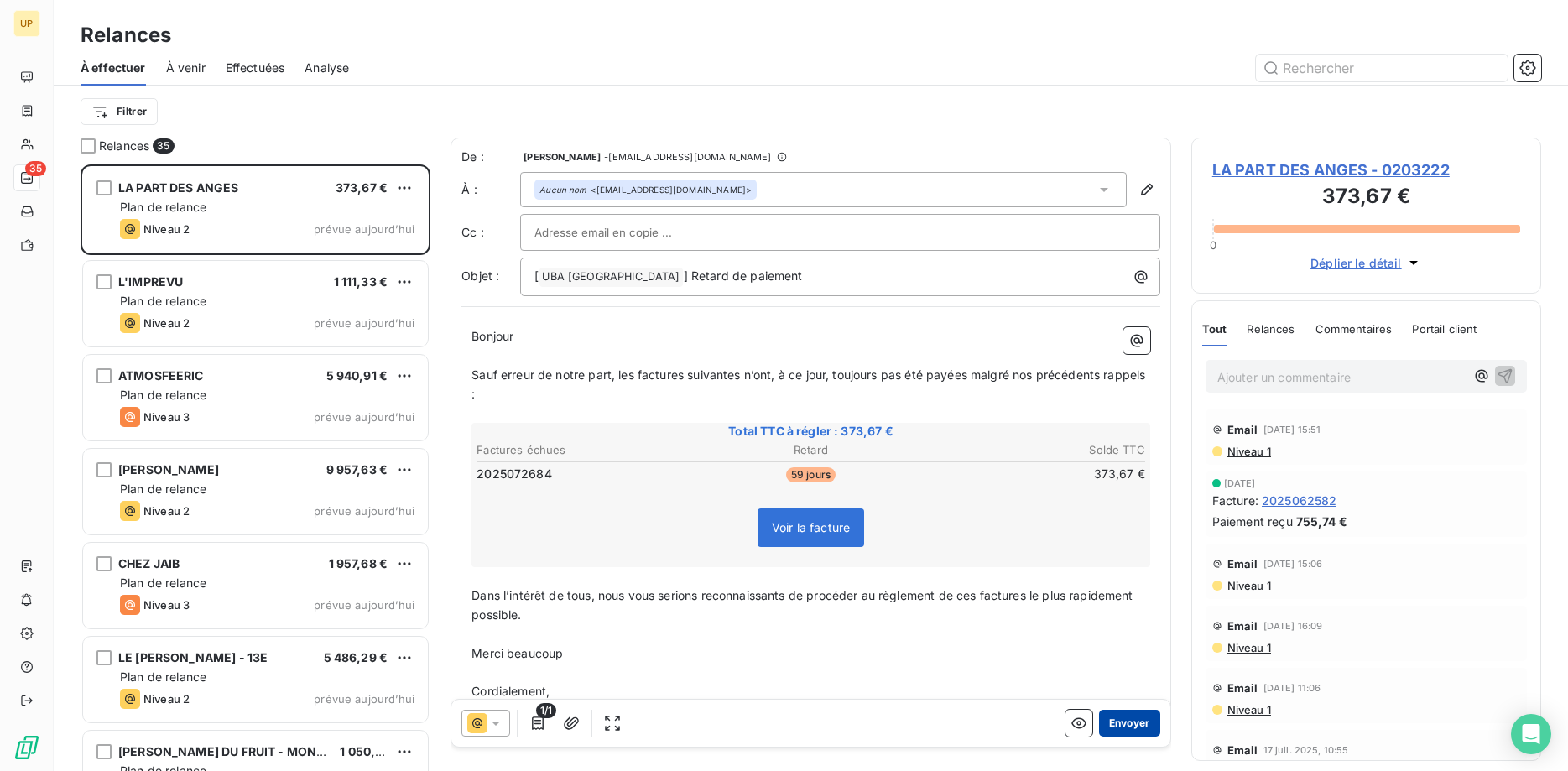
click at [1127, 725] on button "Envoyer" at bounding box center [1129, 723] width 61 height 27
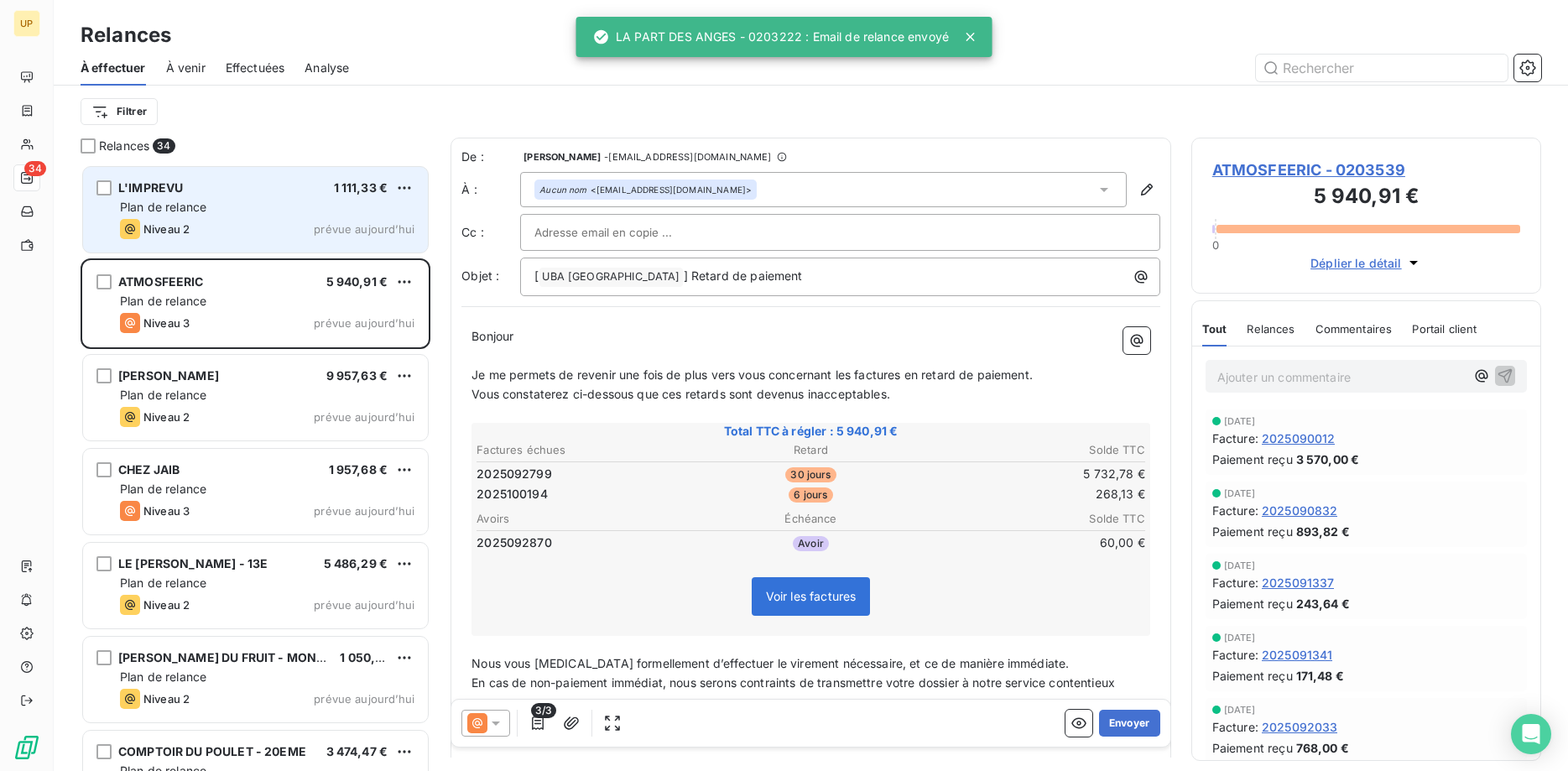
click at [225, 228] on div "Niveau 2 prévue aujourd’hui" at bounding box center [266, 229] width 294 height 20
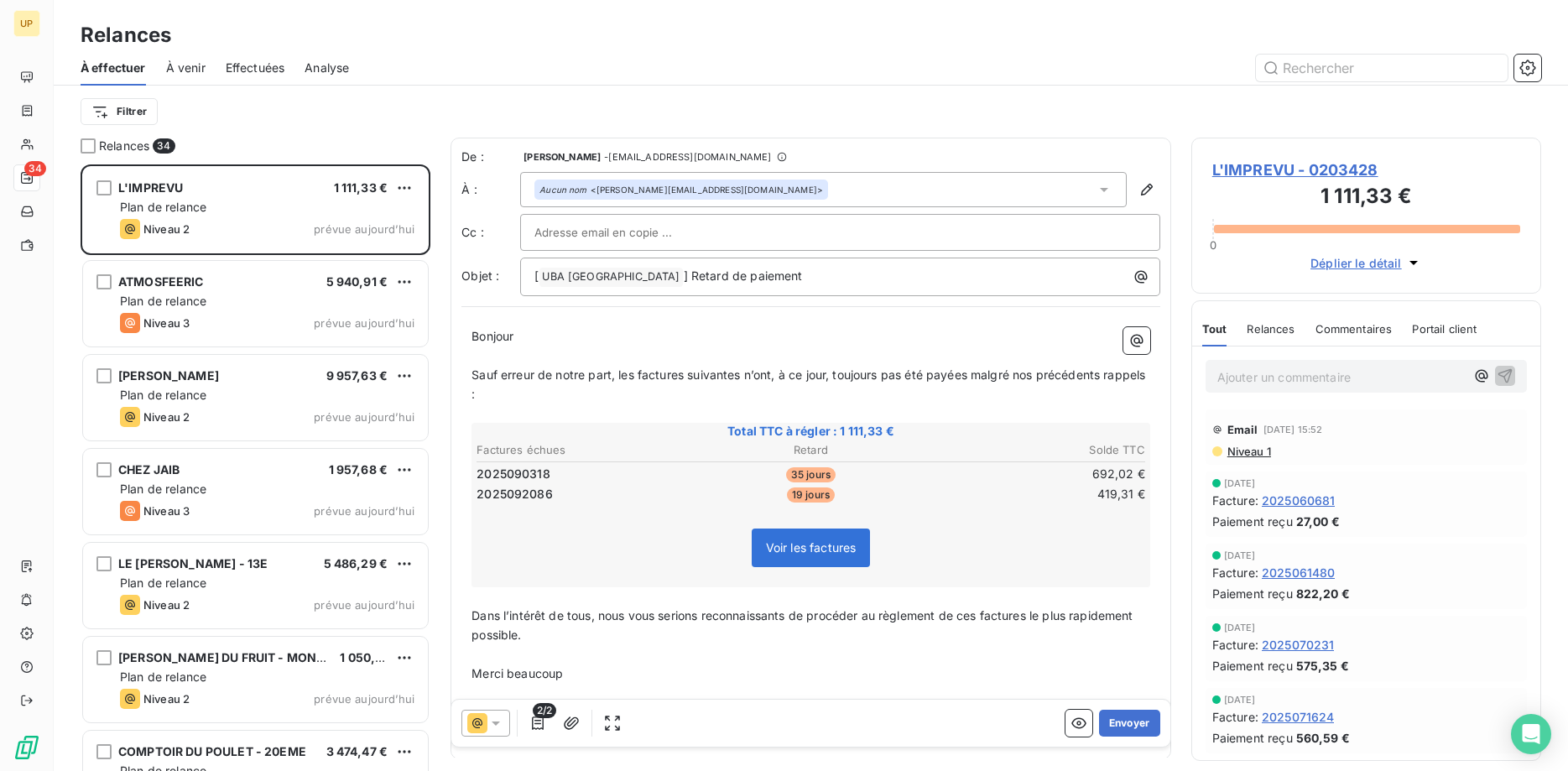
click at [498, 717] on icon at bounding box center [495, 723] width 17 height 17
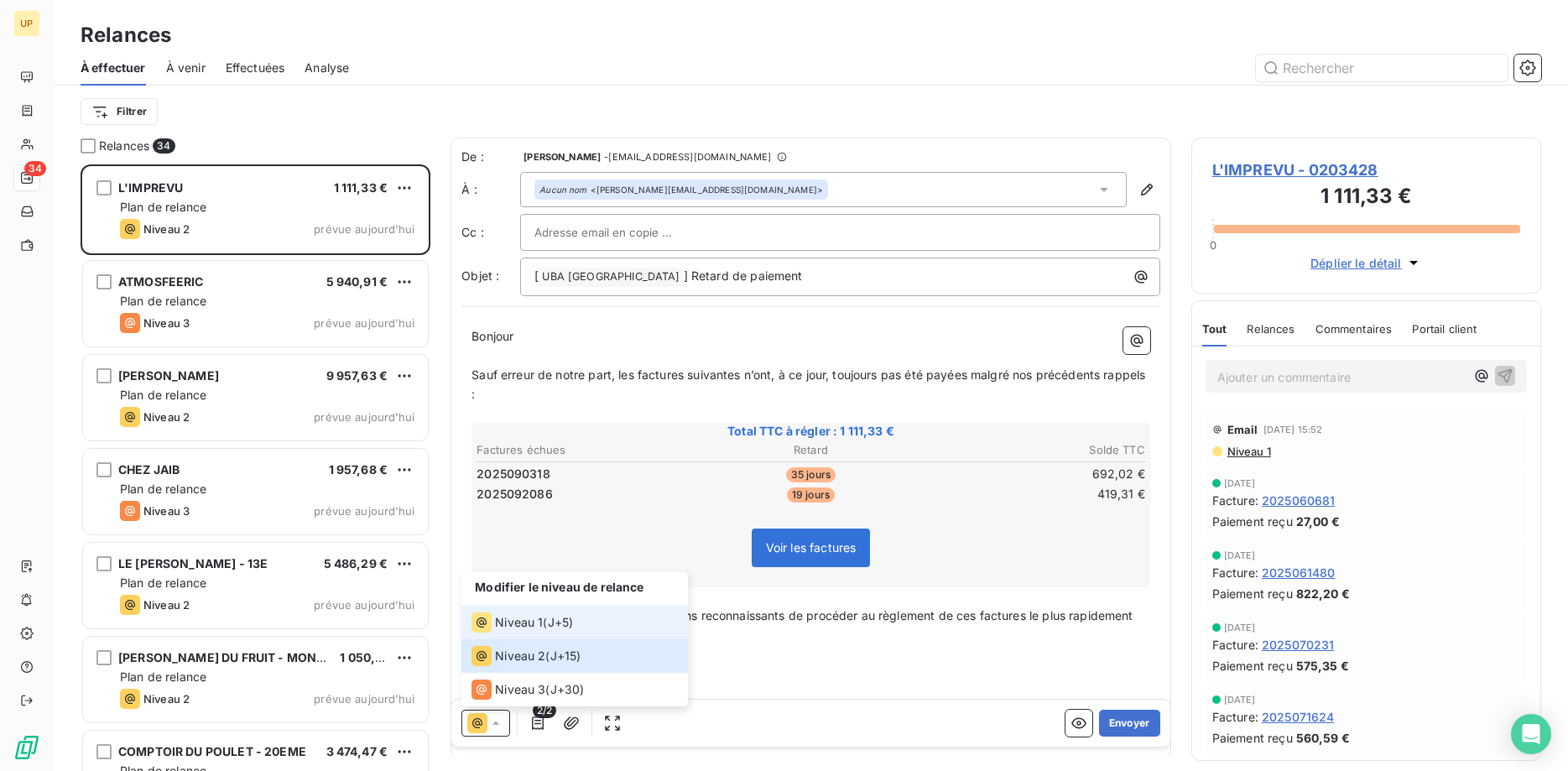
click at [507, 619] on span "Niveau 1" at bounding box center [519, 622] width 48 height 17
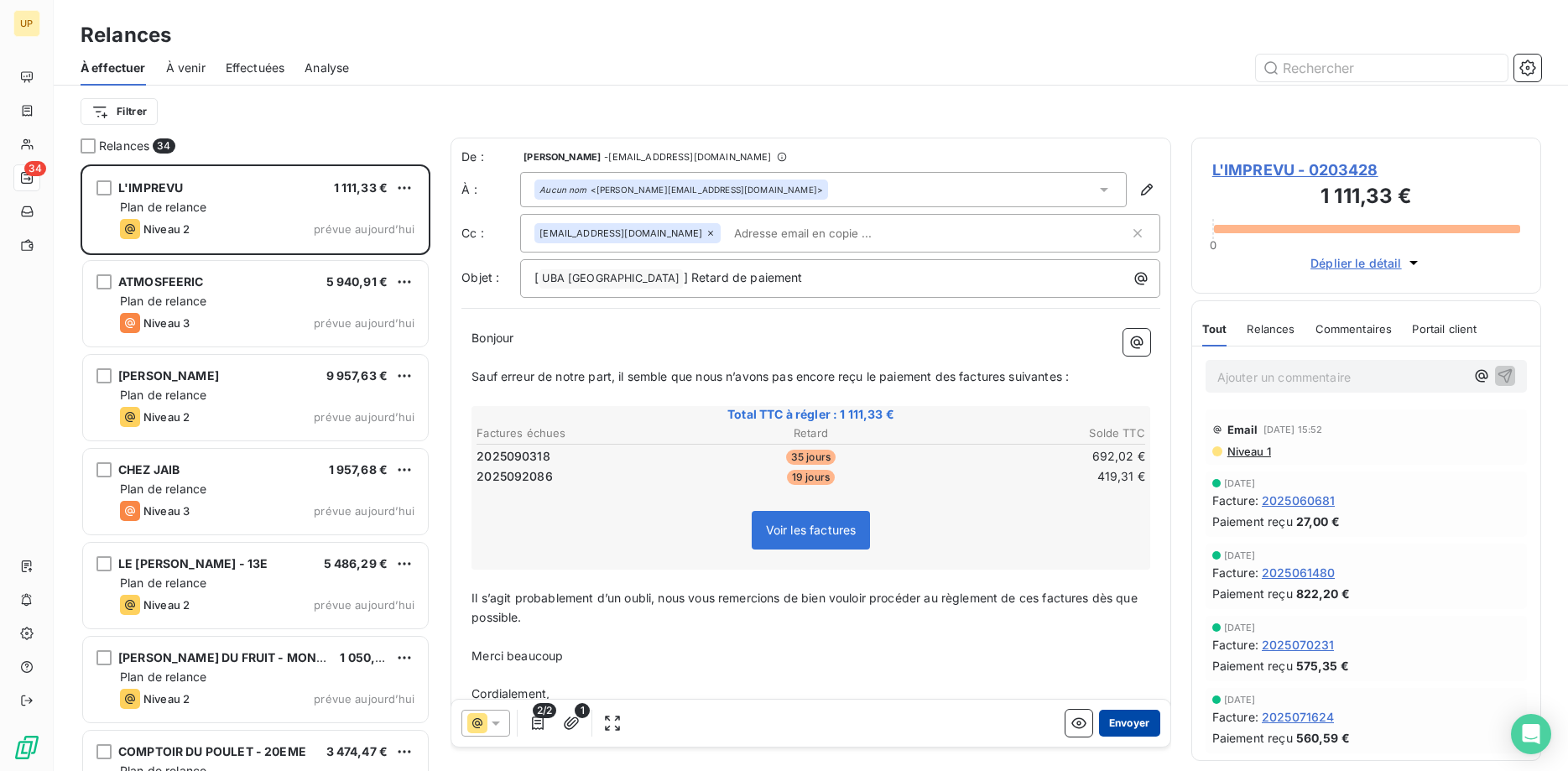
click at [1134, 719] on button "Envoyer" at bounding box center [1129, 723] width 61 height 27
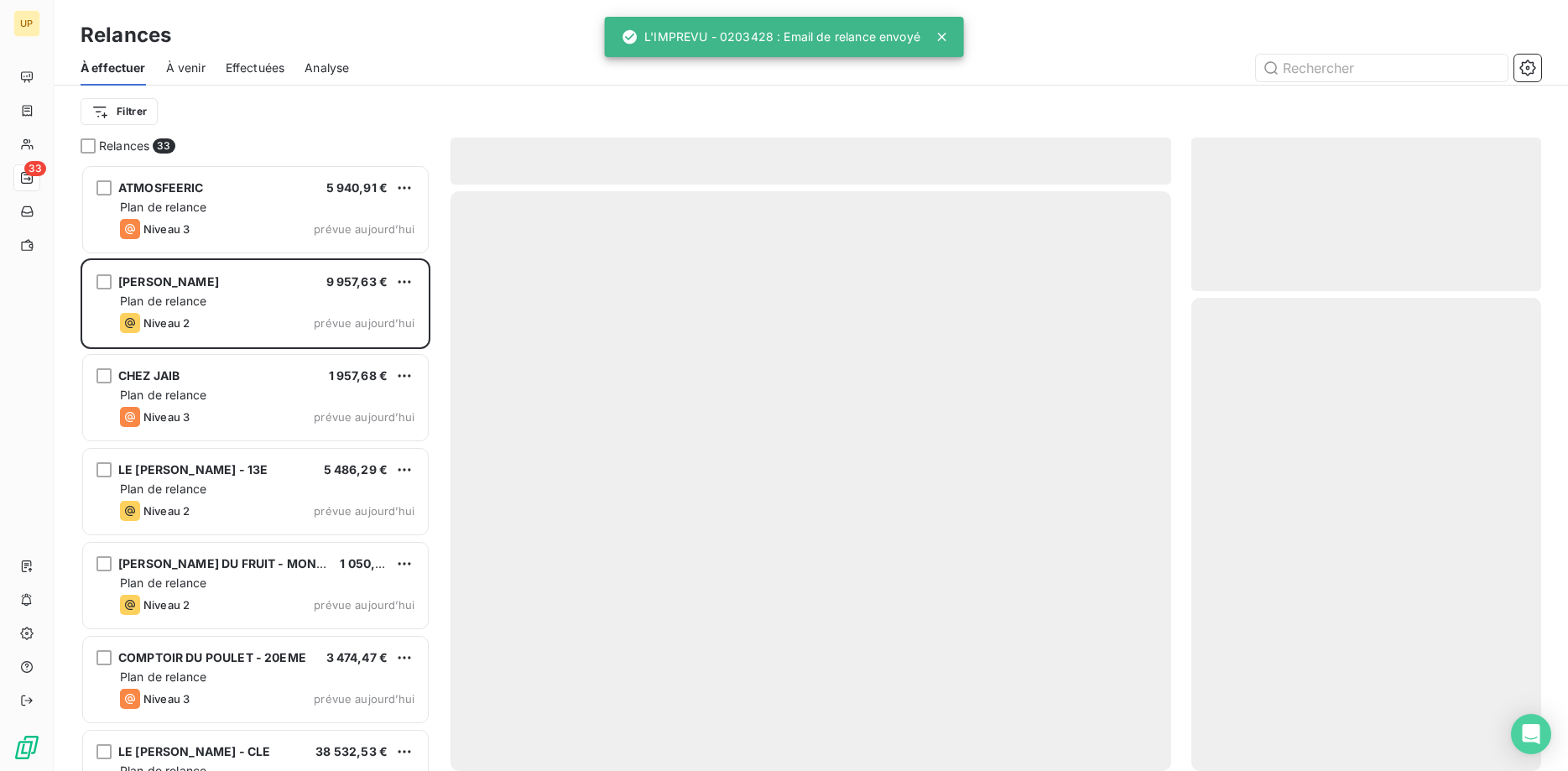
click at [324, 196] on div "ATMOSFEERIC 5 940,91 € Plan de relance Niveau 3 prévue [DATE]" at bounding box center [255, 209] width 345 height 86
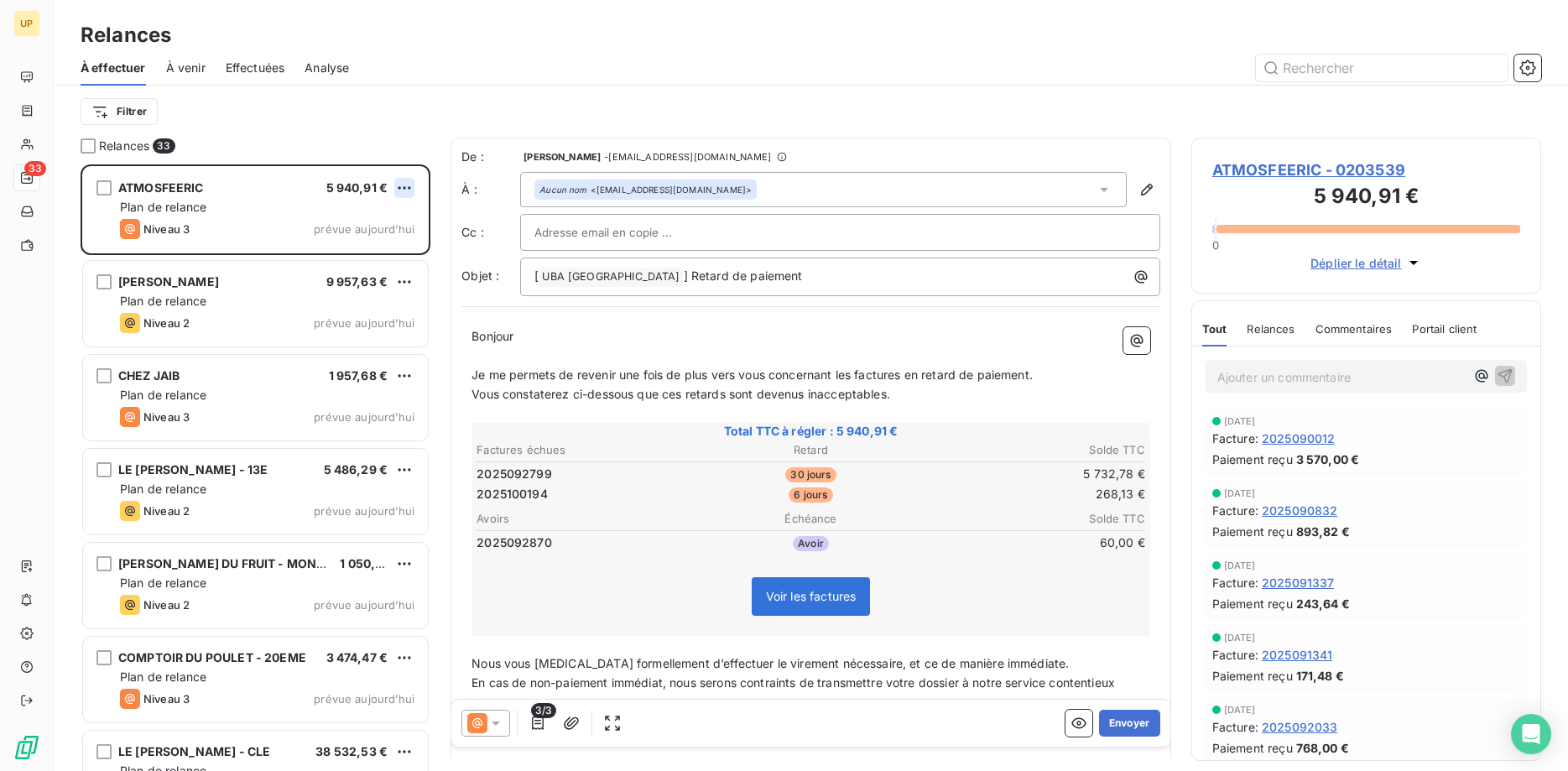
scroll to position [607, 351]
click at [401, 183] on html "UP 33 Relances À effectuer À venir Effectuées Analyse Filtrer Relances 33 ATMOS…" at bounding box center [784, 385] width 1568 height 771
click at [375, 249] on div "Passer cette action" at bounding box center [332, 251] width 151 height 27
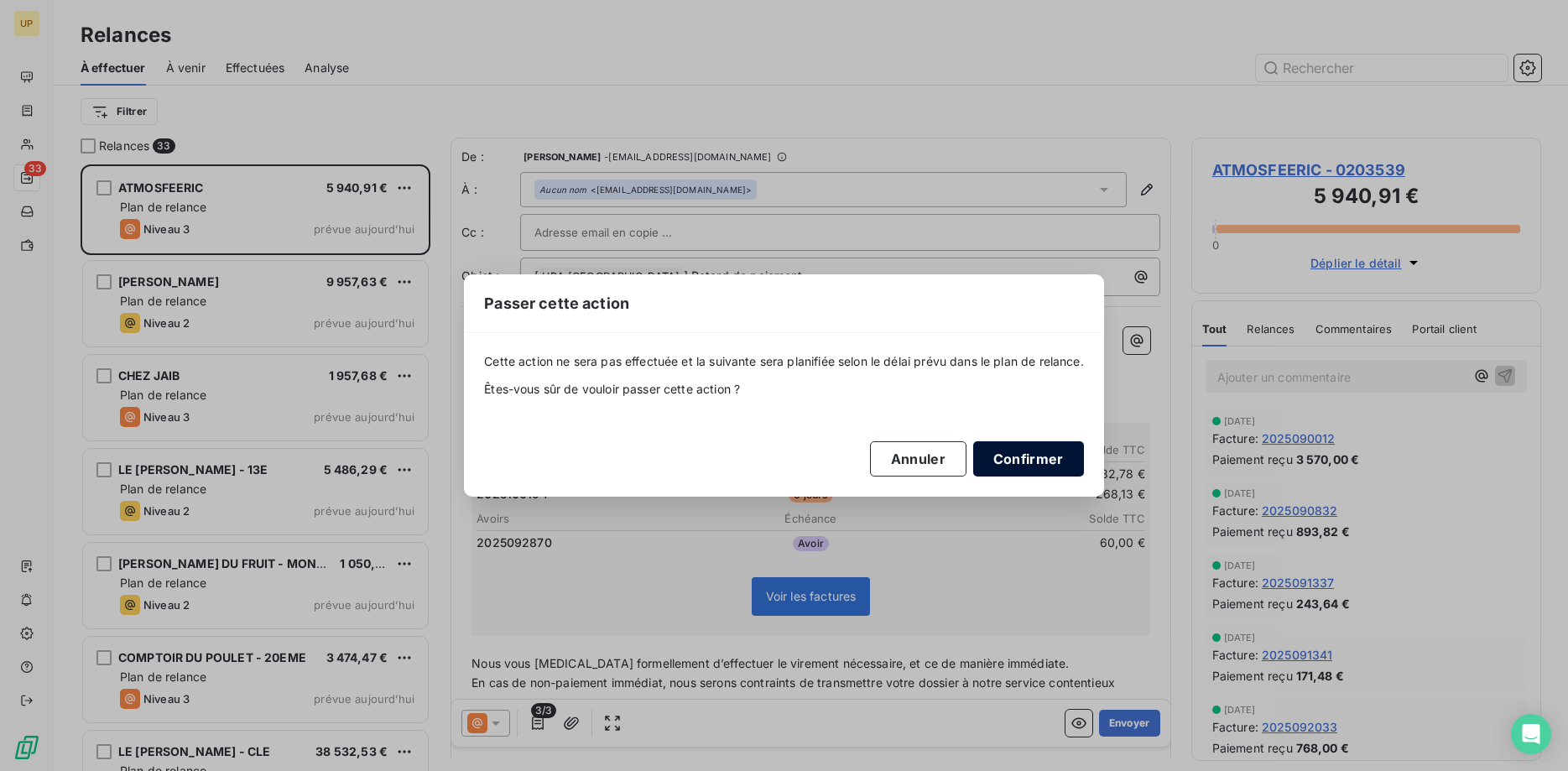
click at [1009, 456] on button "Confirmer" at bounding box center [1028, 459] width 111 height 35
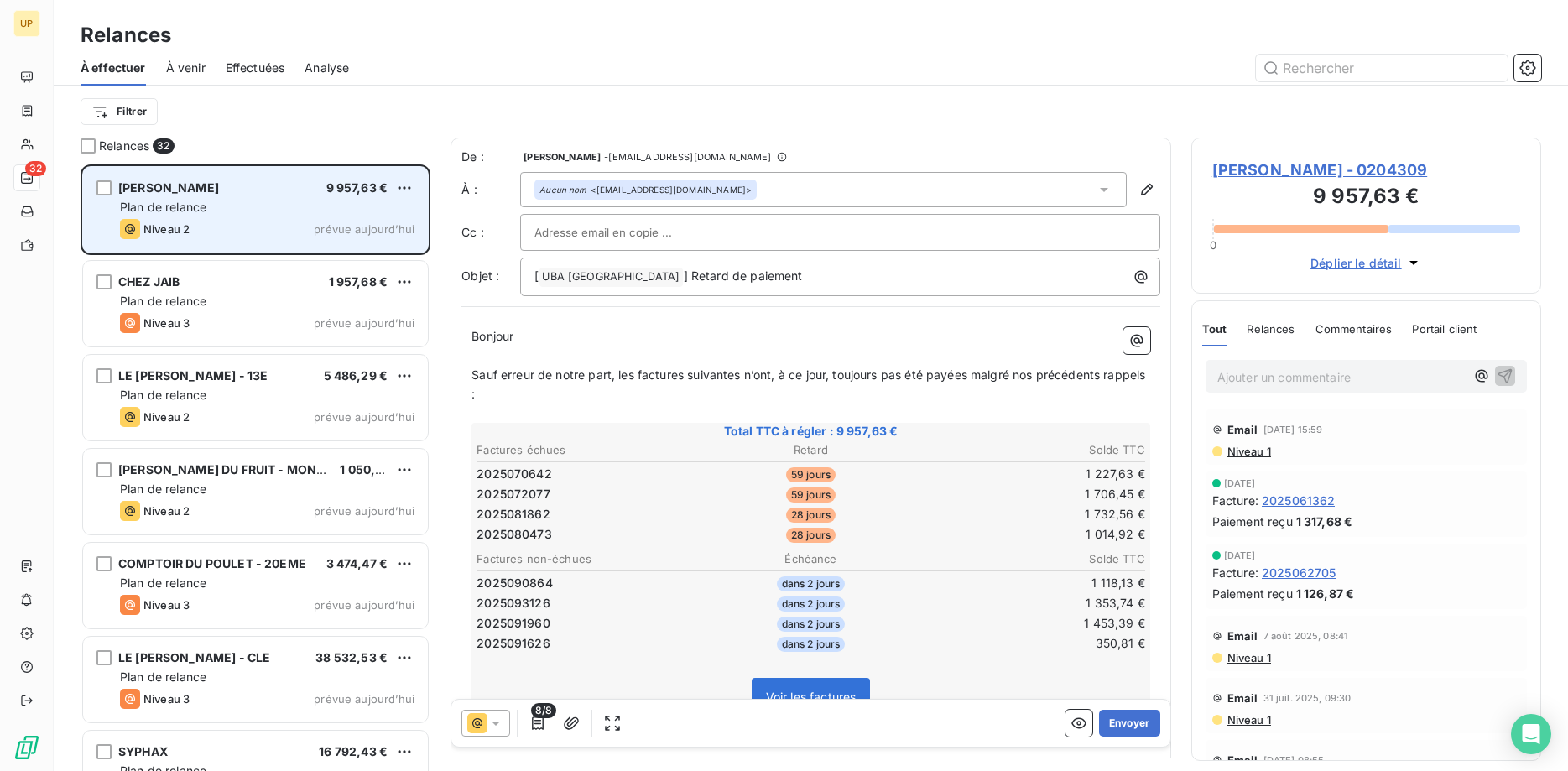
click at [210, 199] on div "Plan de relance" at bounding box center [266, 206] width 294 height 17
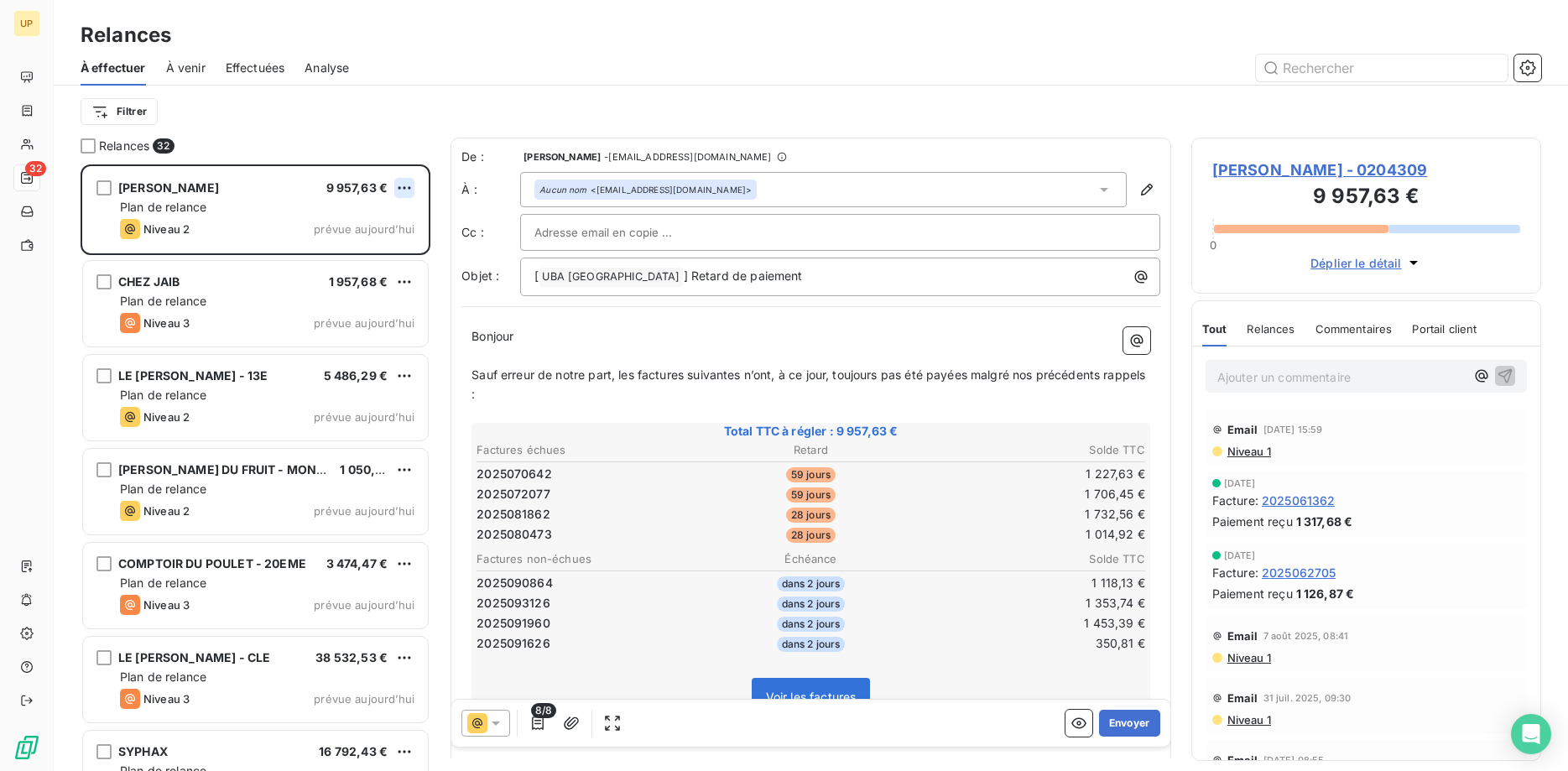
click at [405, 191] on html "UP 32 Relances À effectuer À venir Effectuées Analyse Filtrer Relances 32 [PERS…" at bounding box center [784, 385] width 1568 height 771
click at [379, 264] on div "Passer cette action" at bounding box center [332, 251] width 151 height 27
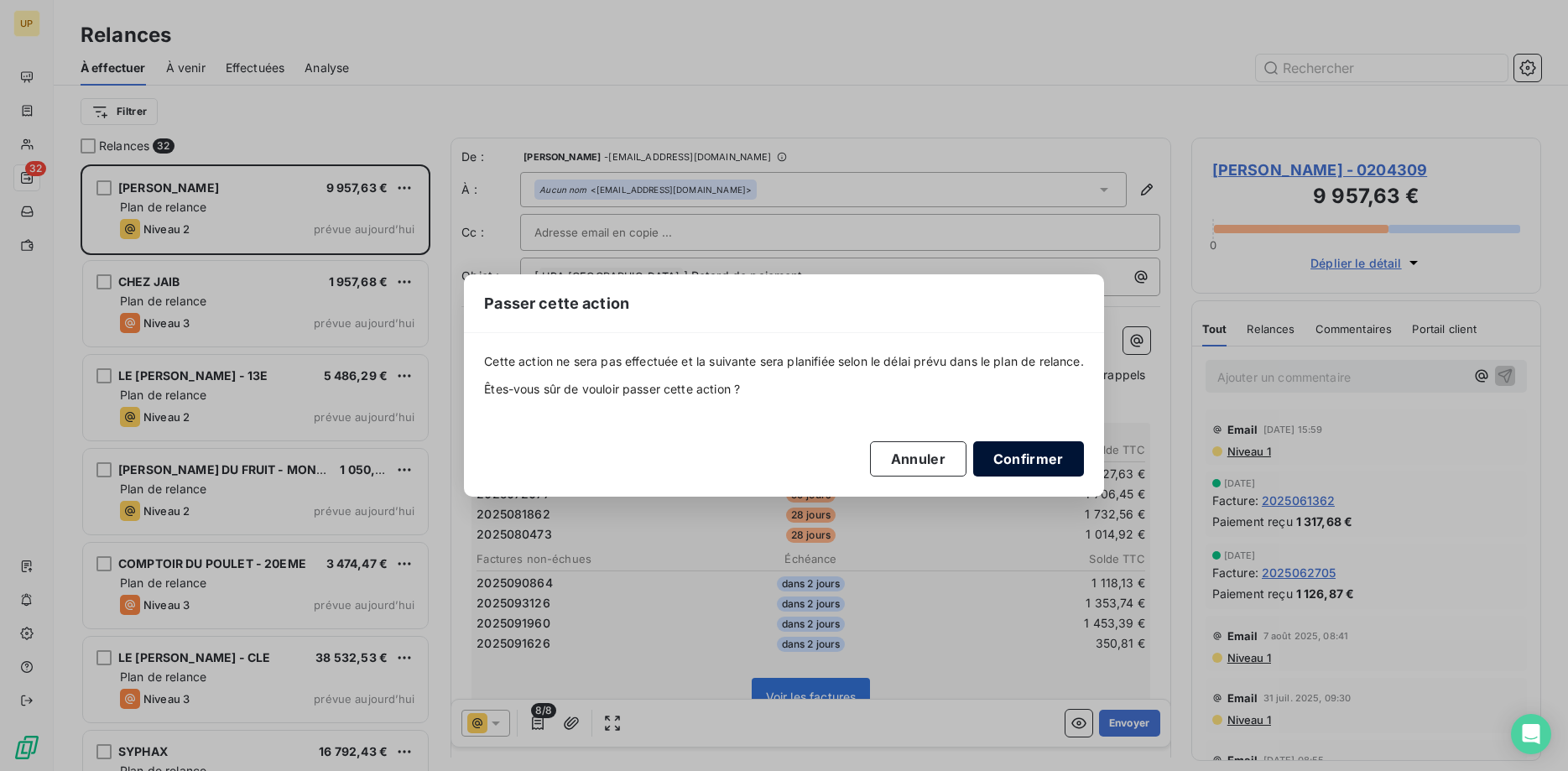
click at [1070, 453] on button "Confirmer" at bounding box center [1028, 459] width 111 height 35
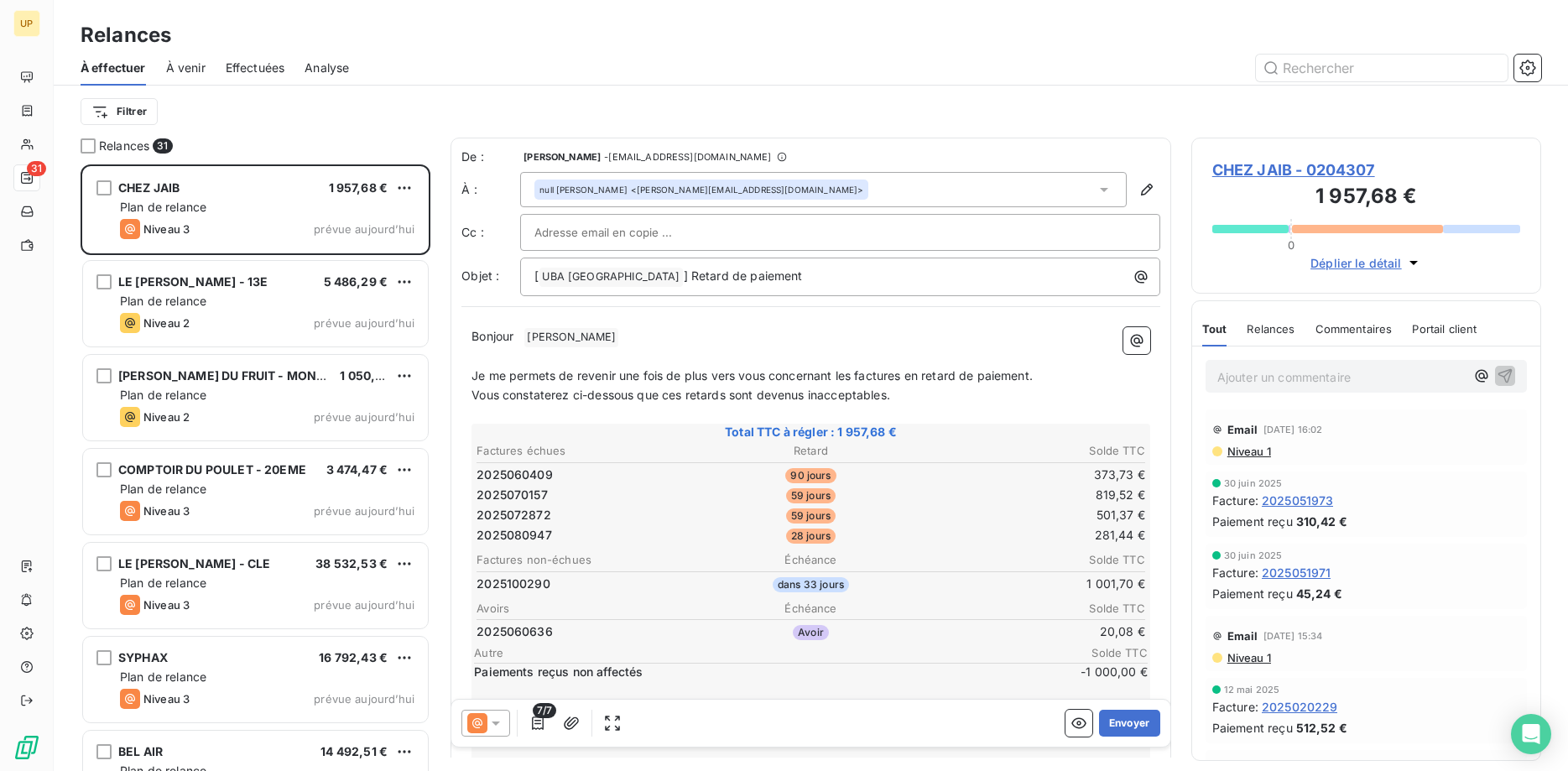
click at [496, 723] on icon at bounding box center [495, 724] width 8 height 4
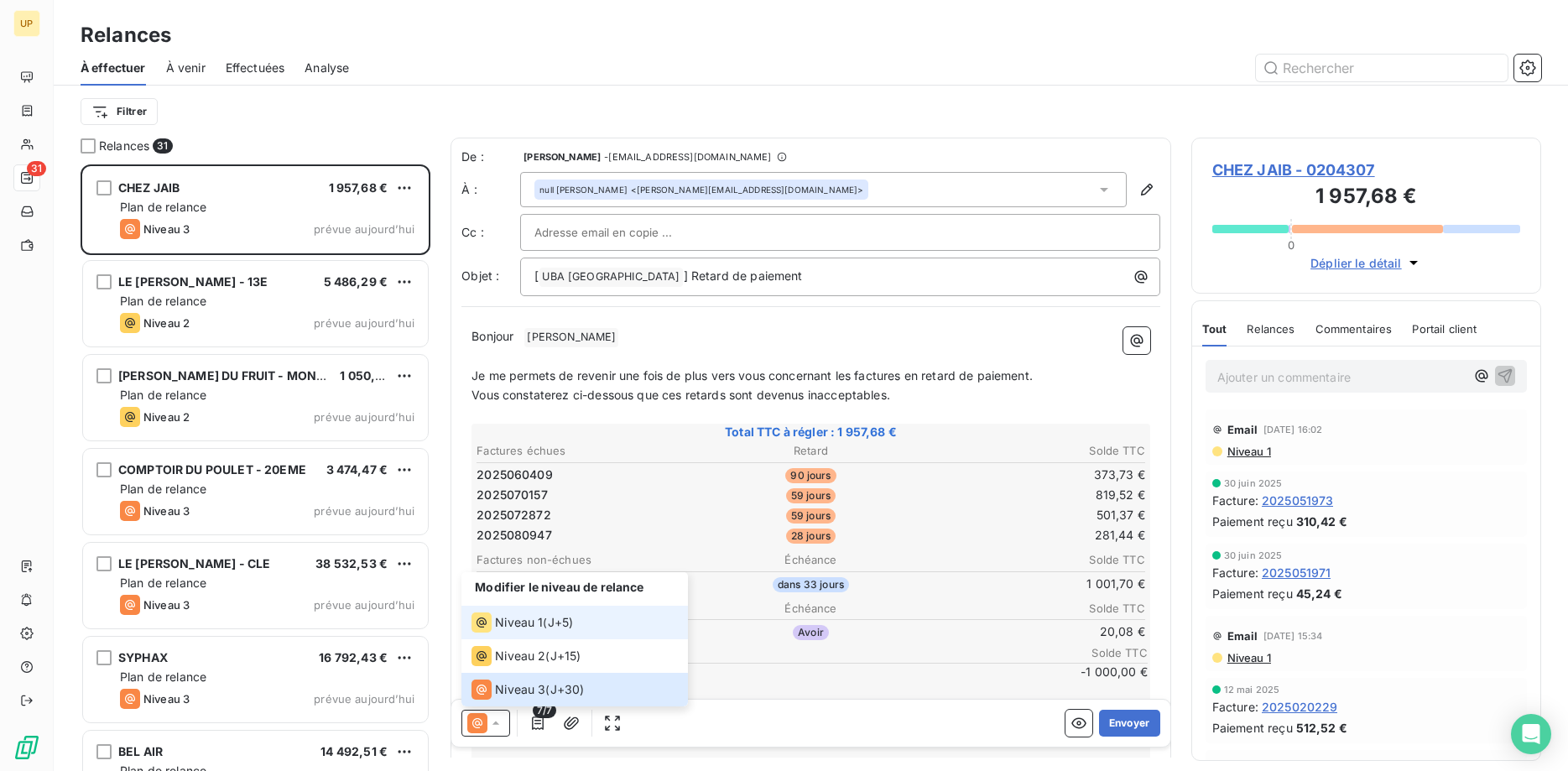
click at [514, 625] on span "Niveau 1" at bounding box center [519, 622] width 48 height 17
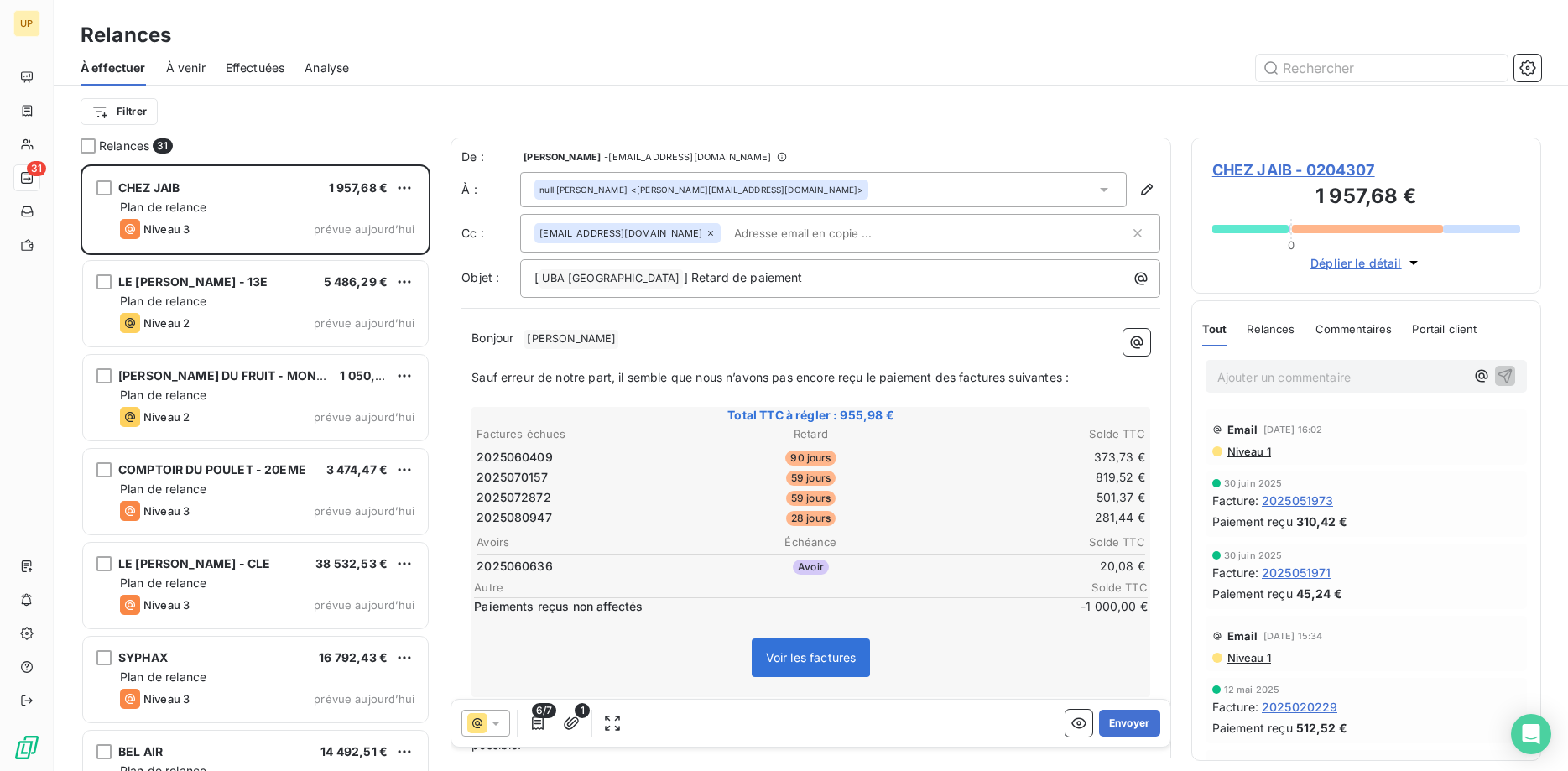
click at [604, 351] on p "﻿" at bounding box center [810, 358] width 679 height 19
click at [596, 334] on span "[PERSON_NAME] ﻿" at bounding box center [571, 339] width 94 height 19
click at [1121, 724] on button "Envoyer" at bounding box center [1129, 723] width 61 height 27
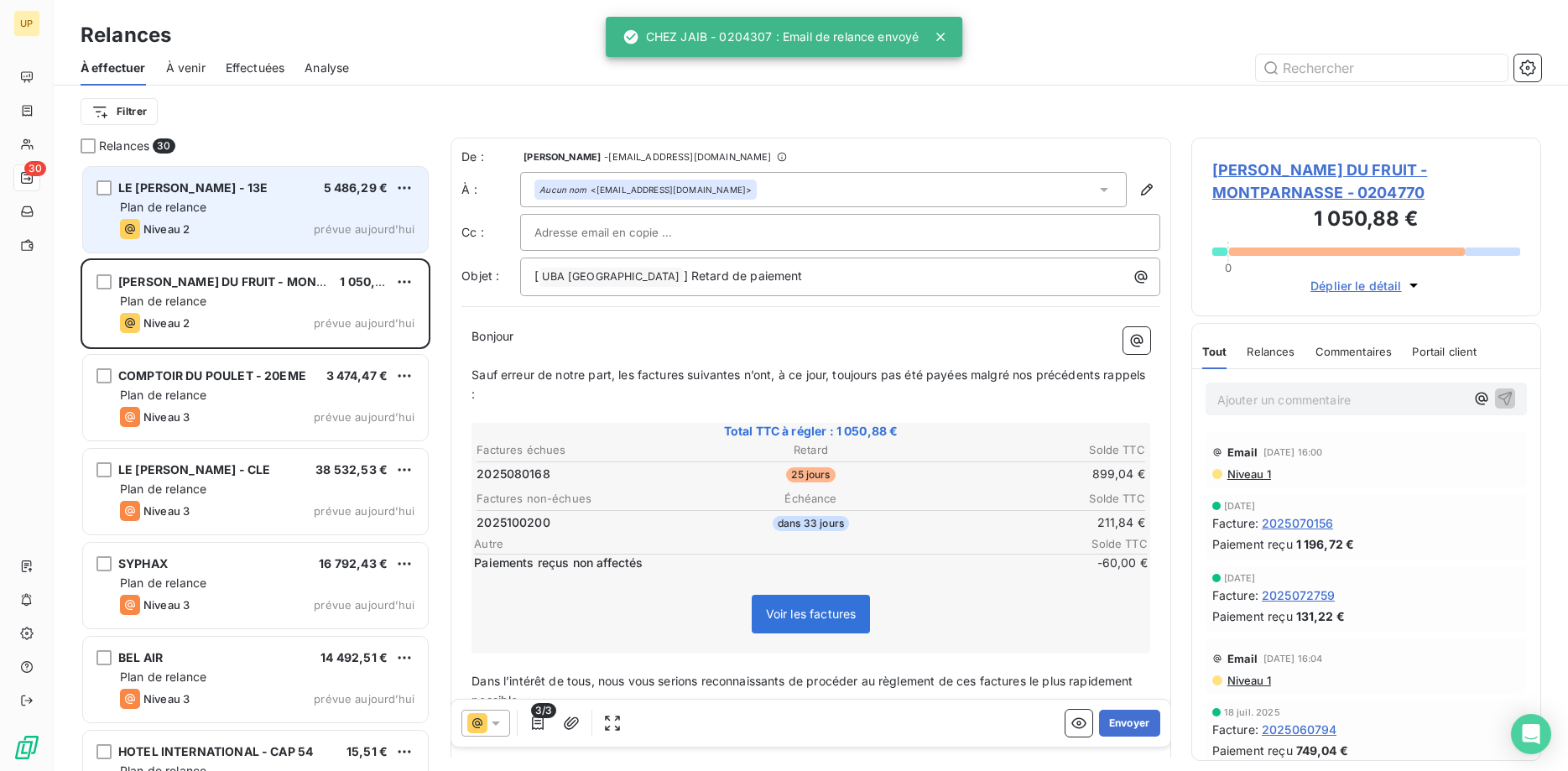
click at [283, 209] on div "Plan de relance" at bounding box center [266, 206] width 294 height 17
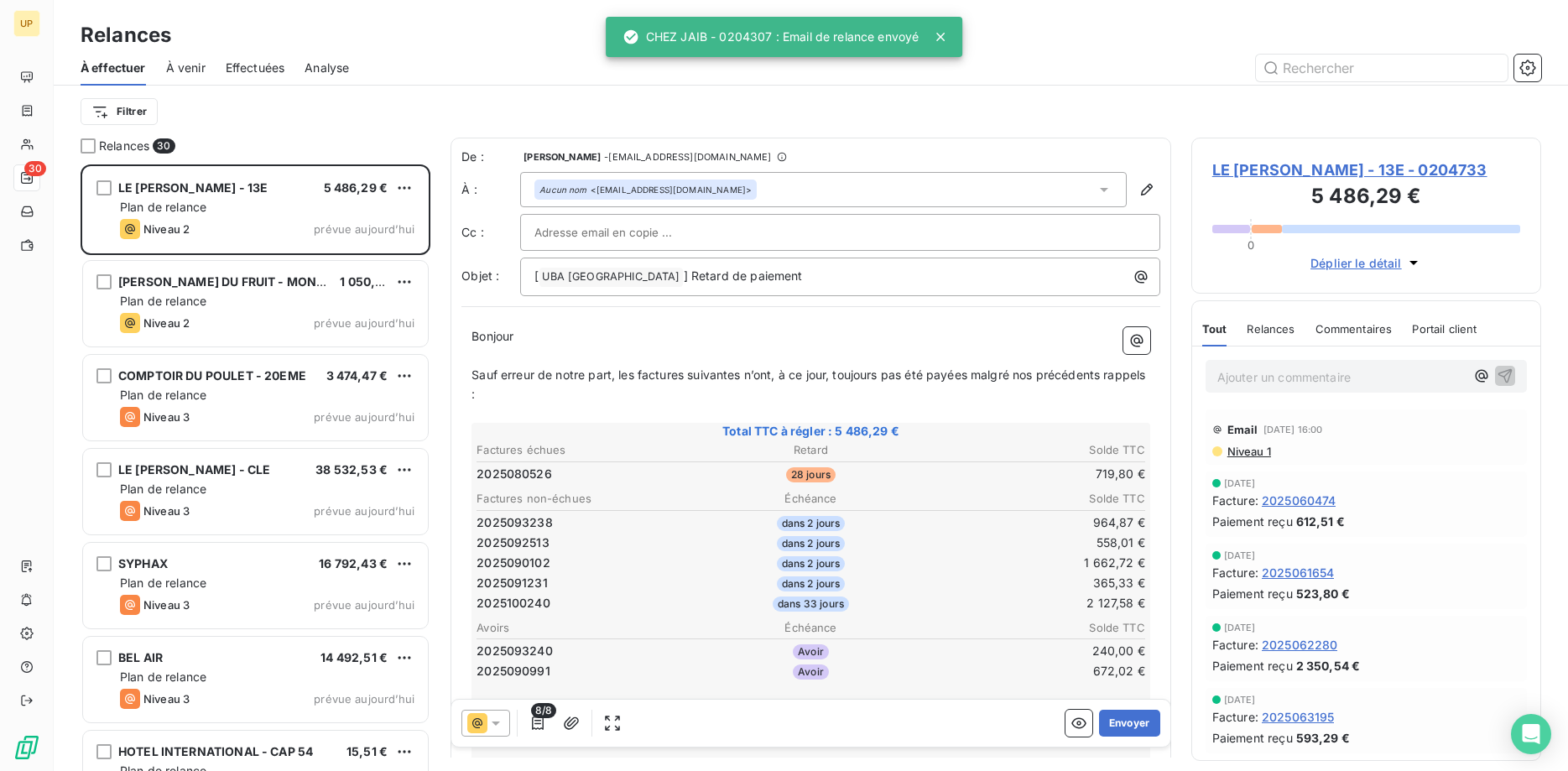
click at [500, 716] on icon at bounding box center [495, 723] width 17 height 17
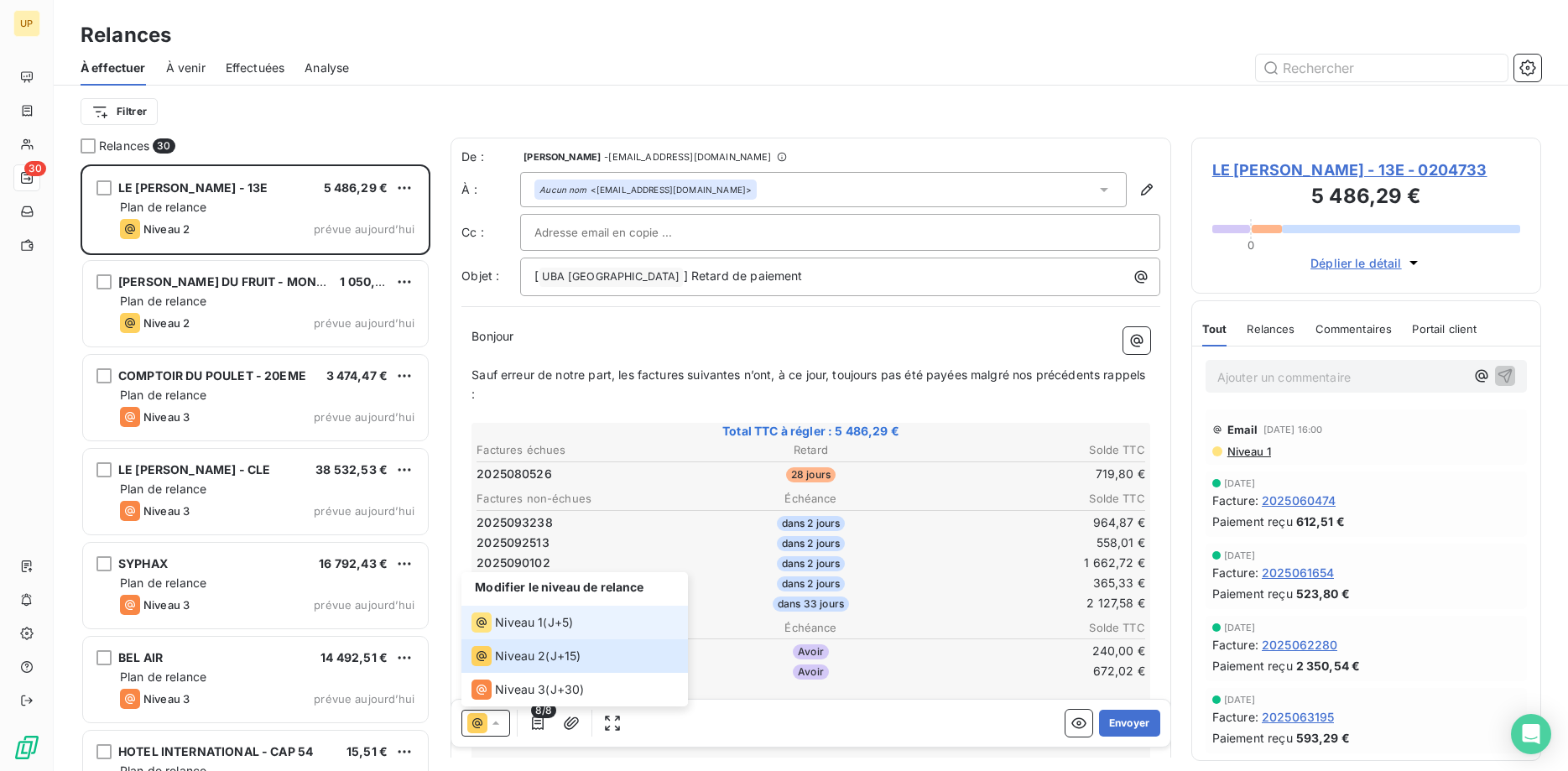
click at [507, 621] on span "Niveau 1" at bounding box center [519, 622] width 48 height 17
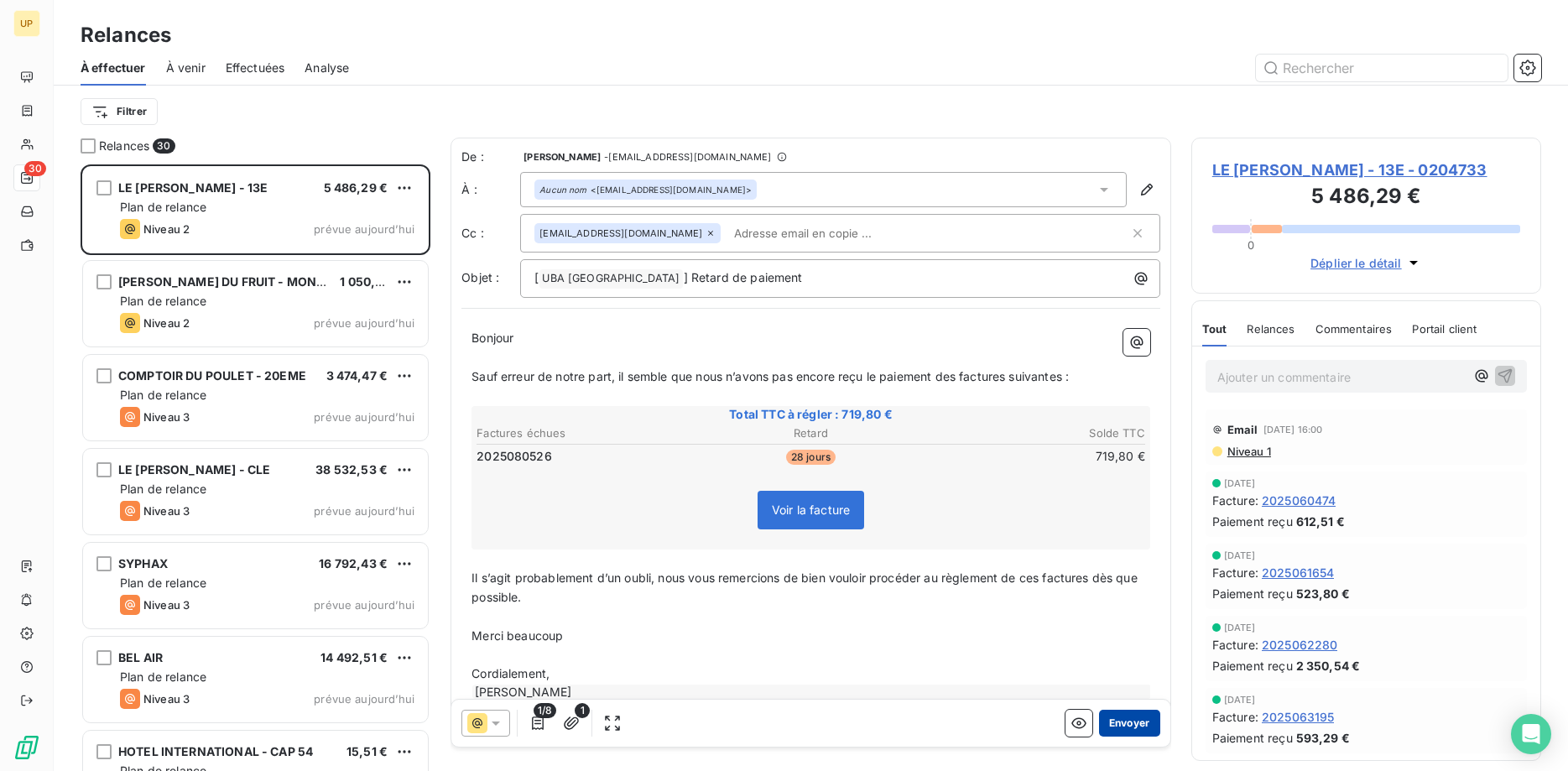
click at [1124, 722] on button "Envoyer" at bounding box center [1129, 723] width 61 height 27
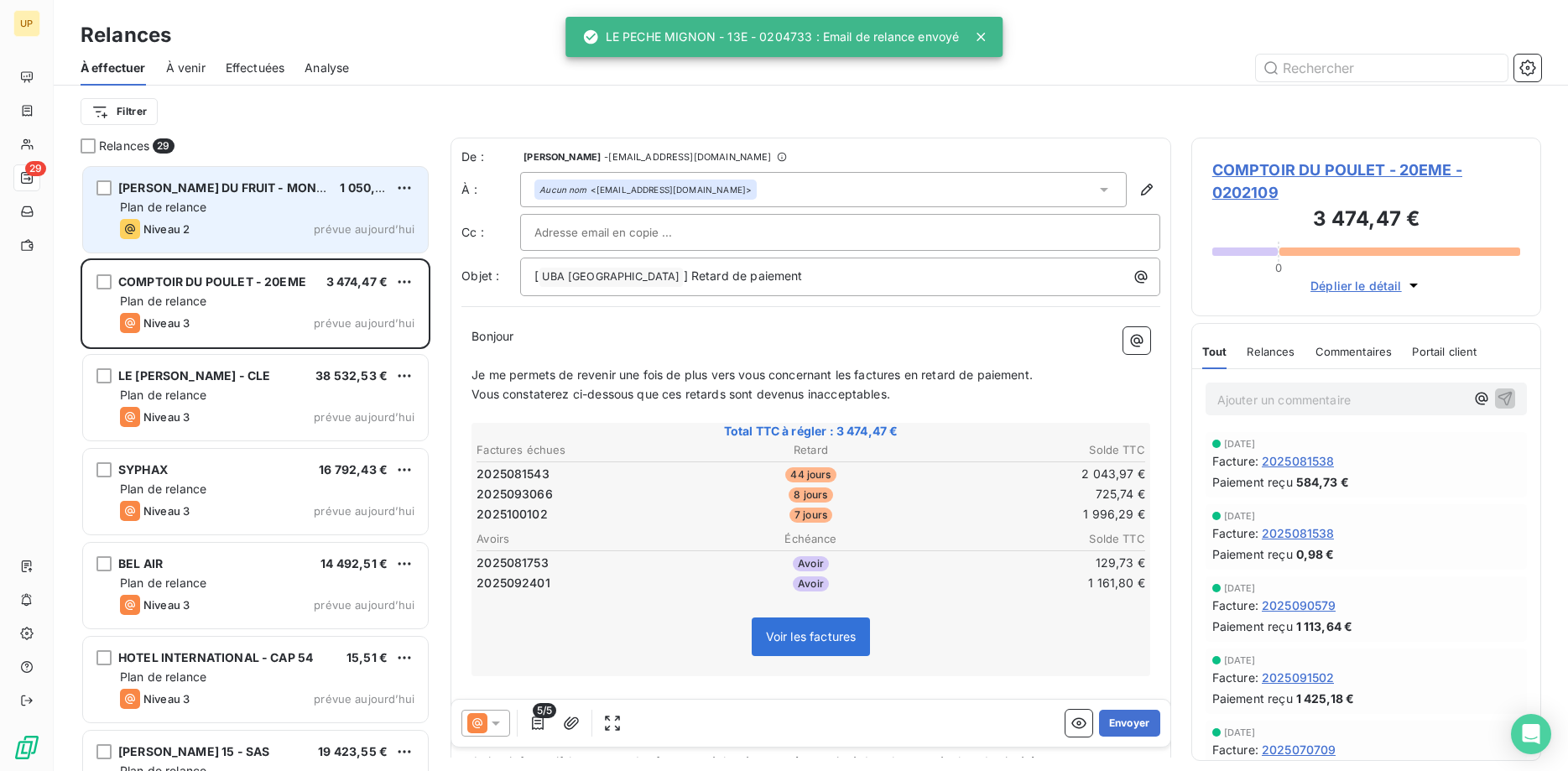
click at [316, 232] on span "prévue aujourd’hui" at bounding box center [364, 228] width 101 height 13
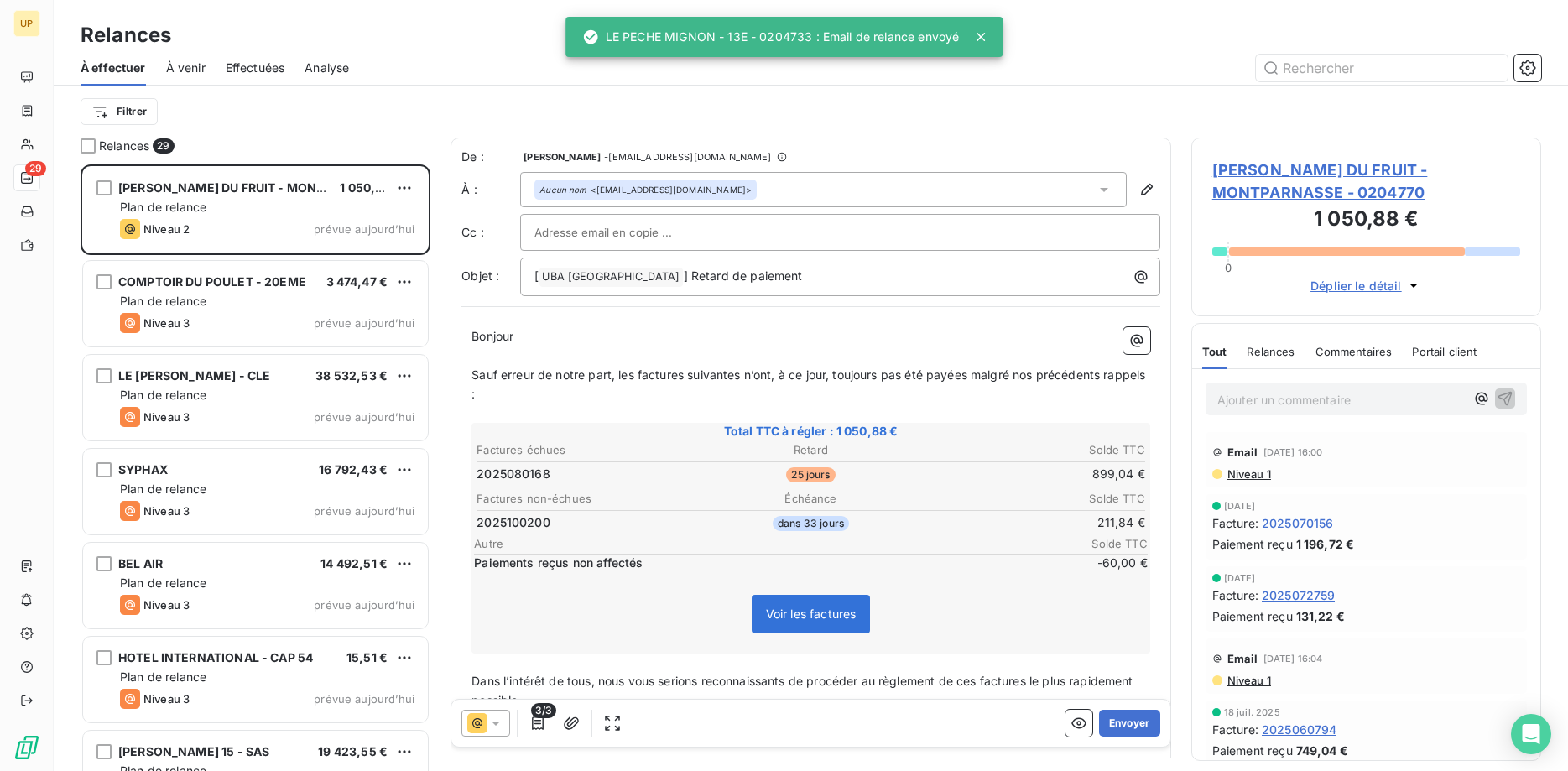
click at [496, 719] on icon at bounding box center [495, 723] width 17 height 17
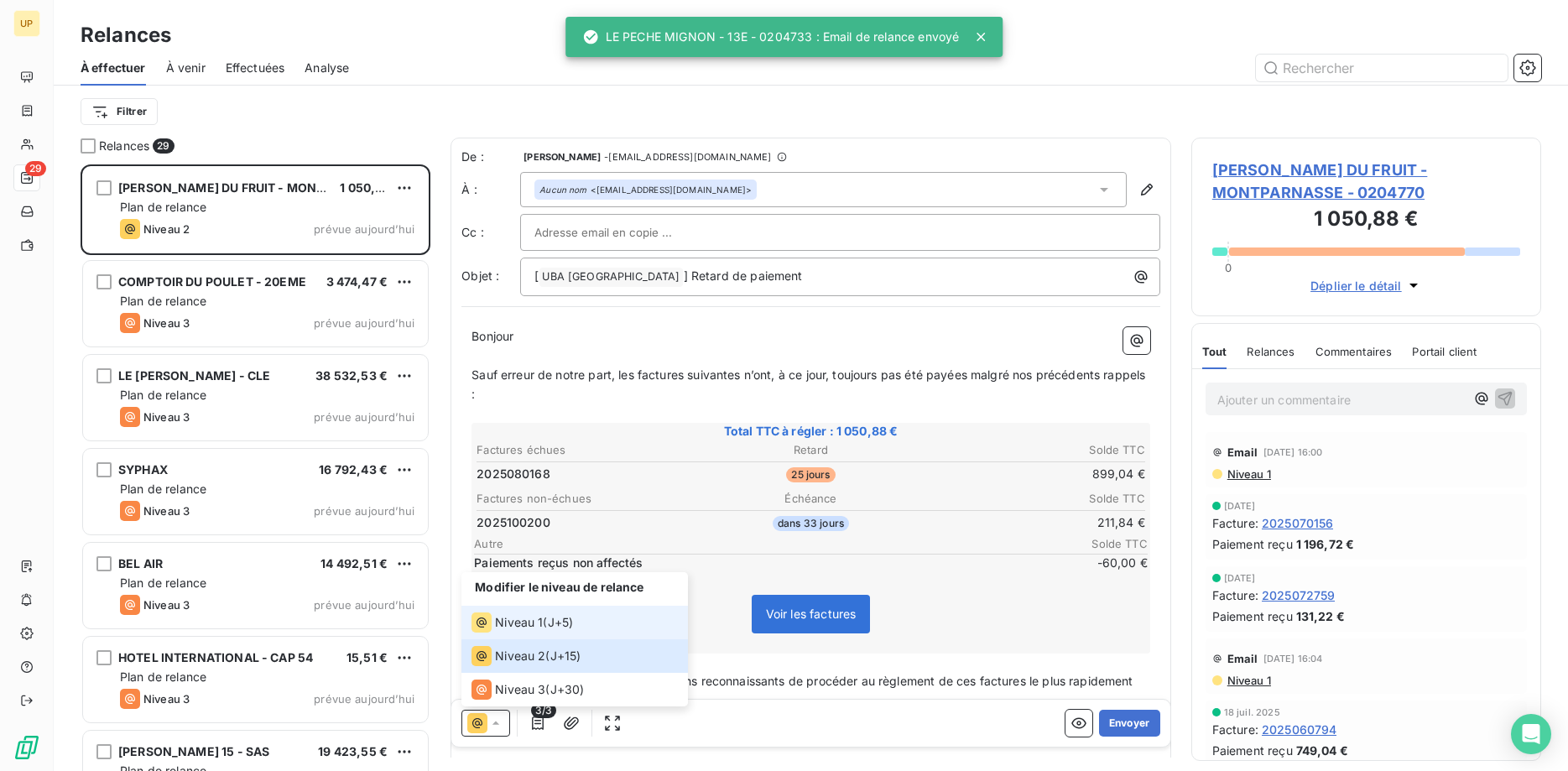
click at [515, 619] on span "Niveau 1" at bounding box center [519, 622] width 48 height 17
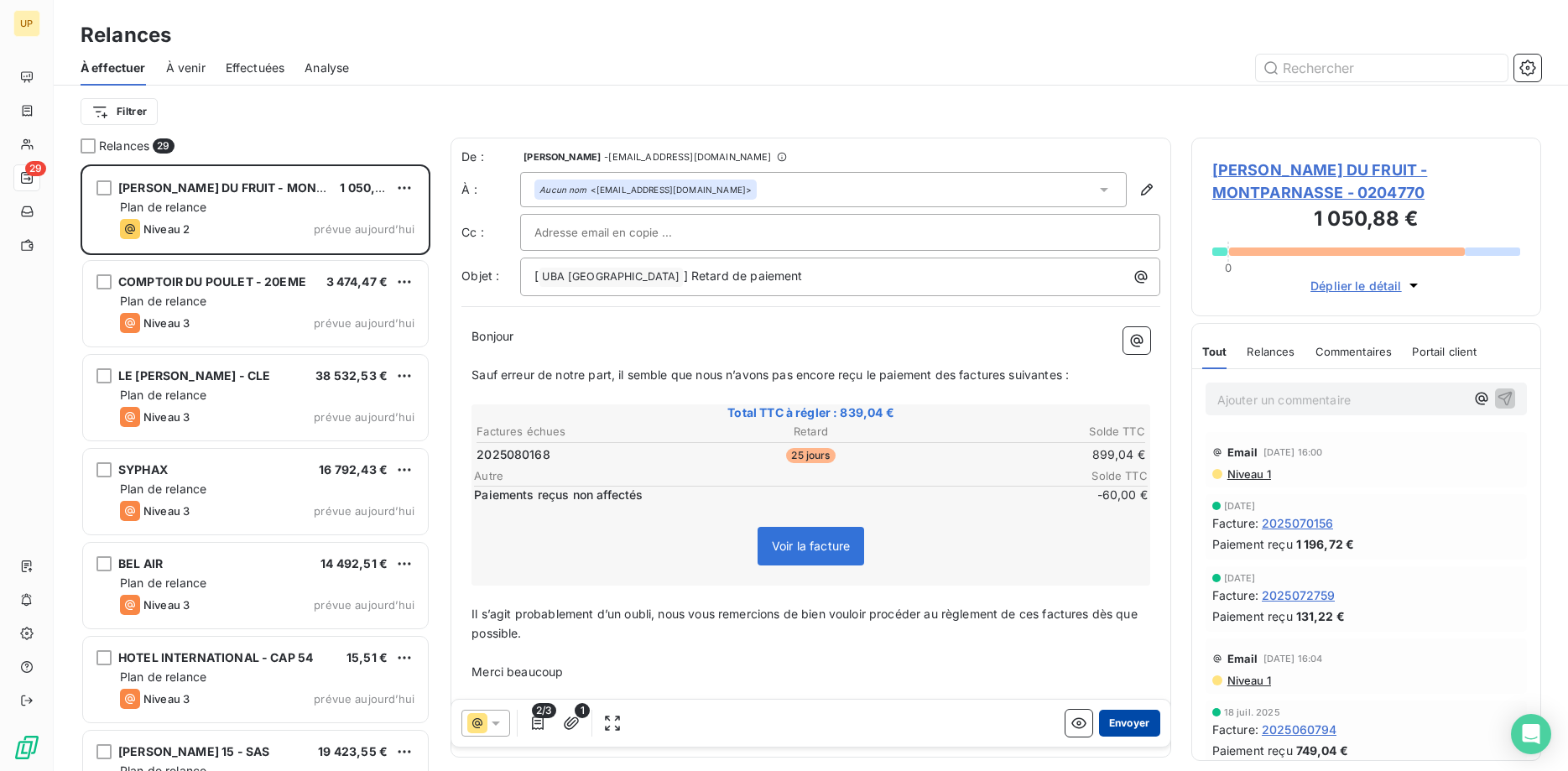
click at [1118, 716] on button "Envoyer" at bounding box center [1129, 723] width 61 height 27
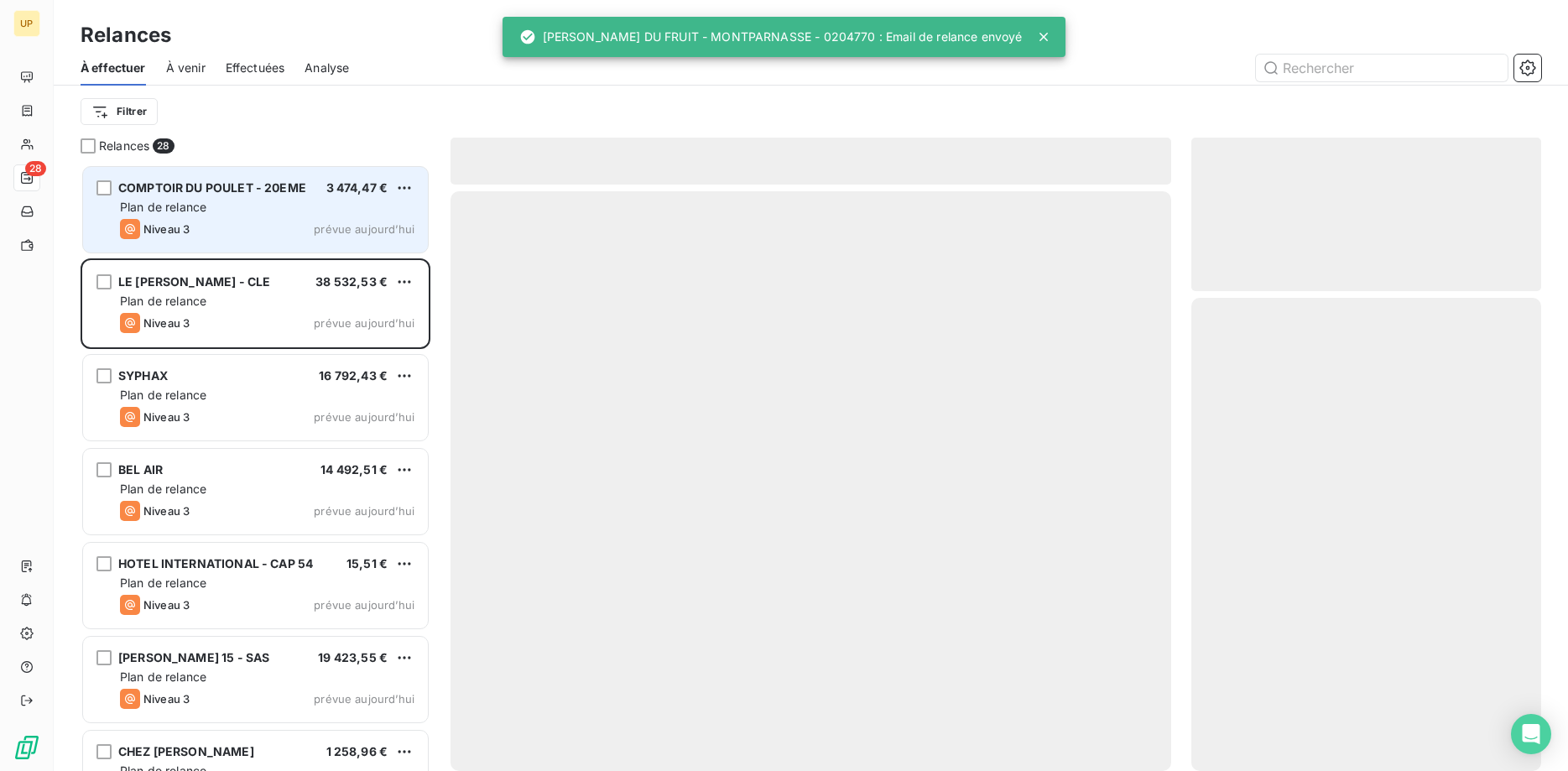
click at [349, 219] on div "Niveau 3 prévue aujourd’hui" at bounding box center [266, 229] width 294 height 20
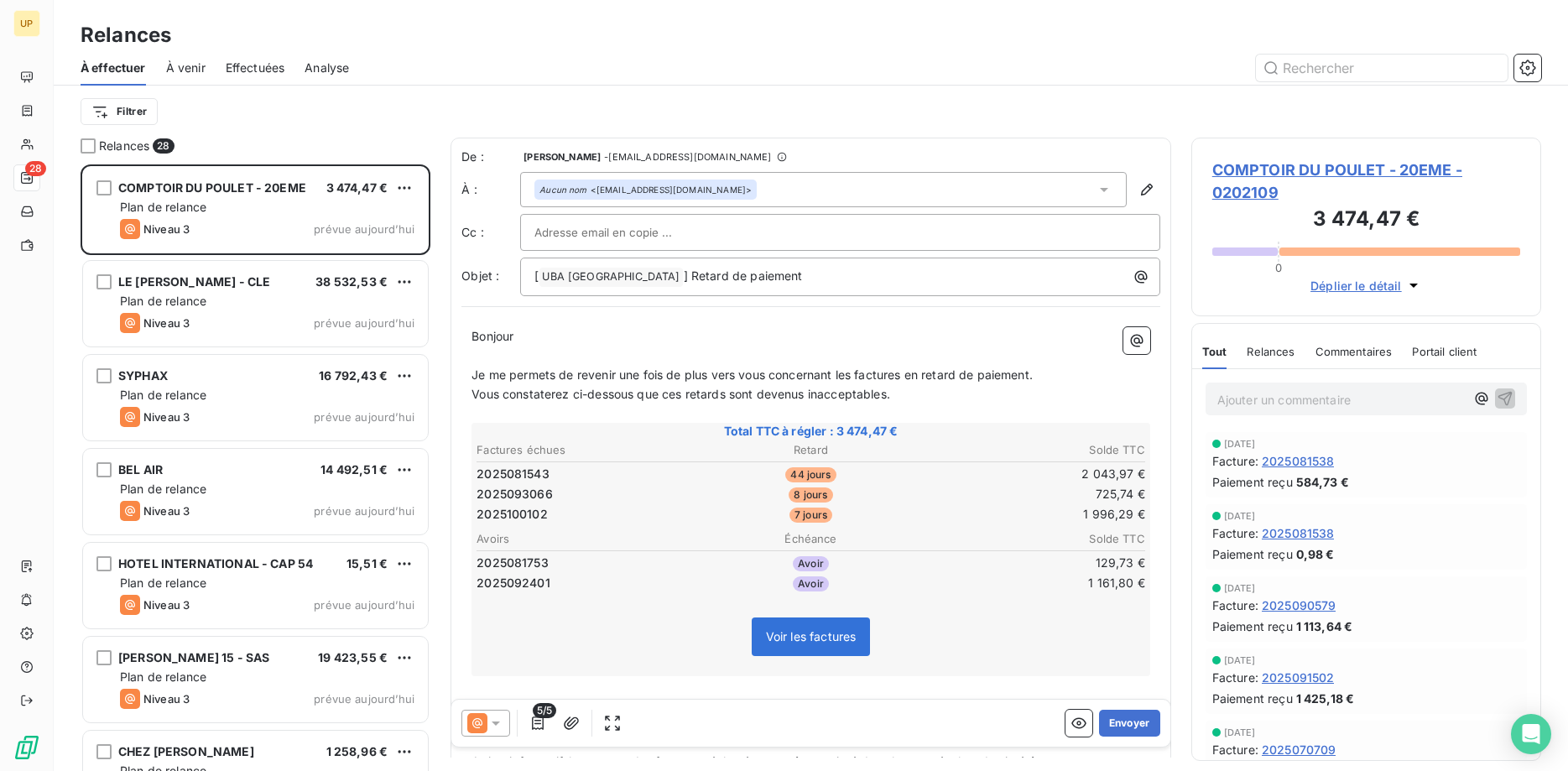
click at [495, 722] on icon at bounding box center [495, 724] width 8 height 4
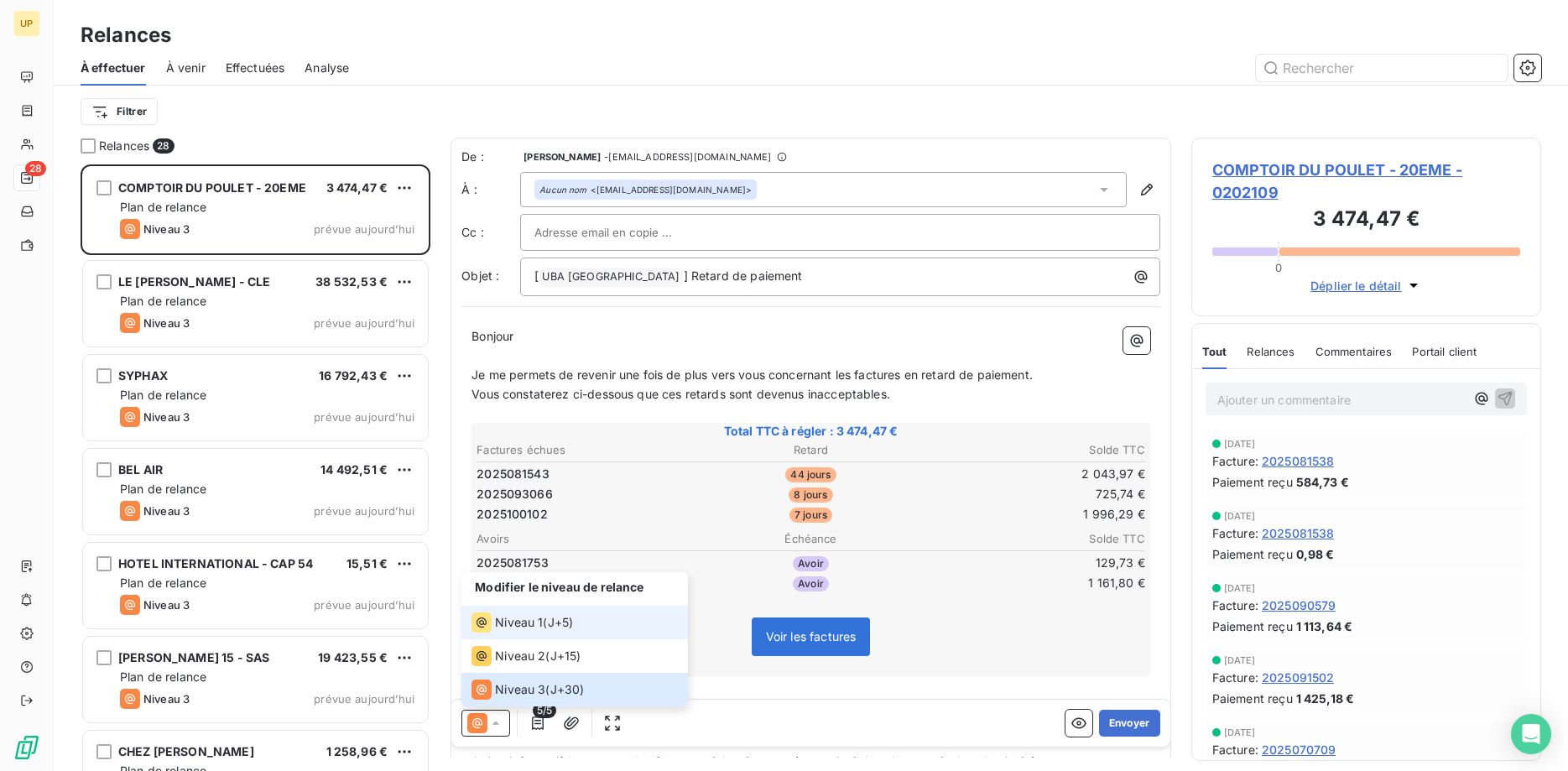
click at [499, 623] on span "Niveau 1" at bounding box center [519, 622] width 48 height 17
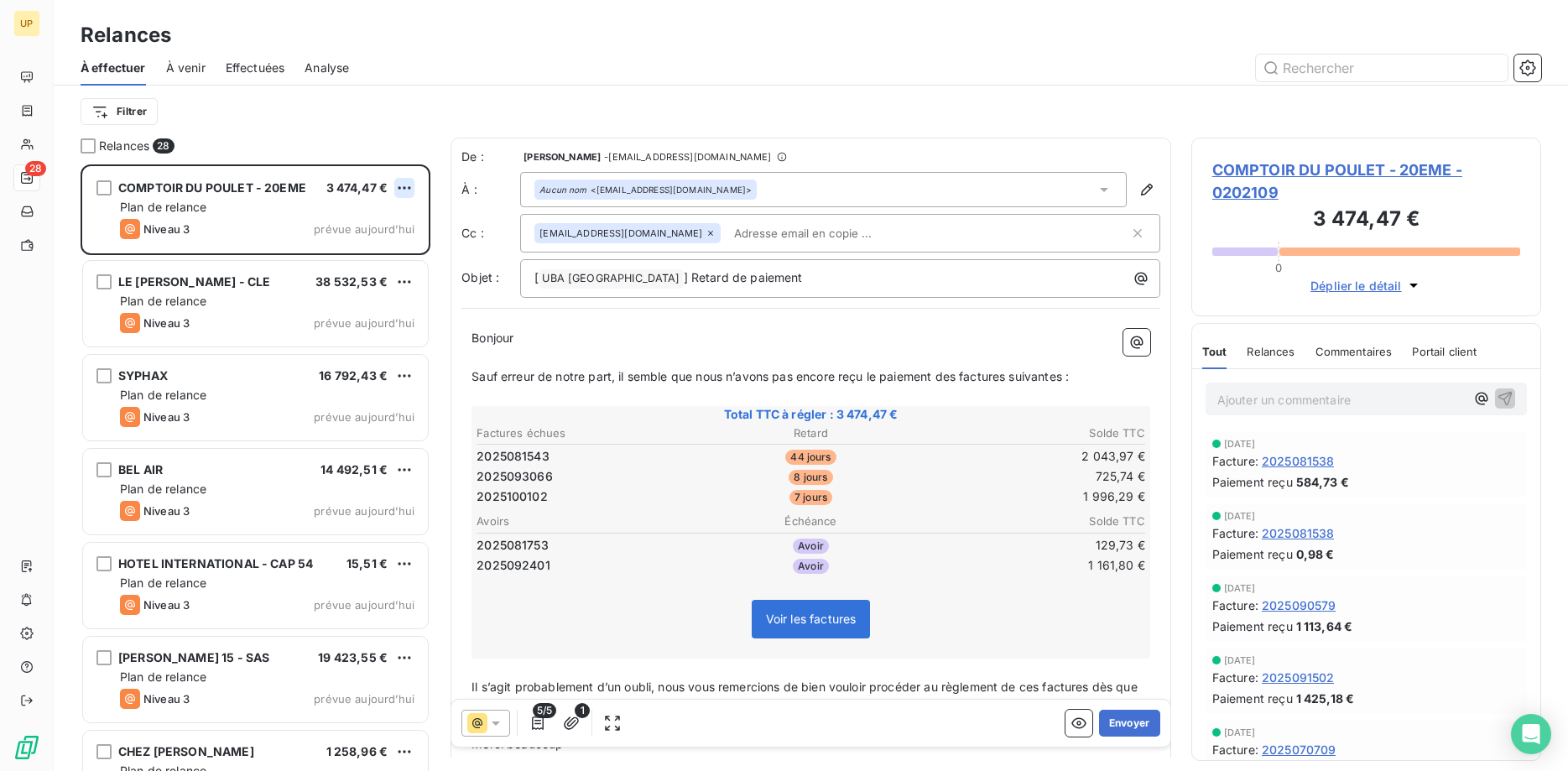
click at [406, 193] on html "UP 28 Relances À effectuer À venir Effectuées Analyse Filtrer Relances 28 COMPT…" at bounding box center [784, 385] width 1568 height 771
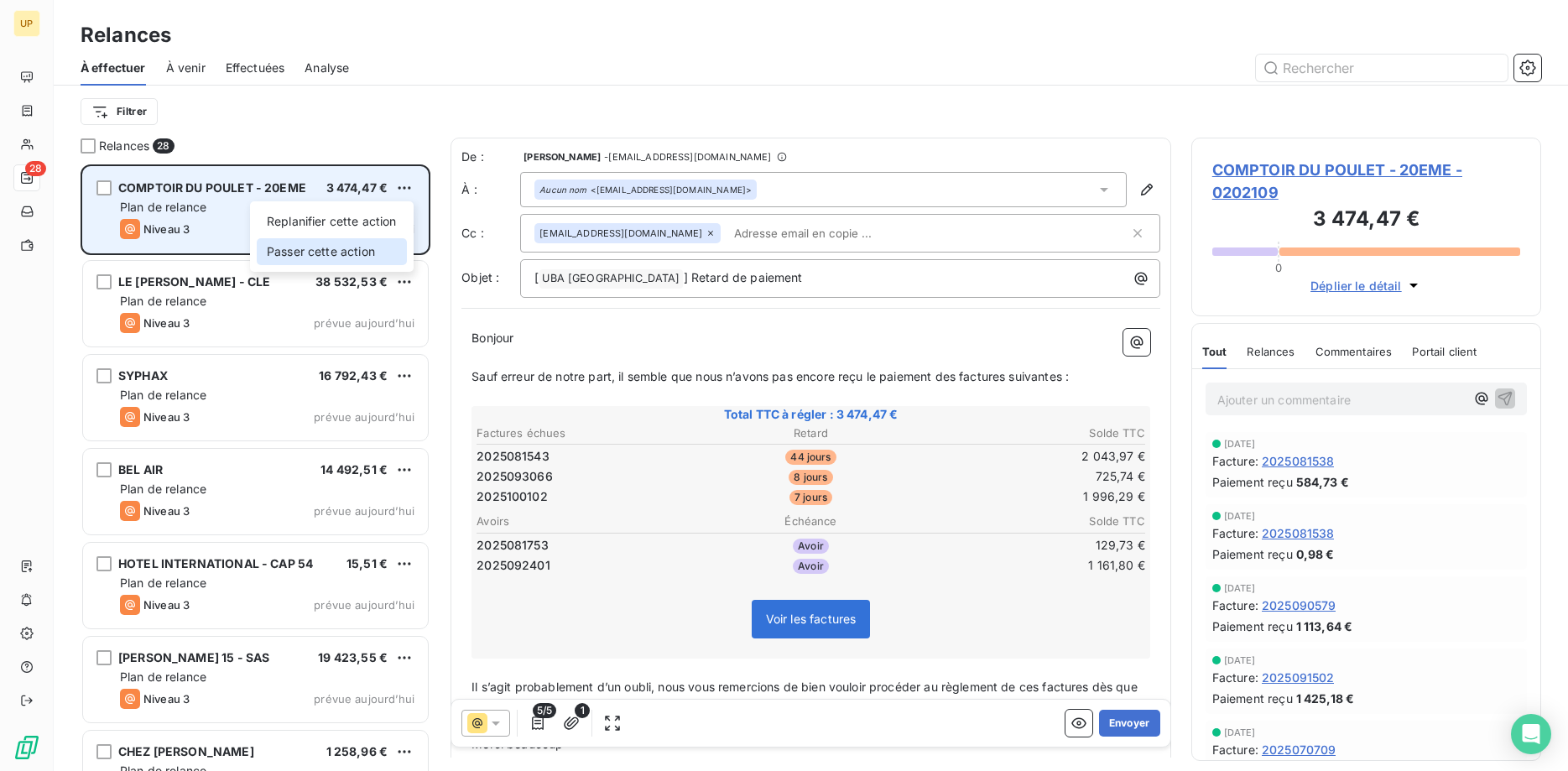
click at [390, 260] on div "Passer cette action" at bounding box center [332, 251] width 151 height 27
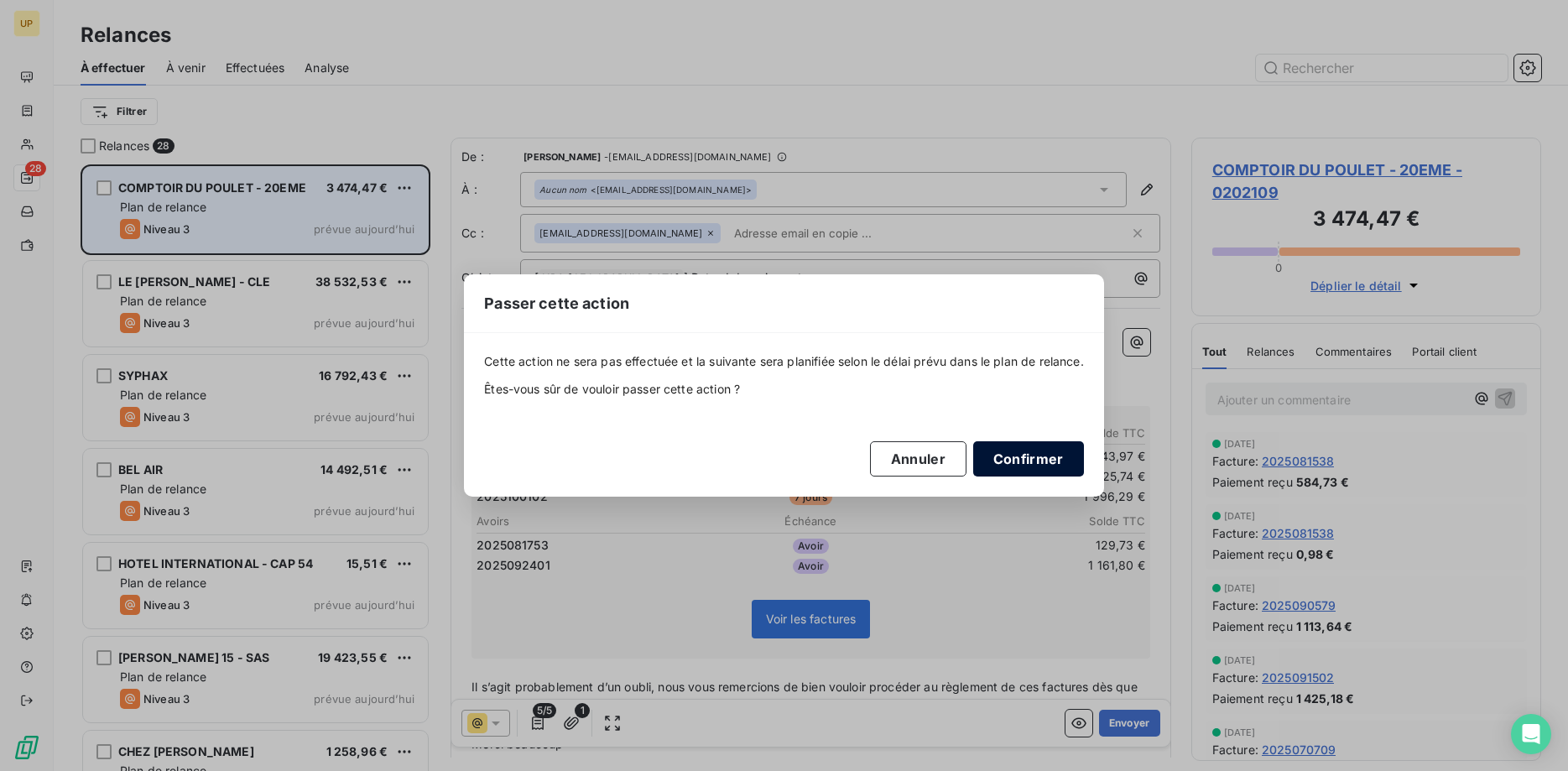
click at [987, 448] on button "Confirmer" at bounding box center [1028, 459] width 111 height 35
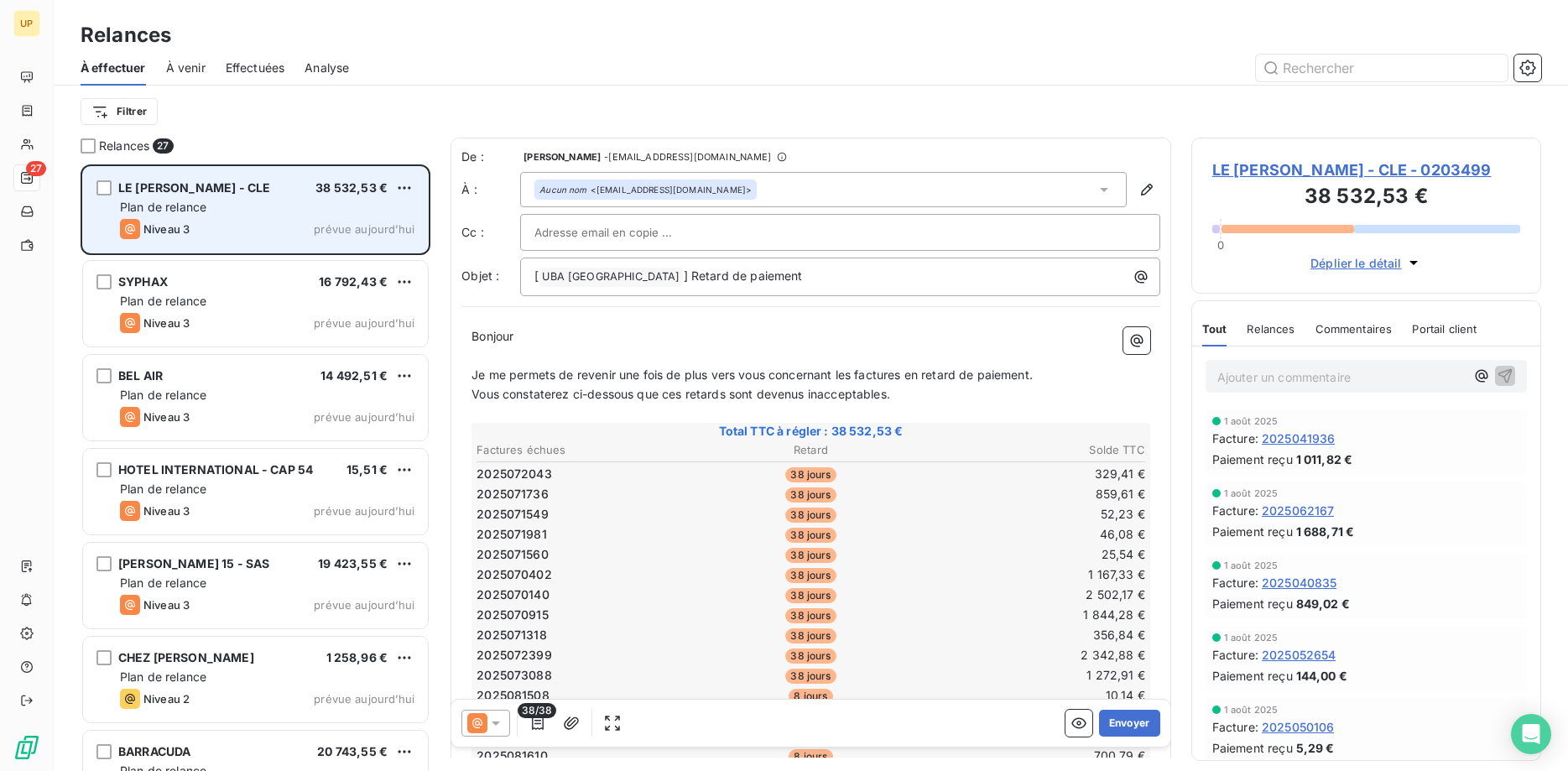
click at [311, 228] on div "Niveau 3 prévue aujourd’hui" at bounding box center [266, 229] width 294 height 20
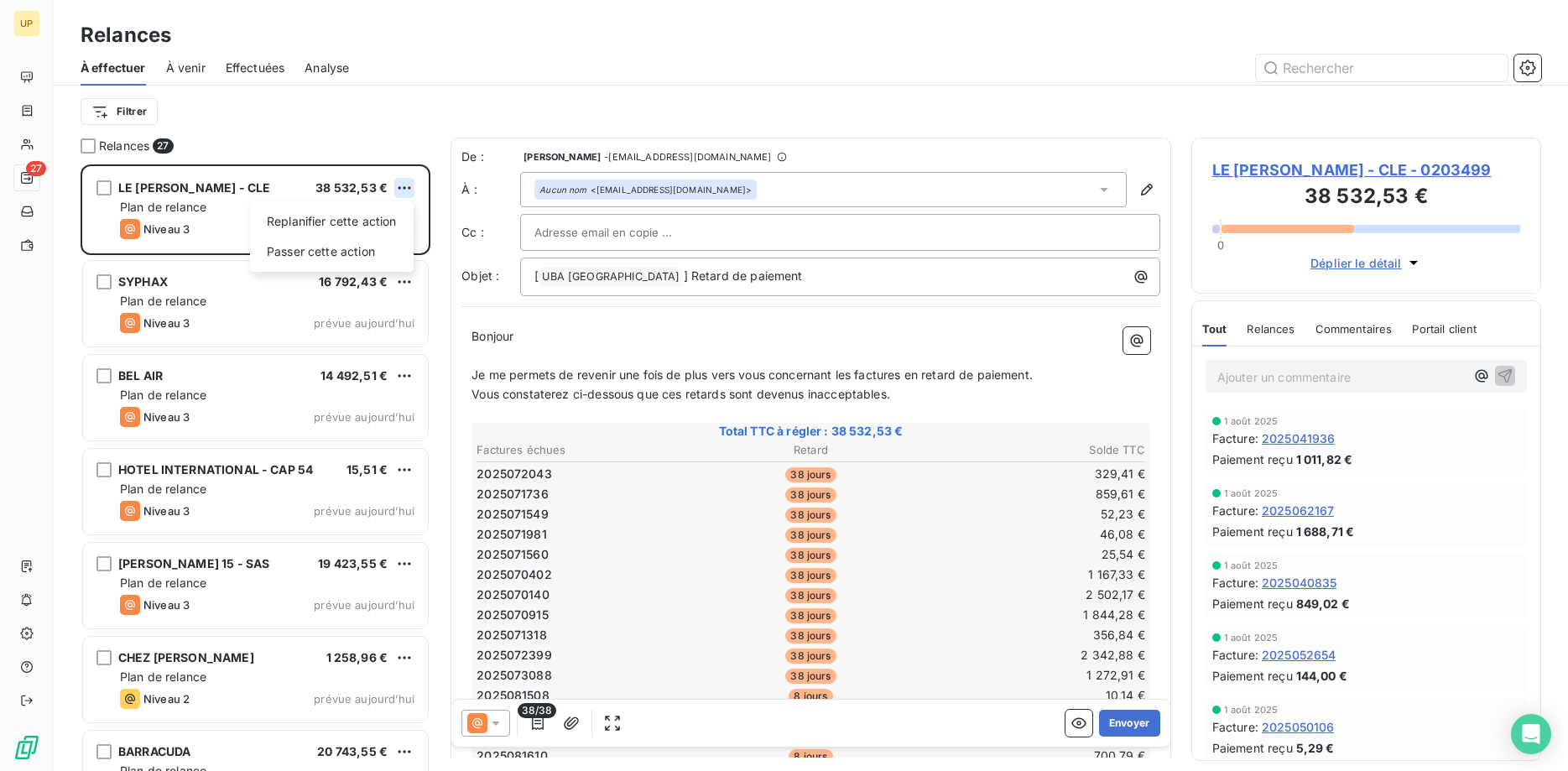
click at [407, 186] on html "UP 27 Relances À effectuer À venir Effectuées Analyse Filtrer Relances 27 LE [P…" at bounding box center [784, 385] width 1568 height 771
click at [371, 248] on div "Passer cette action" at bounding box center [332, 251] width 151 height 27
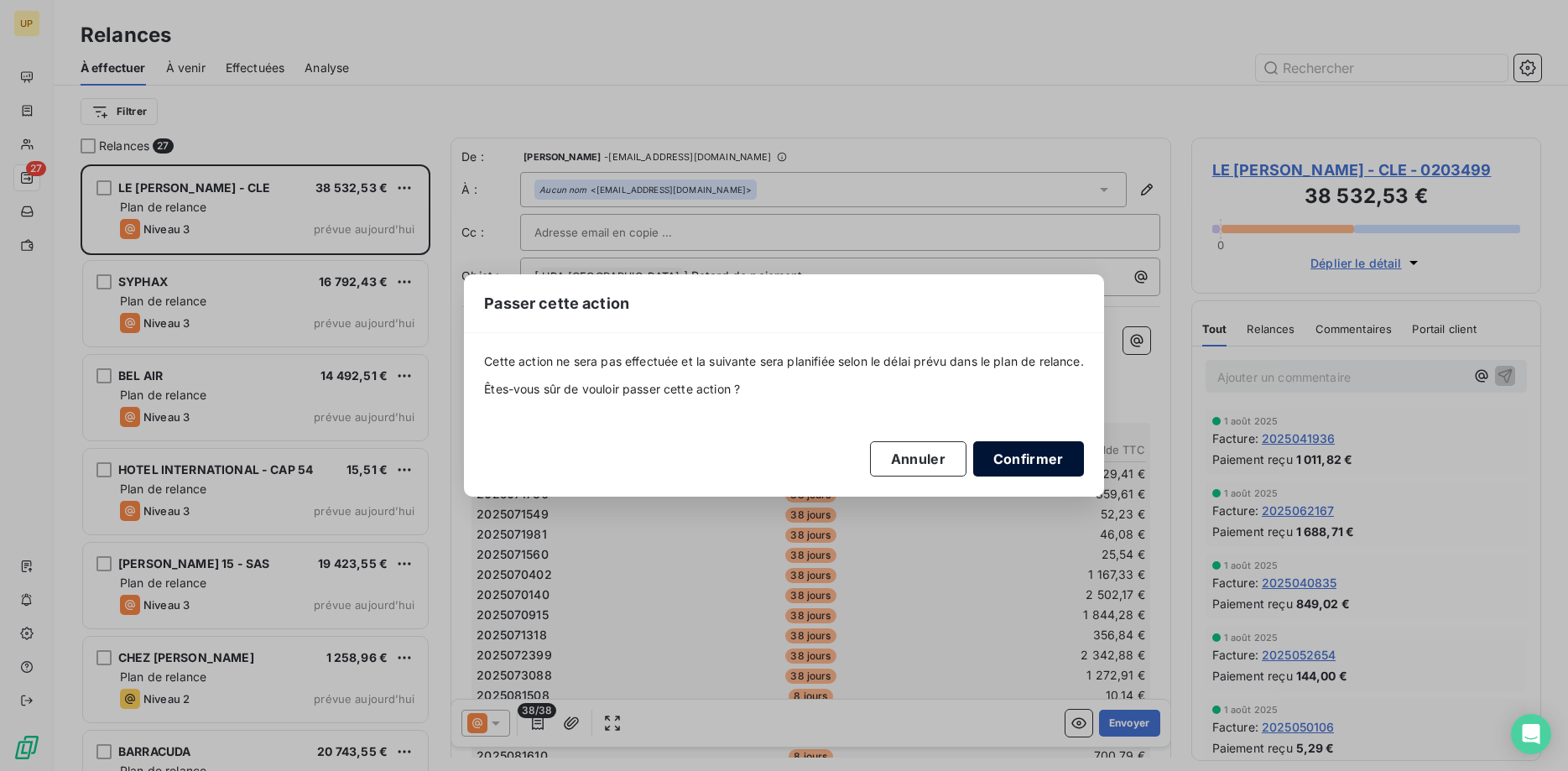
click at [1006, 467] on button "Confirmer" at bounding box center [1028, 459] width 111 height 35
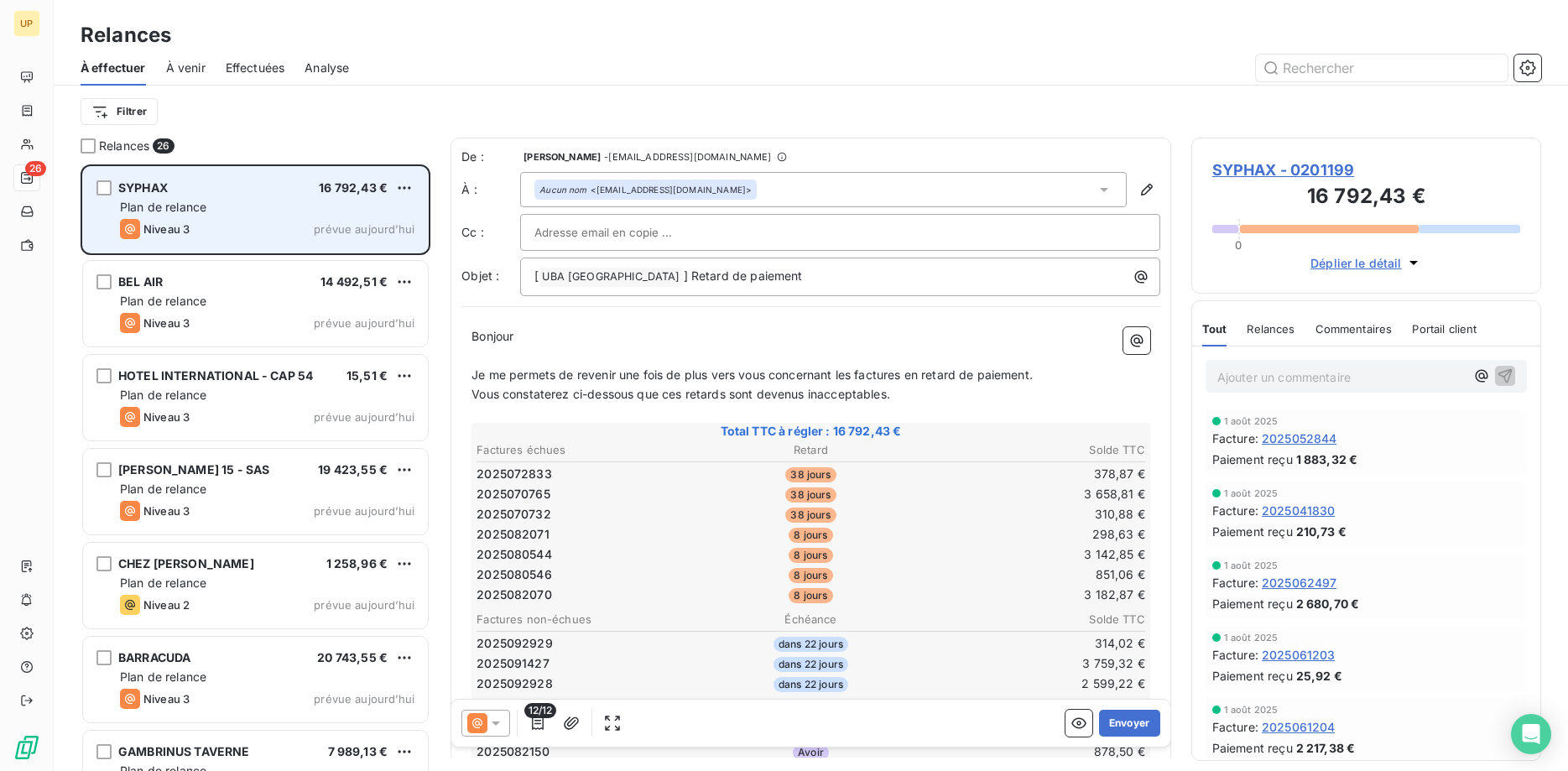
click at [305, 217] on div "SYPHAX 16 792,43 € Plan de relance Niveau 3 prévue [DATE]" at bounding box center [255, 209] width 345 height 86
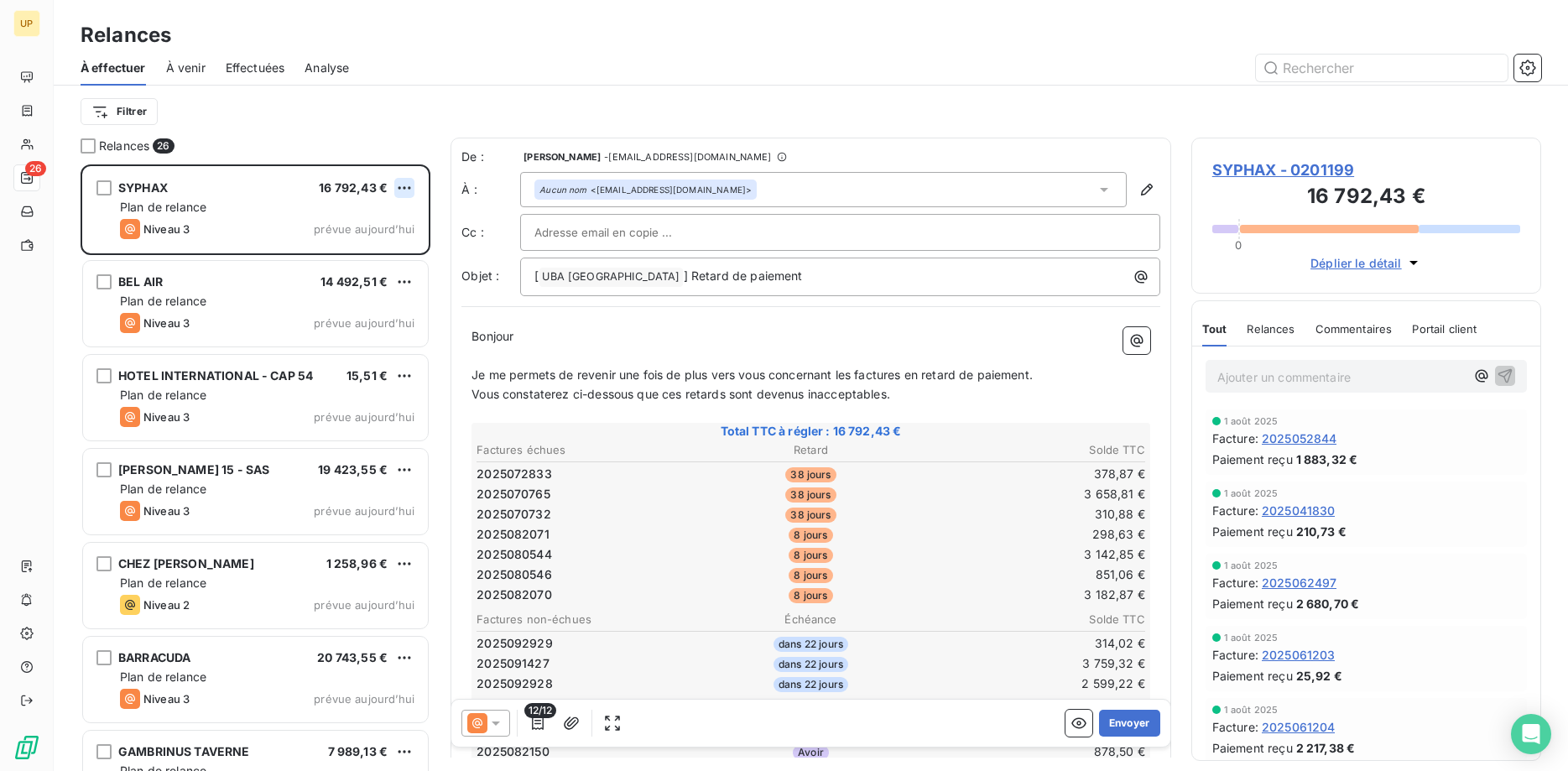
scroll to position [607, 351]
click at [405, 183] on html "UP 26 Relances À effectuer À venir Effectuées Analyse Filtrer Relances 26 SYPHA…" at bounding box center [784, 385] width 1568 height 771
click at [334, 254] on div "Passer cette action" at bounding box center [332, 251] width 151 height 27
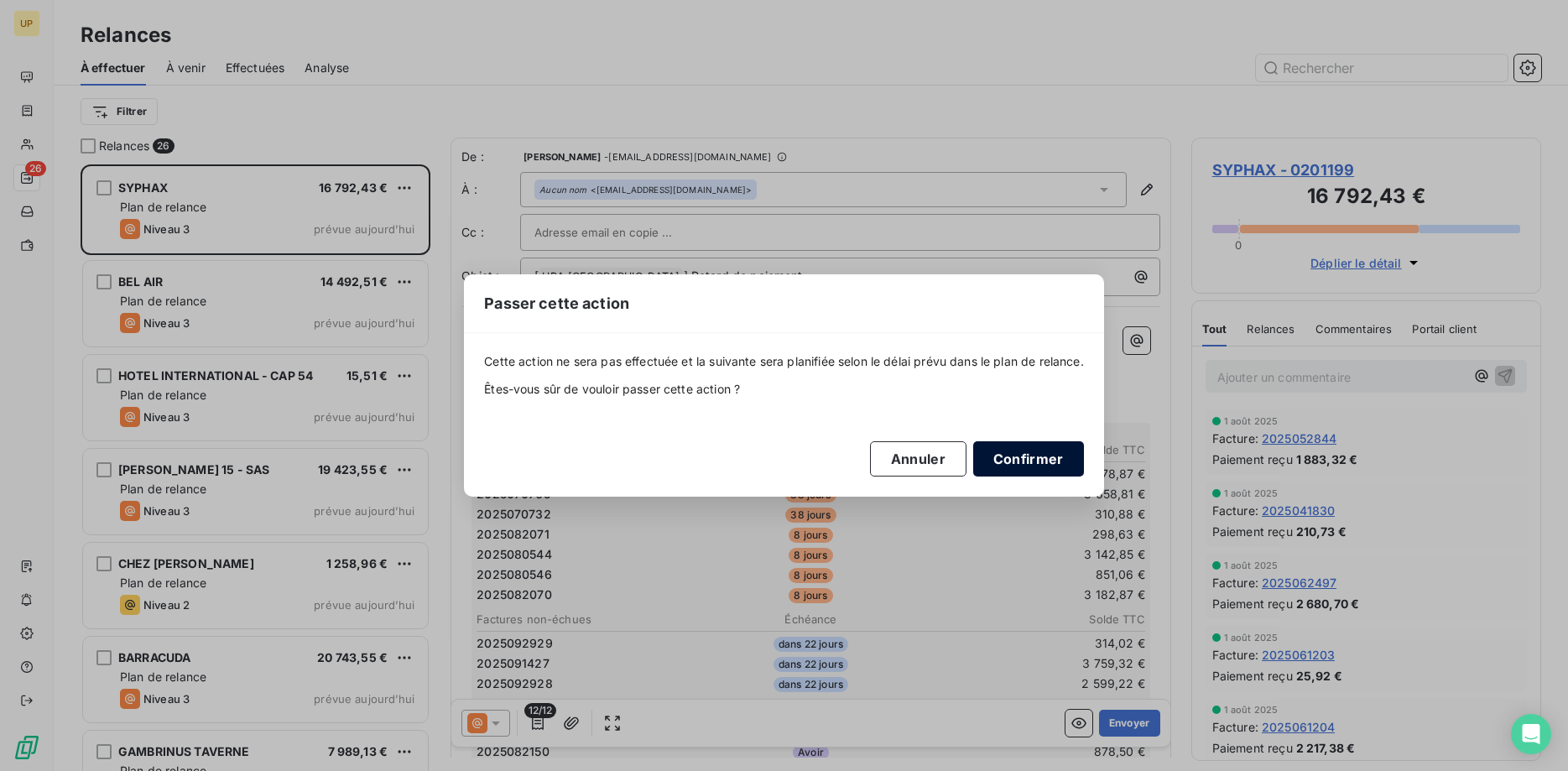
click at [1033, 456] on button "Confirmer" at bounding box center [1028, 459] width 111 height 35
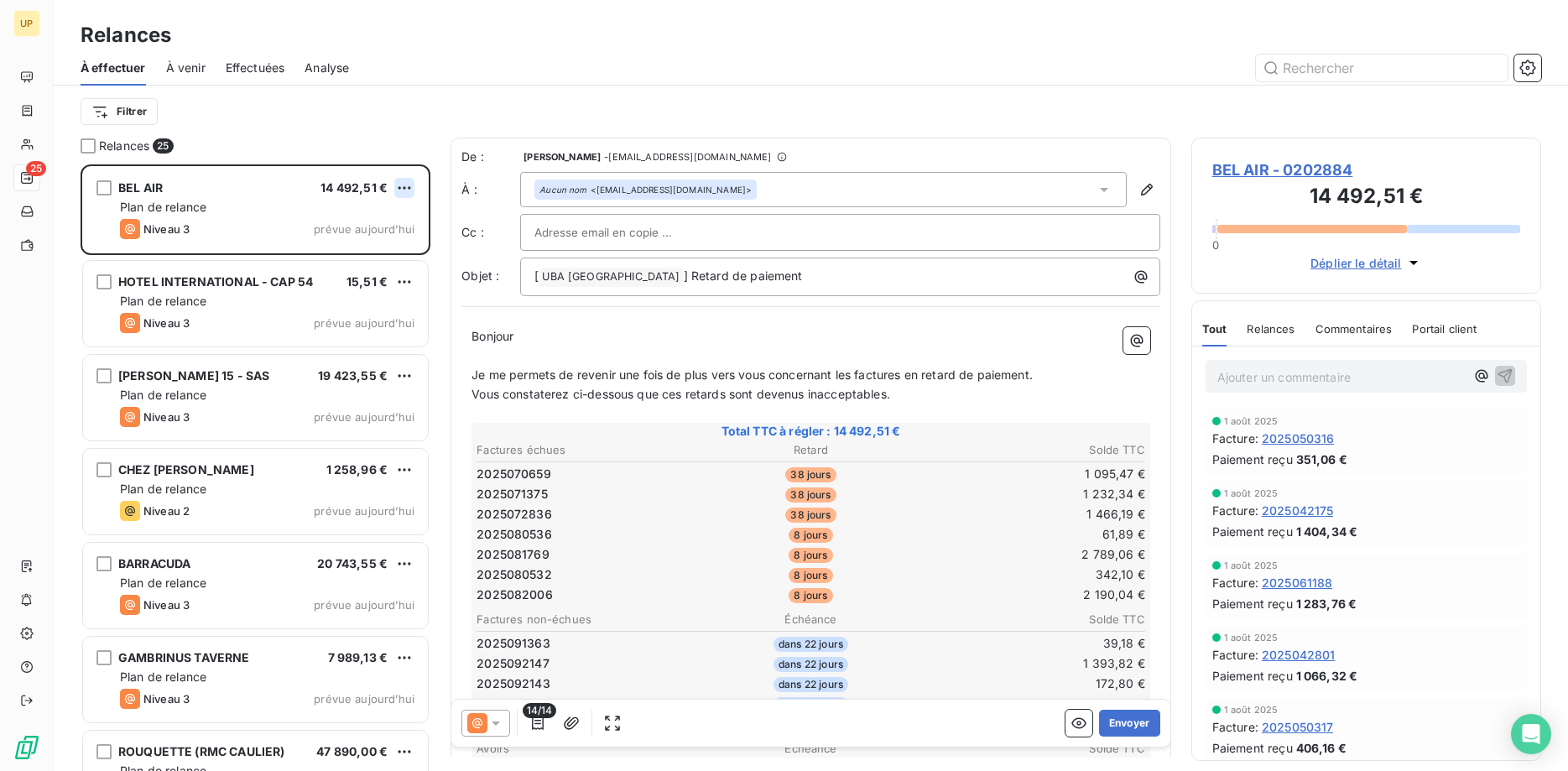
scroll to position [607, 351]
click at [399, 189] on html "UP 25 Relances À effectuer À venir Effectuées Analyse Filtrer Relances 25 BEL A…" at bounding box center [784, 385] width 1568 height 771
click at [374, 241] on div "Passer cette action" at bounding box center [332, 251] width 151 height 27
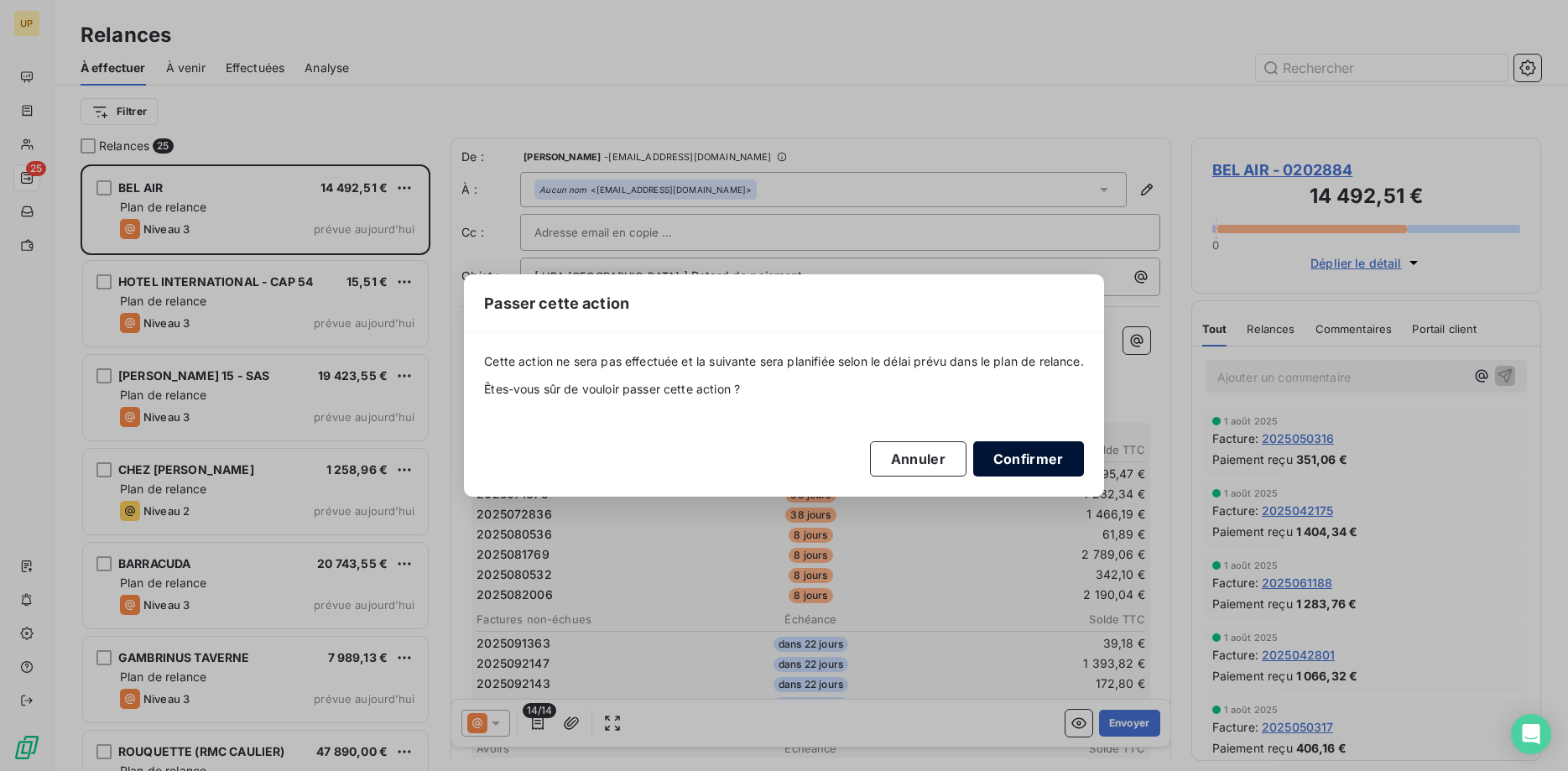
click at [1015, 456] on button "Confirmer" at bounding box center [1028, 459] width 111 height 35
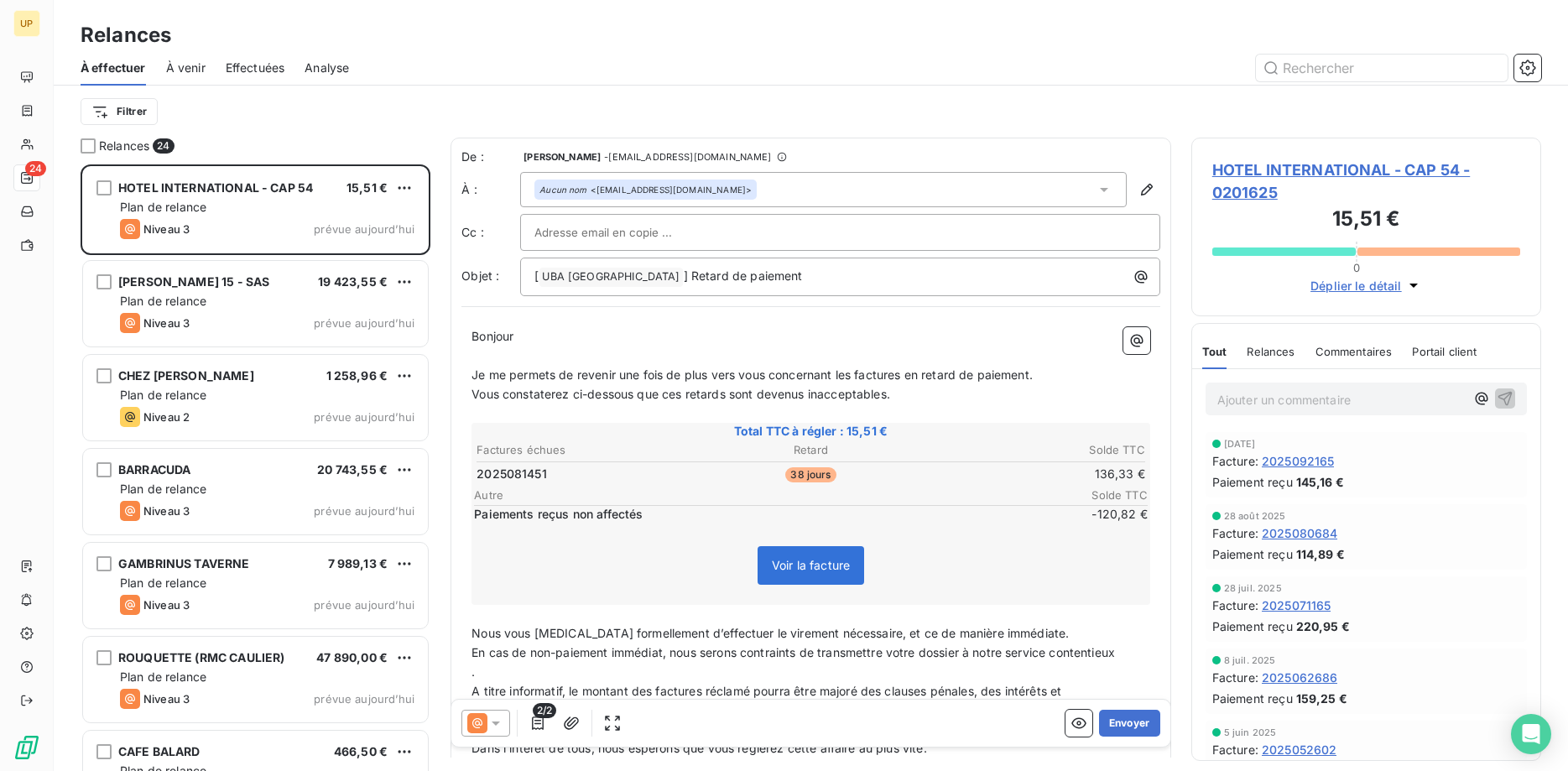
click at [500, 725] on icon at bounding box center [495, 723] width 17 height 17
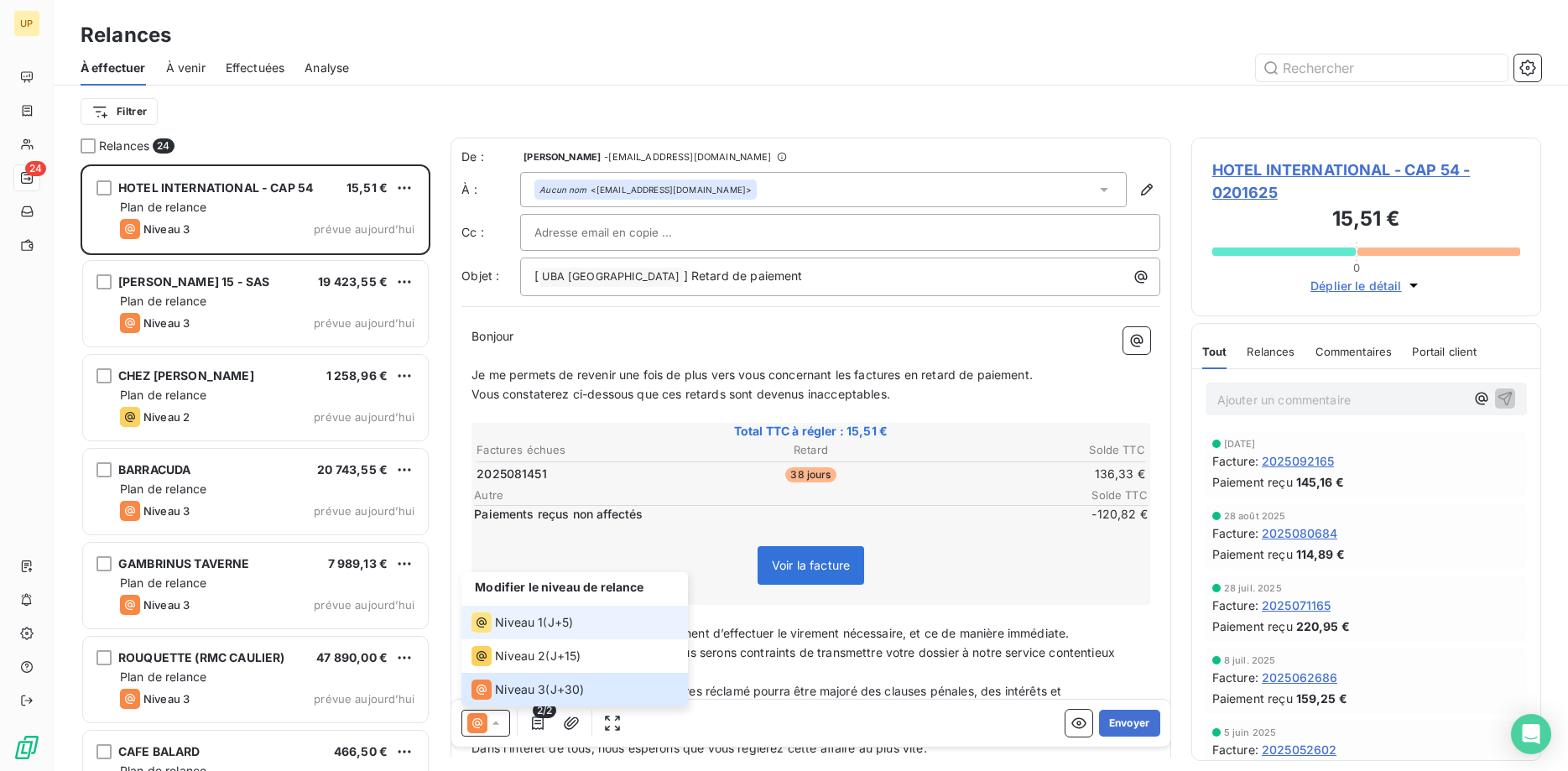
click at [513, 615] on span "Niveau 1" at bounding box center [519, 622] width 48 height 17
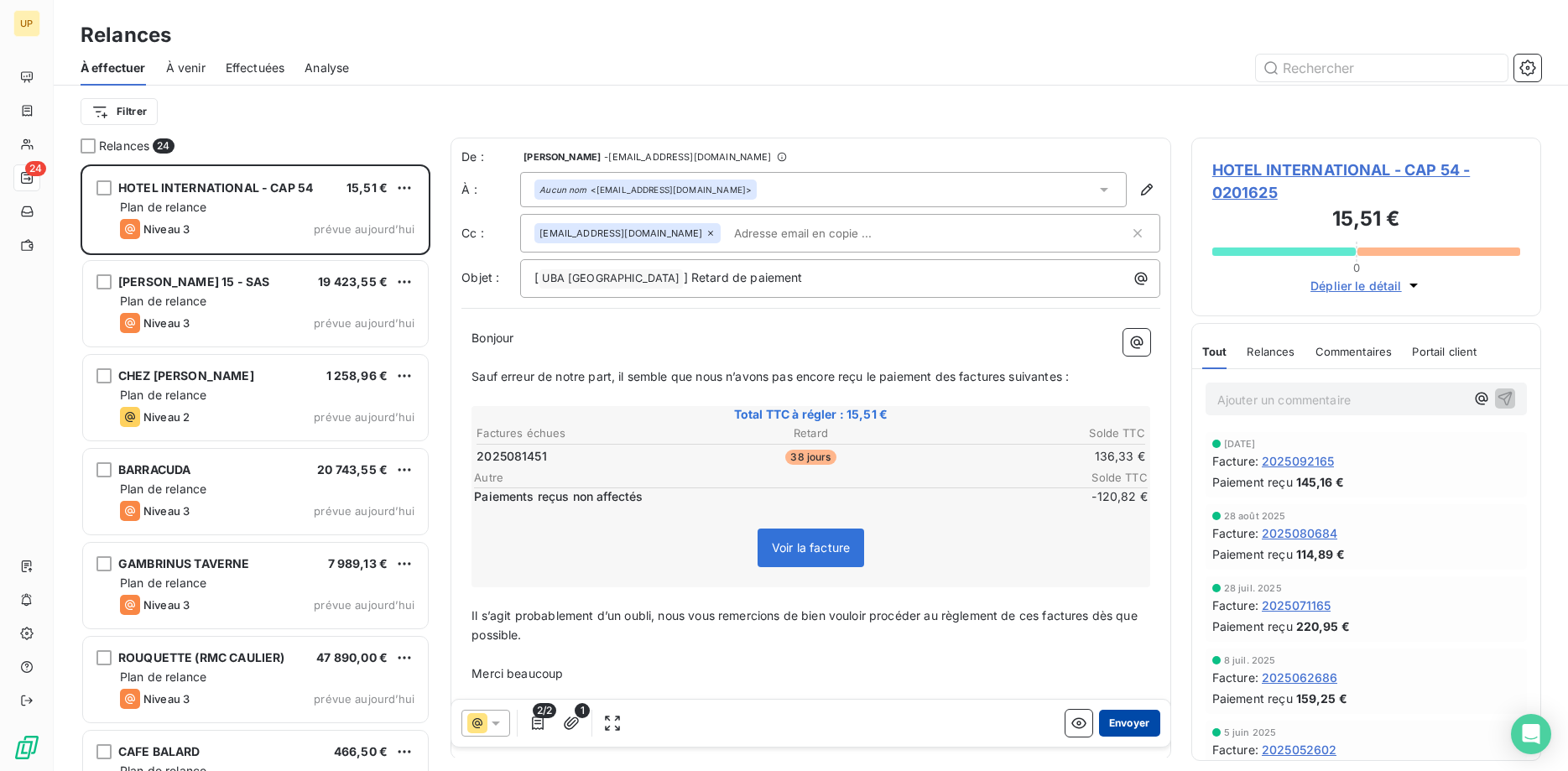
click at [1122, 724] on button "Envoyer" at bounding box center [1129, 723] width 61 height 27
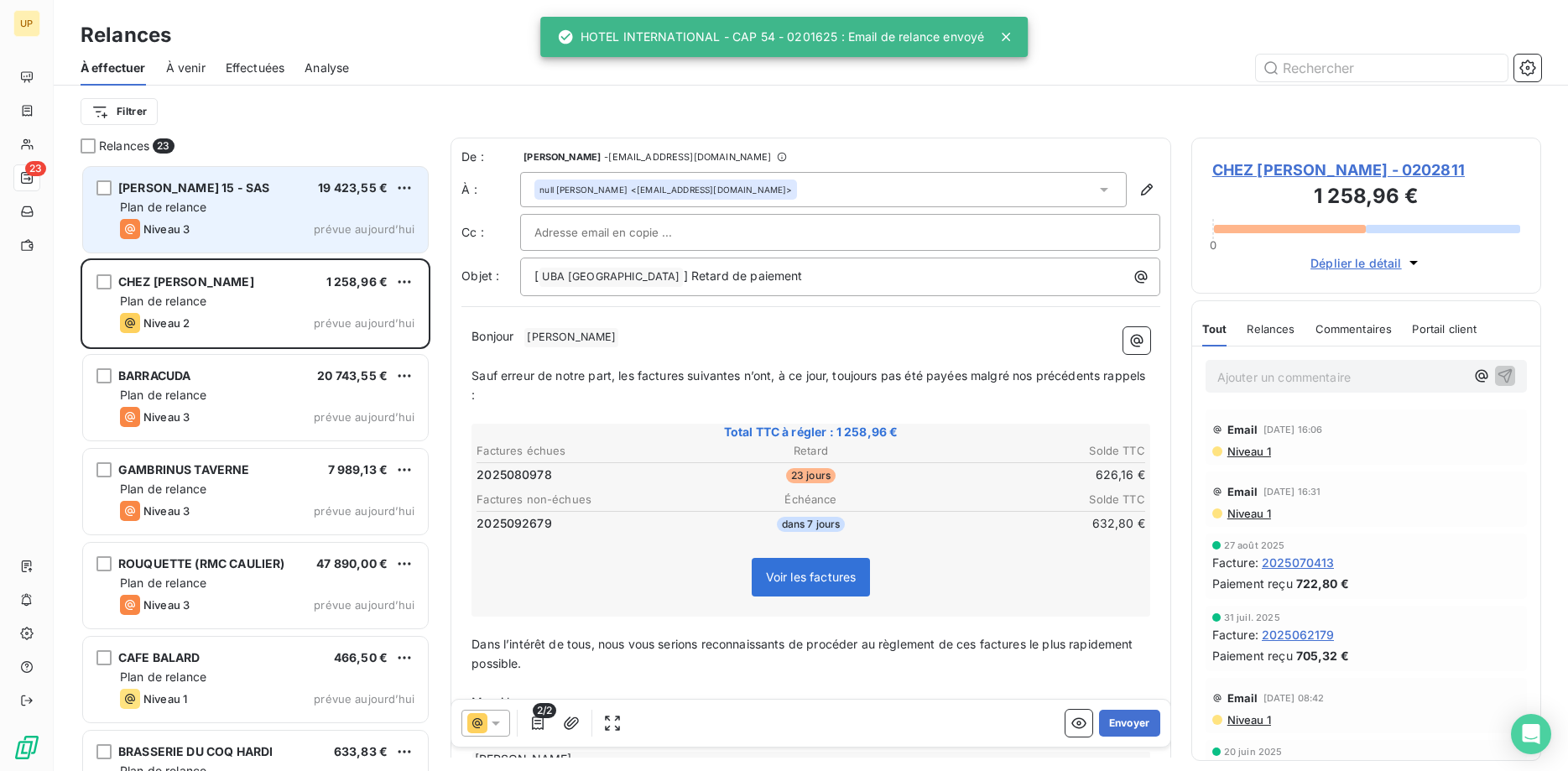
click at [267, 209] on div "Plan de relance" at bounding box center [266, 206] width 294 height 17
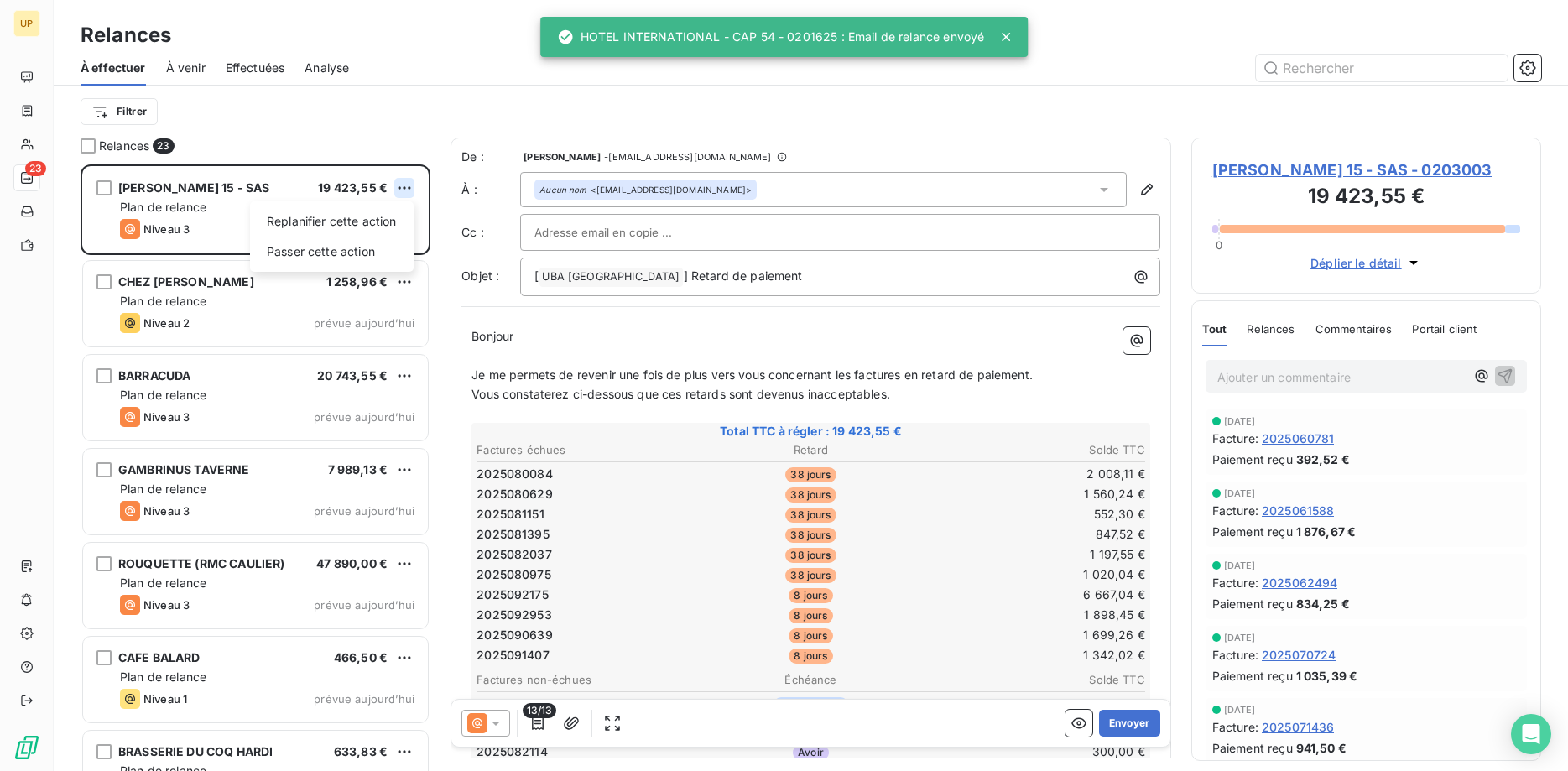
scroll to position [607, 351]
click at [404, 189] on html "UP 23 Relances À effectuer À venir Effectuées Analyse Filtrer Relances 23 [PERS…" at bounding box center [784, 385] width 1568 height 771
click at [369, 256] on div "Passer cette action" at bounding box center [332, 251] width 151 height 27
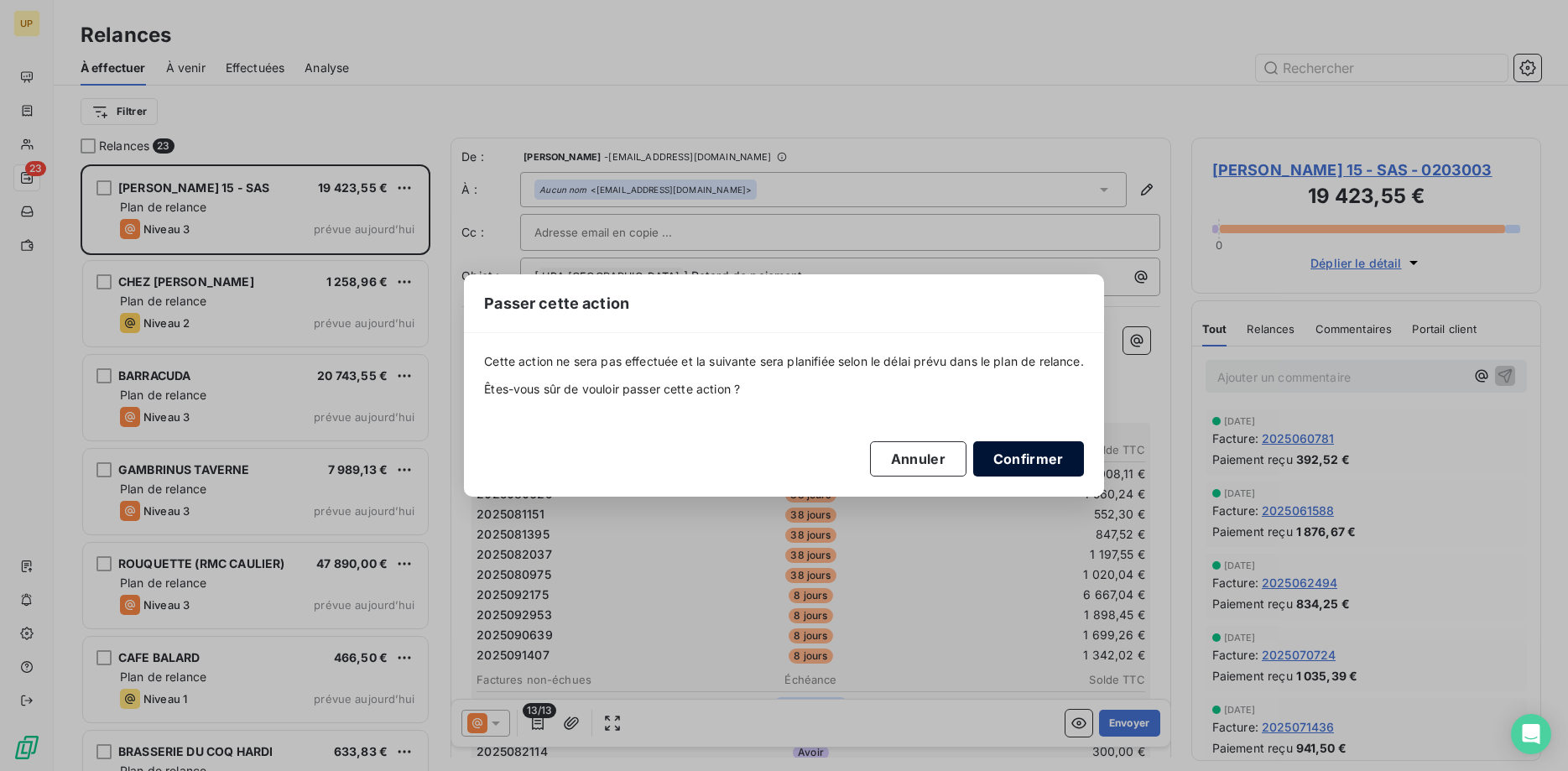
click at [1013, 451] on button "Confirmer" at bounding box center [1028, 459] width 111 height 35
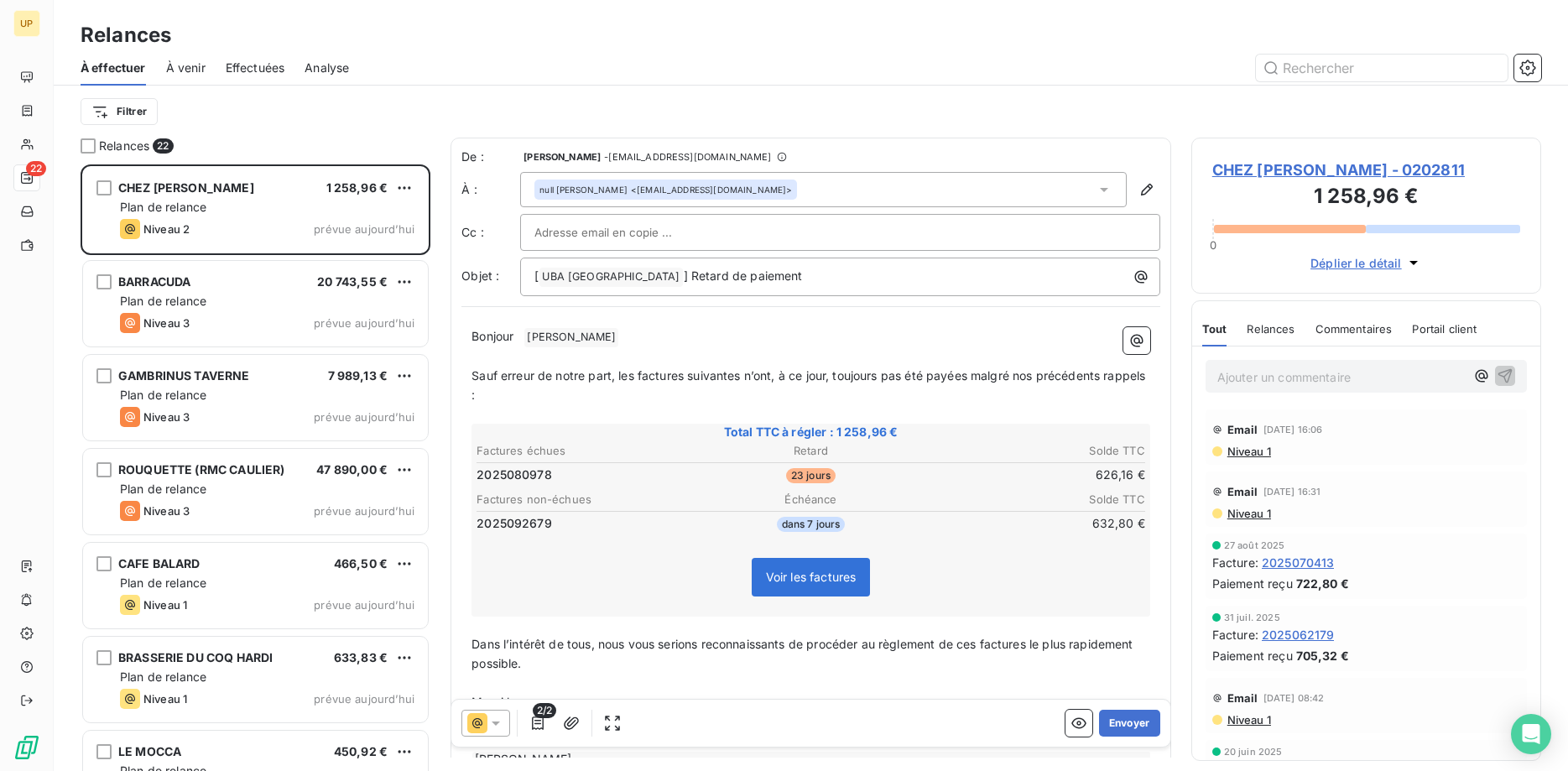
click at [500, 722] on icon at bounding box center [495, 723] width 17 height 17
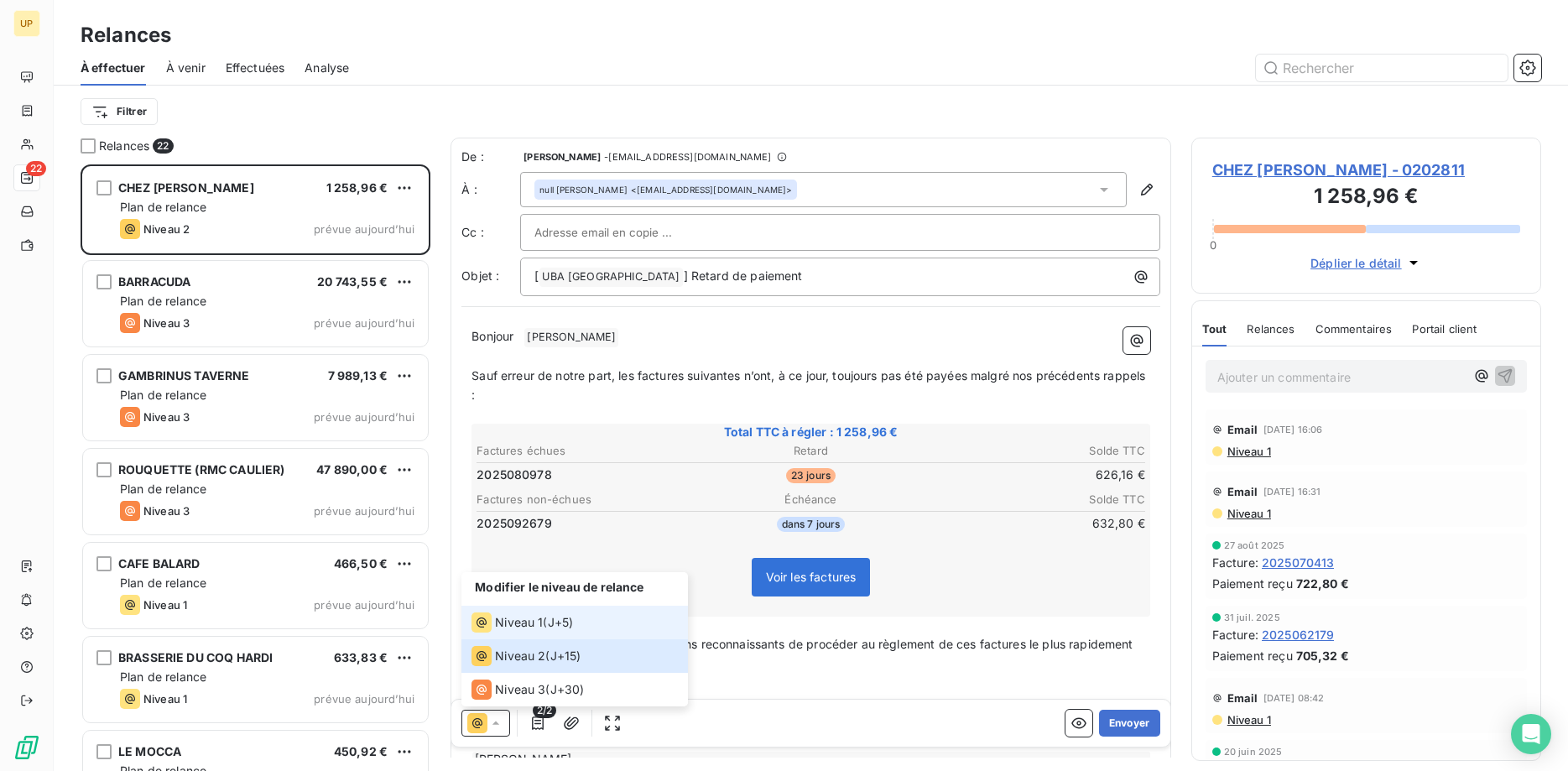
click at [520, 625] on span "Niveau 1" at bounding box center [519, 622] width 48 height 17
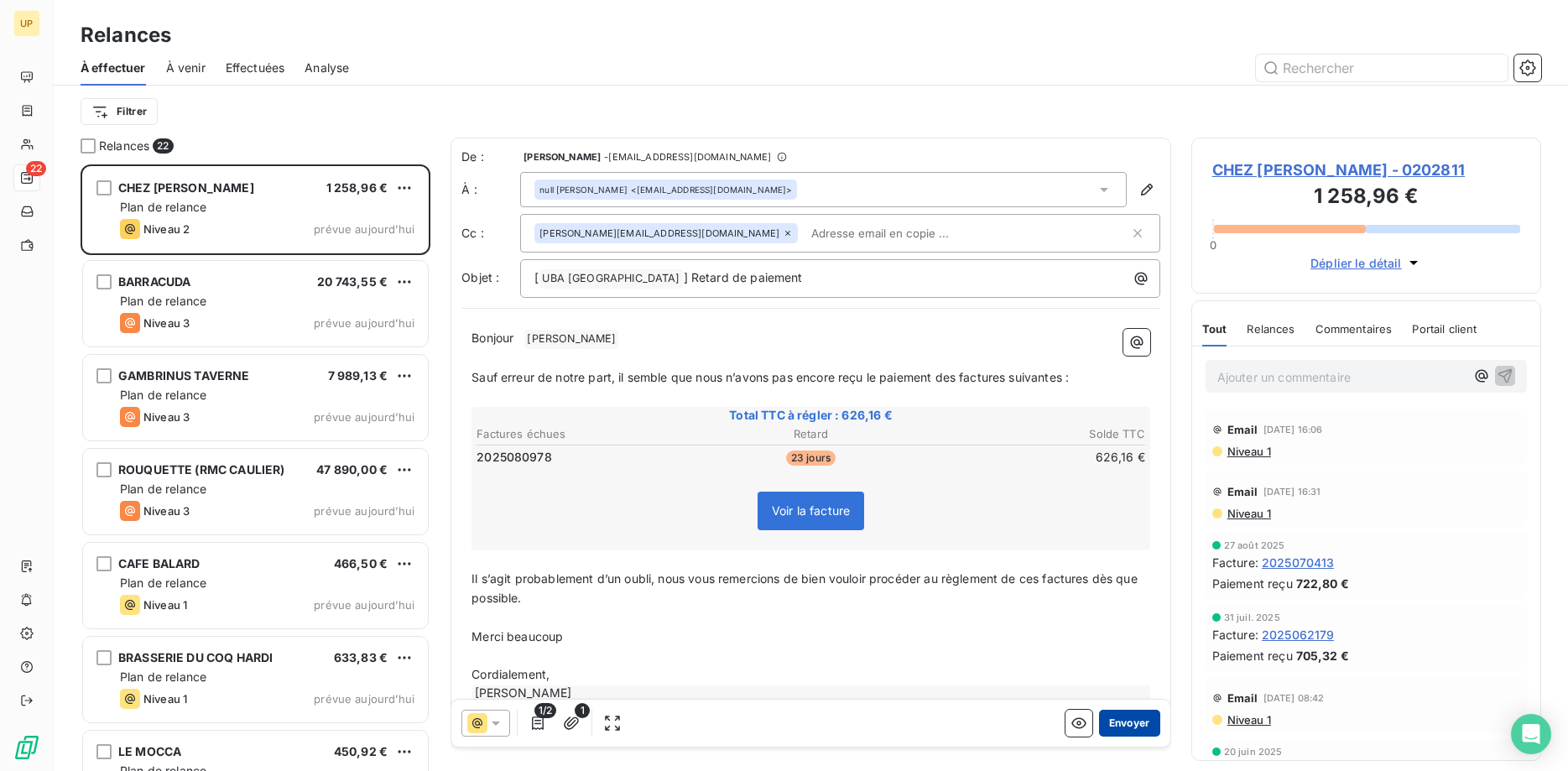
click at [1146, 722] on button "Envoyer" at bounding box center [1129, 723] width 61 height 27
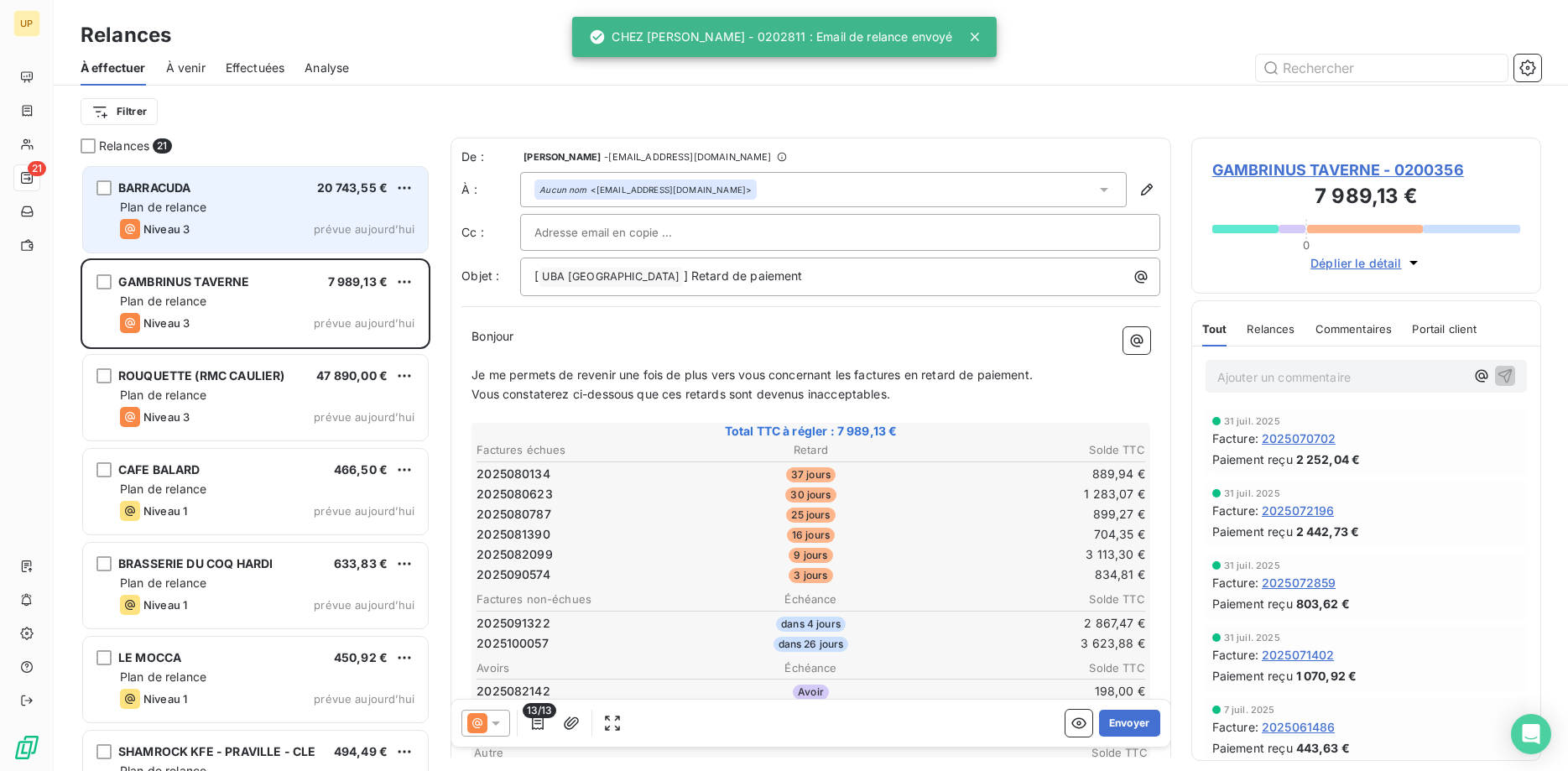
click at [282, 220] on div "Niveau 3 prévue aujourd’hui" at bounding box center [266, 229] width 294 height 20
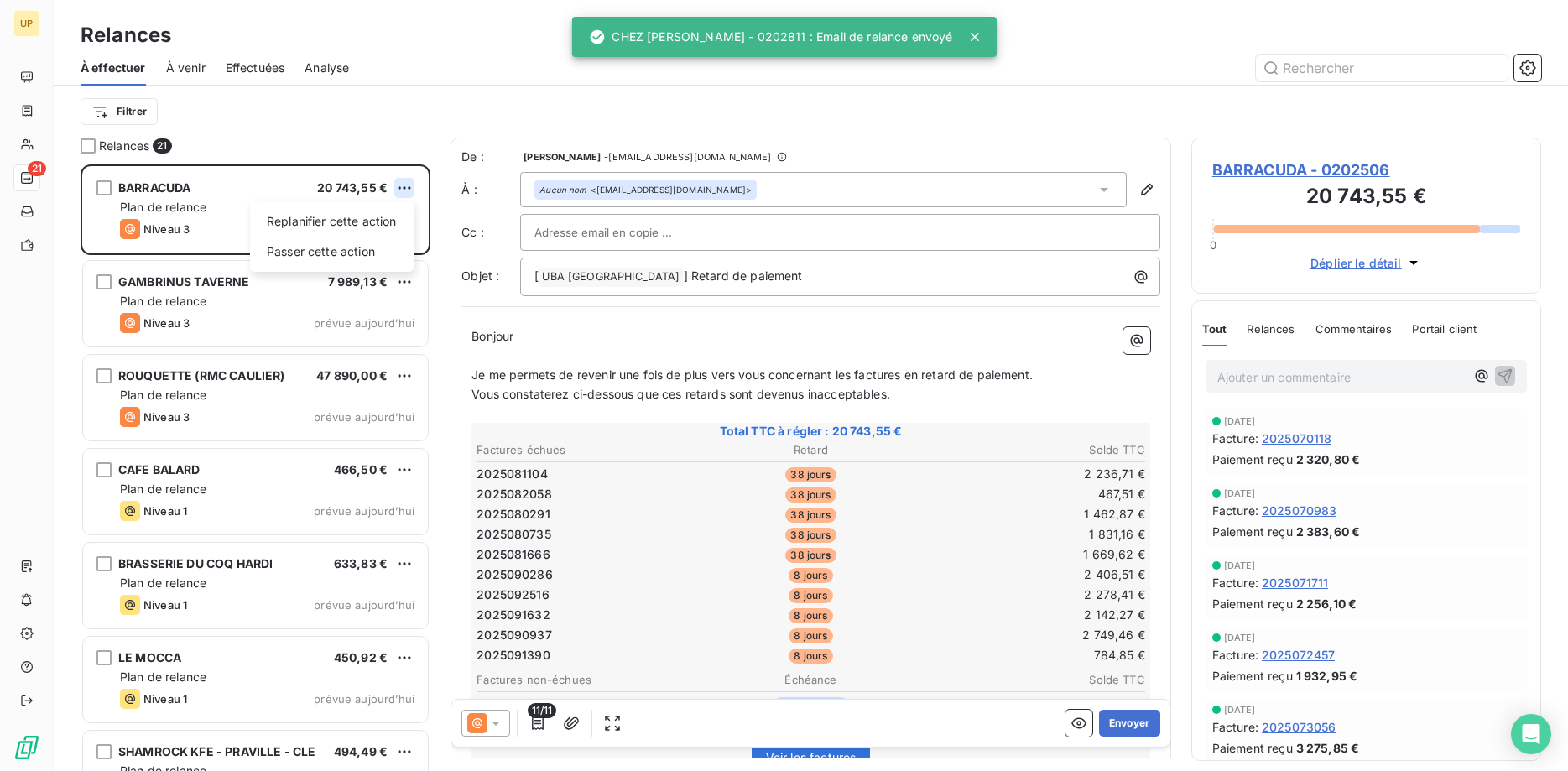
click at [407, 189] on html "UP 21 Relances À effectuer À venir Effectuées Analyse Filtrer Relances 21 BARRA…" at bounding box center [784, 385] width 1568 height 771
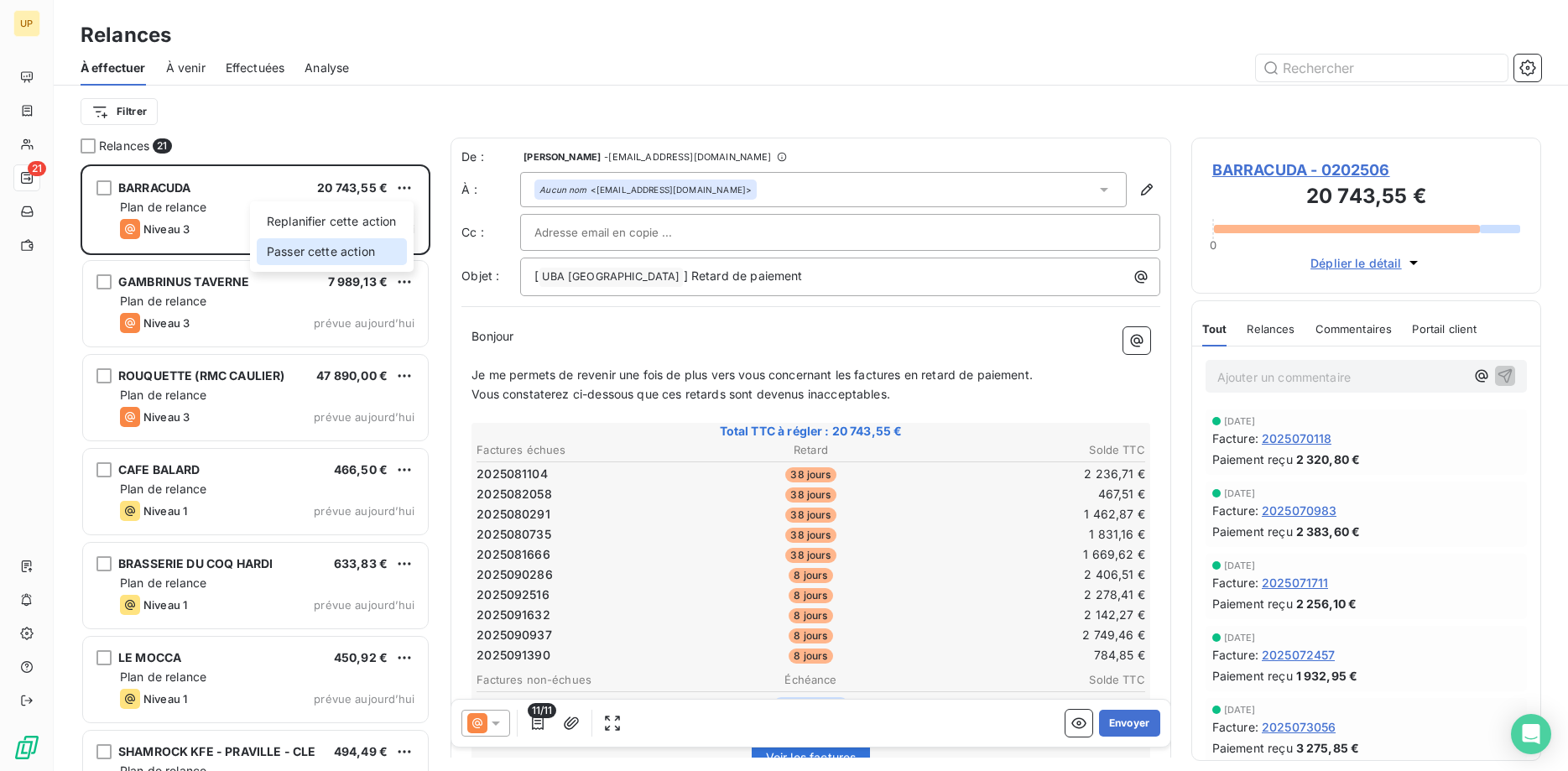
click at [380, 252] on div "Passer cette action" at bounding box center [332, 251] width 151 height 27
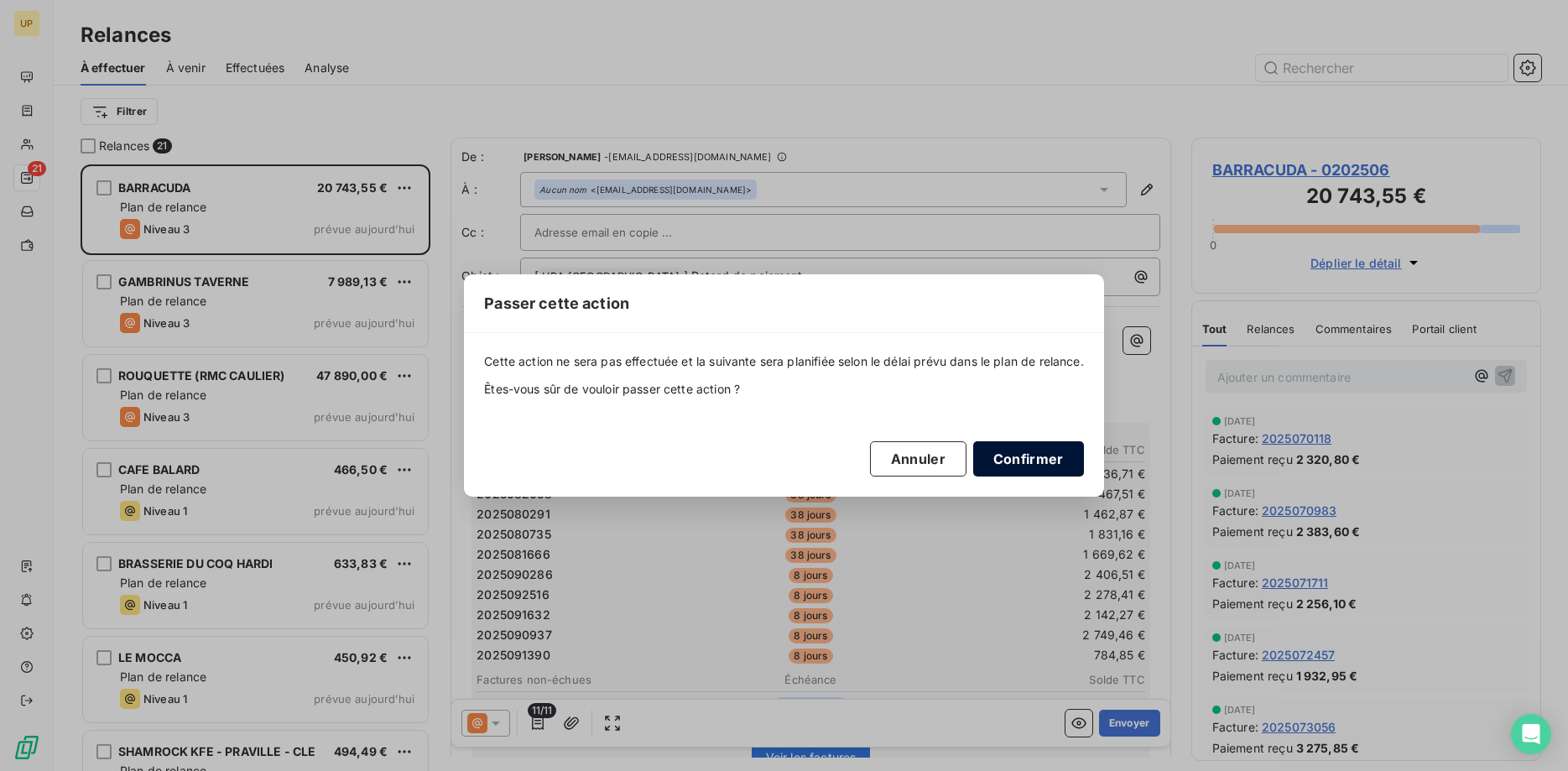
click at [1036, 453] on button "Confirmer" at bounding box center [1028, 459] width 111 height 35
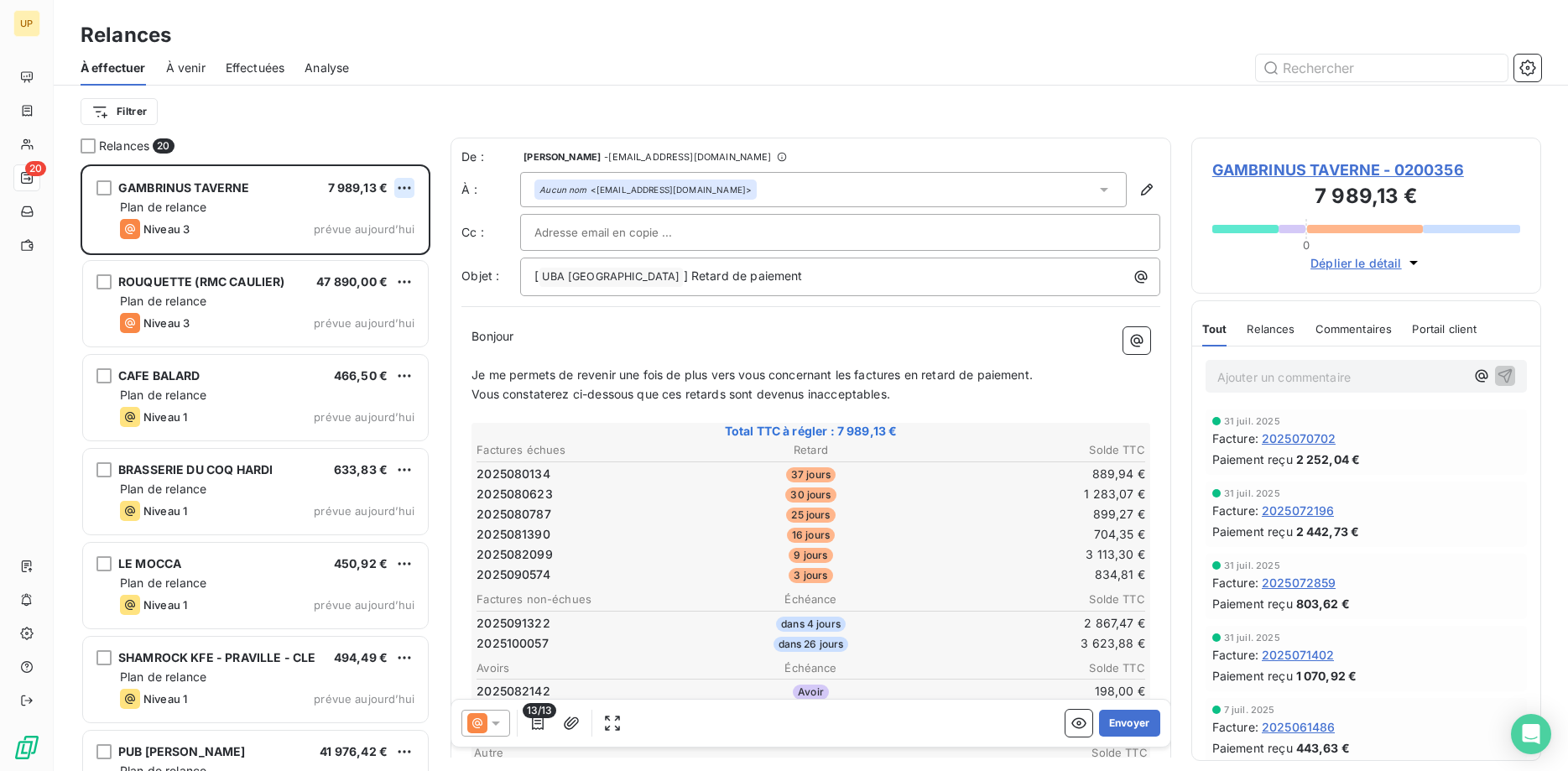
click at [410, 186] on html "UP 20 Relances À effectuer À venir Effectuées Analyse Filtrer Relances 20 GAMBR…" at bounding box center [784, 385] width 1568 height 771
click at [395, 252] on div "Passer cette action" at bounding box center [332, 251] width 151 height 27
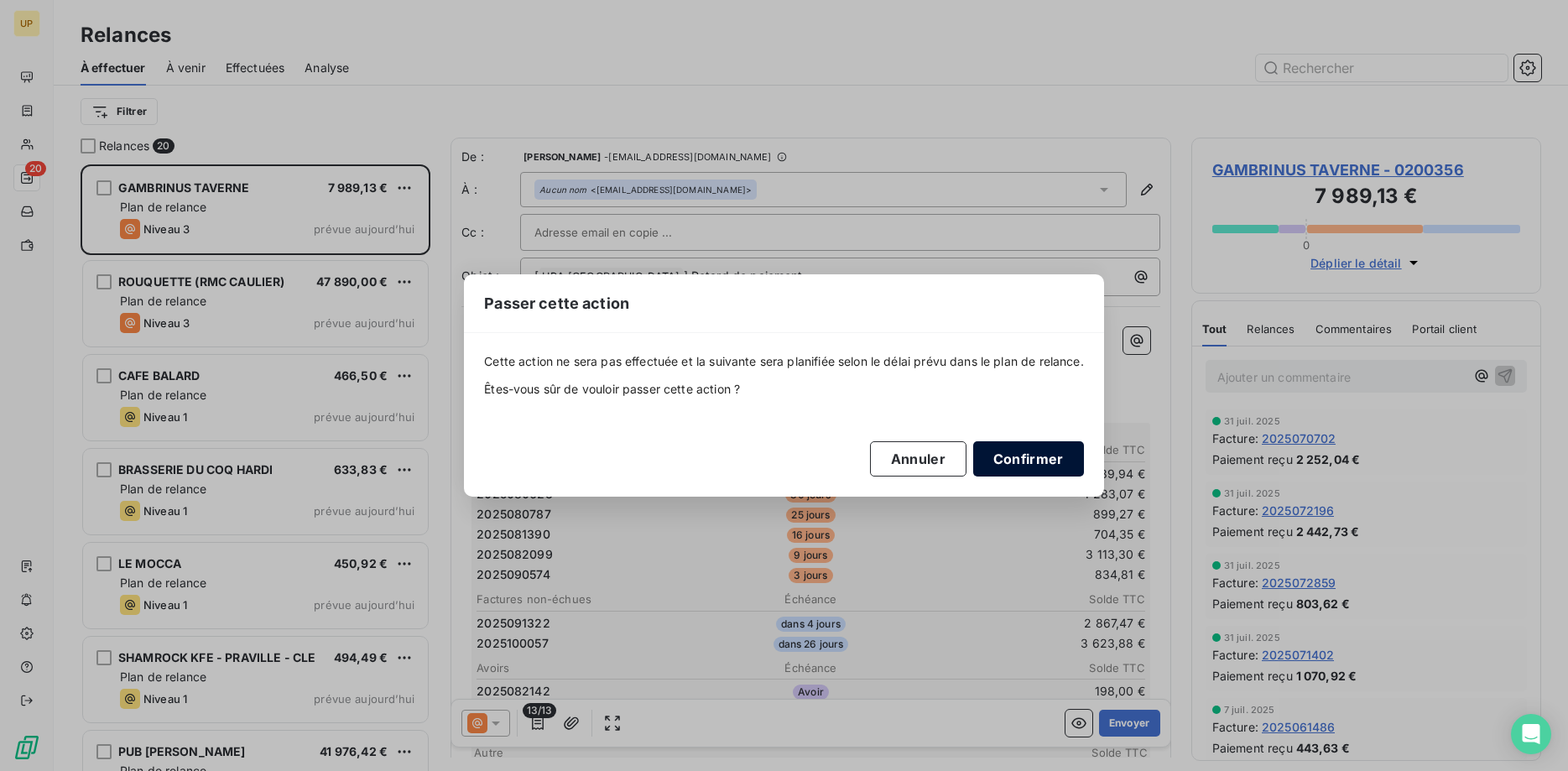
click at [1029, 458] on button "Confirmer" at bounding box center [1028, 459] width 111 height 35
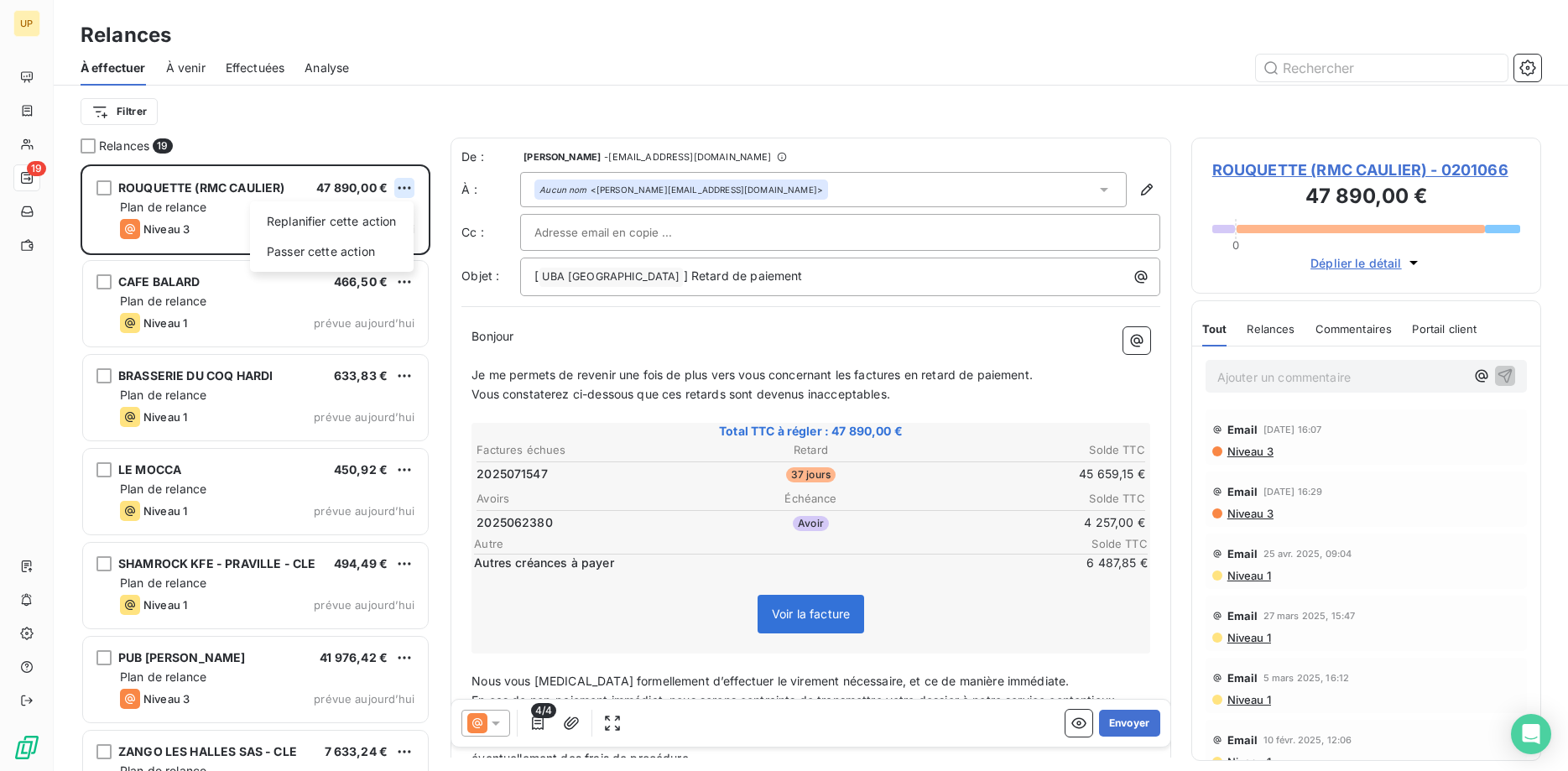
scroll to position [607, 351]
click at [401, 181] on html "UP 19 Relances À effectuer À venir Effectuées Analyse Filtrer Relances 19 ROUQU…" at bounding box center [784, 385] width 1568 height 771
click at [375, 246] on div "Passer cette action" at bounding box center [332, 251] width 151 height 27
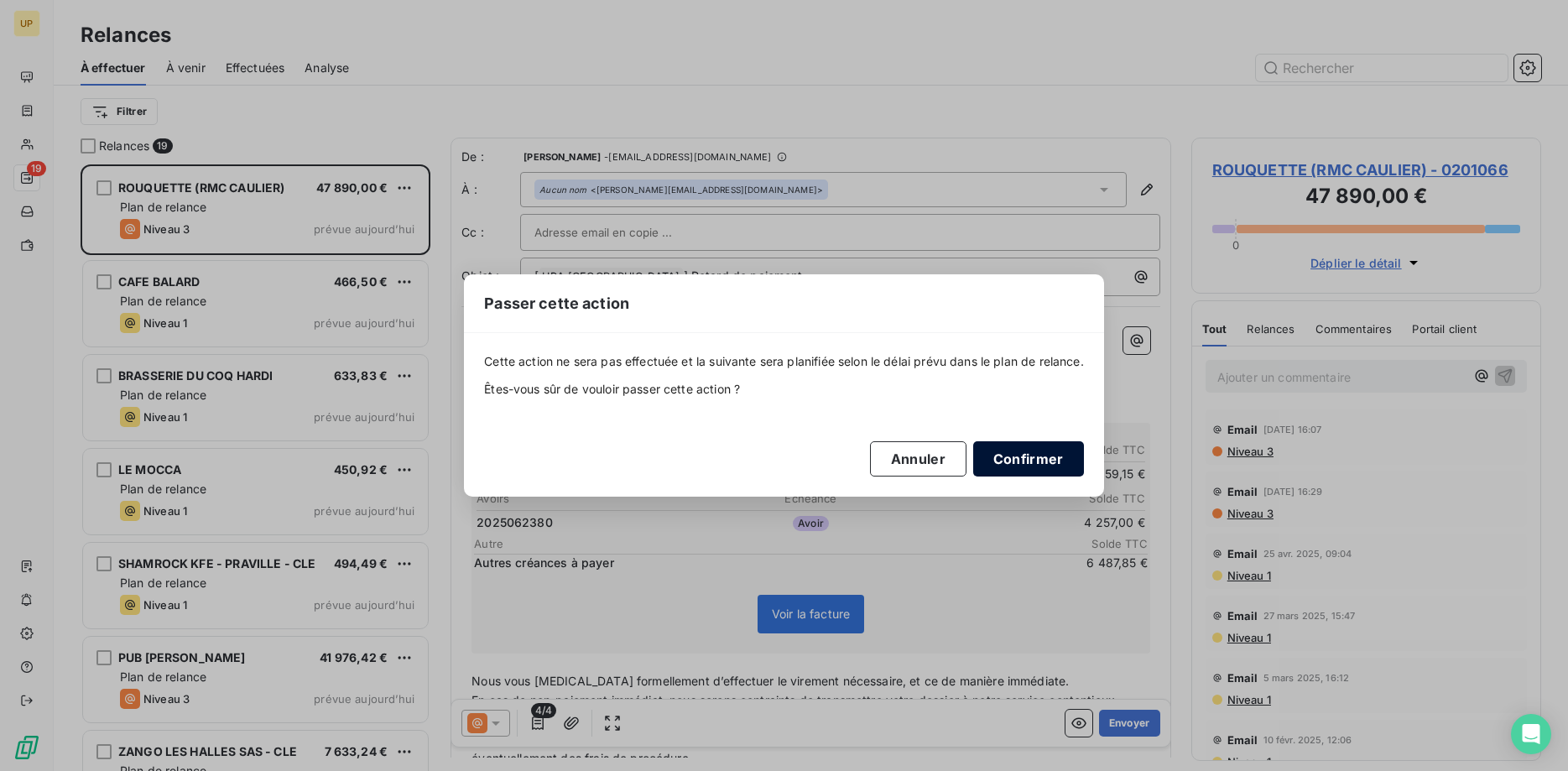
click at [1023, 454] on button "Confirmer" at bounding box center [1028, 459] width 111 height 35
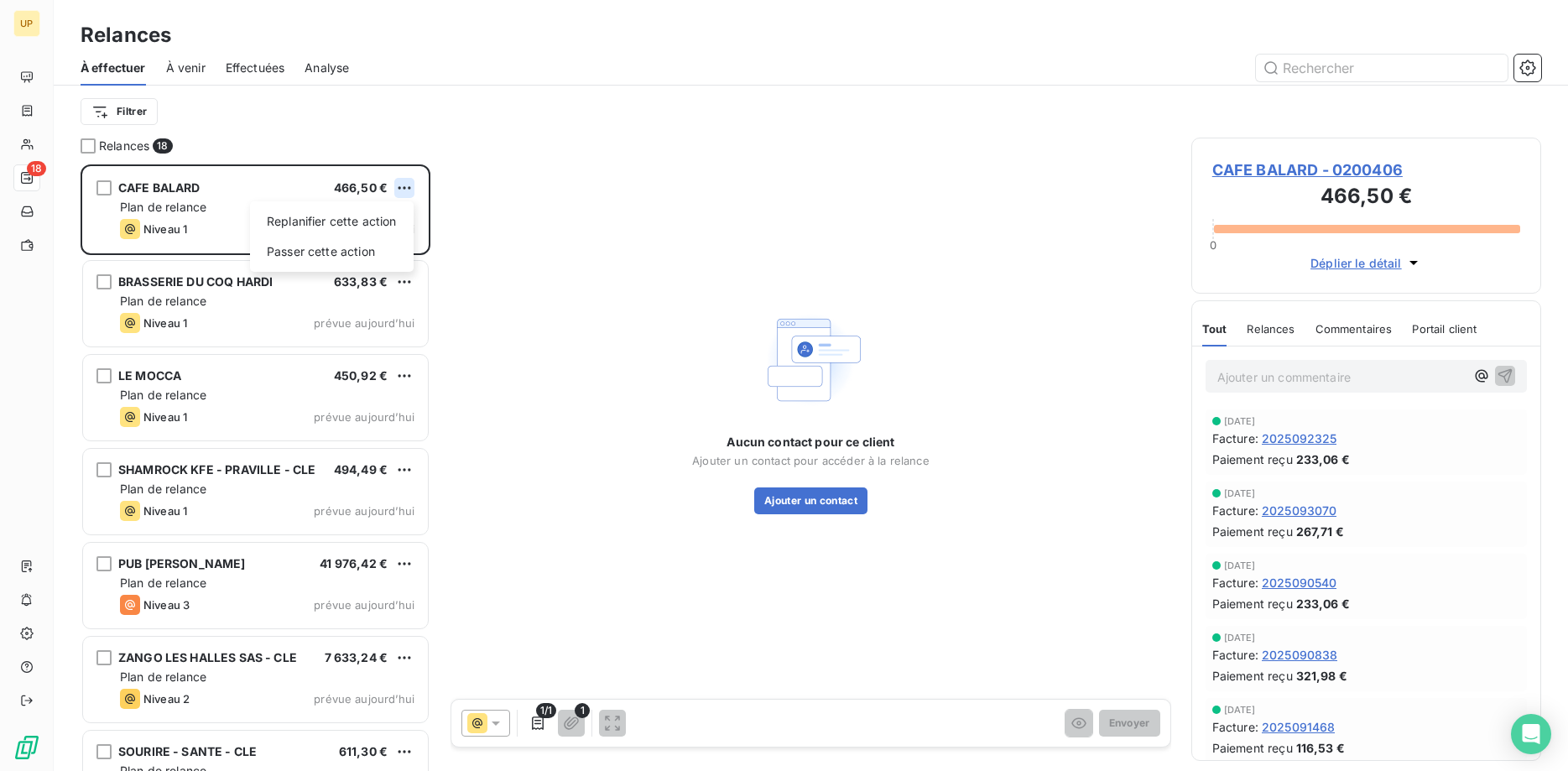
click at [397, 182] on html "UP 18 Relances À effectuer À venir Effectuées Analyse Filtrer Relances 18 CAFE …" at bounding box center [784, 385] width 1568 height 771
click at [381, 246] on div "Passer cette action" at bounding box center [332, 251] width 151 height 27
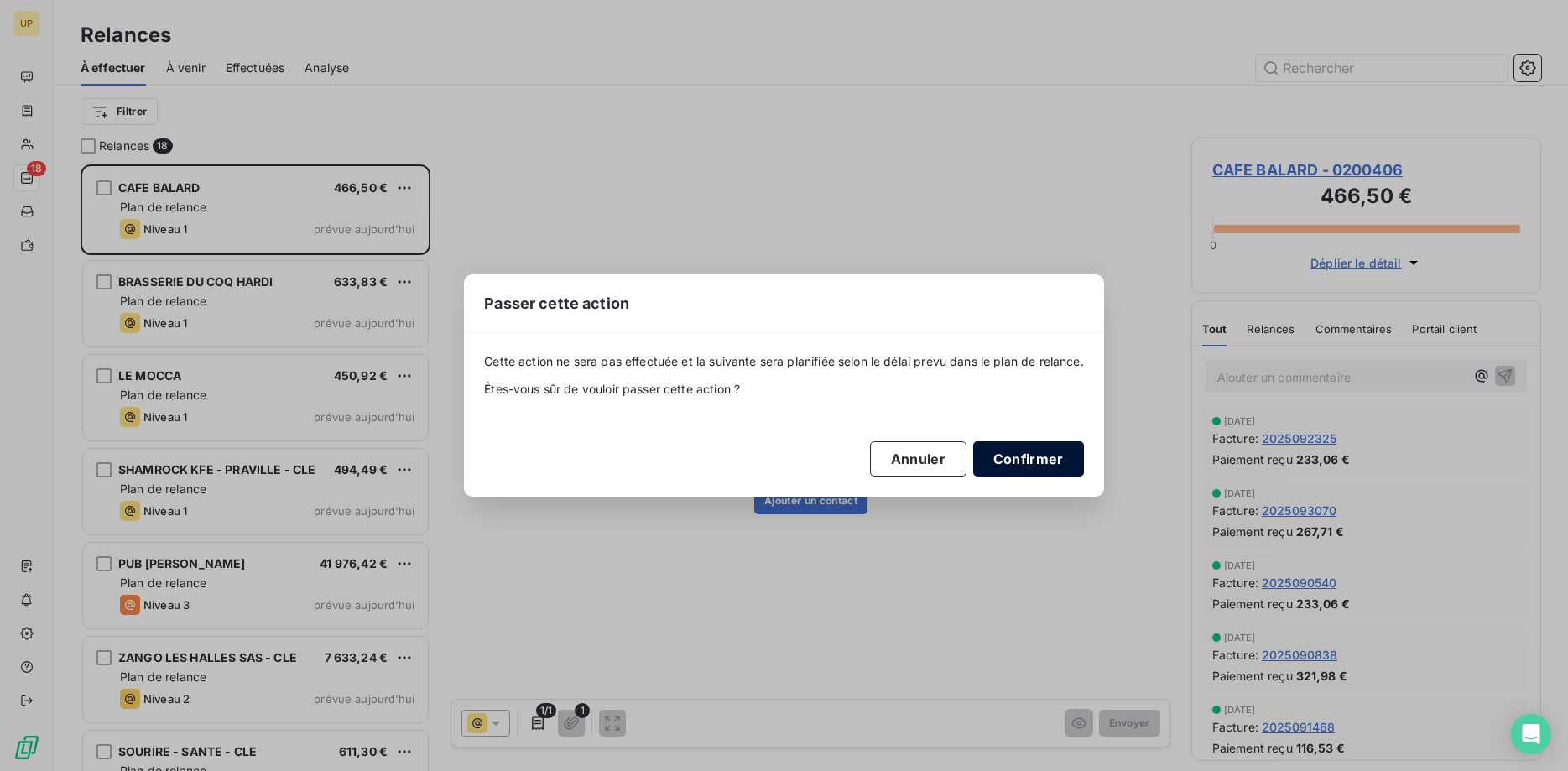
click at [1044, 457] on button "Confirmer" at bounding box center [1028, 459] width 111 height 35
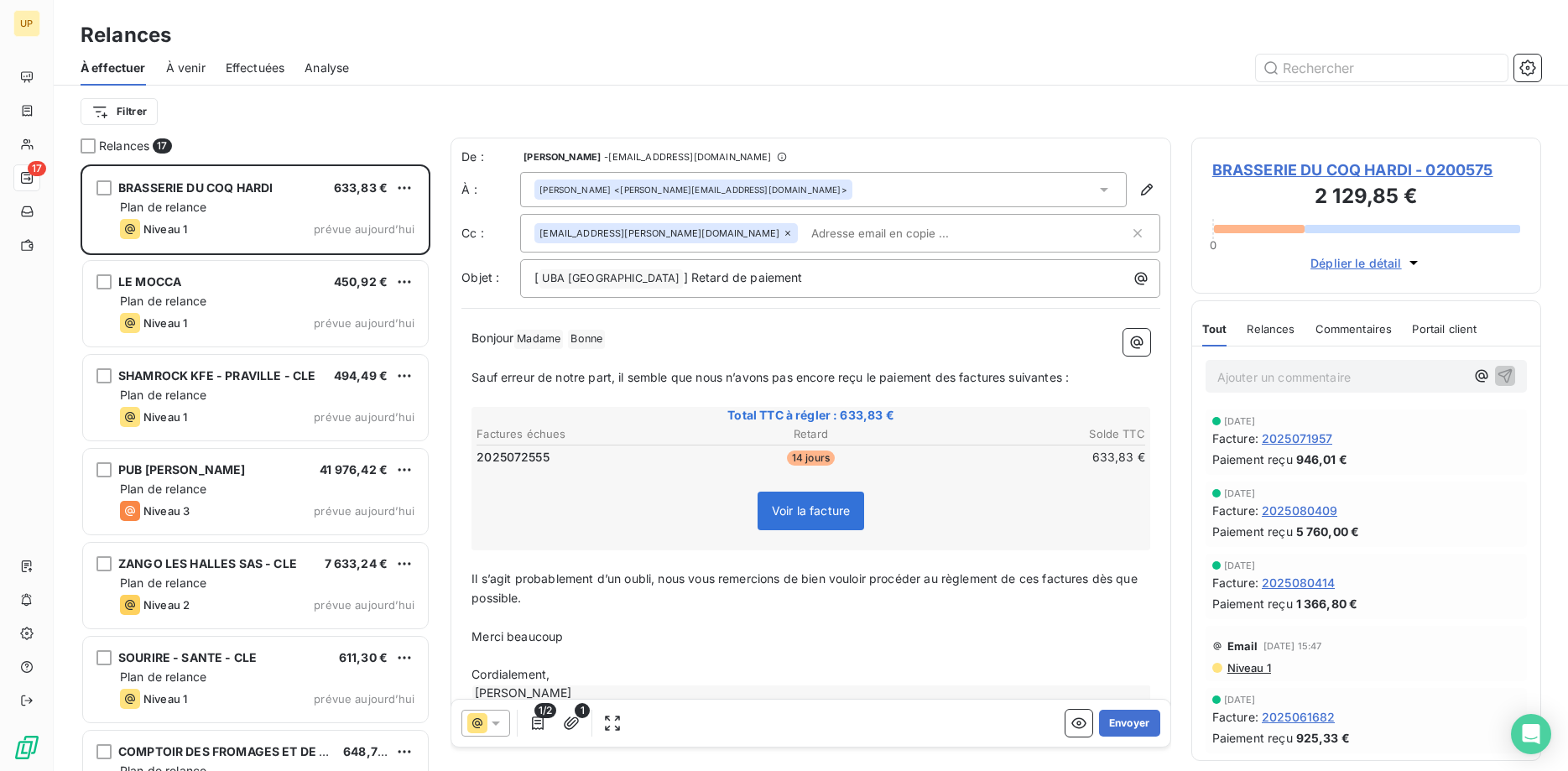
click at [500, 724] on icon at bounding box center [495, 723] width 17 height 17
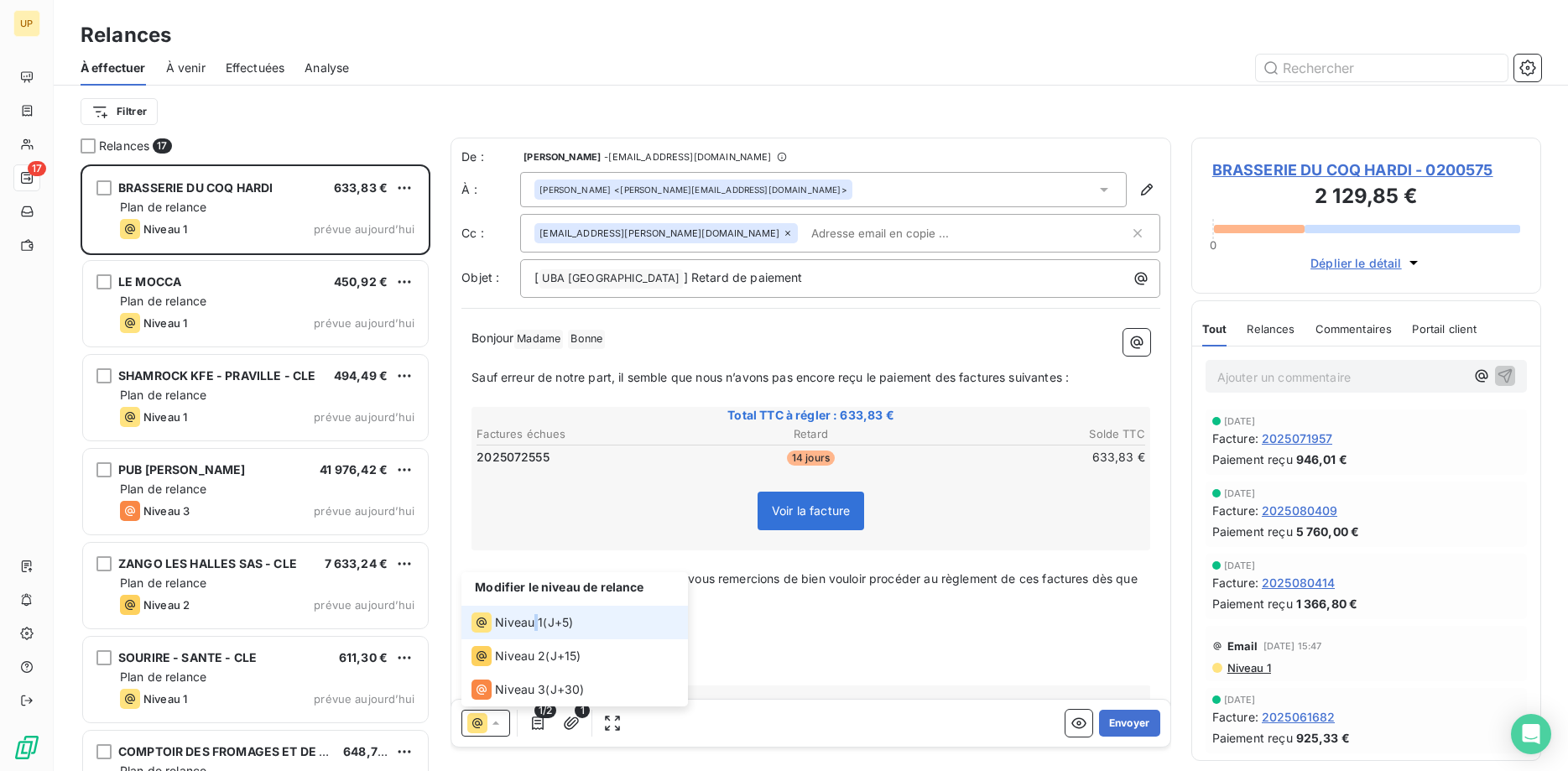
click at [536, 620] on span "Niveau 1" at bounding box center [519, 622] width 48 height 17
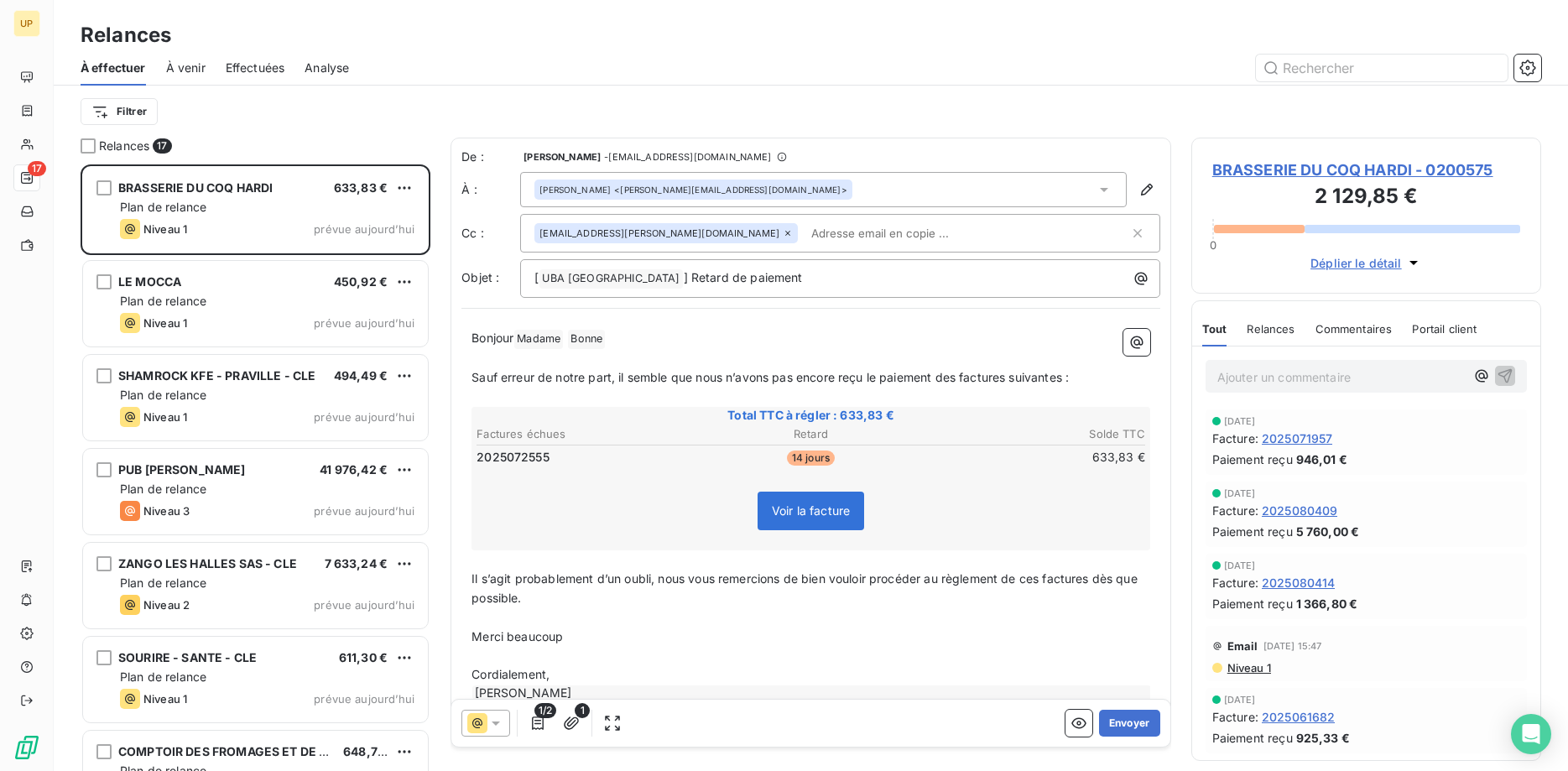
click at [783, 235] on icon at bounding box center [787, 233] width 10 height 10
click at [547, 343] on span "Madame ﻿" at bounding box center [538, 337] width 49 height 19
click at [551, 341] on span "Bonne ﻿" at bounding box center [532, 337] width 37 height 19
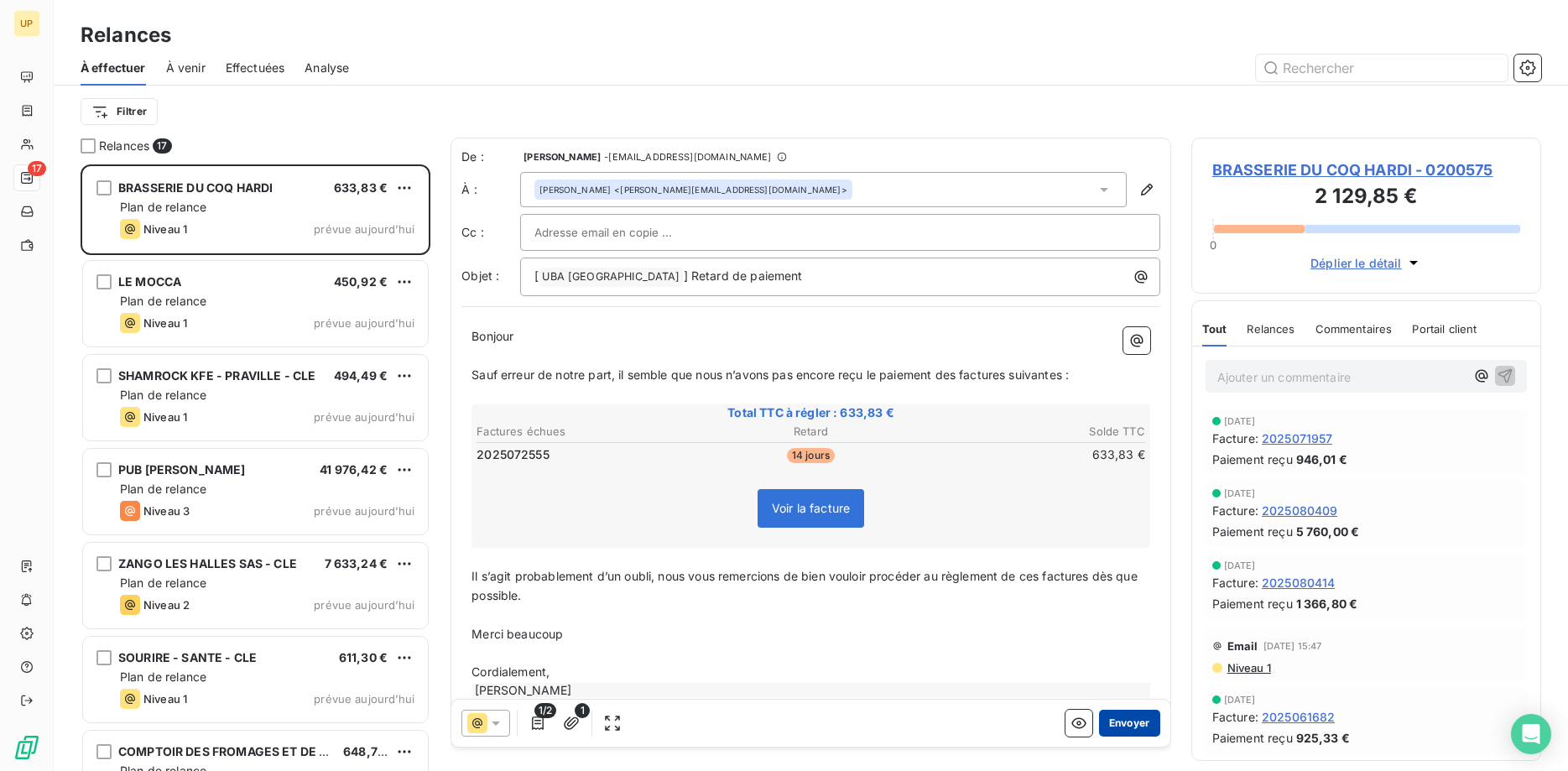
click at [1143, 723] on button "Envoyer" at bounding box center [1129, 723] width 61 height 27
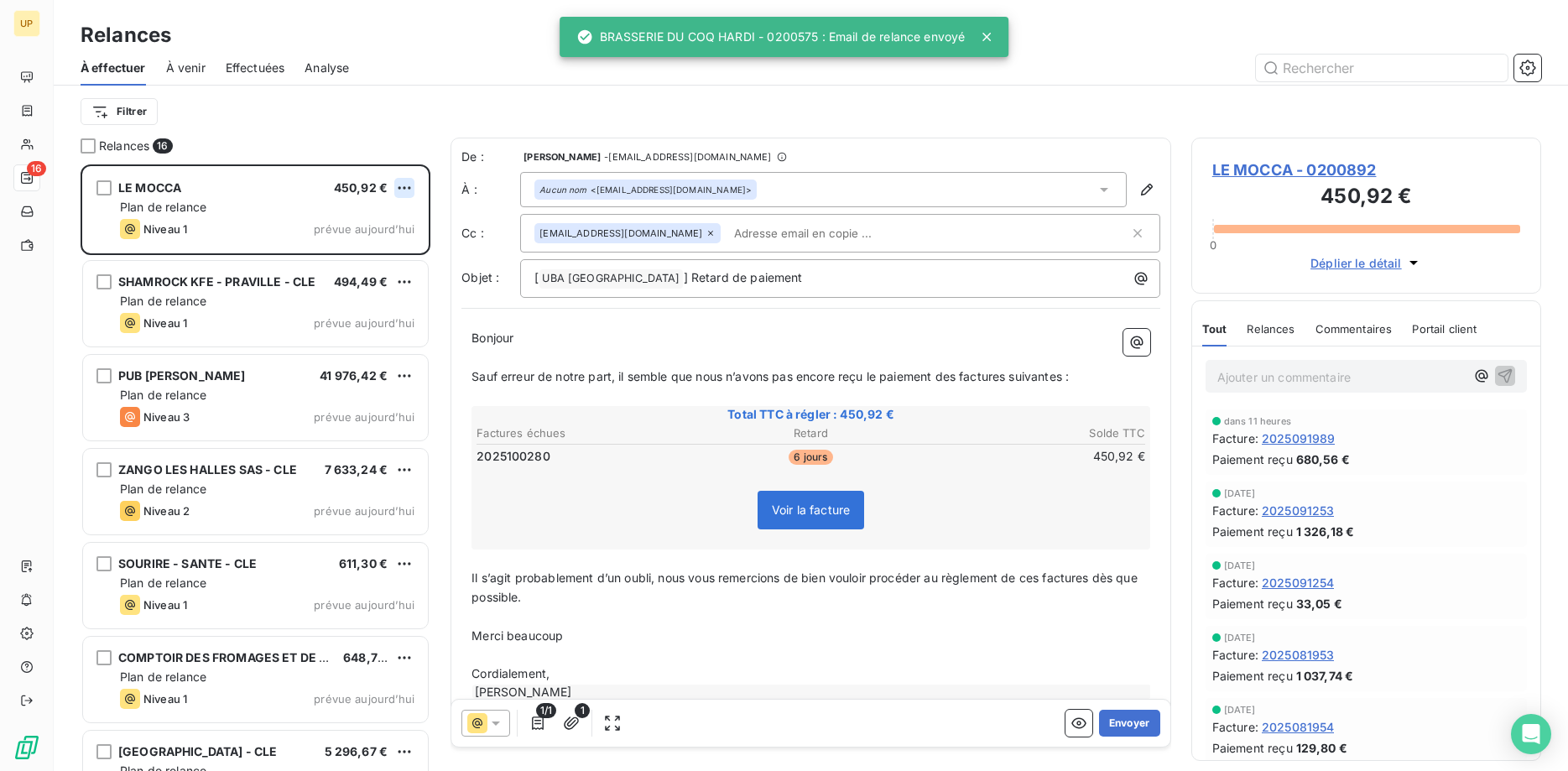
scroll to position [607, 351]
click at [399, 183] on html "UP 16 Relances À effectuer À venir Effectuées Analyse Filtrer Relances 16 LE MO…" at bounding box center [784, 385] width 1568 height 771
click at [353, 249] on div "Passer cette action" at bounding box center [332, 251] width 151 height 27
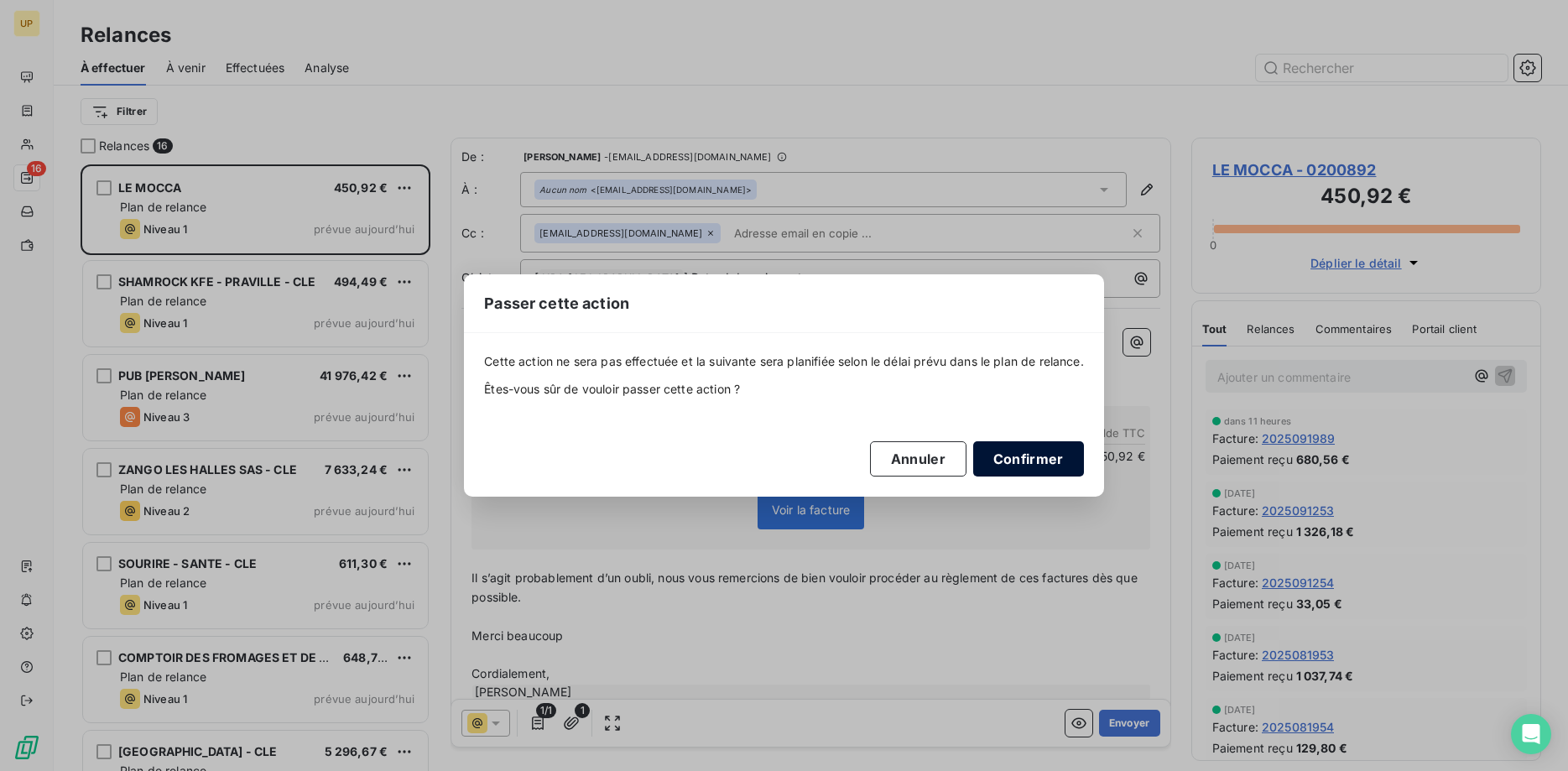
click at [1051, 464] on button "Confirmer" at bounding box center [1028, 459] width 111 height 35
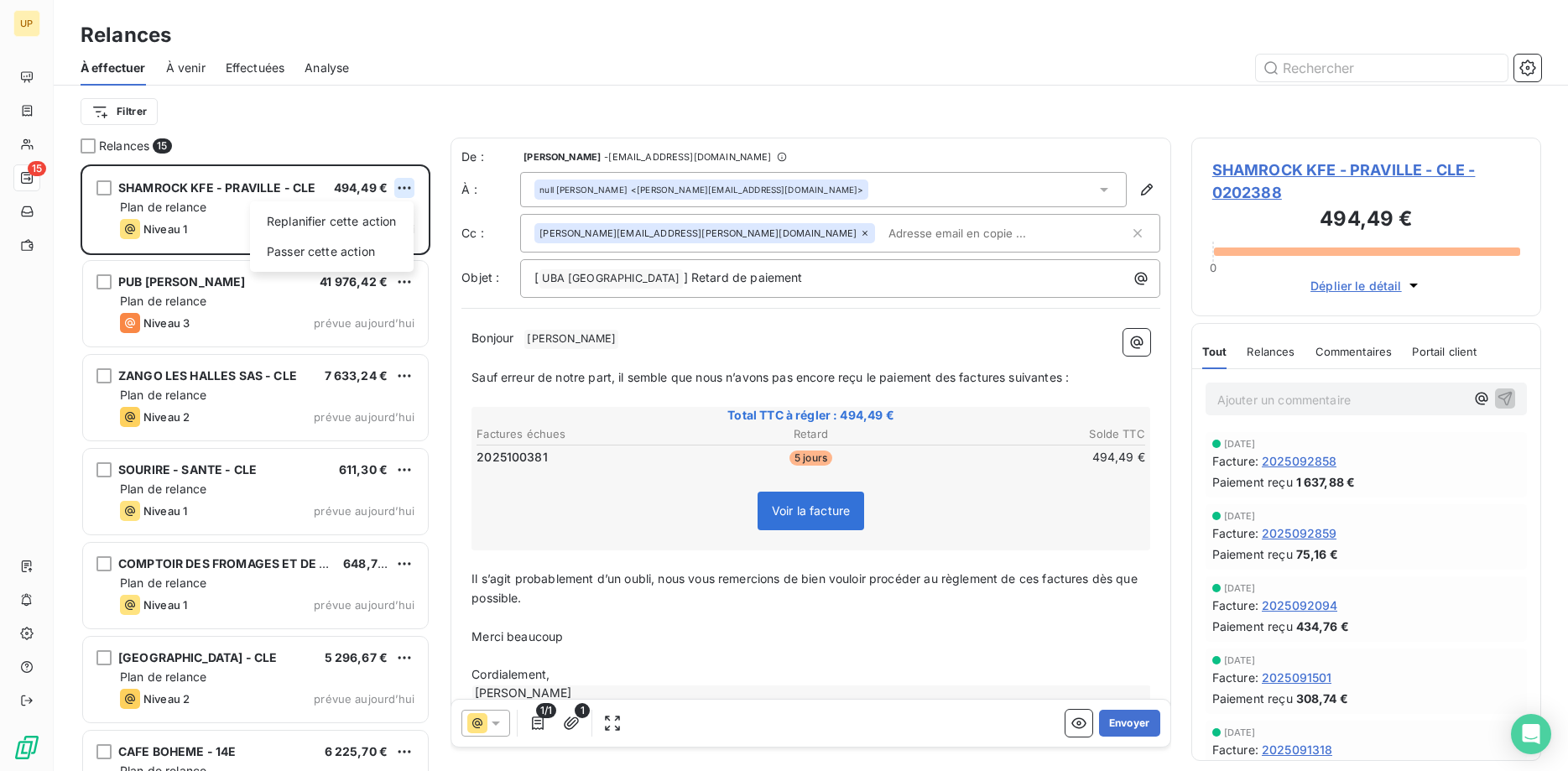
scroll to position [607, 351]
click at [407, 193] on html "UP 15 Relances À effectuer À venir Effectuées Analyse Filtrer Relances 15 SHAMR…" at bounding box center [784, 385] width 1568 height 771
click at [395, 242] on div "Passer cette action" at bounding box center [332, 251] width 151 height 27
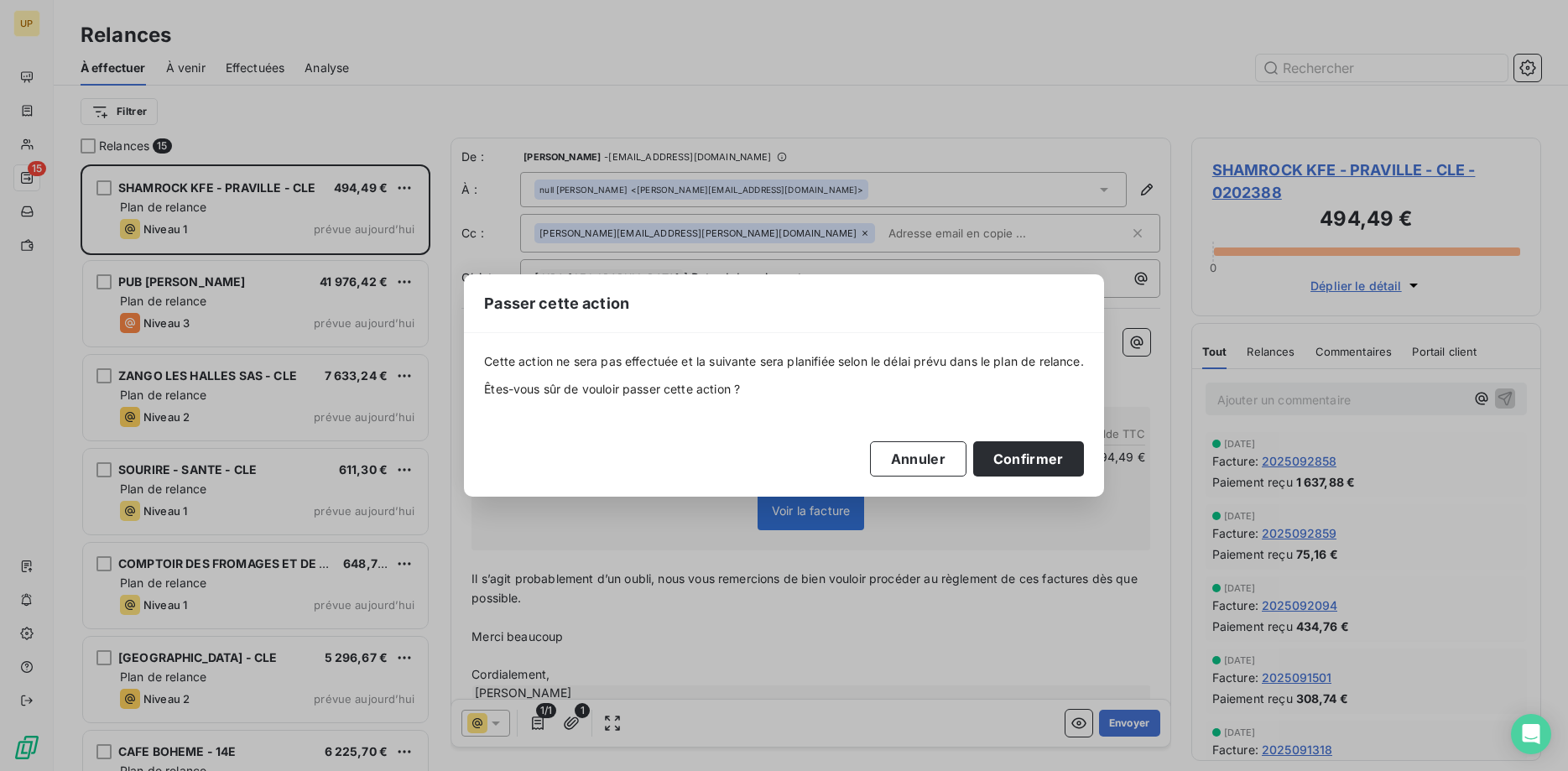
drag, startPoint x: 1031, startPoint y: 464, endPoint x: 983, endPoint y: 432, distance: 57.7
click at [1031, 464] on button "Confirmer" at bounding box center [1028, 459] width 111 height 35
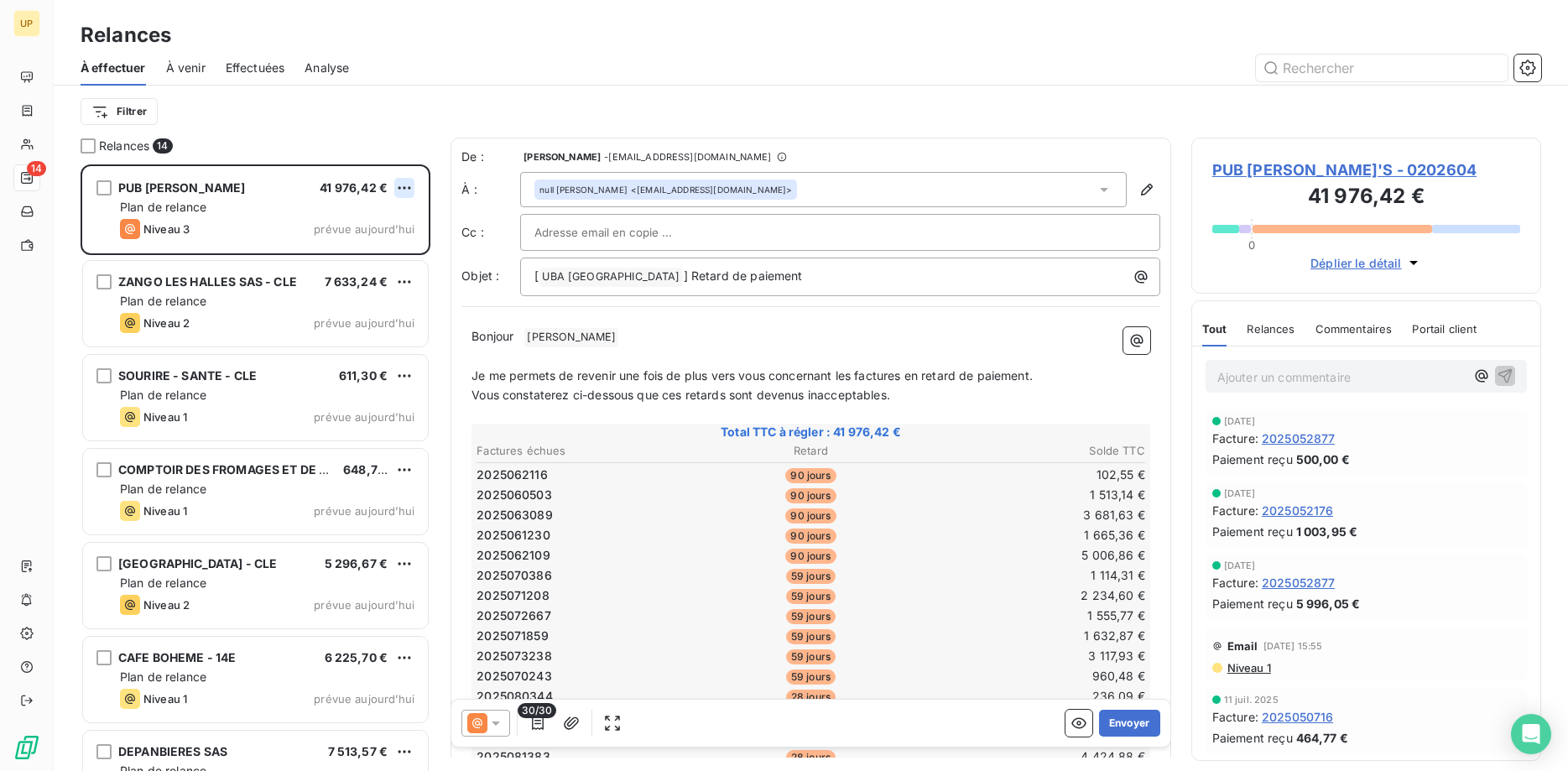
scroll to position [607, 351]
click at [407, 187] on html "UP 14 Relances À effectuer À venir Effectuées Analyse Filtrer Relances 14 PUB […" at bounding box center [784, 385] width 1568 height 771
click at [397, 251] on div "Passer cette action" at bounding box center [332, 251] width 151 height 27
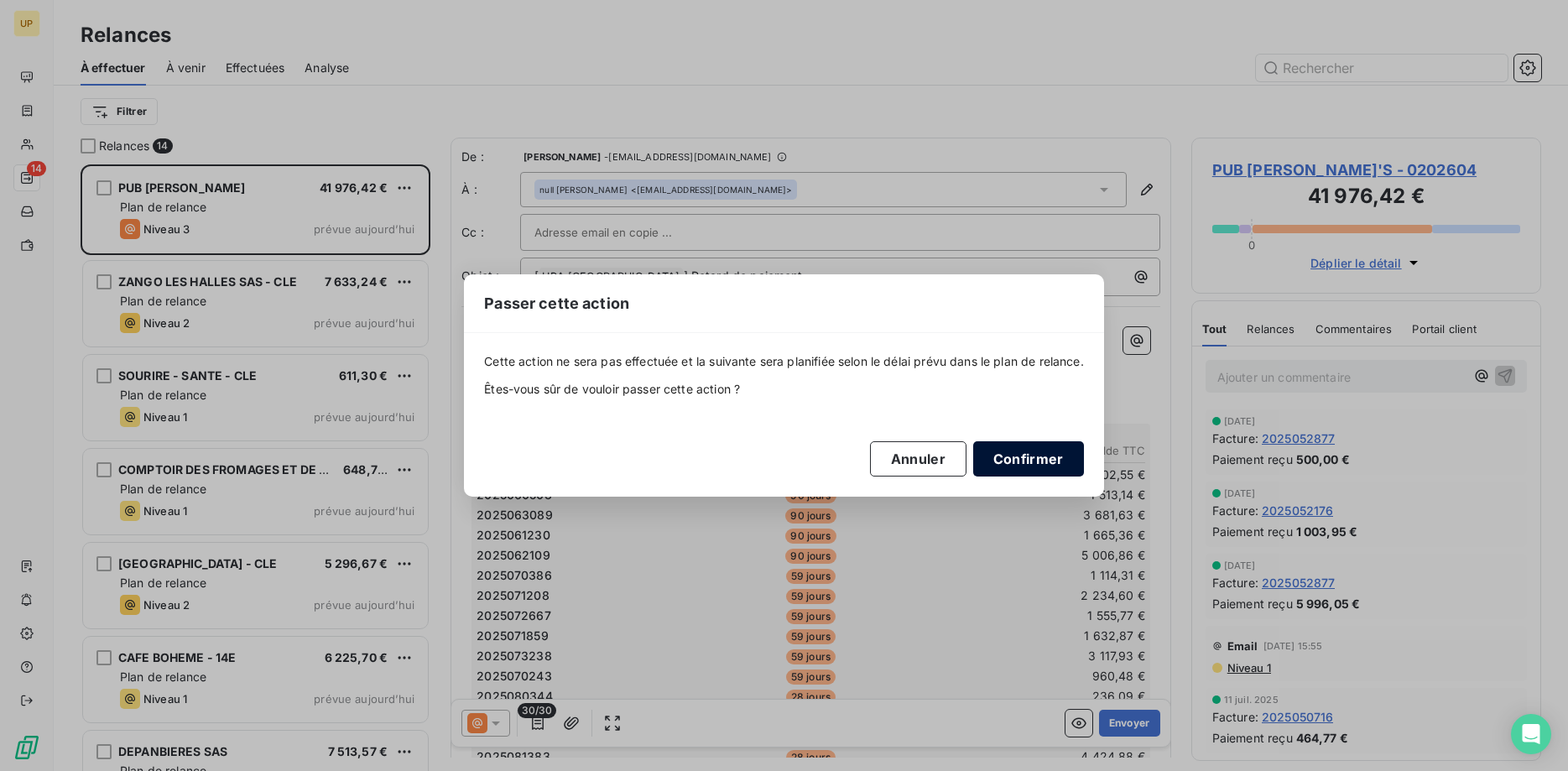
click at [1030, 459] on button "Confirmer" at bounding box center [1028, 459] width 111 height 35
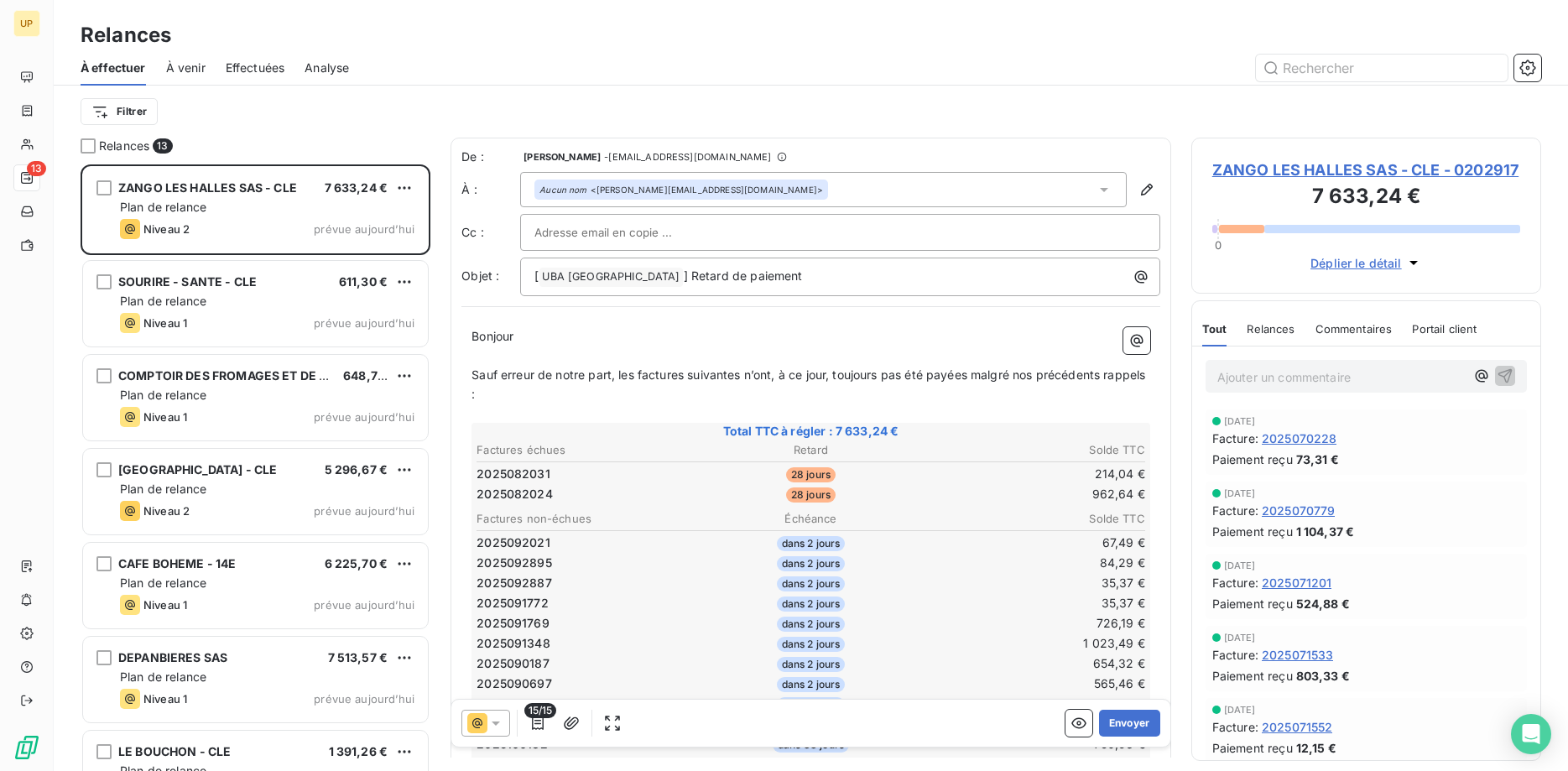
click at [497, 725] on icon at bounding box center [495, 723] width 17 height 17
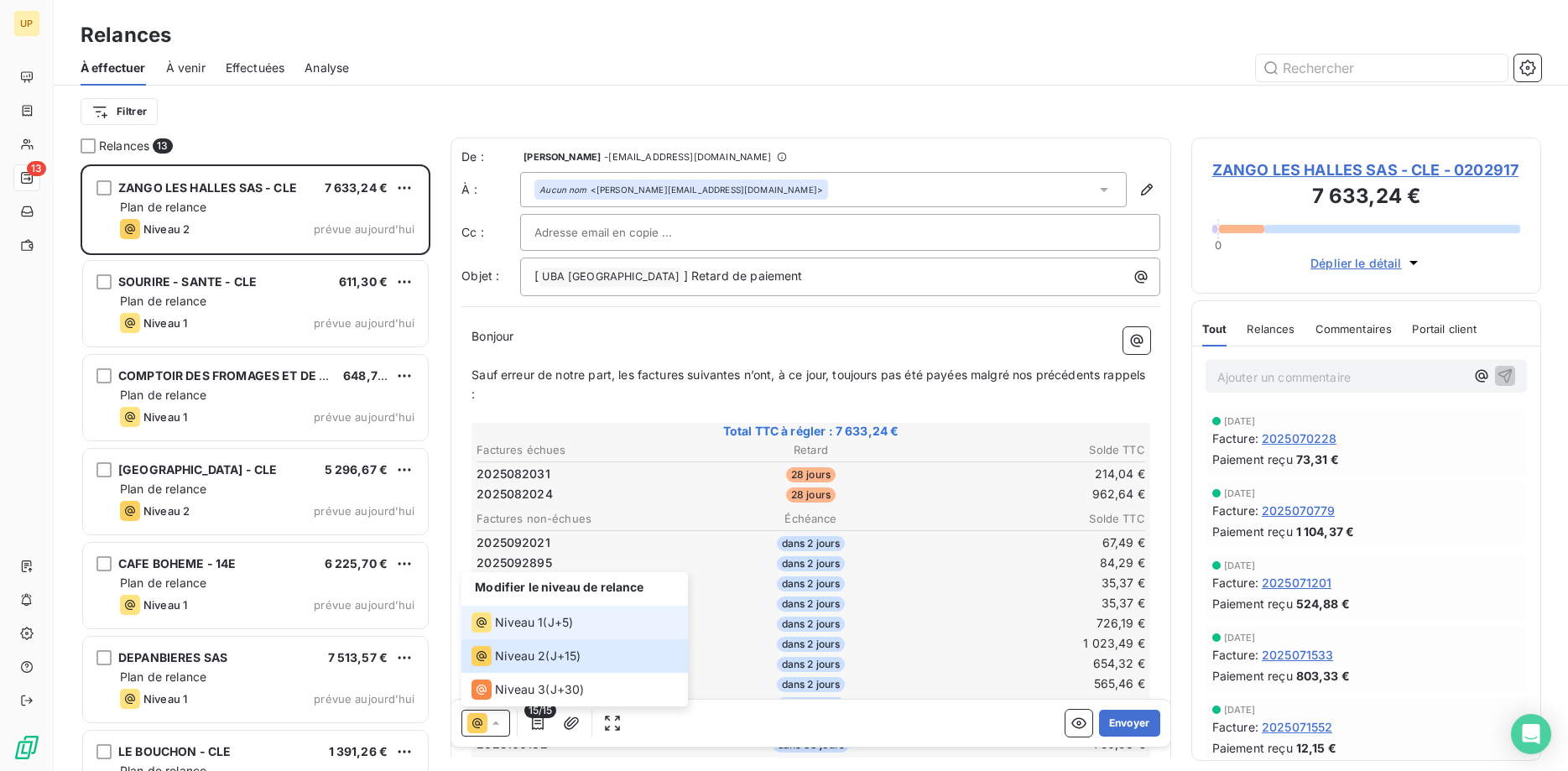
click at [510, 622] on span "Niveau 1" at bounding box center [519, 622] width 48 height 17
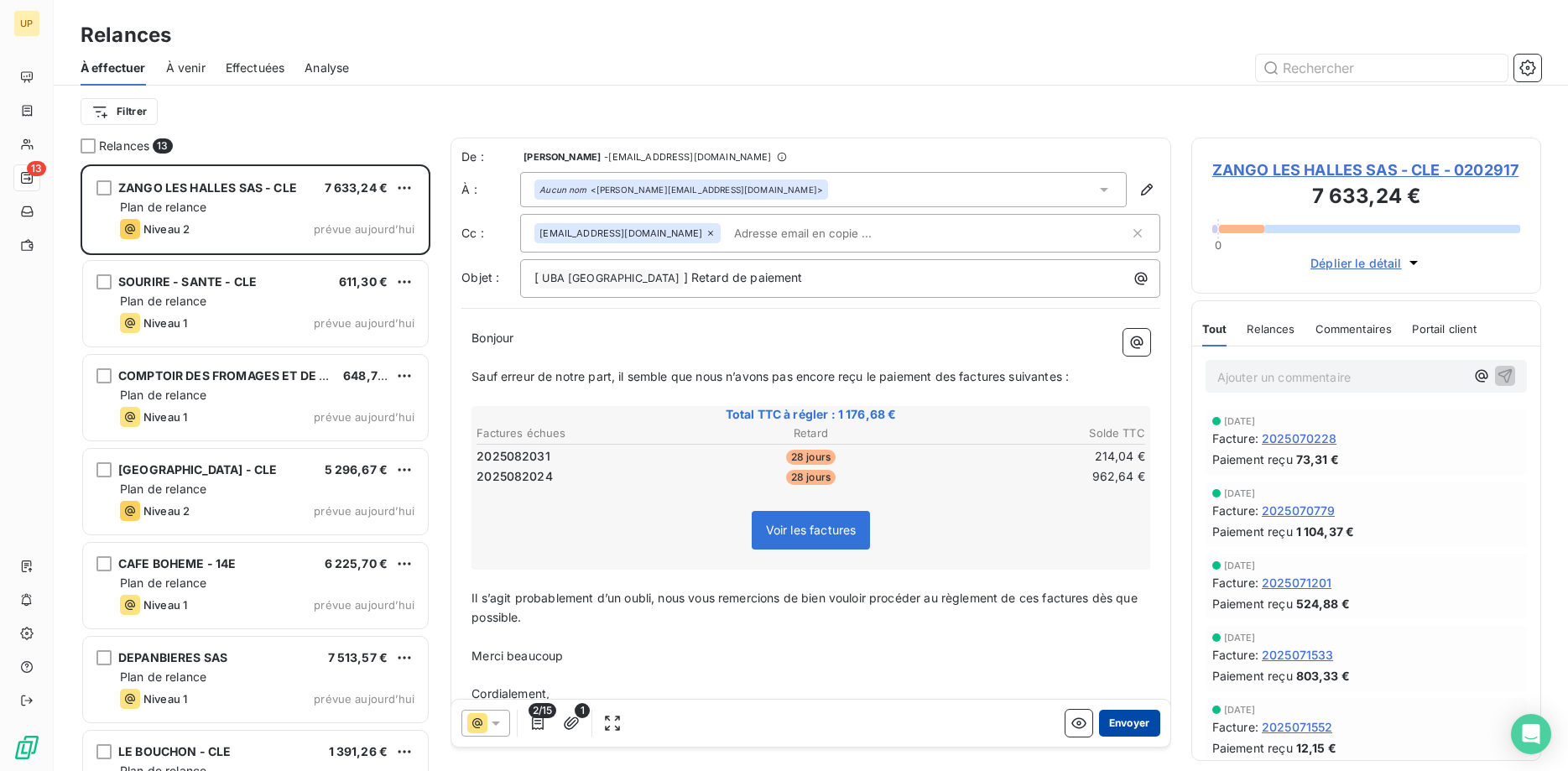
click at [1122, 723] on button "Envoyer" at bounding box center [1129, 723] width 61 height 27
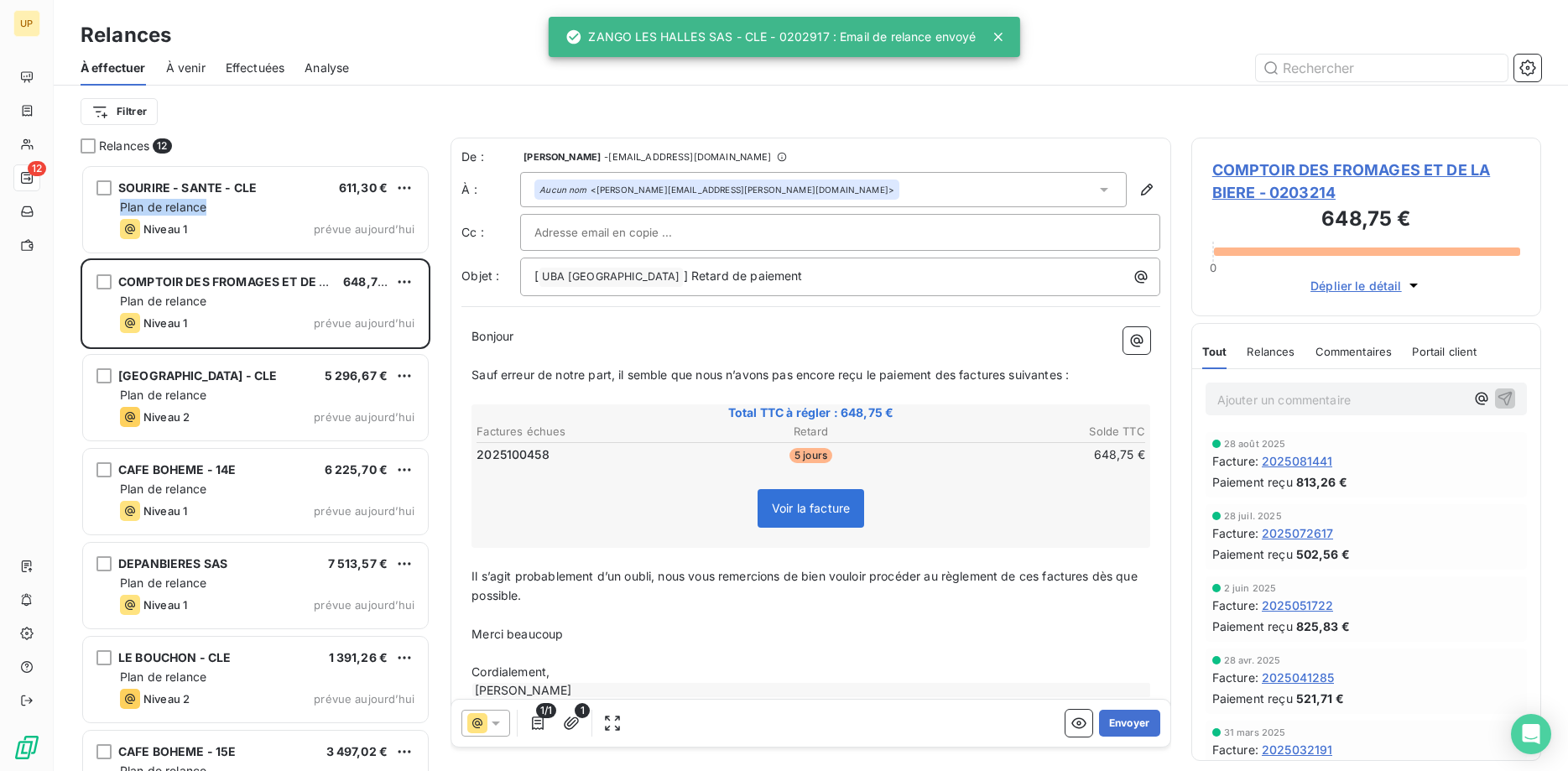
click at [289, 199] on div "SOURIRE - SANTE - CLE 611,30 € Plan de relance Niveau 1 prévue [DATE]" at bounding box center [255, 209] width 345 height 86
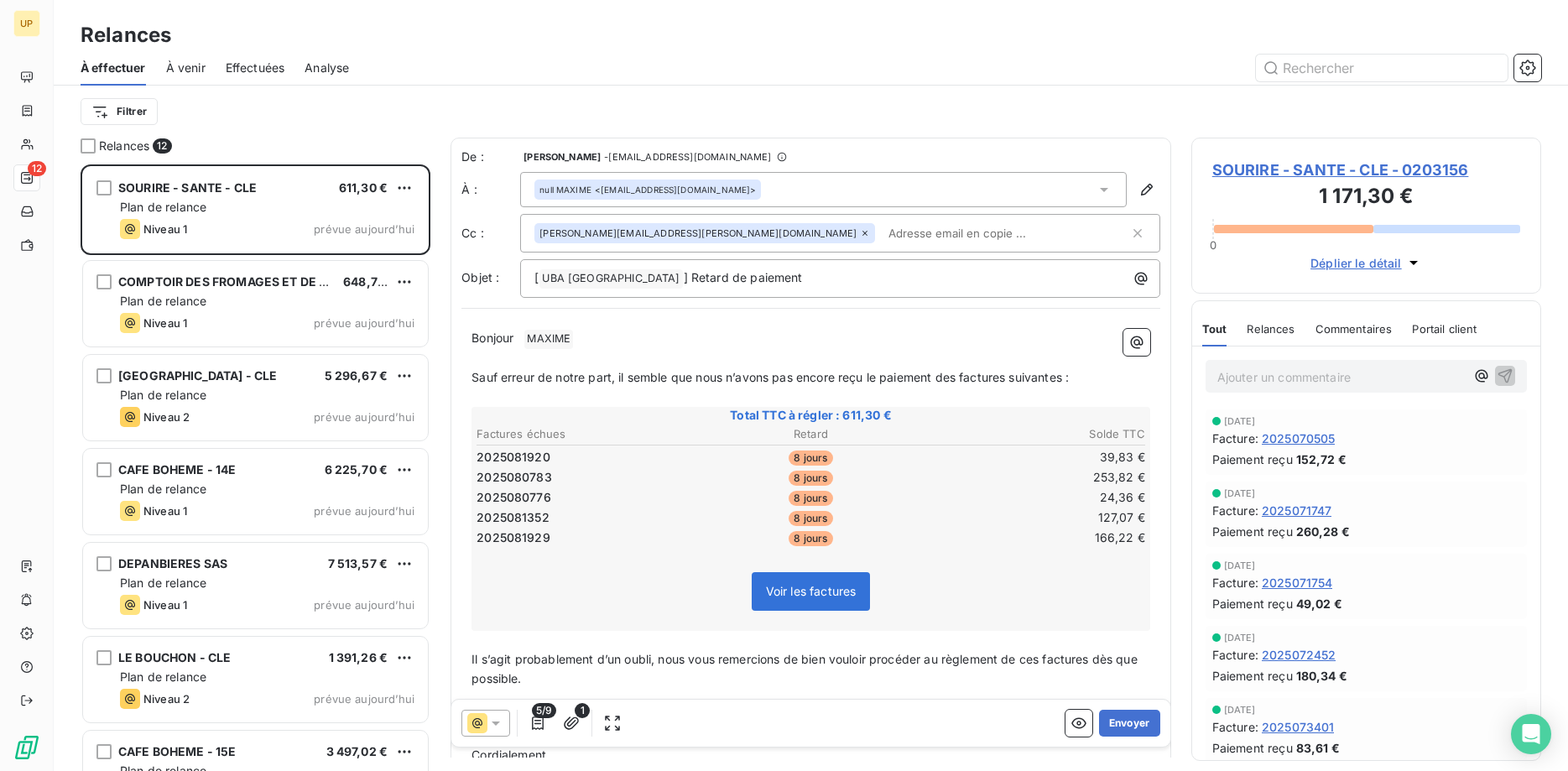
click at [490, 716] on icon at bounding box center [495, 723] width 17 height 17
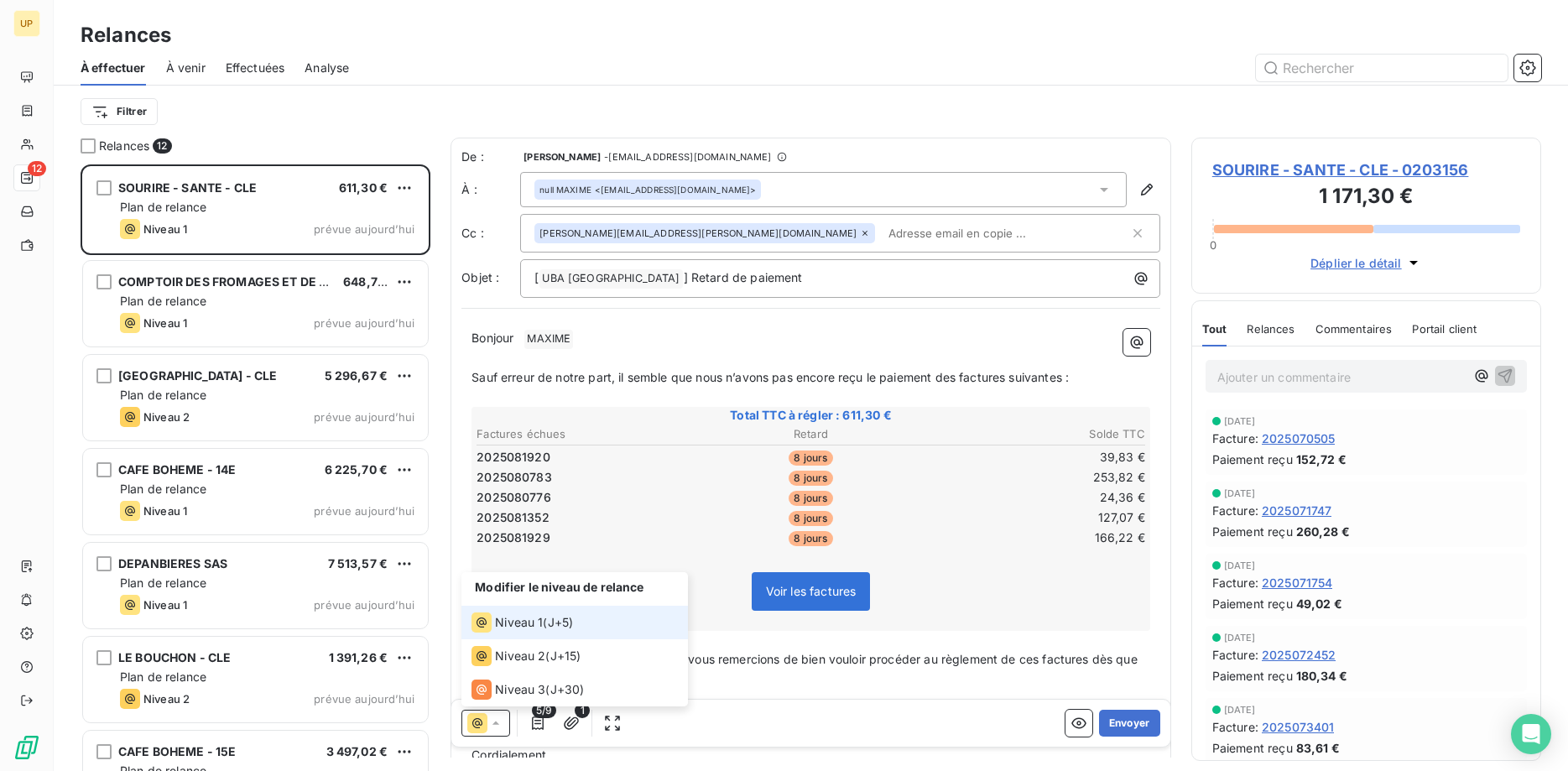
click at [500, 627] on span "Niveau 1" at bounding box center [519, 622] width 48 height 17
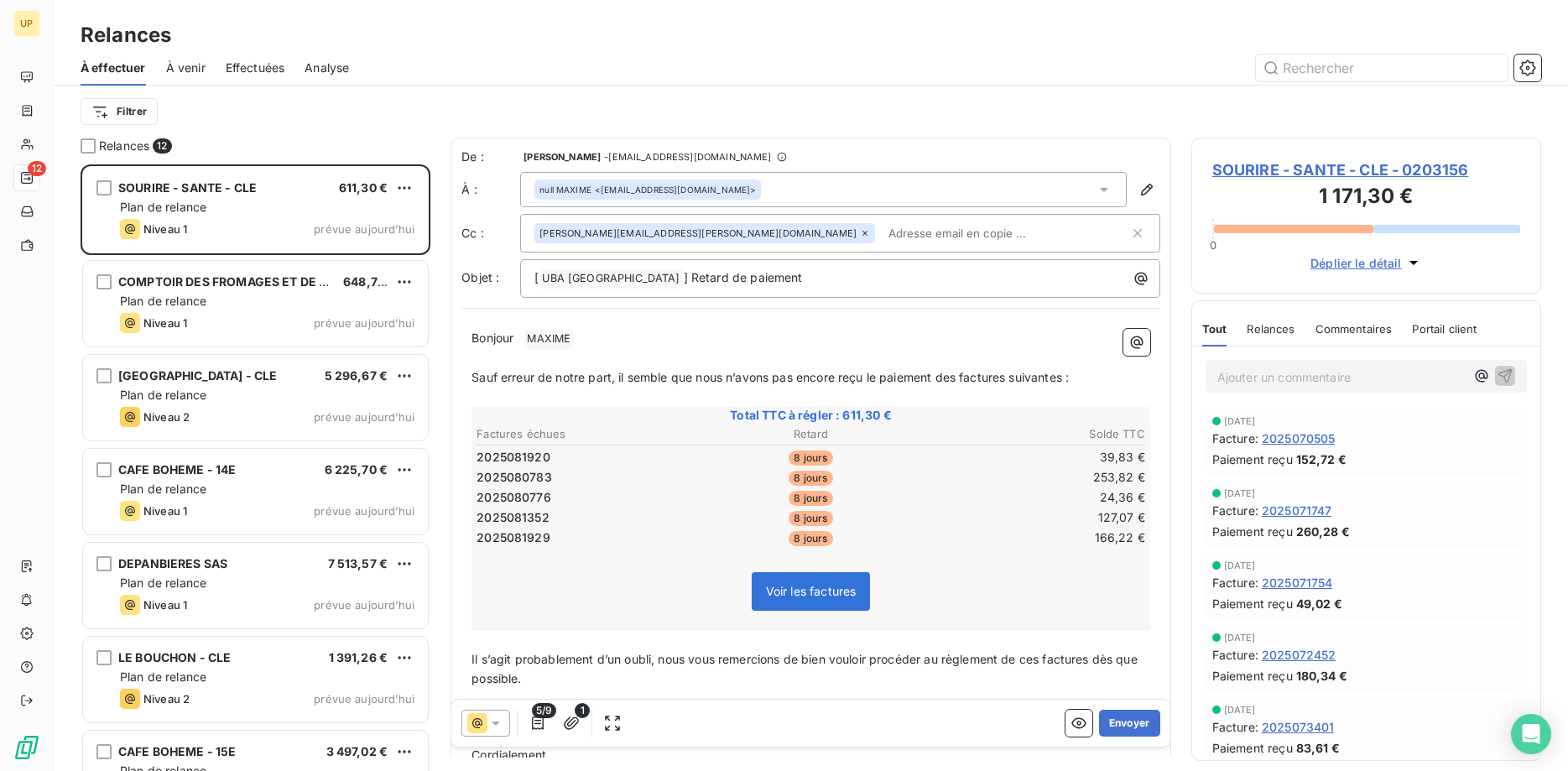
click at [559, 334] on span "MAXIME ﻿" at bounding box center [548, 339] width 49 height 19
click at [1129, 724] on button "Envoyer" at bounding box center [1129, 723] width 61 height 27
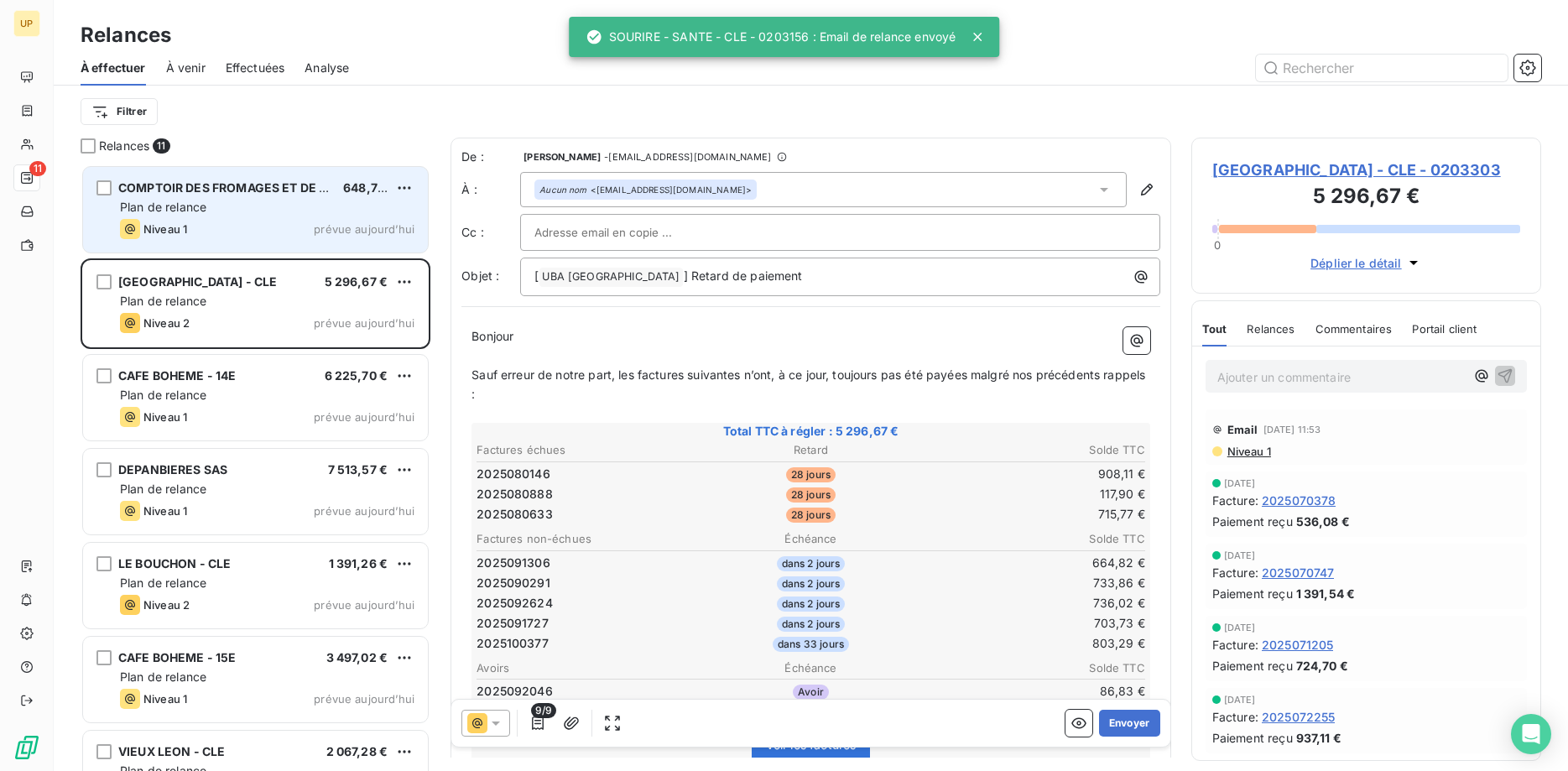
click at [335, 216] on div "COMPTOIR DES FROMAGES ET DE LA BIERE 648,75 € Plan de relance Niveau 1 prévue […" at bounding box center [255, 209] width 345 height 86
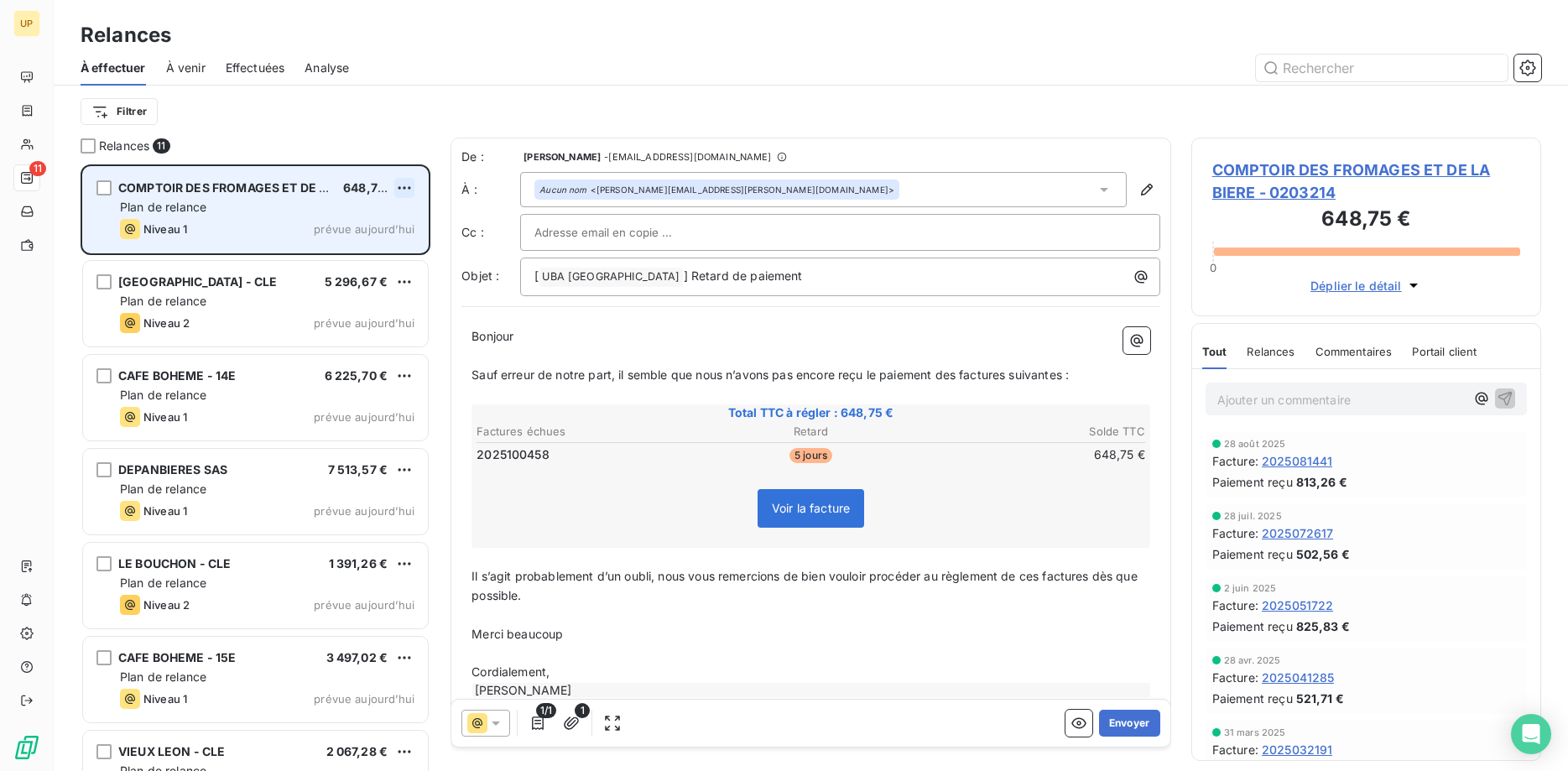
click at [406, 190] on html "UP 11 Relances À effectuer À venir Effectuées Analyse Filtrer Relances 11 COMPT…" at bounding box center [784, 385] width 1568 height 771
click at [388, 262] on div "Passer cette action" at bounding box center [332, 251] width 151 height 27
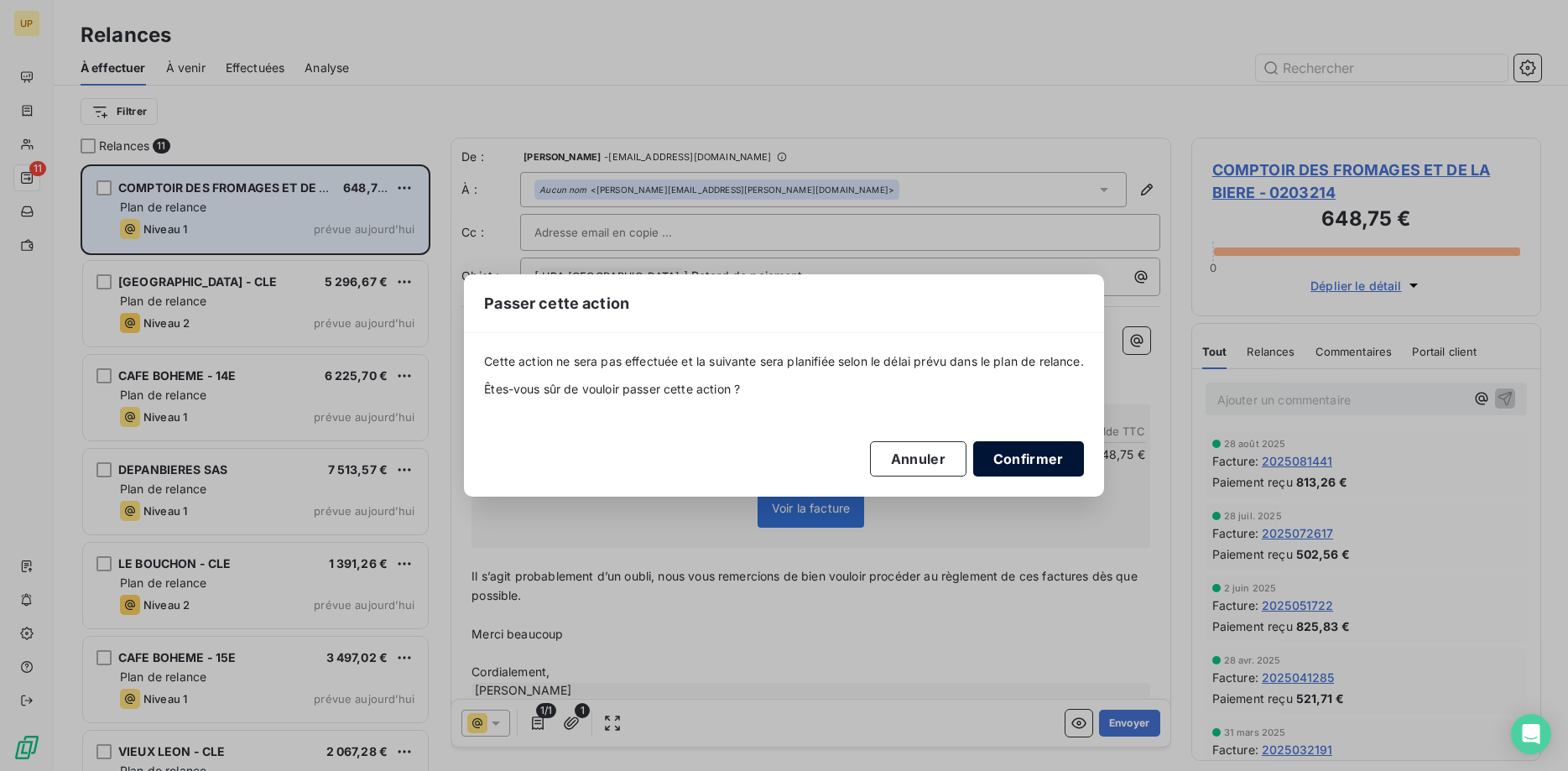
click at [1047, 457] on button "Confirmer" at bounding box center [1028, 459] width 111 height 35
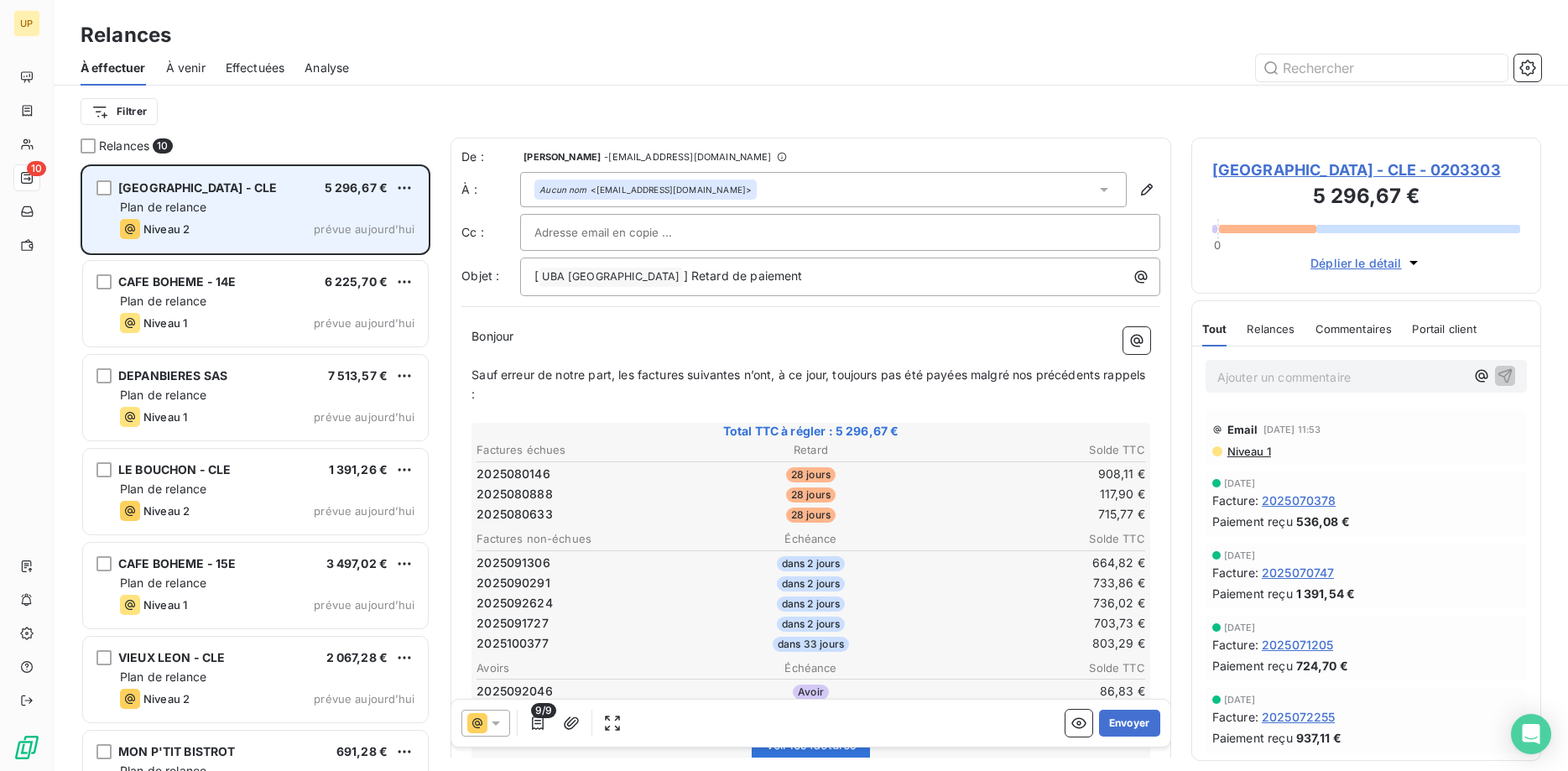
click at [495, 724] on icon at bounding box center [495, 723] width 17 height 17
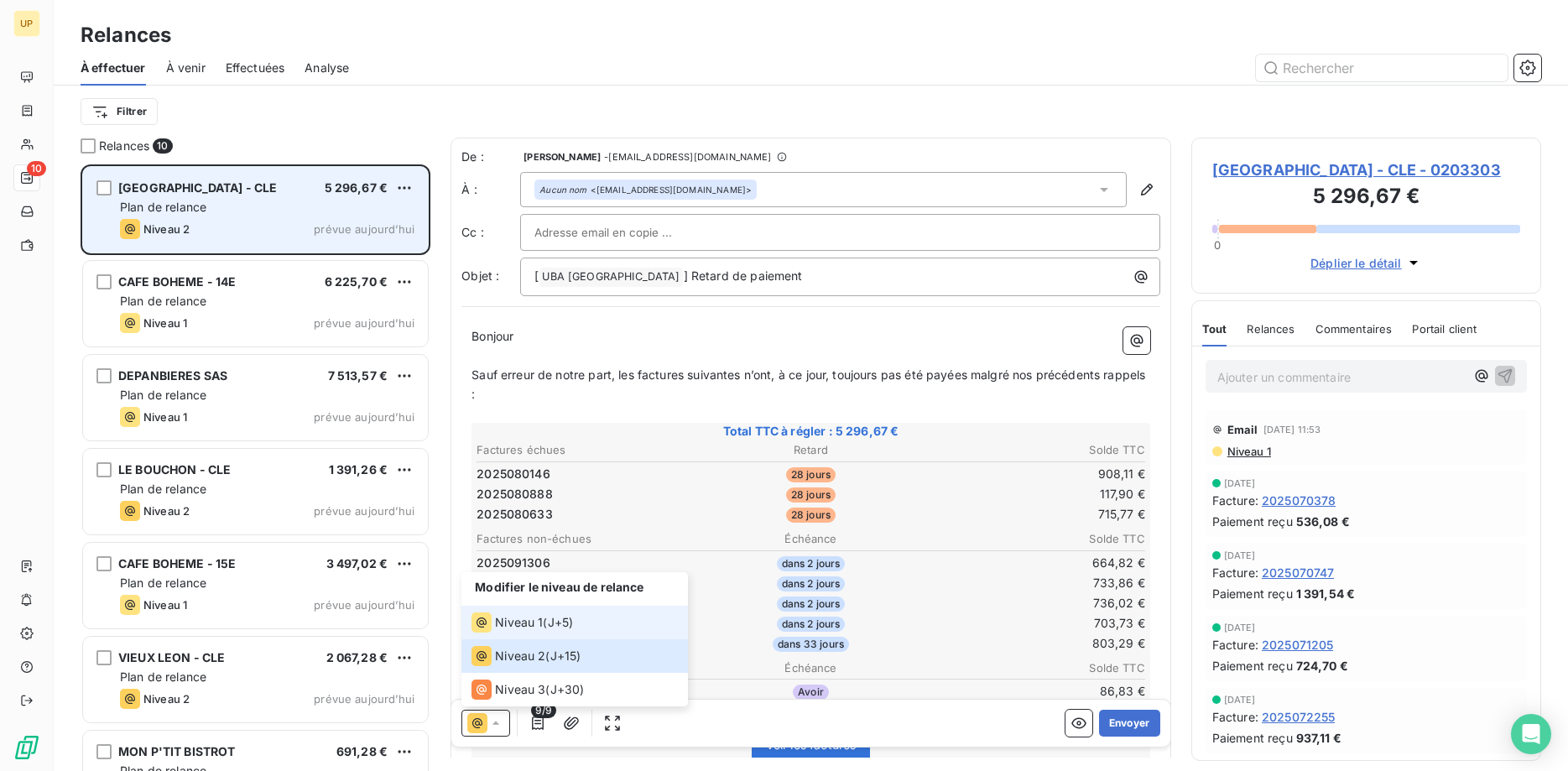
click at [496, 625] on span "Niveau 1" at bounding box center [519, 622] width 48 height 17
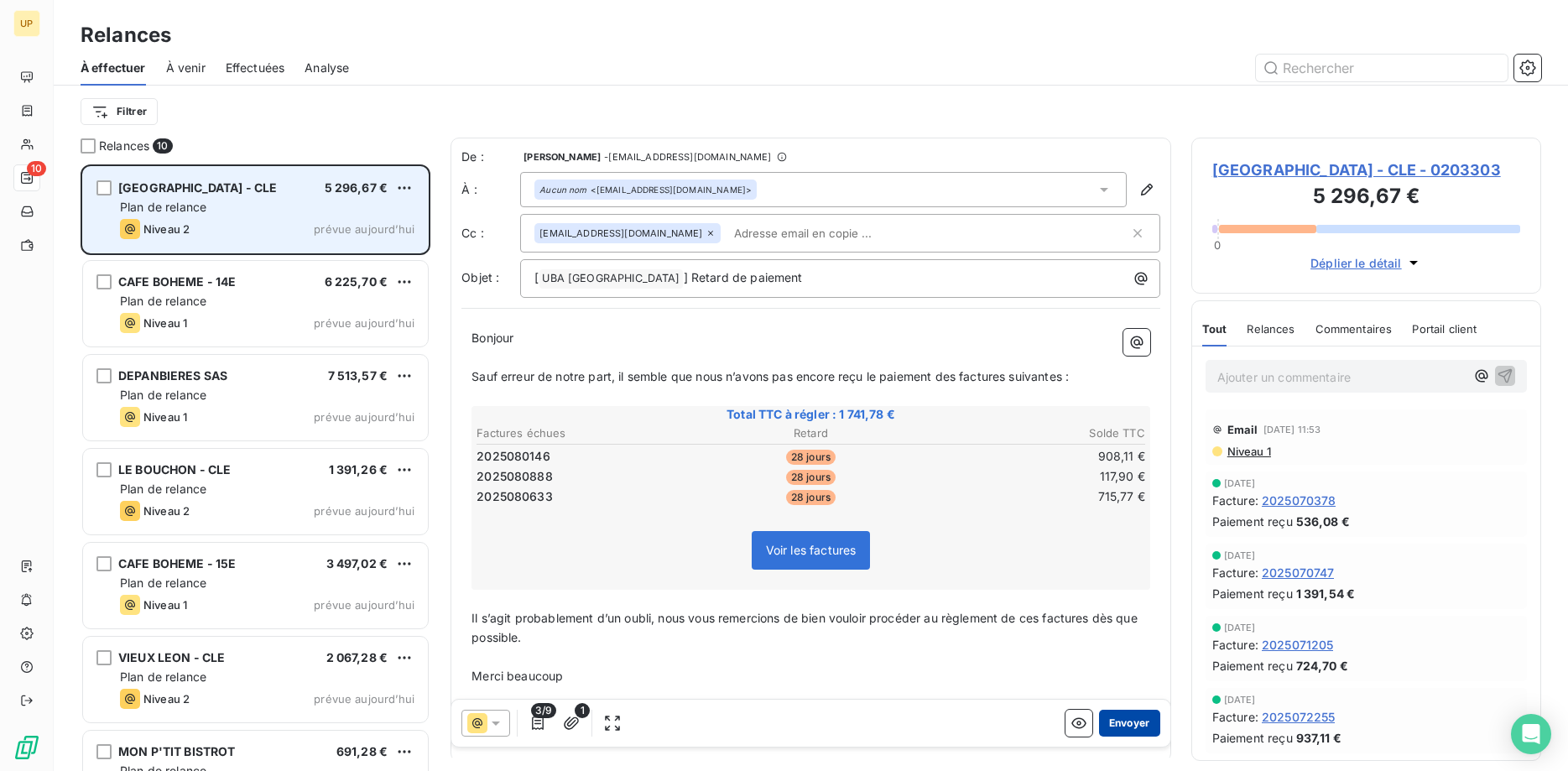
click at [1128, 719] on button "Envoyer" at bounding box center [1129, 723] width 61 height 27
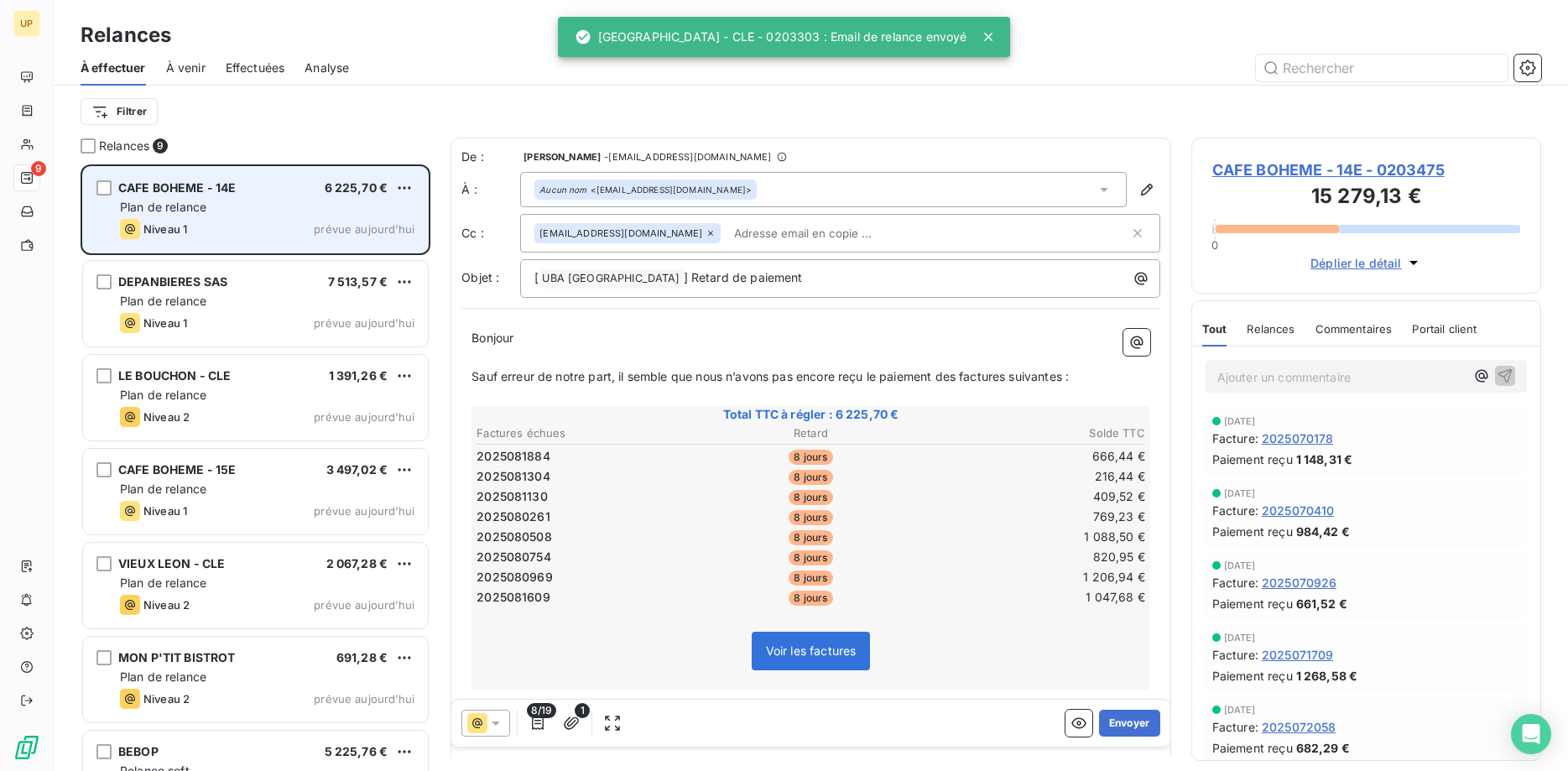
click at [323, 188] on div "CAFE BOHEME - 14E 6 225,70 €" at bounding box center [266, 188] width 294 height 15
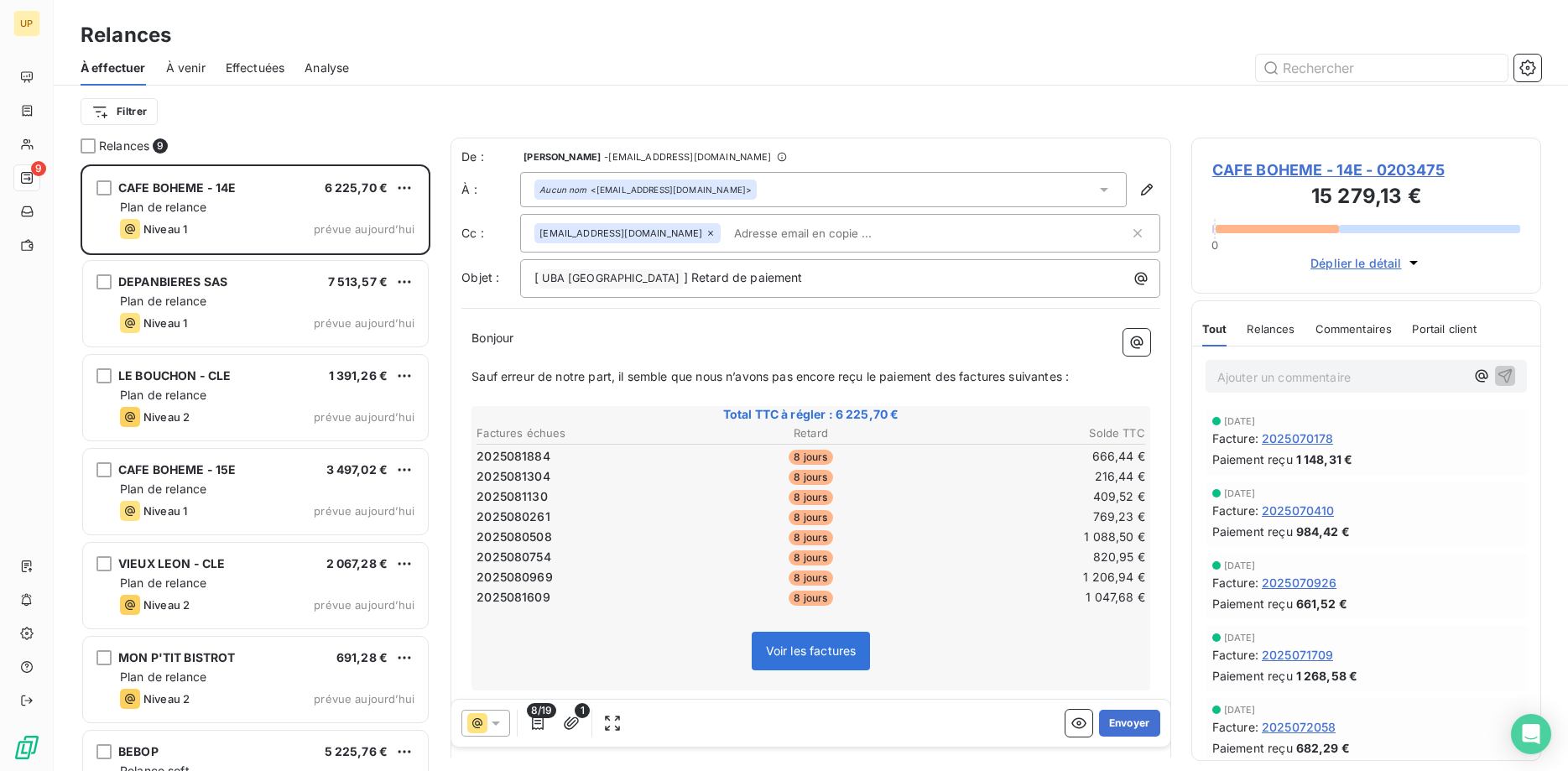
click at [500, 717] on icon at bounding box center [495, 723] width 17 height 17
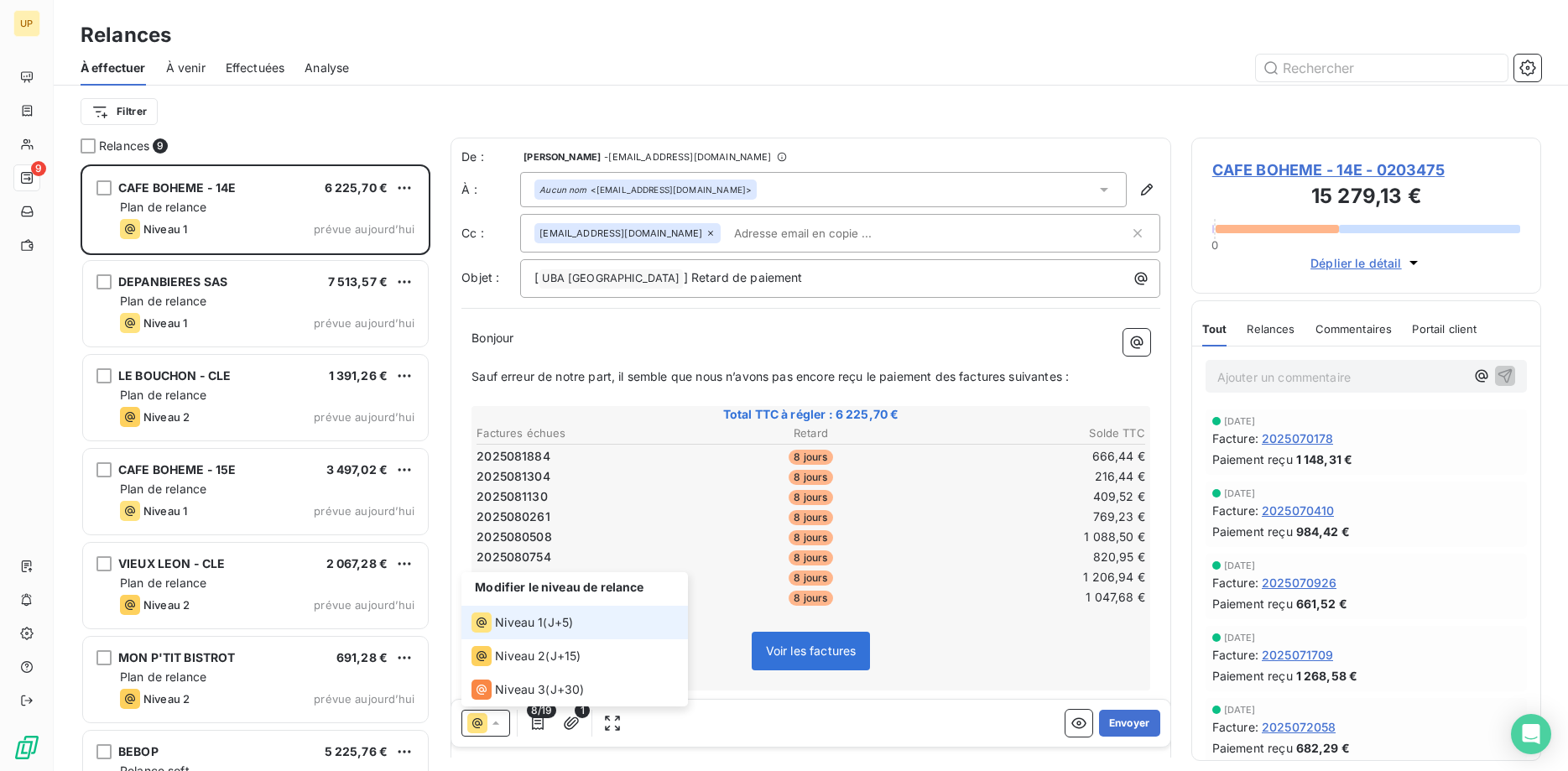
click at [529, 615] on span "Niveau 1" at bounding box center [519, 622] width 48 height 17
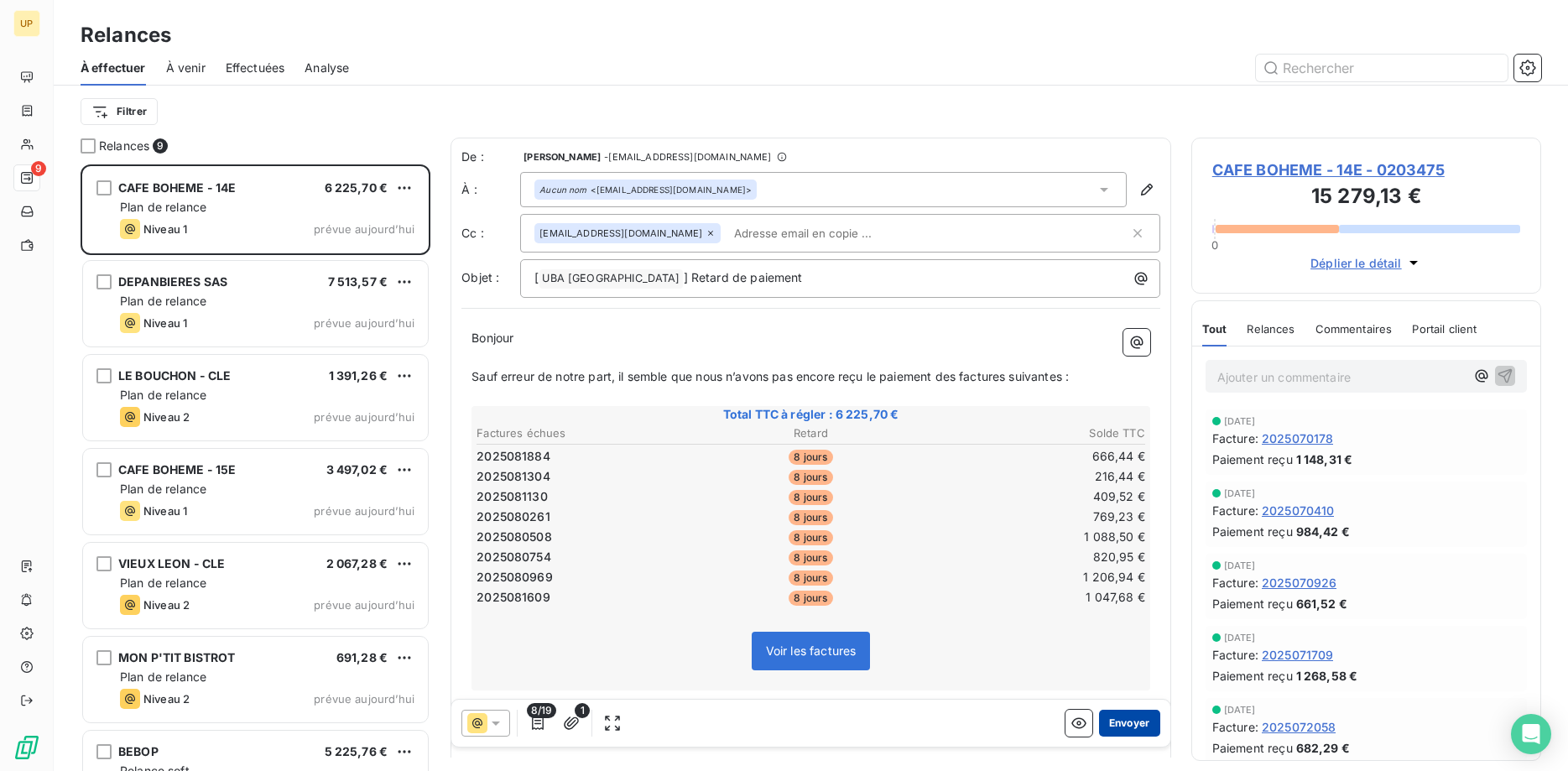
click at [1125, 724] on button "Envoyer" at bounding box center [1129, 723] width 61 height 27
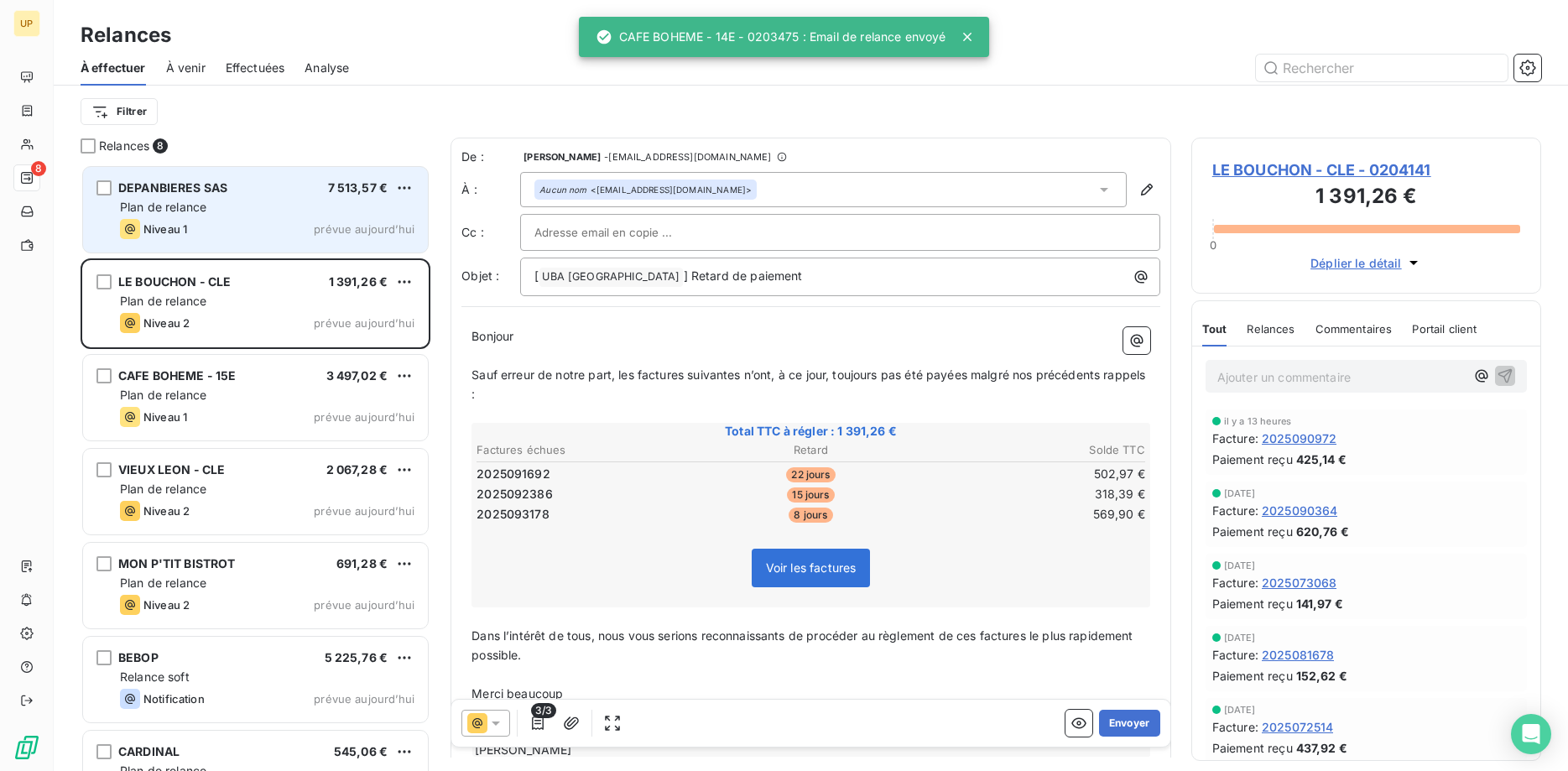
click at [363, 204] on div "Plan de relance" at bounding box center [266, 206] width 294 height 17
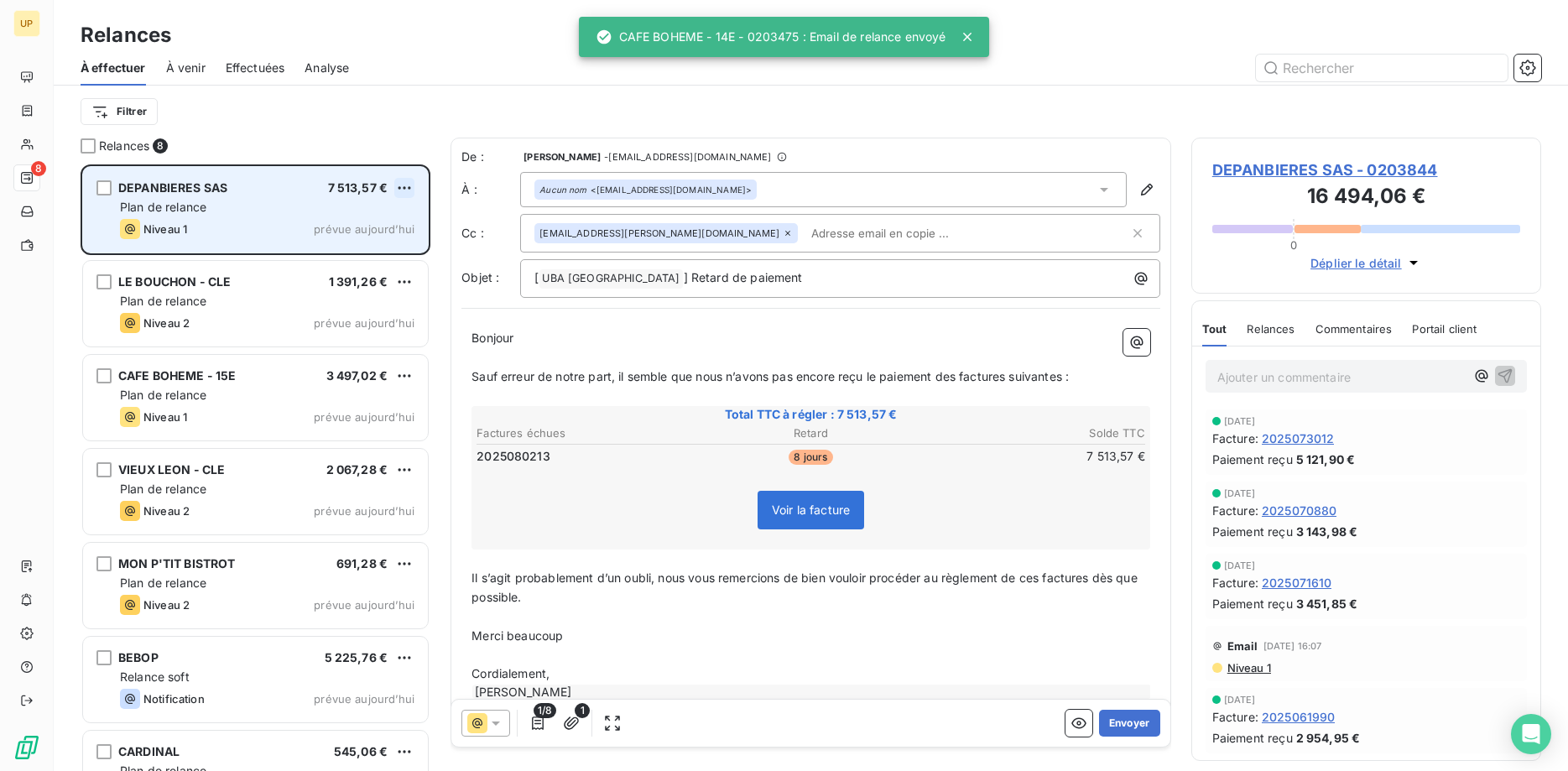
scroll to position [607, 351]
click at [398, 183] on html "UP 8 Relances À effectuer À venir Effectuées Analyse Filtrer Relances 8 DEPANBI…" at bounding box center [784, 385] width 1568 height 771
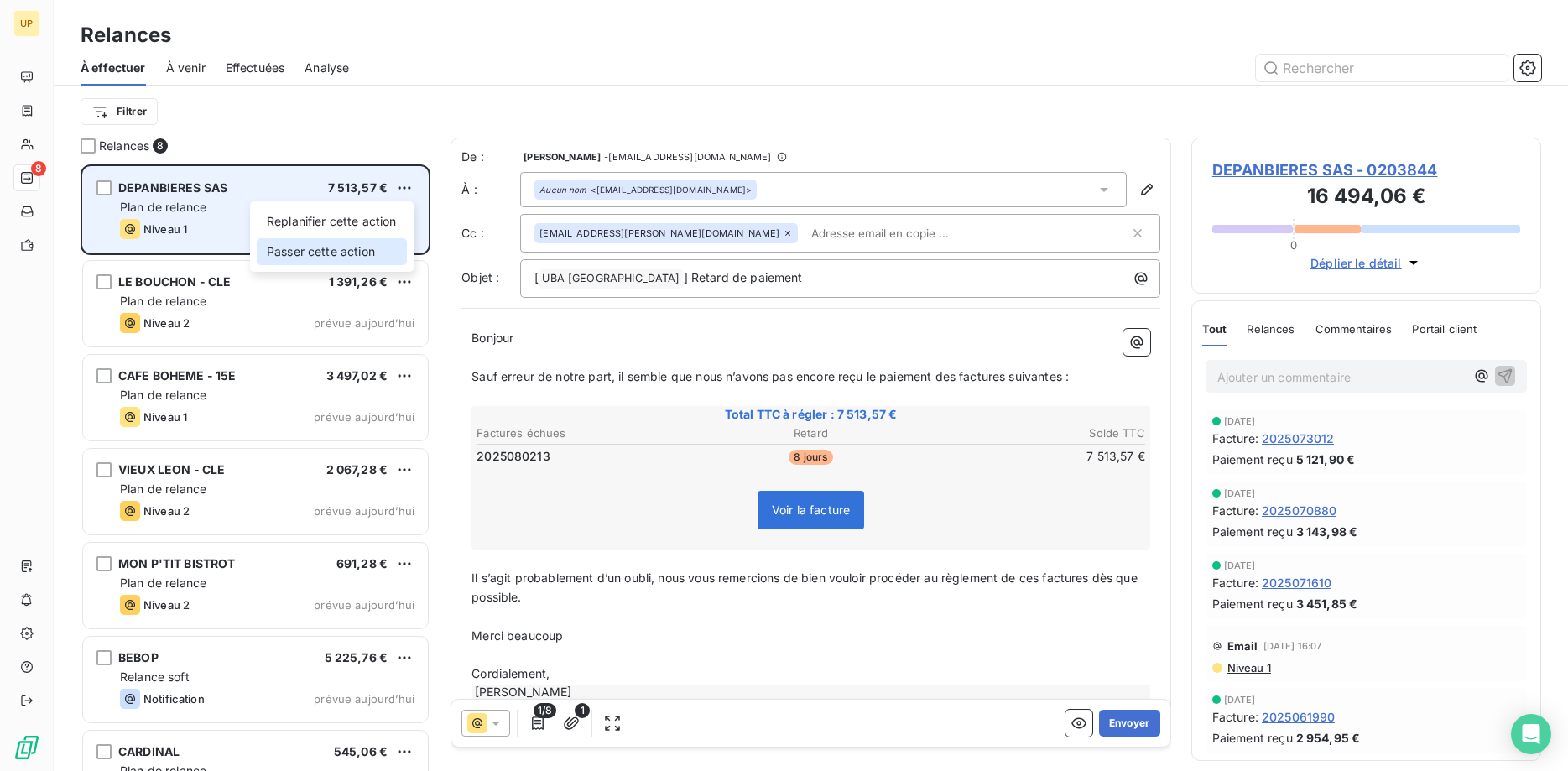
click at [368, 241] on div "Passer cette action" at bounding box center [332, 251] width 151 height 27
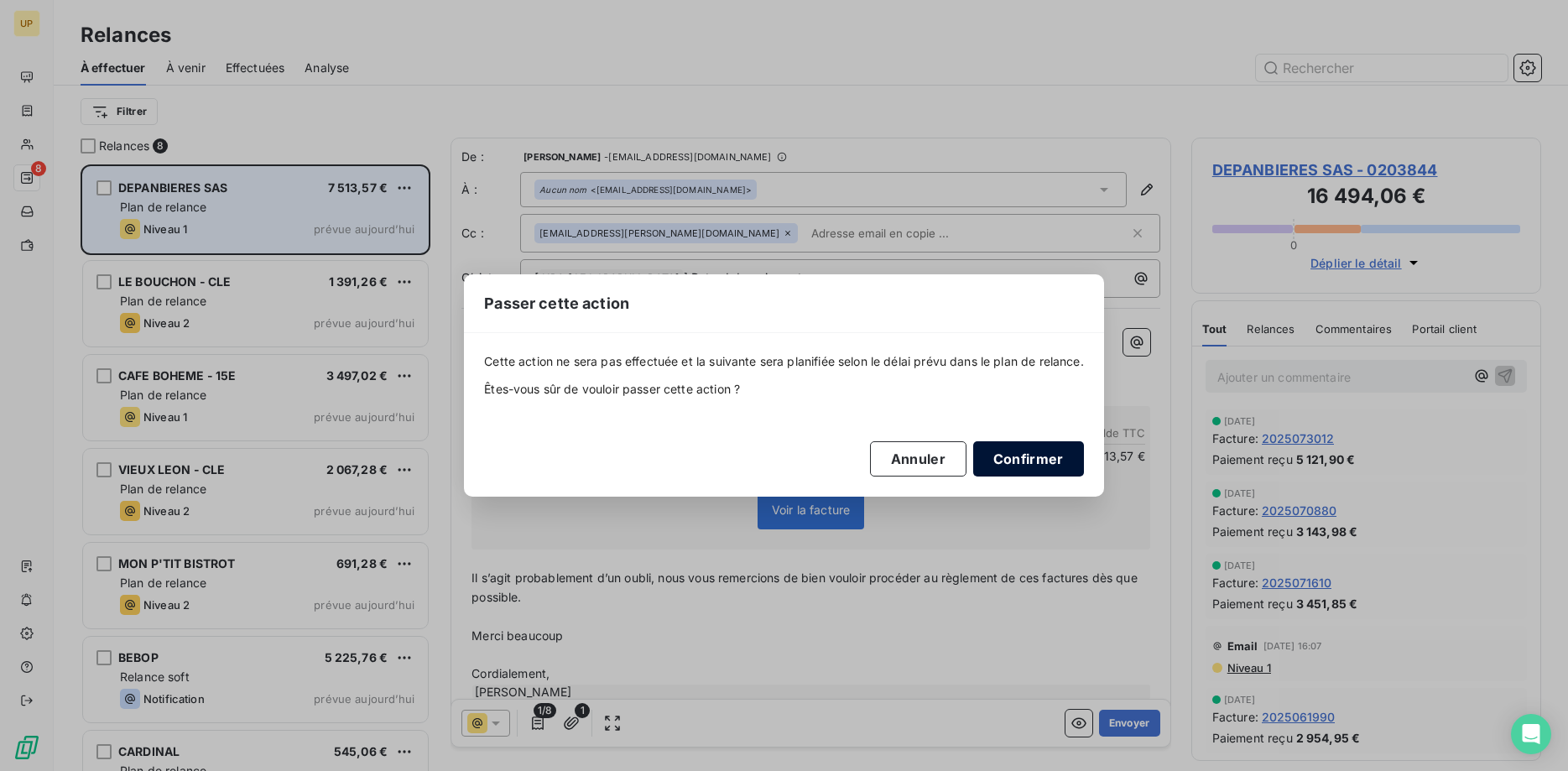
click at [1011, 464] on button "Confirmer" at bounding box center [1028, 459] width 111 height 35
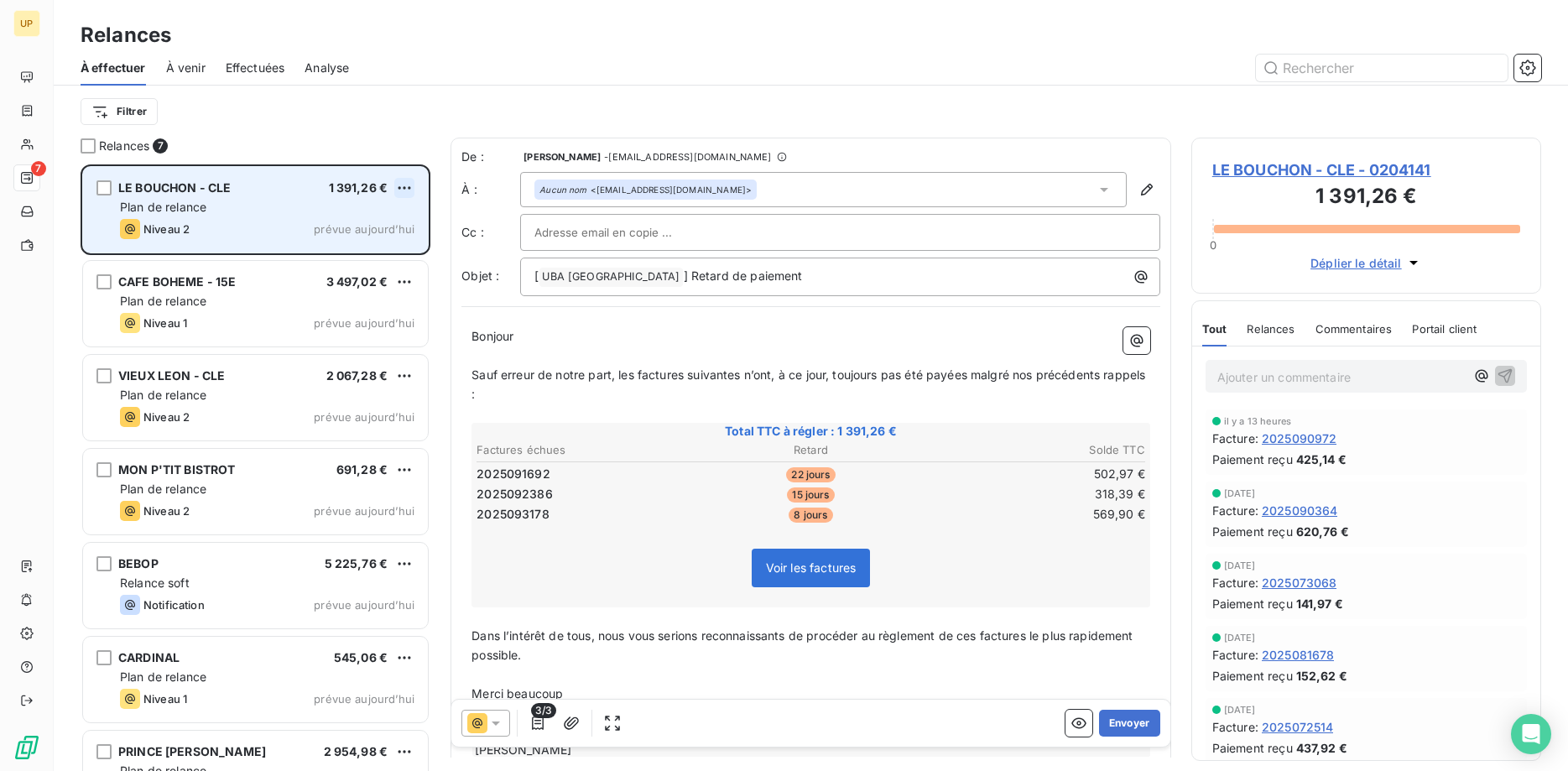
scroll to position [607, 351]
click at [403, 190] on html "UP 7 Relances À effectuer À venir Effectuées Analyse Filtrer Relances 7 LE BOUC…" at bounding box center [784, 385] width 1568 height 771
click at [377, 245] on div "Passer cette action" at bounding box center [332, 251] width 151 height 27
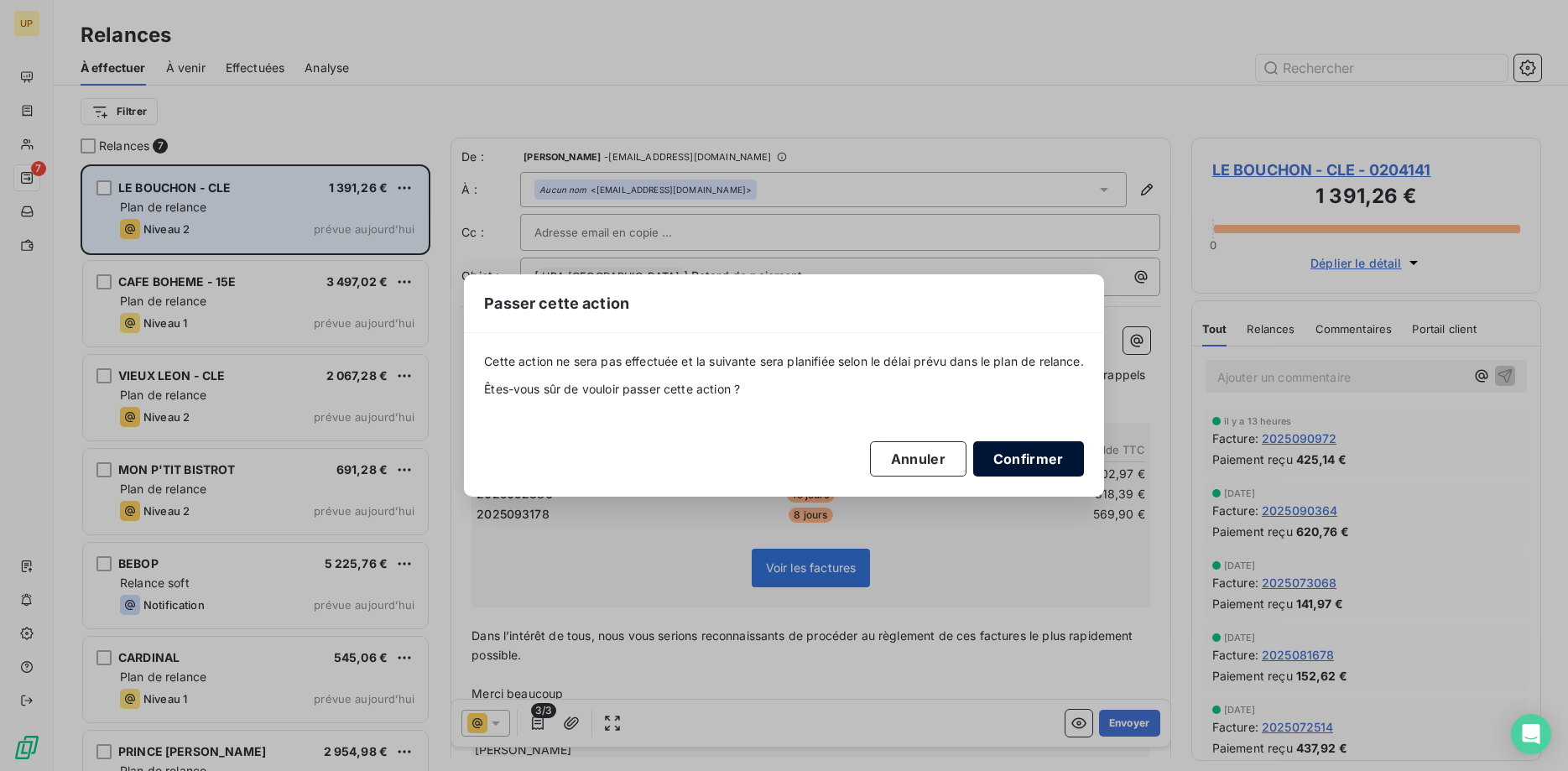
click at [1009, 462] on button "Confirmer" at bounding box center [1028, 459] width 111 height 35
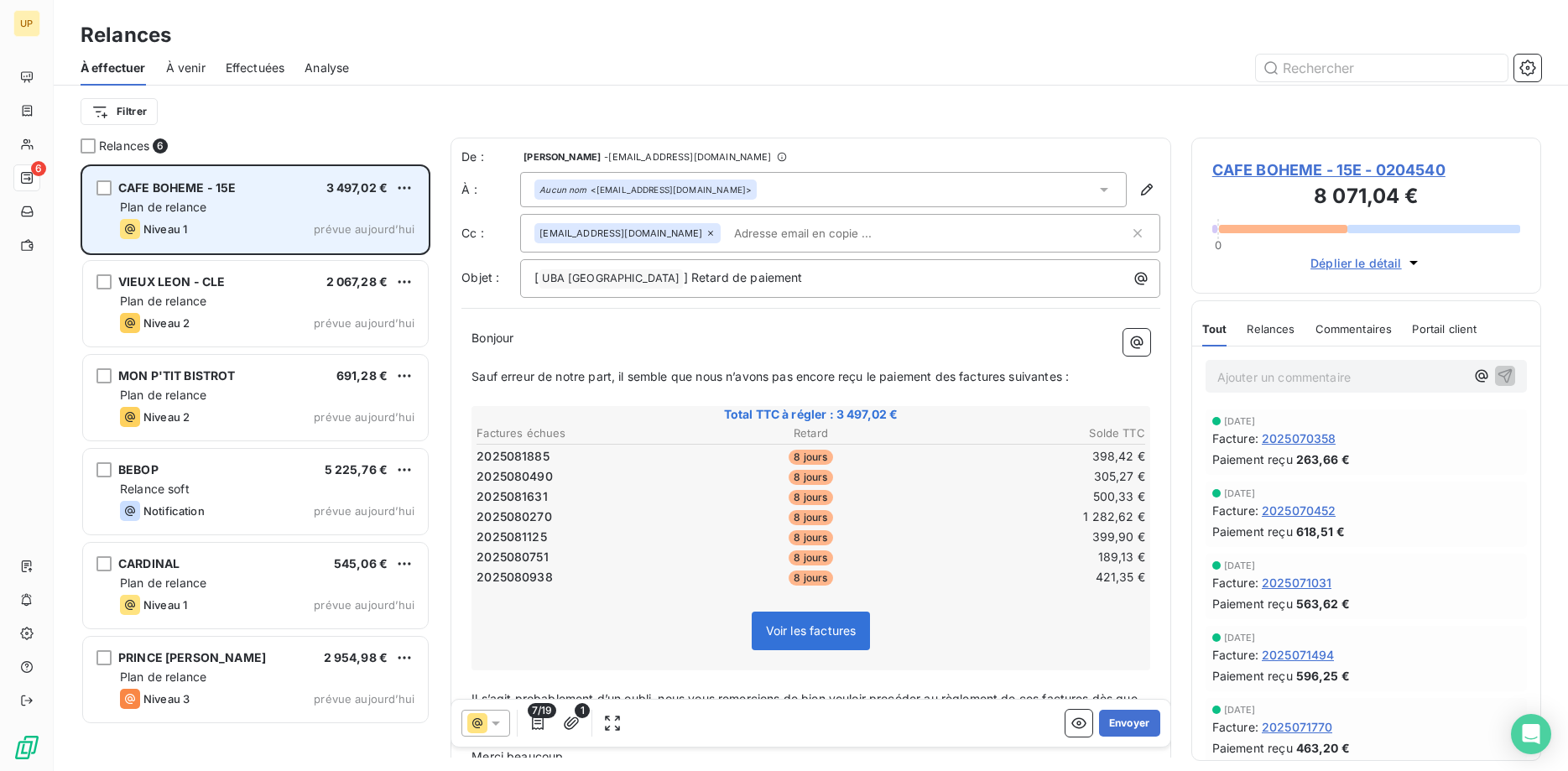
click at [349, 232] on span "prévue aujourd’hui" at bounding box center [364, 228] width 101 height 13
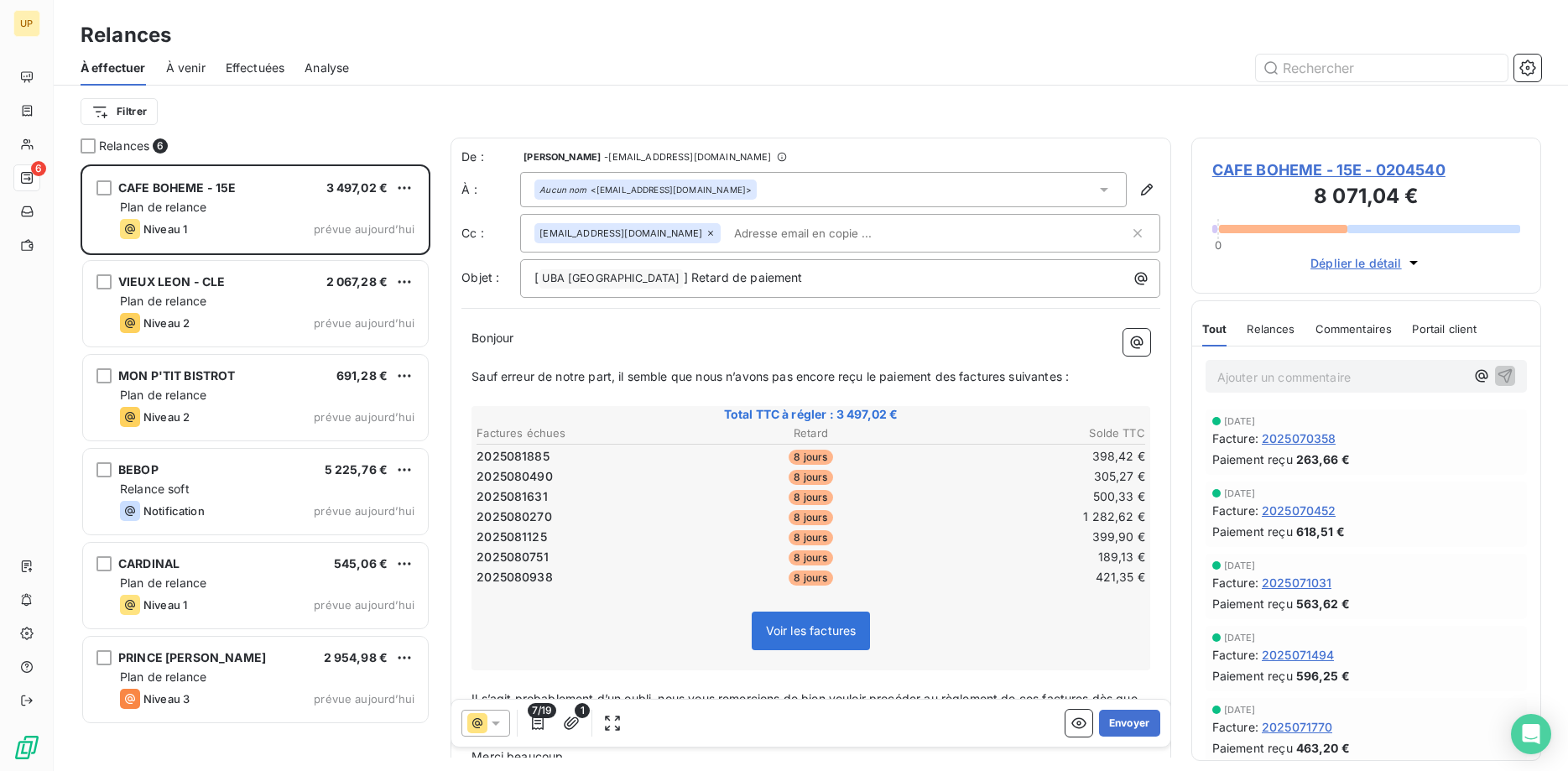
click at [495, 715] on icon at bounding box center [495, 723] width 17 height 17
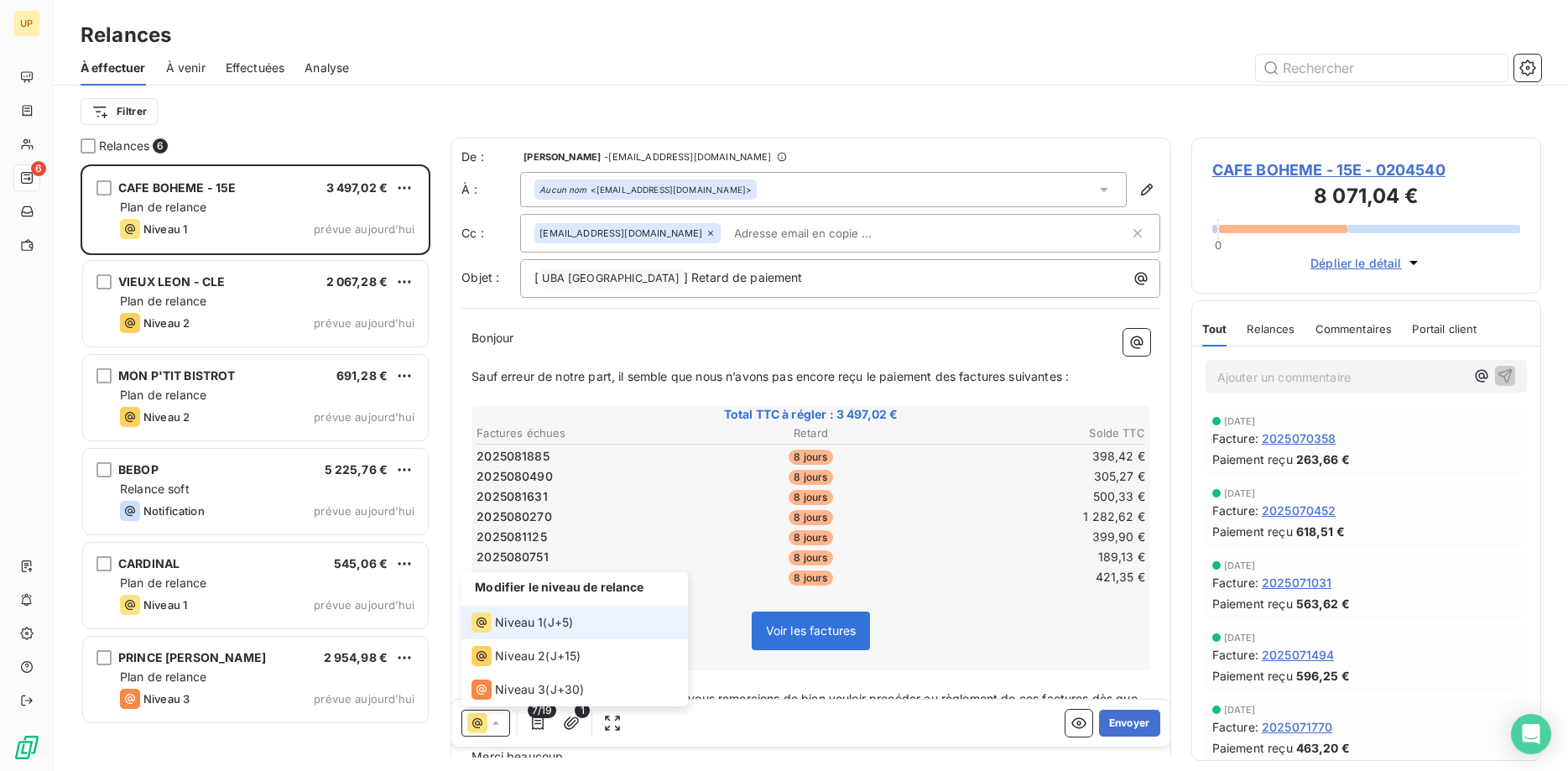
click at [504, 629] on span "Niveau 1" at bounding box center [519, 622] width 48 height 17
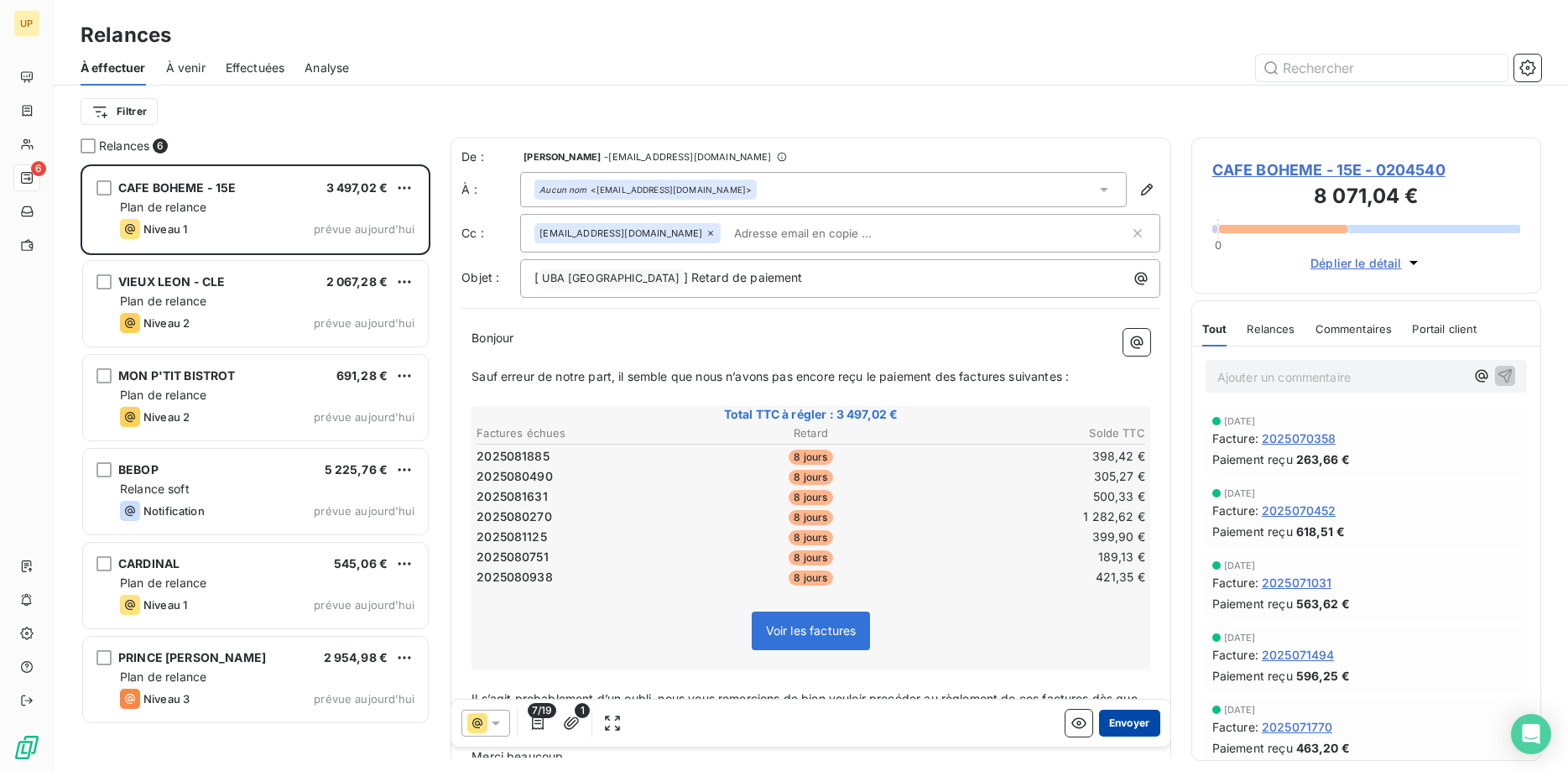
click at [1131, 727] on button "Envoyer" at bounding box center [1129, 723] width 61 height 27
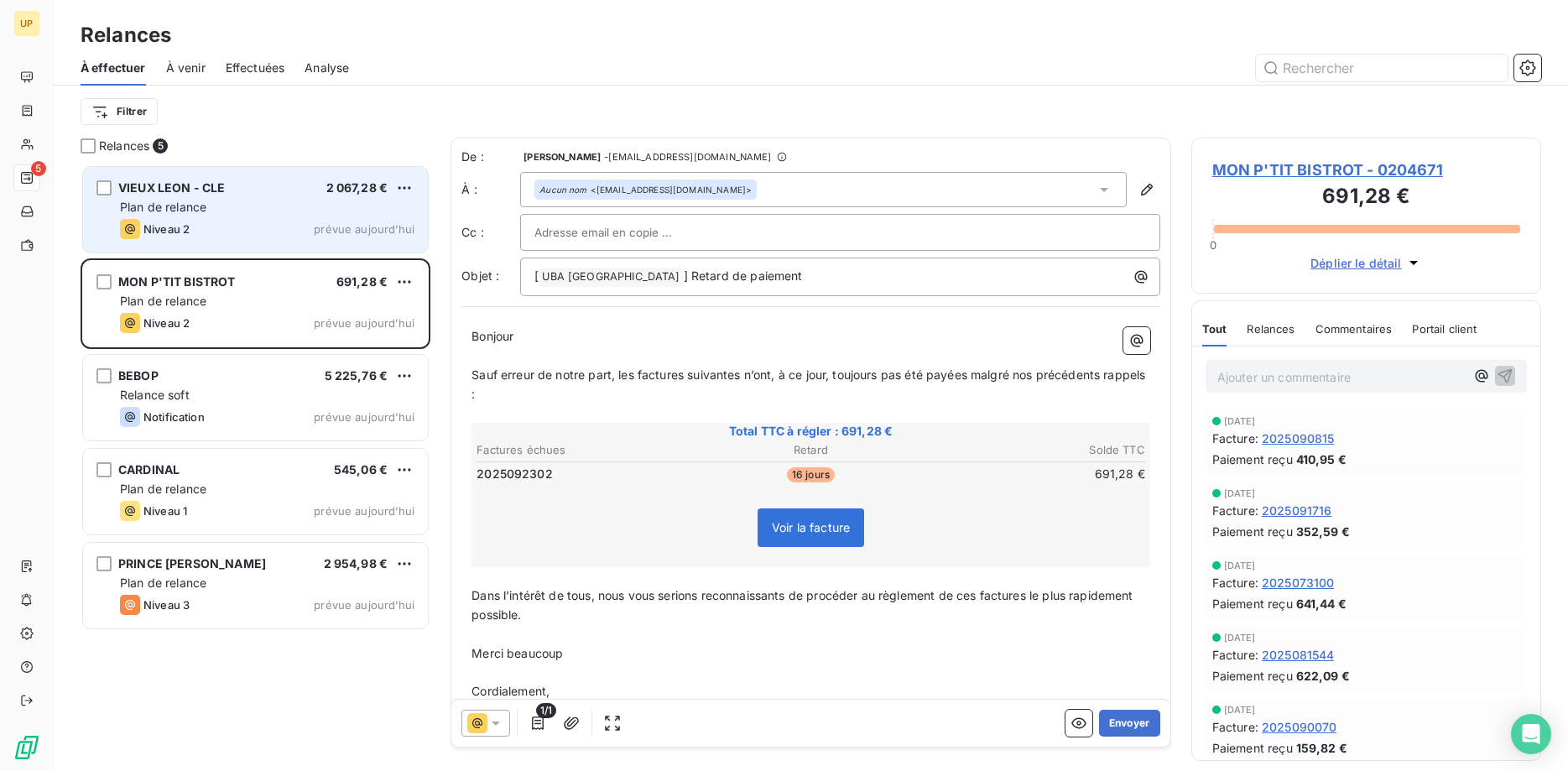
click at [390, 204] on div "Plan de relance" at bounding box center [266, 206] width 294 height 17
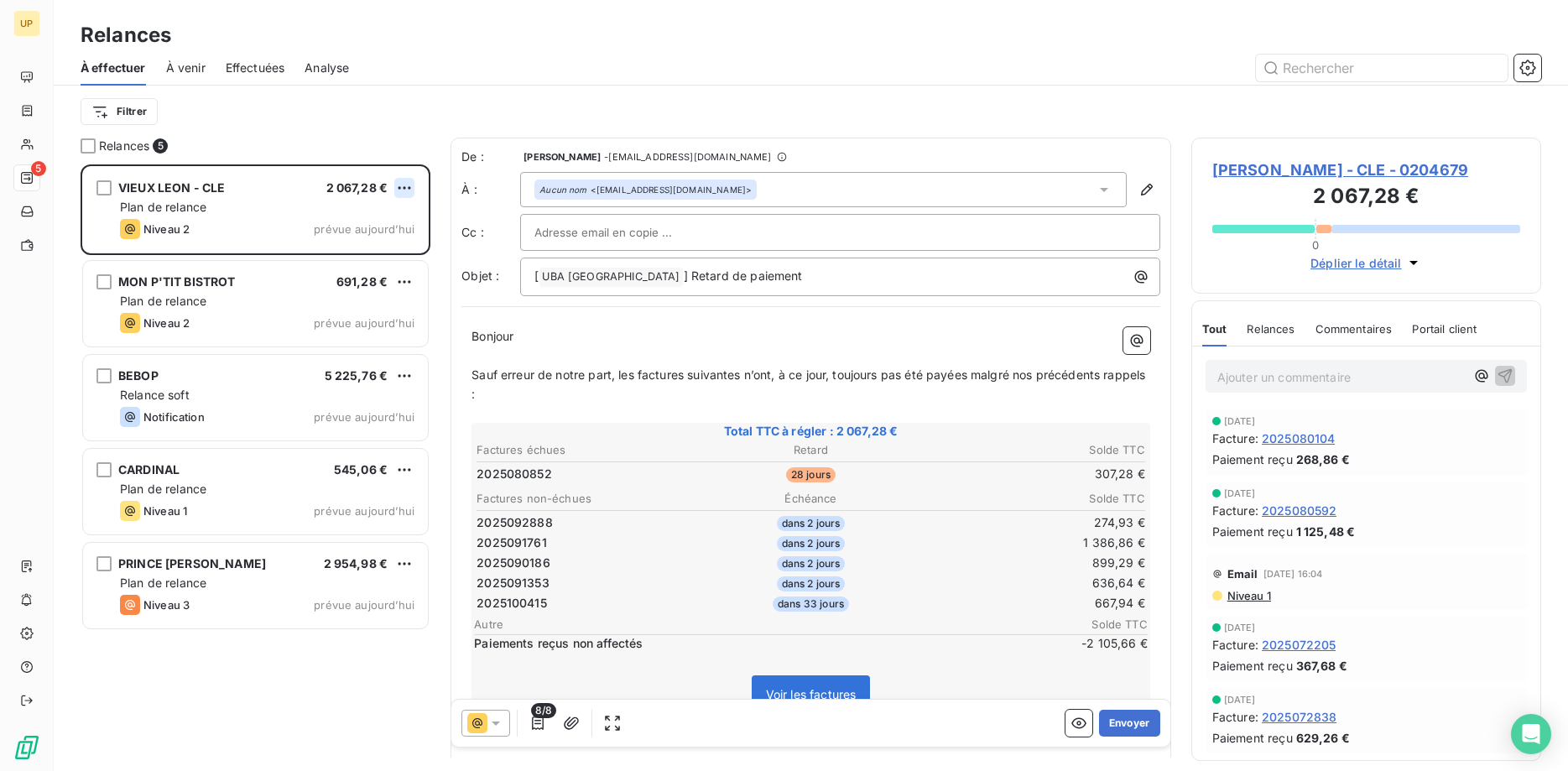
scroll to position [607, 351]
click at [406, 186] on html "UP 5 Relances À effectuer À venir Effectuées Analyse Filtrer Relances 5 VIEUX L…" at bounding box center [784, 385] width 1568 height 771
click at [385, 248] on div "Passer cette action" at bounding box center [332, 251] width 151 height 27
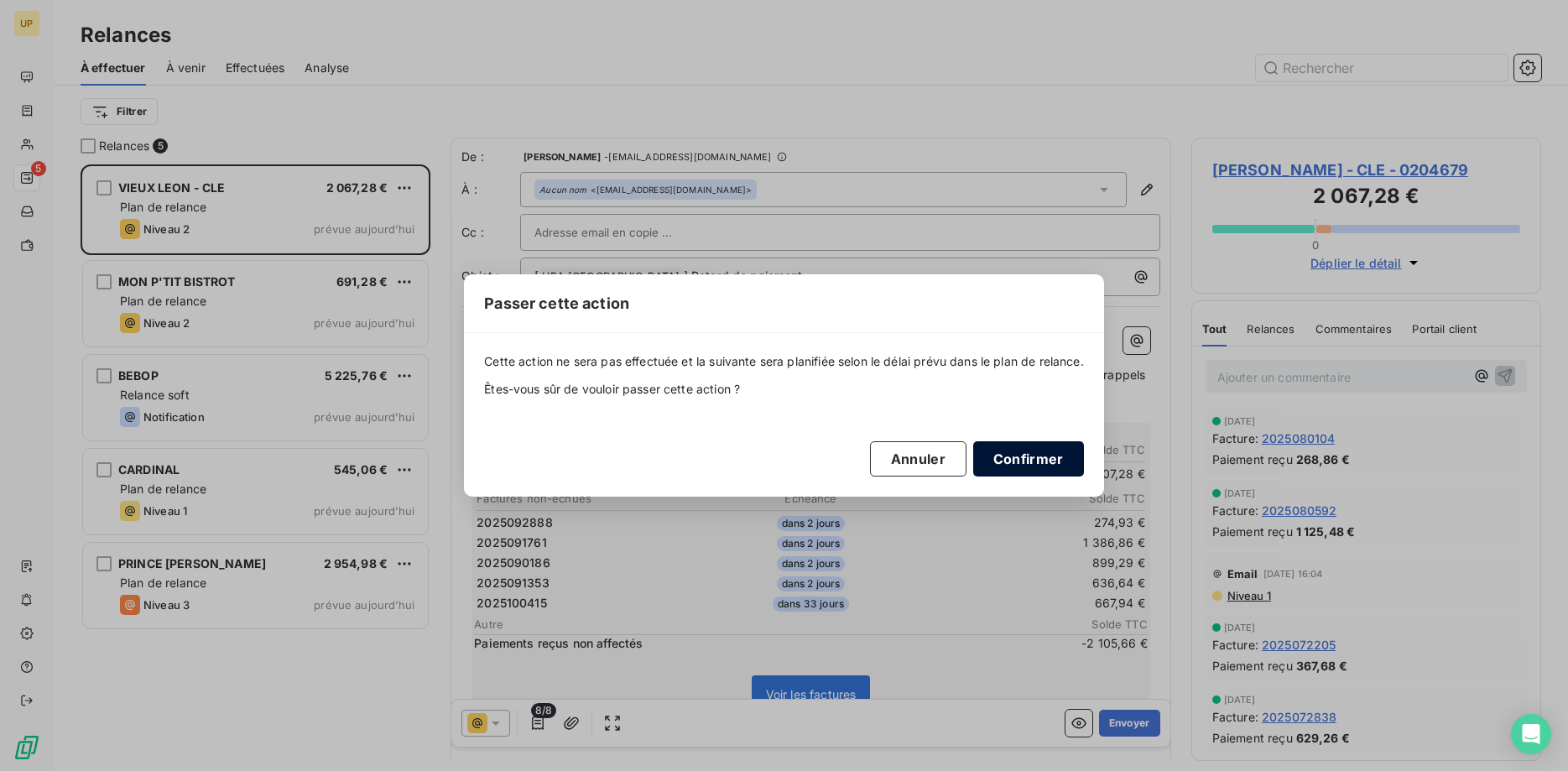
click at [1040, 450] on button "Confirmer" at bounding box center [1028, 459] width 111 height 35
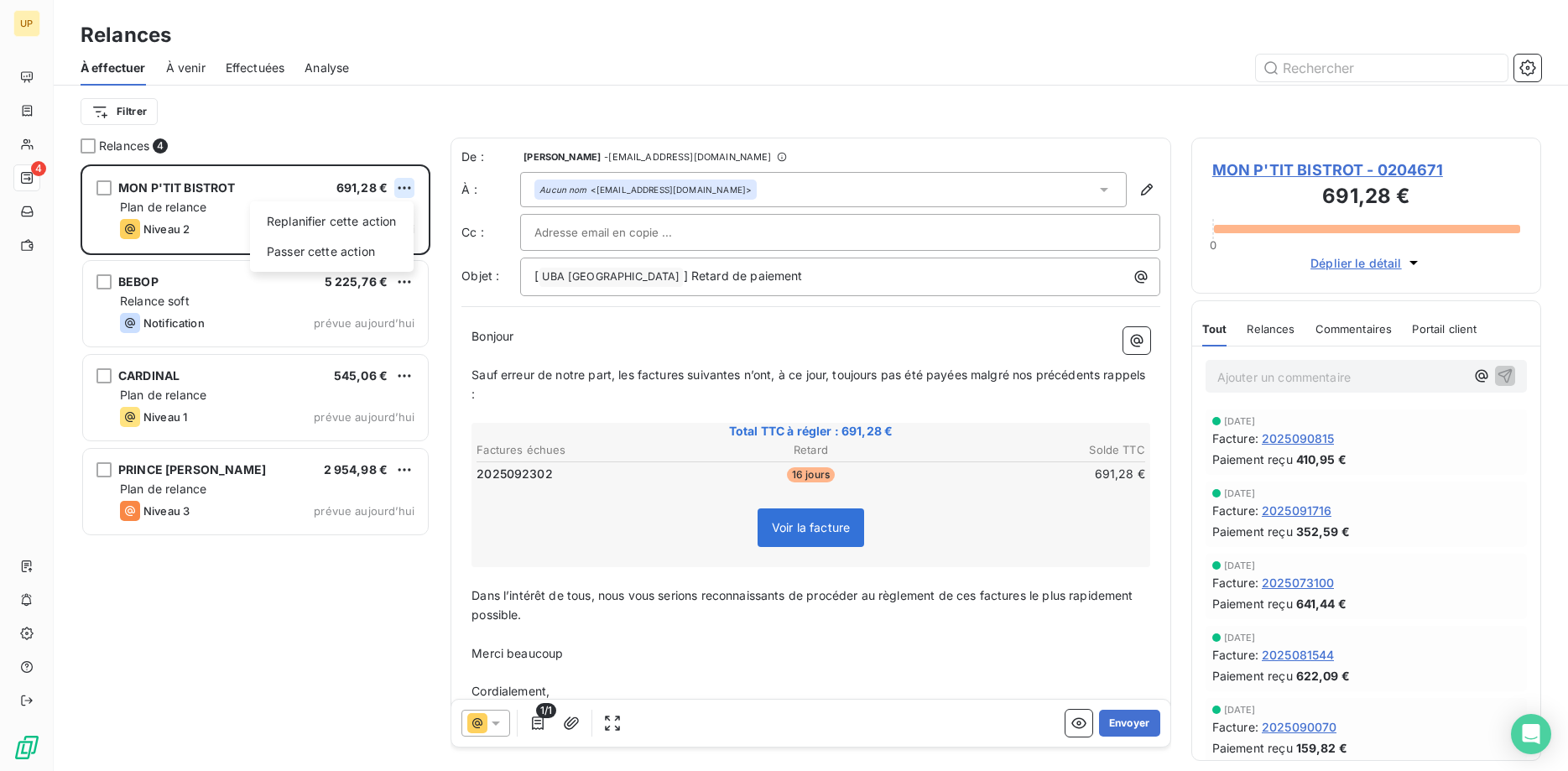
scroll to position [607, 351]
click at [412, 183] on html "UP 4 Relances À effectuer À venir Effectuées Analyse Filtrer Relances 4 MON P'T…" at bounding box center [784, 385] width 1568 height 771
click at [377, 240] on div "Passer cette action" at bounding box center [332, 251] width 151 height 27
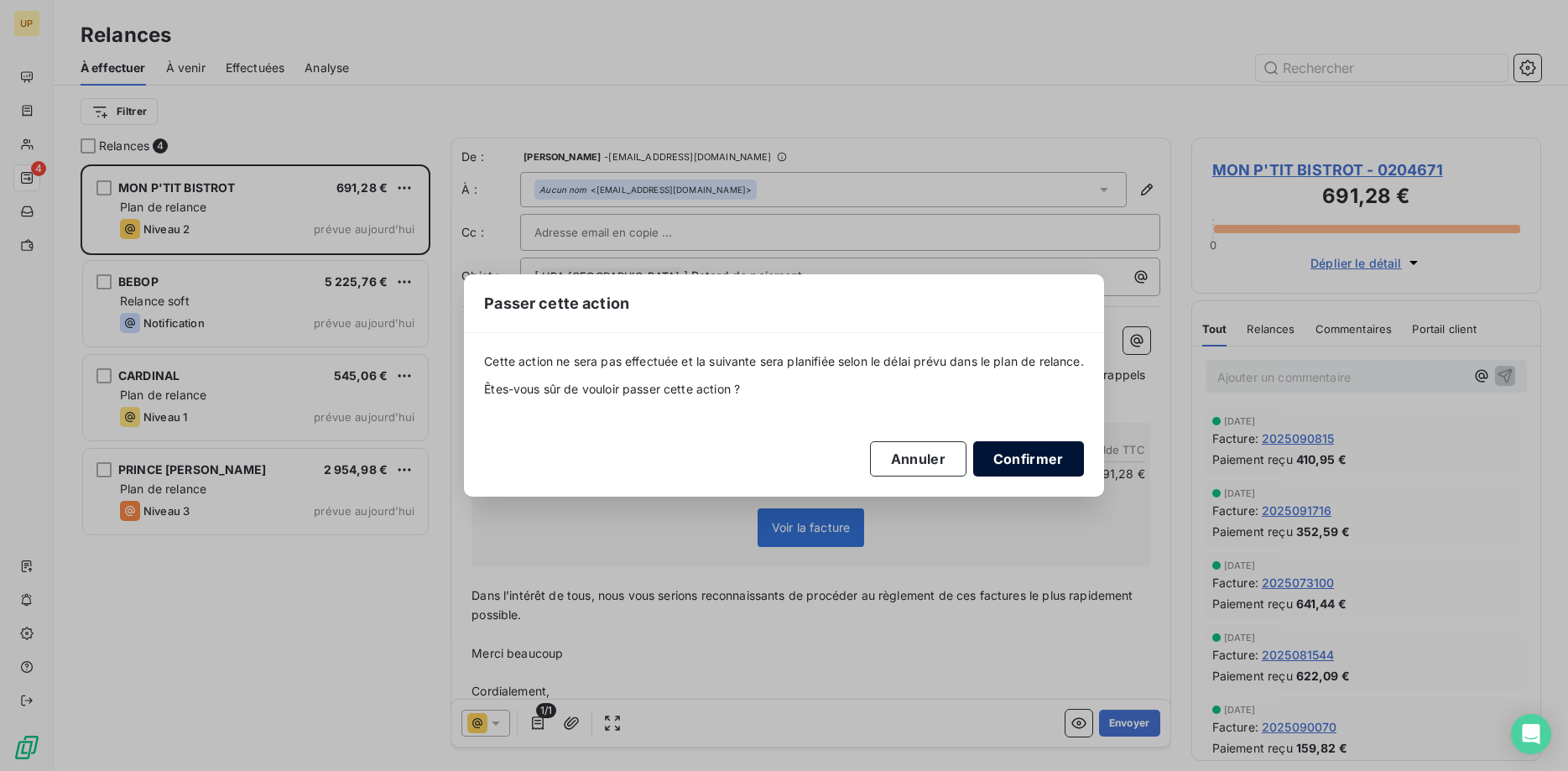
click at [1049, 456] on button "Confirmer" at bounding box center [1028, 459] width 111 height 35
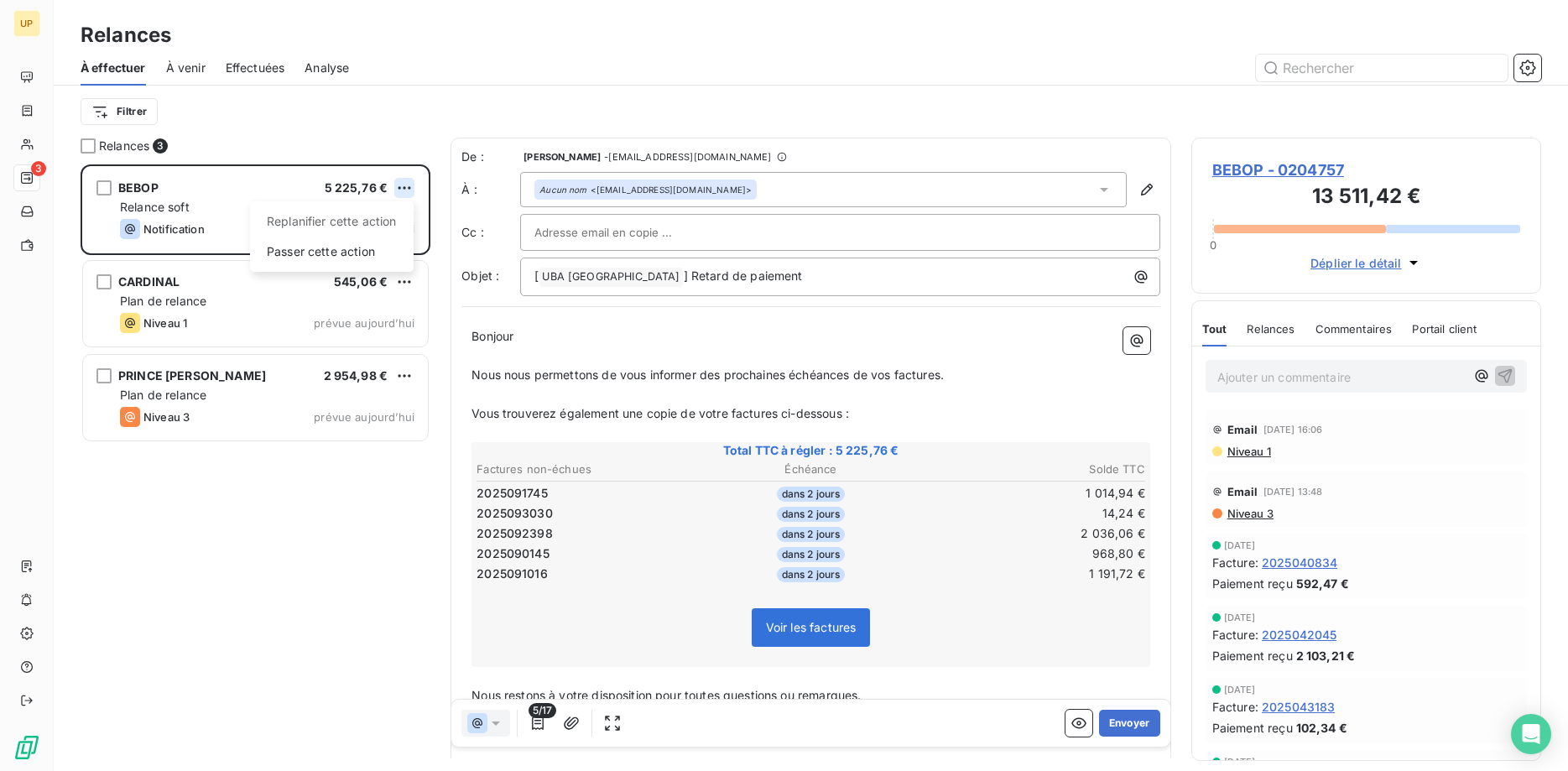
click at [404, 188] on html "UP 3 Relances À effectuer À venir Effectuées Analyse Filtrer Relances 3 BEBOP 5…" at bounding box center [784, 385] width 1568 height 771
click at [327, 254] on div "Passer cette action" at bounding box center [332, 251] width 151 height 27
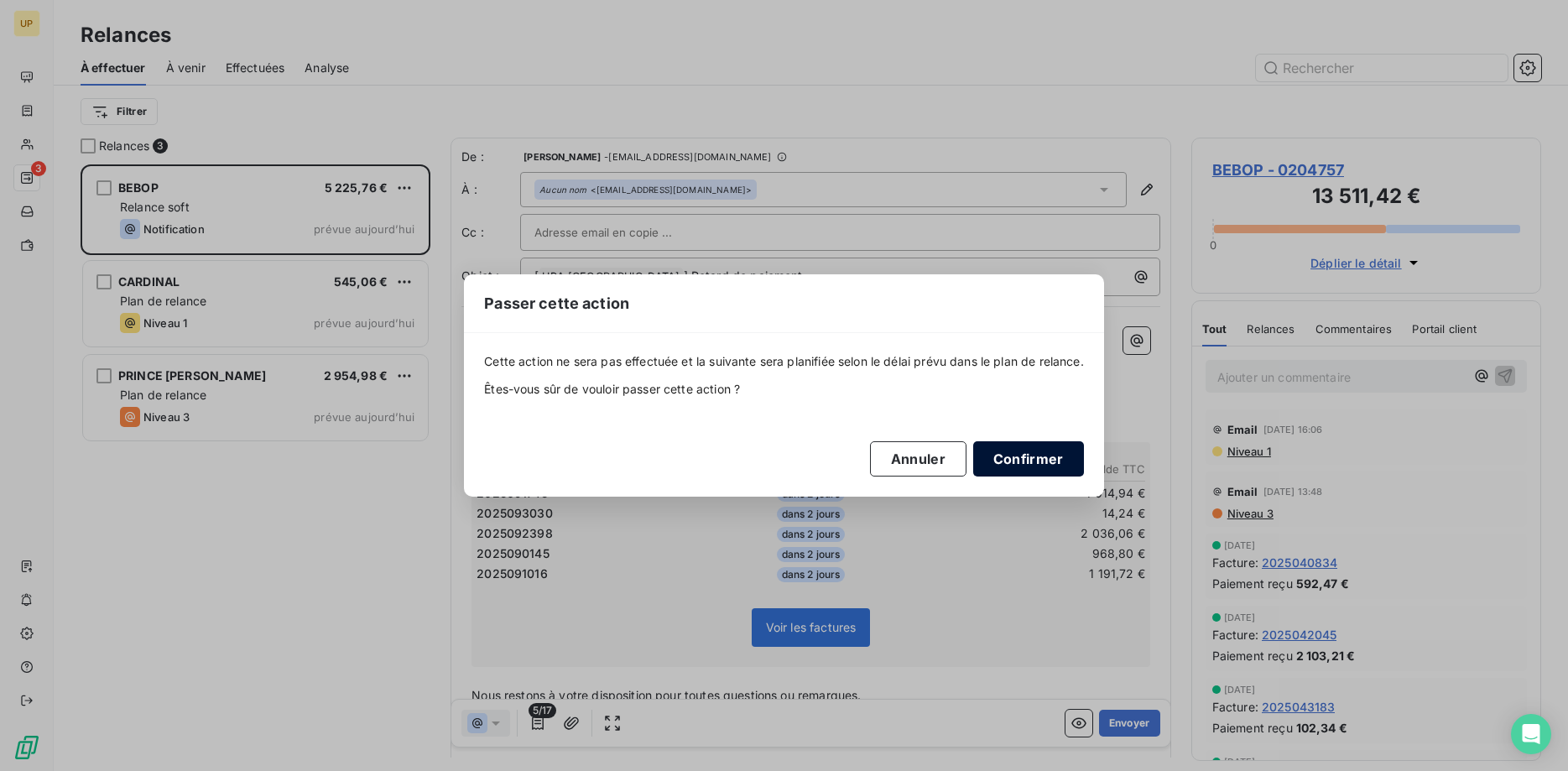
click at [1034, 466] on button "Confirmer" at bounding box center [1028, 459] width 111 height 35
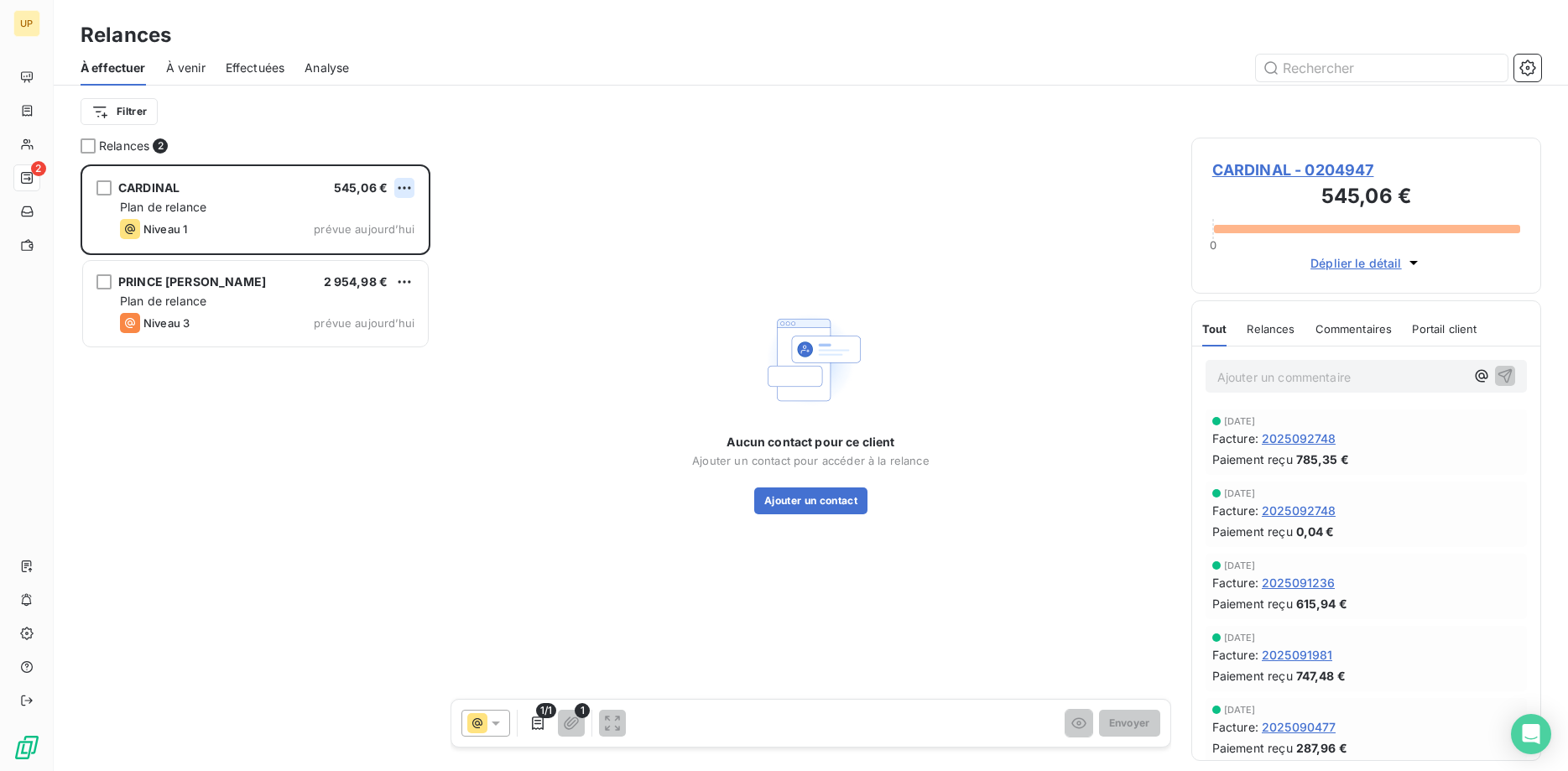
click at [407, 189] on html "UP 2 Relances À effectuer À venir Effectuées Analyse Filtrer Relances 2 CARDINA…" at bounding box center [784, 385] width 1568 height 771
click at [376, 249] on div "Passer cette action" at bounding box center [332, 251] width 151 height 27
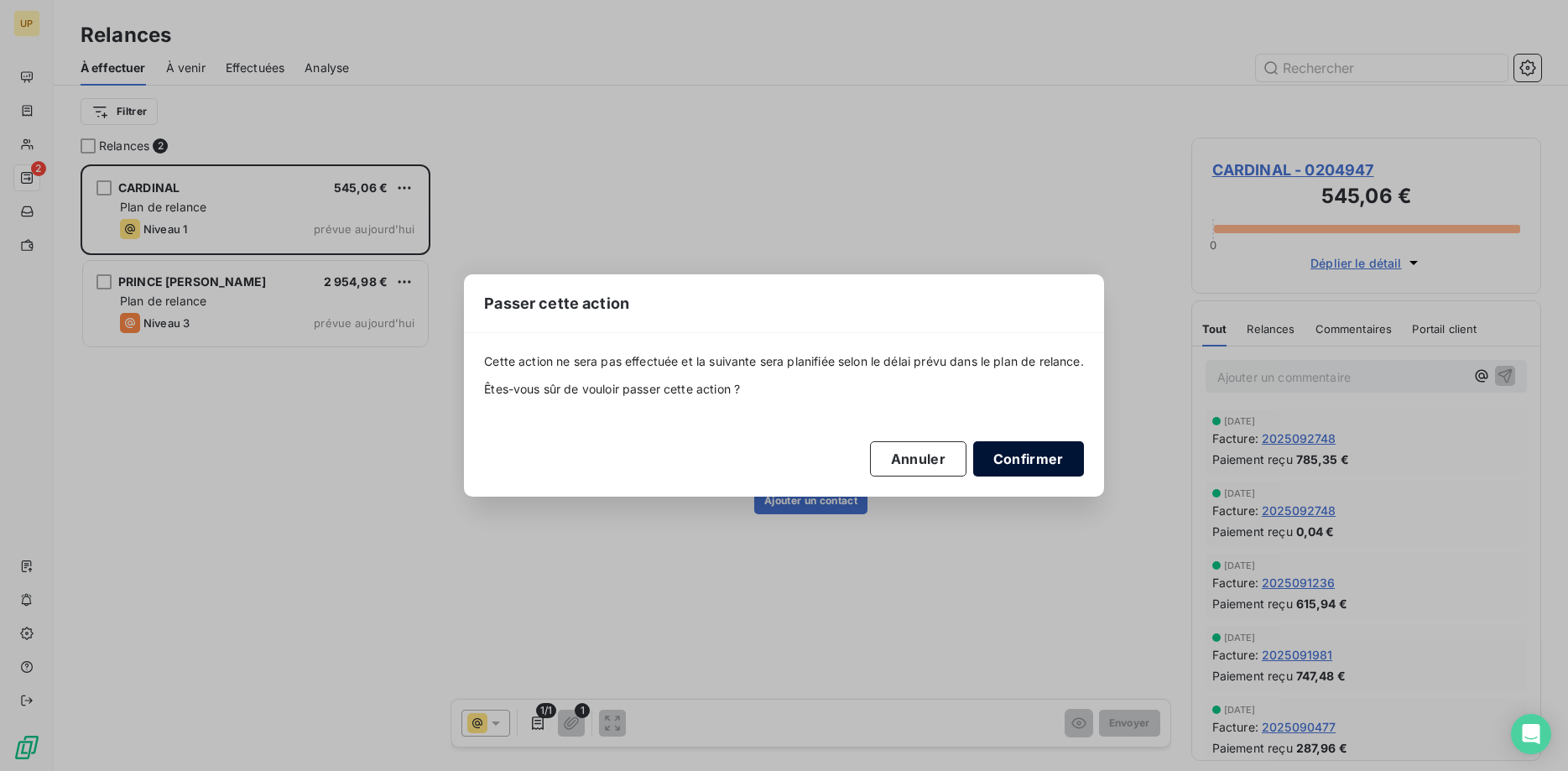
click at [1015, 459] on button "Confirmer" at bounding box center [1028, 459] width 111 height 35
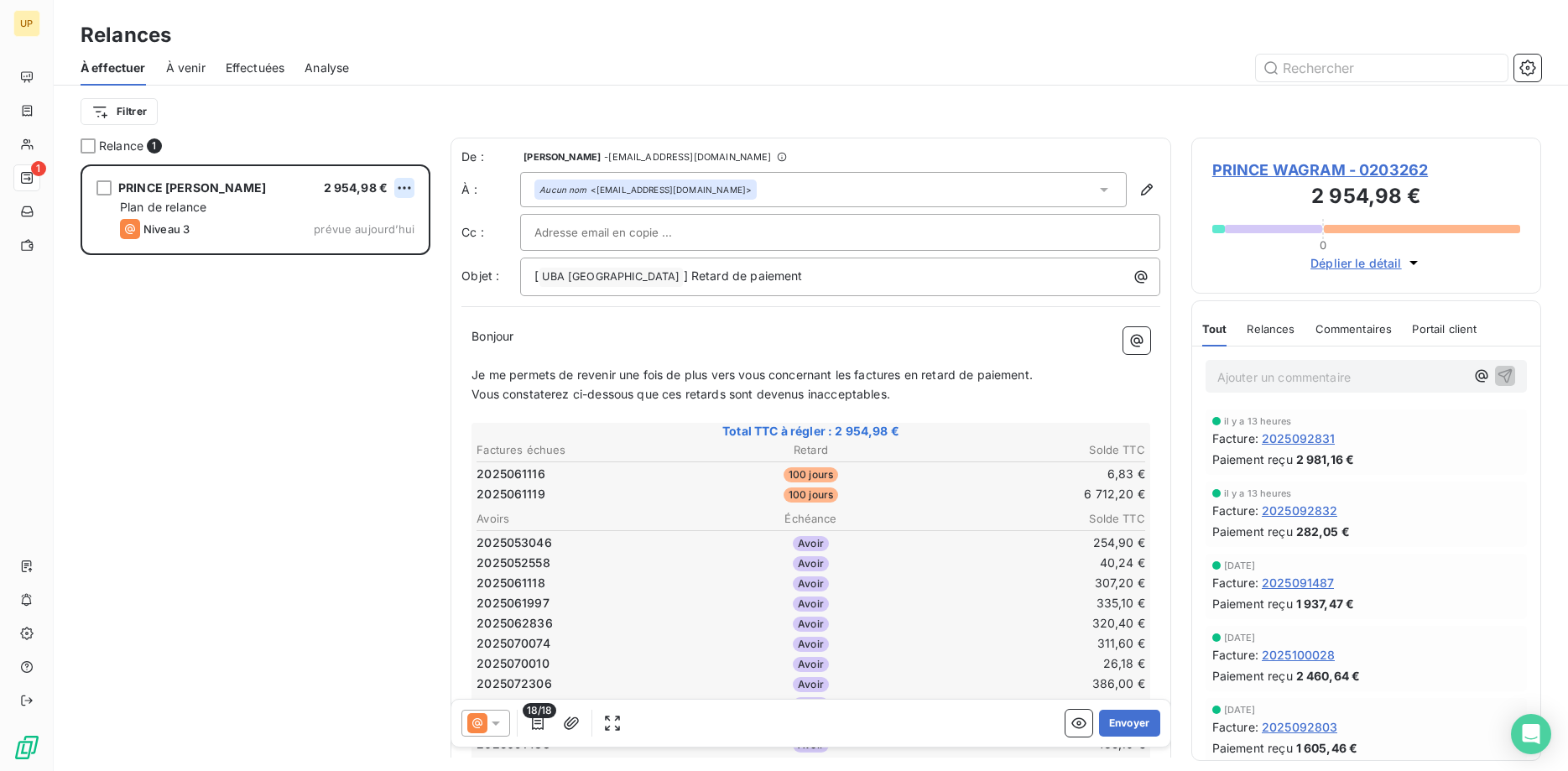
click at [404, 183] on html "UP 1 Relances À effectuer À venir Effectuées Analyse Filtrer Relance 1 PRINCE W…" at bounding box center [784, 385] width 1568 height 771
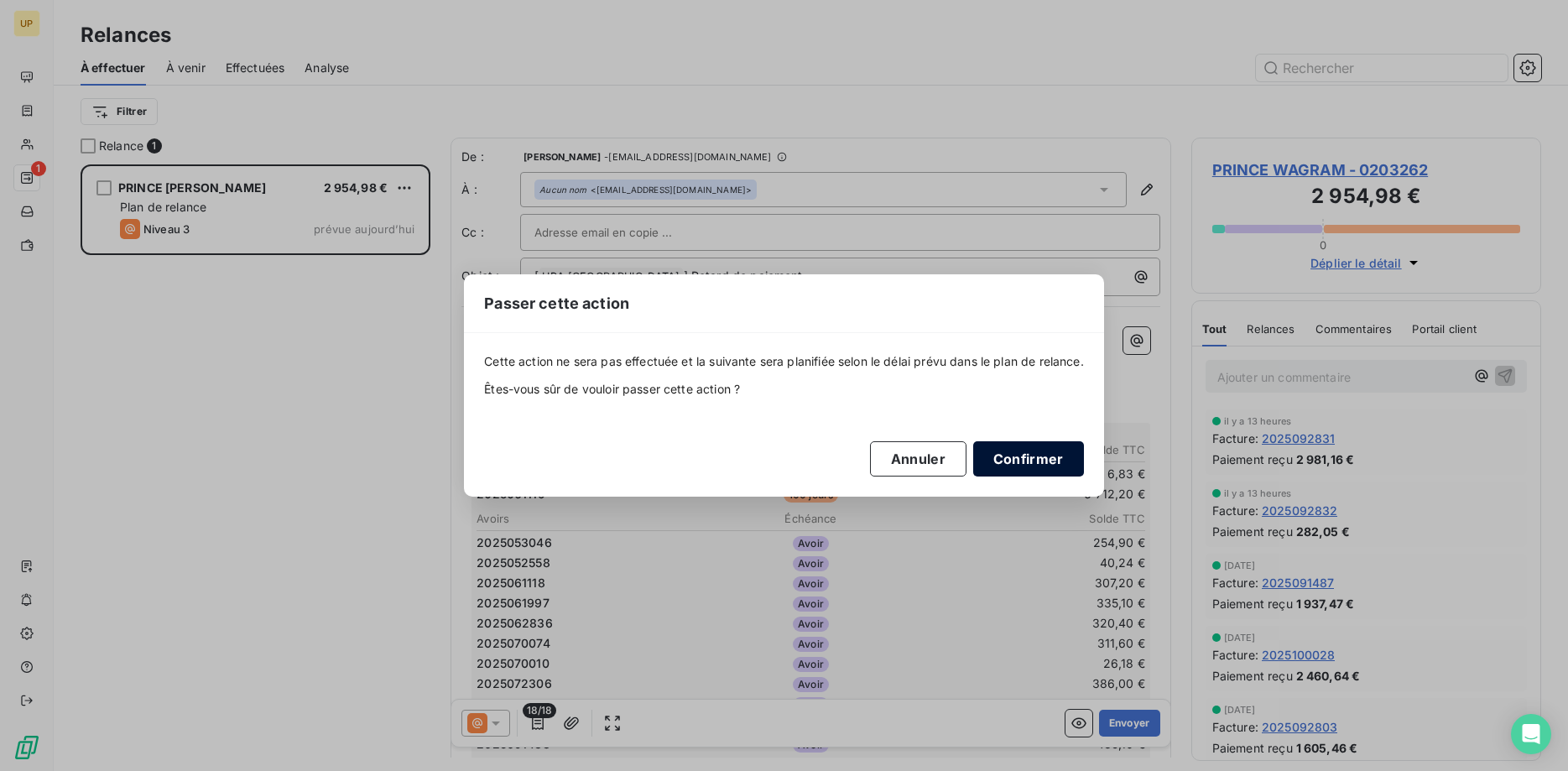
click at [1031, 451] on button "Confirmer" at bounding box center [1028, 459] width 111 height 35
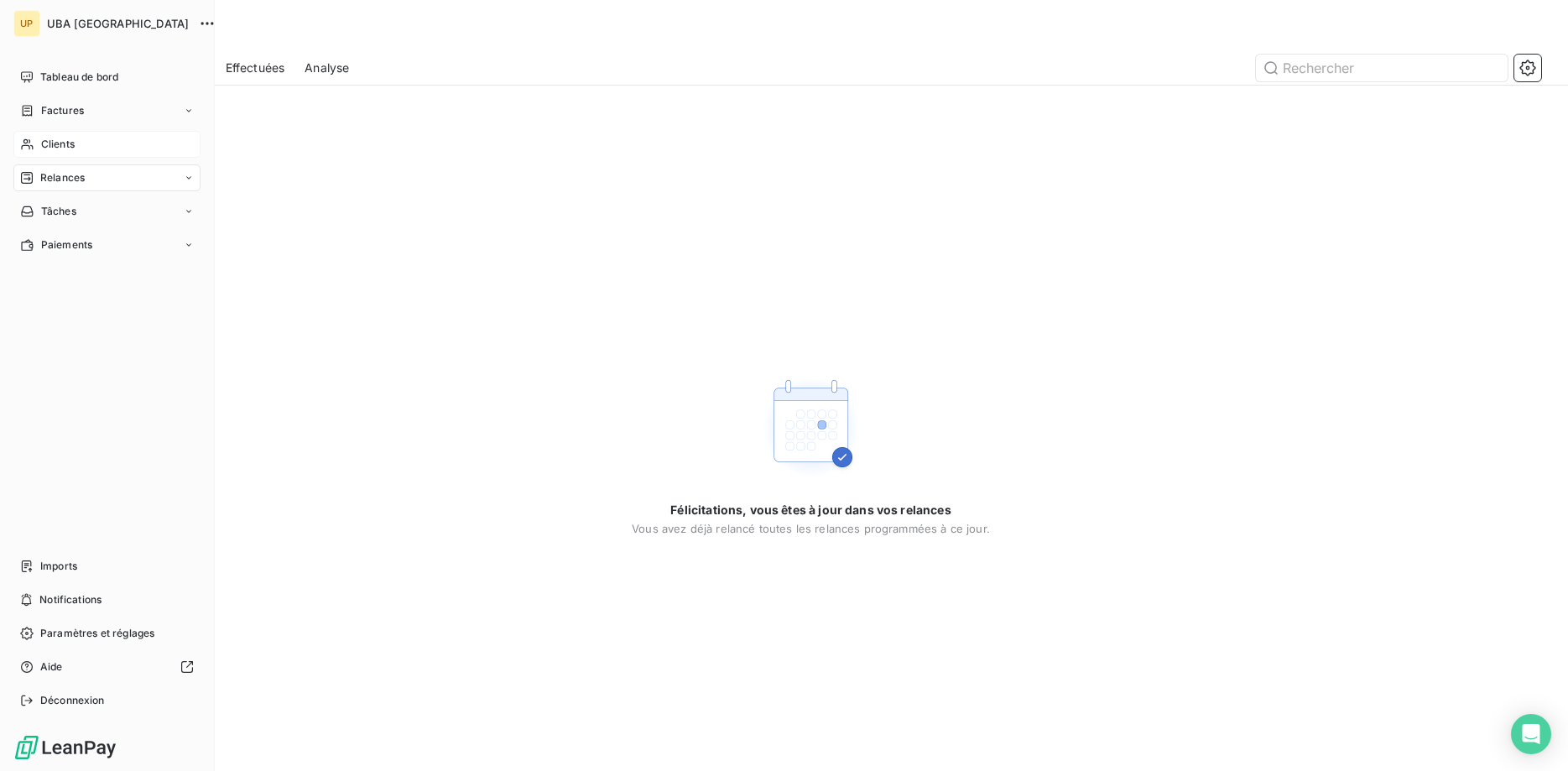
click at [57, 149] on span "Clients" at bounding box center [58, 144] width 34 height 15
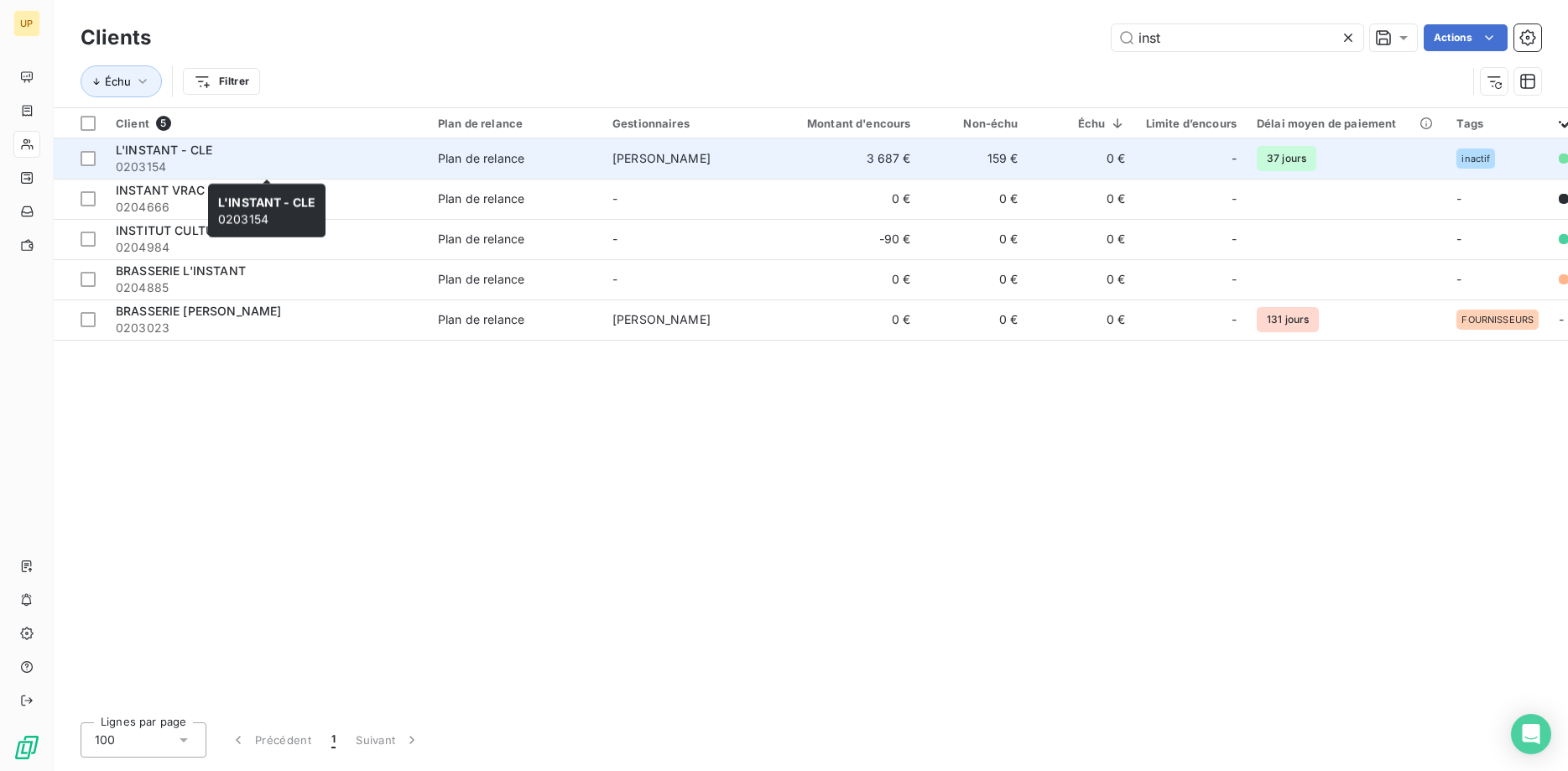
type input "inst"
click at [328, 162] on span "0203154" at bounding box center [266, 167] width 302 height 17
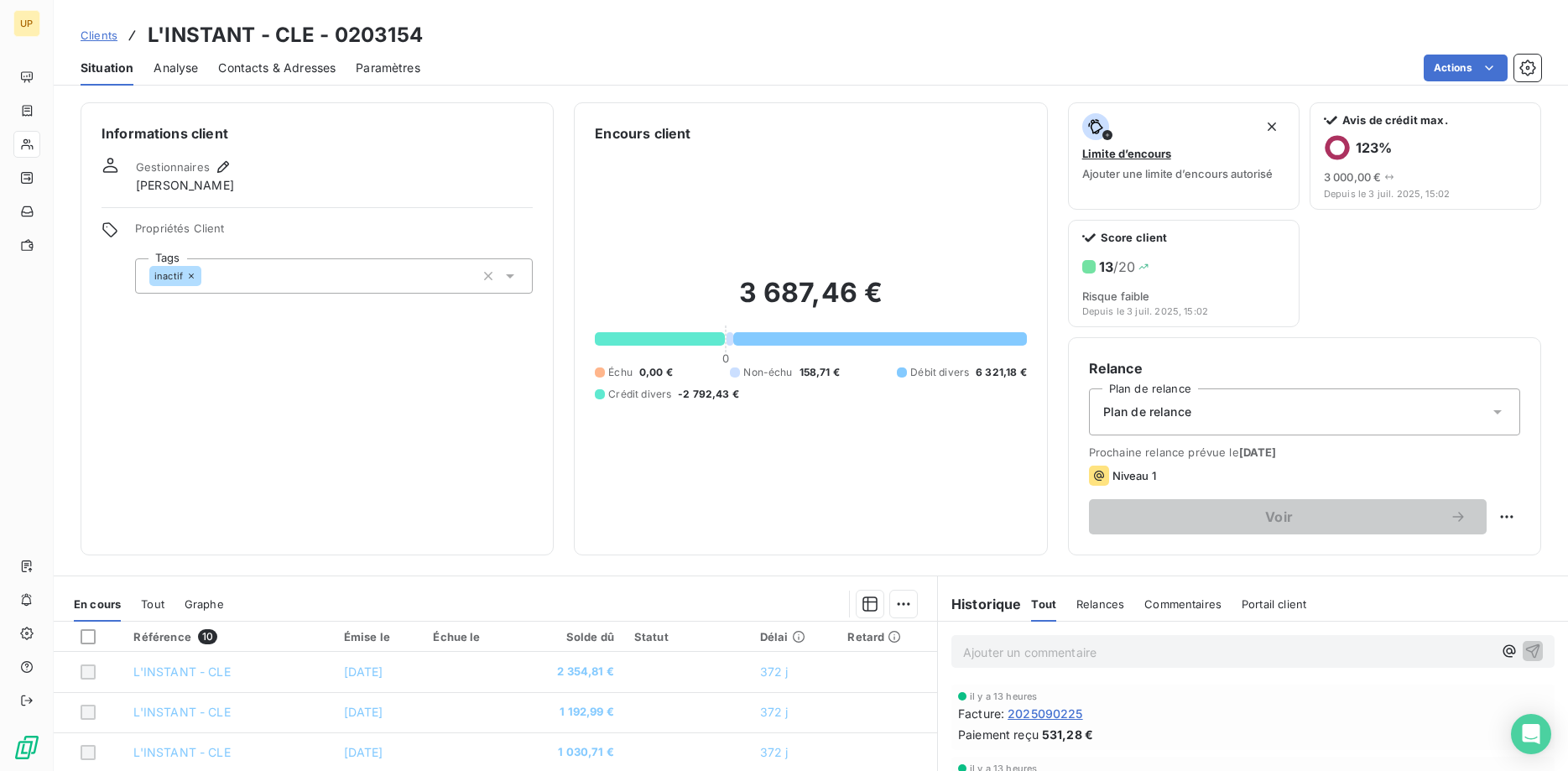
click at [1338, 653] on p "Ajouter un commentaire ﻿" at bounding box center [1227, 652] width 529 height 21
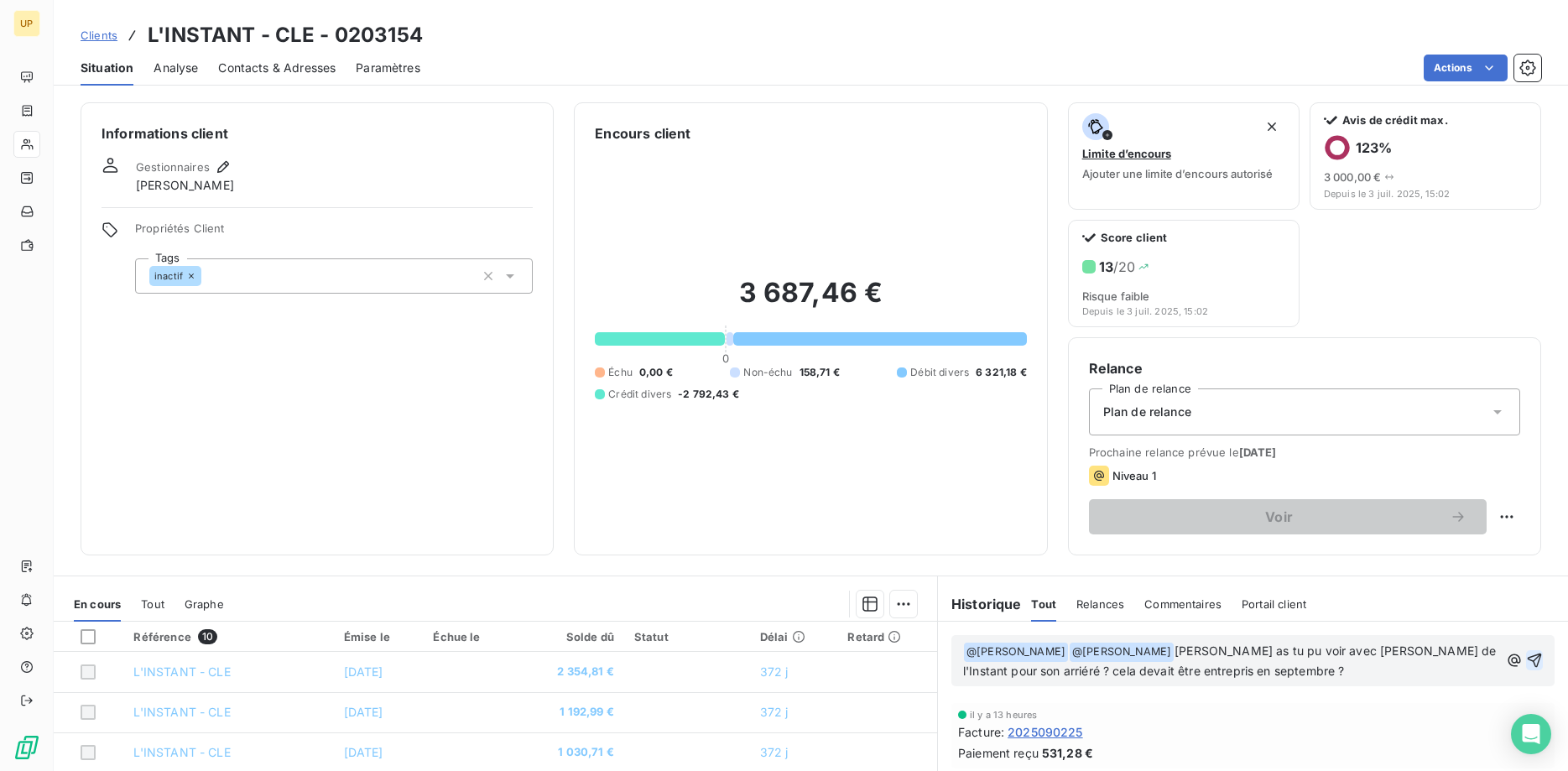
click at [1534, 658] on icon "button" at bounding box center [1534, 660] width 17 height 17
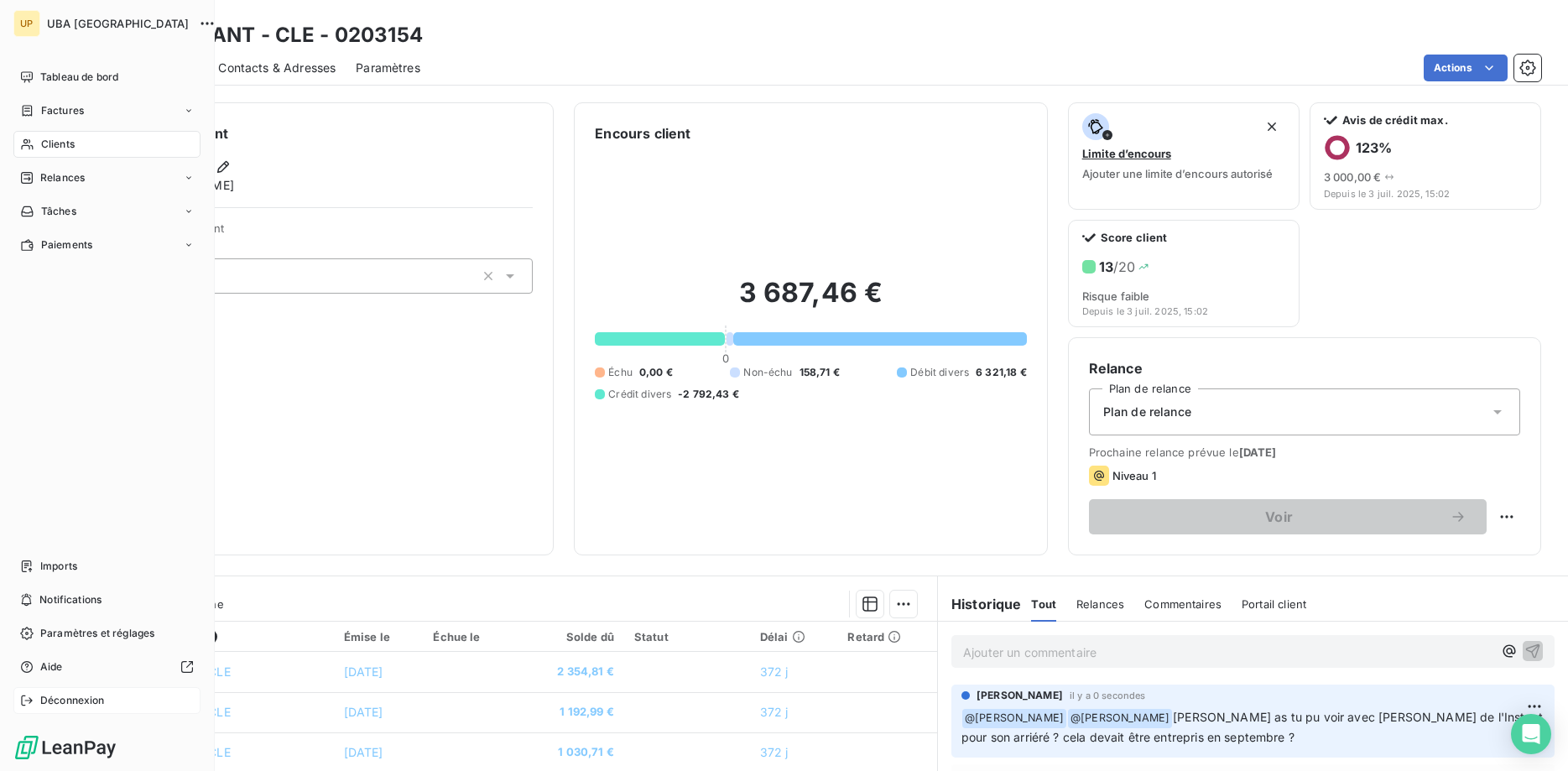
click at [68, 708] on span "Déconnexion" at bounding box center [72, 700] width 65 height 15
